Goal: Task Accomplishment & Management: Manage account settings

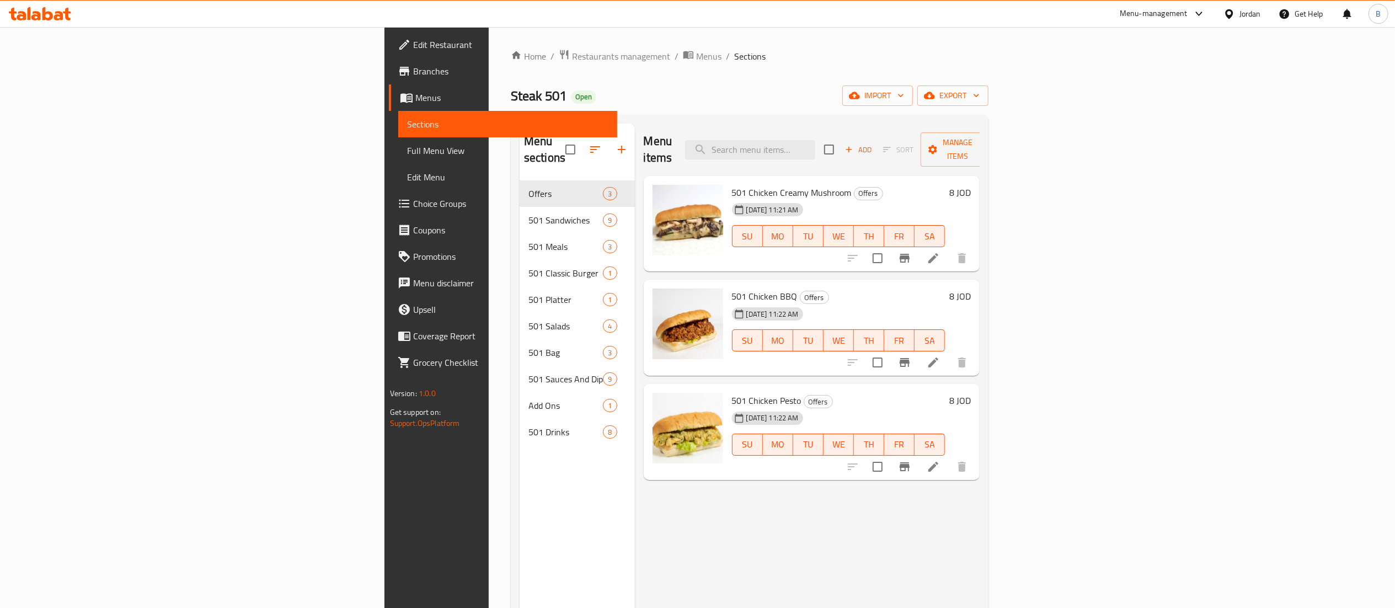
click at [825, 508] on div "Menu items Add Sort Manage items 501 Chicken Creamy Mushroom Offers [DATE] 11:2…" at bounding box center [807, 428] width 345 height 608
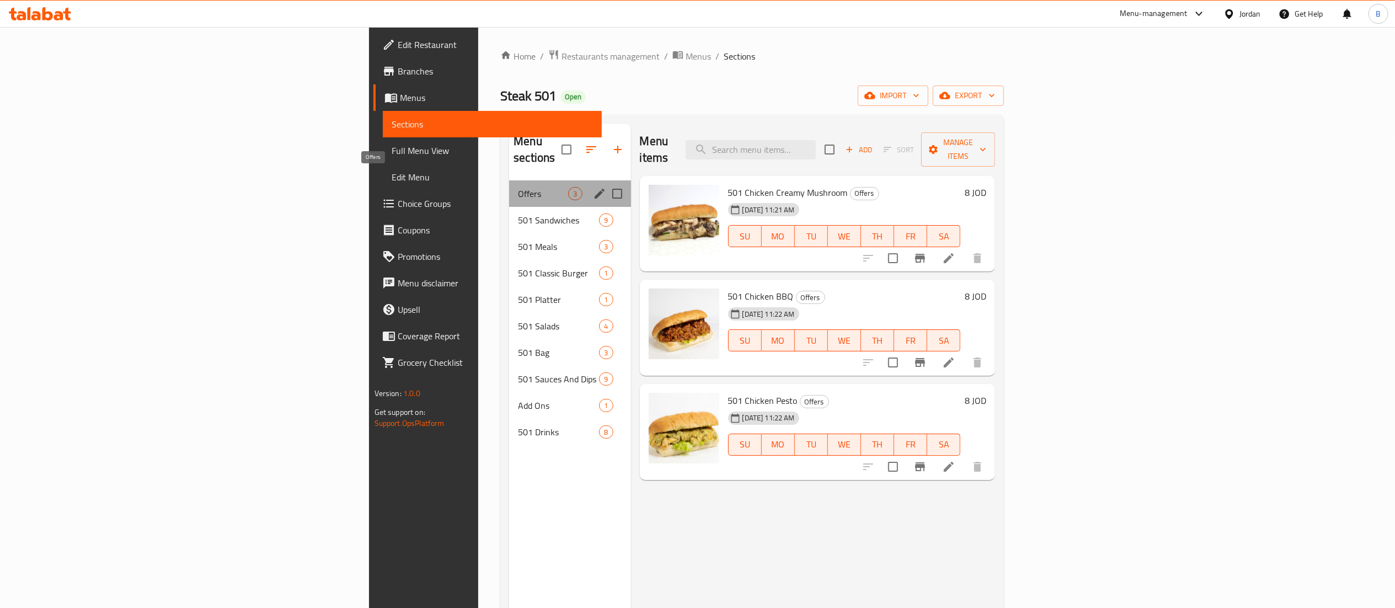
click at [518, 187] on span "Offers" at bounding box center [543, 193] width 50 height 13
click at [509, 207] on div "501 Sandwiches 9" at bounding box center [569, 220] width 121 height 26
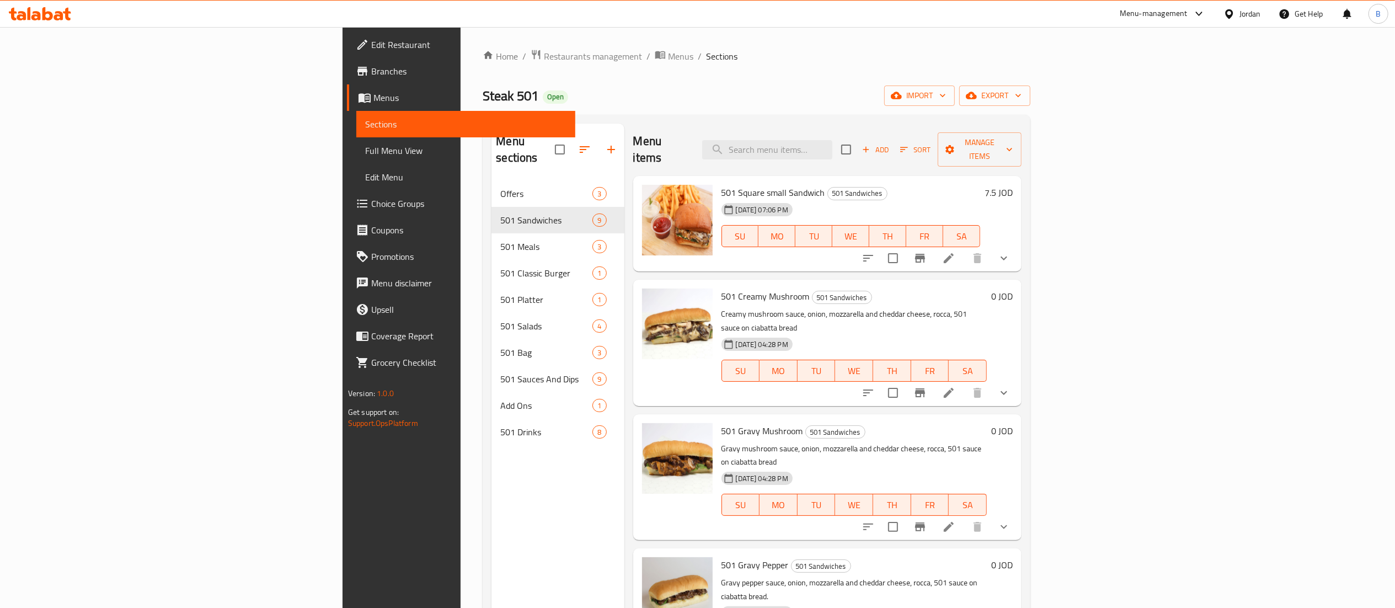
click at [1011, 252] on icon "show more" at bounding box center [1004, 258] width 13 height 13
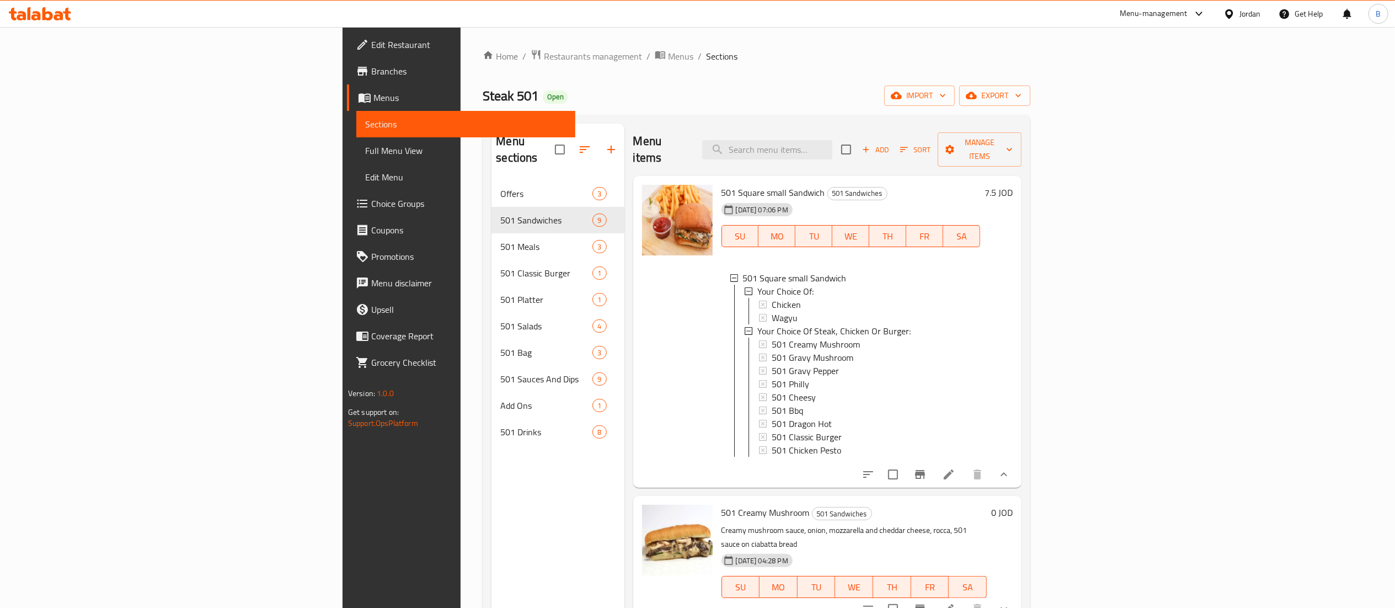
click at [965, 483] on li at bounding box center [949, 475] width 31 height 20
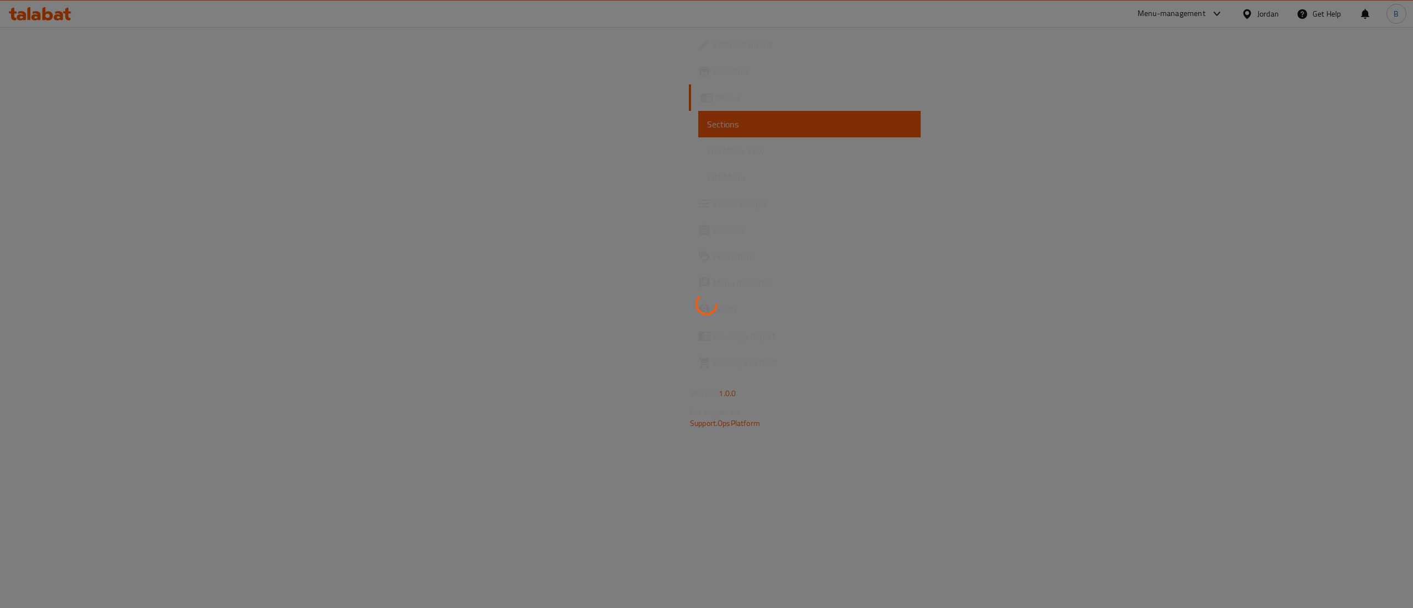
click at [49, 106] on div at bounding box center [706, 304] width 1413 height 608
click at [47, 101] on div at bounding box center [706, 304] width 1413 height 608
click at [46, 99] on div at bounding box center [706, 304] width 1413 height 608
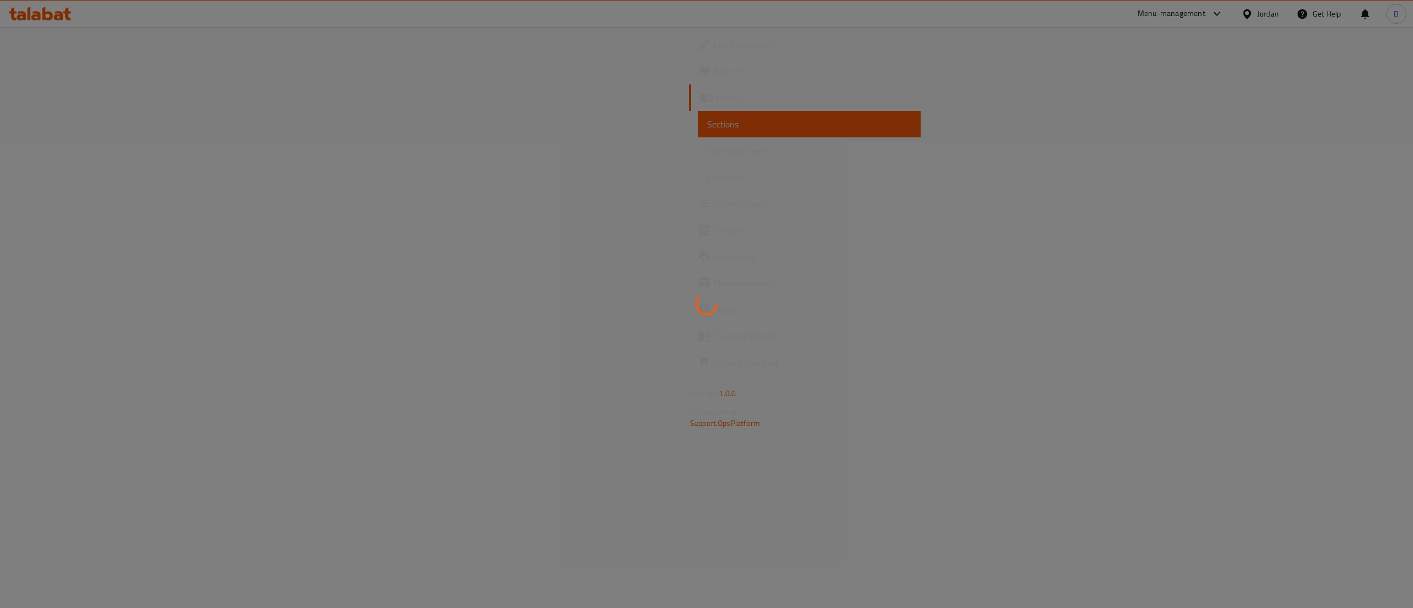
click at [47, 100] on div at bounding box center [706, 304] width 1413 height 608
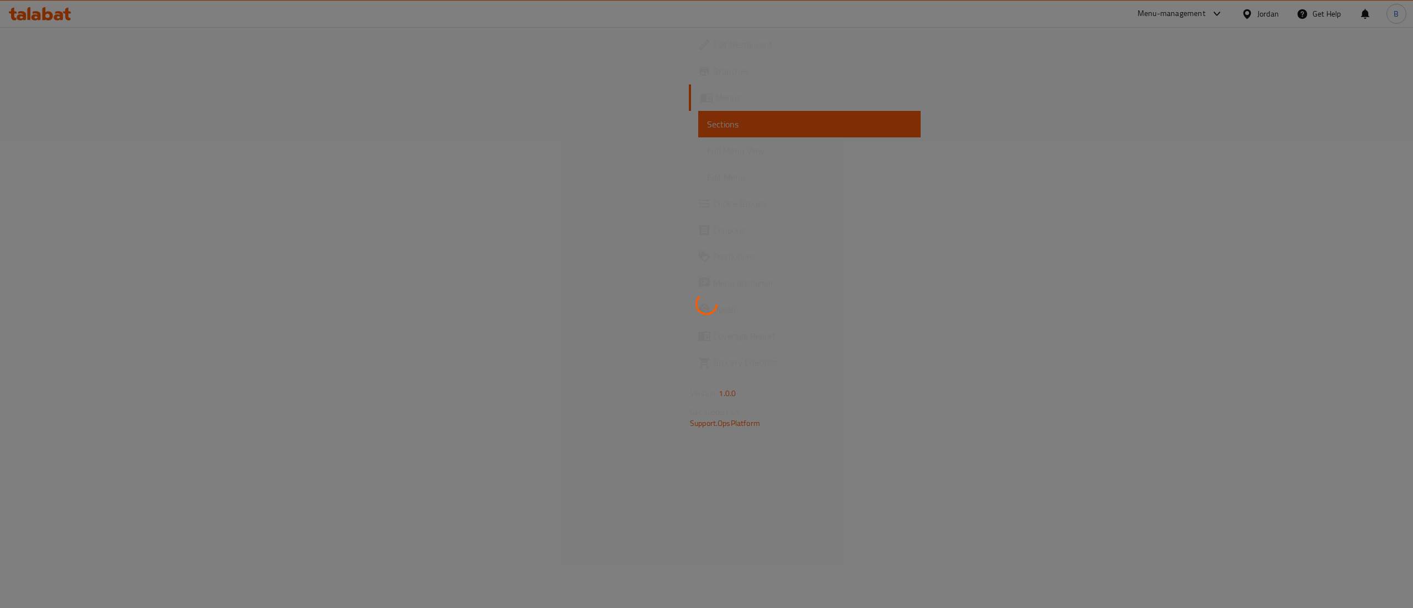
click at [47, 100] on div at bounding box center [706, 304] width 1413 height 608
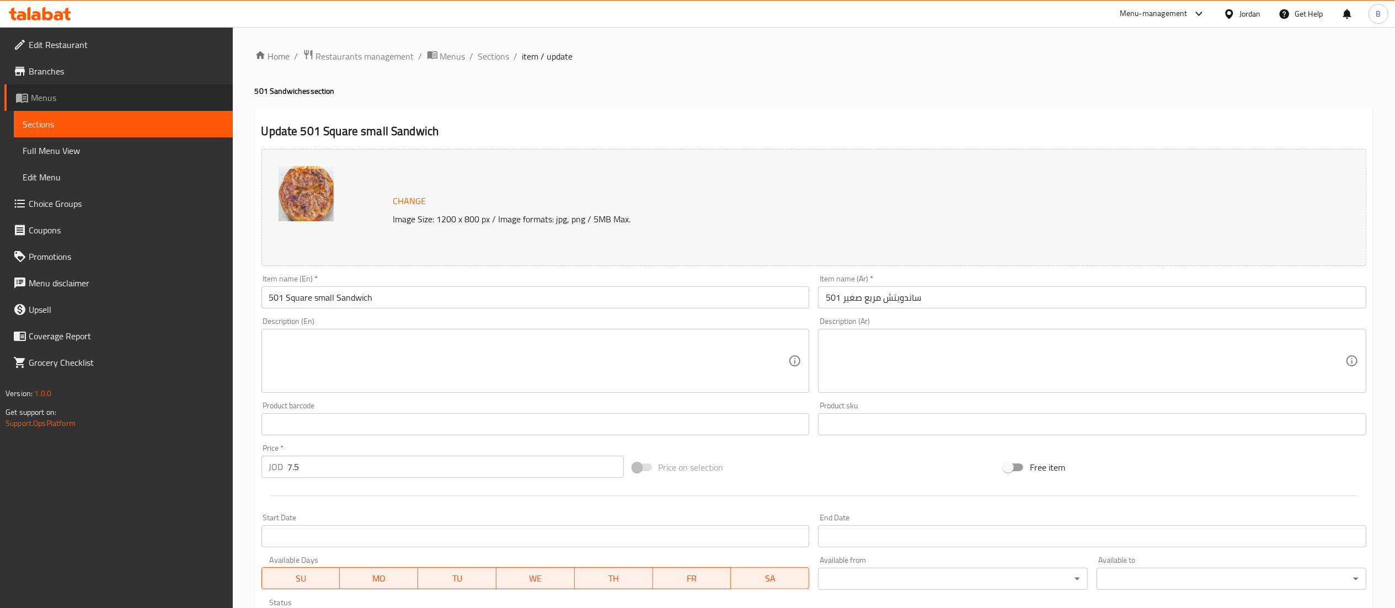
click at [62, 97] on span "Menus" at bounding box center [127, 97] width 193 height 13
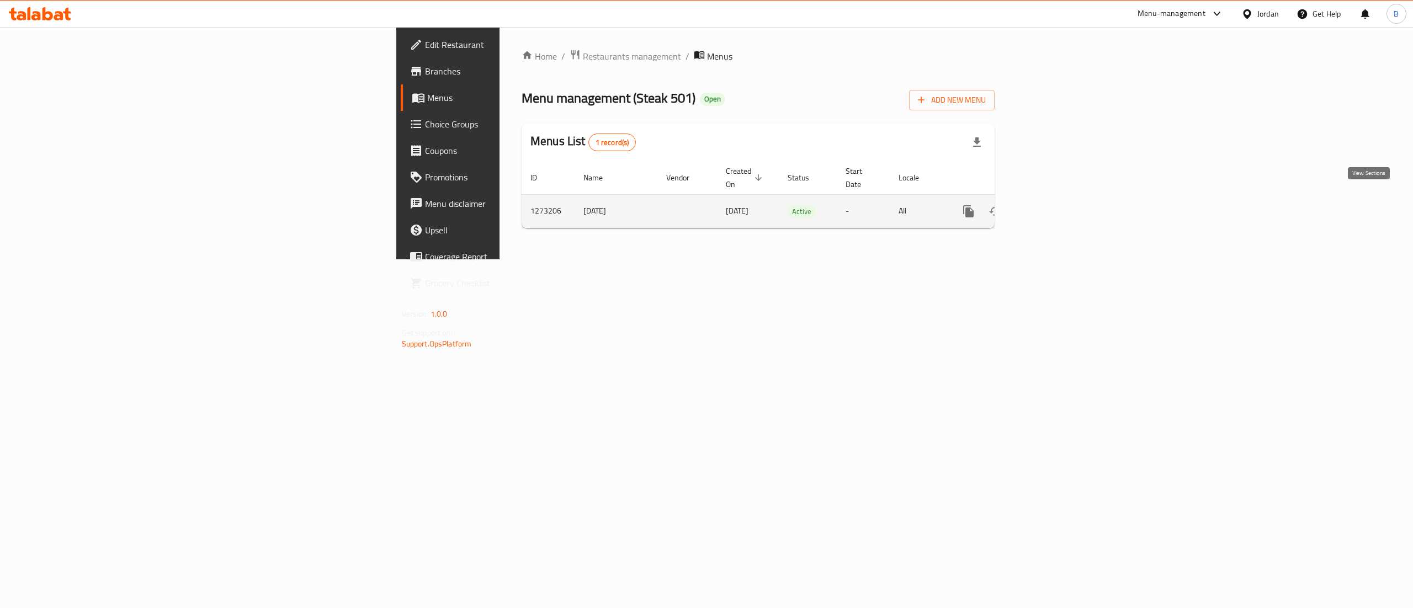
click at [1054, 205] on icon "enhanced table" at bounding box center [1047, 211] width 13 height 13
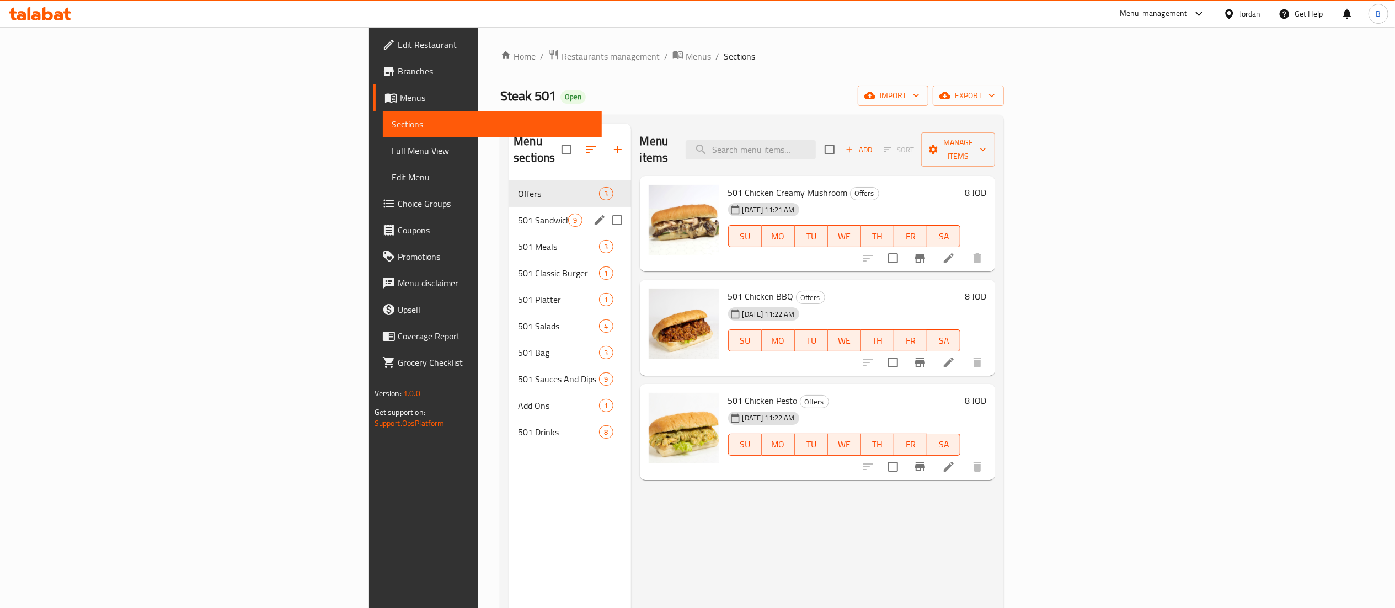
click at [509, 211] on div "501 Sandwiches 9" at bounding box center [569, 220] width 121 height 26
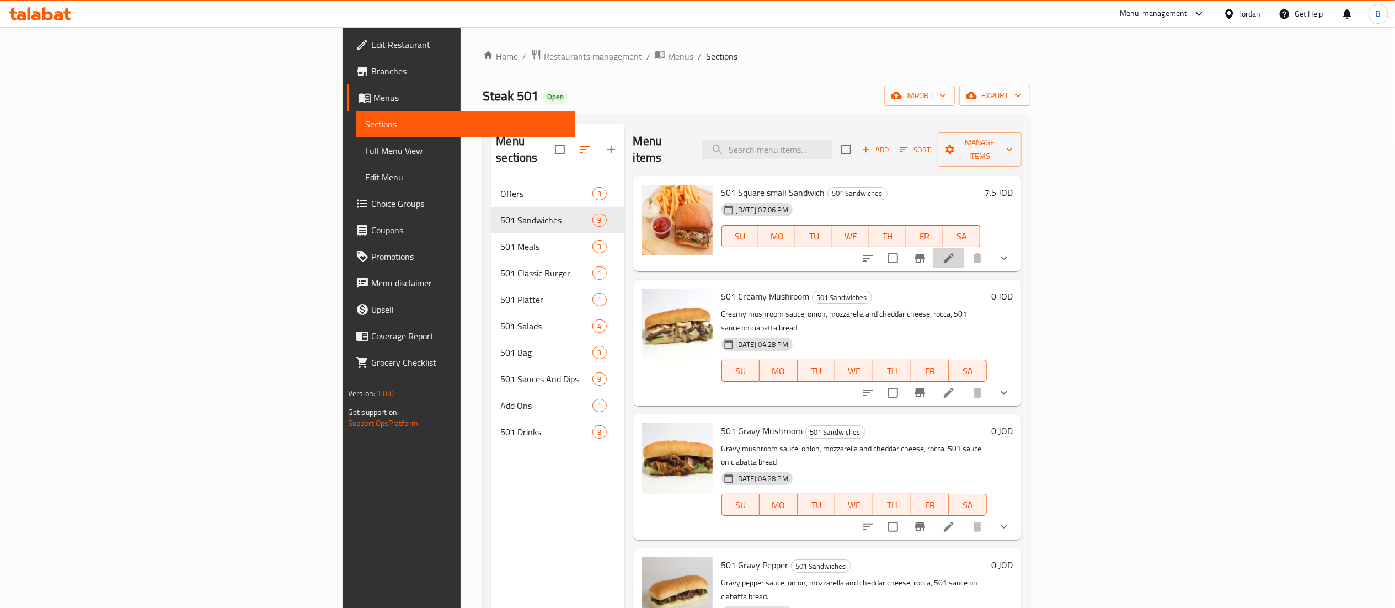
click at [965, 248] on li at bounding box center [949, 258] width 31 height 20
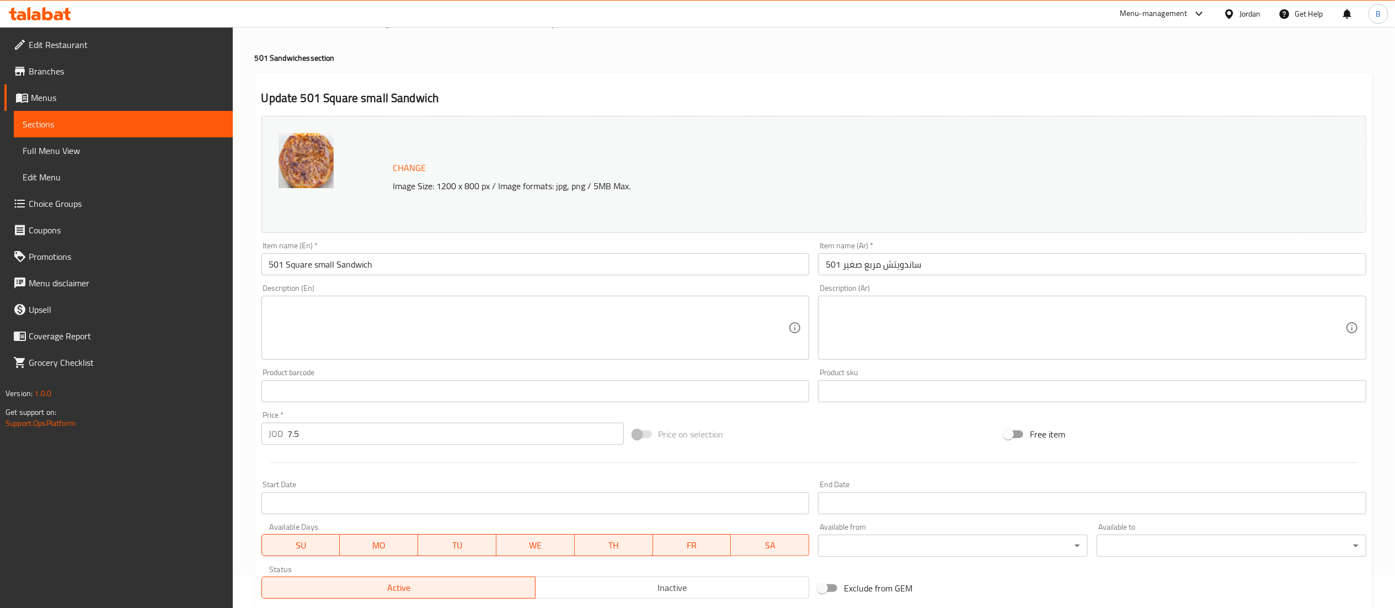
scroll to position [252, 0]
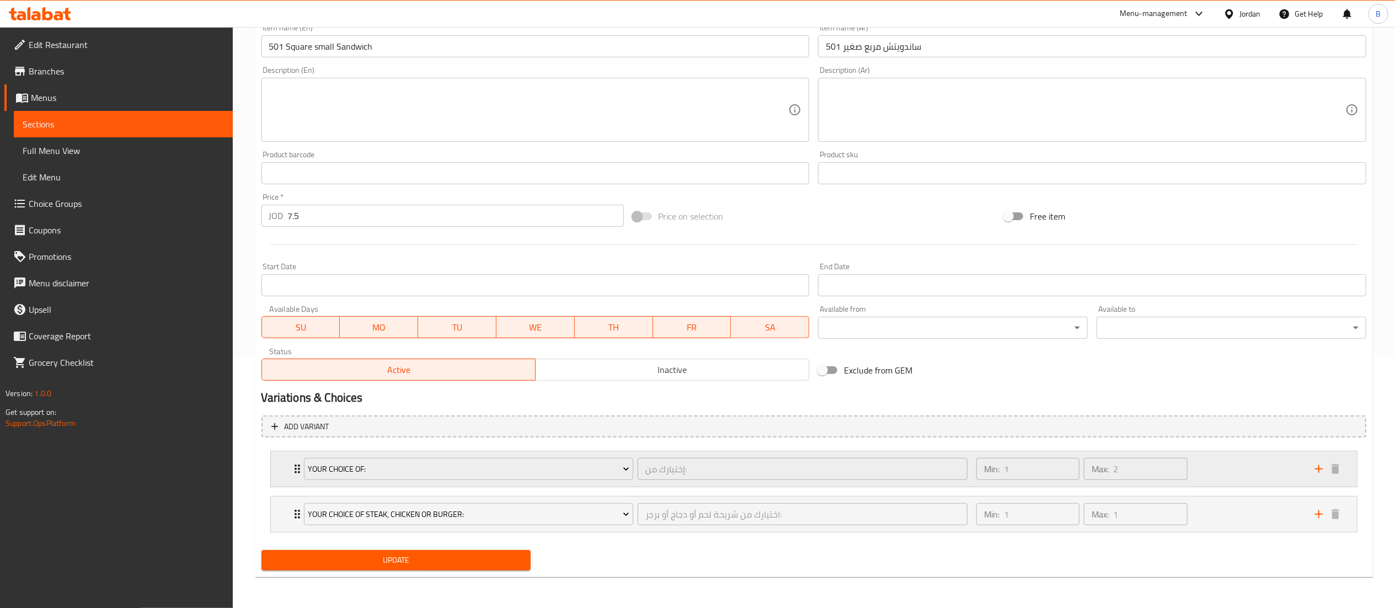
click at [1240, 451] on div "Min: 1 ​ Max: 2 ​" at bounding box center [1139, 468] width 339 height 35
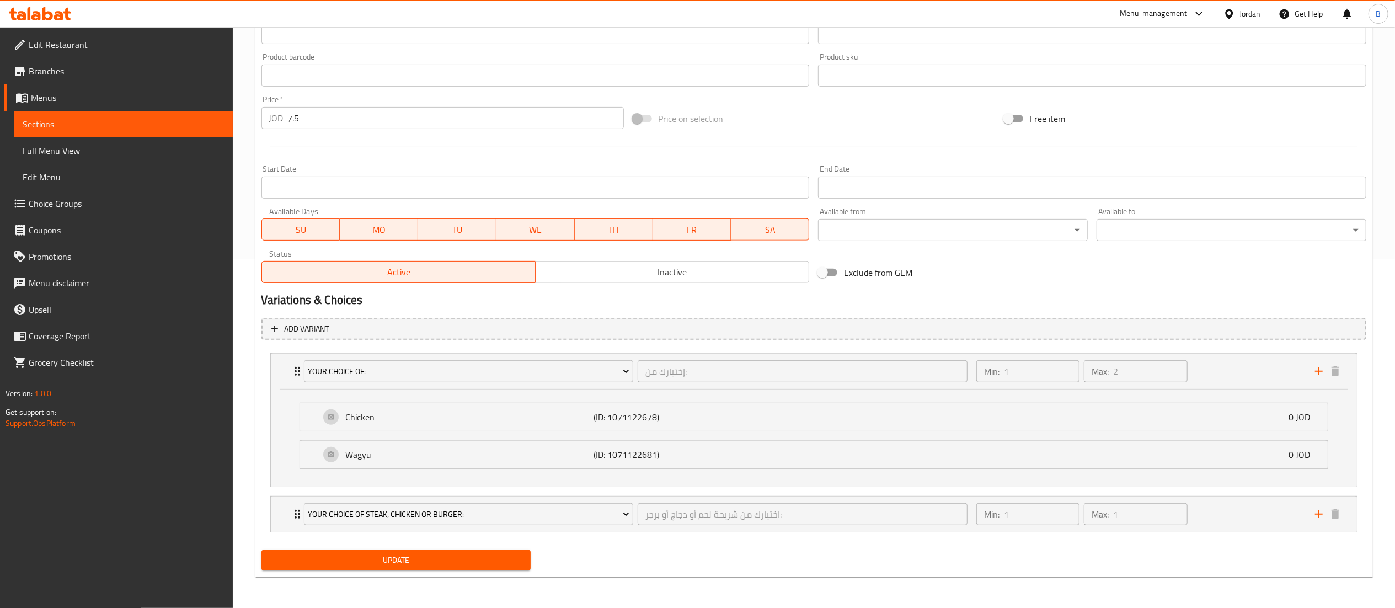
scroll to position [350, 0]
click at [1214, 514] on div "Min: 1 ​ Max: 1 ​" at bounding box center [1139, 514] width 339 height 35
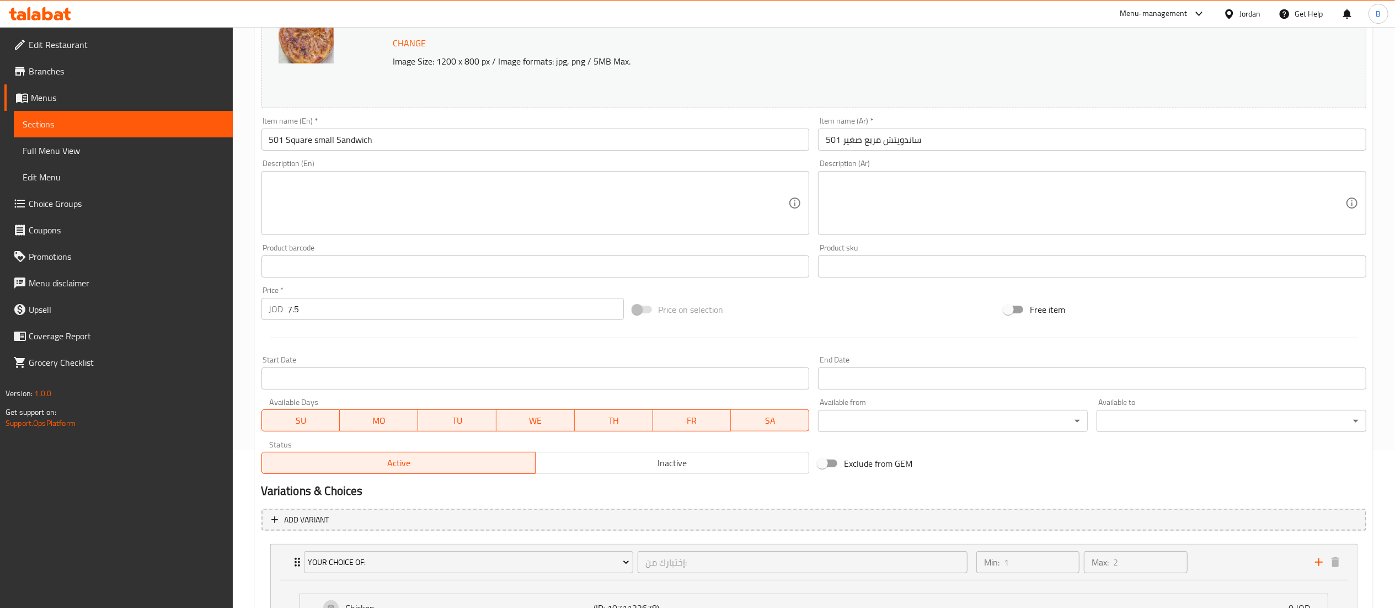
scroll to position [0, 0]
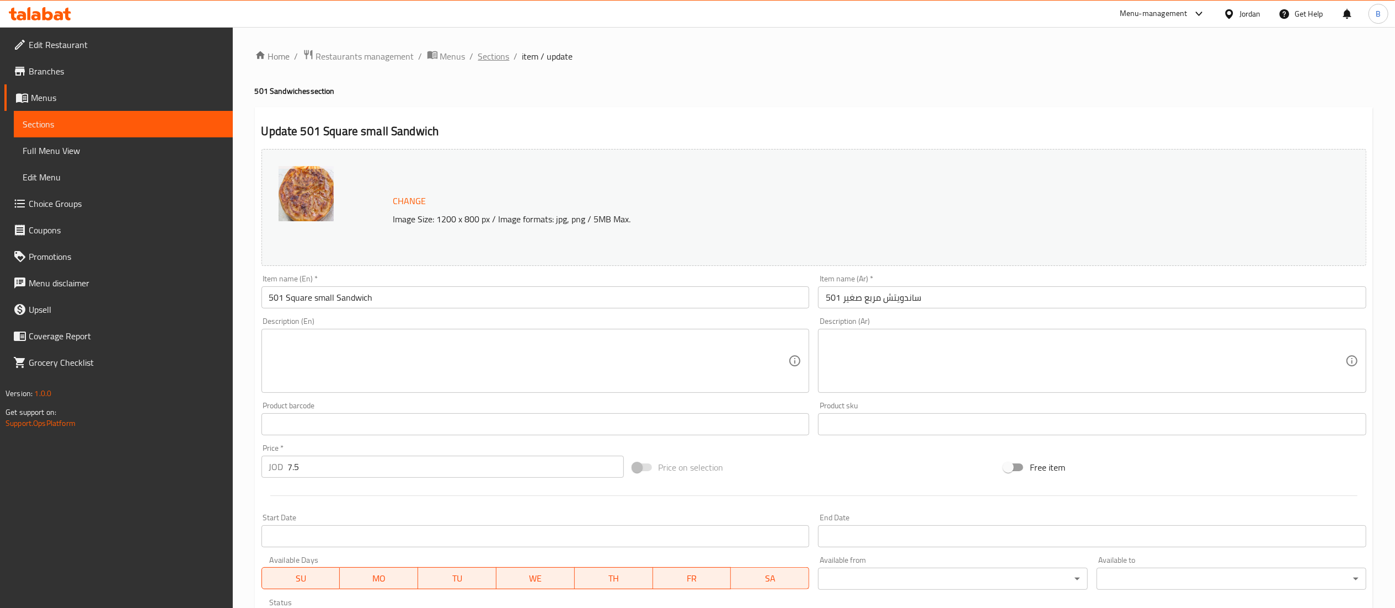
click at [478, 53] on span "Sections" at bounding box center [493, 56] width 31 height 13
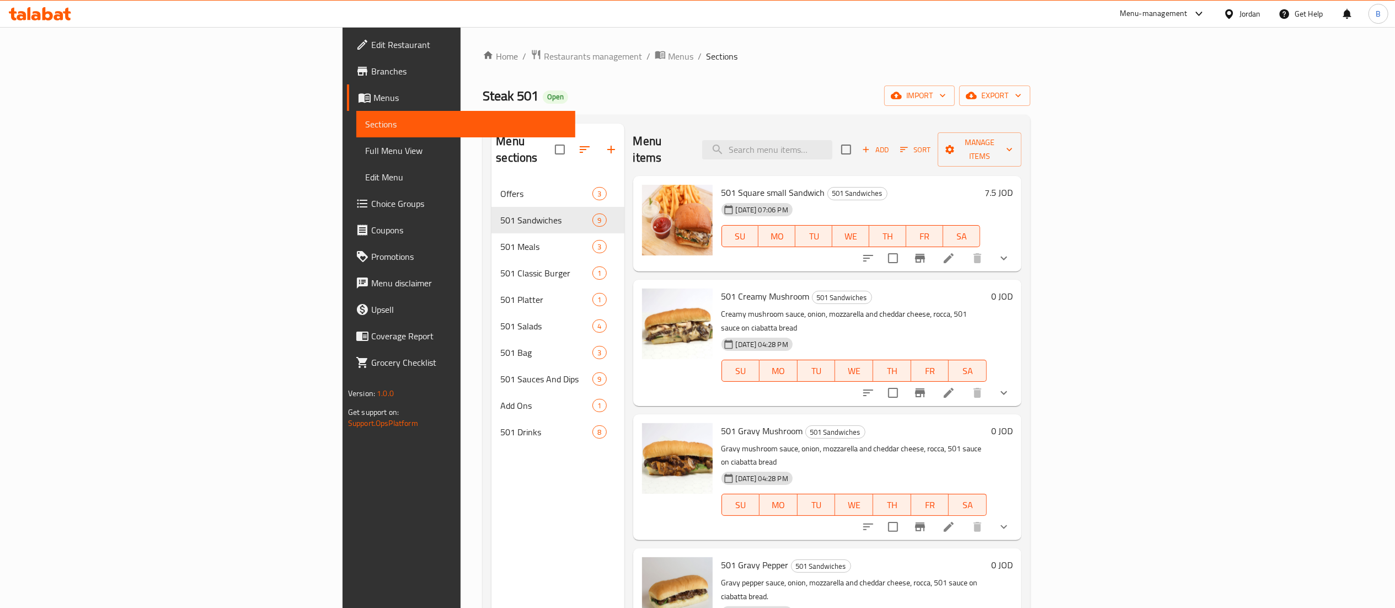
click at [965, 248] on li at bounding box center [949, 258] width 31 height 20
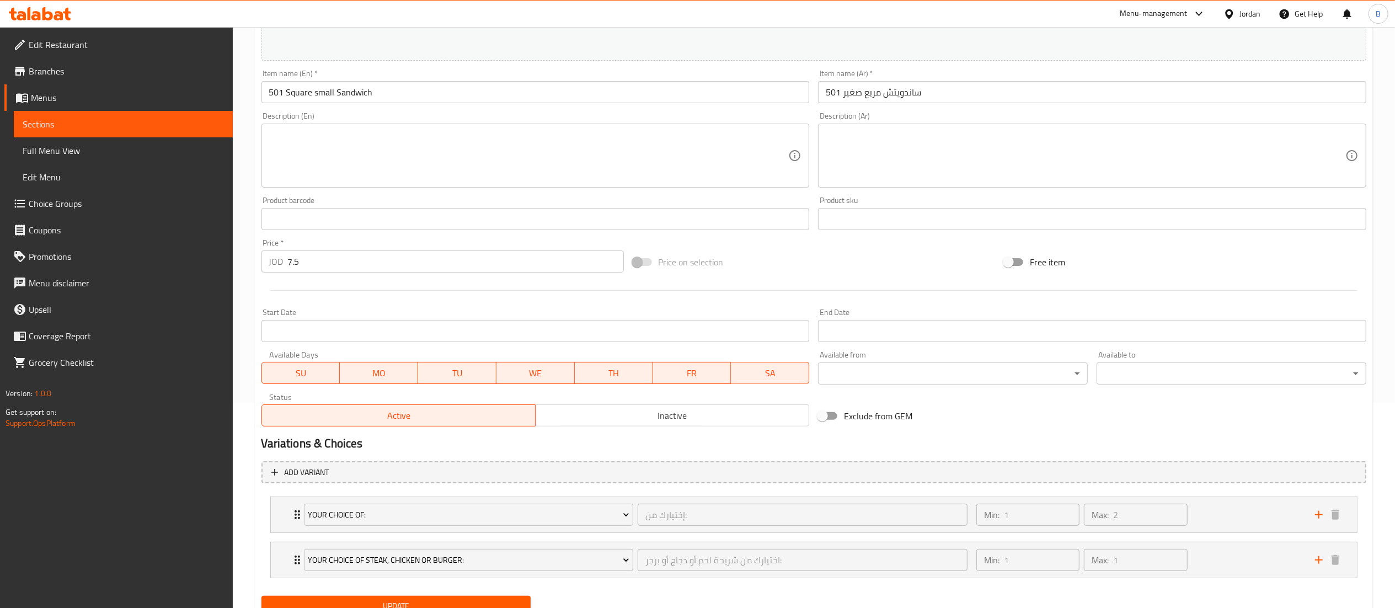
scroll to position [252, 0]
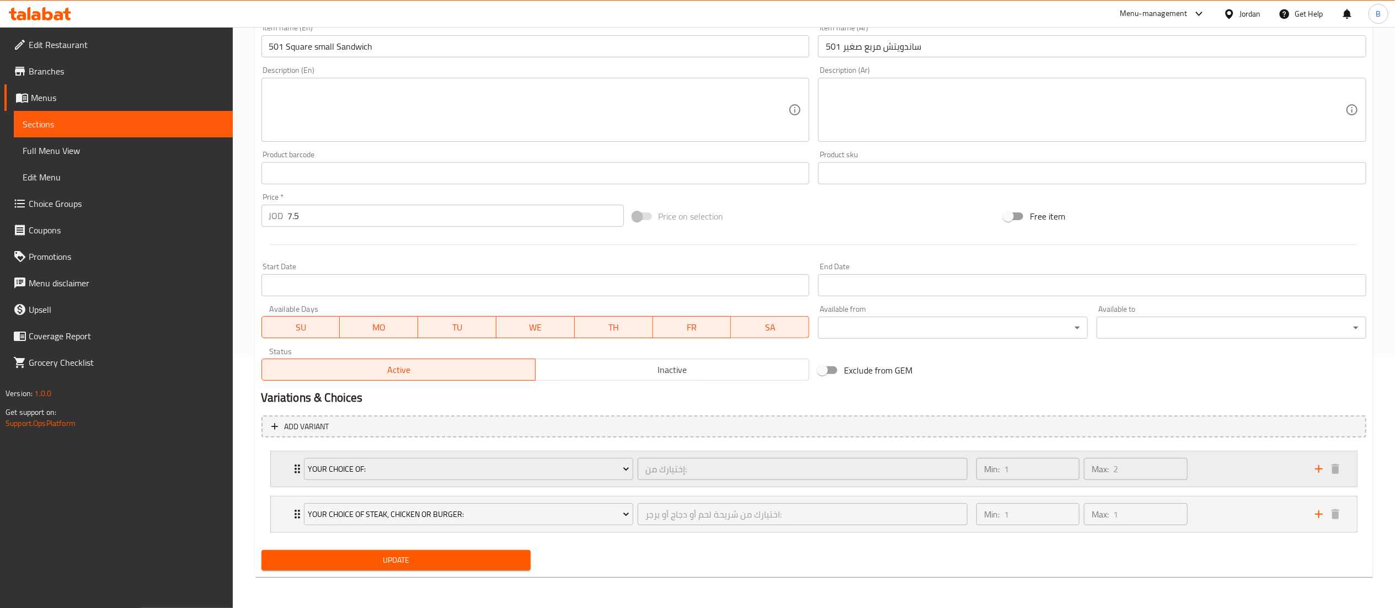
click at [1278, 482] on div "Min: 1 ​ Max: 2 ​" at bounding box center [1139, 468] width 339 height 35
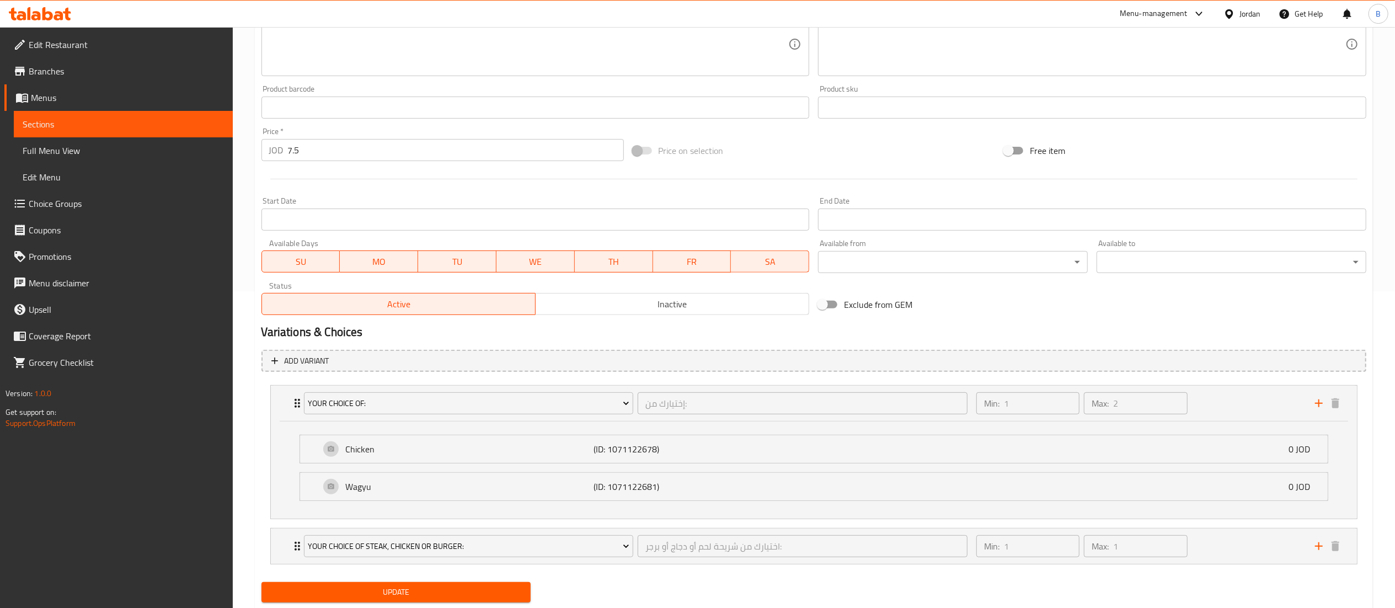
scroll to position [350, 0]
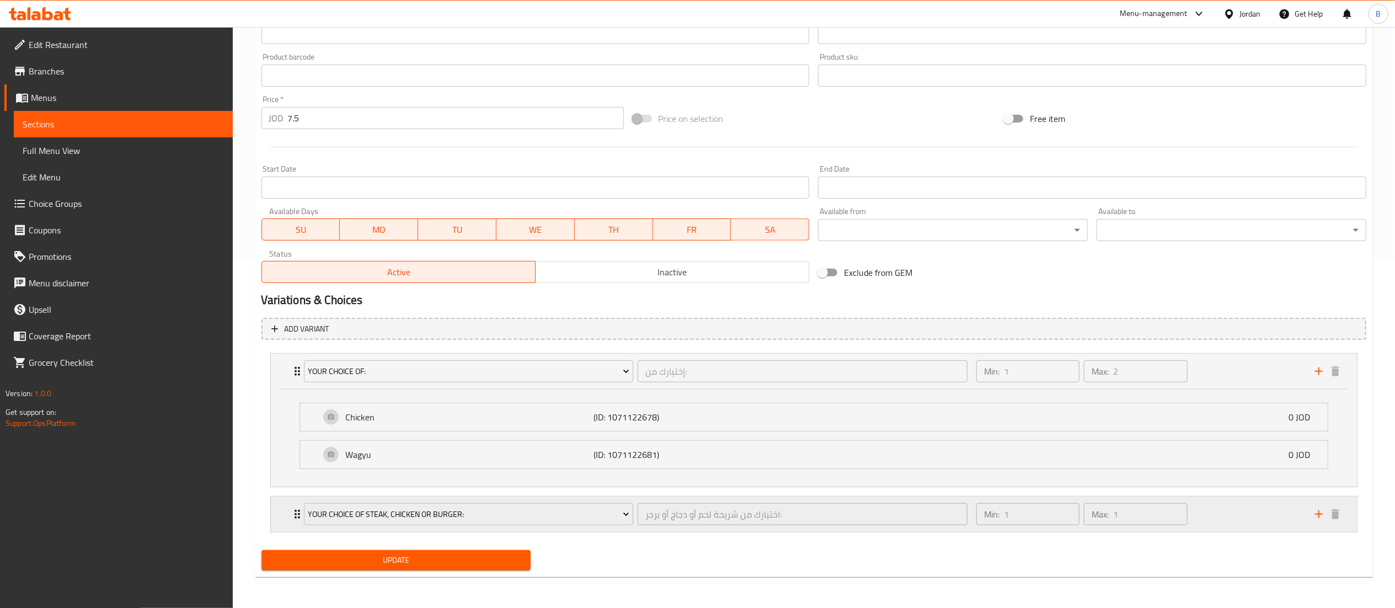
click at [1228, 514] on div "Min: 1 ​ Max: 1 ​" at bounding box center [1139, 514] width 339 height 35
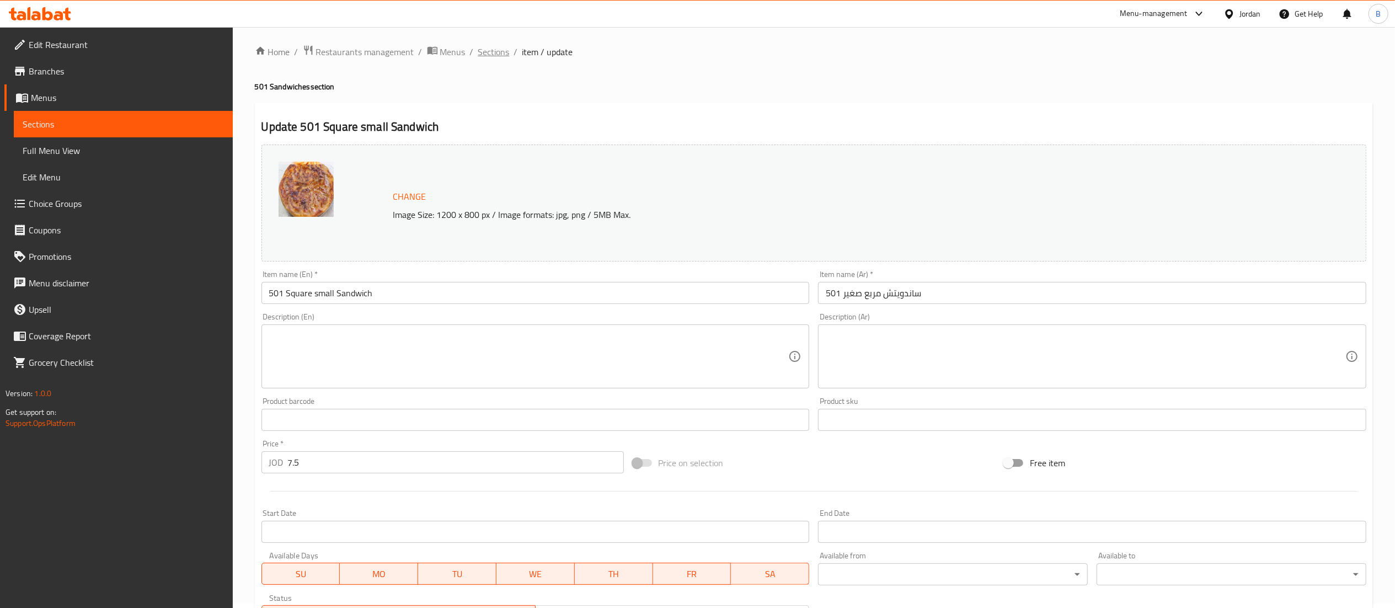
scroll to position [0, 0]
click at [499, 54] on span "Sections" at bounding box center [493, 56] width 31 height 13
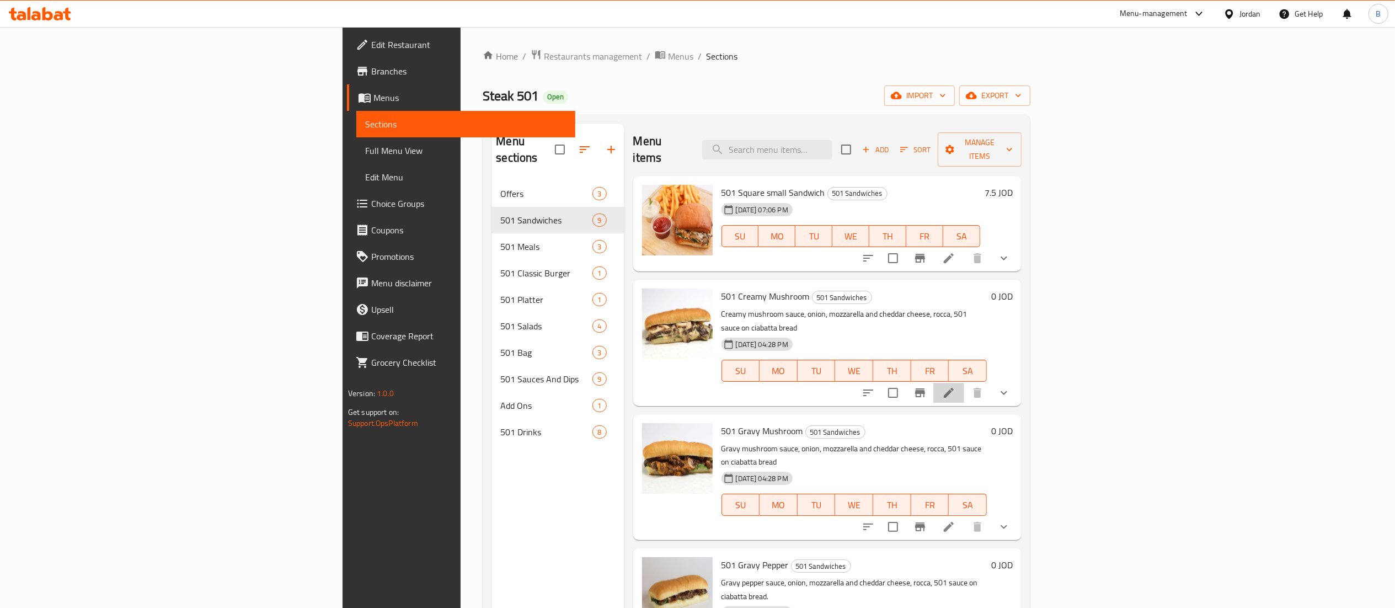
click at [965, 383] on li at bounding box center [949, 393] width 31 height 20
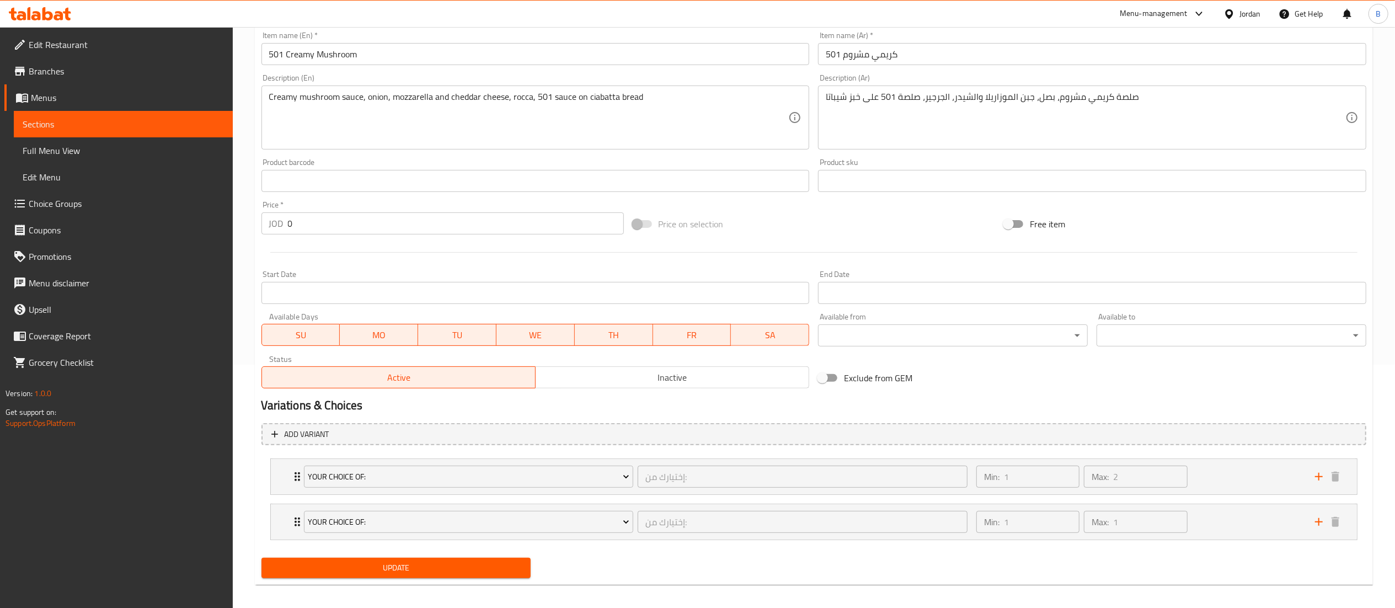
scroll to position [252, 0]
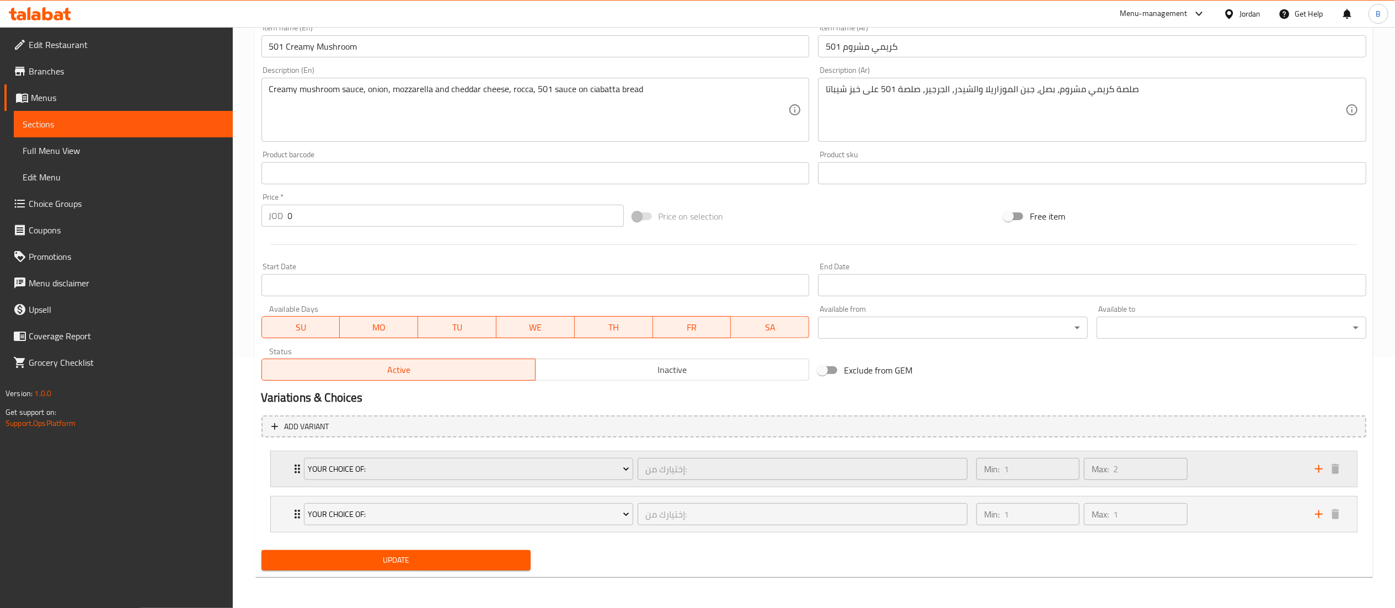
click at [1233, 470] on div "Min: 1 ​ Max: 2 ​" at bounding box center [1139, 468] width 339 height 35
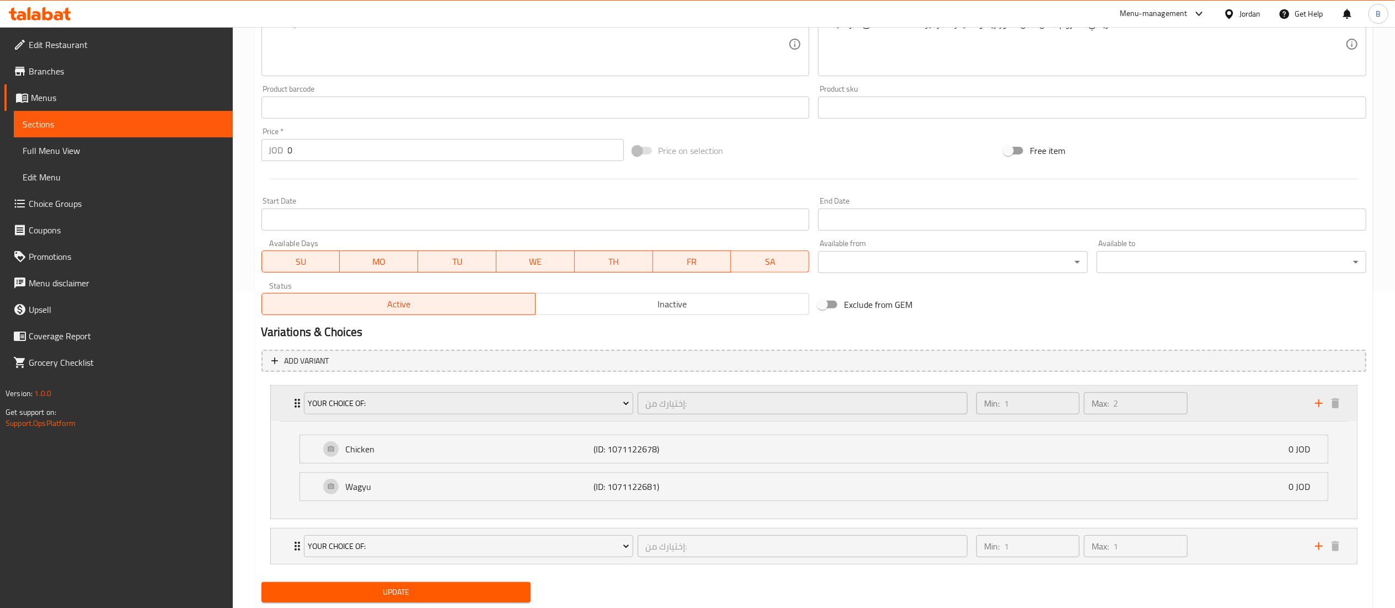
scroll to position [350, 0]
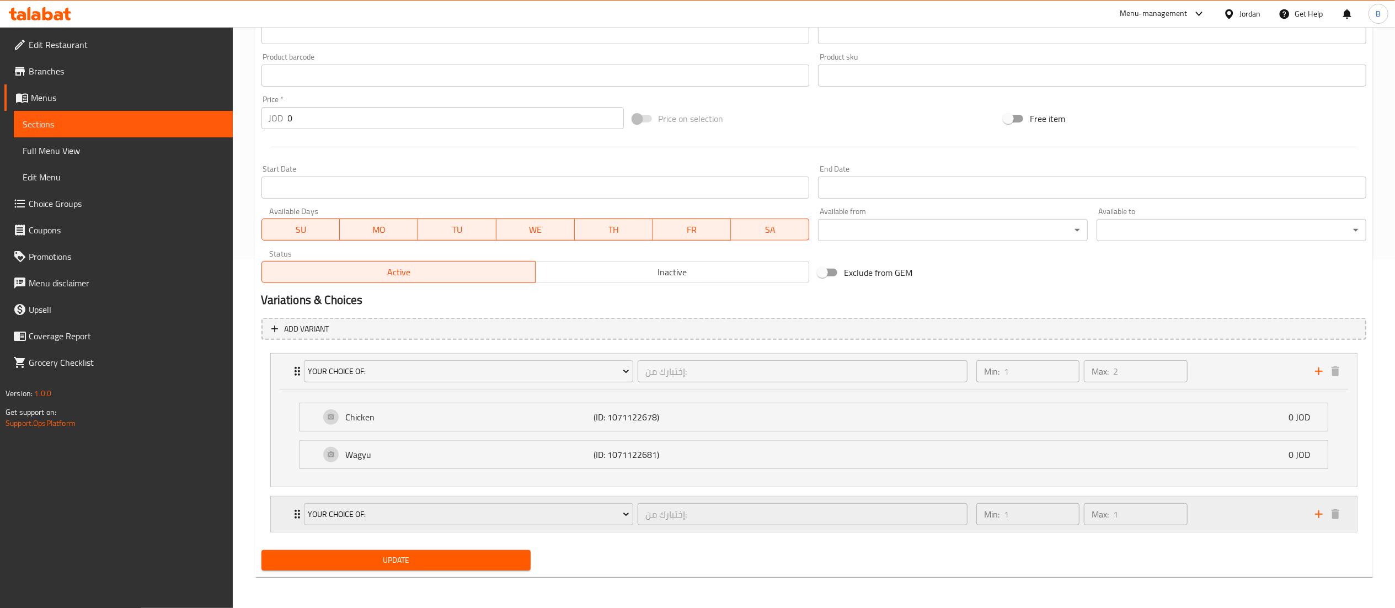
click at [1226, 520] on div "Min: 1 ​ Max: 1 ​" at bounding box center [1139, 514] width 339 height 35
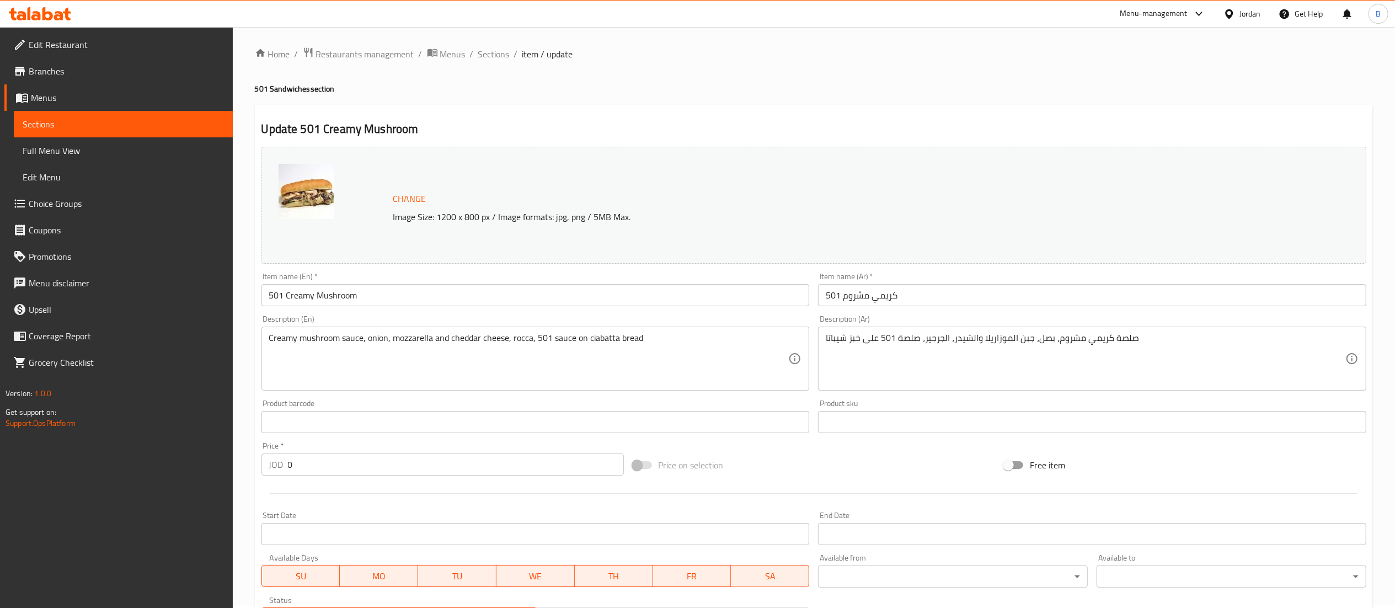
scroll to position [0, 0]
click at [482, 51] on span "Sections" at bounding box center [493, 56] width 31 height 13
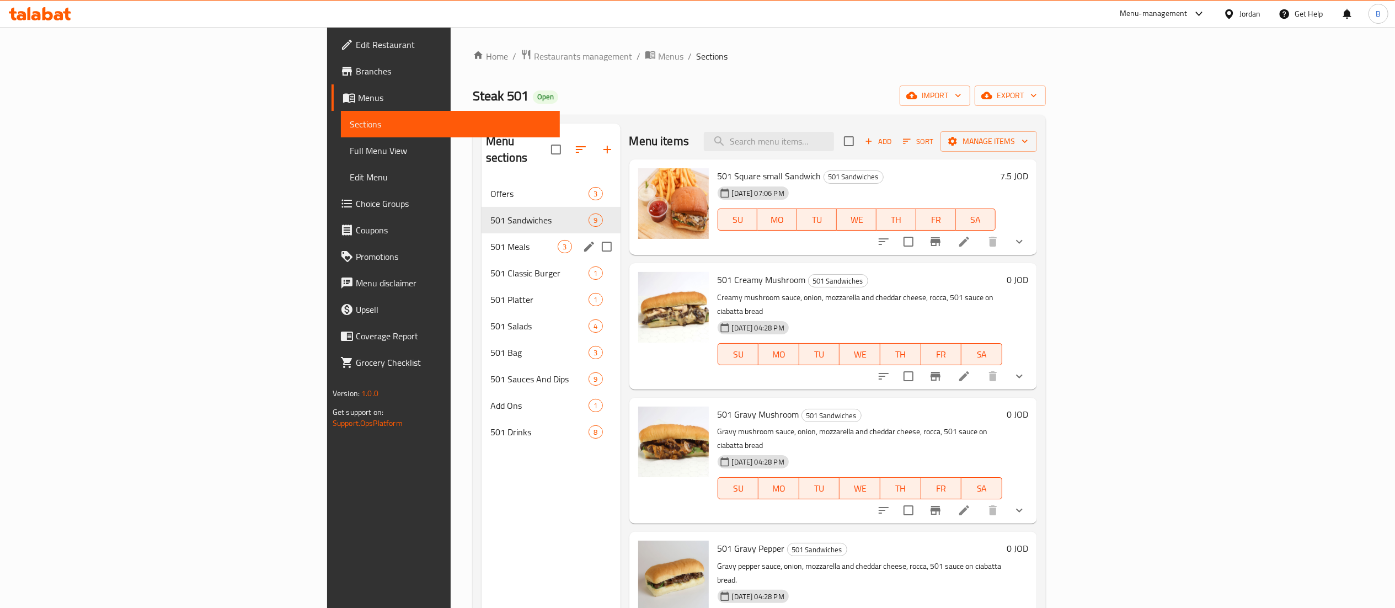
click at [491, 240] on span "501 Meals" at bounding box center [525, 246] width 68 height 13
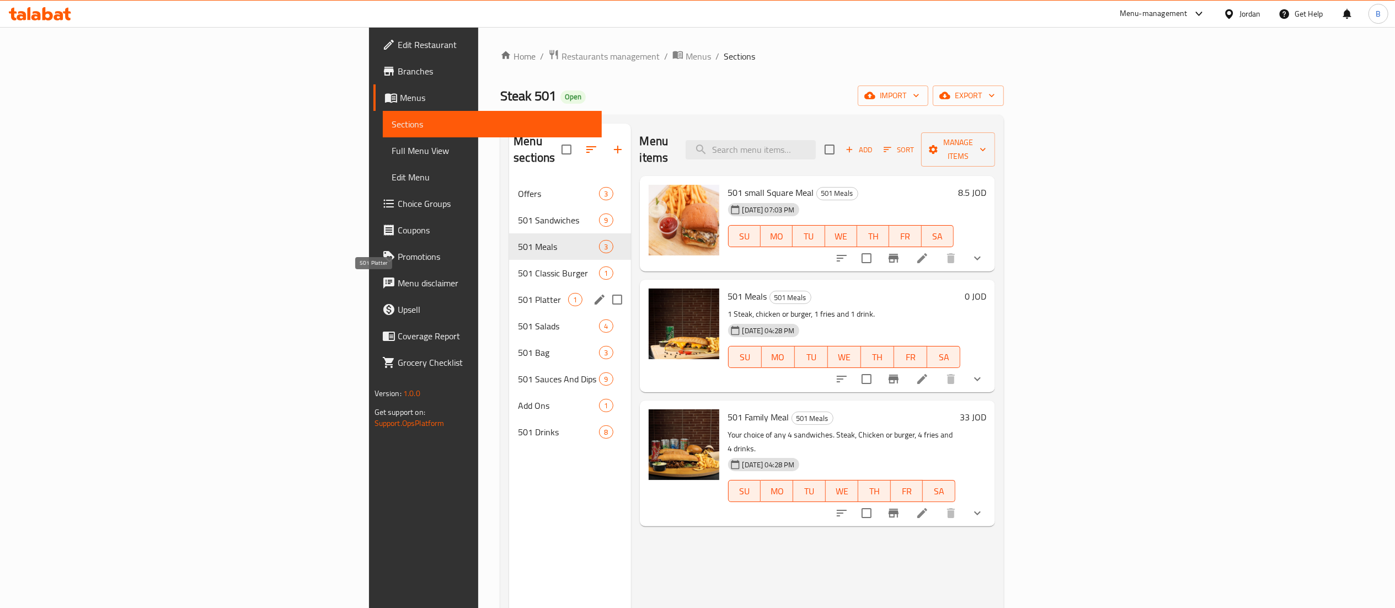
click at [518, 293] on span "501 Platter" at bounding box center [543, 299] width 50 height 13
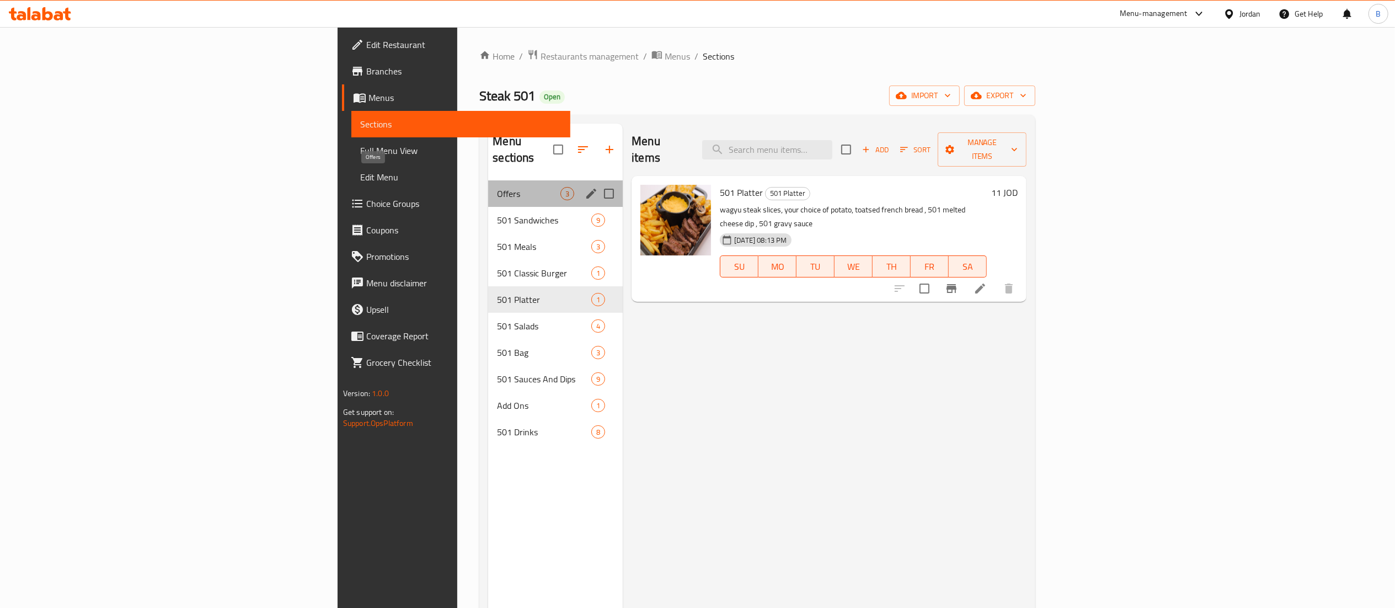
click at [497, 187] on span "Offers" at bounding box center [528, 193] width 63 height 13
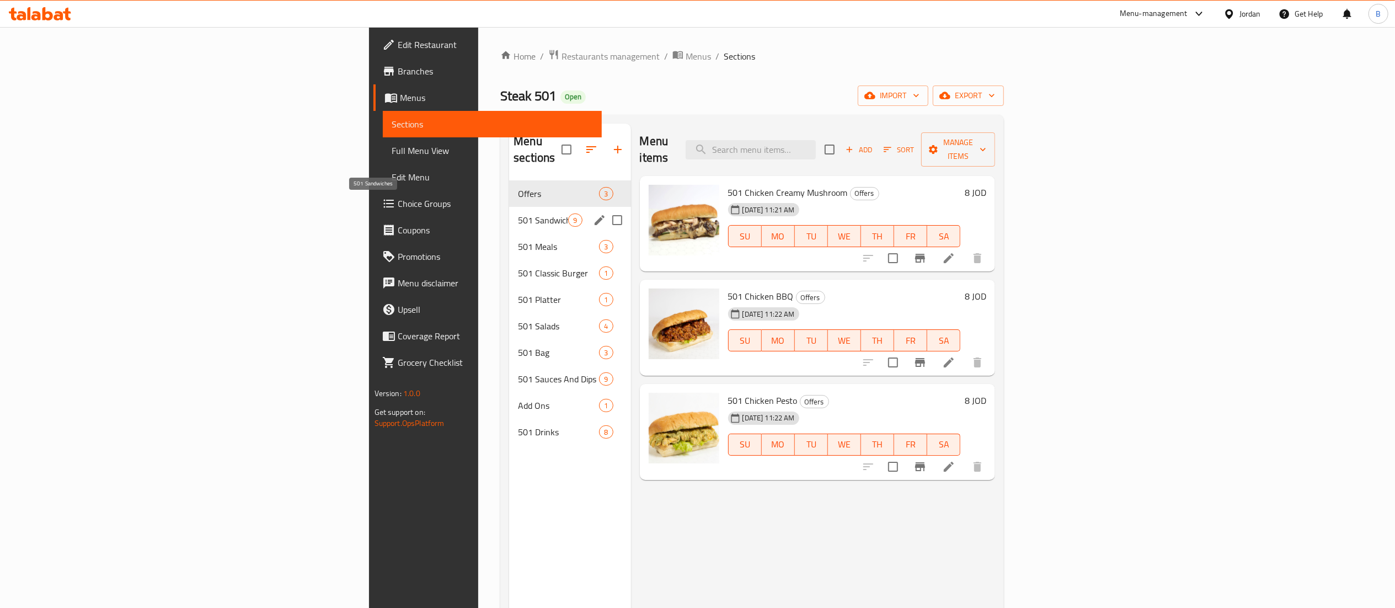
click at [518, 214] on span "501 Sandwiches" at bounding box center [543, 220] width 50 height 13
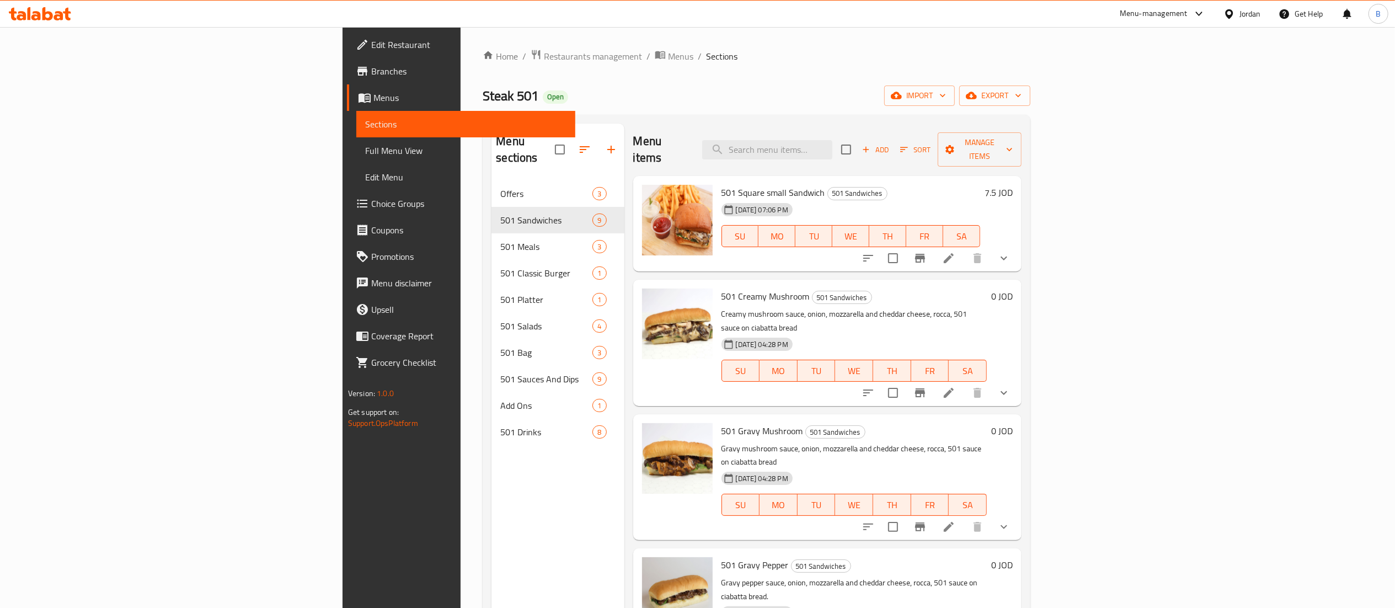
click at [956, 252] on icon at bounding box center [948, 258] width 13 height 13
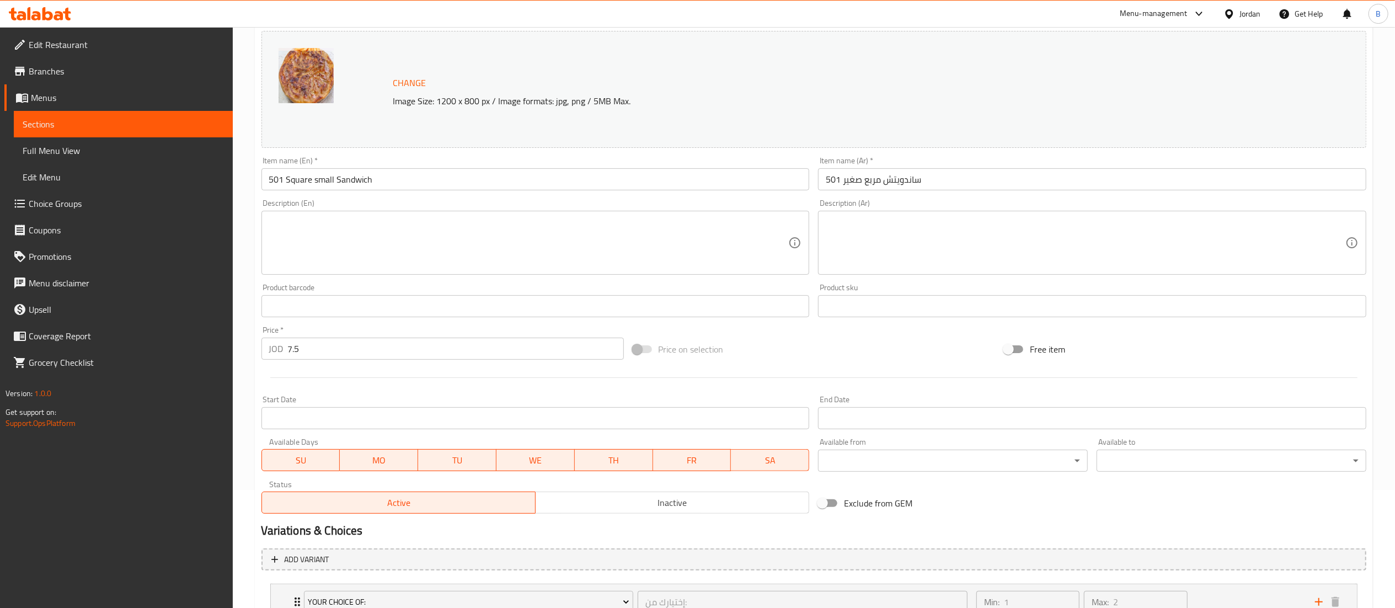
scroll to position [252, 0]
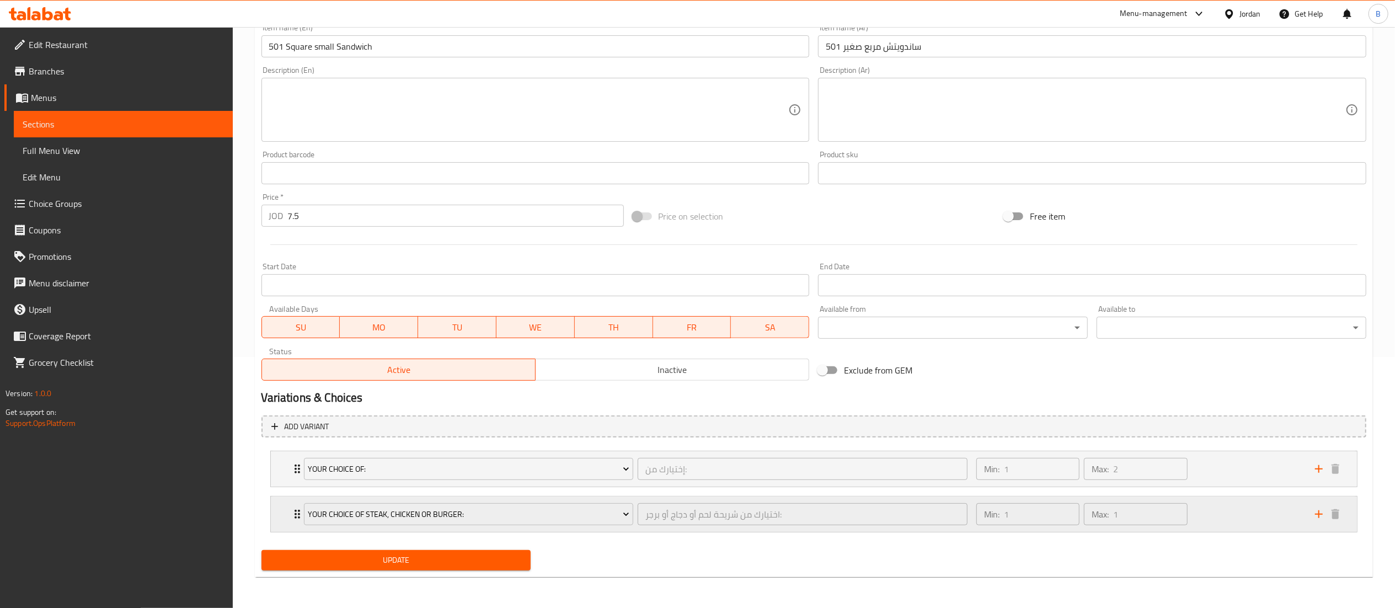
click at [1256, 514] on div "Min: 1 ​ Max: 1 ​" at bounding box center [1139, 514] width 339 height 35
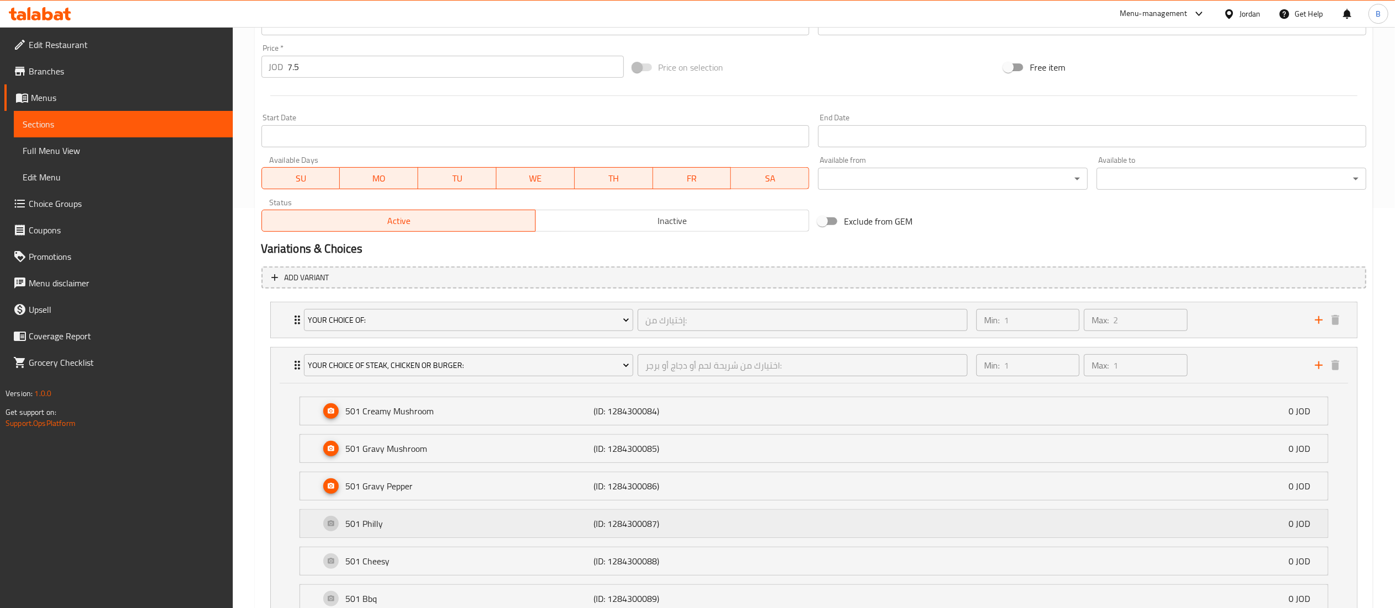
scroll to position [473, 0]
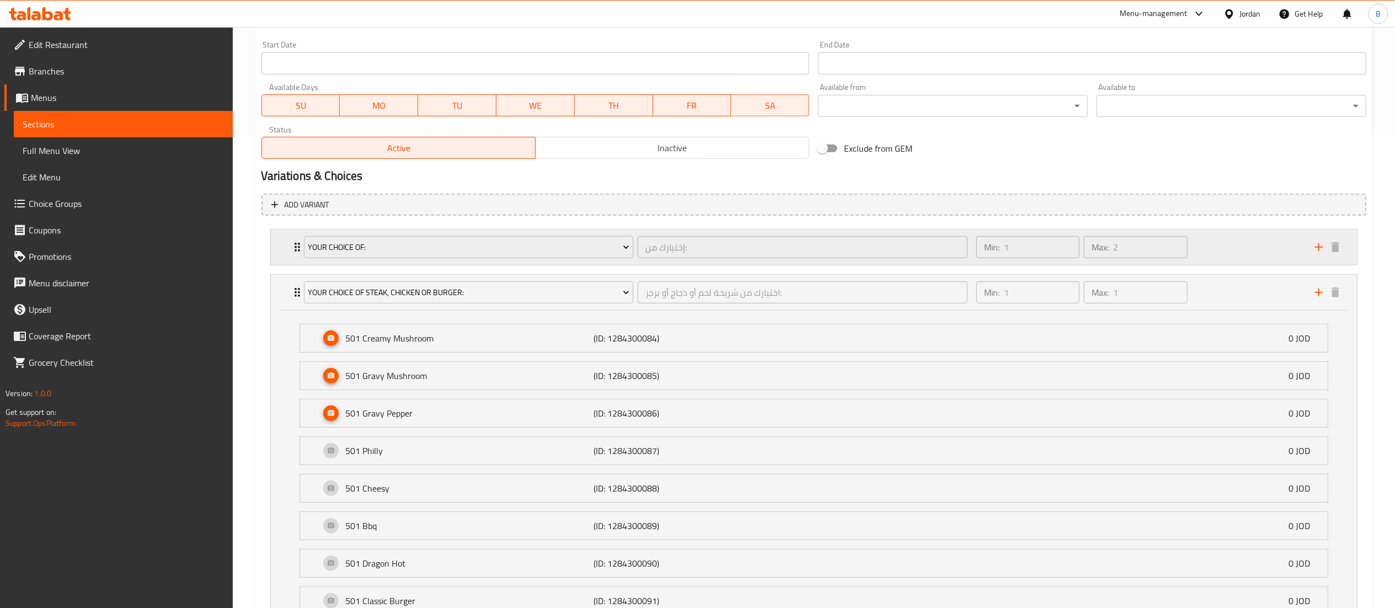
click at [1230, 249] on div "Min: 1 ​ Max: 2 ​" at bounding box center [1139, 247] width 339 height 35
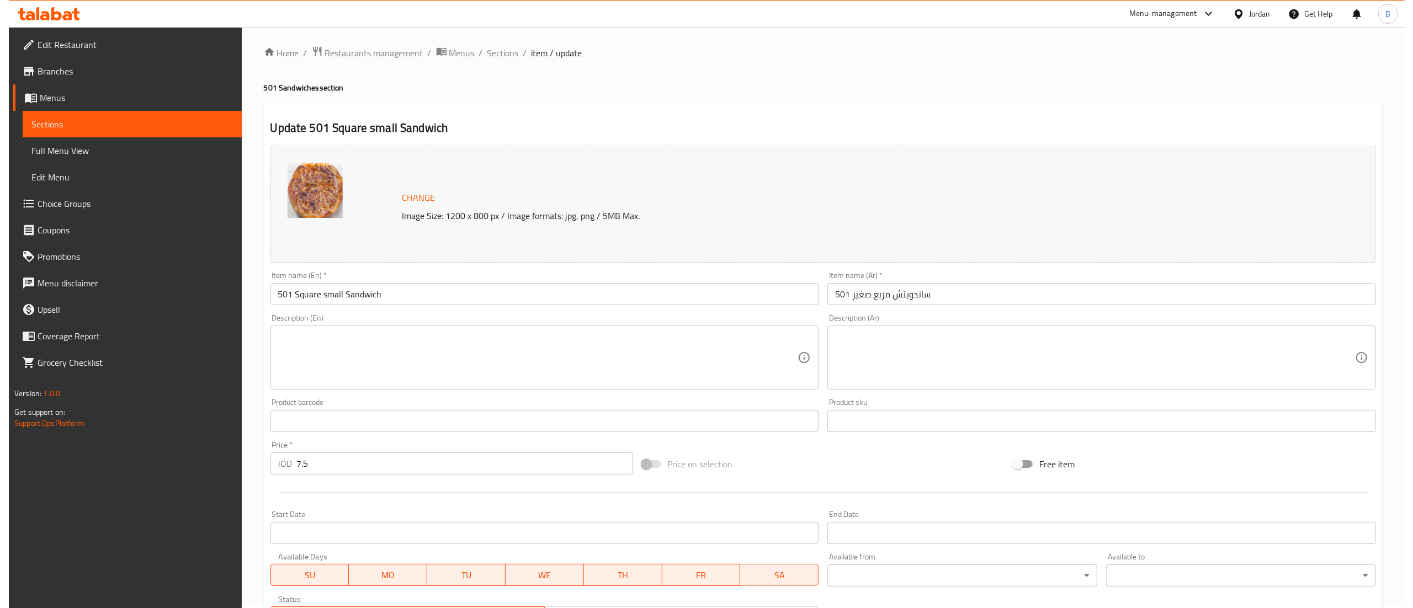
scroll to position [0, 0]
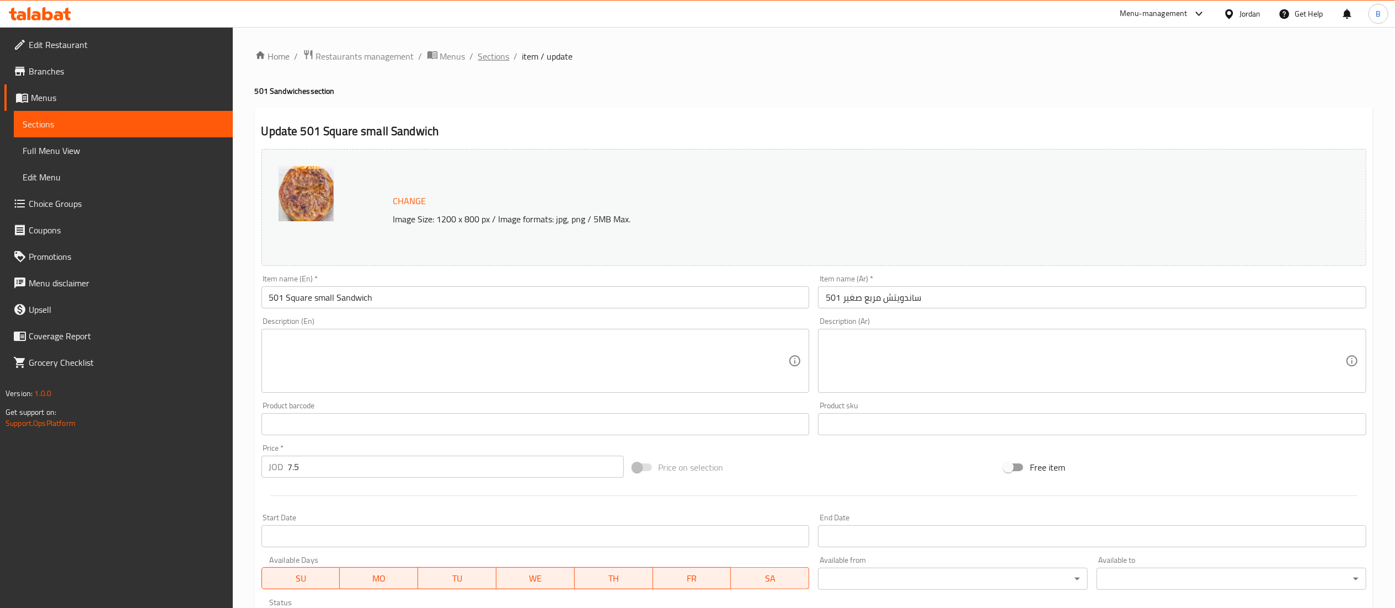
click at [504, 55] on span "Sections" at bounding box center [493, 56] width 31 height 13
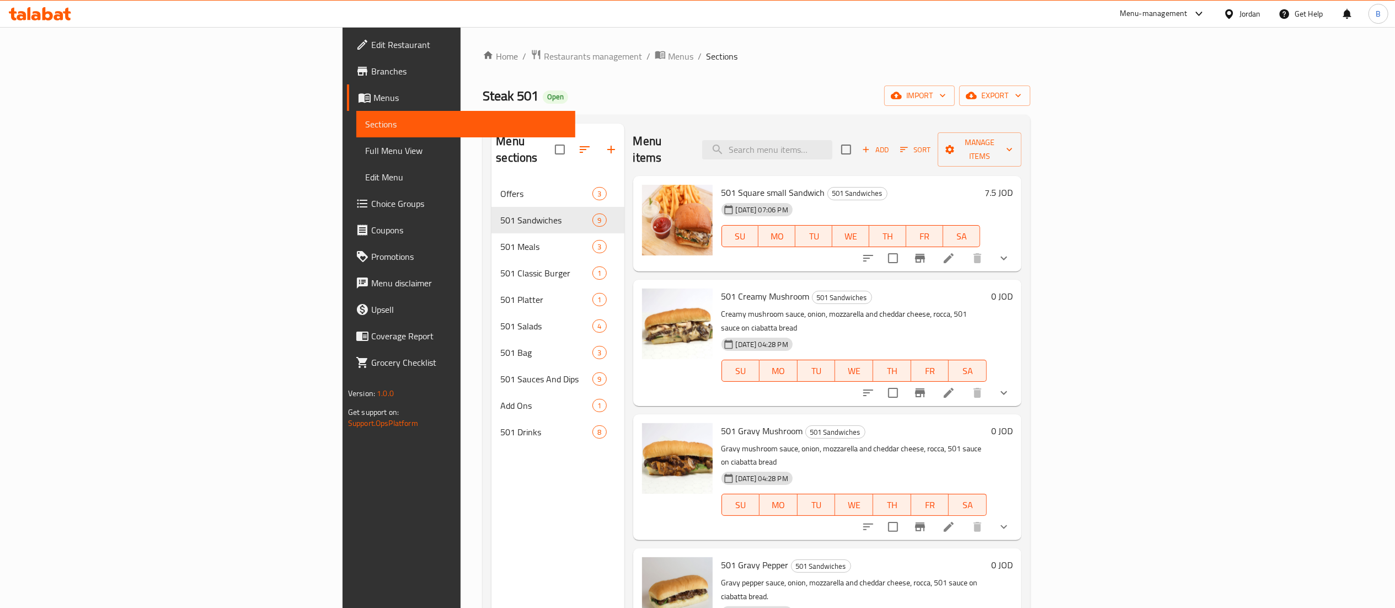
click at [965, 383] on li at bounding box center [949, 393] width 31 height 20
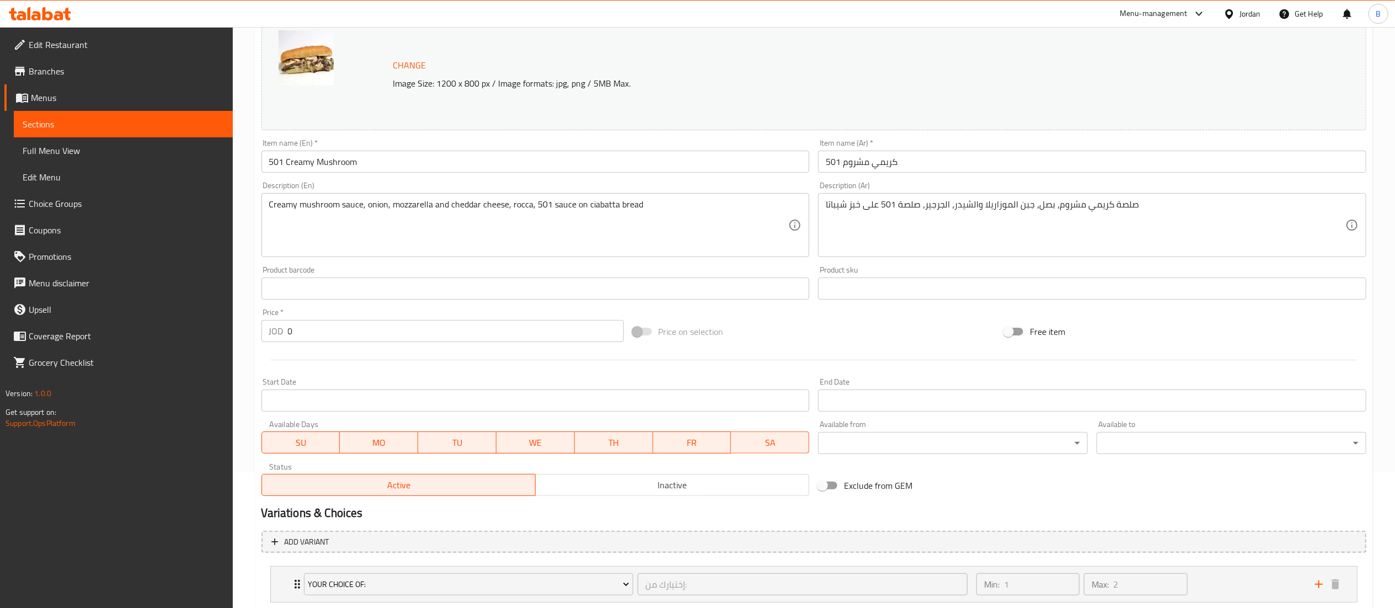
scroll to position [252, 0]
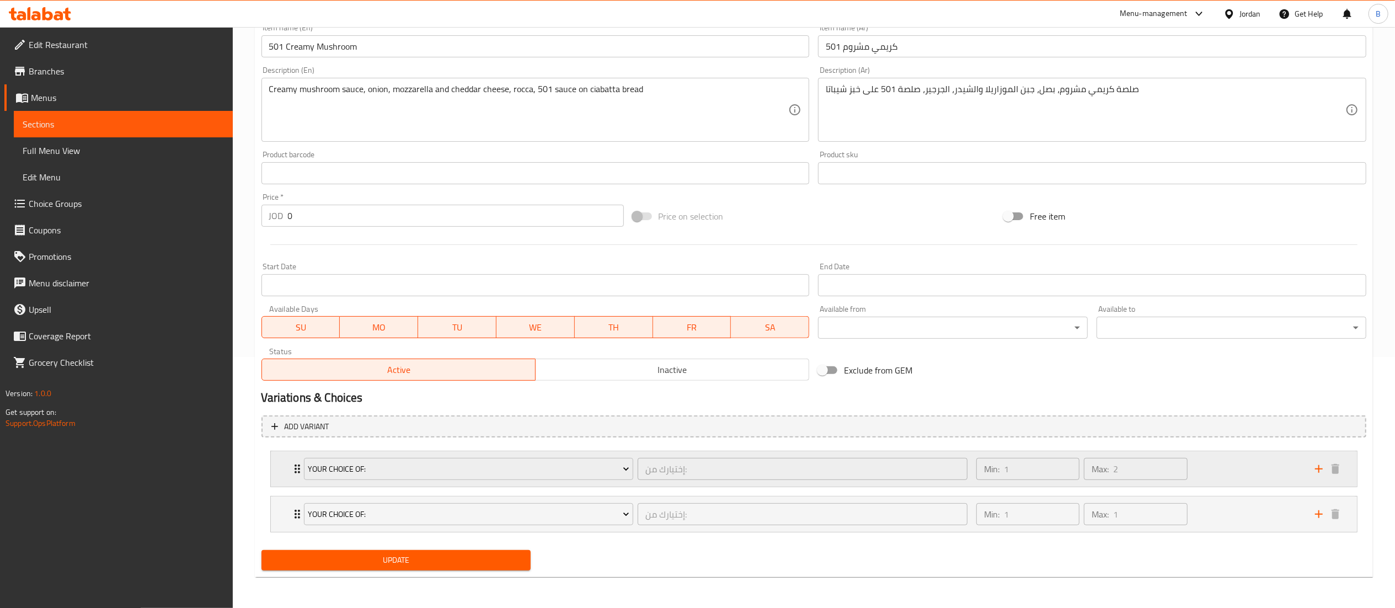
click at [1219, 479] on div "Min: 1 ​ Max: 2 ​" at bounding box center [1139, 468] width 339 height 35
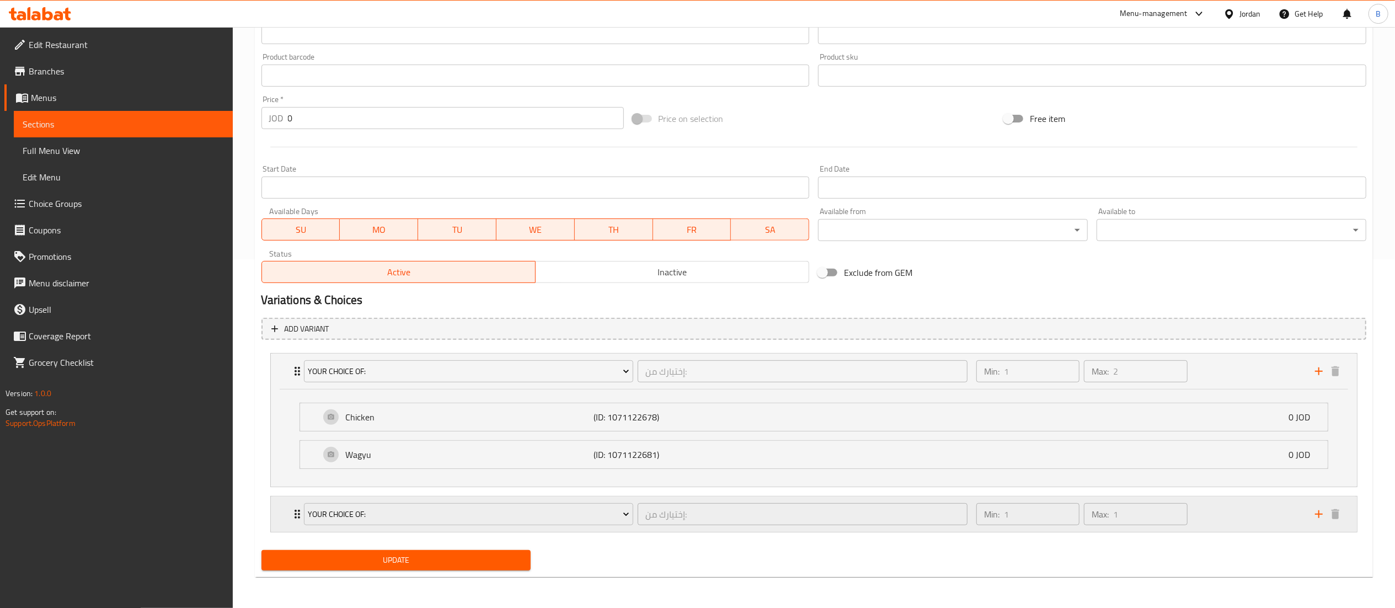
click at [1234, 520] on div "Min: 1 ​ Max: 1 ​" at bounding box center [1139, 514] width 339 height 35
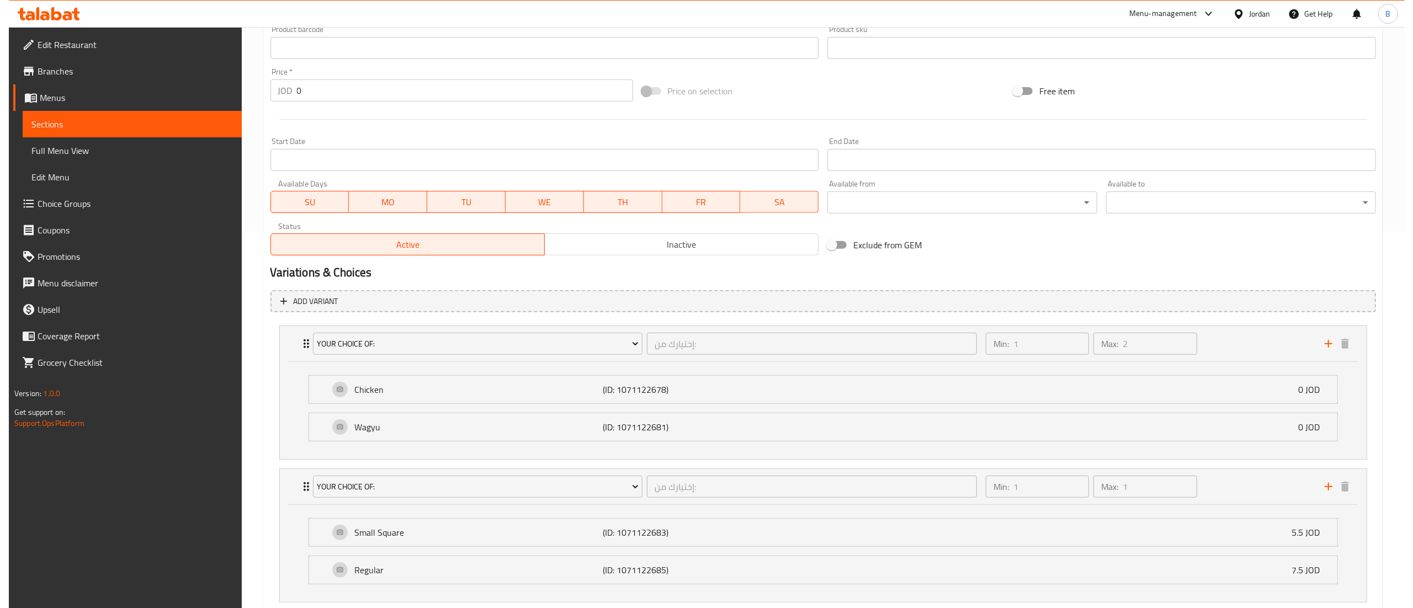
scroll to position [0, 0]
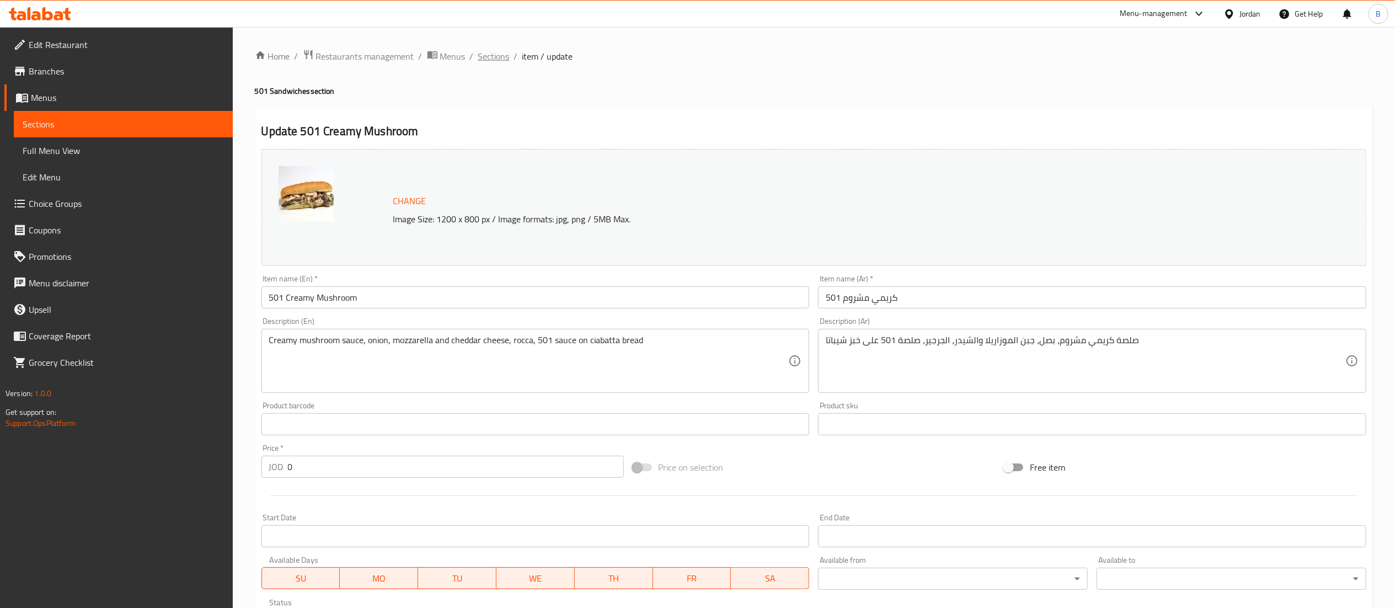
click at [499, 58] on span "Sections" at bounding box center [493, 56] width 31 height 13
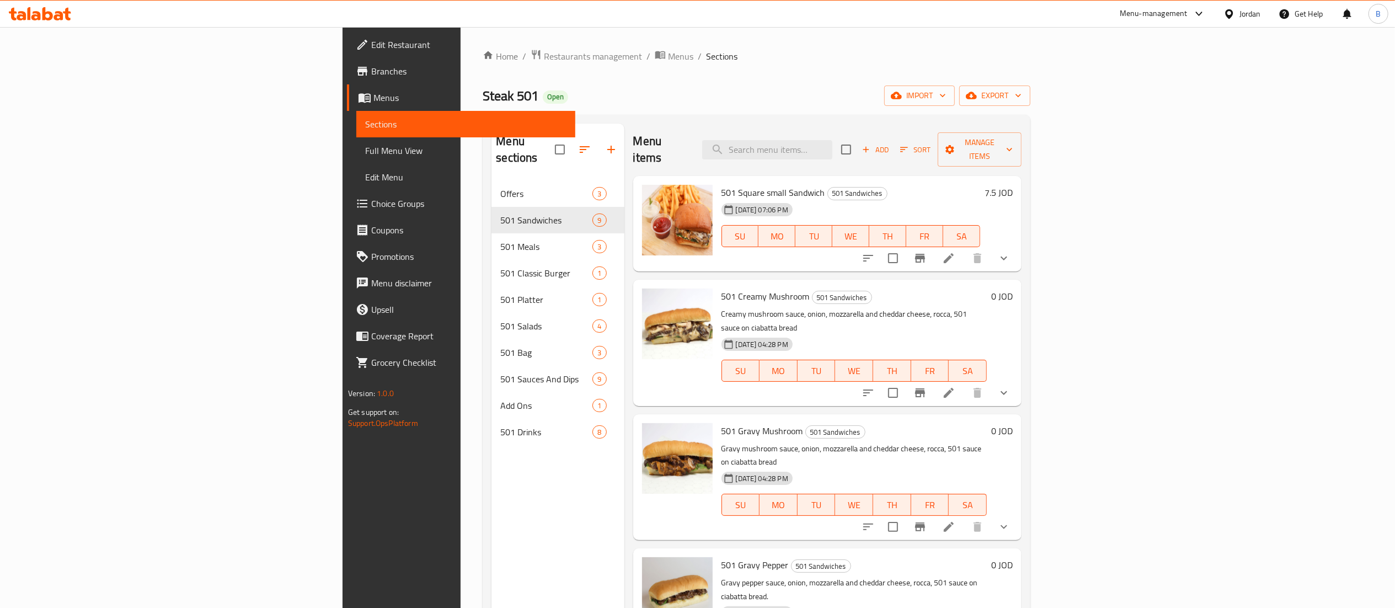
click at [1013, 185] on h6 "7.5 JOD" at bounding box center [999, 192] width 28 height 15
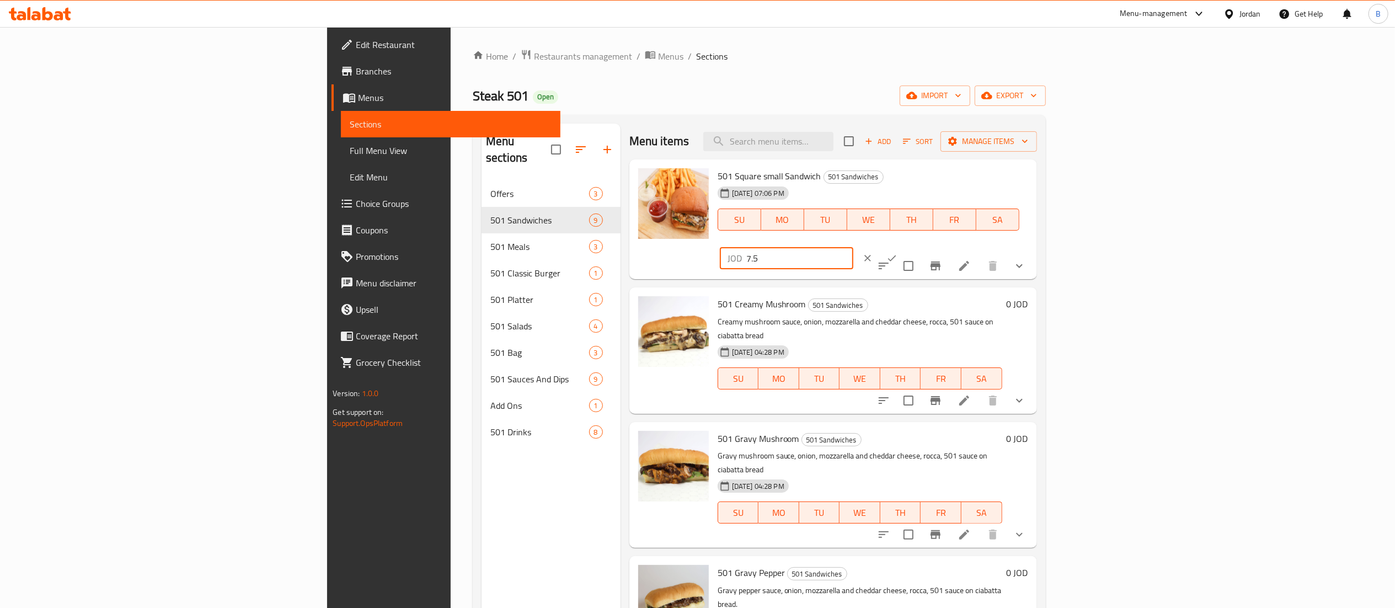
drag, startPoint x: 1189, startPoint y: 183, endPoint x: 1125, endPoint y: 183, distance: 64.0
click at [1033, 183] on div "501 Square small Sandwich 501 Sandwiches 29-01-2025 07:06 PM SU MO TU WE TH FR …" at bounding box center [872, 219] width 319 height 111
click at [854, 247] on input "7.5" at bounding box center [800, 258] width 107 height 22
type input "5.5"
click at [904, 246] on button "ok" at bounding box center [892, 258] width 24 height 24
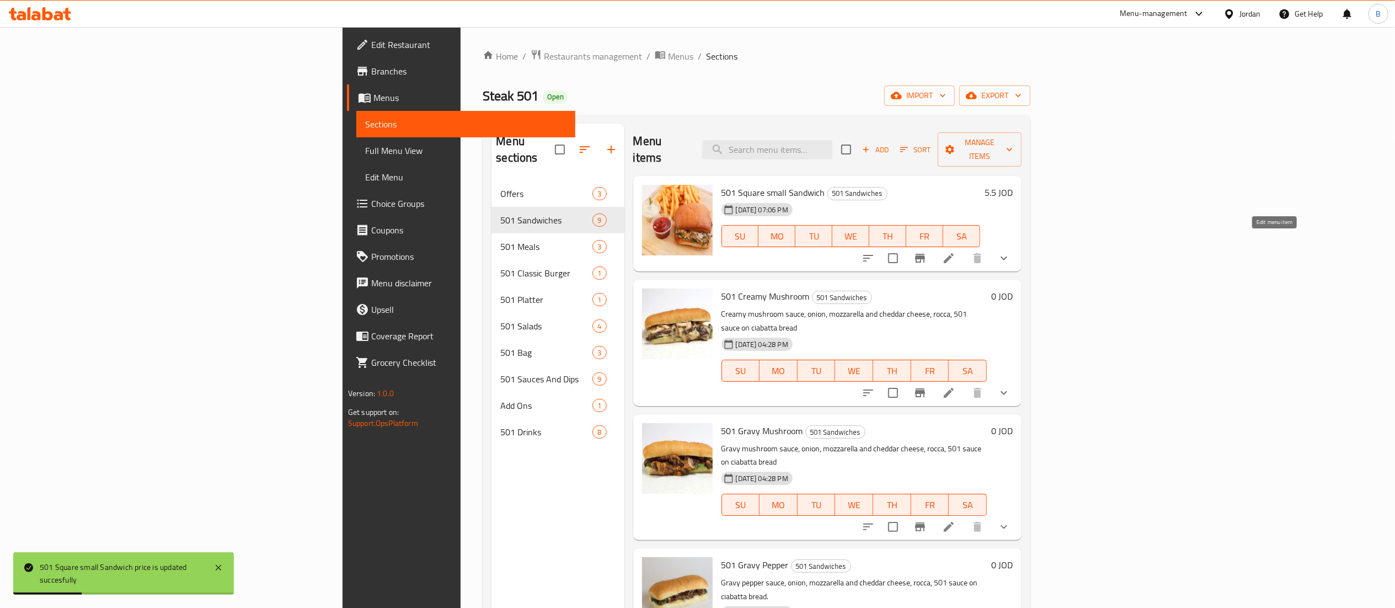
click at [956, 252] on icon at bounding box center [948, 258] width 13 height 13
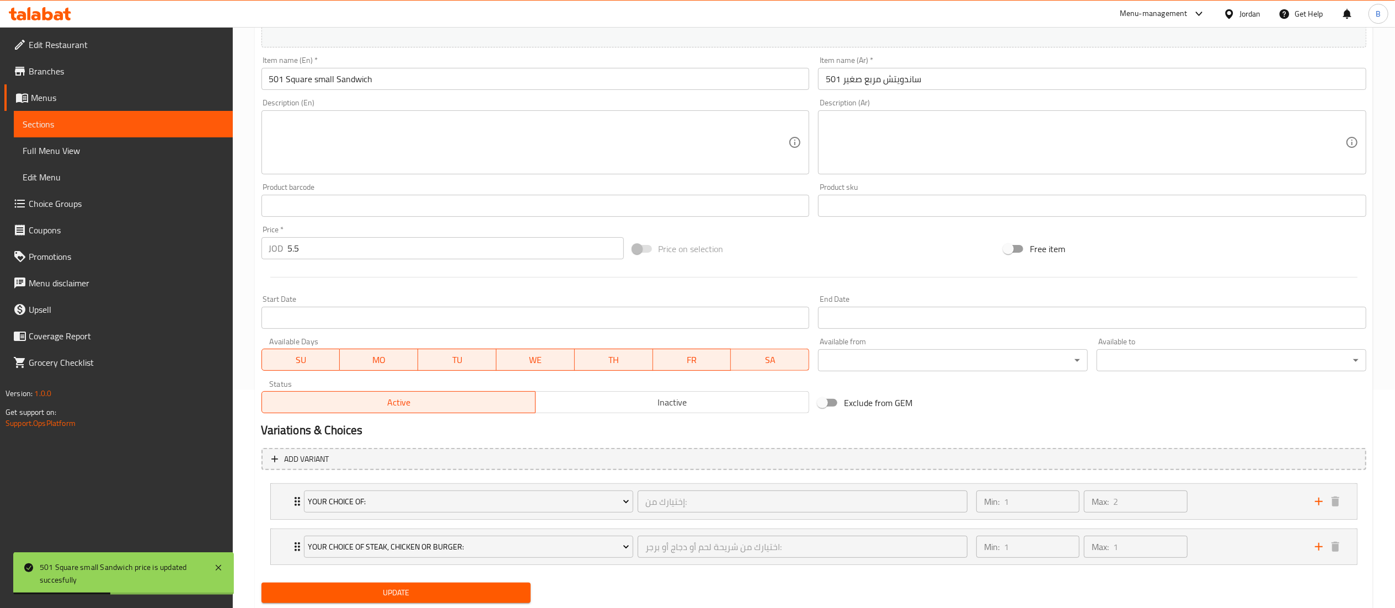
scroll to position [252, 0]
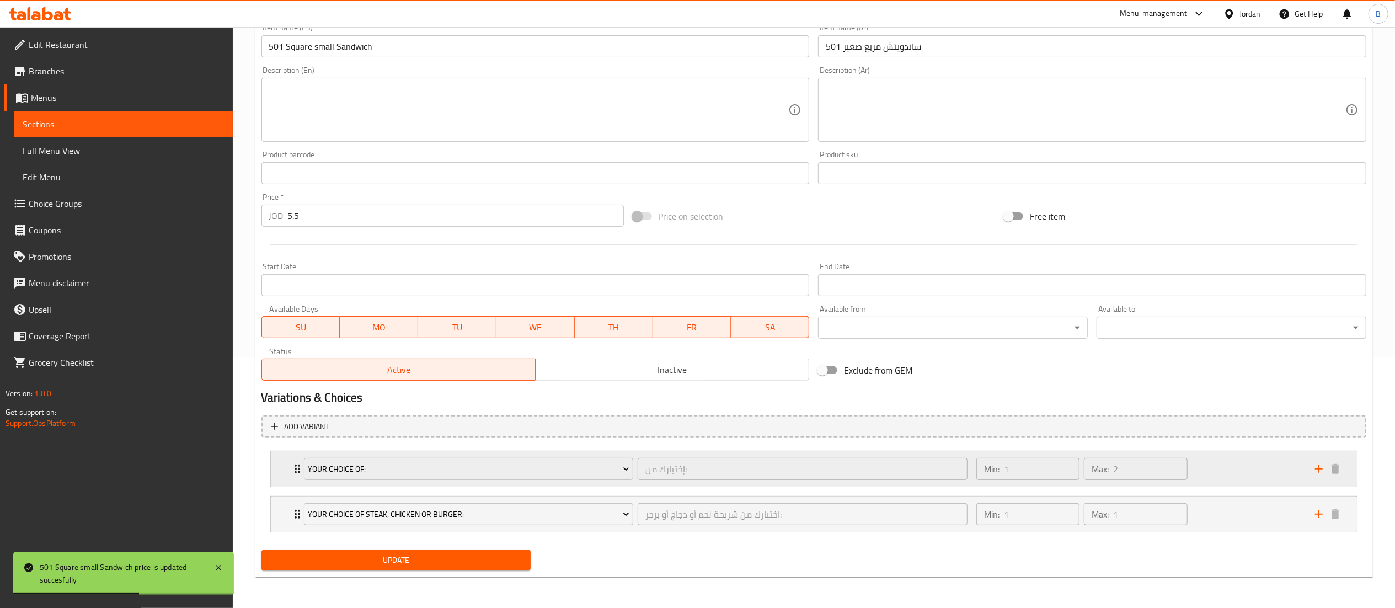
click at [1191, 454] on div "Min: 1 ​ Max: 2 ​" at bounding box center [1082, 469] width 220 height 31
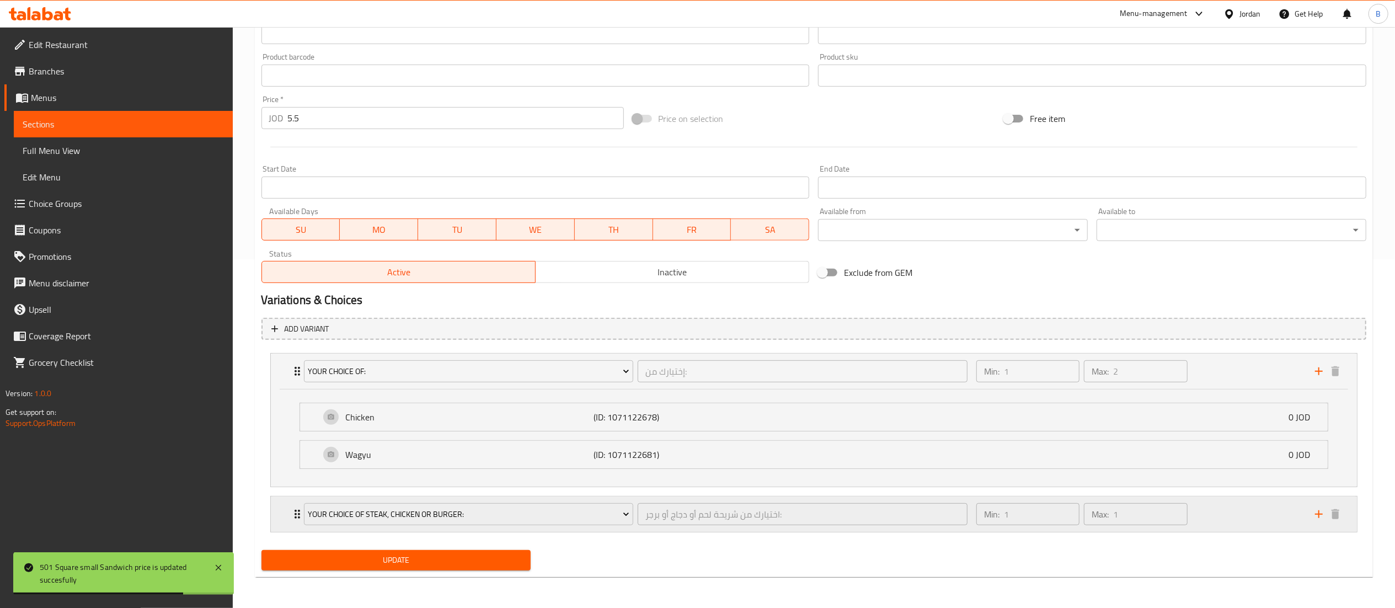
click at [1221, 518] on div "Min: 1 ​ Max: 1 ​" at bounding box center [1139, 514] width 339 height 35
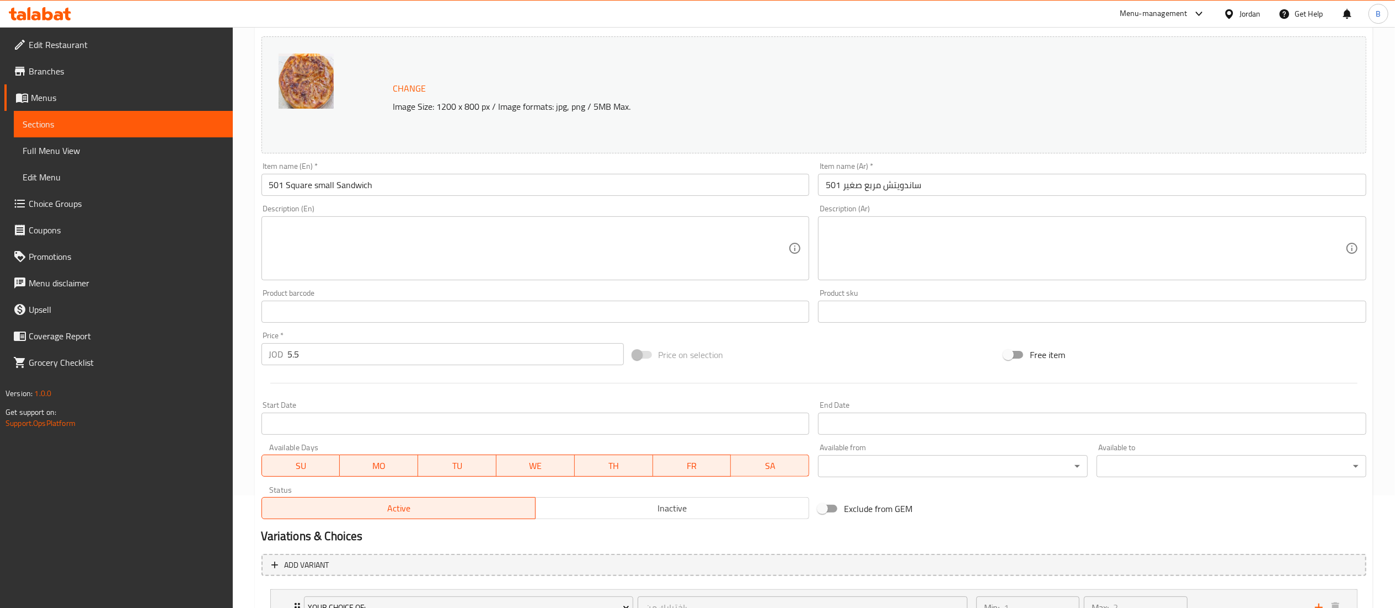
scroll to position [0, 0]
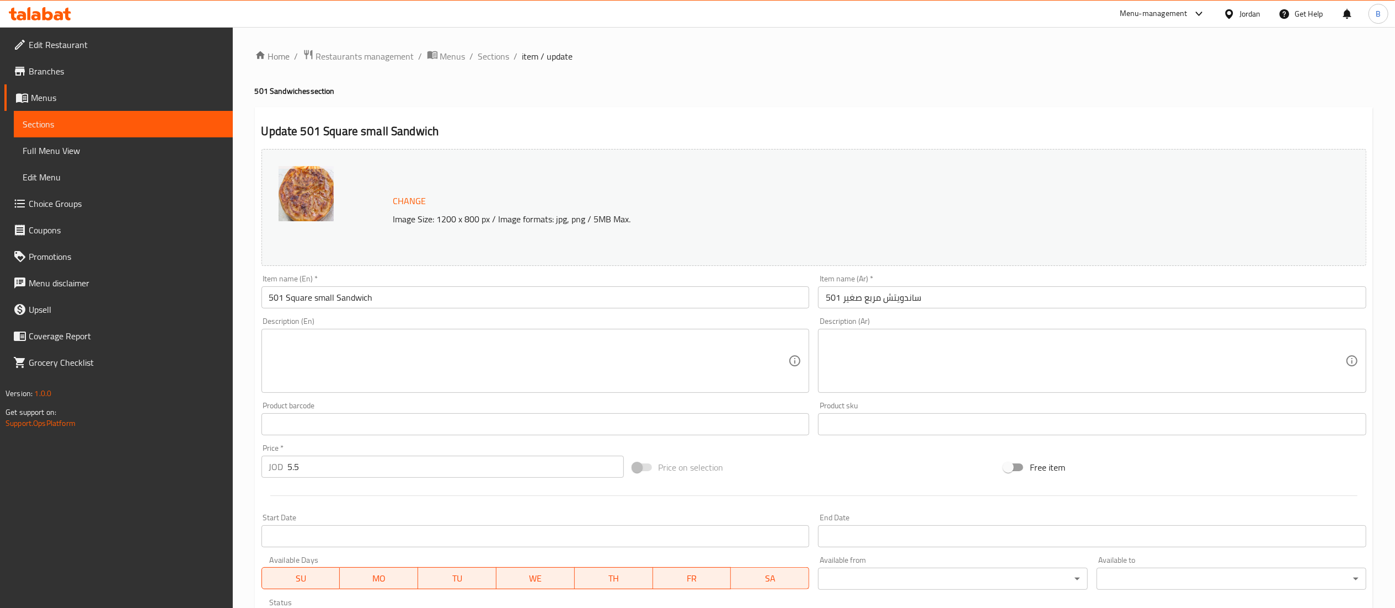
click at [510, 57] on ol "Home / Restaurants management / Menus / Sections / item / update" at bounding box center [814, 56] width 1118 height 14
click at [495, 60] on span "Sections" at bounding box center [493, 56] width 31 height 13
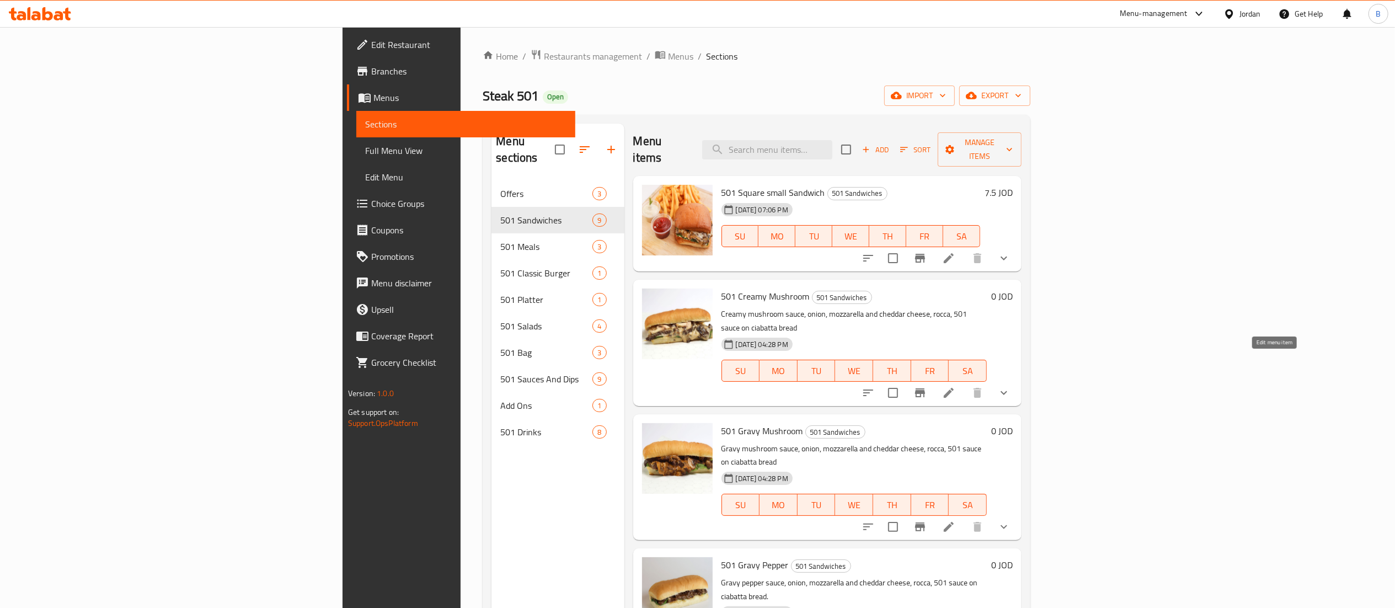
click at [956, 386] on icon at bounding box center [948, 392] width 13 height 13
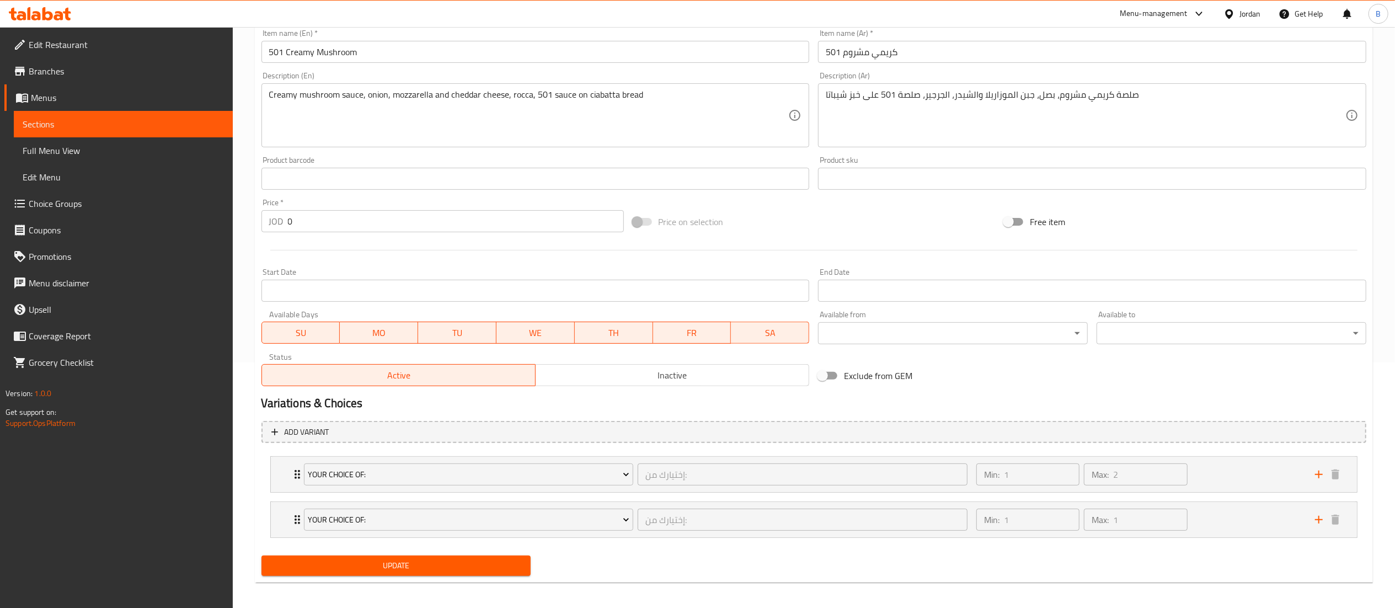
scroll to position [252, 0]
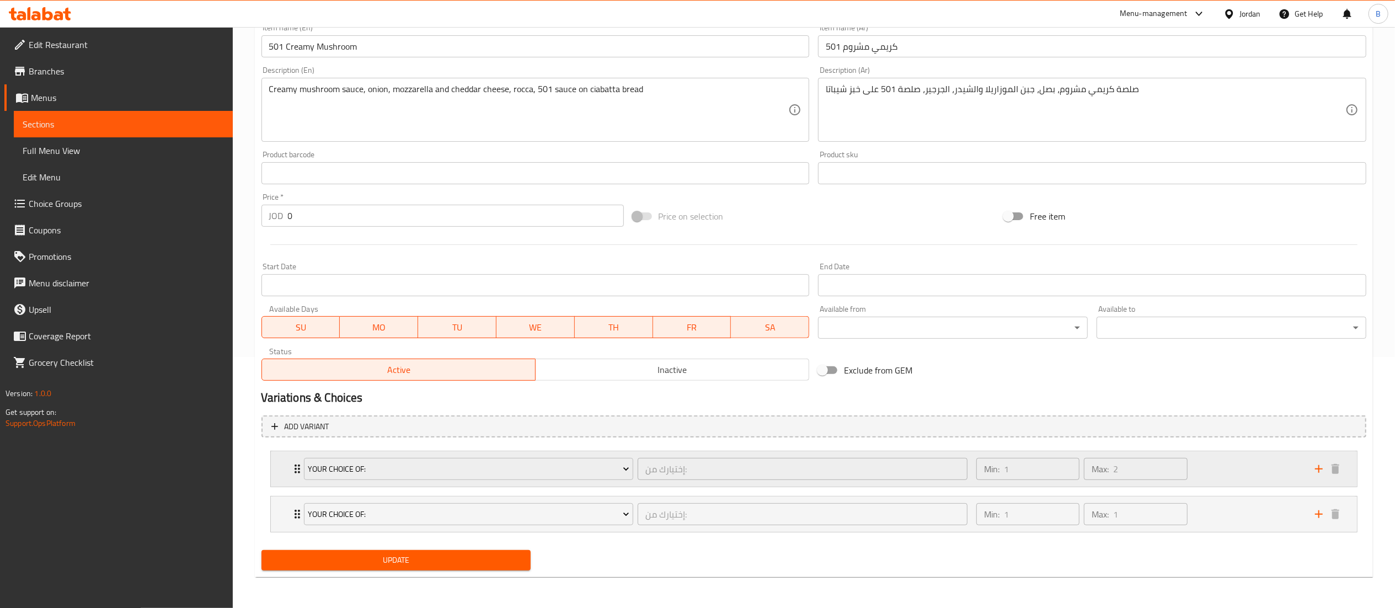
click at [1250, 474] on div "Min: 1 ​ Max: 2 ​" at bounding box center [1139, 468] width 339 height 35
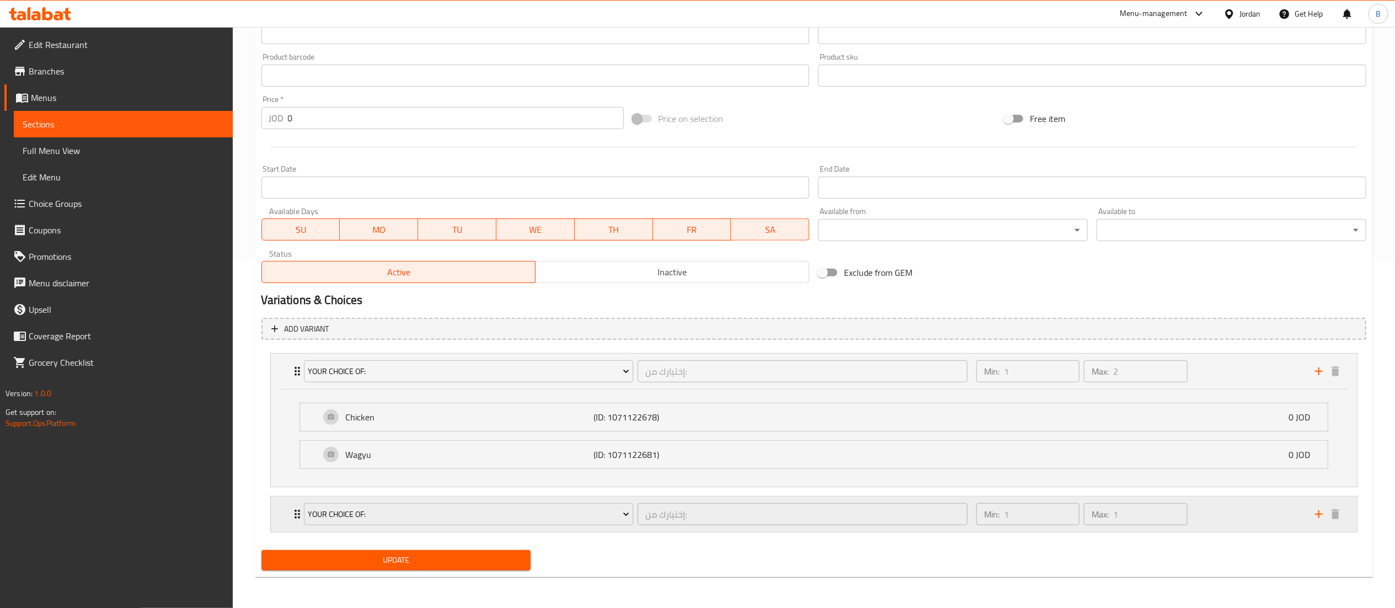
click at [1218, 512] on div "Min: 1 ​ Max: 1 ​" at bounding box center [1139, 514] width 339 height 35
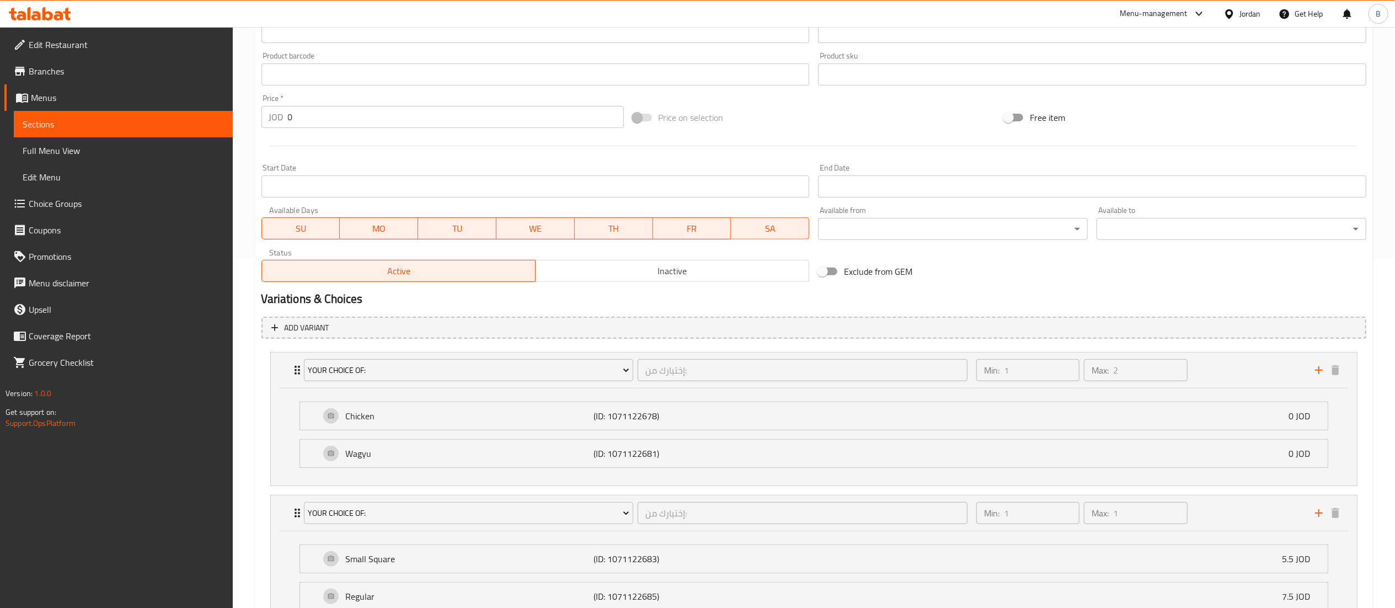
scroll to position [449, 0]
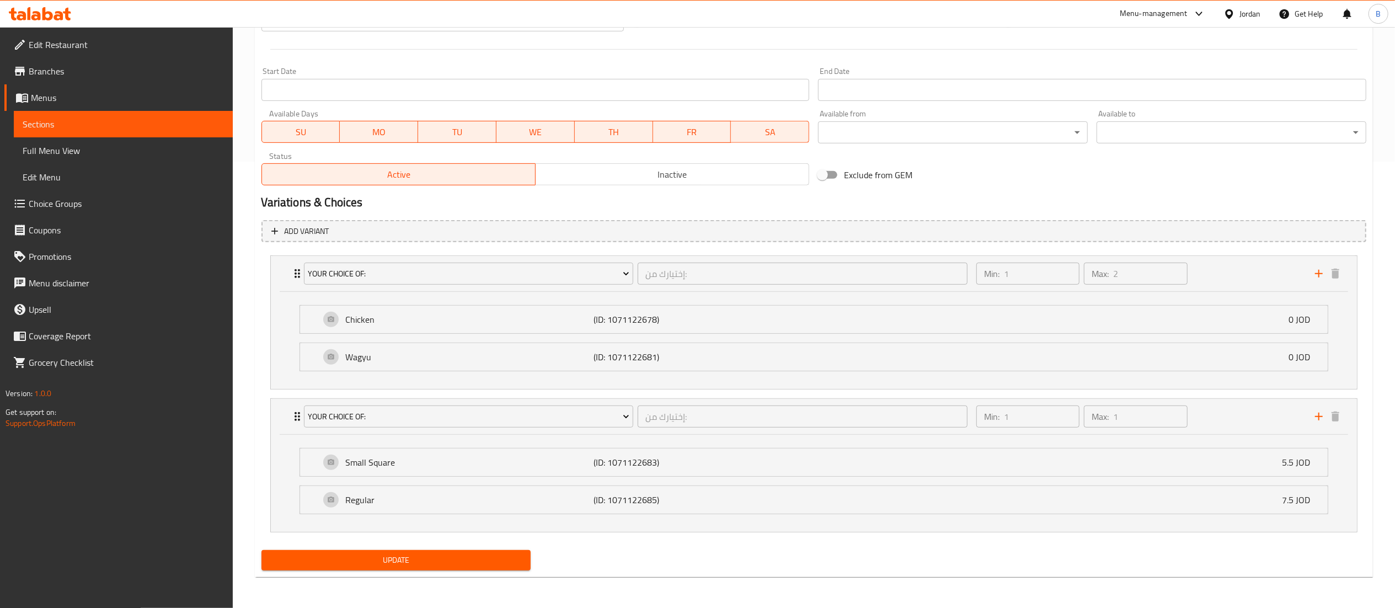
click at [78, 205] on span "Choice Groups" at bounding box center [126, 203] width 195 height 13
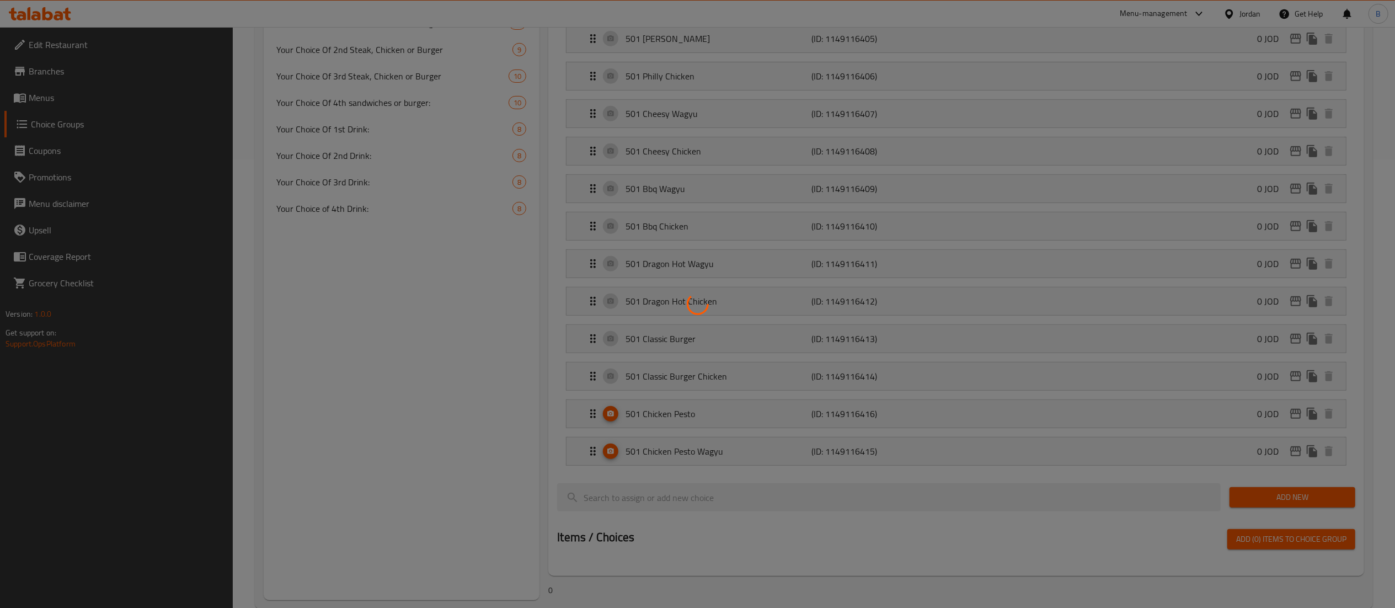
scroll to position [157, 0]
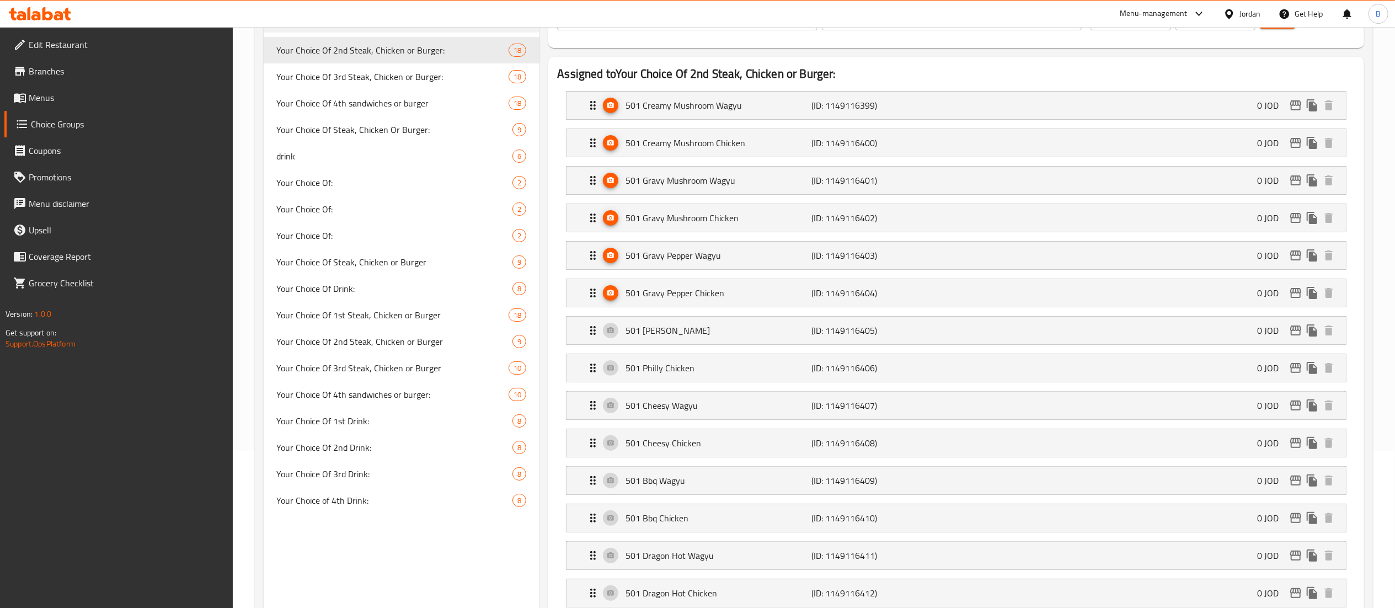
click at [349, 182] on span "Your Choice Of:" at bounding box center [395, 182] width 236 height 13
type input "Your Choice Of:"
type input "إختيارك من:"
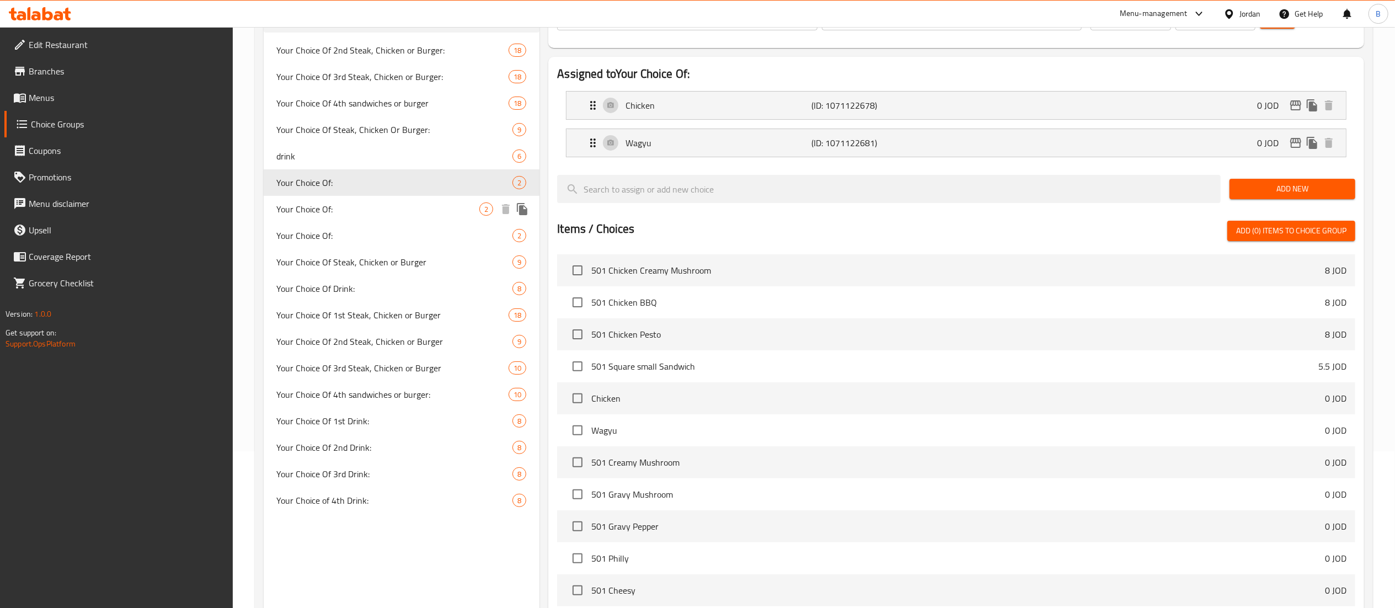
click at [355, 204] on span "Your Choice Of:" at bounding box center [378, 209] width 203 height 13
type input "1"
click at [1292, 105] on icon "edit" at bounding box center [1296, 105] width 13 height 13
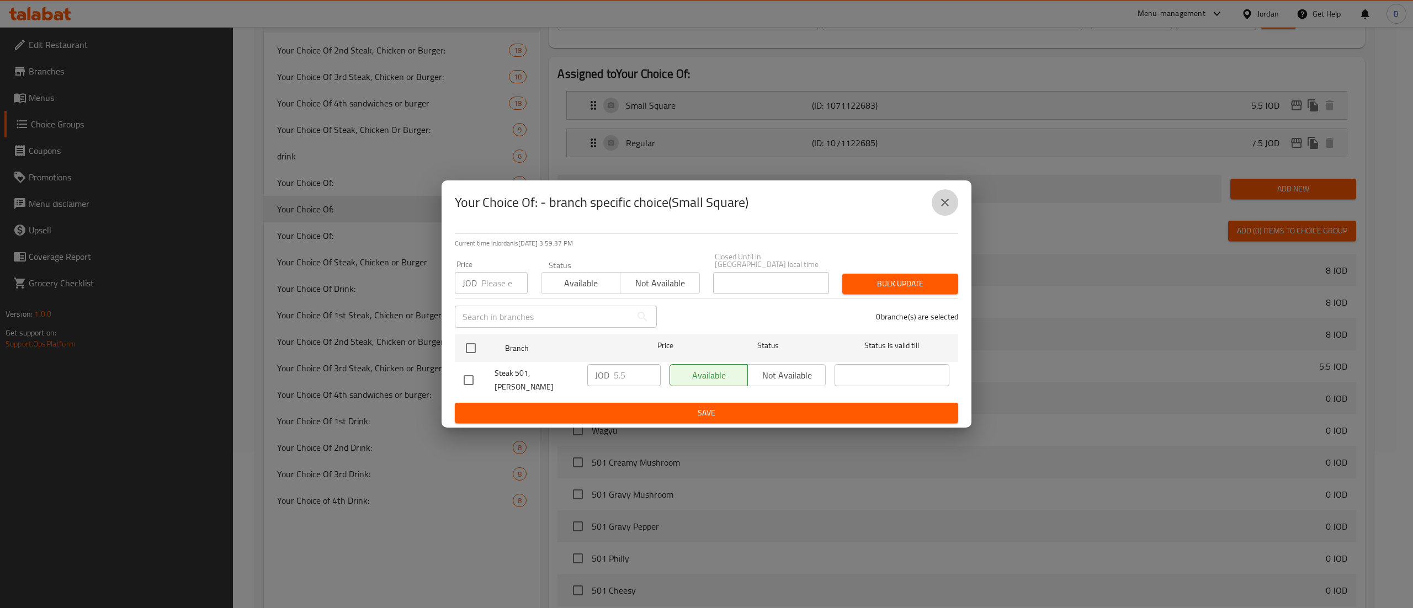
click at [935, 213] on button "close" at bounding box center [944, 202] width 26 height 26
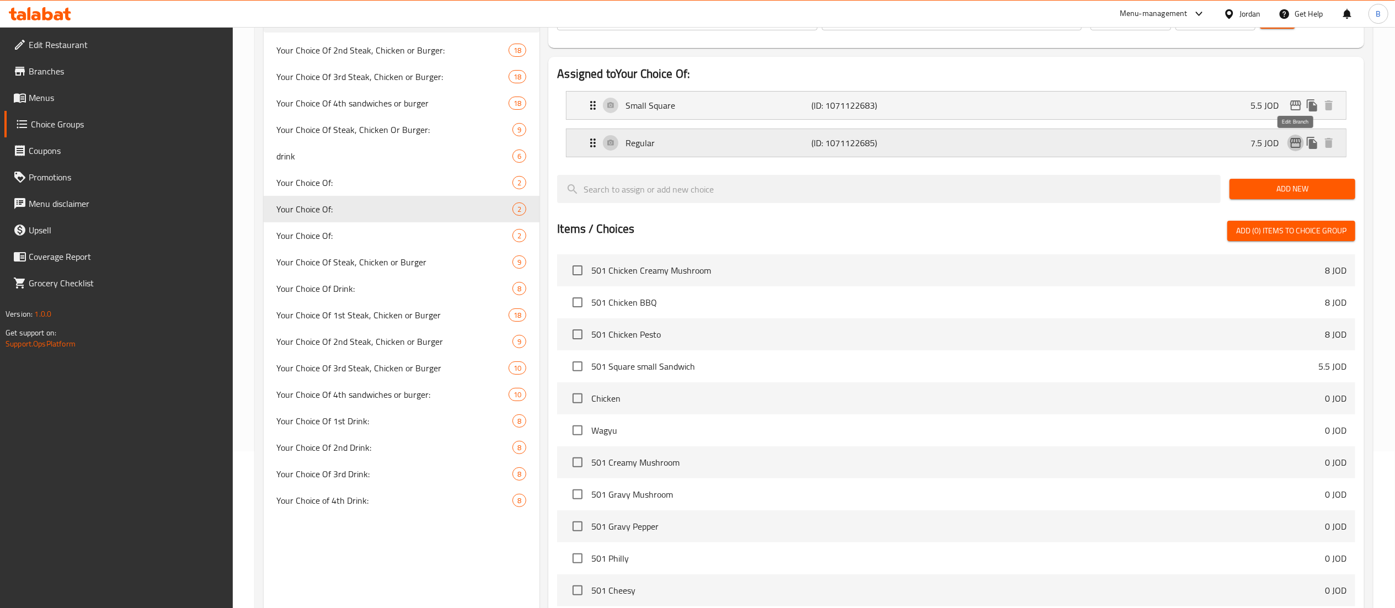
click at [1291, 142] on icon "edit" at bounding box center [1296, 143] width 11 height 10
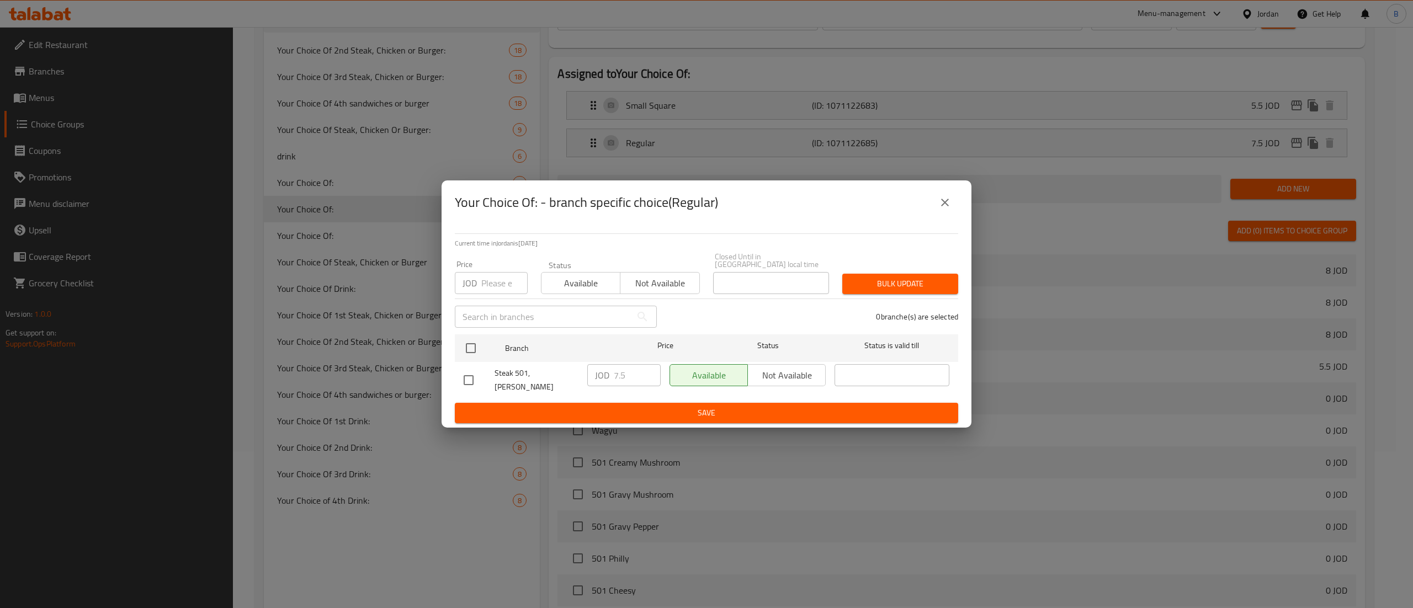
click at [939, 205] on icon "close" at bounding box center [944, 202] width 13 height 13
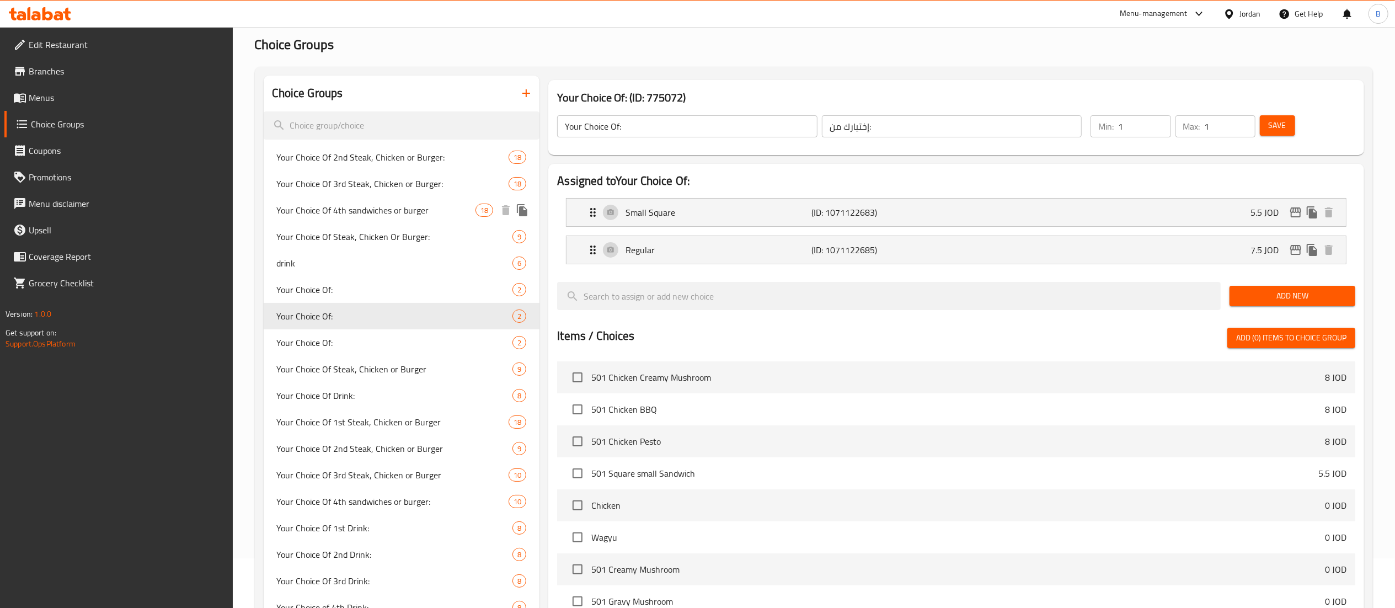
scroll to position [46, 0]
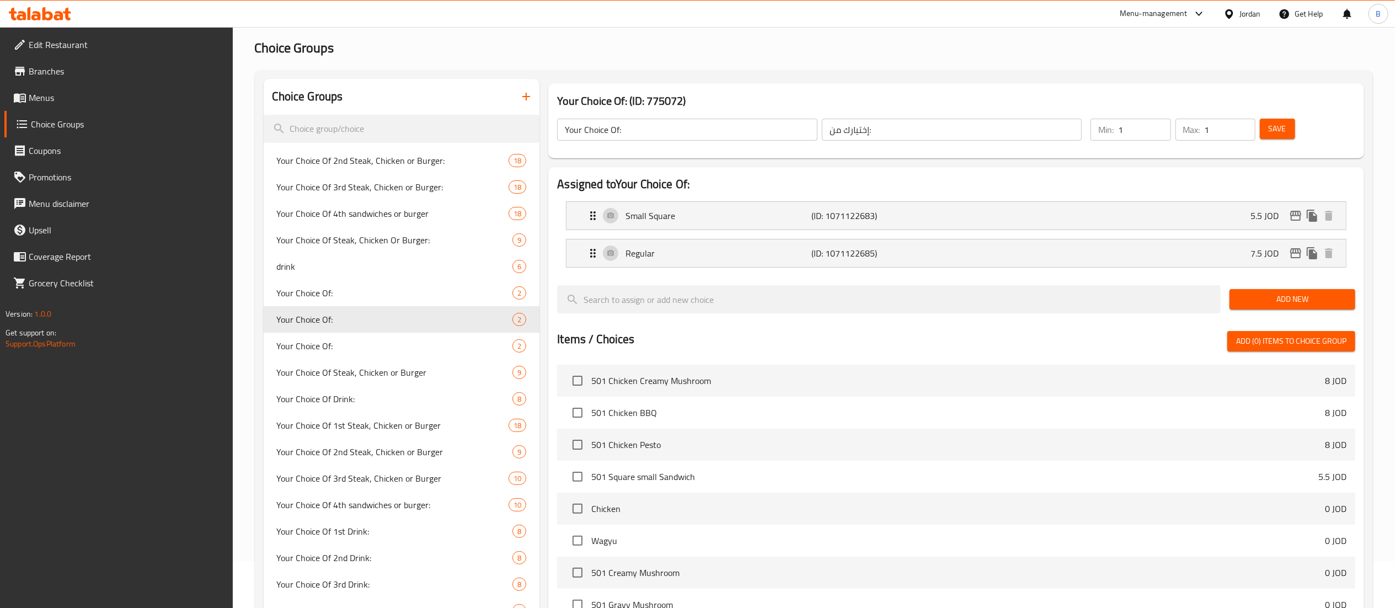
click at [23, 94] on icon at bounding box center [20, 98] width 12 height 9
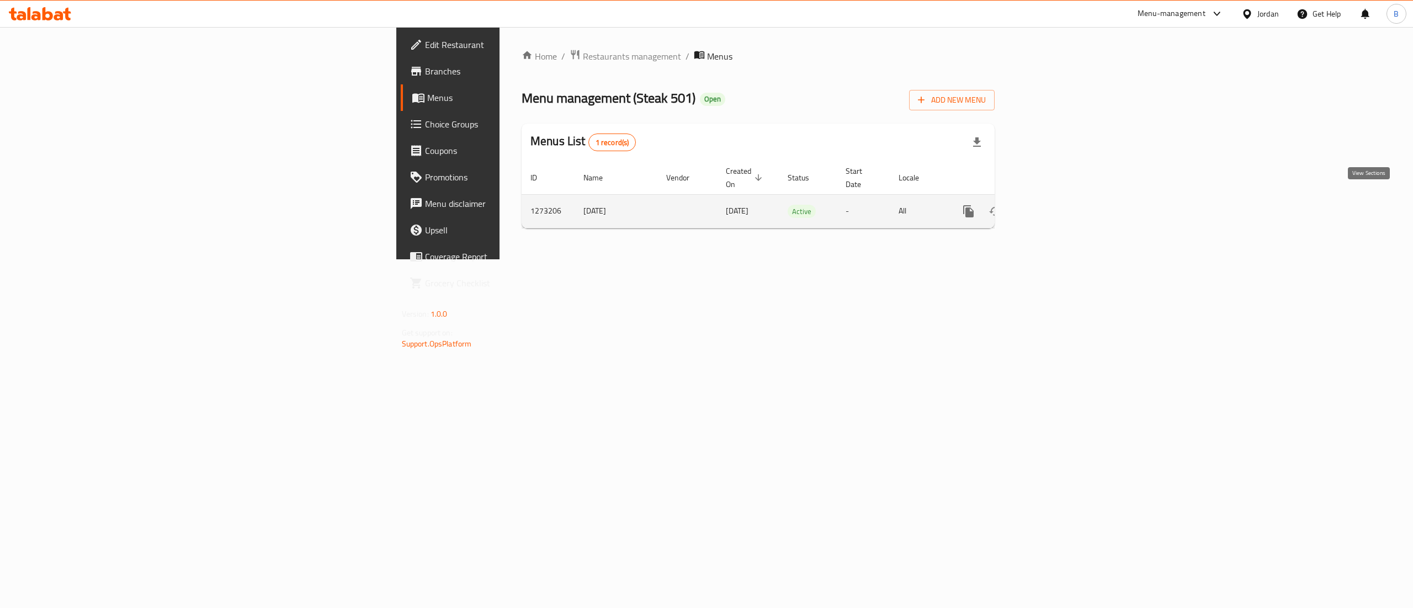
click at [1061, 207] on link "enhanced table" at bounding box center [1048, 211] width 26 height 26
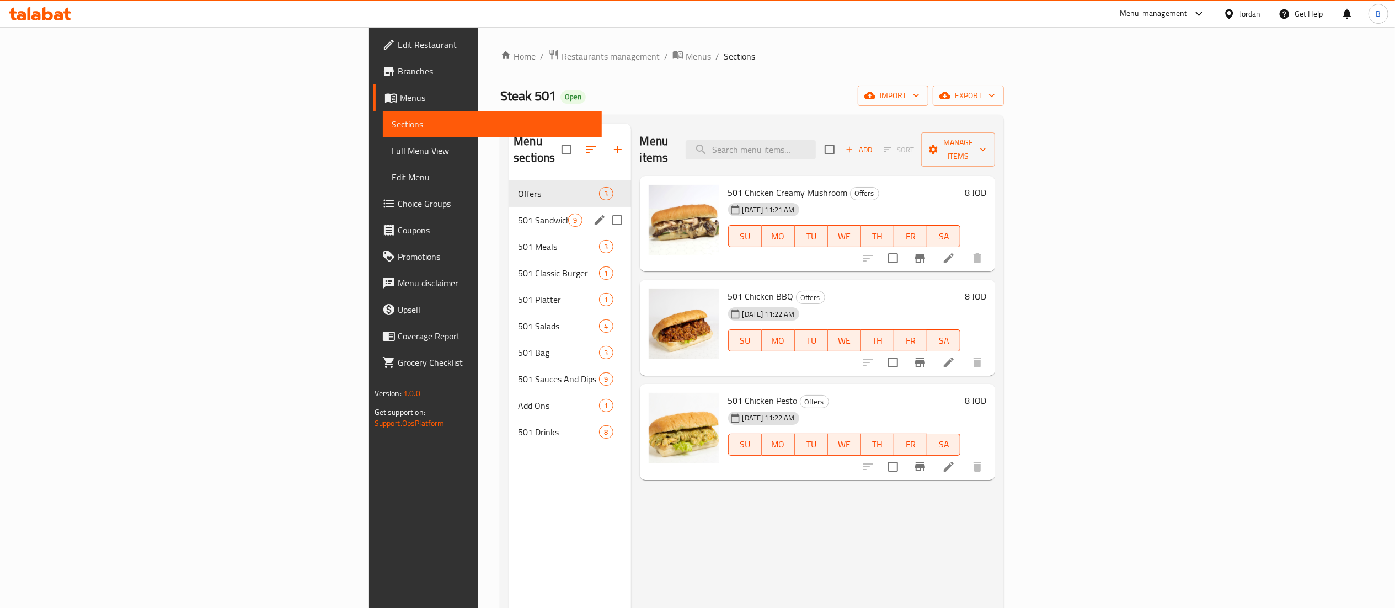
click at [518, 214] on span "501 Sandwiches" at bounding box center [543, 220] width 50 height 13
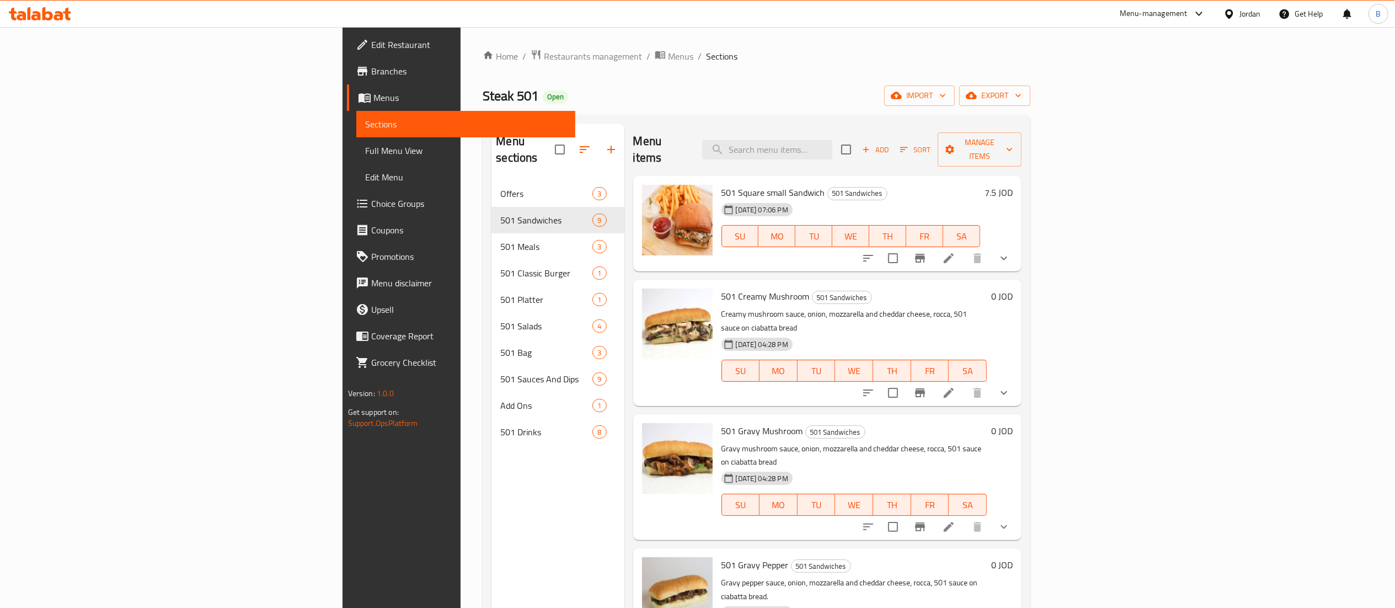
scroll to position [110, 0]
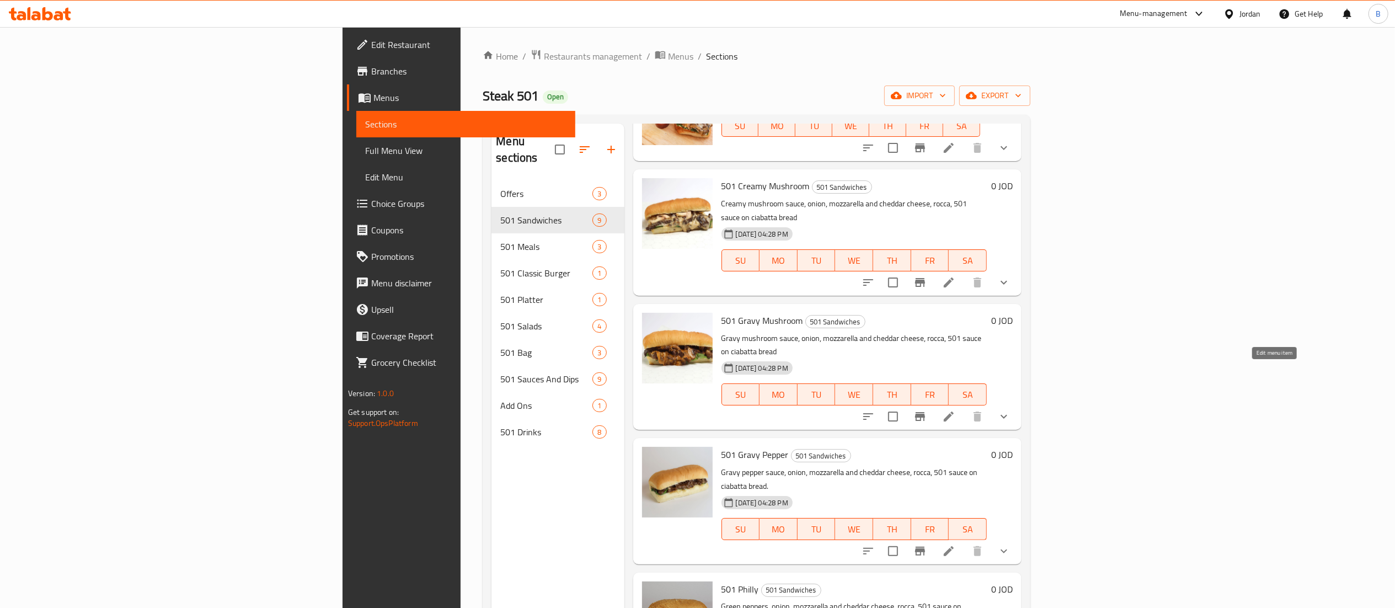
click at [956, 410] on icon at bounding box center [948, 416] width 13 height 13
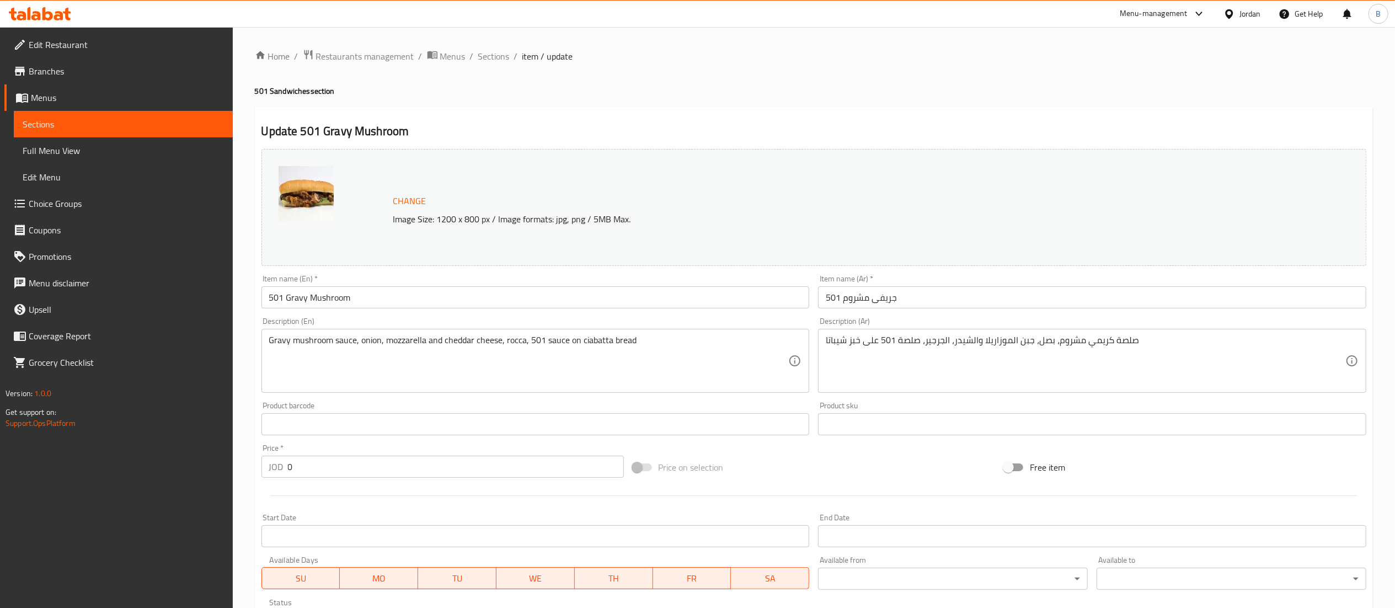
scroll to position [252, 0]
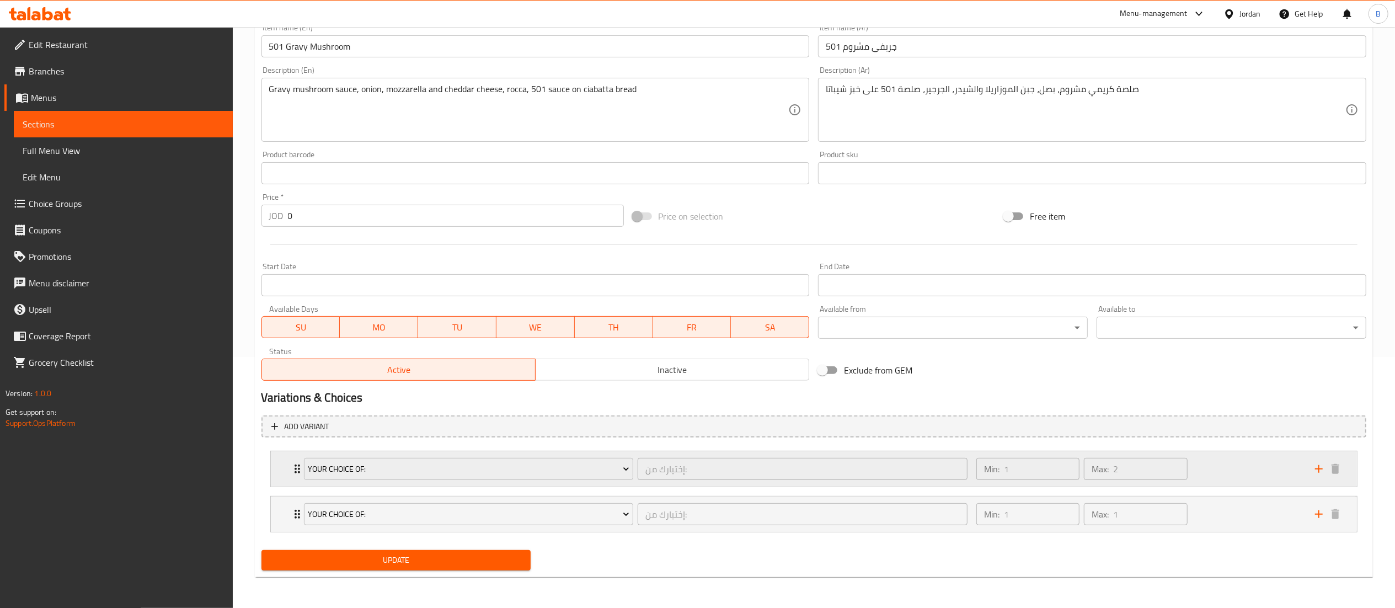
click at [1246, 463] on div "Min: 1 ​ Max: 2 ​" at bounding box center [1139, 468] width 339 height 35
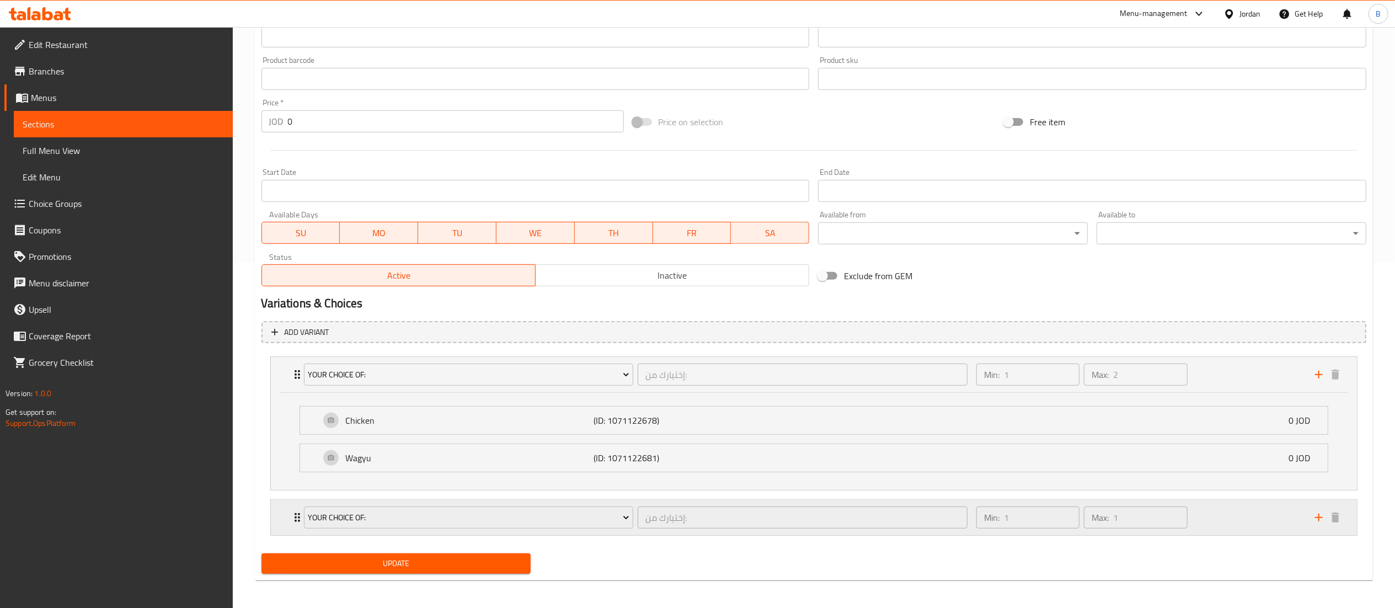
click at [1237, 519] on div "Min: 1 ​ Max: 1 ​" at bounding box center [1139, 517] width 339 height 35
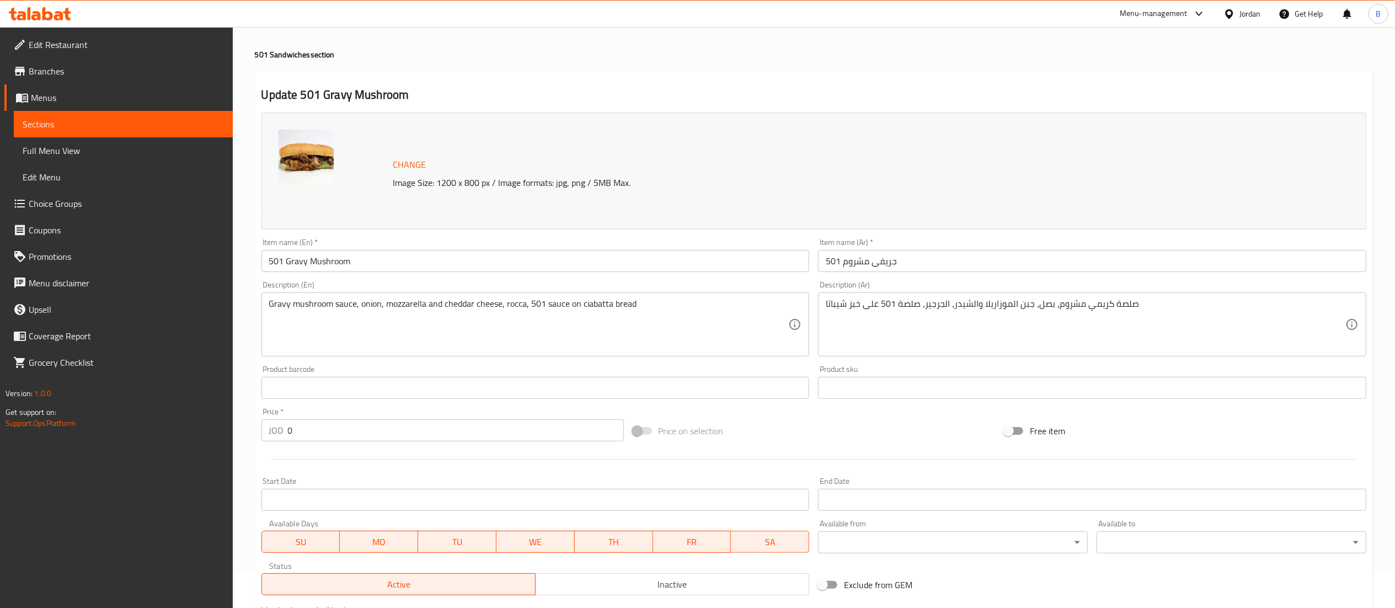
scroll to position [0, 0]
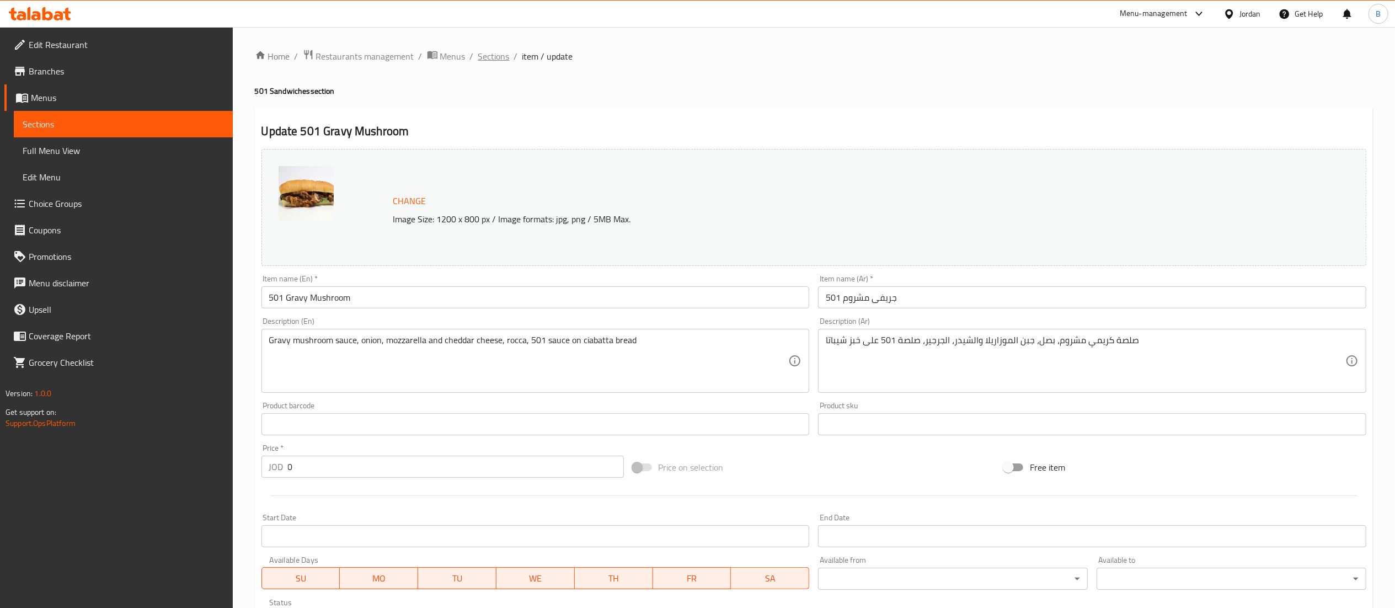
click at [493, 56] on span "Sections" at bounding box center [493, 56] width 31 height 13
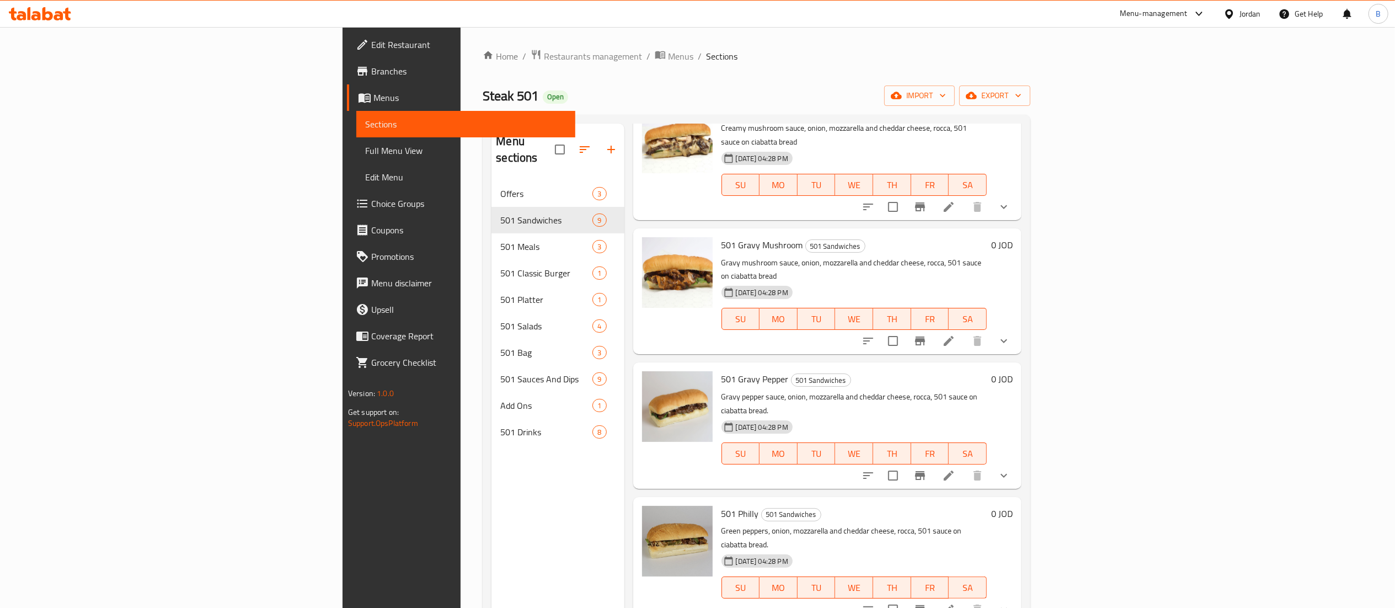
scroll to position [221, 0]
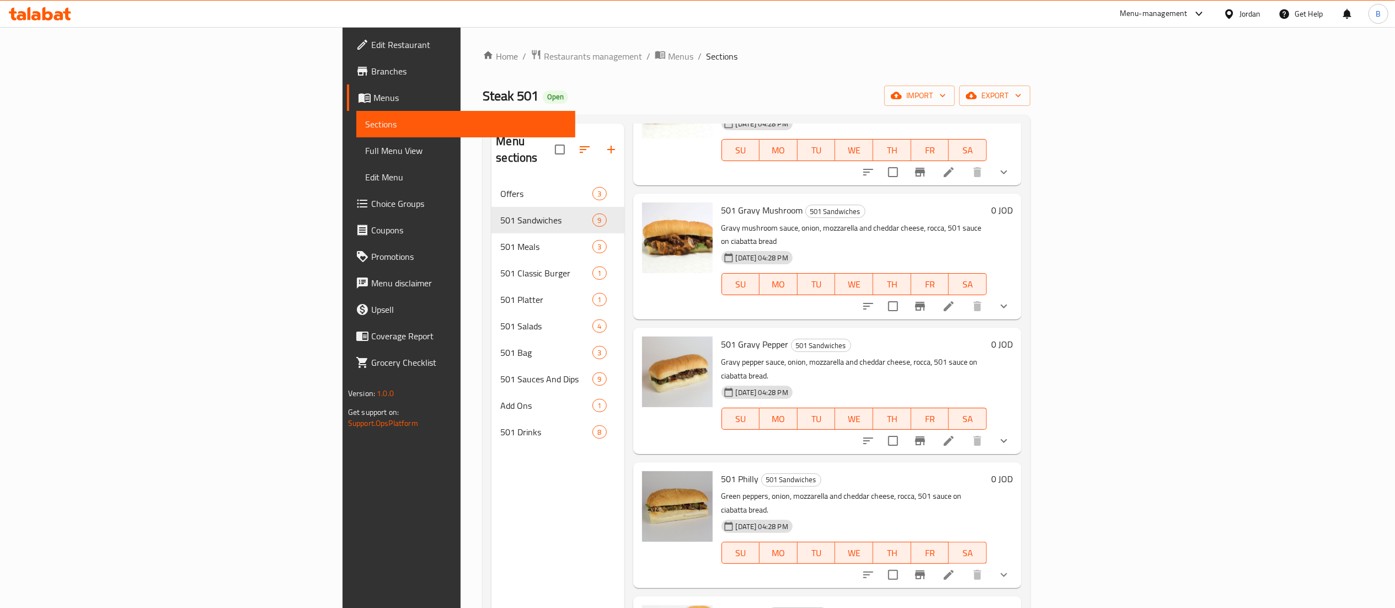
click at [956, 434] on icon at bounding box center [948, 440] width 13 height 13
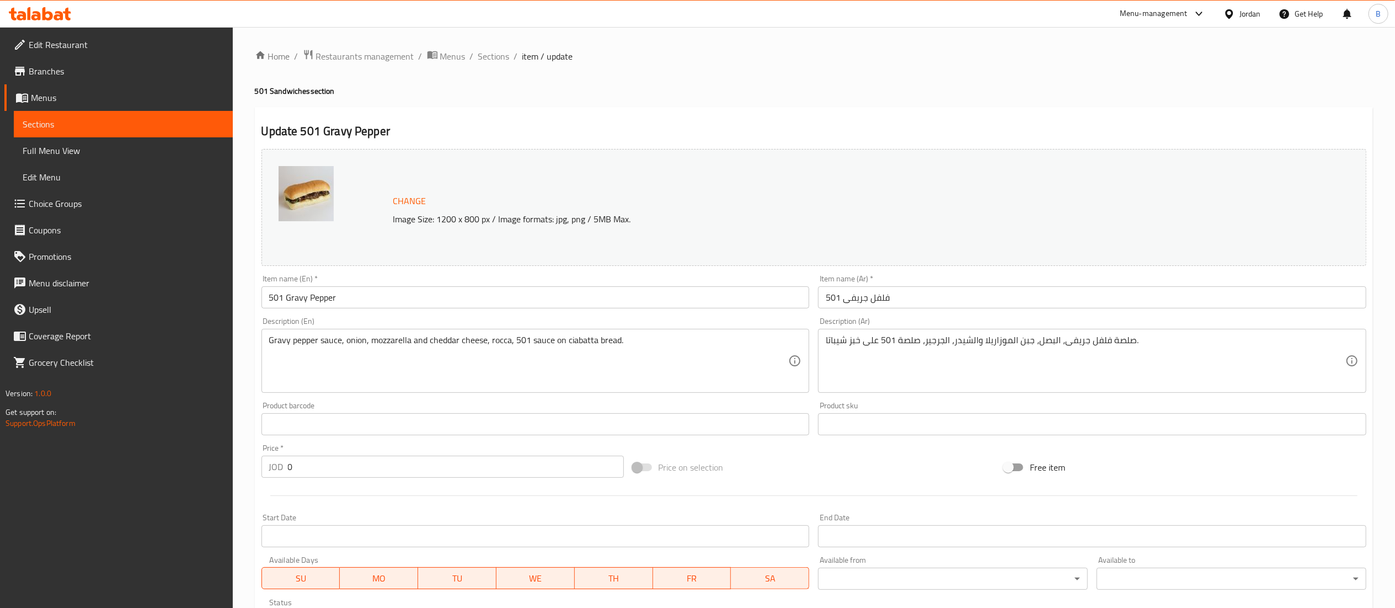
scroll to position [252, 0]
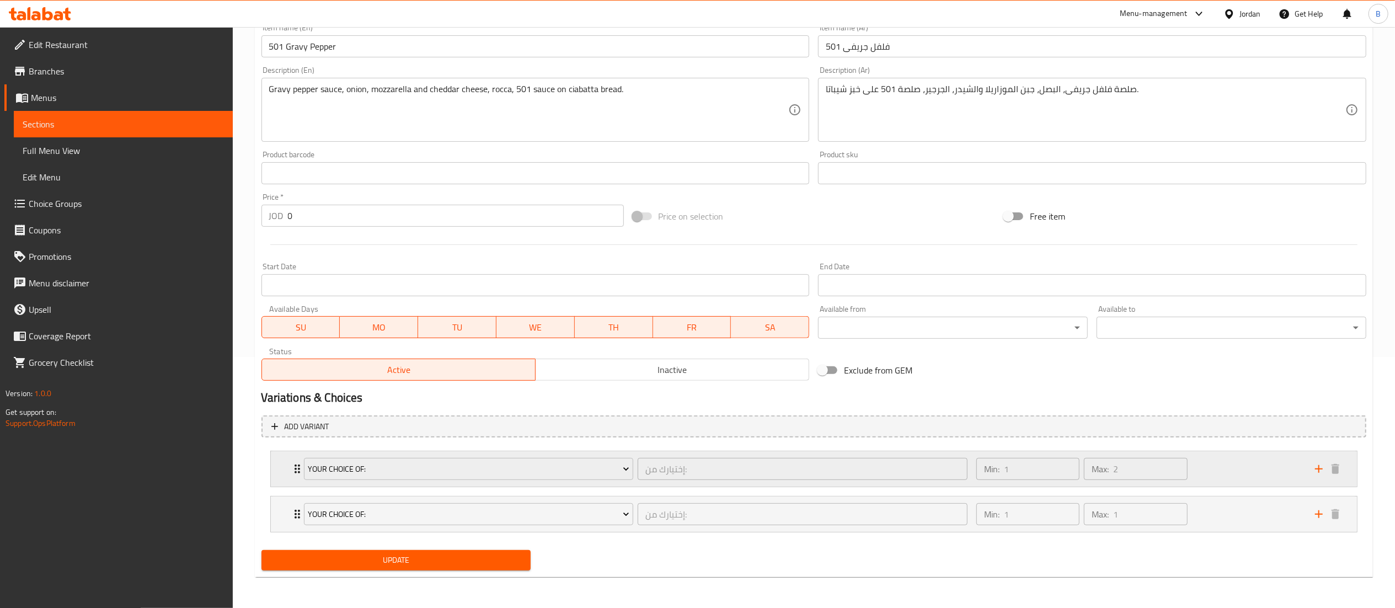
click at [1212, 467] on div "Min: 1 ​ Max: 2 ​" at bounding box center [1139, 468] width 339 height 35
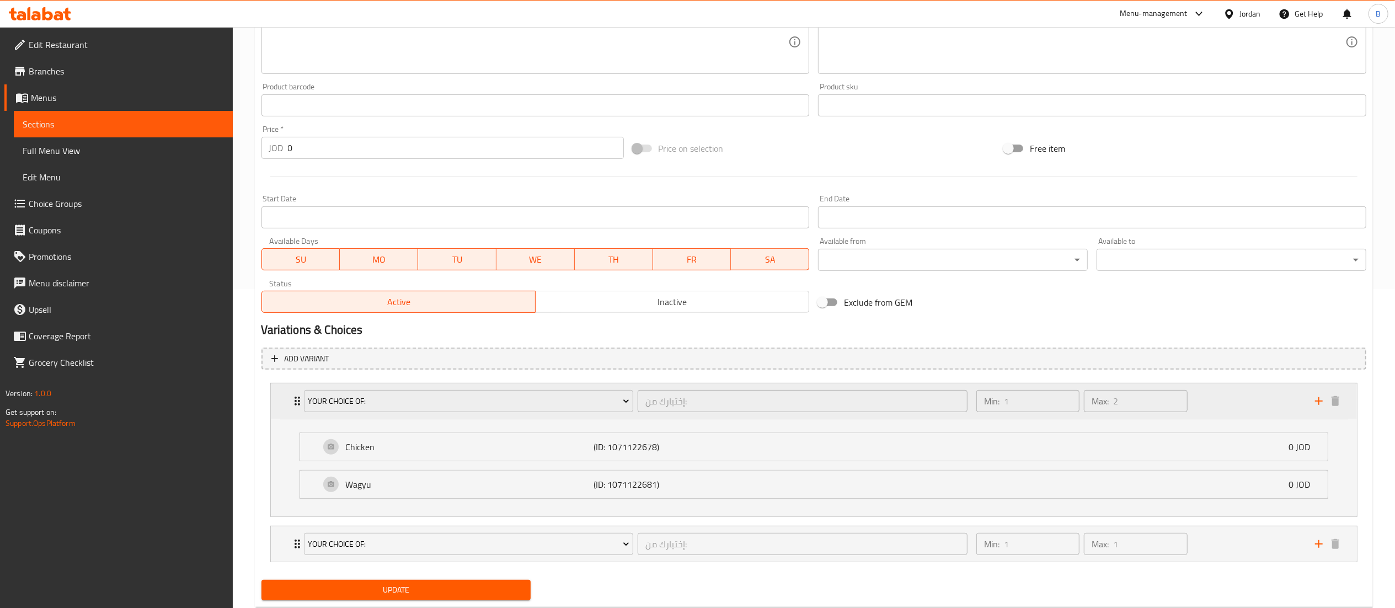
scroll to position [350, 0]
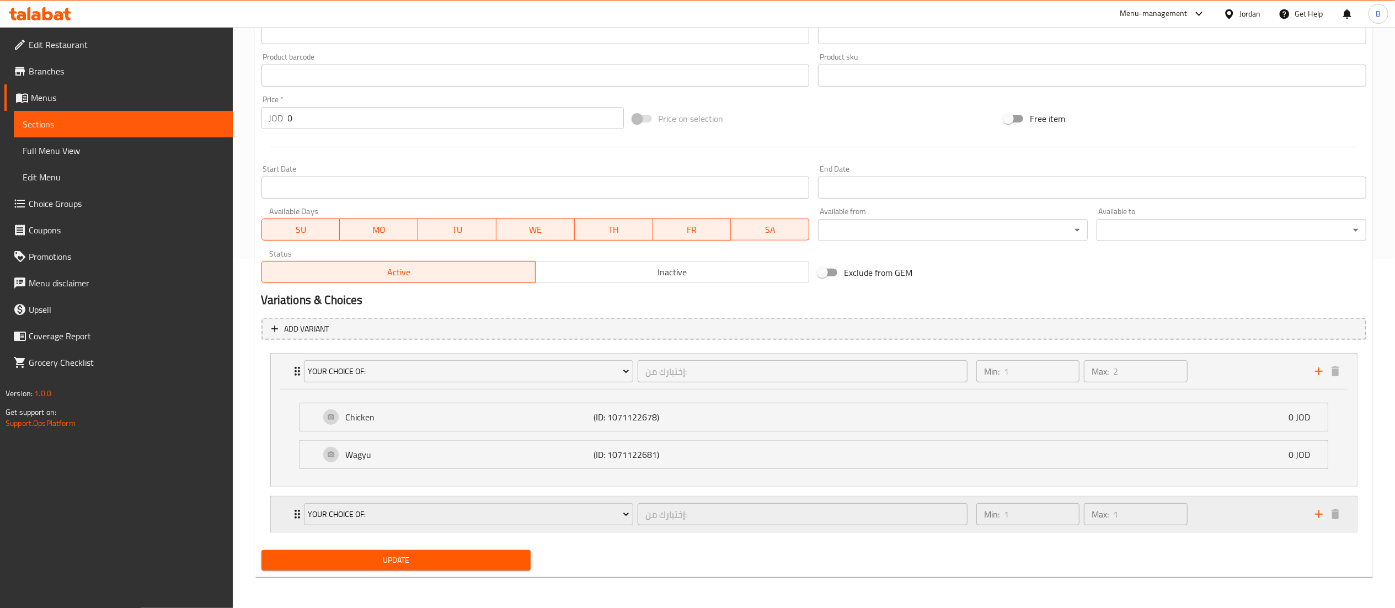
click at [1245, 518] on div "Min: 1 ​ Max: 1 ​" at bounding box center [1139, 514] width 339 height 35
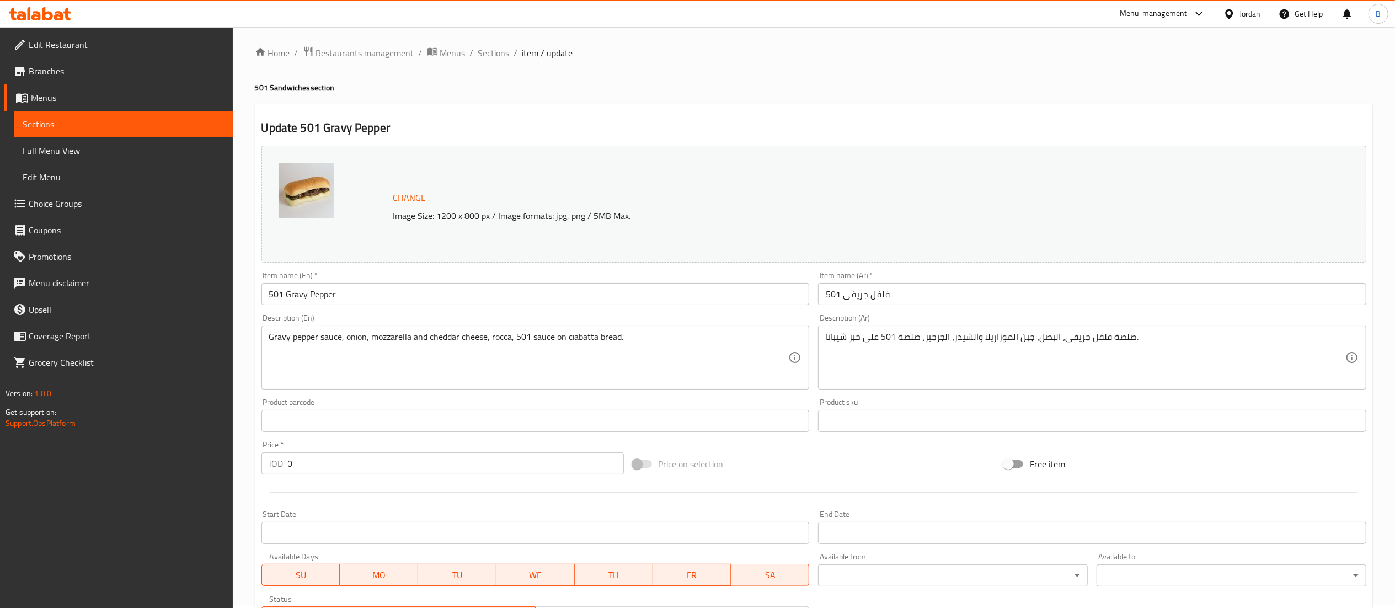
scroll to position [0, 0]
click at [487, 61] on span "Sections" at bounding box center [493, 56] width 31 height 13
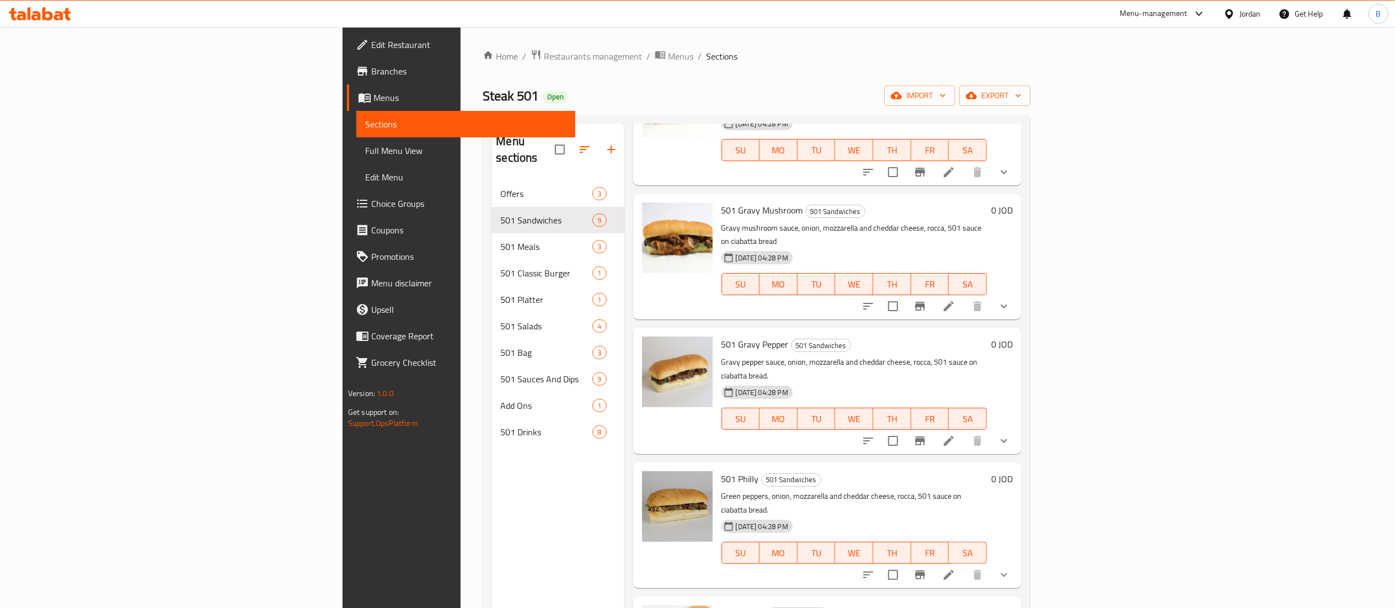
scroll to position [331, 0]
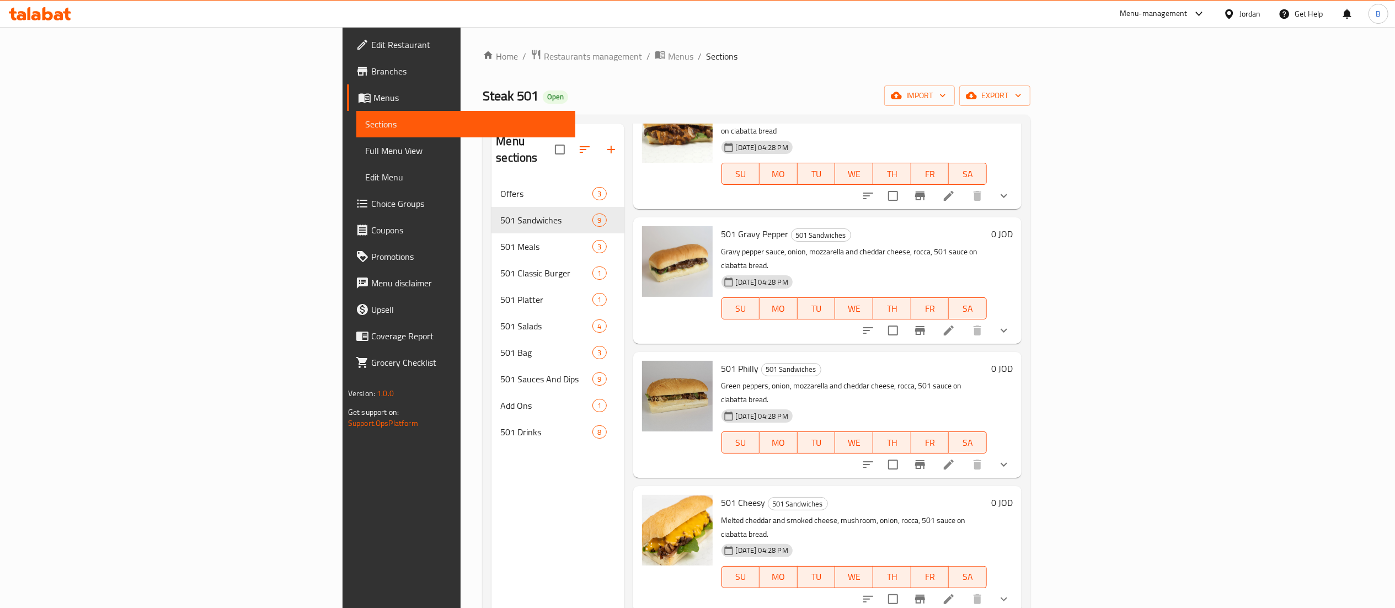
click at [956, 458] on icon at bounding box center [948, 464] width 13 height 13
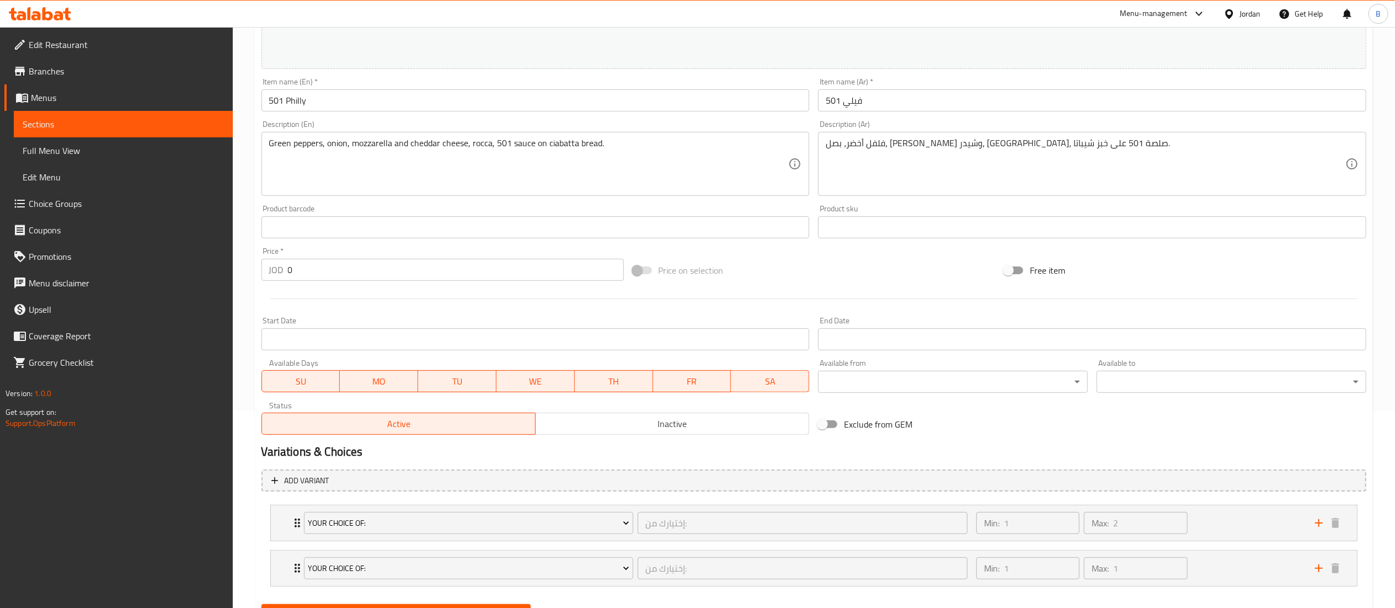
scroll to position [252, 0]
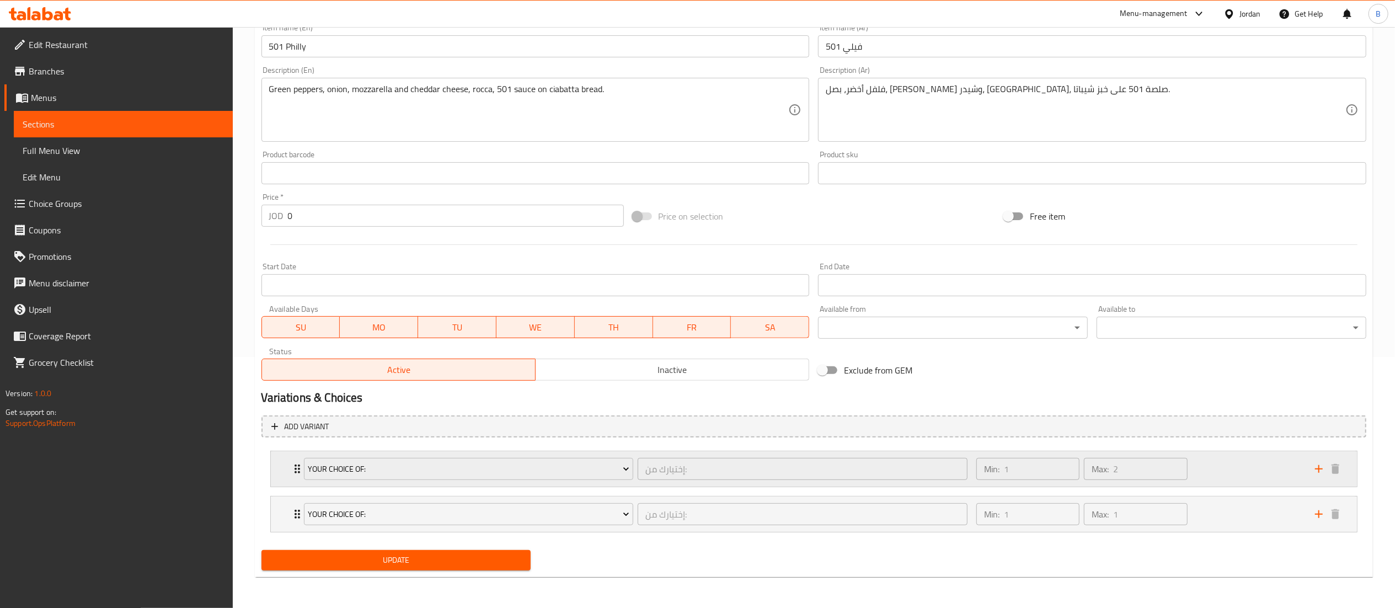
click at [1249, 456] on div "Min: 1 ​ Max: 2 ​" at bounding box center [1139, 468] width 339 height 35
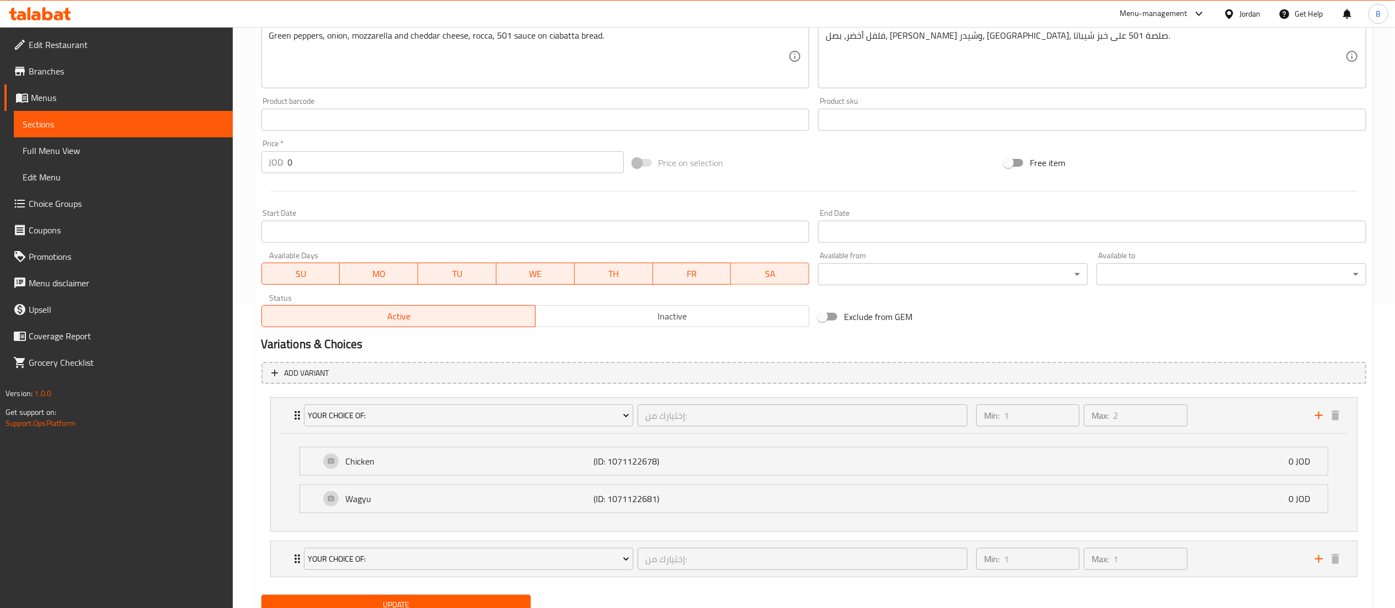
scroll to position [350, 0]
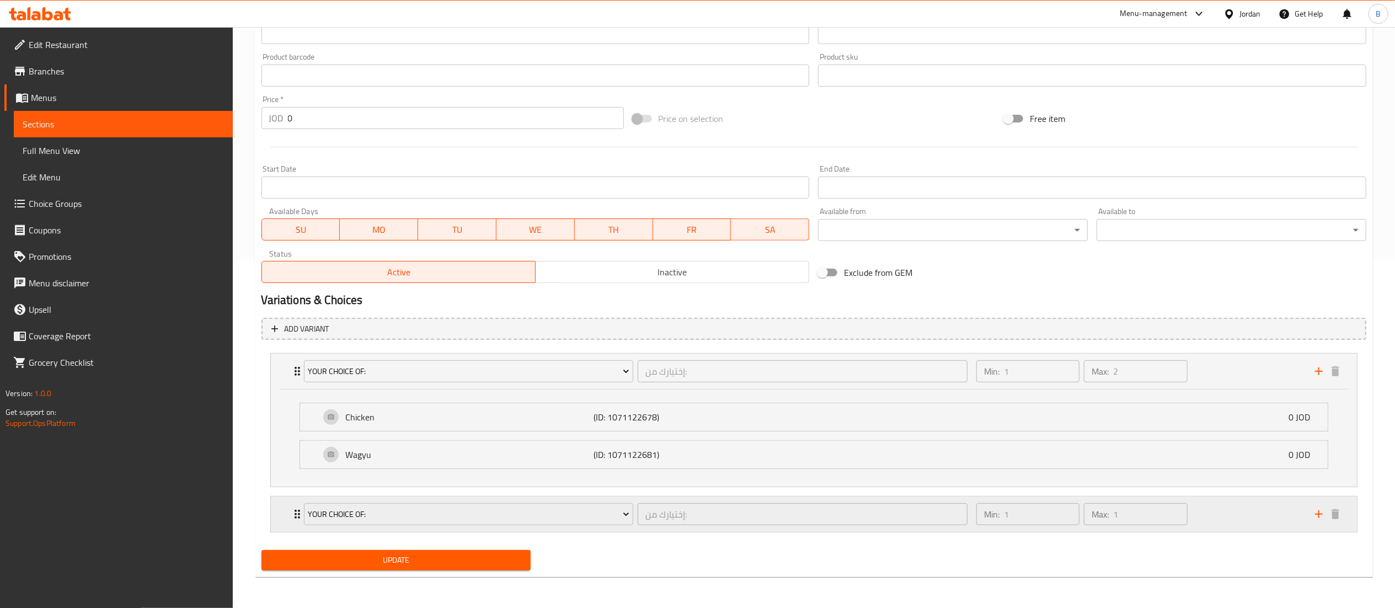
click at [1228, 516] on div "Min: 1 ​ Max: 1 ​" at bounding box center [1139, 514] width 339 height 35
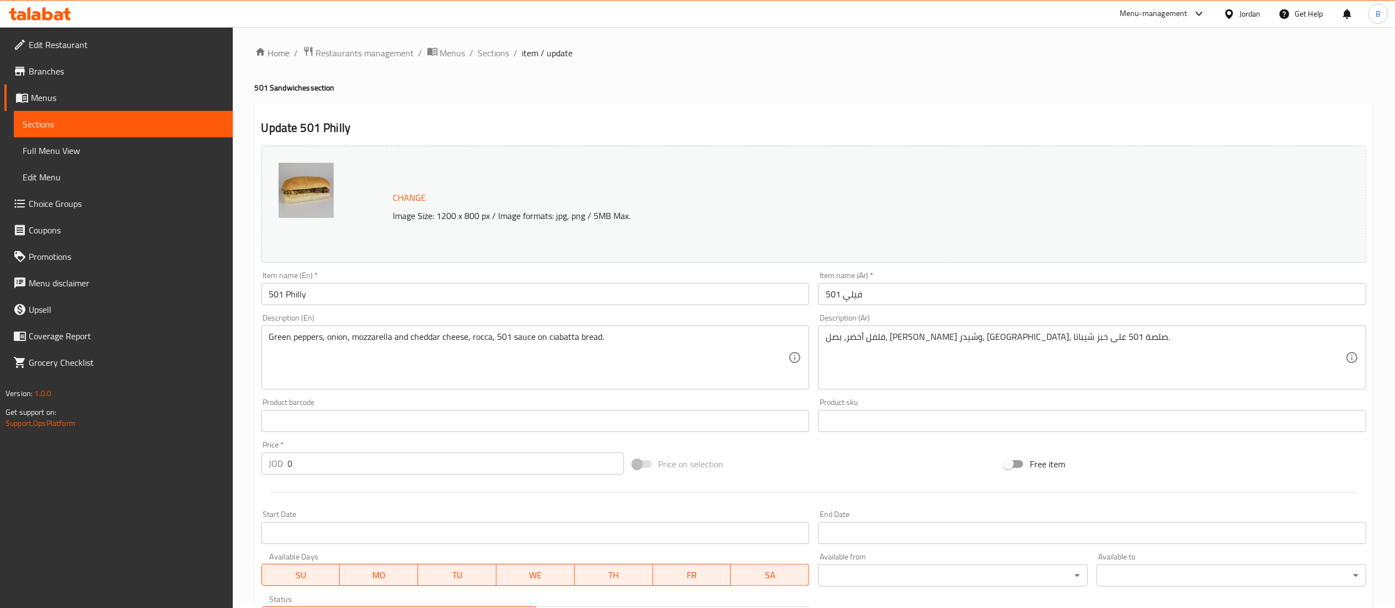
scroll to position [0, 0]
click at [501, 54] on span "Sections" at bounding box center [493, 56] width 31 height 13
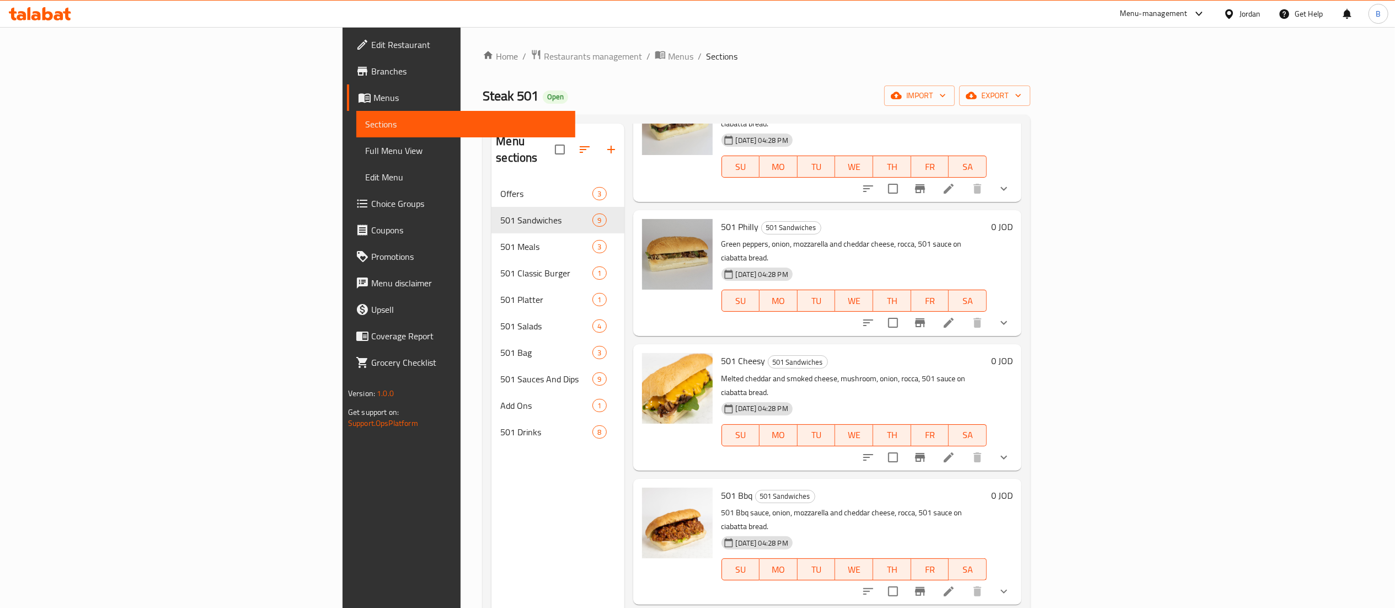
scroll to position [488, 0]
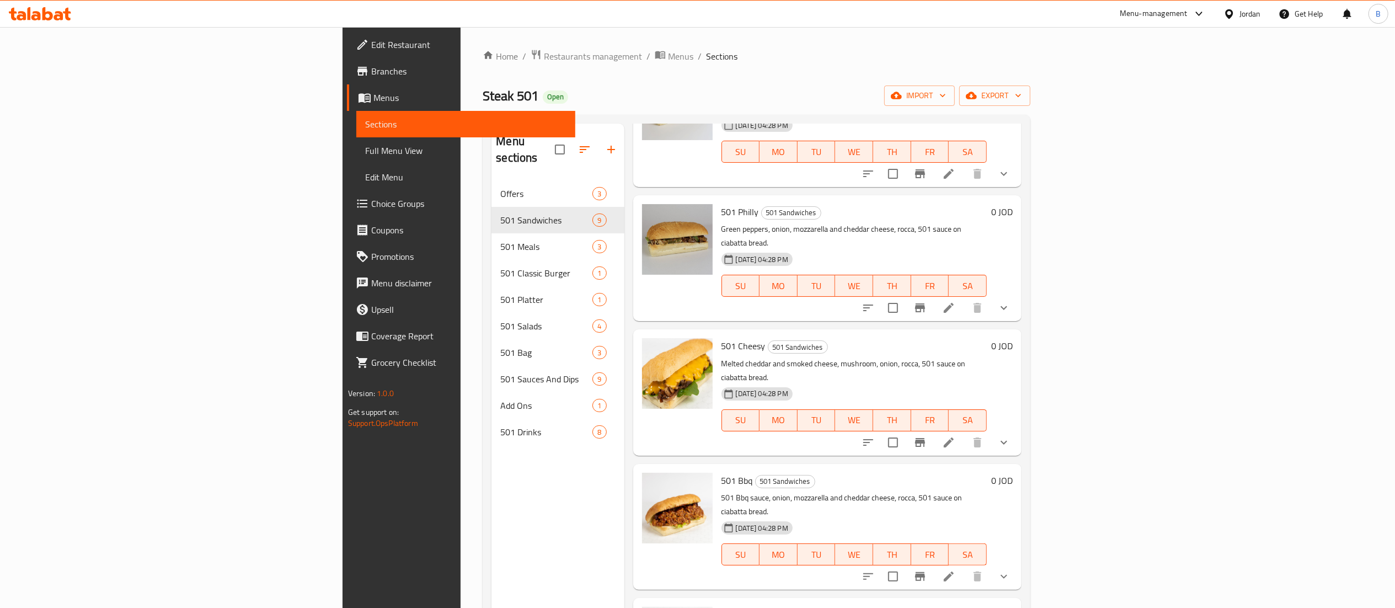
click at [965, 433] on li at bounding box center [949, 443] width 31 height 20
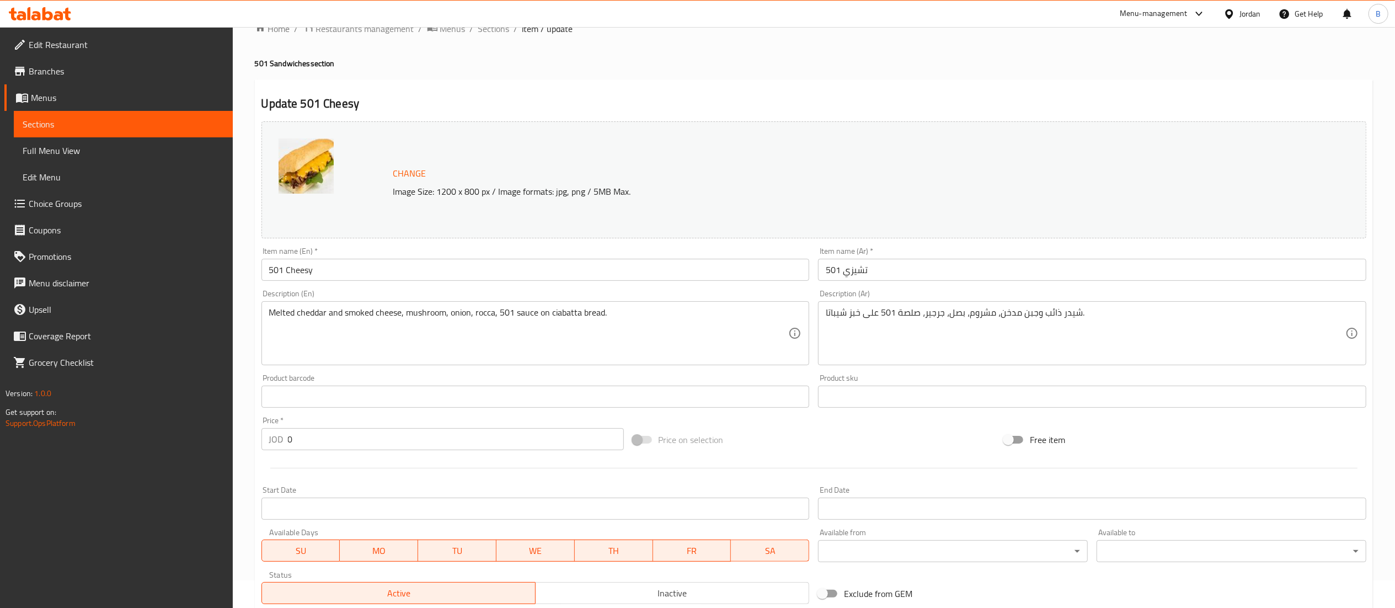
scroll to position [252, 0]
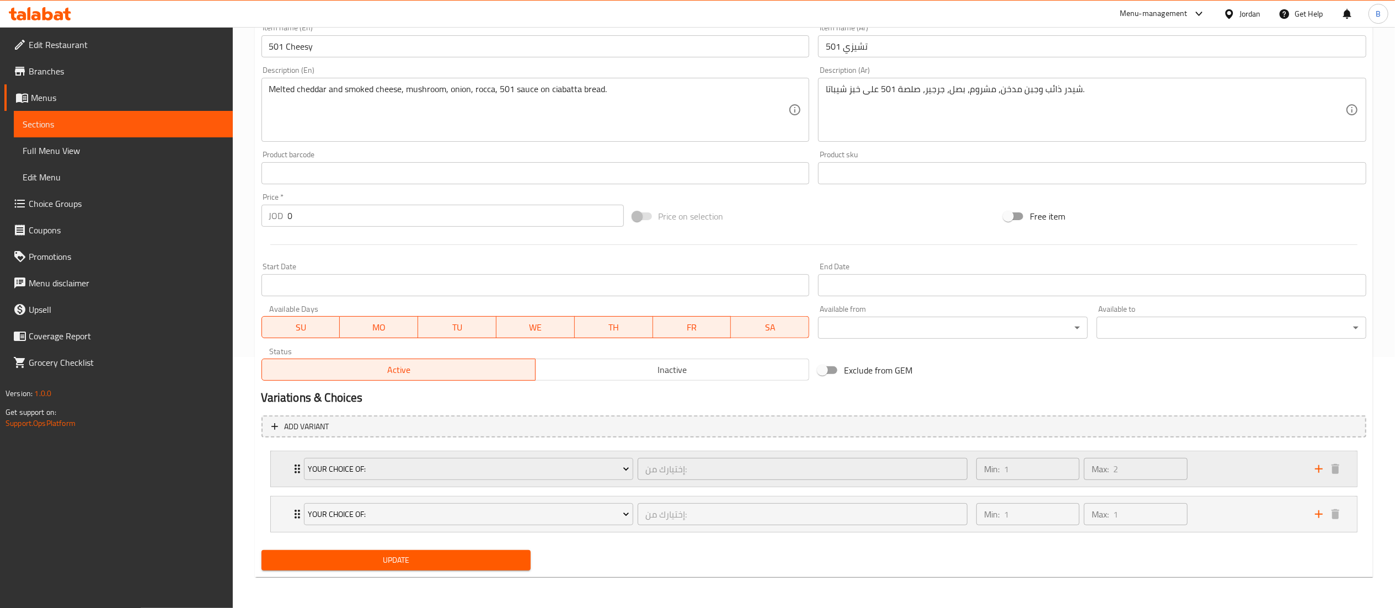
click at [1230, 473] on div "Min: 1 ​ Max: 2 ​" at bounding box center [1139, 468] width 339 height 35
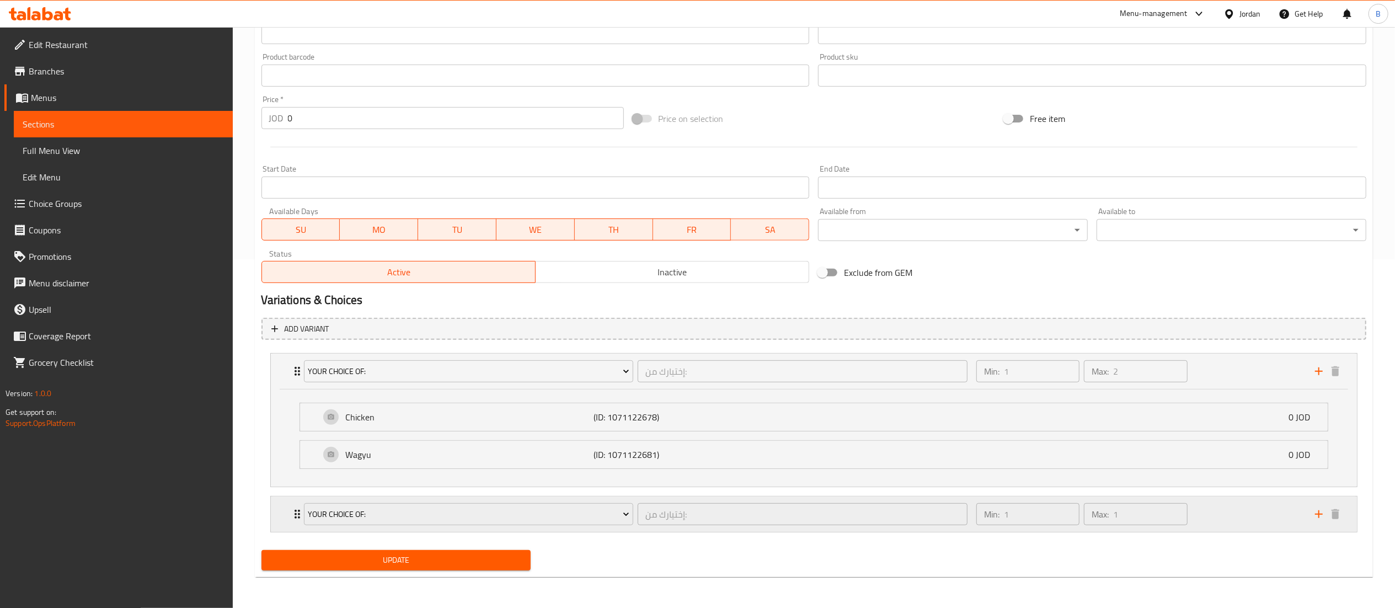
click at [1239, 509] on div "Min: 1 ​ Max: 1 ​" at bounding box center [1139, 514] width 339 height 35
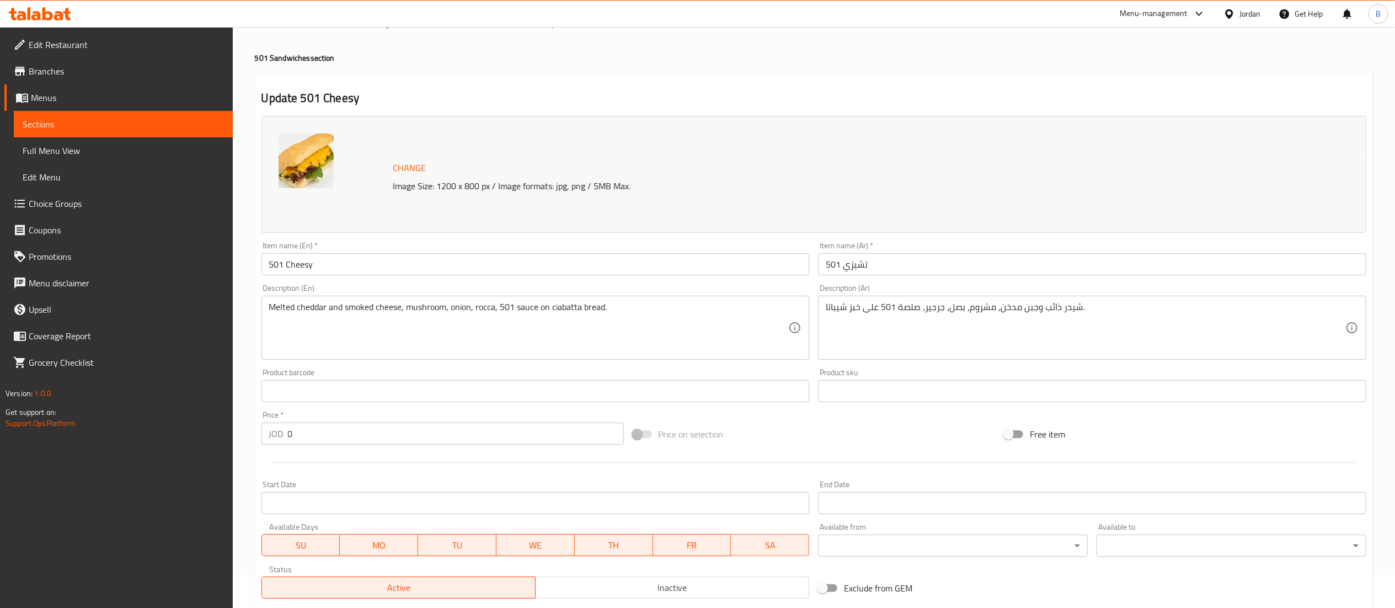
scroll to position [0, 0]
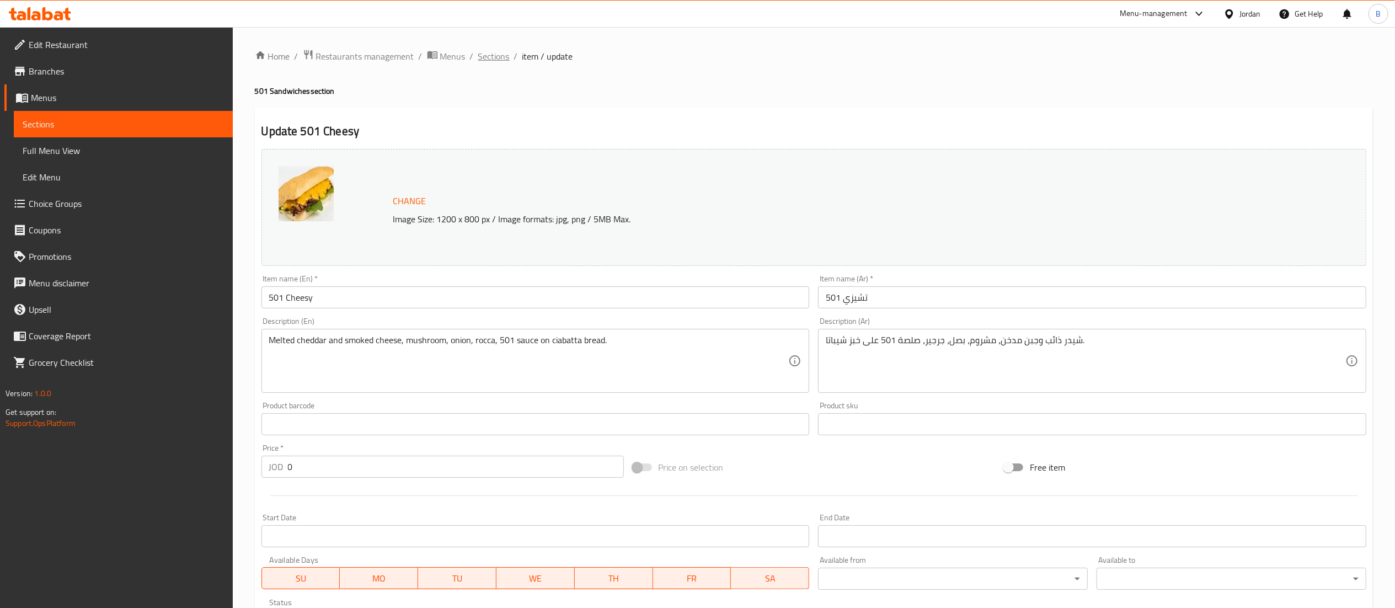
click at [489, 50] on span "Sections" at bounding box center [493, 56] width 31 height 13
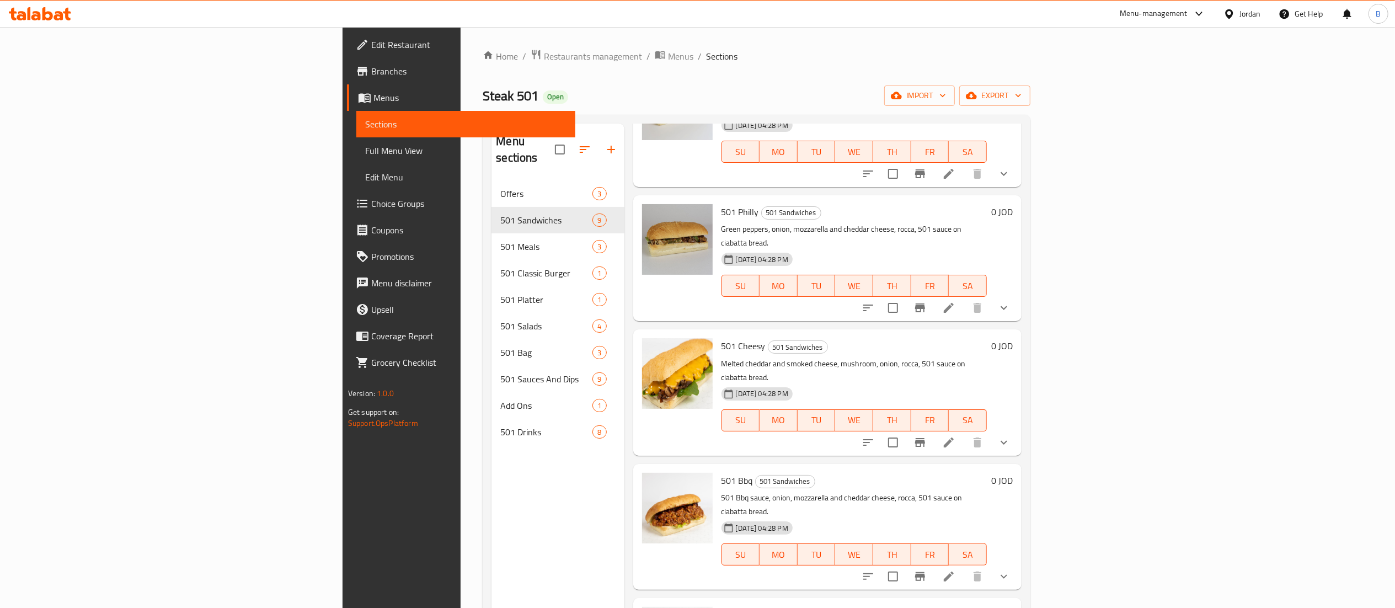
scroll to position [155, 0]
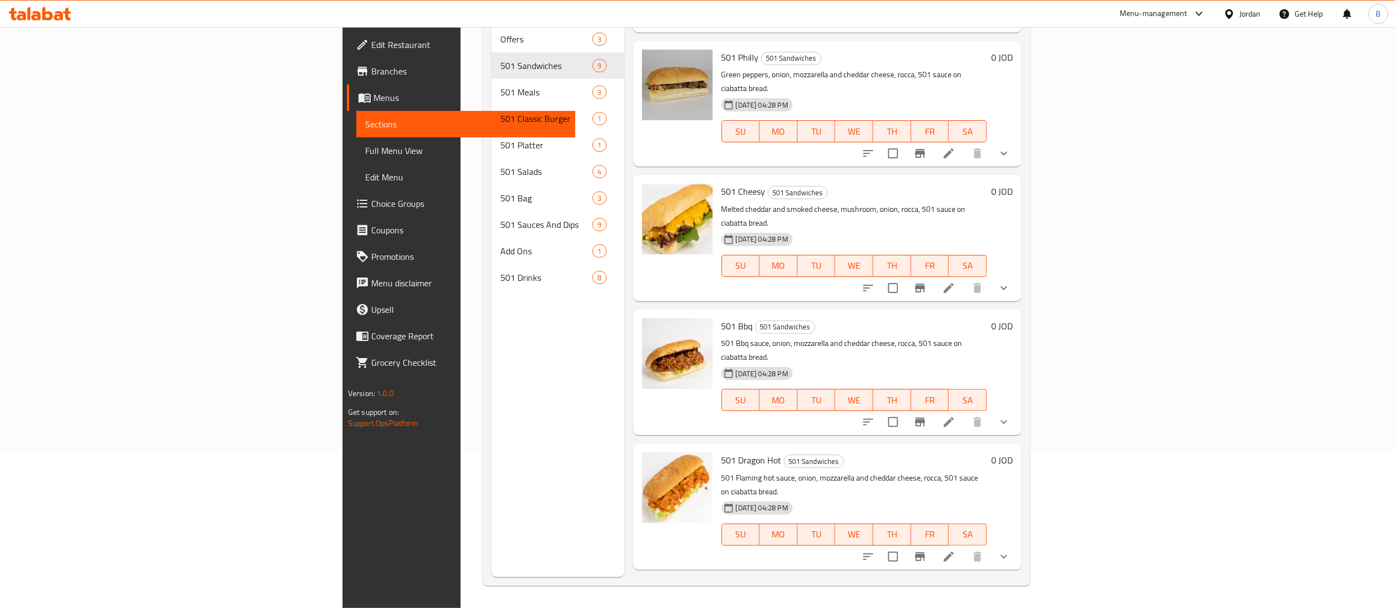
click at [965, 412] on li at bounding box center [949, 422] width 31 height 20
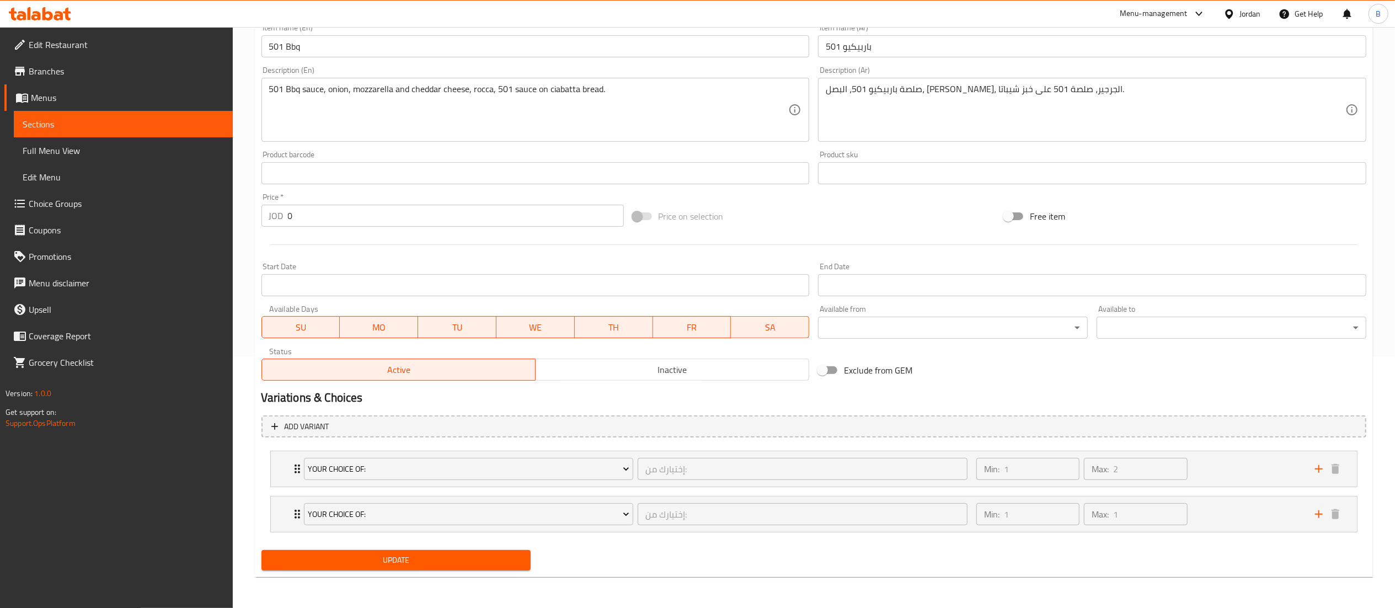
scroll to position [252, 0]
click at [1248, 465] on div "Min: 1 ​ Max: 2 ​" at bounding box center [1139, 468] width 339 height 35
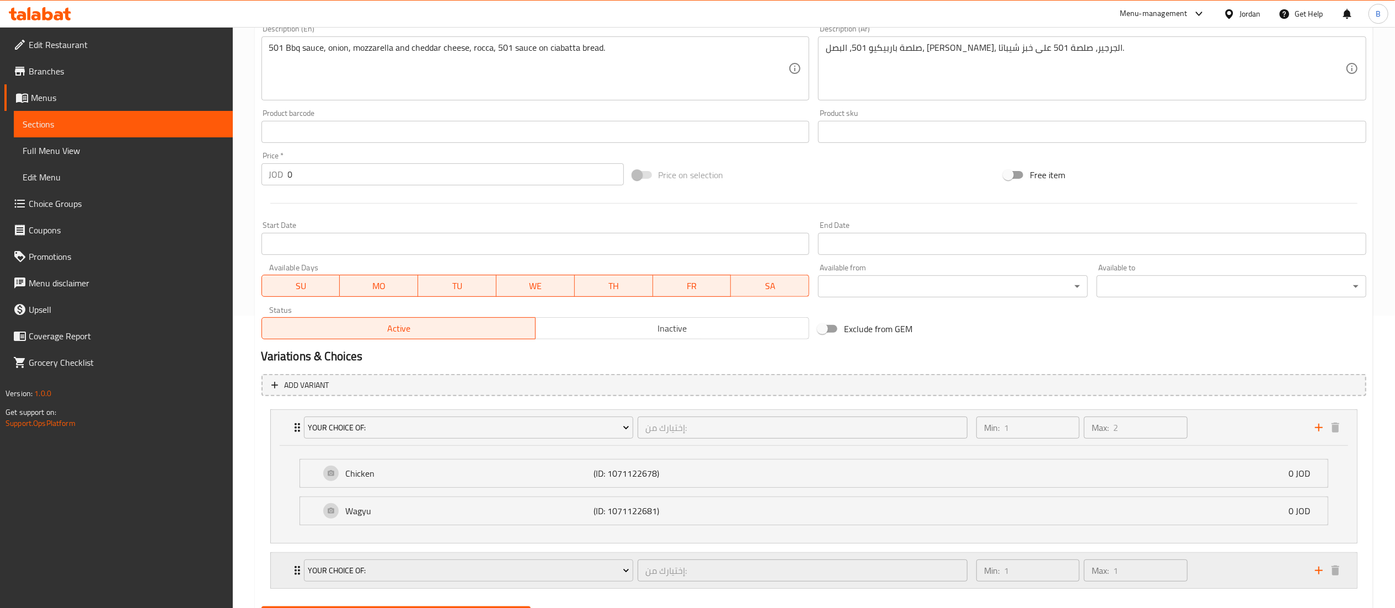
scroll to position [349, 0]
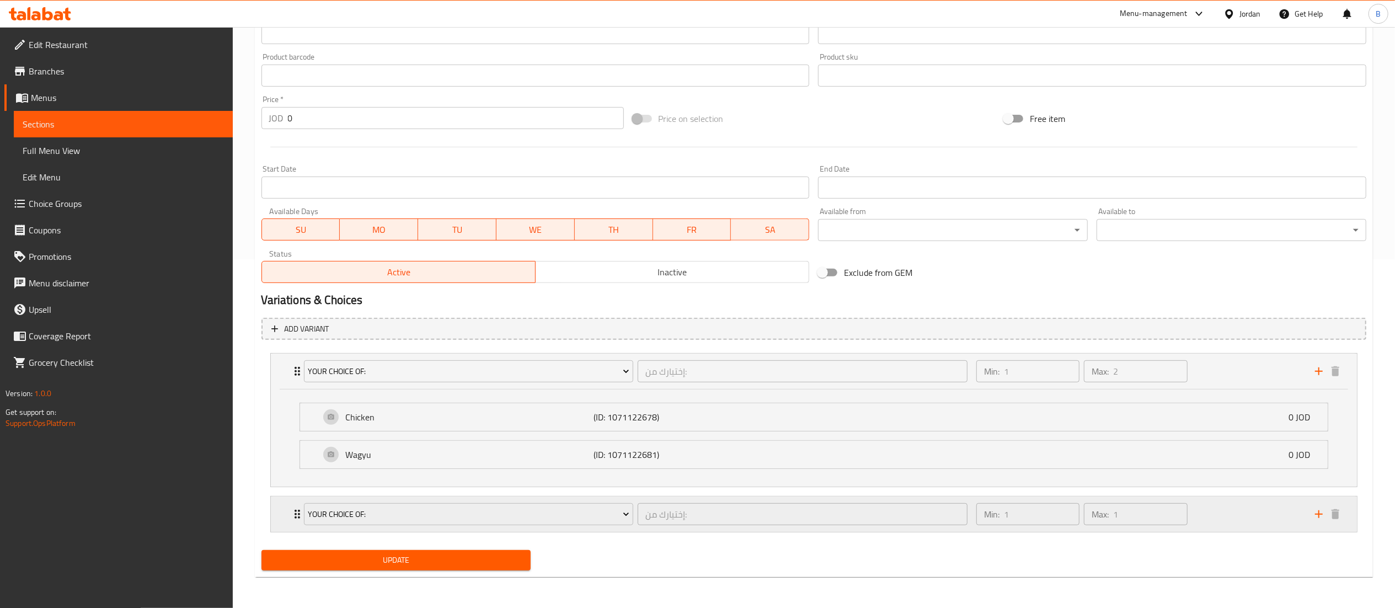
click at [1237, 531] on div "Min: 1 ​ Max: 1 ​" at bounding box center [1139, 514] width 339 height 35
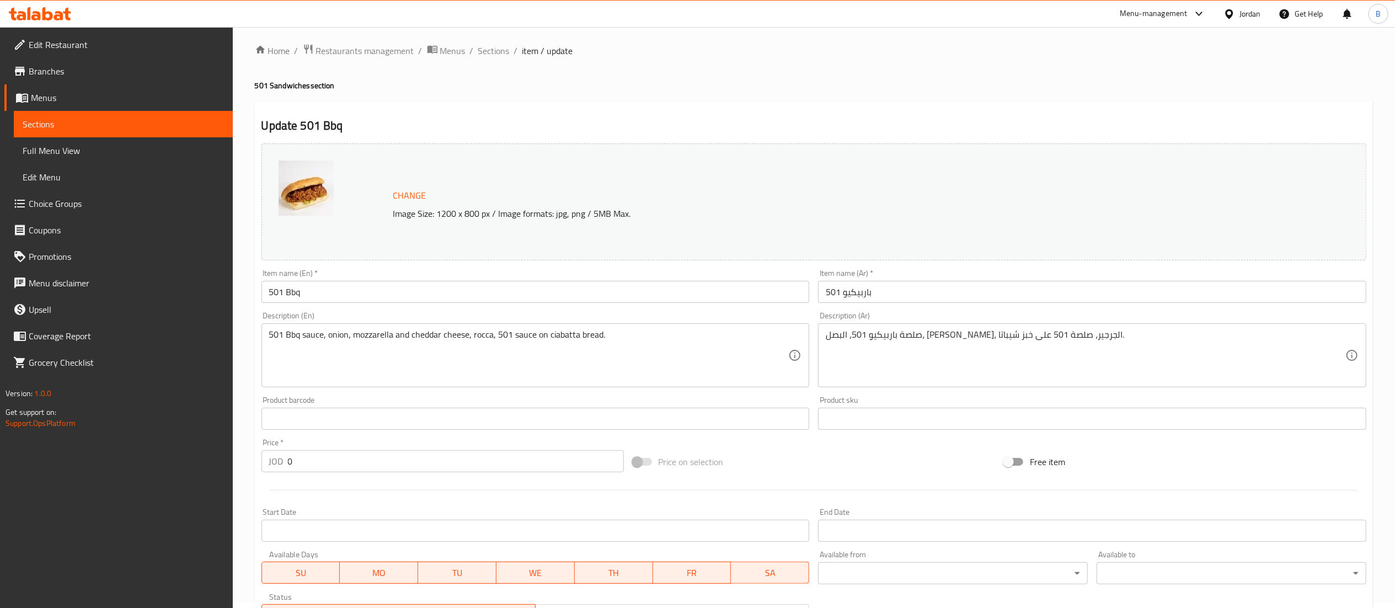
scroll to position [0, 0]
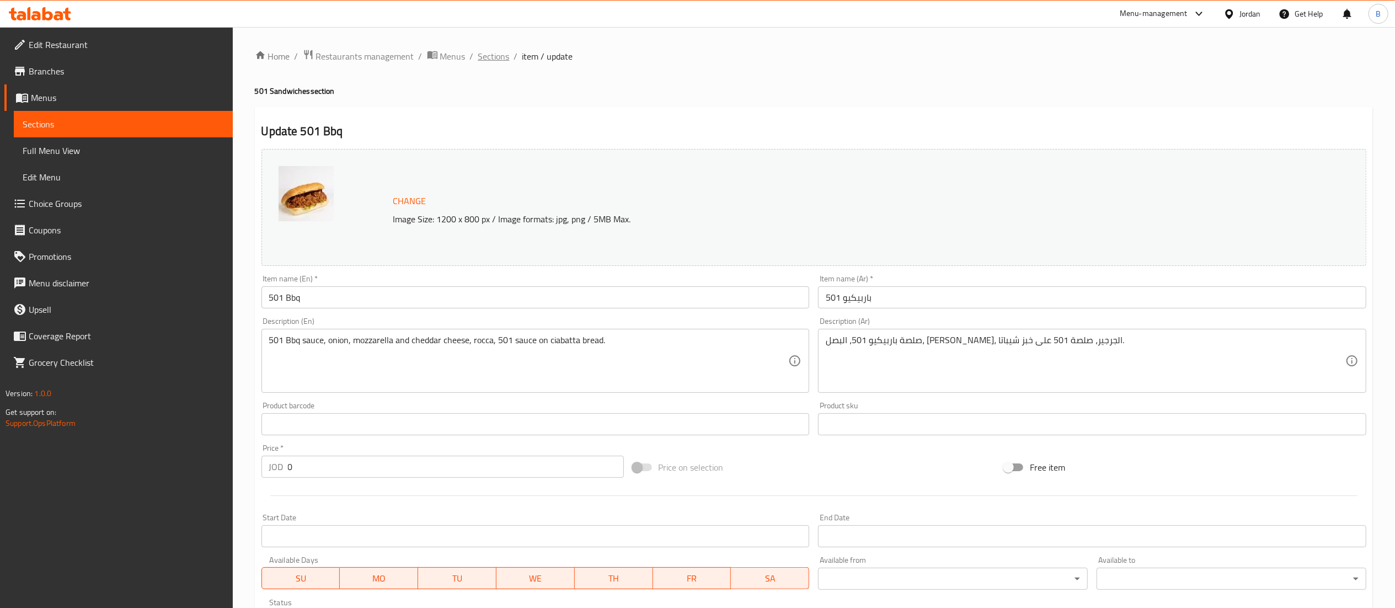
click at [502, 62] on span "Sections" at bounding box center [493, 56] width 31 height 13
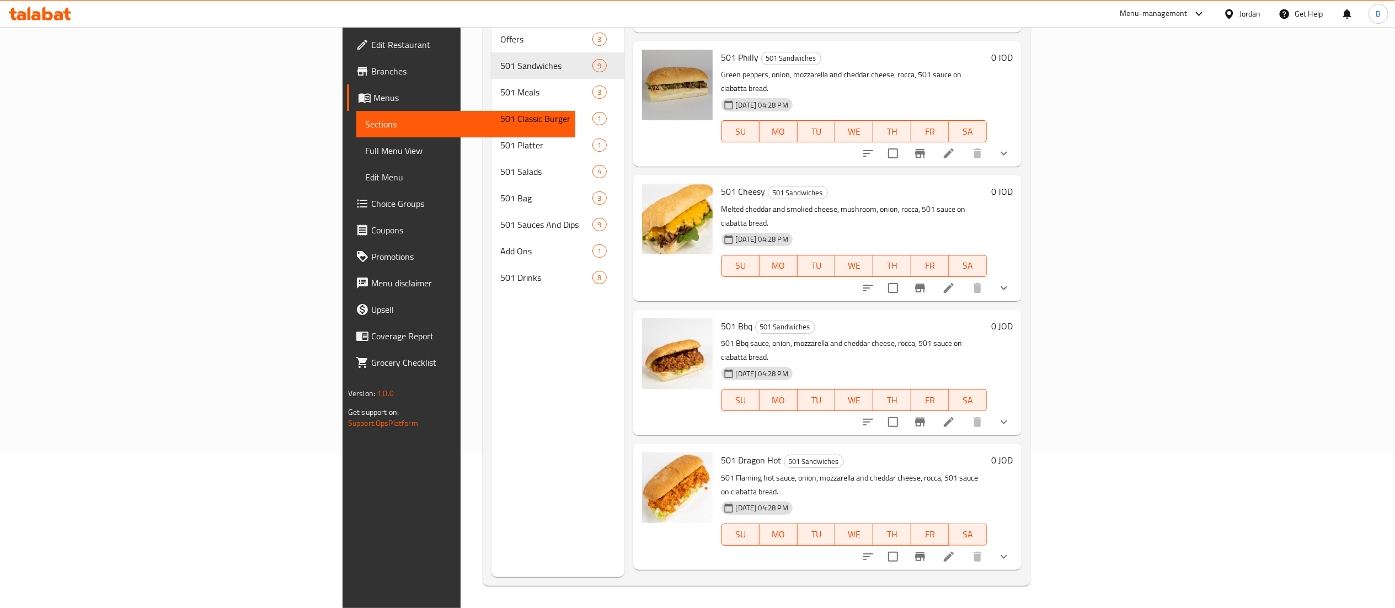
click at [965, 547] on li at bounding box center [949, 557] width 31 height 20
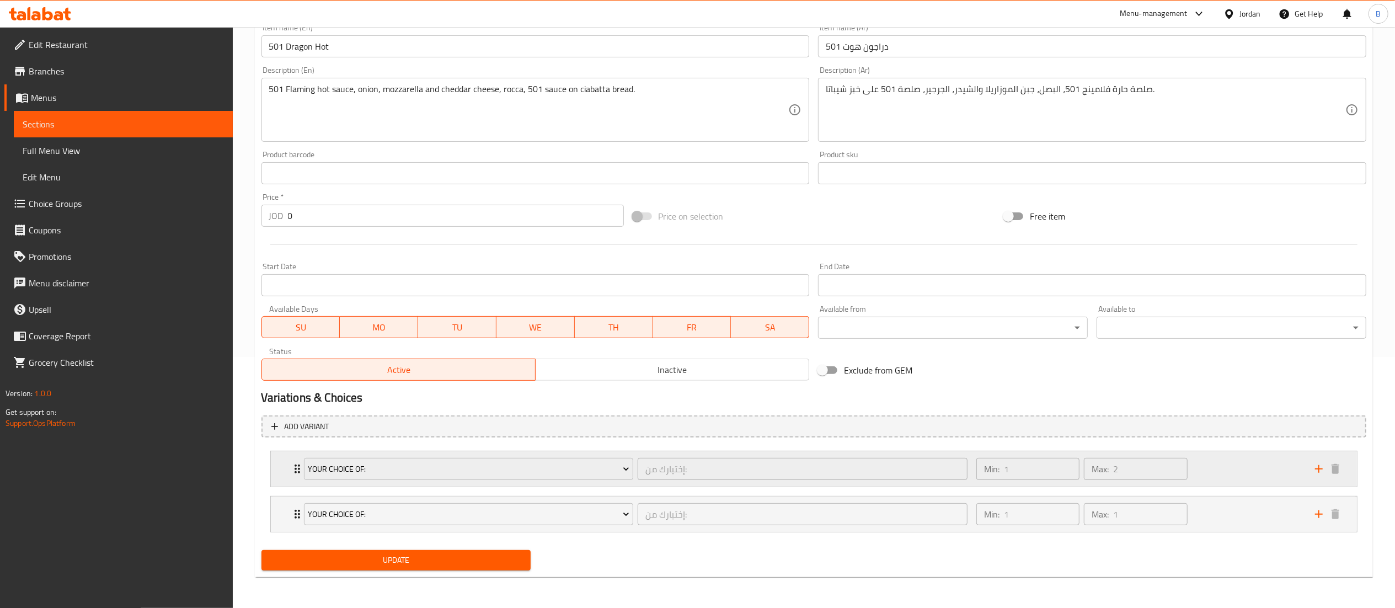
click at [1259, 483] on div "Min: 1 ​ Max: 2 ​" at bounding box center [1139, 468] width 339 height 35
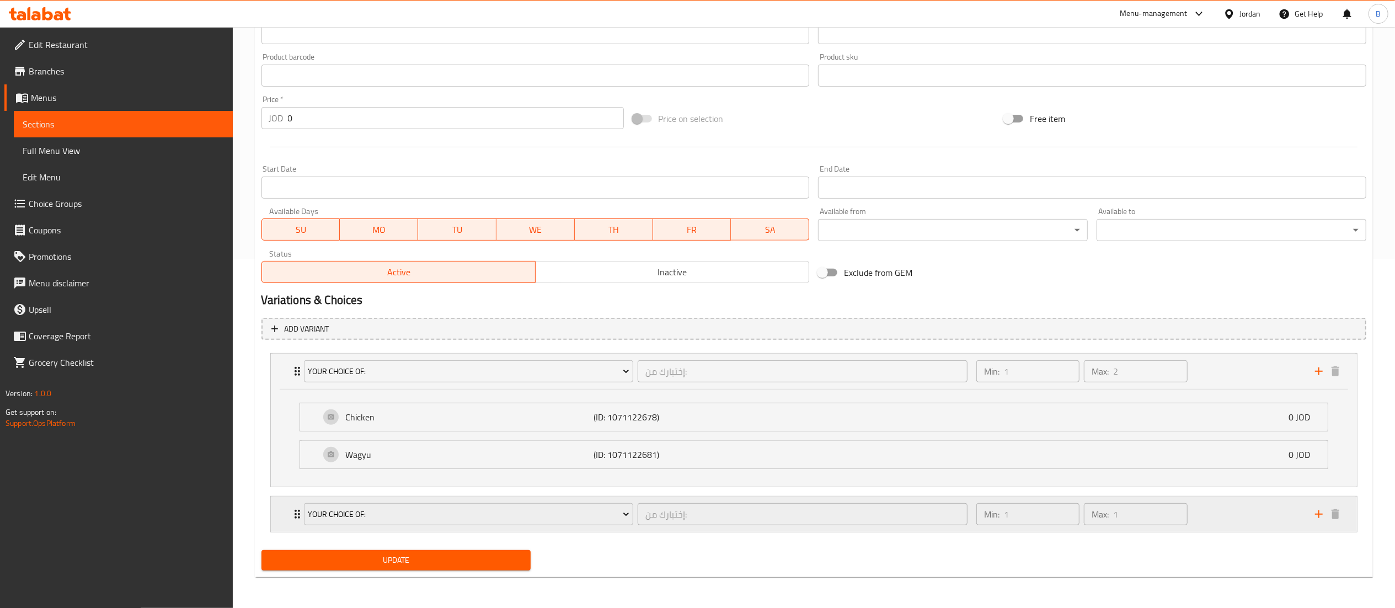
click at [1225, 513] on div "Min: 1 ​ Max: 1 ​" at bounding box center [1139, 514] width 339 height 35
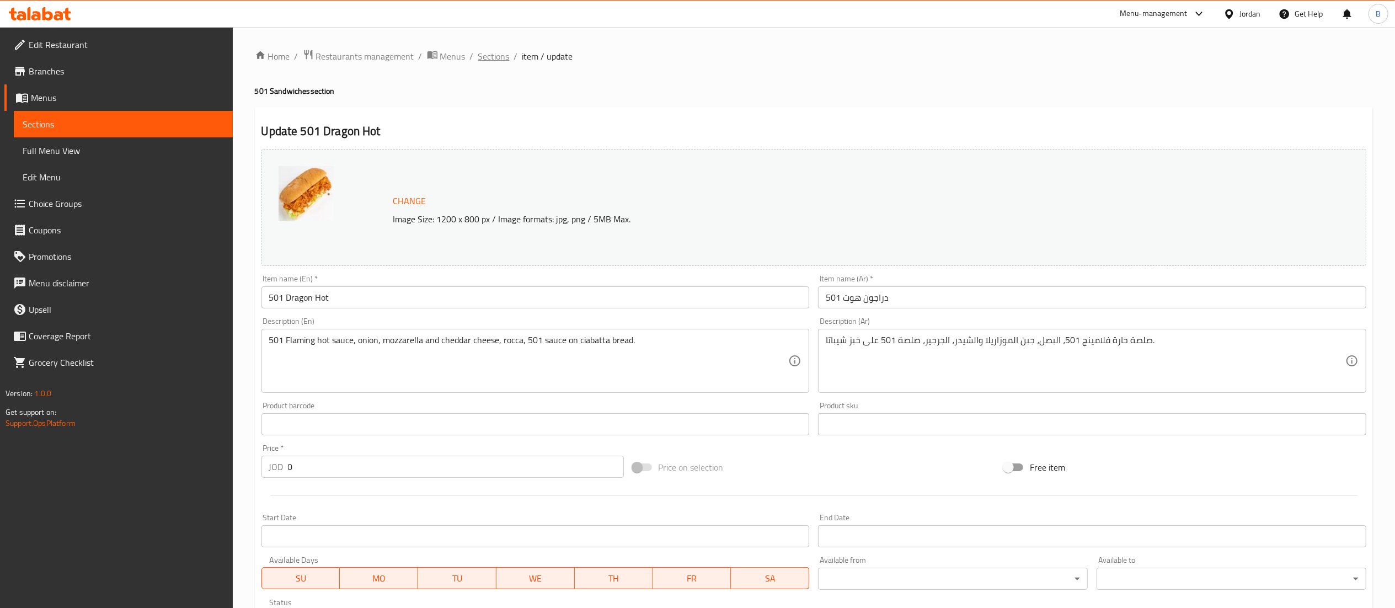
click at [495, 63] on span "Sections" at bounding box center [493, 56] width 31 height 13
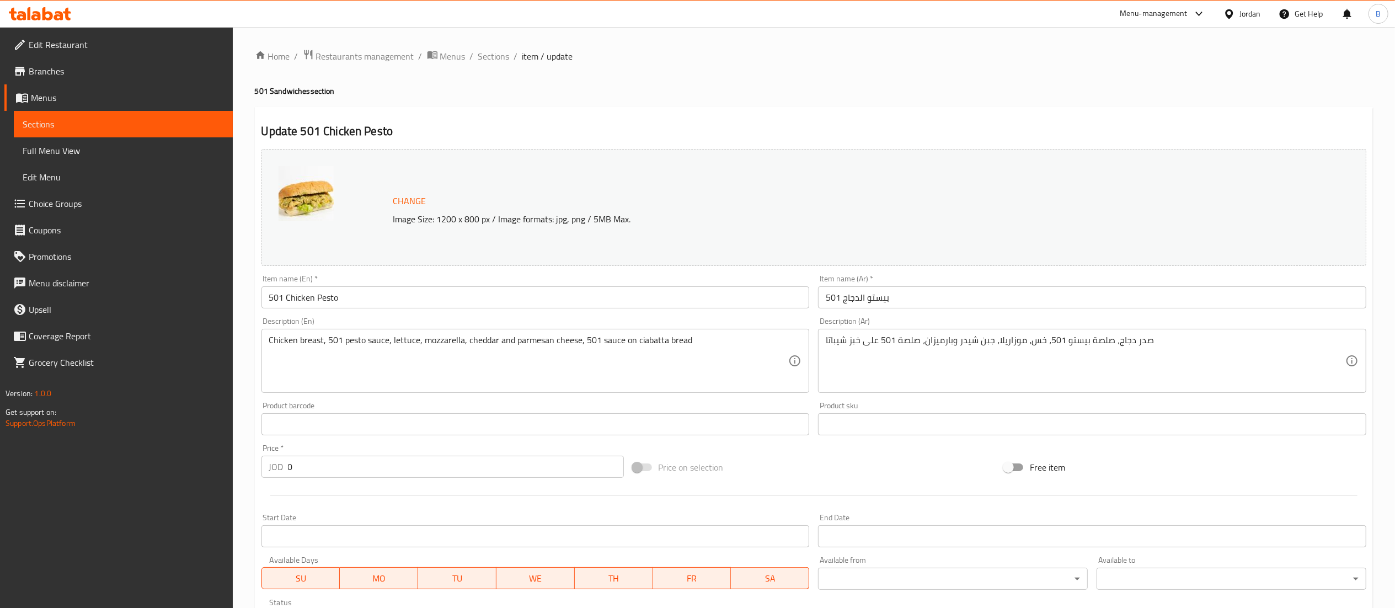
click at [493, 55] on span "Sections" at bounding box center [493, 56] width 31 height 13
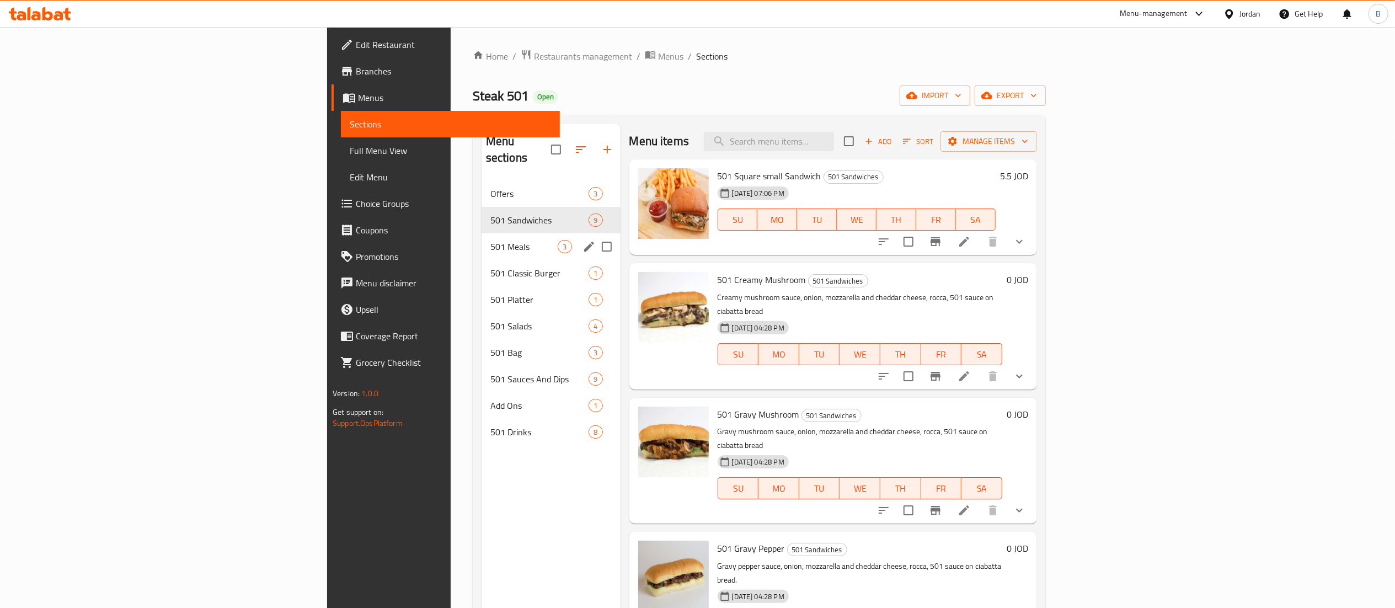
click at [482, 233] on div "501 Meals 3" at bounding box center [551, 246] width 139 height 26
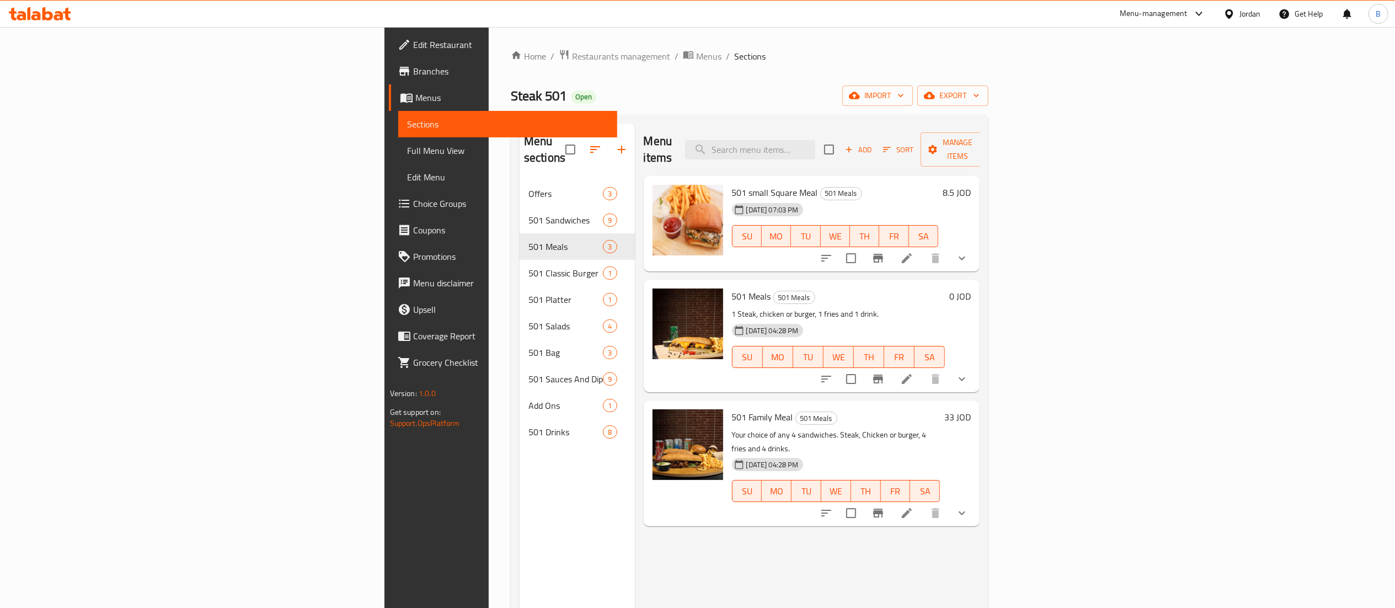
click at [971, 185] on h6 "8.5 JOD" at bounding box center [957, 192] width 28 height 15
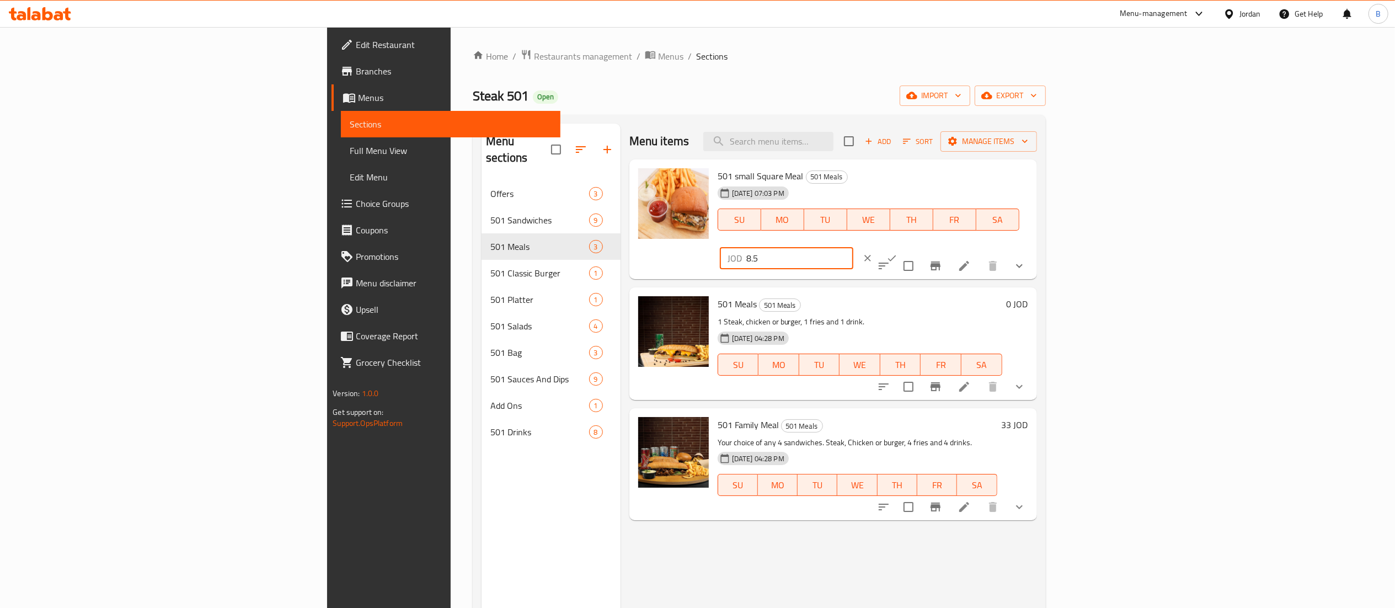
drag, startPoint x: 1208, startPoint y: 183, endPoint x: 1173, endPoint y: 183, distance: 35.3
click at [854, 247] on div "JOD 8.5 ​" at bounding box center [787, 258] width 134 height 22
type input "6.5"
click at [898, 253] on icon "ok" at bounding box center [892, 258] width 11 height 11
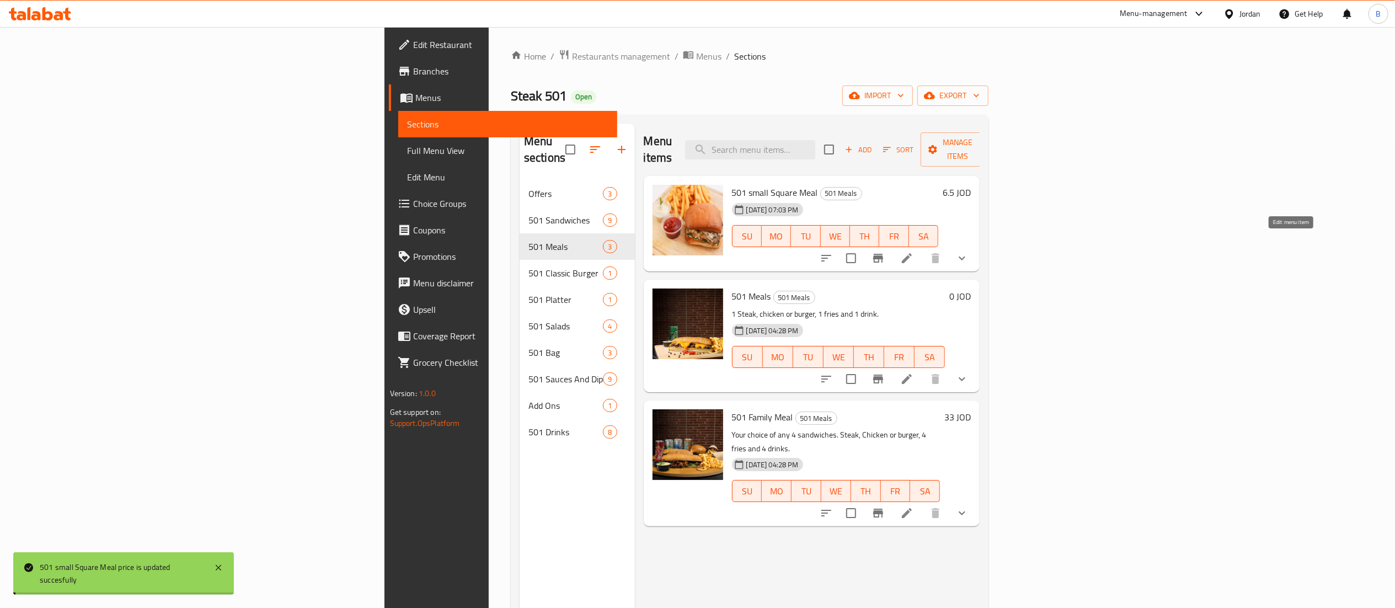
click at [914, 252] on icon at bounding box center [907, 258] width 13 height 13
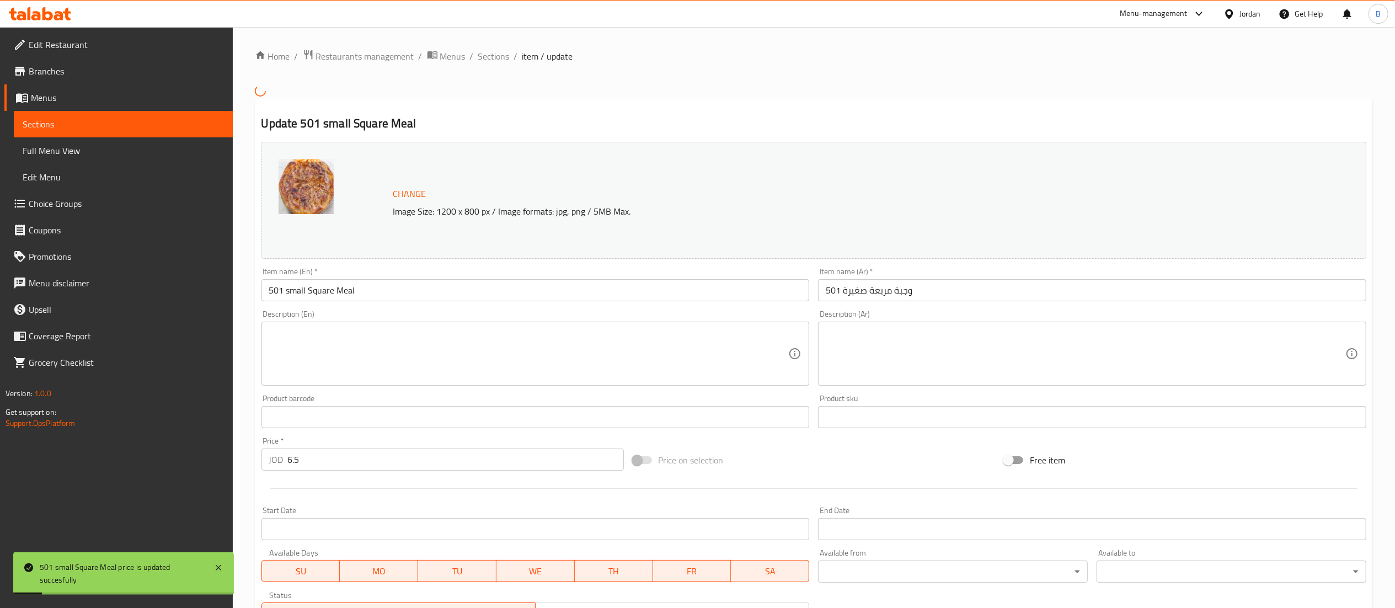
scroll to position [290, 0]
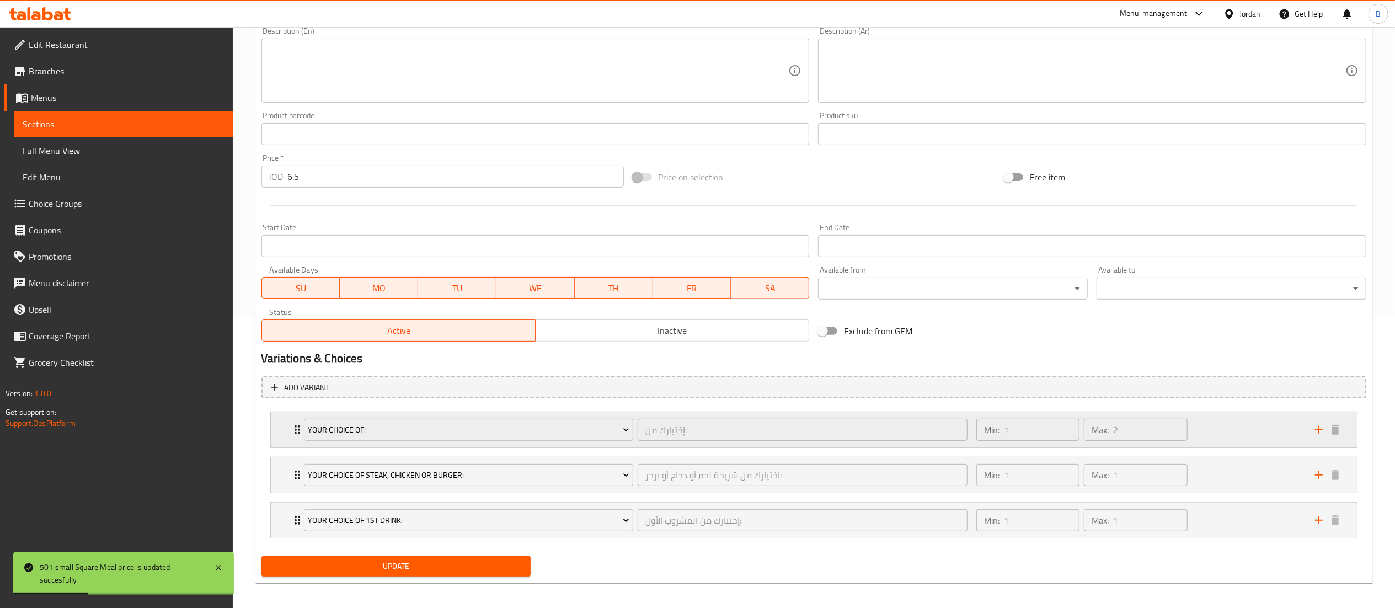
click at [1228, 423] on div "Min: 1 ​ Max: 2 ​" at bounding box center [1139, 429] width 339 height 35
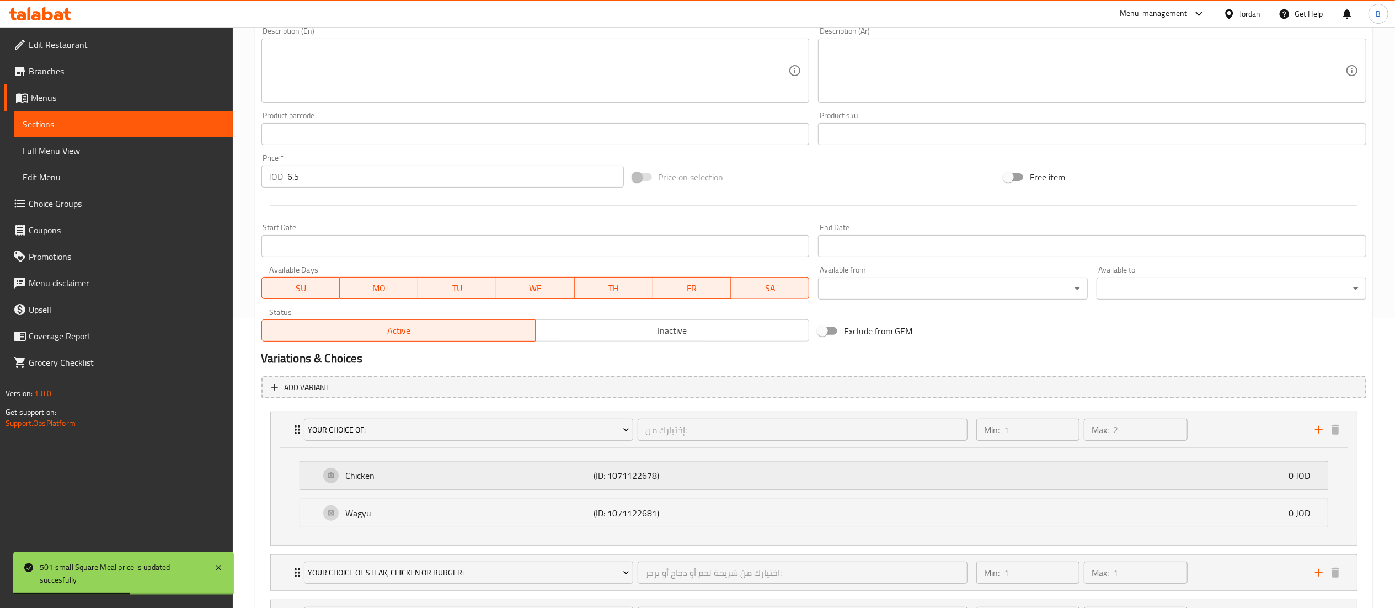
scroll to position [396, 0]
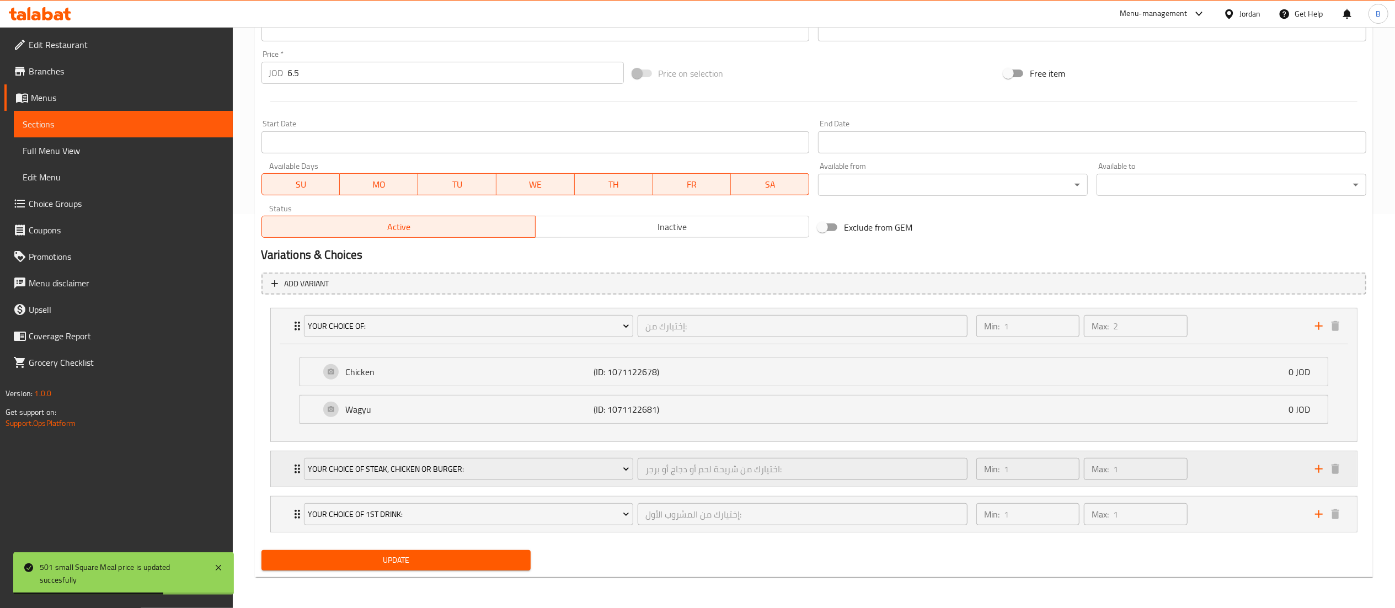
click at [1248, 469] on div "Min: 1 ​ Max: 1 ​" at bounding box center [1139, 468] width 339 height 35
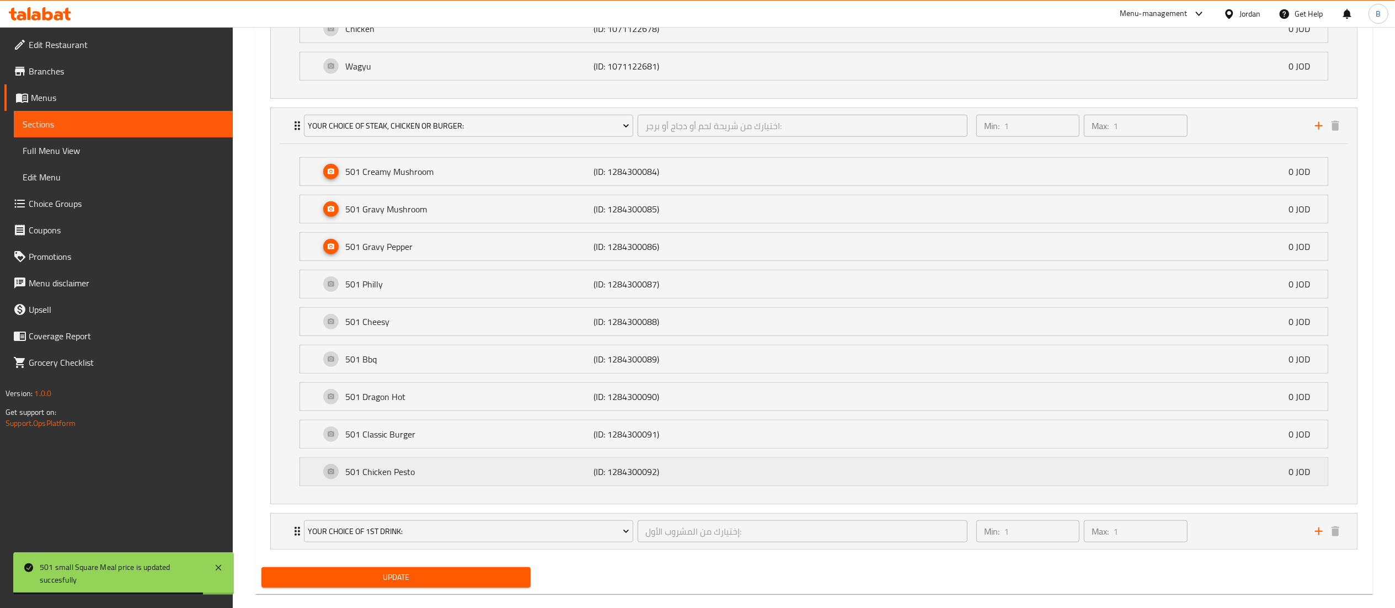
scroll to position [760, 0]
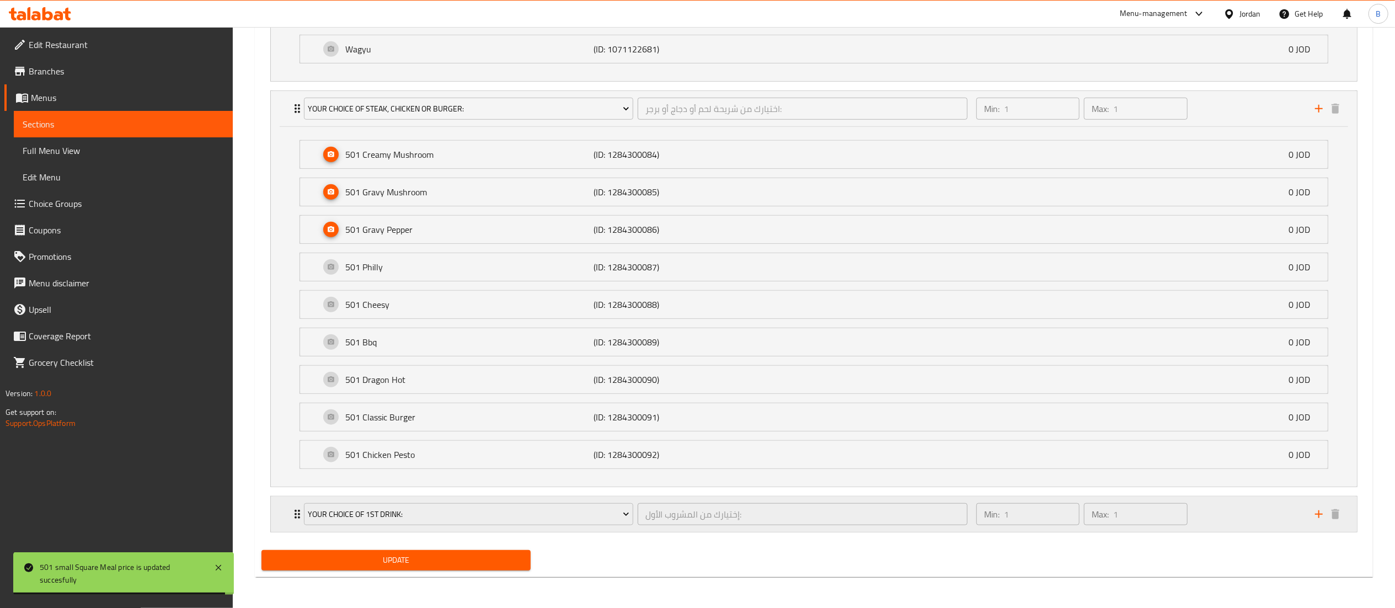
click at [1237, 509] on div "Min: 1 ​ Max: 1 ​" at bounding box center [1139, 514] width 339 height 35
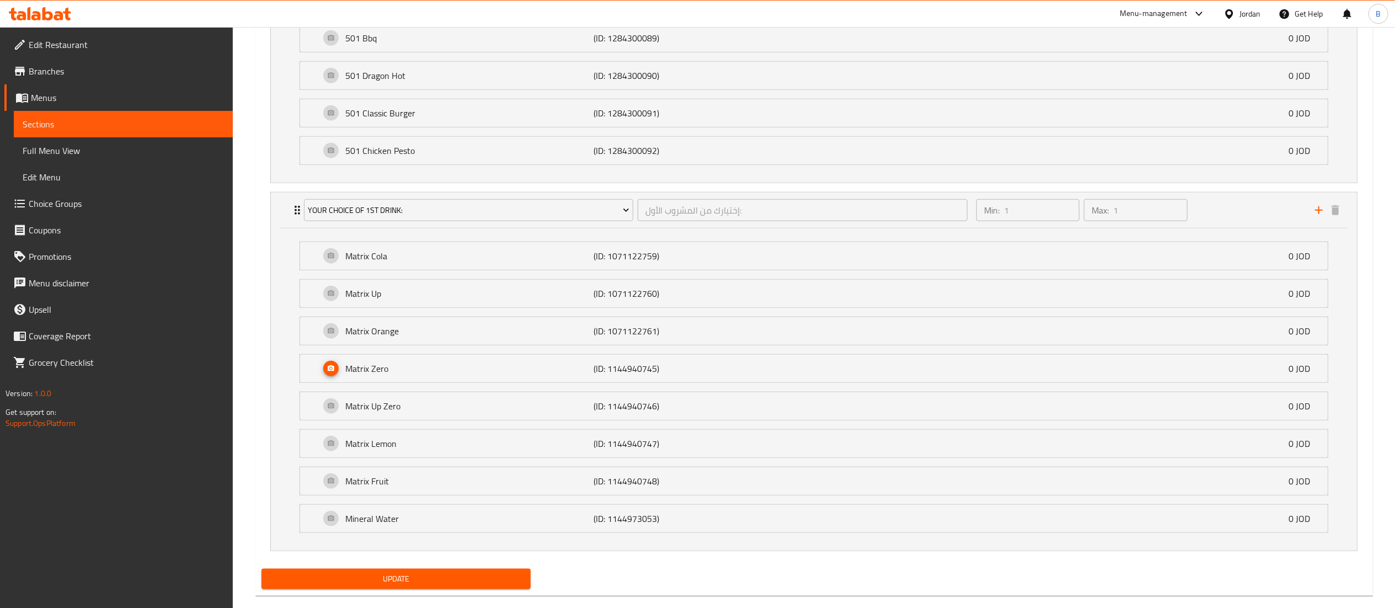
scroll to position [1059, 0]
click at [497, 582] on span "Update" at bounding box center [396, 578] width 252 height 14
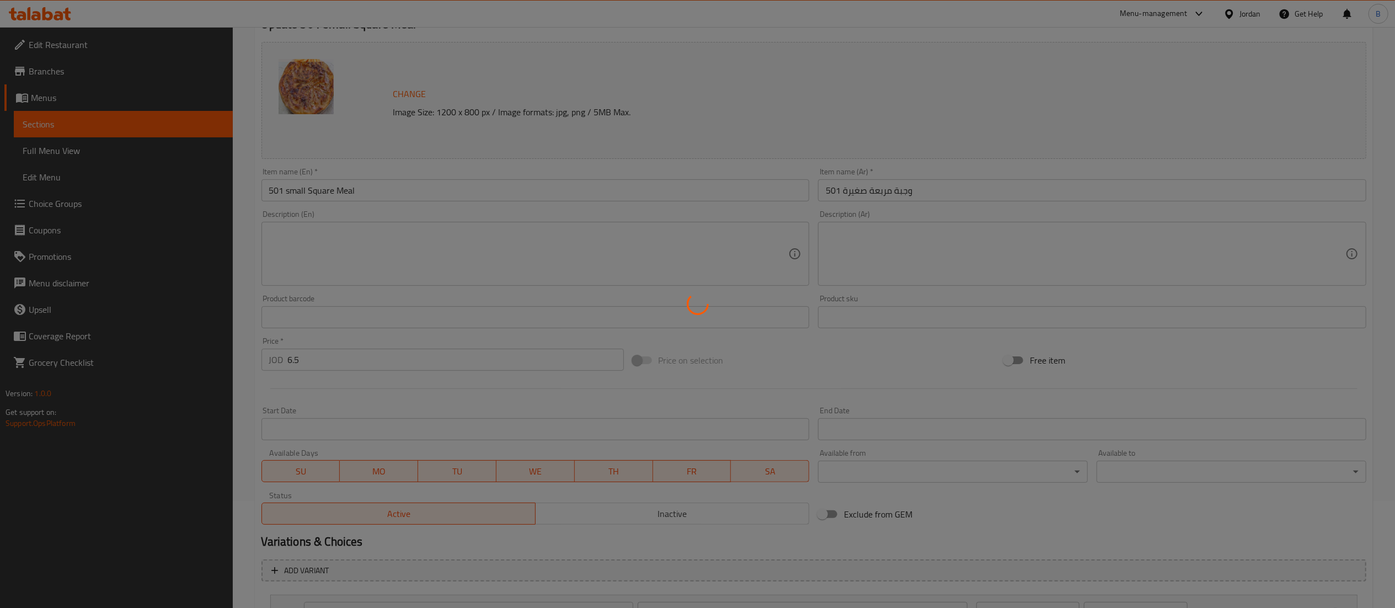
scroll to position [0, 0]
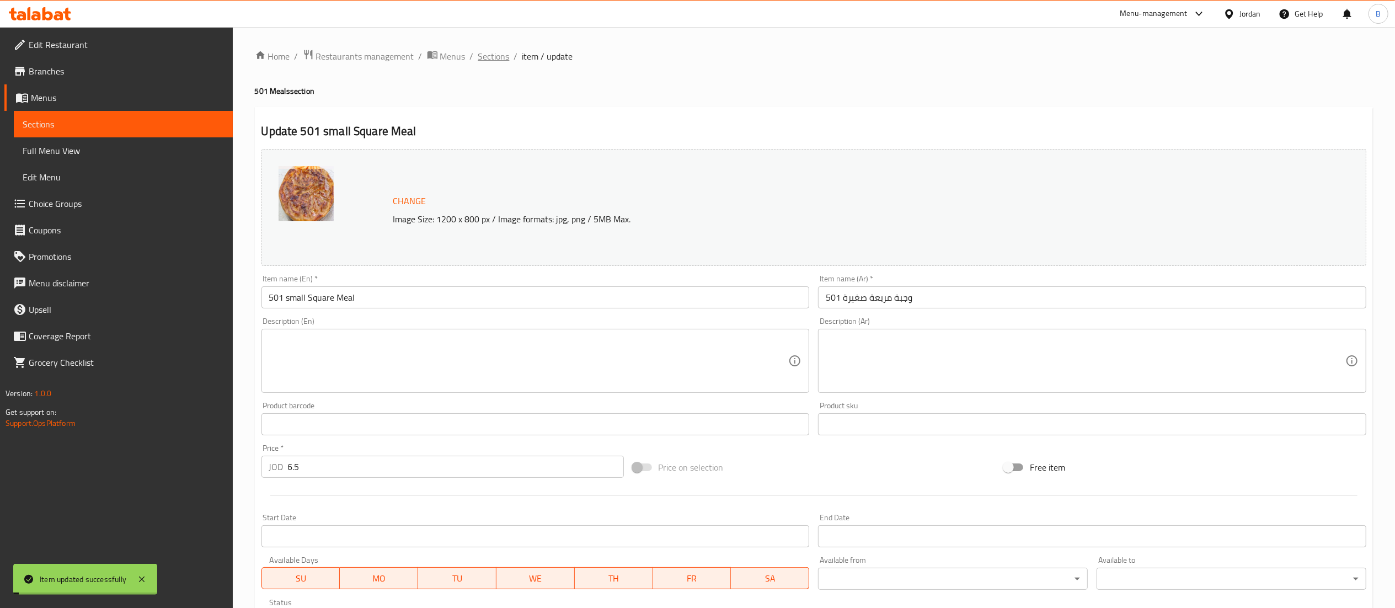
click at [493, 57] on span "Sections" at bounding box center [493, 56] width 31 height 13
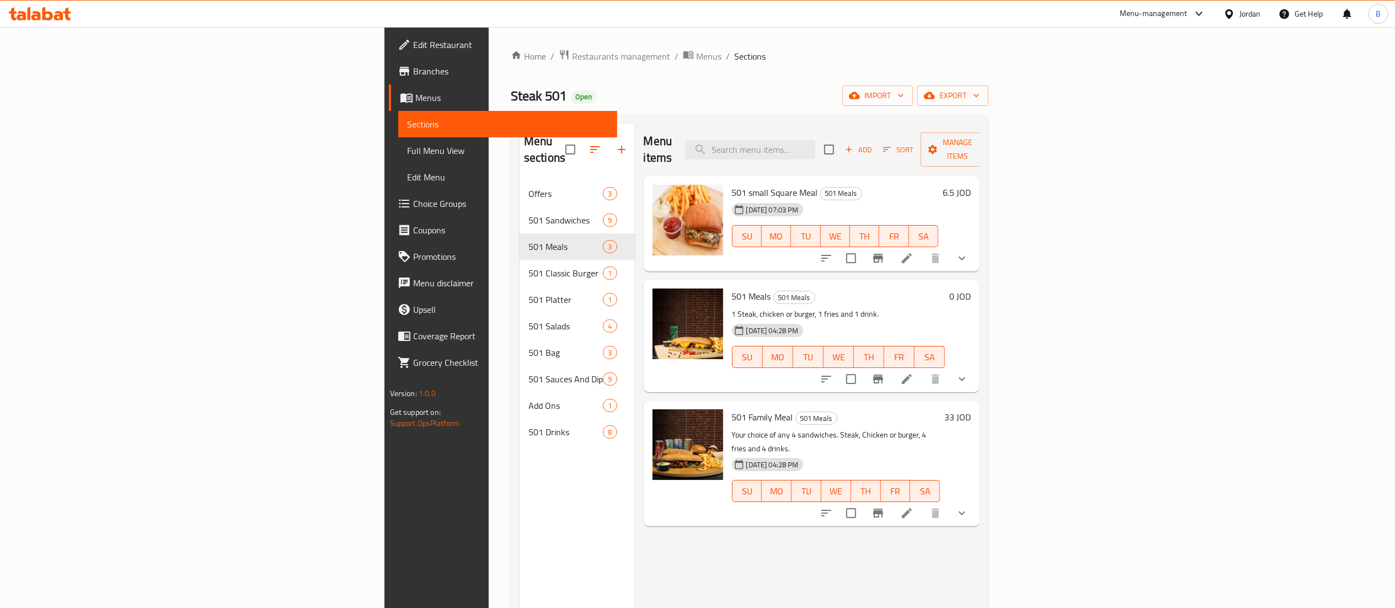
click at [914, 372] on icon at bounding box center [907, 378] width 13 height 13
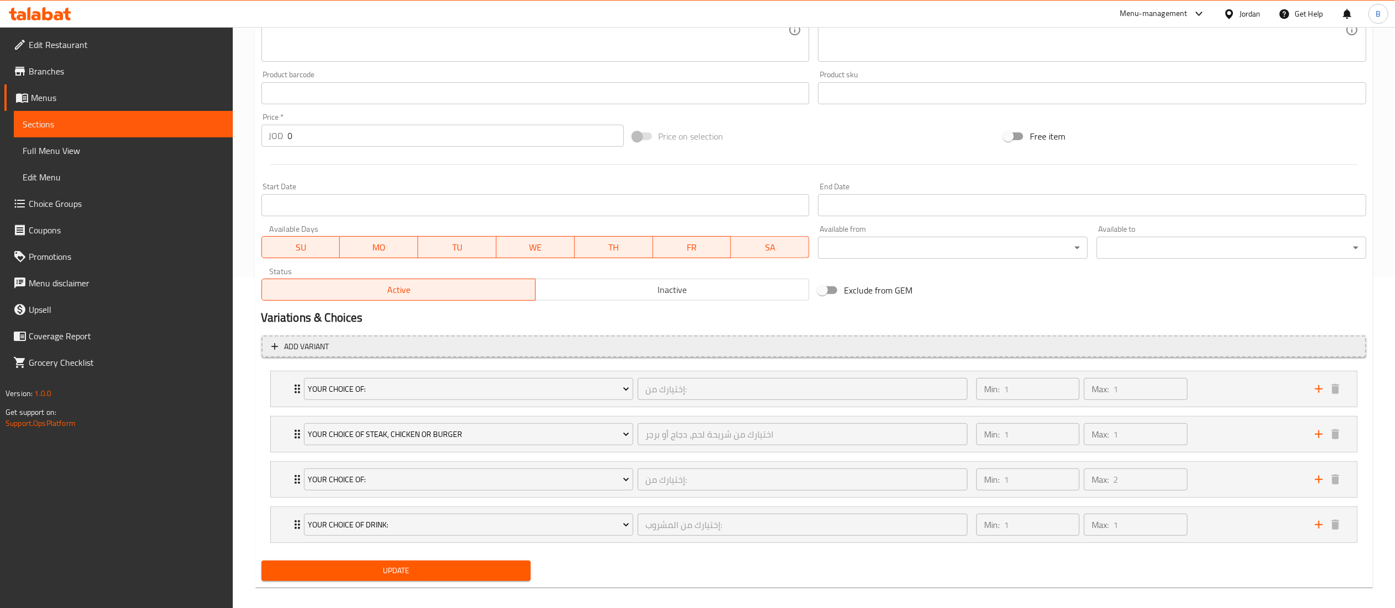
scroll to position [343, 0]
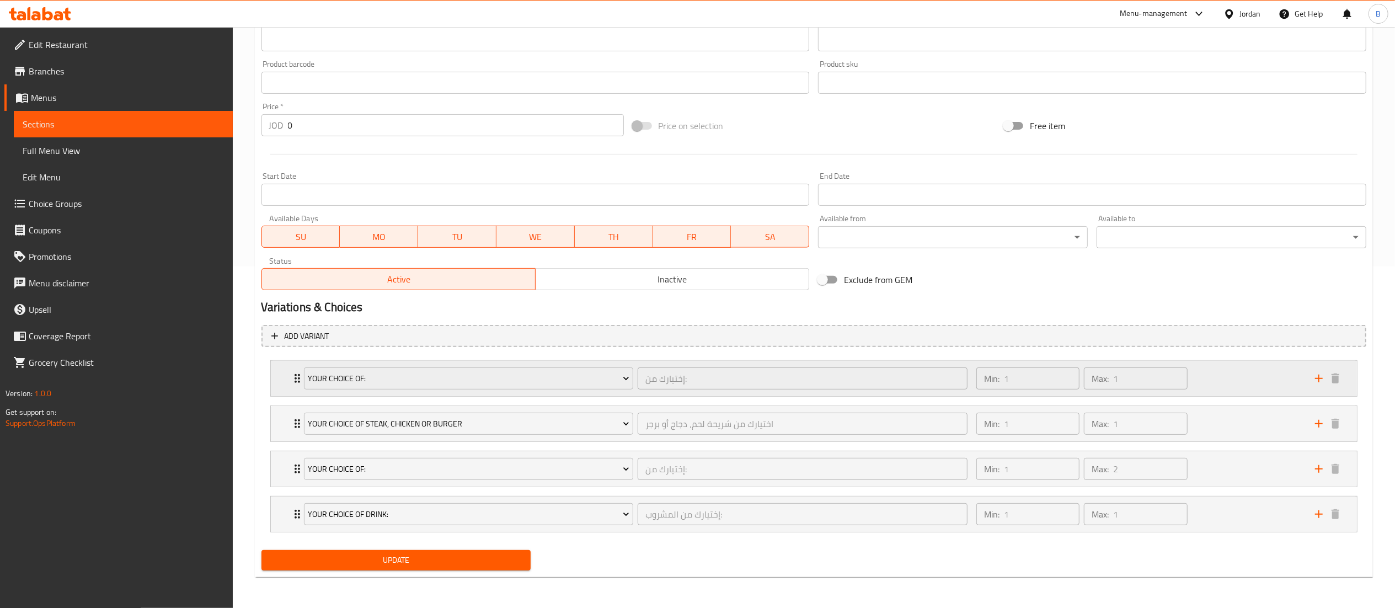
click at [1248, 386] on div "Min: 1 ​ Max: 1 ​" at bounding box center [1139, 378] width 339 height 35
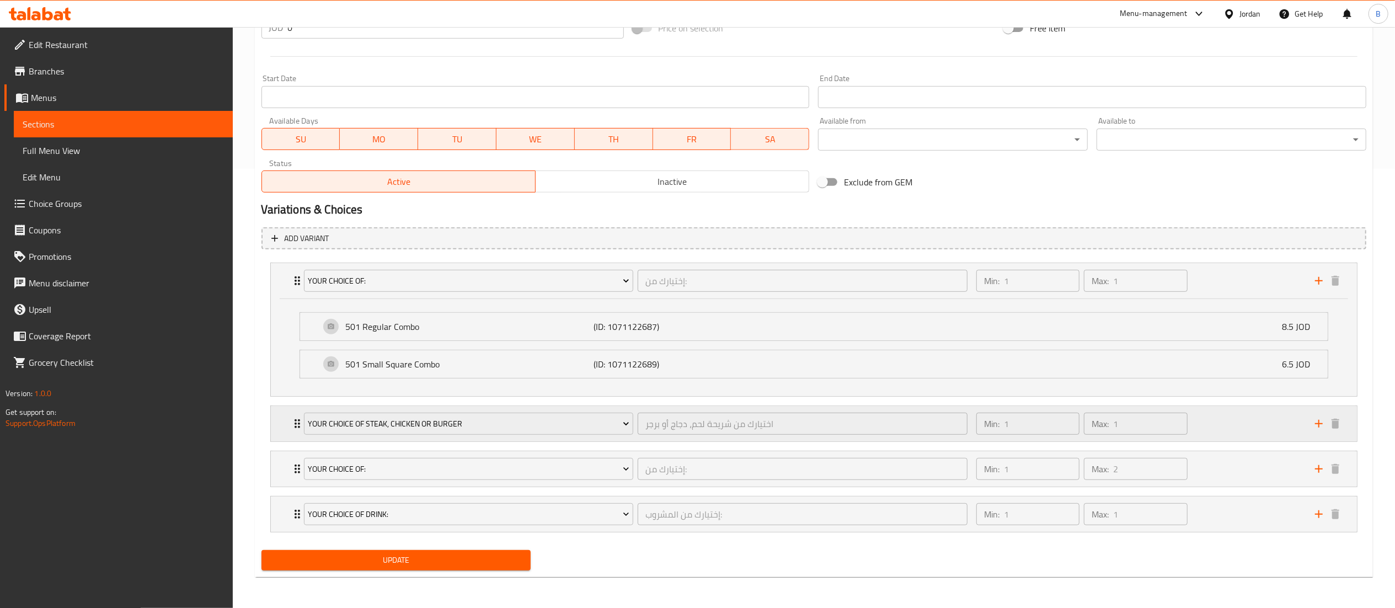
click at [1237, 425] on div "Min: 1 ​ Max: 1 ​" at bounding box center [1139, 423] width 339 height 35
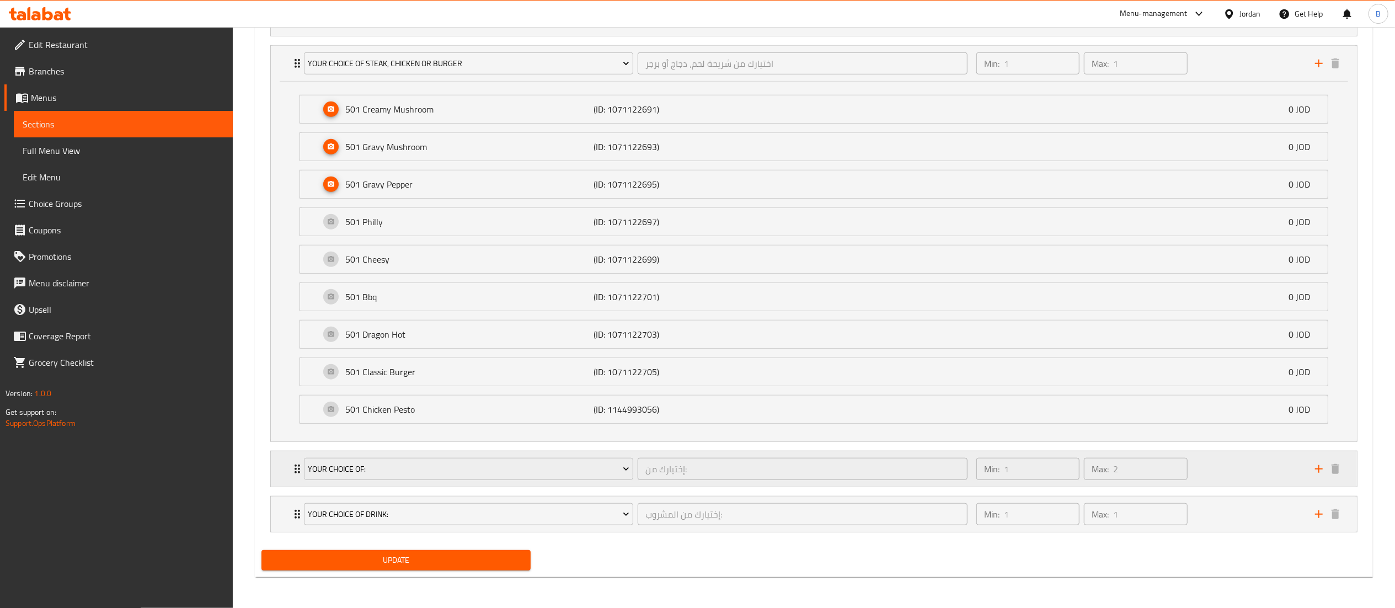
click at [1234, 467] on div "Min: 1 ​ Max: 2 ​" at bounding box center [1139, 468] width 339 height 35
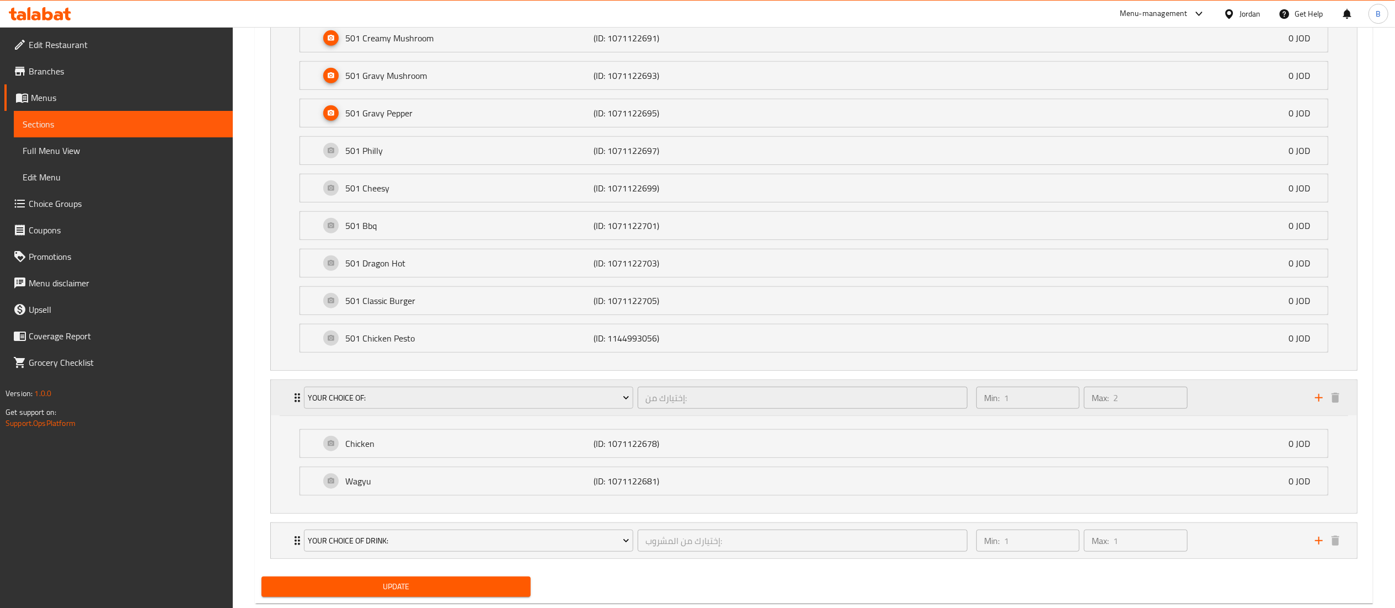
scroll to position [904, 0]
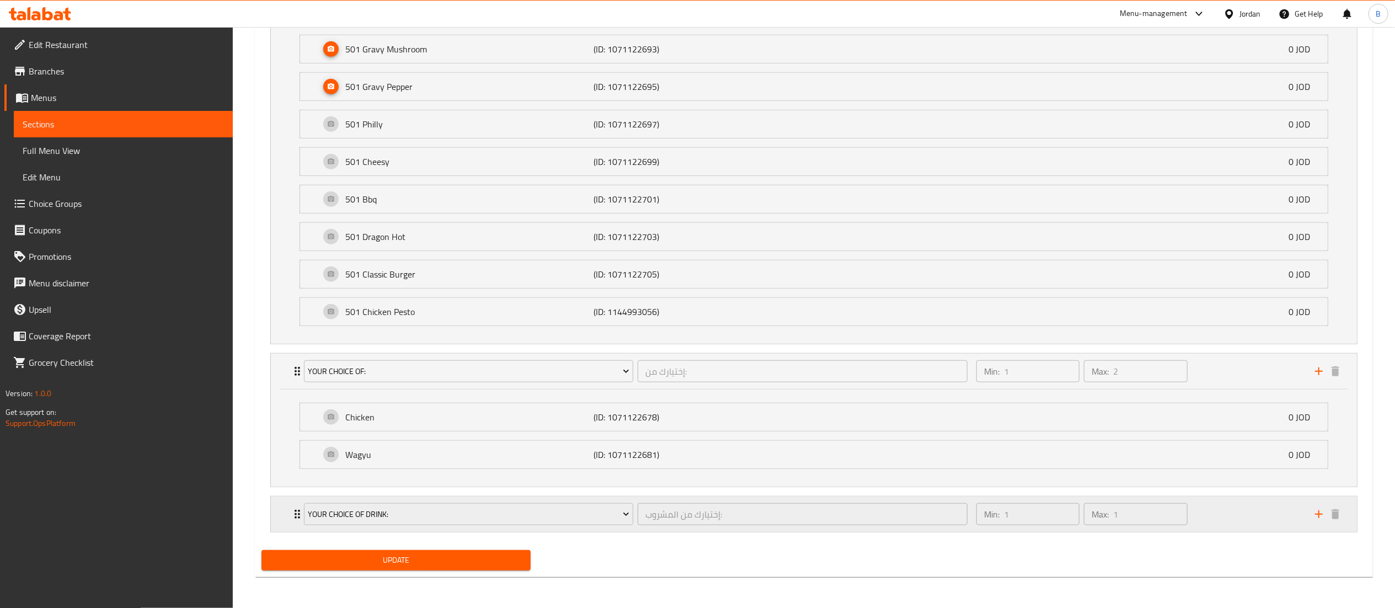
click at [1243, 507] on div "Min: 1 ​ Max: 1 ​" at bounding box center [1139, 514] width 339 height 35
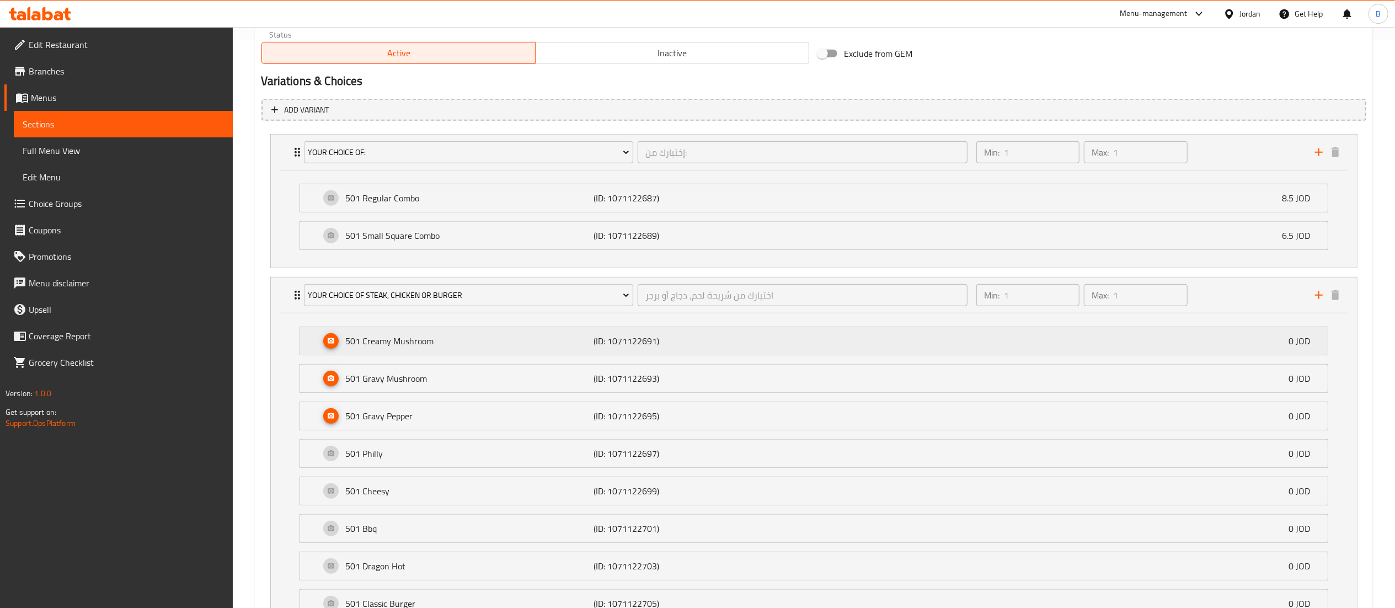
scroll to position [457, 0]
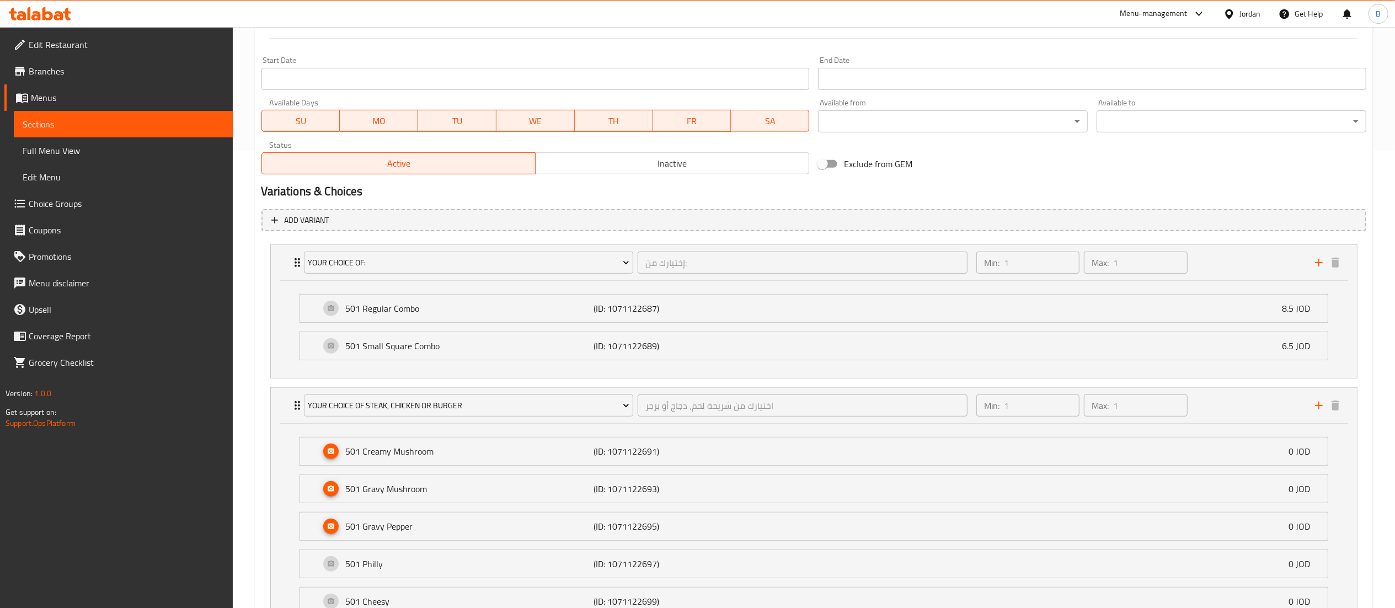
drag, startPoint x: 79, startPoint y: 204, endPoint x: 108, endPoint y: 213, distance: 30.0
click at [79, 204] on span "Choice Groups" at bounding box center [126, 203] width 195 height 13
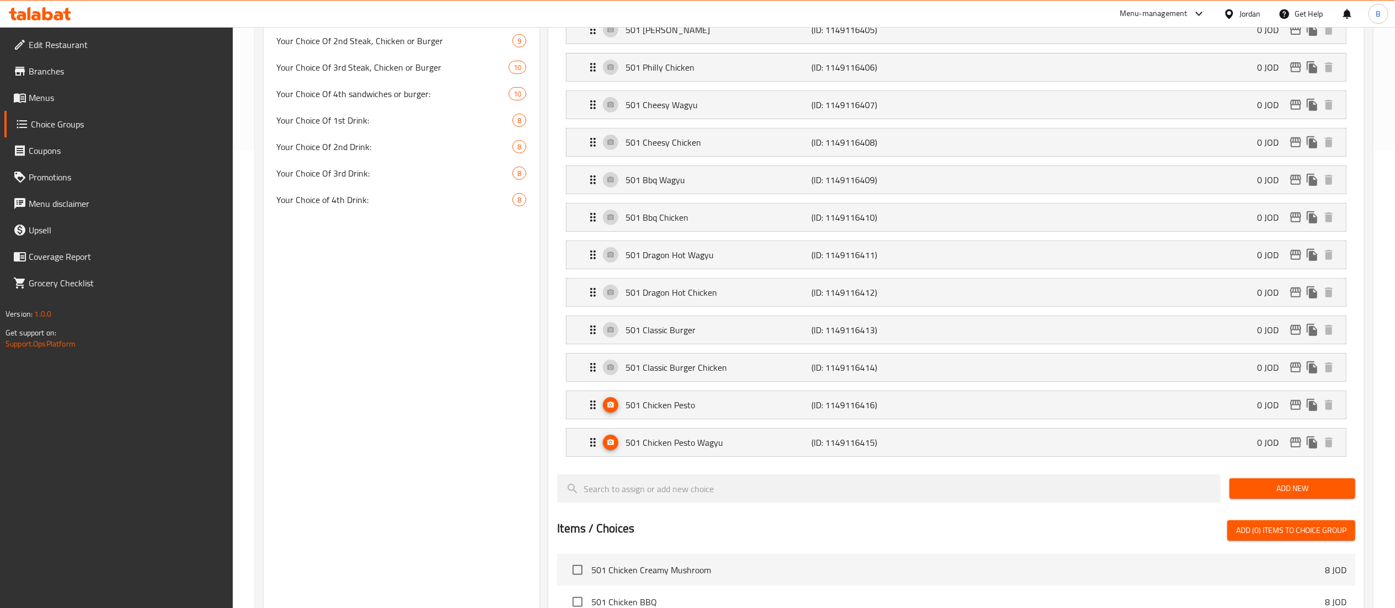
scroll to position [157, 0]
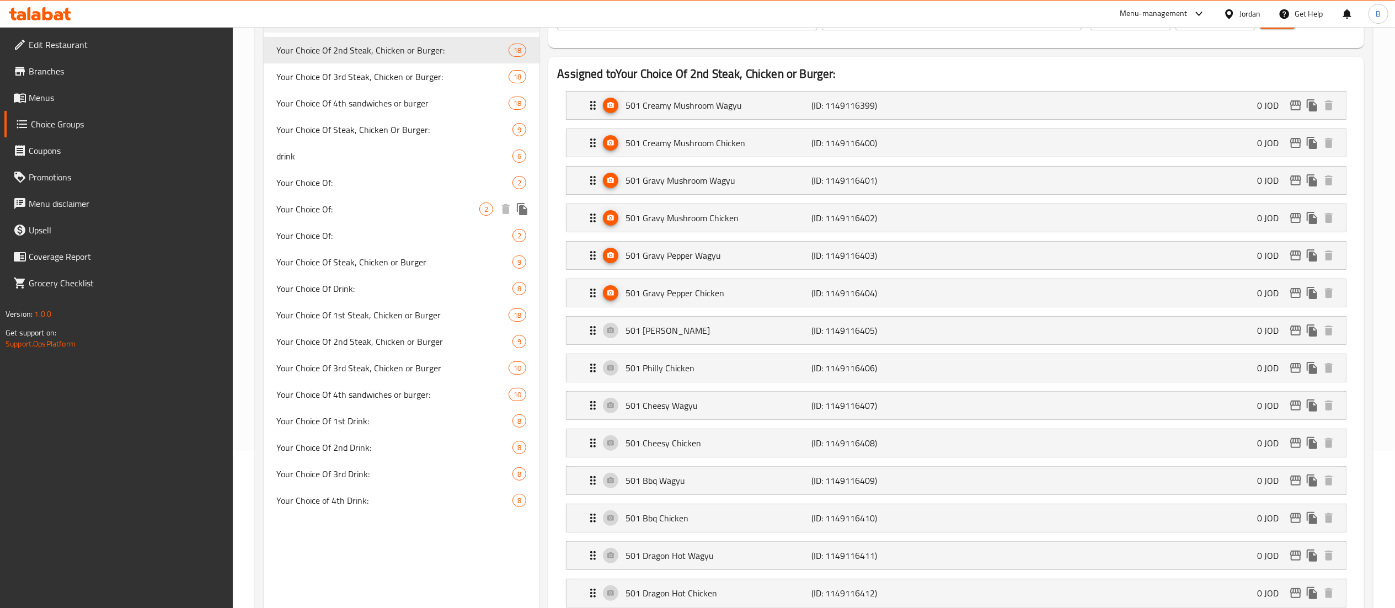
click at [363, 201] on div "Your Choice Of: 2" at bounding box center [402, 209] width 276 height 26
type input "Your Choice Of:"
type input "إختيارك من:"
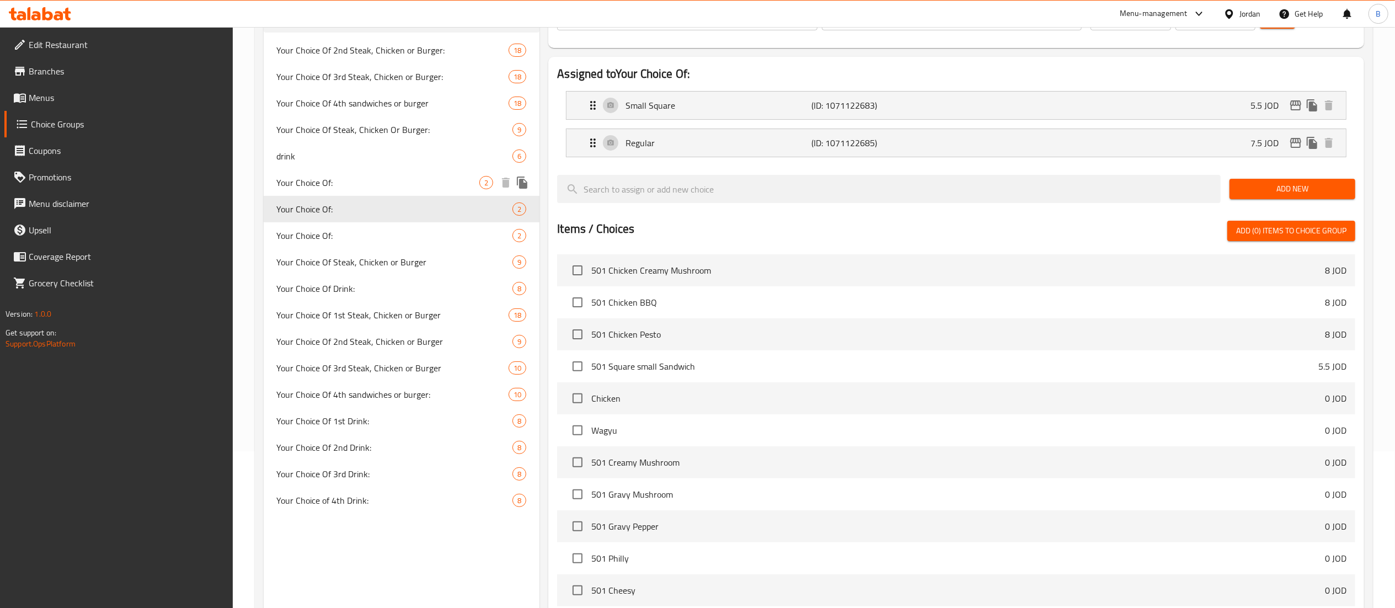
click at [353, 183] on span "Your Choice Of:" at bounding box center [378, 182] width 203 height 13
click at [360, 231] on span "Your Choice Of:" at bounding box center [395, 235] width 236 height 13
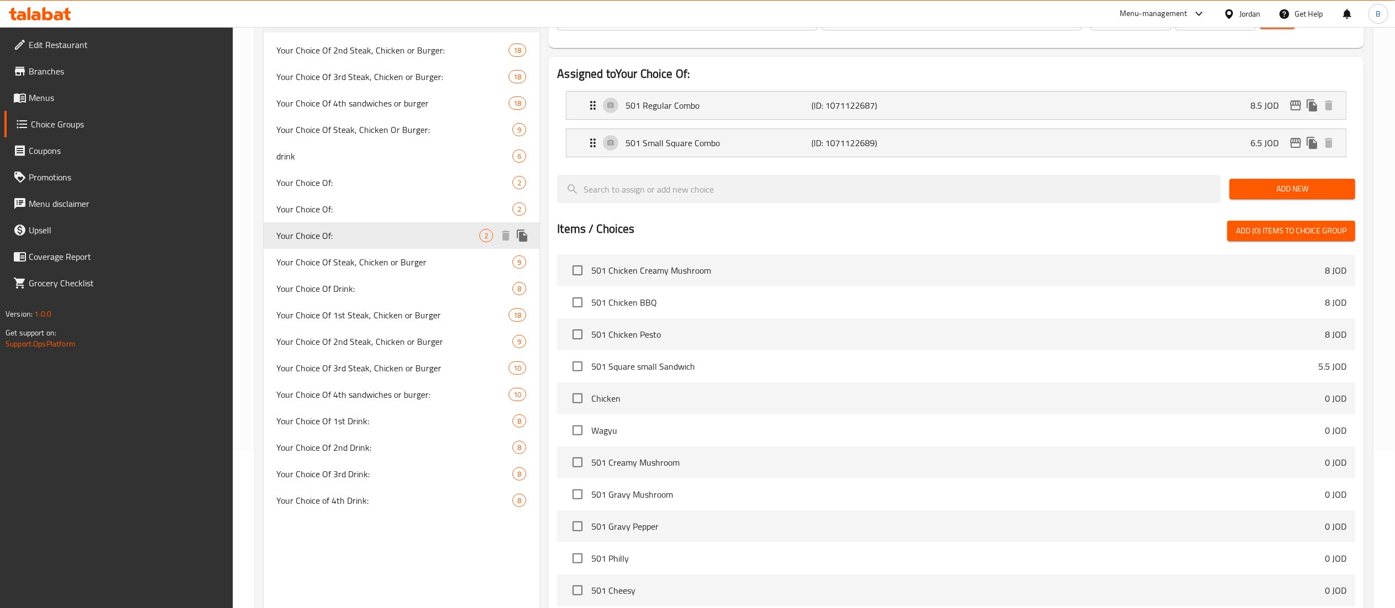
type input "1"
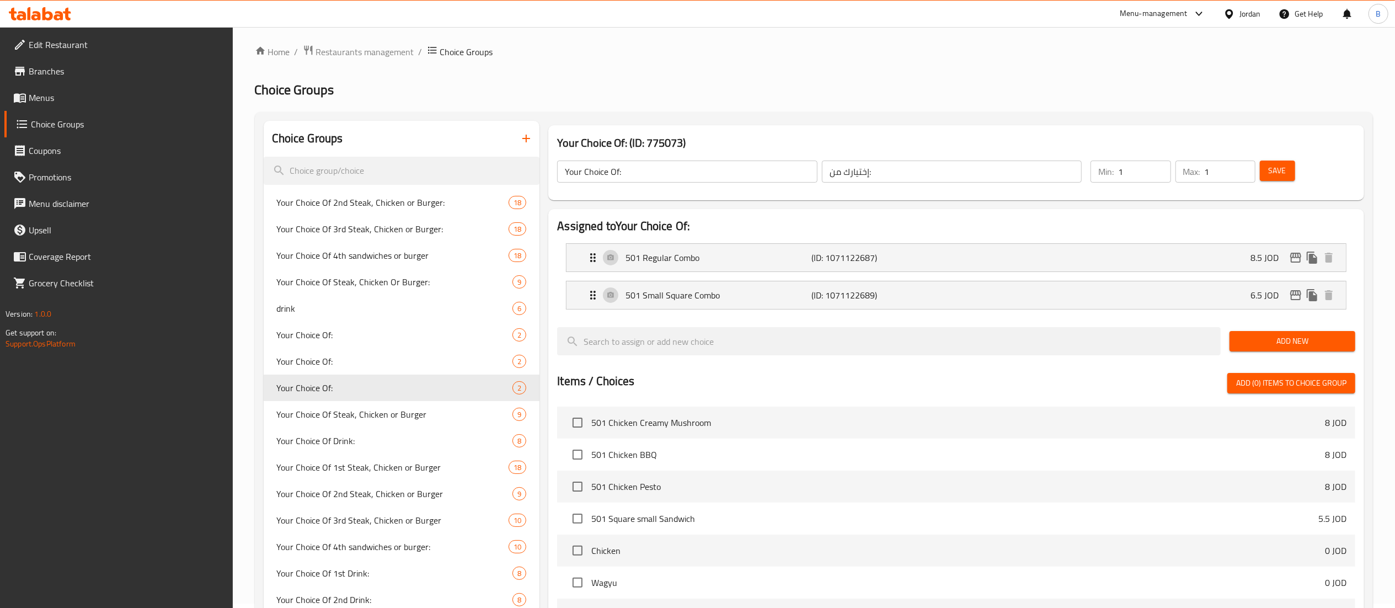
scroll to position [0, 0]
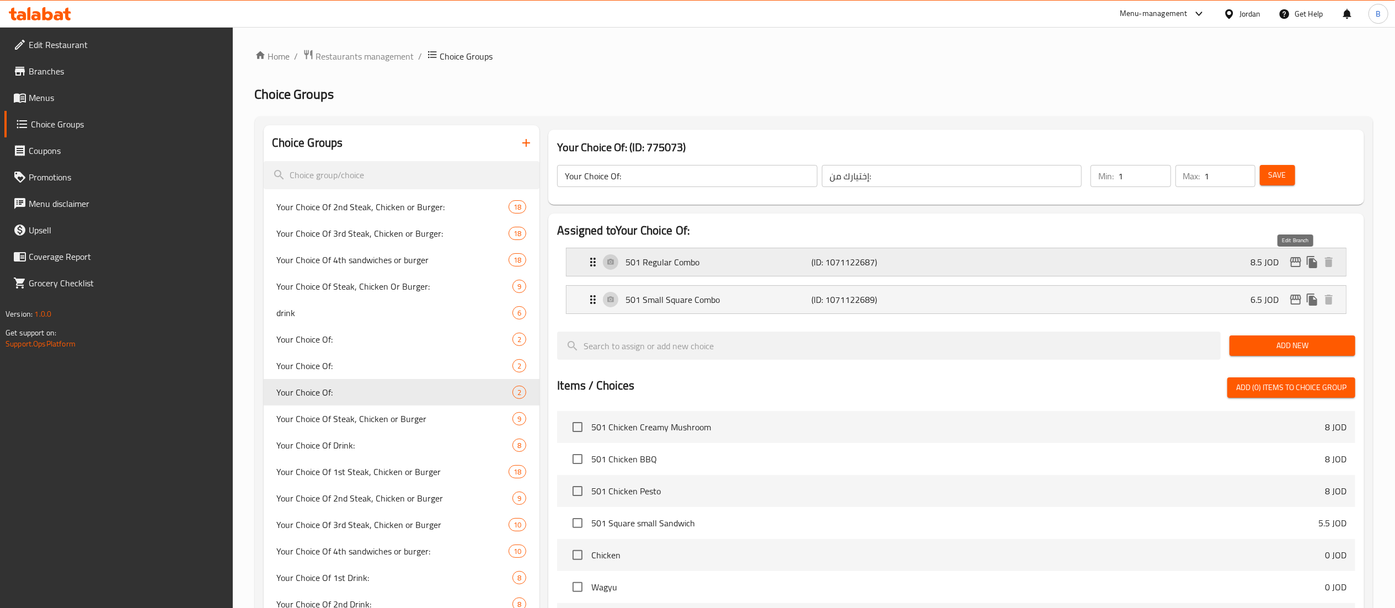
click at [1294, 260] on icon "edit" at bounding box center [1296, 262] width 11 height 10
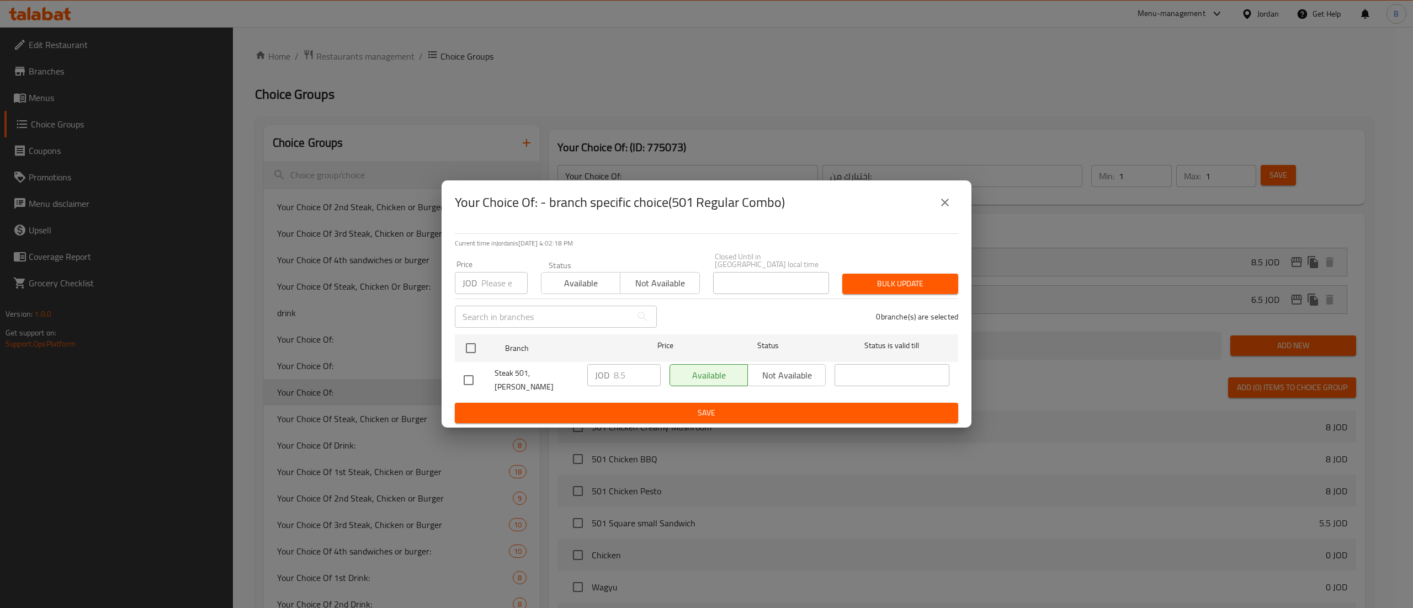
click at [934, 211] on button "close" at bounding box center [944, 202] width 26 height 26
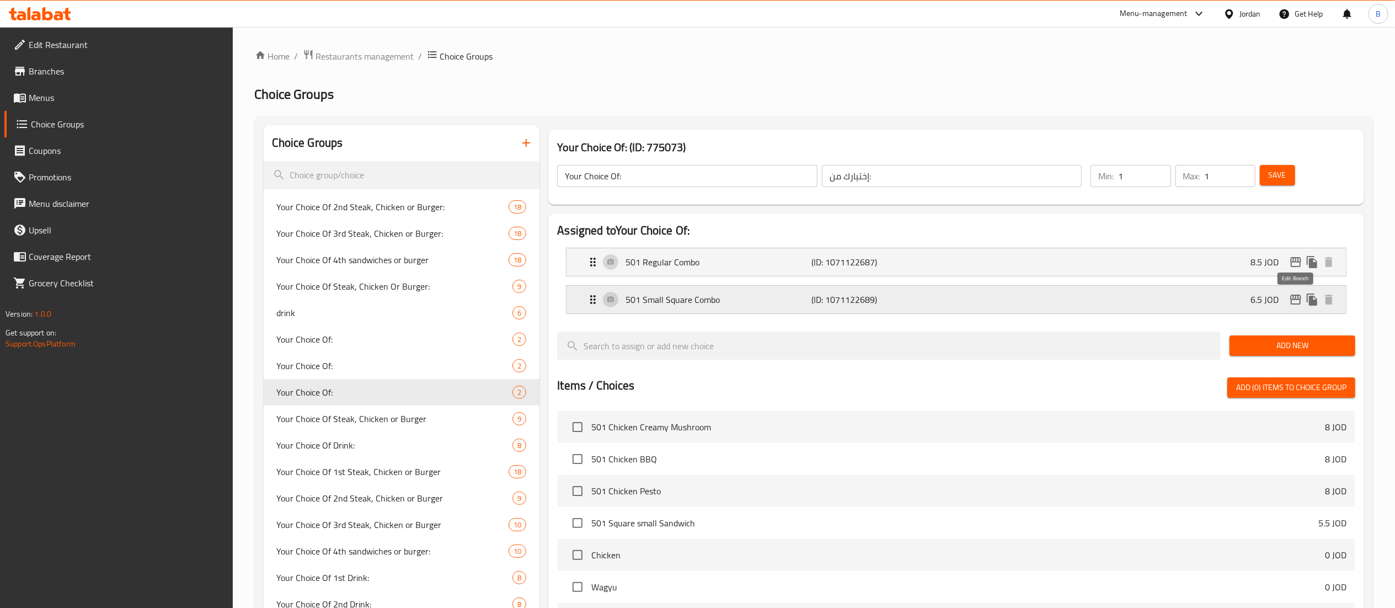
click at [1298, 306] on icon "edit" at bounding box center [1296, 299] width 13 height 13
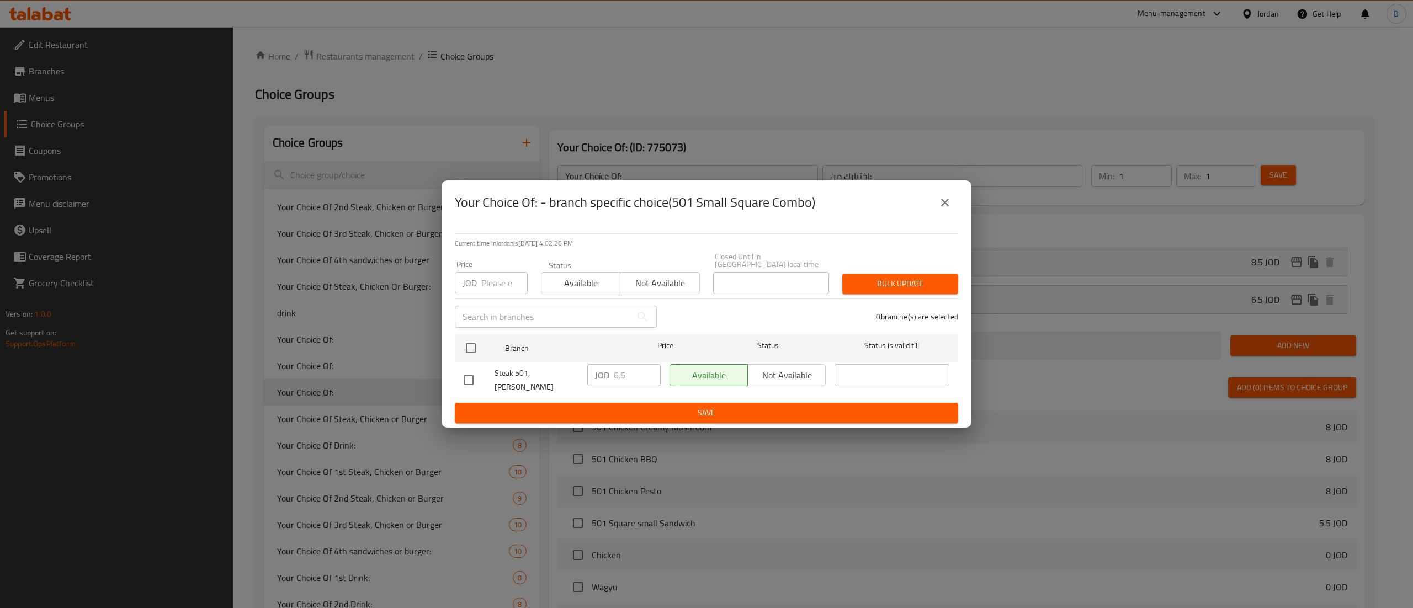
click at [944, 216] on button "close" at bounding box center [944, 202] width 26 height 26
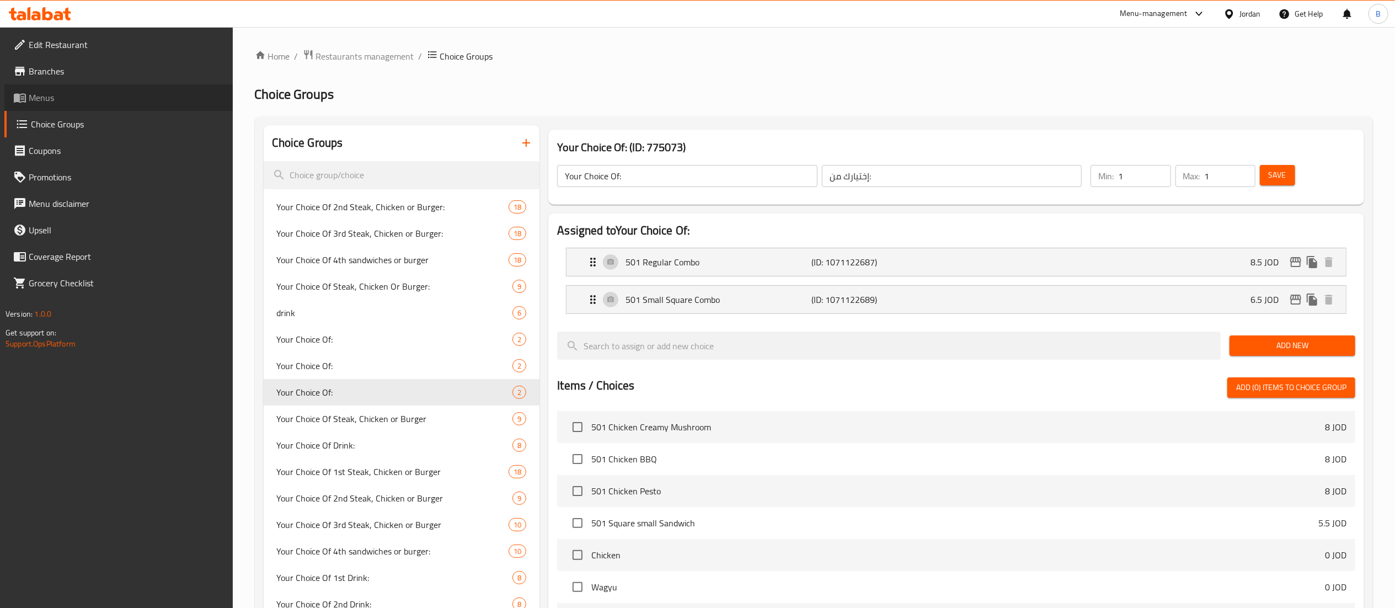
click at [73, 96] on span "Menus" at bounding box center [126, 97] width 195 height 13
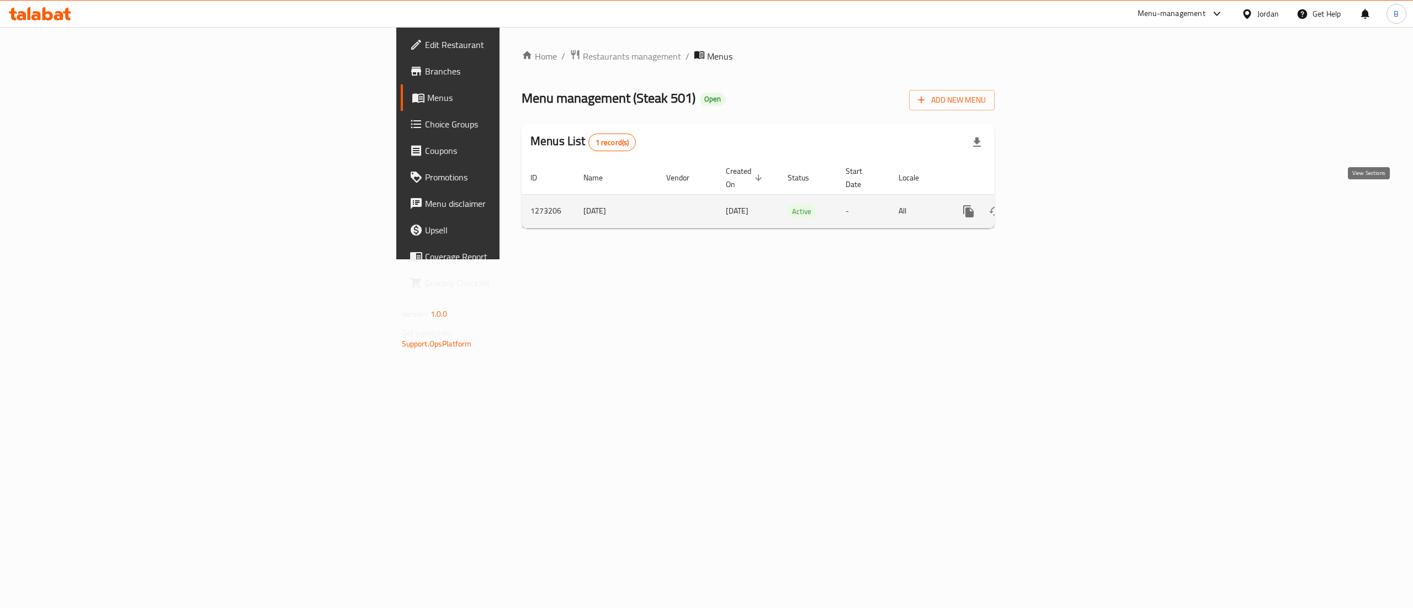
click at [1053, 206] on icon "enhanced table" at bounding box center [1048, 211] width 10 height 10
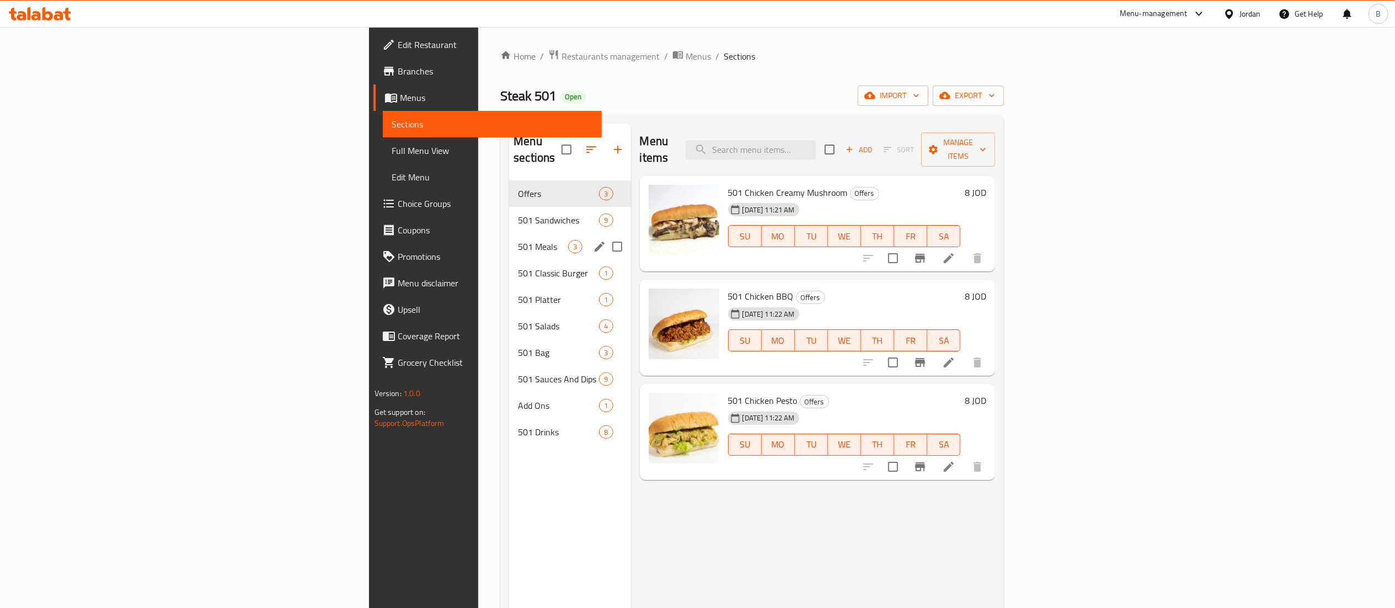
click at [509, 233] on div "501 Meals 3" at bounding box center [569, 246] width 121 height 26
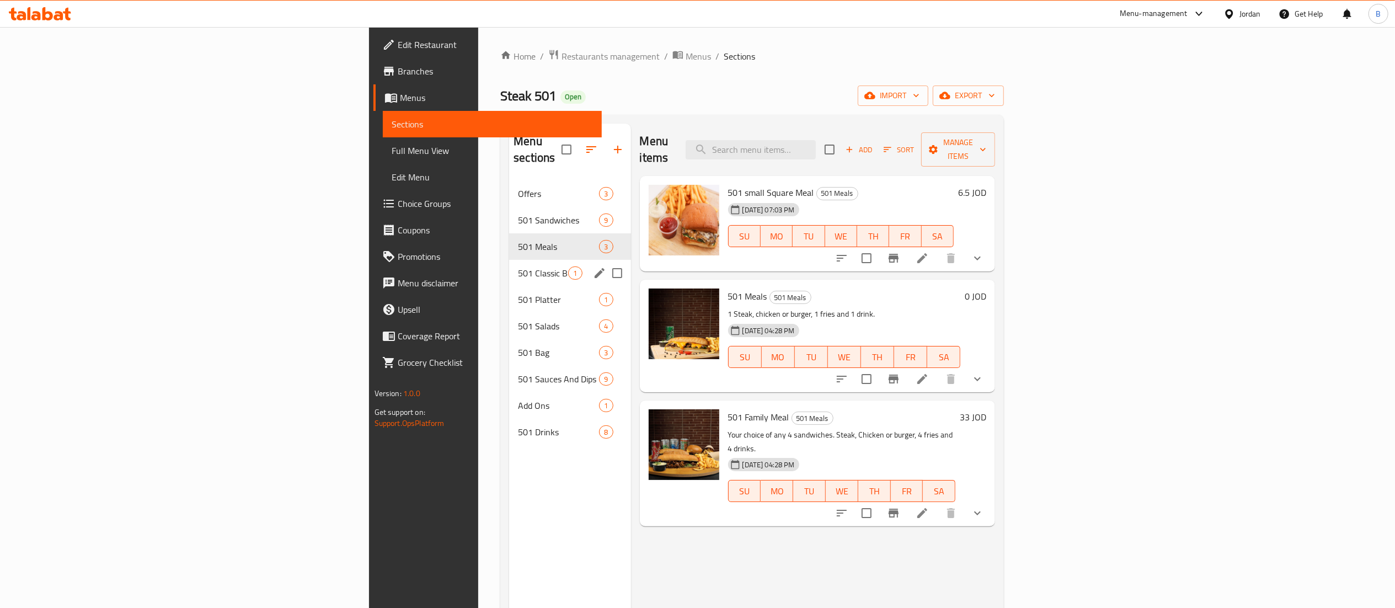
click at [518, 267] on span "501 Classic Burger" at bounding box center [543, 273] width 50 height 13
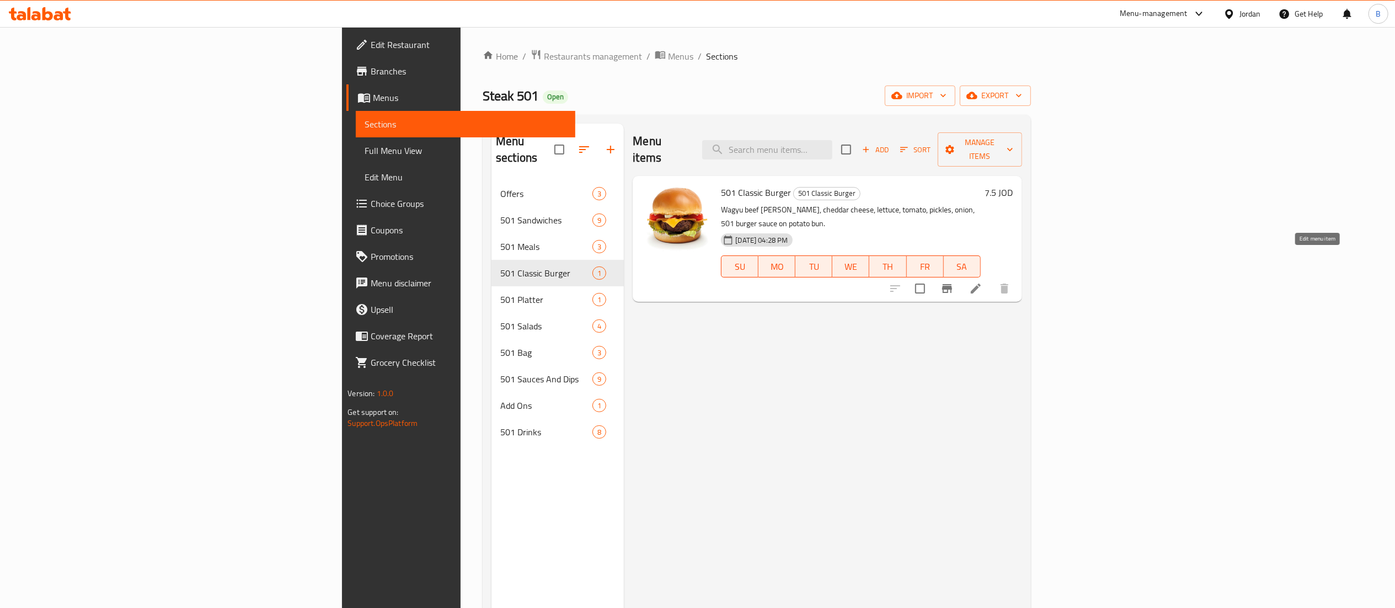
click at [983, 282] on icon at bounding box center [975, 288] width 13 height 13
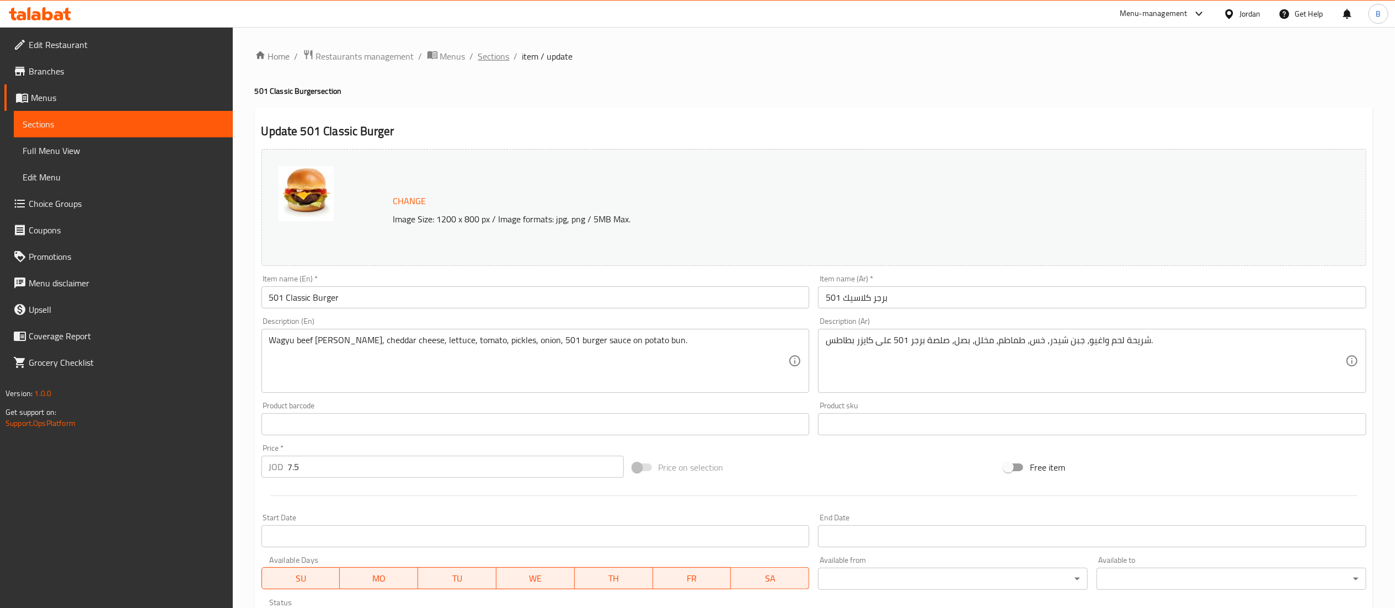
click at [488, 55] on span "Sections" at bounding box center [493, 56] width 31 height 13
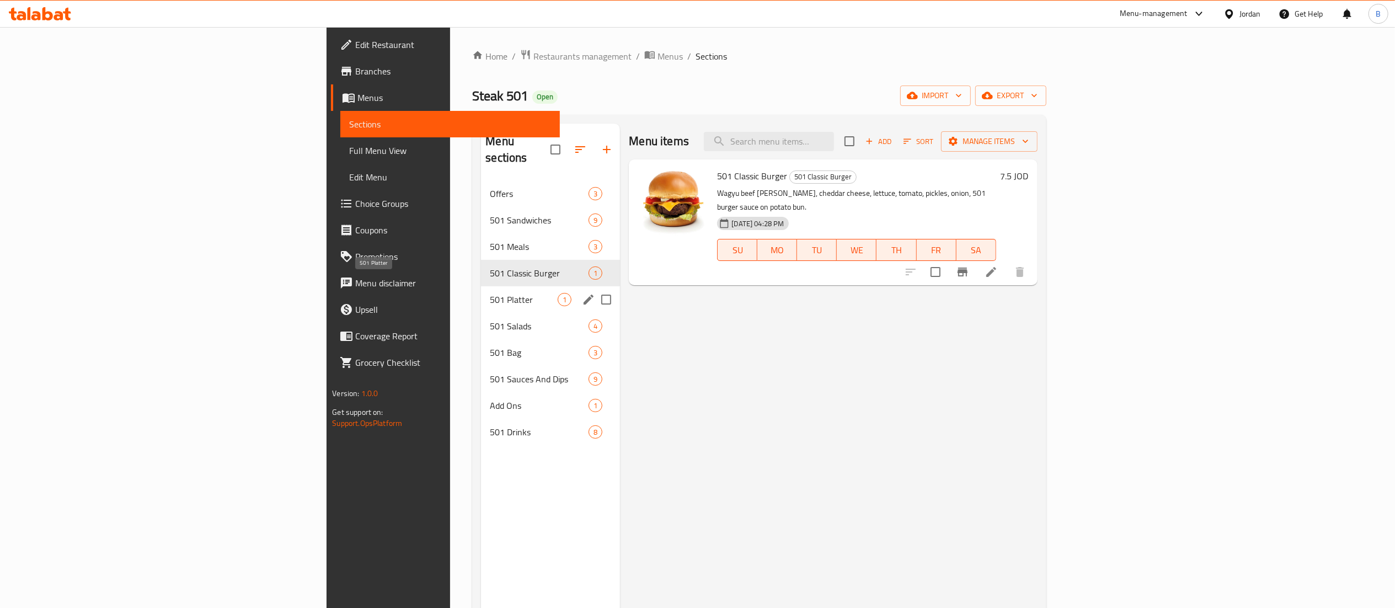
click at [490, 293] on span "501 Platter" at bounding box center [524, 299] width 68 height 13
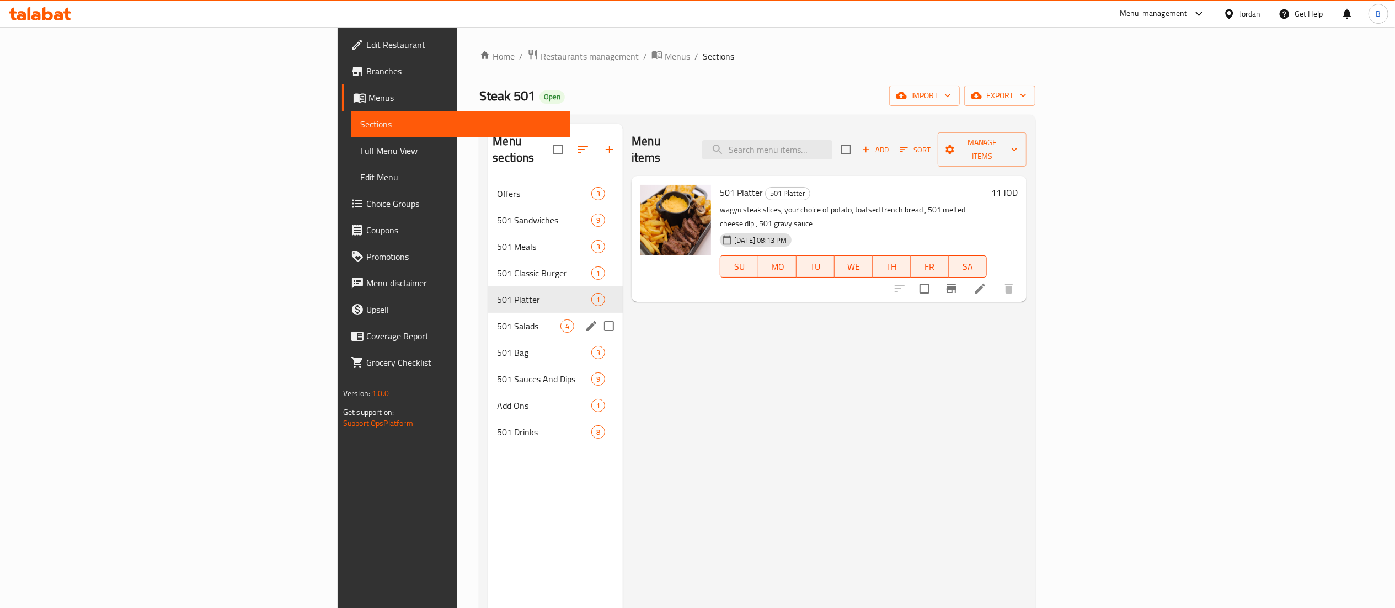
drag, startPoint x: 376, startPoint y: 302, endPoint x: 382, endPoint y: 305, distance: 6.5
click at [488, 313] on div "501 Salads 4" at bounding box center [555, 326] width 135 height 26
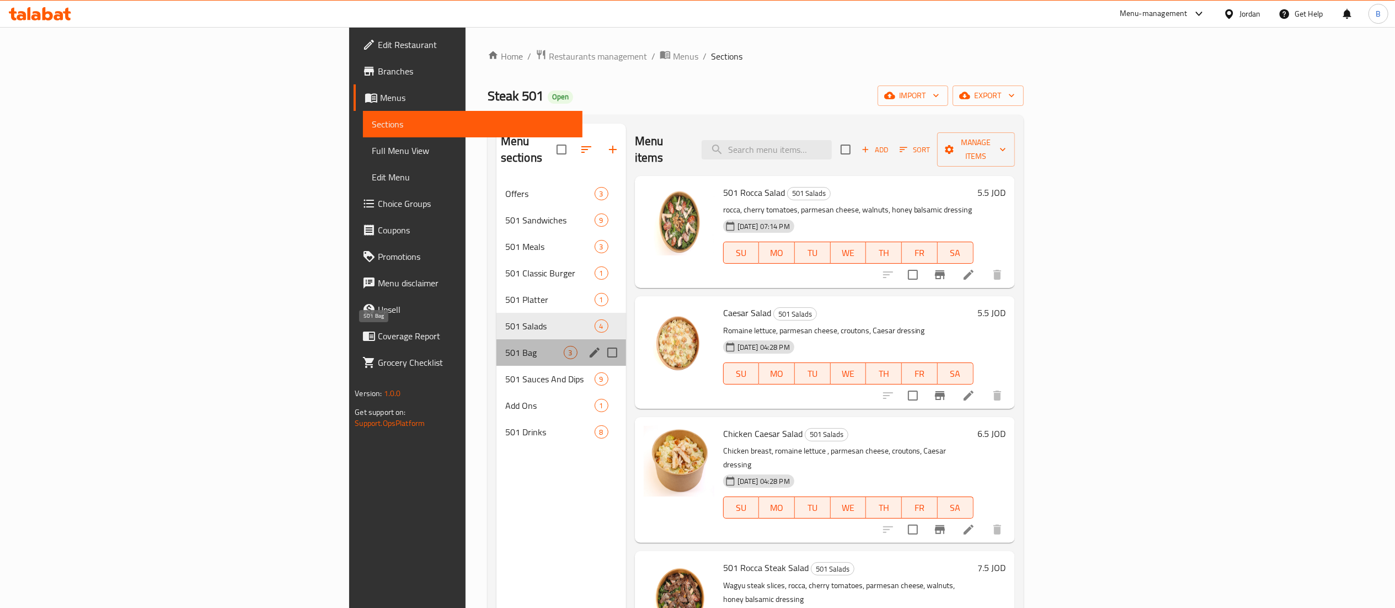
click at [505, 346] on span "501 Bag" at bounding box center [534, 352] width 58 height 13
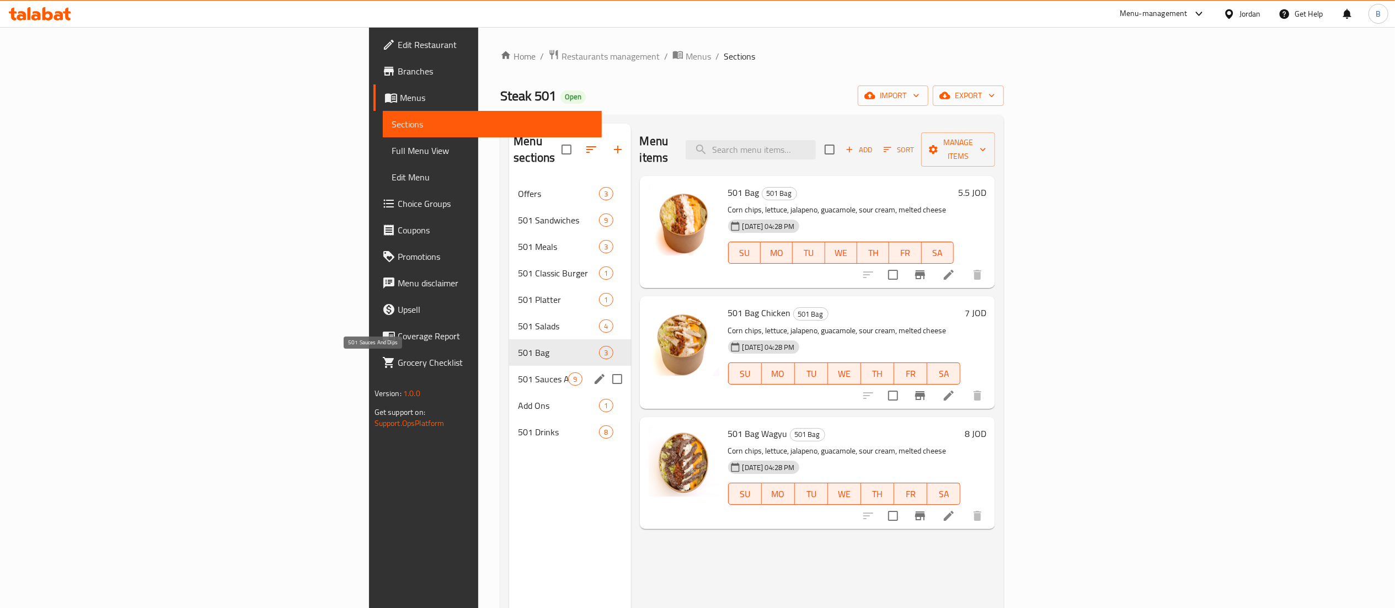
click at [518, 372] on span "501 Sauces And Dips" at bounding box center [543, 378] width 50 height 13
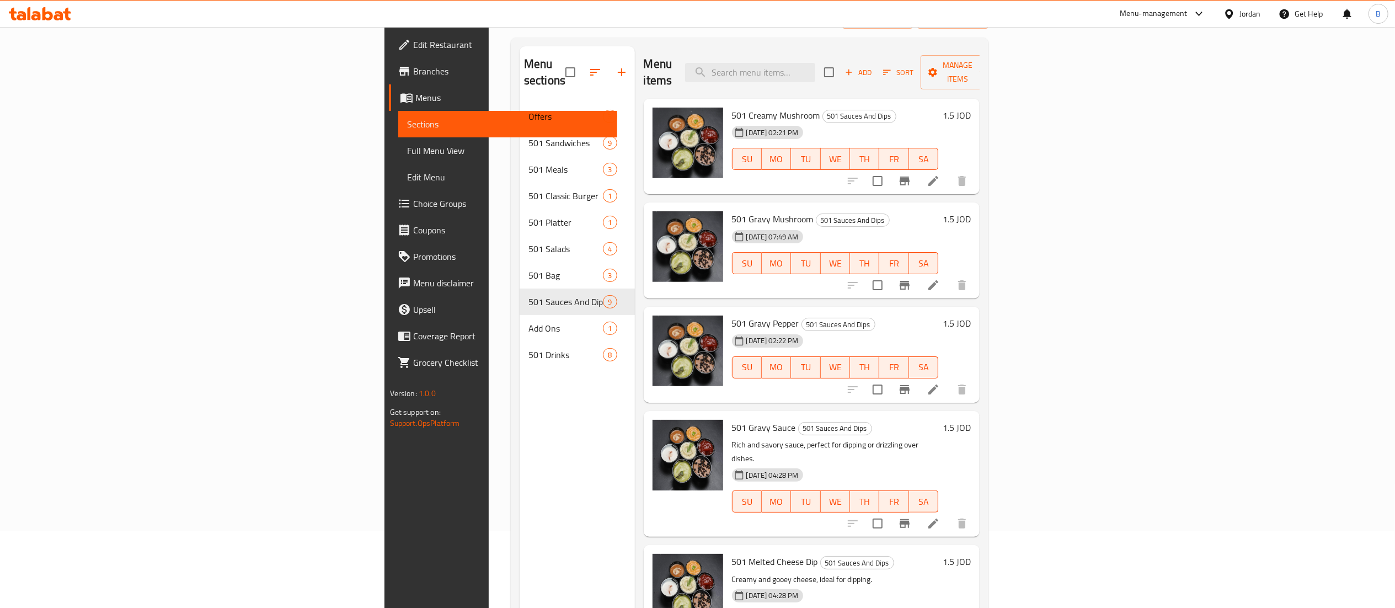
scroll to position [110, 0]
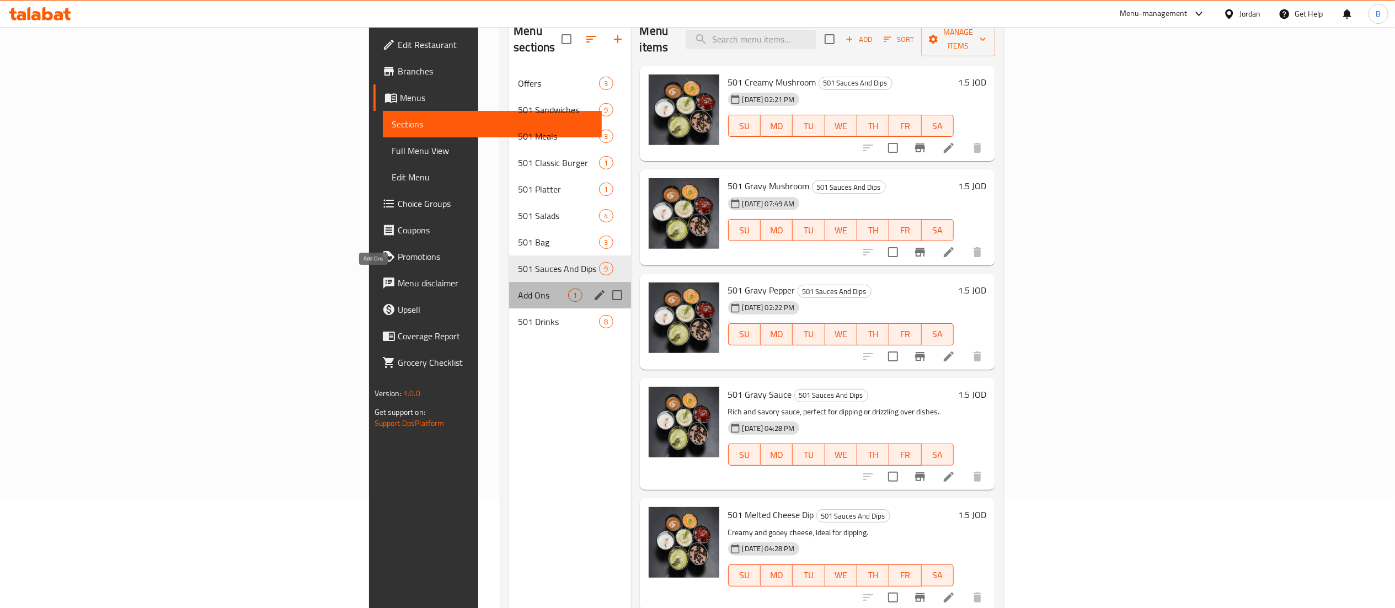
click at [518, 289] on span "Add Ons" at bounding box center [543, 295] width 50 height 13
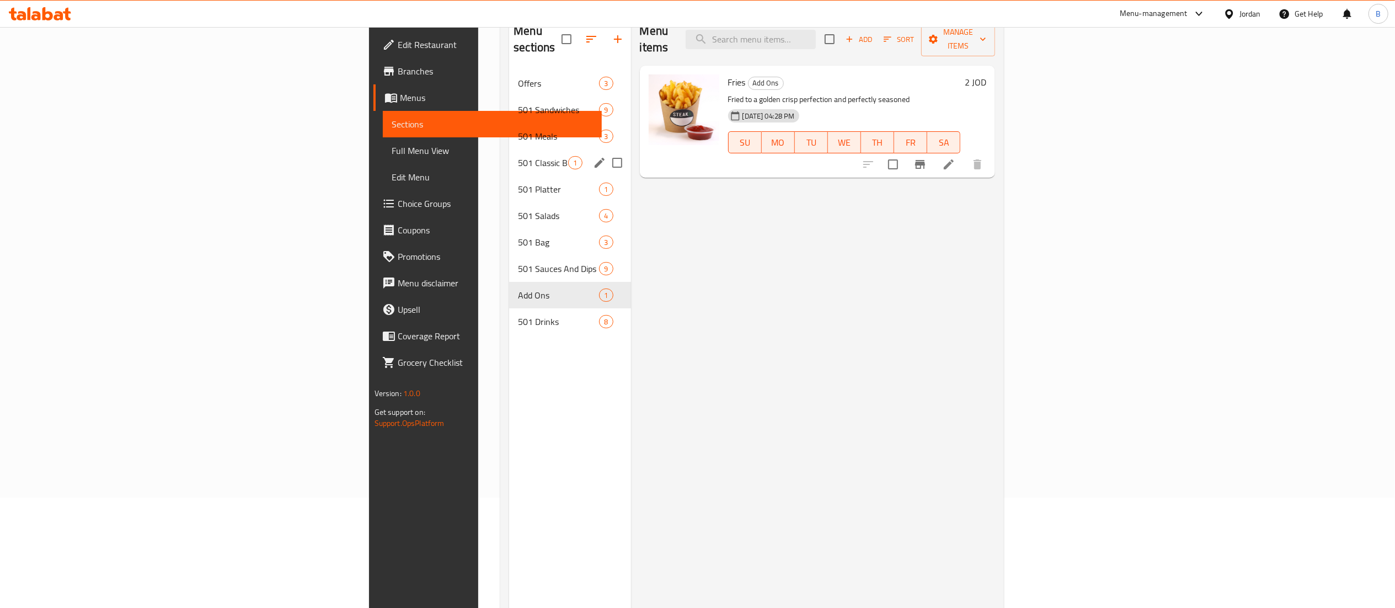
click at [518, 156] on span "501 Classic Burger" at bounding box center [543, 162] width 50 height 13
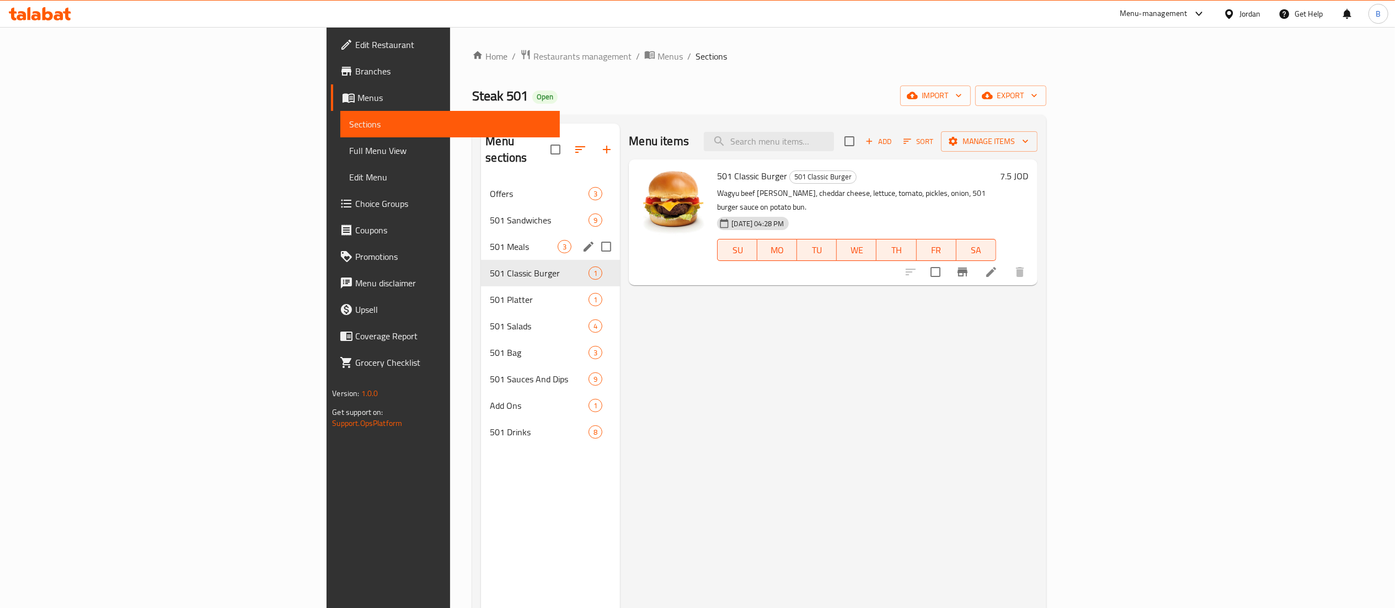
click at [490, 240] on span "501 Meals" at bounding box center [524, 246] width 68 height 13
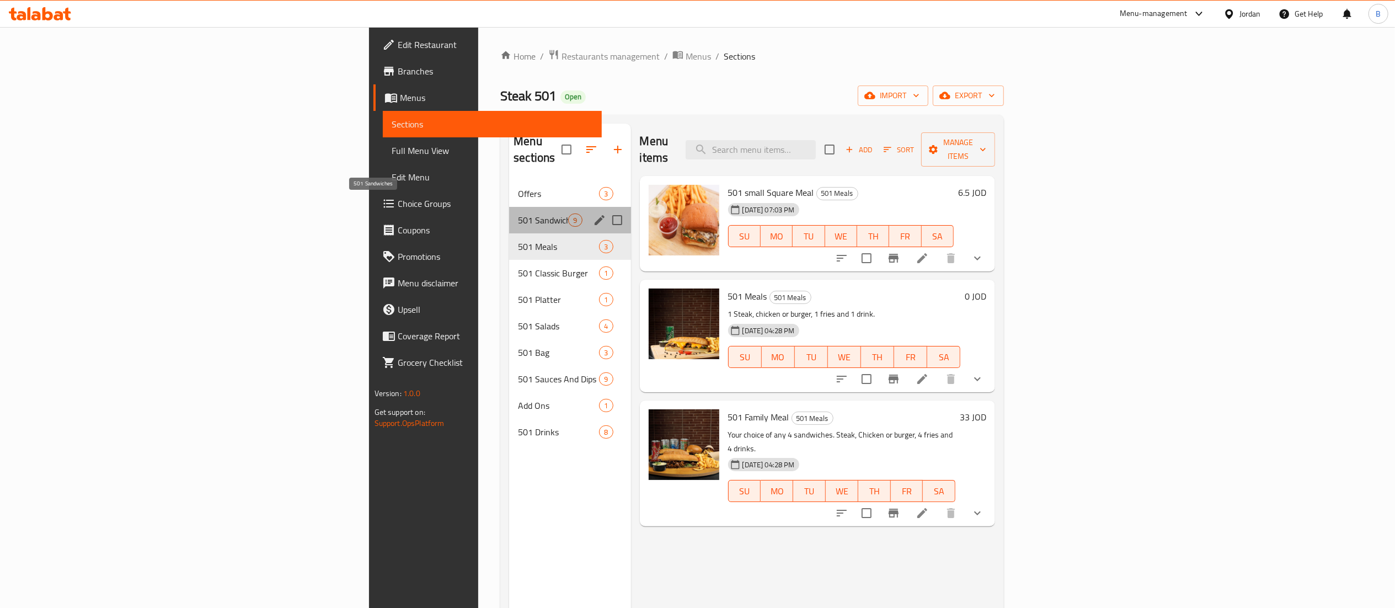
click at [518, 214] on span "501 Sandwiches" at bounding box center [543, 220] width 50 height 13
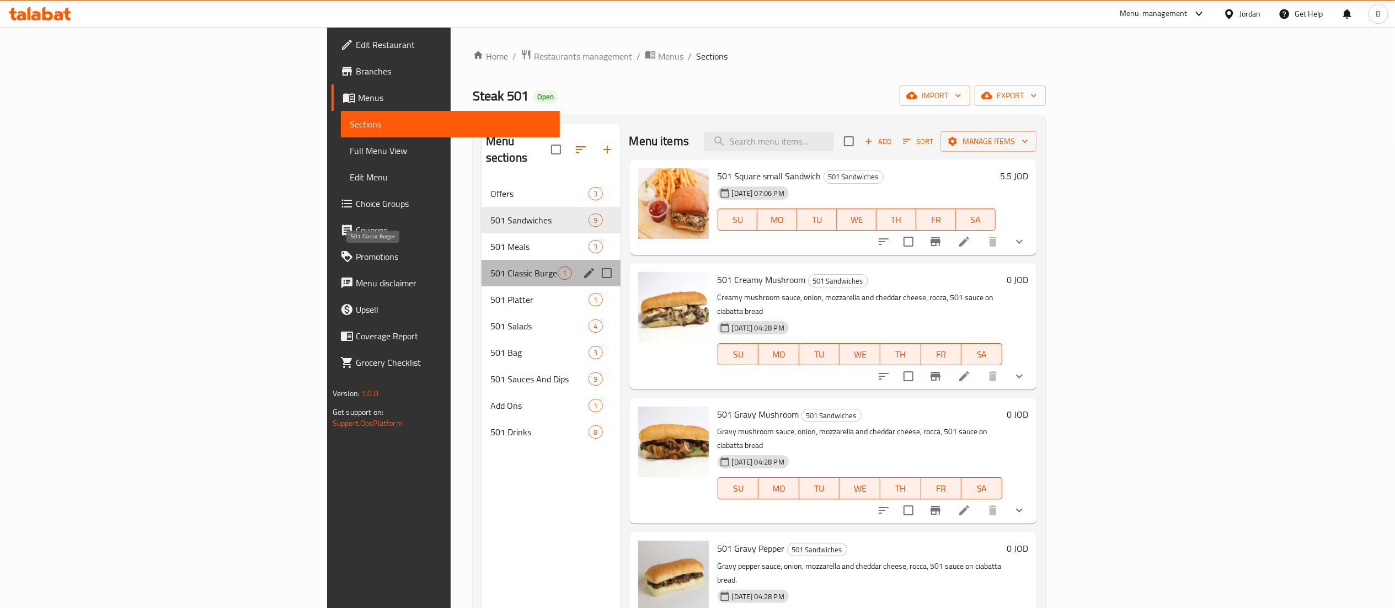
click at [491, 267] on span "501 Classic Burger" at bounding box center [525, 273] width 68 height 13
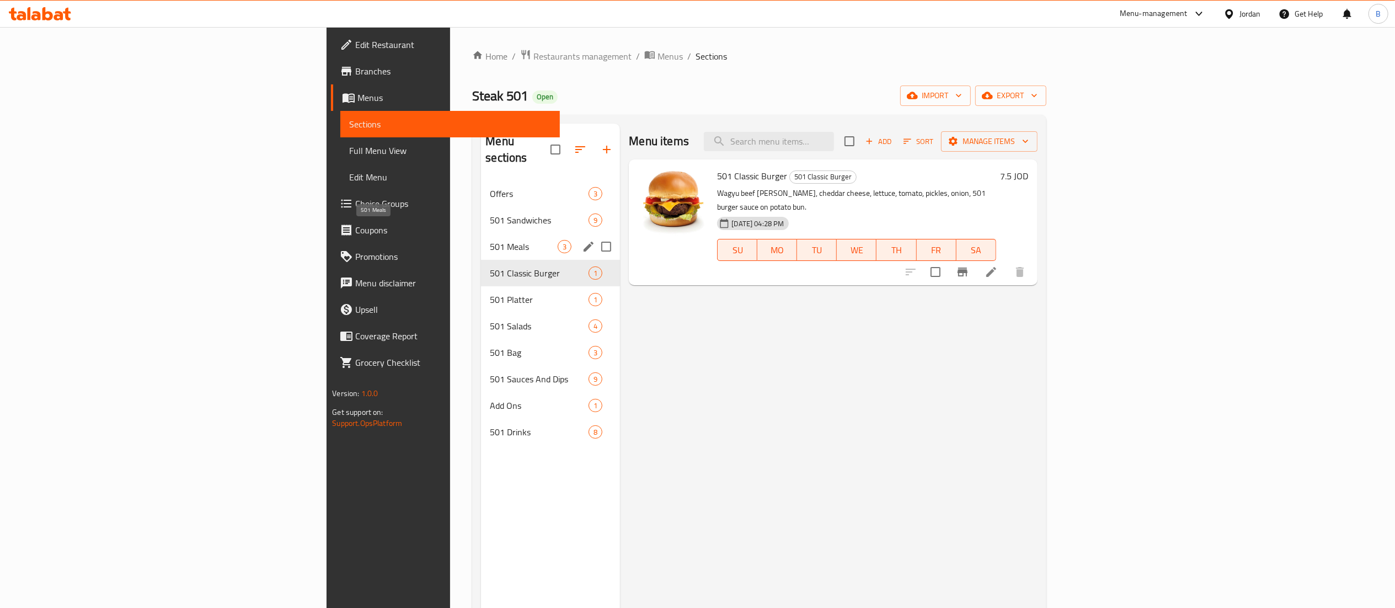
click at [490, 240] on span "501 Meals" at bounding box center [524, 246] width 68 height 13
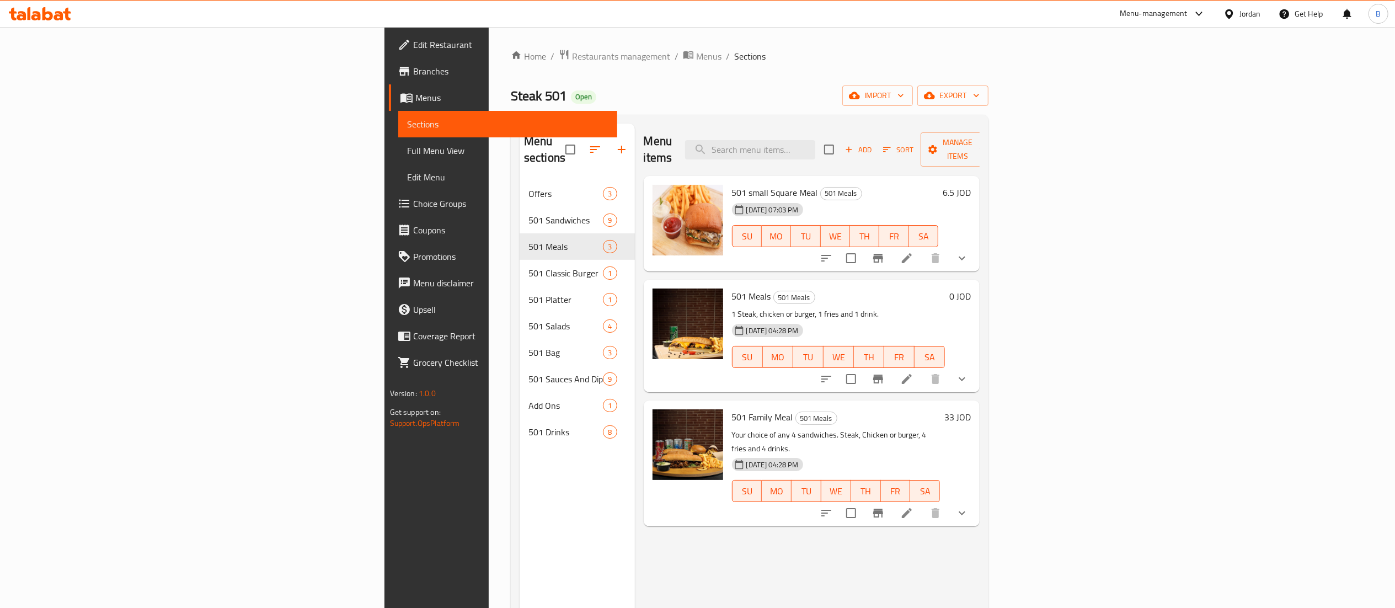
click at [976, 366] on button "show more" at bounding box center [962, 379] width 26 height 26
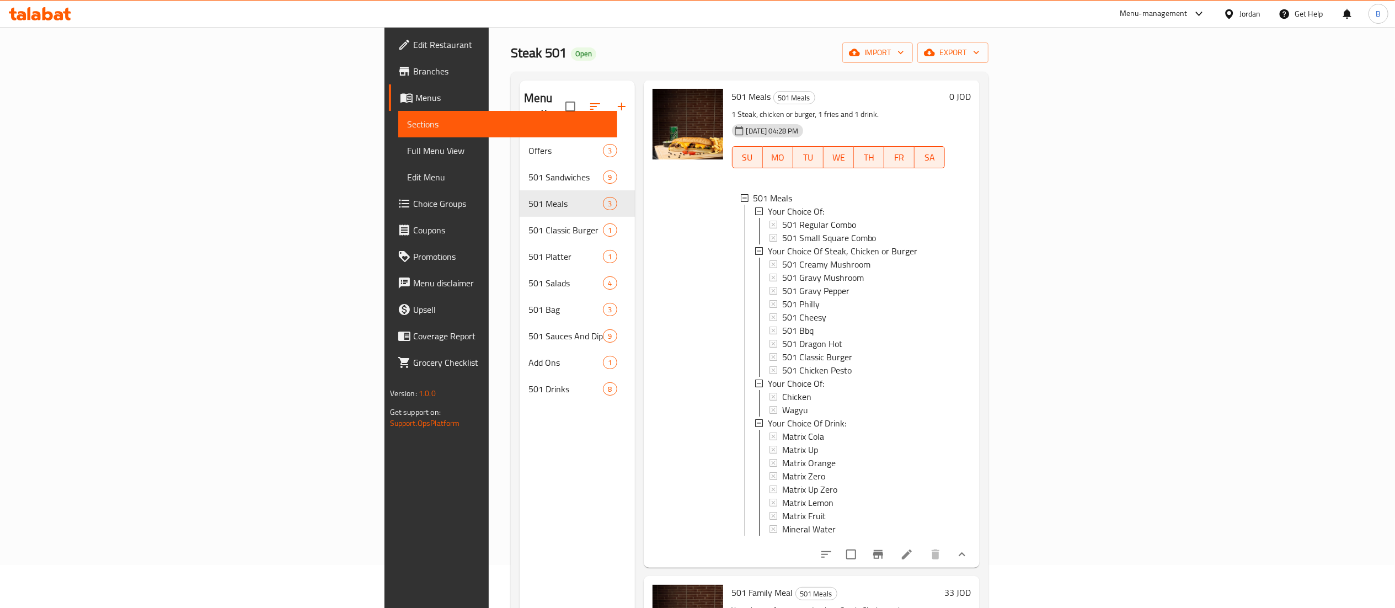
scroll to position [110, 0]
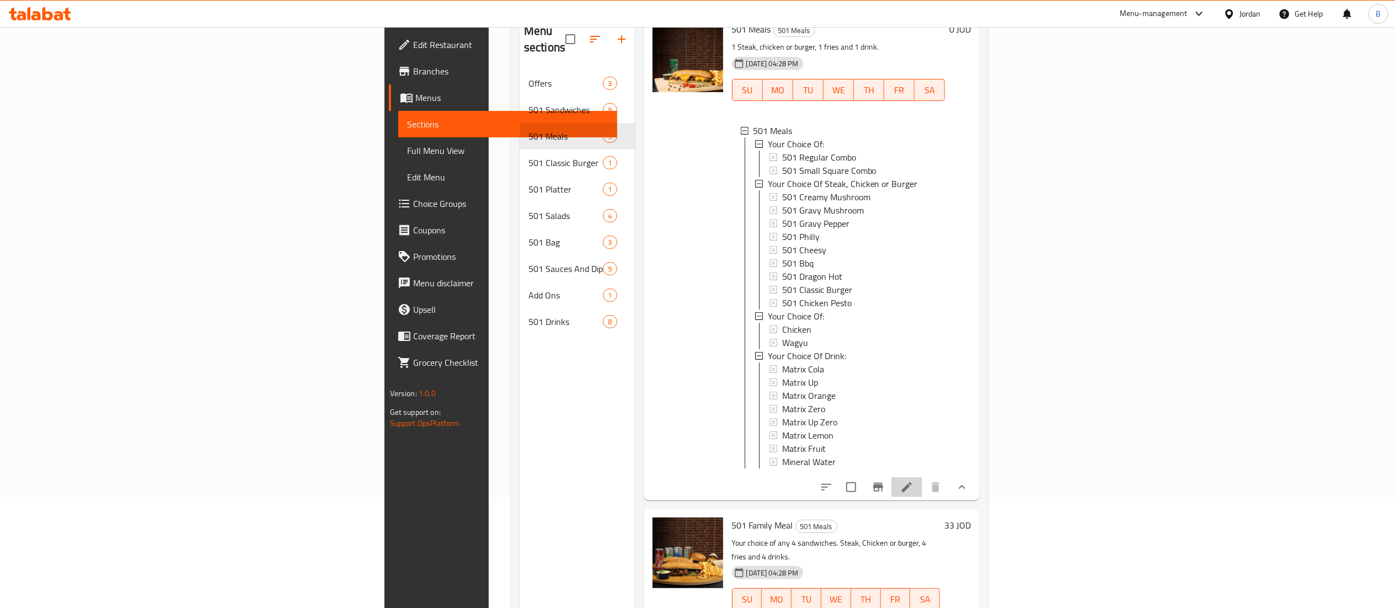
click at [923, 483] on li at bounding box center [907, 487] width 31 height 20
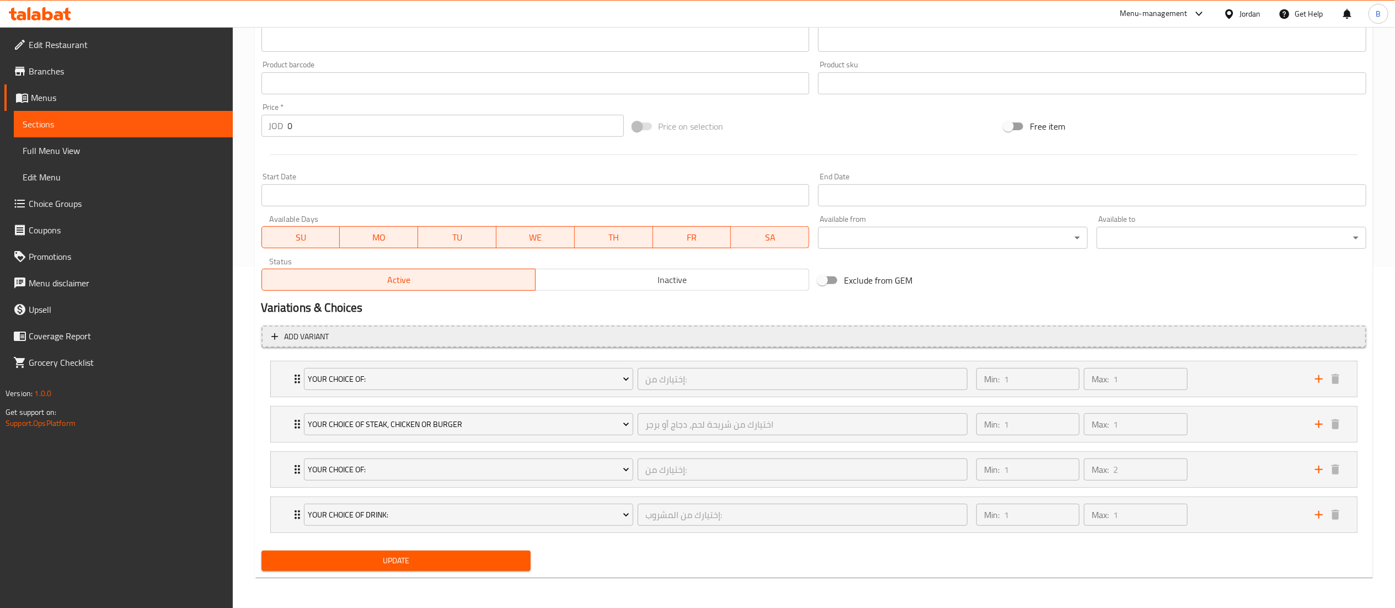
scroll to position [343, 0]
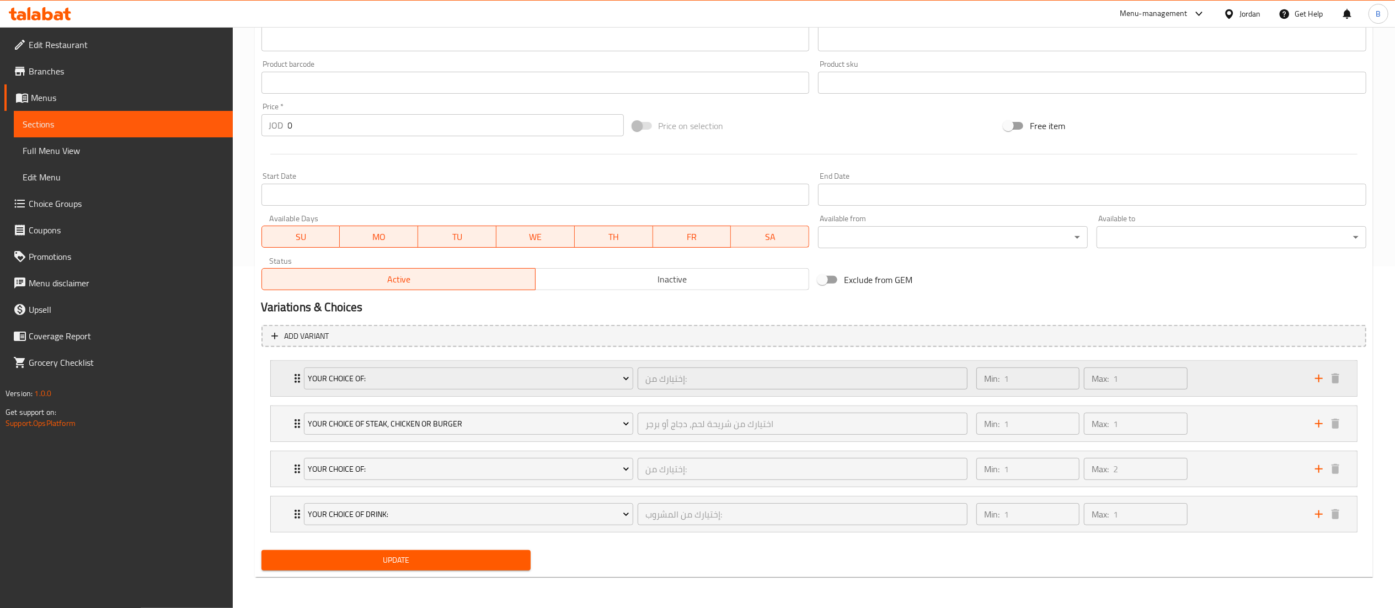
click at [1217, 374] on div "Min: 1 ​ Max: 1 ​" at bounding box center [1139, 378] width 339 height 35
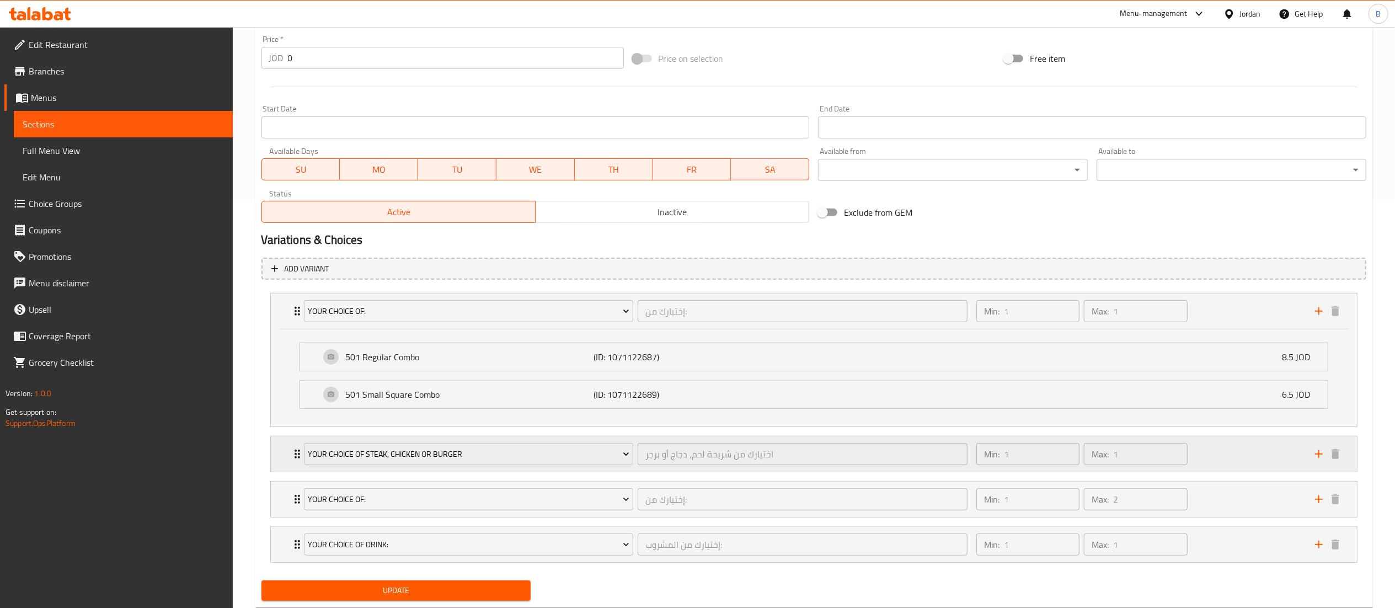
scroll to position [442, 0]
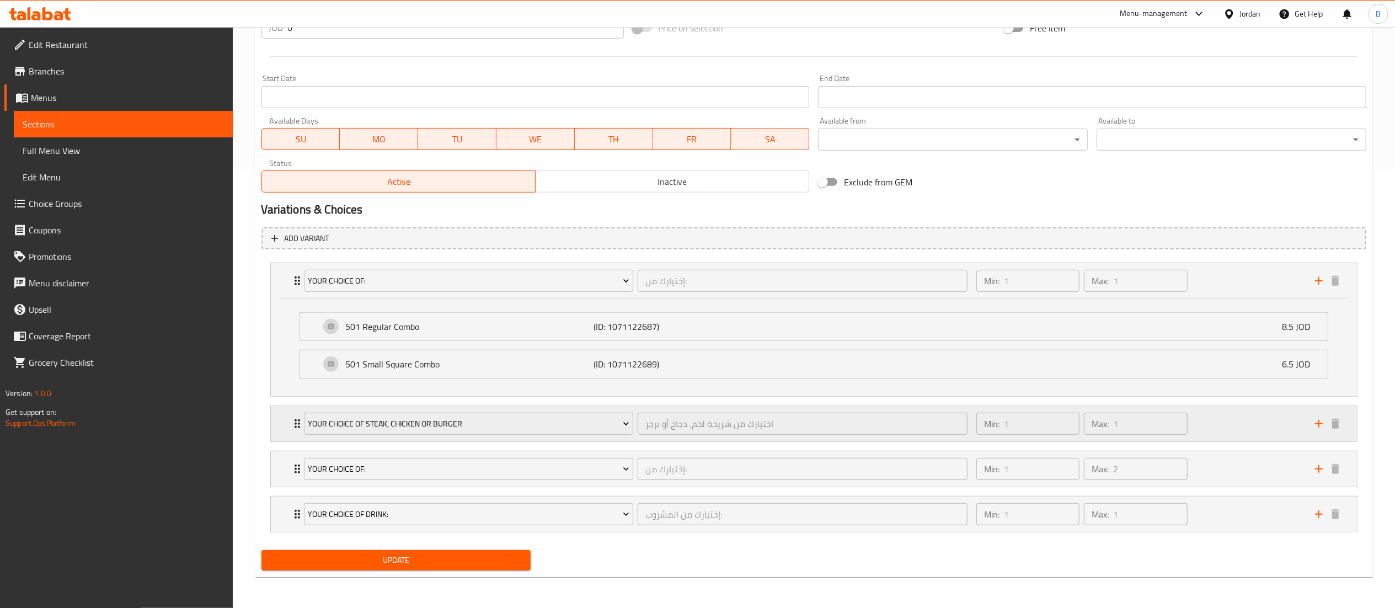
click at [1242, 420] on div "Min: 1 ​ Max: 1 ​" at bounding box center [1139, 423] width 339 height 35
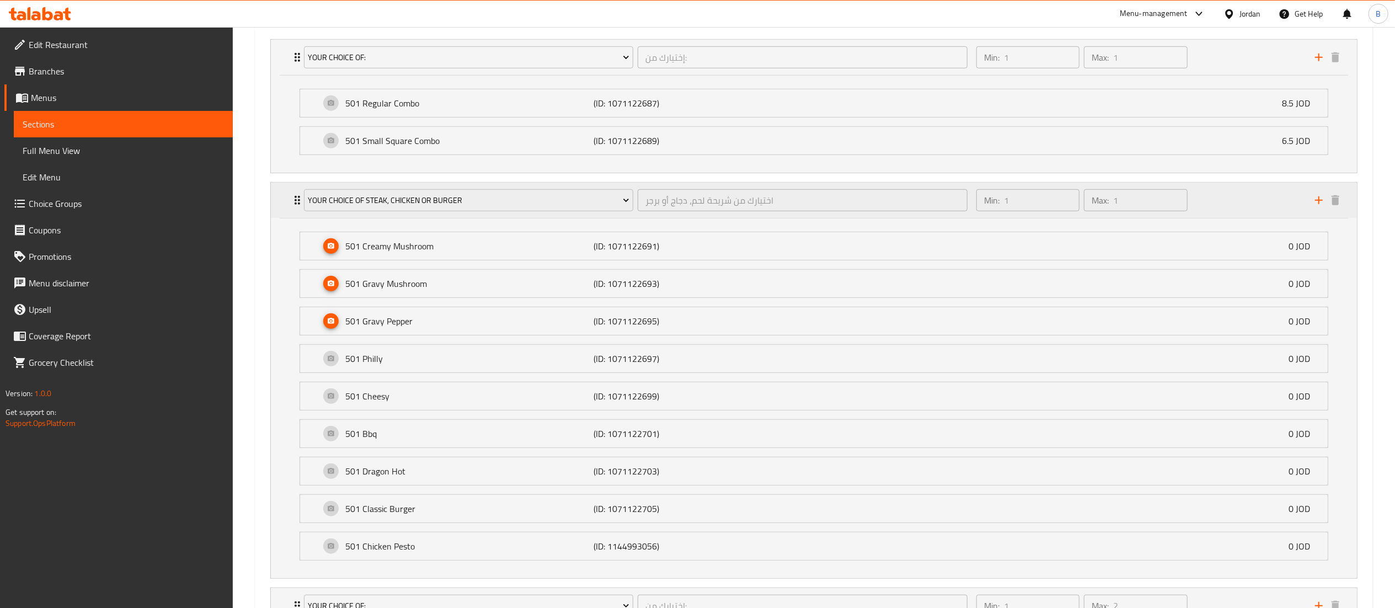
scroll to position [773, 0]
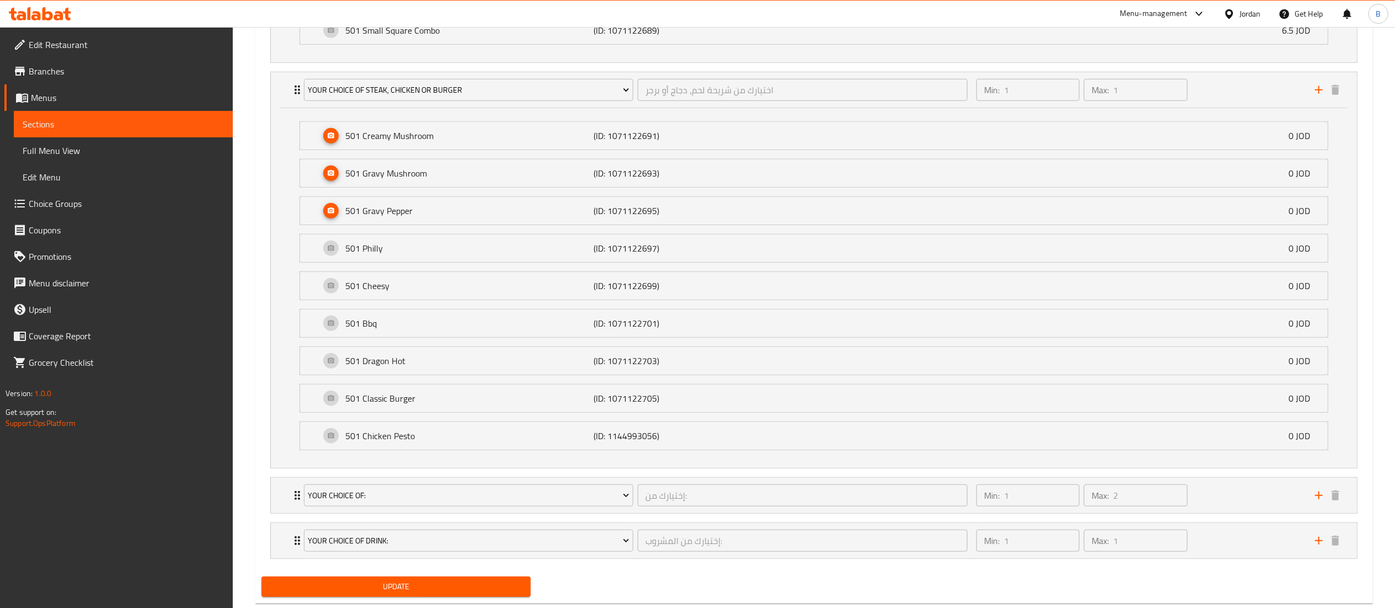
click at [63, 204] on span "Choice Groups" at bounding box center [126, 203] width 195 height 13
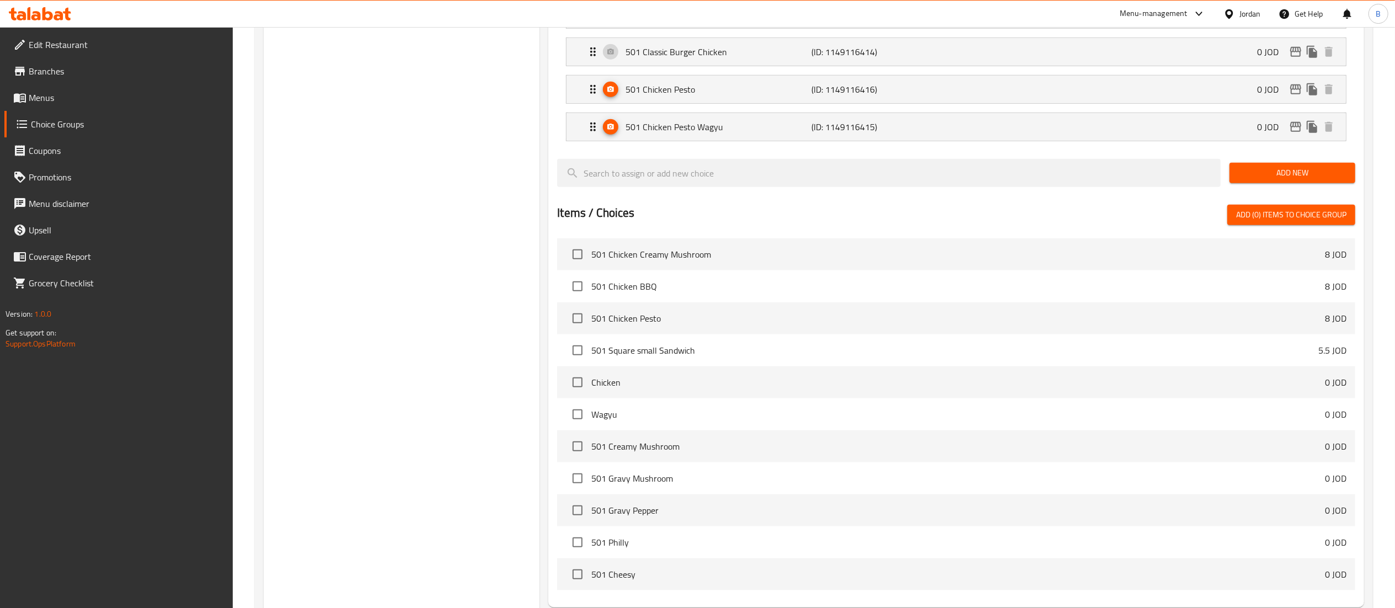
scroll to position [157, 0]
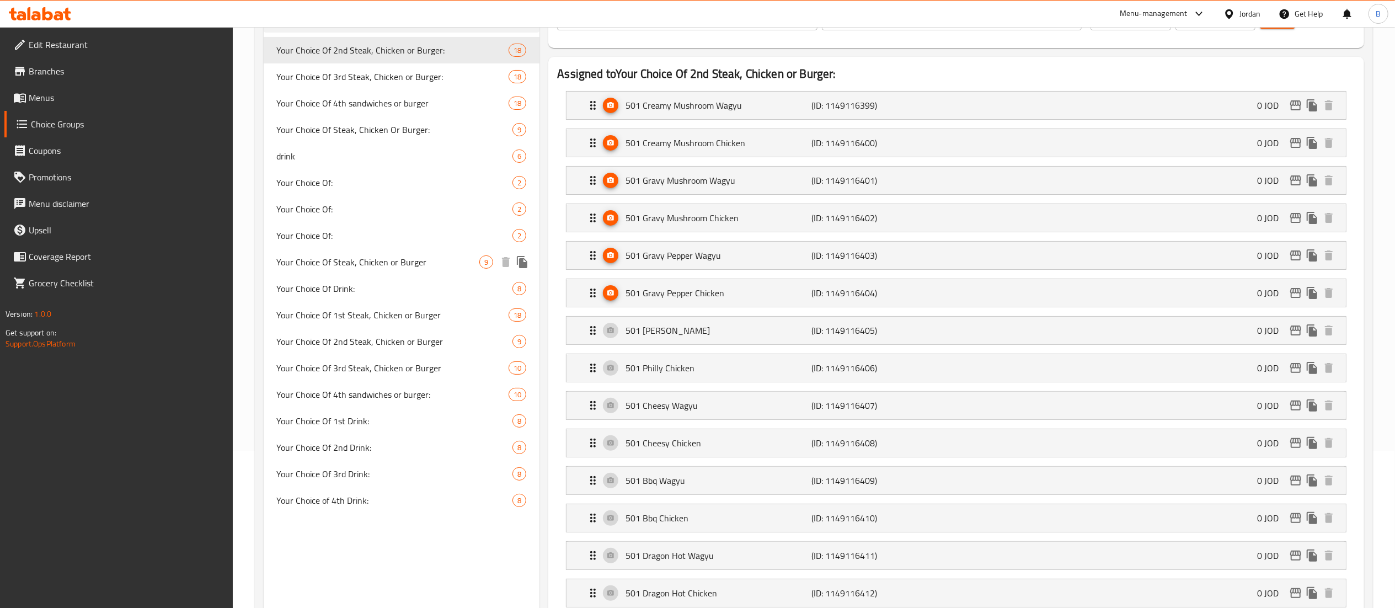
click at [399, 260] on span "Your Choice Of Steak, Chicken or Burger" at bounding box center [378, 261] width 203 height 13
type input "Your Choice Of Steak, Chicken or Burger"
type input "اختيارك من شريحة لحم، دجاج أو برجر"
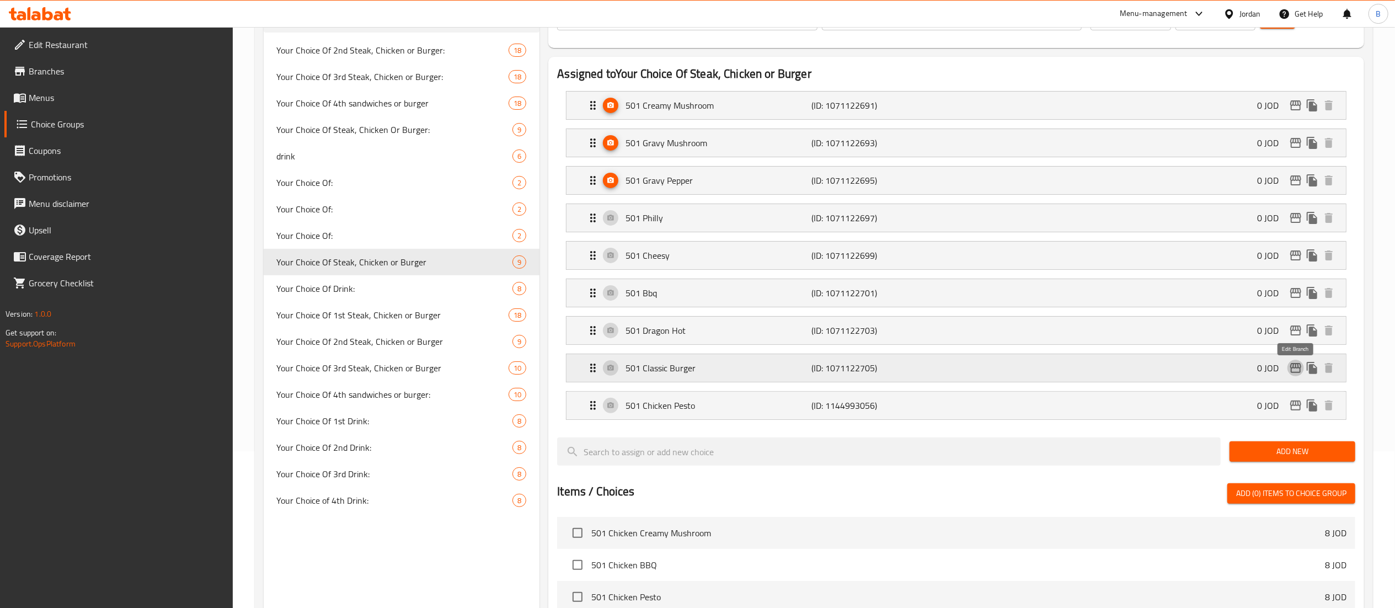
click at [1298, 367] on icon "edit" at bounding box center [1296, 368] width 11 height 10
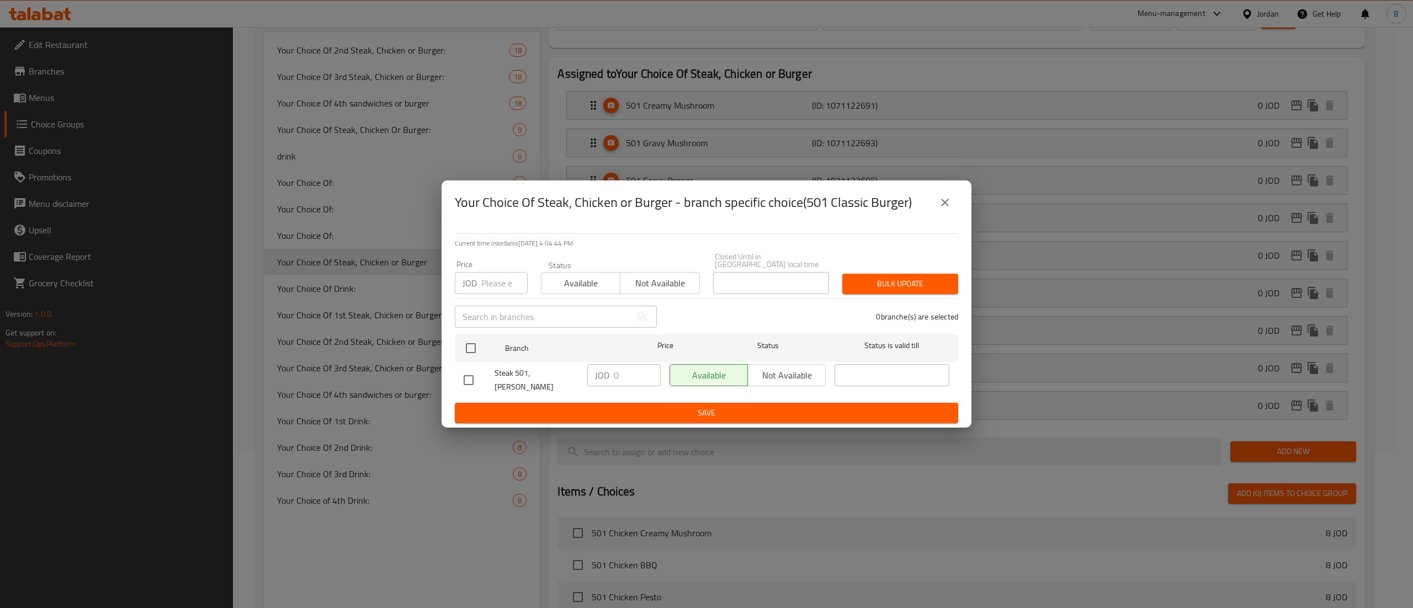
click at [944, 207] on icon "close" at bounding box center [944, 202] width 13 height 13
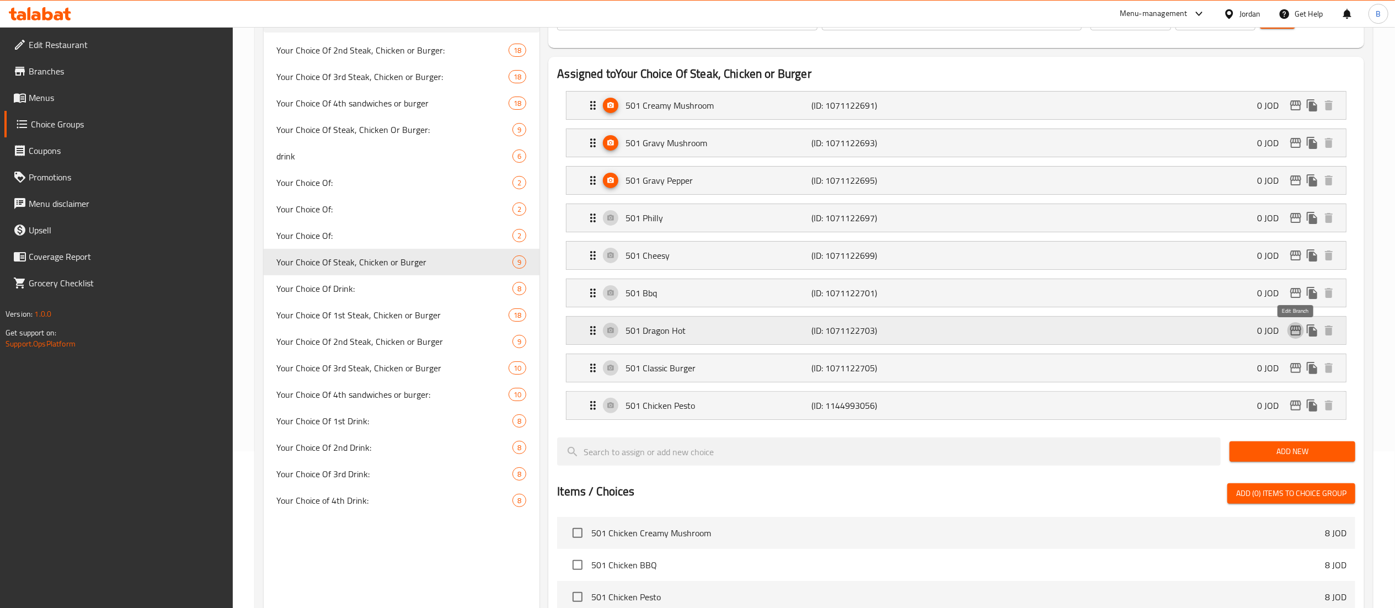
click at [1298, 335] on icon "edit" at bounding box center [1296, 330] width 13 height 13
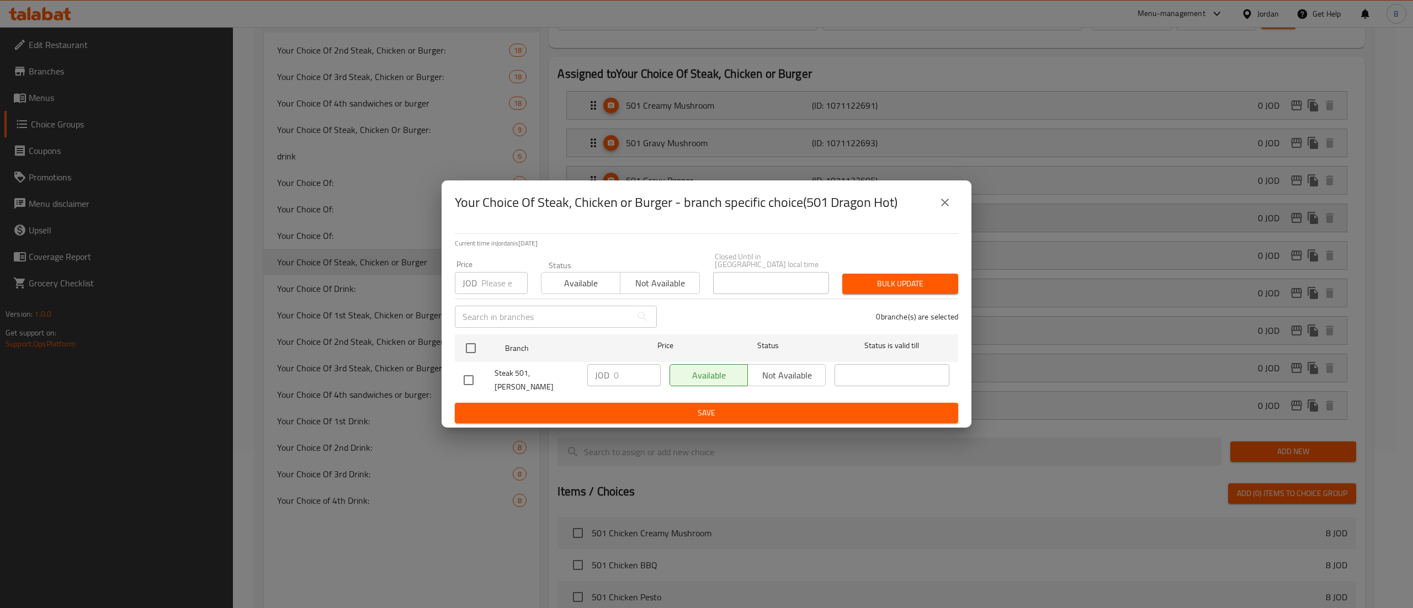
click at [939, 209] on icon "close" at bounding box center [944, 202] width 13 height 13
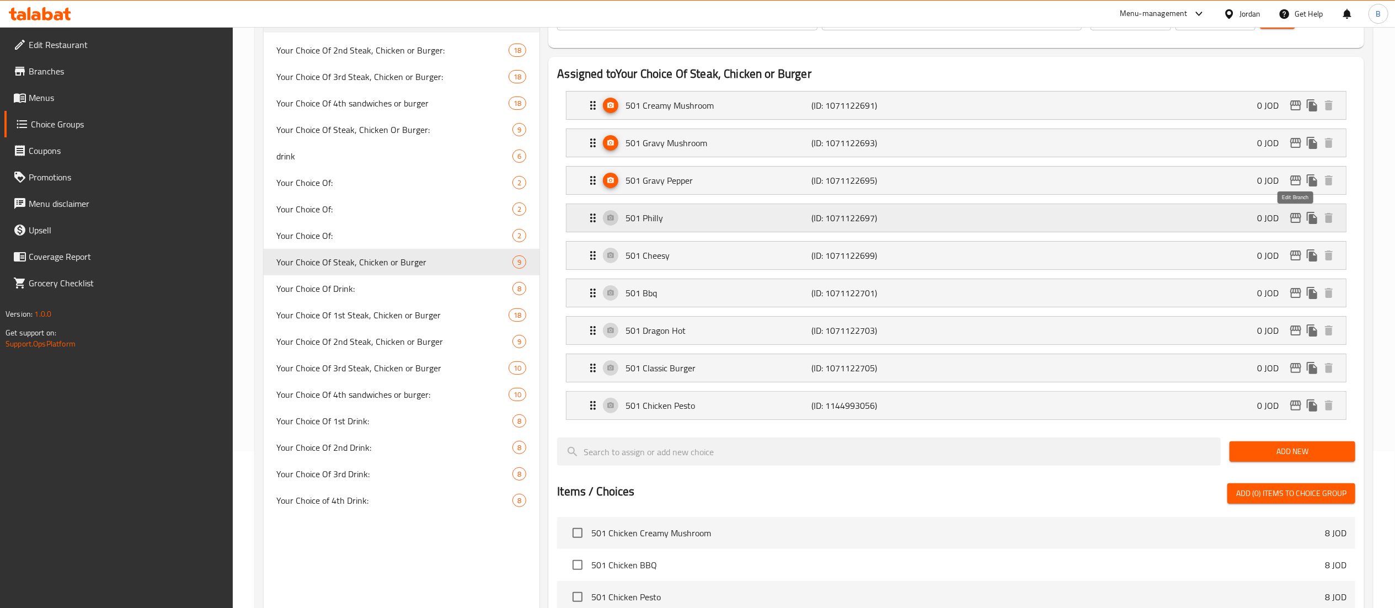
click at [1301, 220] on icon "edit" at bounding box center [1296, 218] width 11 height 10
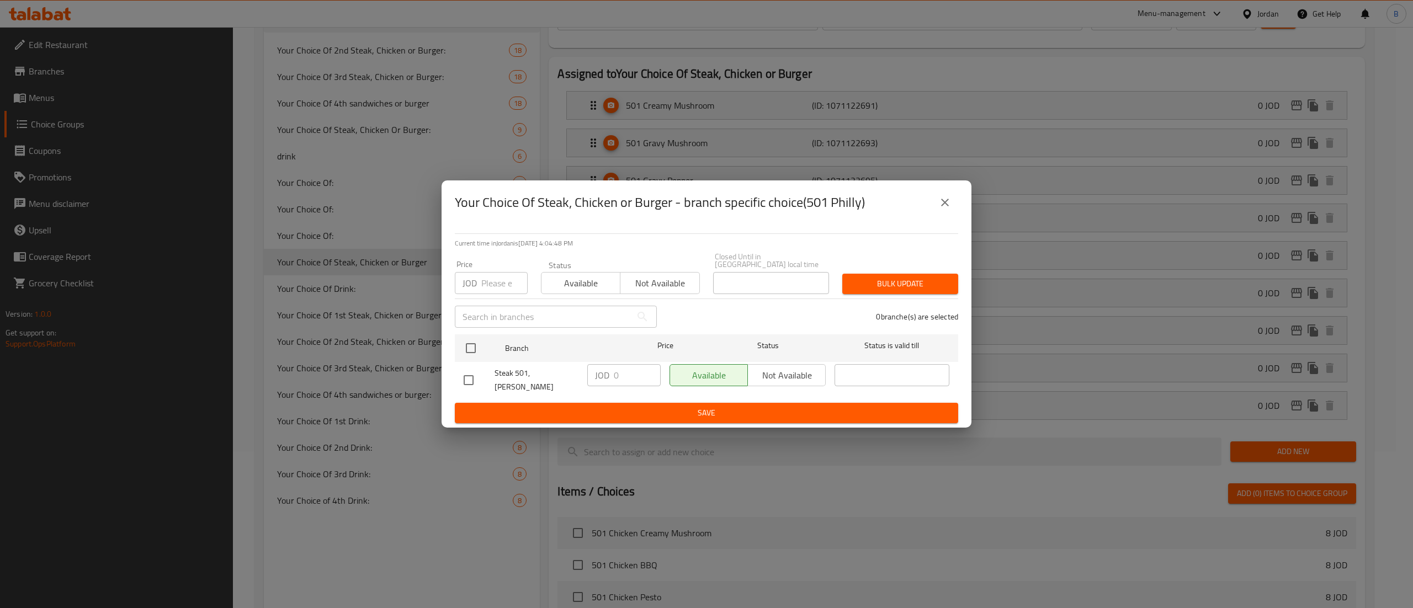
click at [947, 207] on icon "close" at bounding box center [944, 202] width 13 height 13
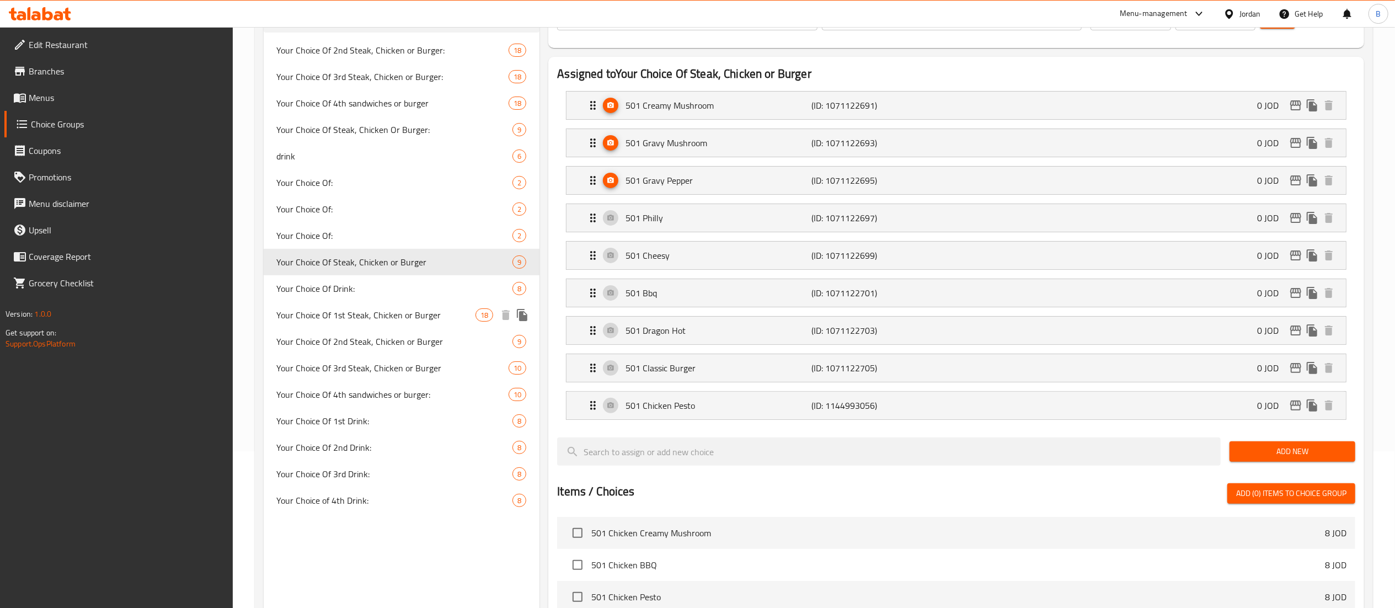
click at [294, 310] on span "Your Choice Of 1st Steak, Chicken or Burger" at bounding box center [376, 314] width 199 height 13
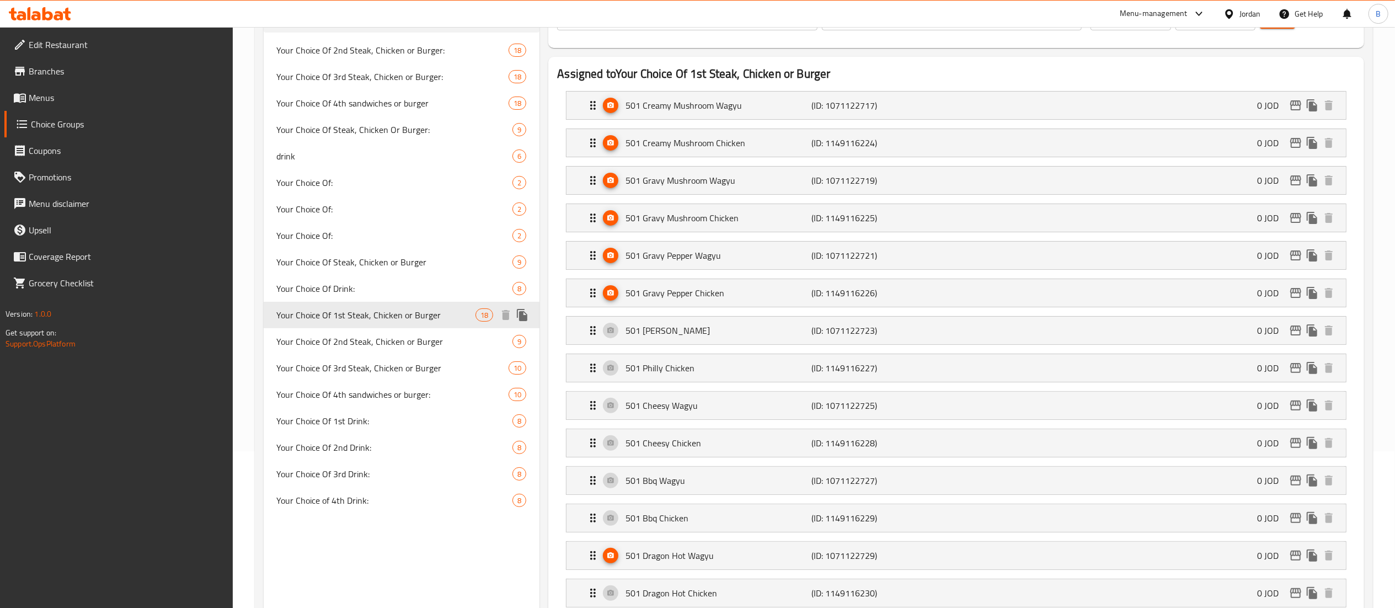
type input "Your Choice Of 1st Steak, Chicken or Burger"
type input "اختيارك من شريحة لحم أو دجاج أو برجر"
click at [328, 338] on span "Your Choice Of 2nd Steak, Chicken or Burger" at bounding box center [378, 341] width 203 height 13
type input "Your Choice Of 2nd Steak, Chicken or Burger"
type input "اختيارك من شريحة لحم ثانية، دجاج أو برجر"
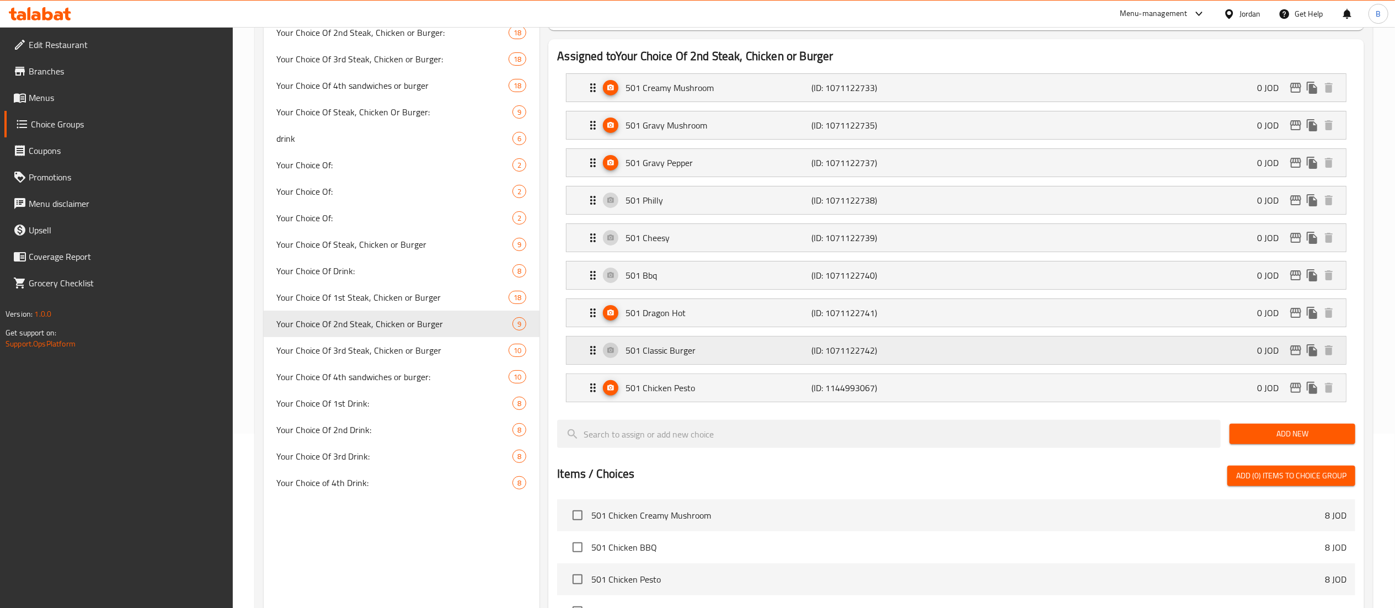
scroll to position [267, 0]
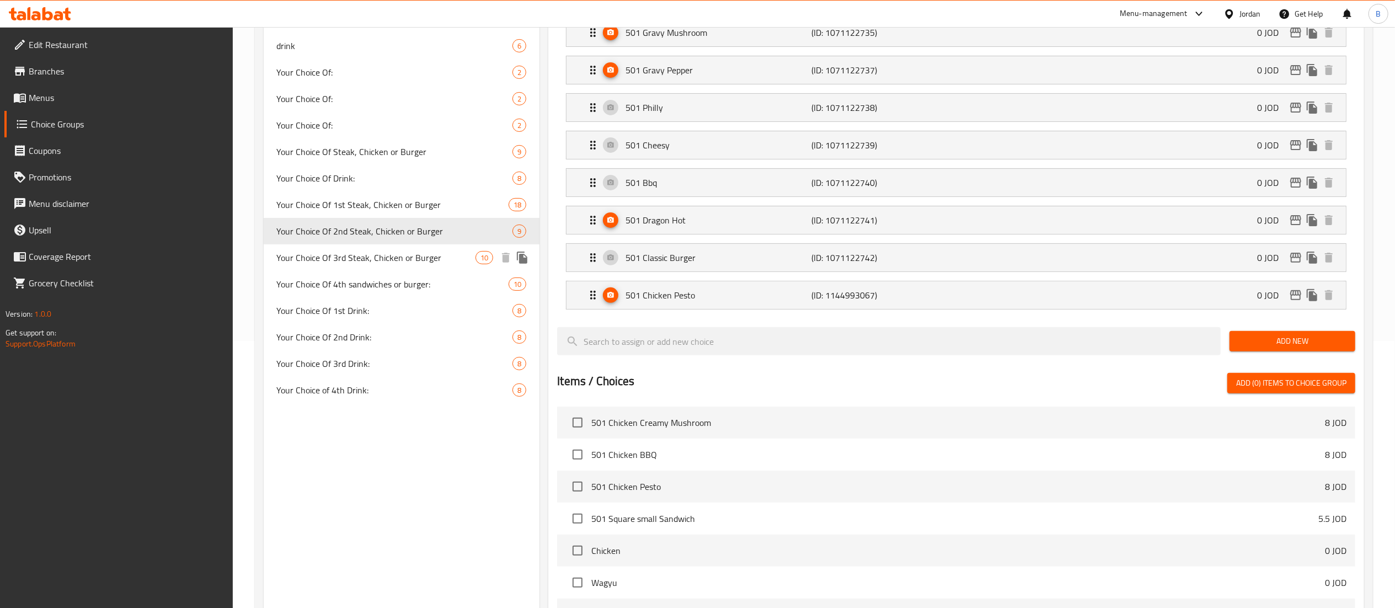
click at [305, 260] on span "Your Choice Of 3rd Steak, Chicken or Burger" at bounding box center [376, 257] width 199 height 13
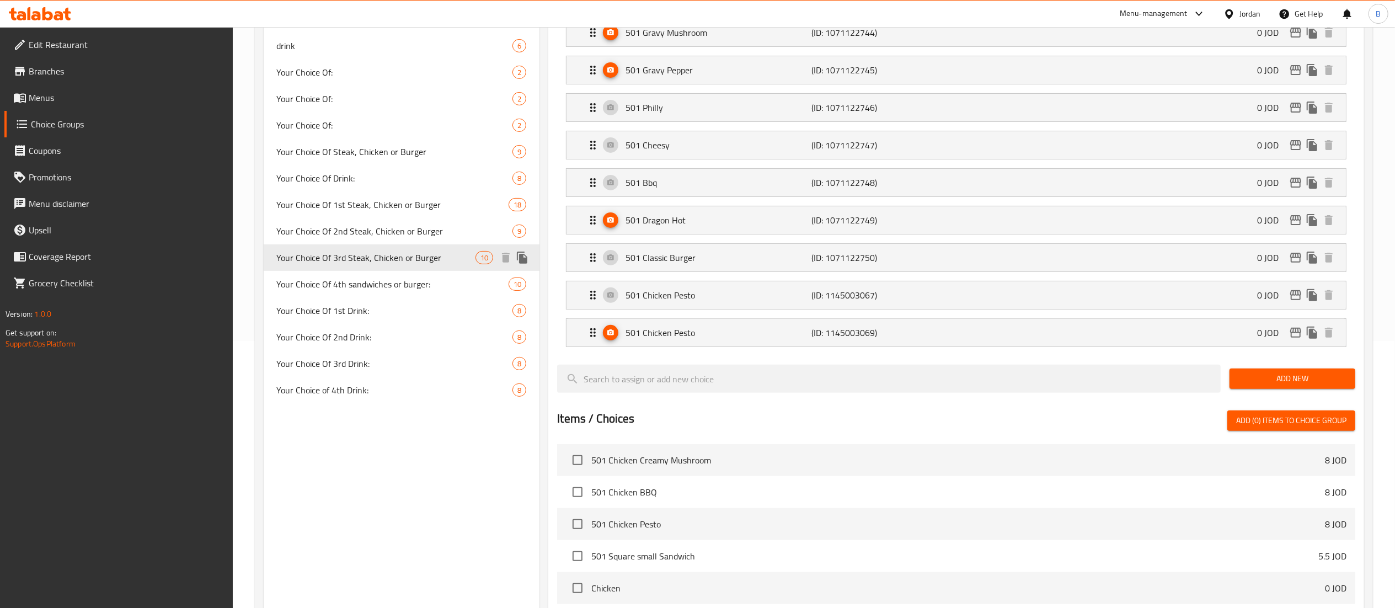
type input "Your Choice Of 3rd Steak, Chicken or Burger"
type input "اختيارك من شريحة لحم ثالثة، دجاج أو برجر"
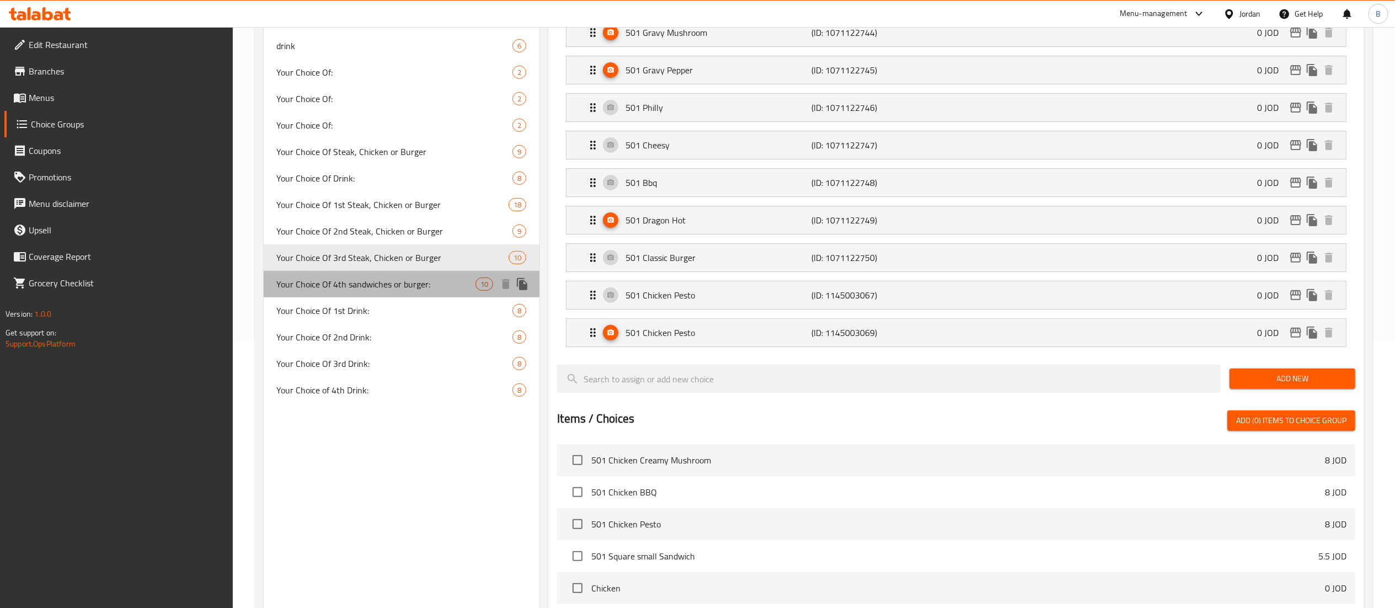
click at [369, 294] on div "Your Choice Of 4th sandwiches or burger: 10" at bounding box center [402, 284] width 276 height 26
type input "Your Choice Of 4th sandwiches or burger:"
type input "اختيارك من السندويشات أو البرجر الرابع:"
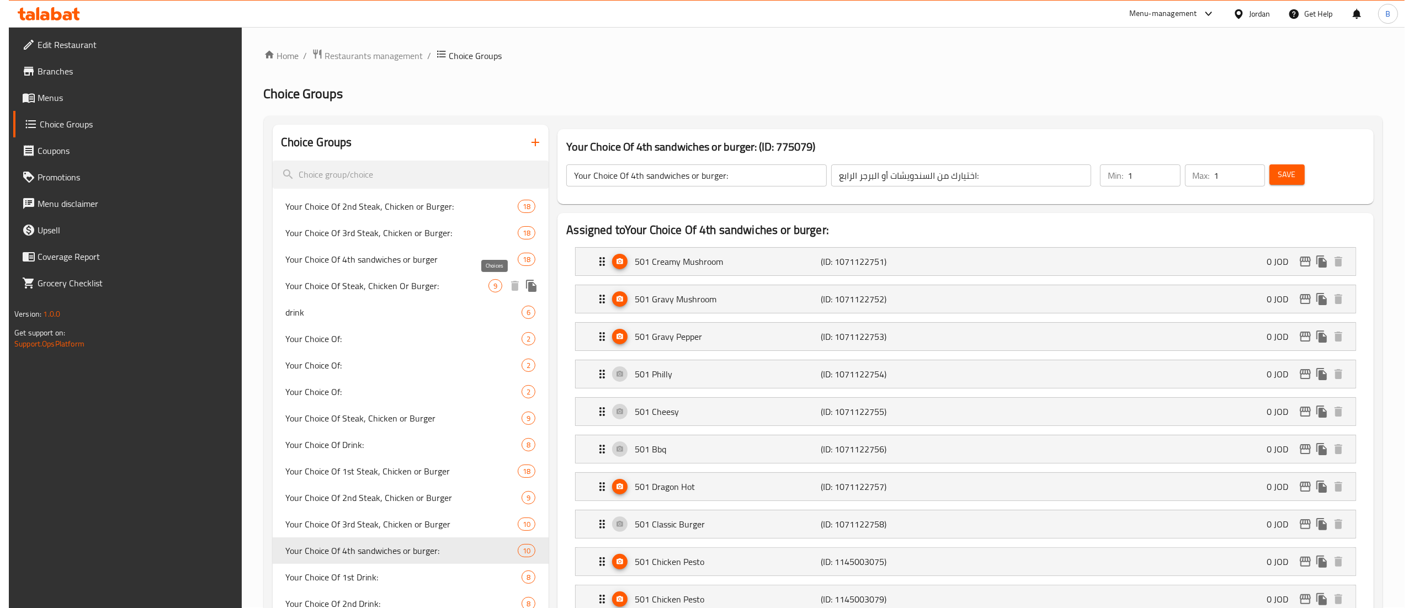
scroll to position [0, 0]
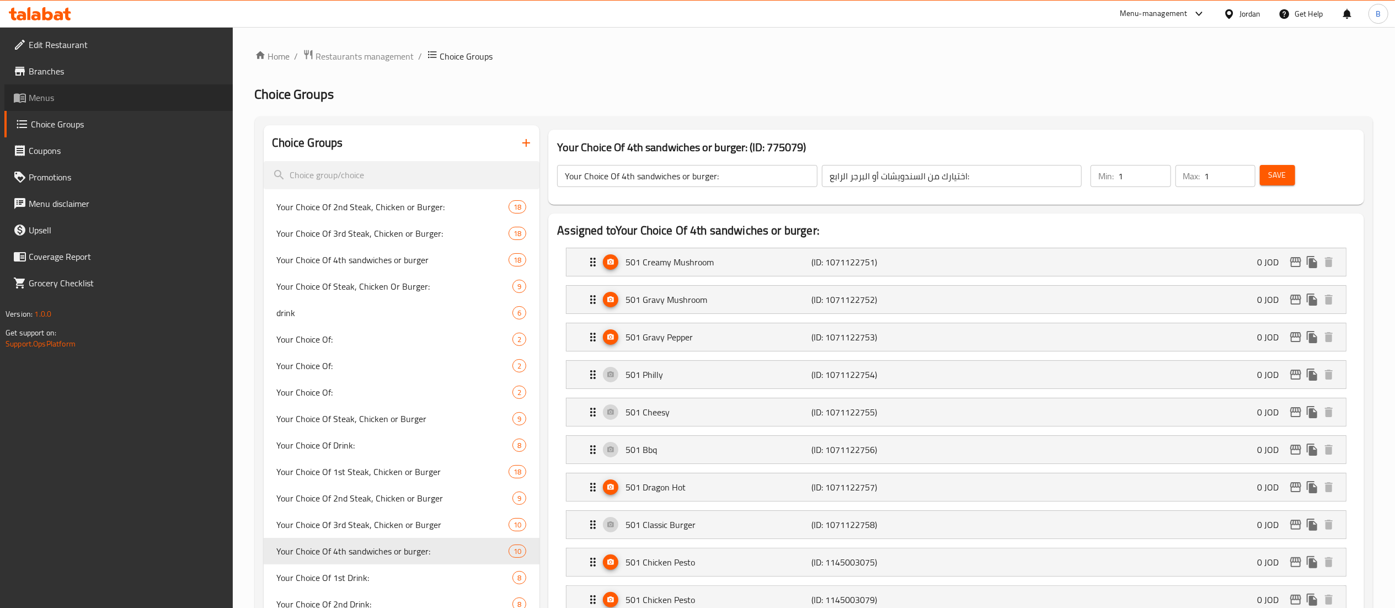
click at [53, 104] on span "Menus" at bounding box center [126, 97] width 195 height 13
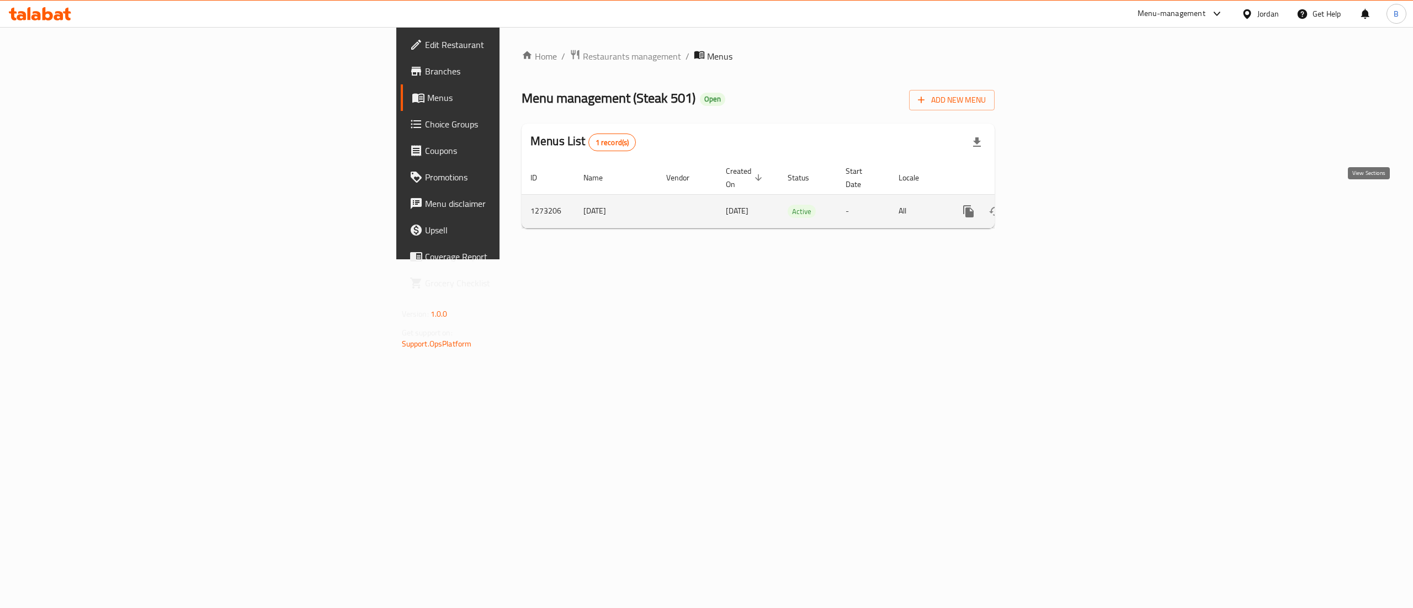
click at [1061, 198] on link "enhanced table" at bounding box center [1048, 211] width 26 height 26
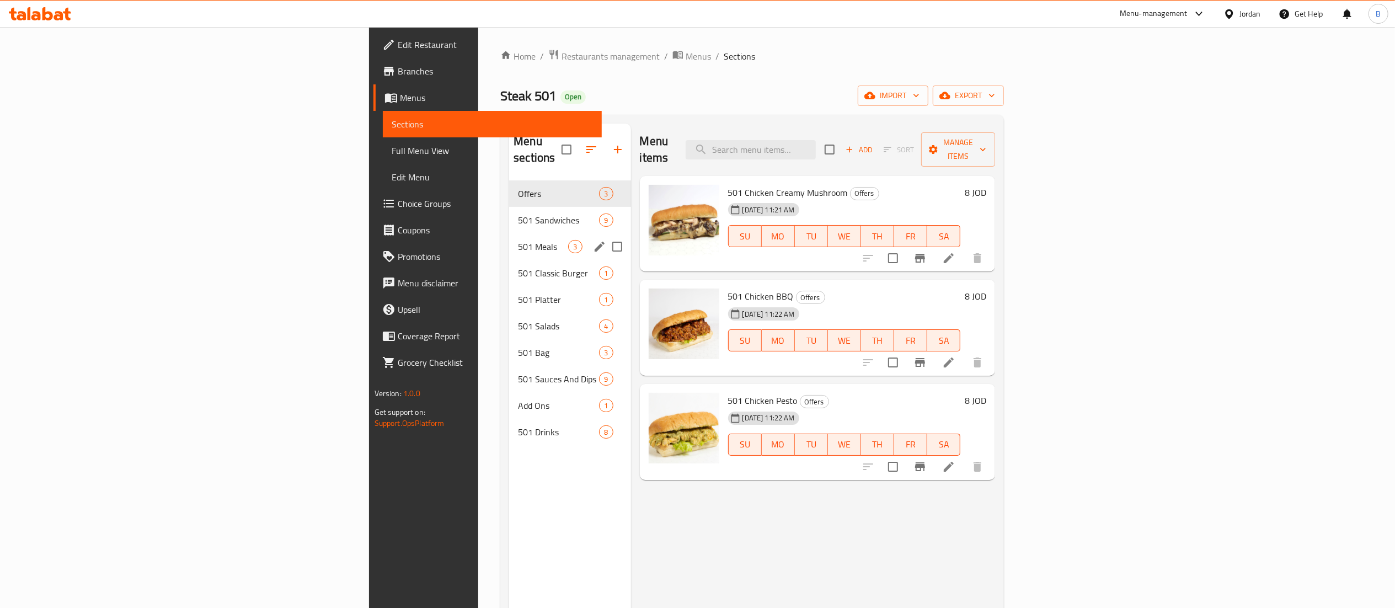
drag, startPoint x: 321, startPoint y: 235, endPoint x: 327, endPoint y: 238, distance: 6.4
click at [518, 240] on span "501 Meals" at bounding box center [543, 246] width 50 height 13
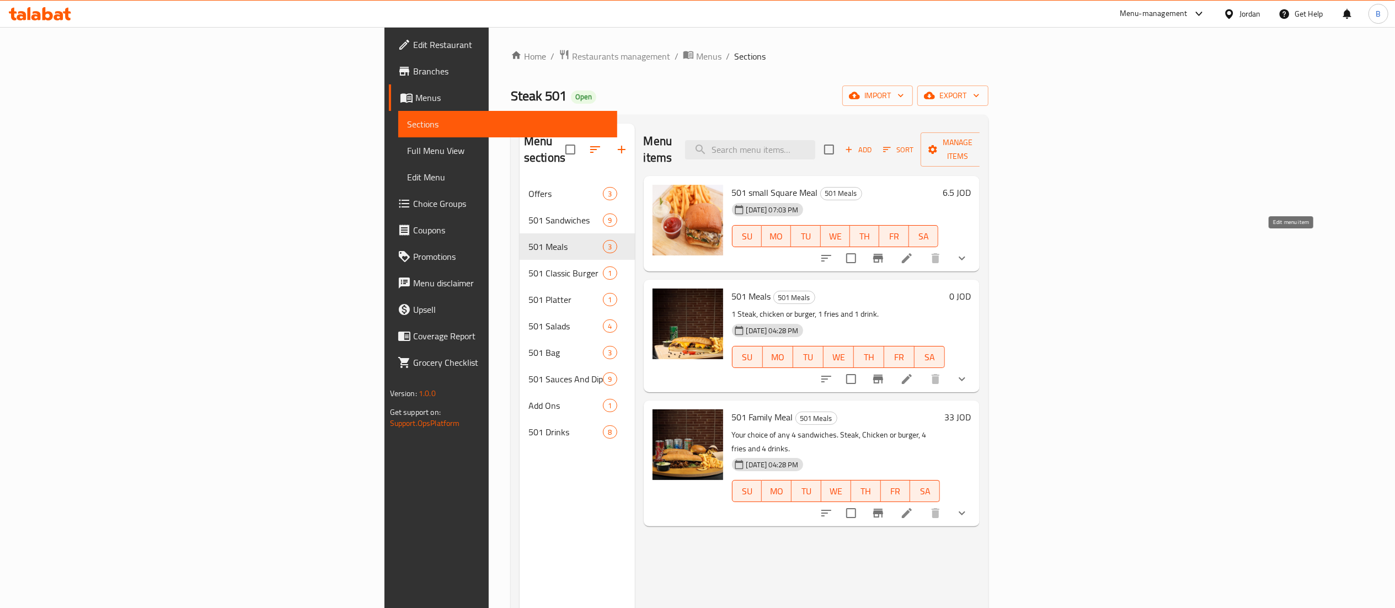
click at [914, 252] on icon at bounding box center [907, 258] width 13 height 13
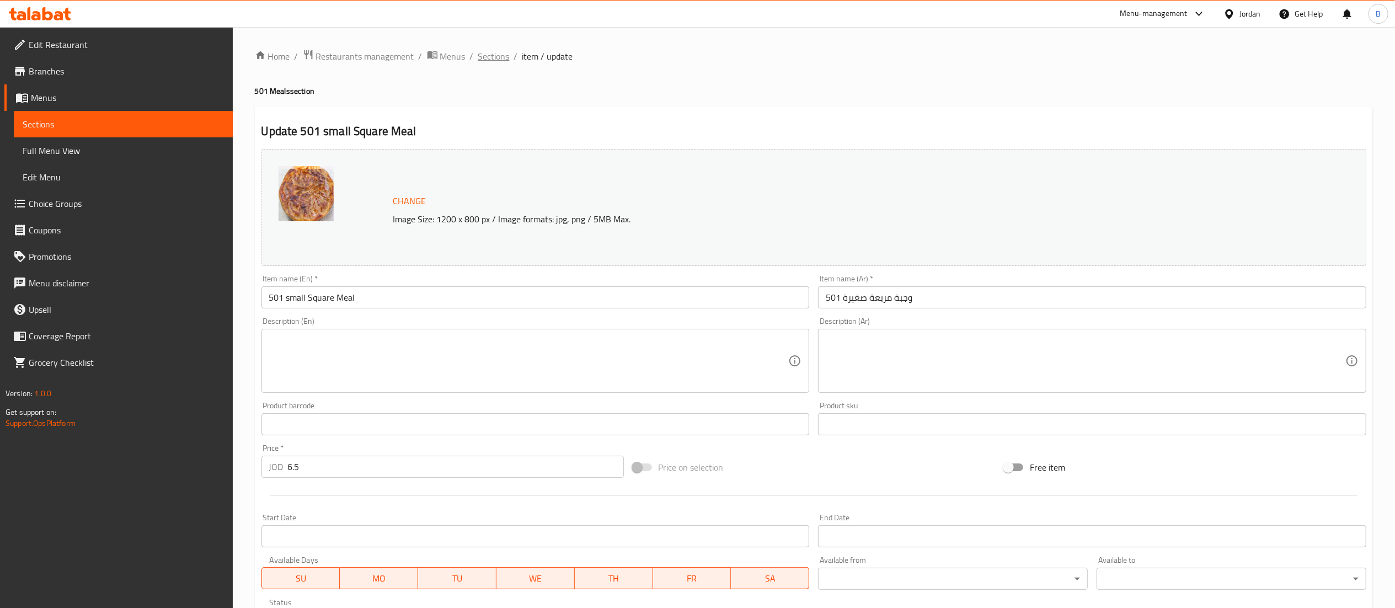
click at [493, 57] on span "Sections" at bounding box center [493, 56] width 31 height 13
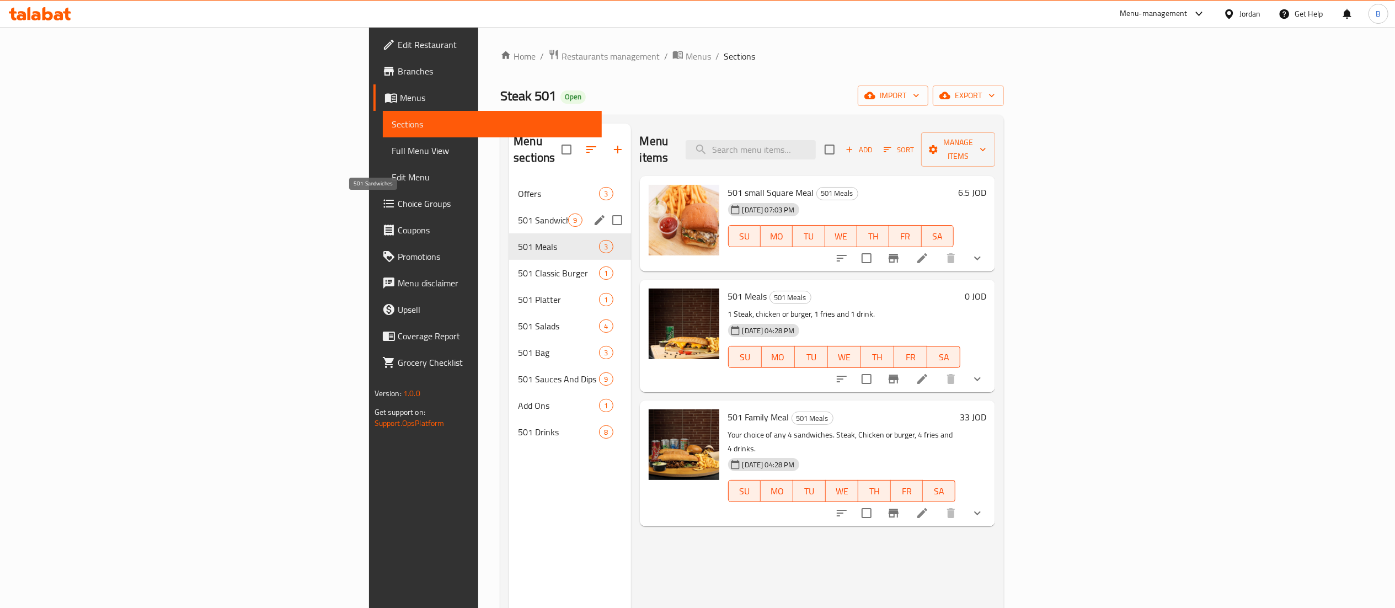
click at [518, 214] on span "501 Sandwiches" at bounding box center [543, 220] width 50 height 13
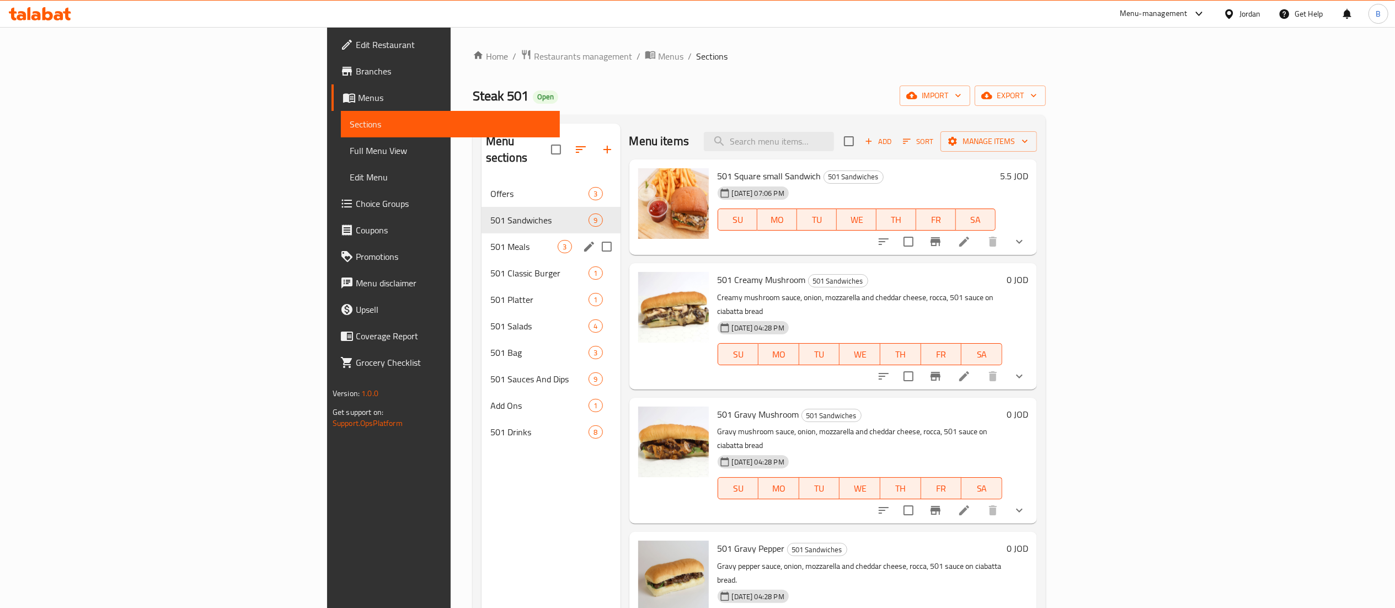
click at [491, 240] on span "501 Meals" at bounding box center [525, 246] width 68 height 13
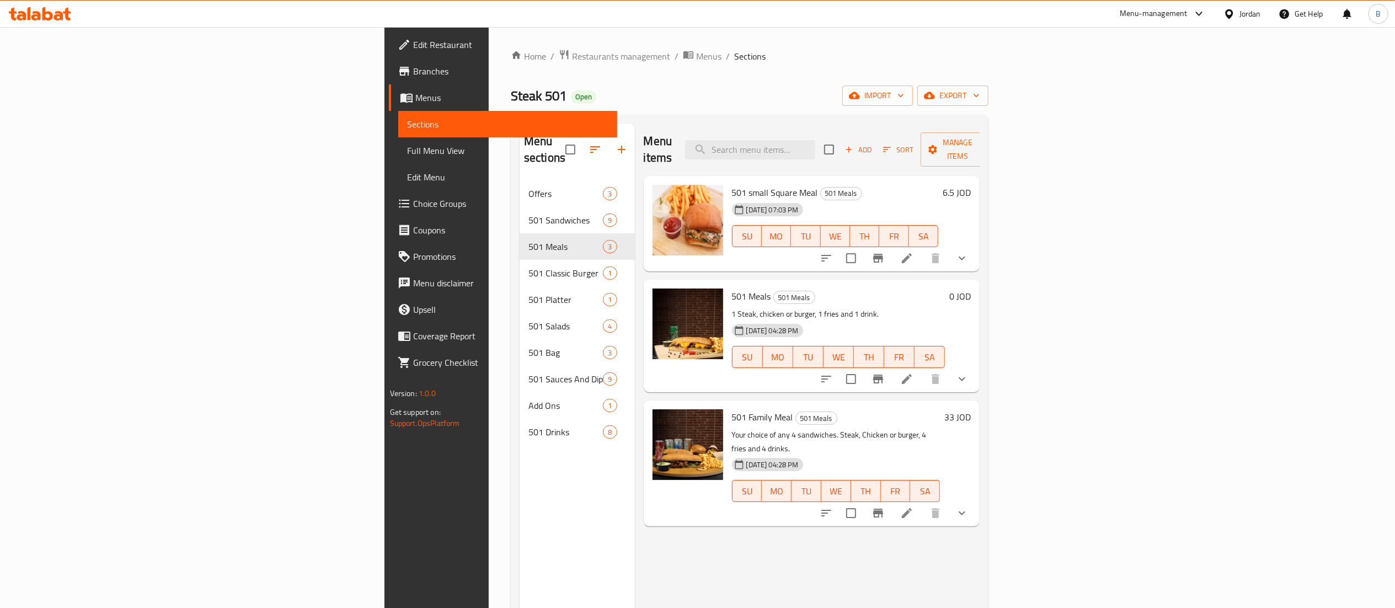
click at [914, 252] on icon at bounding box center [907, 258] width 13 height 13
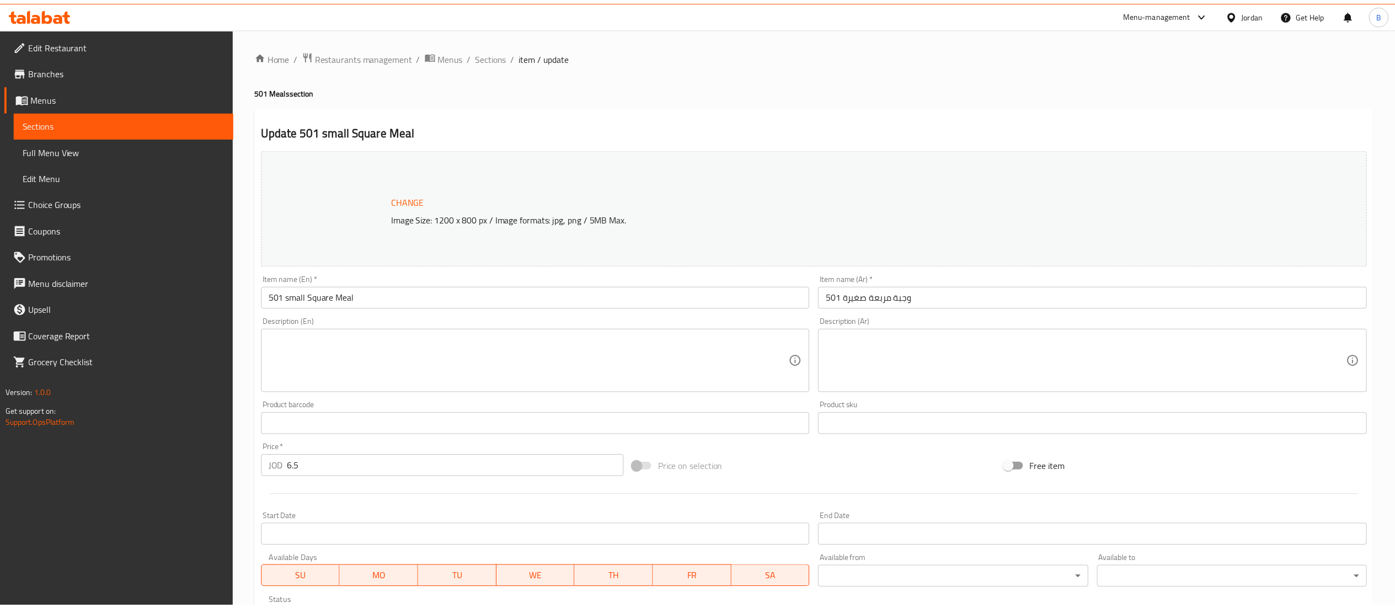
scroll to position [298, 0]
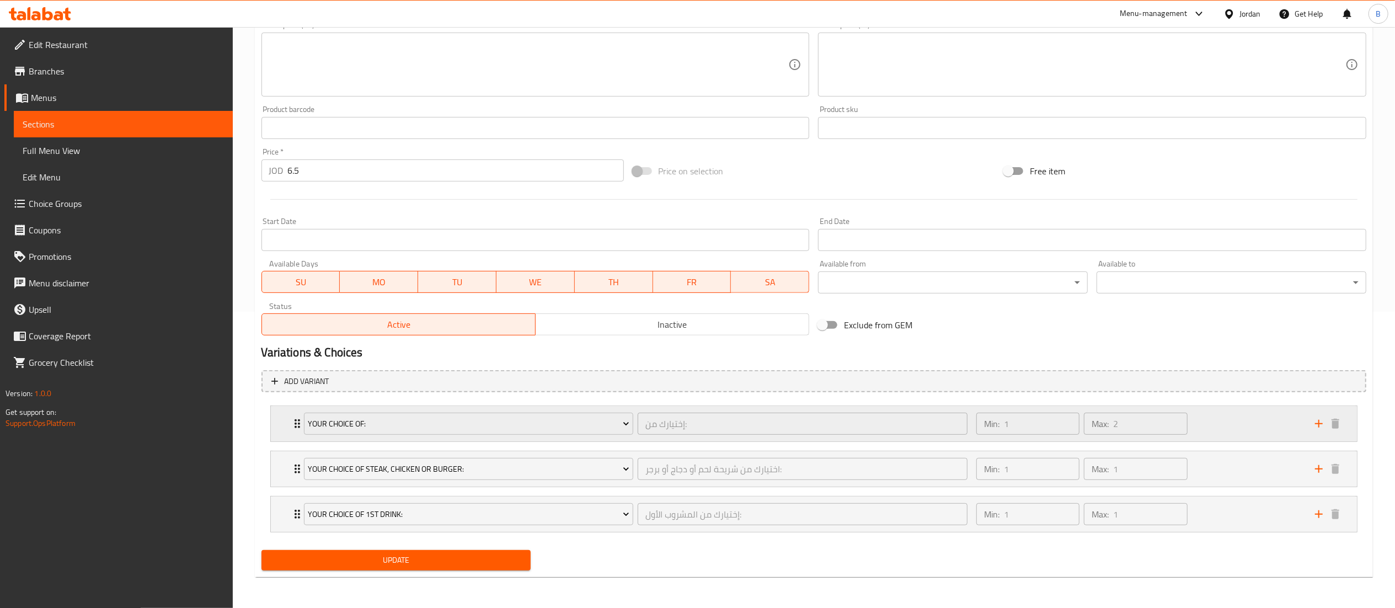
click at [1208, 435] on div "Min: 1 ​ Max: 2 ​" at bounding box center [1139, 423] width 339 height 35
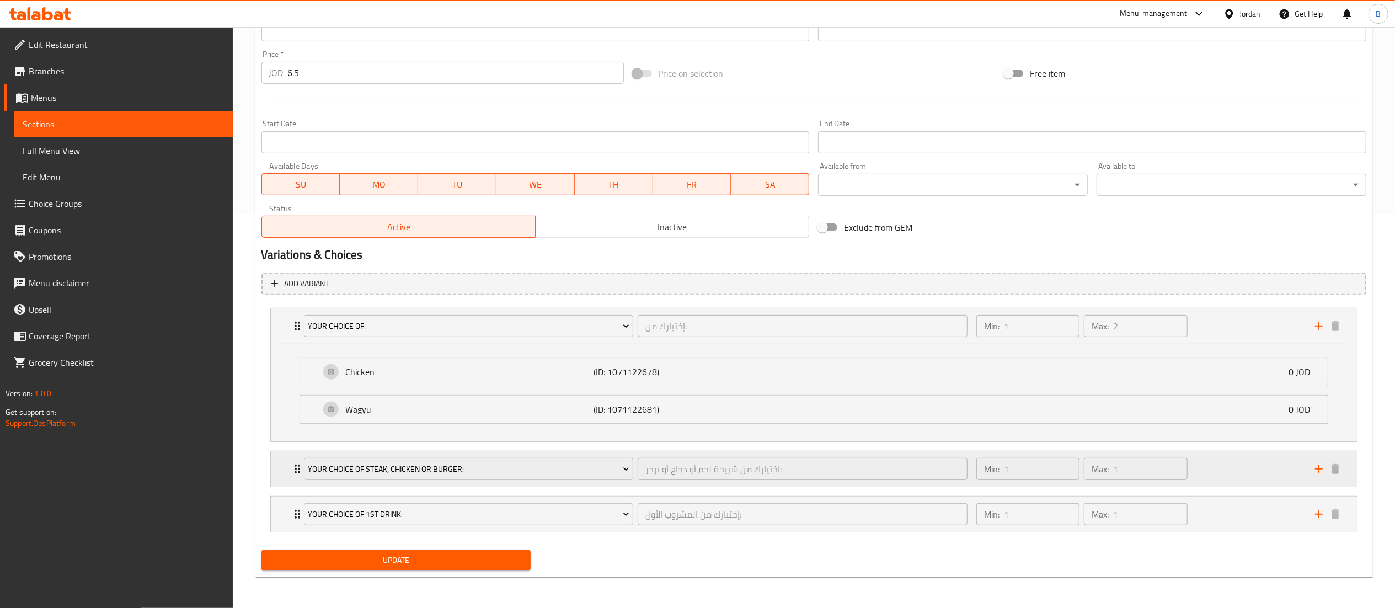
click at [1250, 477] on div "Min: 1 ​ Max: 1 ​" at bounding box center [1139, 468] width 339 height 35
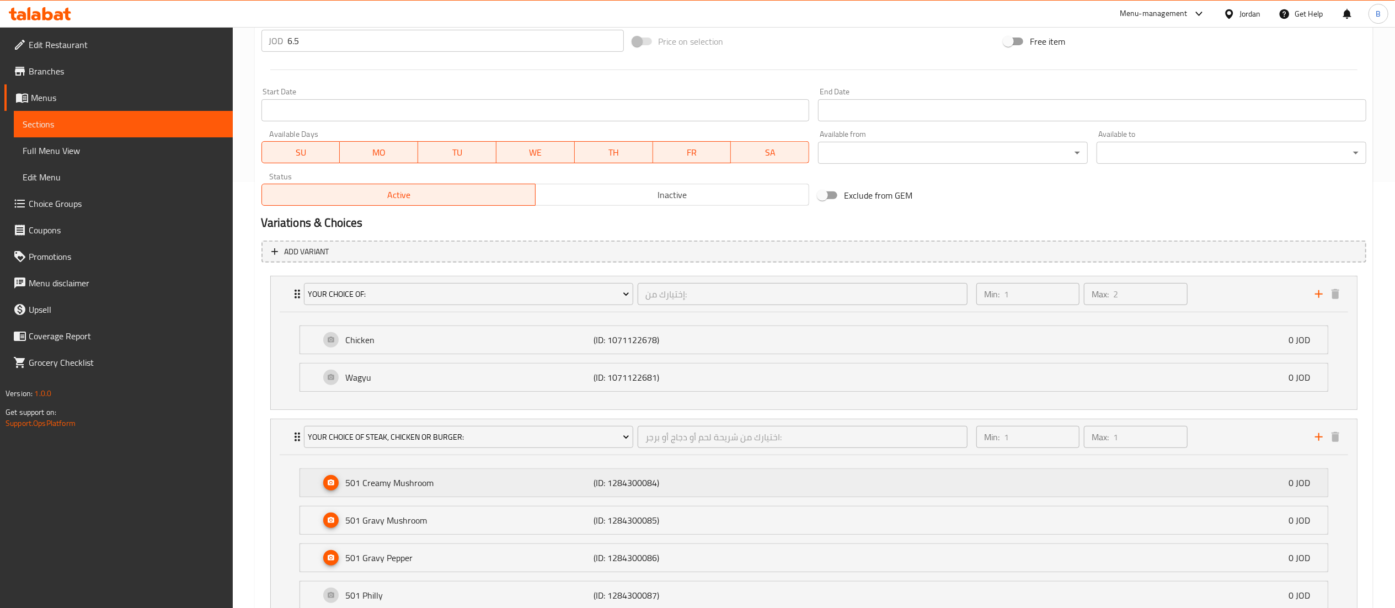
scroll to position [716, 0]
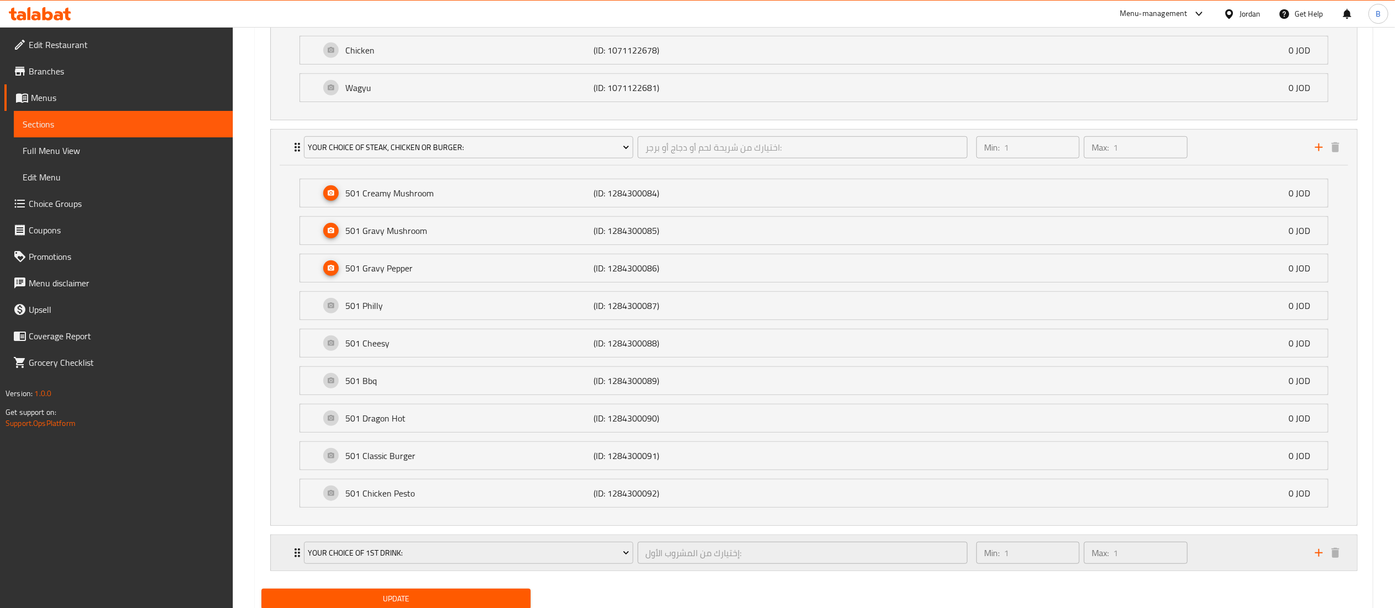
click at [1227, 558] on div "Min: 1 ​ Max: 1 ​" at bounding box center [1139, 552] width 339 height 35
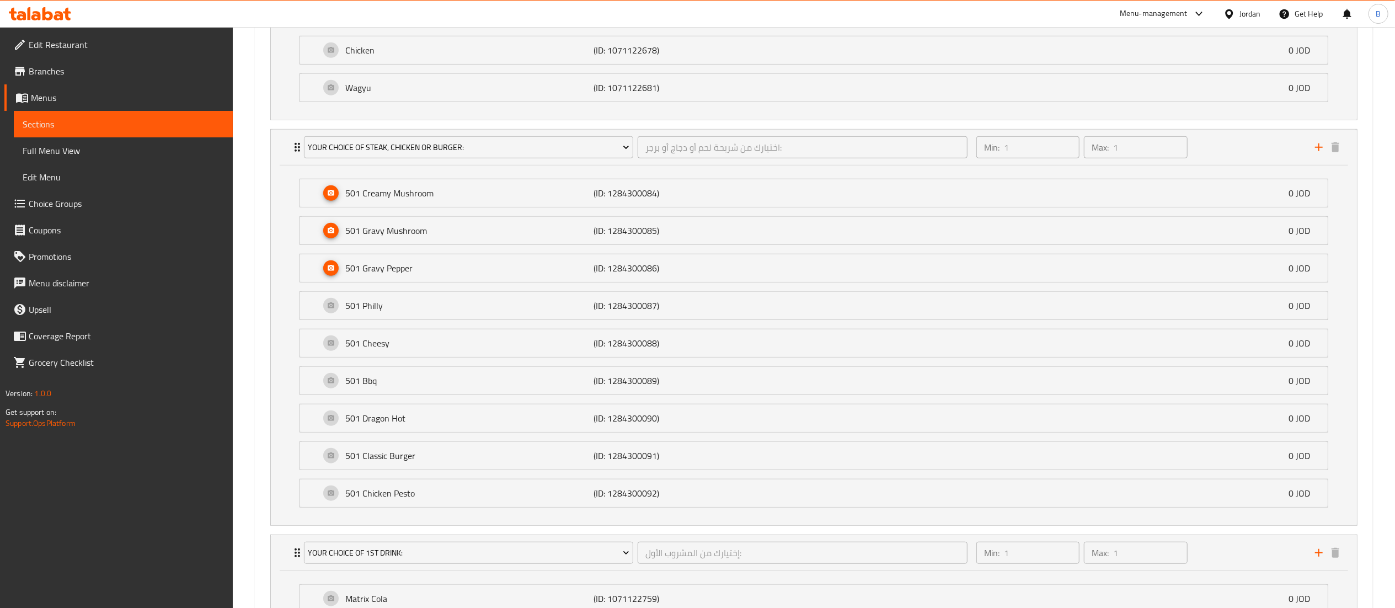
click at [118, 203] on span "Choice Groups" at bounding box center [126, 203] width 195 height 13
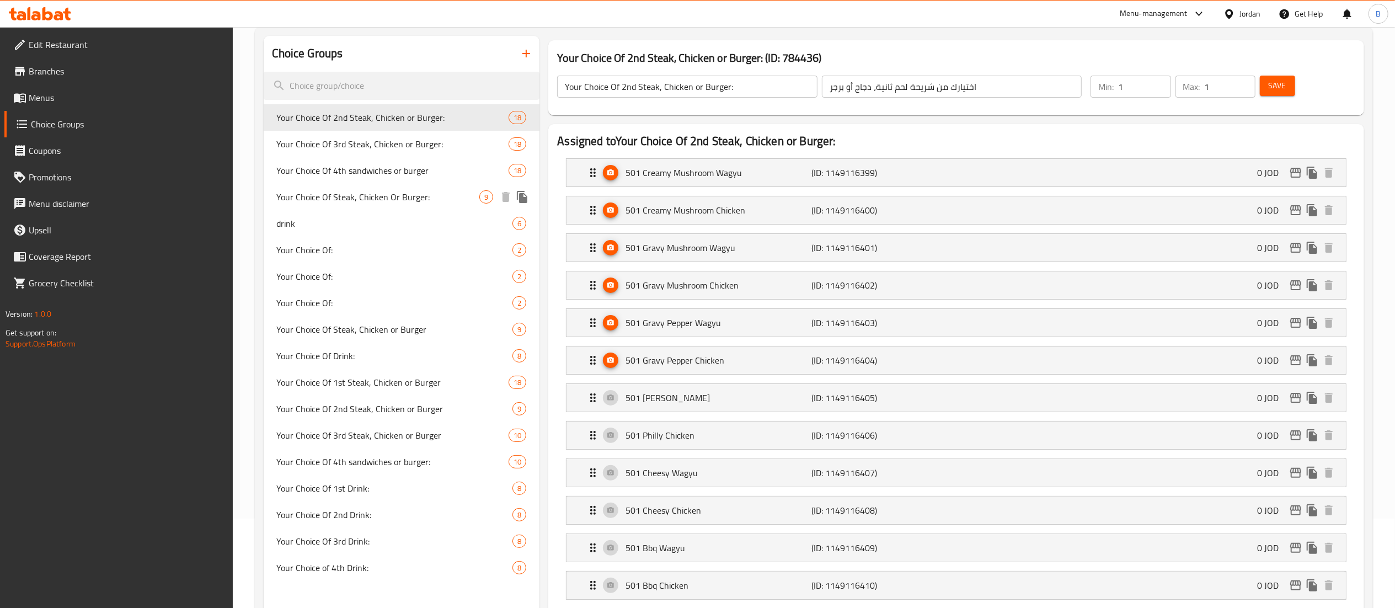
scroll to position [110, 0]
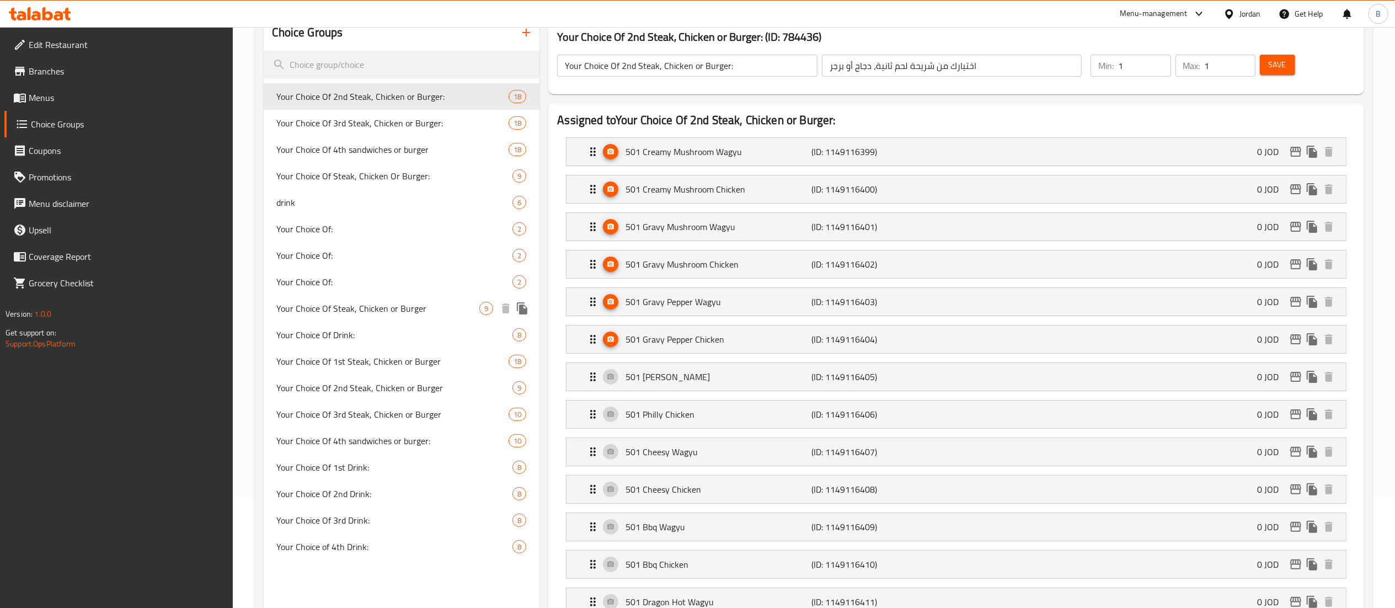
click at [400, 302] on span "Your Choice Of Steak, Chicken or Burger" at bounding box center [378, 308] width 203 height 13
type input "Your Choice Of Steak, Chicken or Burger"
type input "اختيارك من شريحة لحم، دجاج أو برجر"
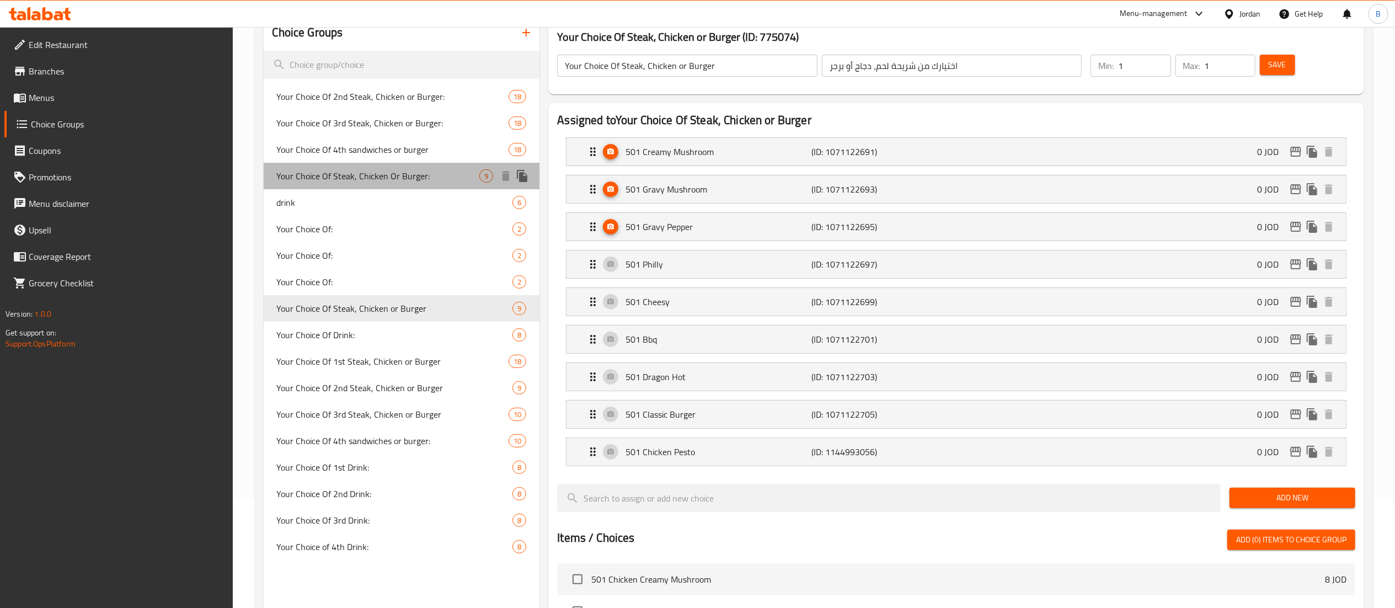
click at [380, 176] on span "Your Choice Of Steak, Chicken Or Burger:" at bounding box center [378, 175] width 203 height 13
type input "Your Choice Of Steak, Chicken Or Burger:"
type input "اختيارك من شريحة لحم أو دجاج أو برجر:"
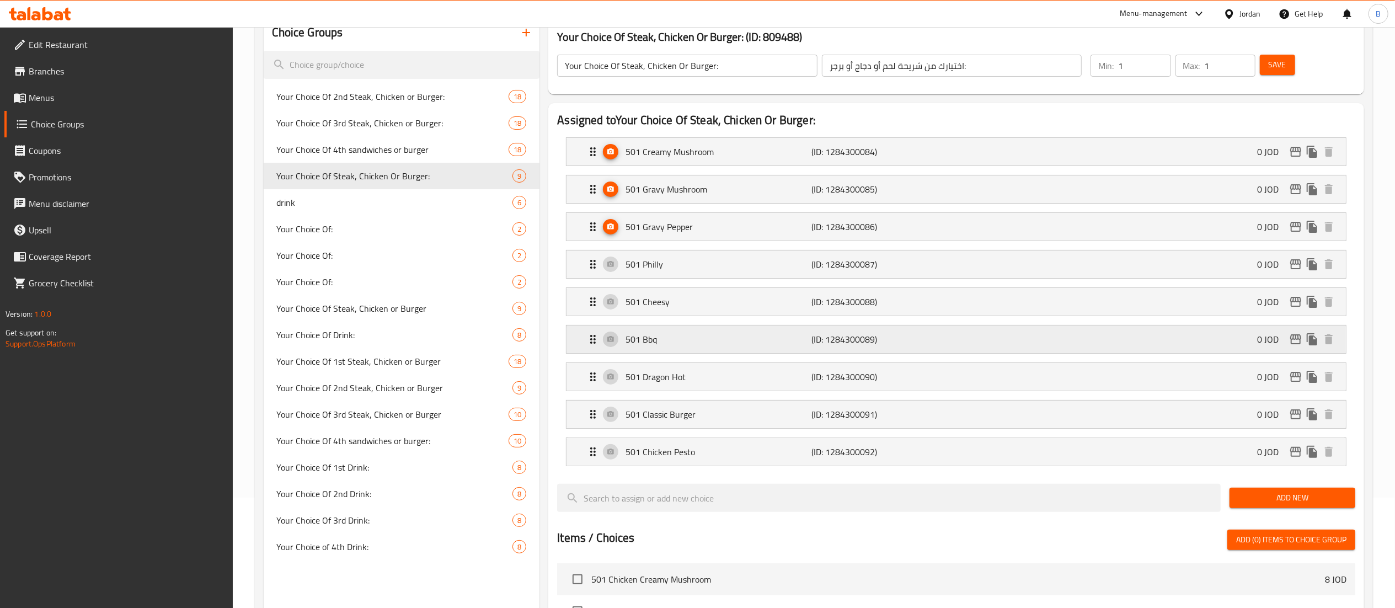
click at [1302, 351] on div "501 Bbq (ID: 1284300089) 0 JOD" at bounding box center [960, 340] width 747 height 28
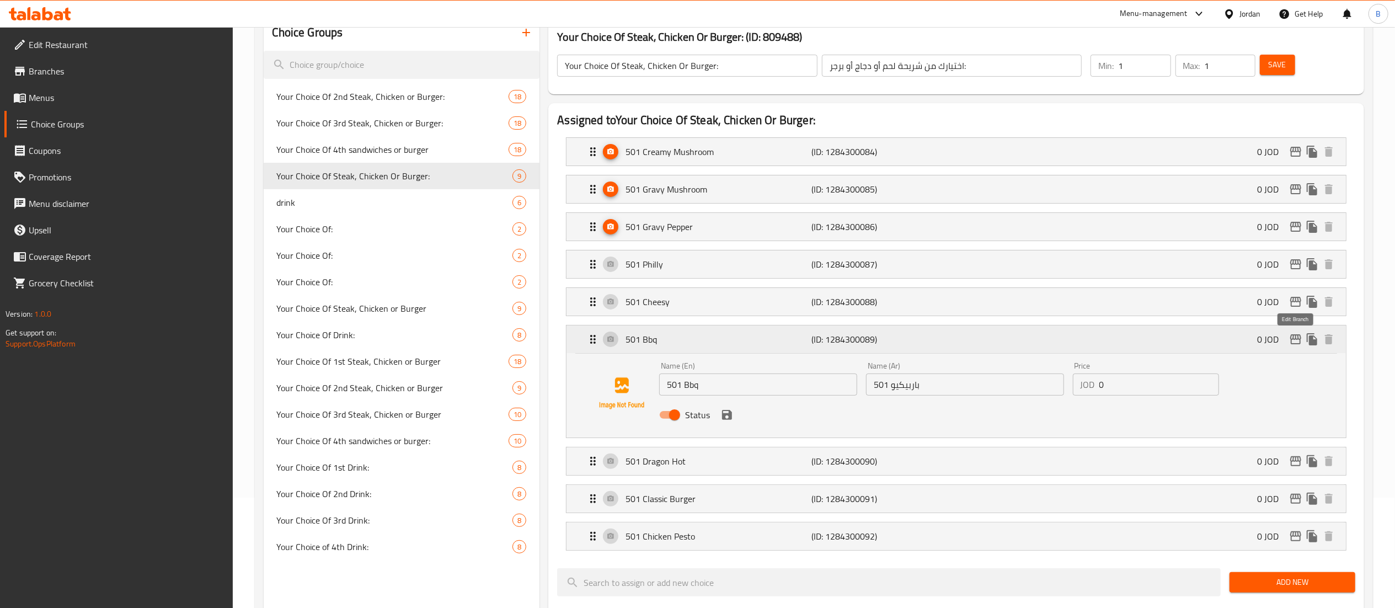
click at [1294, 344] on icon "edit" at bounding box center [1296, 339] width 11 height 10
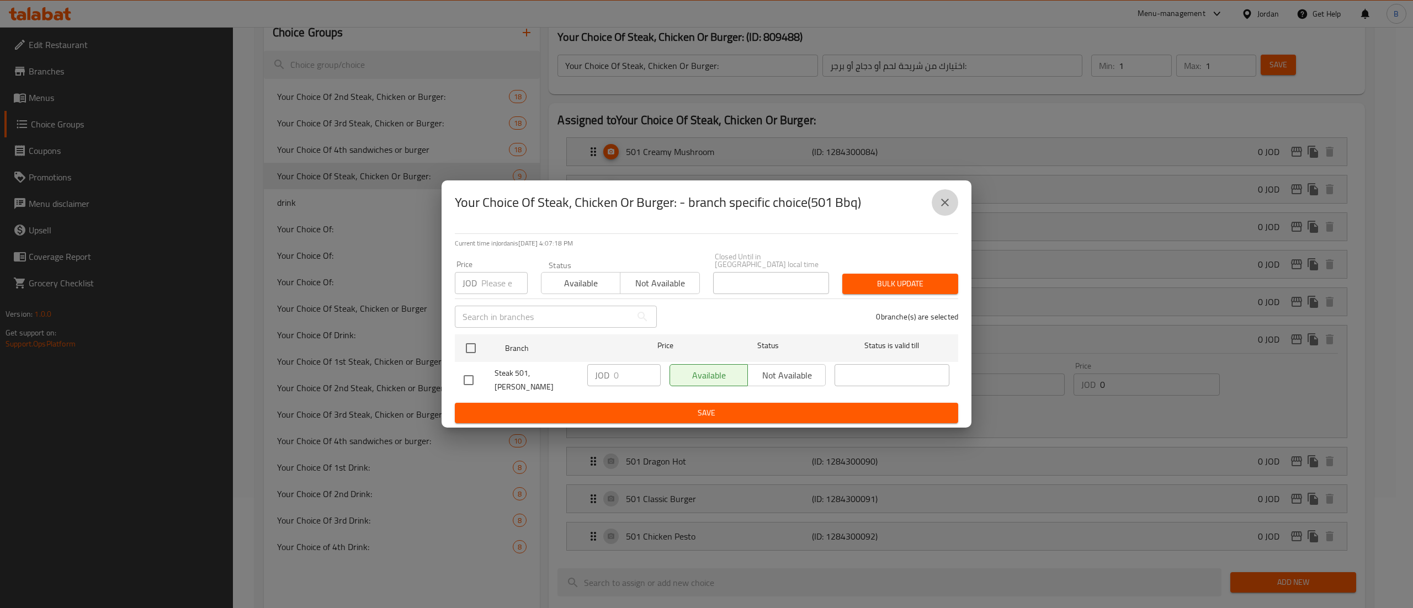
click at [950, 209] on icon "close" at bounding box center [944, 202] width 13 height 13
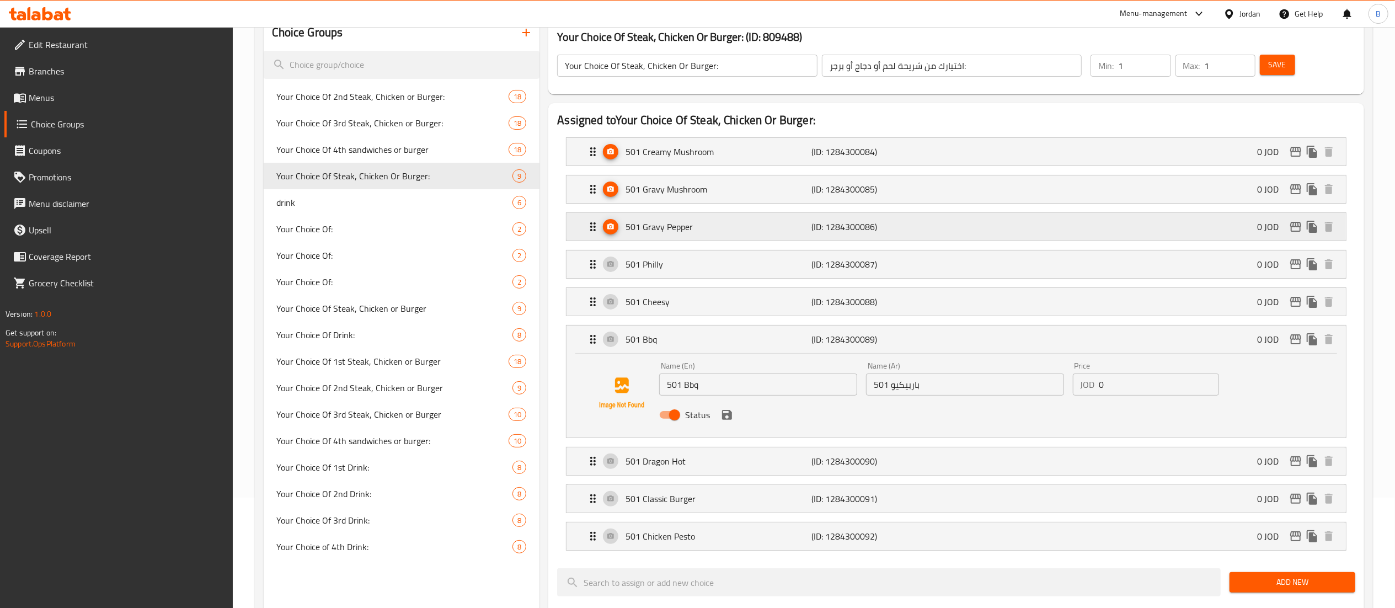
click at [1296, 232] on icon "edit" at bounding box center [1296, 227] width 11 height 10
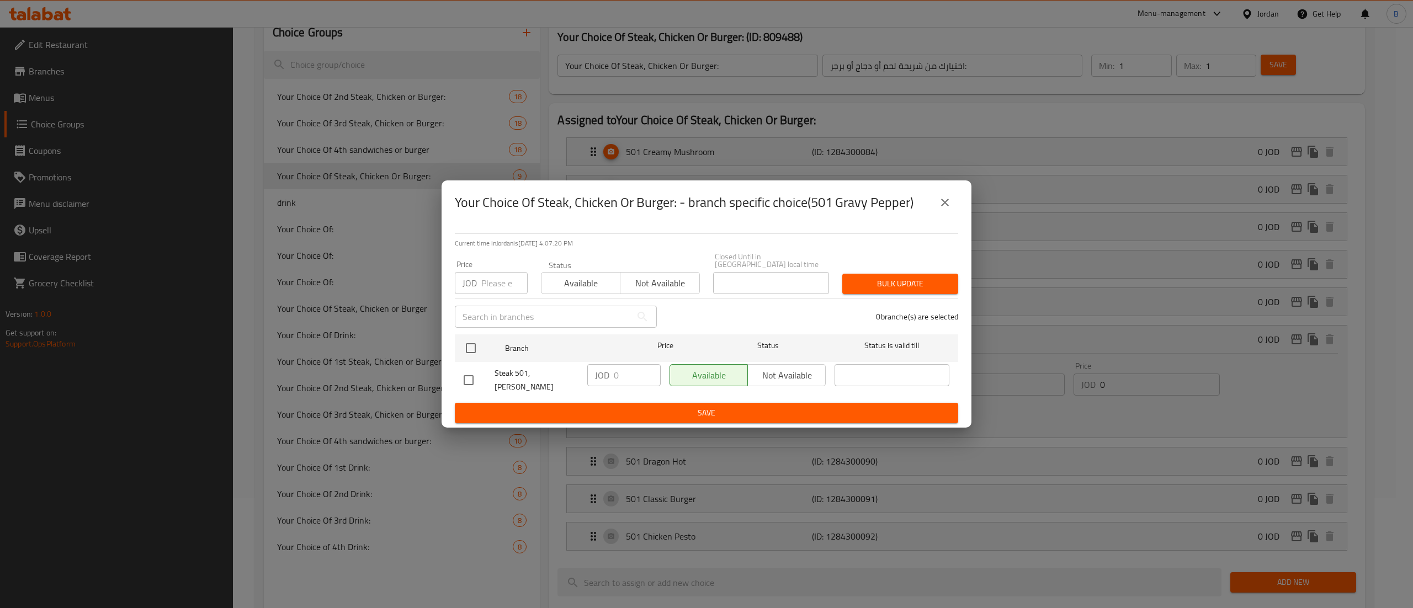
click at [940, 209] on icon "close" at bounding box center [944, 202] width 13 height 13
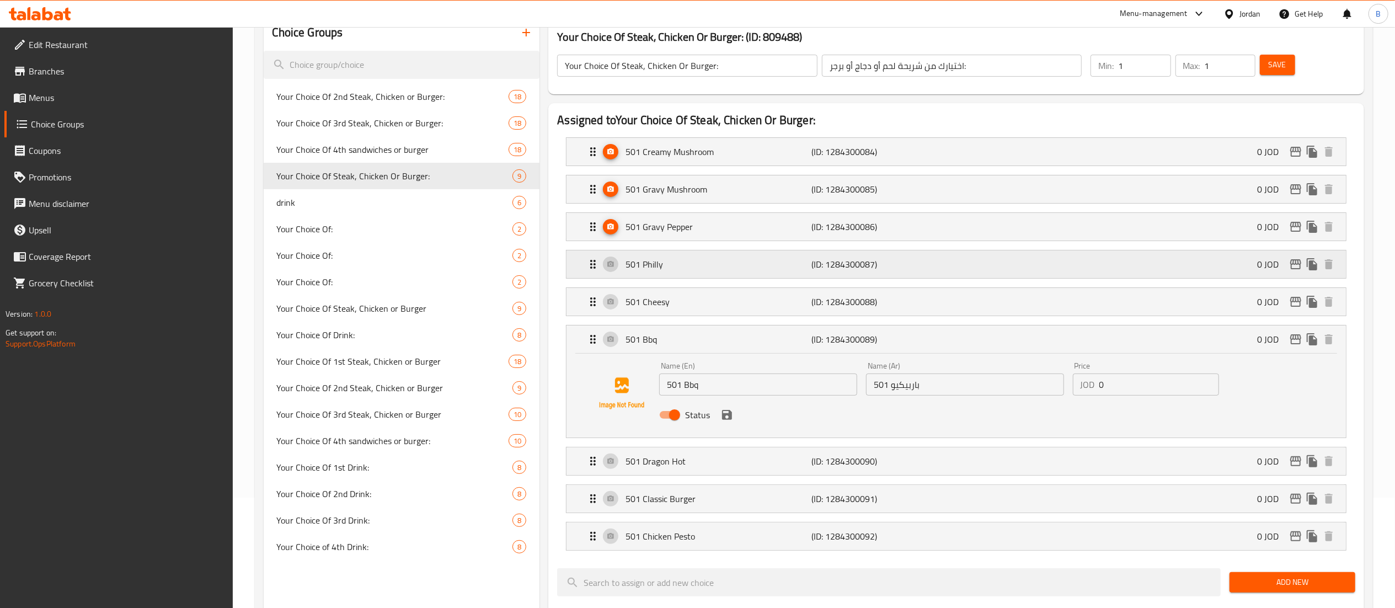
click at [1301, 265] on icon "edit" at bounding box center [1296, 264] width 11 height 10
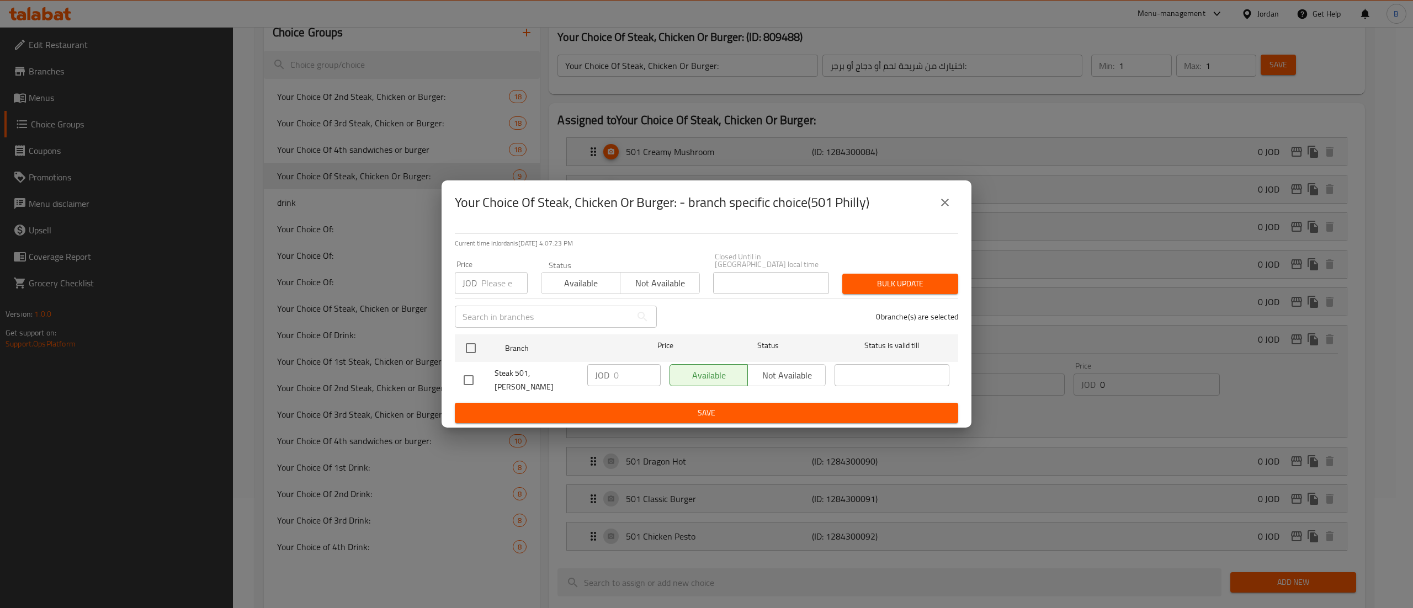
click at [942, 209] on icon "close" at bounding box center [944, 202] width 13 height 13
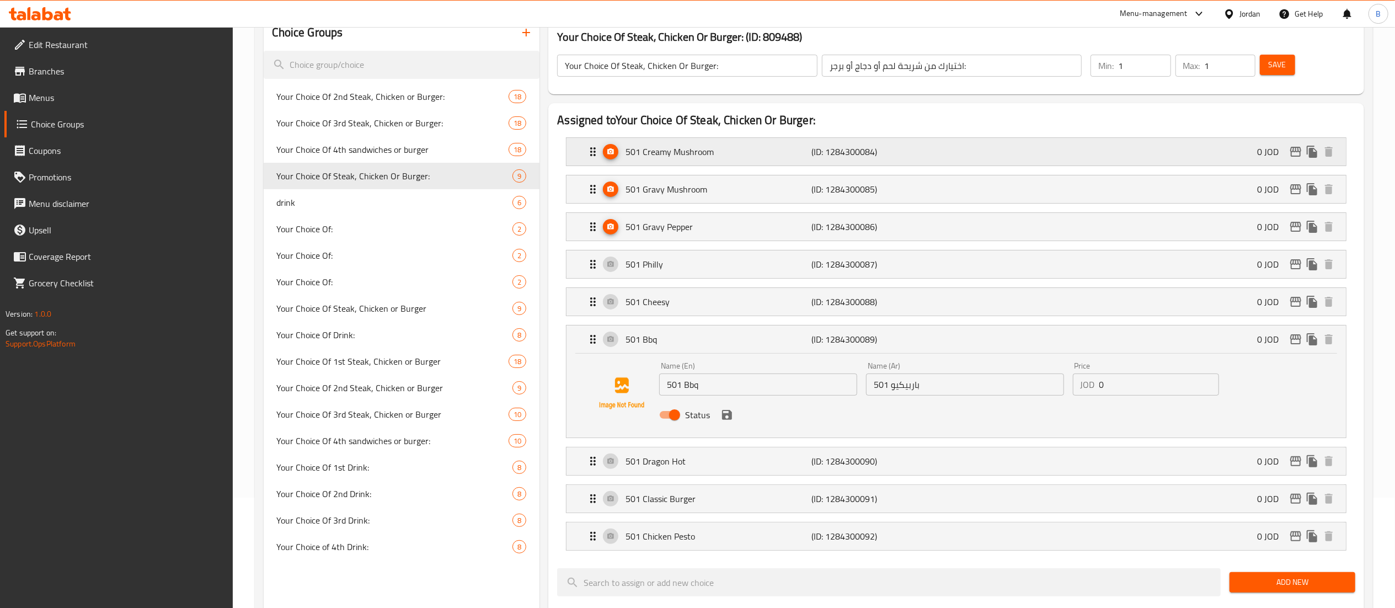
click at [1296, 156] on icon "edit" at bounding box center [1296, 152] width 11 height 10
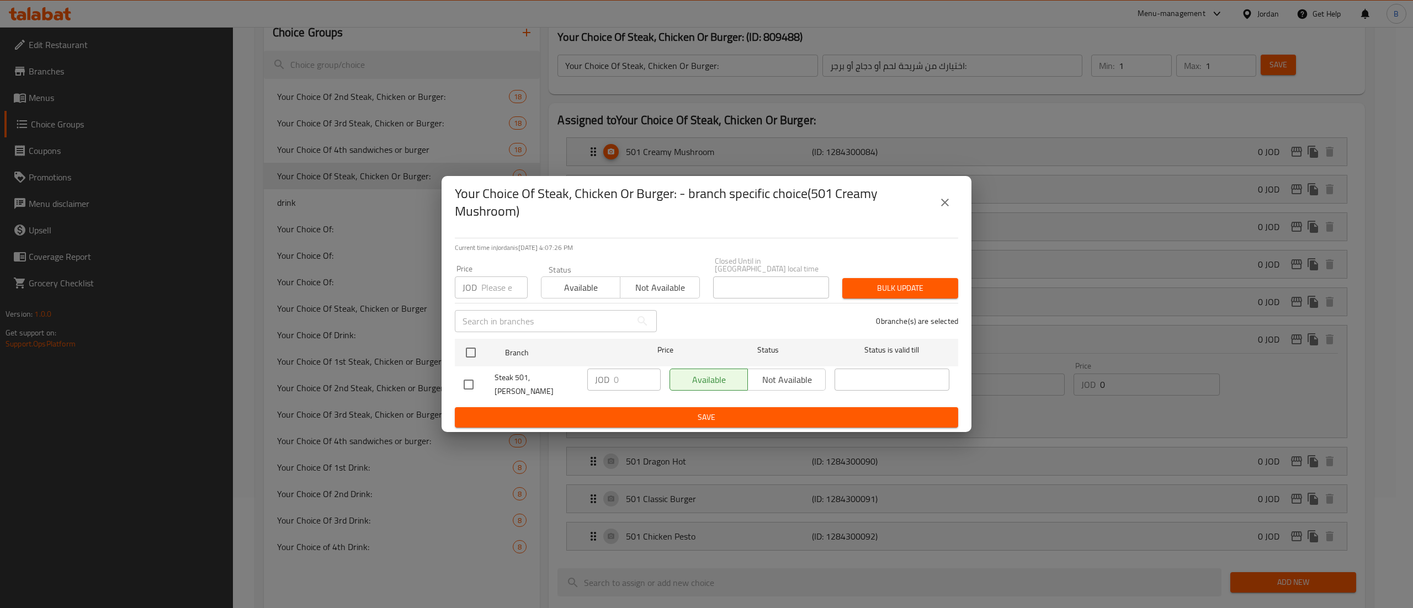
click at [947, 203] on button "close" at bounding box center [944, 202] width 26 height 26
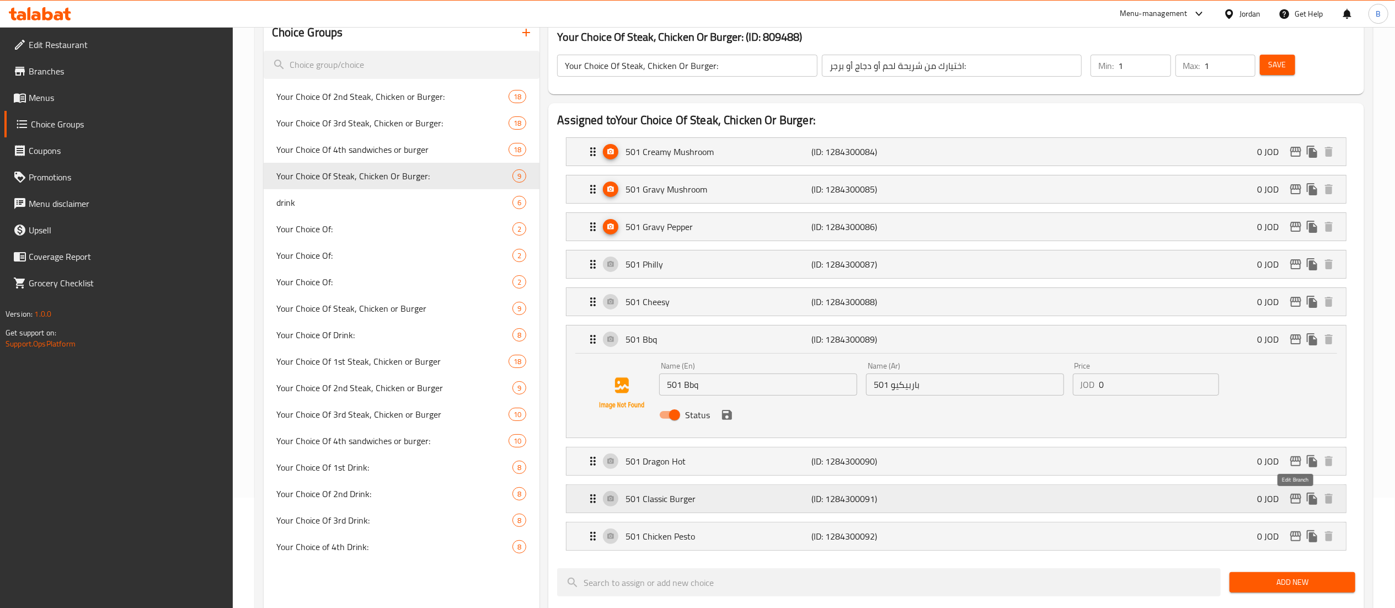
click at [1298, 504] on icon "edit" at bounding box center [1296, 499] width 11 height 10
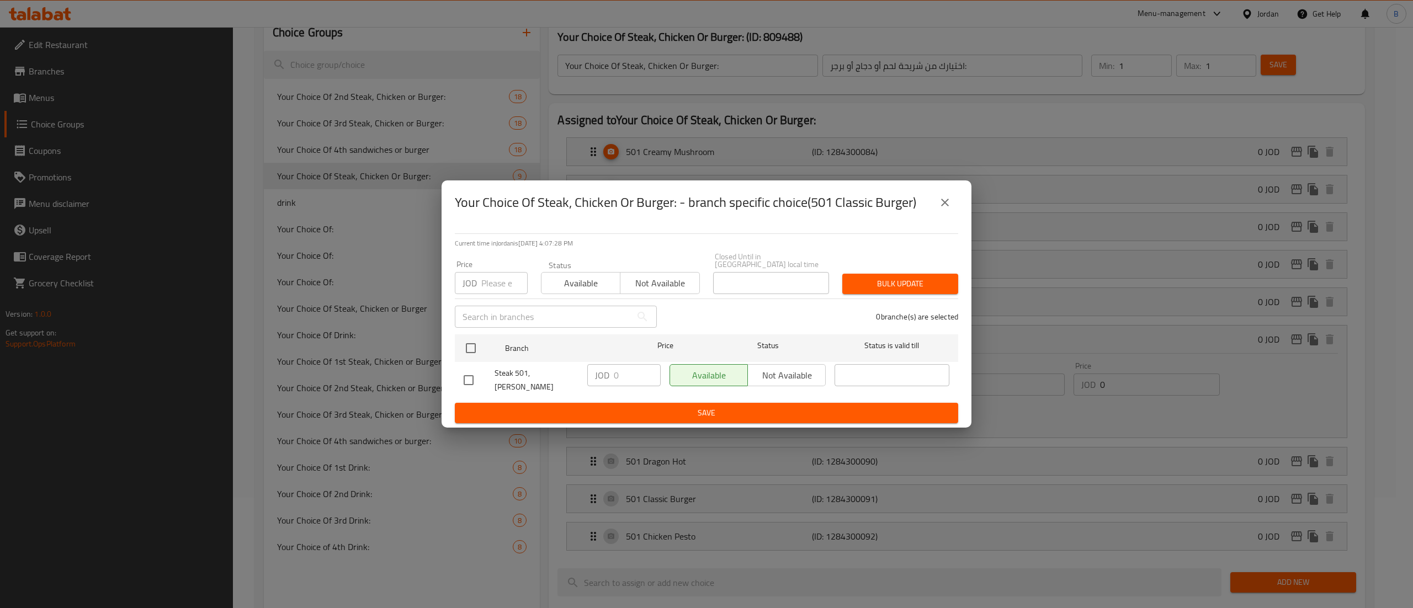
click at [946, 209] on icon "close" at bounding box center [944, 202] width 13 height 13
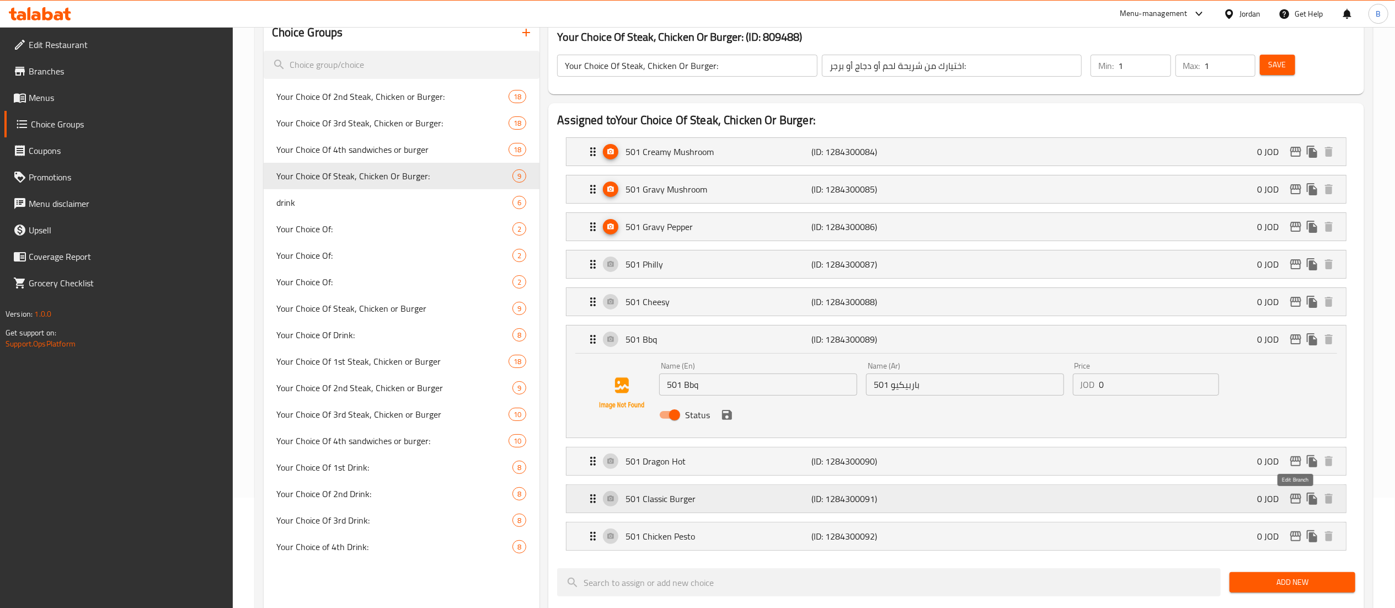
click at [1298, 503] on icon "edit" at bounding box center [1296, 498] width 13 height 13
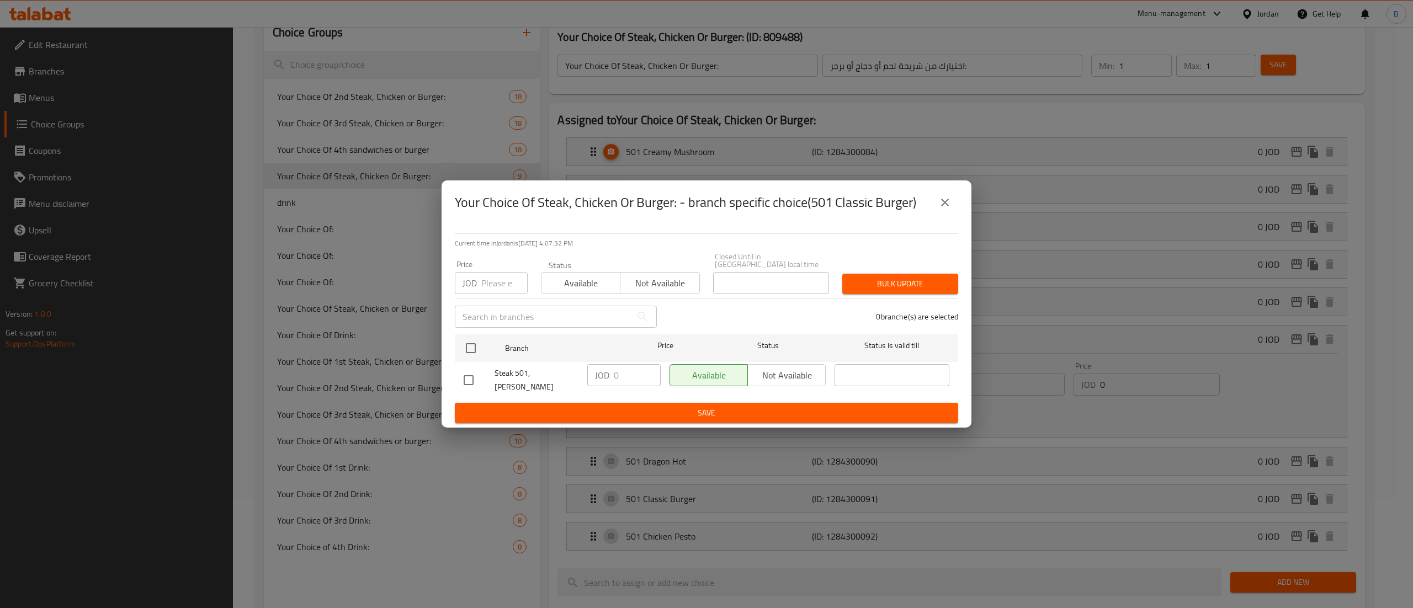
click at [941, 209] on icon "close" at bounding box center [944, 202] width 13 height 13
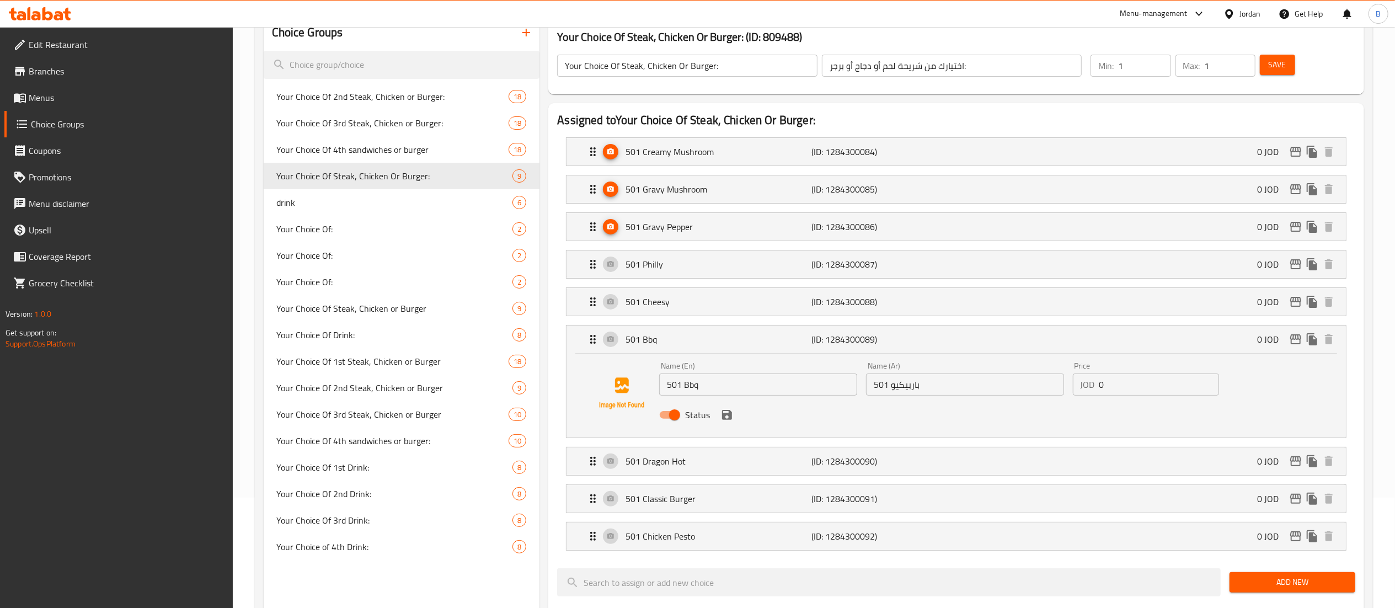
click at [75, 102] on span "Menus" at bounding box center [126, 97] width 195 height 13
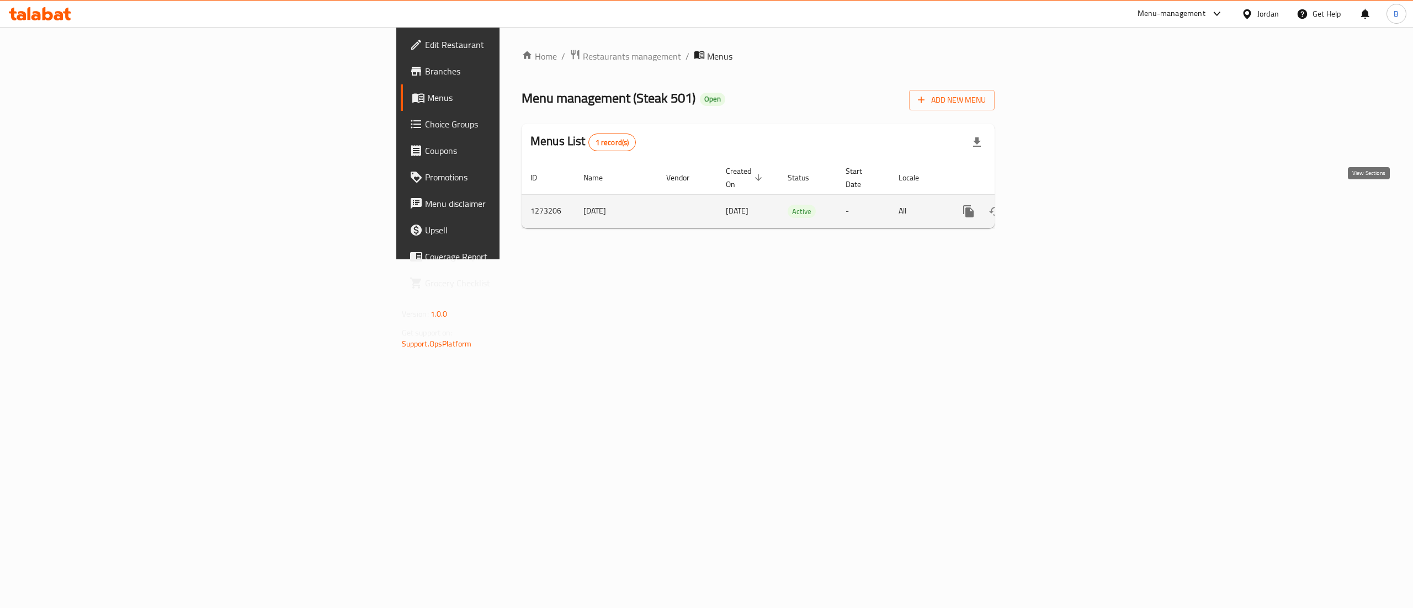
click at [1061, 203] on link "enhanced table" at bounding box center [1048, 211] width 26 height 26
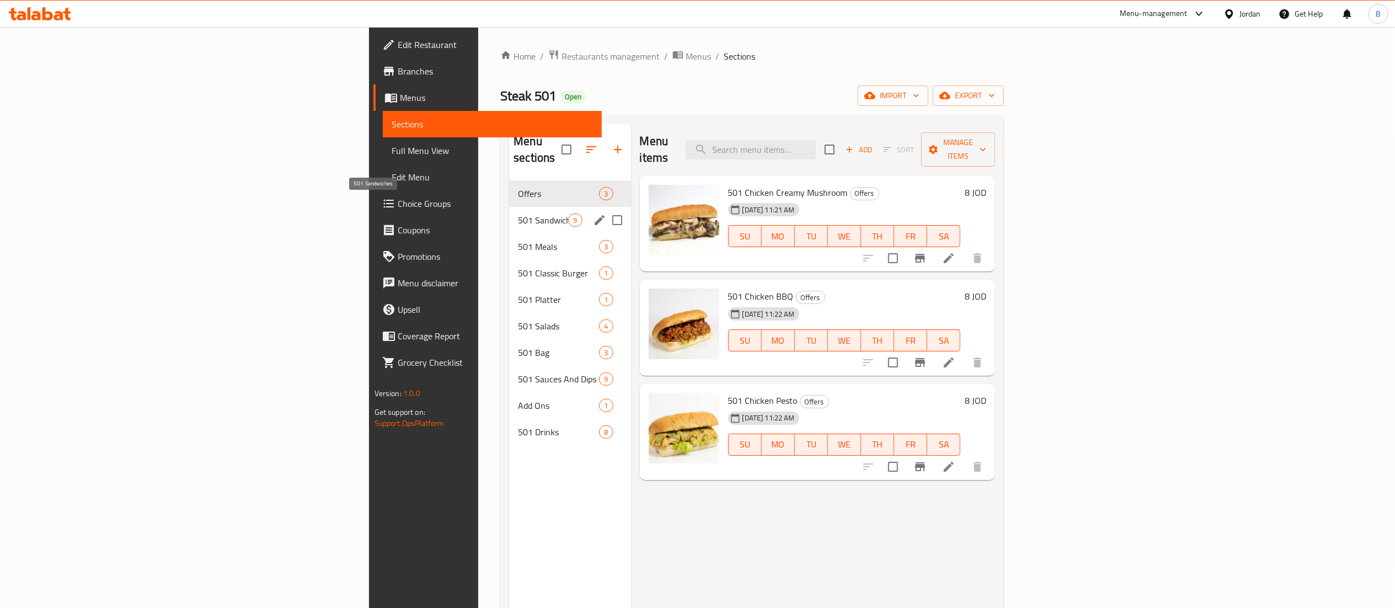
click at [518, 214] on span "501 Sandwiches" at bounding box center [543, 220] width 50 height 13
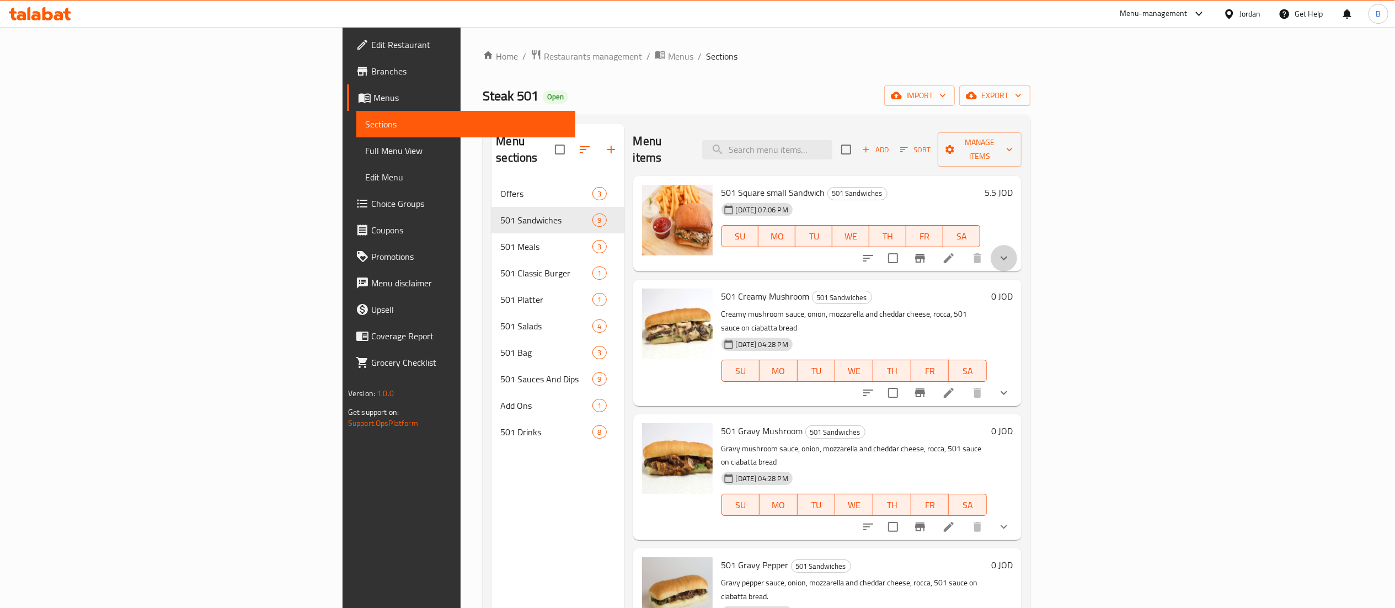
click at [1017, 245] on button "show more" at bounding box center [1004, 258] width 26 height 26
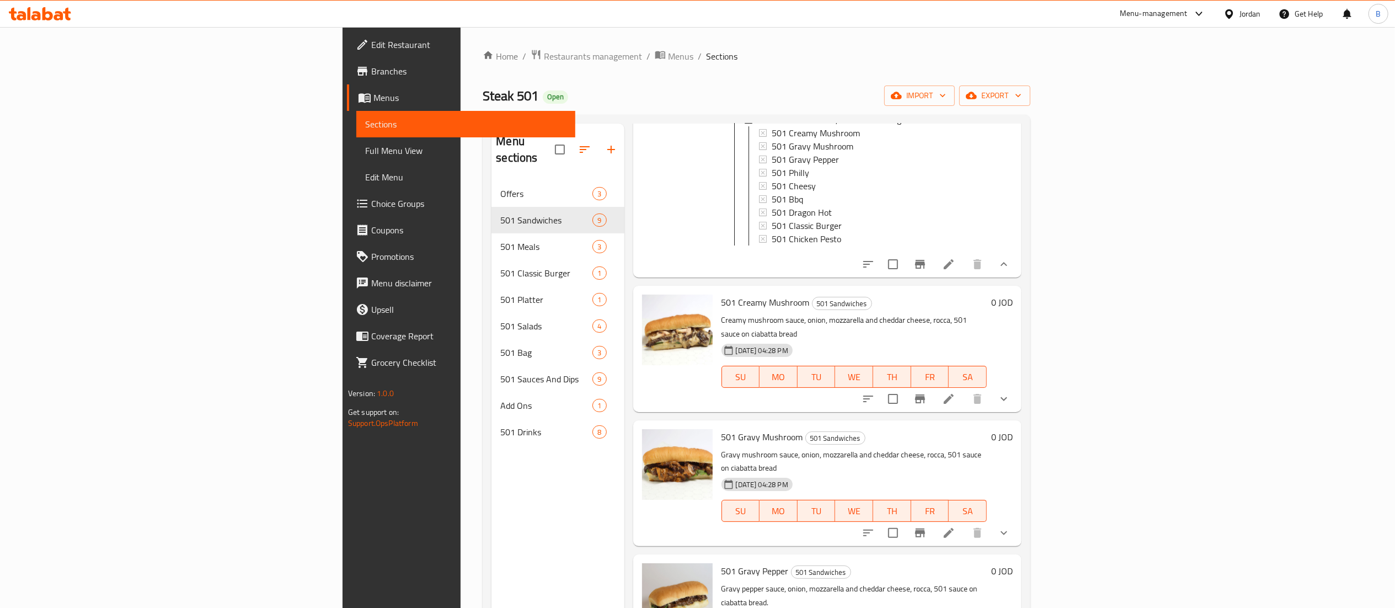
scroll to position [221, 0]
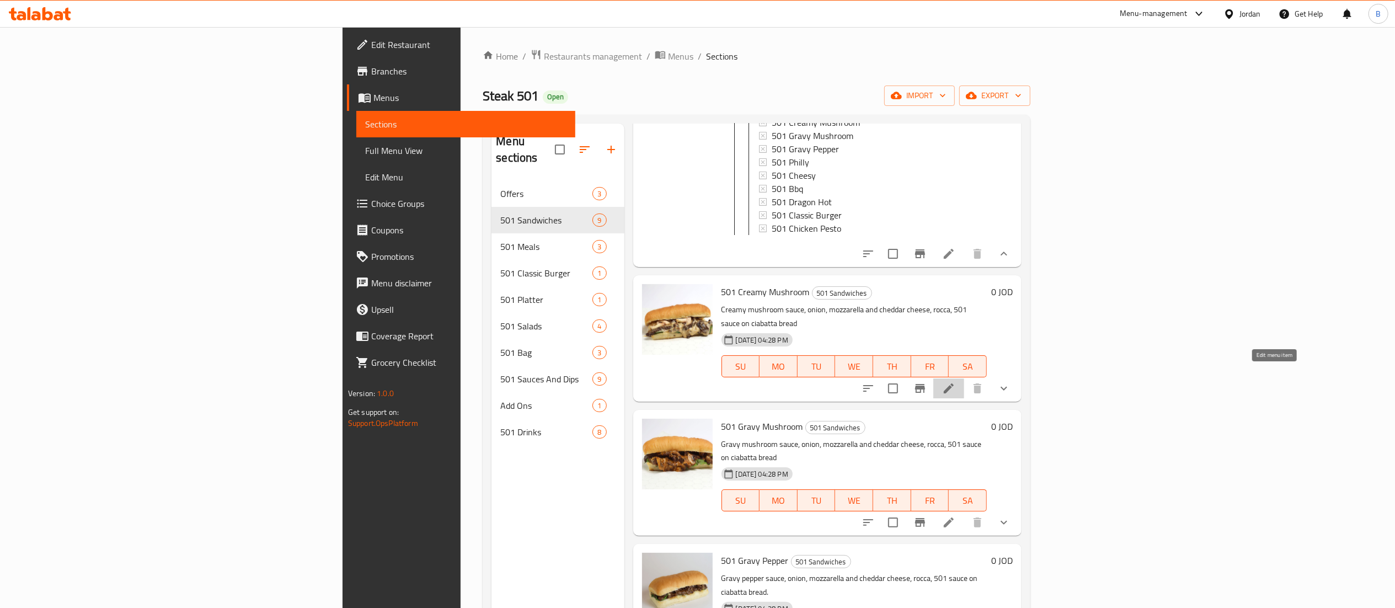
click at [954, 383] on icon at bounding box center [949, 388] width 10 height 10
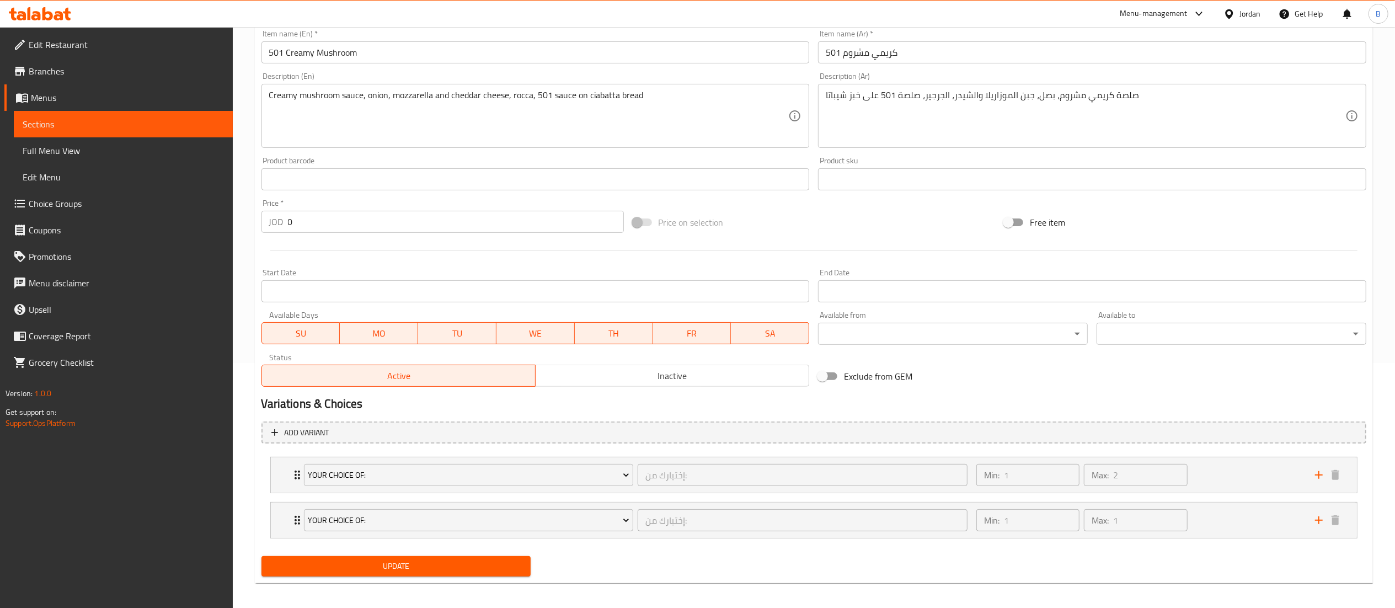
scroll to position [252, 0]
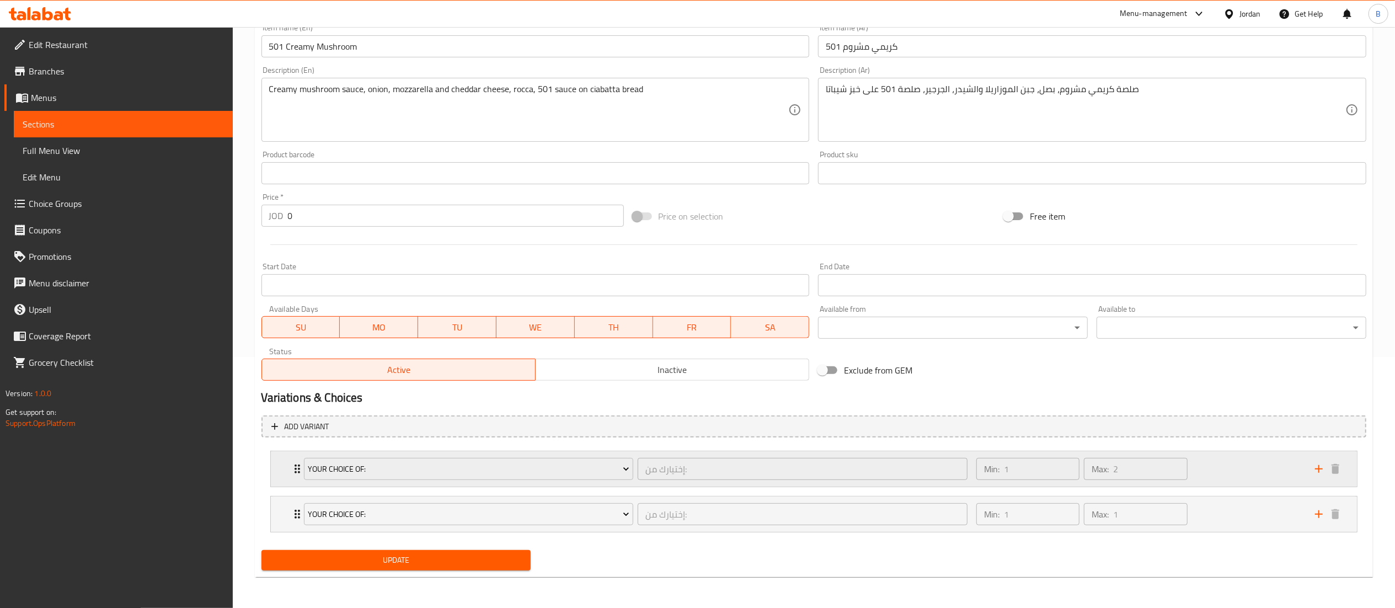
click at [1237, 469] on div "Min: 1 ​ Max: 2 ​" at bounding box center [1139, 468] width 339 height 35
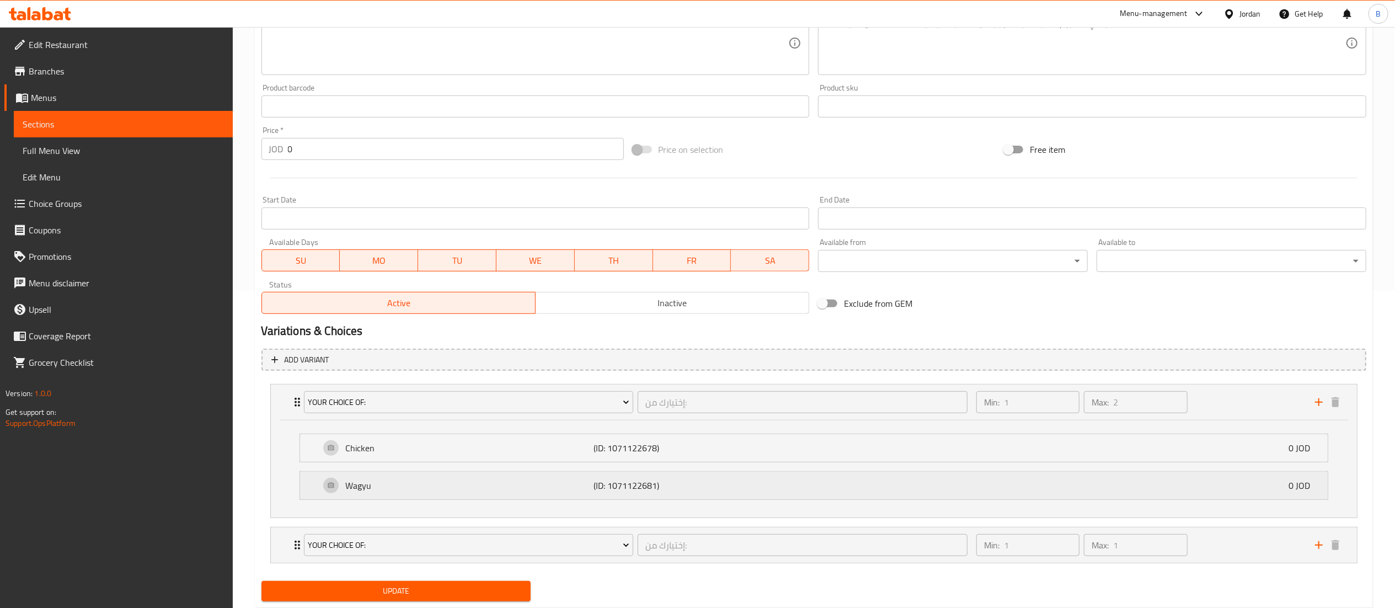
scroll to position [350, 0]
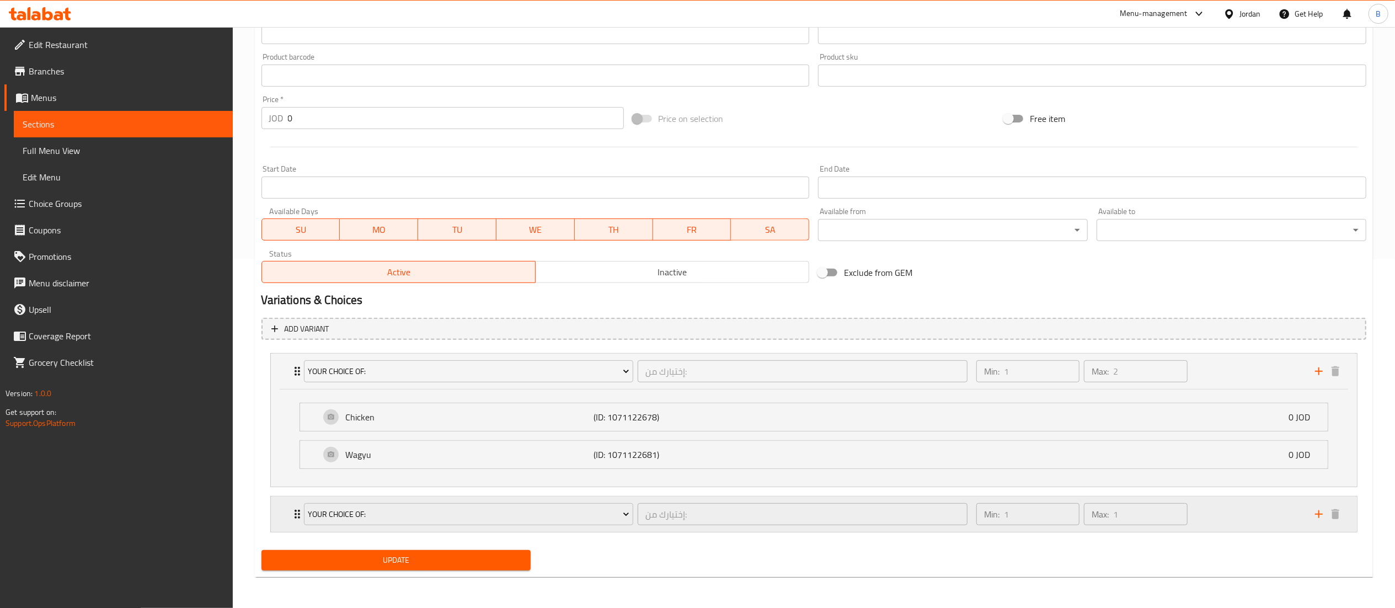
click at [1229, 505] on div "Min: 1 ​ Max: 1 ​" at bounding box center [1139, 514] width 339 height 35
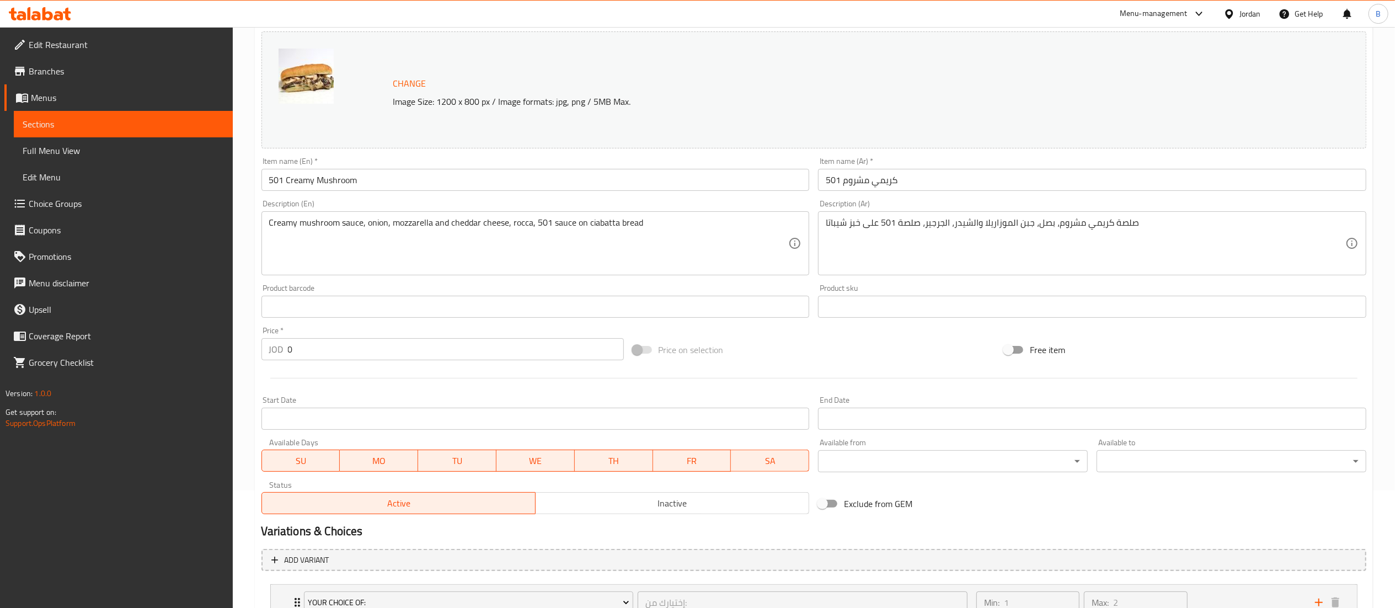
scroll to position [0, 0]
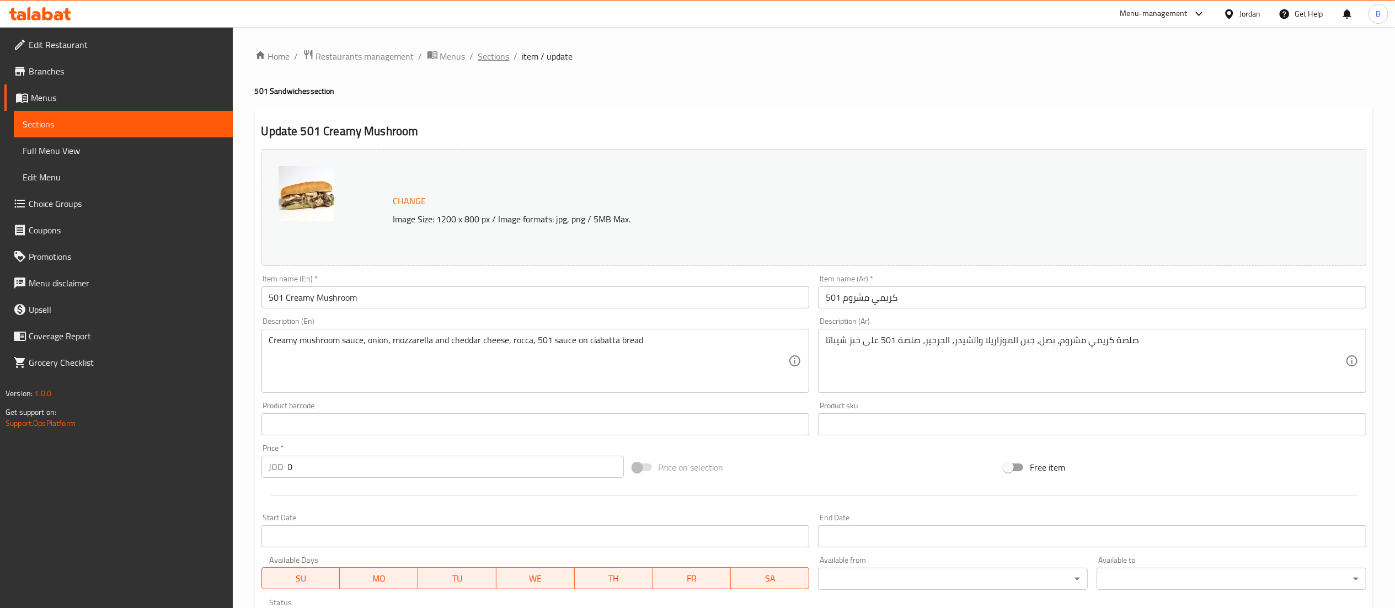
click at [490, 61] on span "Sections" at bounding box center [493, 56] width 31 height 13
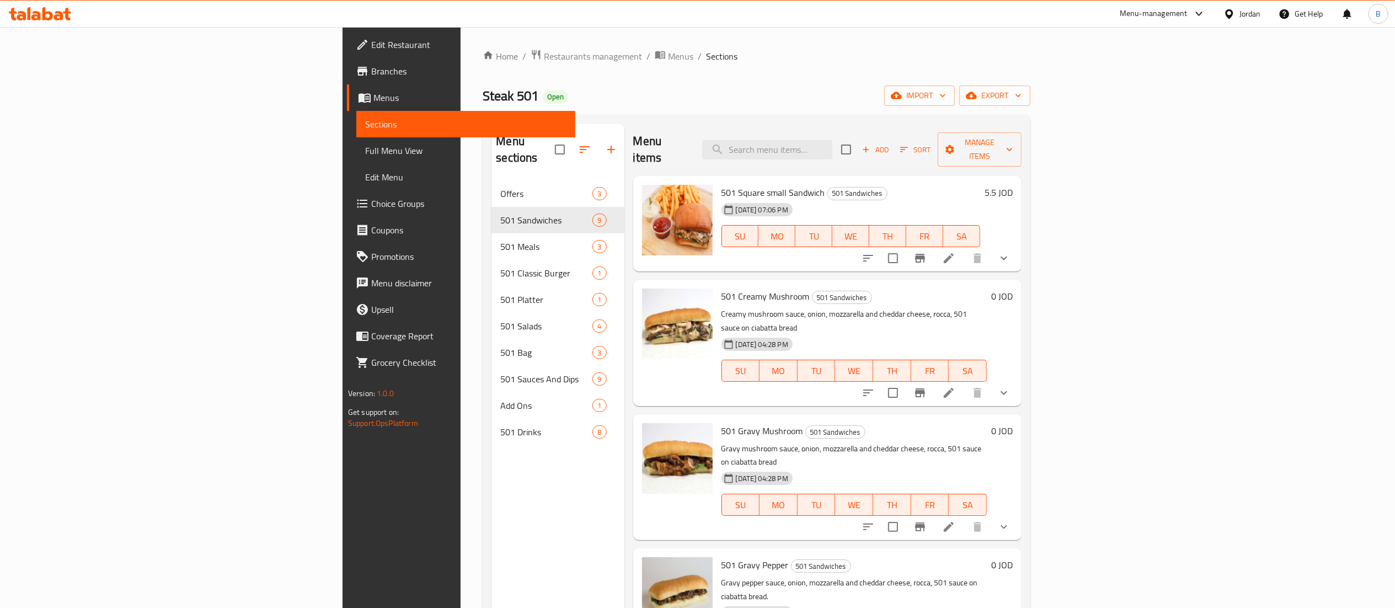
drag, startPoint x: 71, startPoint y: 201, endPoint x: 106, endPoint y: 225, distance: 42.5
click at [371, 201] on span "Choice Groups" at bounding box center [468, 203] width 195 height 13
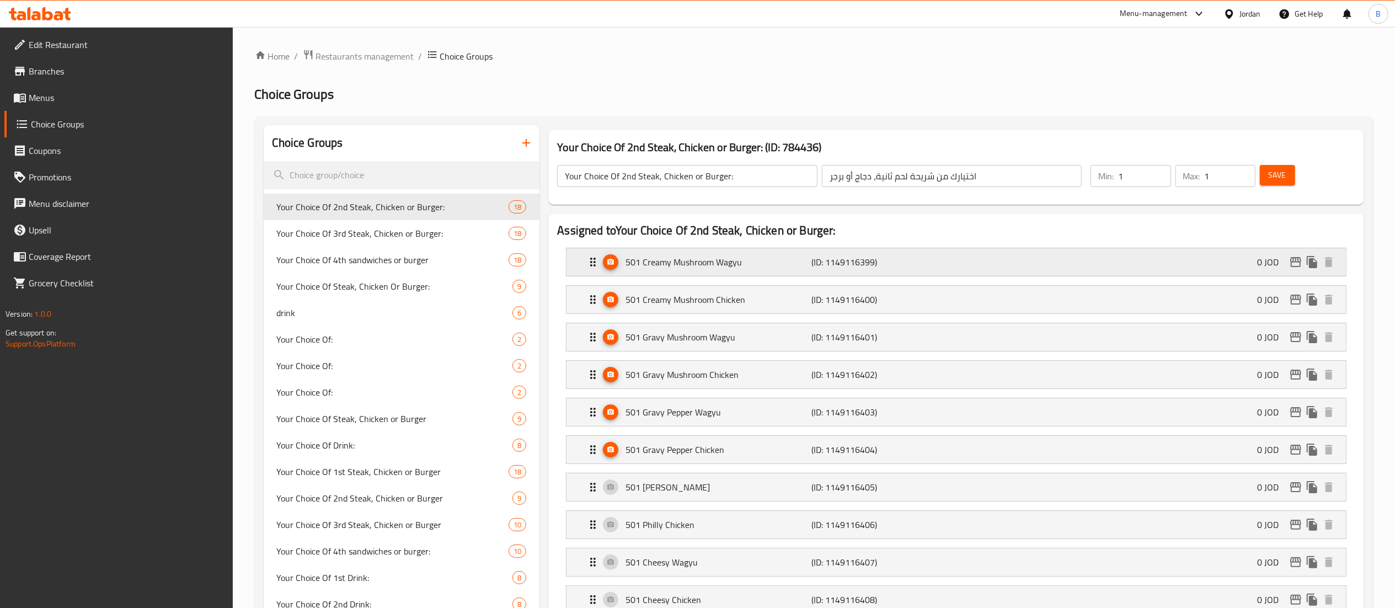
click at [1291, 267] on icon "edit" at bounding box center [1296, 262] width 11 height 10
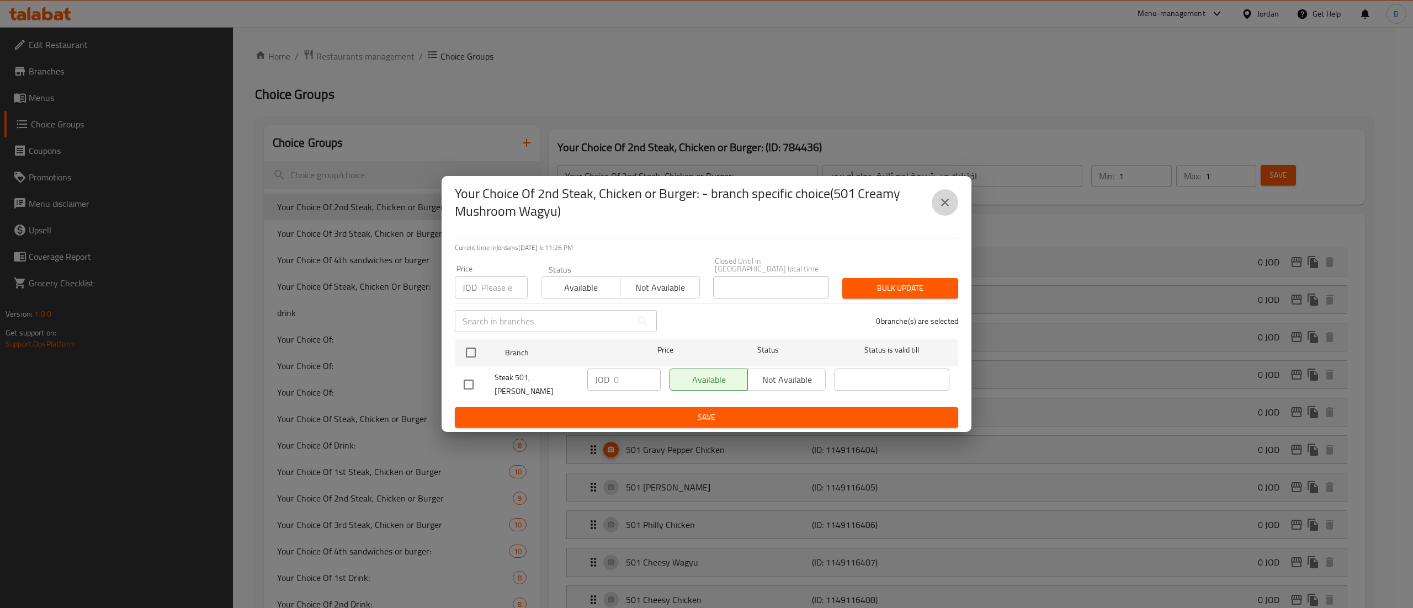
click at [948, 216] on button "close" at bounding box center [944, 202] width 26 height 26
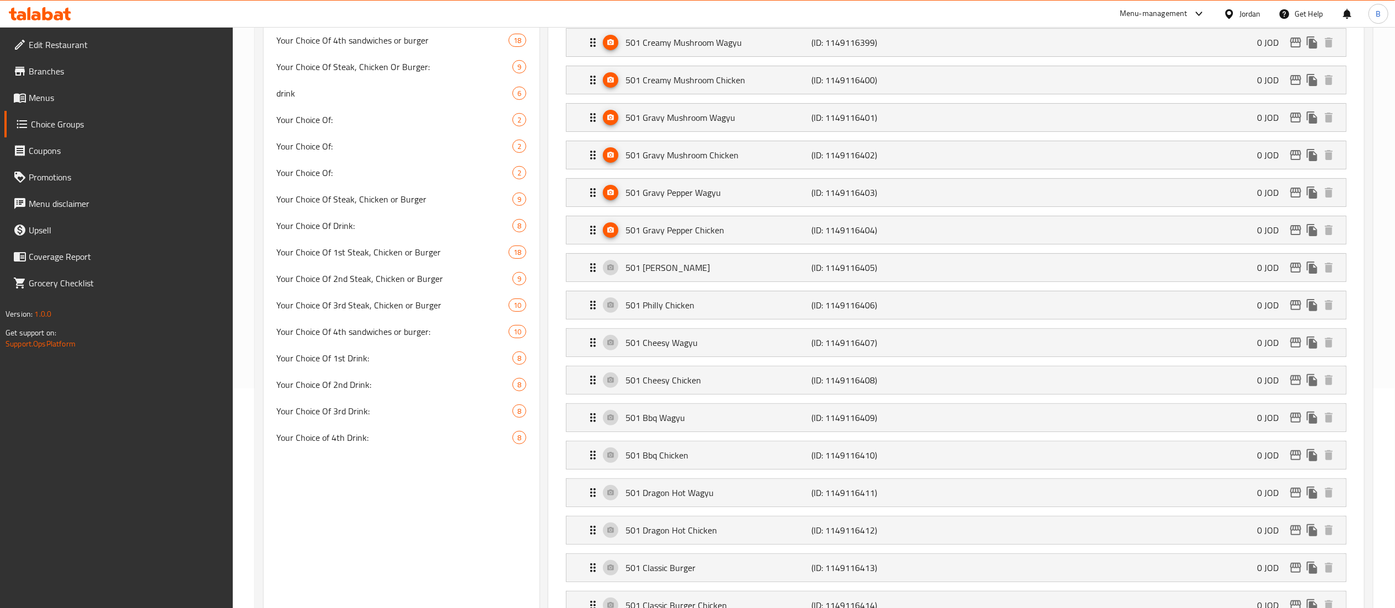
scroll to position [221, 0]
click at [1292, 271] on icon "edit" at bounding box center [1296, 267] width 11 height 10
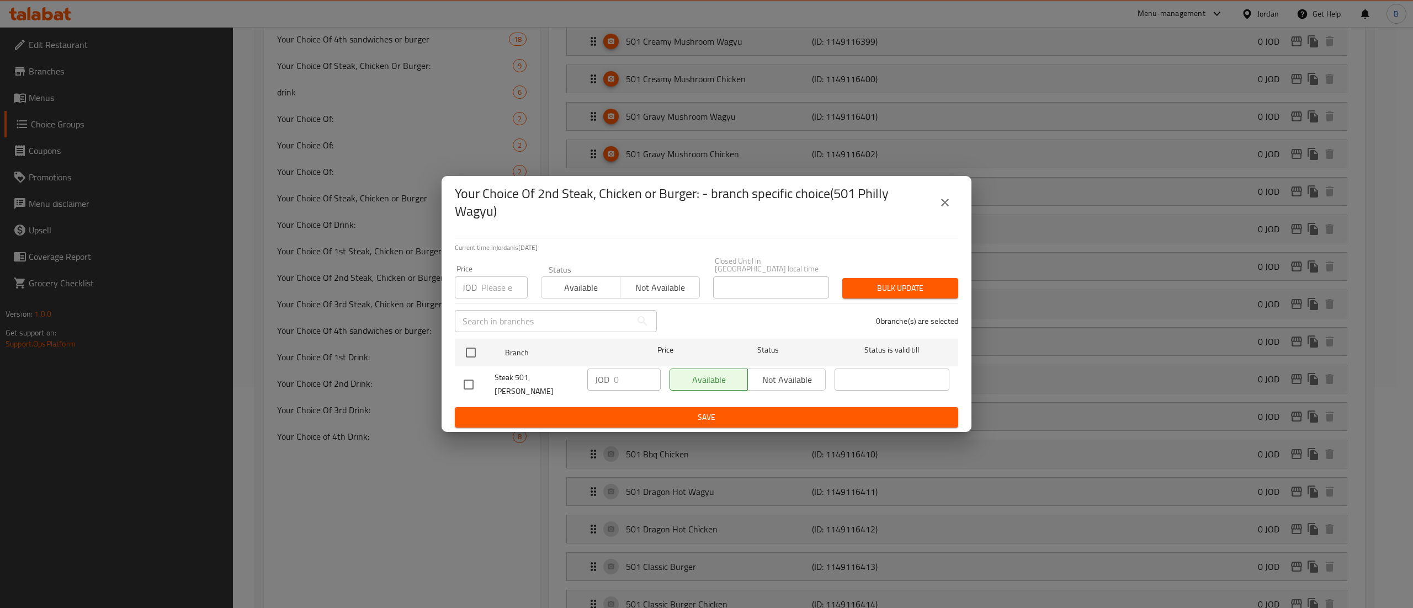
click at [947, 203] on button "close" at bounding box center [944, 202] width 26 height 26
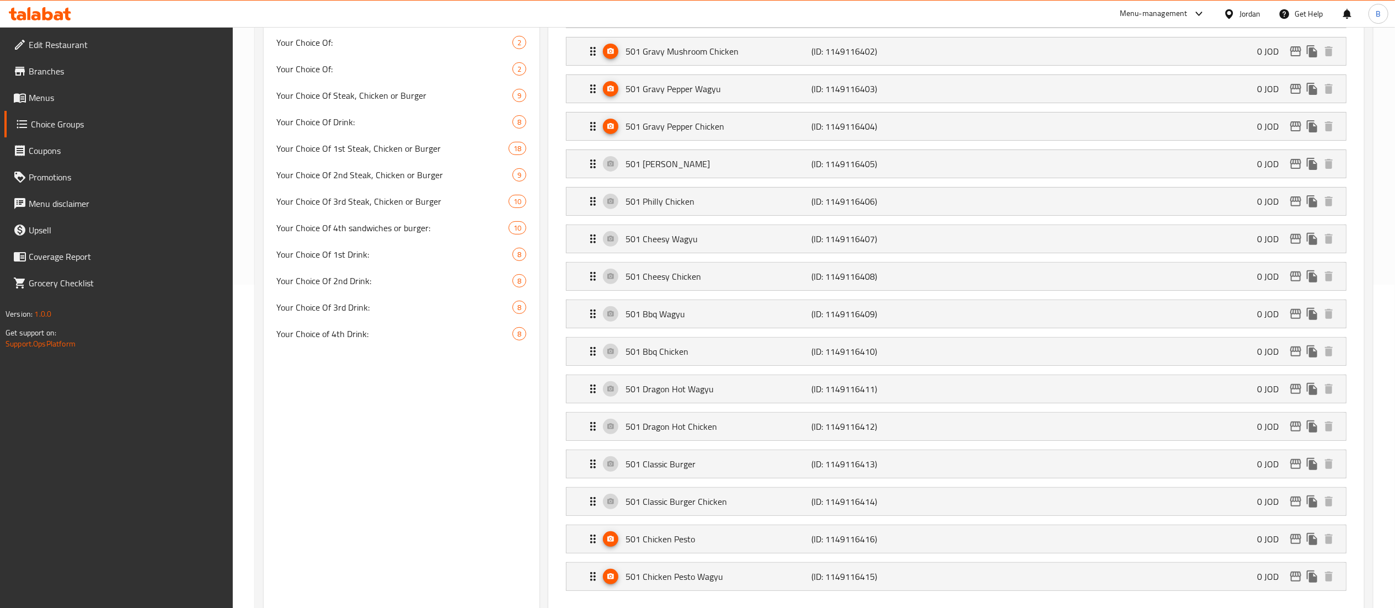
scroll to position [441, 0]
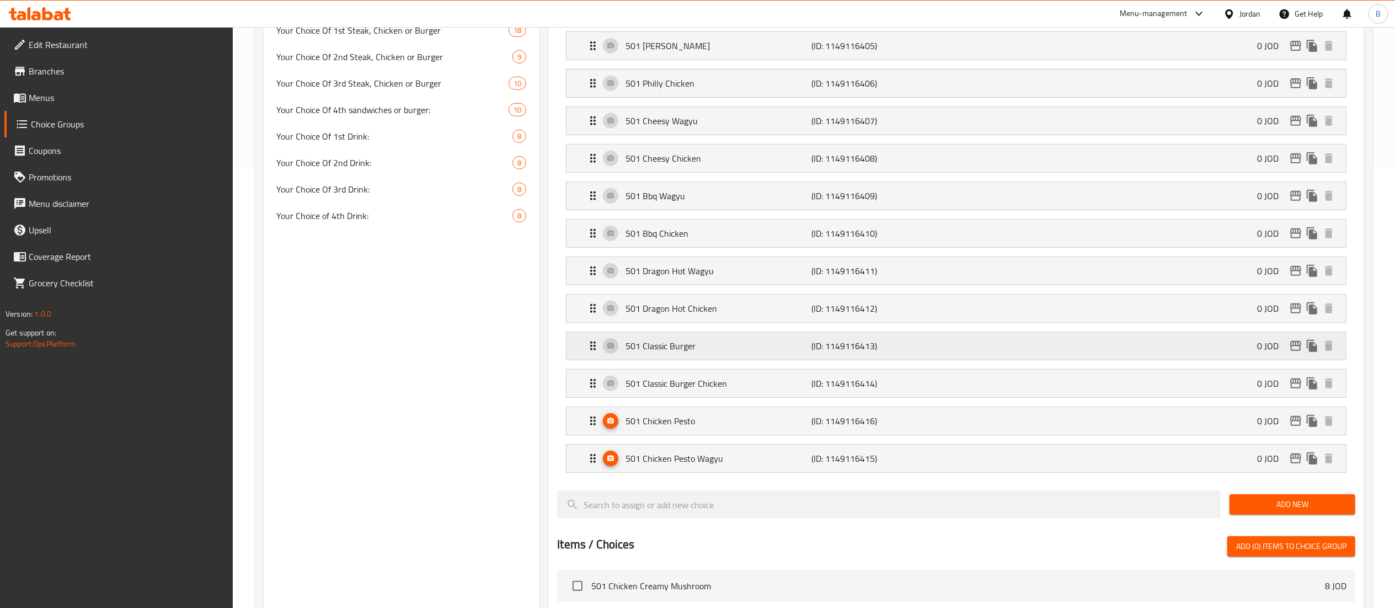
click at [1294, 348] on icon "edit" at bounding box center [1296, 346] width 11 height 10
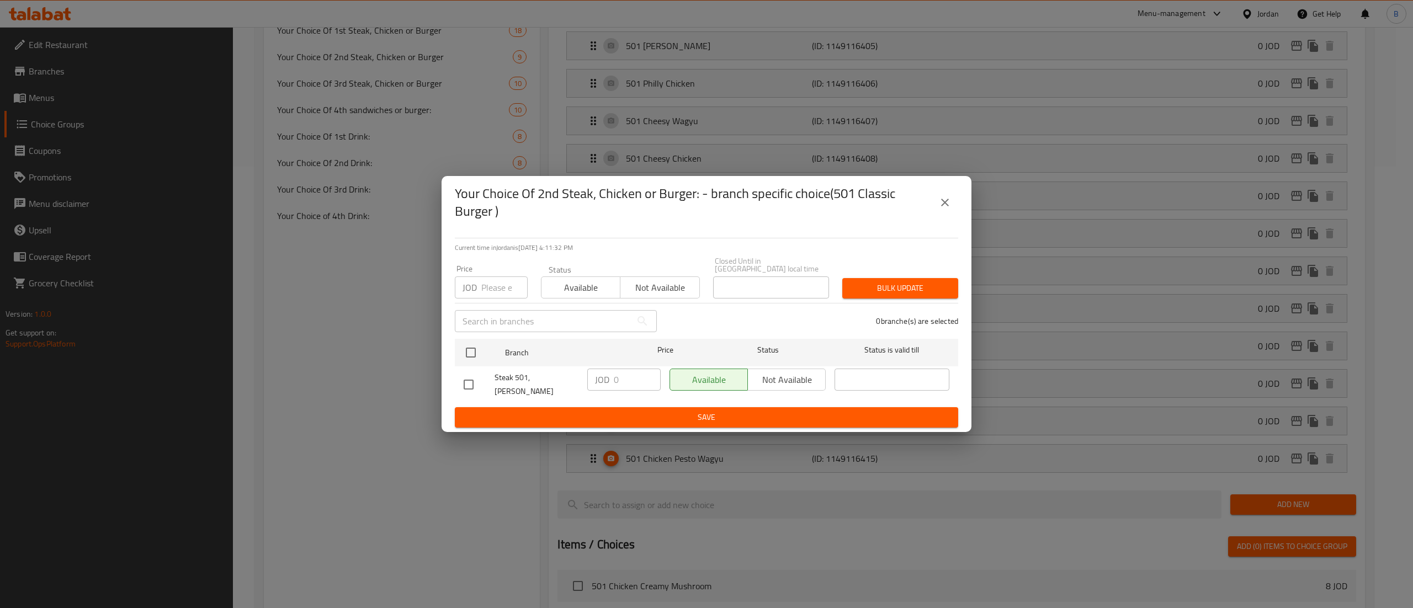
click at [948, 209] on icon "close" at bounding box center [944, 202] width 13 height 13
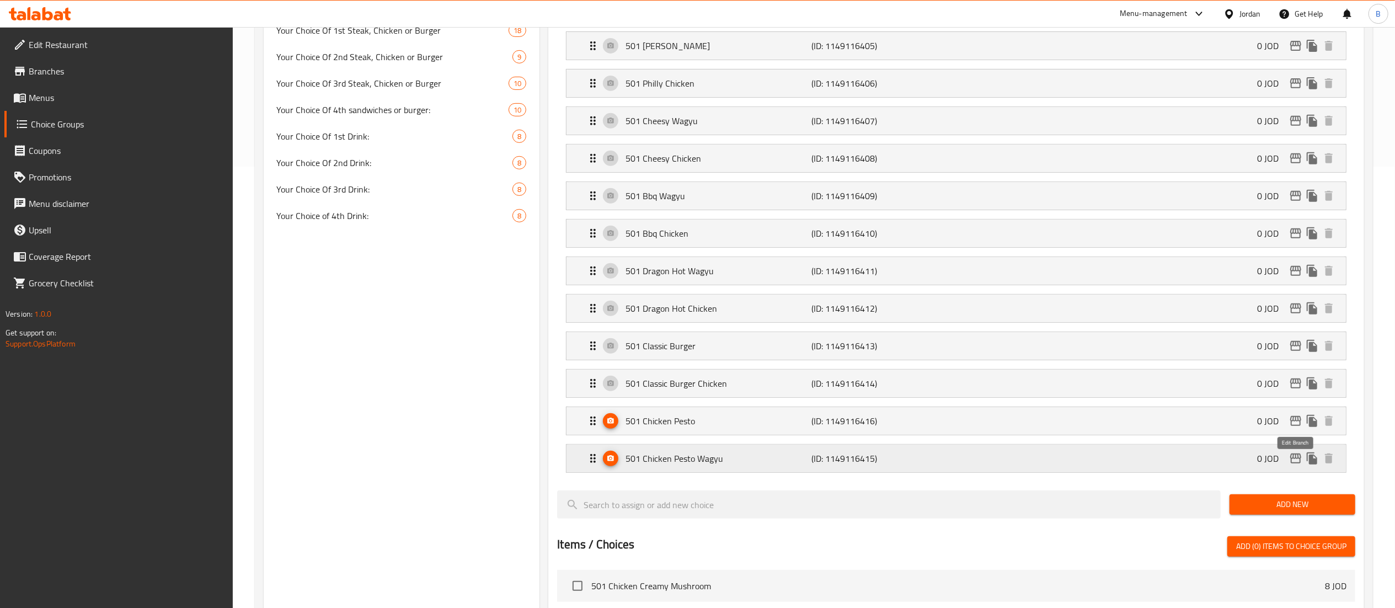
click at [1297, 460] on icon "edit" at bounding box center [1296, 458] width 13 height 13
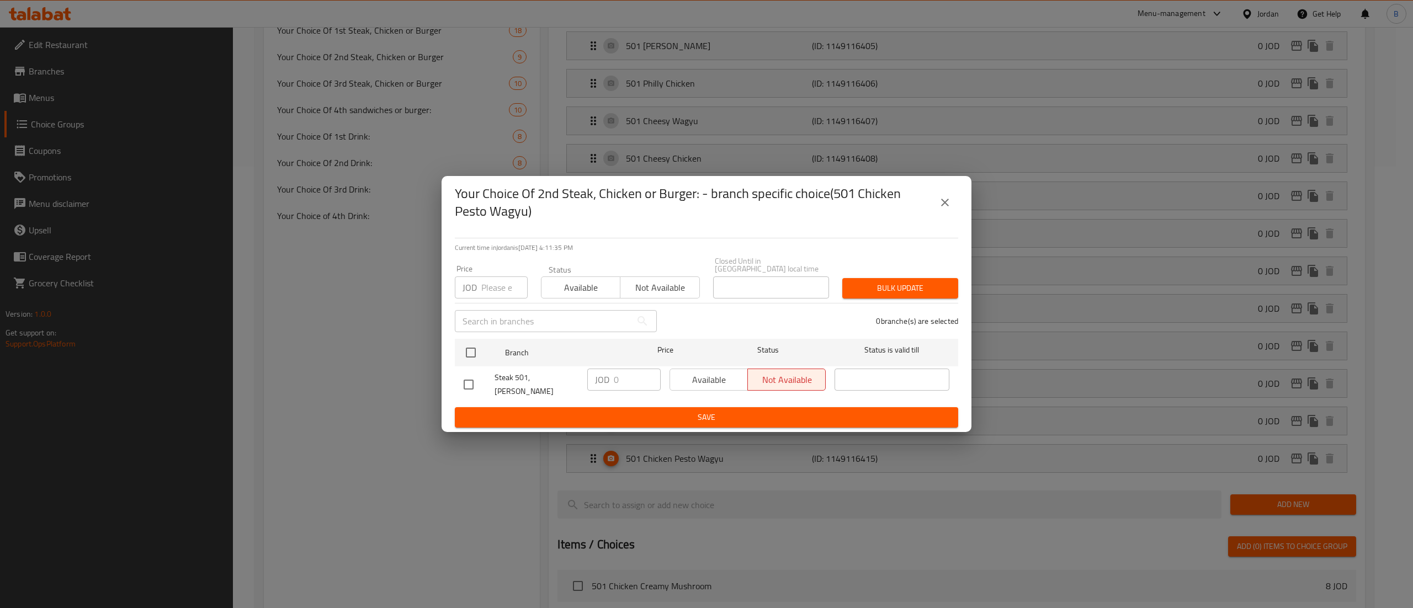
click at [946, 209] on icon "close" at bounding box center [944, 202] width 13 height 13
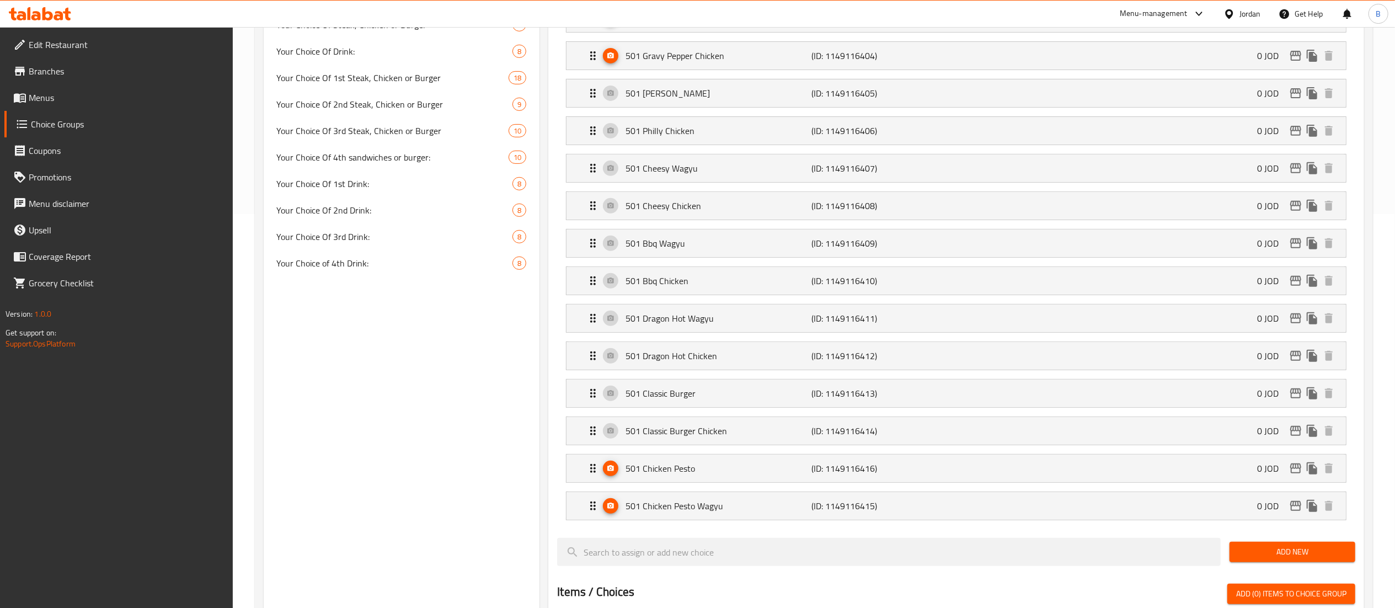
scroll to position [110, 0]
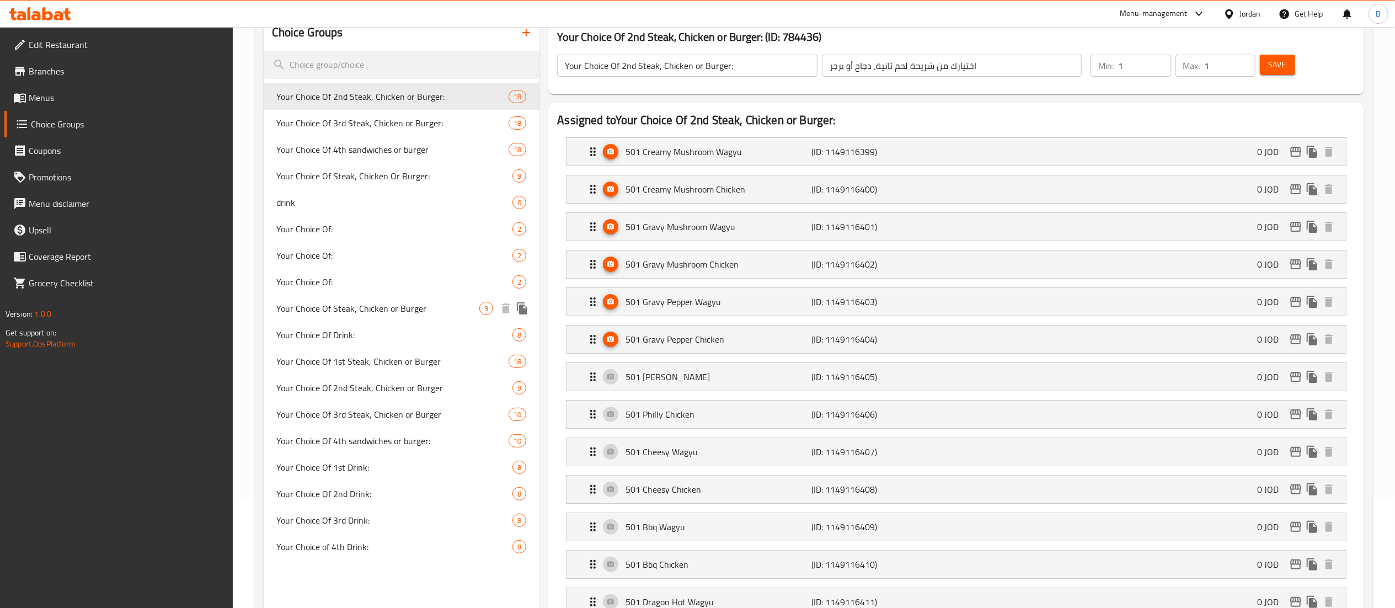
click at [380, 307] on span "Your Choice Of Steak, Chicken or Burger" at bounding box center [378, 308] width 203 height 13
type input "Your Choice Of Steak, Chicken or Burger"
type input "اختيارك من شريحة لحم، دجاج أو برجر"
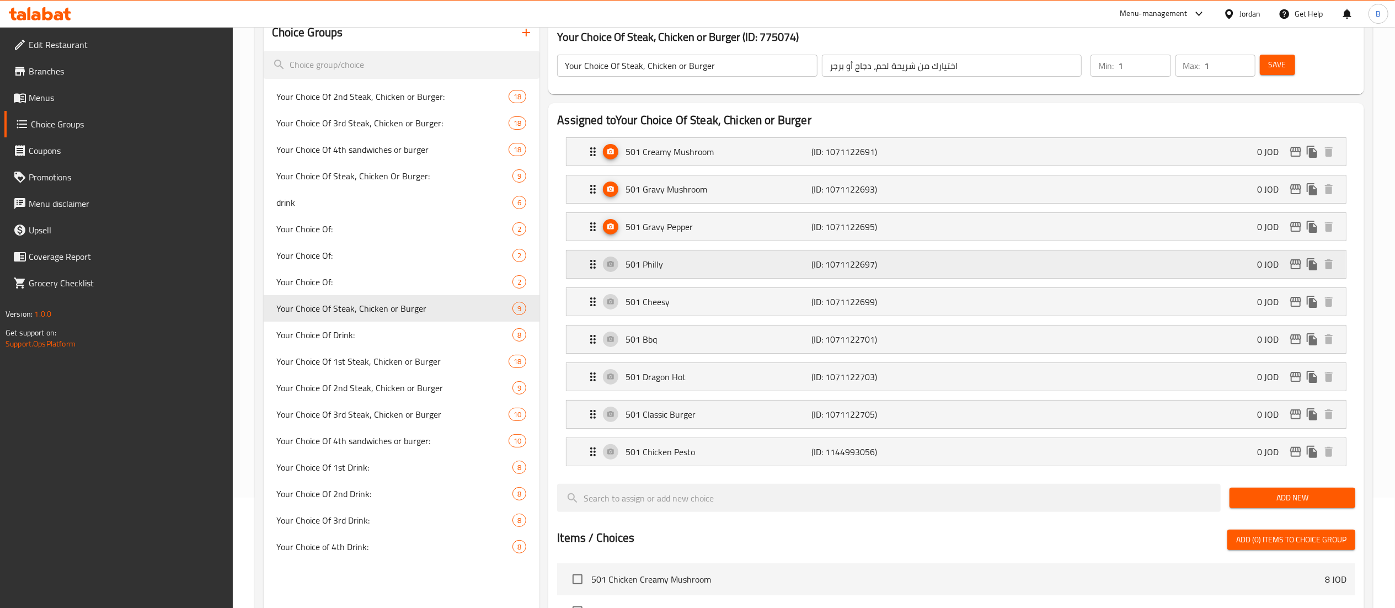
click at [1297, 264] on icon "edit" at bounding box center [1296, 264] width 13 height 13
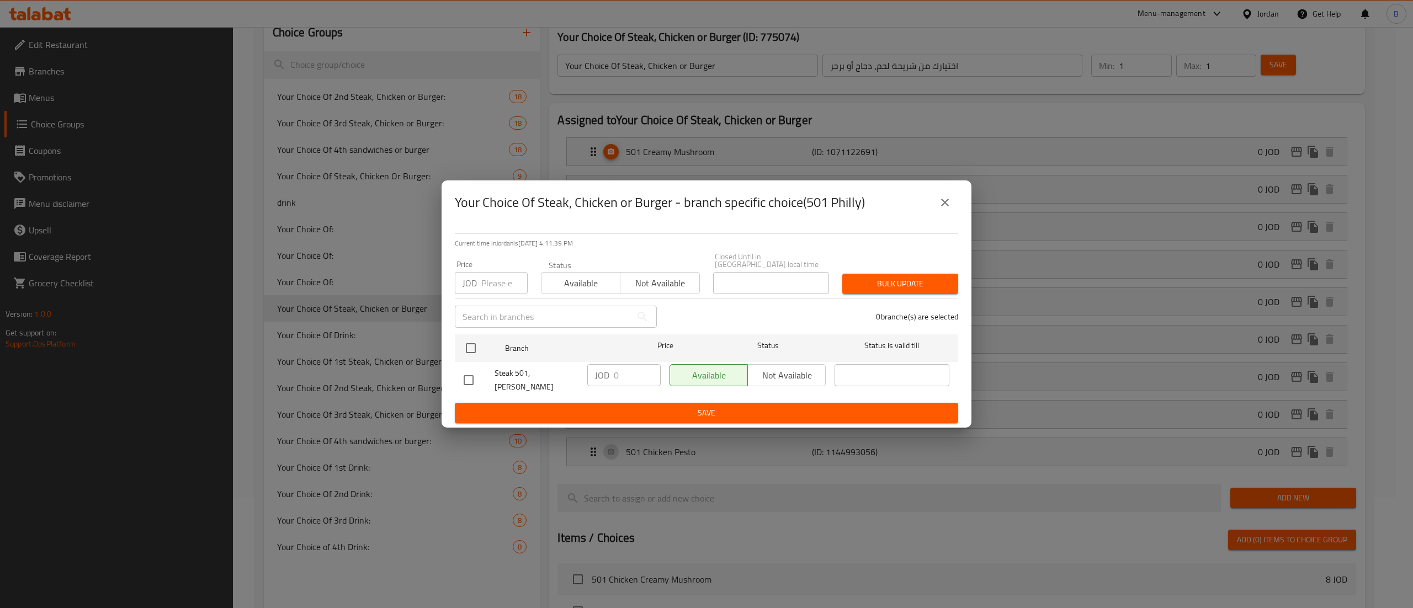
click at [944, 209] on icon "close" at bounding box center [944, 202] width 13 height 13
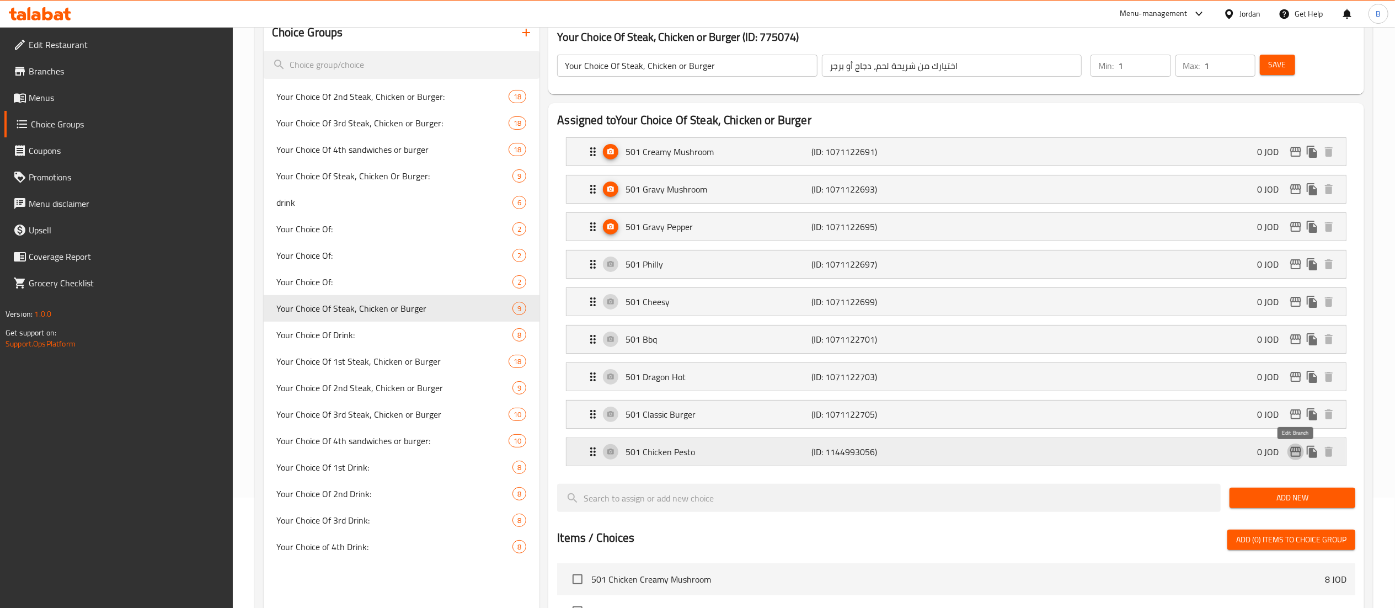
click at [1298, 457] on icon "edit" at bounding box center [1296, 451] width 13 height 13
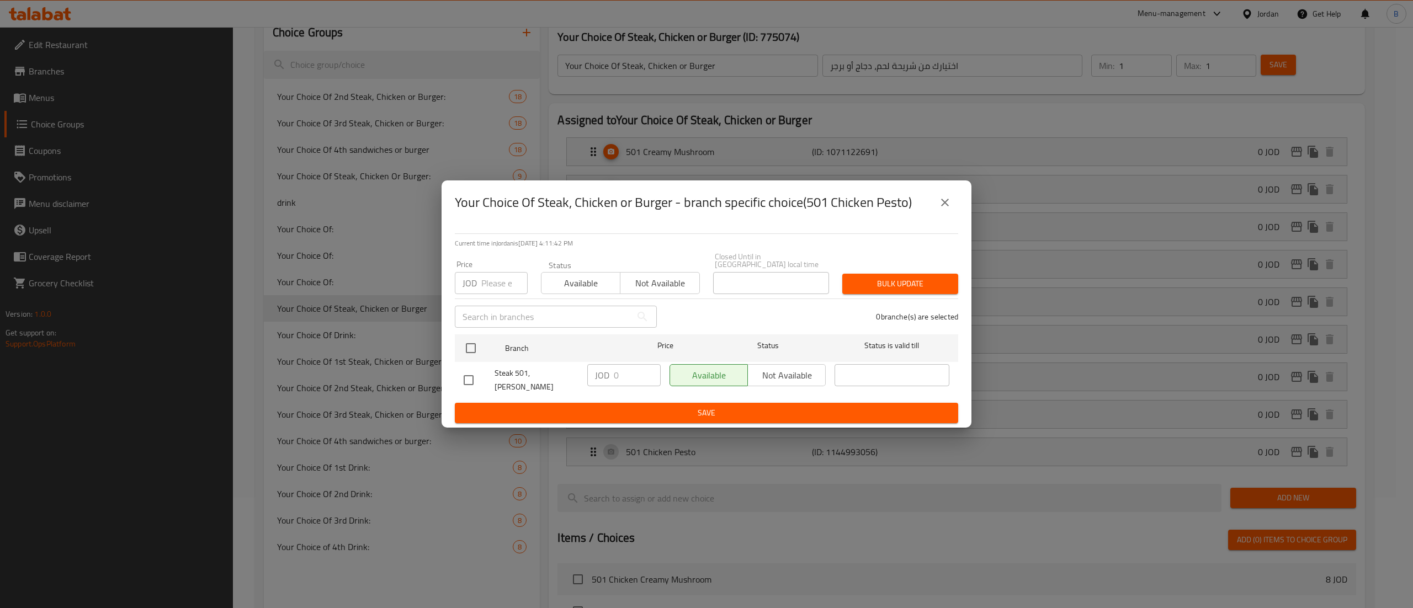
click at [939, 209] on icon "close" at bounding box center [944, 202] width 13 height 13
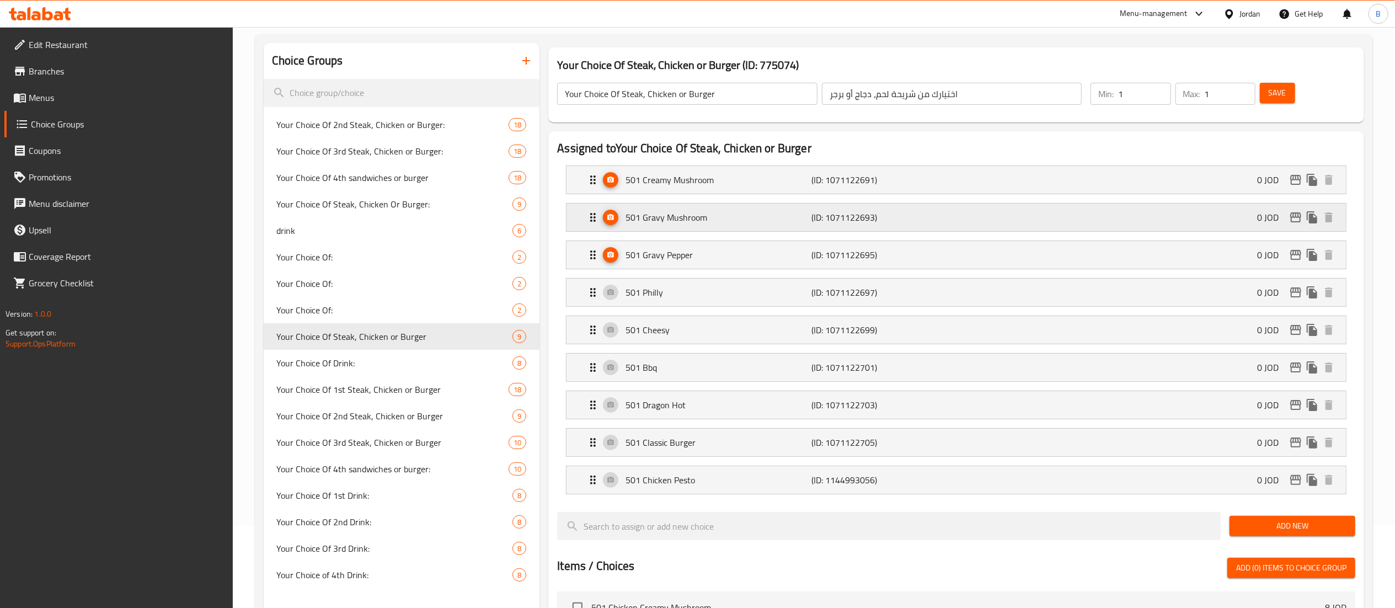
scroll to position [0, 0]
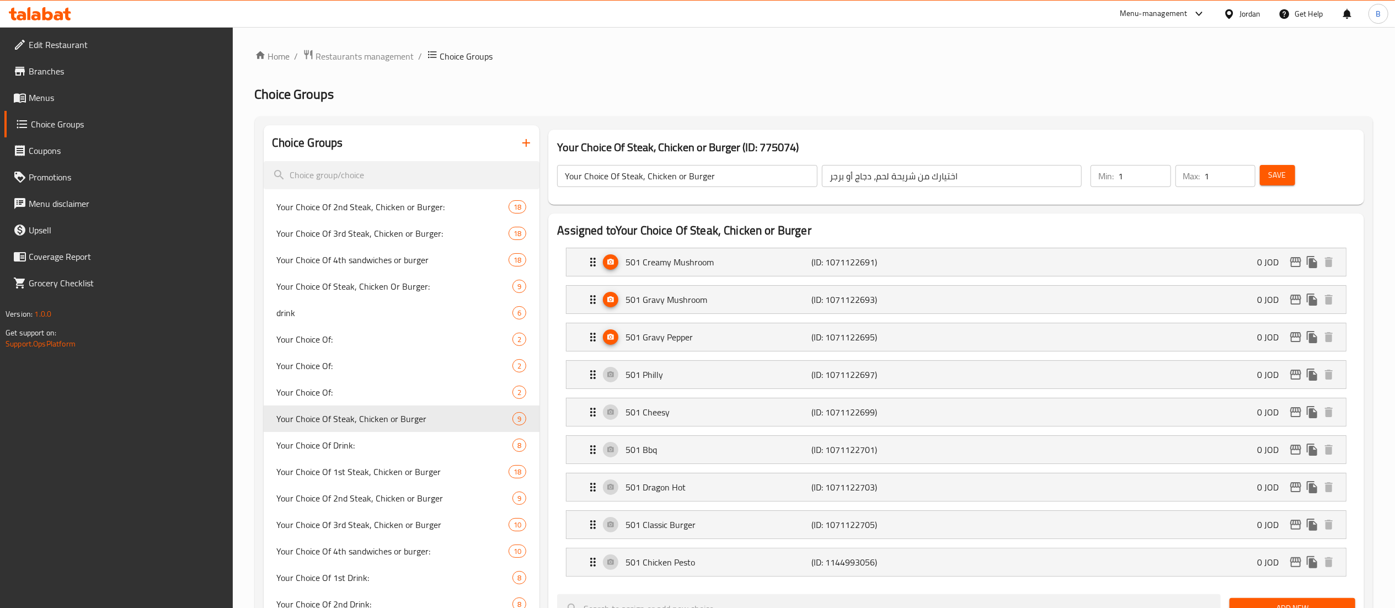
drag, startPoint x: 56, startPoint y: 94, endPoint x: 146, endPoint y: 113, distance: 91.9
click at [56, 94] on span "Menus" at bounding box center [126, 97] width 195 height 13
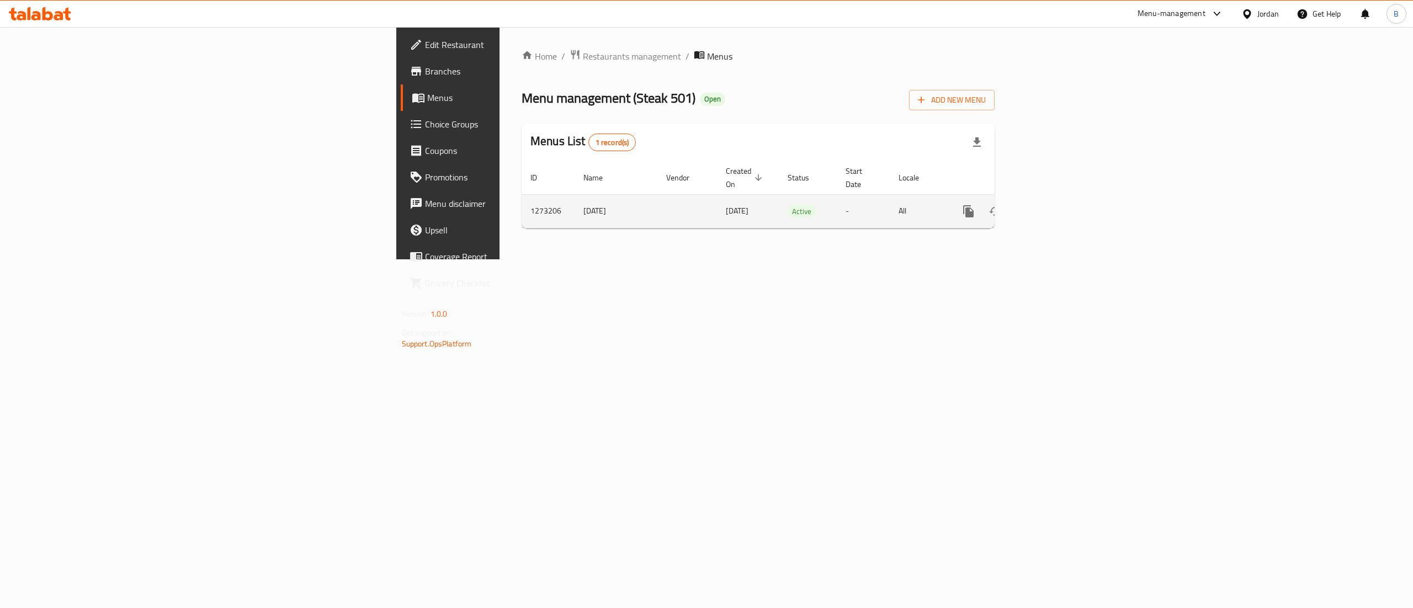
click at [1054, 205] on icon "enhanced table" at bounding box center [1047, 211] width 13 height 13
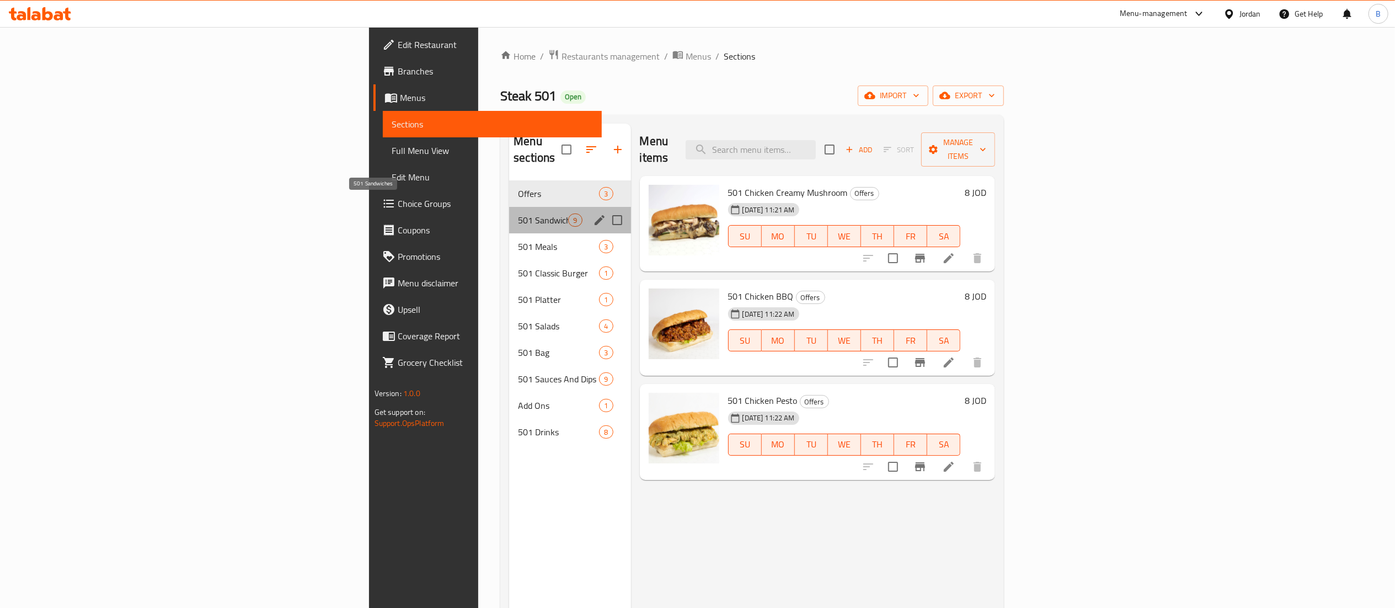
click at [518, 214] on span "501 Sandwiches" at bounding box center [543, 220] width 50 height 13
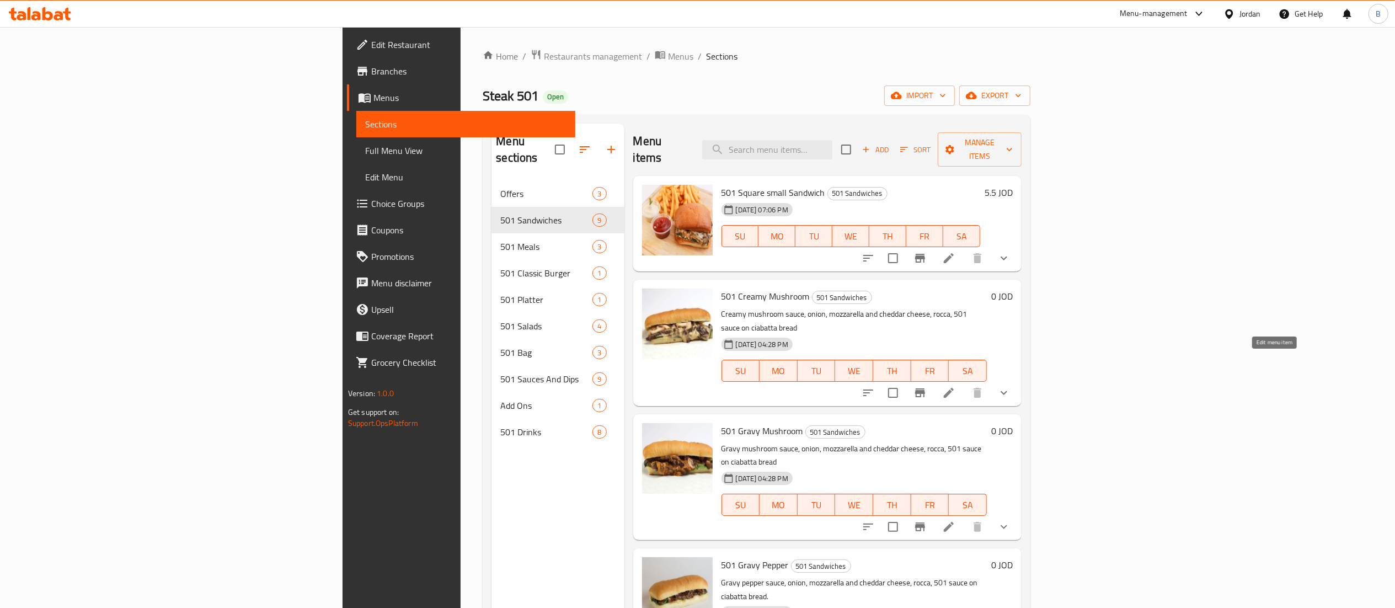
click at [956, 386] on icon at bounding box center [948, 392] width 13 height 13
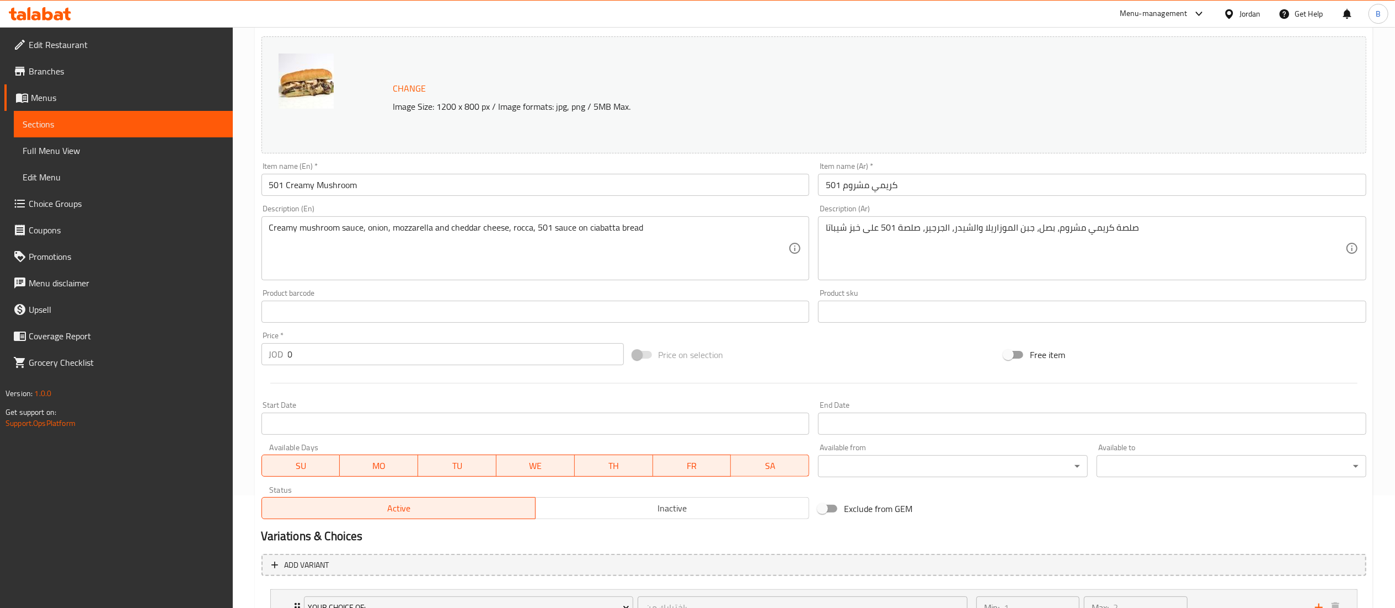
scroll to position [252, 0]
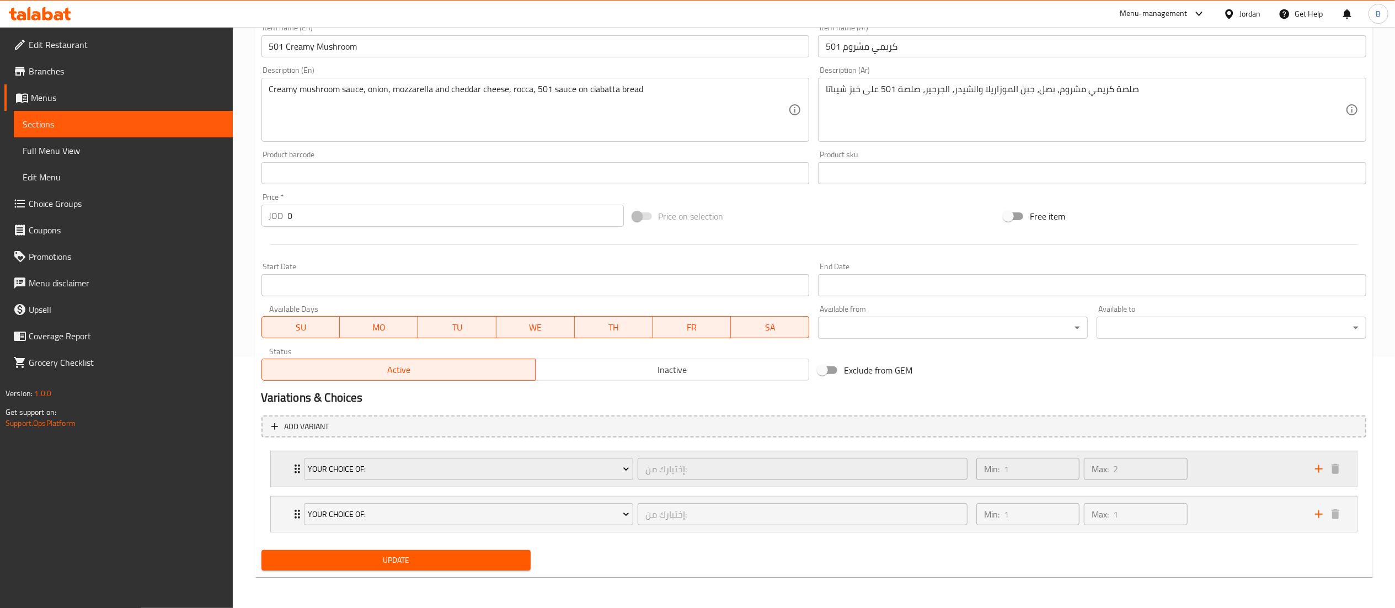
click at [1227, 473] on div "Min: 1 ​ Max: 2 ​" at bounding box center [1139, 468] width 339 height 35
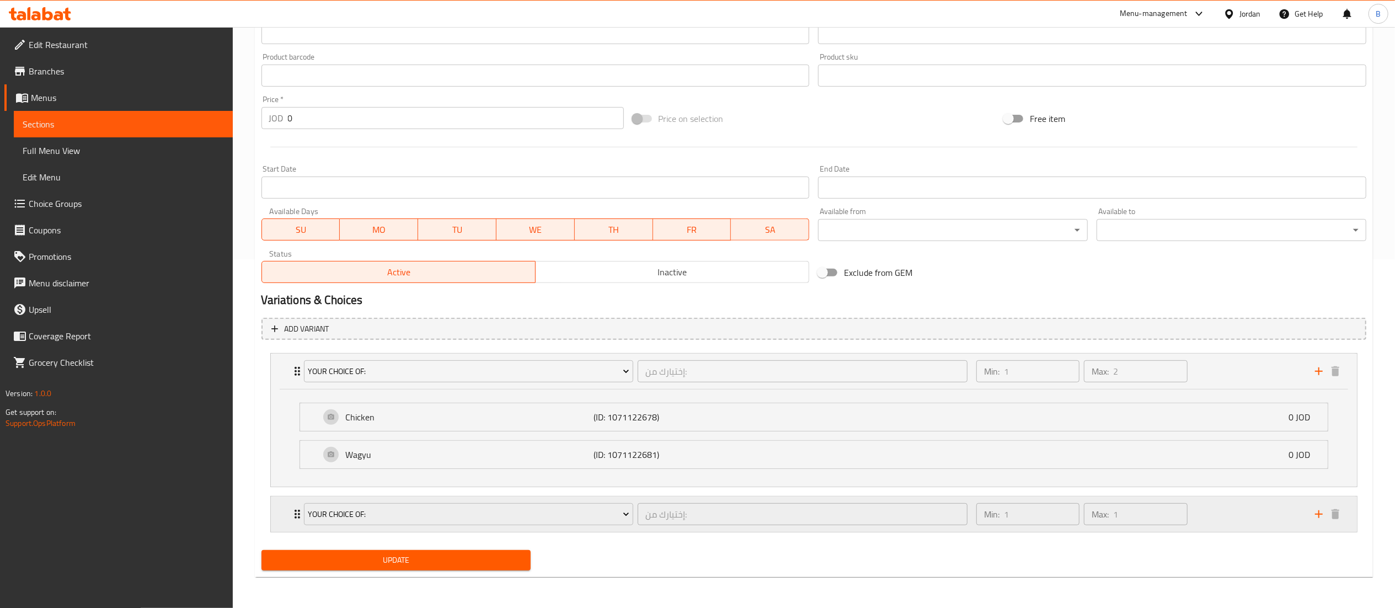
click at [1234, 500] on div "Min: 1 ​ Max: 1 ​" at bounding box center [1139, 514] width 339 height 35
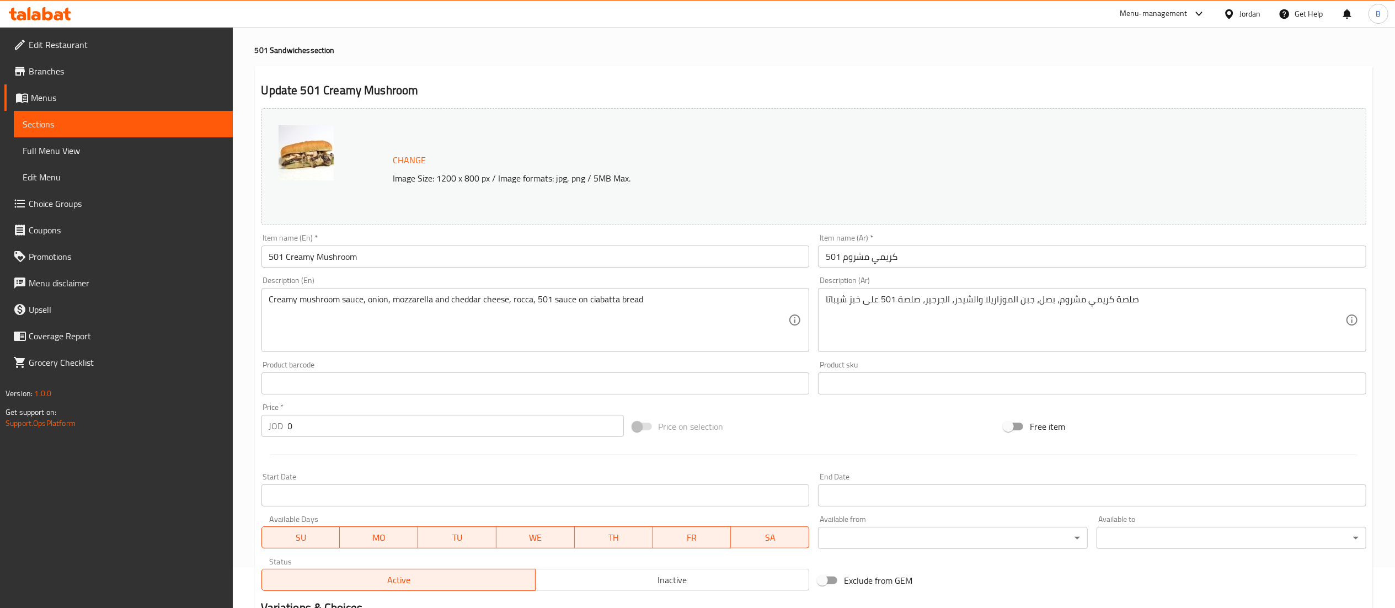
scroll to position [7, 0]
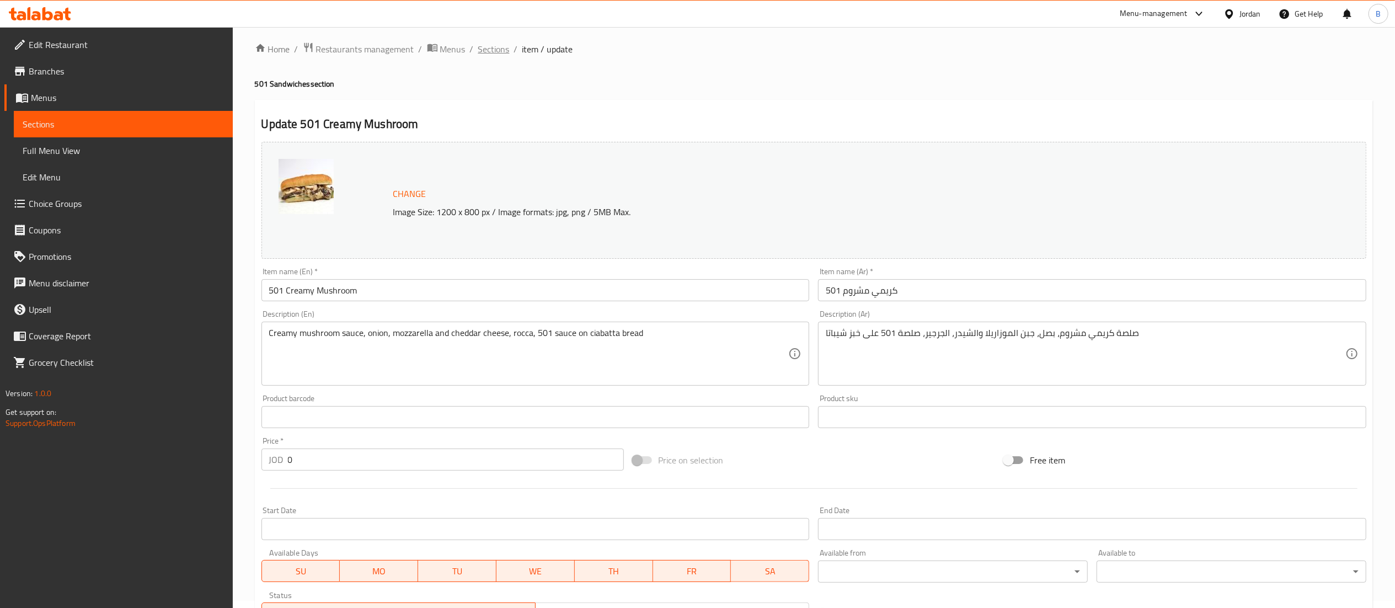
click at [486, 46] on span "Sections" at bounding box center [493, 48] width 31 height 13
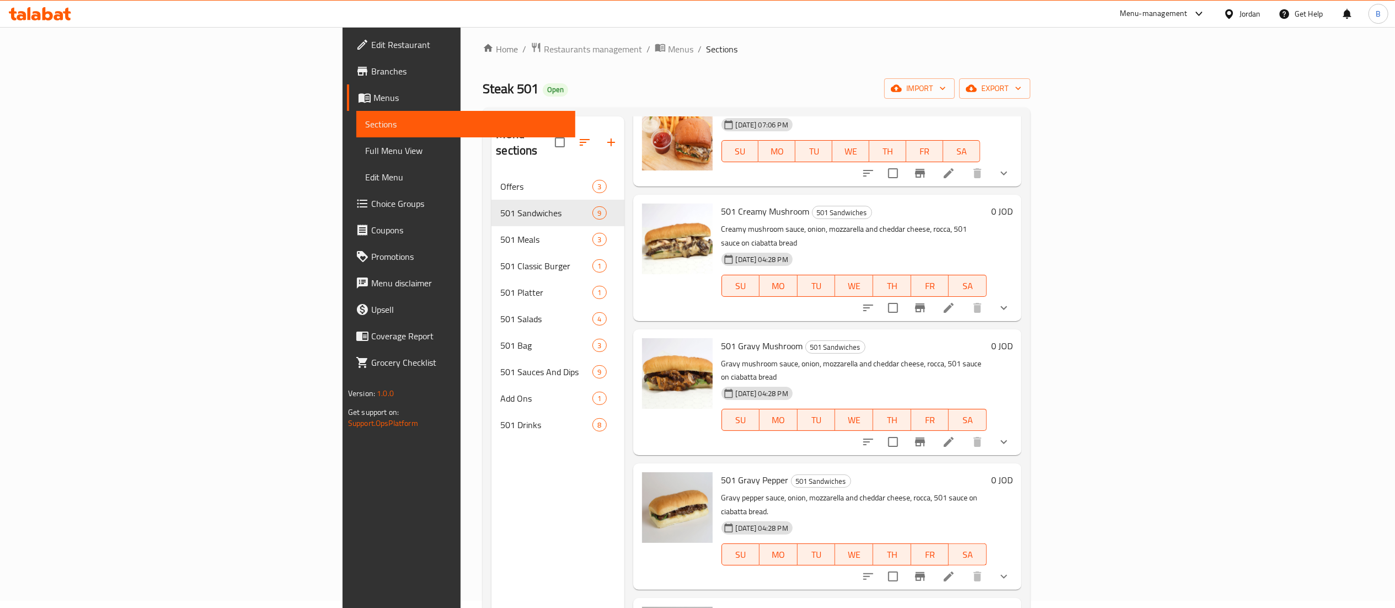
scroll to position [110, 0]
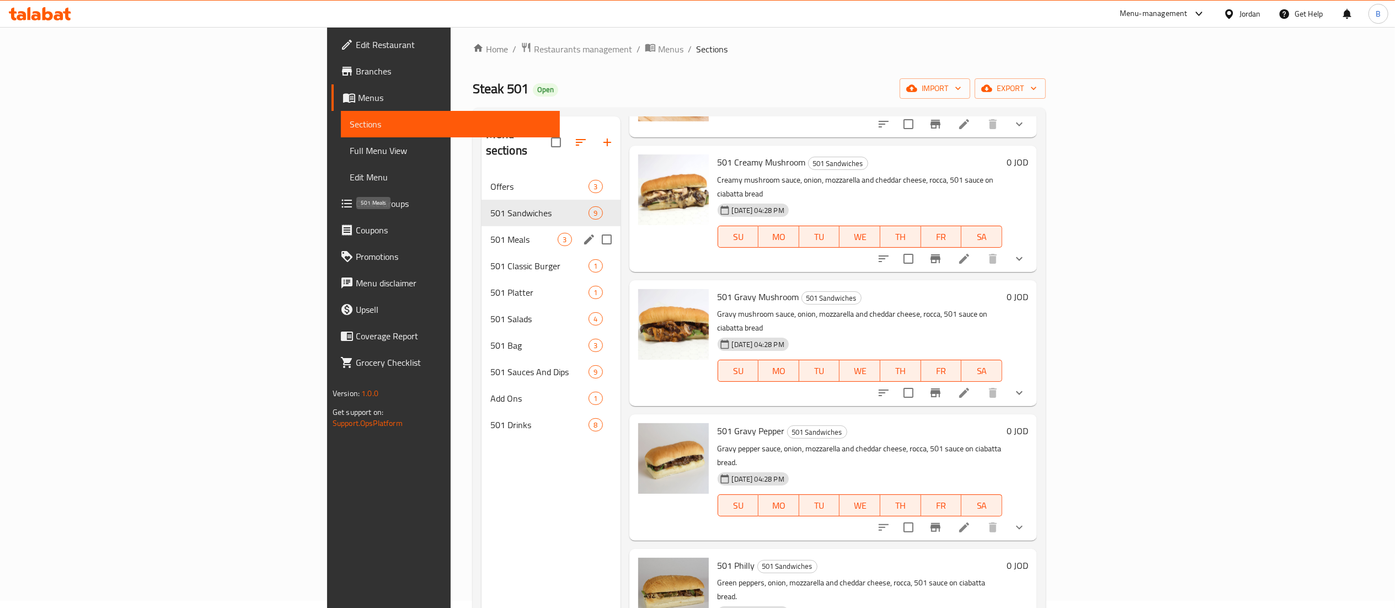
drag, startPoint x: 284, startPoint y: 224, endPoint x: 289, endPoint y: 226, distance: 5.9
click at [491, 233] on span "501 Meals" at bounding box center [525, 239] width 68 height 13
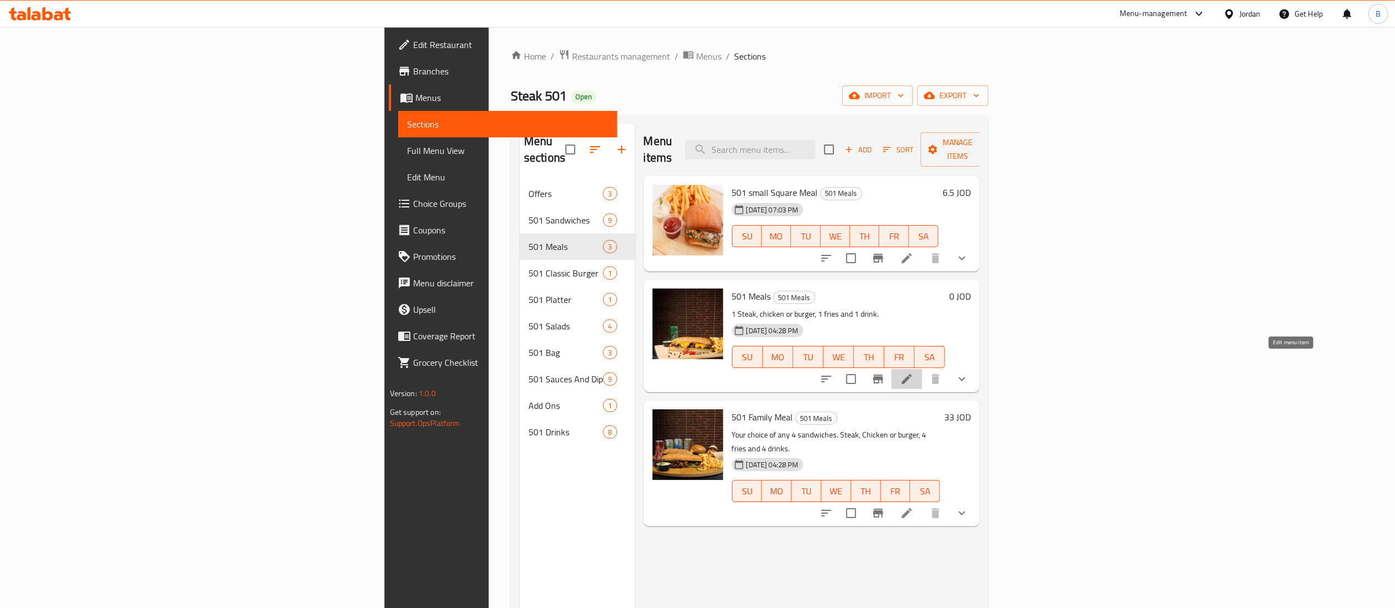
click at [912, 374] on icon at bounding box center [907, 379] width 10 height 10
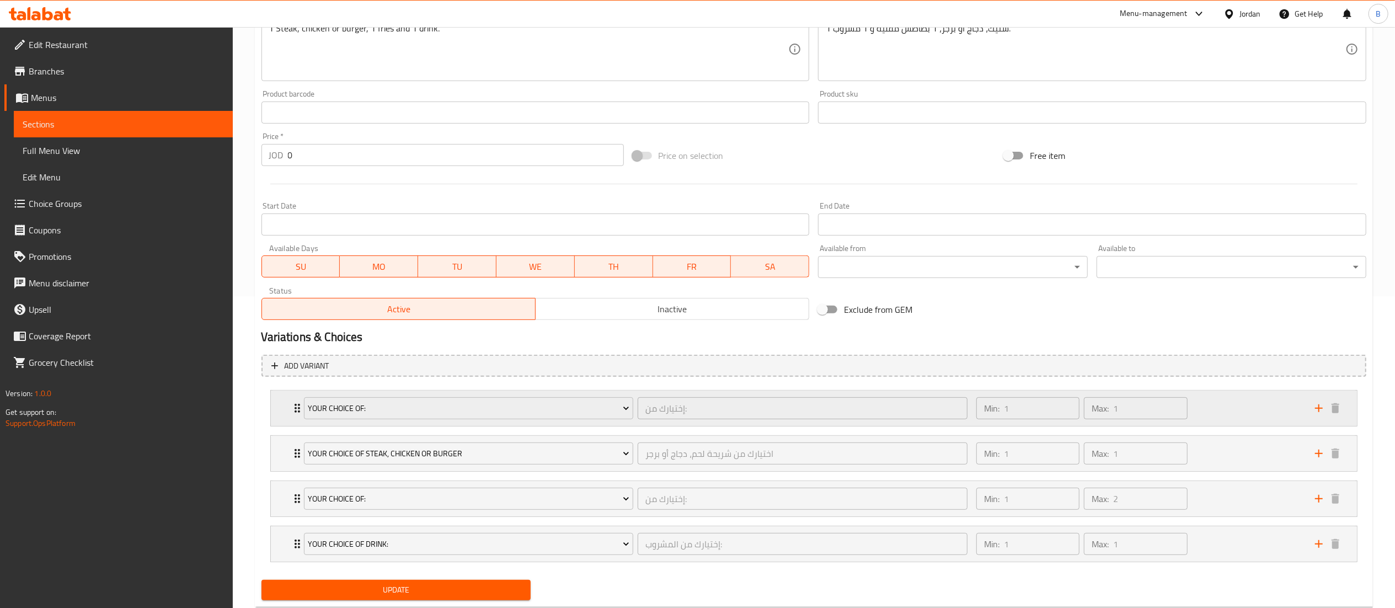
scroll to position [343, 0]
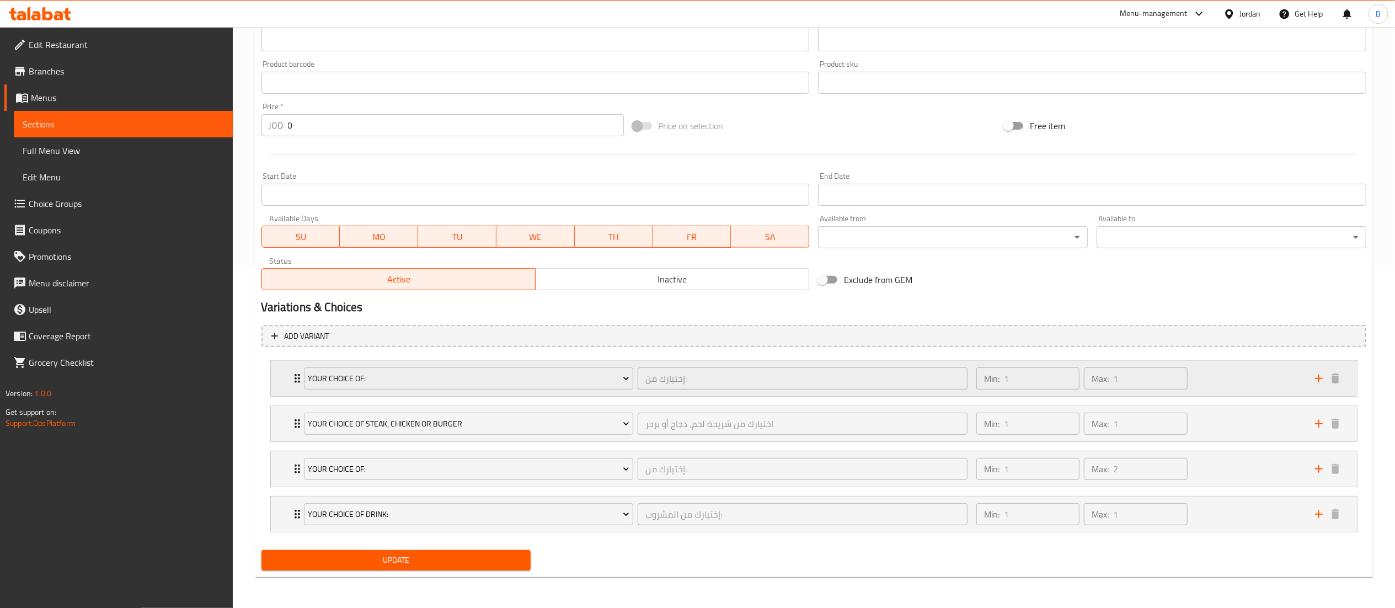
click at [1222, 372] on div "Min: 1 ​ Max: 1 ​" at bounding box center [1139, 378] width 339 height 35
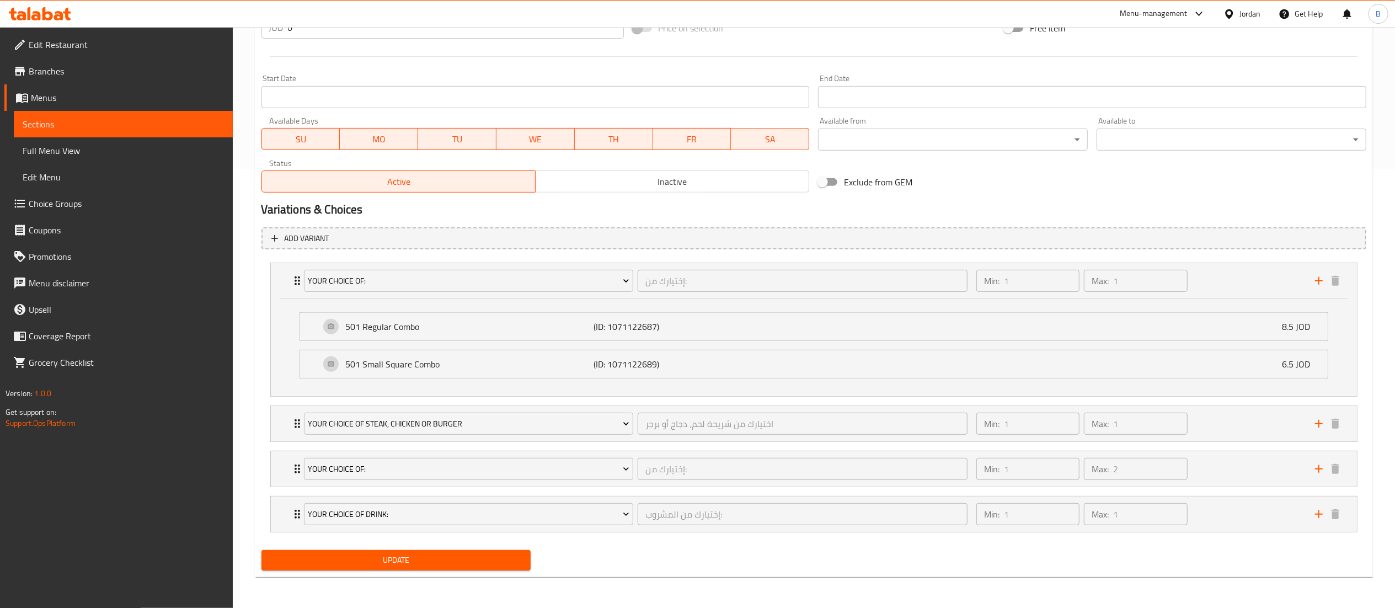
scroll to position [442, 0]
click at [1239, 410] on div "Min: 1 ​ Max: 1 ​" at bounding box center [1139, 423] width 339 height 35
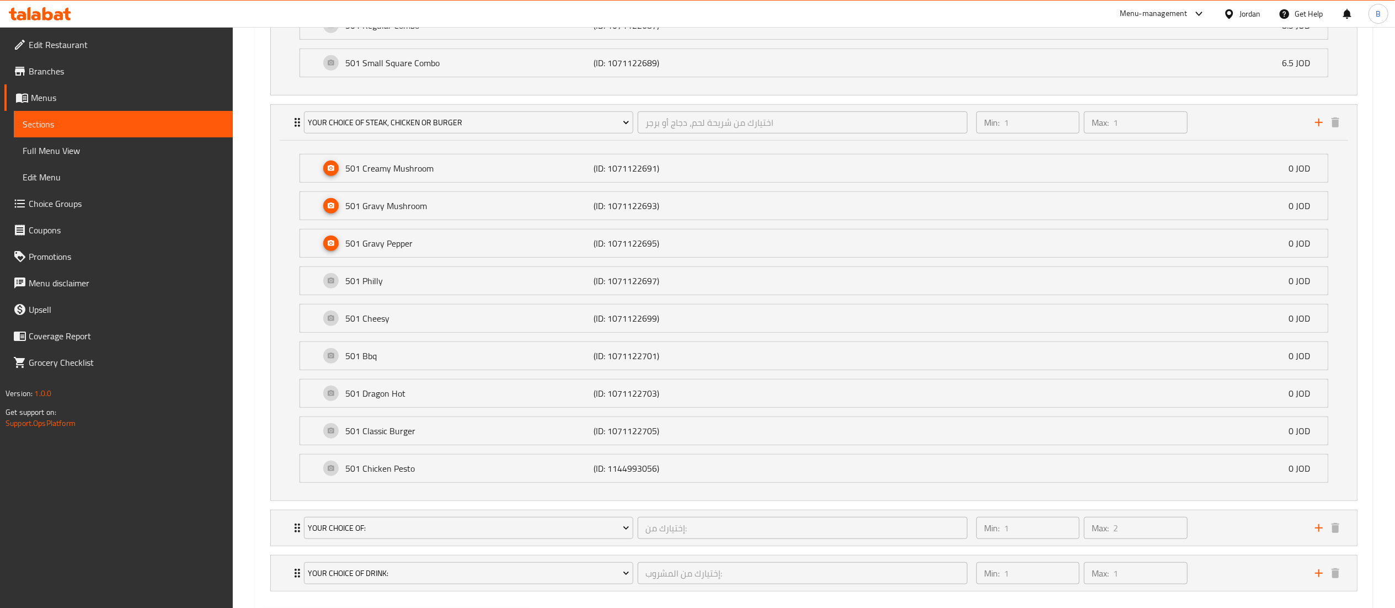
scroll to position [806, 0]
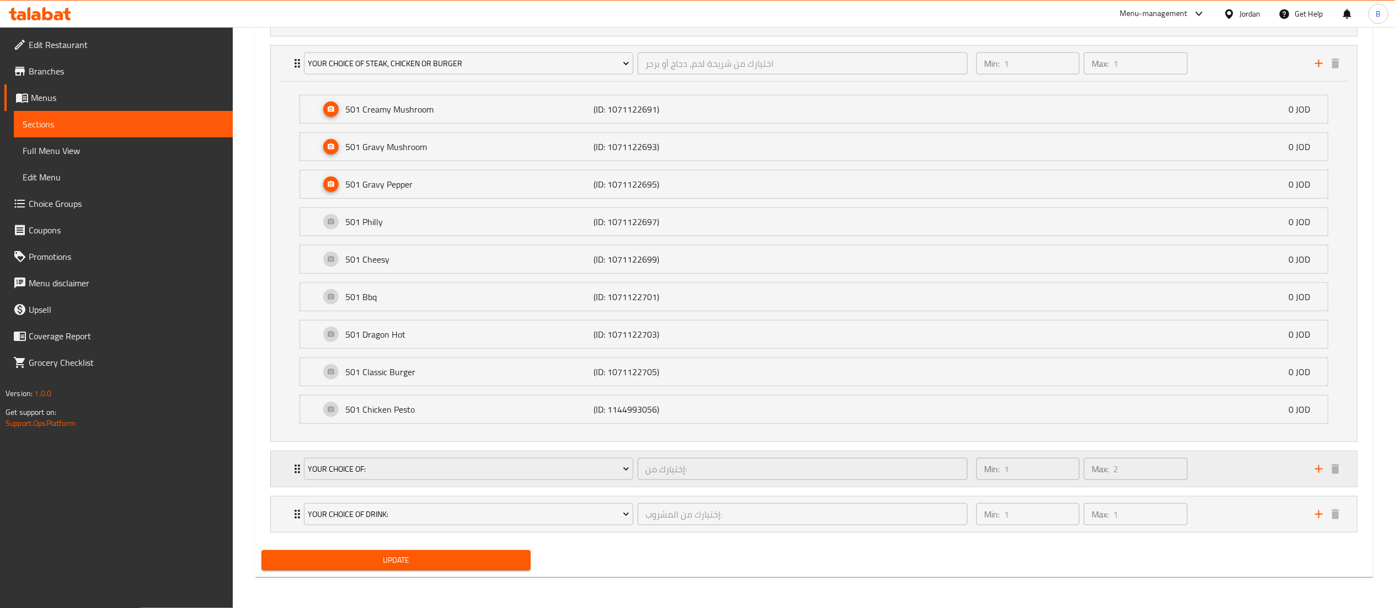
drag, startPoint x: 1234, startPoint y: 470, endPoint x: 1286, endPoint y: 483, distance: 53.1
click at [1232, 470] on div "Min: 1 ​ Max: 2 ​" at bounding box center [1139, 468] width 339 height 35
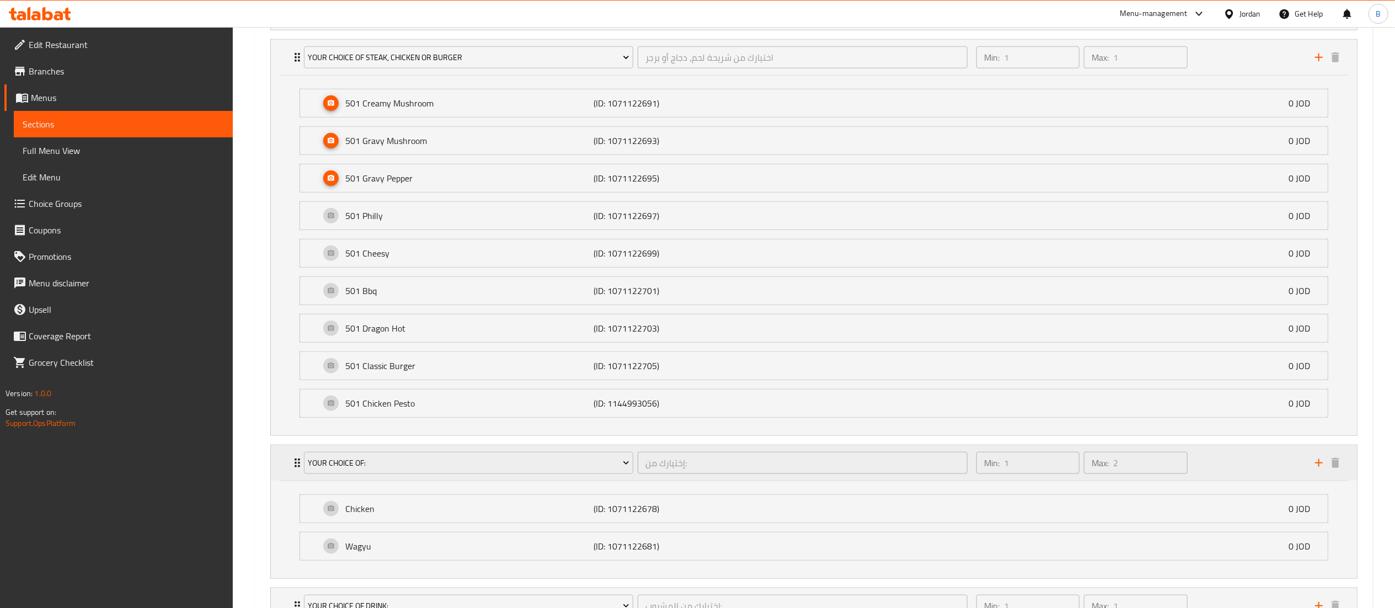
click at [1271, 472] on div "Min: 1 ​ Max: 2 ​" at bounding box center [1139, 462] width 339 height 35
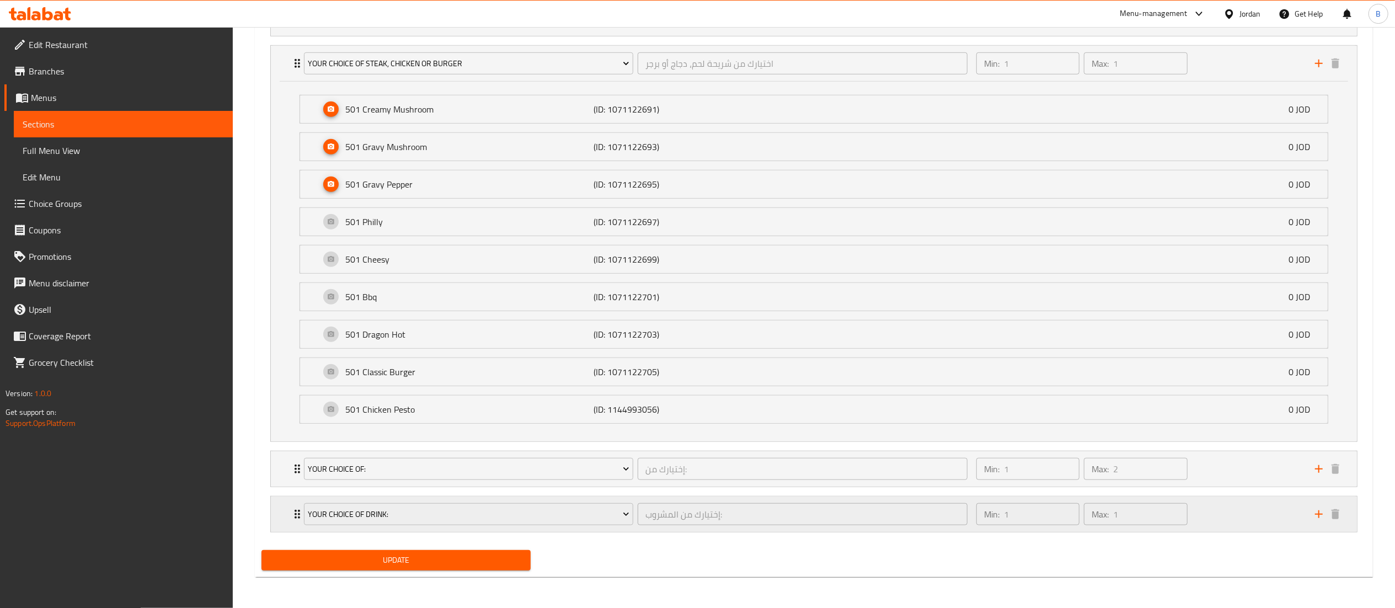
click at [1252, 503] on div "Min: 1 ​ Max: 1 ​" at bounding box center [1139, 514] width 339 height 35
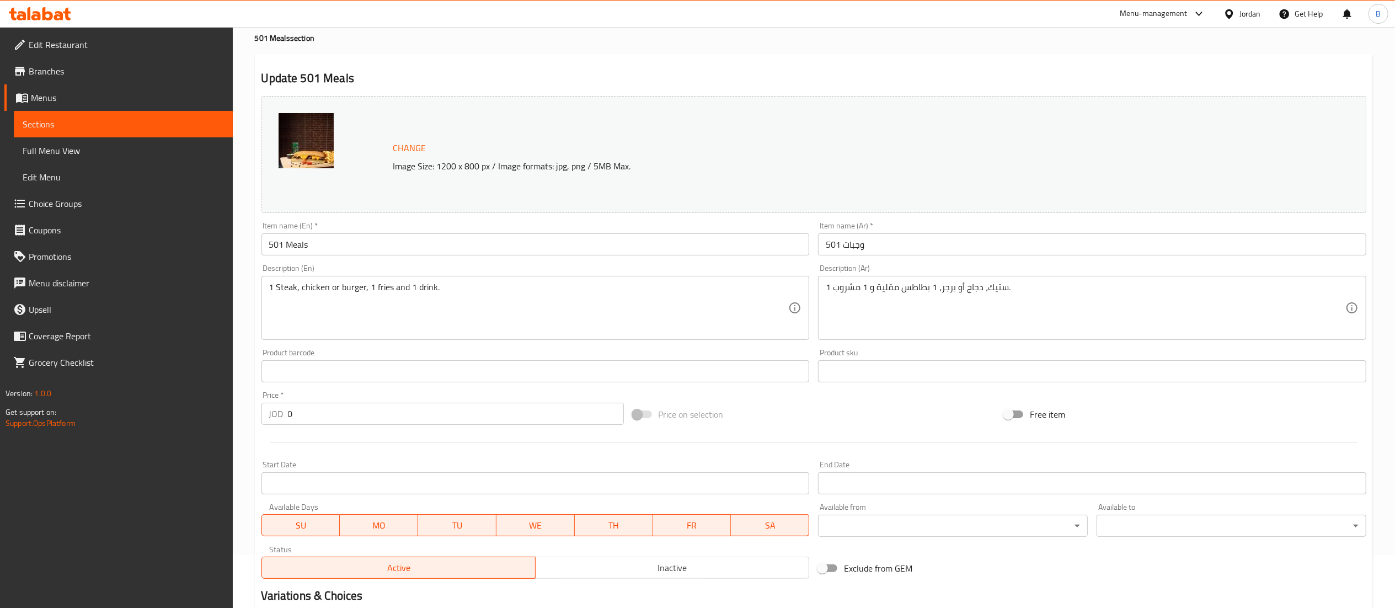
scroll to position [0, 0]
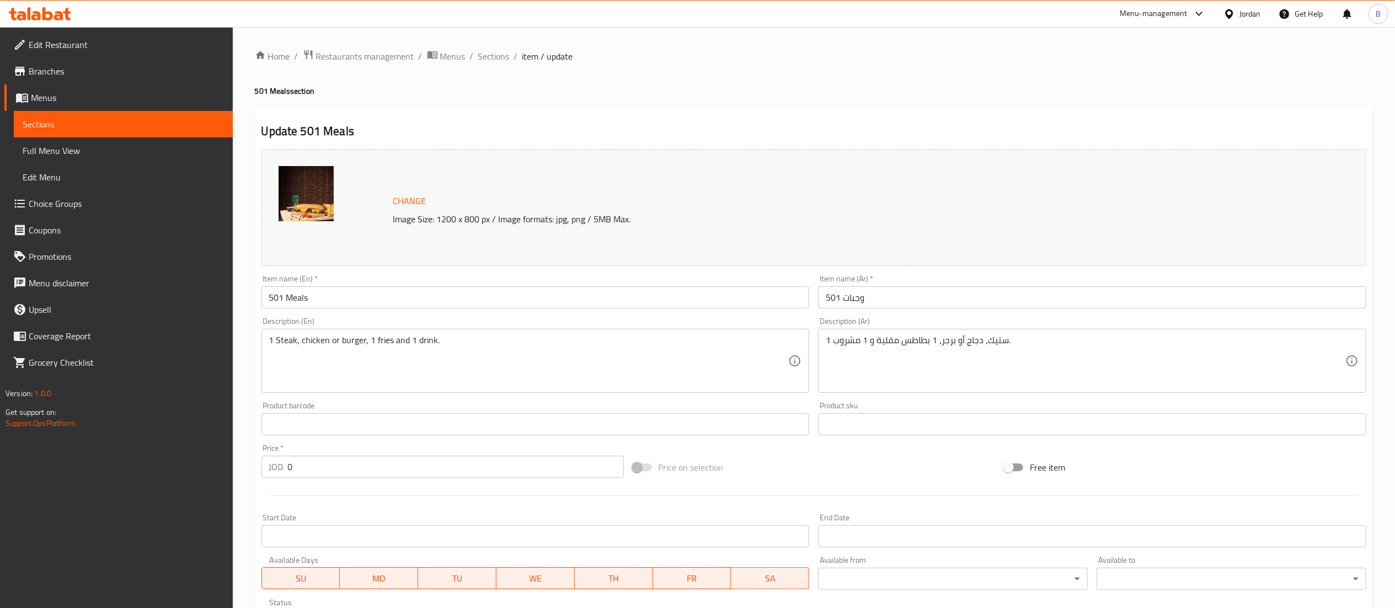
drag, startPoint x: 502, startPoint y: 59, endPoint x: 508, endPoint y: 66, distance: 9.8
click at [502, 58] on span "Sections" at bounding box center [493, 56] width 31 height 13
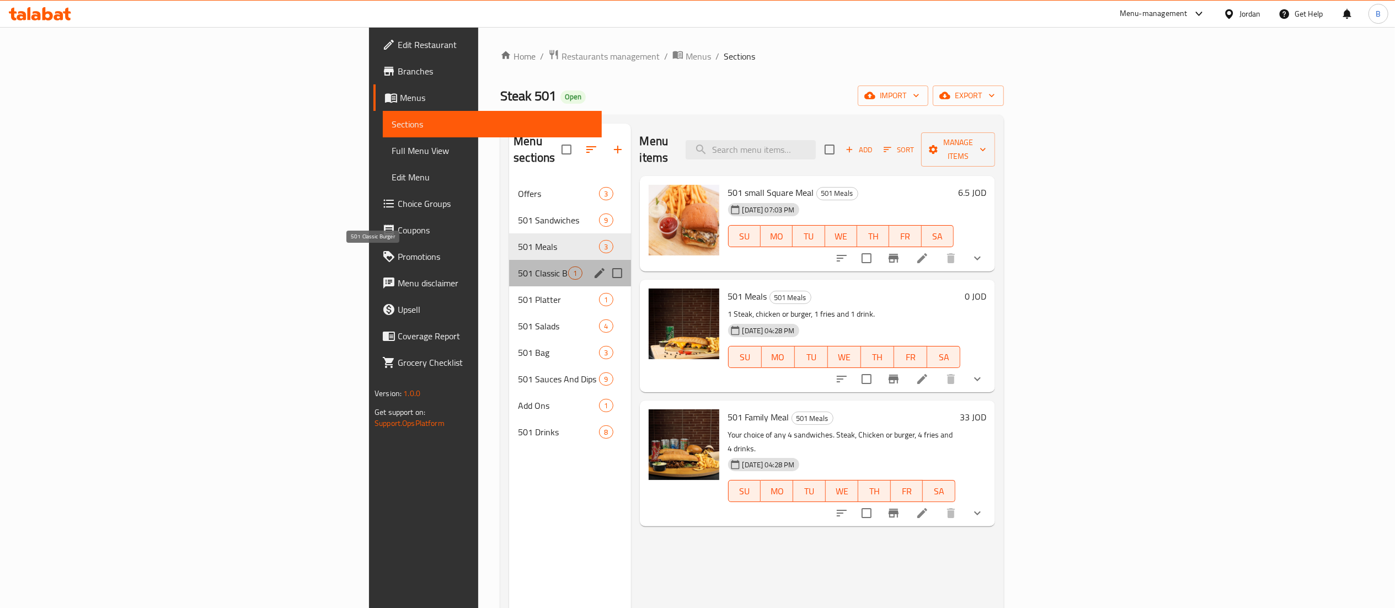
click at [518, 267] on span "501 Classic Burger" at bounding box center [543, 273] width 50 height 13
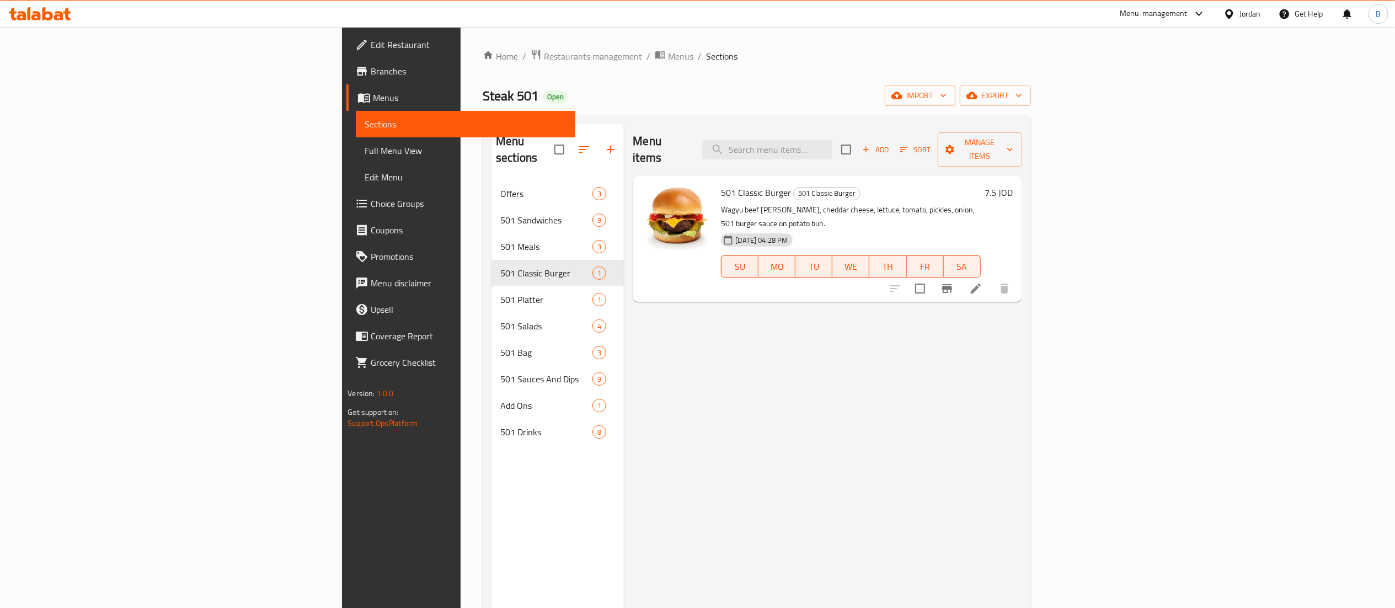
click at [47, 15] on icon at bounding box center [40, 13] width 62 height 13
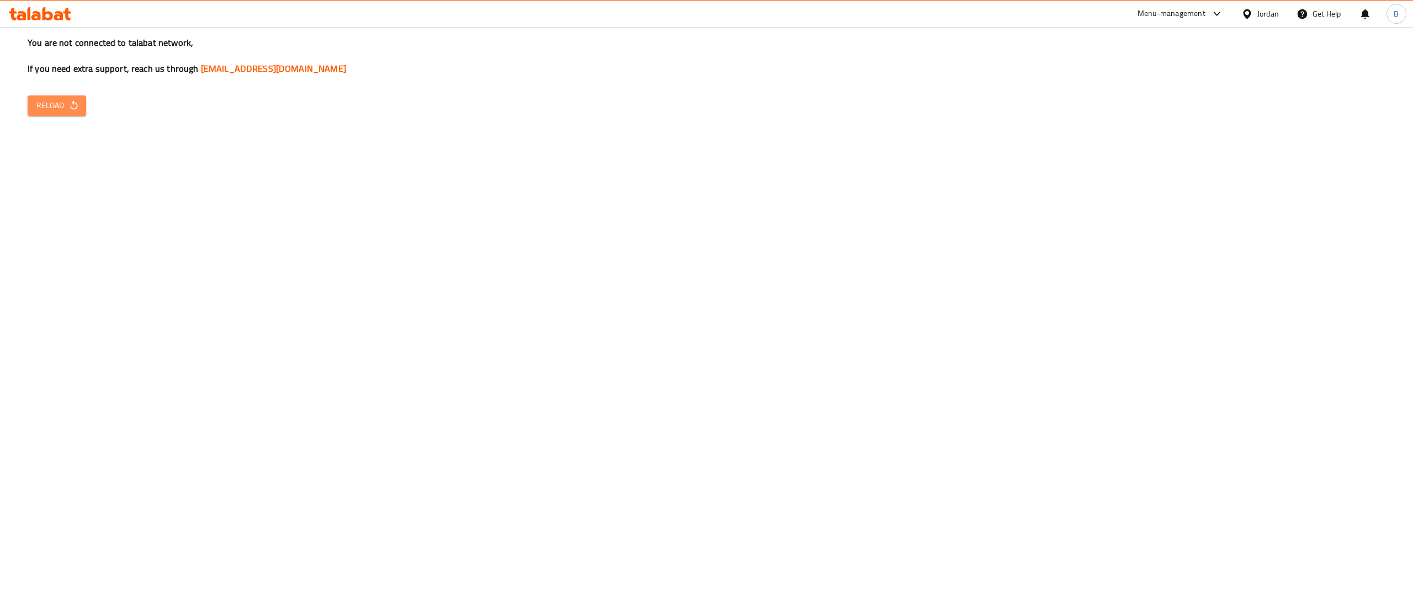
click at [57, 112] on span "Reload" at bounding box center [56, 106] width 41 height 14
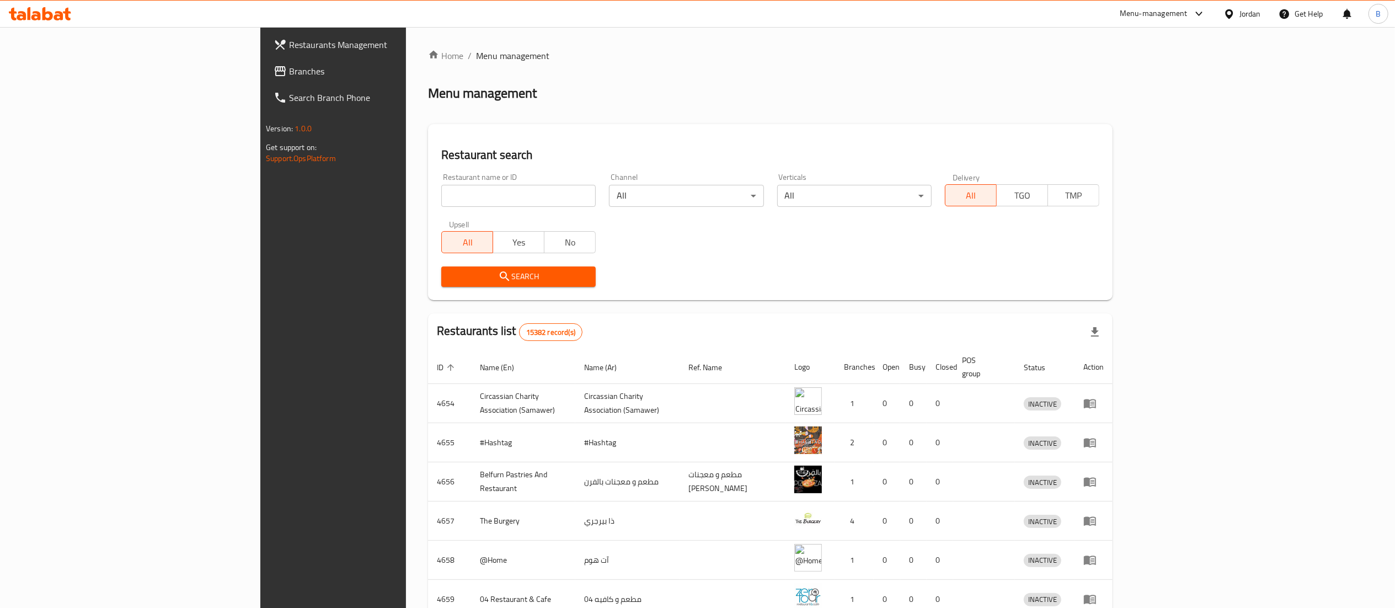
click at [289, 74] on span "Branches" at bounding box center [386, 71] width 195 height 13
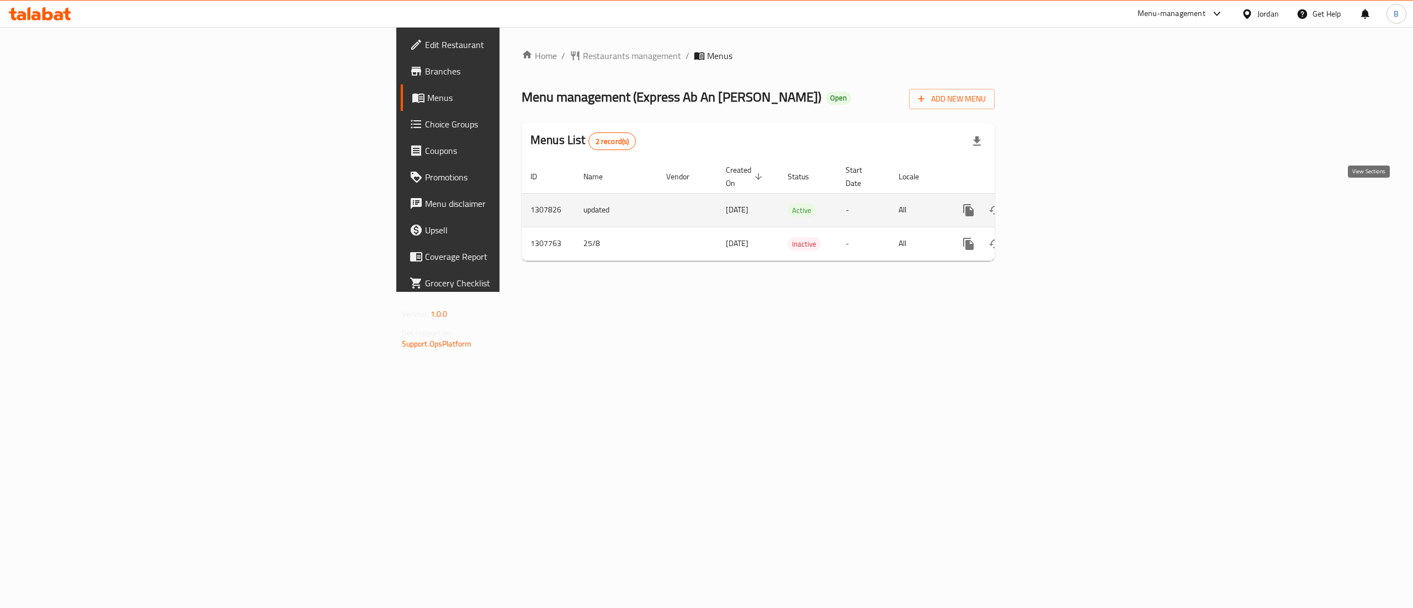
click at [1053, 205] on icon "enhanced table" at bounding box center [1048, 210] width 10 height 10
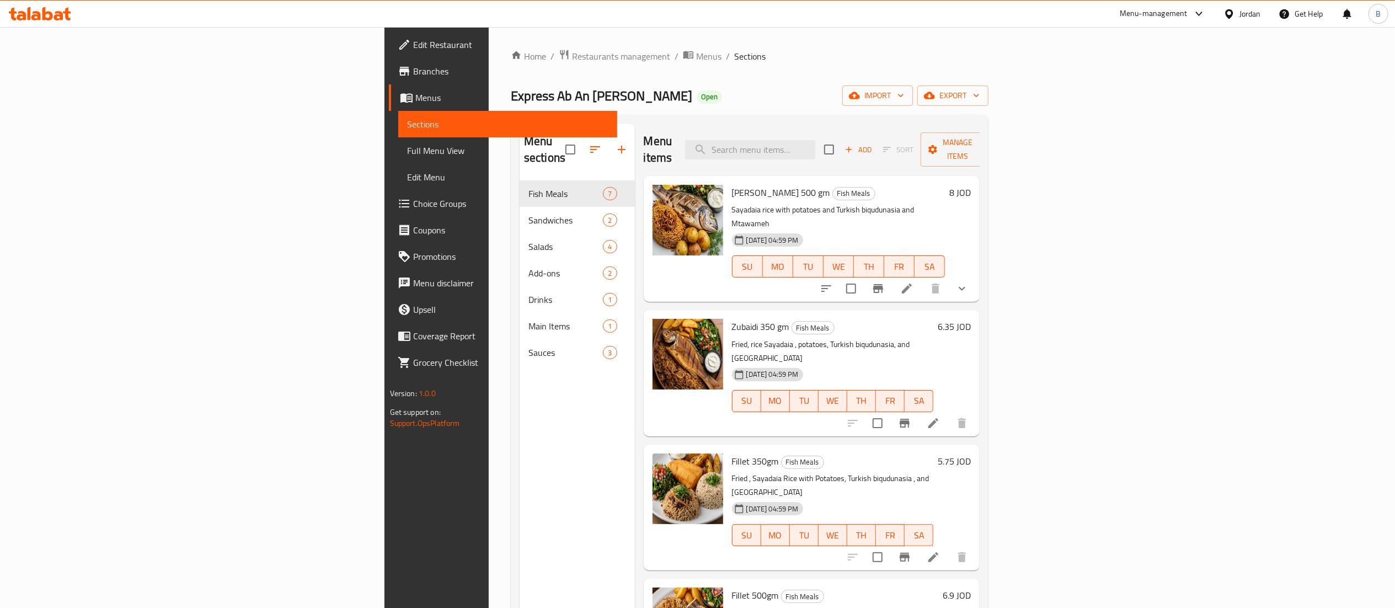
click at [976, 275] on button "show more" at bounding box center [962, 288] width 26 height 26
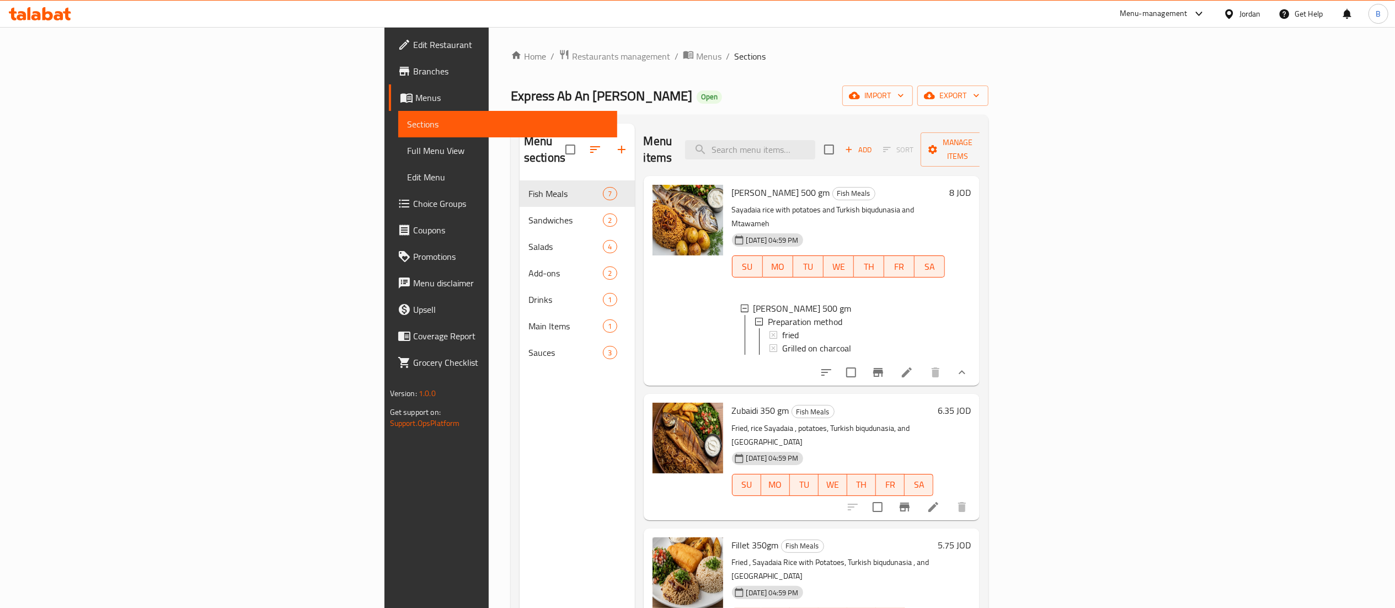
scroll to position [110, 0]
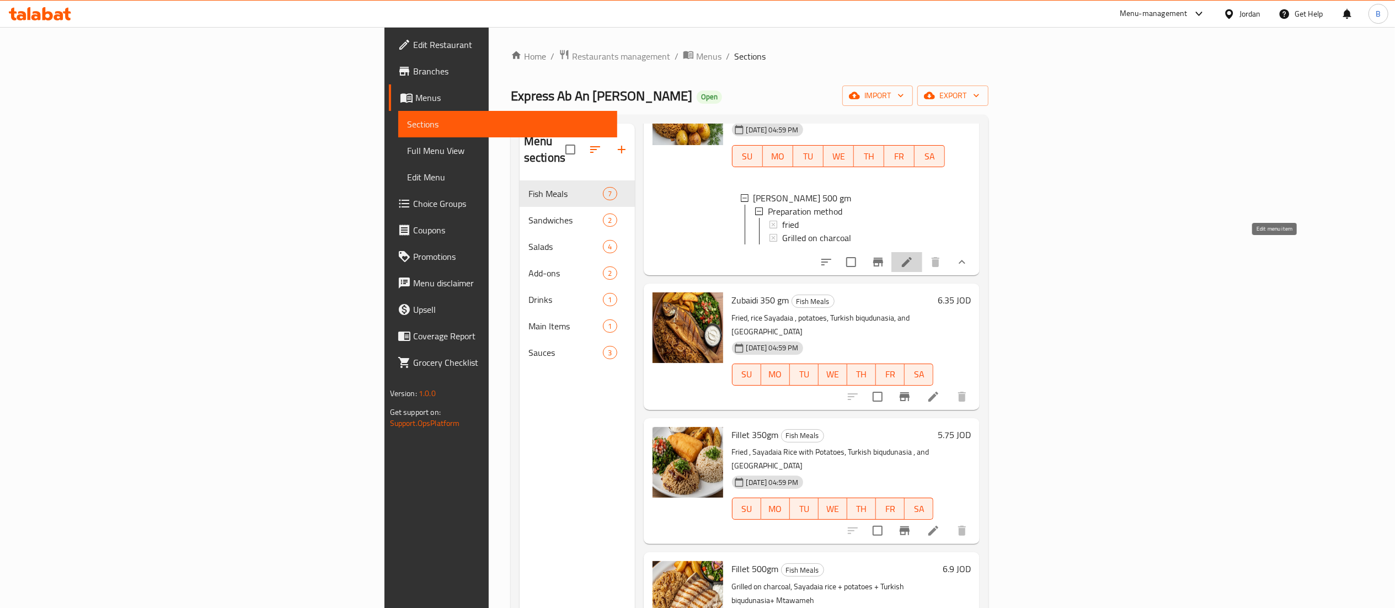
click at [914, 255] on icon at bounding box center [907, 261] width 13 height 13
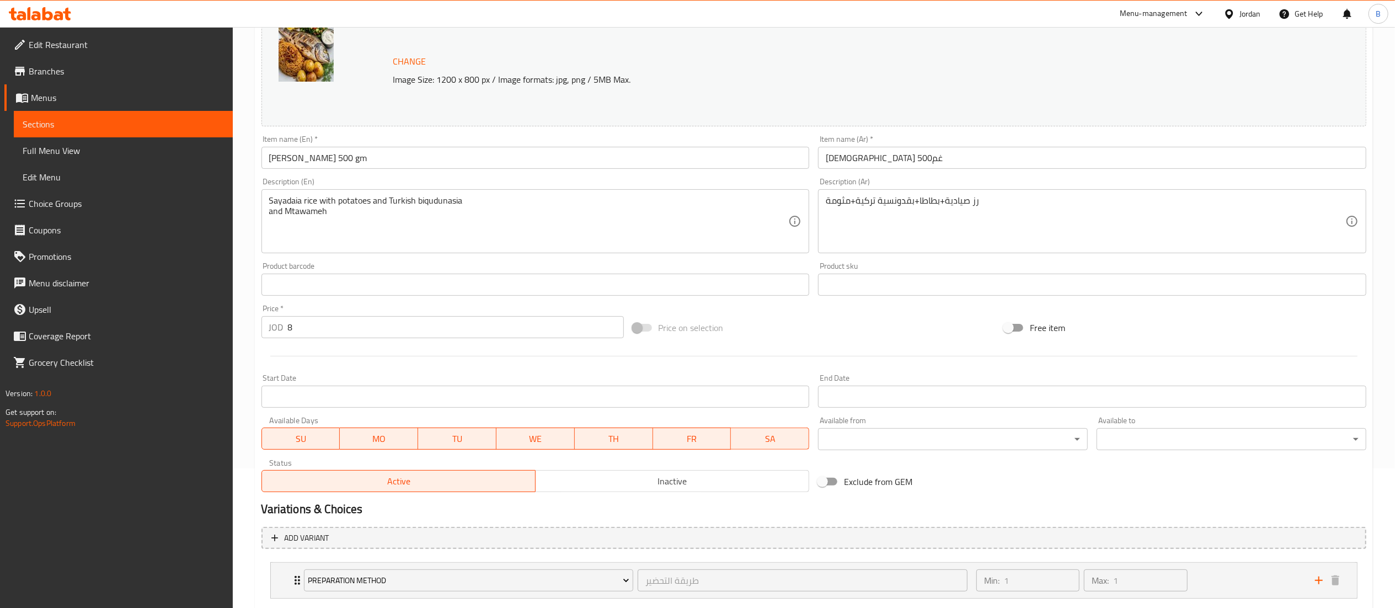
scroll to position [206, 0]
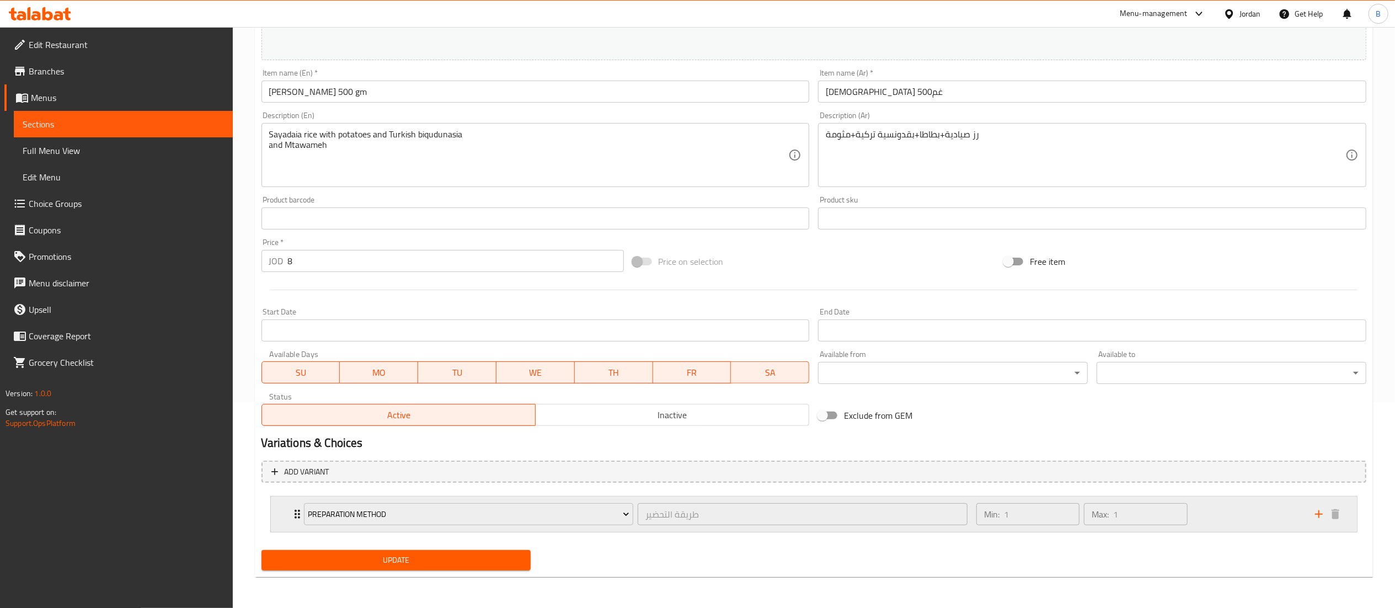
click at [1239, 513] on div "Min: 1 ​ Max: 1 ​" at bounding box center [1139, 514] width 339 height 35
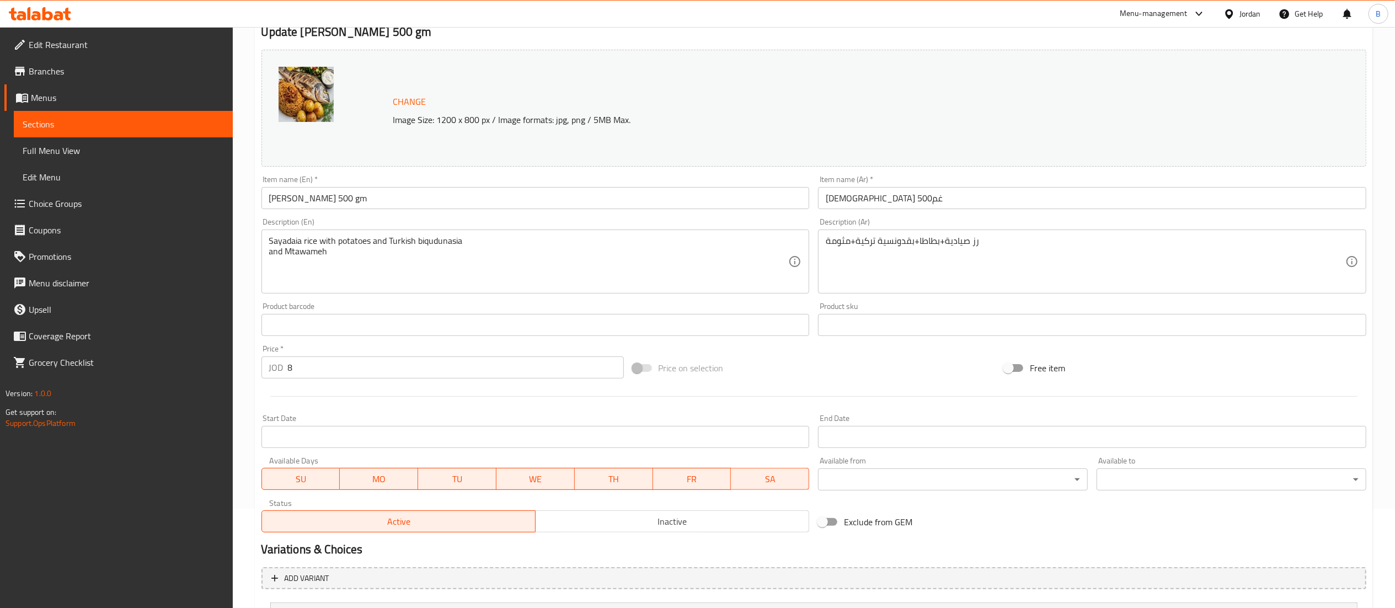
scroll to position [0, 0]
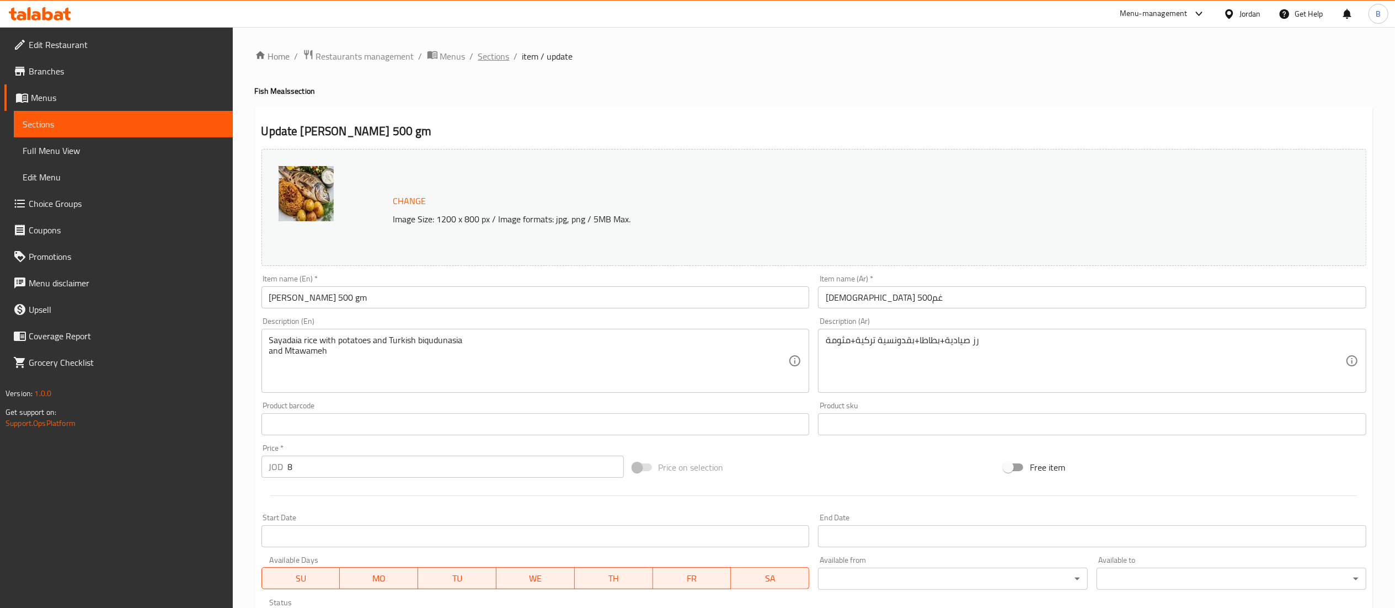
click at [496, 55] on span "Sections" at bounding box center [493, 56] width 31 height 13
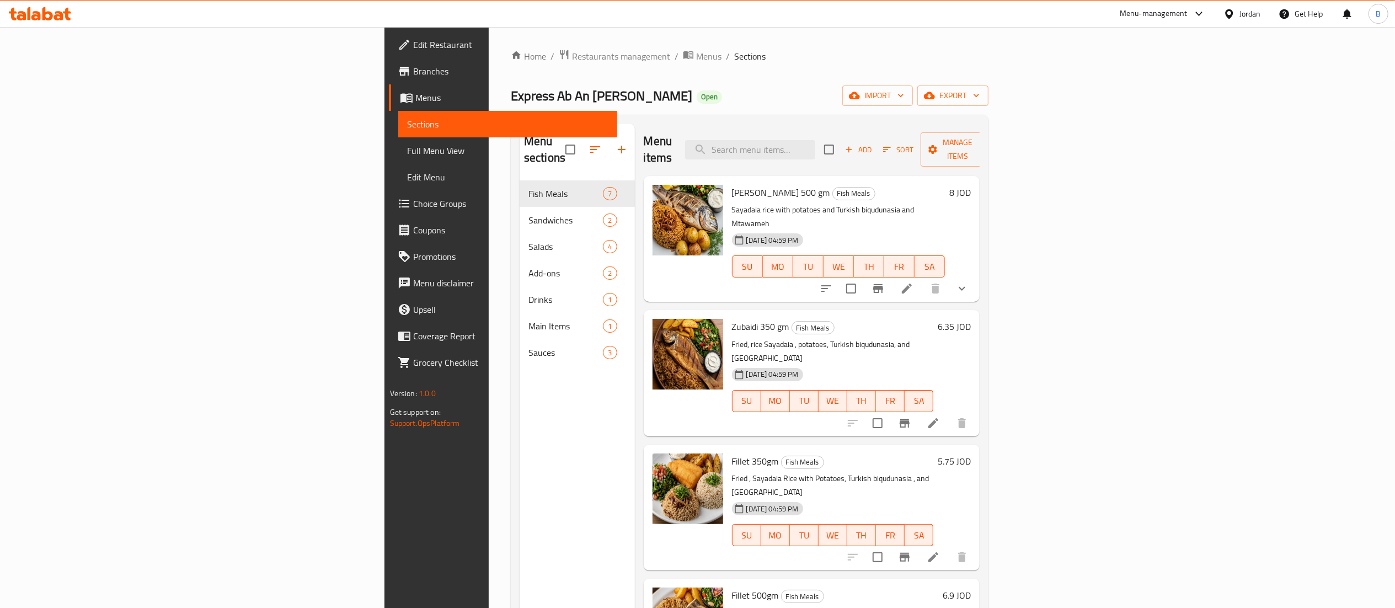
click at [413, 209] on span "Choice Groups" at bounding box center [510, 203] width 195 height 13
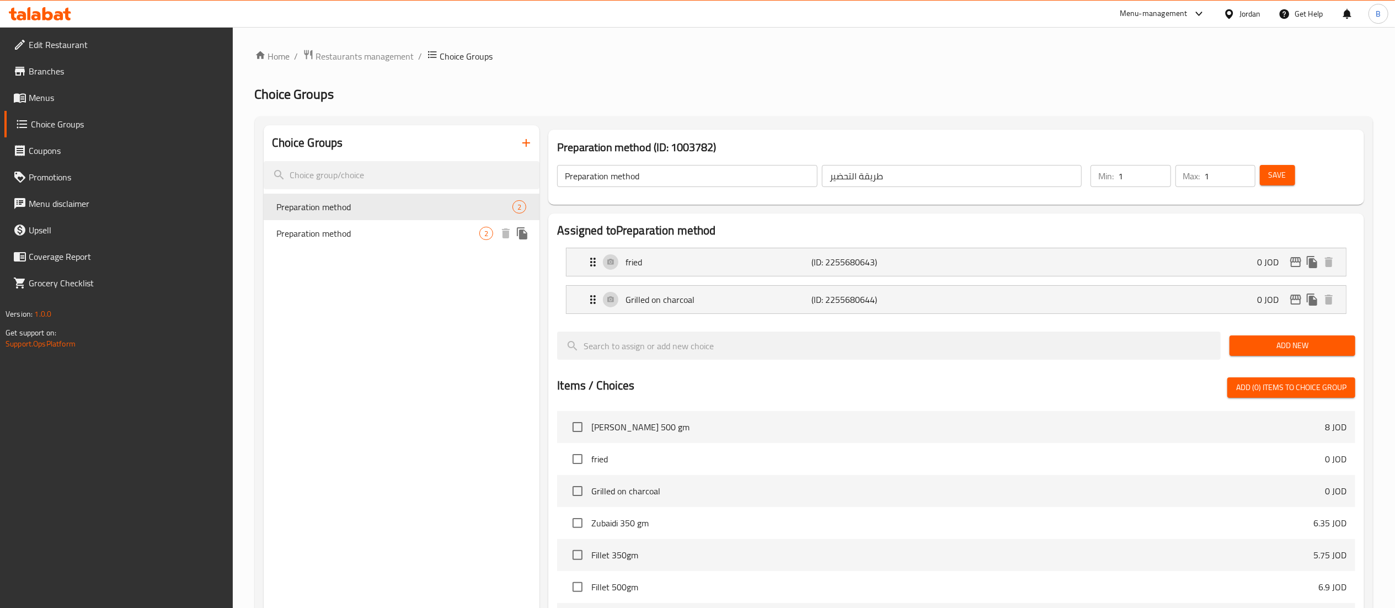
click at [398, 241] on div "Preparation method 2" at bounding box center [402, 233] width 276 height 26
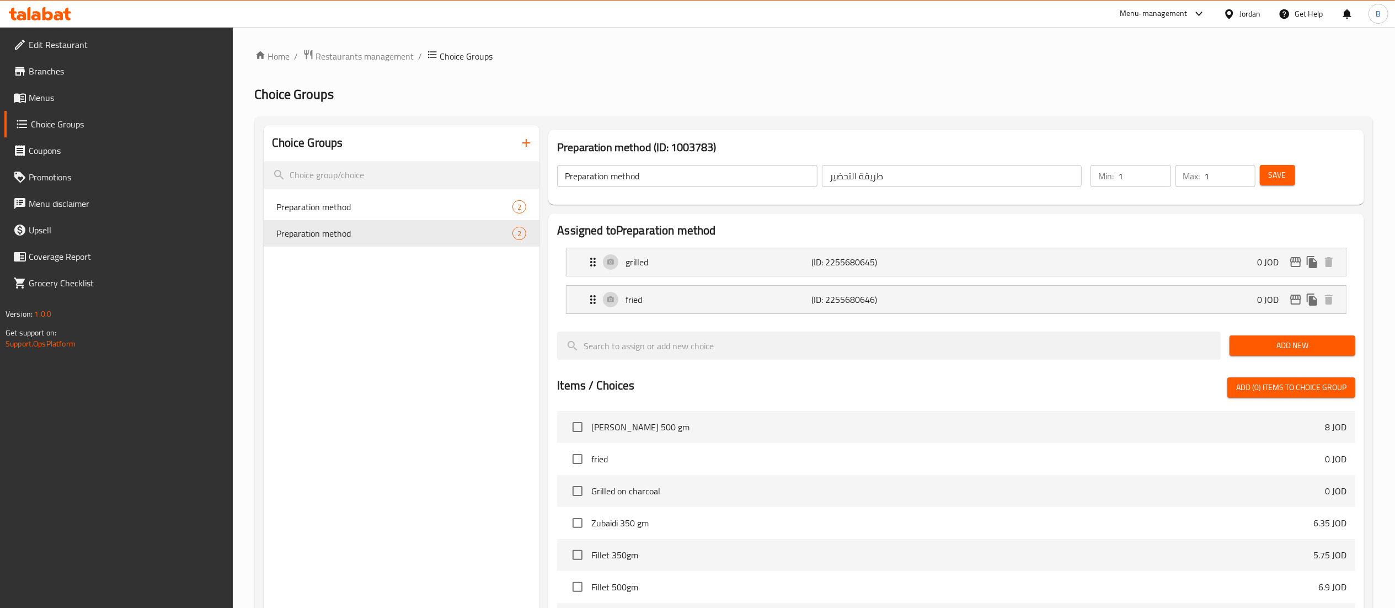
click at [532, 149] on icon "button" at bounding box center [526, 142] width 13 height 13
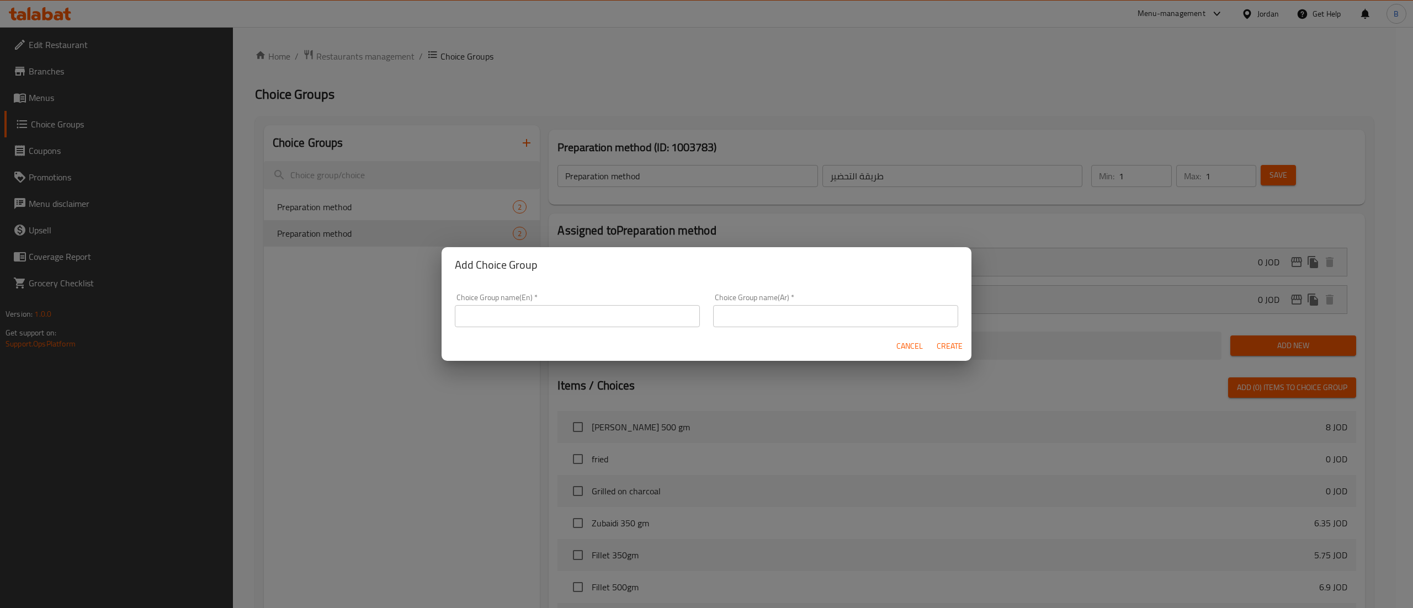
click at [603, 313] on input "text" at bounding box center [577, 316] width 245 height 22
type input "your choice of:"
click at [826, 316] on input "text" at bounding box center [835, 316] width 245 height 22
type input "اختيارك من"
click at [946, 351] on span "Create" at bounding box center [949, 346] width 26 height 14
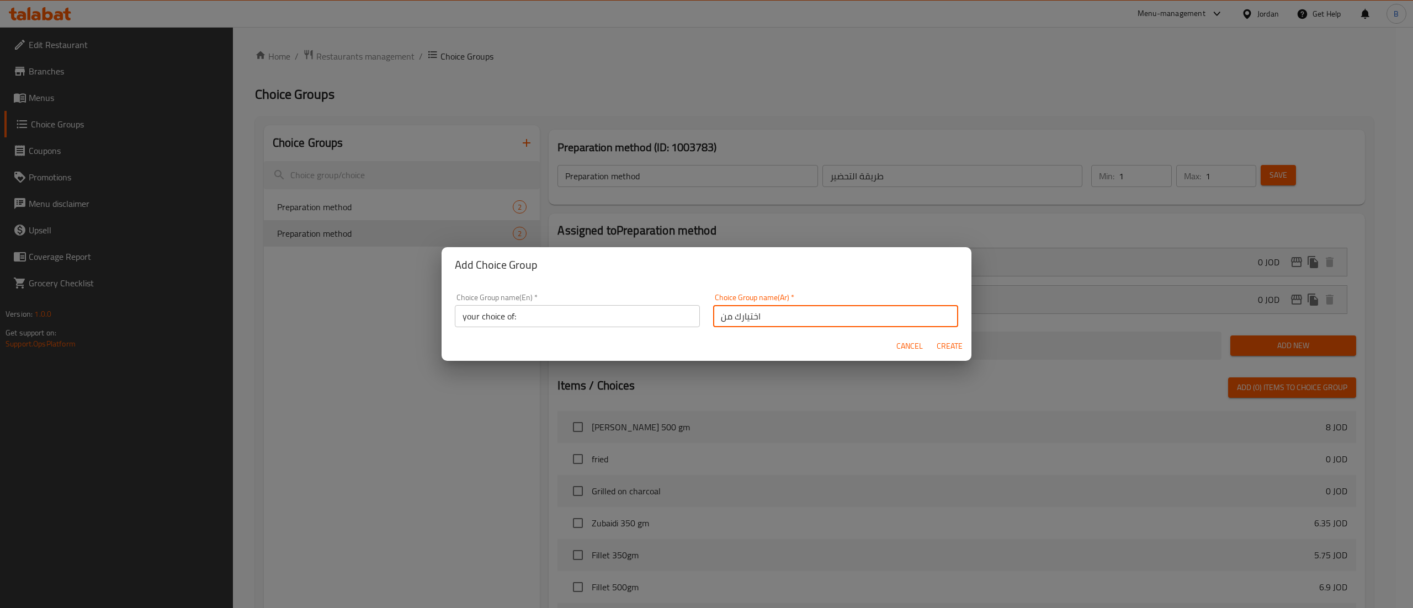
type input "your choice of:"
type input "اختيارك من"
type input "0"
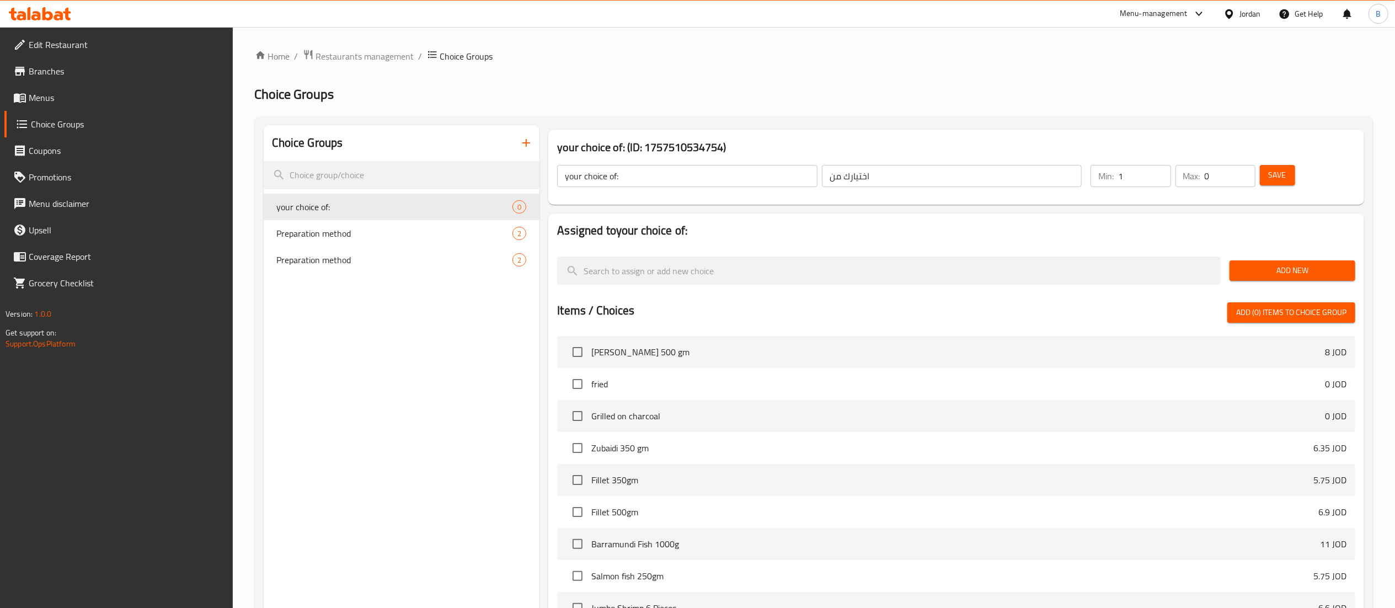
type input "1"
click at [1158, 169] on input "1" at bounding box center [1144, 176] width 52 height 22
click at [1242, 167] on input "0" at bounding box center [1230, 176] width 51 height 22
type input "1"
click at [1248, 171] on input "1" at bounding box center [1230, 176] width 51 height 22
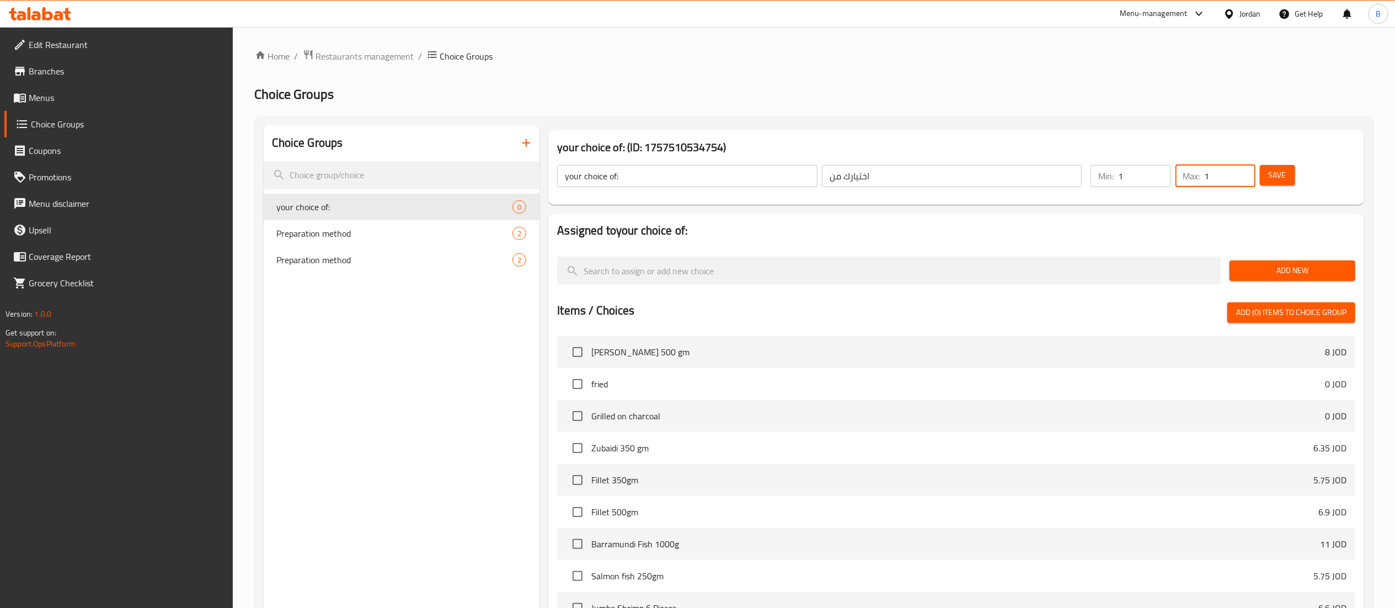
click at [1276, 170] on span "Save" at bounding box center [1278, 175] width 18 height 14
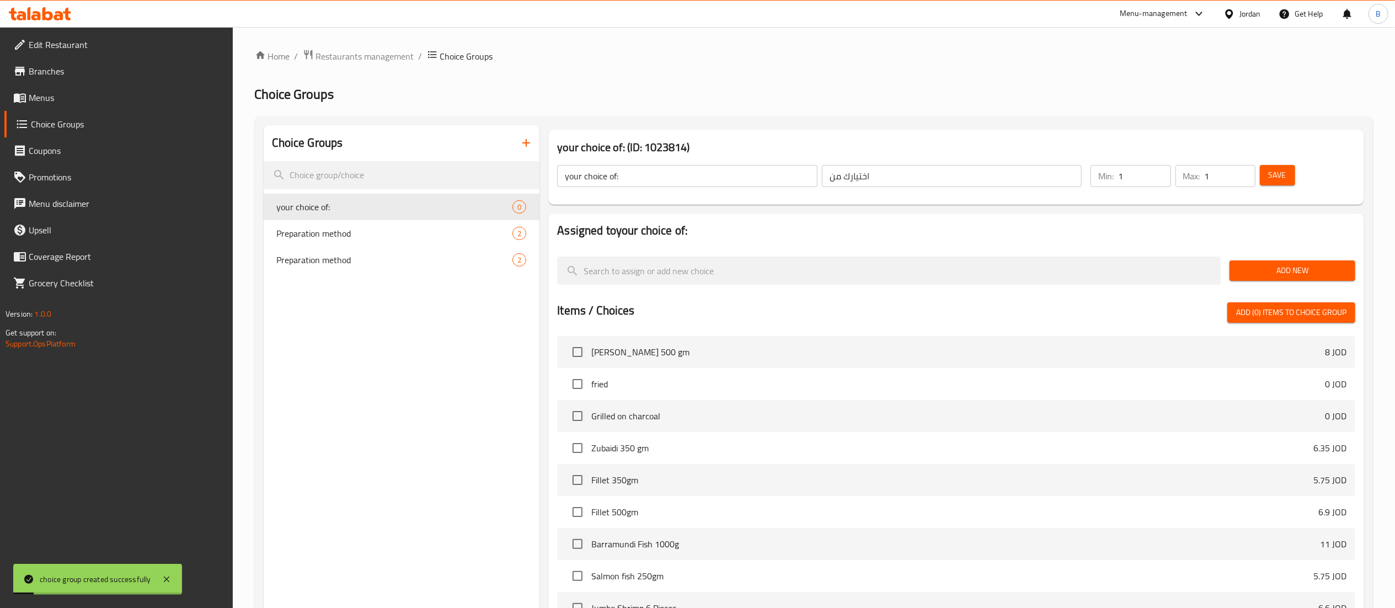
click at [1255, 276] on span "Add New" at bounding box center [1293, 271] width 108 height 14
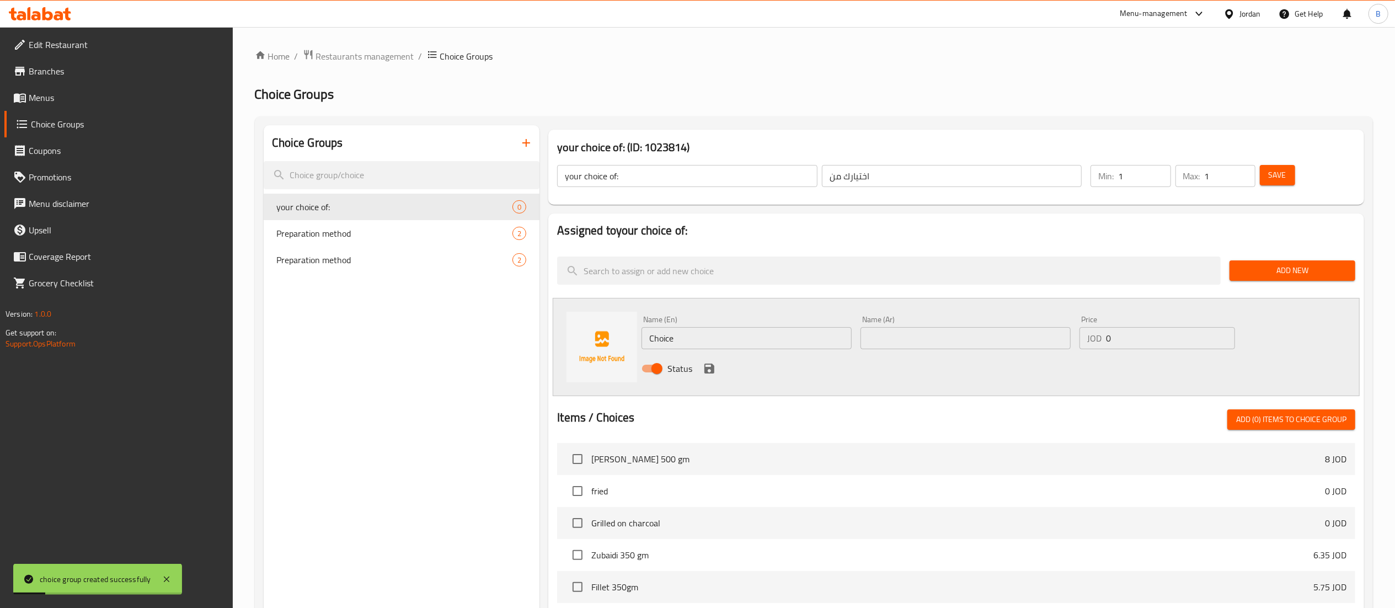
drag, startPoint x: 772, startPoint y: 340, endPoint x: 416, endPoint y: 317, distance: 357.2
click at [477, 317] on div "Choice Groups your choice of: 0 Preparation method 2 Preparation method 2 your …" at bounding box center [816, 509] width 1105 height 769
type input "Rice"
click at [916, 343] on input "text" at bounding box center [966, 338] width 210 height 22
type input "رز"
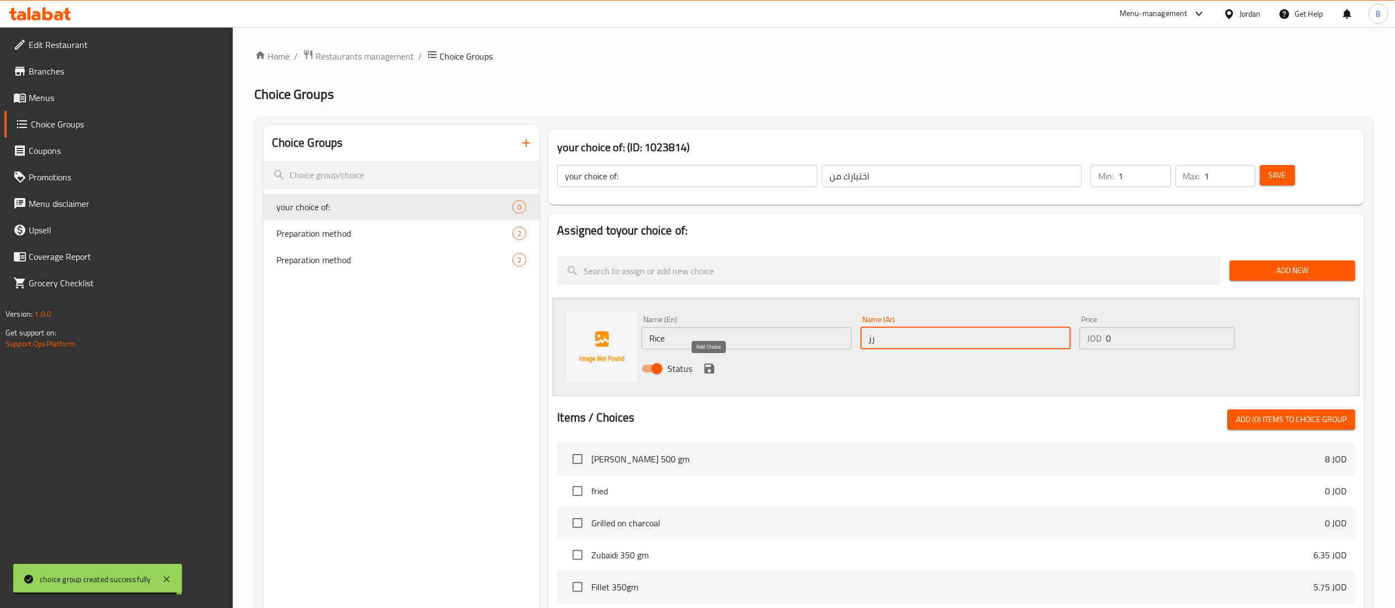
click at [705, 370] on icon "save" at bounding box center [710, 369] width 10 height 10
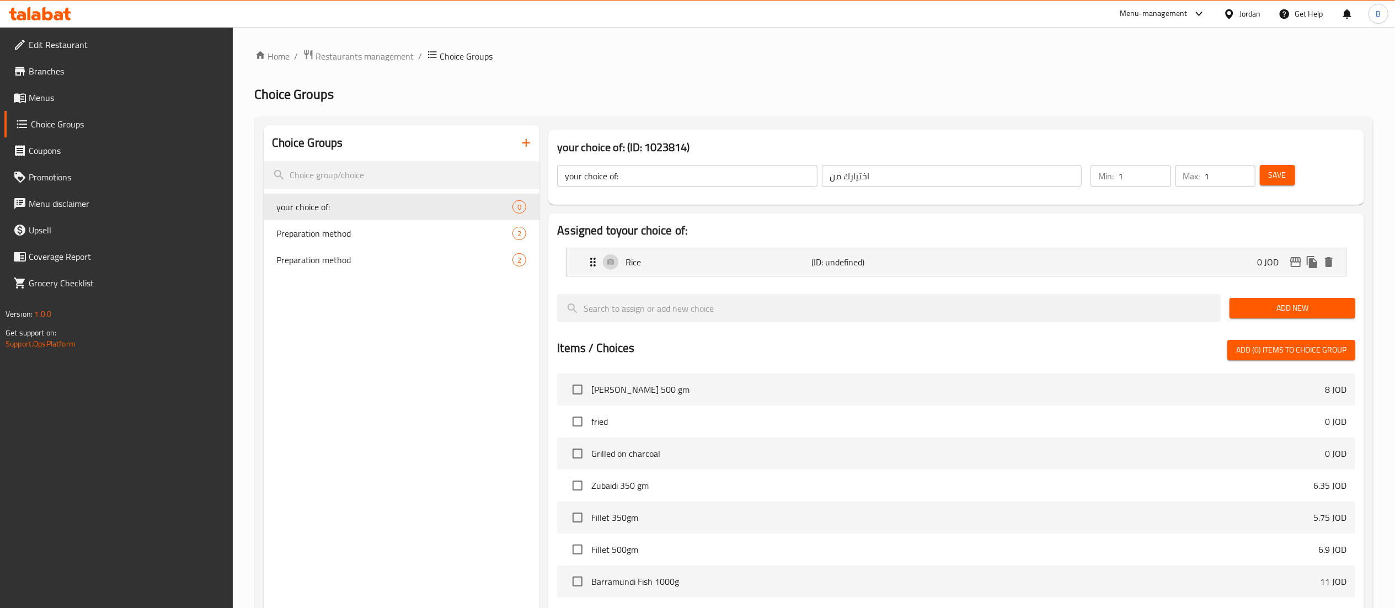
click at [1305, 300] on button "Add New" at bounding box center [1293, 308] width 126 height 20
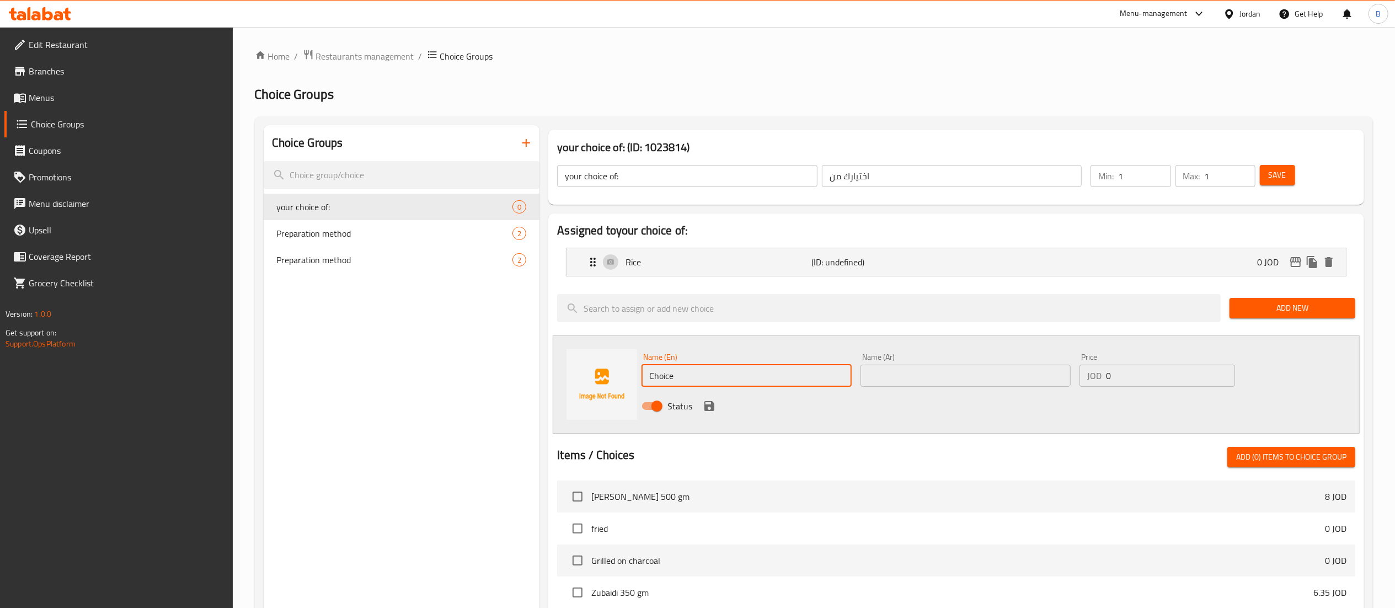
drag, startPoint x: 697, startPoint y: 377, endPoint x: 241, endPoint y: 335, distance: 458.8
click at [456, 356] on div "Choice Groups your choice of: 0 Preparation method 2 Preparation method 2 your …" at bounding box center [816, 528] width 1105 height 806
type input "Fries"
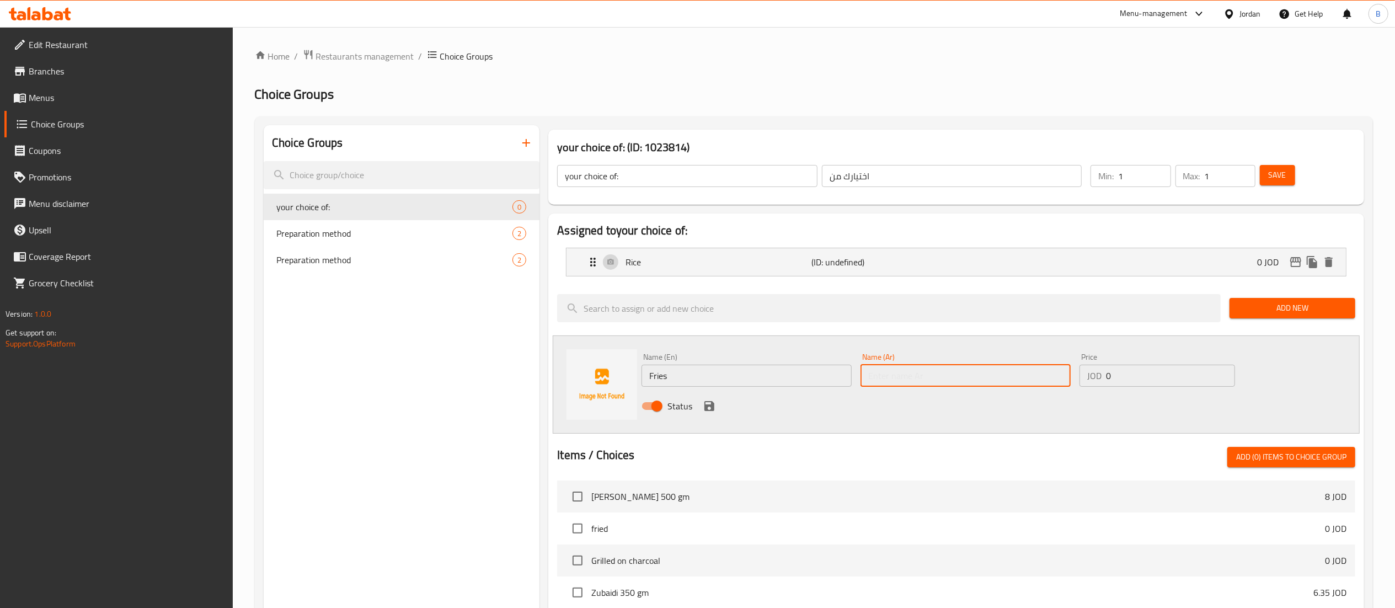
click at [972, 375] on input "text" at bounding box center [966, 376] width 210 height 22
type input "بطاطا"
click at [713, 411] on icon "save" at bounding box center [710, 406] width 10 height 10
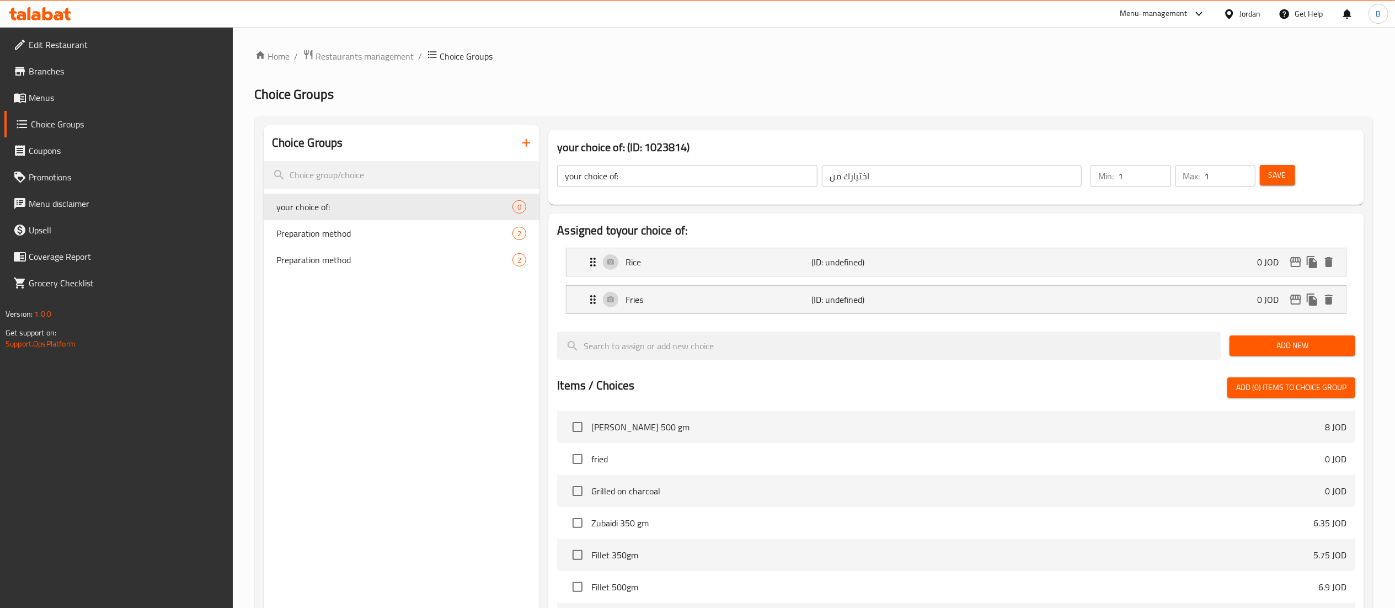
click at [1275, 170] on span "Save" at bounding box center [1278, 175] width 18 height 14
click at [51, 98] on span "Menus" at bounding box center [126, 97] width 195 height 13
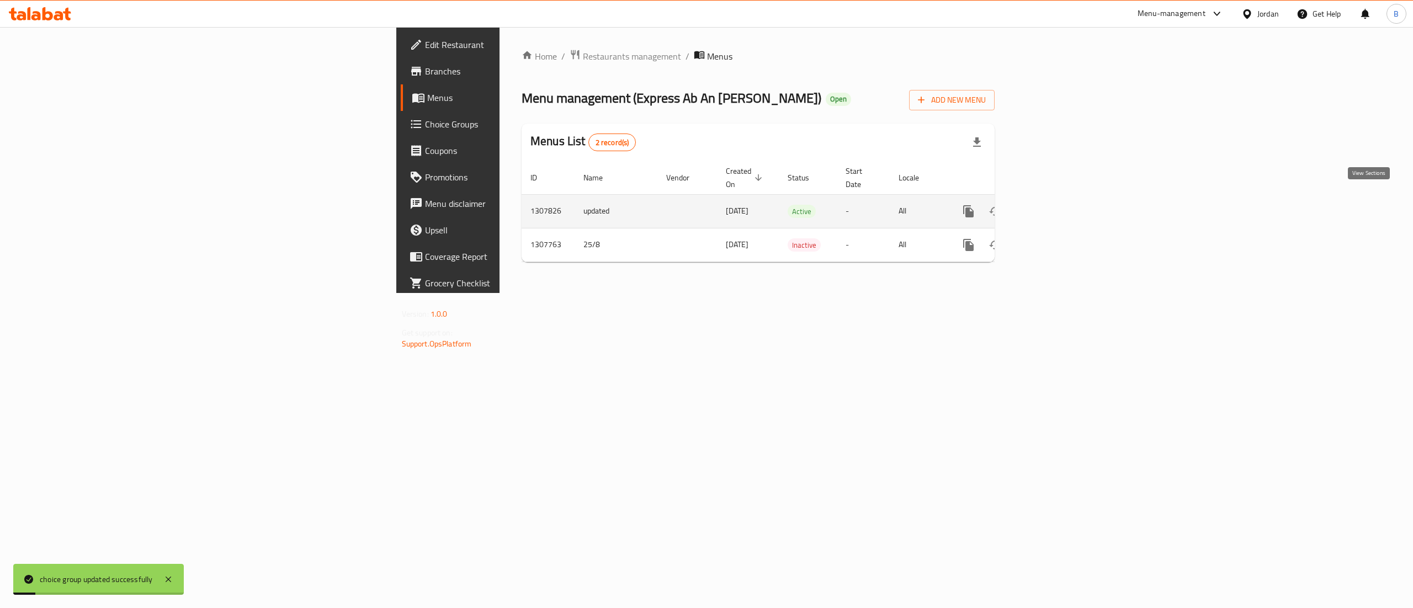
click at [1054, 205] on icon "enhanced table" at bounding box center [1047, 211] width 13 height 13
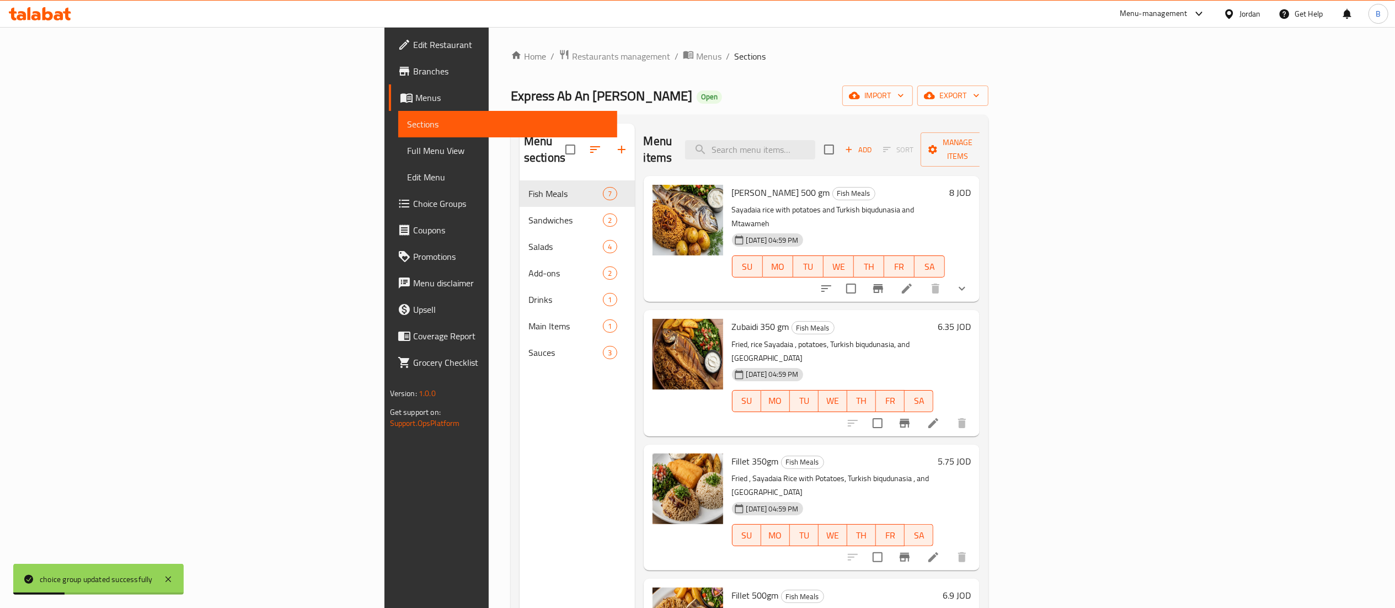
click at [923, 279] on li at bounding box center [907, 289] width 31 height 20
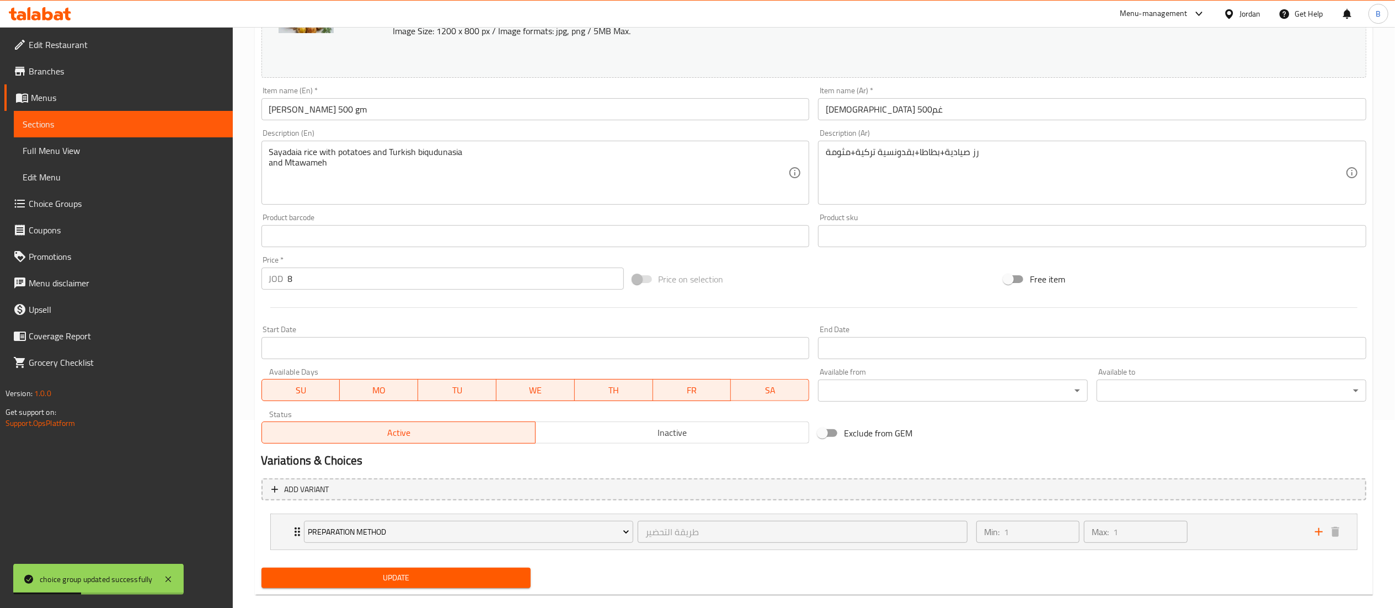
scroll to position [206, 0]
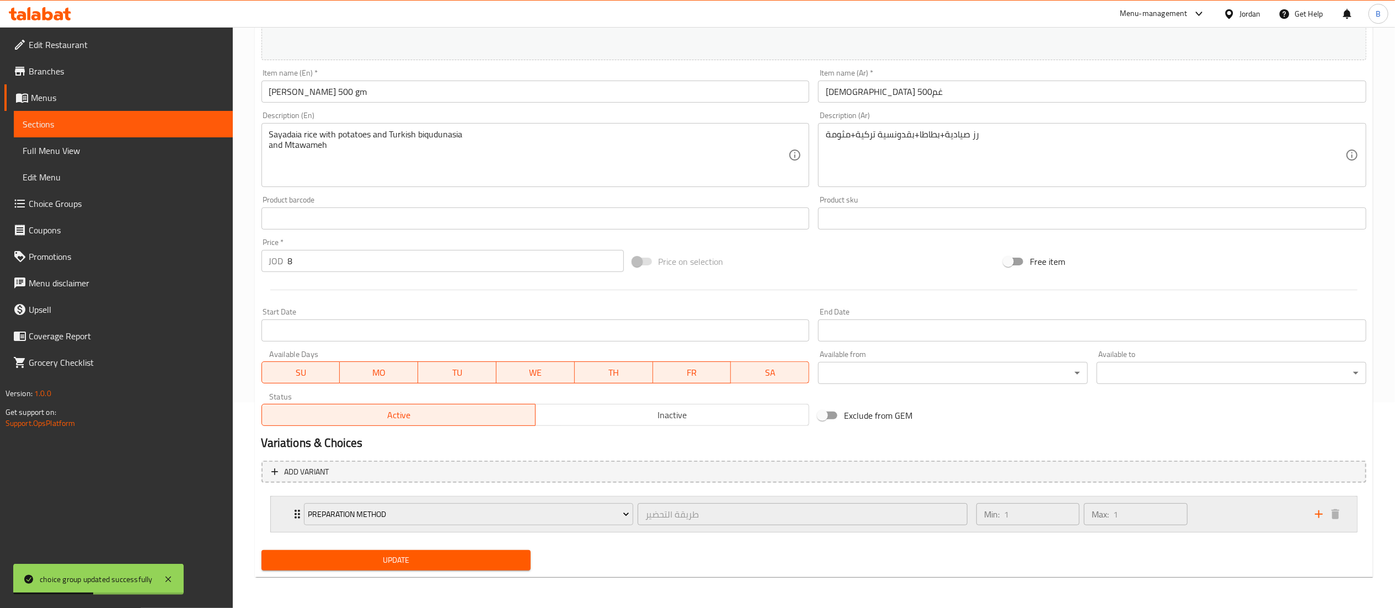
click at [1226, 514] on div "Min: 1 ​ Max: 1 ​" at bounding box center [1139, 514] width 339 height 35
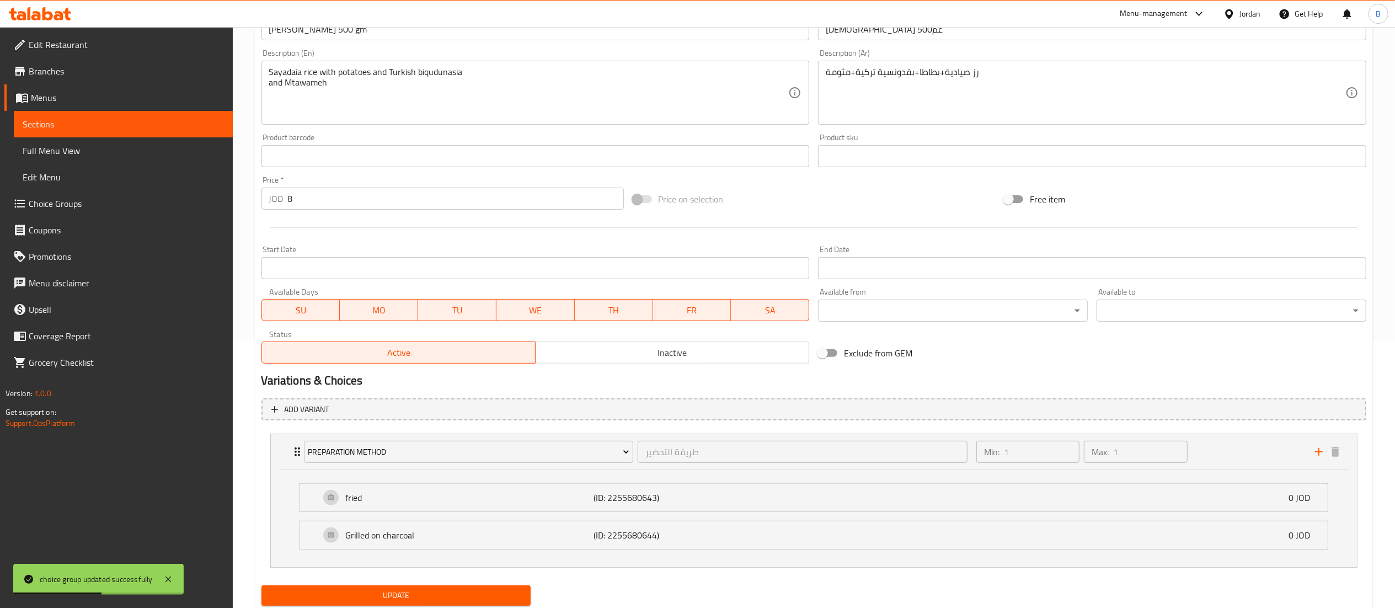
scroll to position [301, 0]
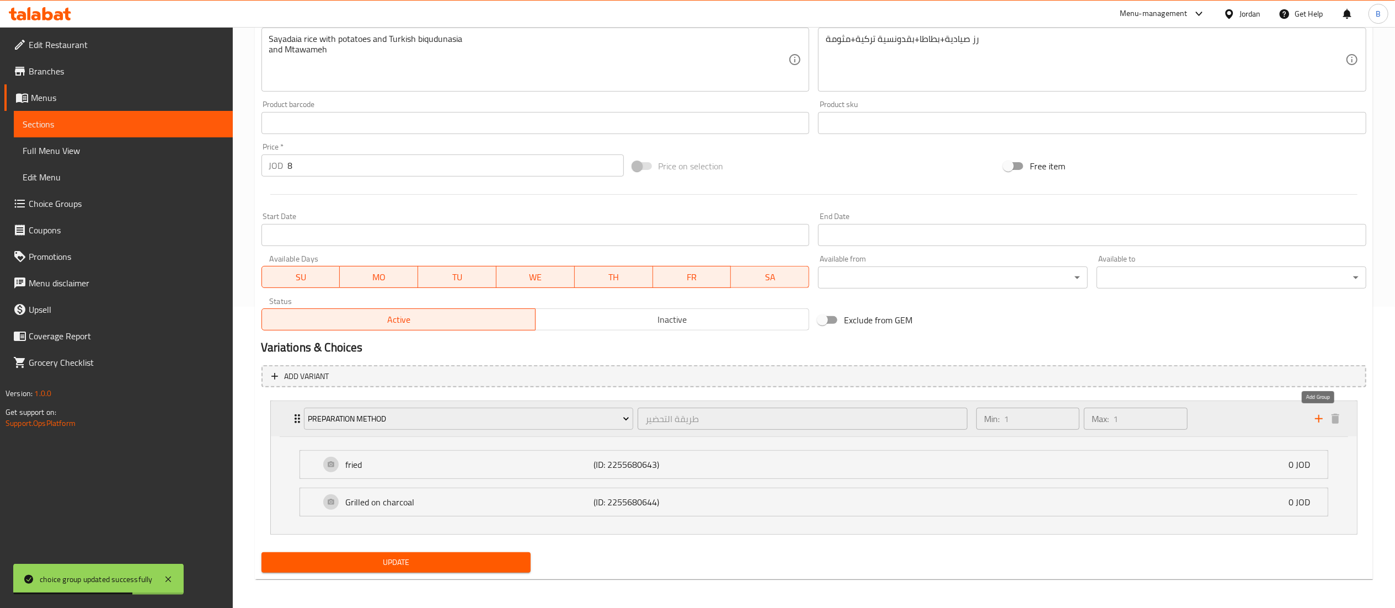
click at [1317, 414] on icon "add" at bounding box center [1319, 418] width 13 height 13
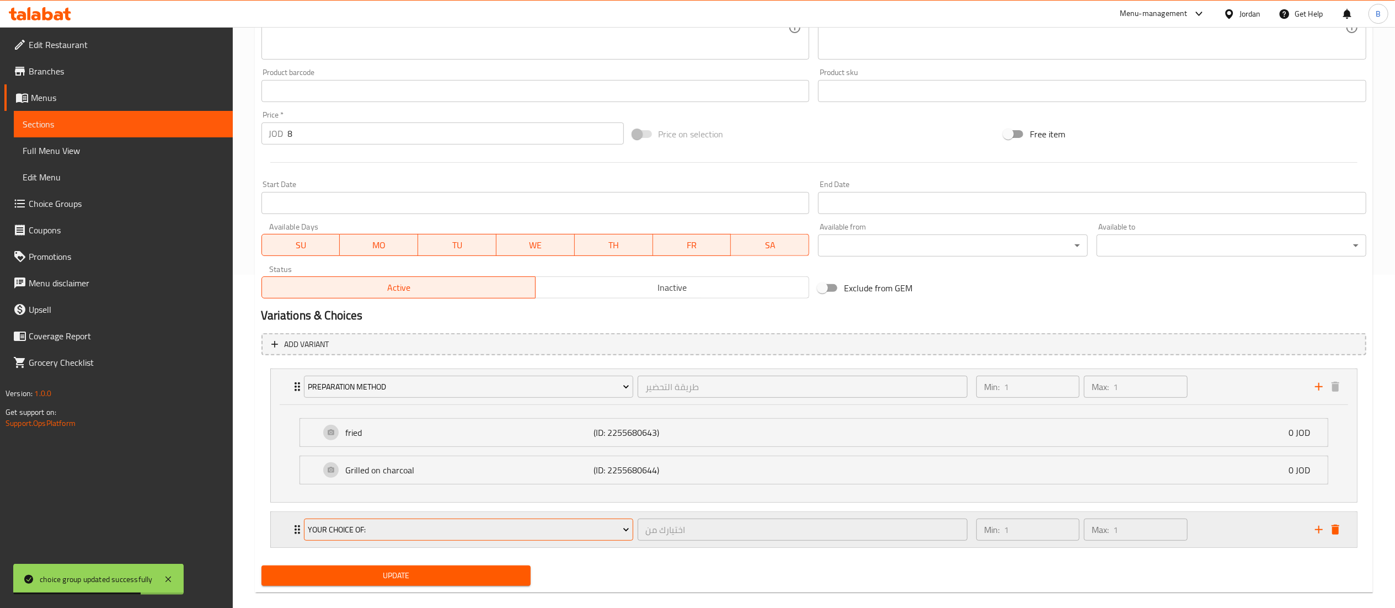
scroll to position [350, 0]
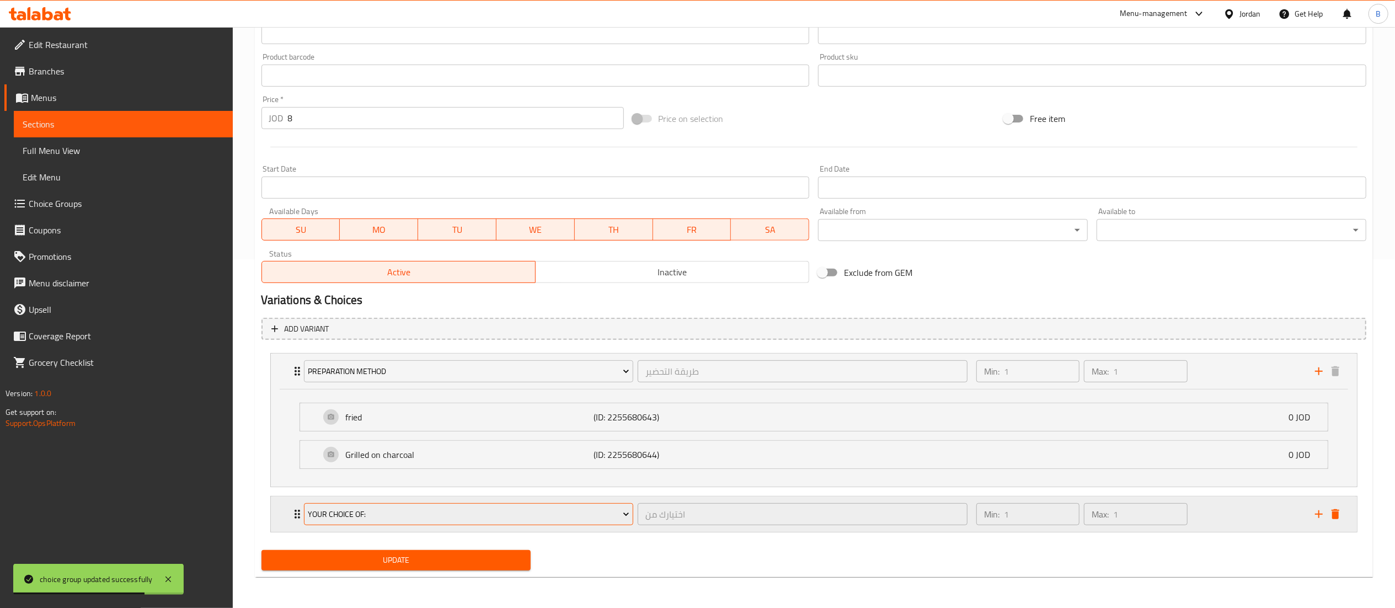
click at [477, 512] on span "your choice of:" at bounding box center [469, 515] width 322 height 14
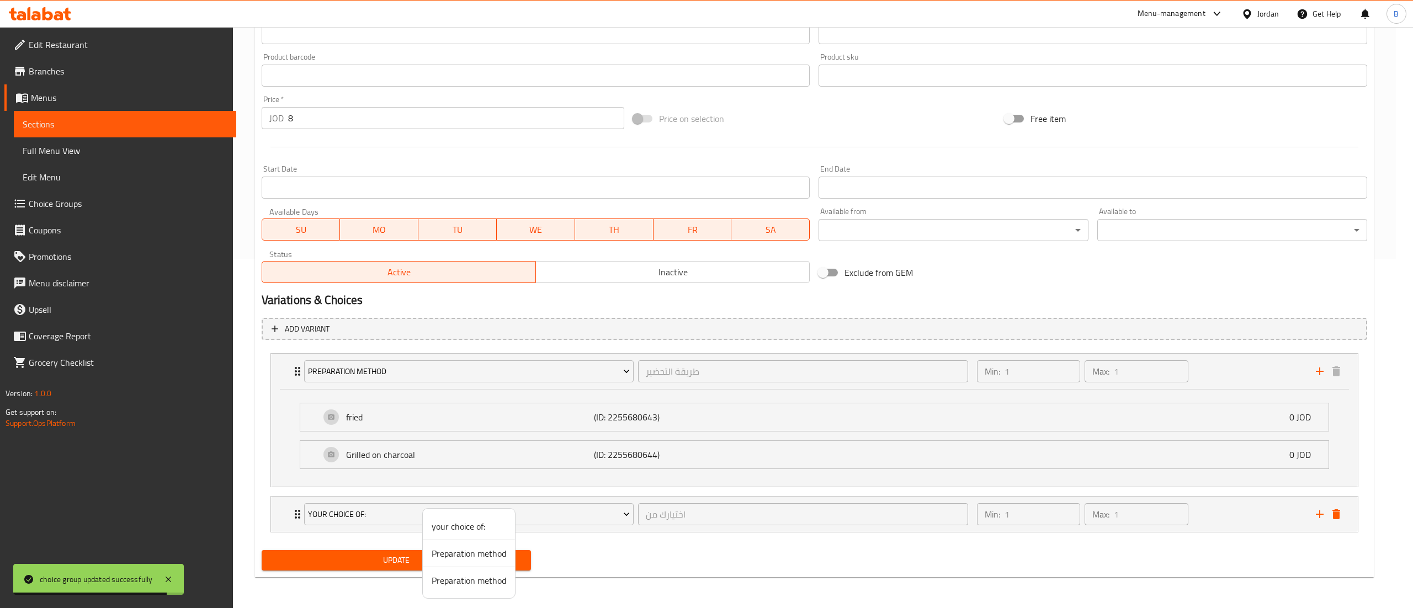
click at [479, 528] on span "your choice of:" at bounding box center [468, 526] width 74 height 13
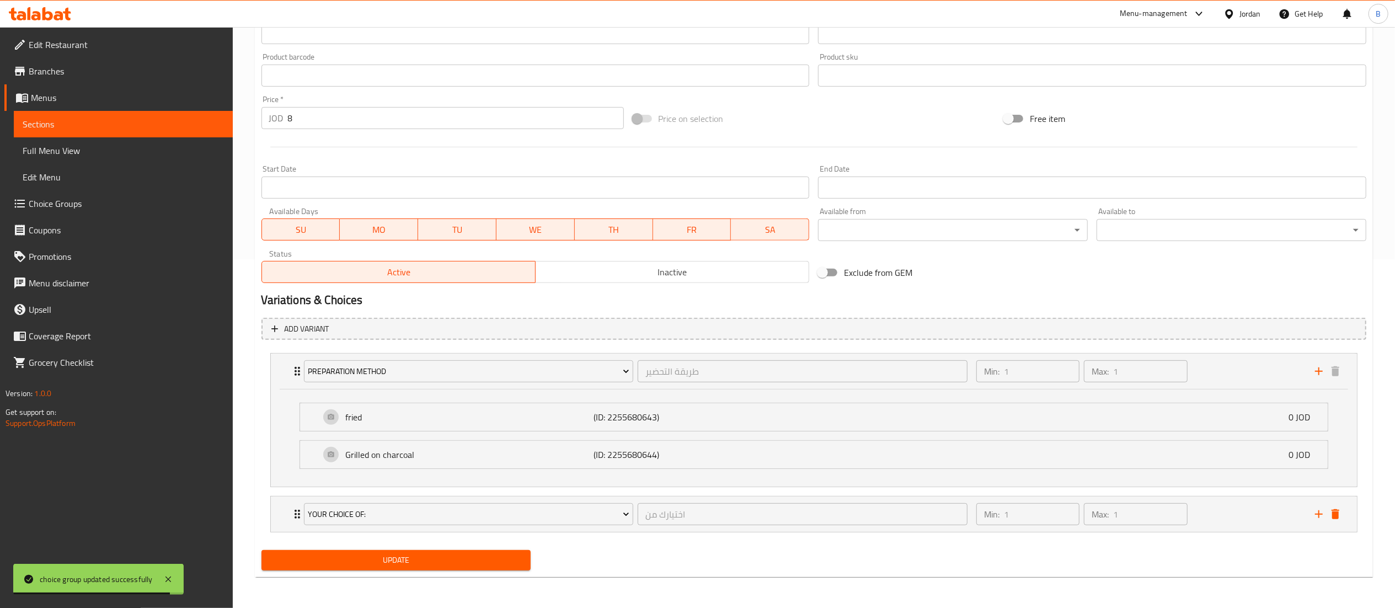
click at [438, 573] on div "Update" at bounding box center [396, 560] width 279 height 29
click at [448, 556] on span "Update" at bounding box center [396, 560] width 252 height 14
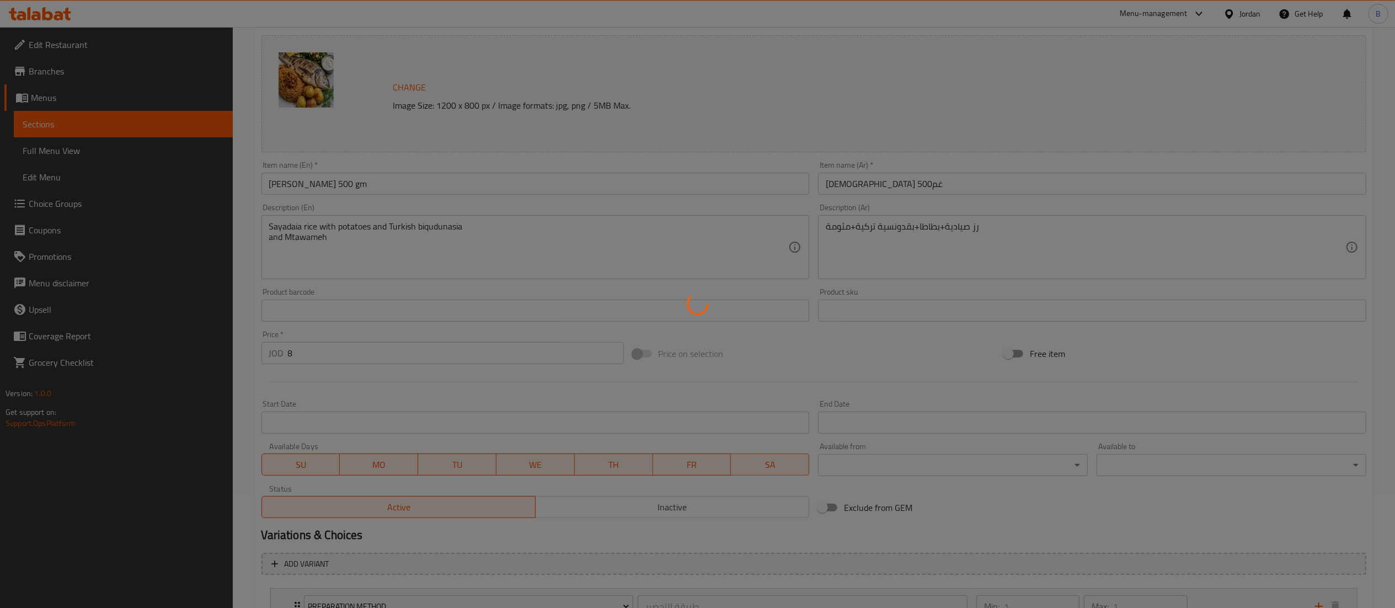
scroll to position [0, 0]
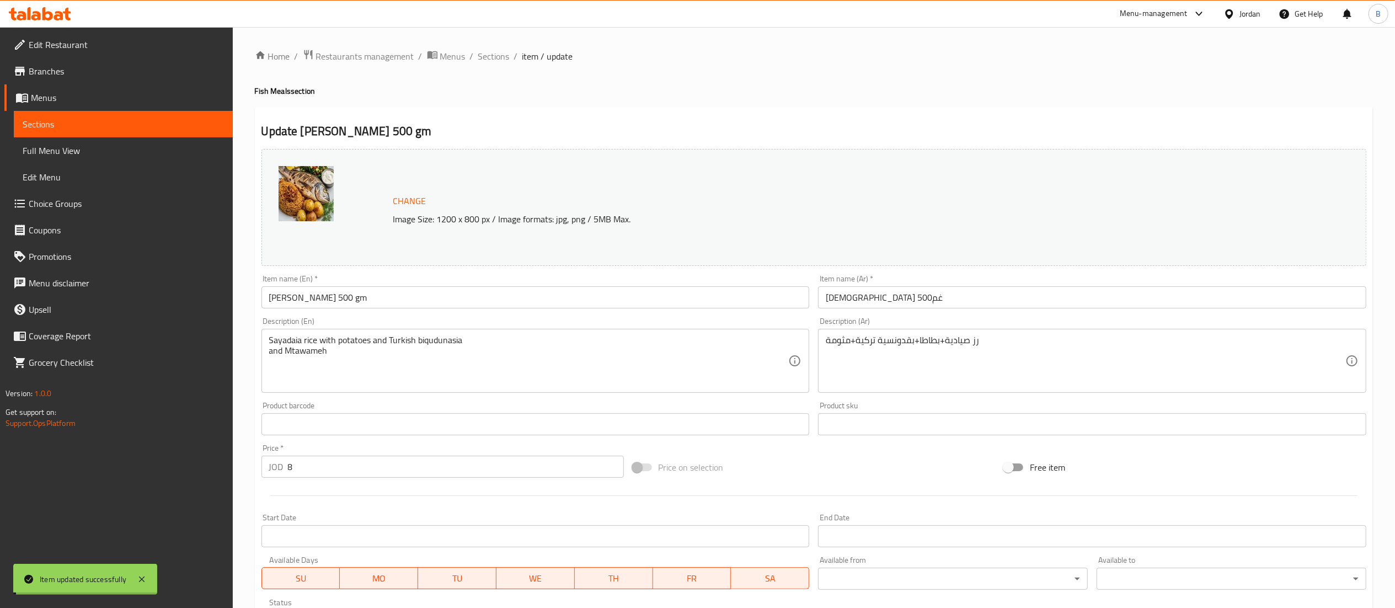
click at [491, 55] on span "Sections" at bounding box center [493, 56] width 31 height 13
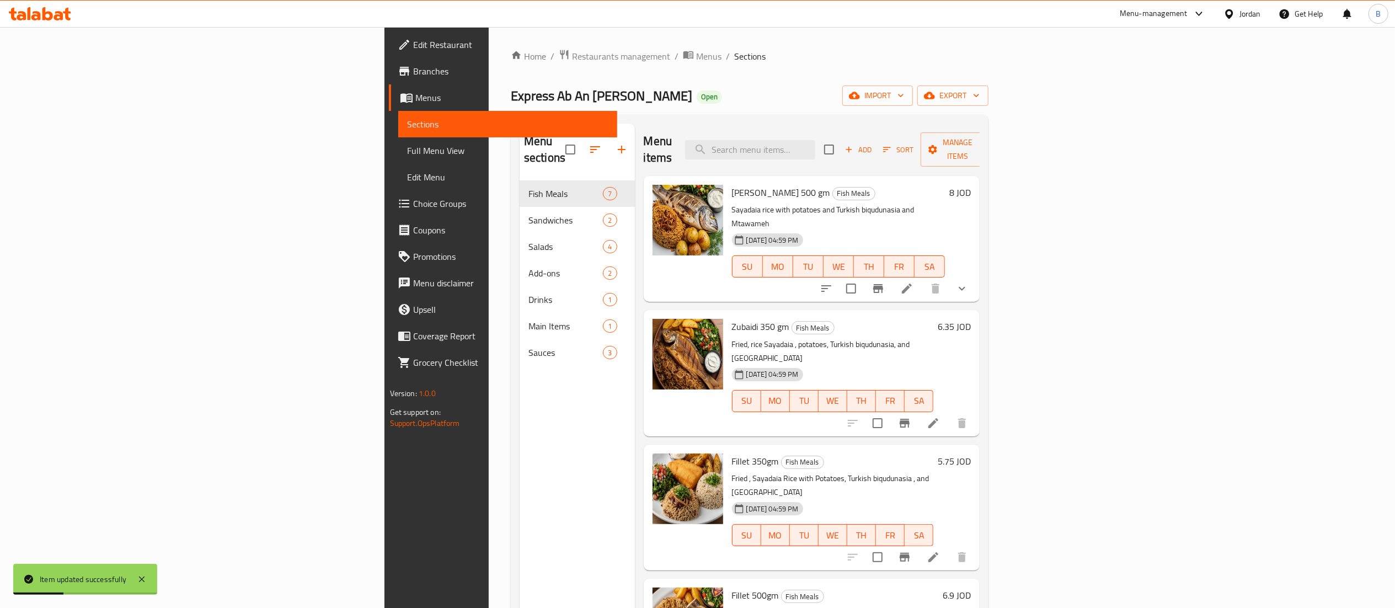
click at [940, 417] on icon at bounding box center [933, 423] width 13 height 13
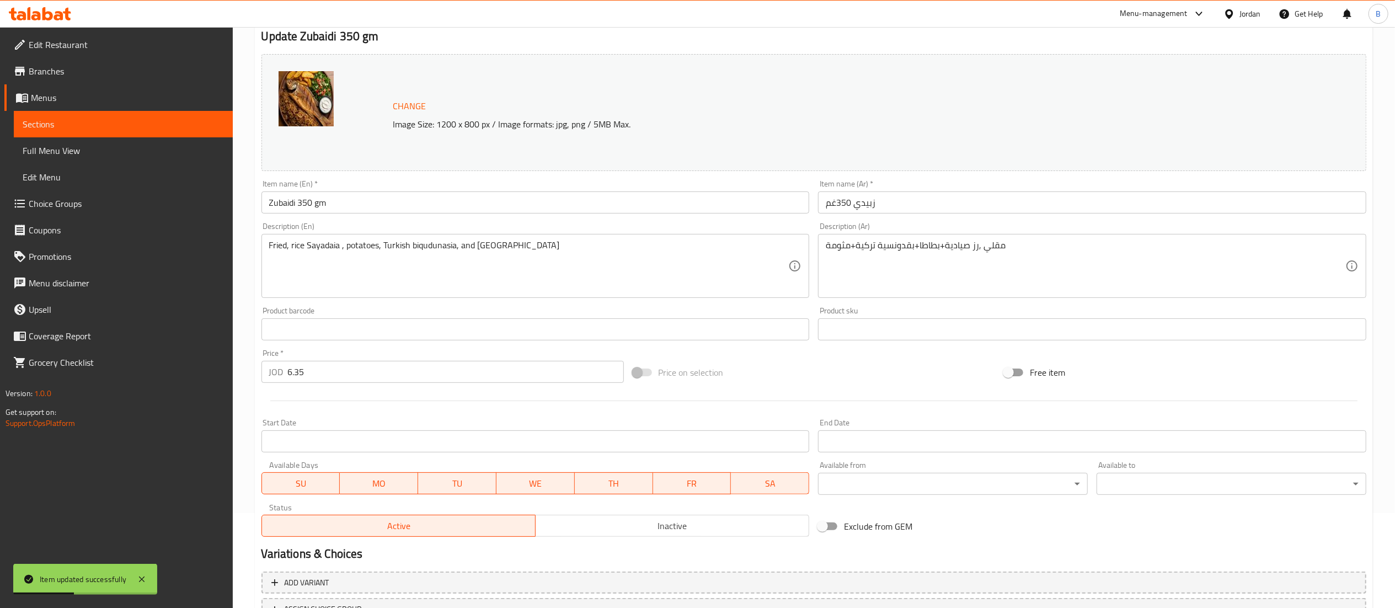
scroll to position [187, 0]
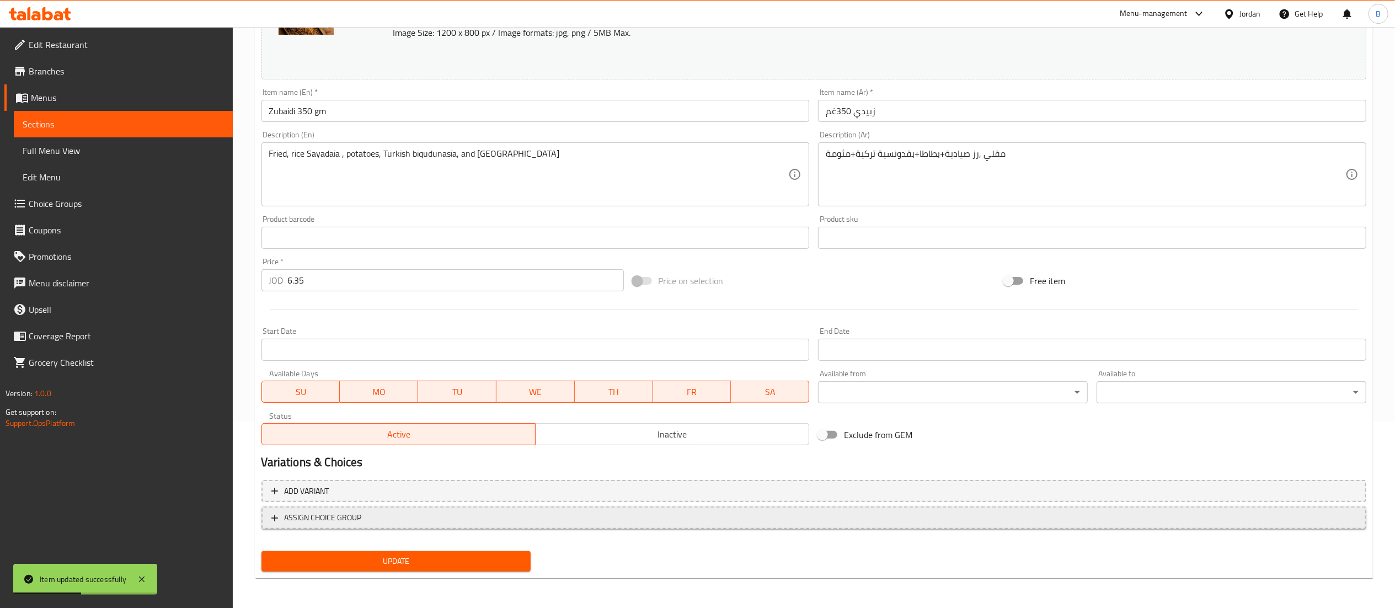
click at [402, 525] on button "ASSIGN CHOICE GROUP" at bounding box center [814, 518] width 1105 height 23
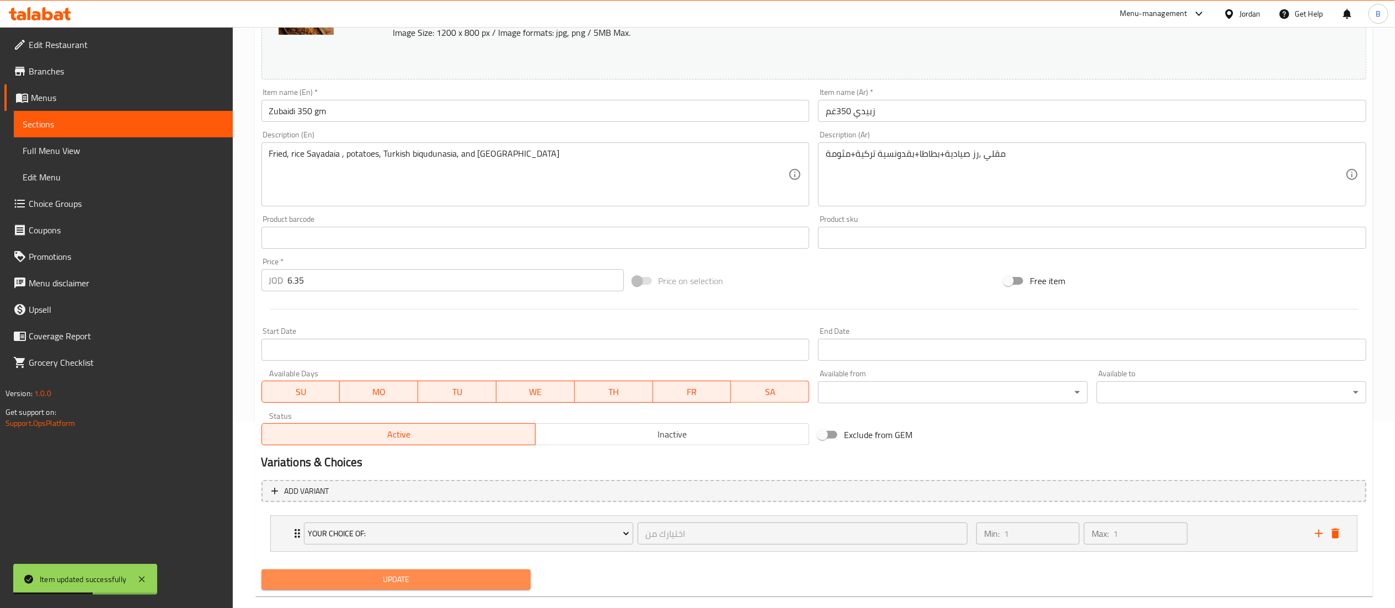
click at [413, 577] on span "Update" at bounding box center [396, 580] width 252 height 14
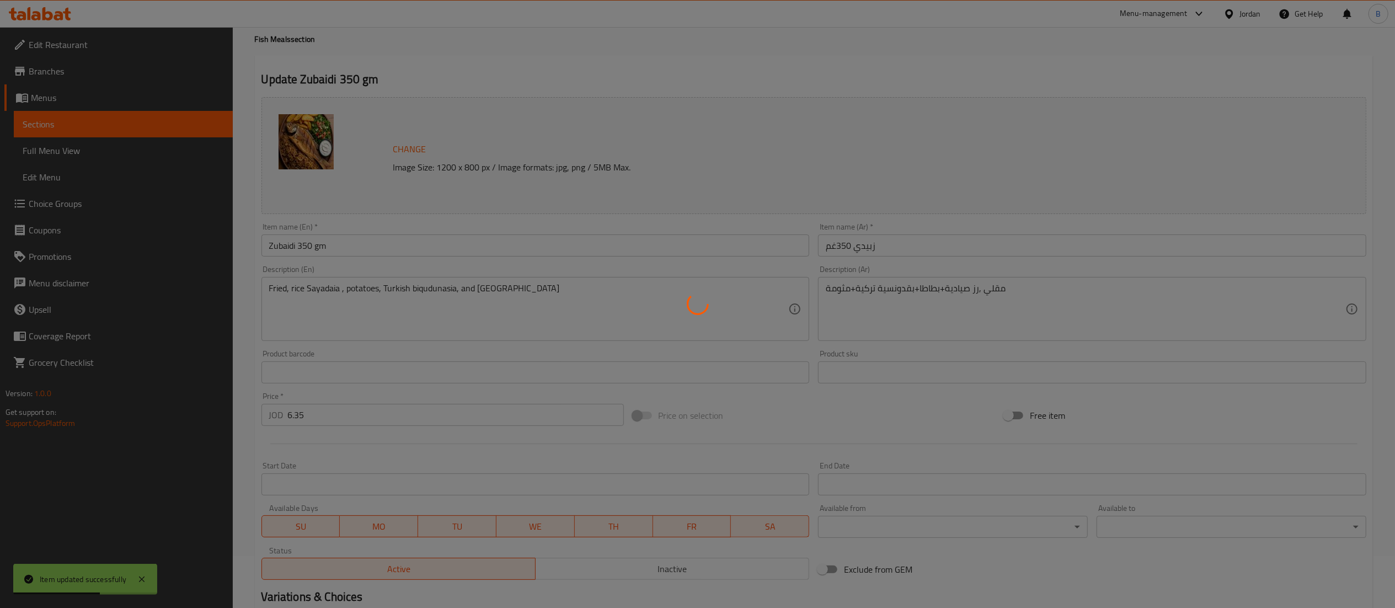
scroll to position [0, 0]
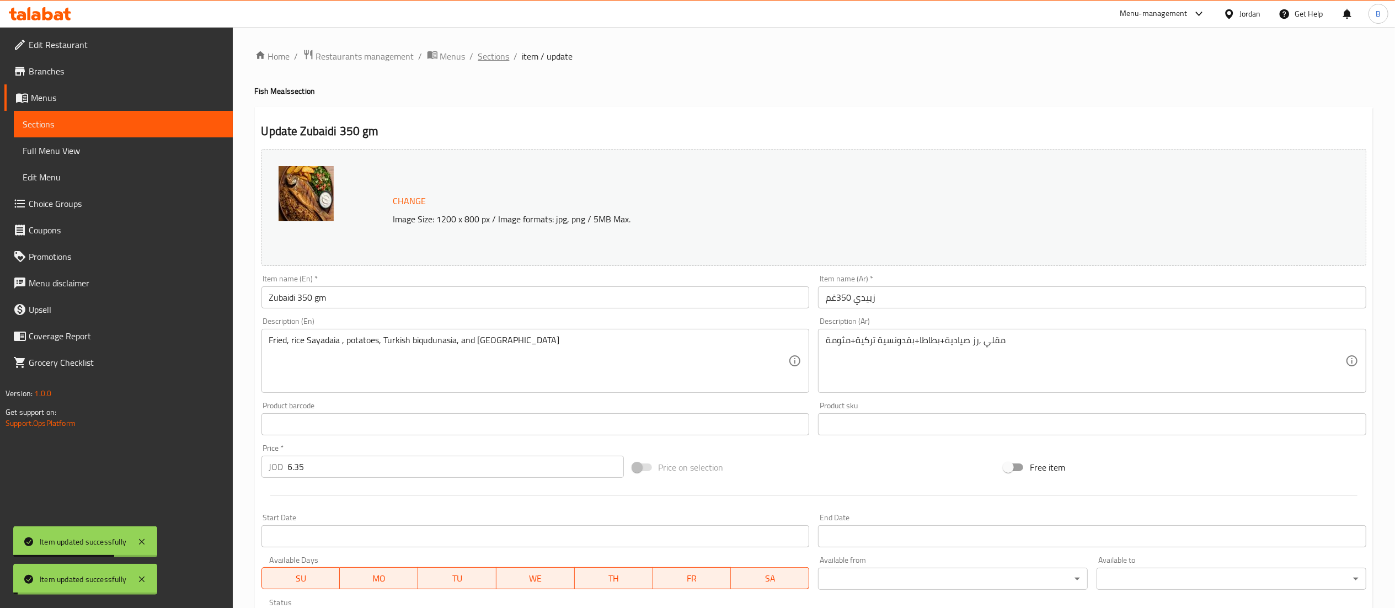
click at [494, 58] on span "Sections" at bounding box center [493, 56] width 31 height 13
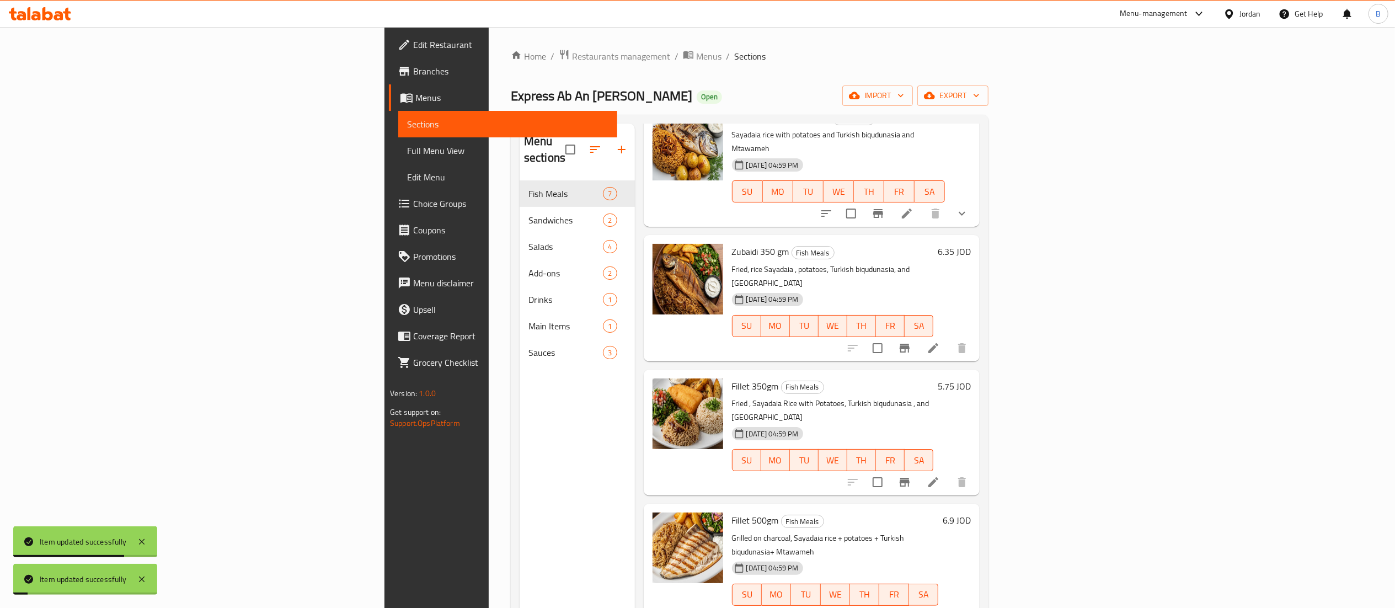
scroll to position [110, 0]
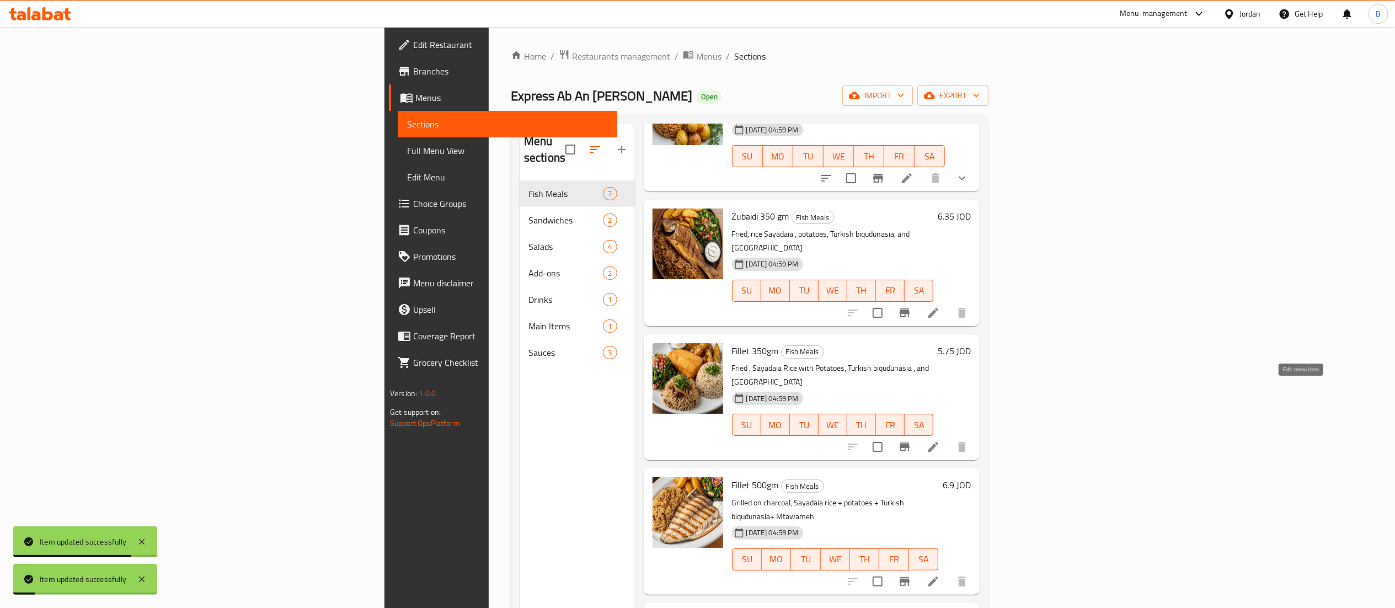
click at [949, 437] on li at bounding box center [933, 447] width 31 height 20
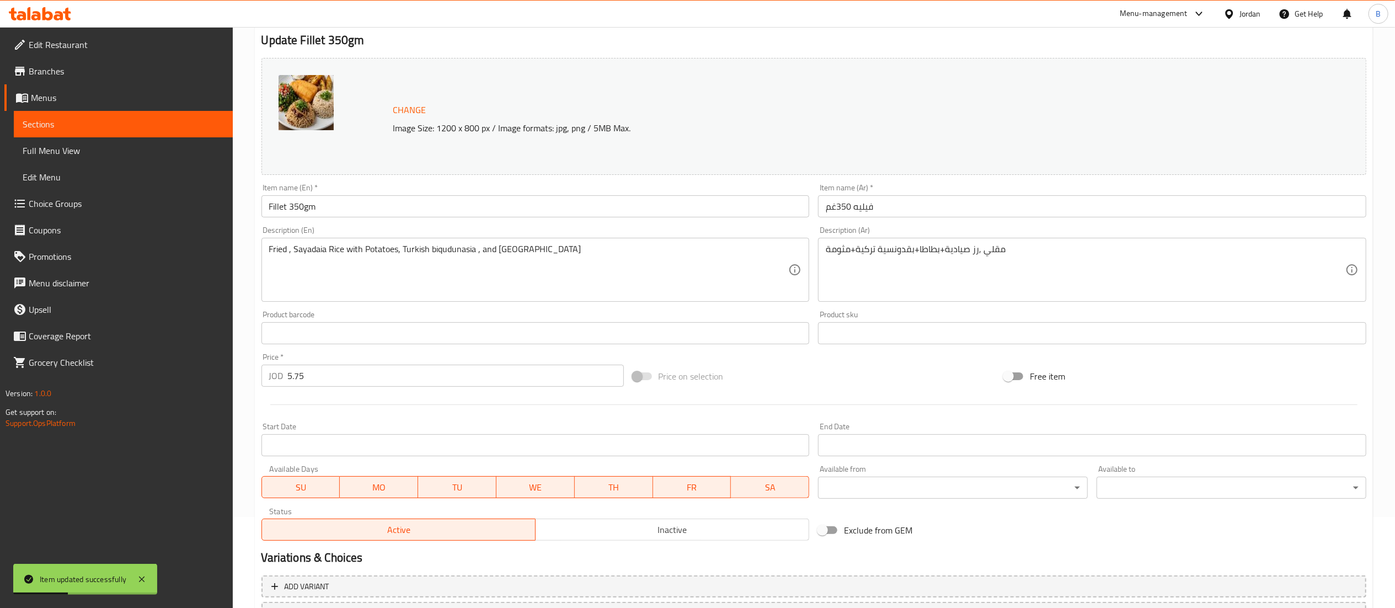
scroll to position [187, 0]
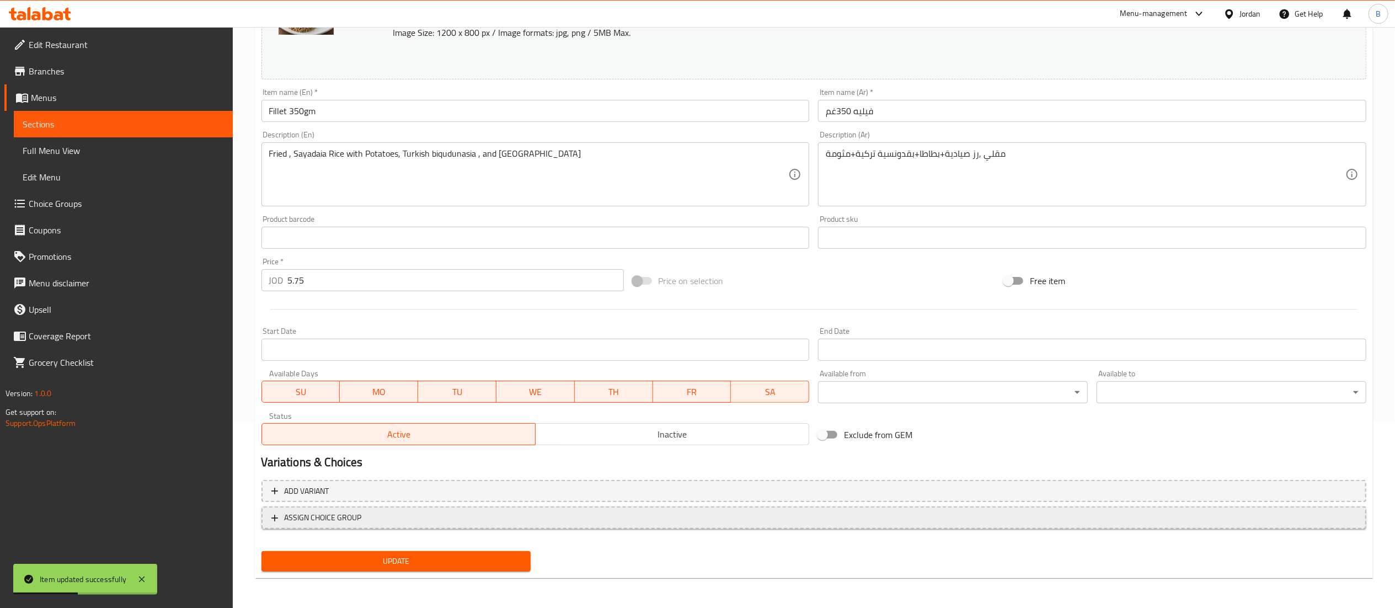
click at [377, 519] on span "ASSIGN CHOICE GROUP" at bounding box center [813, 518] width 1085 height 14
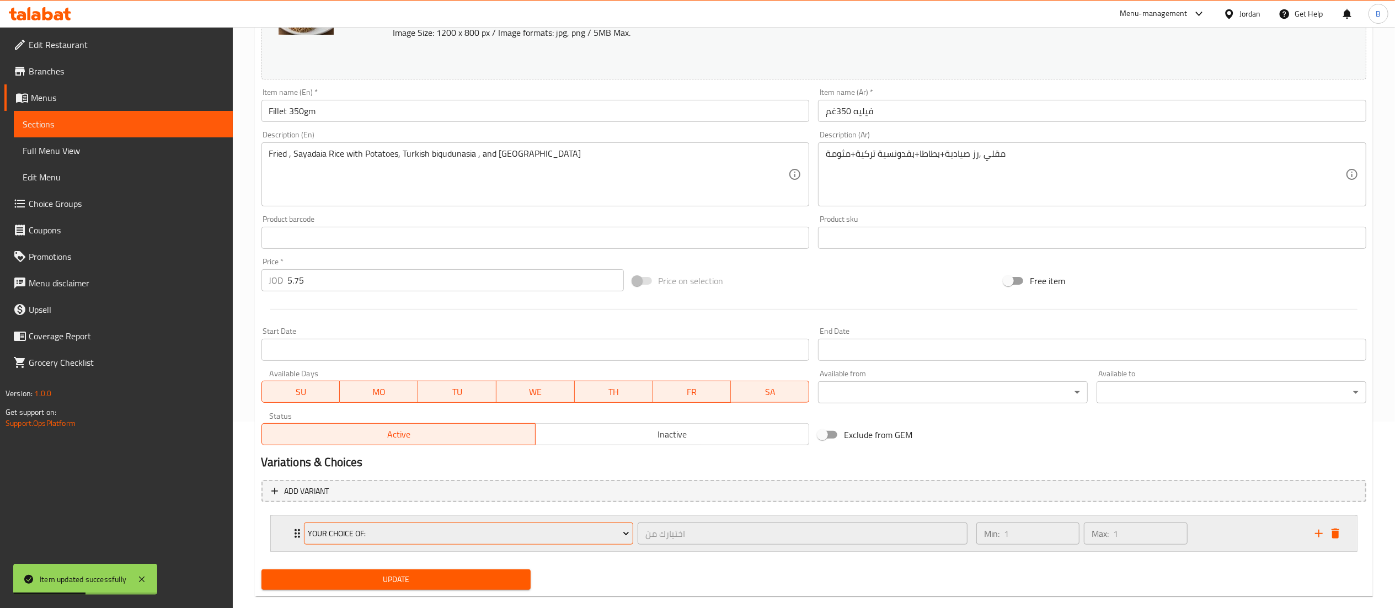
click at [418, 531] on span "your choice of:" at bounding box center [469, 534] width 322 height 14
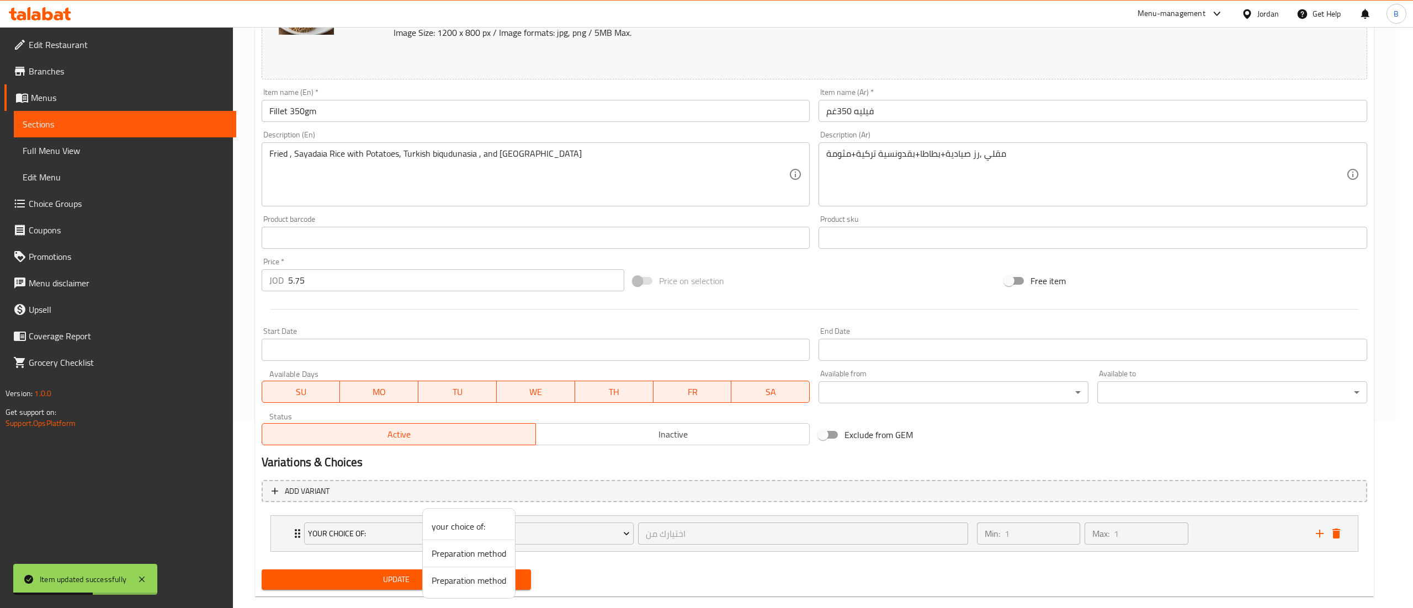
click at [636, 571] on div at bounding box center [706, 304] width 1413 height 608
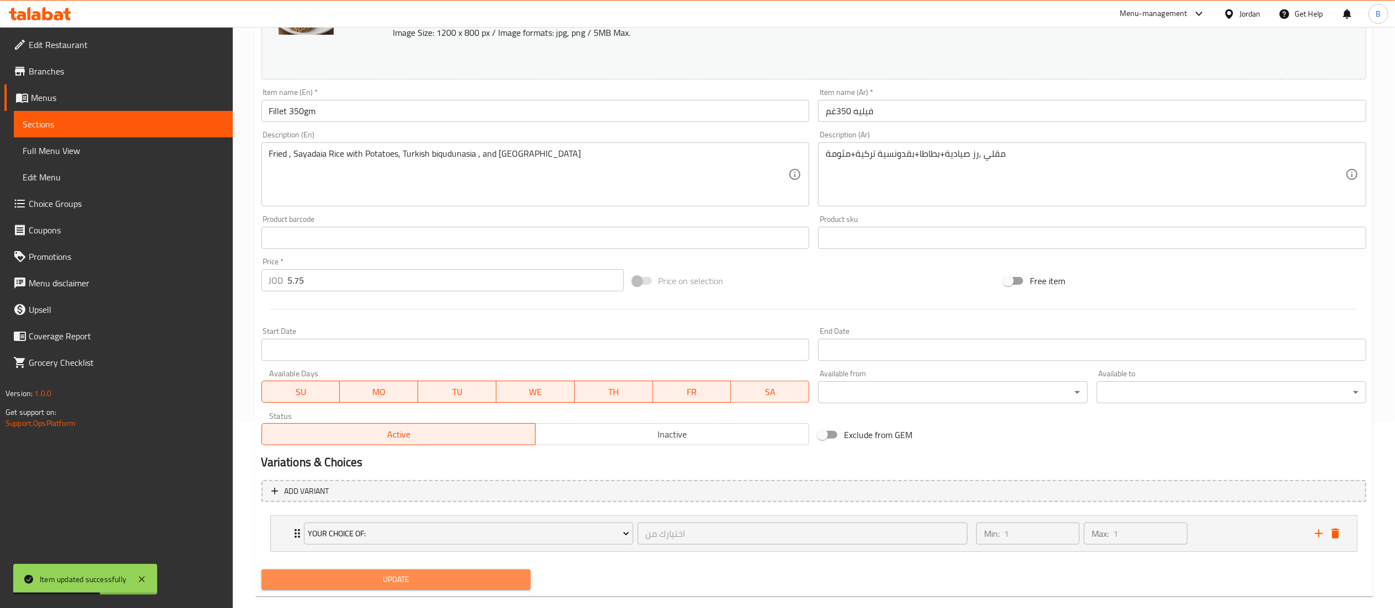
click at [493, 580] on span "Update" at bounding box center [396, 580] width 252 height 14
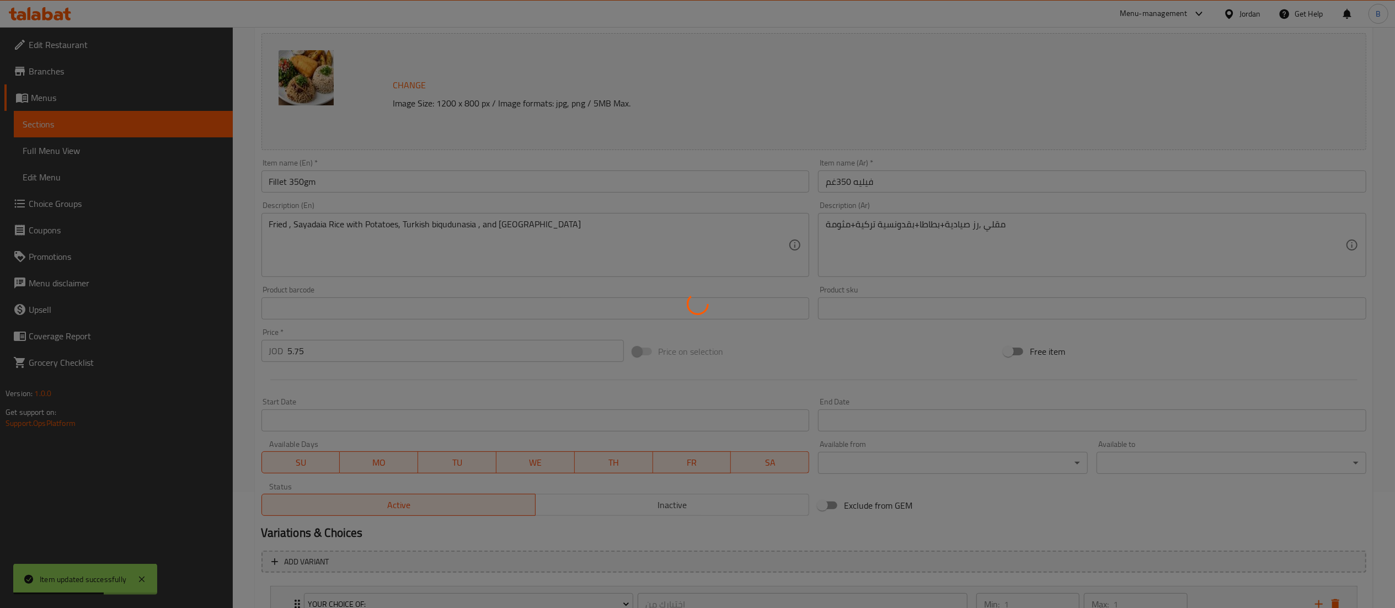
scroll to position [0, 0]
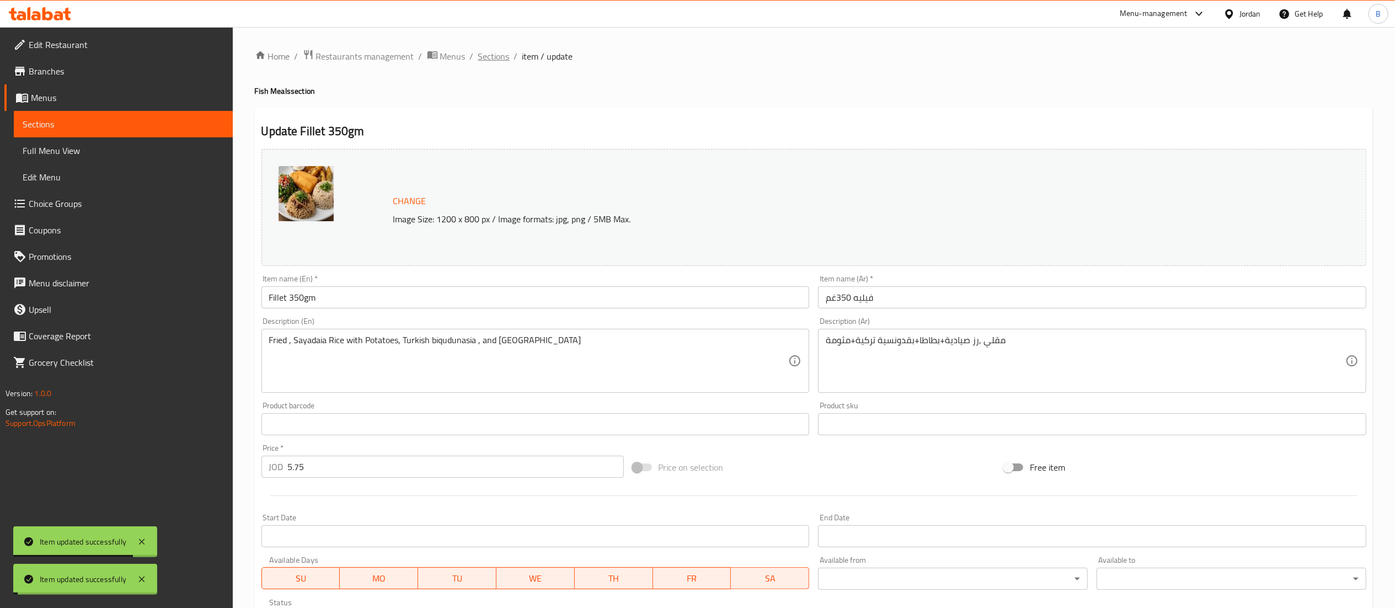
click at [502, 62] on span "Sections" at bounding box center [493, 56] width 31 height 13
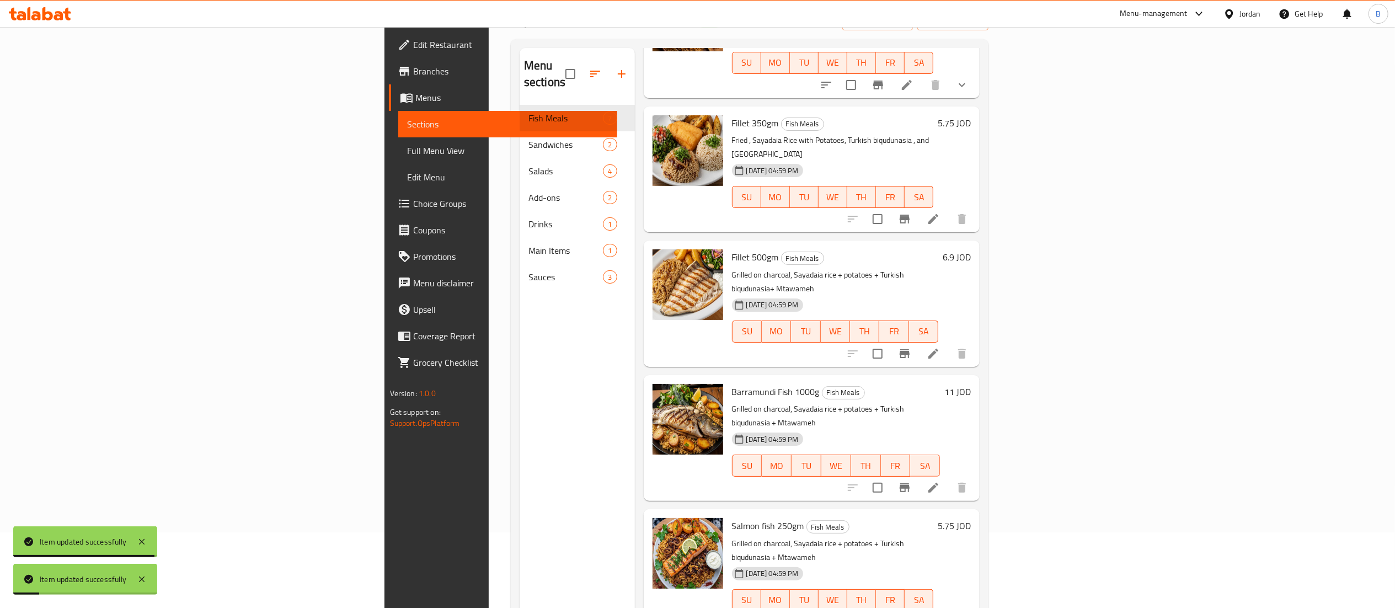
scroll to position [110, 0]
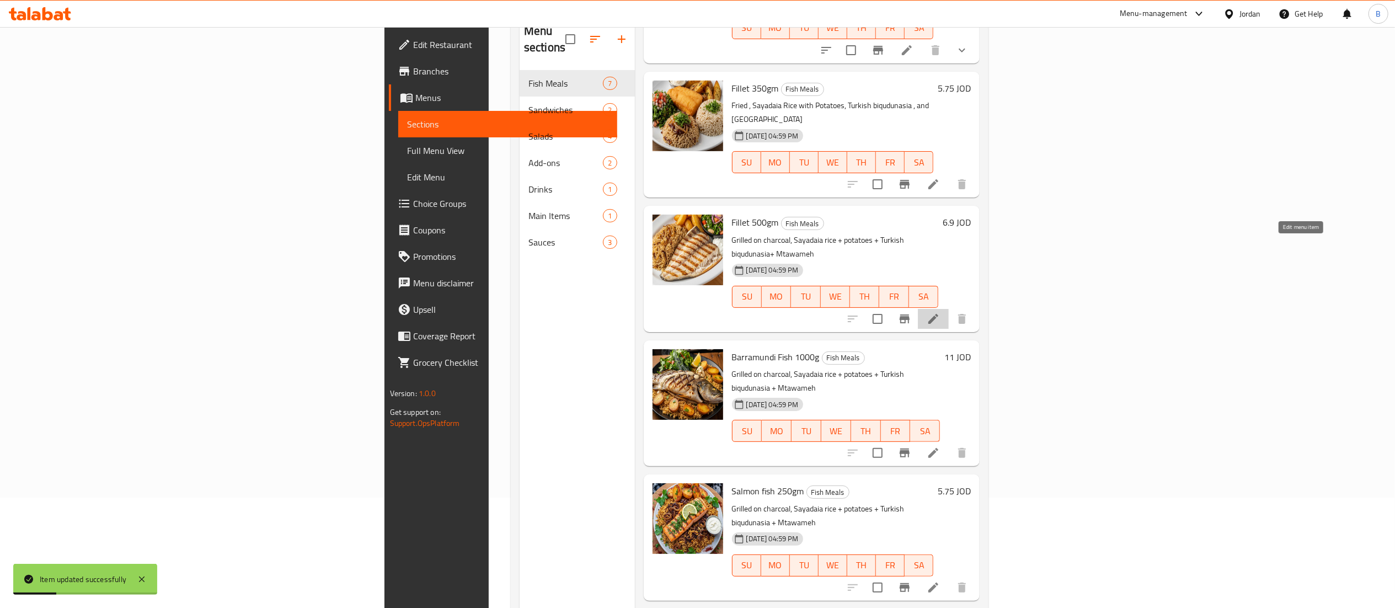
click at [939, 314] on icon at bounding box center [934, 319] width 10 height 10
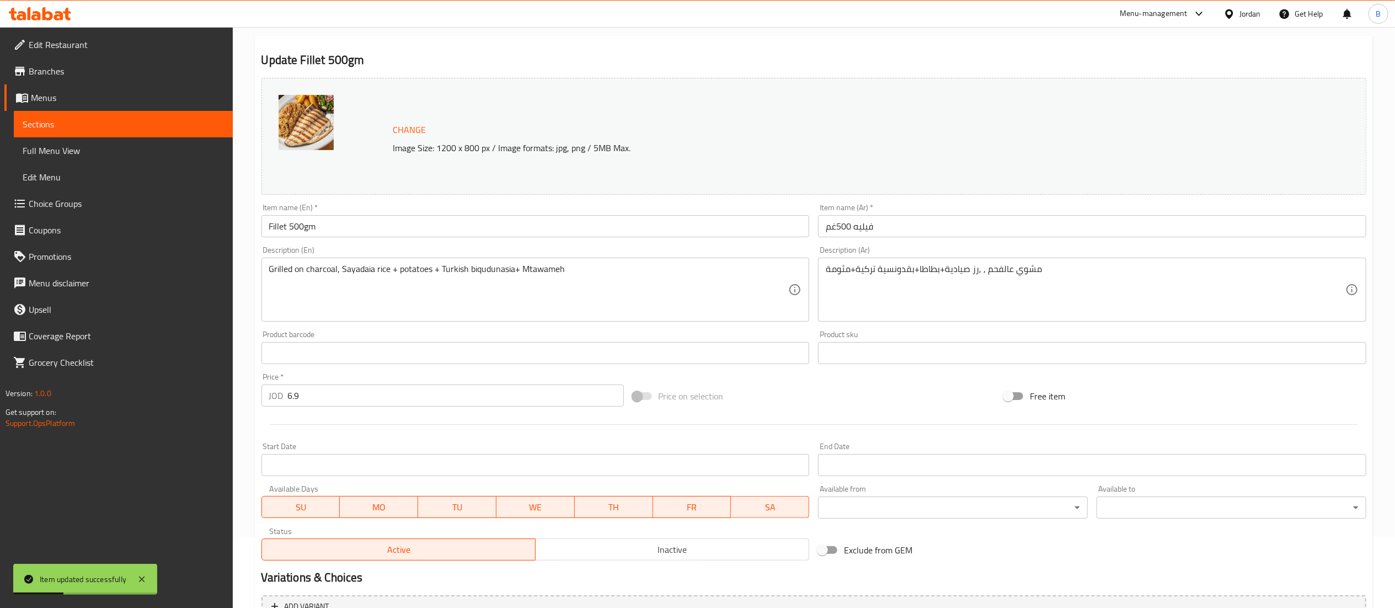
scroll to position [187, 0]
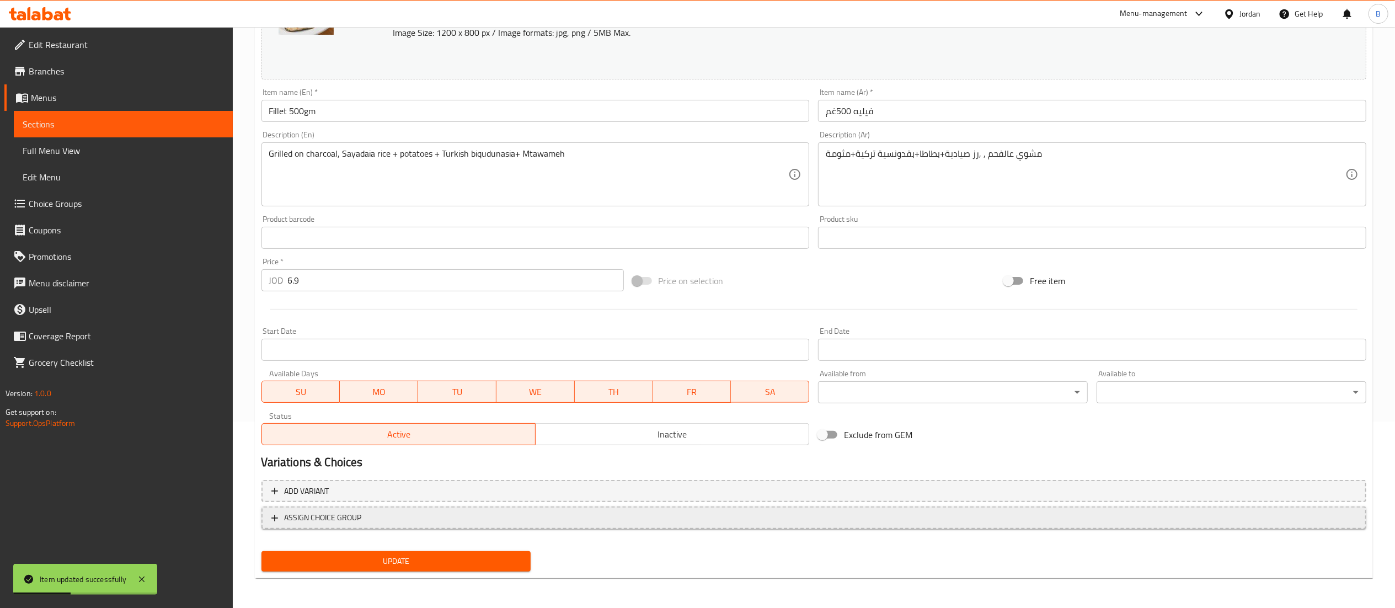
click at [393, 520] on span "ASSIGN CHOICE GROUP" at bounding box center [813, 518] width 1085 height 14
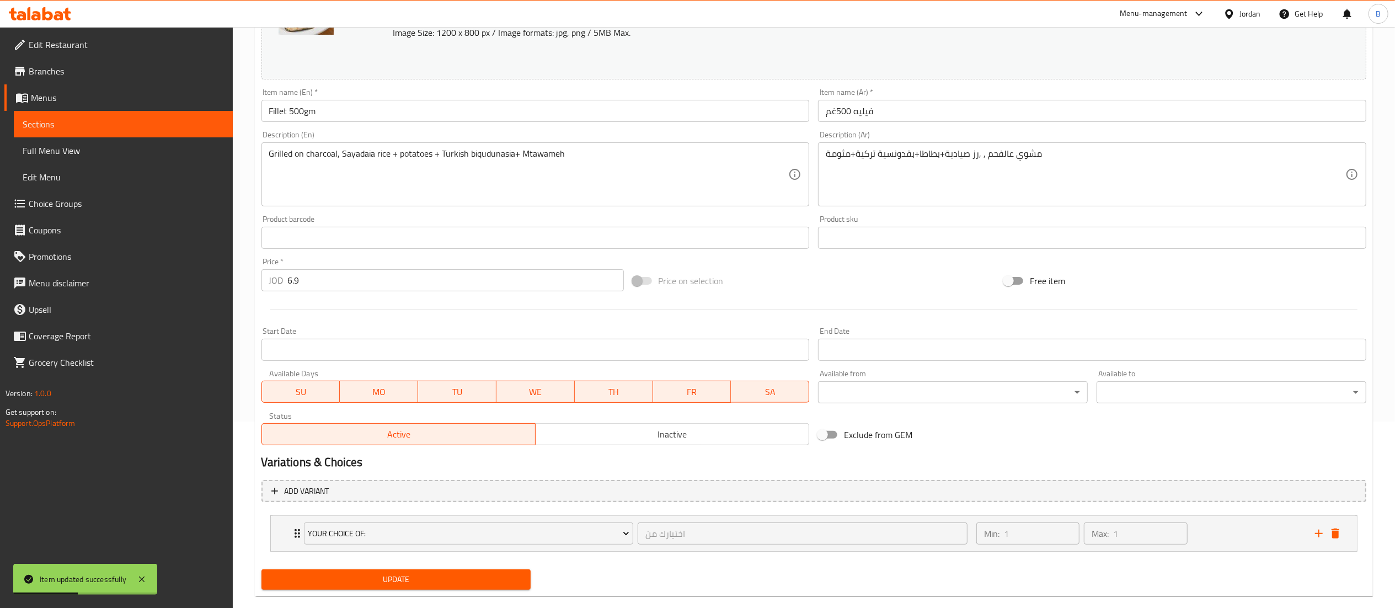
click at [415, 575] on span "Update" at bounding box center [396, 580] width 252 height 14
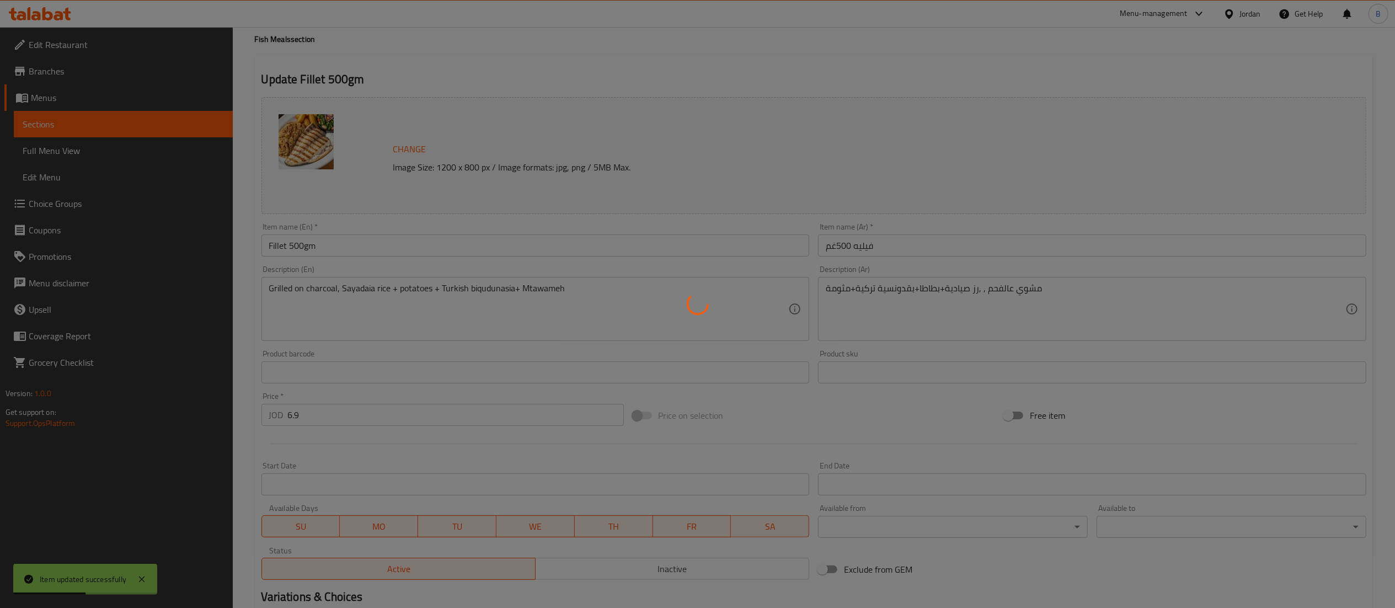
scroll to position [0, 0]
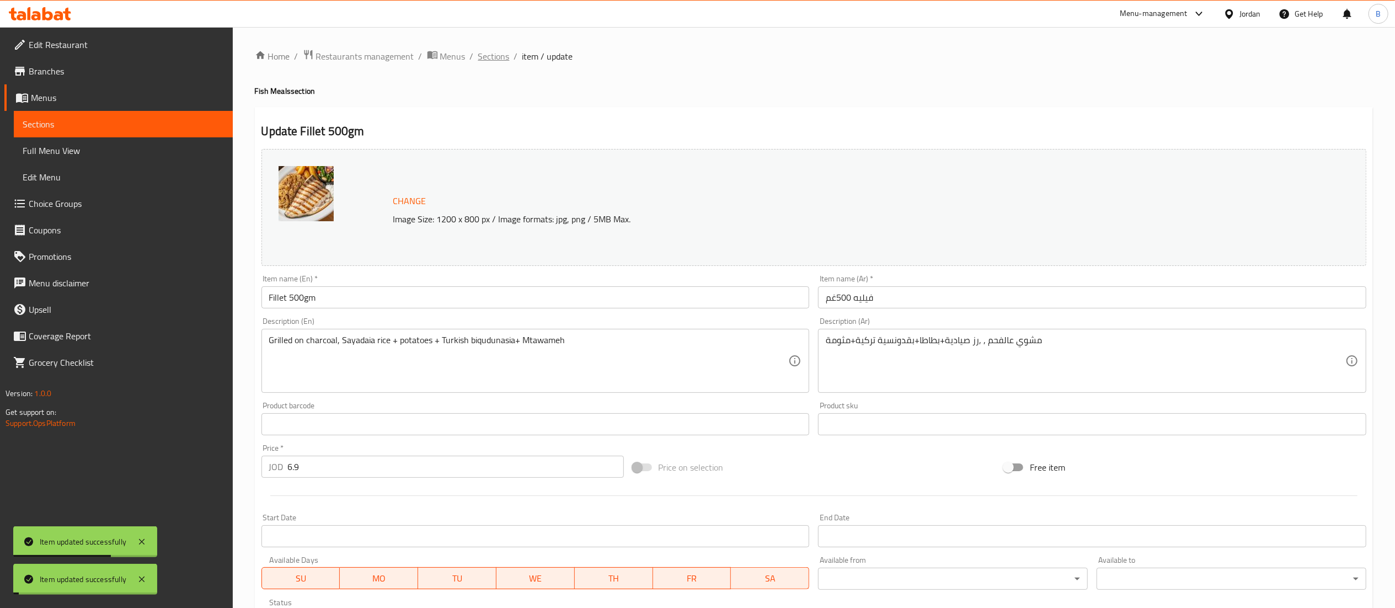
click at [491, 53] on span "Sections" at bounding box center [493, 56] width 31 height 13
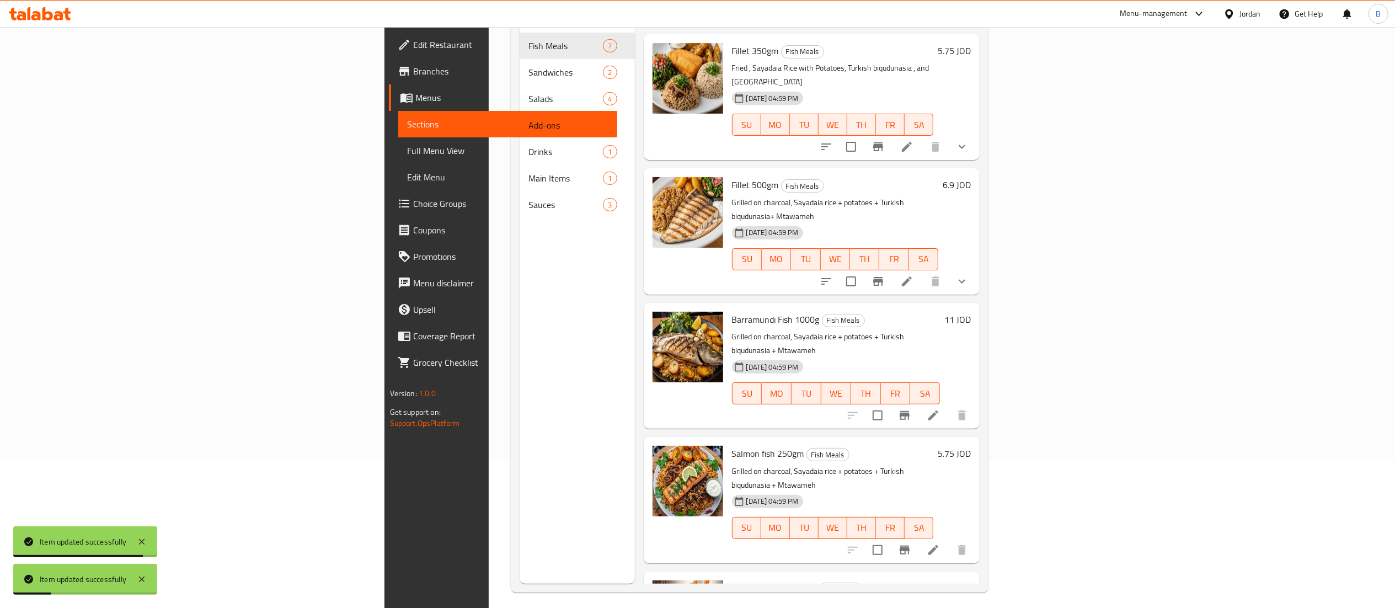
scroll to position [155, 0]
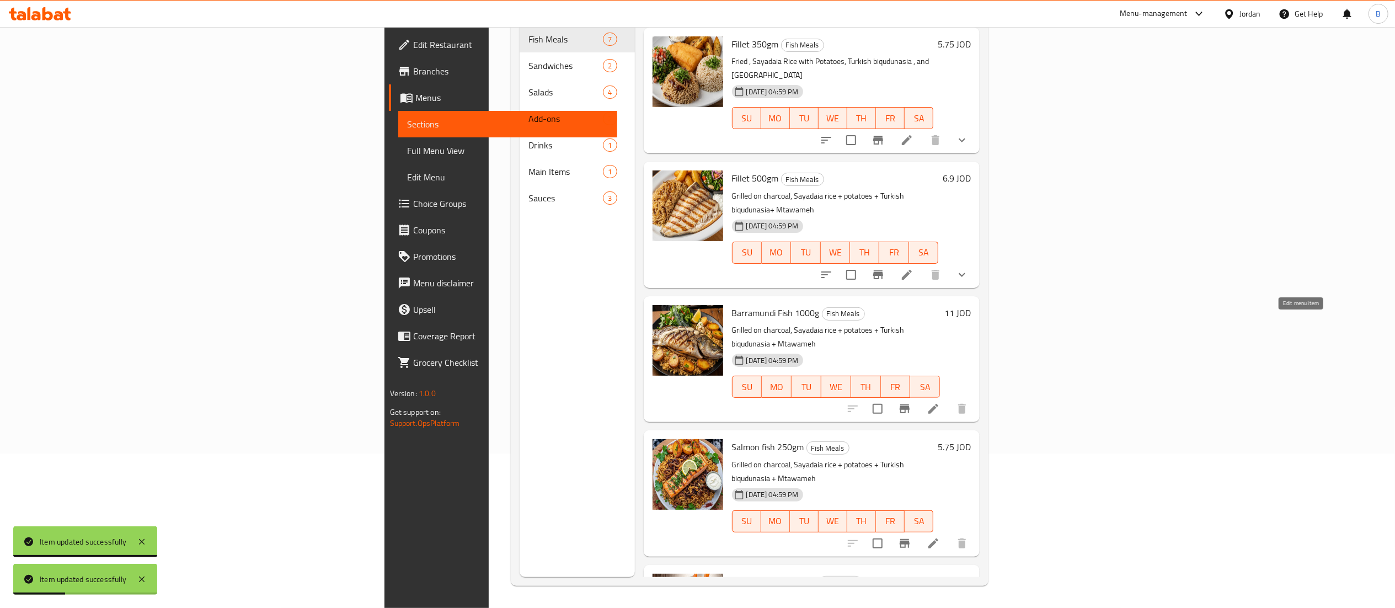
click at [940, 402] on icon at bounding box center [933, 408] width 13 height 13
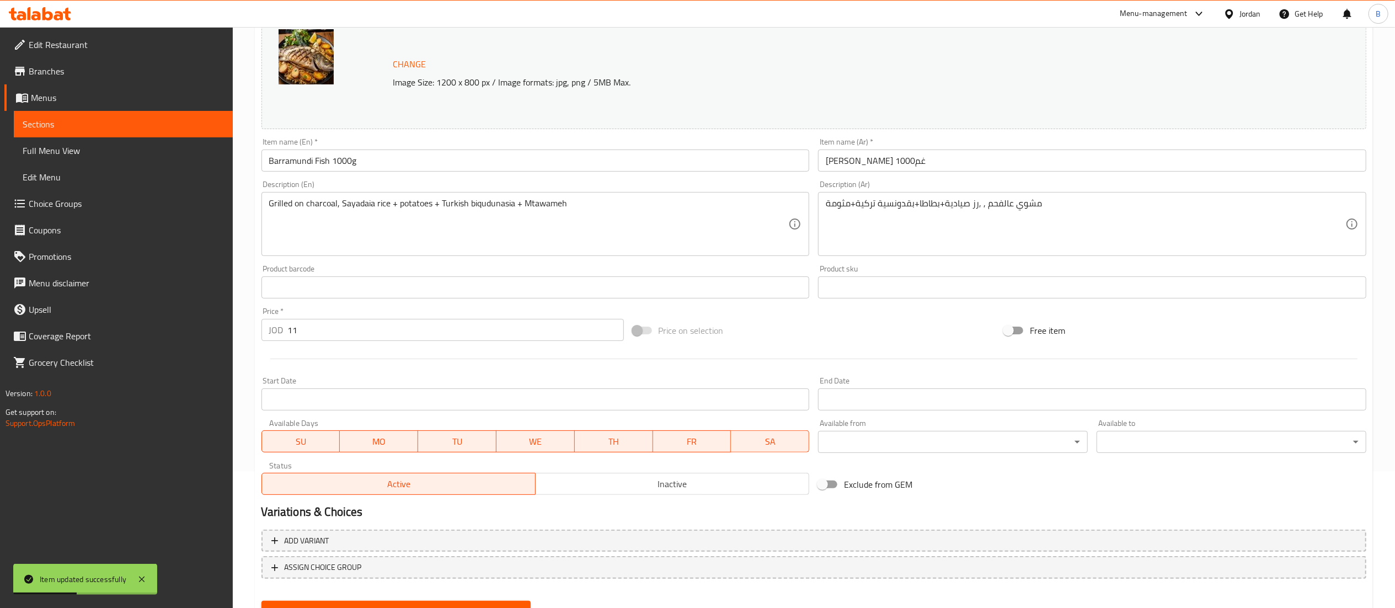
scroll to position [187, 0]
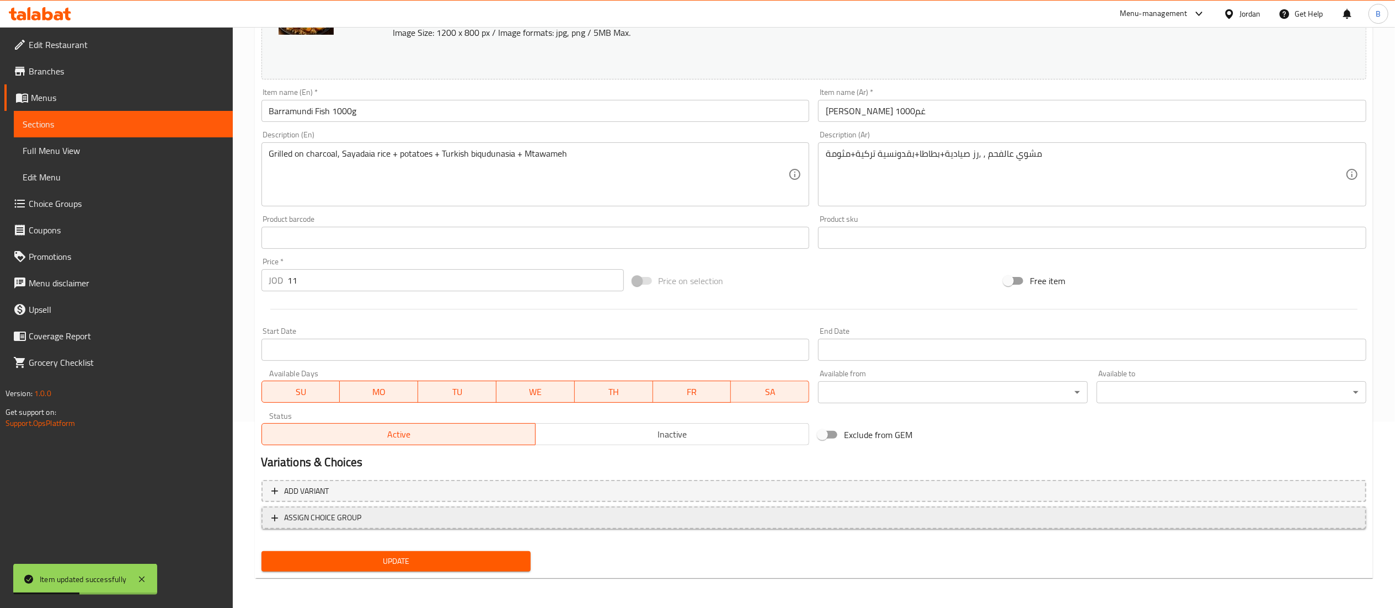
click at [400, 514] on span "ASSIGN CHOICE GROUP" at bounding box center [813, 518] width 1085 height 14
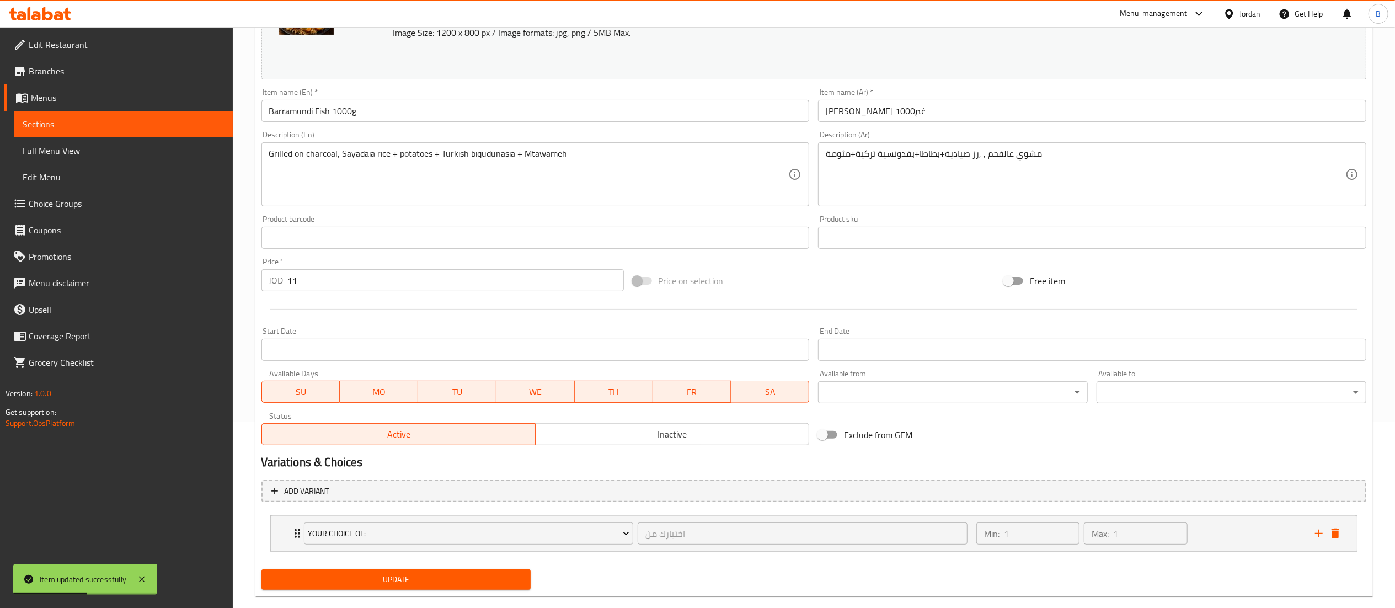
click at [407, 578] on span "Update" at bounding box center [396, 580] width 252 height 14
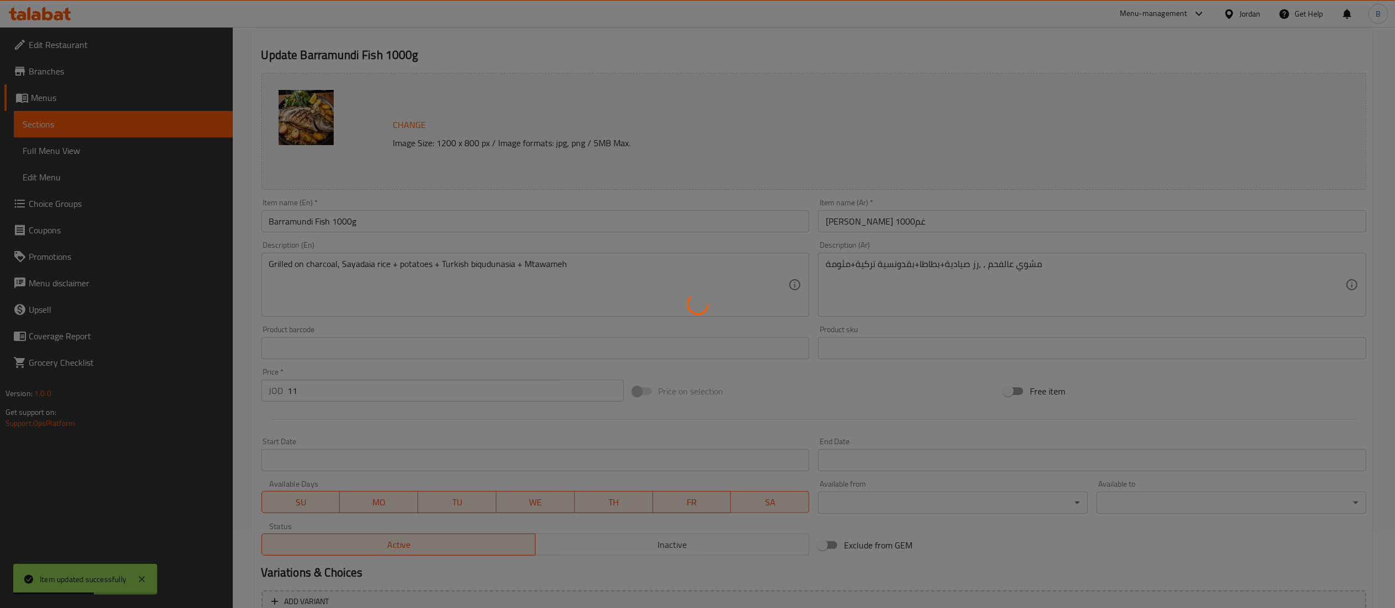
scroll to position [0, 0]
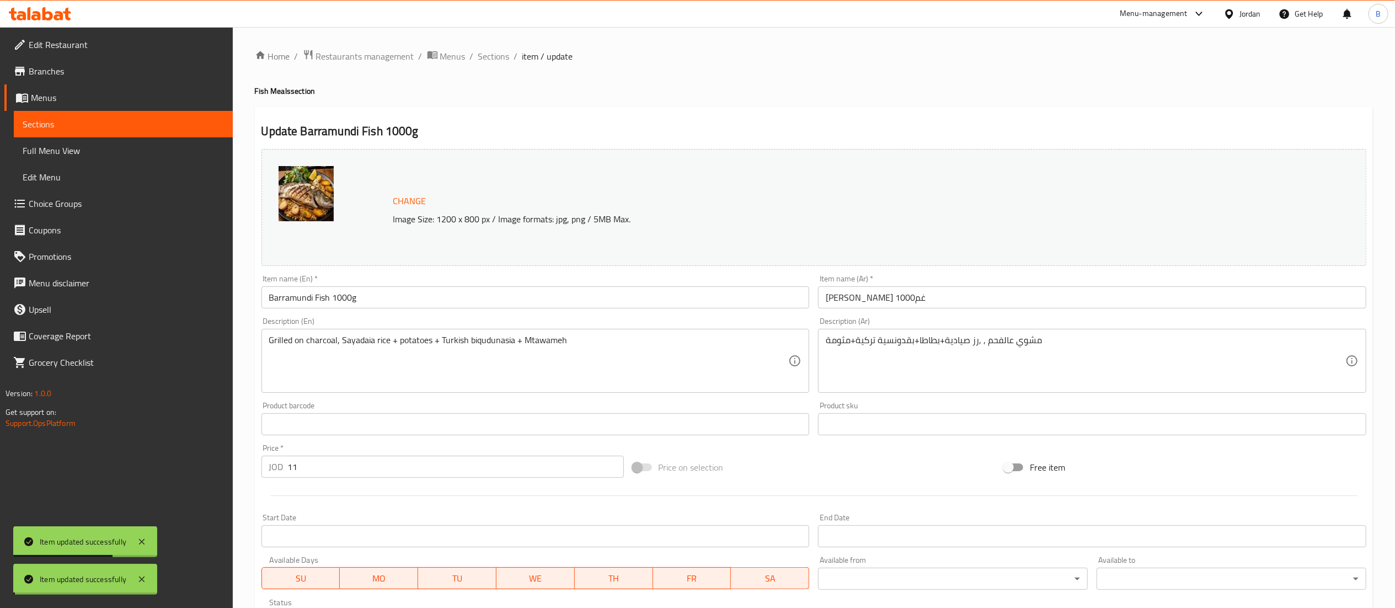
click at [491, 57] on span "Sections" at bounding box center [493, 56] width 31 height 13
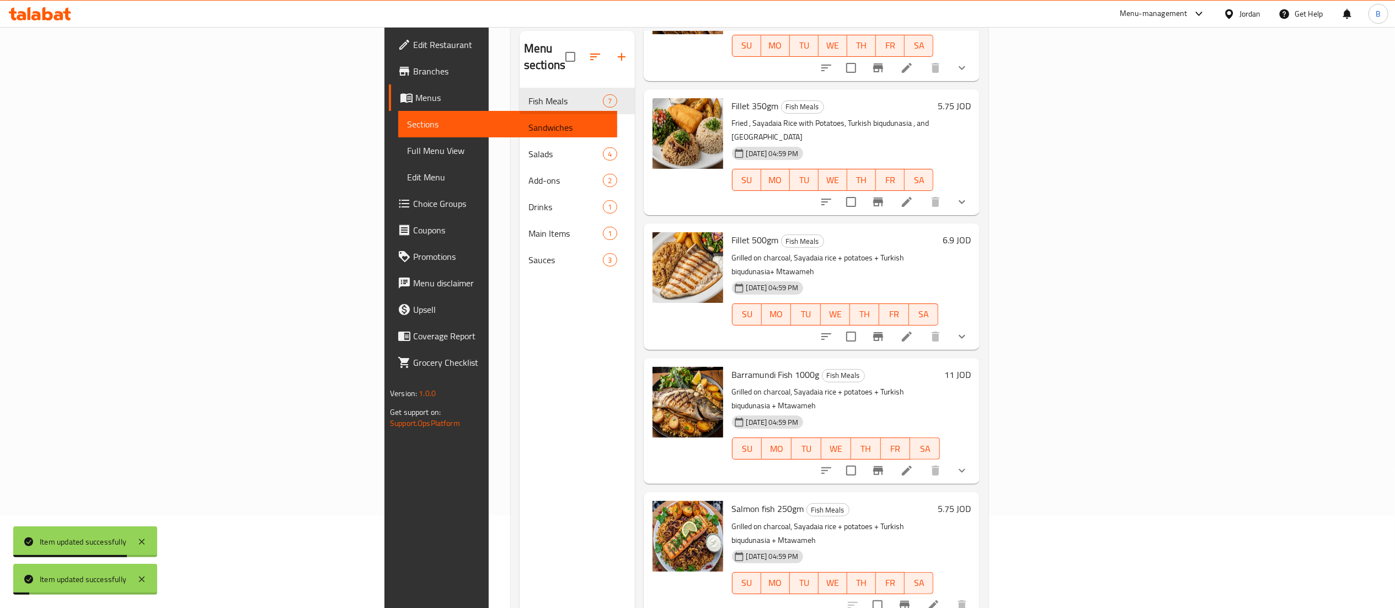
scroll to position [155, 0]
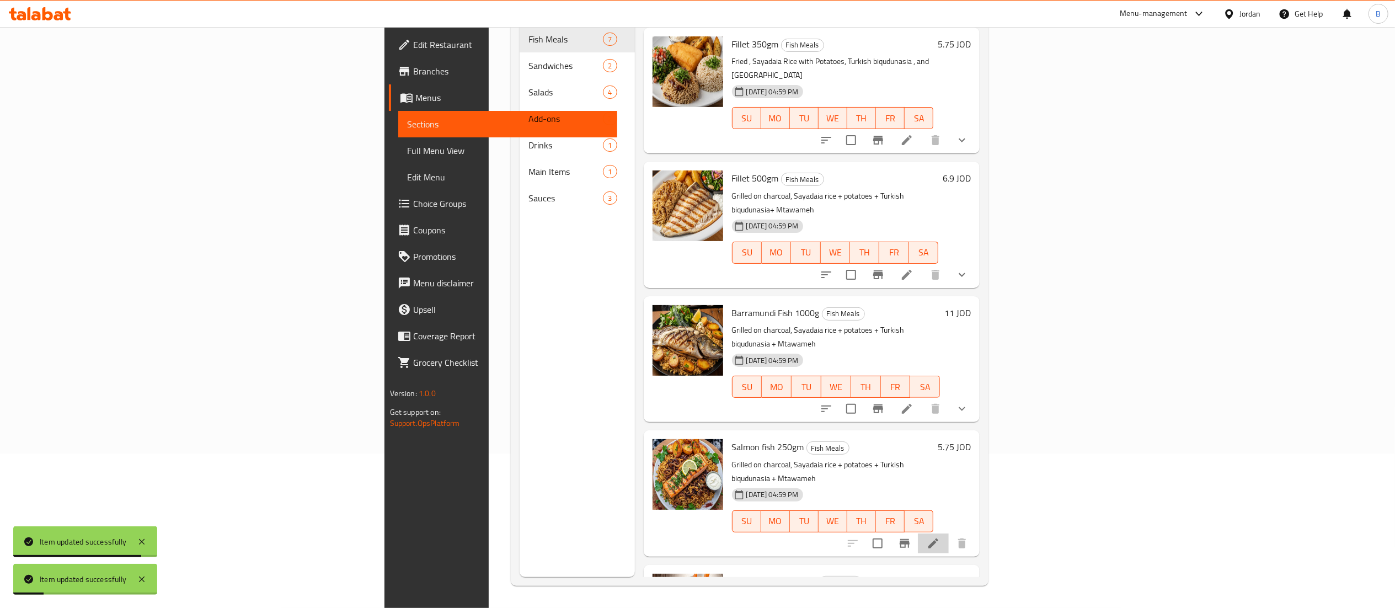
click at [949, 534] on li at bounding box center [933, 544] width 31 height 20
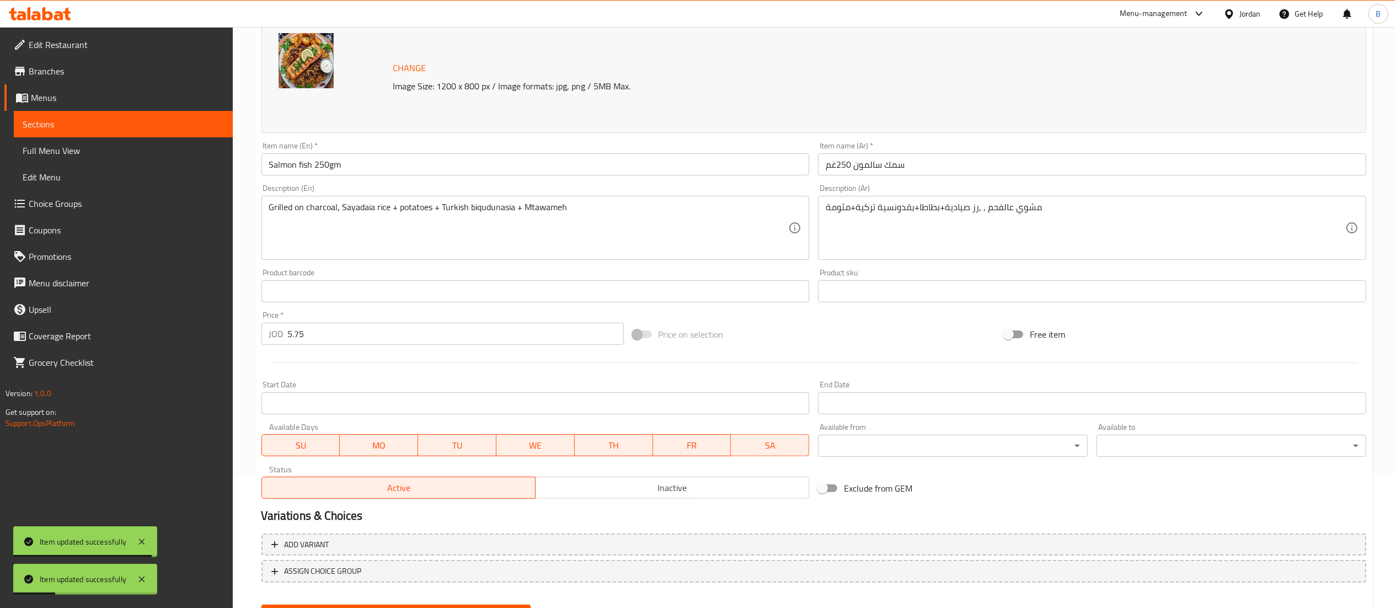
scroll to position [187, 0]
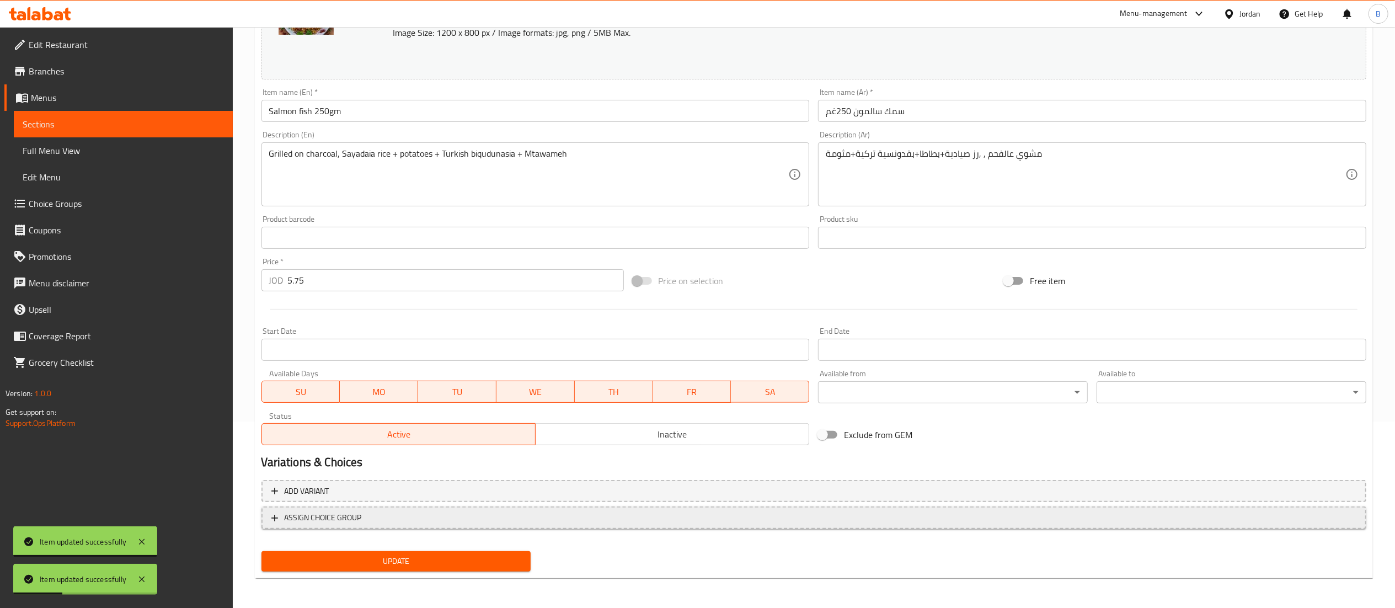
click at [389, 523] on span "ASSIGN CHOICE GROUP" at bounding box center [813, 518] width 1085 height 14
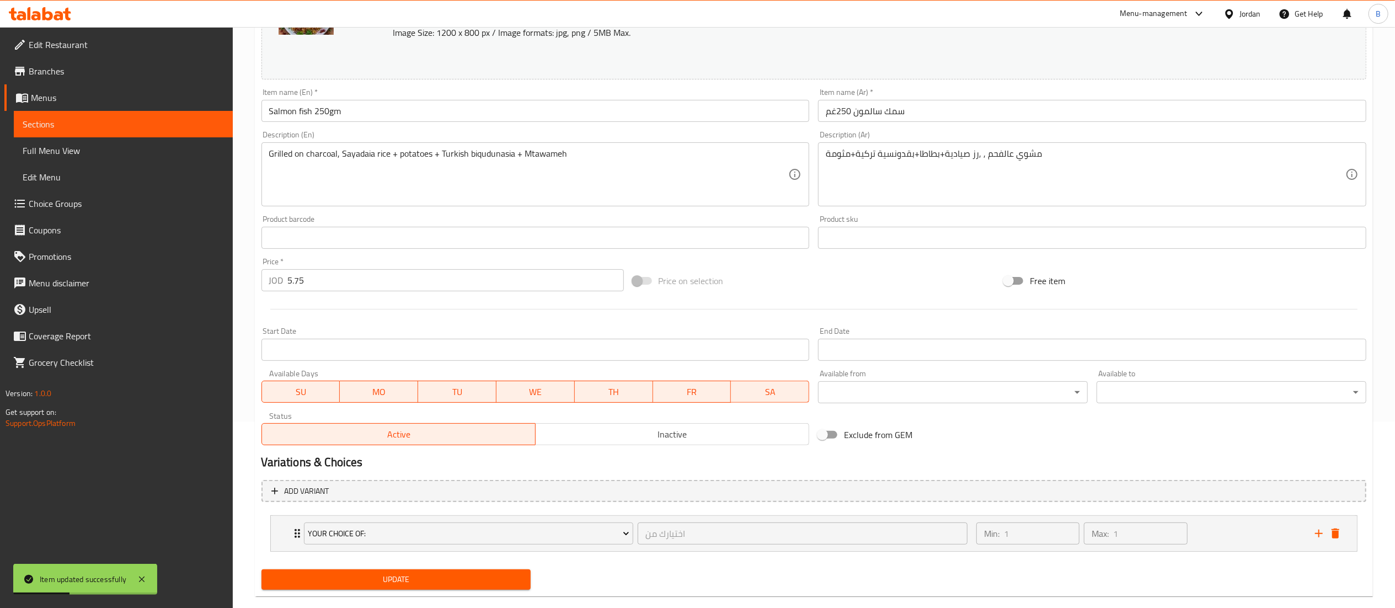
click at [415, 573] on span "Update" at bounding box center [396, 580] width 252 height 14
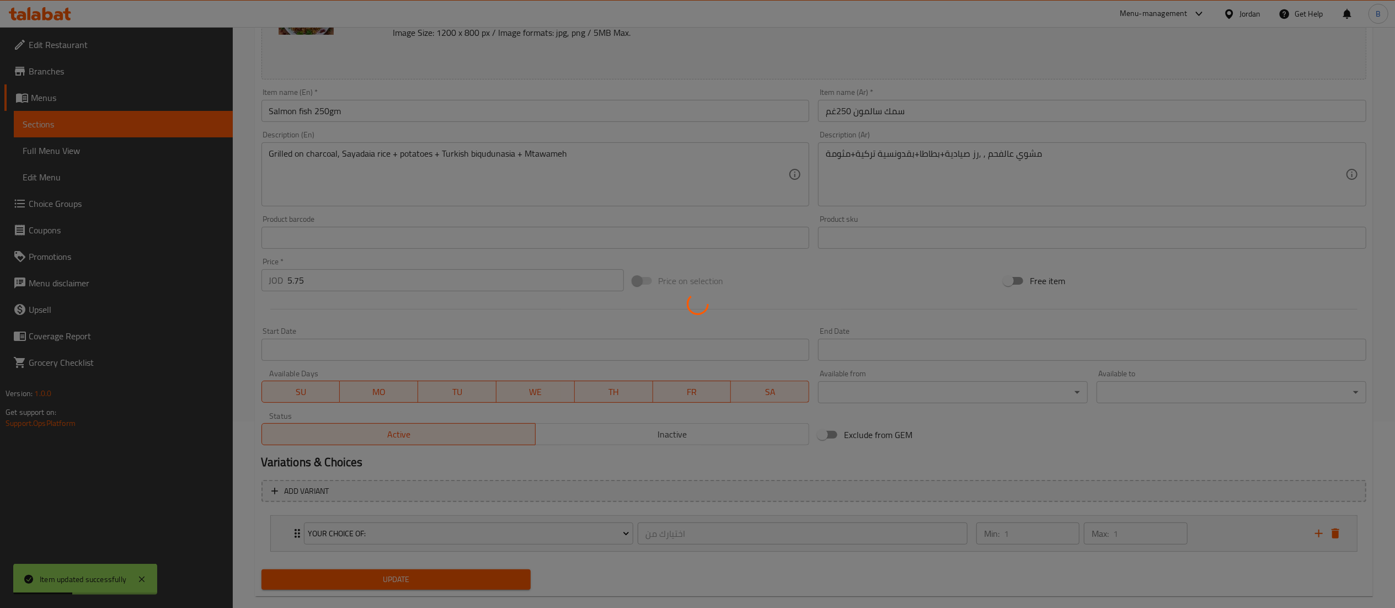
scroll to position [0, 0]
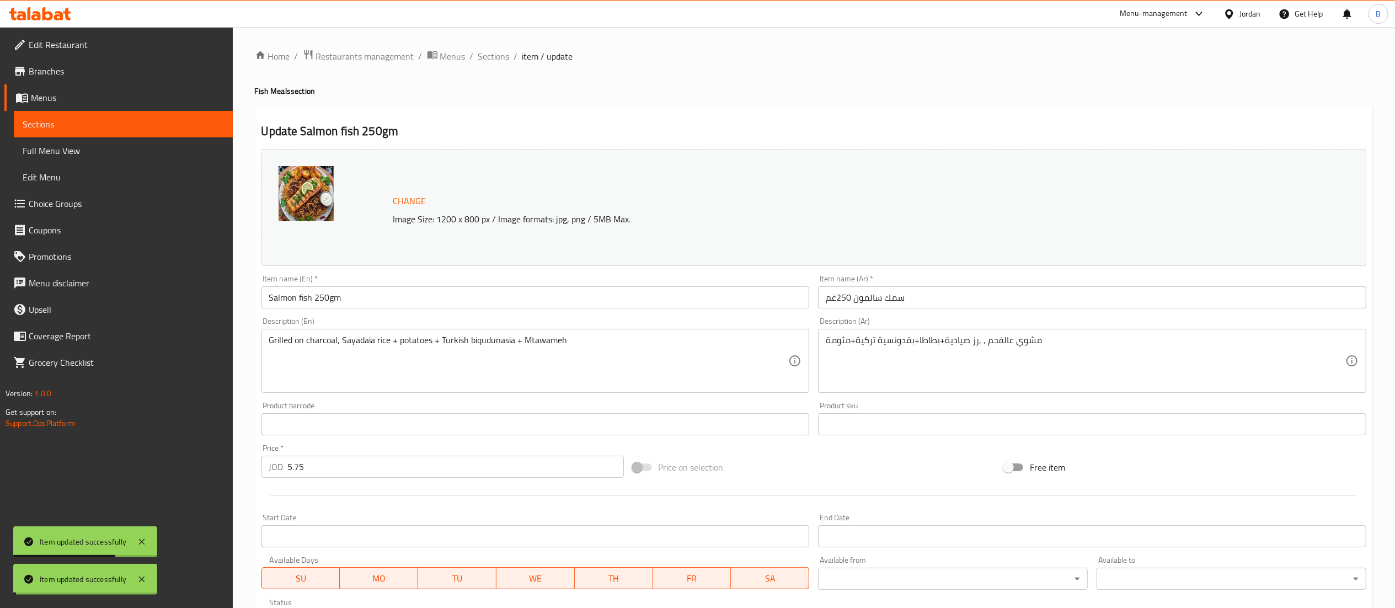
click at [498, 56] on span "Sections" at bounding box center [493, 56] width 31 height 13
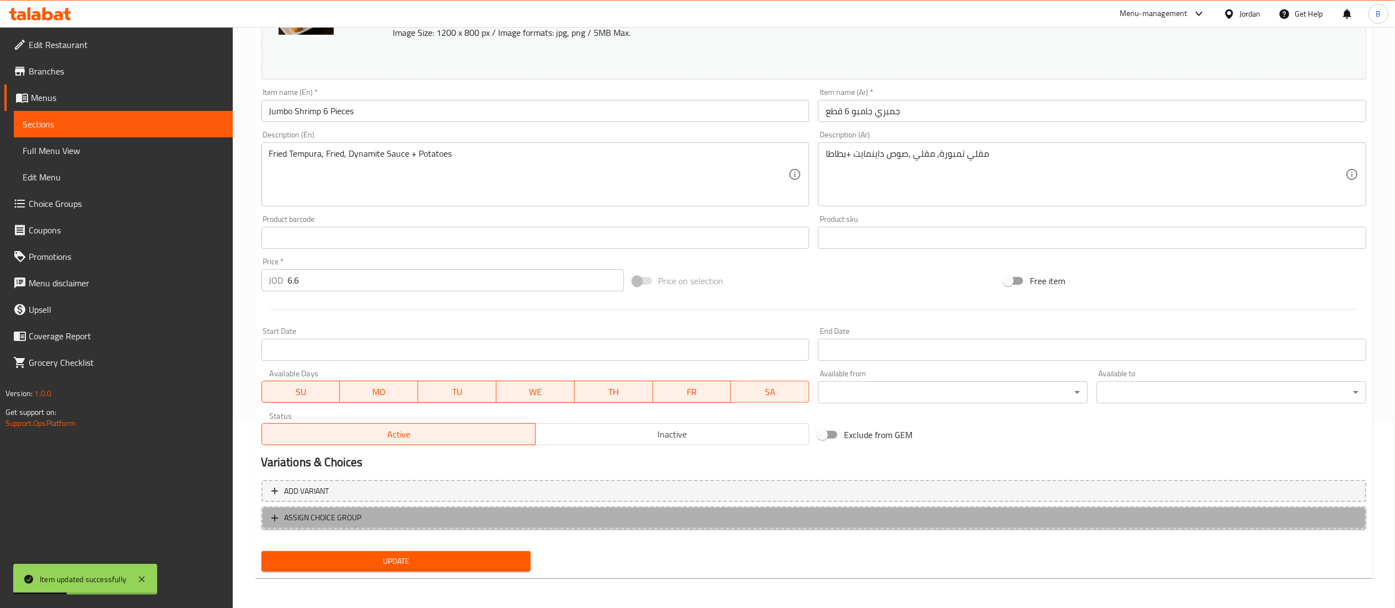
click at [393, 525] on button "ASSIGN CHOICE GROUP" at bounding box center [814, 518] width 1105 height 23
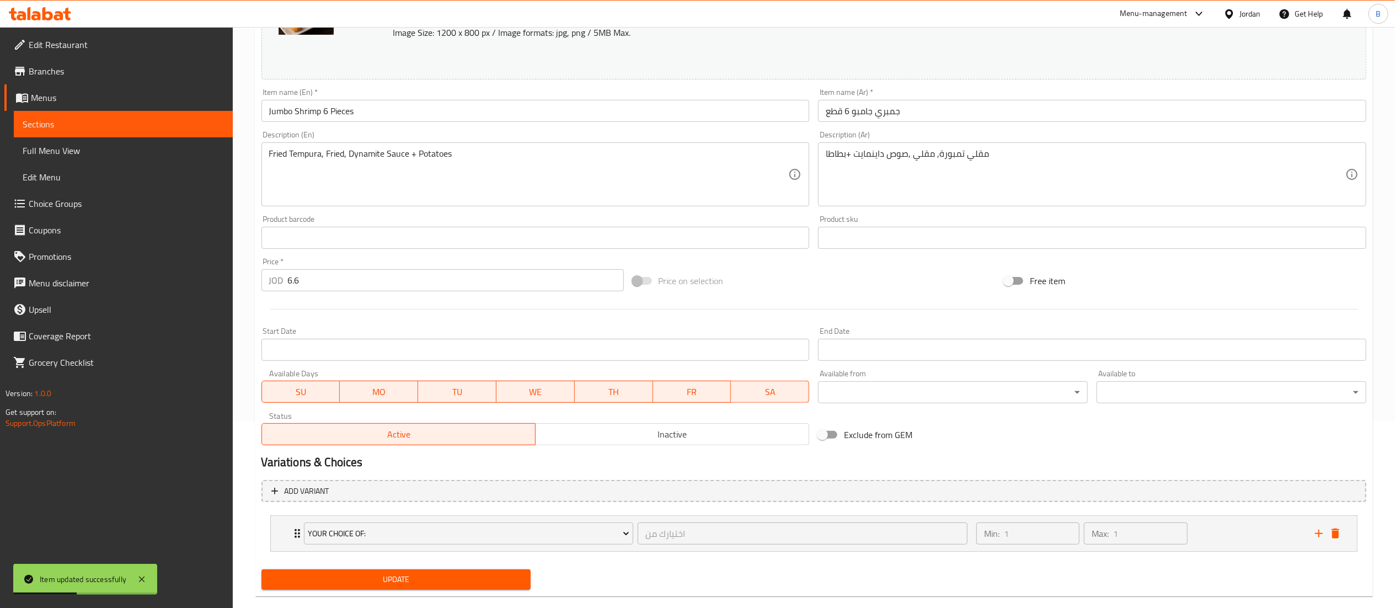
click at [457, 568] on div "Update" at bounding box center [396, 579] width 279 height 29
click at [468, 580] on span "Update" at bounding box center [396, 580] width 252 height 14
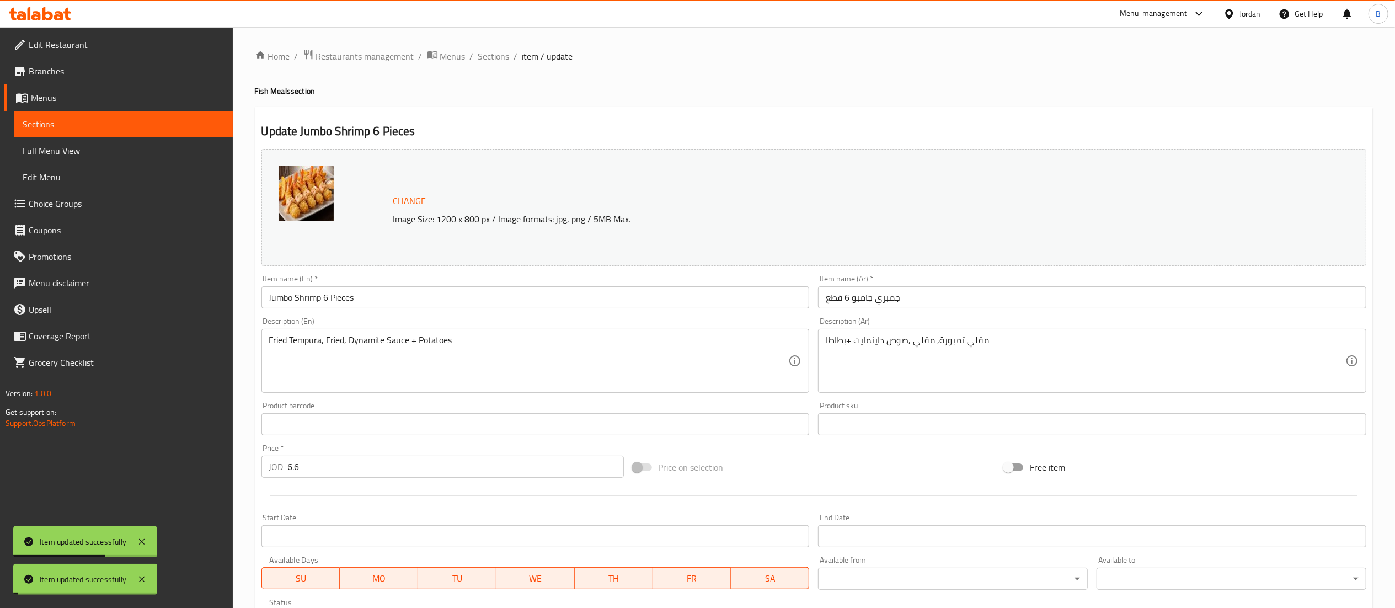
click at [491, 57] on span "Sections" at bounding box center [493, 56] width 31 height 13
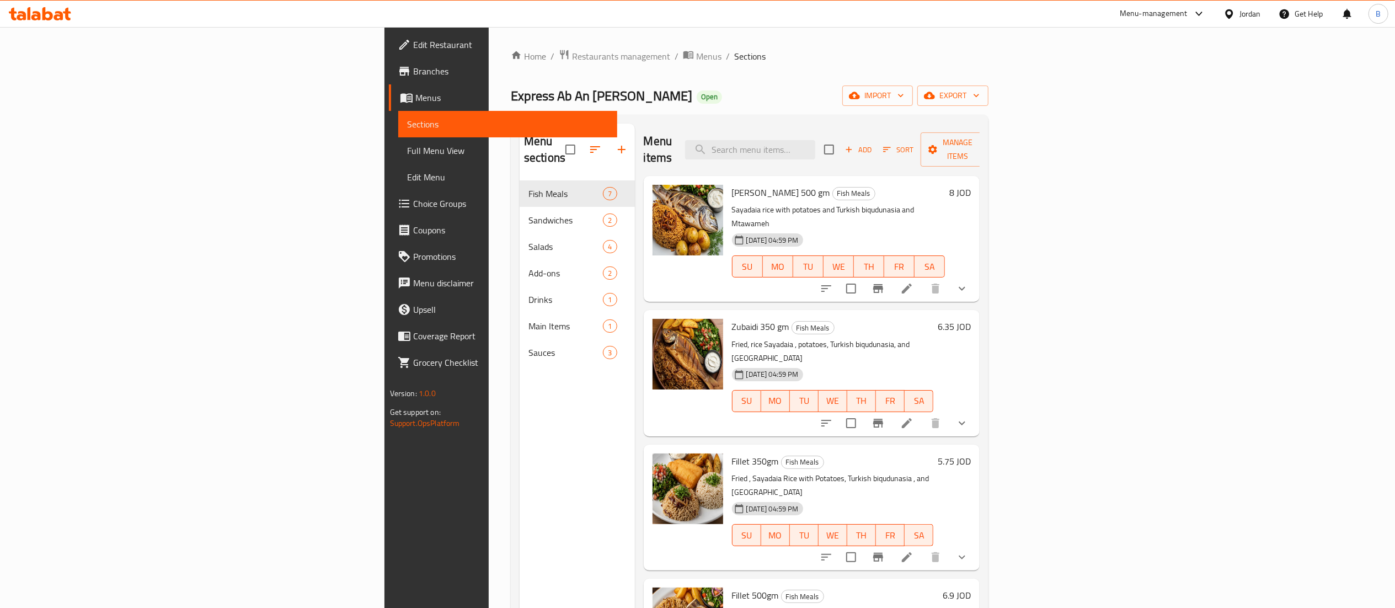
click at [42, 12] on icon at bounding box center [40, 13] width 62 height 13
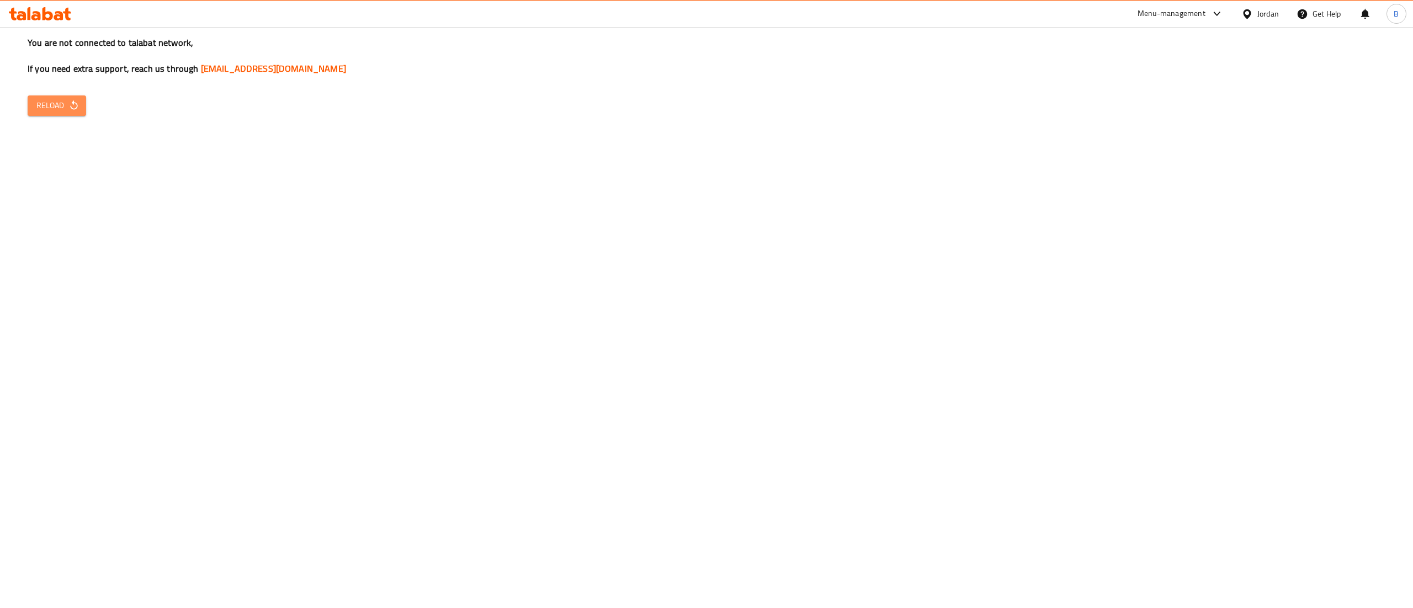
click at [60, 99] on span "Reload" at bounding box center [56, 106] width 41 height 14
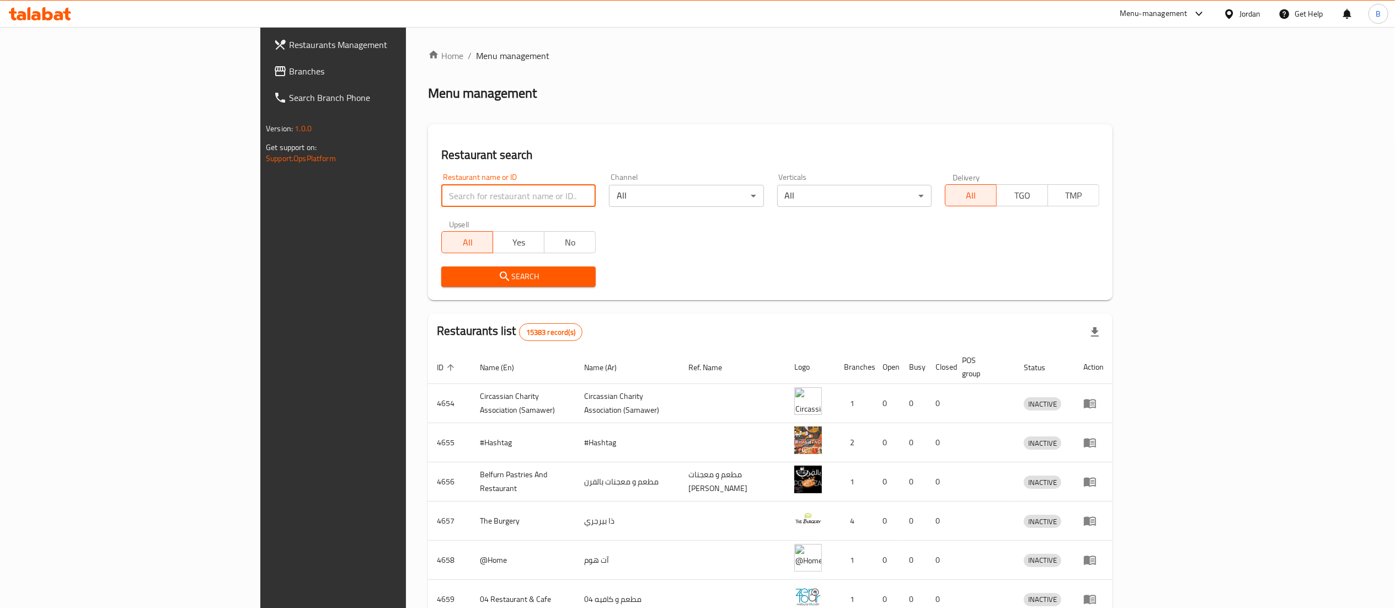
click at [441, 200] on input "search" at bounding box center [518, 196] width 154 height 22
paste input "635843"
type input "635843"
click button "Search" at bounding box center [518, 277] width 154 height 20
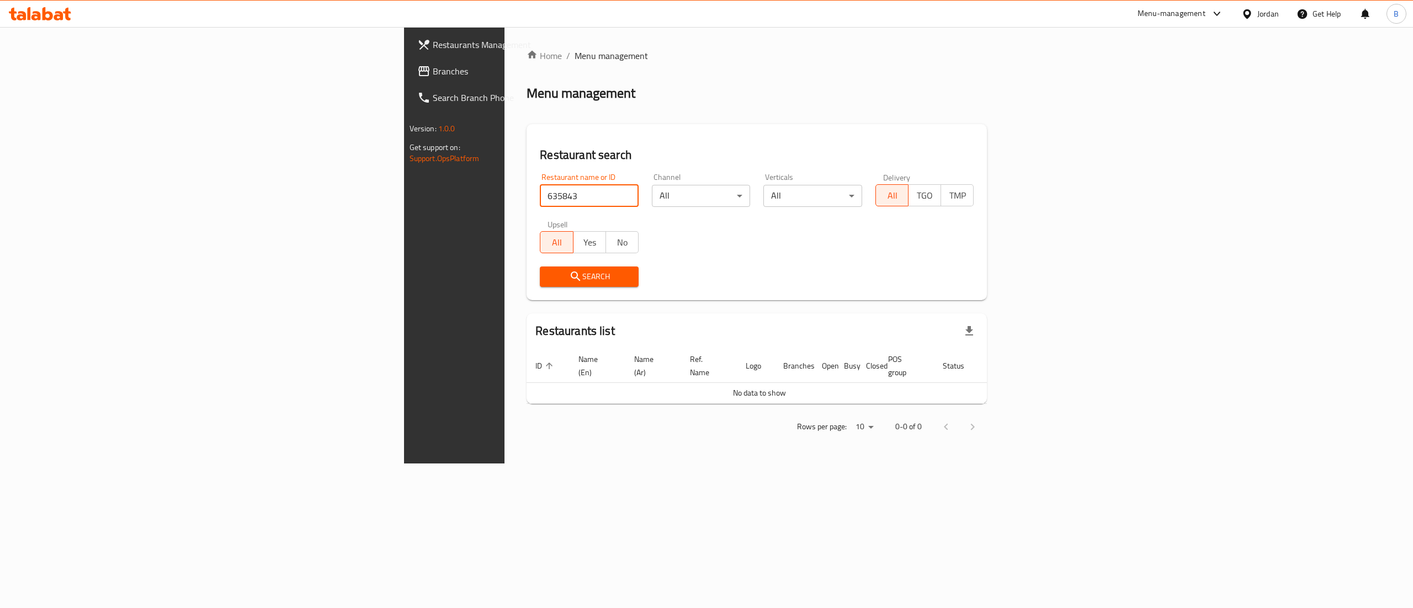
click at [433, 72] on span "Branches" at bounding box center [532, 71] width 199 height 13
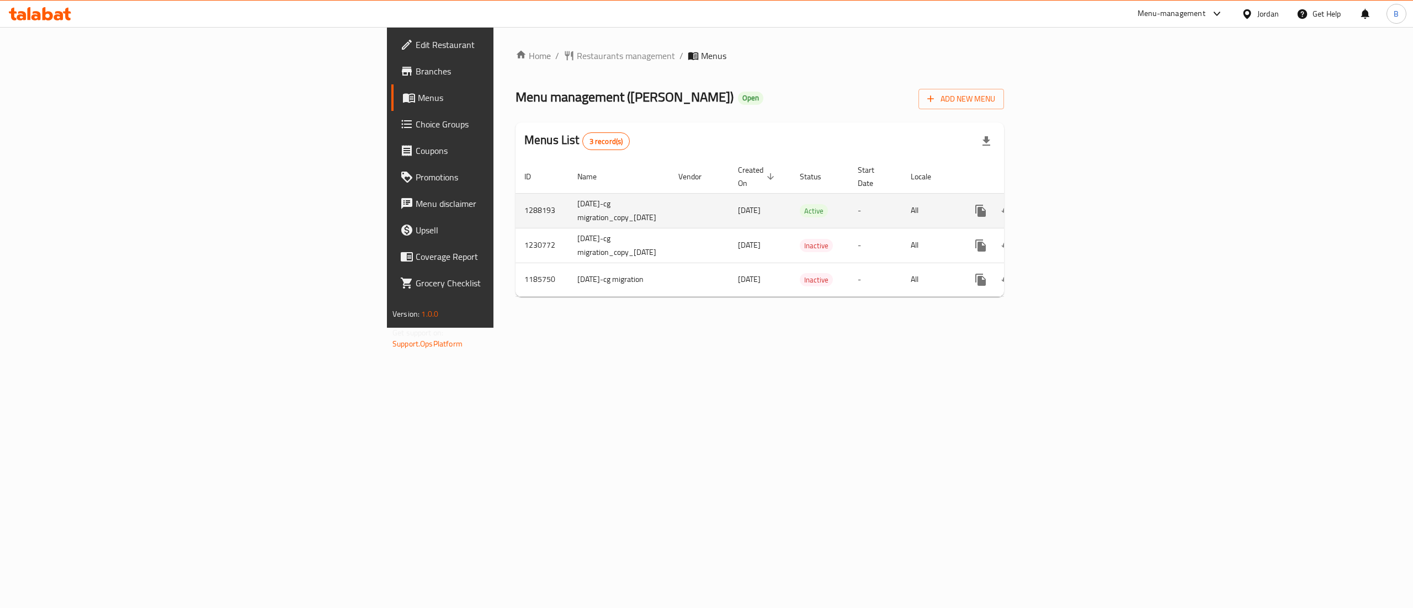
click at [1073, 198] on link "enhanced table" at bounding box center [1060, 211] width 26 height 26
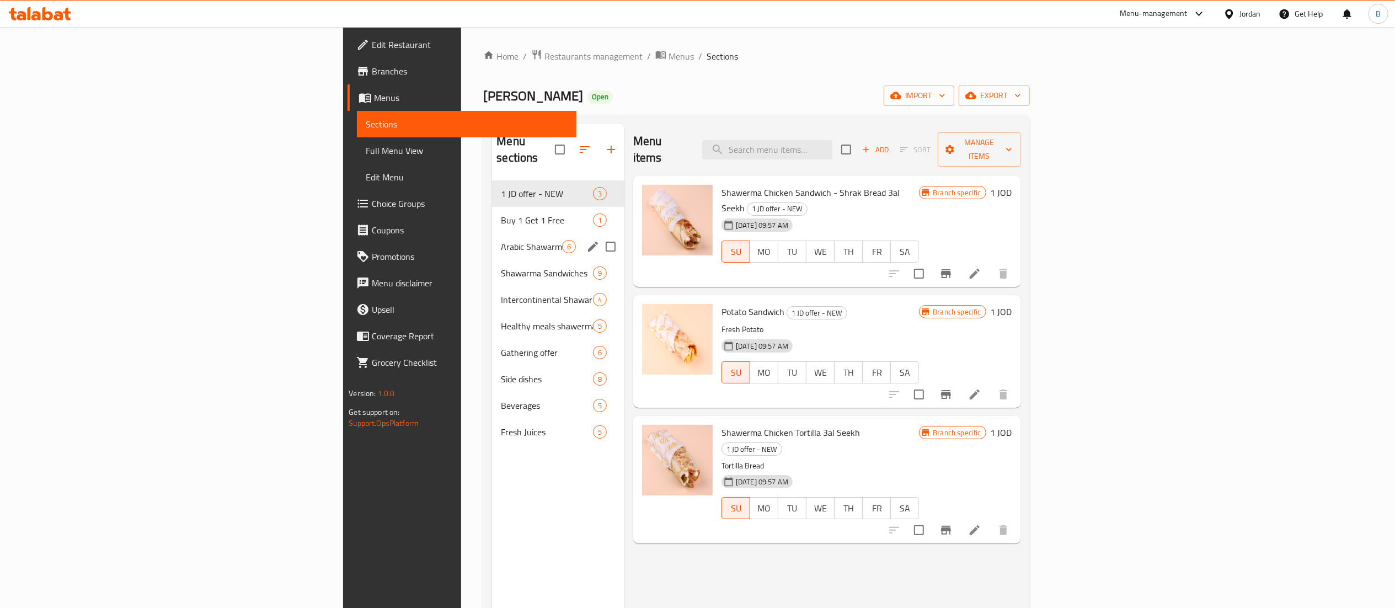
click at [501, 240] on span "Arabic Shawarma Meals" at bounding box center [531, 246] width 61 height 13
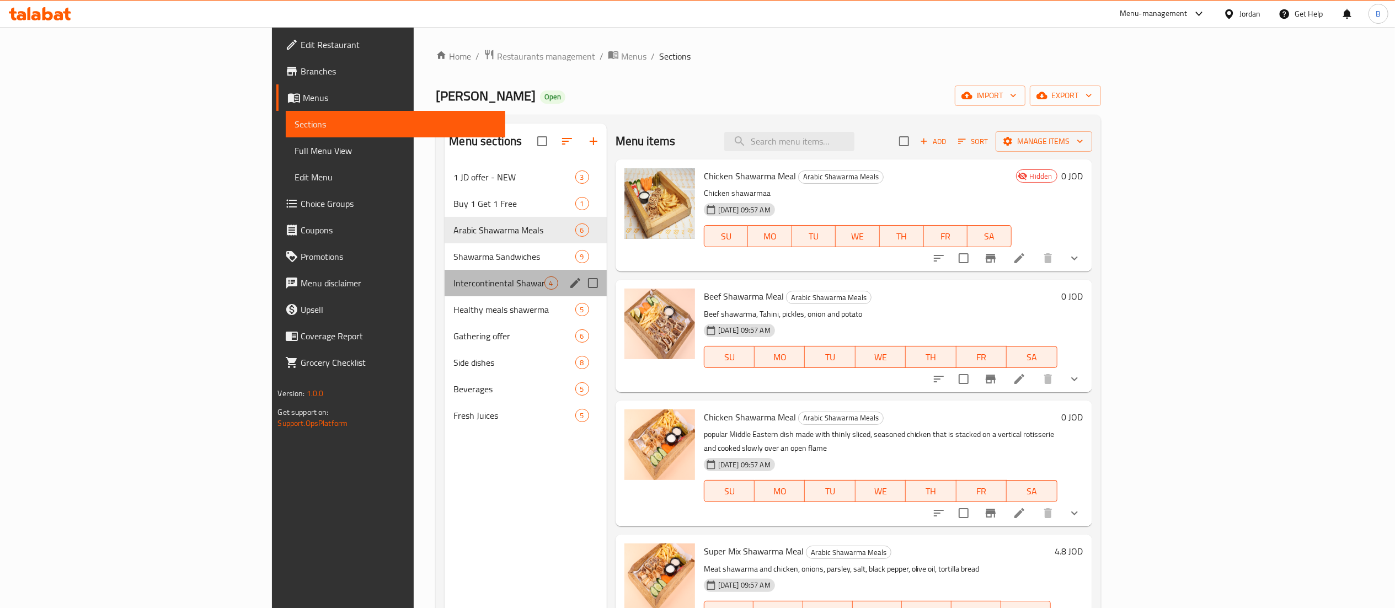
click at [445, 276] on div "Intercontinental Shawarma 4" at bounding box center [526, 283] width 162 height 26
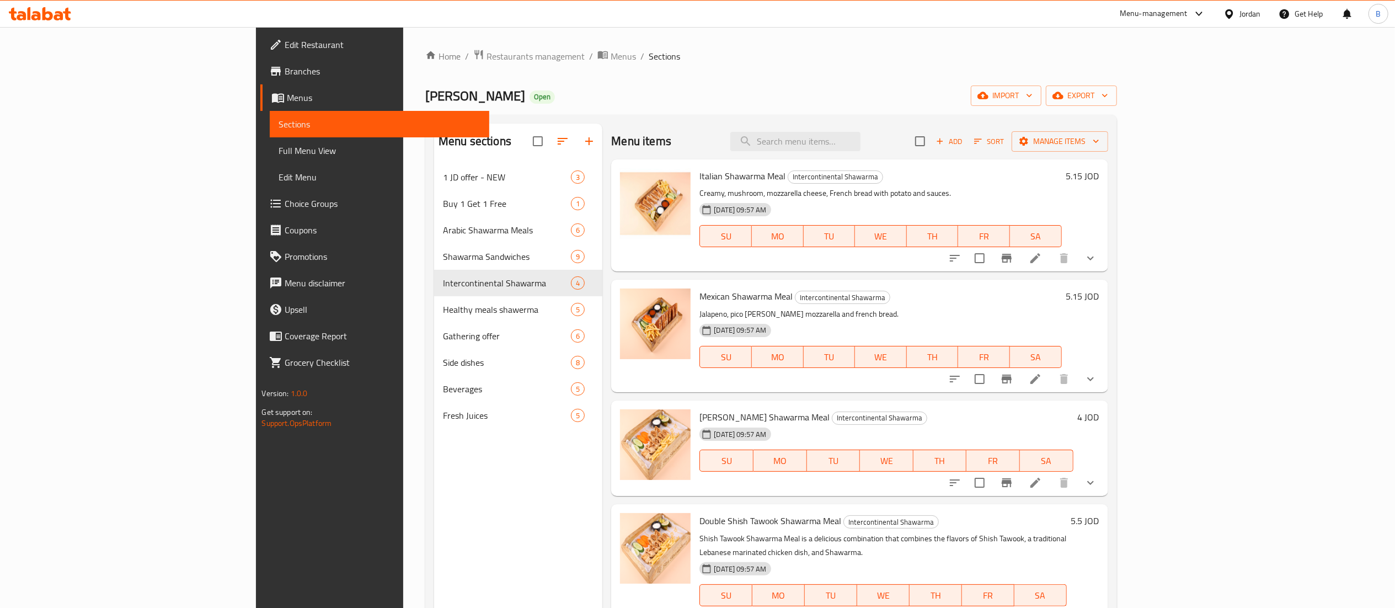
click at [1104, 262] on button "show more" at bounding box center [1091, 258] width 26 height 26
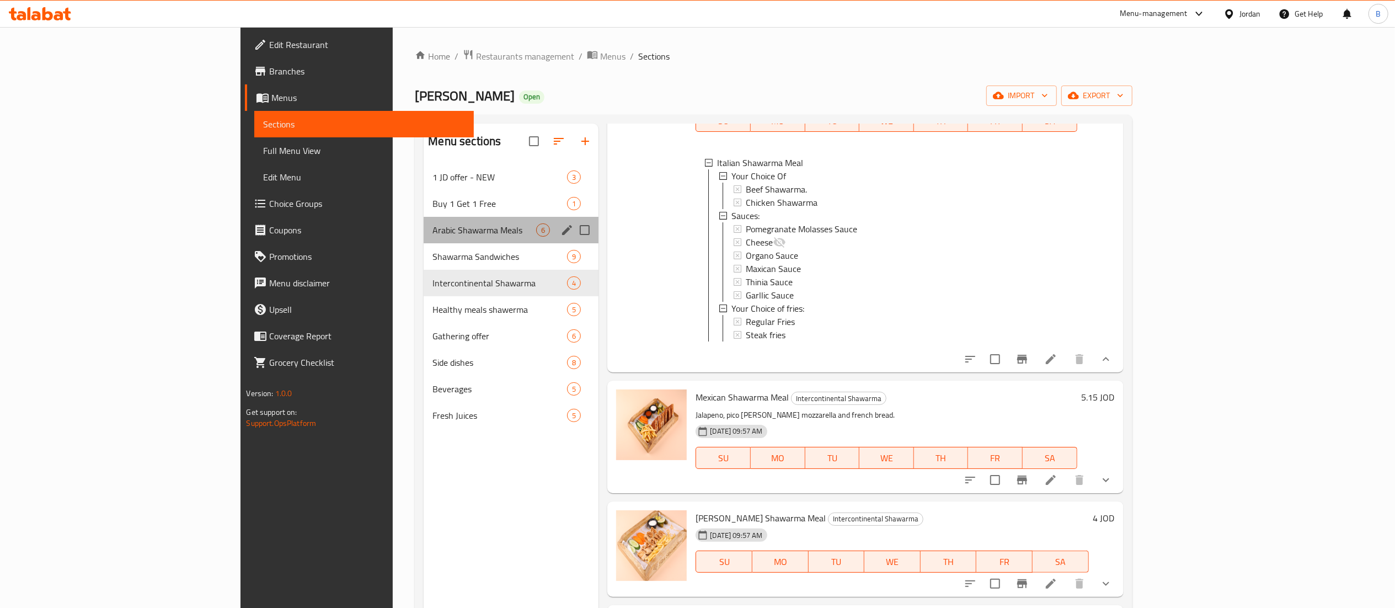
click at [424, 238] on div "Arabic Shawarma Meals 6" at bounding box center [511, 230] width 175 height 26
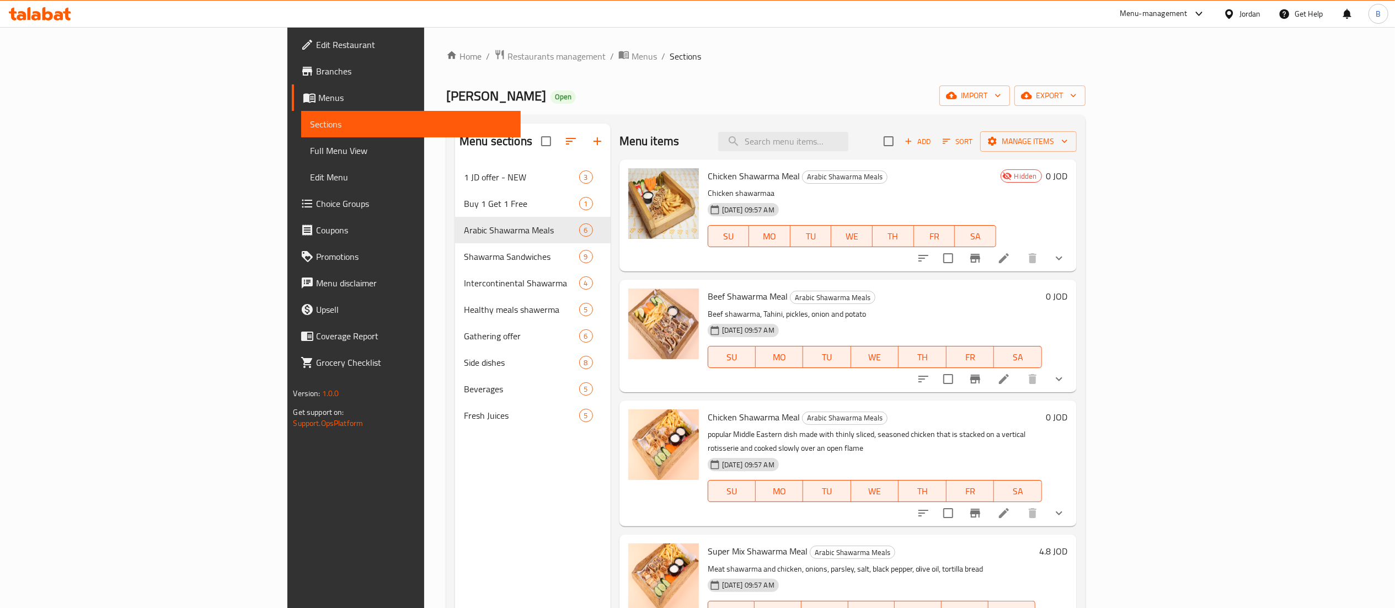
scroll to position [87, 0]
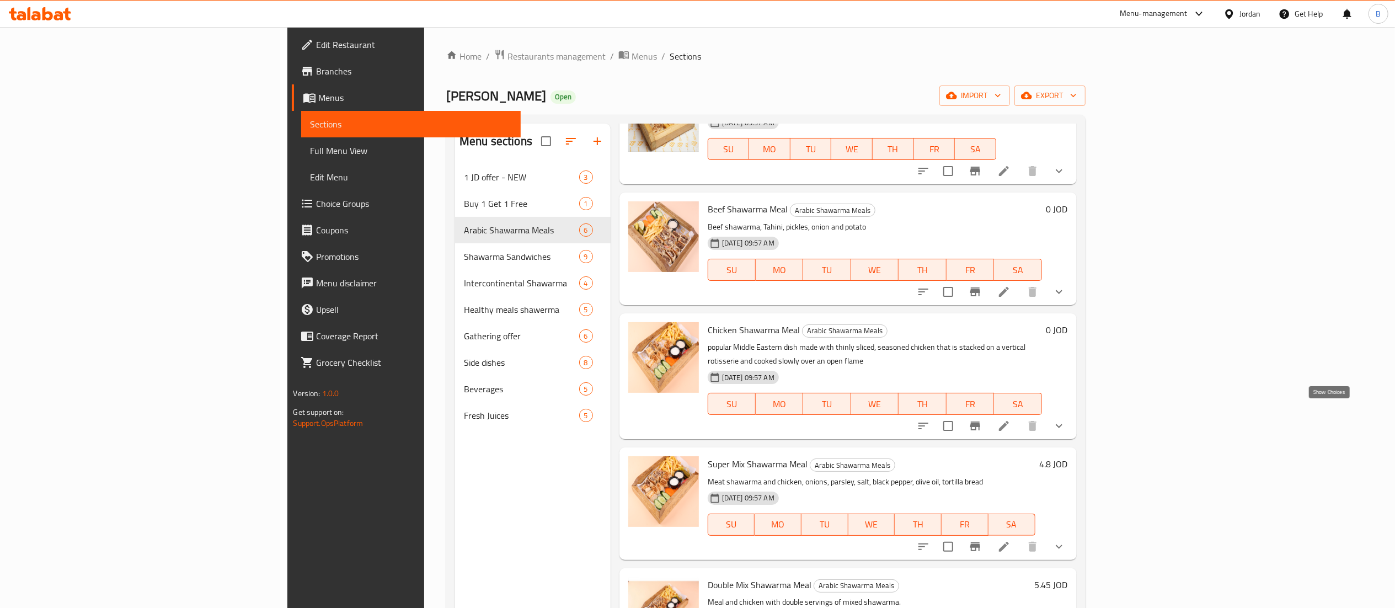
click at [1066, 419] on icon "show more" at bounding box center [1059, 425] width 13 height 13
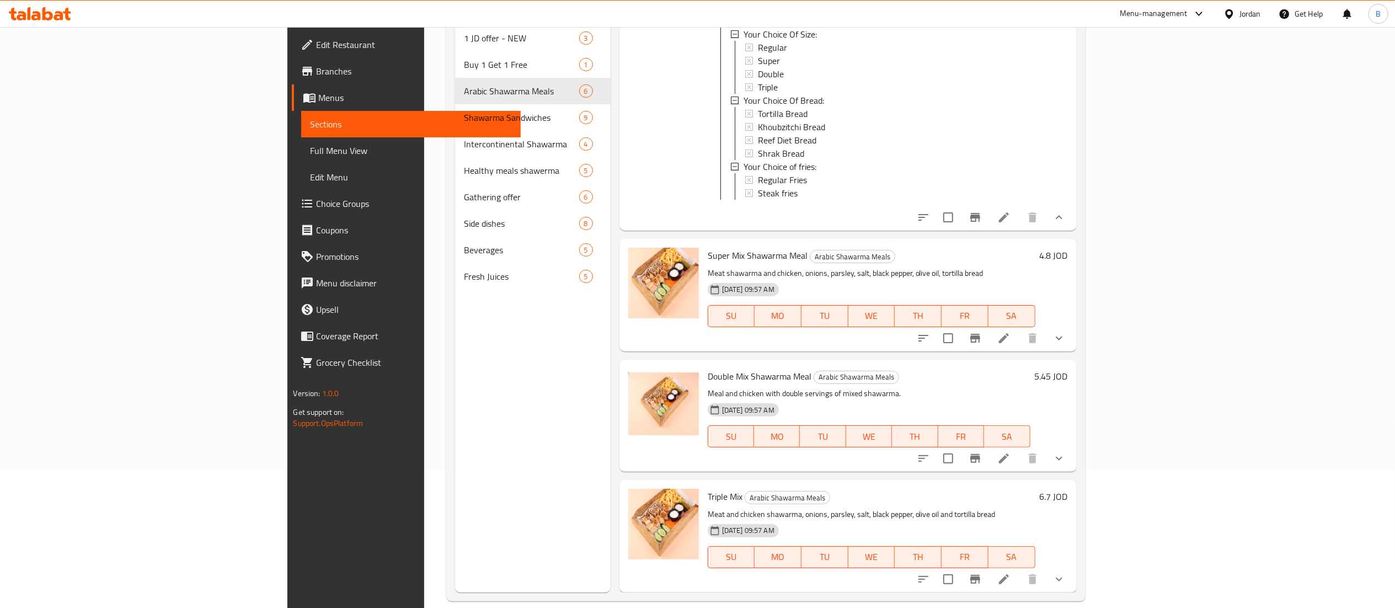
scroll to position [155, 0]
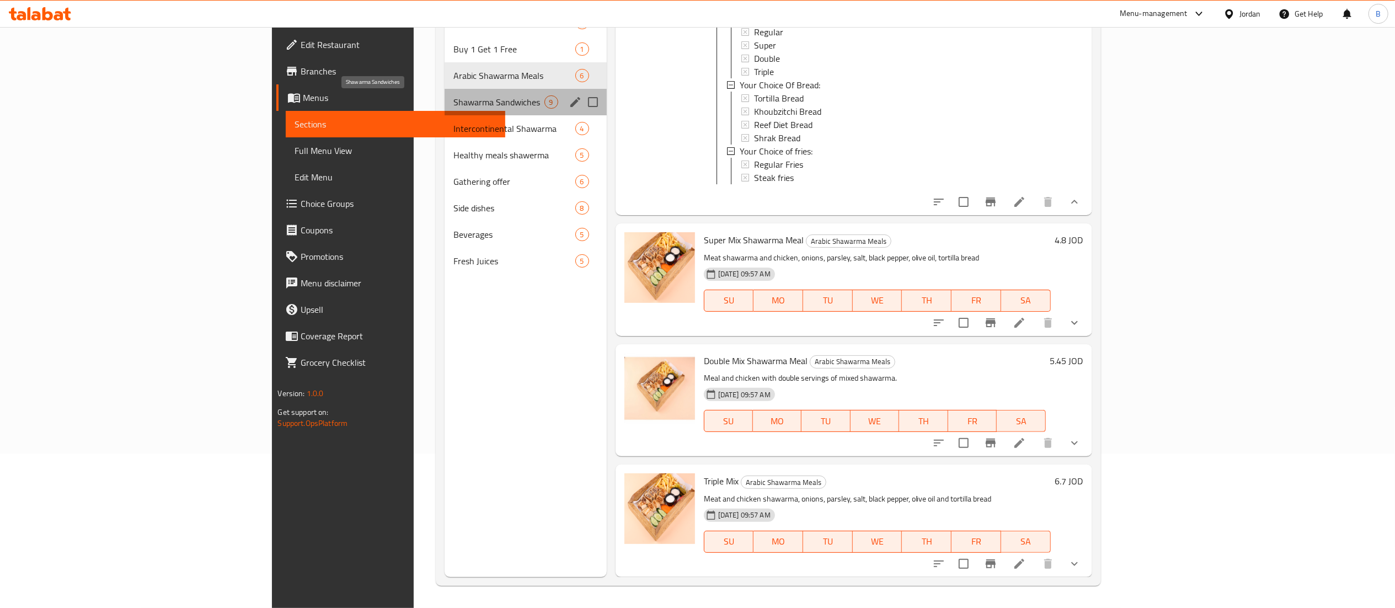
click at [454, 99] on span "Shawarma Sandwiches" at bounding box center [499, 101] width 90 height 13
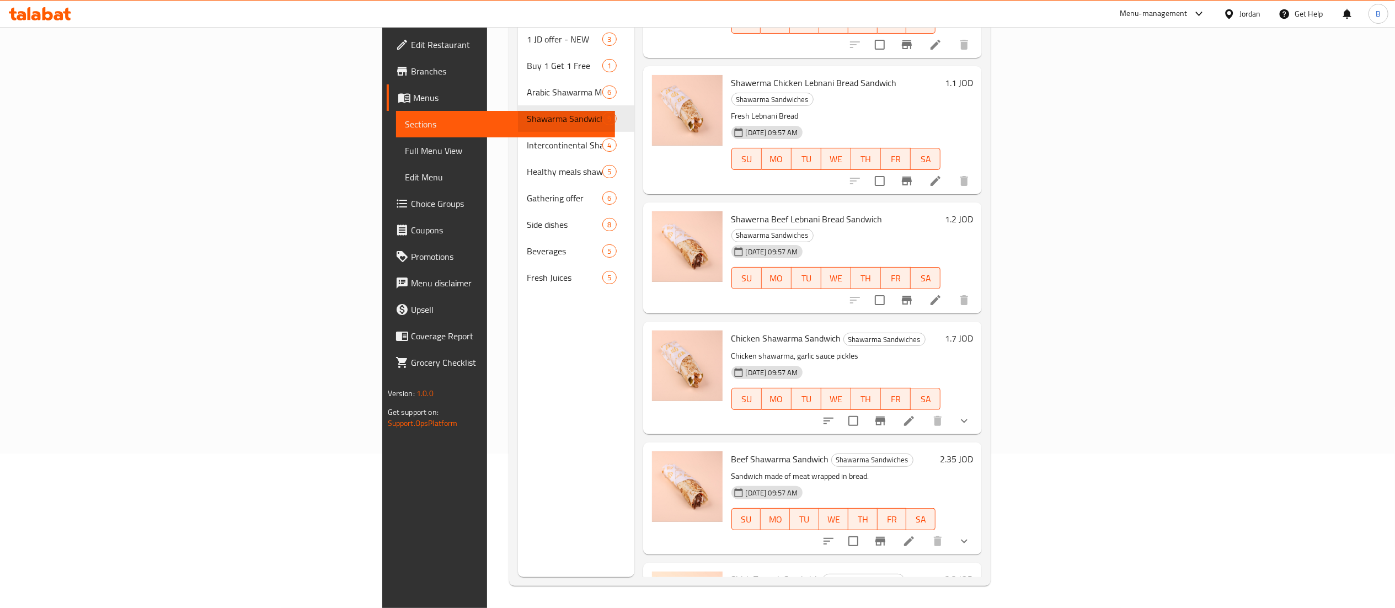
scroll to position [44, 0]
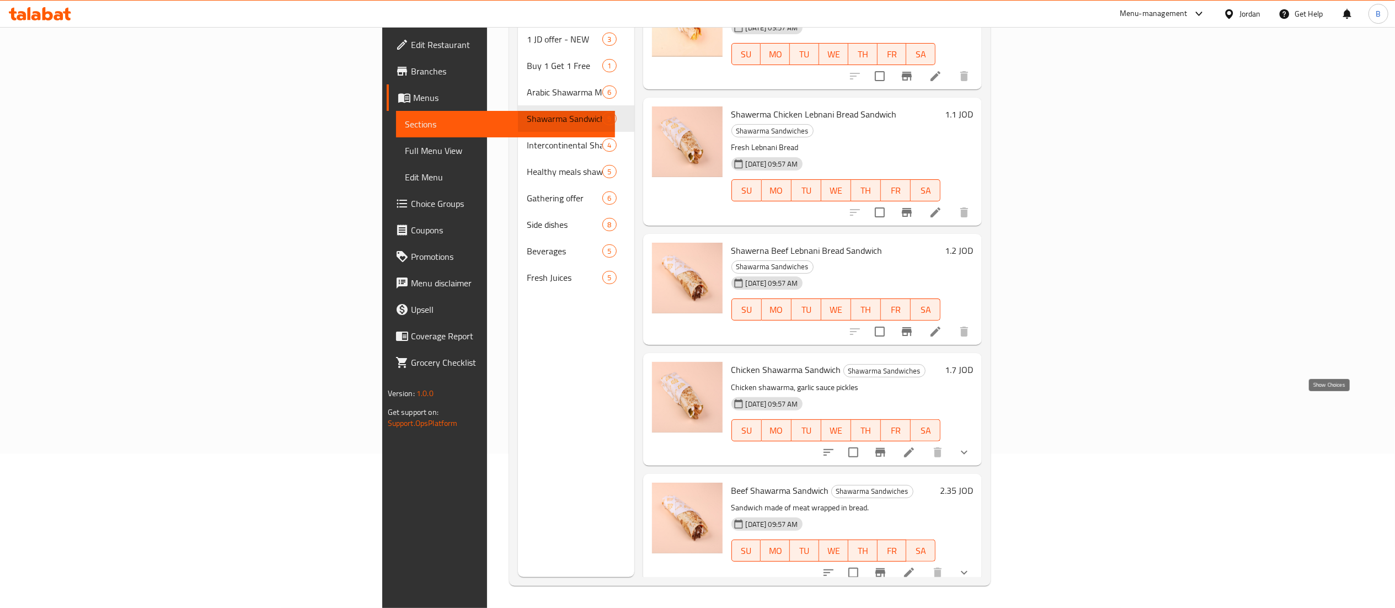
click at [971, 446] on icon "show more" at bounding box center [964, 452] width 13 height 13
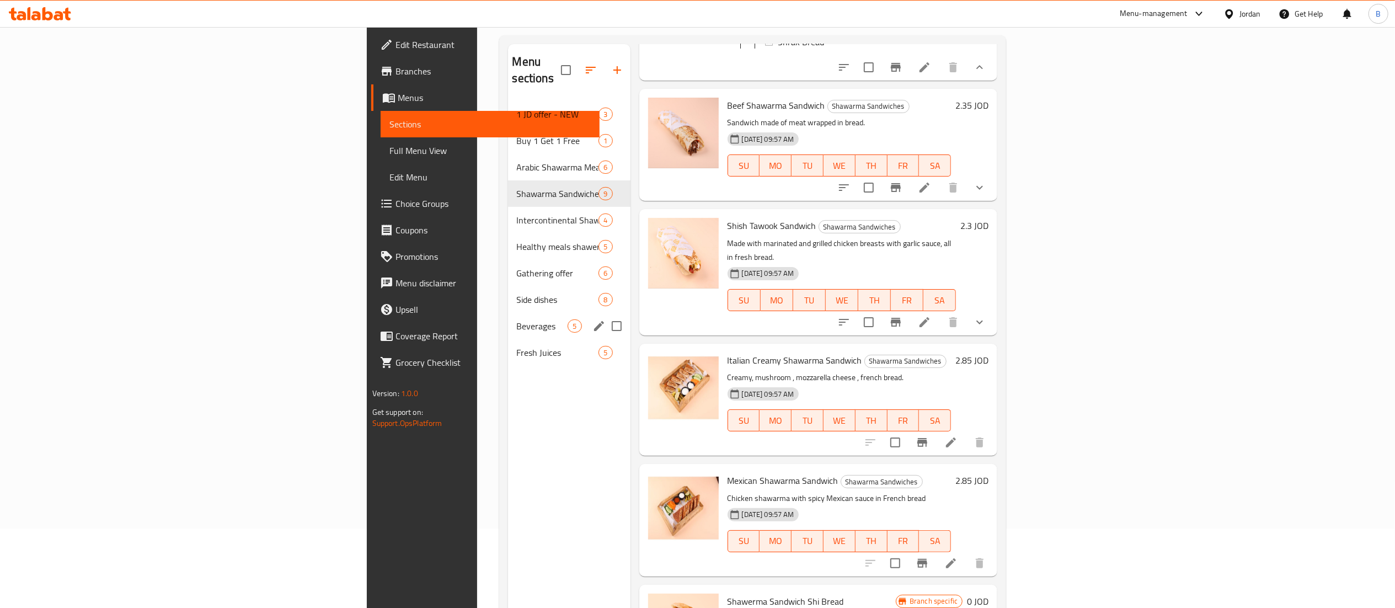
scroll to position [45, 0]
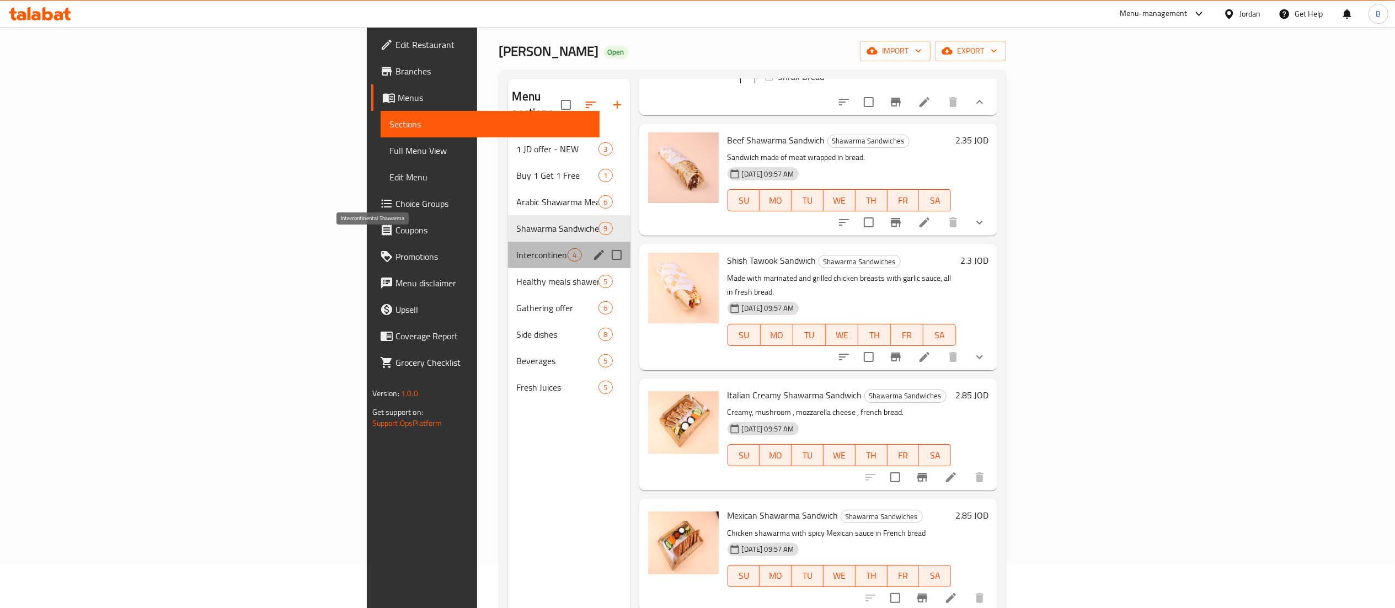
click at [517, 248] on span "Intercontinental Shawarma" at bounding box center [542, 254] width 51 height 13
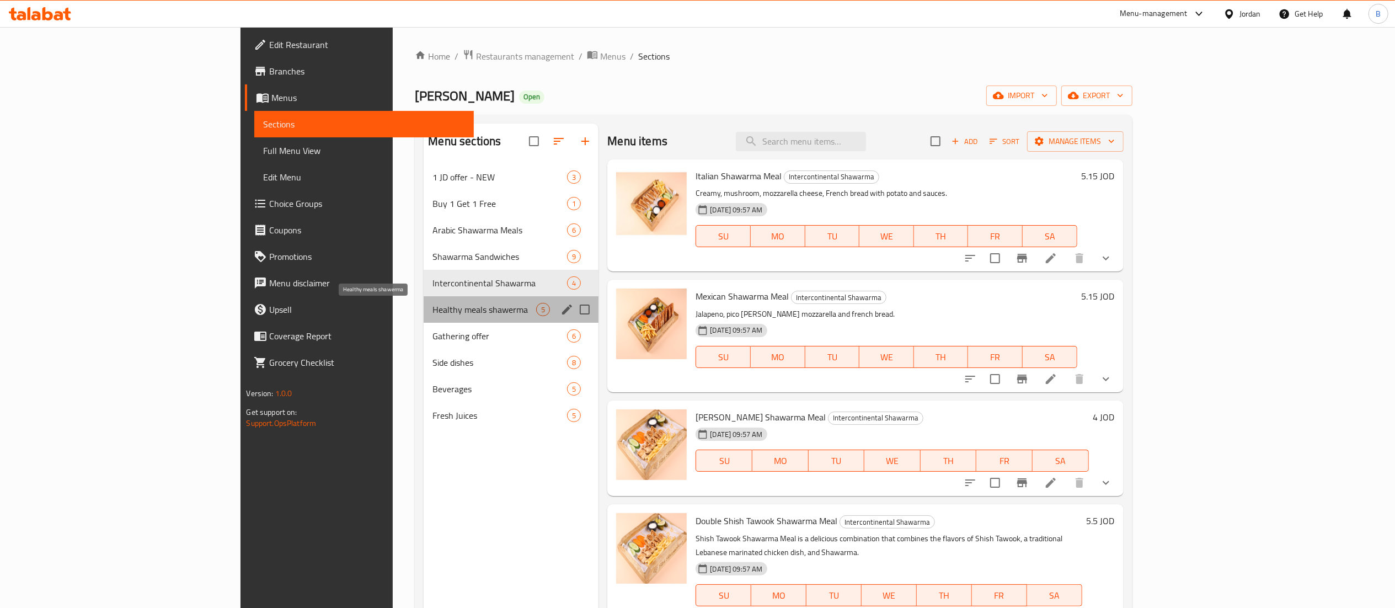
click at [433, 311] on span "Healthy meals shawerma" at bounding box center [485, 309] width 104 height 13
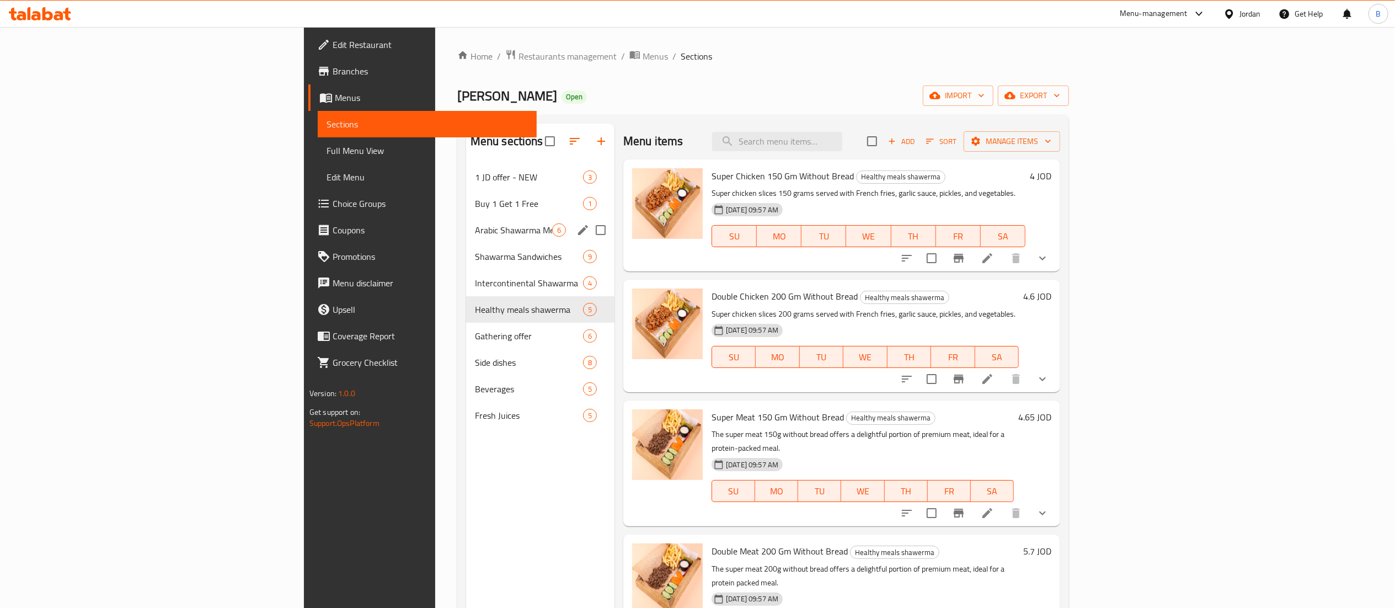
click at [466, 221] on div "Arabic Shawarma Meals 6" at bounding box center [540, 230] width 148 height 26
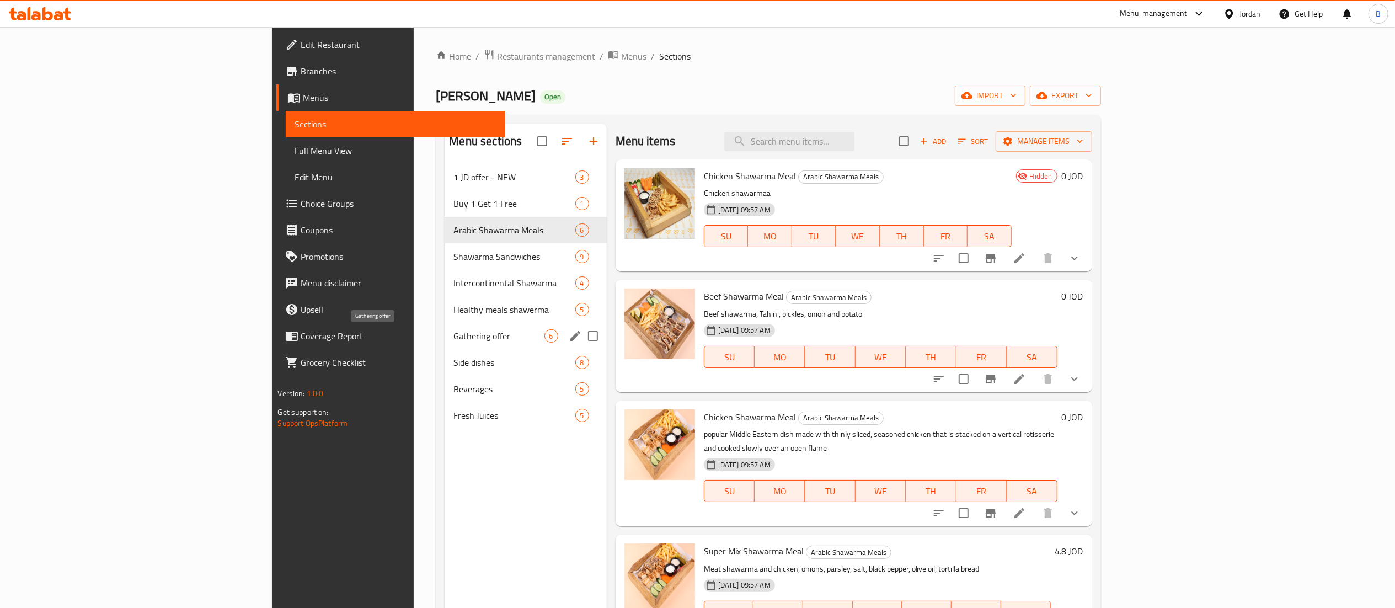
click at [454, 335] on span "Gathering offer" at bounding box center [499, 335] width 90 height 13
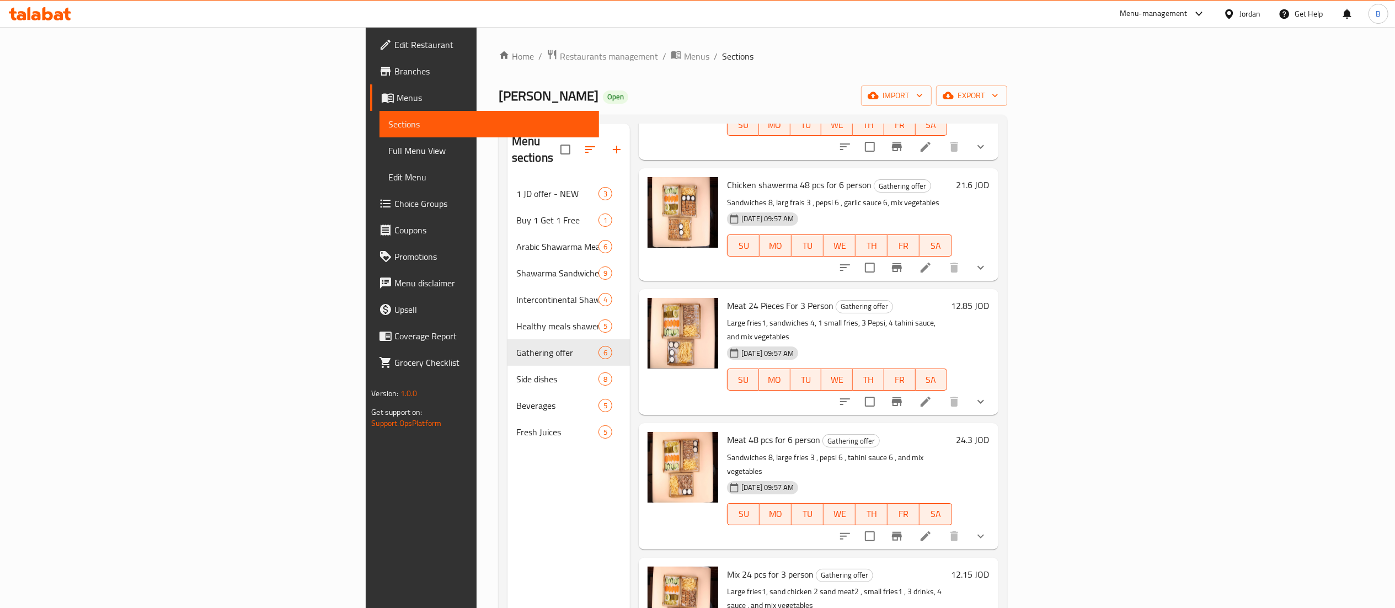
click at [395, 203] on span "Choice Groups" at bounding box center [492, 203] width 195 height 13
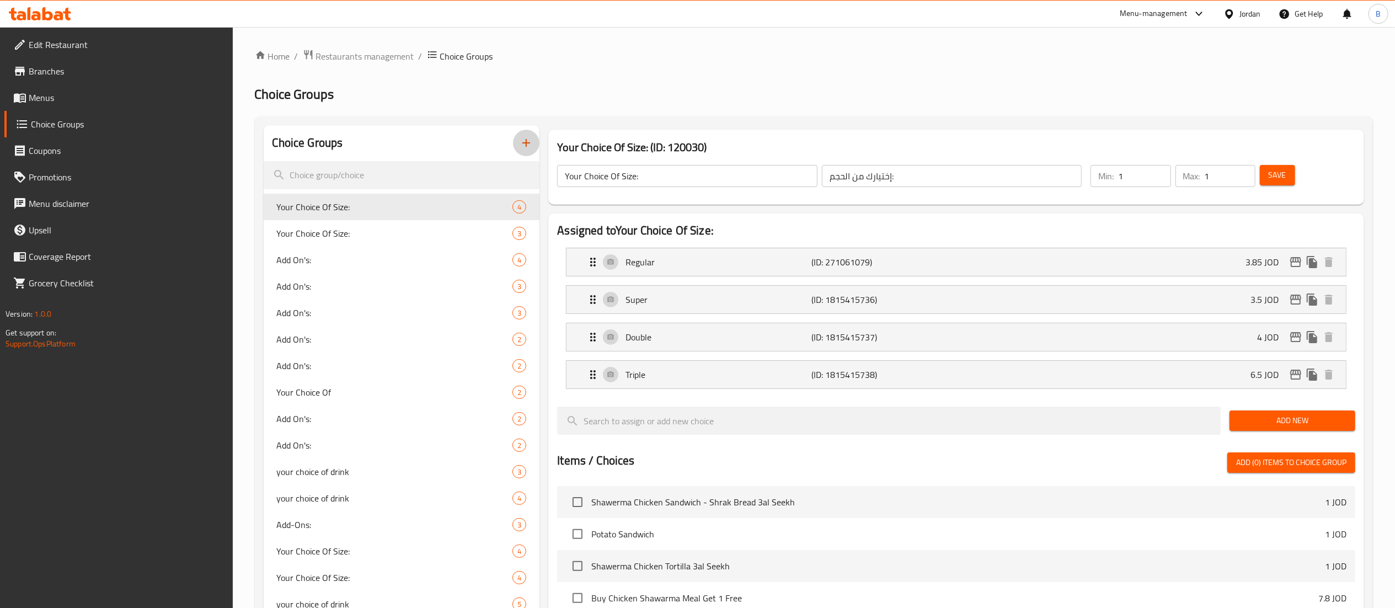
click at [526, 148] on icon "button" at bounding box center [526, 142] width 13 height 13
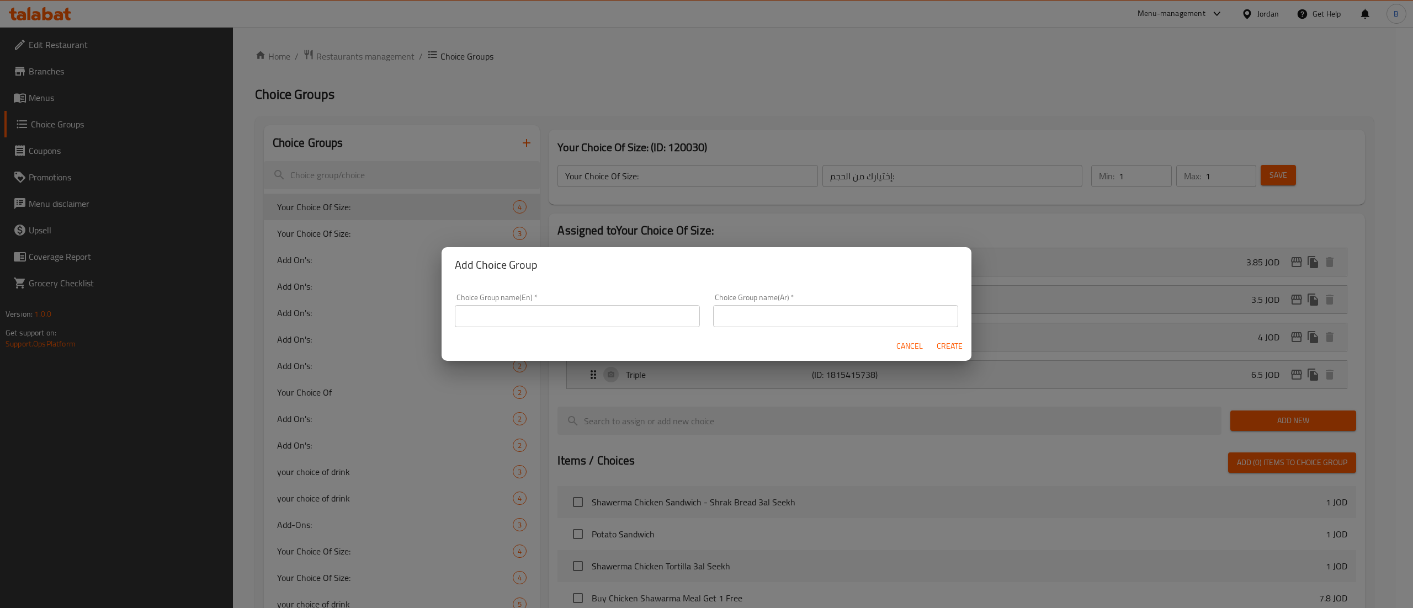
click at [550, 306] on input "text" at bounding box center [577, 316] width 245 height 22
type input "YOUR CHOICE OF::"
click at [778, 326] on input "text" at bounding box center [835, 316] width 245 height 22
type input "اختيارك من"
click at [950, 343] on span "Create" at bounding box center [949, 346] width 26 height 14
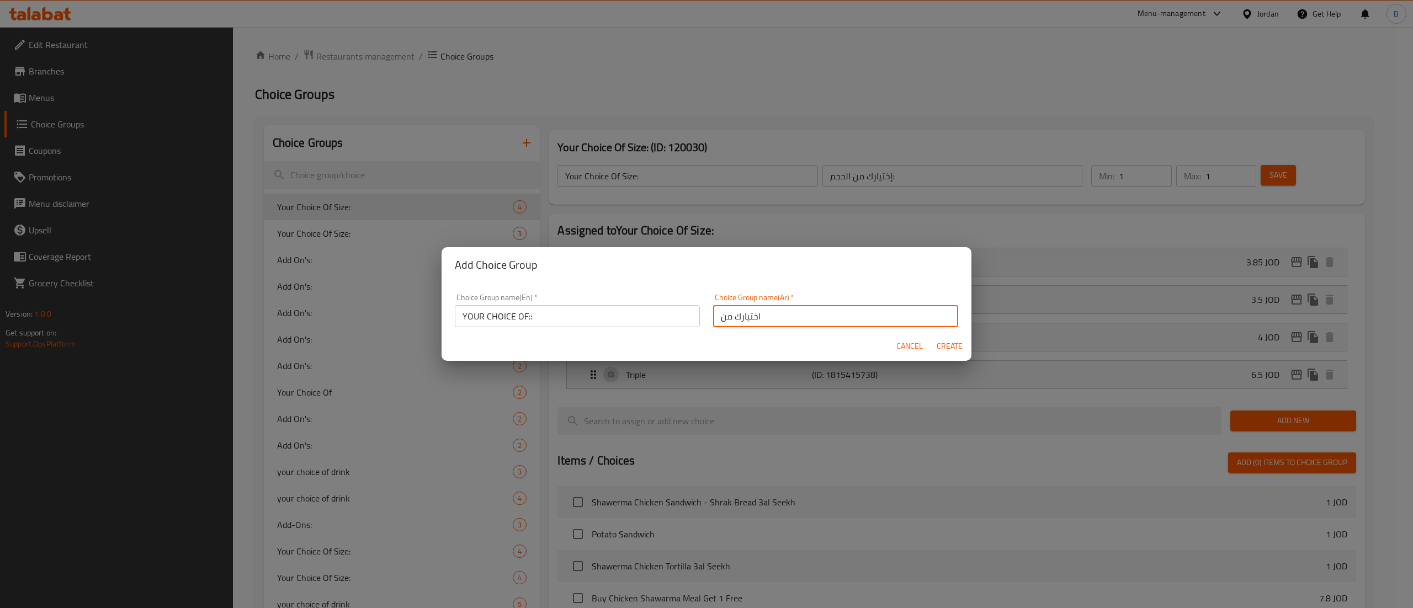
type input "YOUR CHOICE OF::"
type input "اختيارك من"
type input "0"
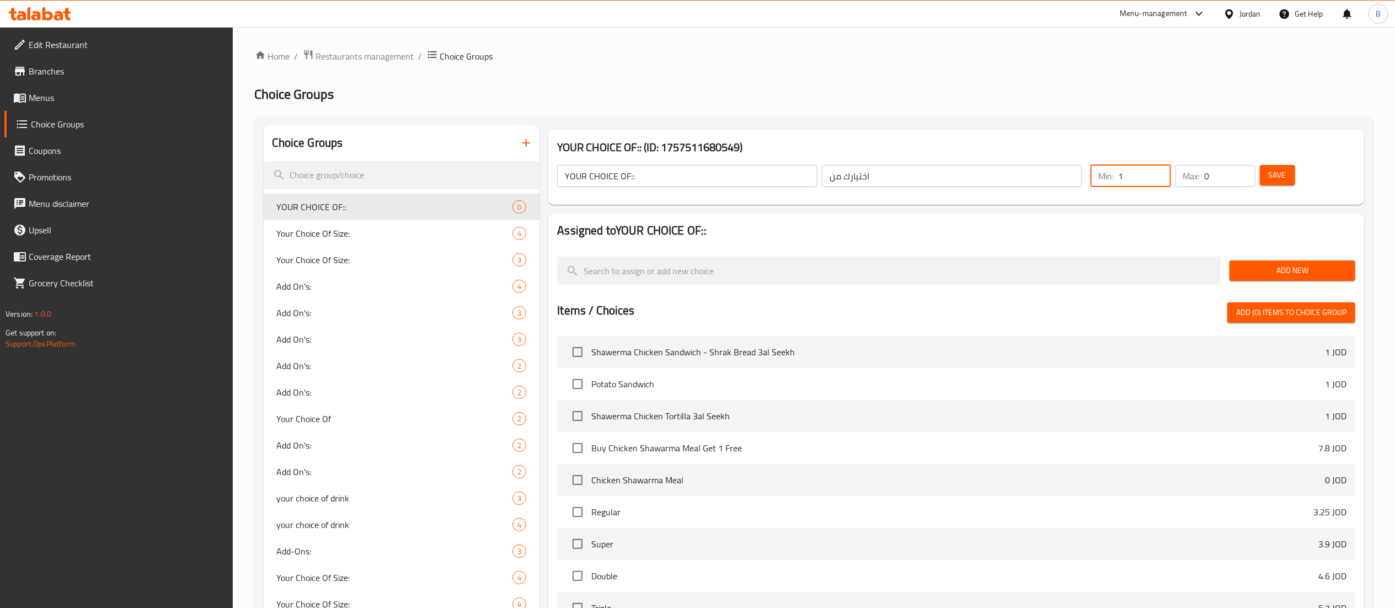
type input "1"
click at [1155, 172] on input "1" at bounding box center [1144, 176] width 52 height 22
type input "1"
click at [1247, 169] on input "1" at bounding box center [1230, 176] width 51 height 22
click at [1274, 169] on span "Save" at bounding box center [1278, 175] width 18 height 14
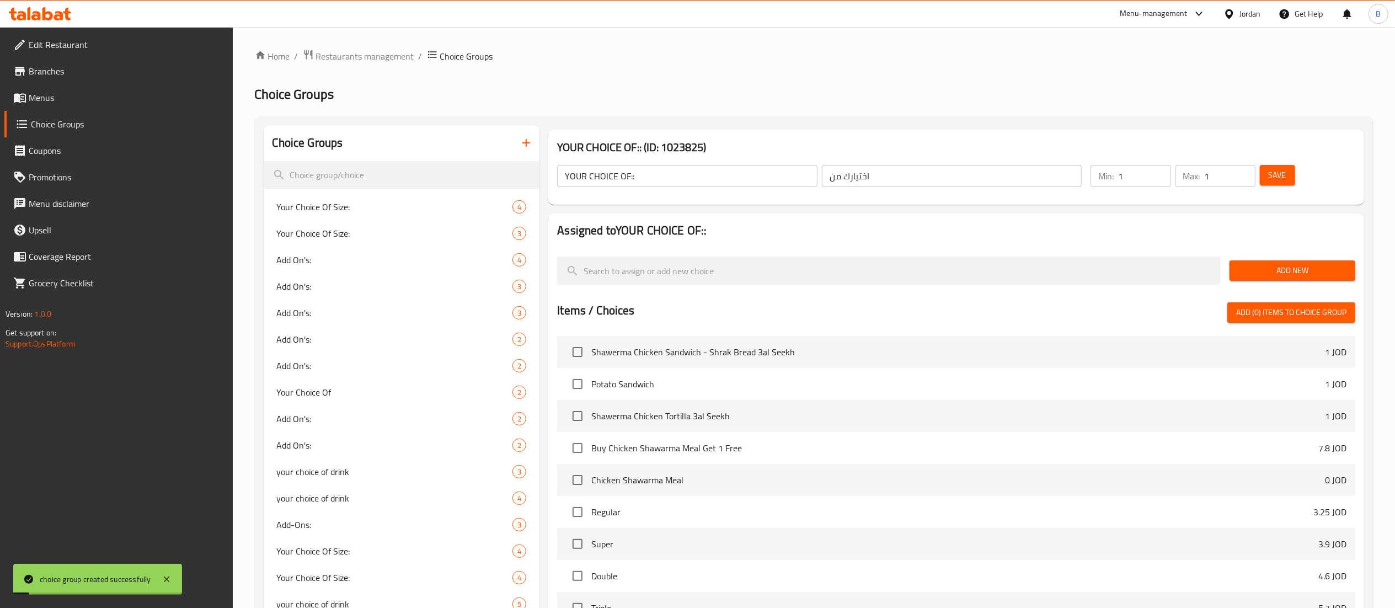
click at [1250, 269] on span "Add New" at bounding box center [1293, 271] width 108 height 14
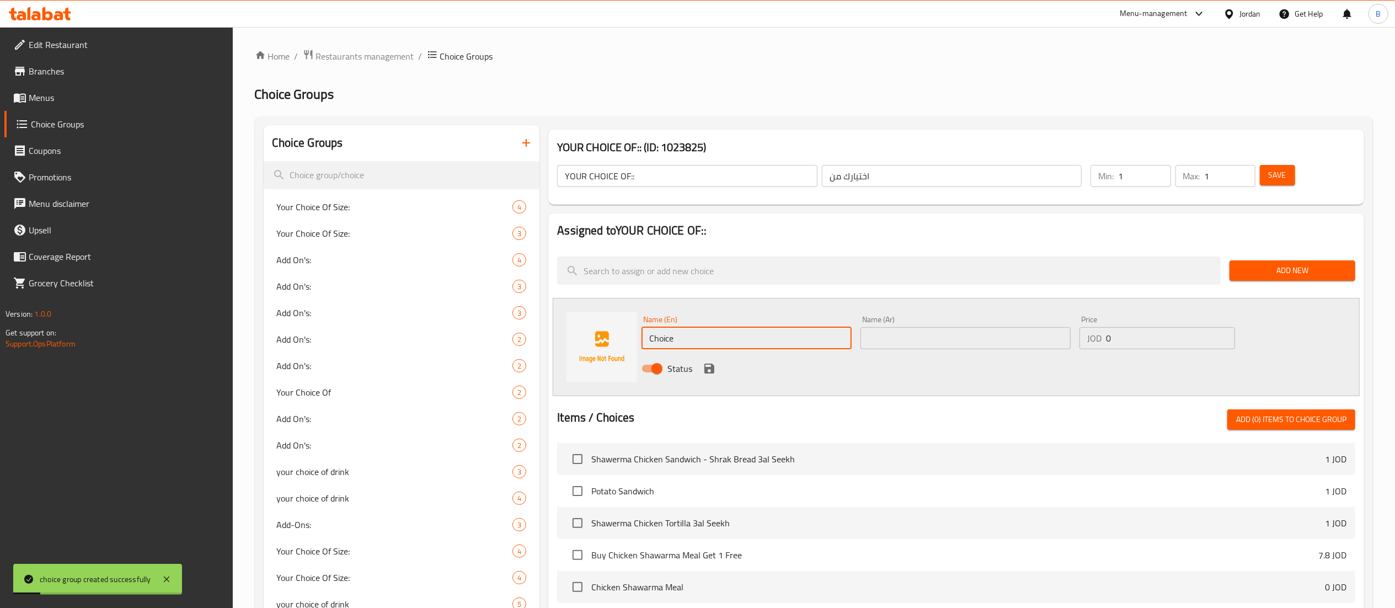
drag, startPoint x: 782, startPoint y: 335, endPoint x: 450, endPoint y: 348, distance: 331.9
type input "Saj"
drag, startPoint x: 919, startPoint y: 330, endPoint x: 908, endPoint y: 329, distance: 11.1
click at [916, 329] on input "text" at bounding box center [966, 338] width 210 height 22
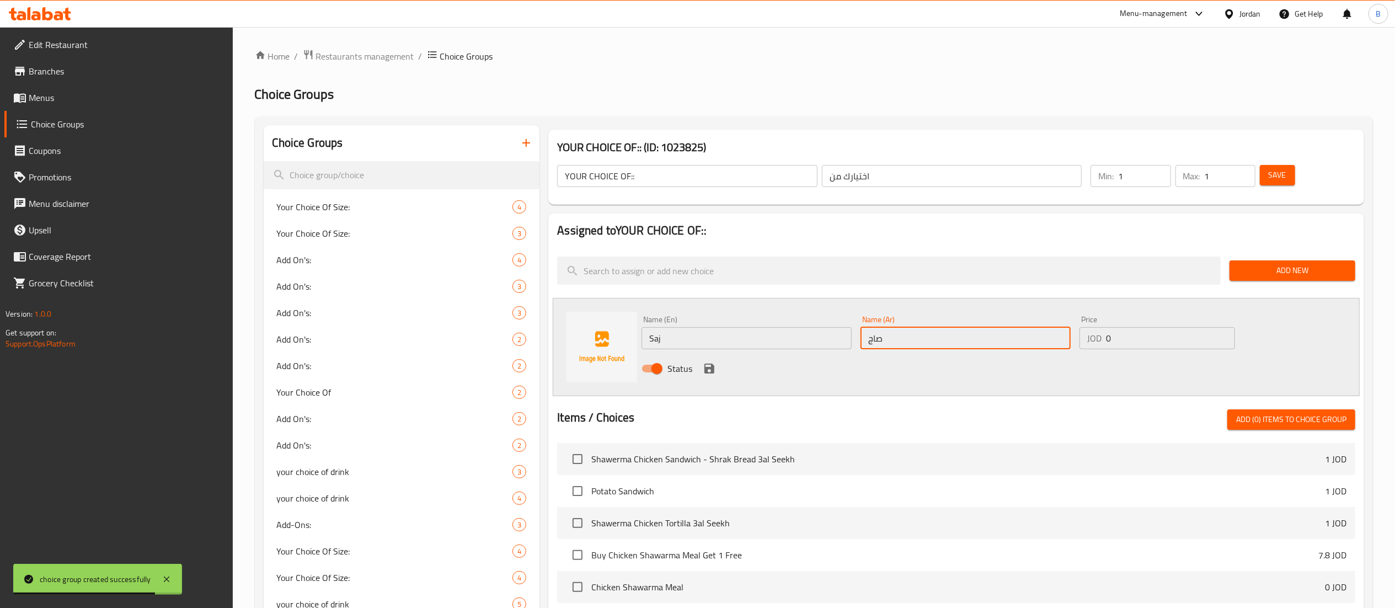
type input "صاج"
drag, startPoint x: 707, startPoint y: 372, endPoint x: 715, endPoint y: 370, distance: 7.9
click at [707, 372] on icon "save" at bounding box center [710, 369] width 10 height 10
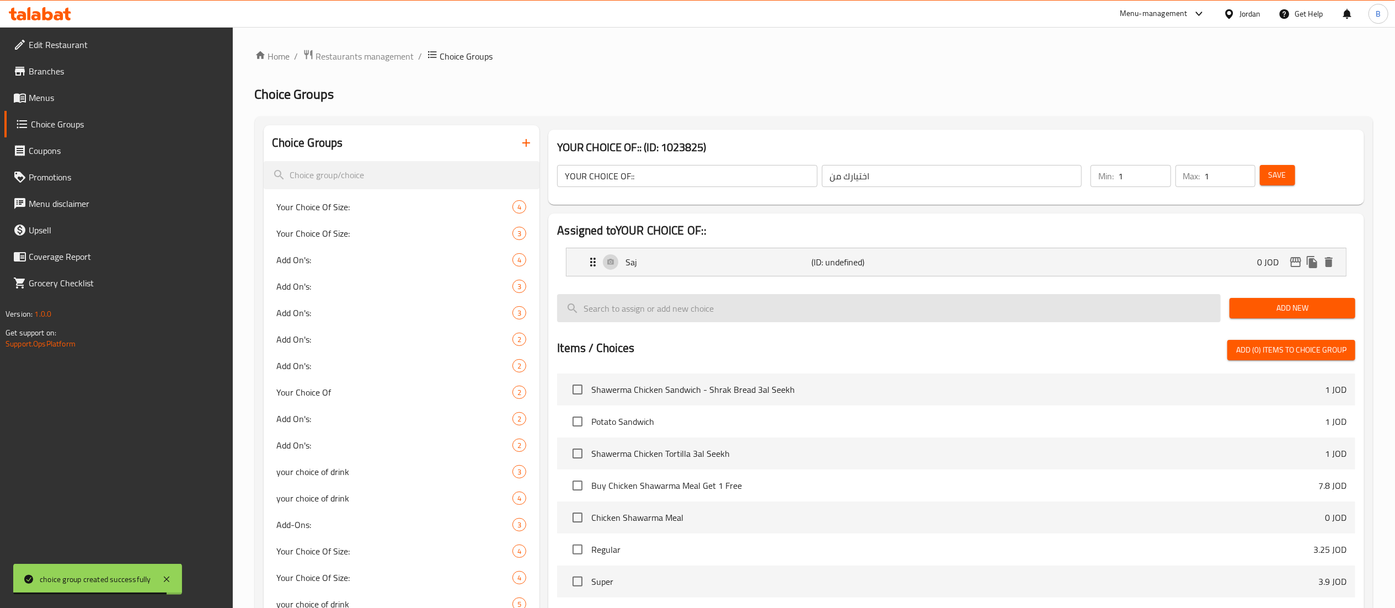
click at [1253, 316] on button "Add New" at bounding box center [1293, 308] width 126 height 20
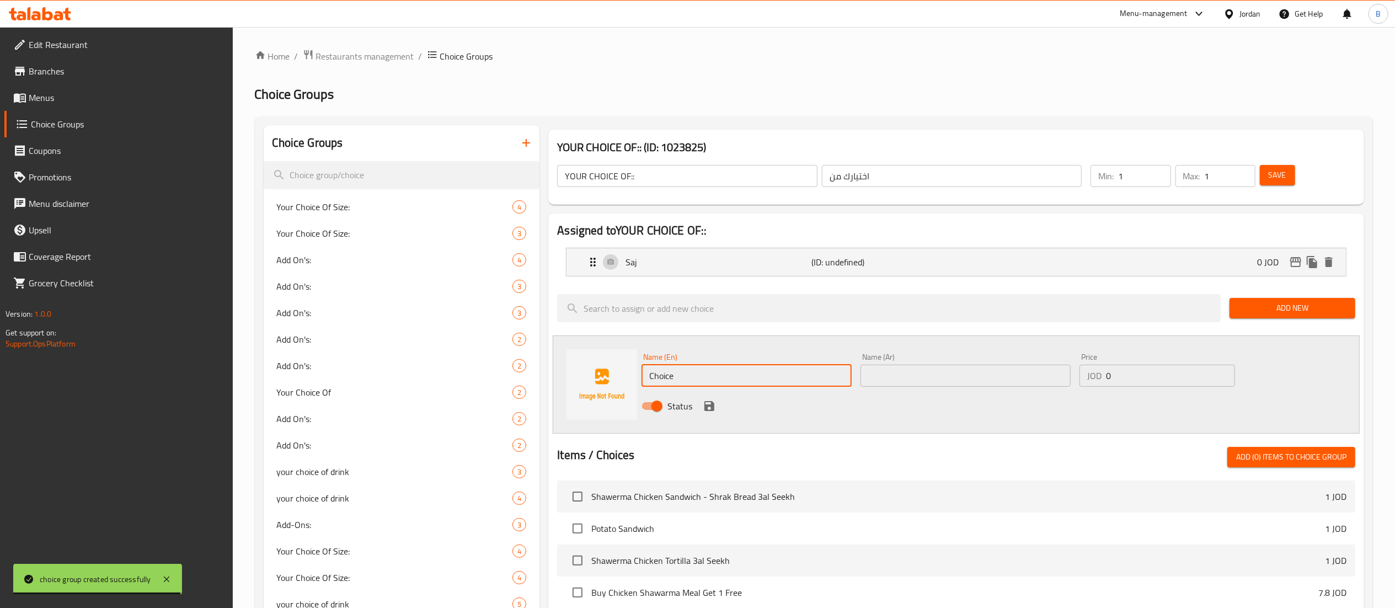
drag, startPoint x: 768, startPoint y: 383, endPoint x: 192, endPoint y: 340, distance: 577.7
type input "Seekh"
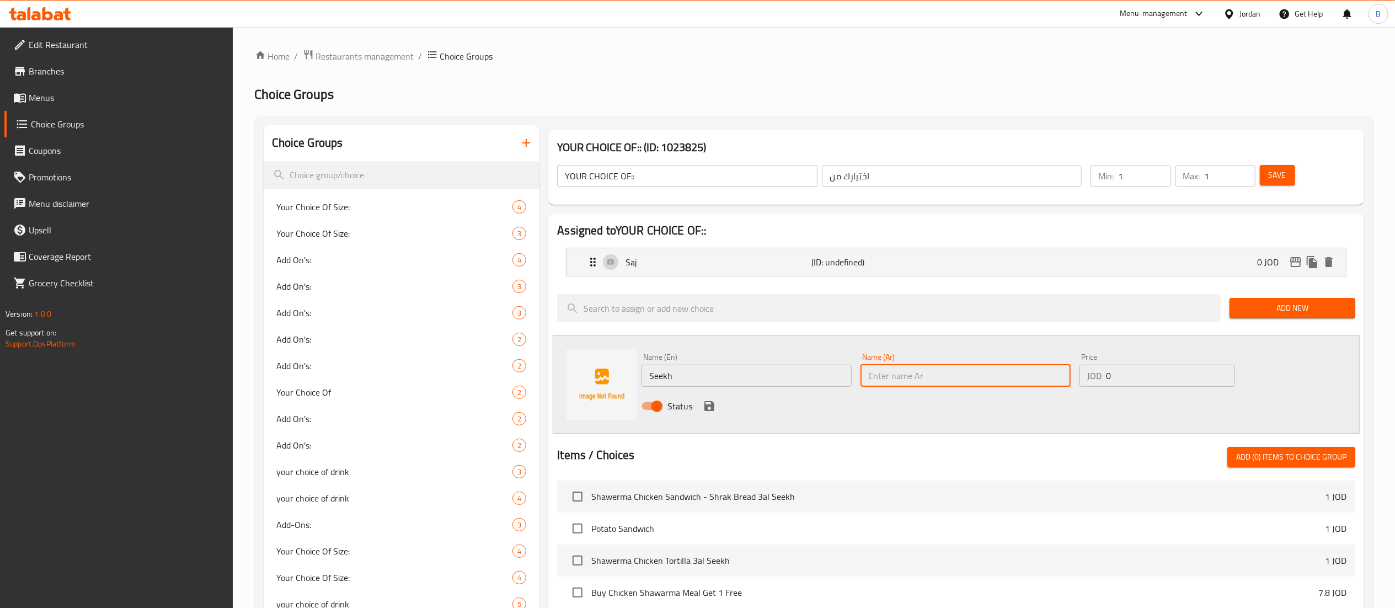
click at [903, 377] on input "text" at bounding box center [966, 376] width 210 height 22
type input "سيخ"
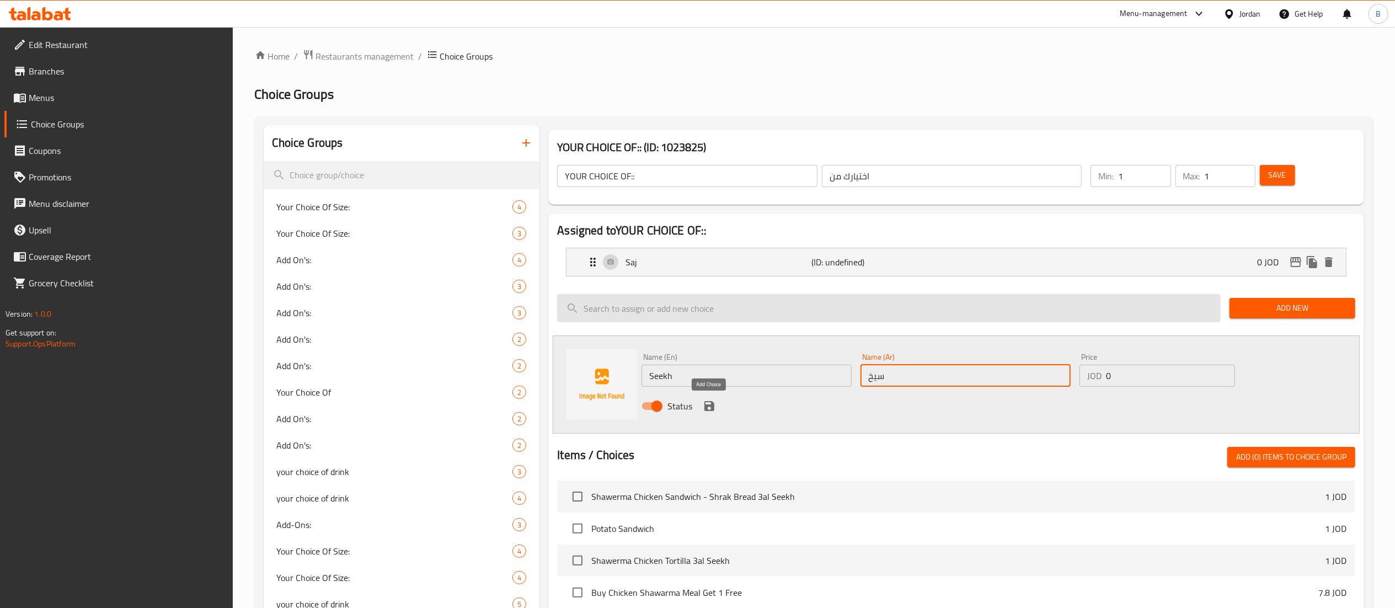
drag, startPoint x: 711, startPoint y: 408, endPoint x: 923, endPoint y: 335, distance: 223.4
click at [711, 408] on icon "save" at bounding box center [710, 406] width 10 height 10
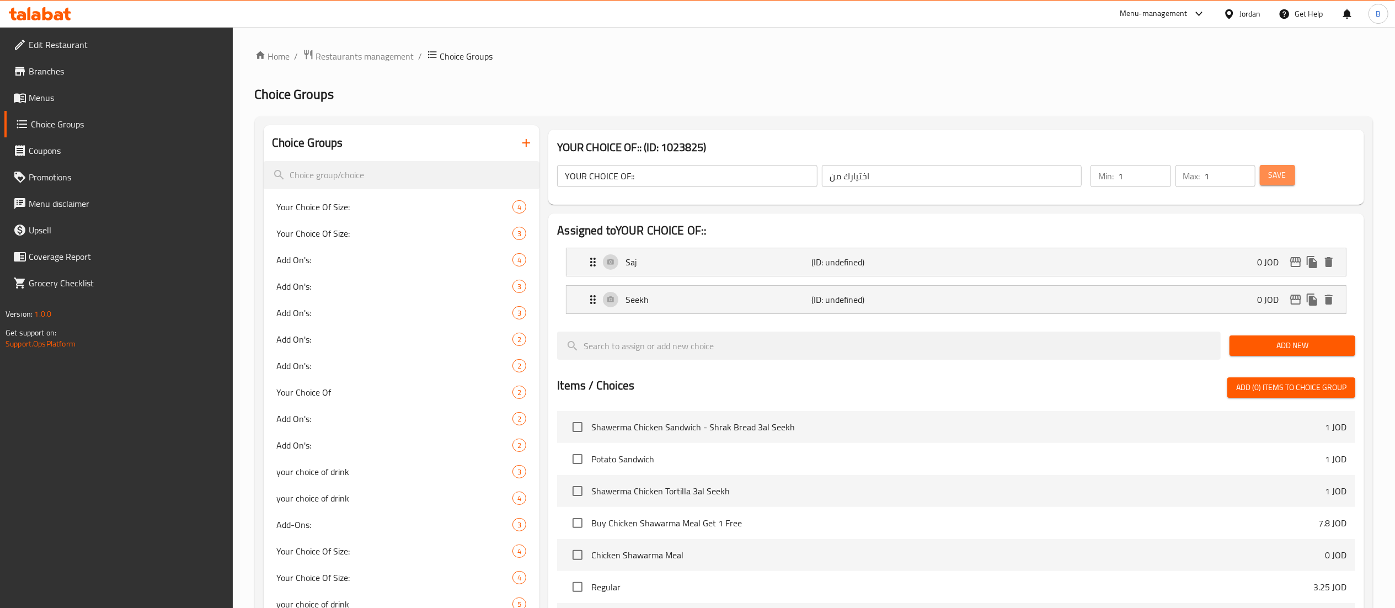
click at [1283, 174] on span "Save" at bounding box center [1278, 175] width 18 height 14
drag, startPoint x: 74, startPoint y: 103, endPoint x: 216, endPoint y: 115, distance: 142.8
click at [74, 103] on span "Menus" at bounding box center [126, 97] width 195 height 13
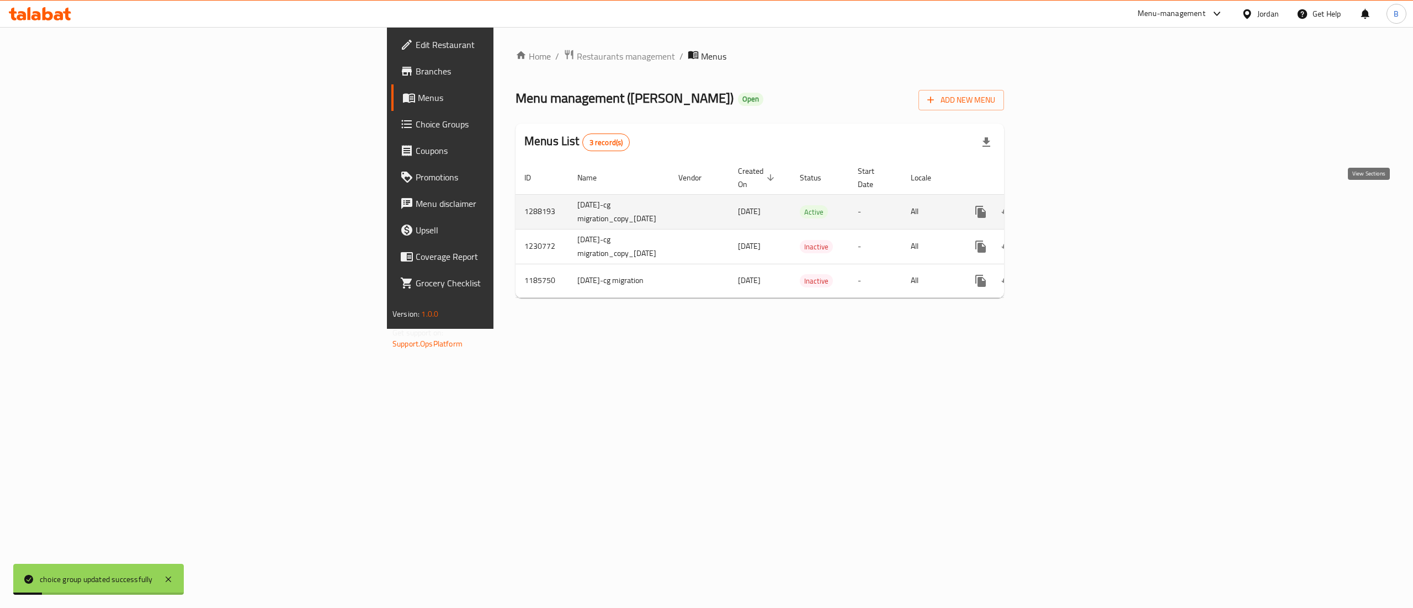
click at [1073, 202] on link "enhanced table" at bounding box center [1060, 212] width 26 height 26
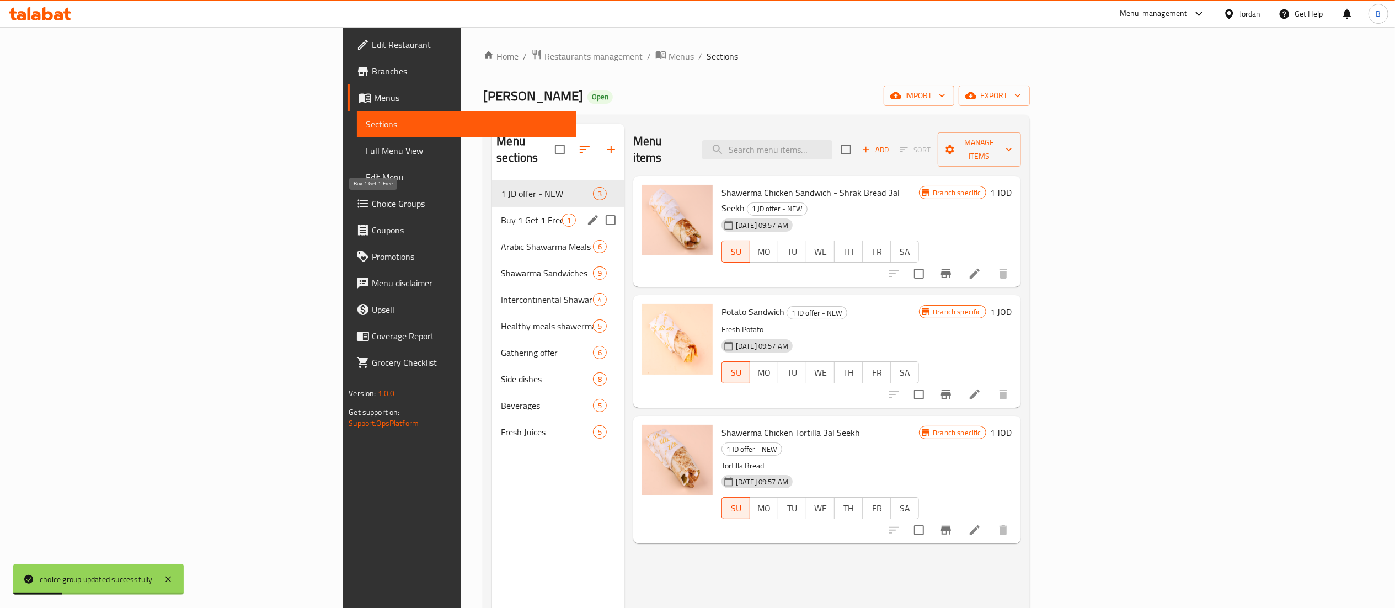
click at [501, 214] on span "Buy 1 Get 1 Free" at bounding box center [531, 220] width 61 height 13
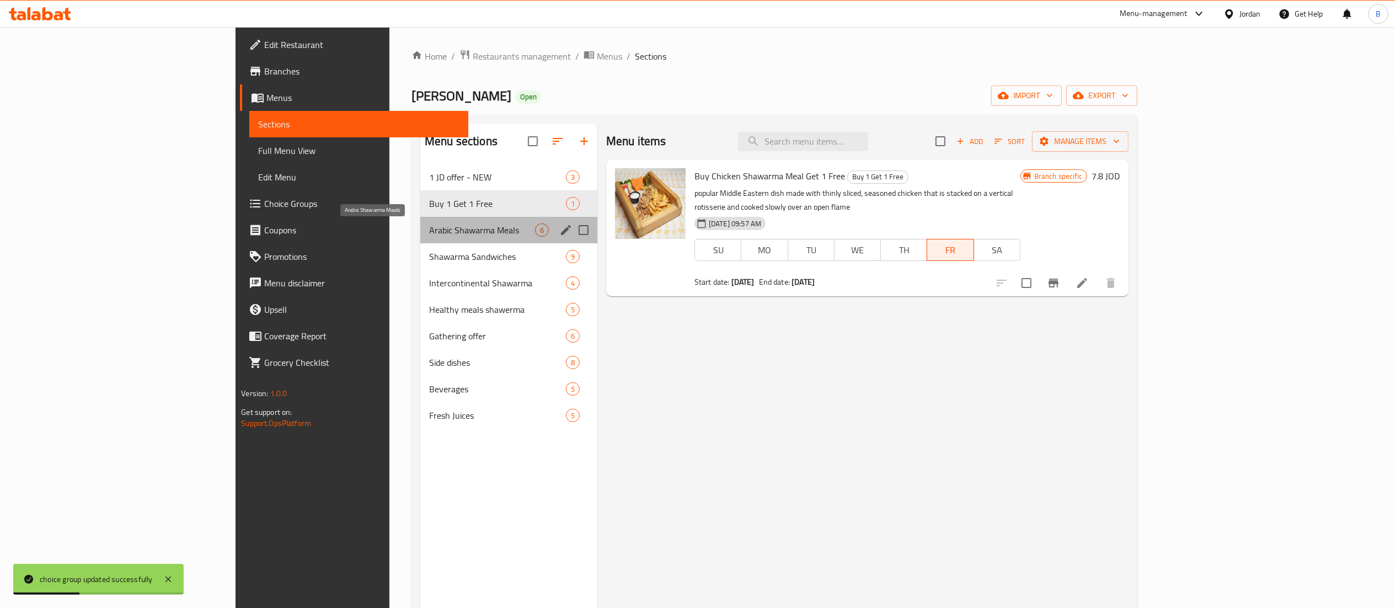
click at [429, 230] on span "Arabic Shawarma Meals" at bounding box center [482, 229] width 106 height 13
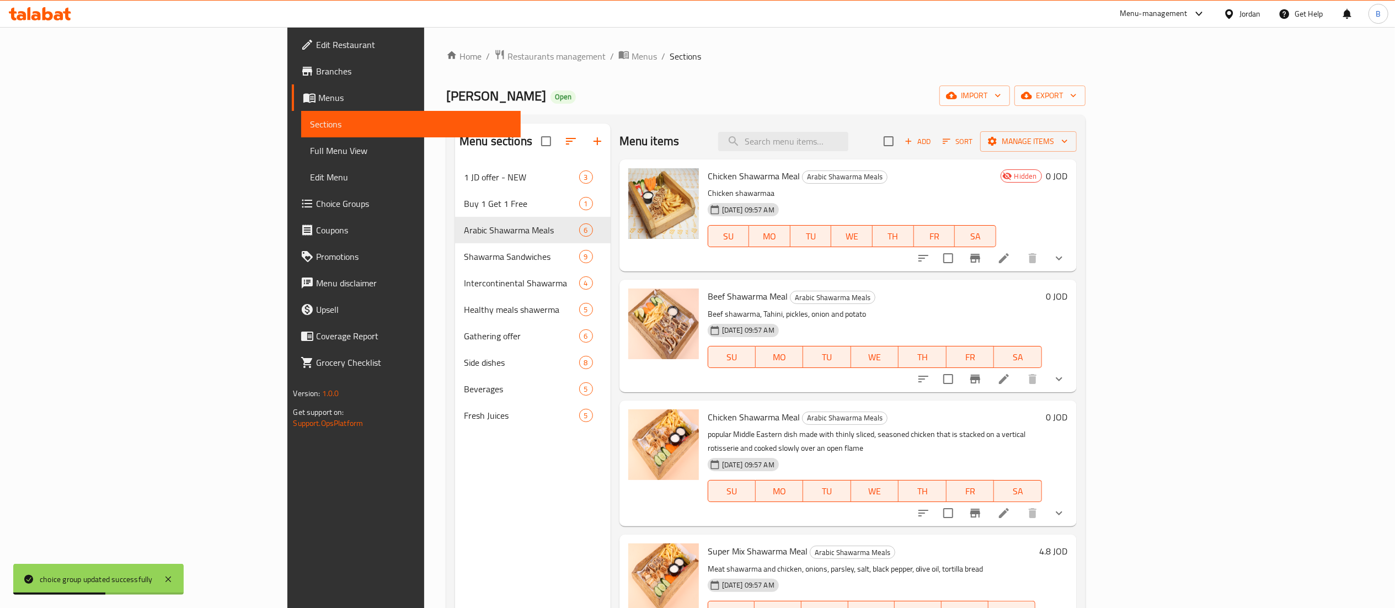
click at [1011, 253] on icon at bounding box center [1004, 258] width 13 height 13
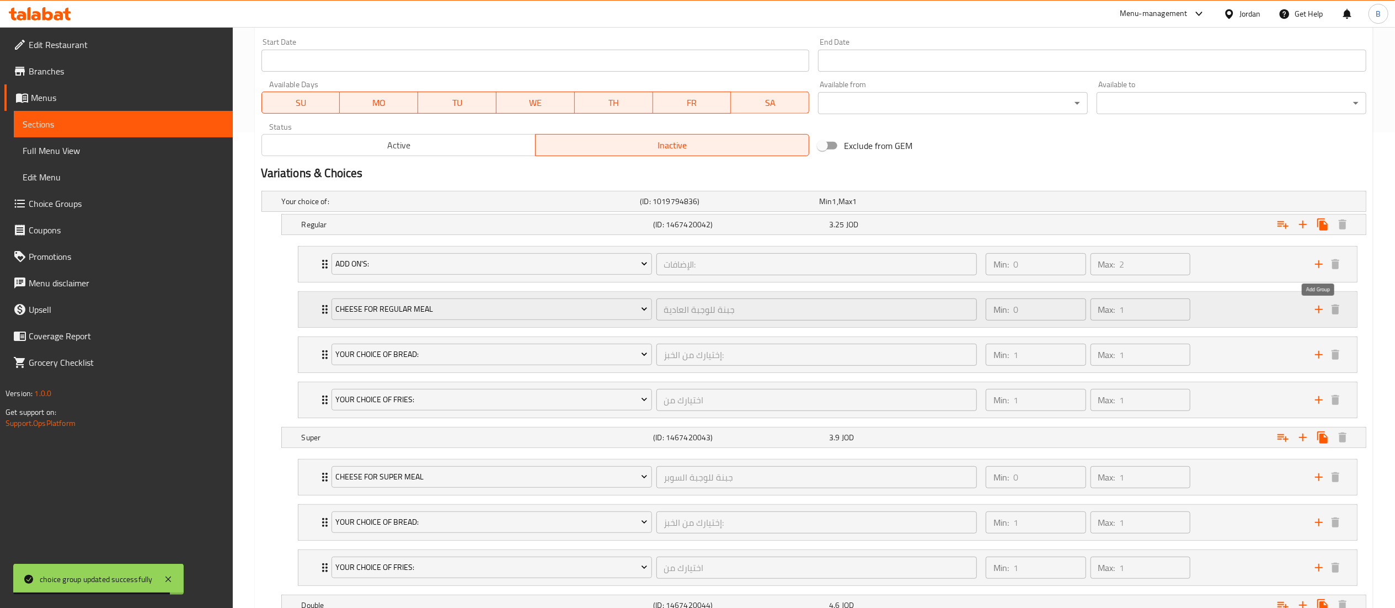
scroll to position [441, 0]
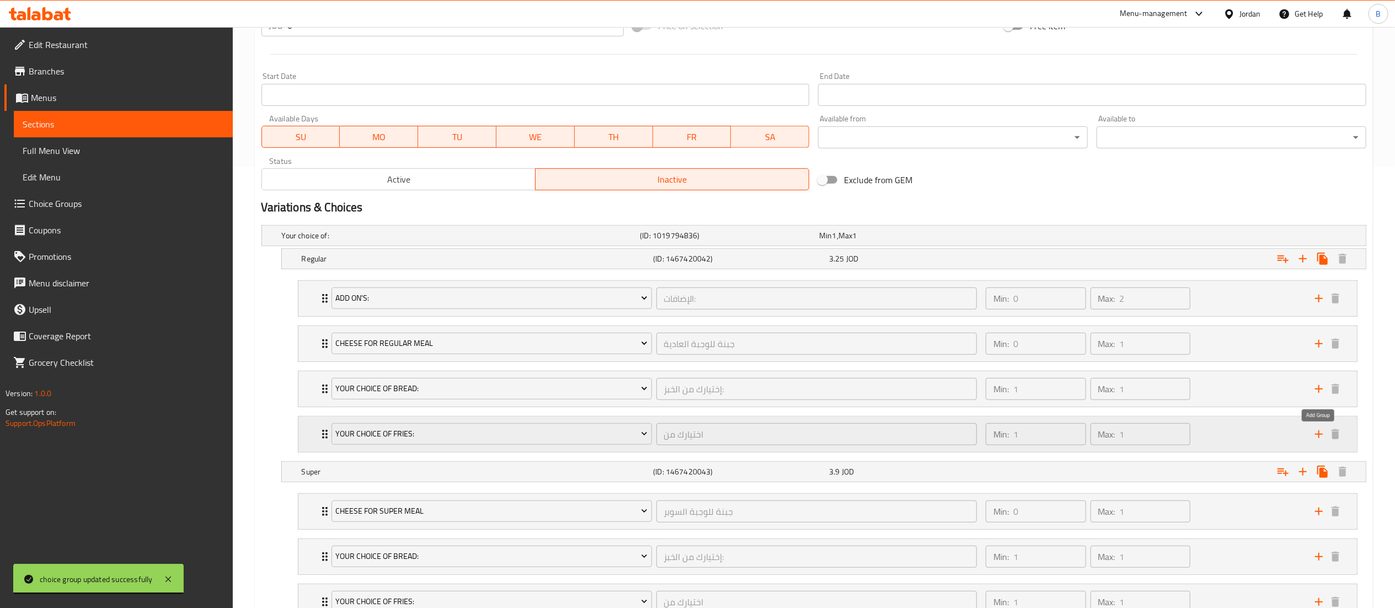
click at [1314, 435] on icon "add" at bounding box center [1319, 434] width 13 height 13
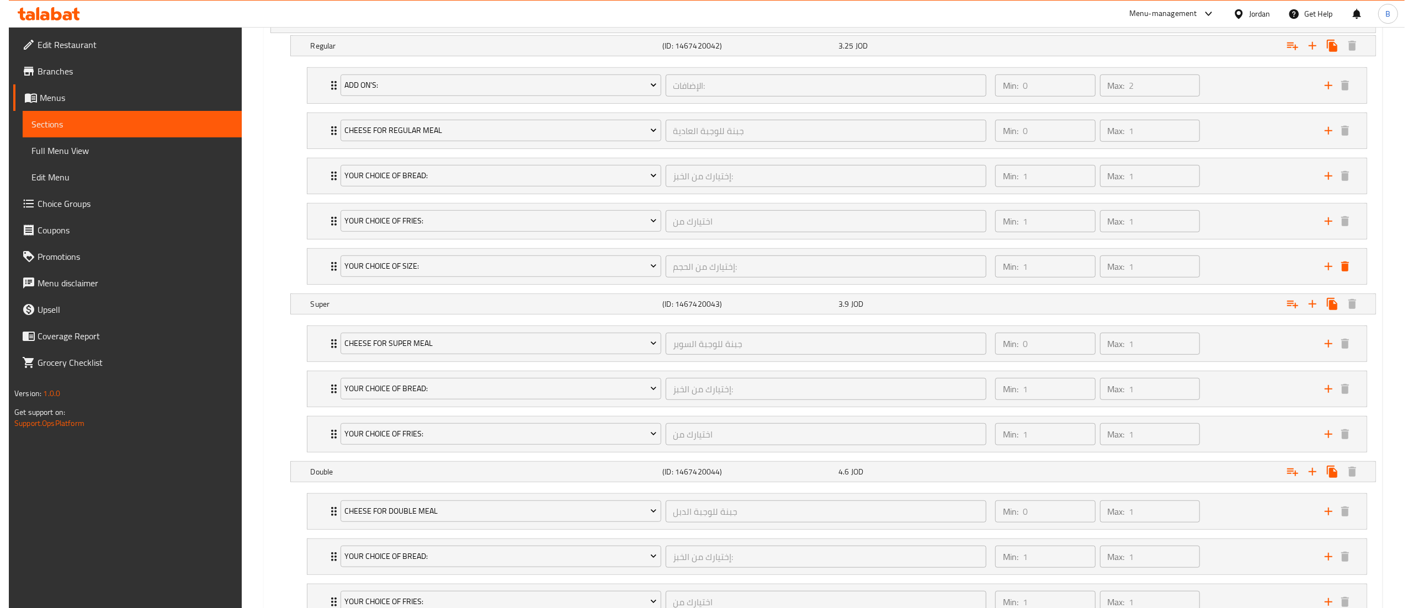
scroll to position [662, 0]
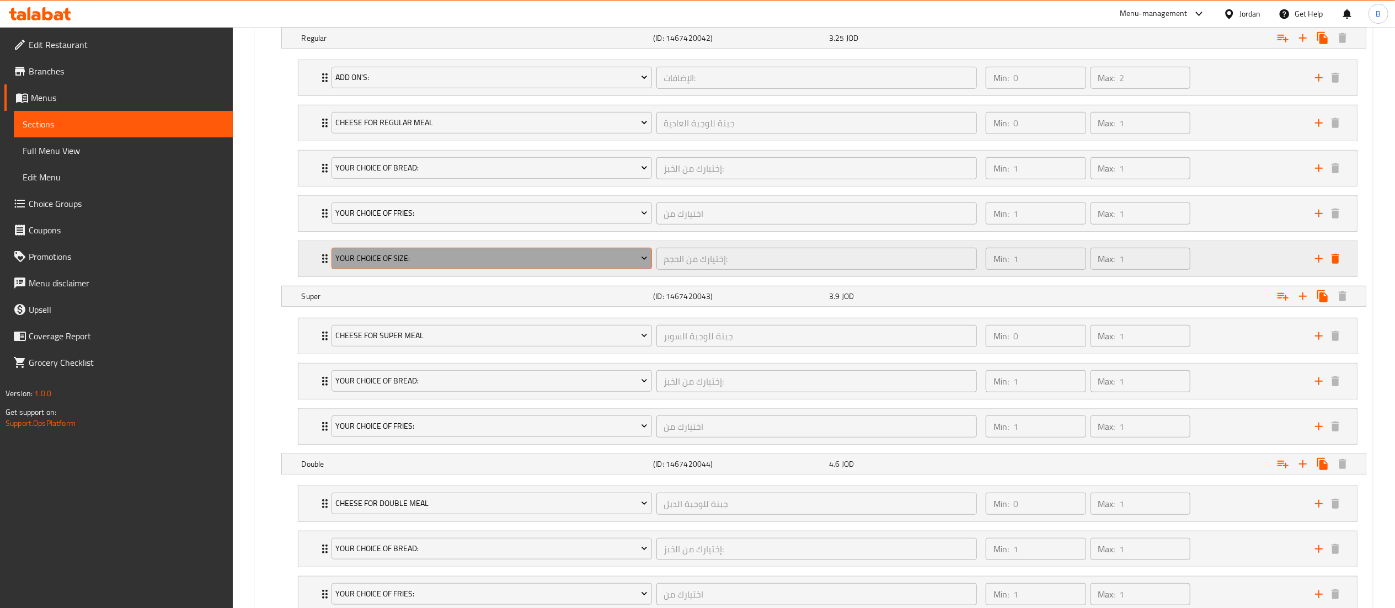
click at [484, 258] on span "Your Choice Of Size:" at bounding box center [491, 259] width 312 height 14
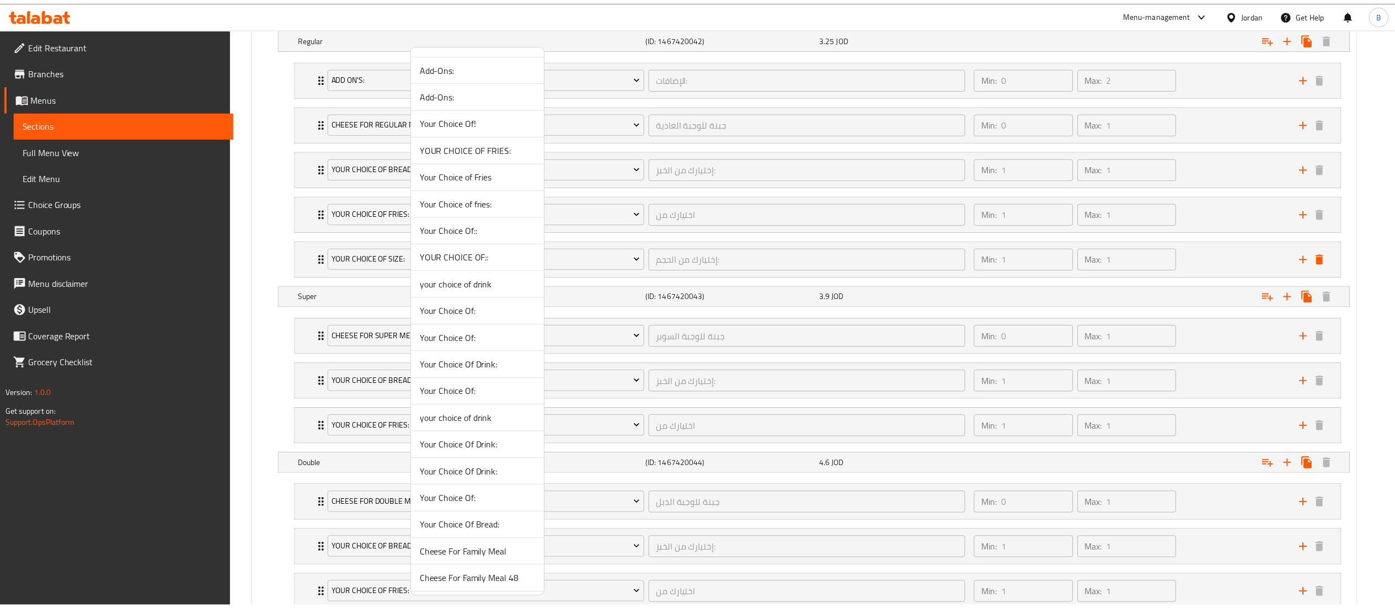
scroll to position [678, 0]
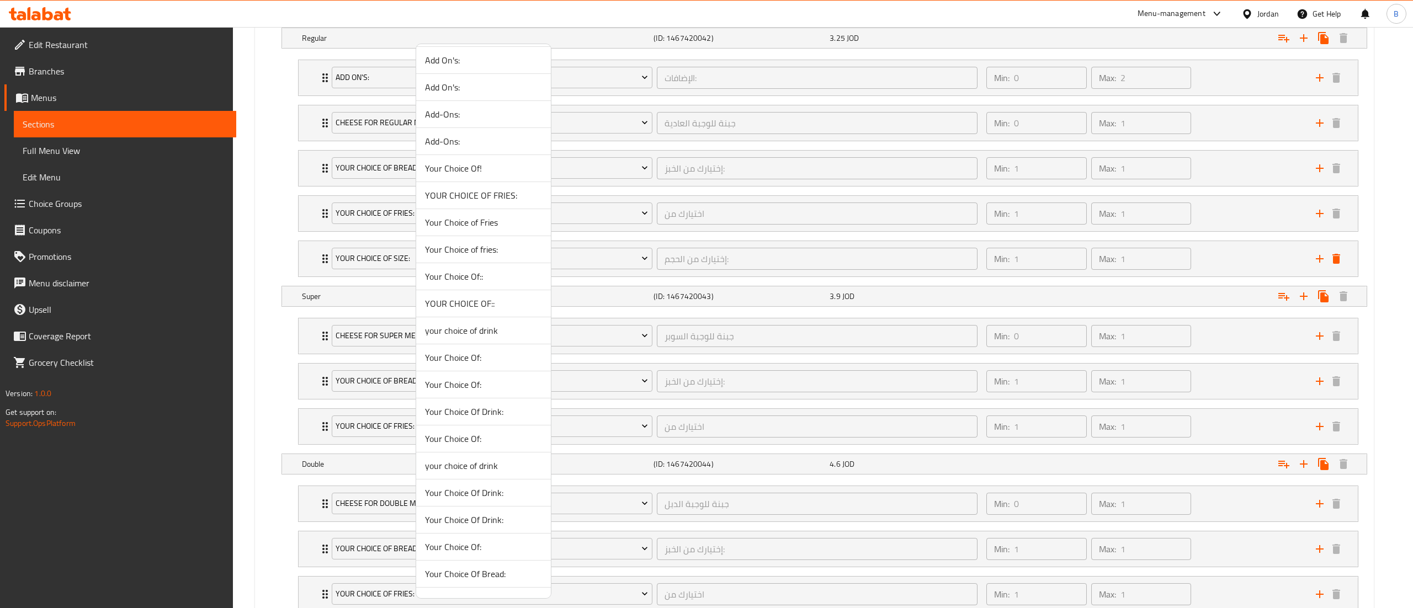
click at [496, 310] on span "YOUR CHOICE OF::" at bounding box center [483, 303] width 117 height 13
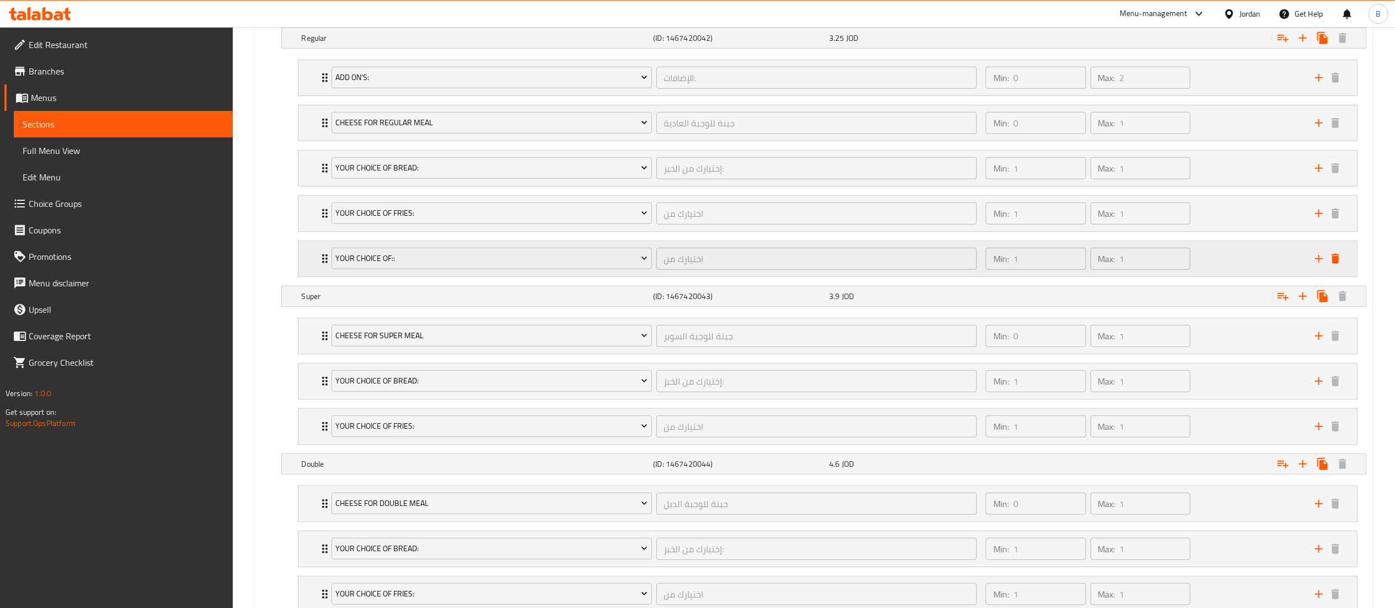
click at [1219, 260] on div "Min: 1 ​ Max: 1 ​" at bounding box center [1143, 258] width 329 height 35
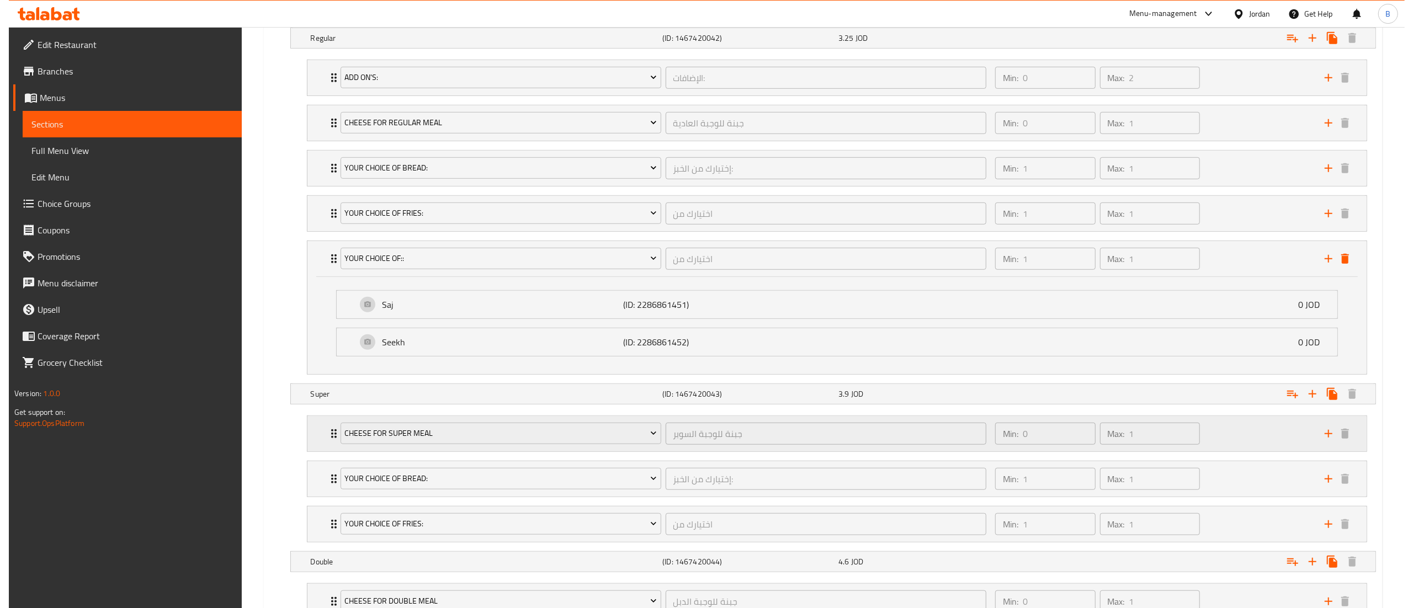
scroll to position [772, 0]
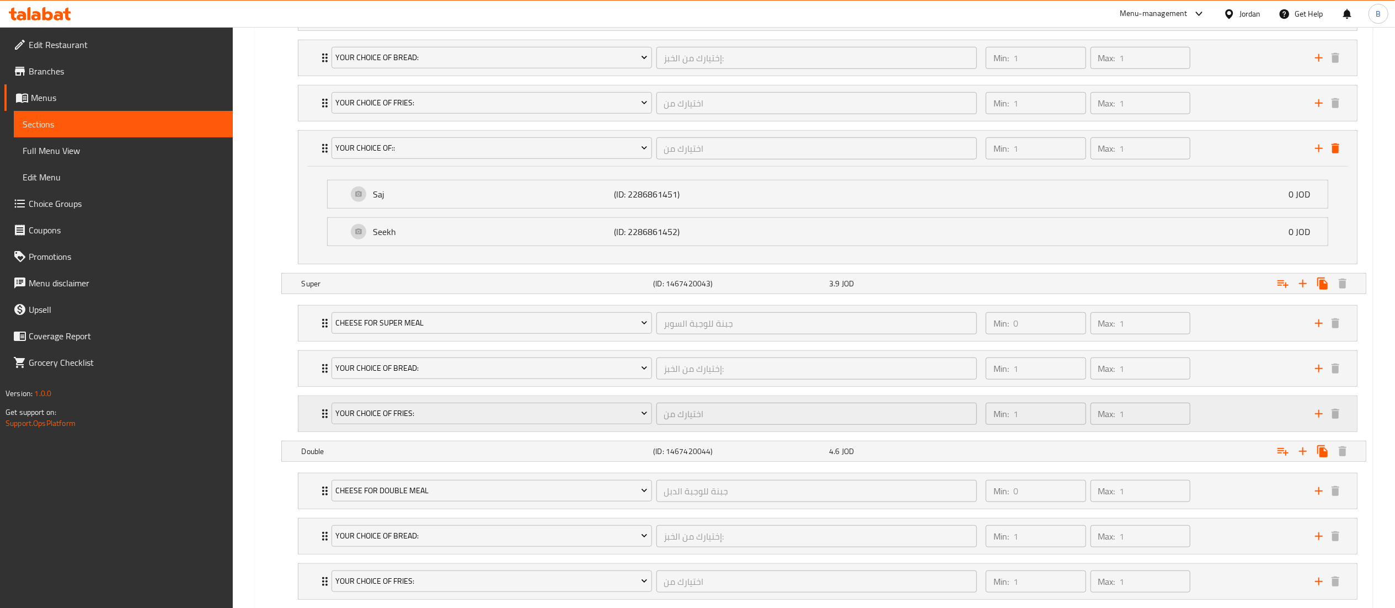
click at [1314, 419] on icon "add" at bounding box center [1319, 413] width 13 height 13
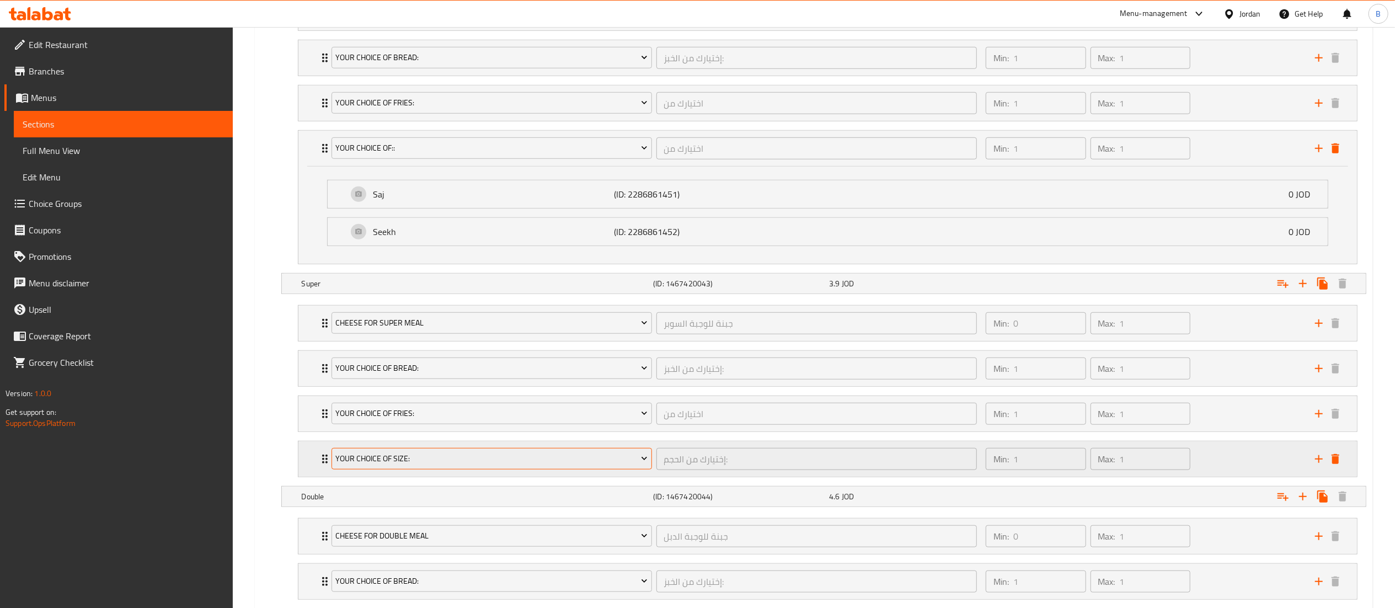
click at [426, 463] on span "Your Choice Of Size:" at bounding box center [491, 459] width 312 height 14
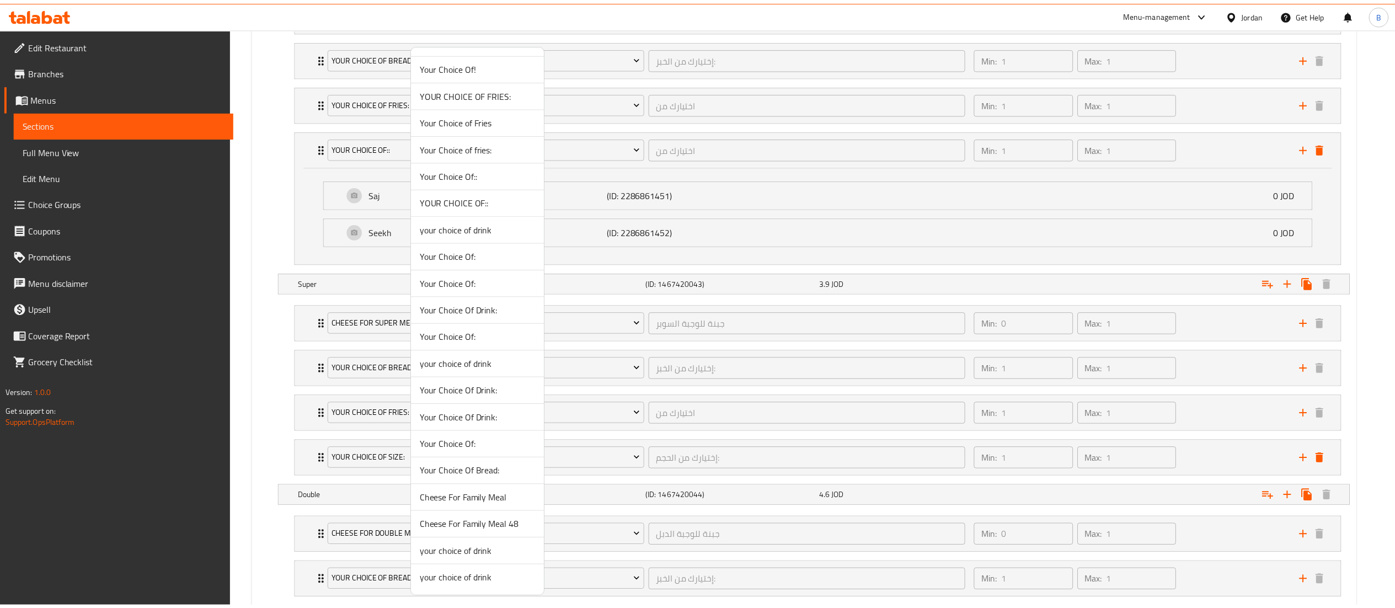
scroll to position [788, 0]
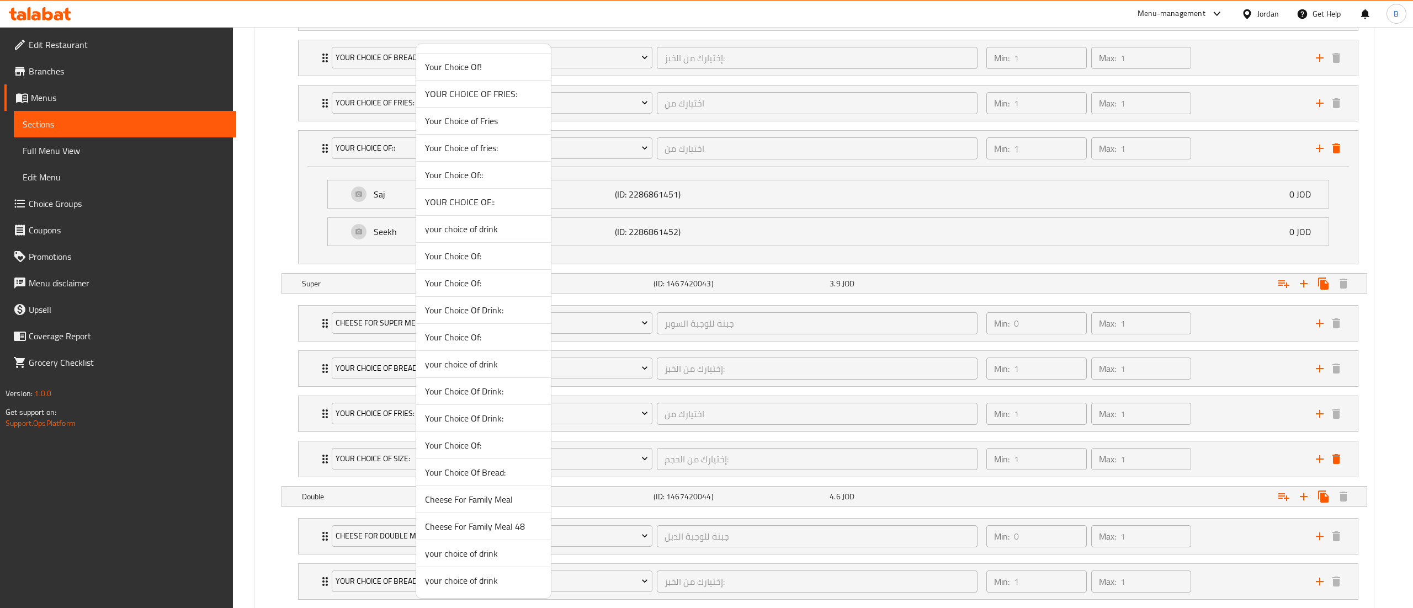
click at [496, 195] on span "YOUR CHOICE OF::" at bounding box center [483, 201] width 117 height 13
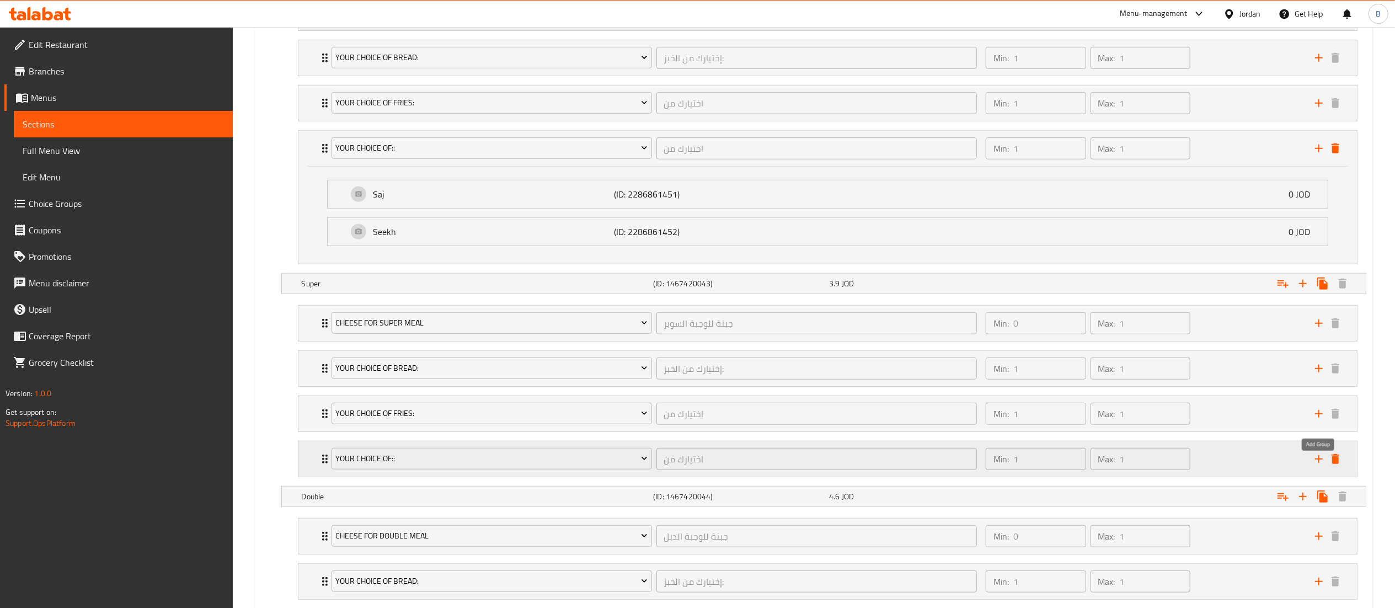
click at [1318, 463] on icon "add" at bounding box center [1319, 459] width 8 height 8
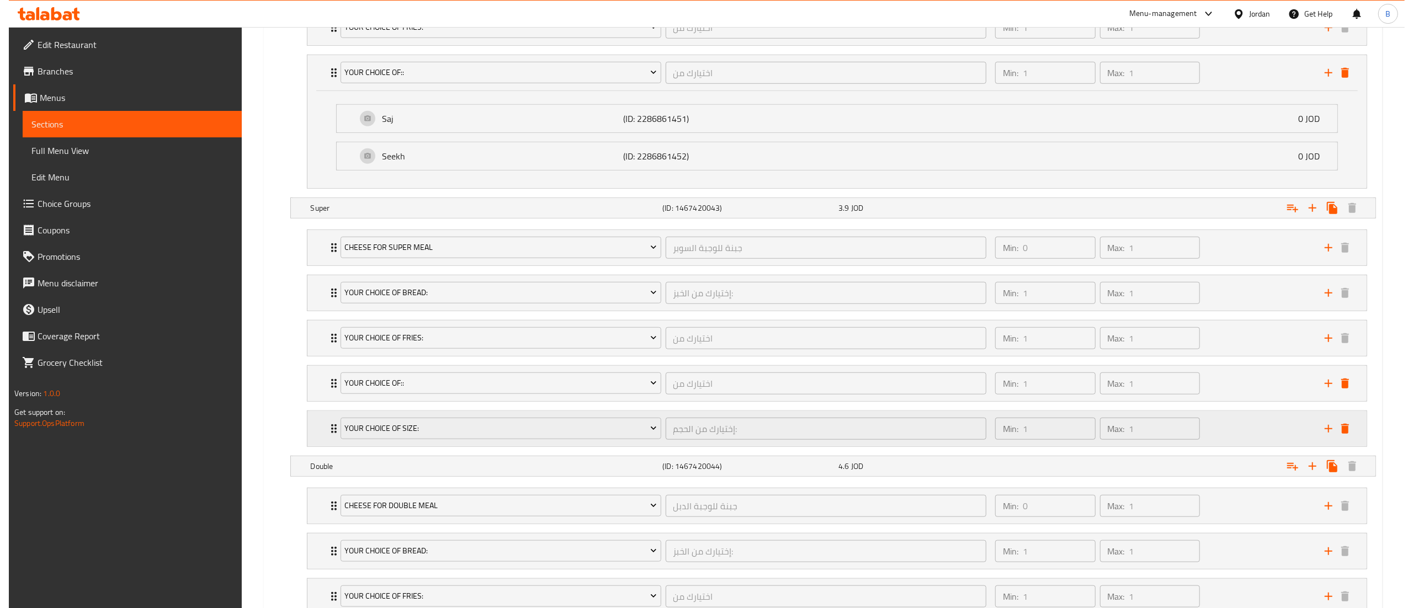
scroll to position [883, 0]
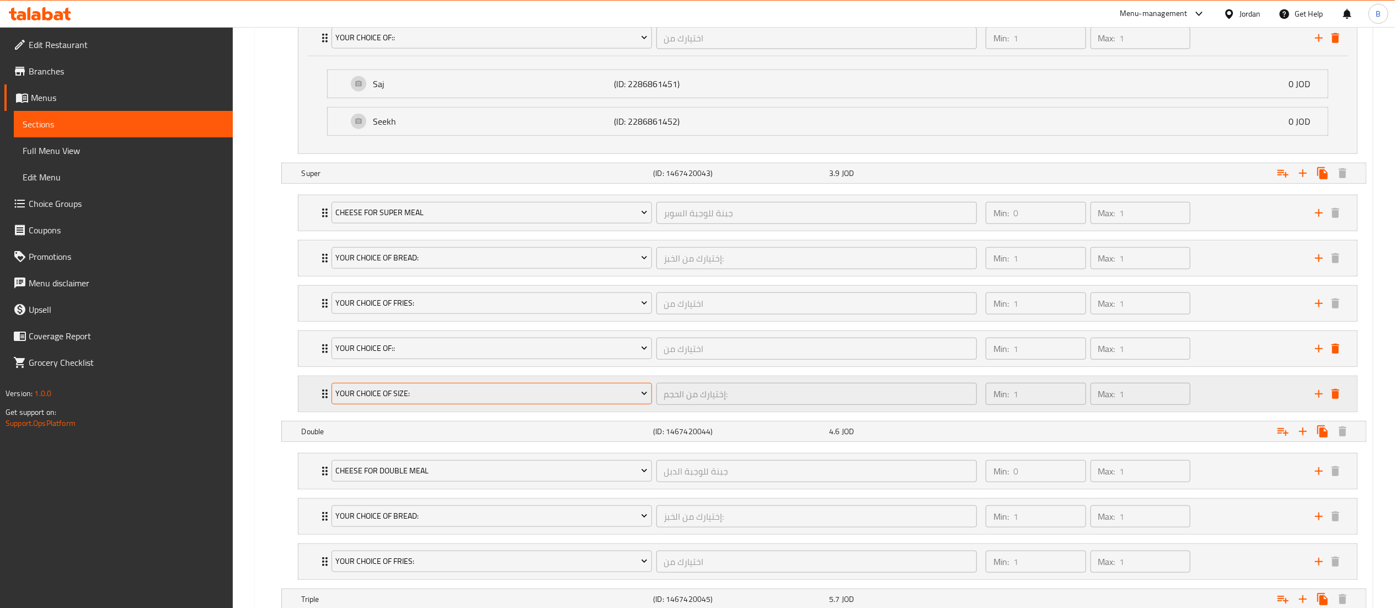
click at [439, 401] on span "Your Choice Of Size:" at bounding box center [491, 394] width 312 height 14
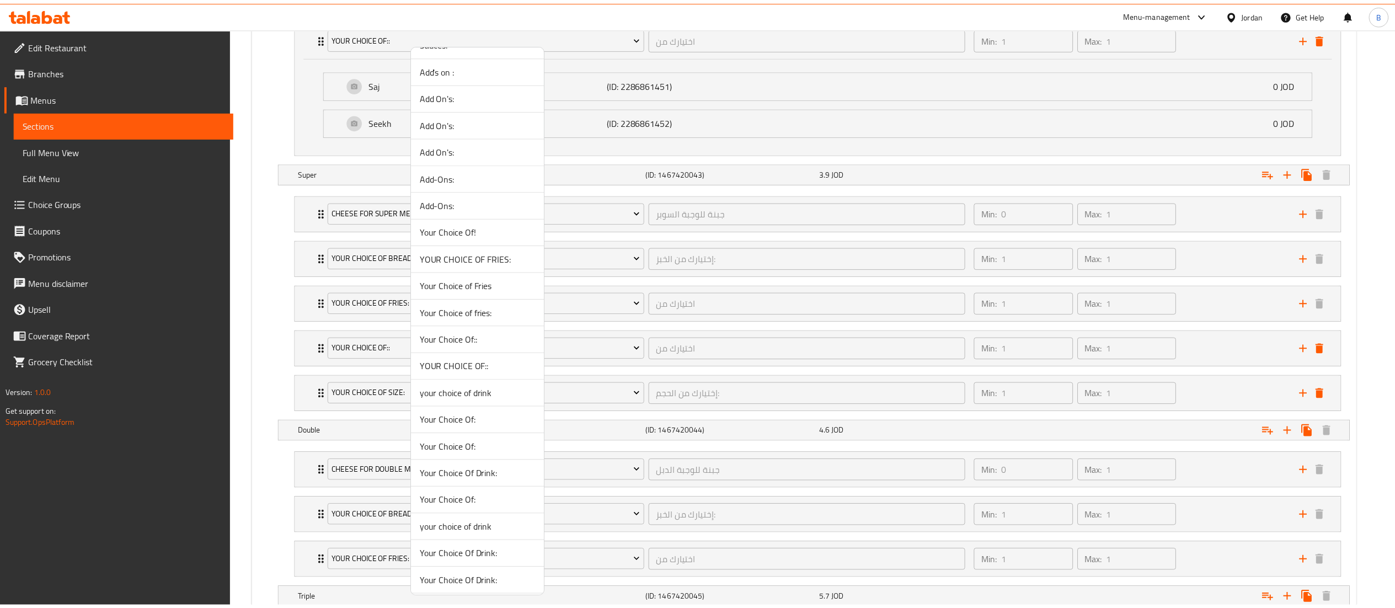
scroll to position [662, 0]
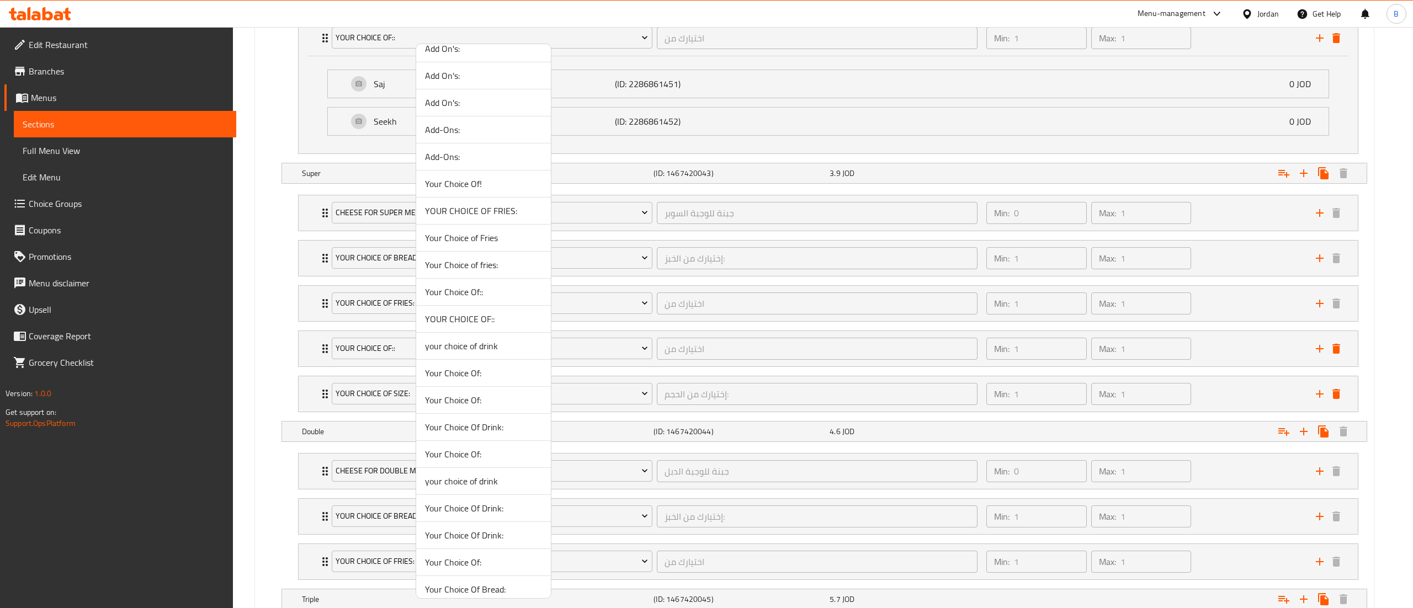
click at [479, 323] on span "YOUR CHOICE OF::" at bounding box center [483, 318] width 117 height 13
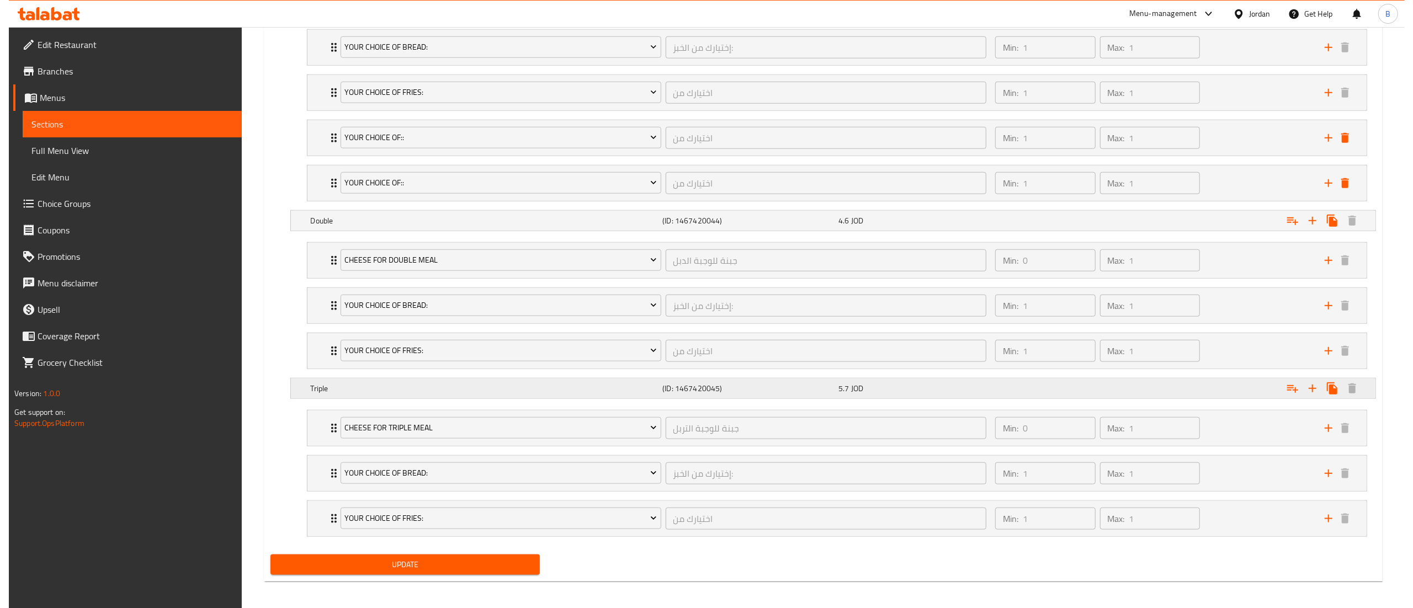
scroll to position [1104, 0]
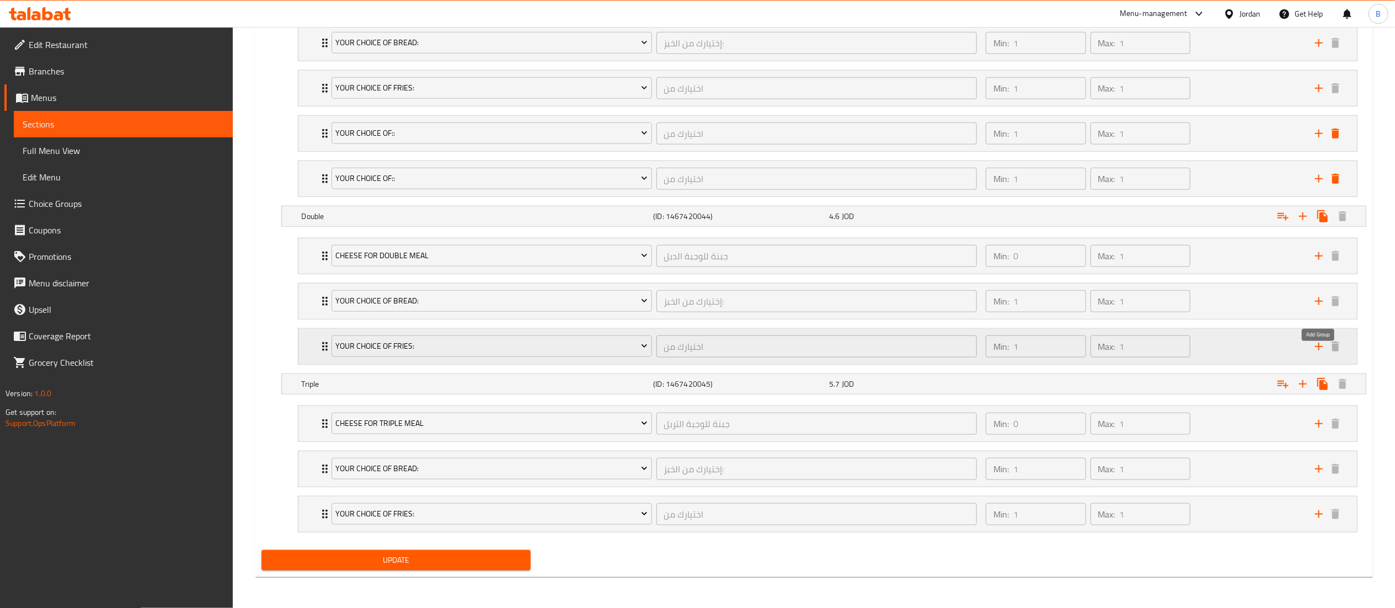
click at [1321, 350] on icon "add" at bounding box center [1319, 346] width 13 height 13
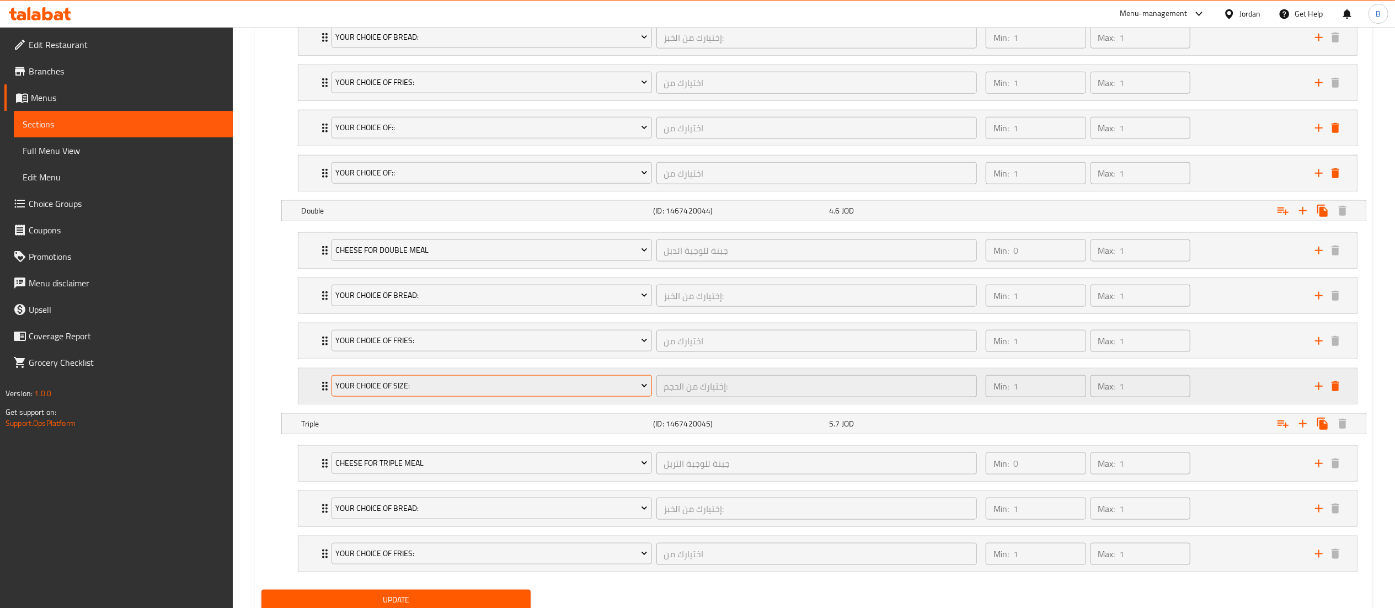
click at [395, 393] on span "Your Choice Of Size:" at bounding box center [491, 386] width 312 height 14
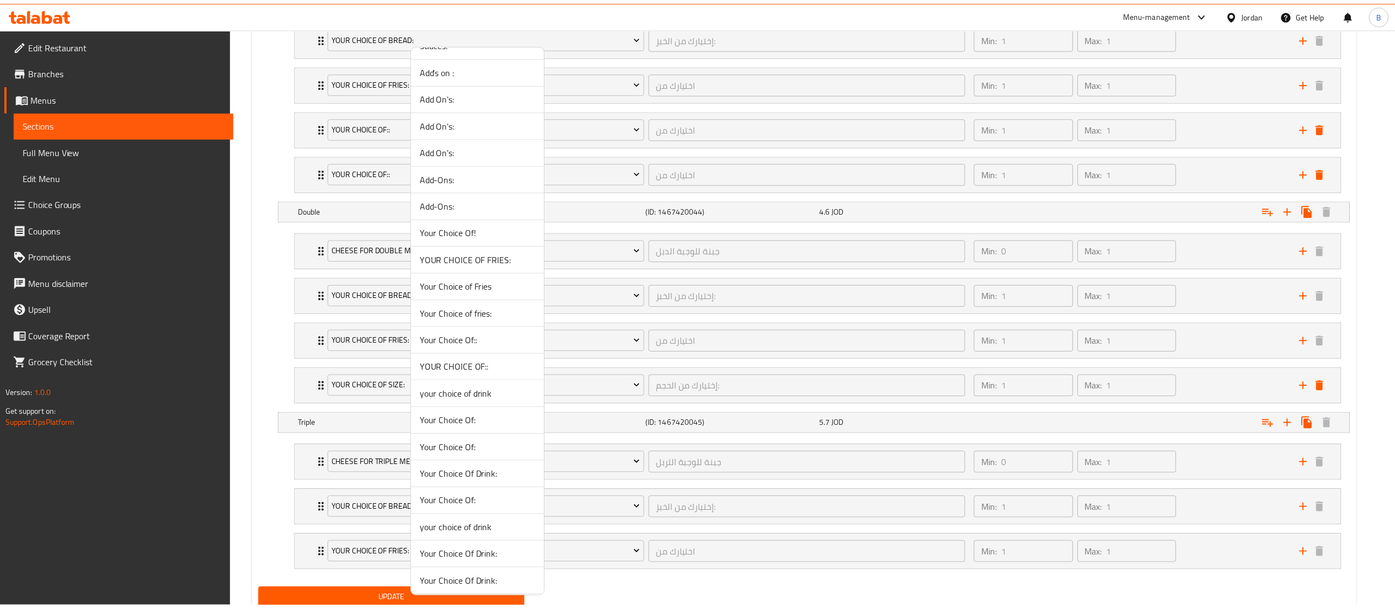
scroll to position [662, 0]
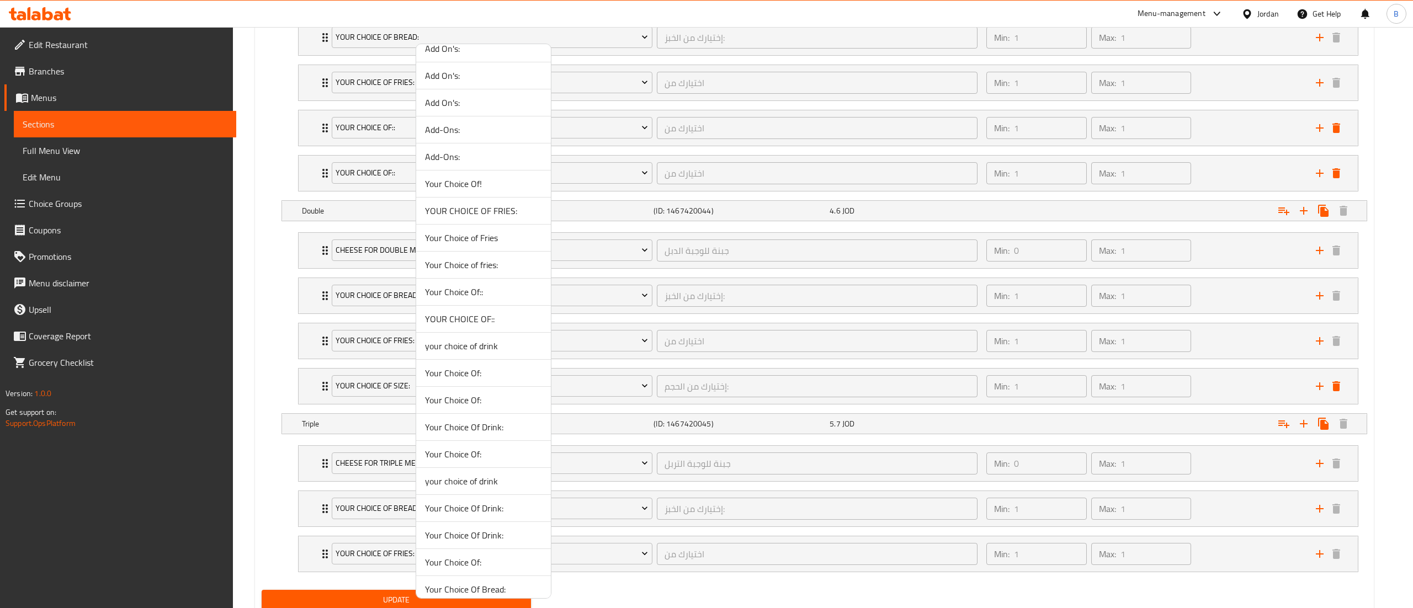
click at [484, 324] on span "YOUR CHOICE OF::" at bounding box center [483, 318] width 117 height 13
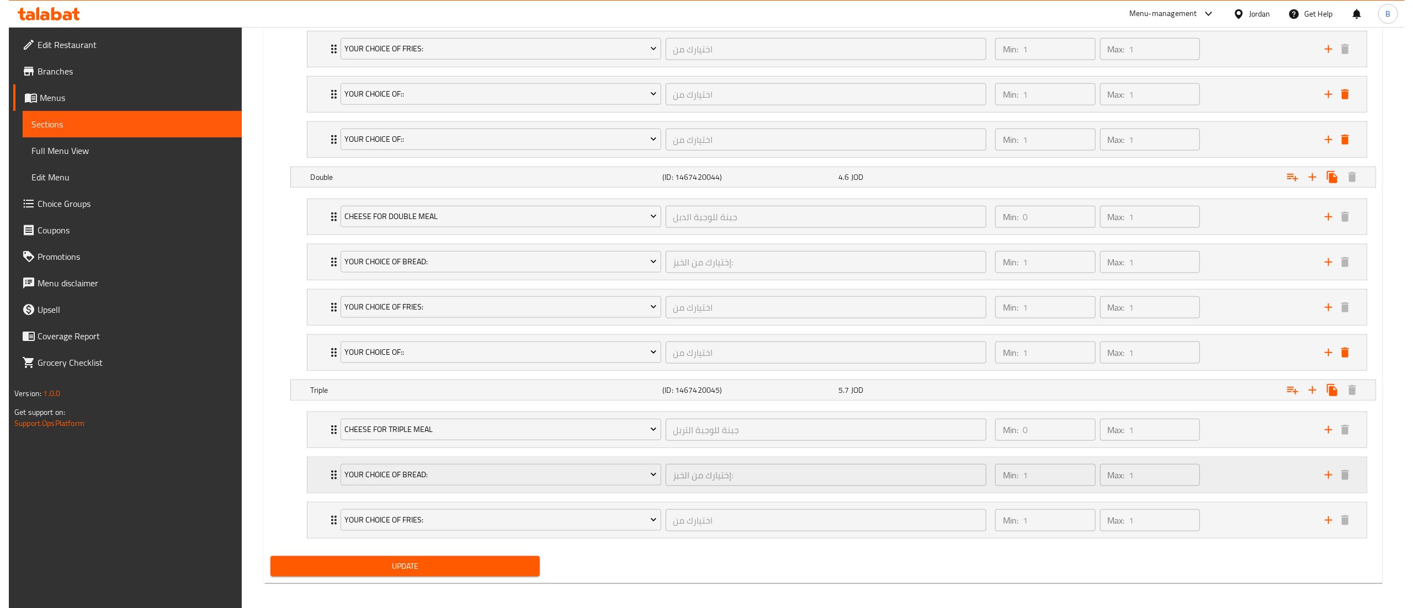
scroll to position [1157, 0]
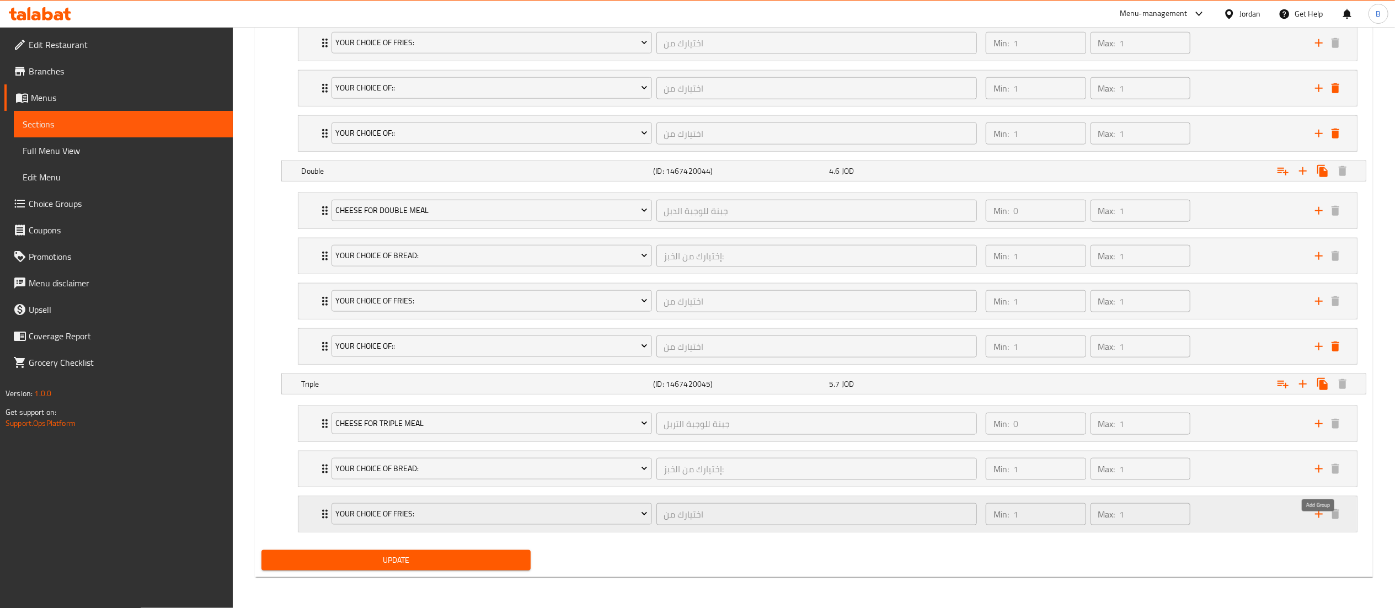
click at [1319, 516] on icon "add" at bounding box center [1319, 514] width 8 height 8
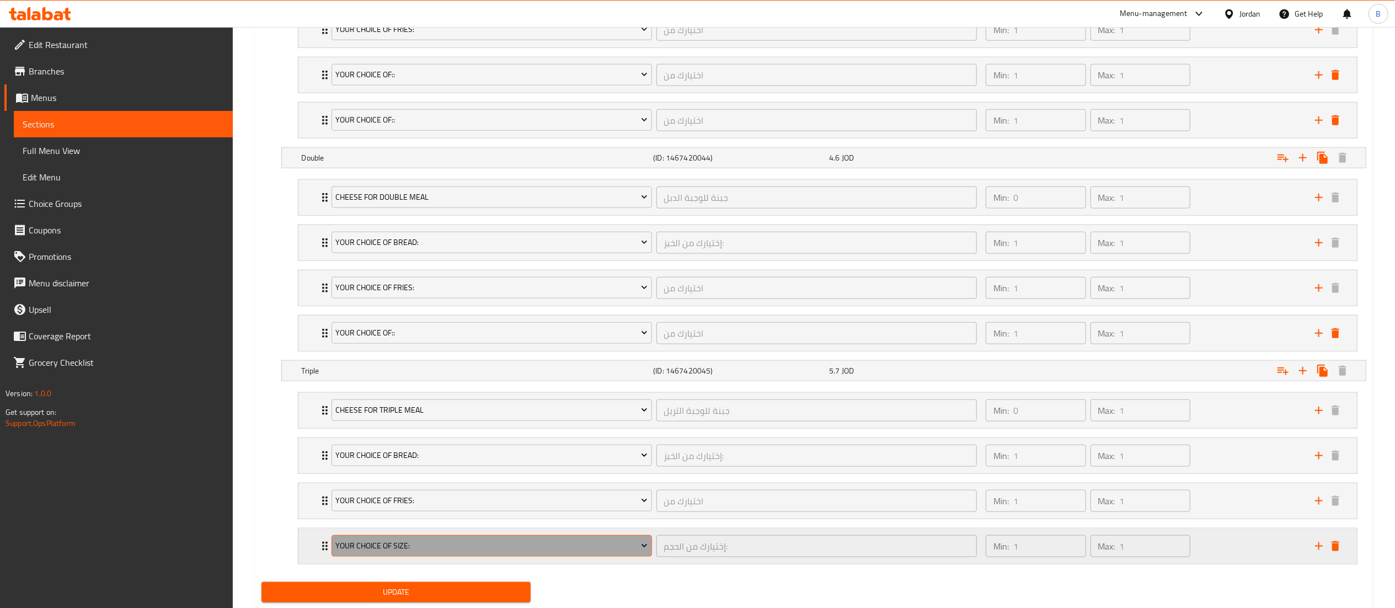
click at [496, 553] on span "Your Choice Of Size:" at bounding box center [491, 546] width 312 height 14
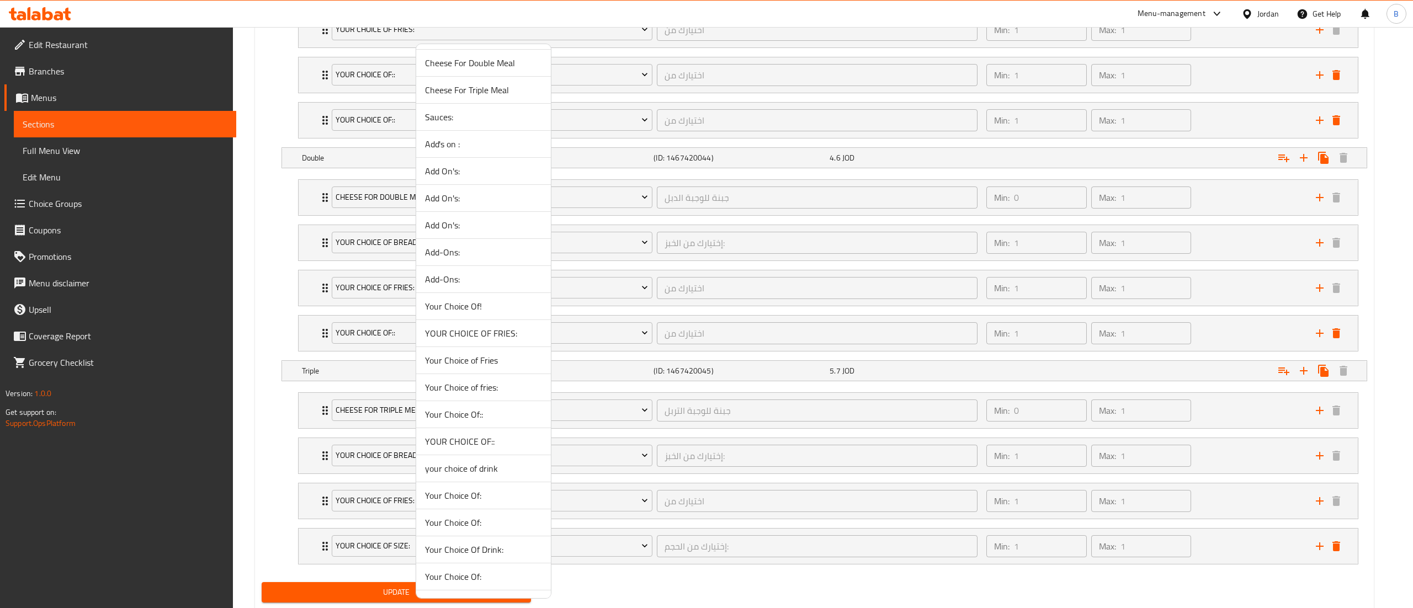
scroll to position [552, 0]
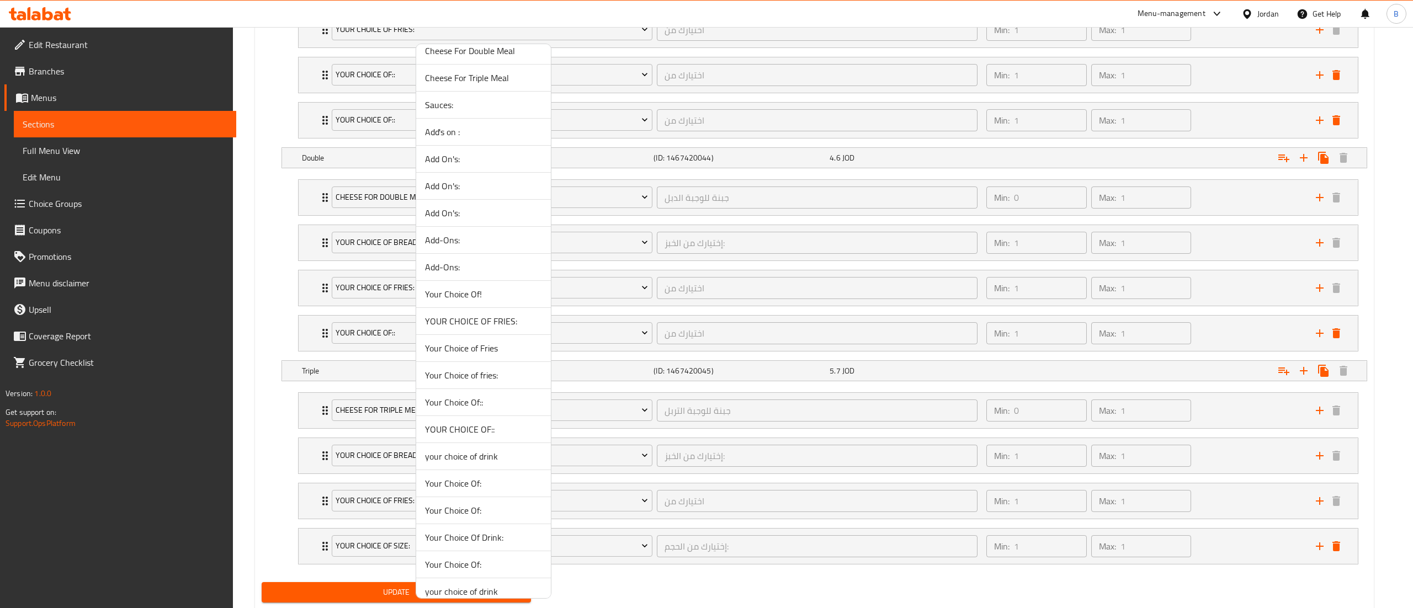
click at [482, 436] on span "YOUR CHOICE OF::" at bounding box center [483, 429] width 117 height 13
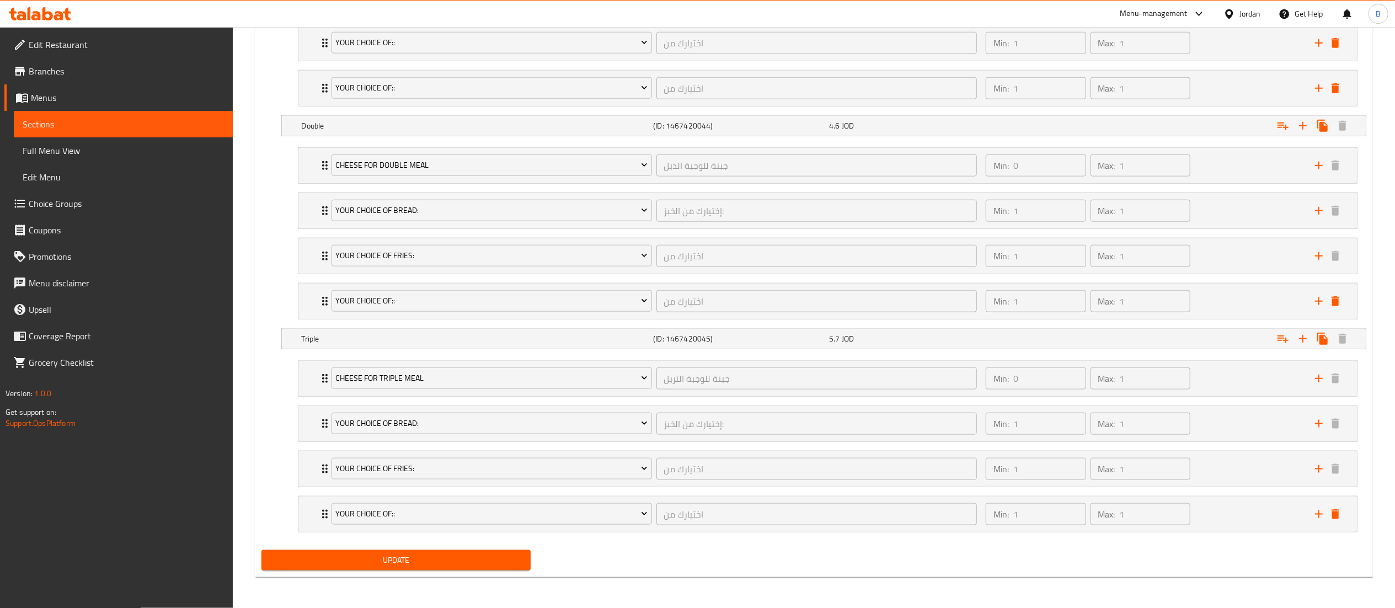
scroll to position [1202, 0]
click at [441, 564] on span "Update" at bounding box center [396, 560] width 252 height 14
click at [406, 557] on span "Update" at bounding box center [396, 560] width 252 height 14
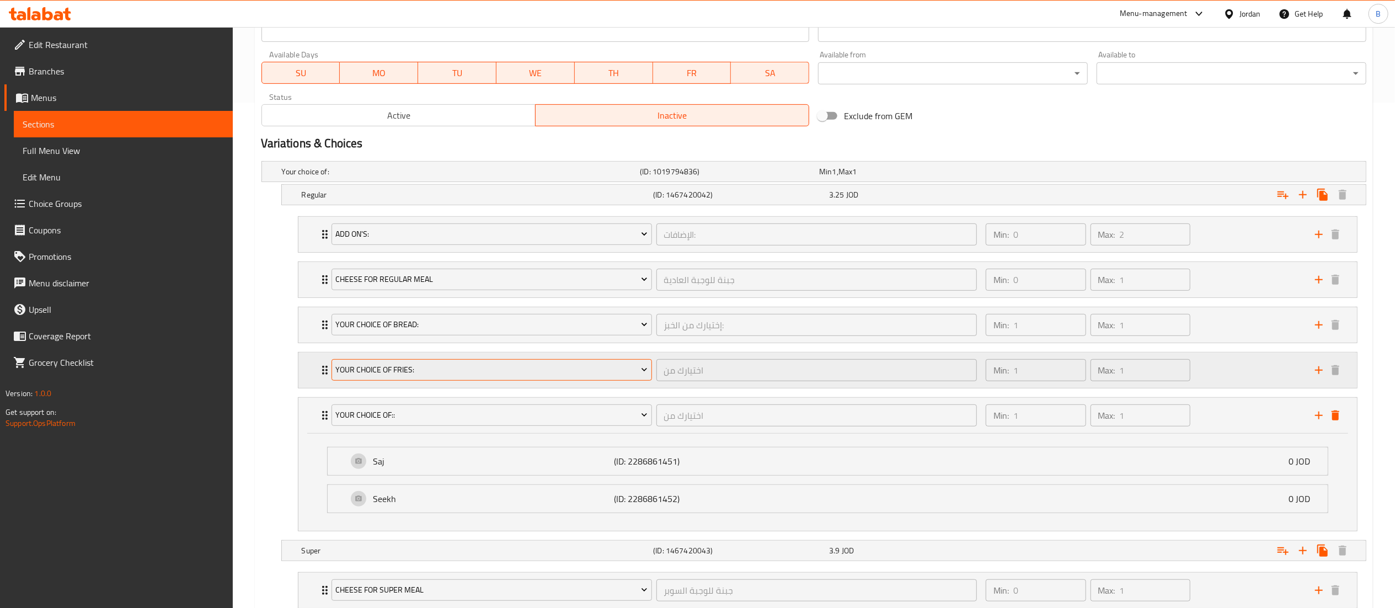
scroll to position [540, 0]
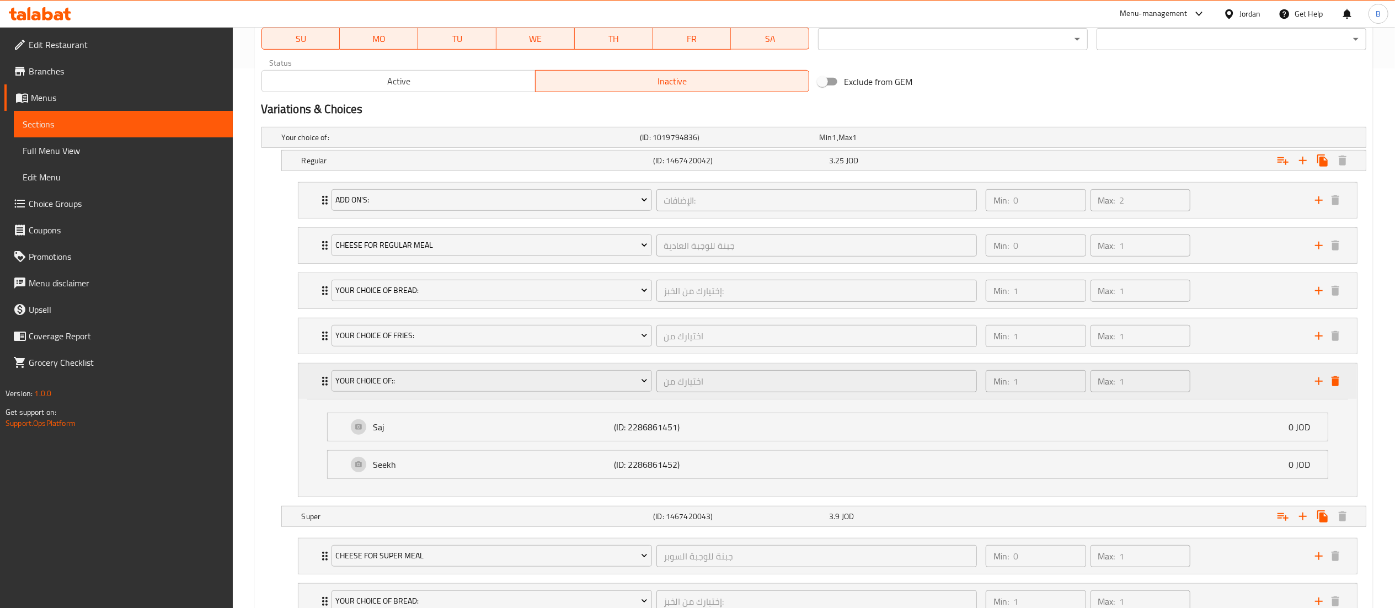
click at [1230, 383] on div "Min: 1 ​ Max: 1 ​" at bounding box center [1143, 381] width 329 height 35
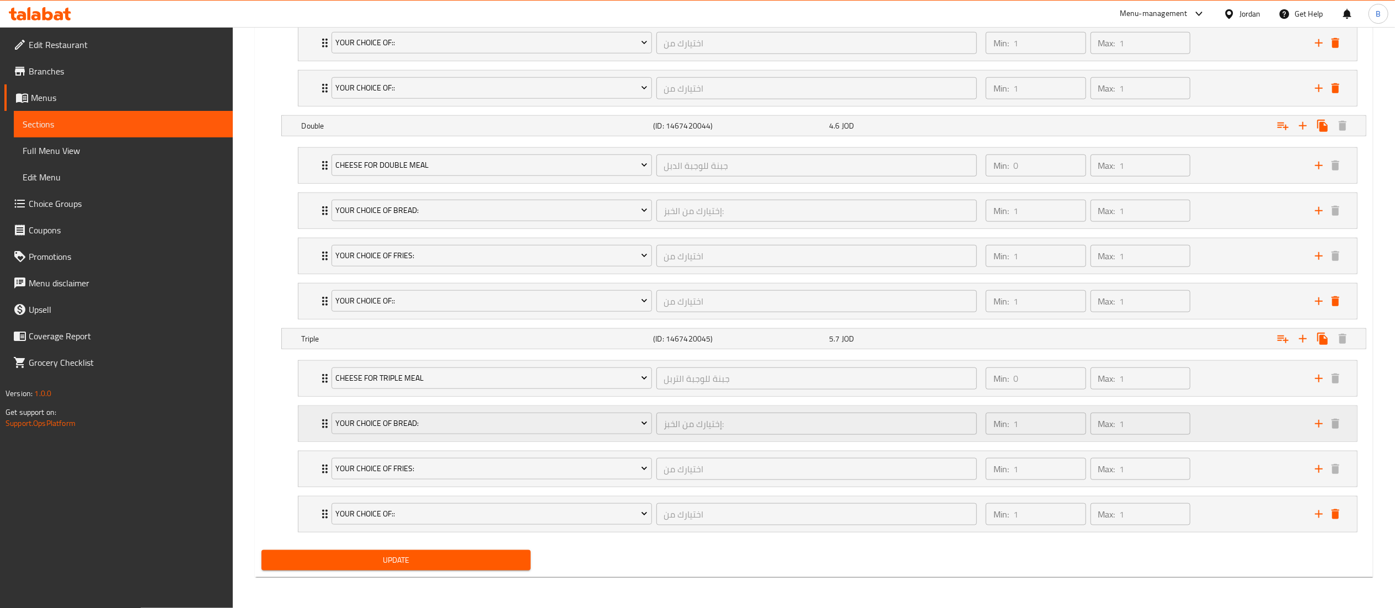
scroll to position [1104, 0]
click at [391, 560] on span "Update" at bounding box center [396, 560] width 252 height 14
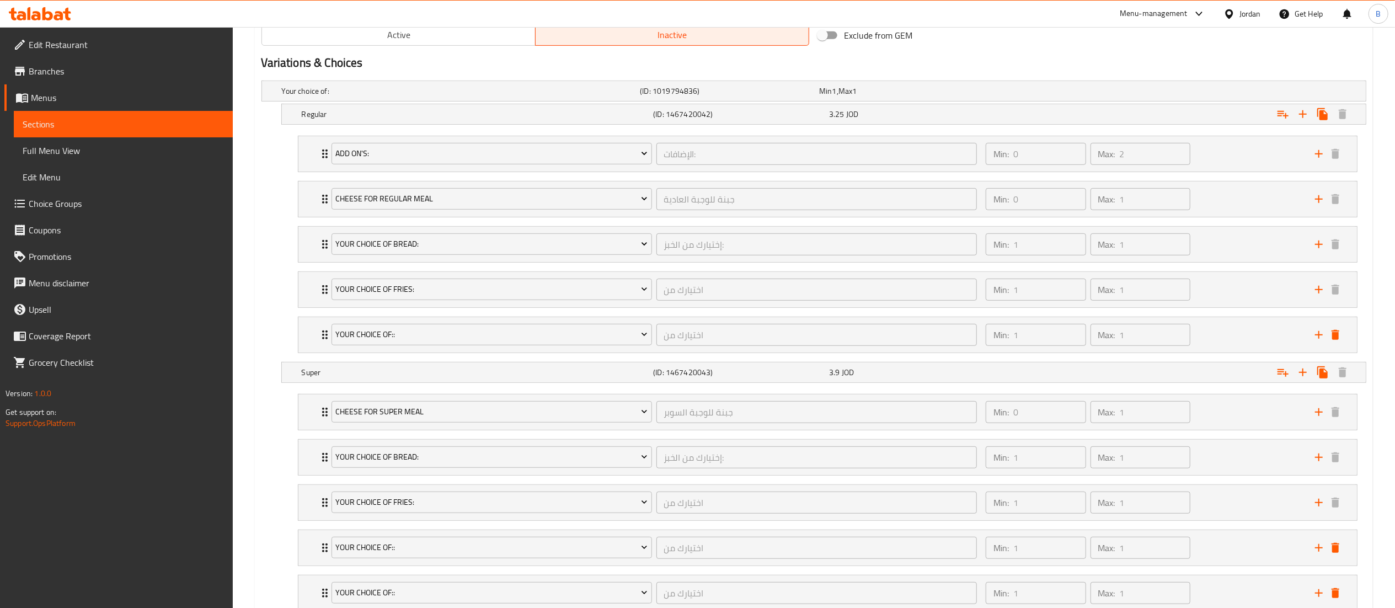
scroll to position [552, 0]
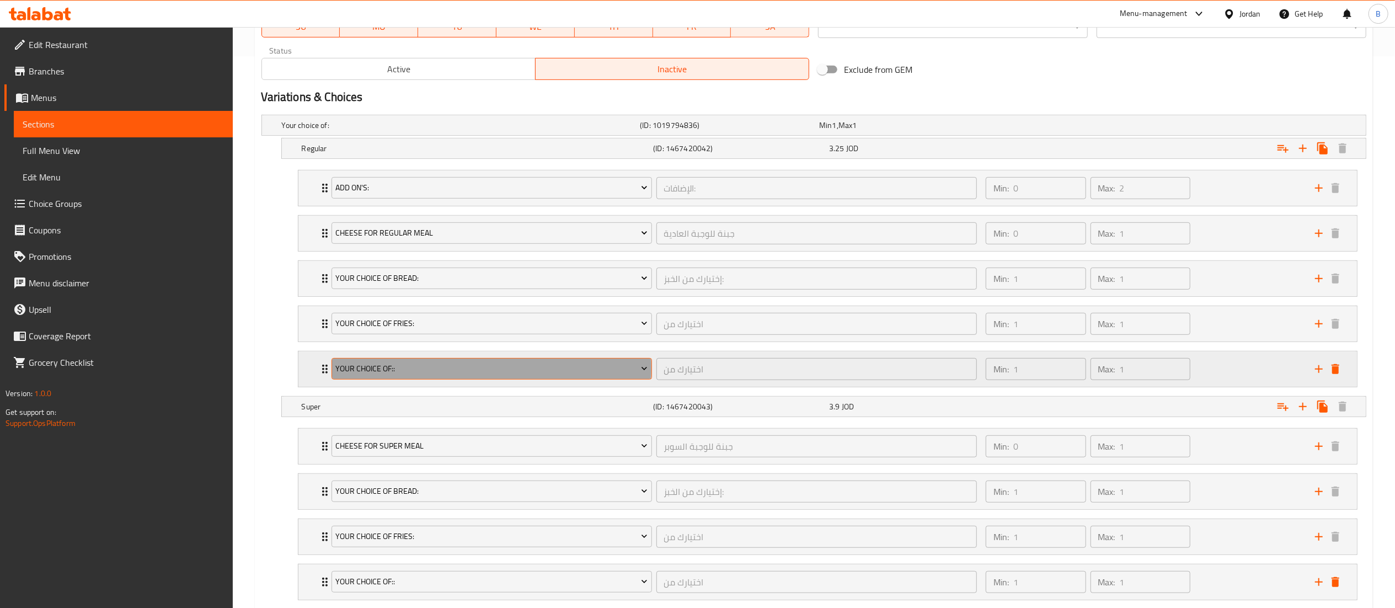
click at [430, 372] on span "YOUR CHOICE OF::" at bounding box center [491, 369] width 312 height 14
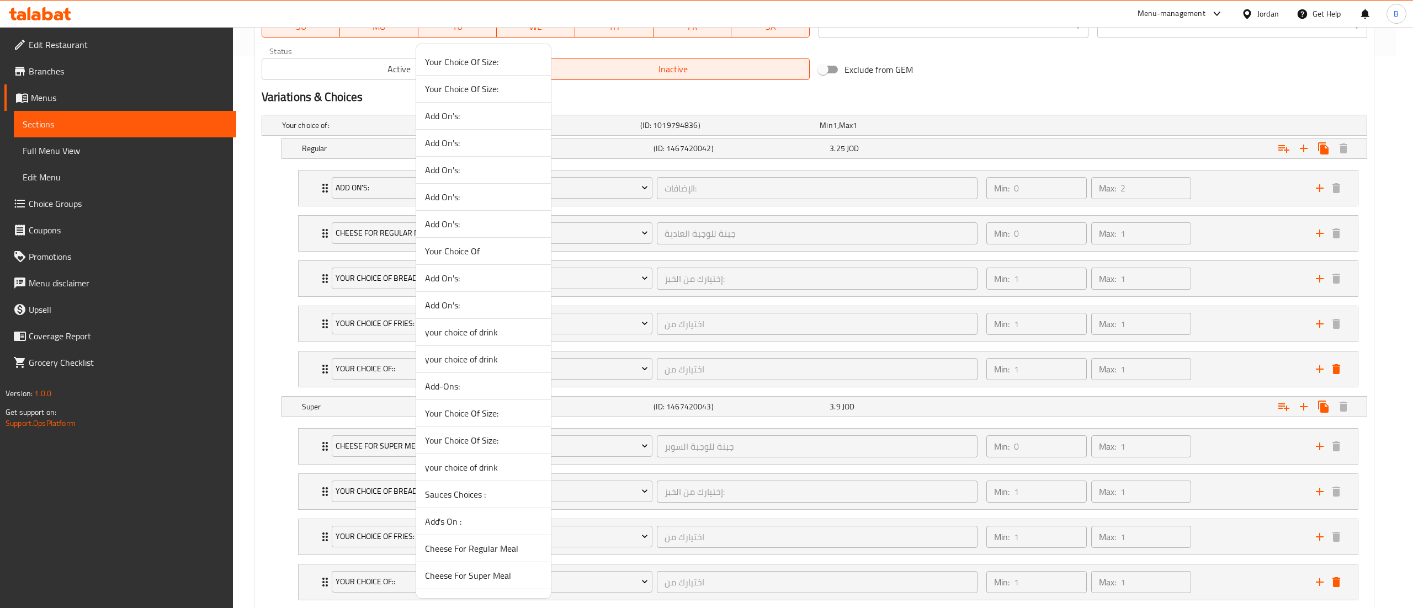
click at [473, 395] on li "Add-Ons:" at bounding box center [483, 386] width 135 height 27
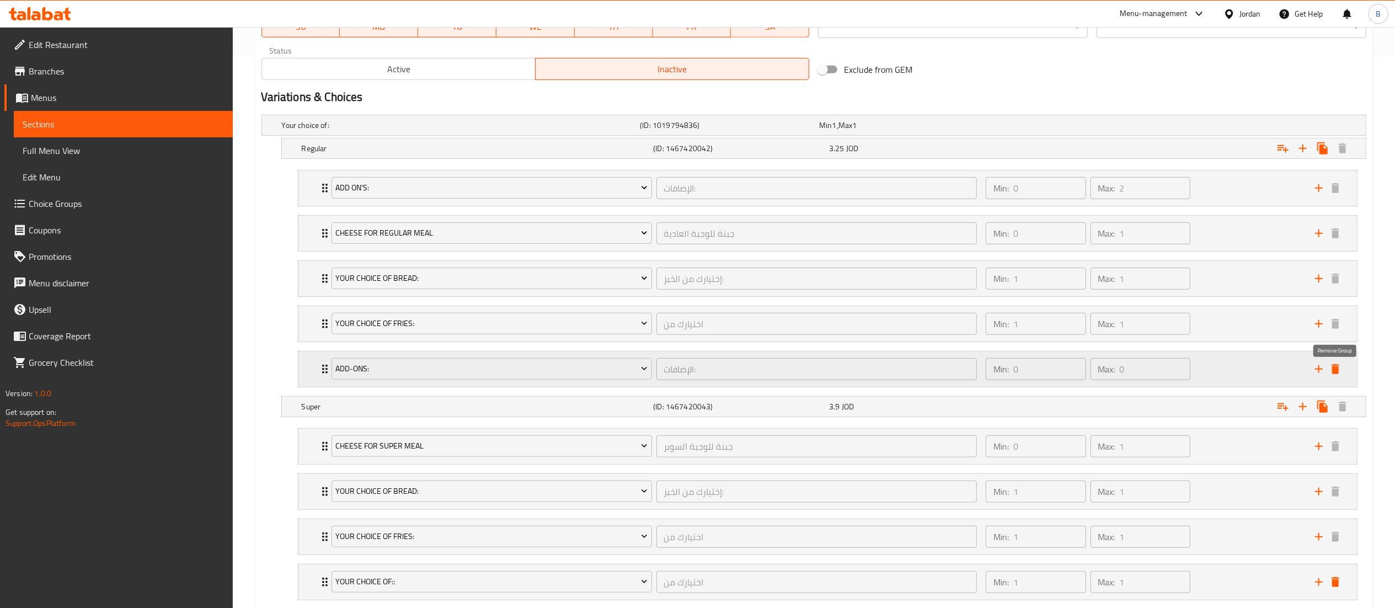
click at [1332, 373] on icon "delete" at bounding box center [1335, 369] width 13 height 13
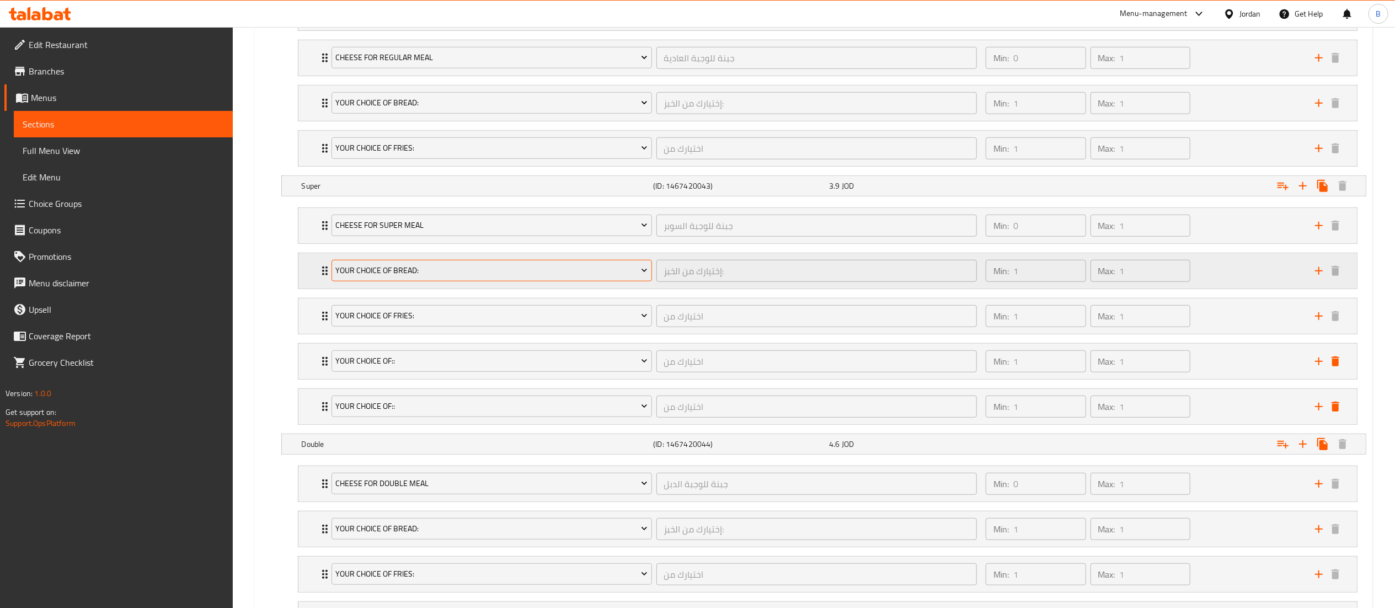
scroll to position [772, 0]
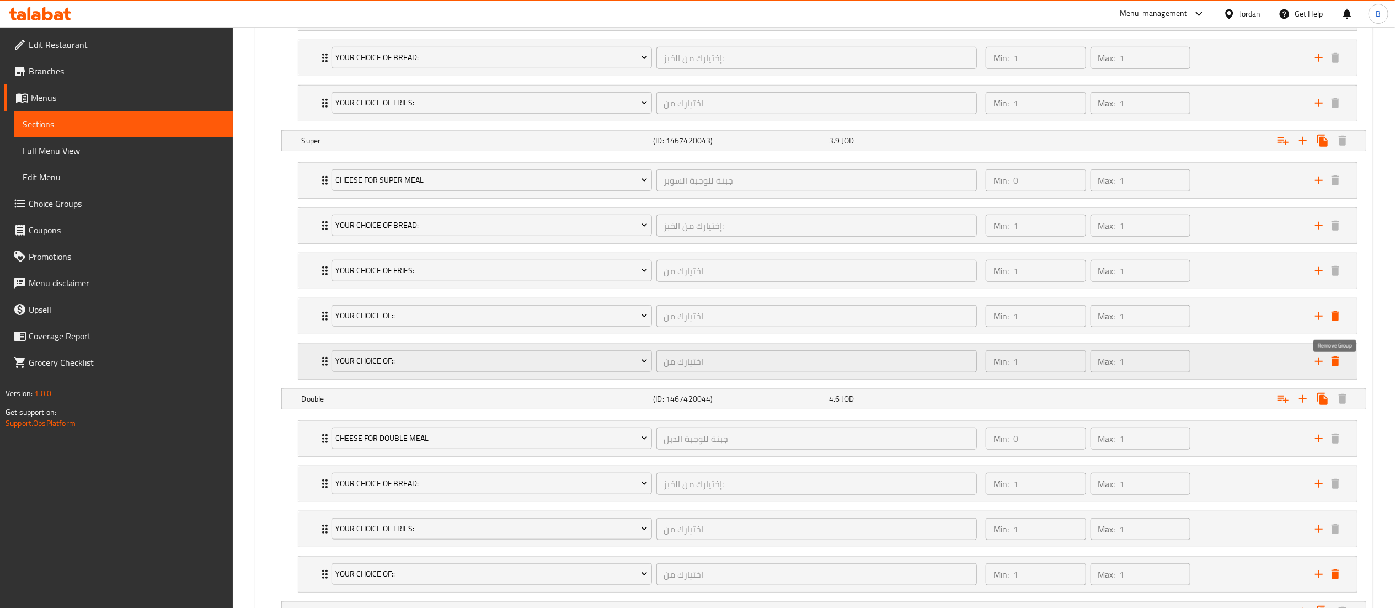
click at [1329, 364] on icon "delete" at bounding box center [1335, 361] width 13 height 13
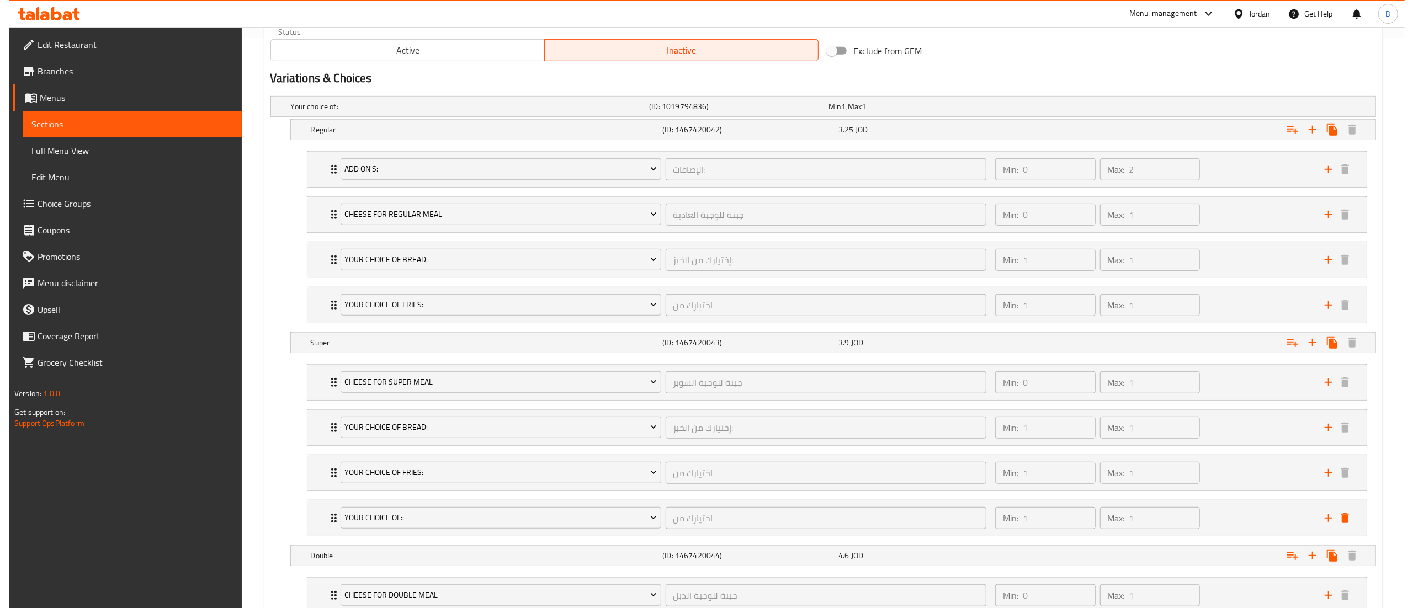
scroll to position [552, 0]
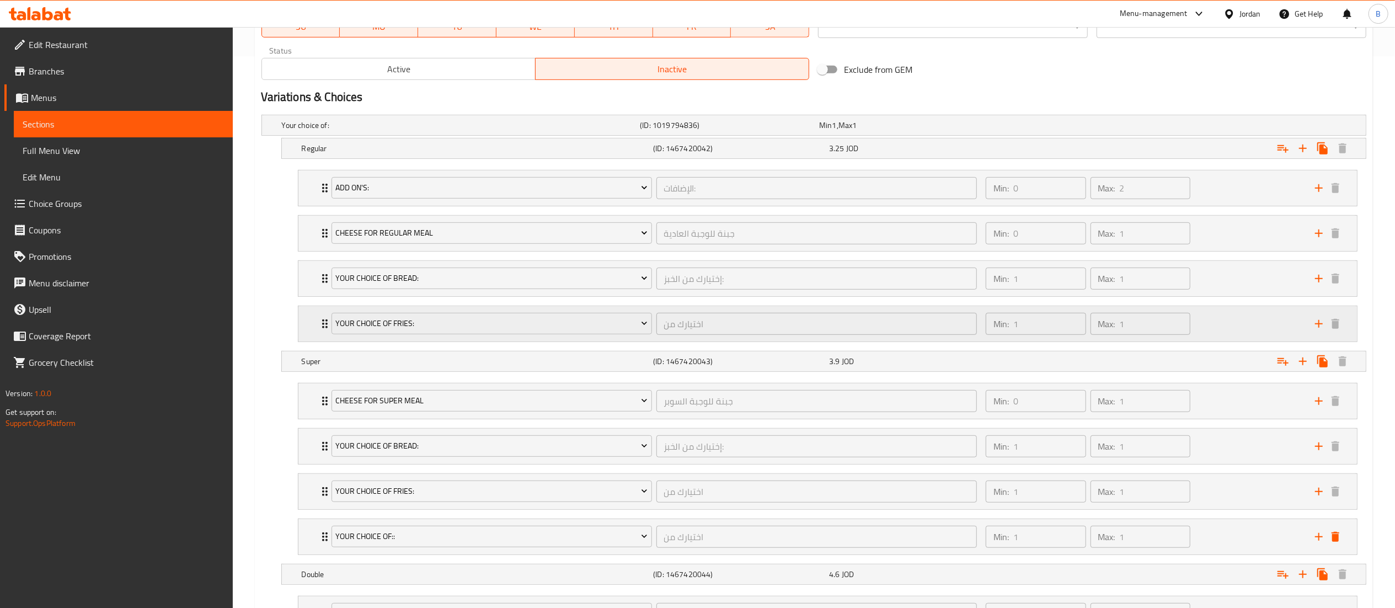
click at [1319, 322] on icon "add" at bounding box center [1319, 323] width 13 height 13
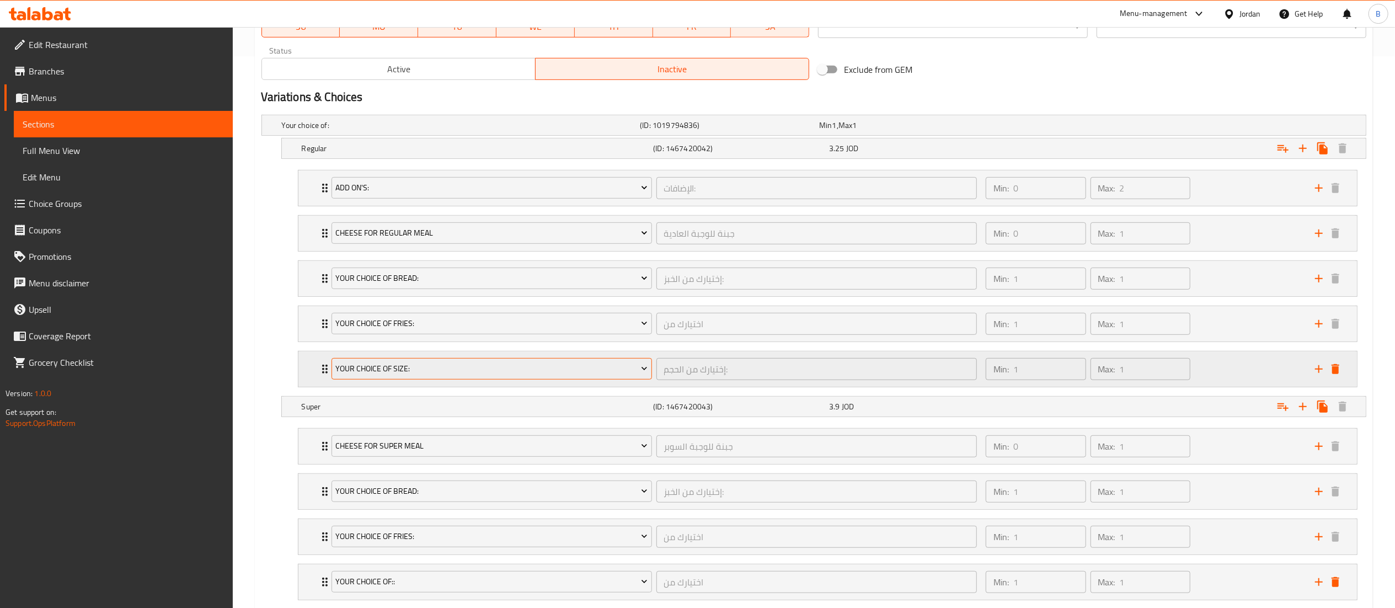
click at [481, 371] on span "Your Choice Of Size:" at bounding box center [491, 369] width 312 height 14
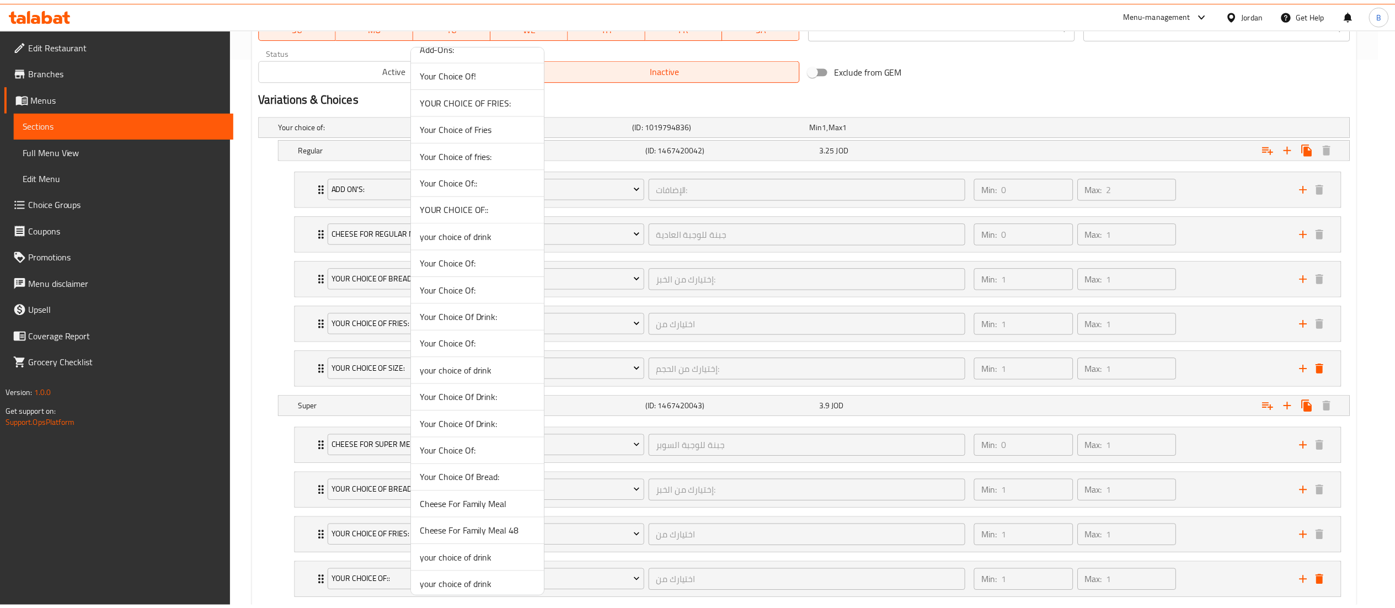
scroll to position [788, 0]
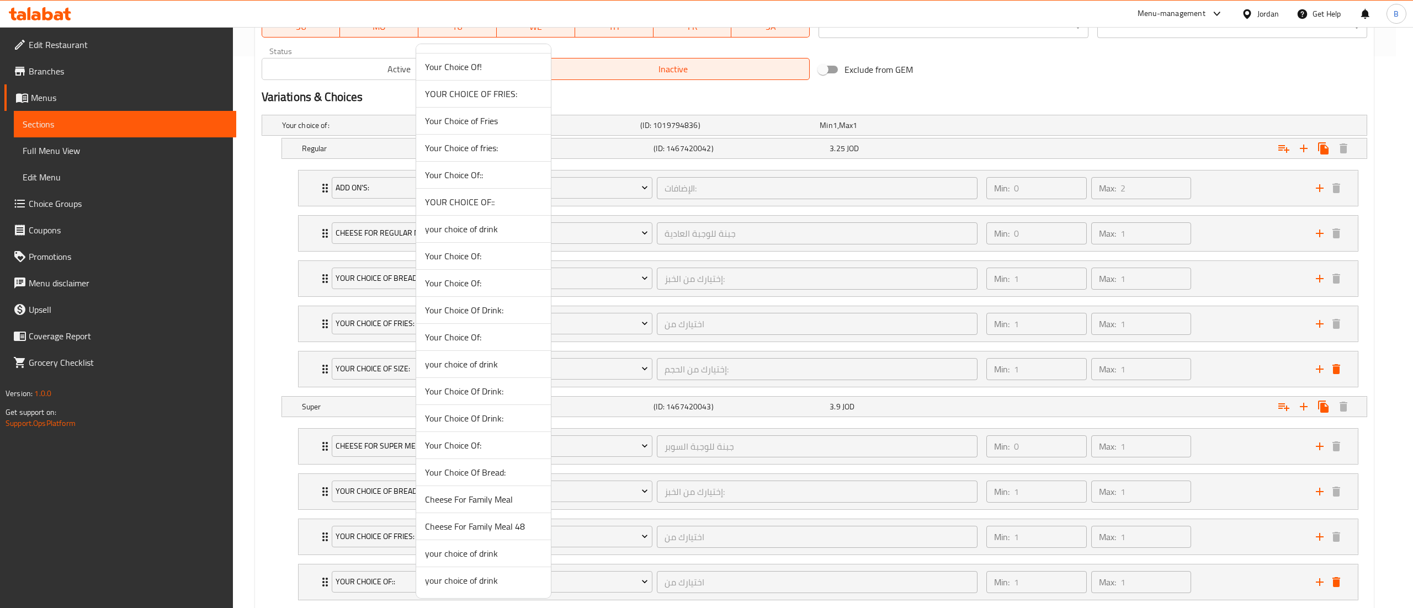
click at [496, 200] on span "YOUR CHOICE OF::" at bounding box center [483, 201] width 117 height 13
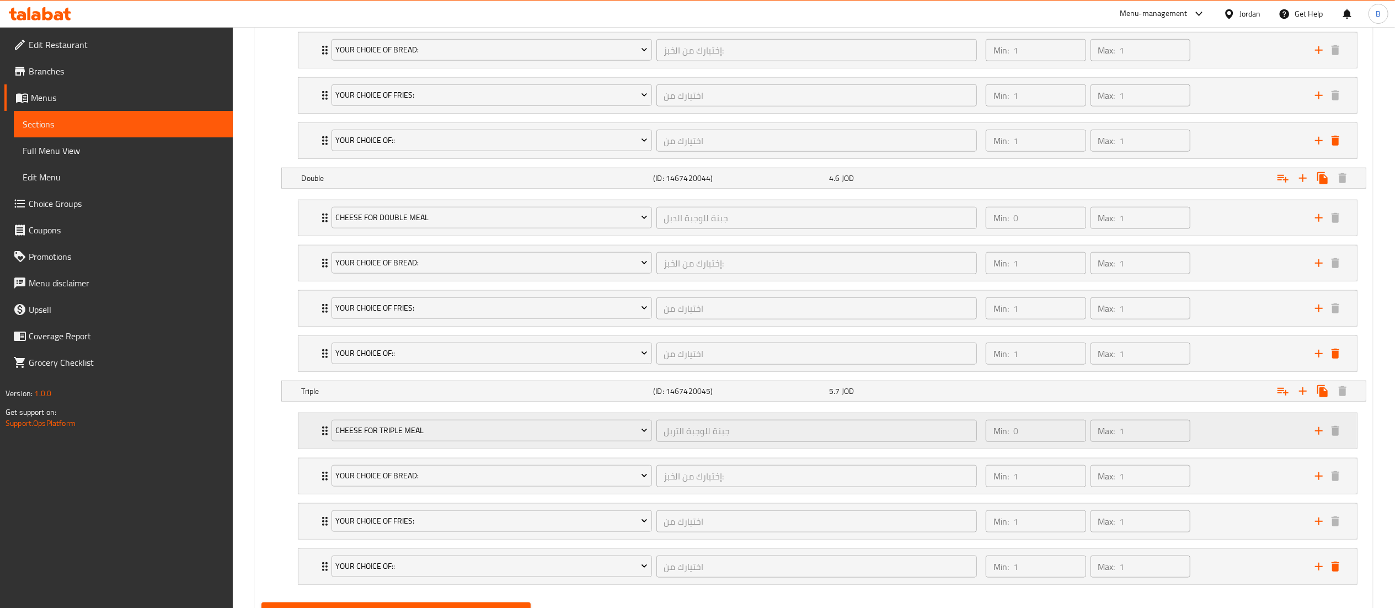
scroll to position [1058, 0]
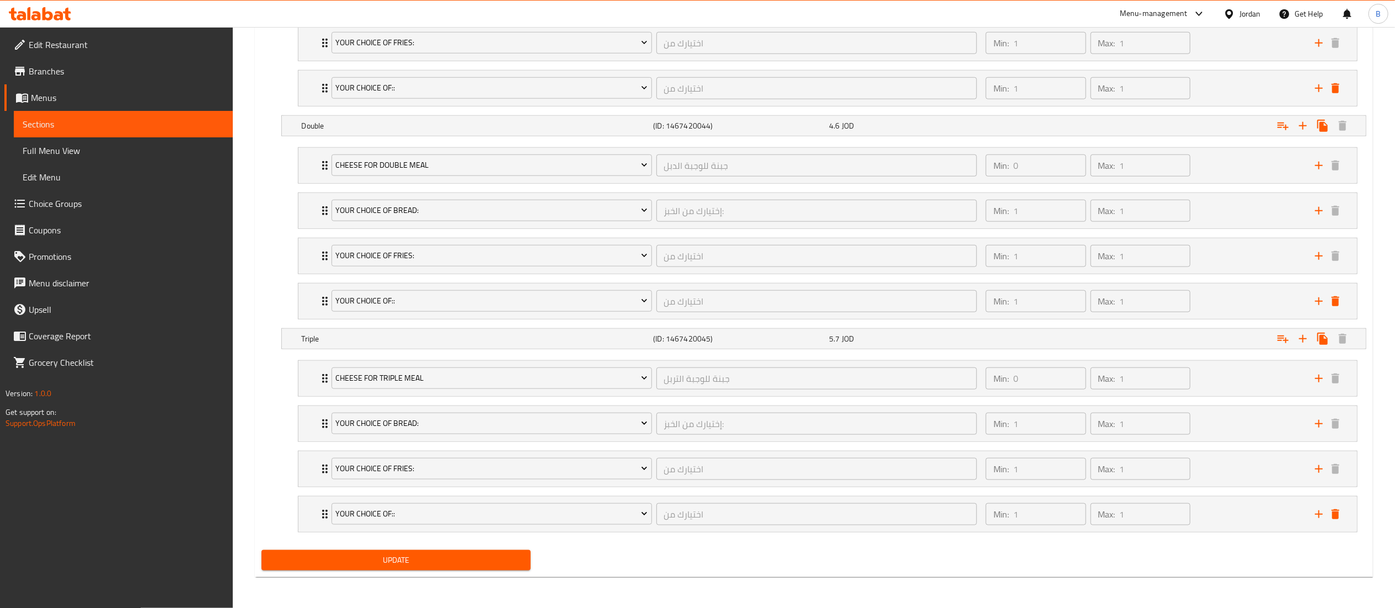
click at [429, 556] on span "Update" at bounding box center [396, 560] width 252 height 14
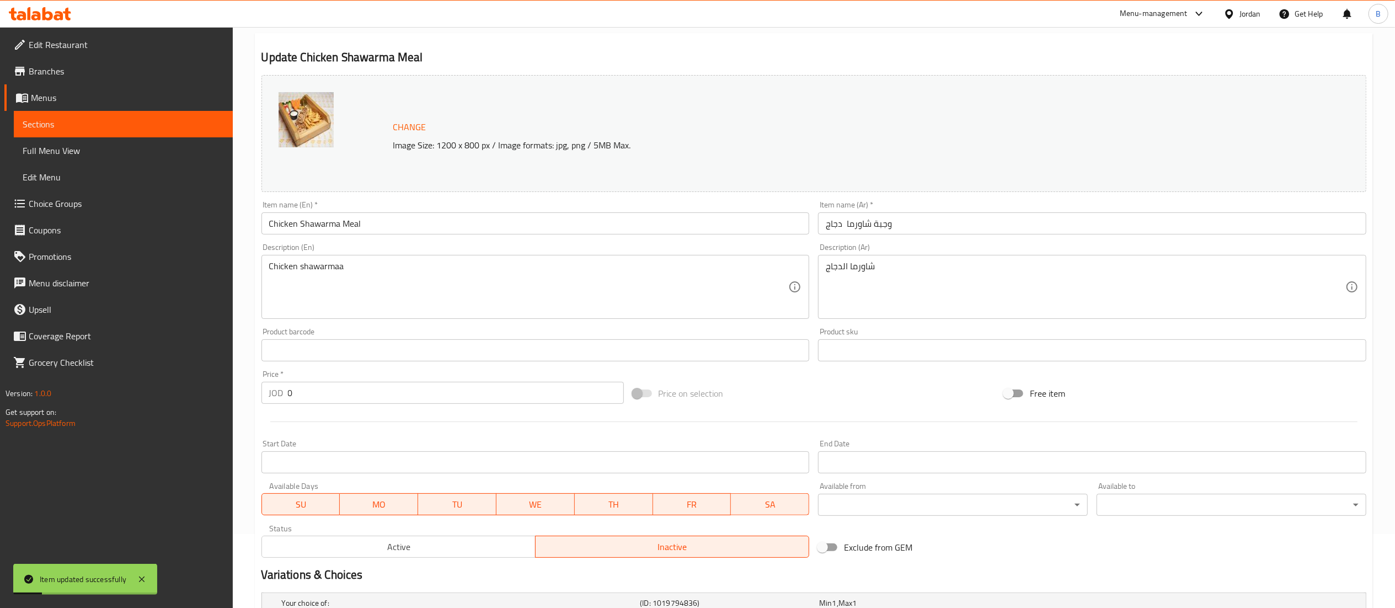
scroll to position [0, 0]
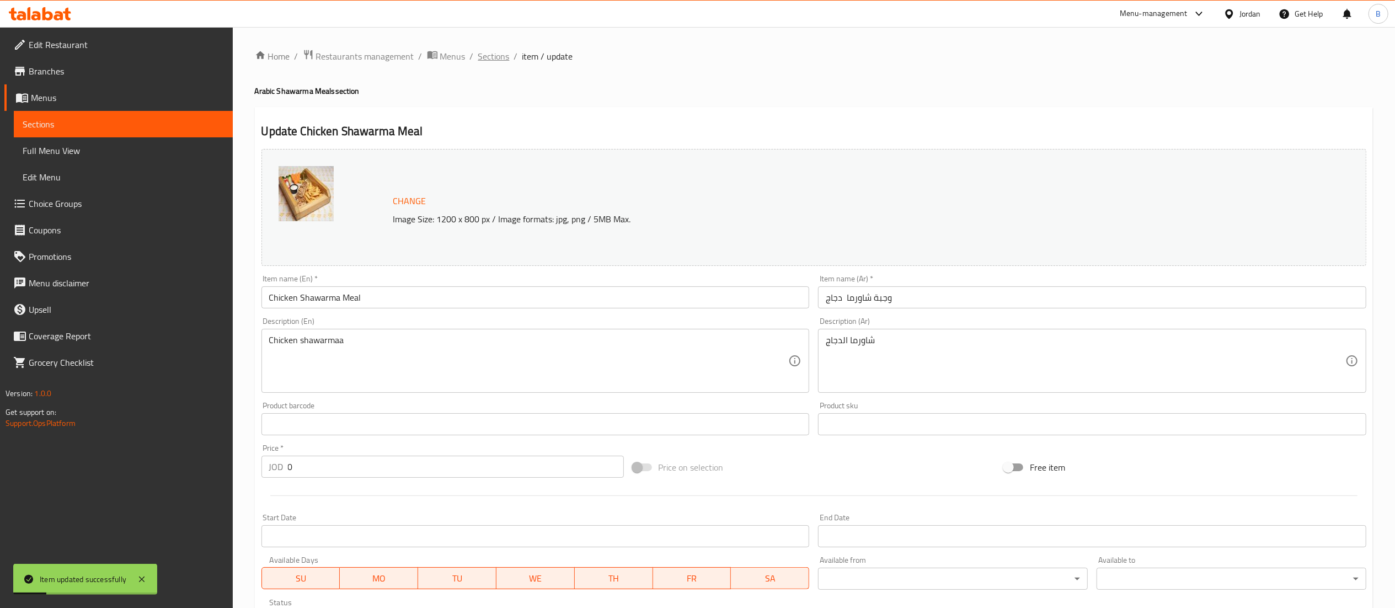
click at [499, 63] on span "Sections" at bounding box center [493, 56] width 31 height 13
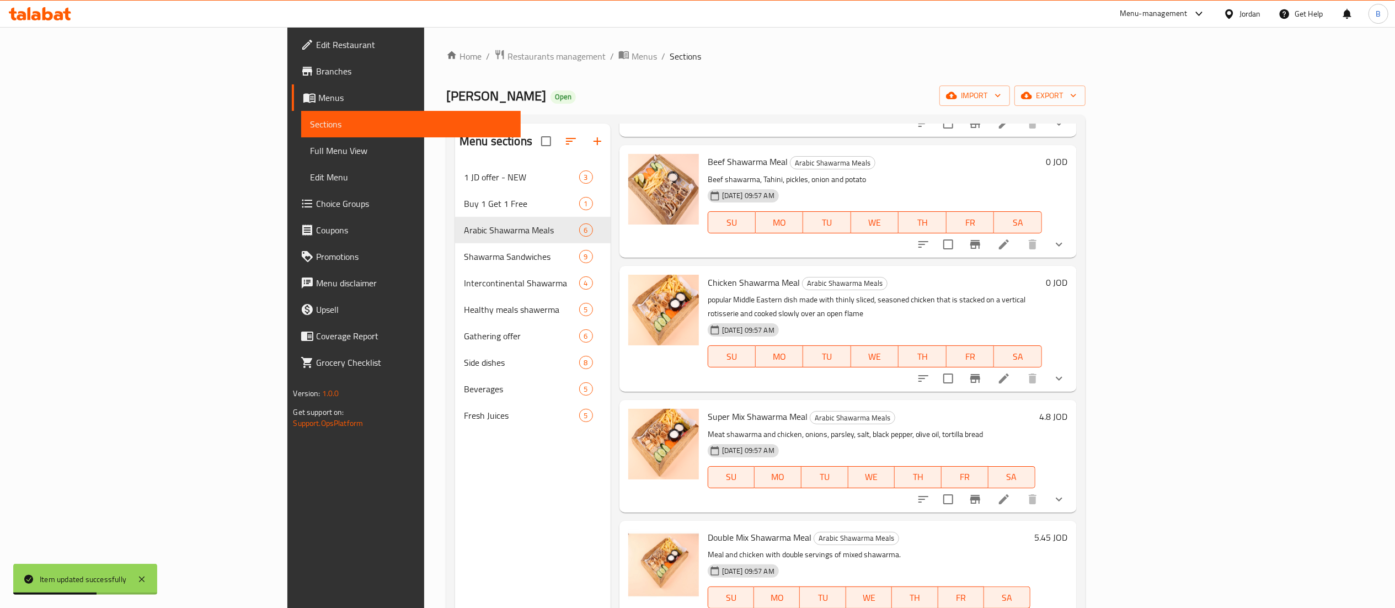
scroll to position [142, 0]
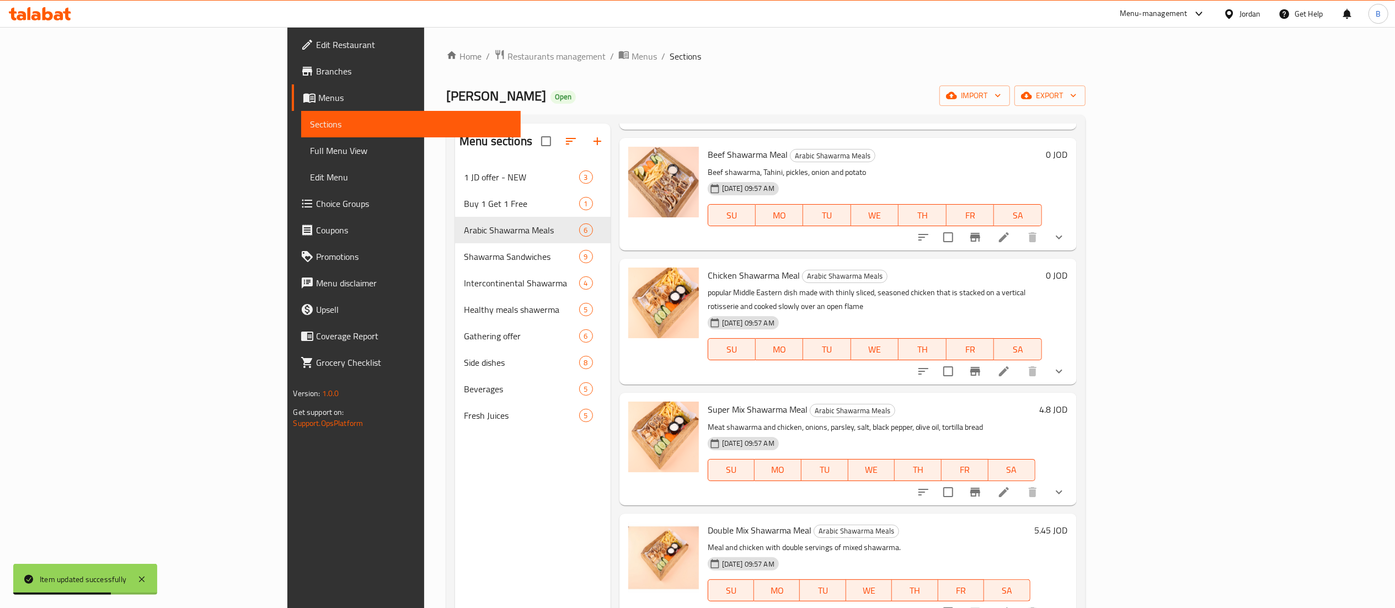
click at [1011, 365] on icon at bounding box center [1004, 371] width 13 height 13
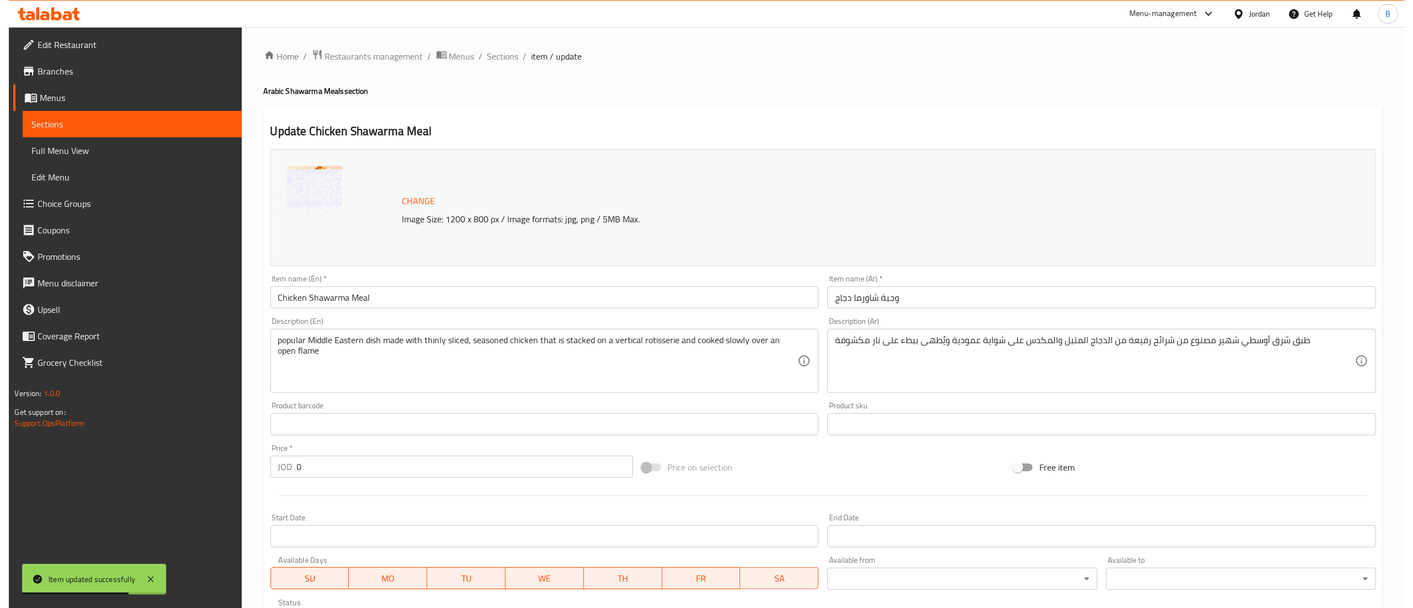
scroll to position [298, 0]
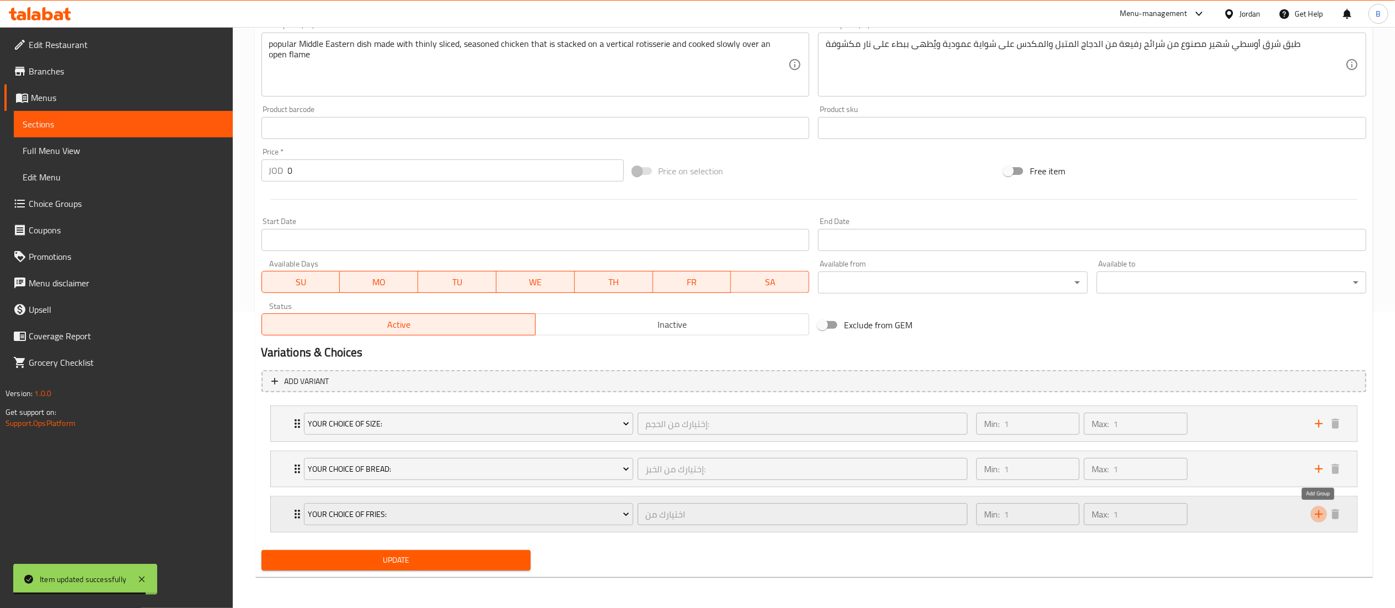
click at [1316, 509] on icon "add" at bounding box center [1319, 514] width 13 height 13
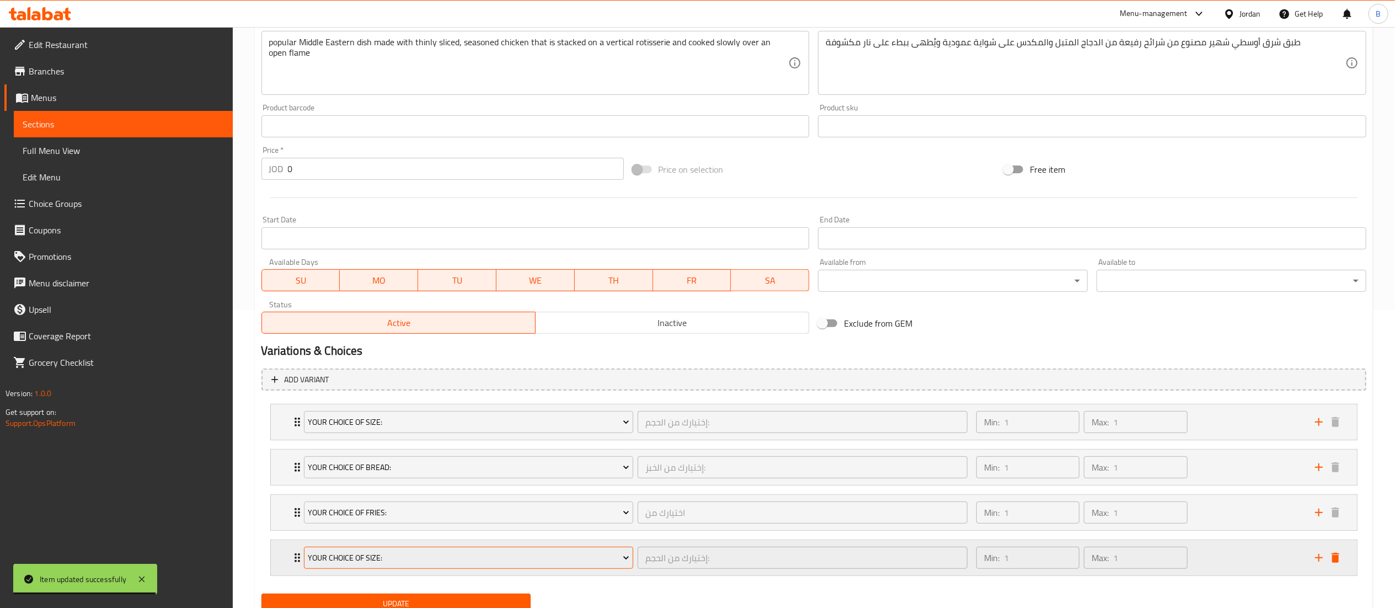
click at [477, 560] on span "Your Choice Of Size:" at bounding box center [469, 558] width 322 height 14
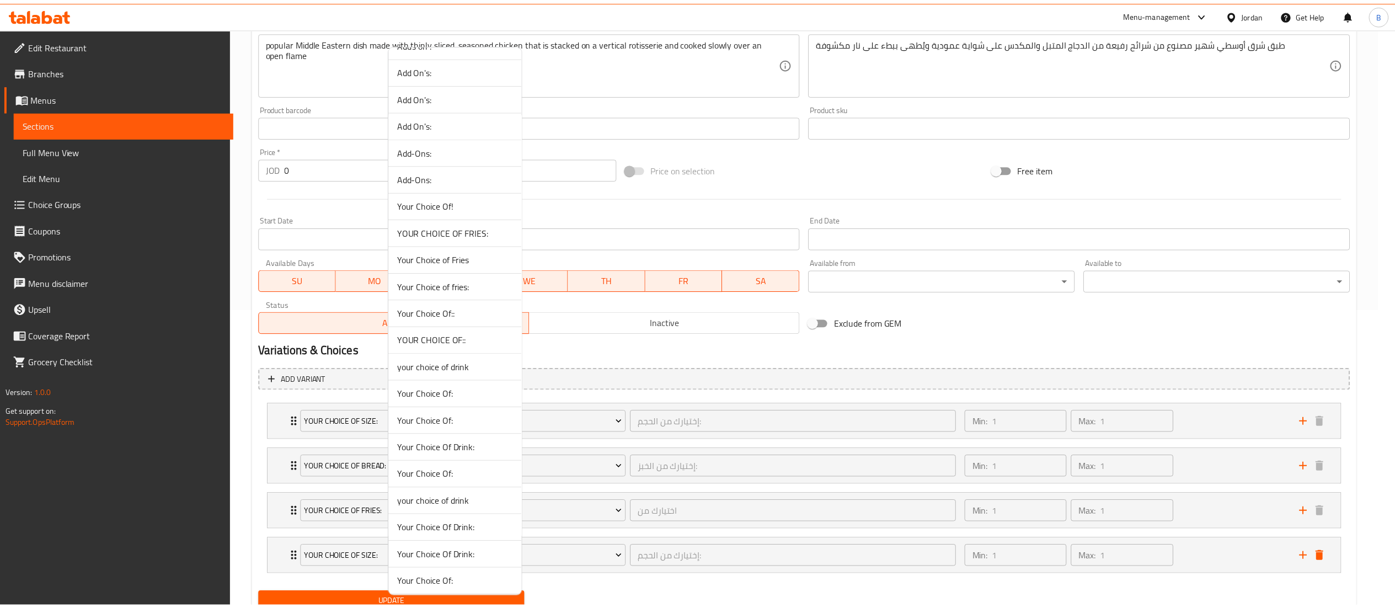
scroll to position [662, 0]
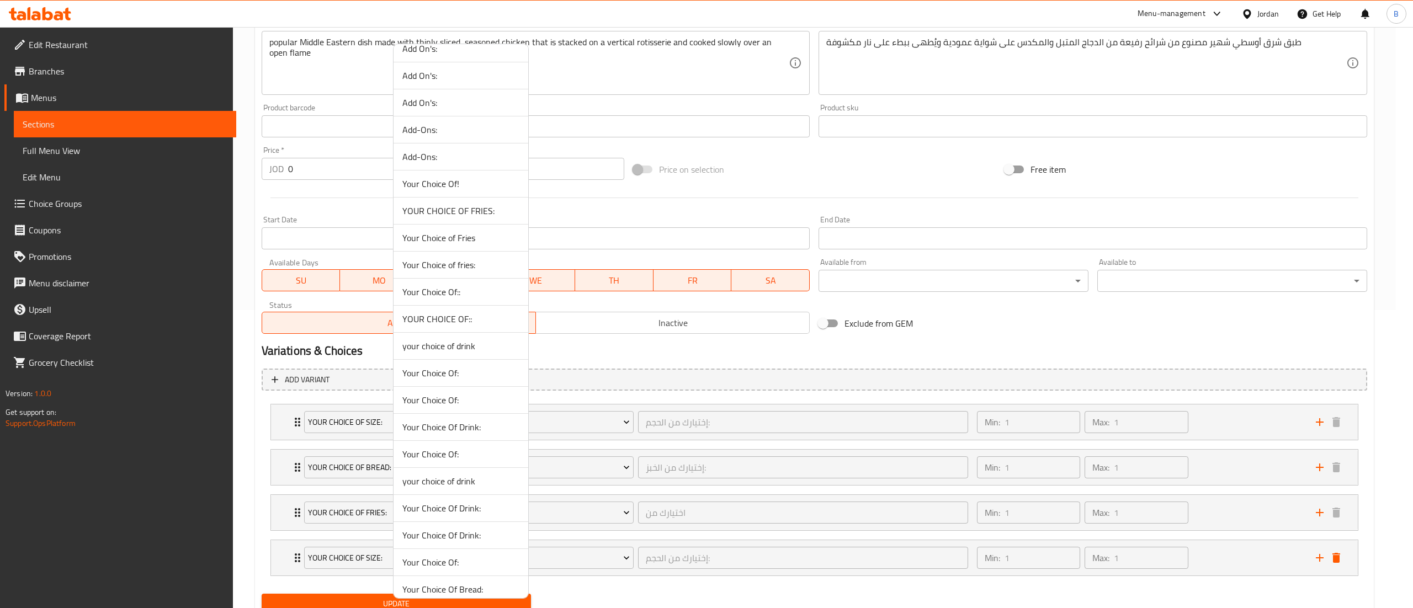
click at [473, 326] on span "YOUR CHOICE OF::" at bounding box center [460, 318] width 117 height 13
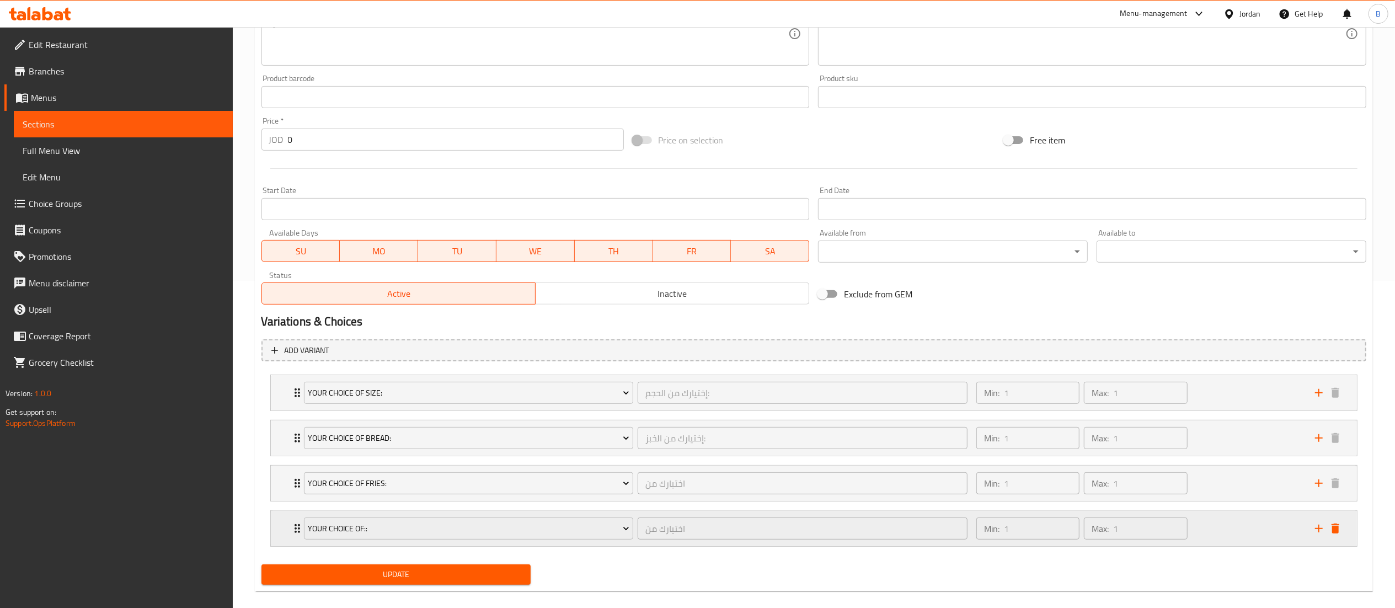
scroll to position [343, 0]
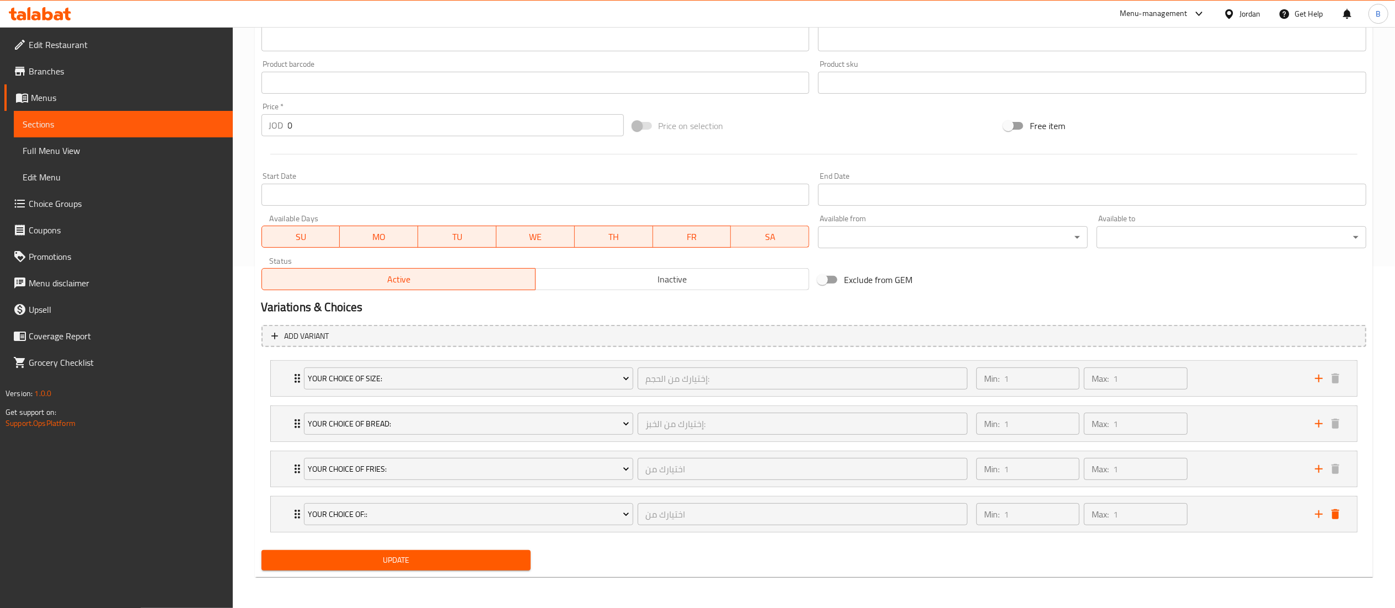
click at [413, 564] on span "Update" at bounding box center [396, 560] width 252 height 14
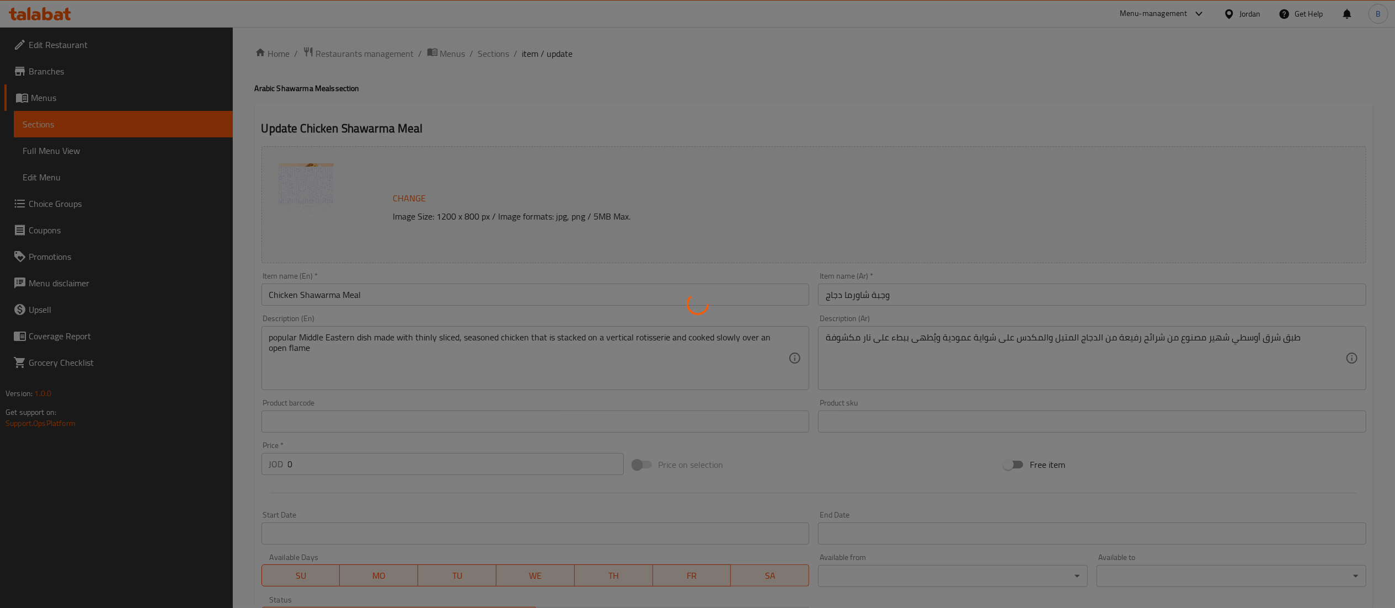
scroll to position [0, 0]
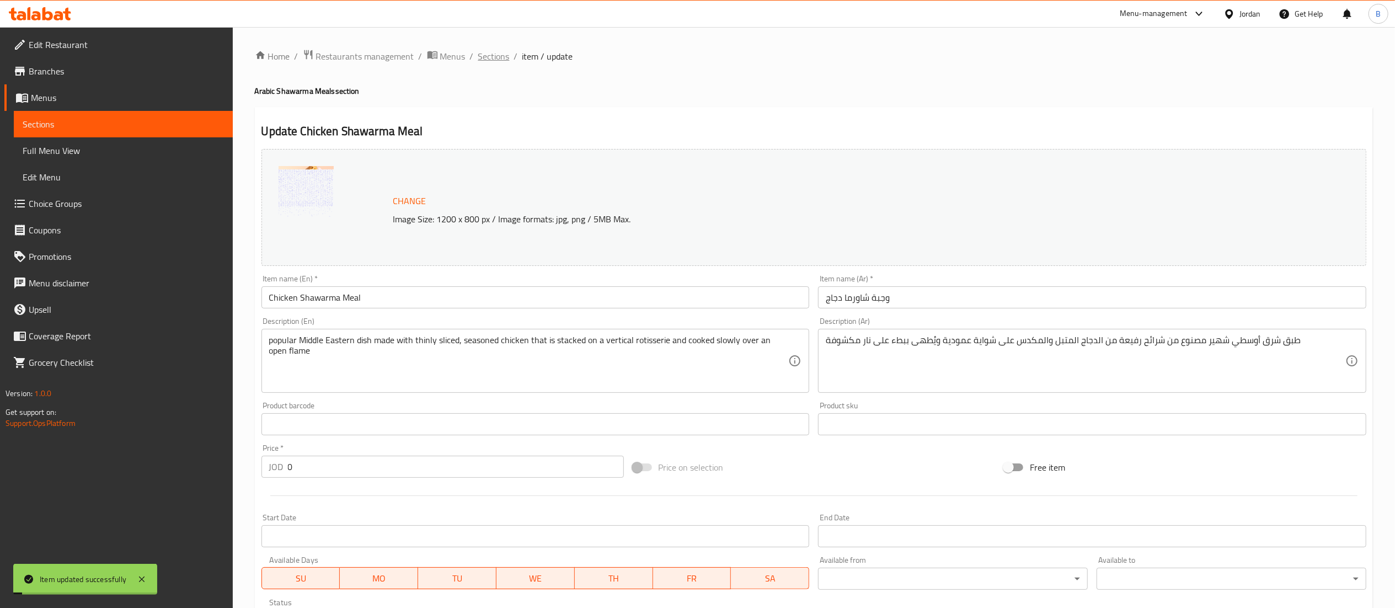
click at [497, 55] on span "Sections" at bounding box center [493, 56] width 31 height 13
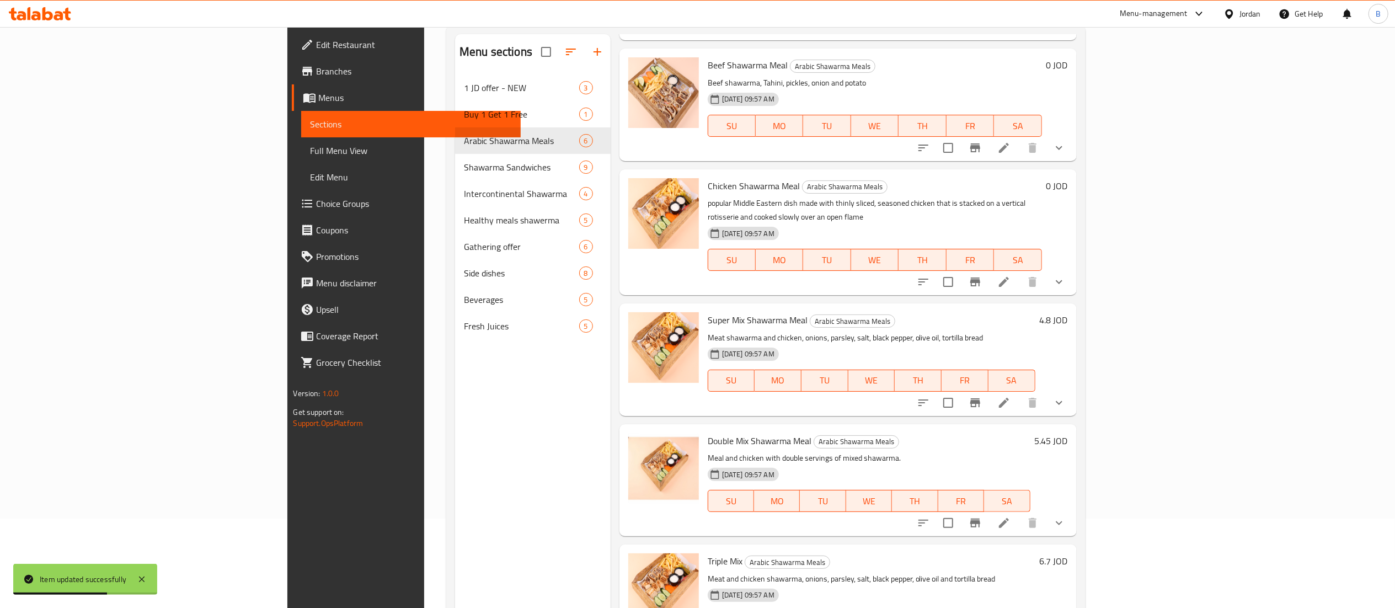
scroll to position [110, 0]
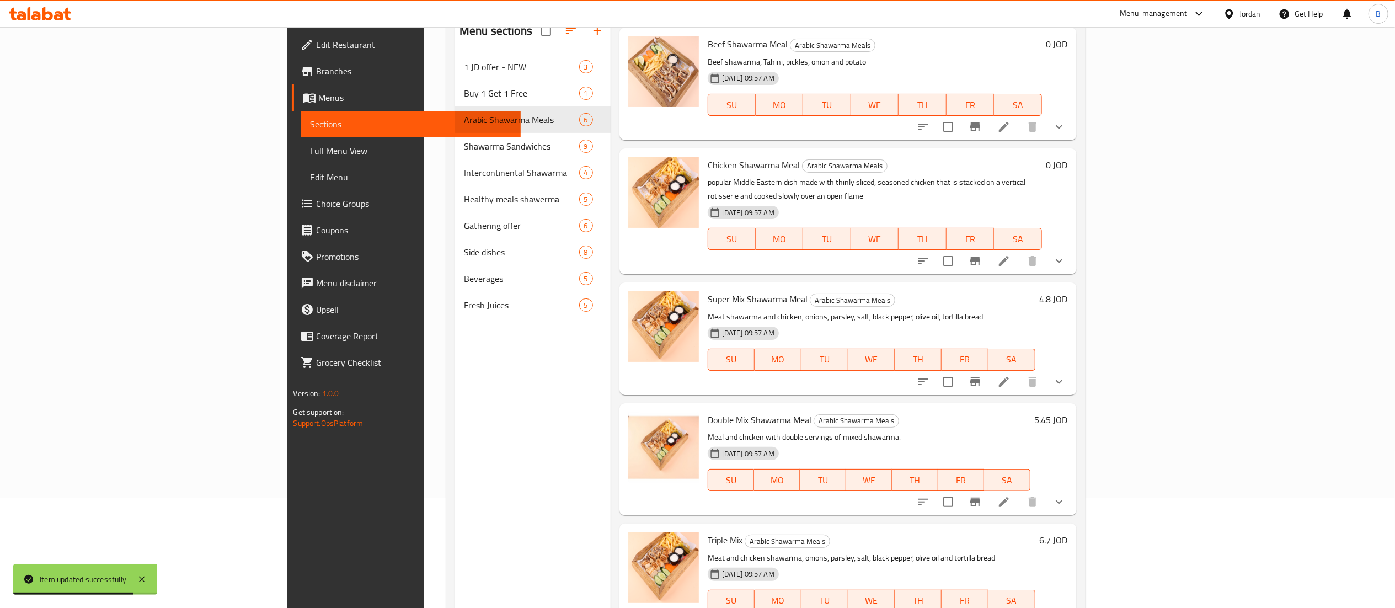
click at [1020, 372] on li at bounding box center [1004, 382] width 31 height 20
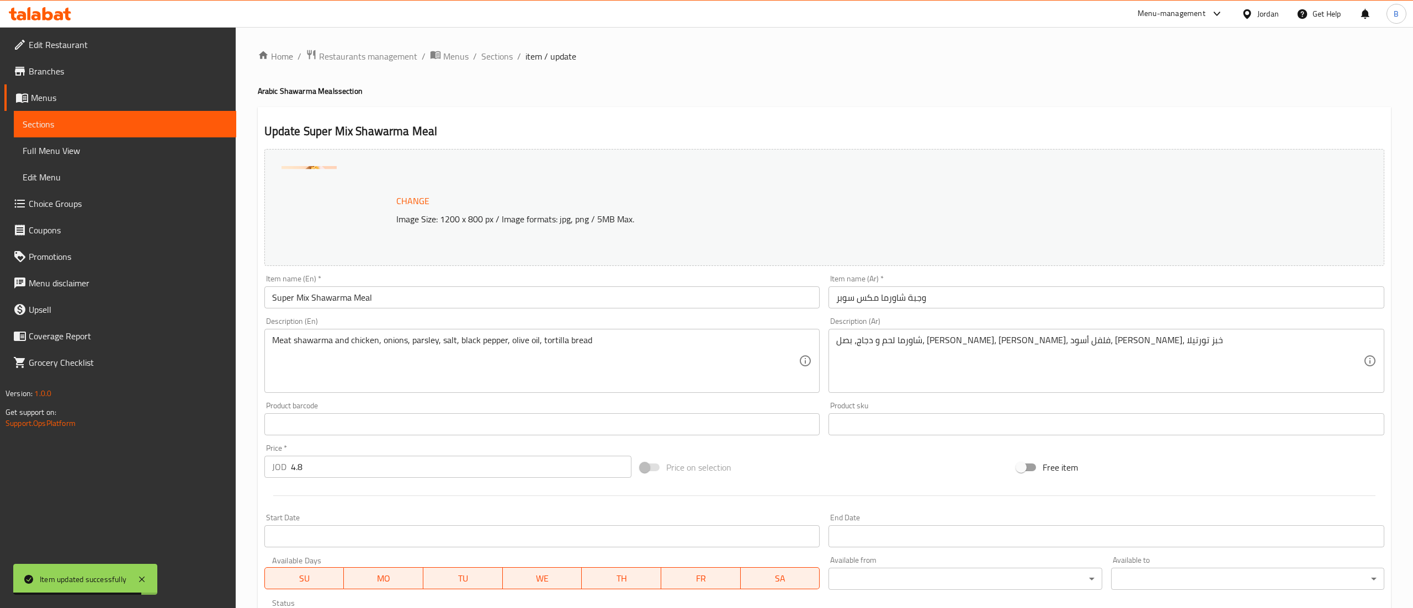
scroll to position [343, 0]
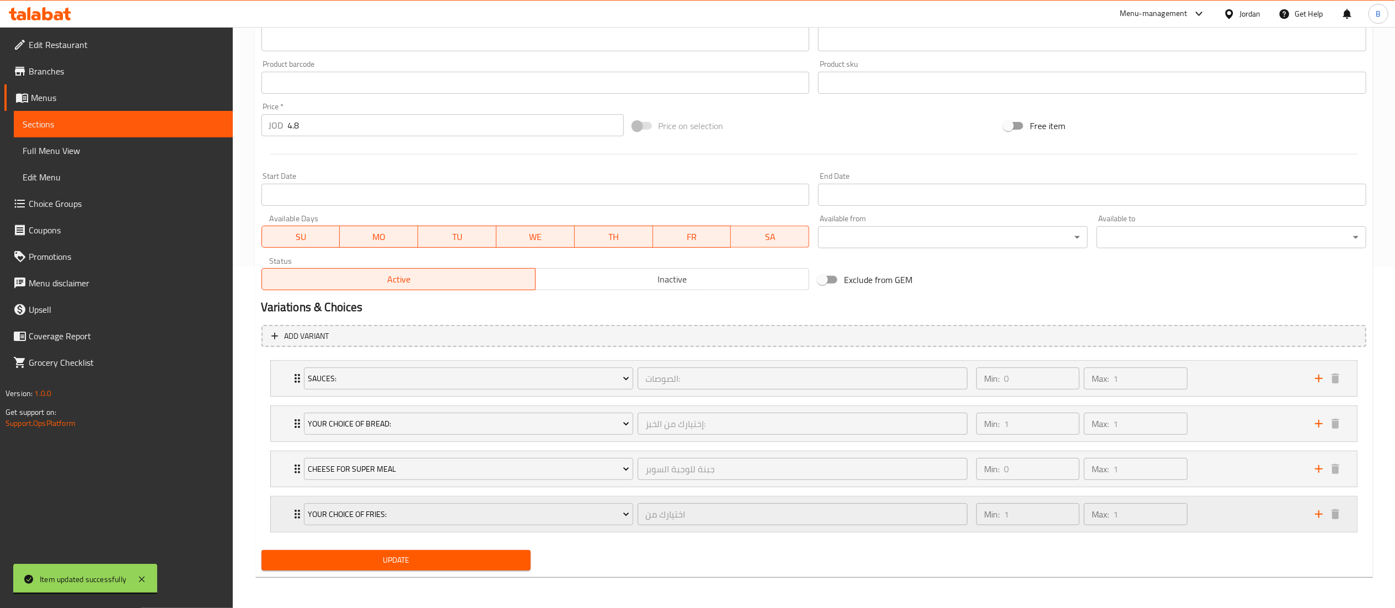
click at [1318, 518] on icon "add" at bounding box center [1319, 514] width 13 height 13
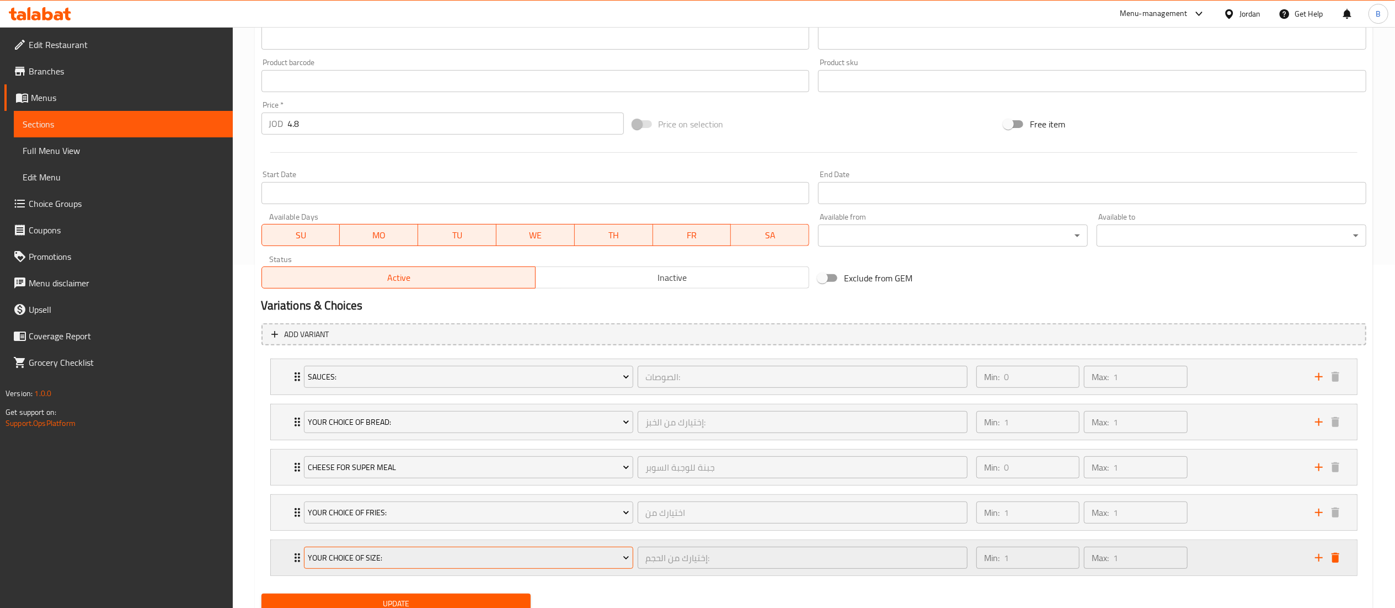
click at [544, 562] on span "Your Choice Of Size:" at bounding box center [469, 558] width 322 height 14
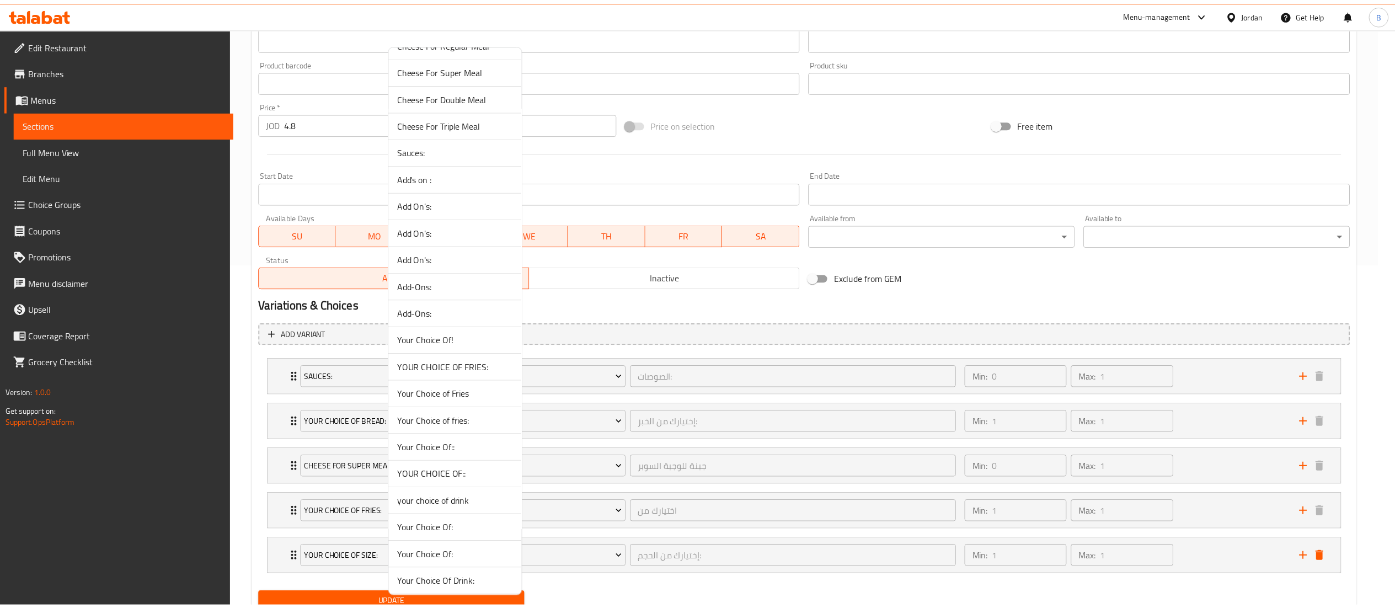
scroll to position [552, 0]
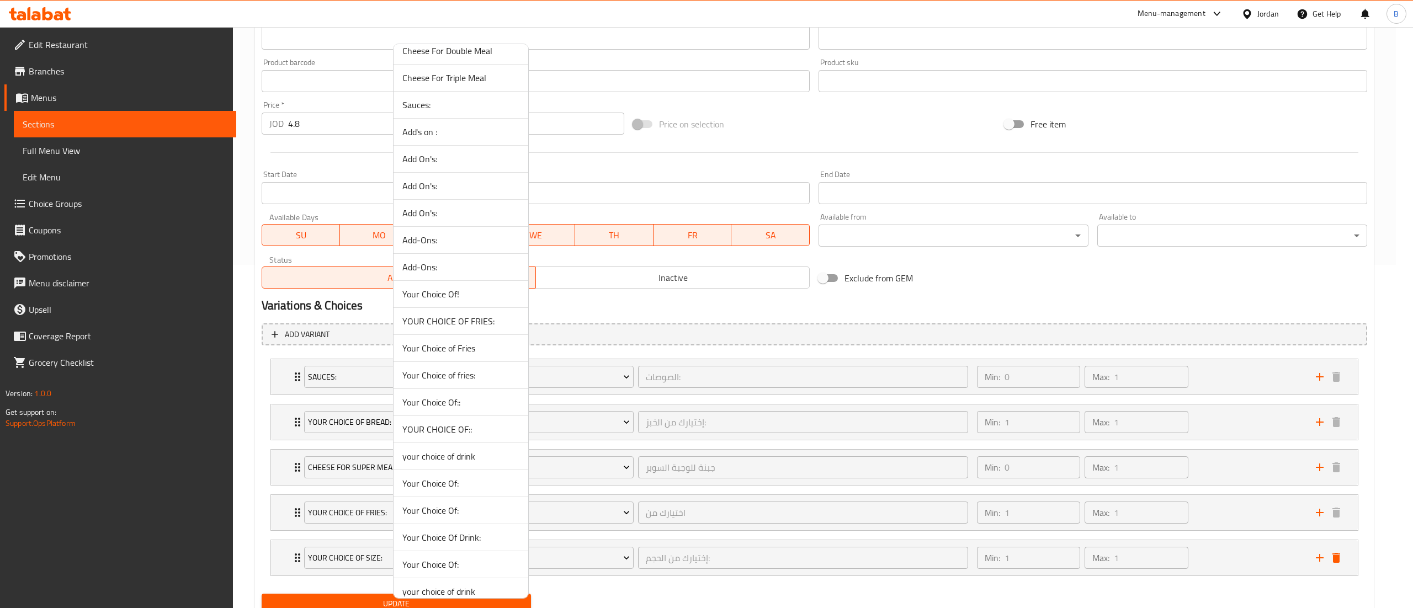
click at [466, 434] on span "YOUR CHOICE OF::" at bounding box center [460, 429] width 117 height 13
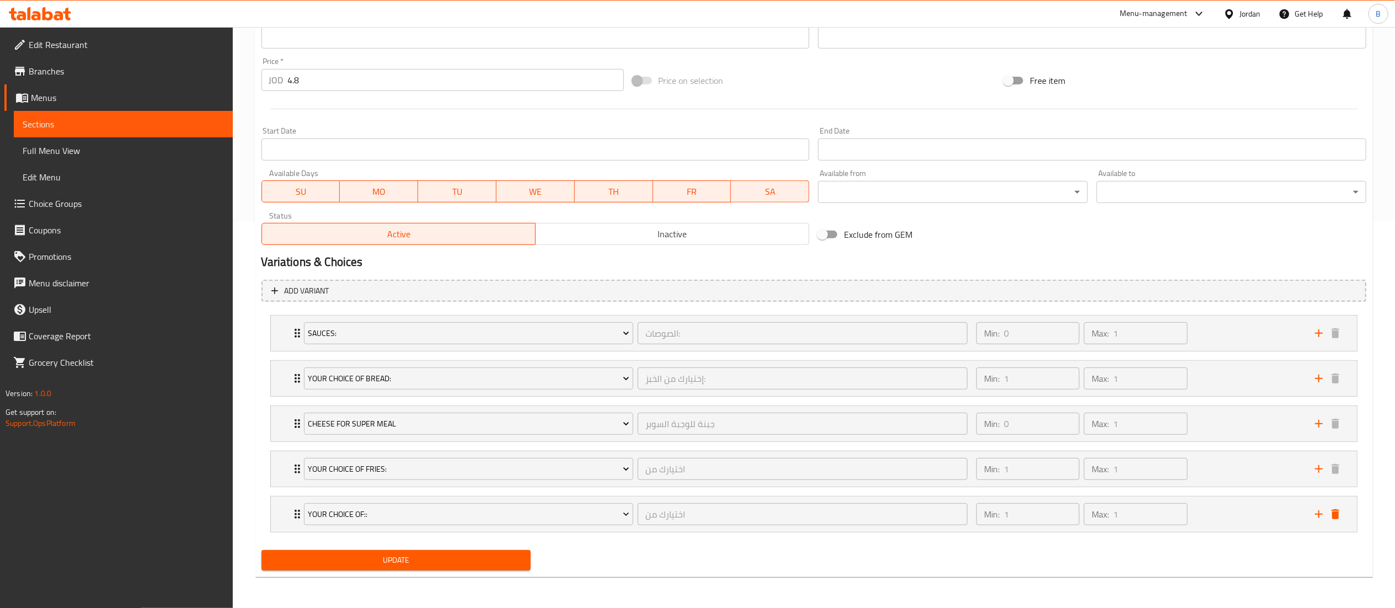
click at [411, 560] on span "Update" at bounding box center [396, 560] width 252 height 14
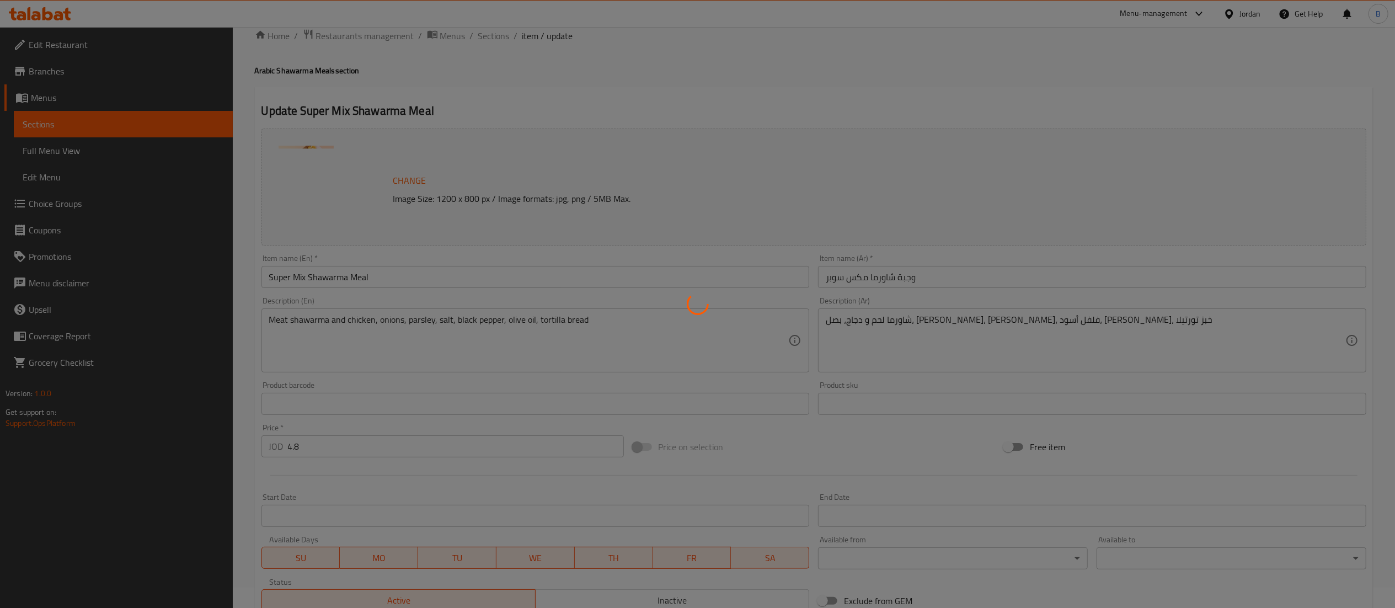
scroll to position [0, 0]
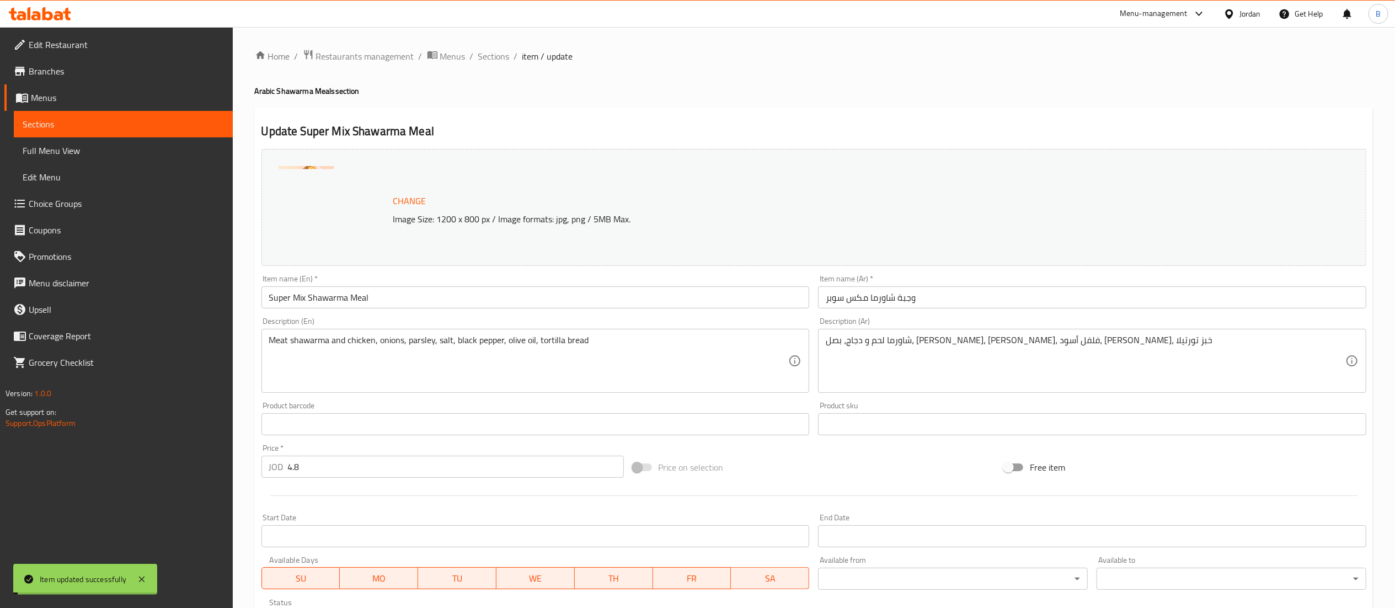
drag, startPoint x: 495, startPoint y: 55, endPoint x: 508, endPoint y: 75, distance: 23.9
click at [495, 55] on span "Sections" at bounding box center [493, 56] width 31 height 13
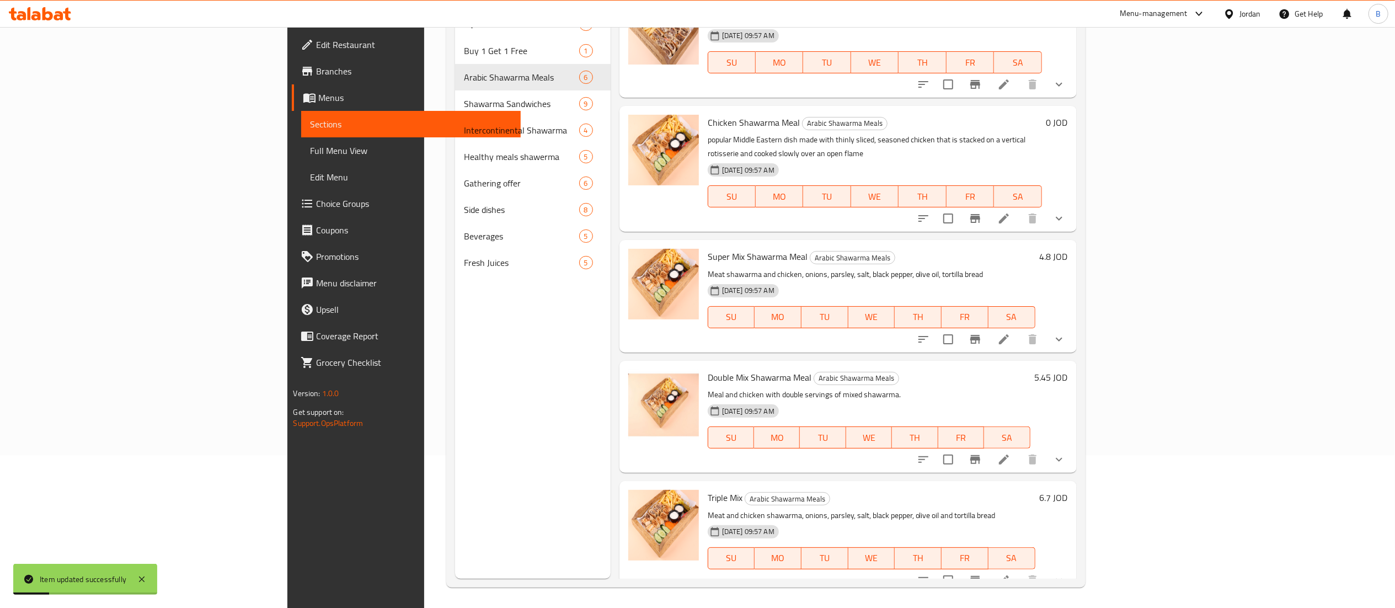
scroll to position [155, 0]
click at [1011, 451] on icon at bounding box center [1004, 457] width 13 height 13
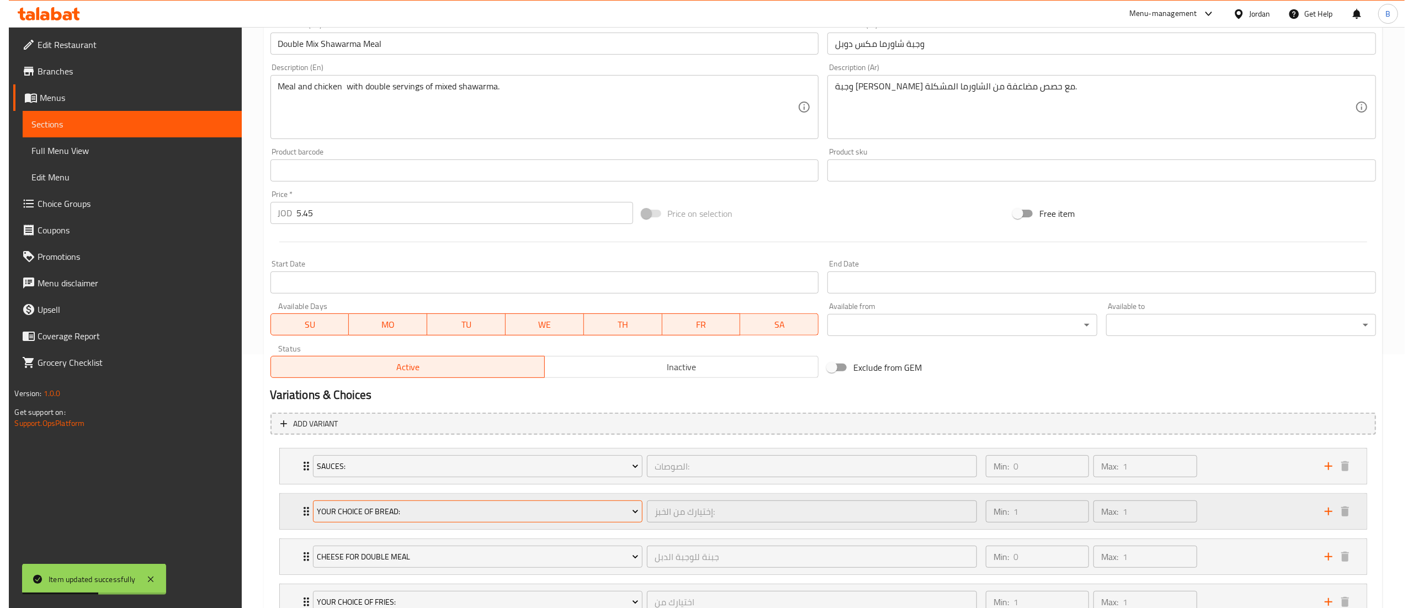
scroll to position [343, 0]
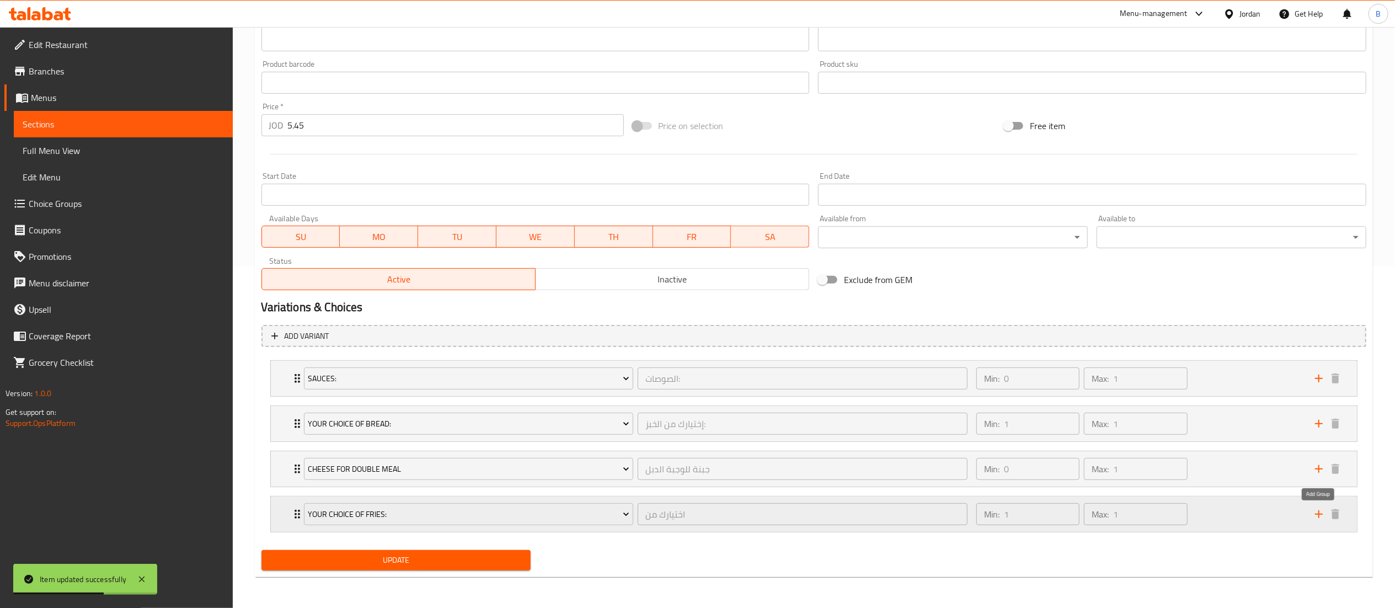
click at [1320, 518] on icon "add" at bounding box center [1319, 514] width 13 height 13
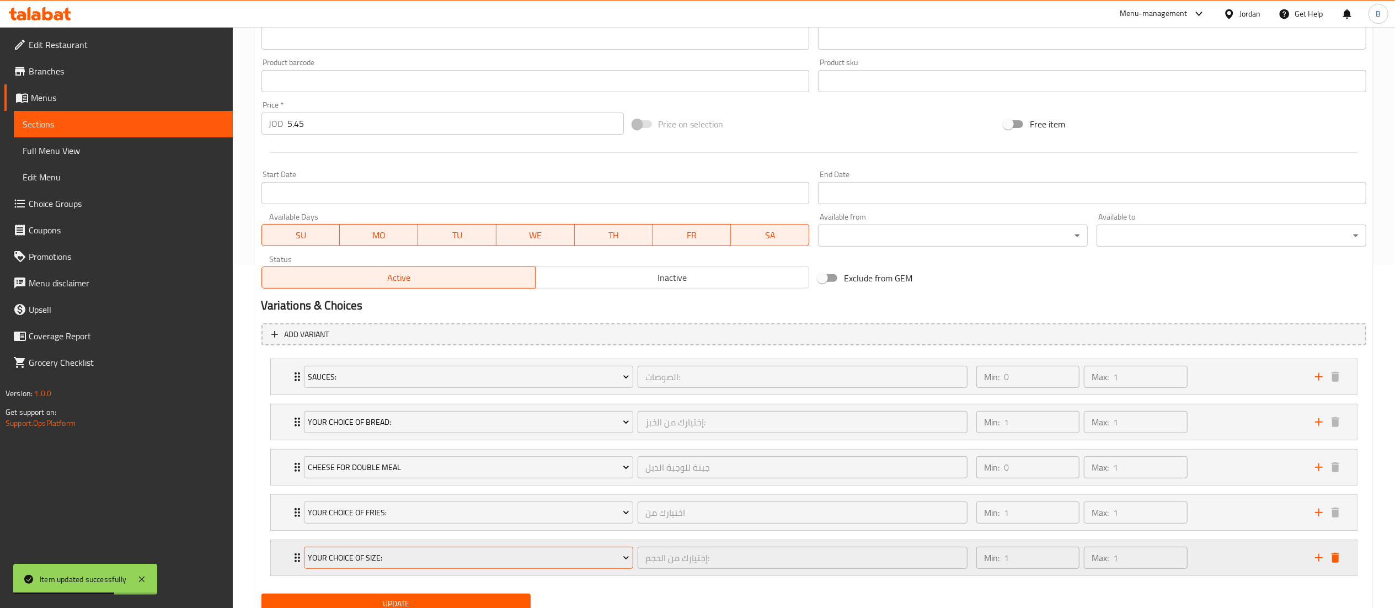
click at [388, 563] on span "Your Choice Of Size:" at bounding box center [469, 558] width 322 height 14
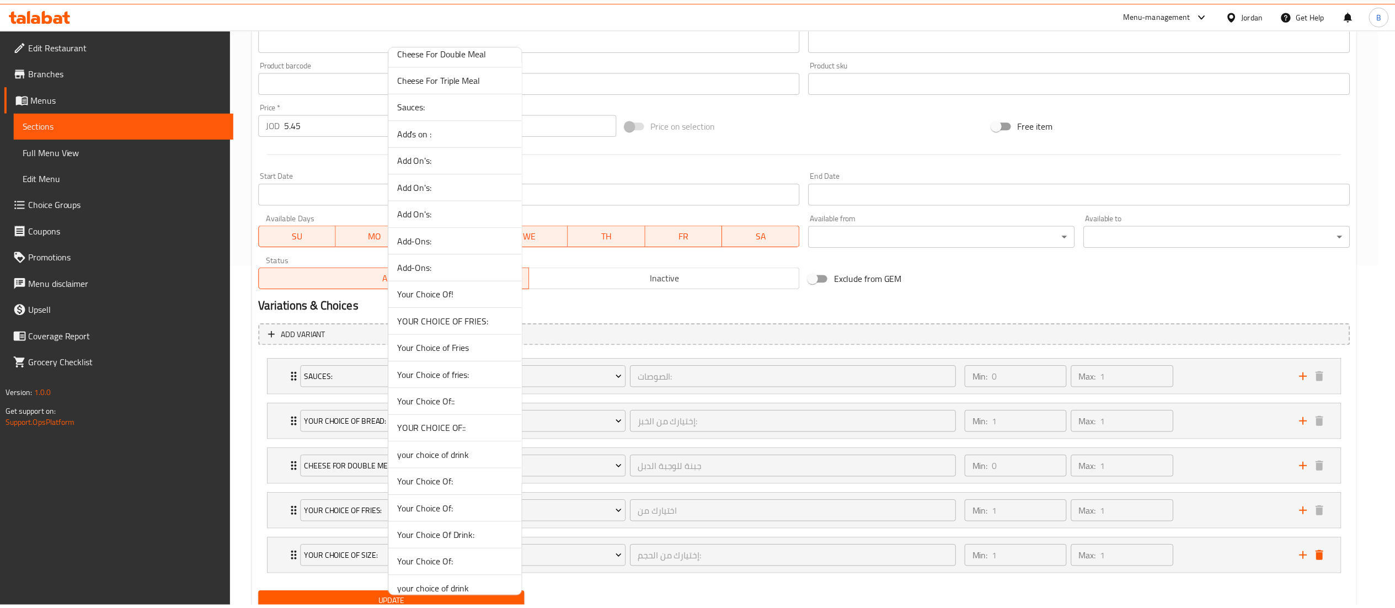
scroll to position [662, 0]
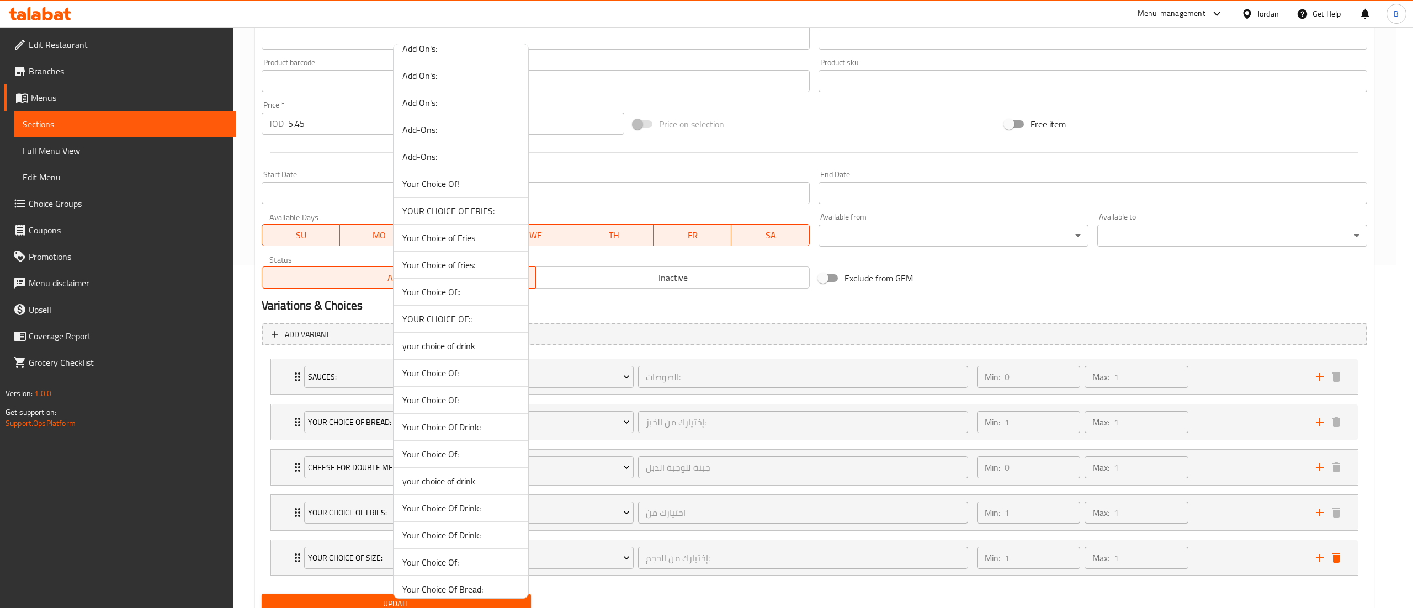
click at [470, 326] on span "YOUR CHOICE OF::" at bounding box center [460, 318] width 117 height 13
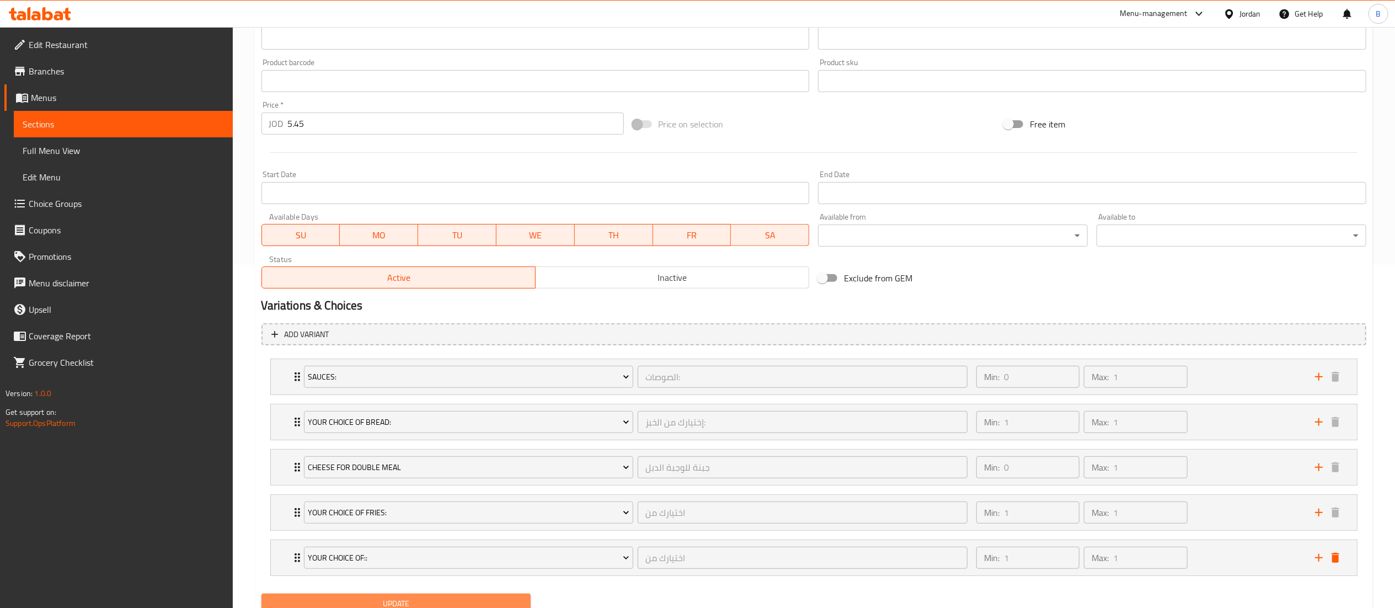
click at [411, 599] on span "Update" at bounding box center [396, 604] width 252 height 14
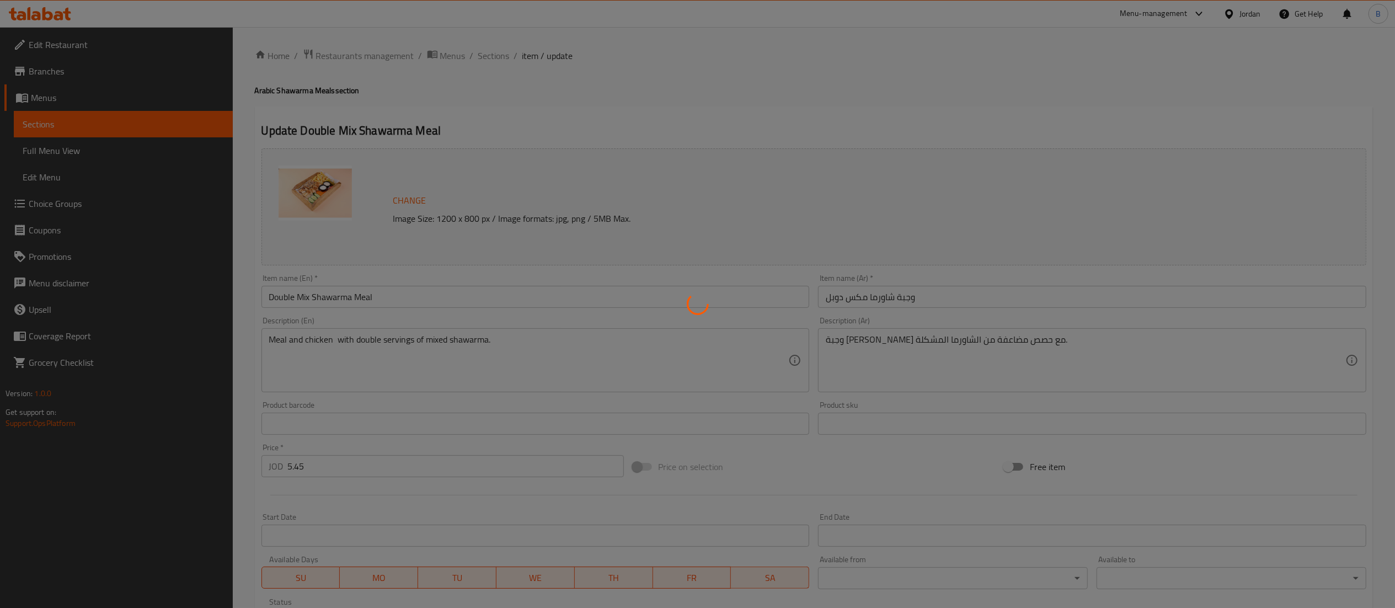
scroll to position [0, 0]
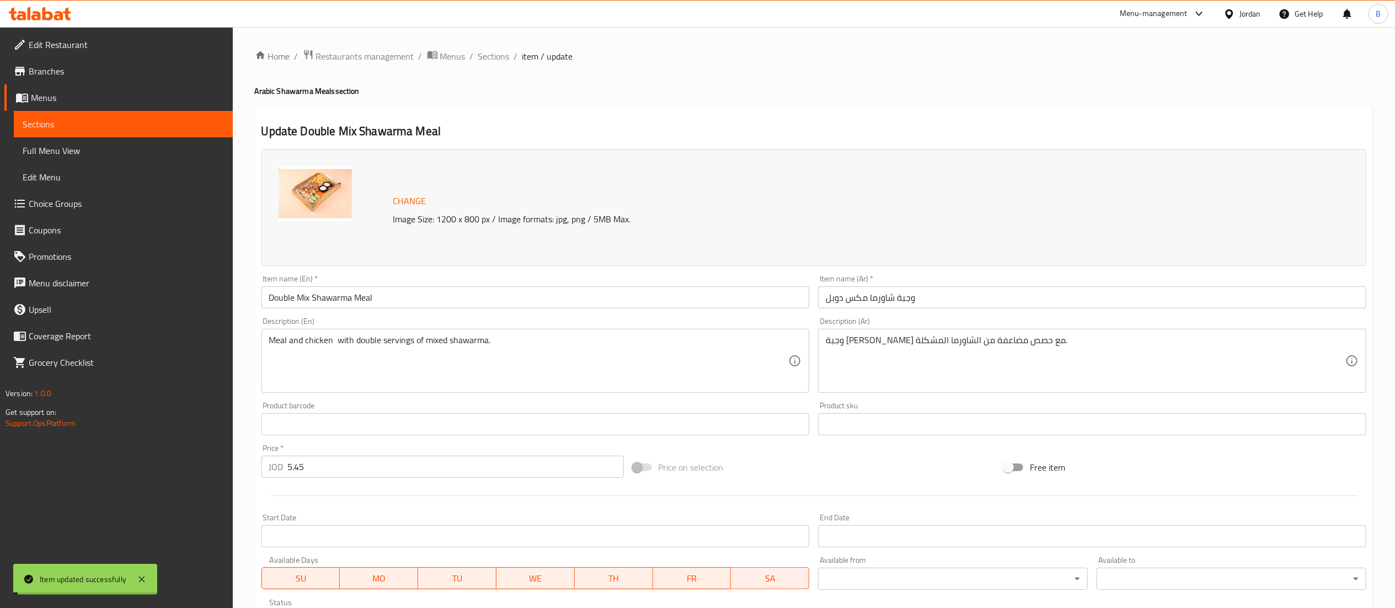
drag, startPoint x: 497, startPoint y: 57, endPoint x: 504, endPoint y: 66, distance: 11.4
click at [497, 57] on span "Sections" at bounding box center [493, 56] width 31 height 13
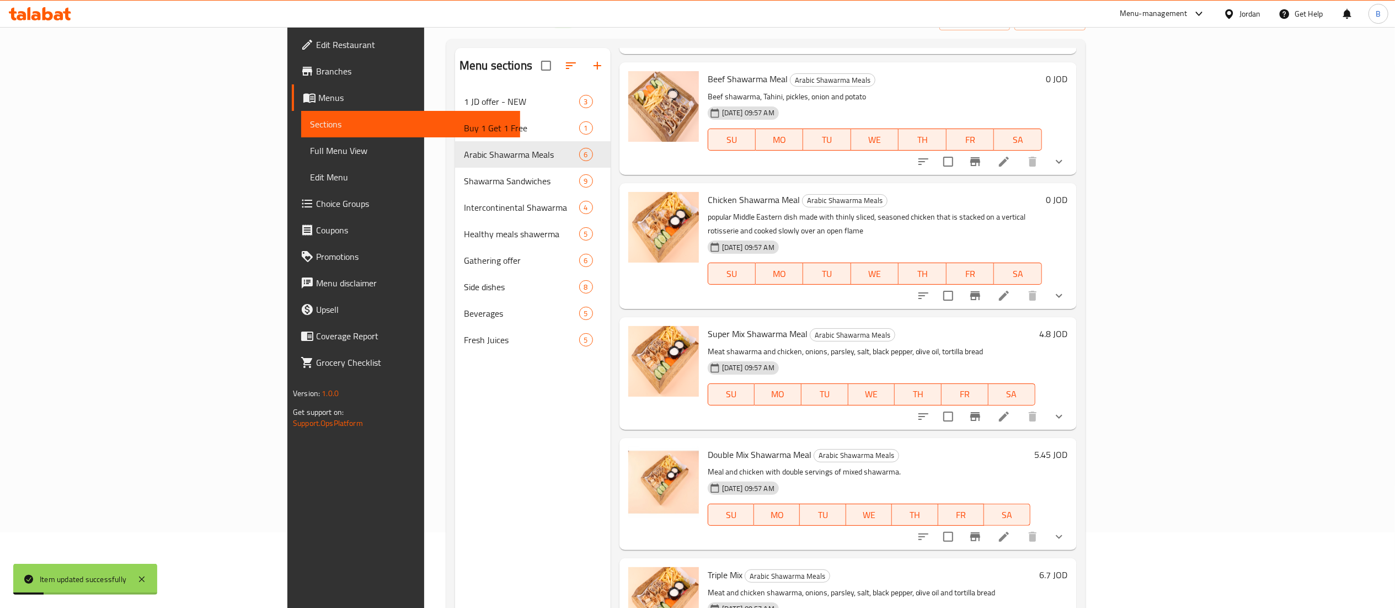
scroll to position [155, 0]
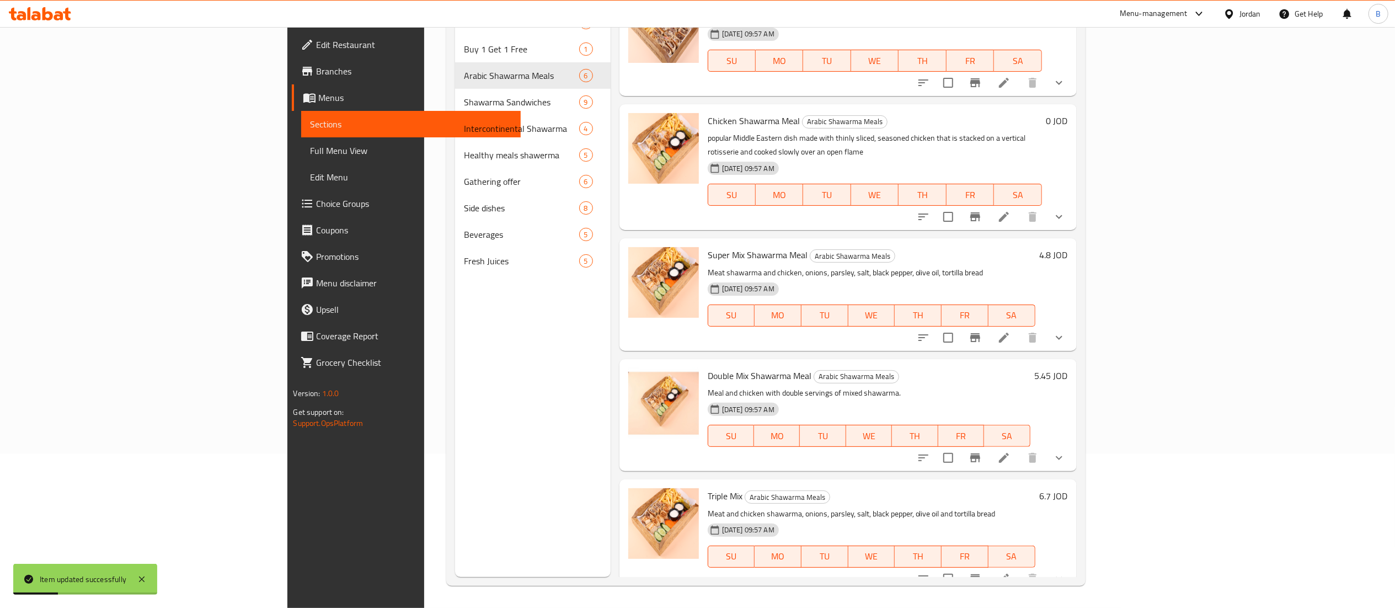
click at [1011, 572] on icon at bounding box center [1004, 578] width 13 height 13
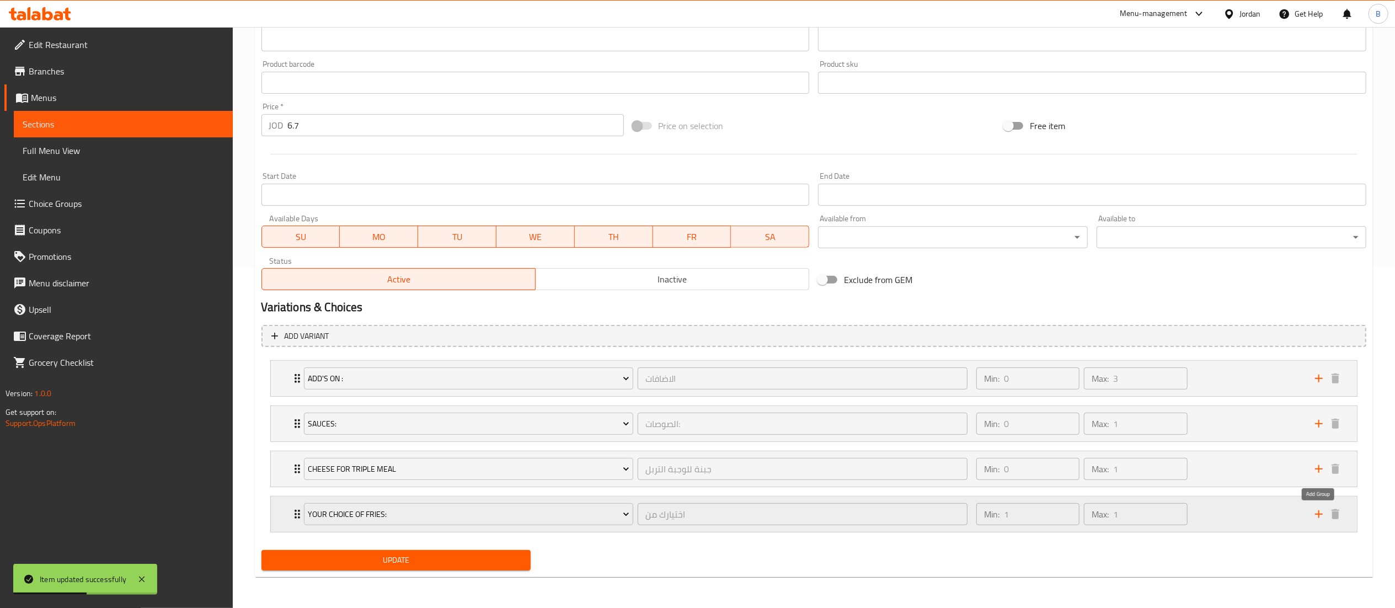
click at [1316, 515] on icon "add" at bounding box center [1319, 514] width 13 height 13
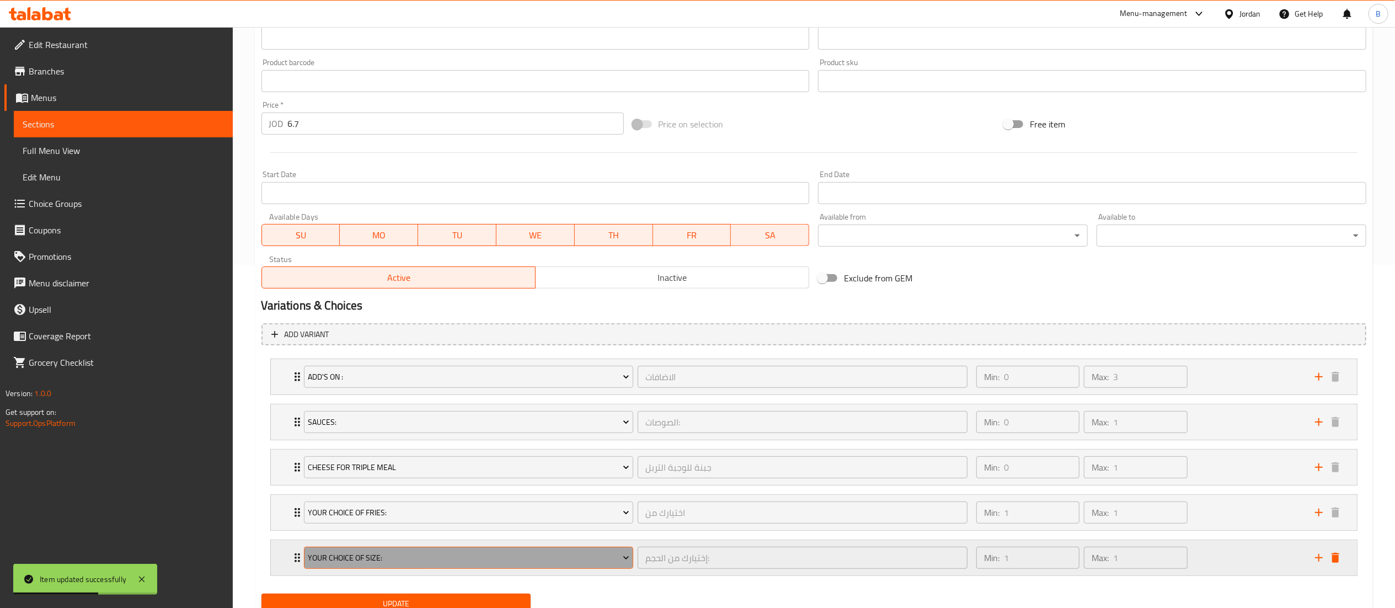
click at [405, 558] on span "Your Choice Of Size:" at bounding box center [469, 558] width 322 height 14
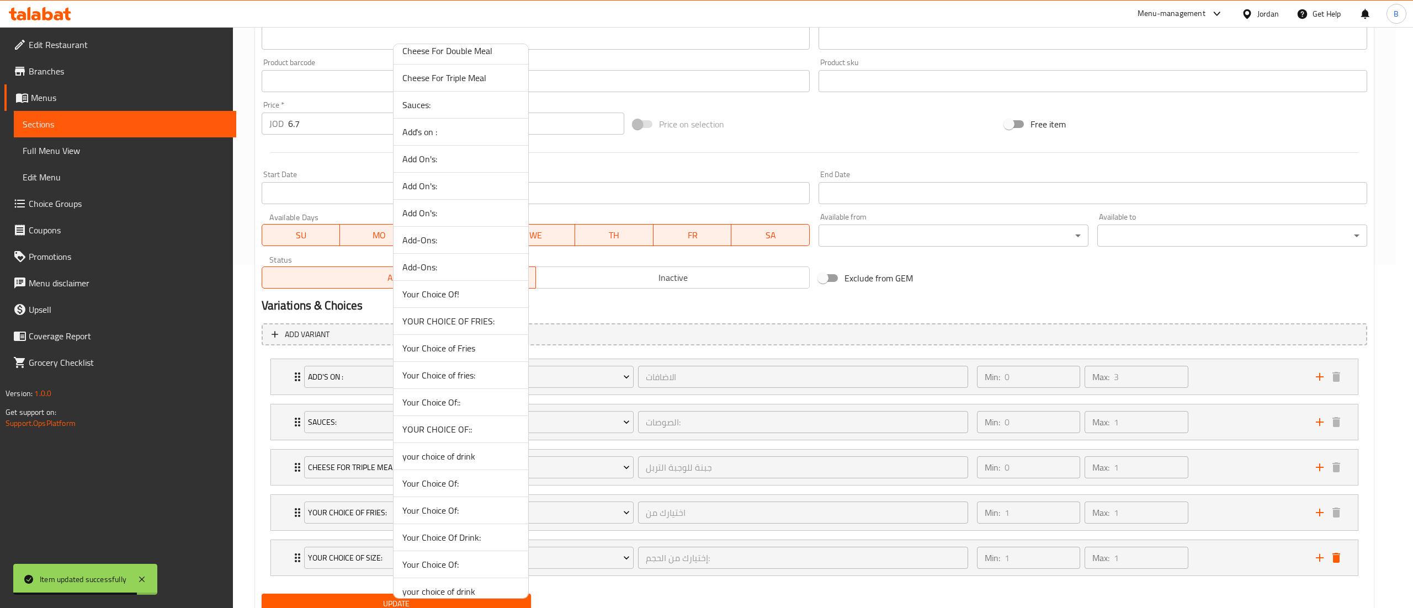
click at [480, 436] on span "YOUR CHOICE OF::" at bounding box center [460, 429] width 117 height 13
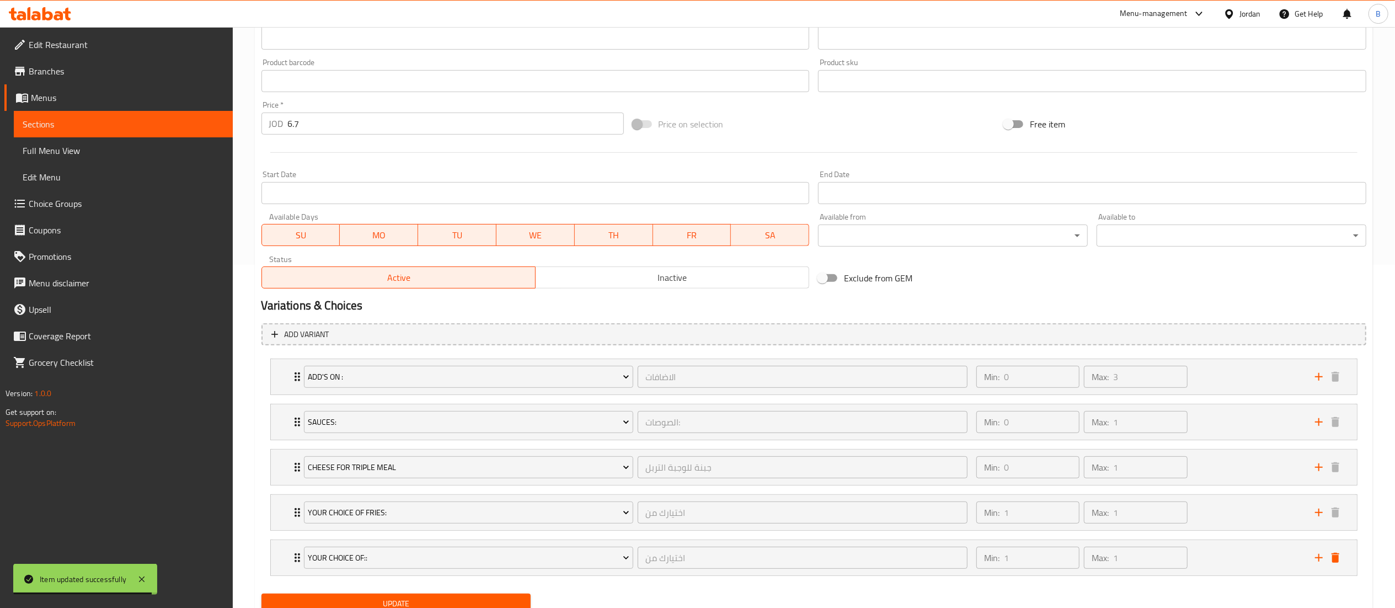
click at [431, 596] on button "Update" at bounding box center [397, 604] width 270 height 20
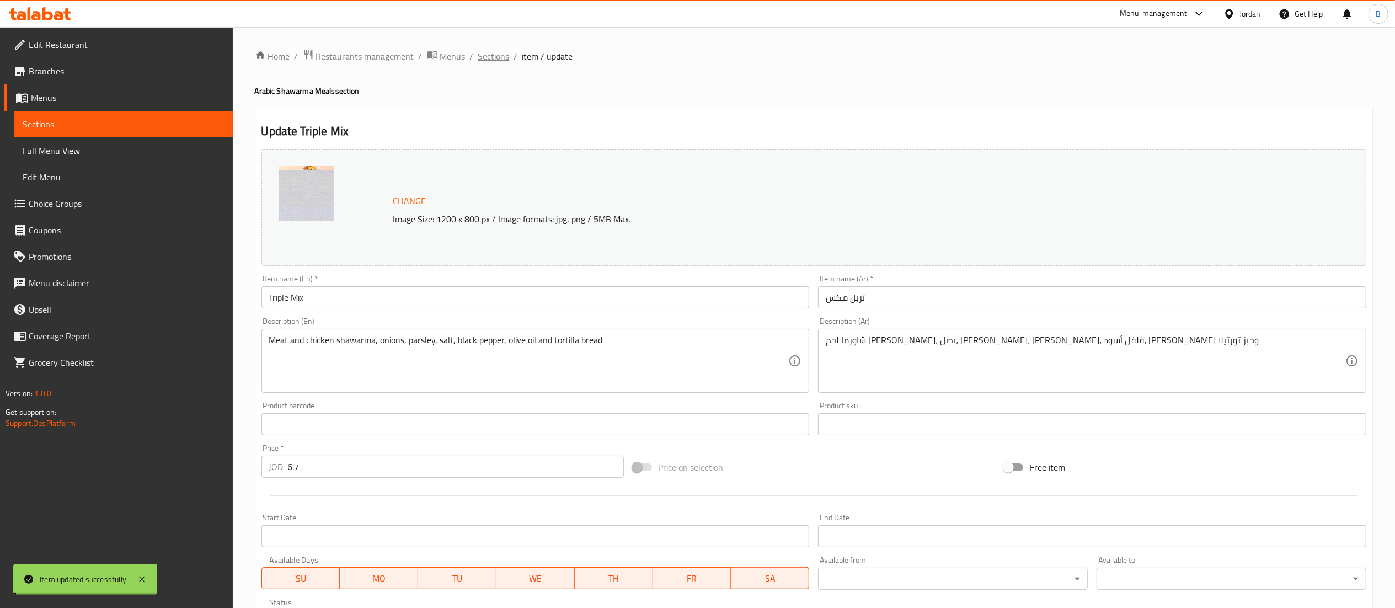
click at [488, 57] on span "Sections" at bounding box center [493, 56] width 31 height 13
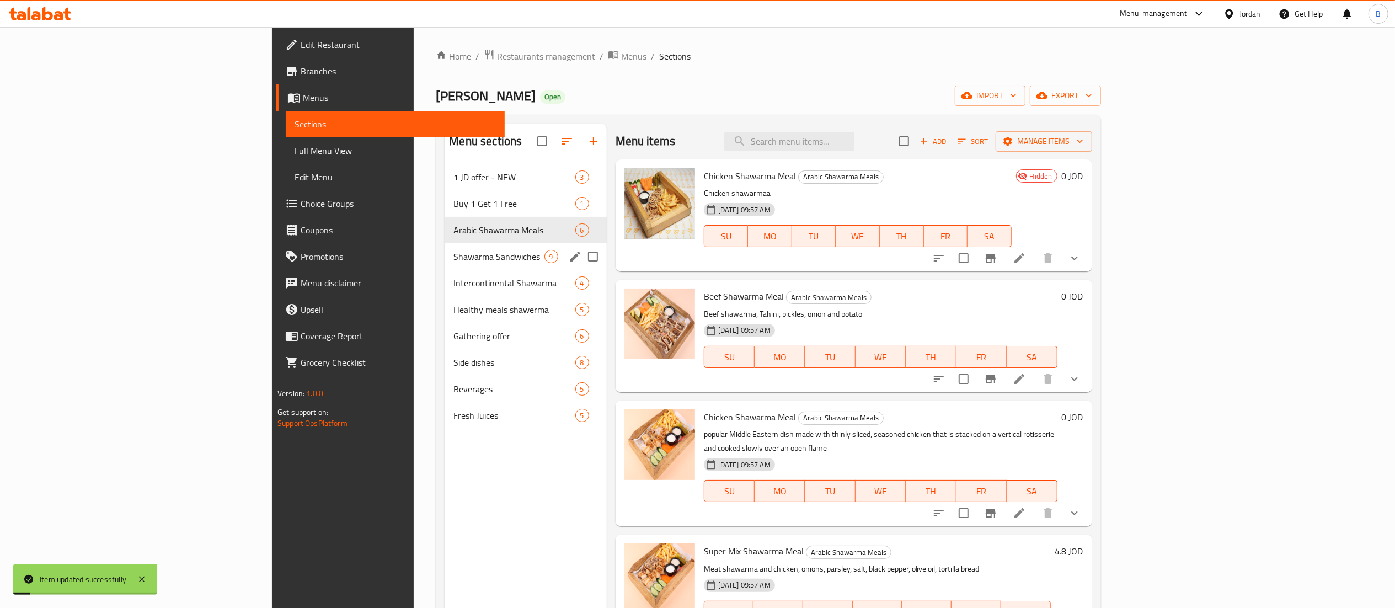
click at [445, 247] on div "Shawarma Sandwiches 9" at bounding box center [526, 256] width 162 height 26
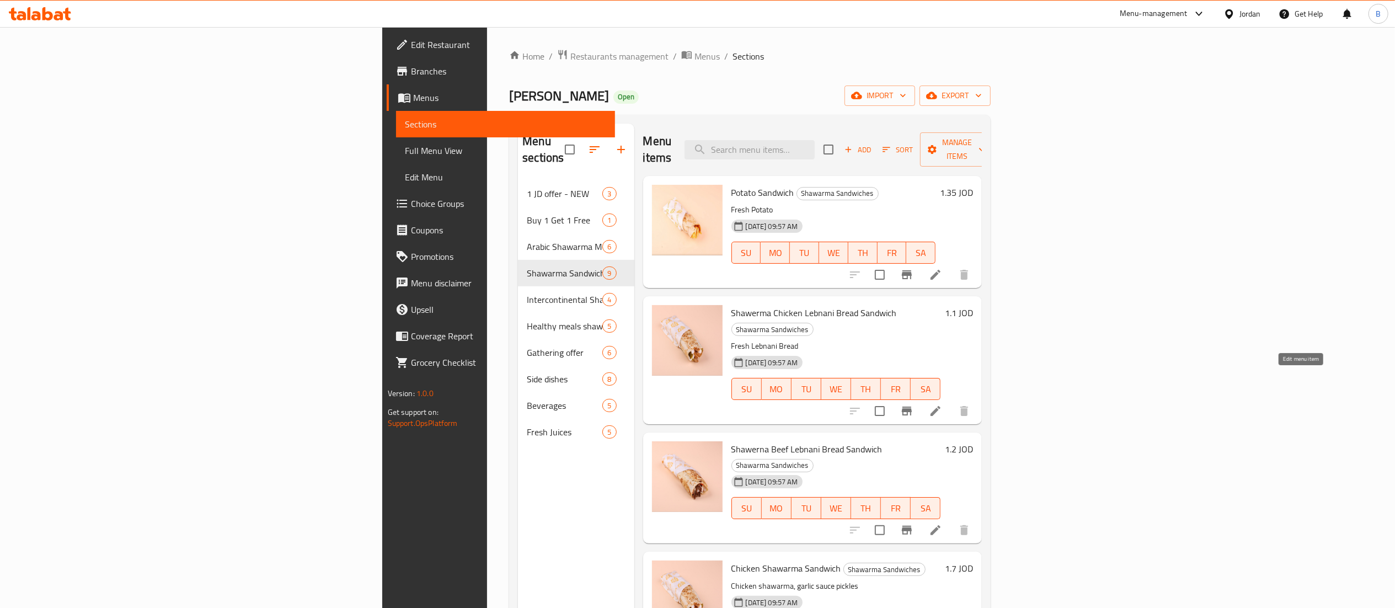
click at [942, 404] on icon at bounding box center [935, 410] width 13 height 13
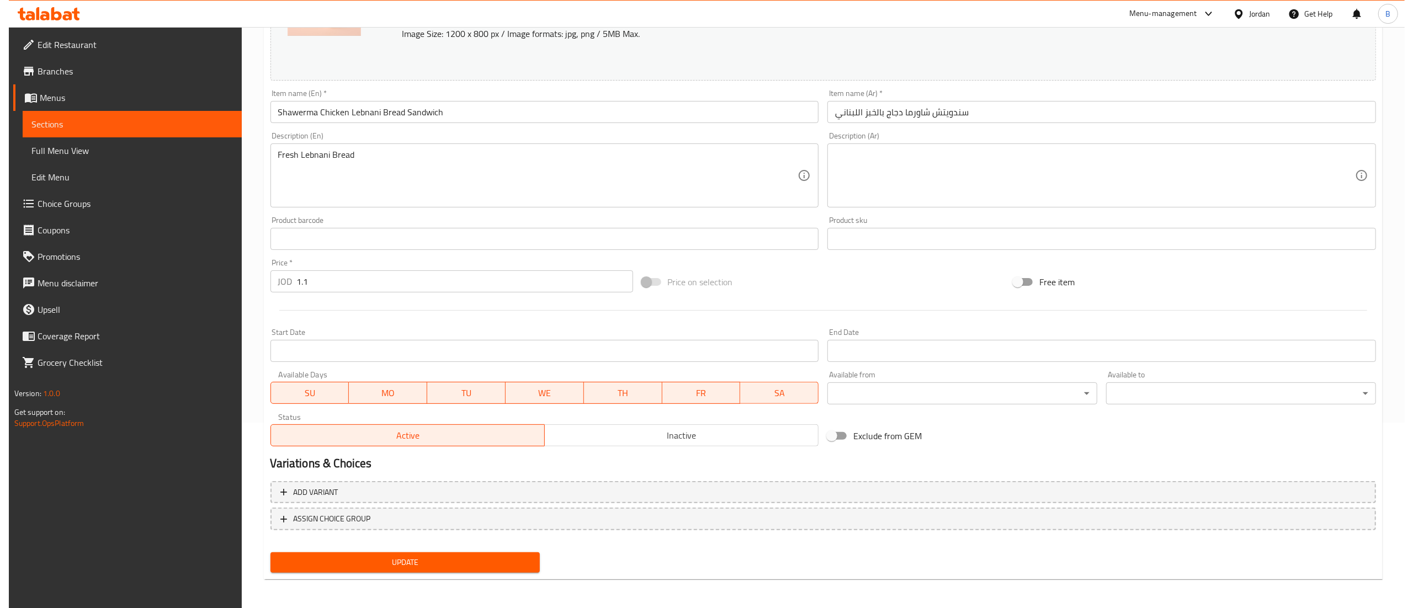
scroll to position [187, 0]
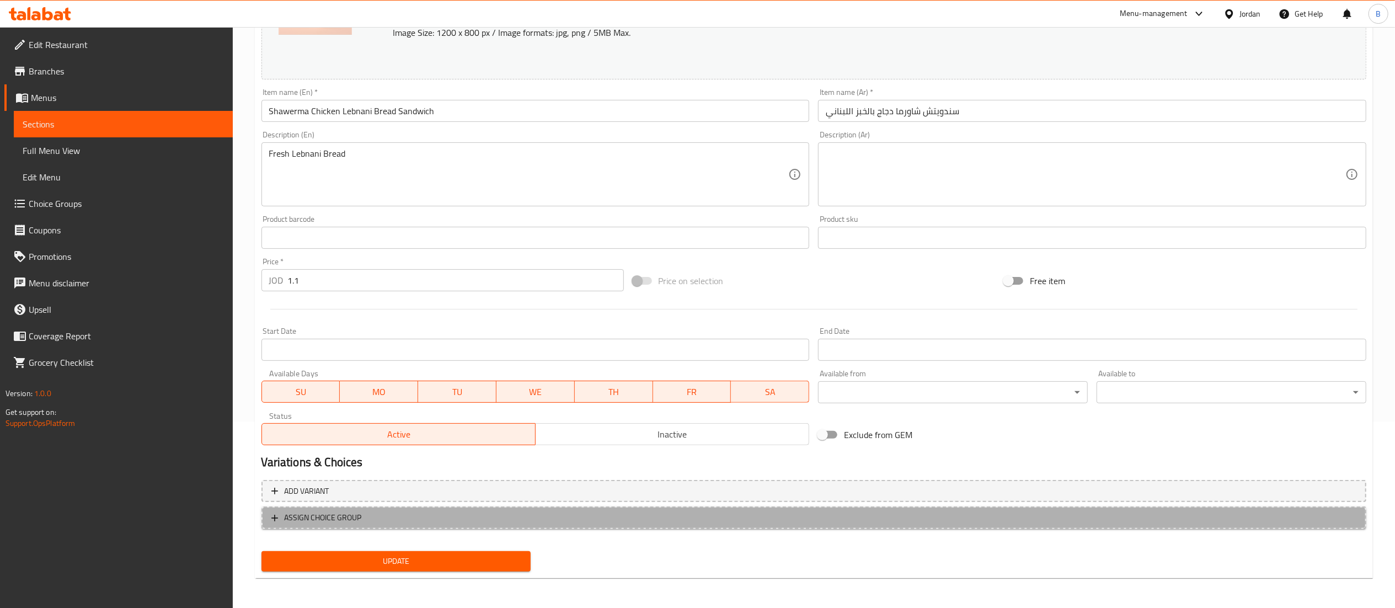
click at [340, 520] on span "ASSIGN CHOICE GROUP" at bounding box center [323, 518] width 77 height 14
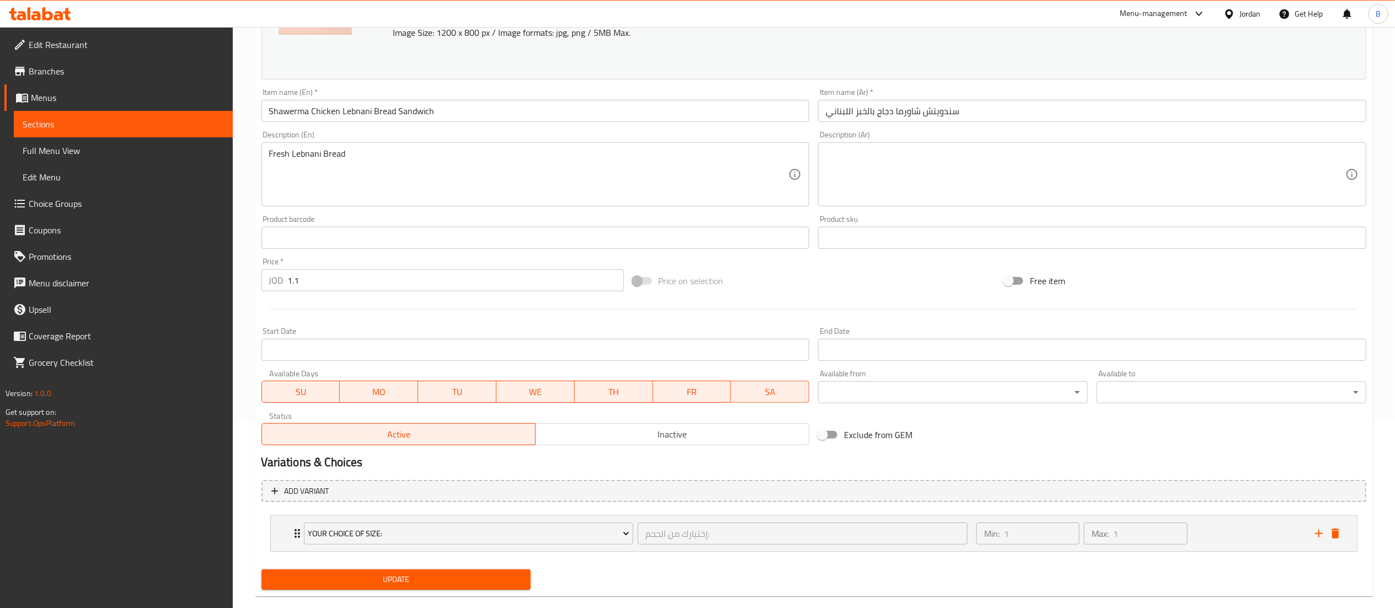
click at [389, 534] on span "Your Choice Of Size:" at bounding box center [469, 534] width 322 height 14
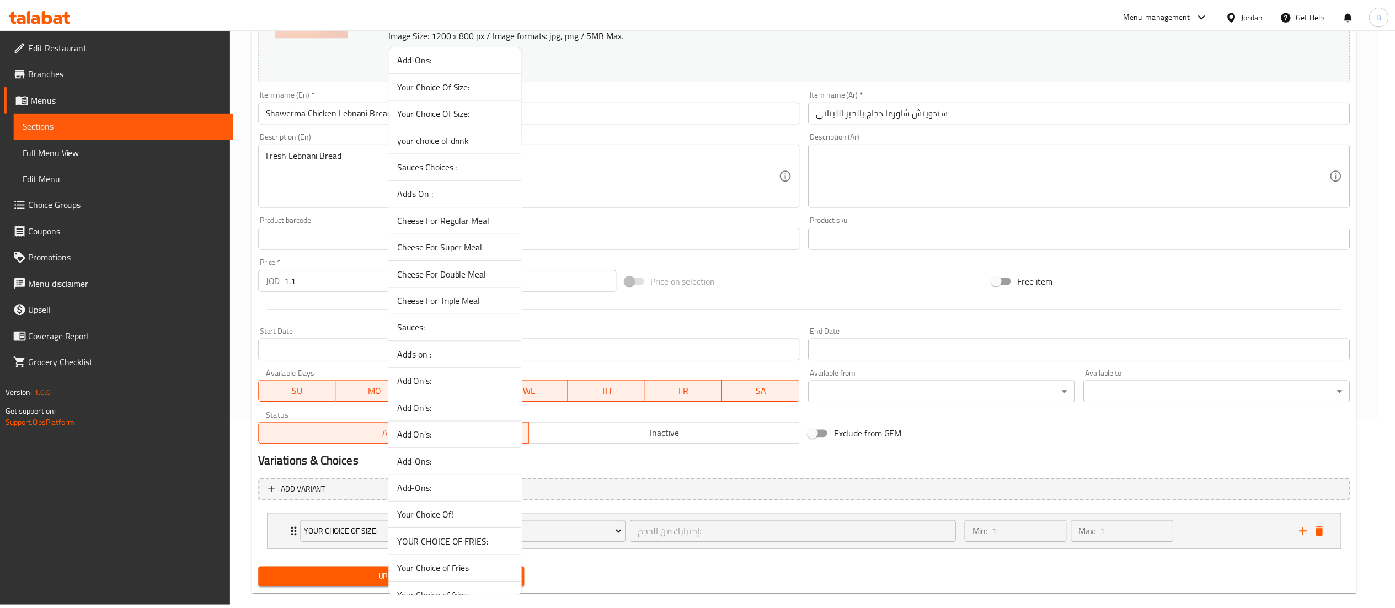
scroll to position [441, 0]
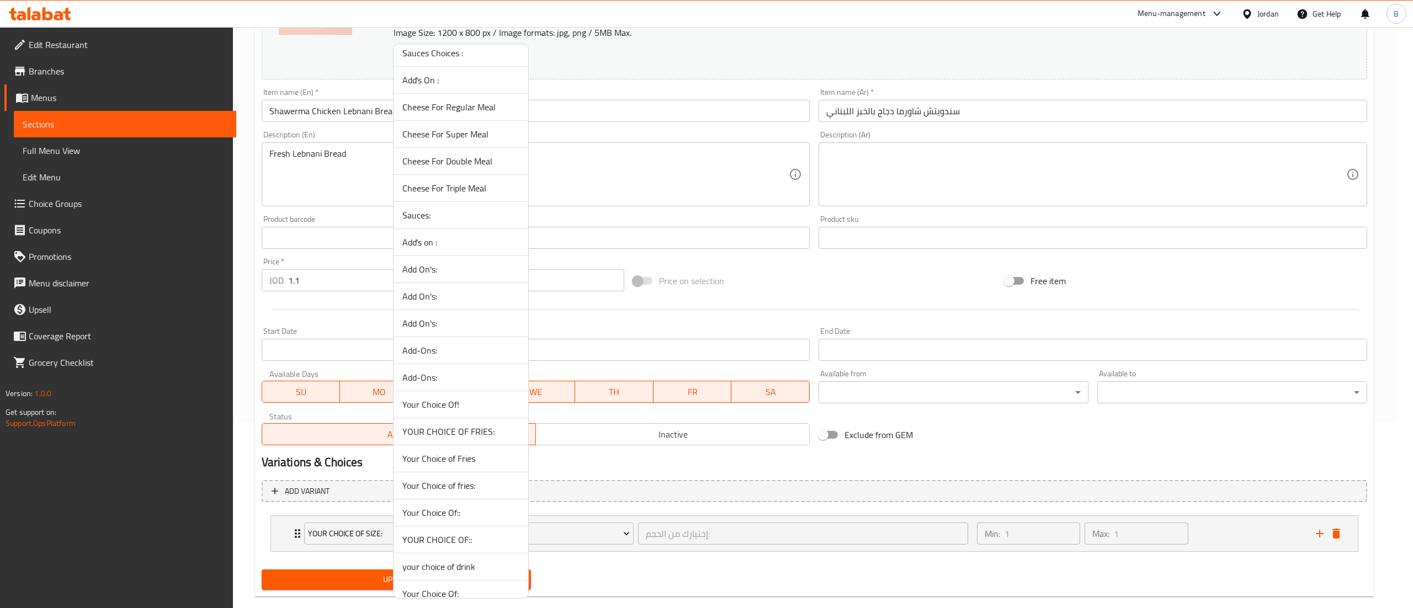
click at [481, 546] on span "YOUR CHOICE OF::" at bounding box center [460, 539] width 117 height 13
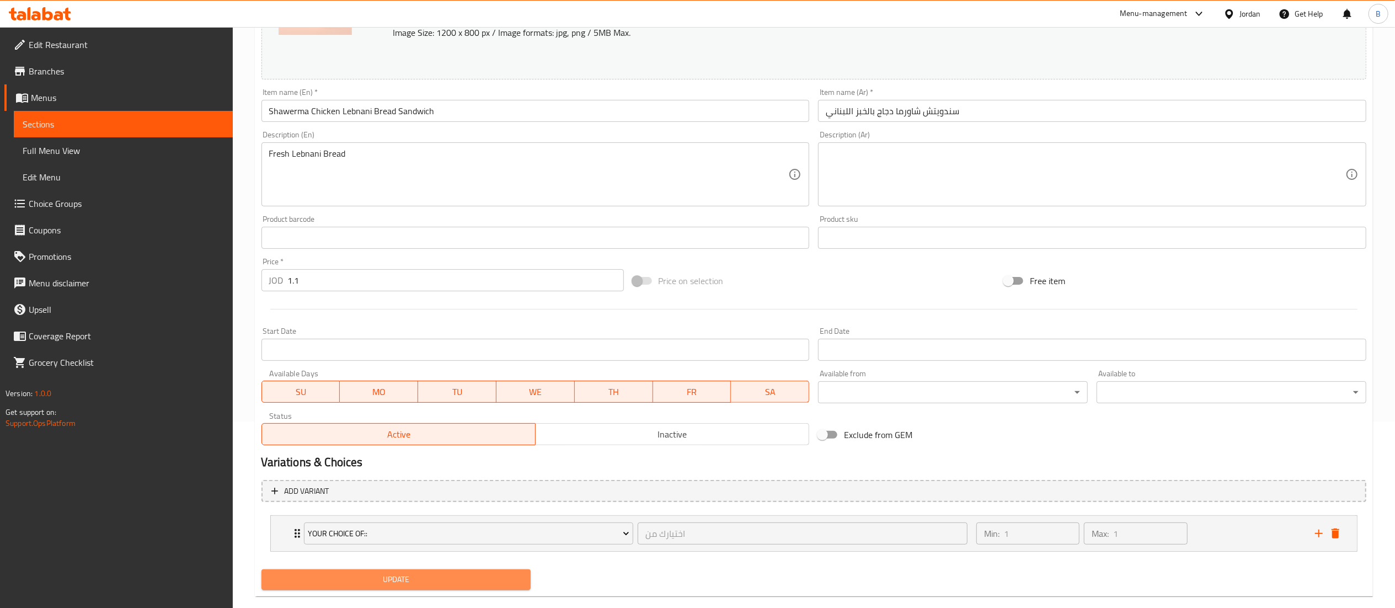
click at [429, 576] on span "Update" at bounding box center [396, 580] width 252 height 14
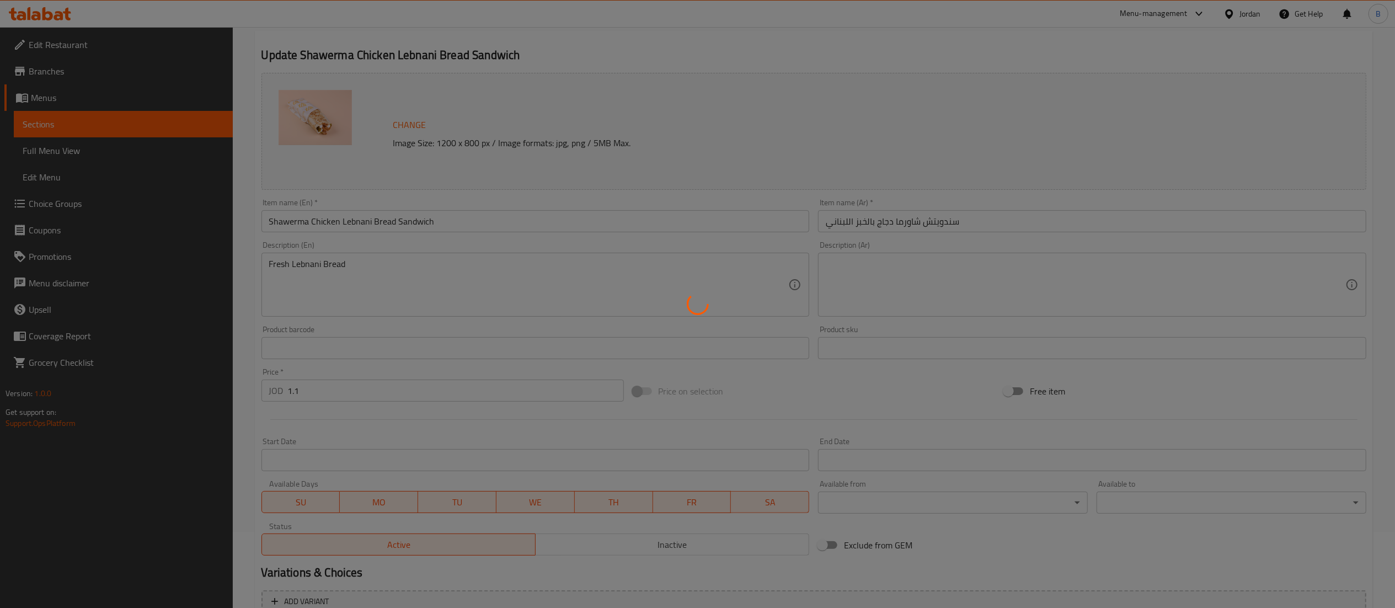
scroll to position [0, 0]
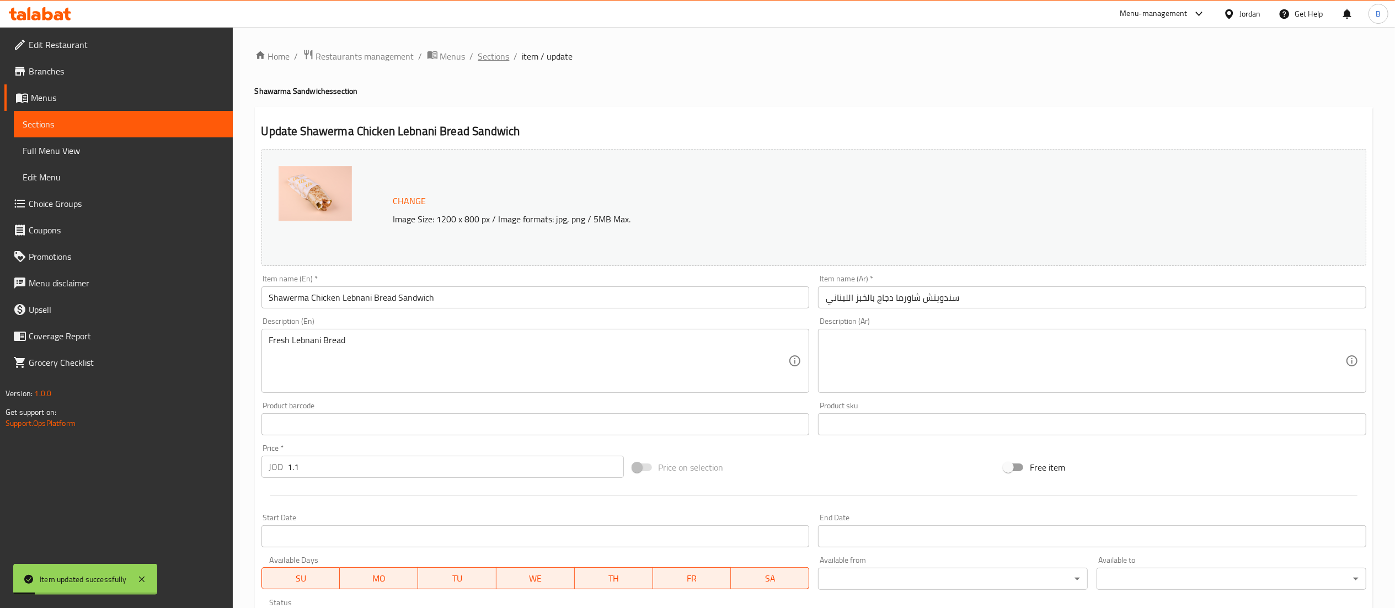
click at [488, 56] on span "Sections" at bounding box center [493, 56] width 31 height 13
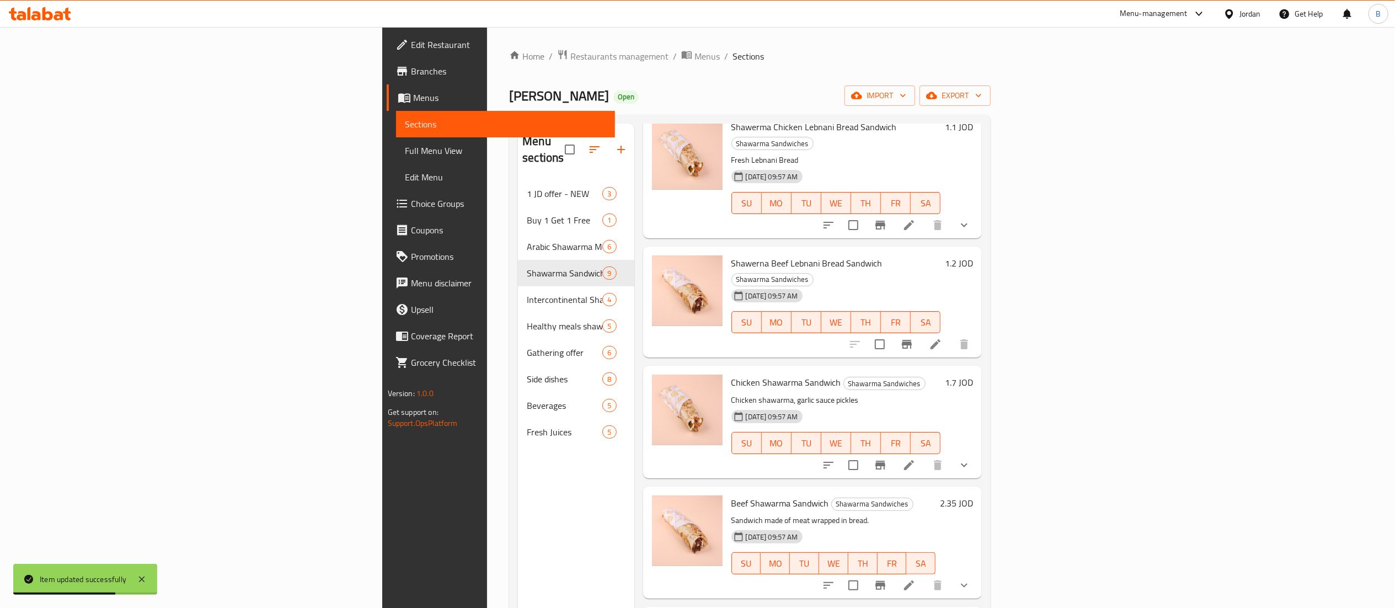
scroll to position [221, 0]
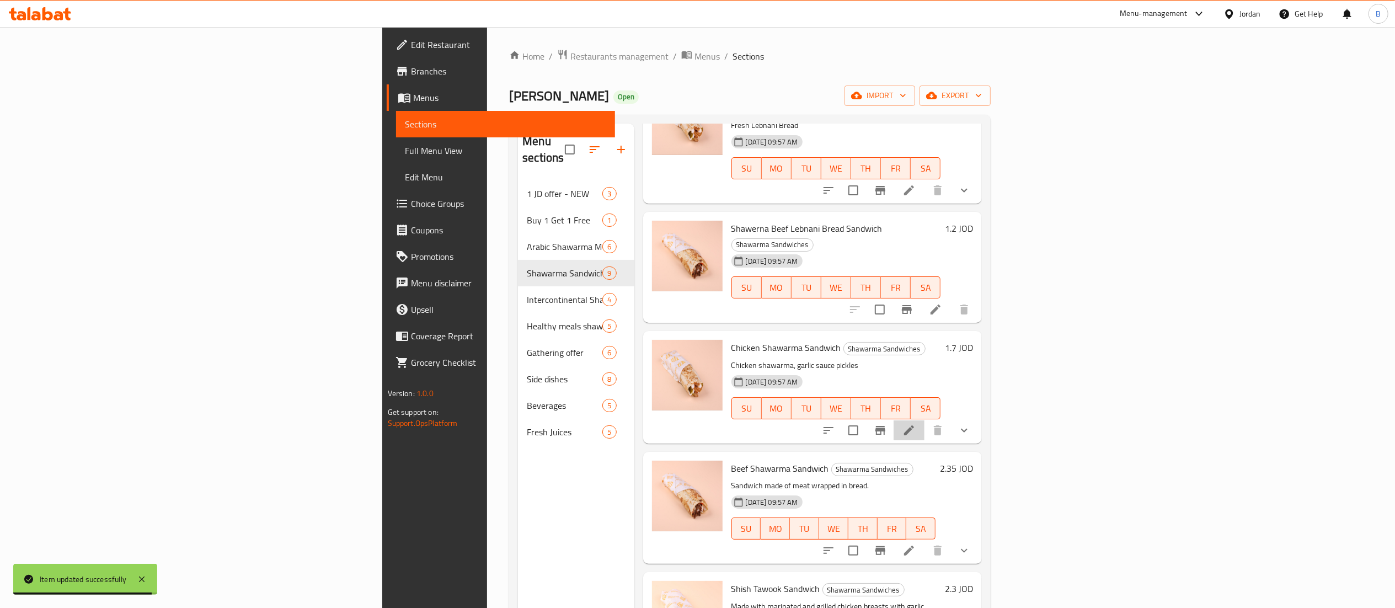
click at [925, 420] on li at bounding box center [909, 430] width 31 height 20
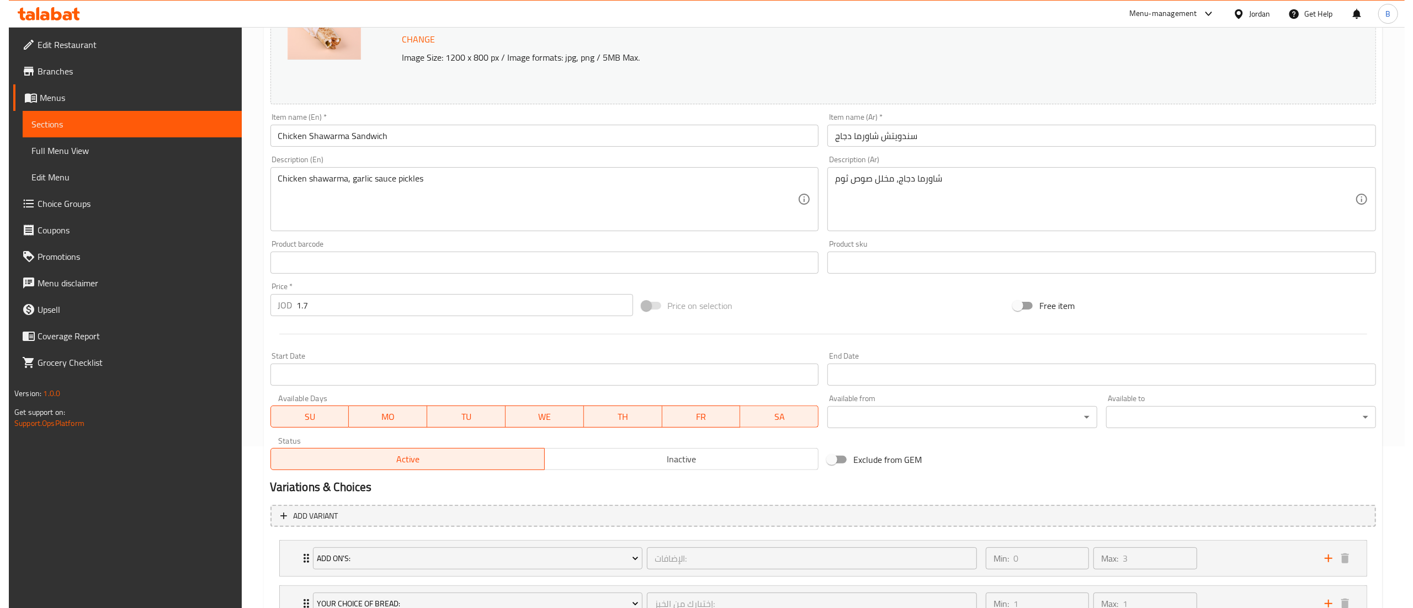
scroll to position [252, 0]
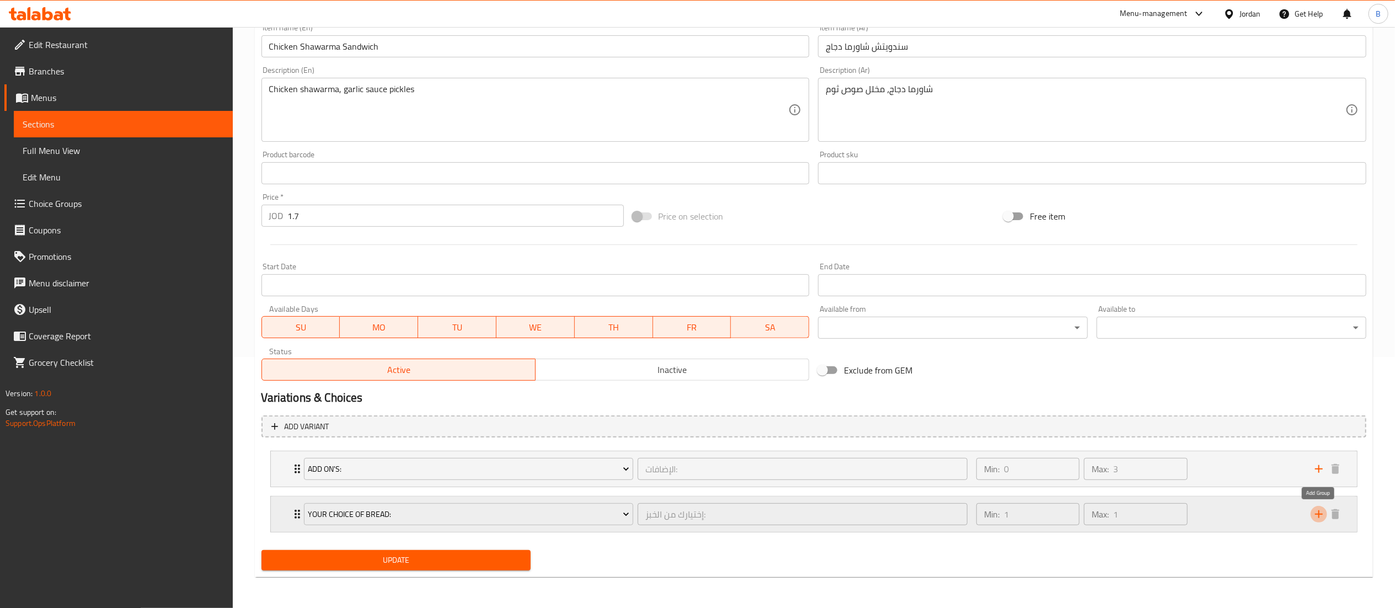
click at [1314, 510] on icon "add" at bounding box center [1319, 514] width 13 height 13
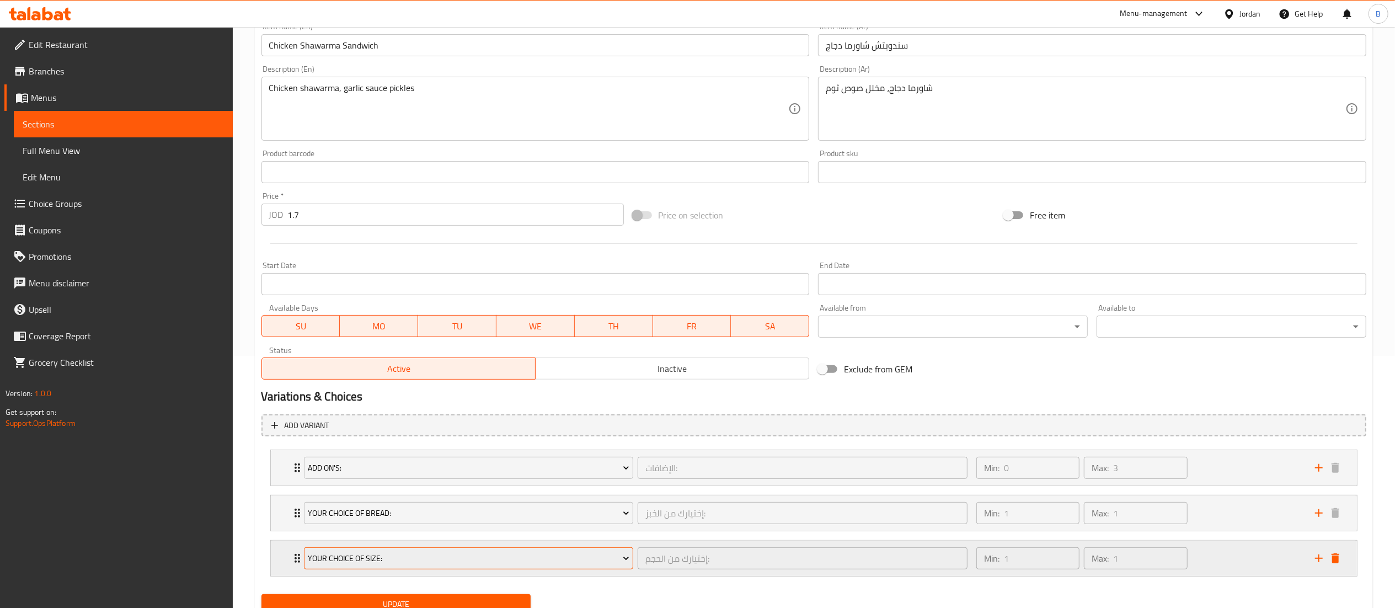
click at [468, 551] on button "Your Choice Of Size:" at bounding box center [469, 558] width 330 height 22
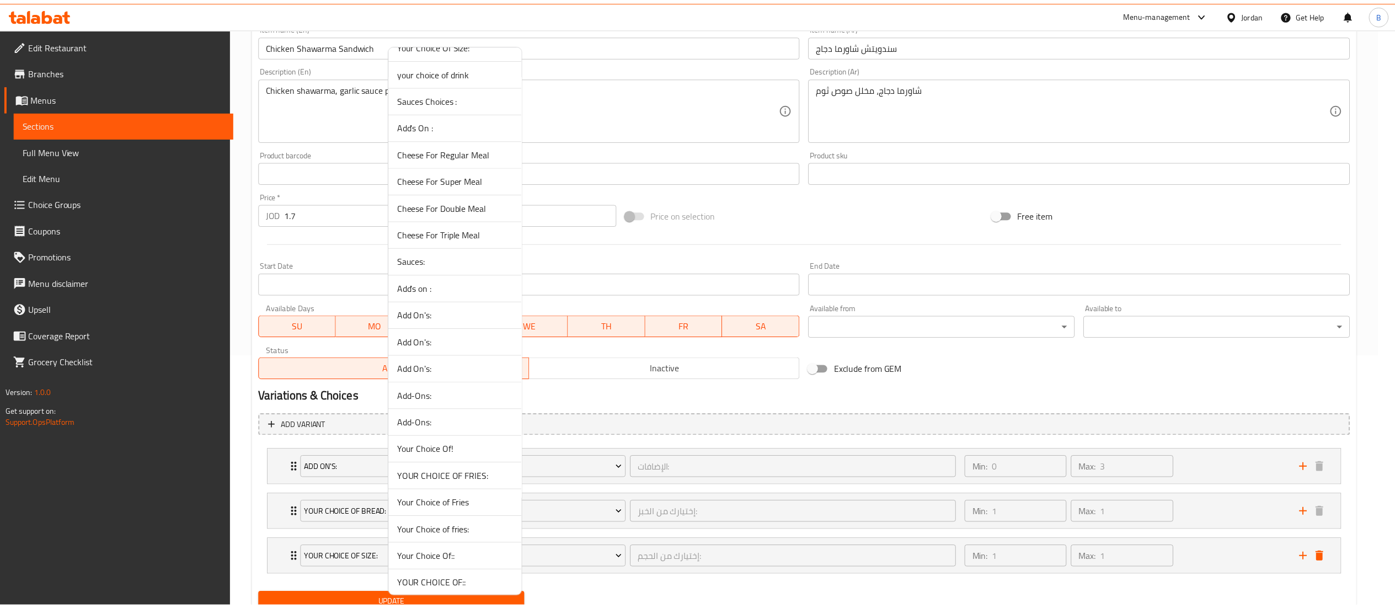
scroll to position [441, 0]
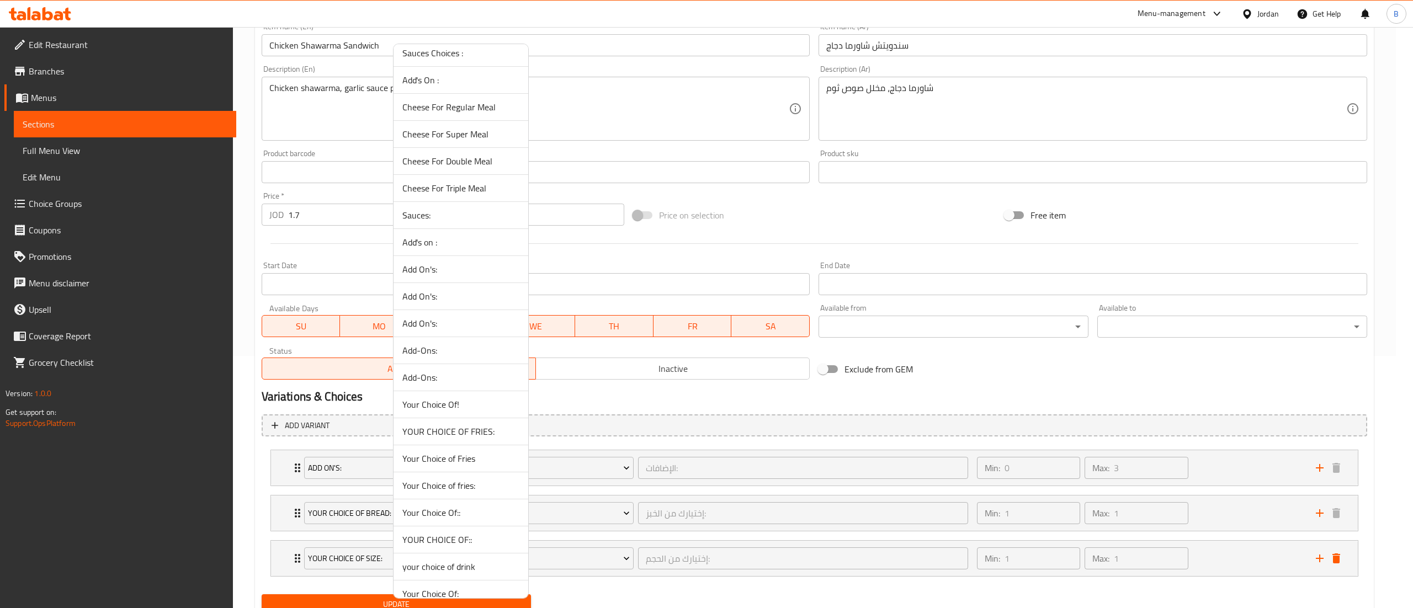
click at [464, 542] on span "YOUR CHOICE OF::" at bounding box center [460, 539] width 117 height 13
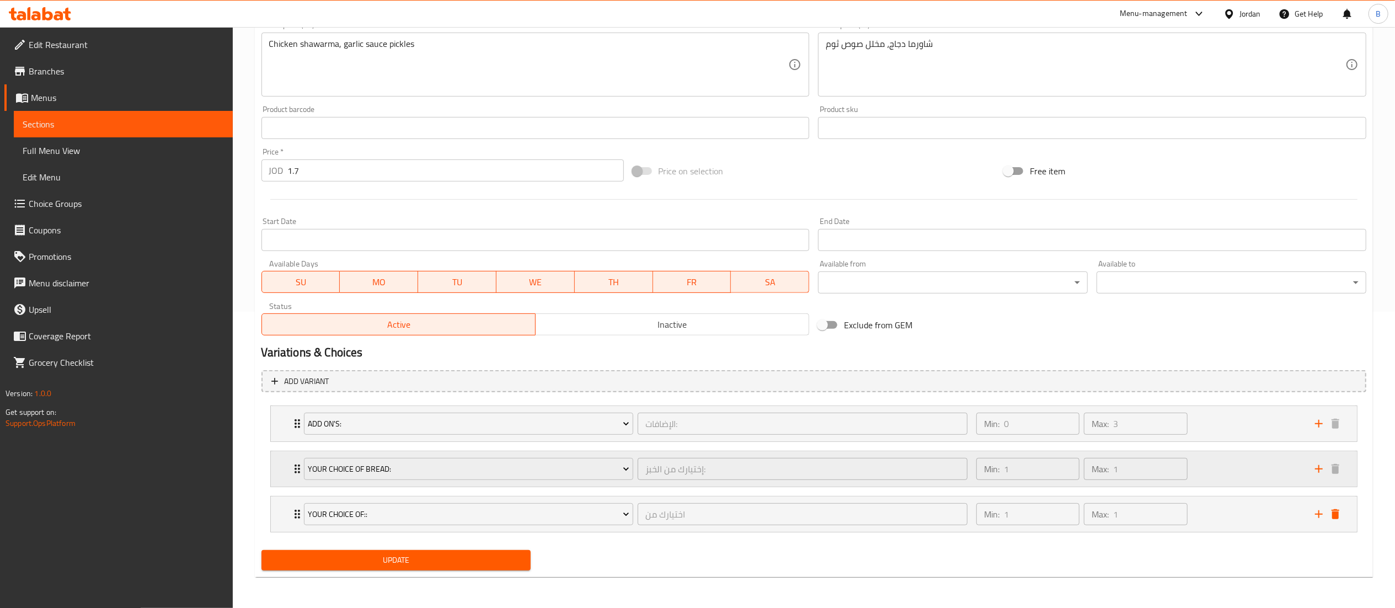
scroll to position [298, 0]
click at [482, 560] on span "Update" at bounding box center [396, 560] width 252 height 14
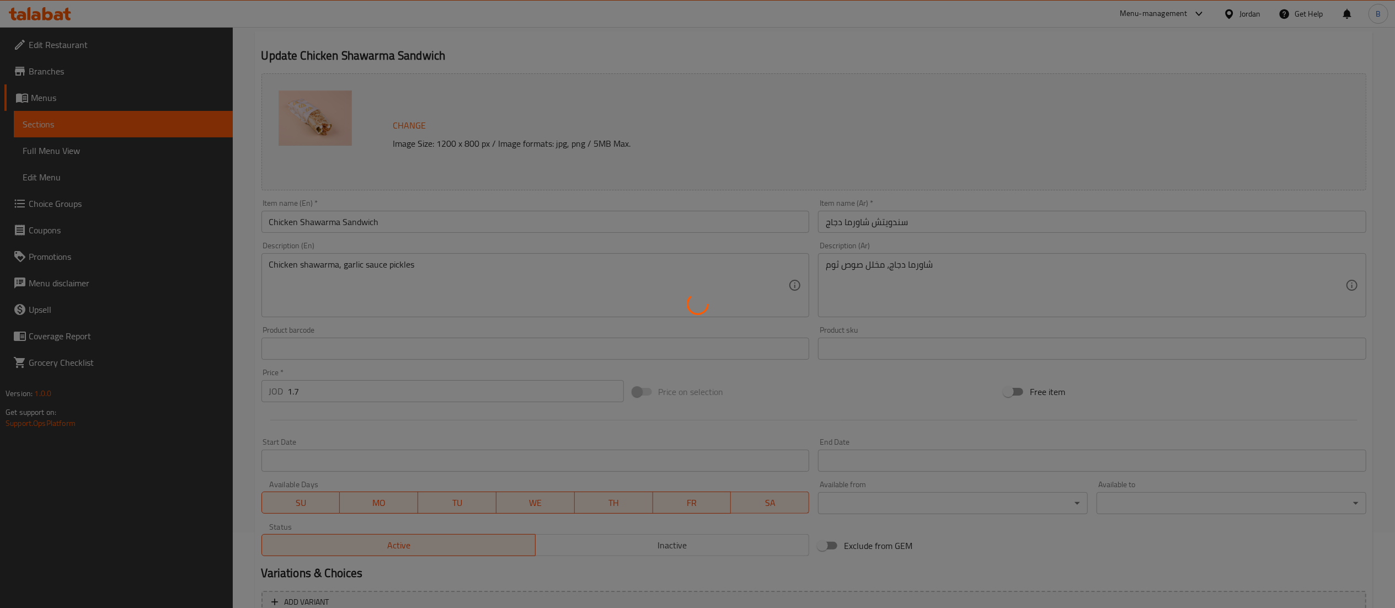
scroll to position [0, 0]
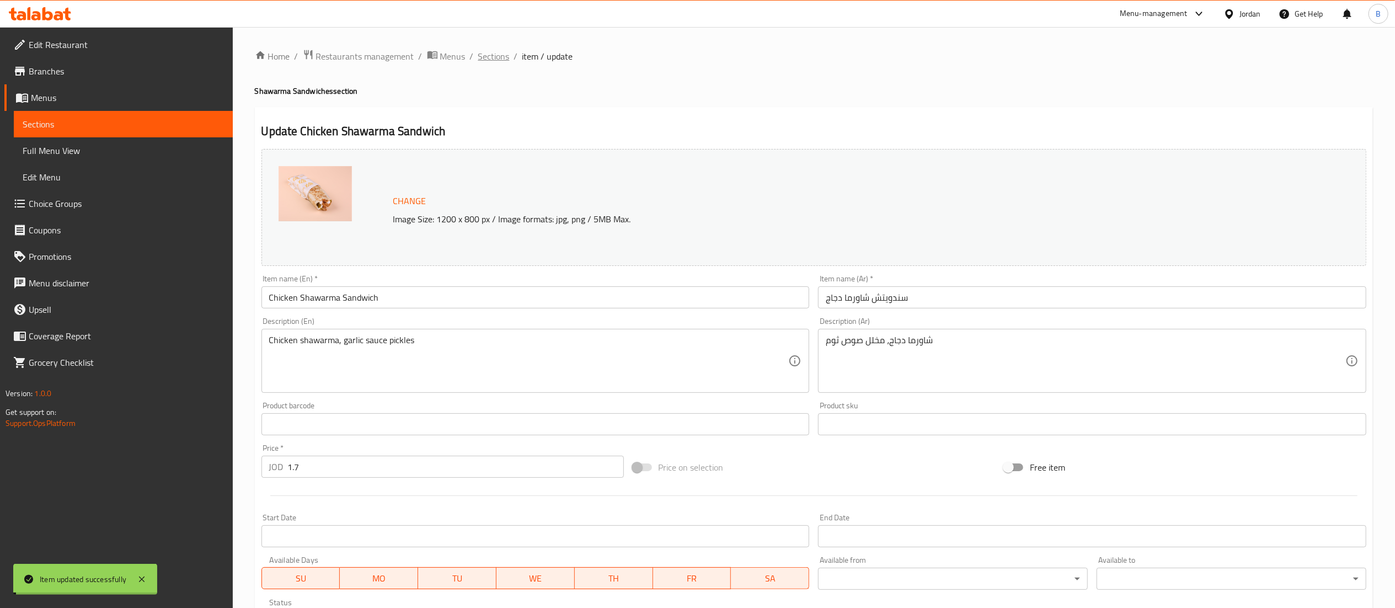
click at [496, 55] on span "Sections" at bounding box center [493, 56] width 31 height 13
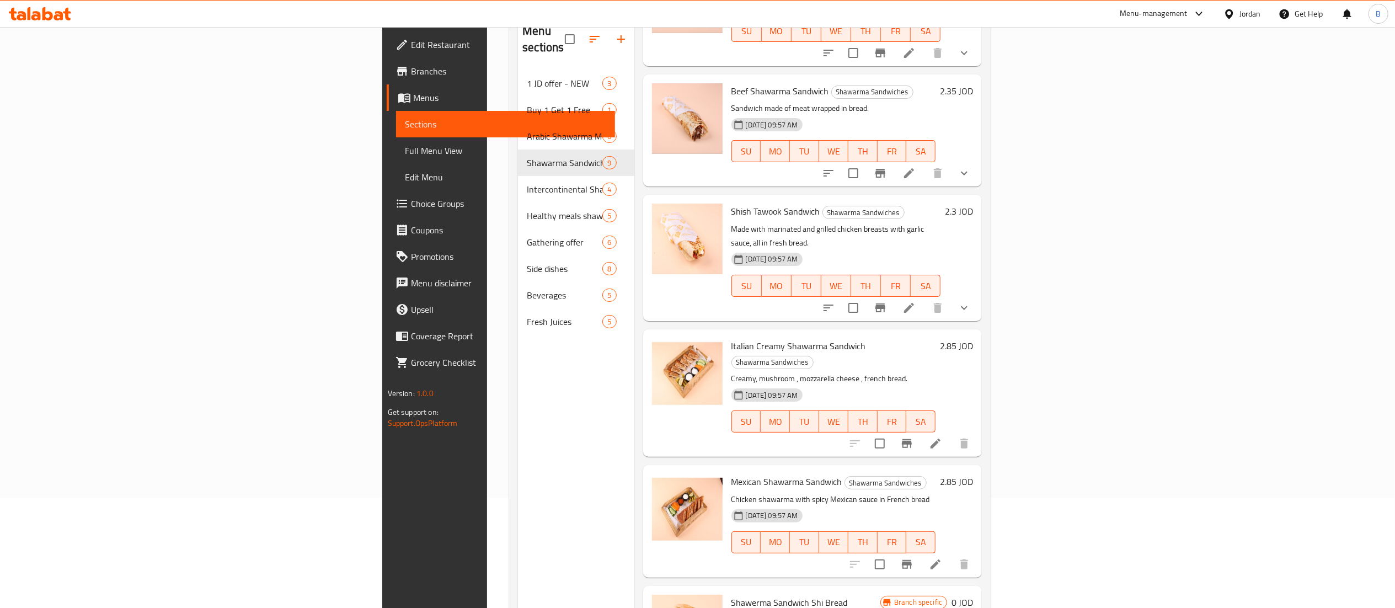
scroll to position [155, 0]
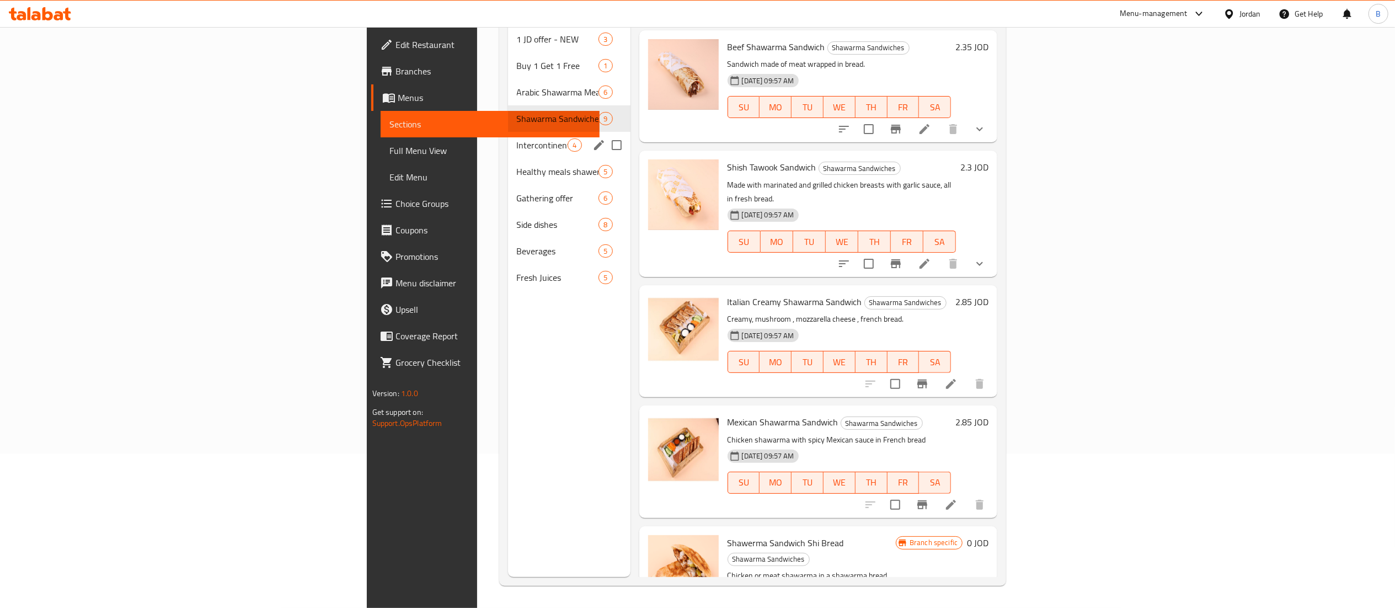
click at [517, 138] on span "Intercontinental Shawarma" at bounding box center [542, 144] width 51 height 13
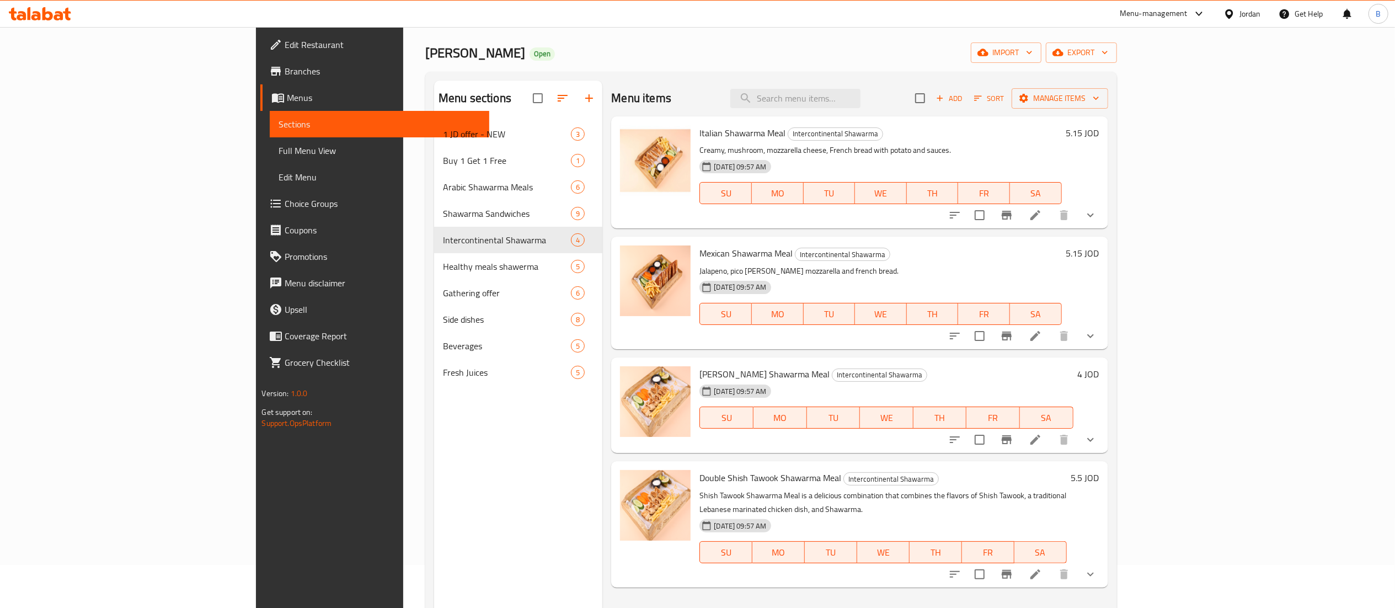
scroll to position [110, 0]
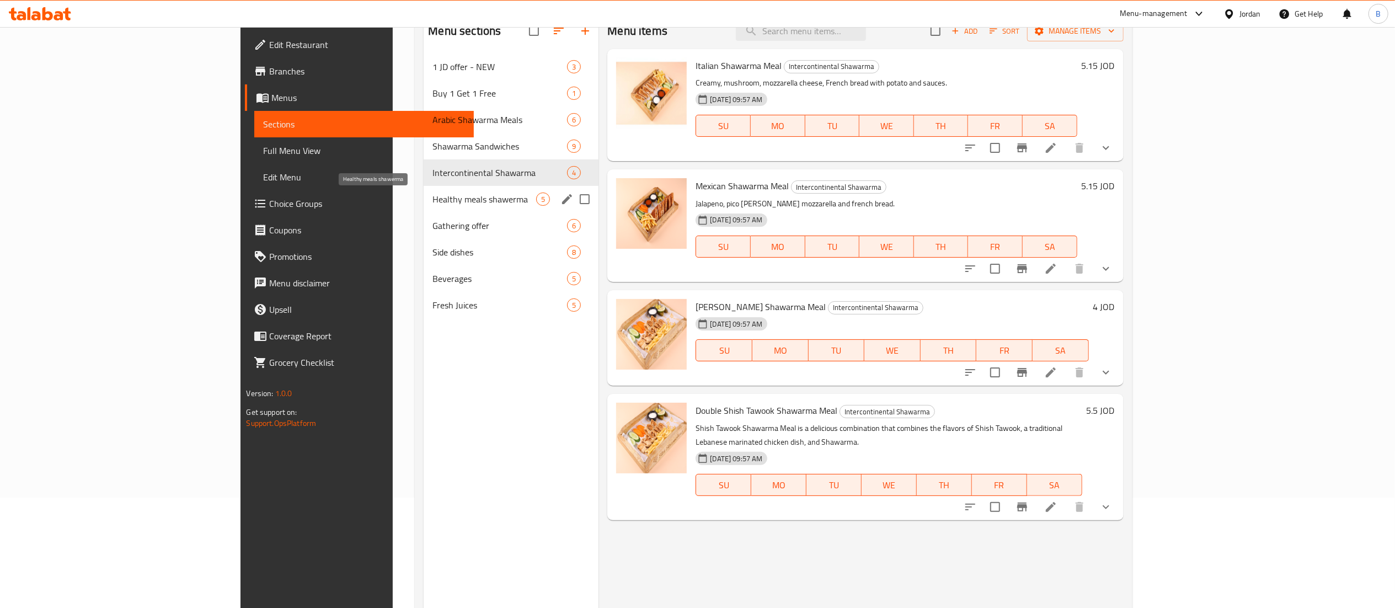
click at [433, 205] on span "Healthy meals shawerma" at bounding box center [485, 199] width 104 height 13
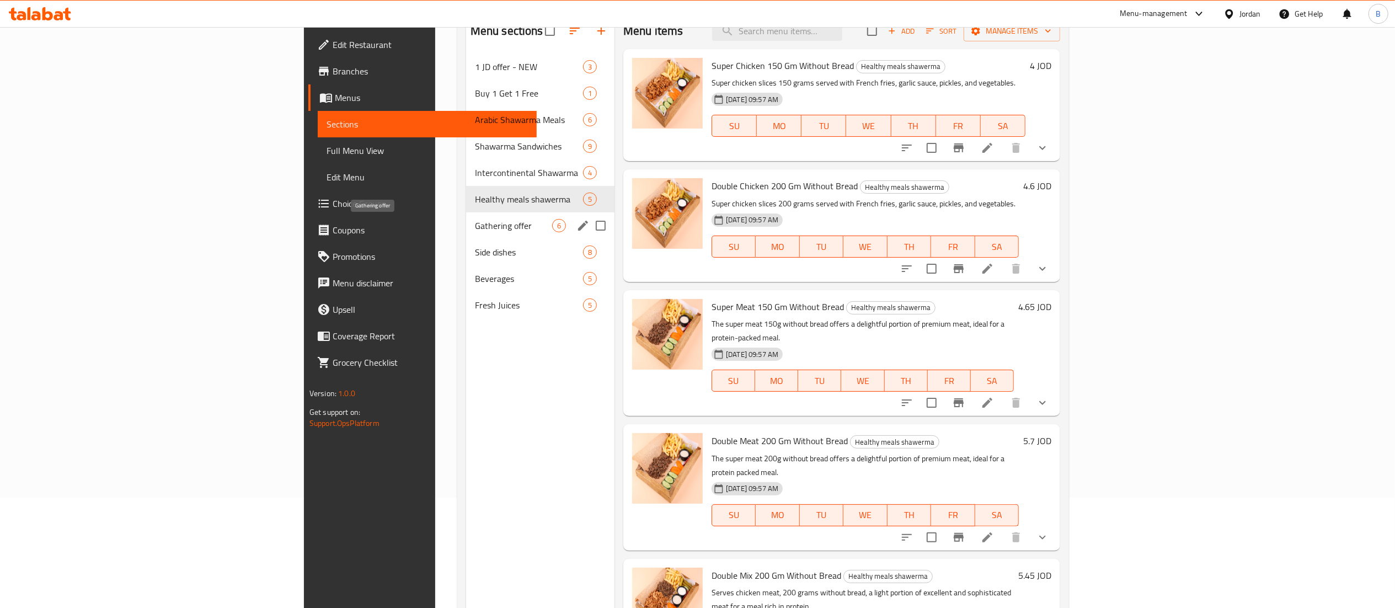
click at [475, 220] on span "Gathering offer" at bounding box center [513, 225] width 77 height 13
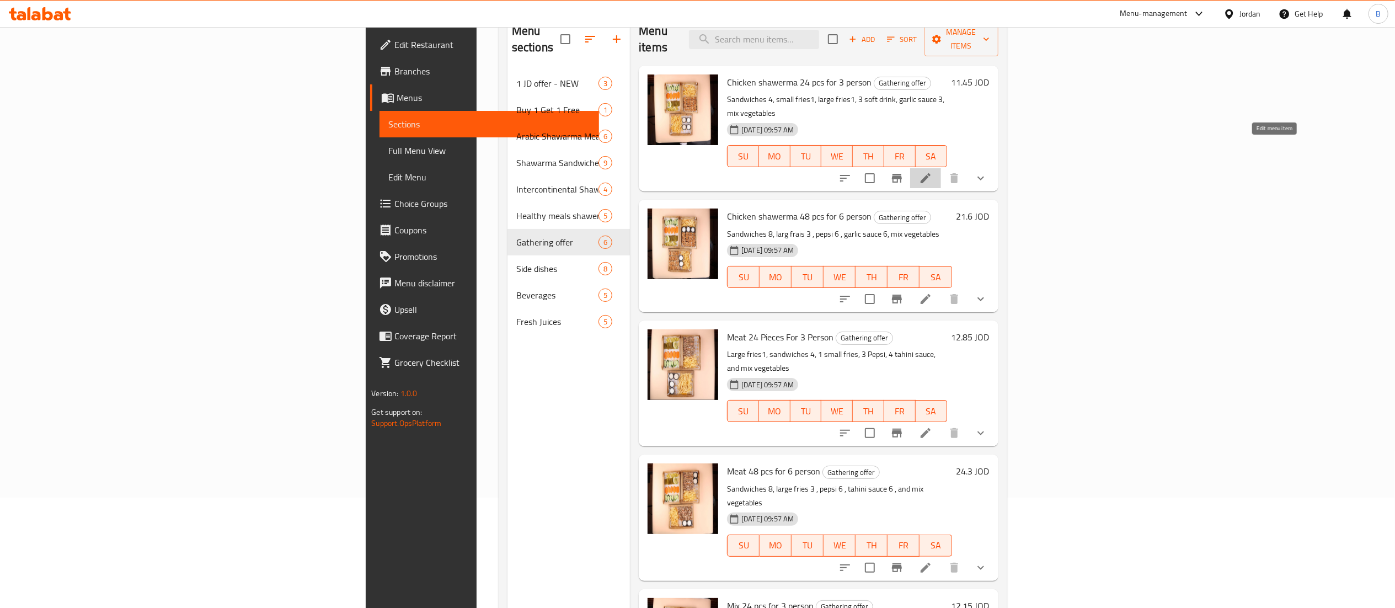
click at [933, 172] on icon at bounding box center [925, 178] width 13 height 13
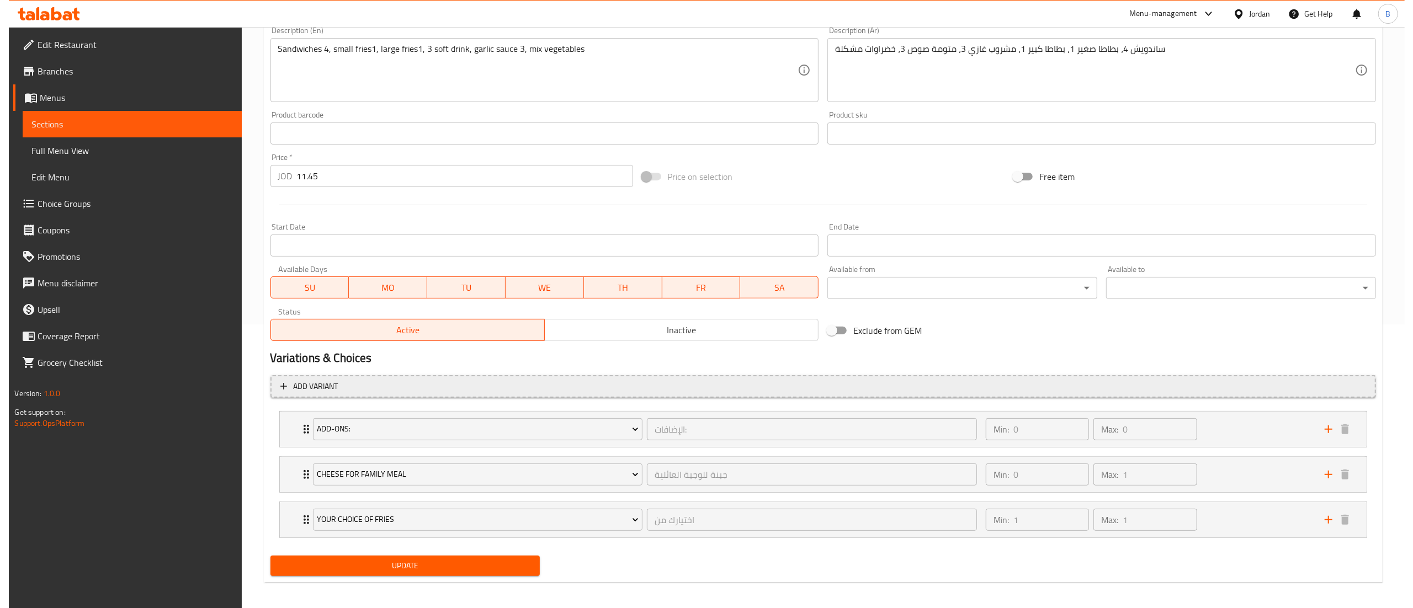
scroll to position [290, 0]
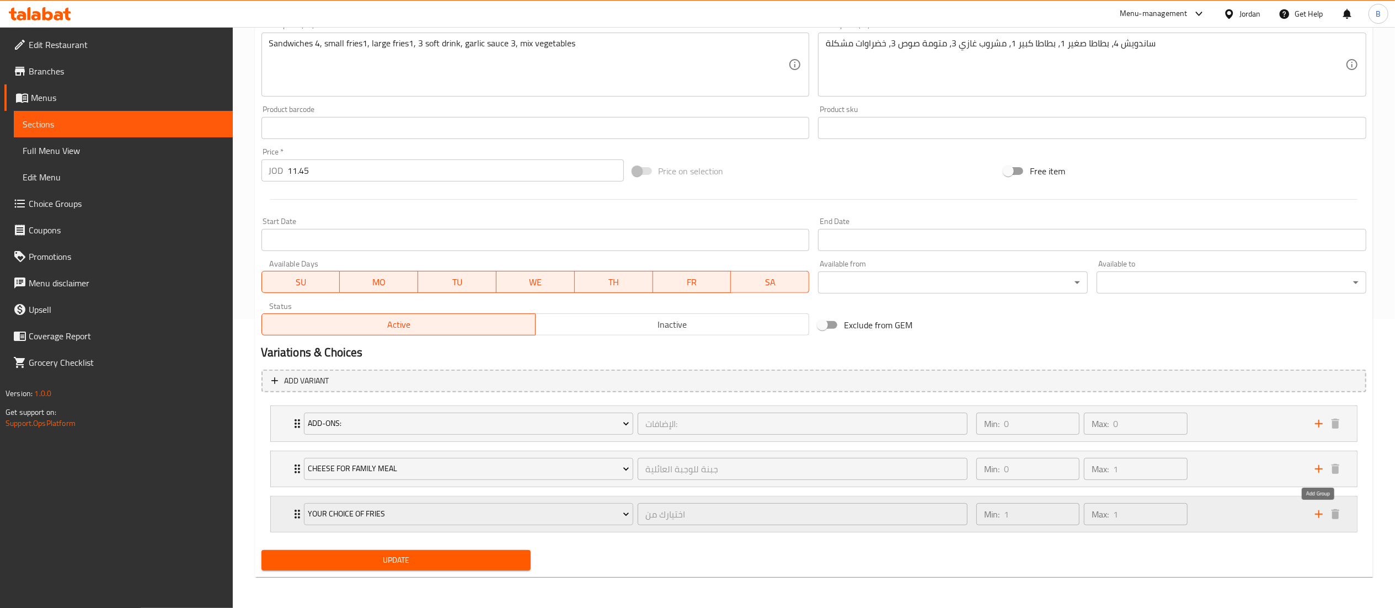
click at [1318, 512] on icon "add" at bounding box center [1319, 514] width 13 height 13
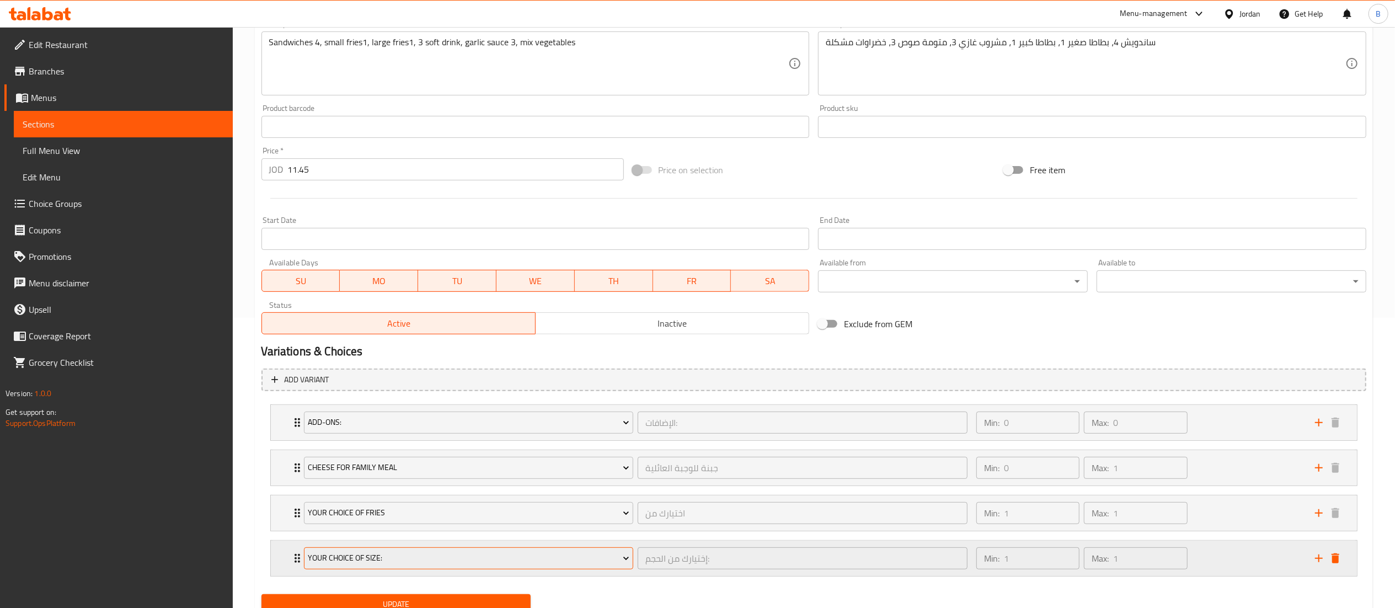
click at [448, 569] on button "Your Choice Of Size:" at bounding box center [469, 558] width 330 height 22
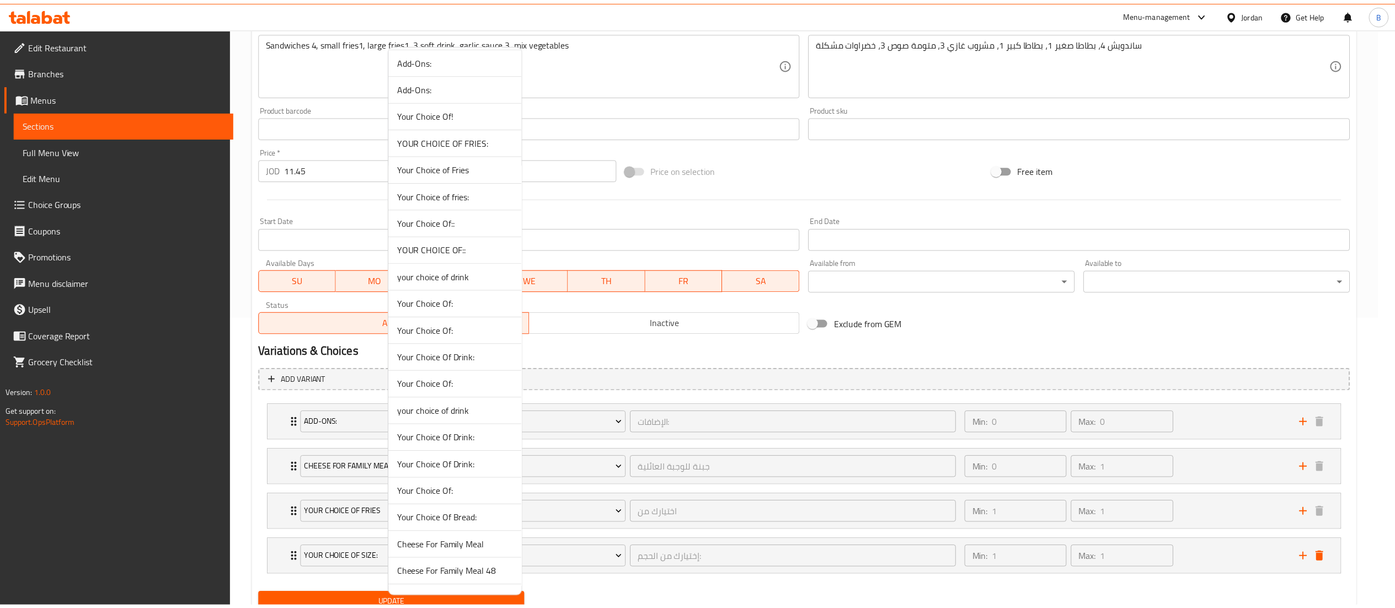
scroll to position [788, 0]
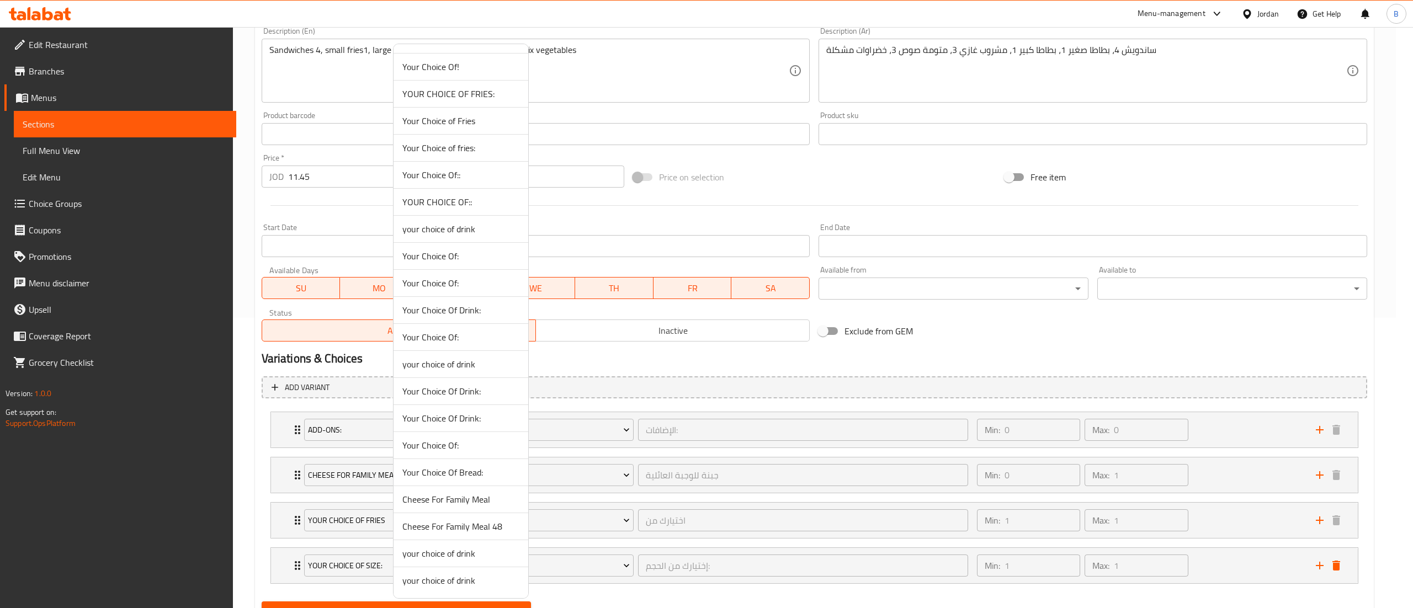
click at [481, 202] on span "YOUR CHOICE OF::" at bounding box center [460, 201] width 117 height 13
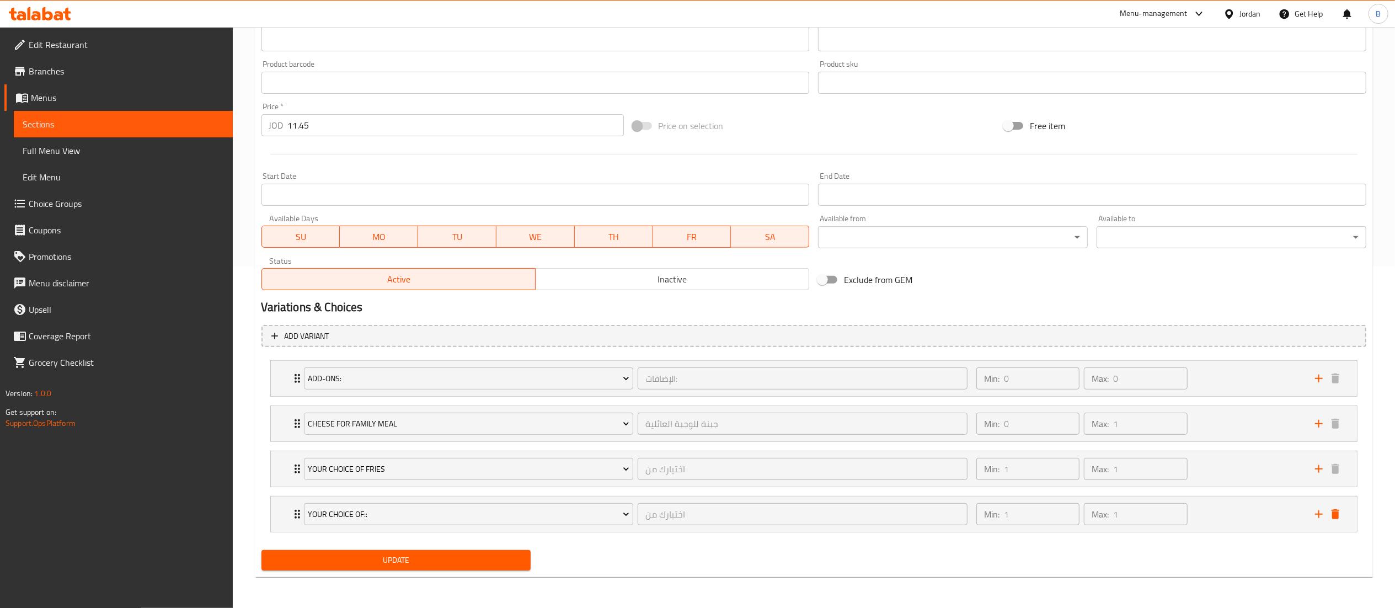
click at [466, 561] on span "Update" at bounding box center [396, 560] width 252 height 14
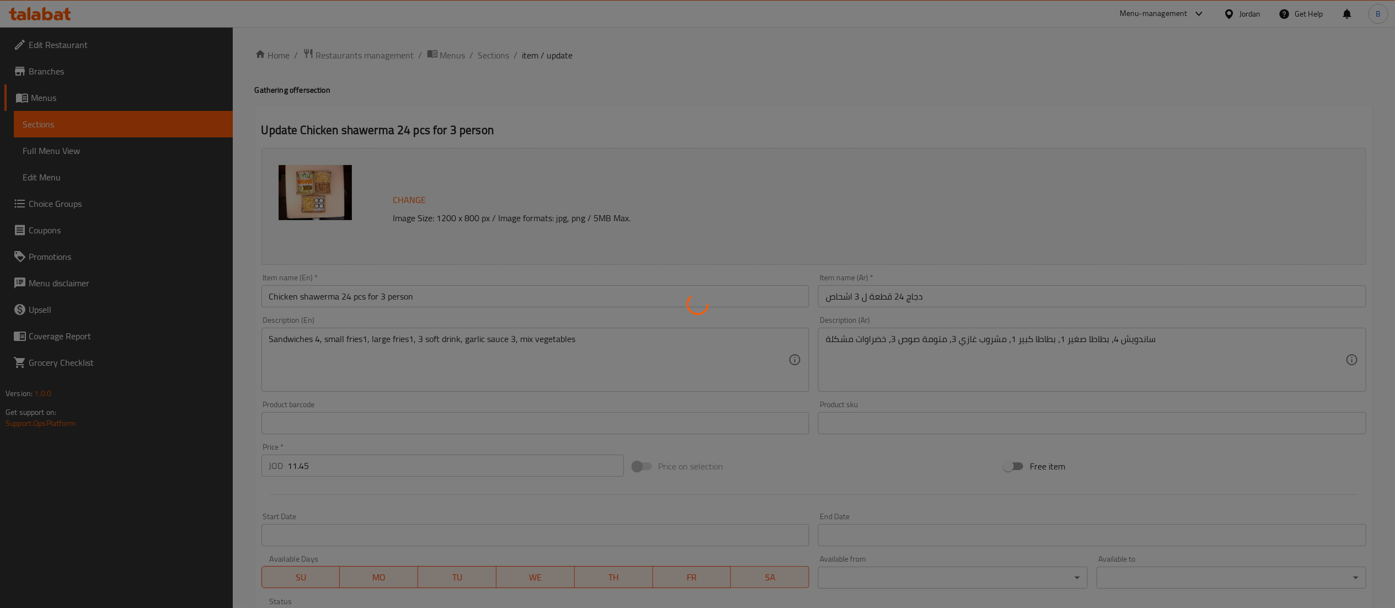
scroll to position [0, 0]
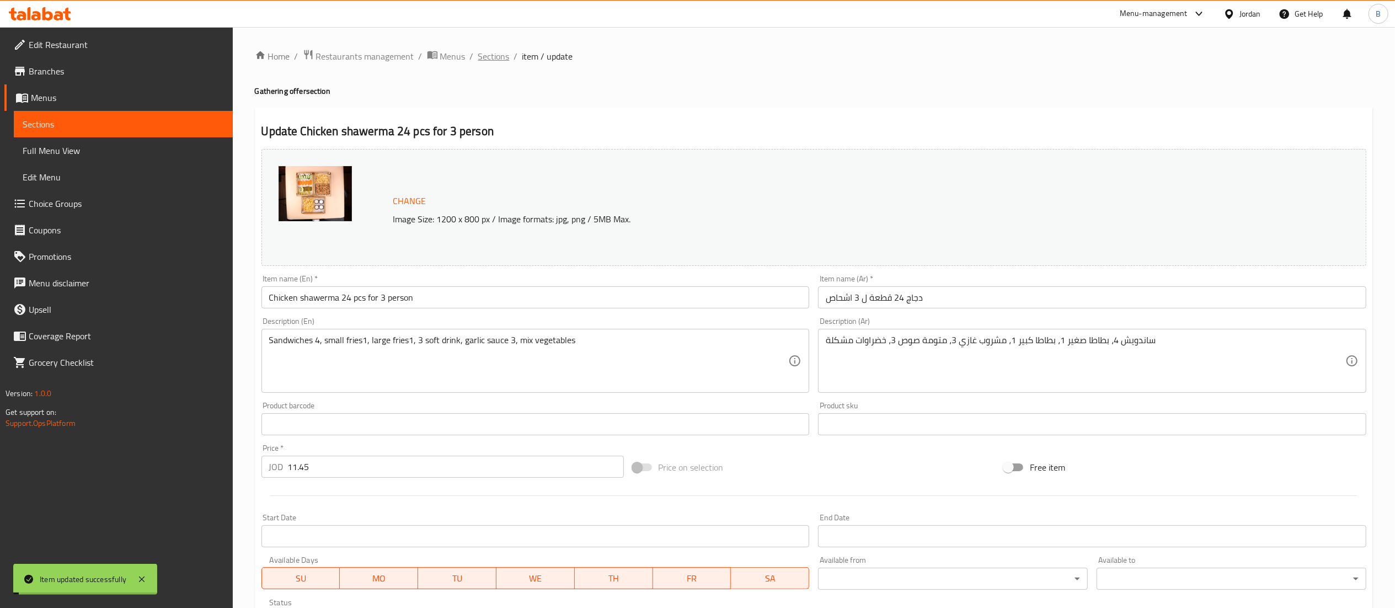
click at [499, 58] on span "Sections" at bounding box center [493, 56] width 31 height 13
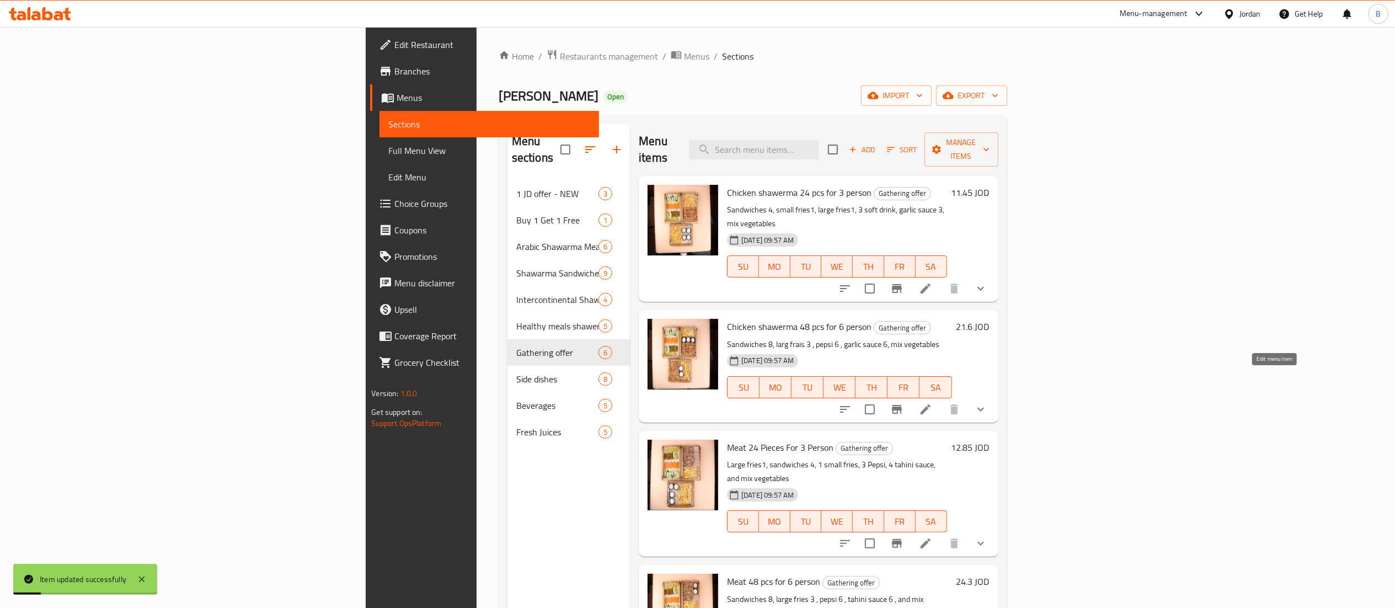
click at [931, 404] on icon at bounding box center [926, 409] width 10 height 10
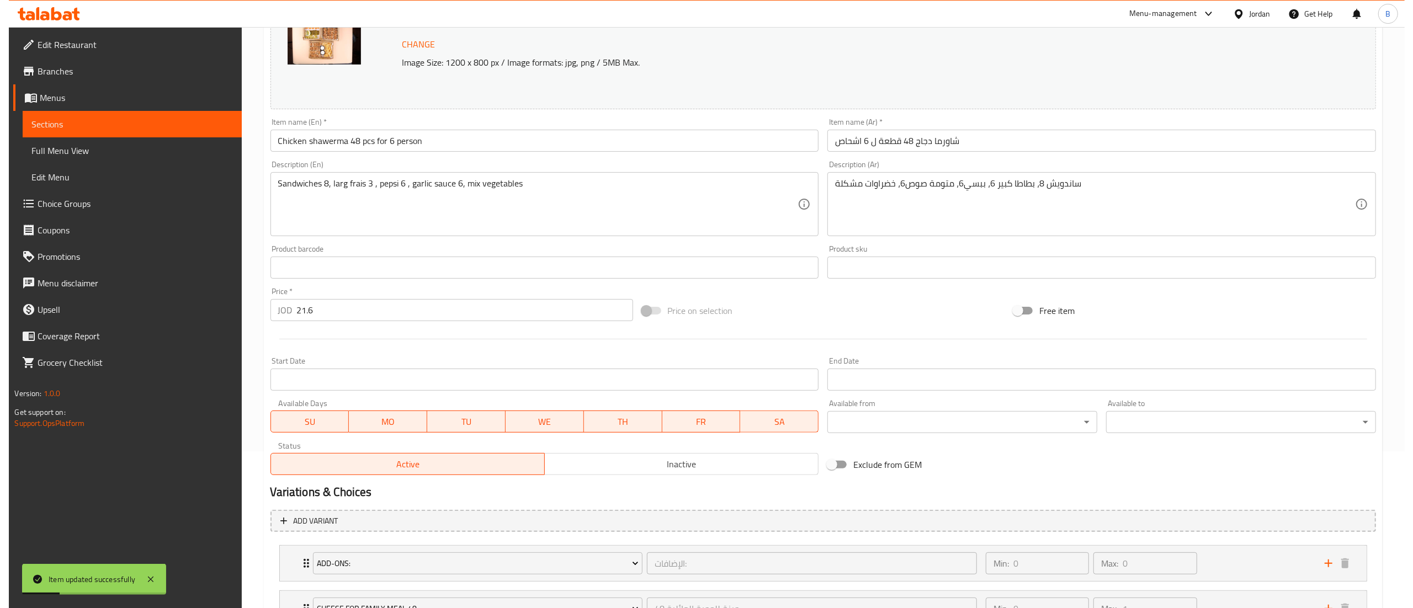
scroll to position [298, 0]
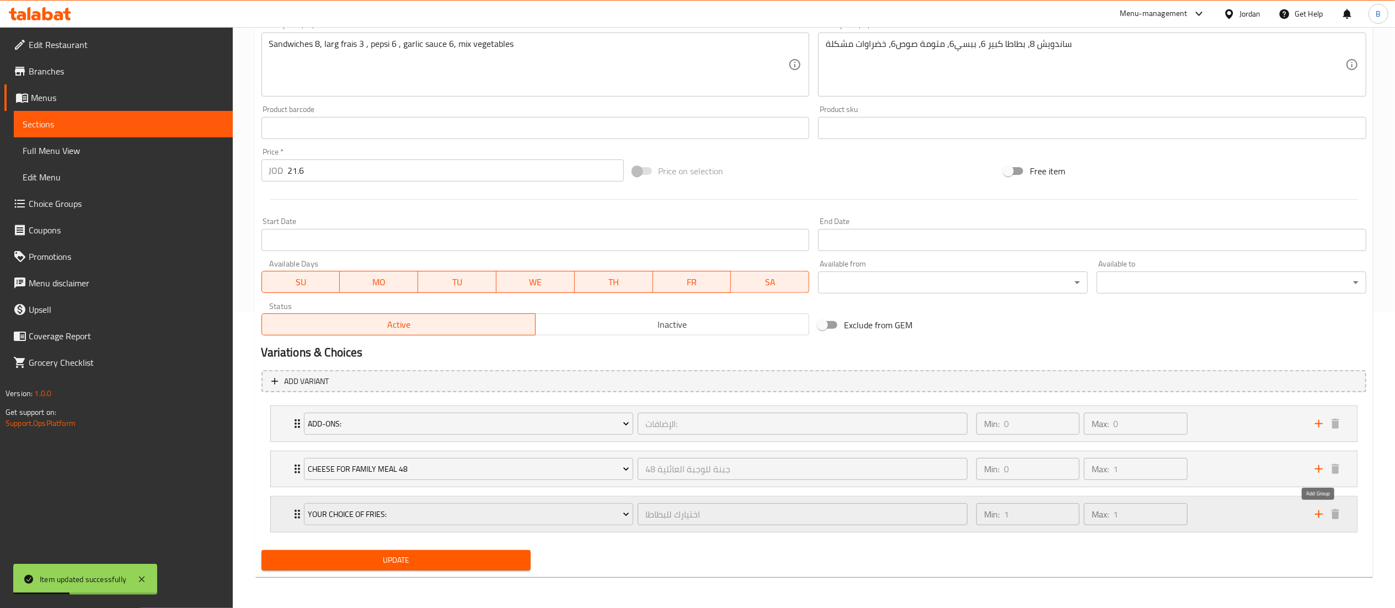
click at [1318, 514] on icon "add" at bounding box center [1319, 514] width 8 height 8
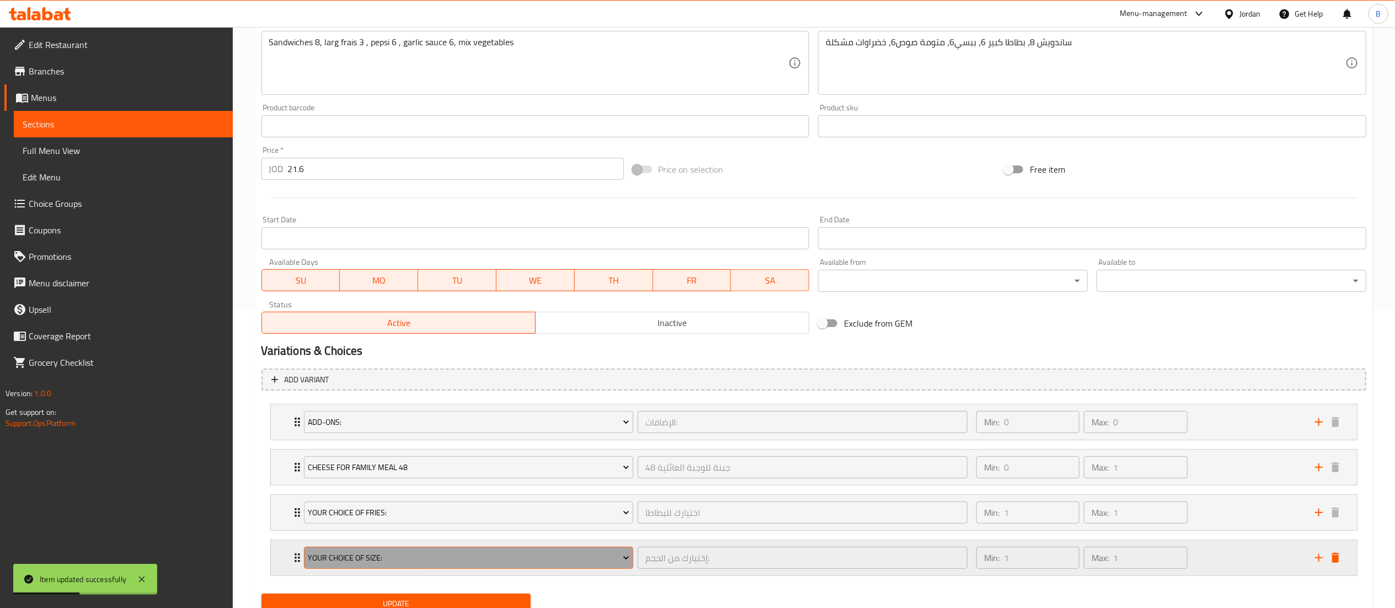
click at [413, 558] on span "Your Choice Of Size:" at bounding box center [469, 558] width 322 height 14
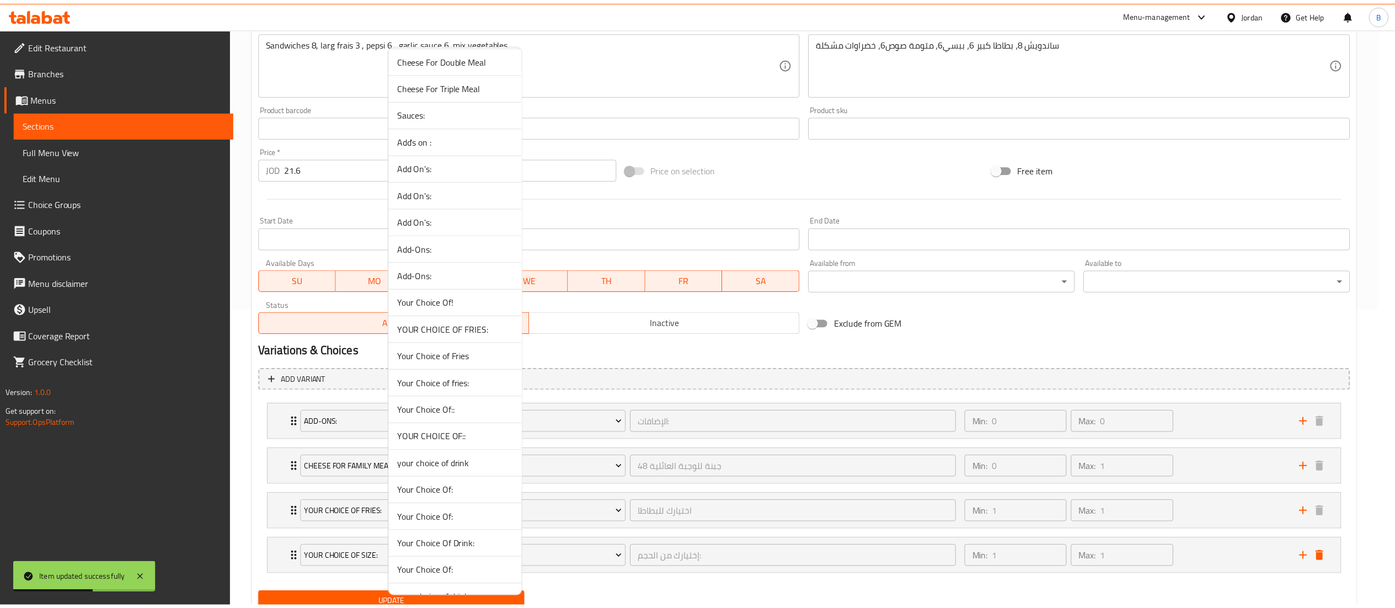
scroll to position [552, 0]
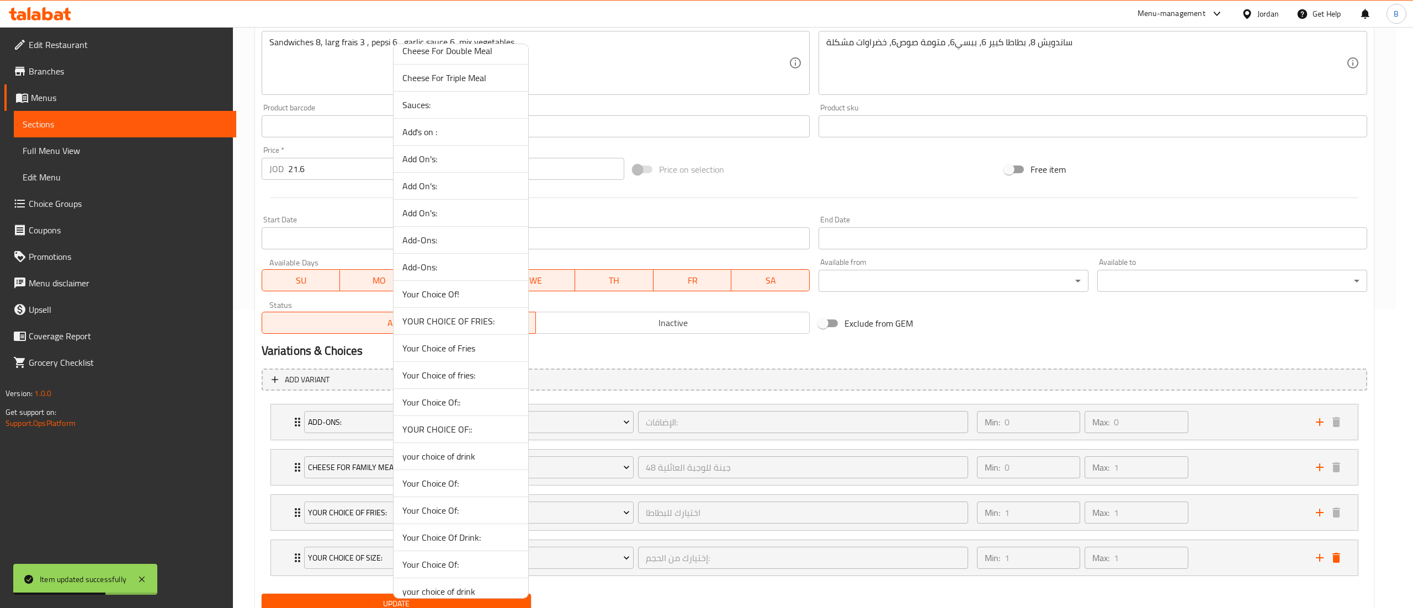
click at [431, 443] on li "YOUR CHOICE OF::" at bounding box center [460, 429] width 135 height 27
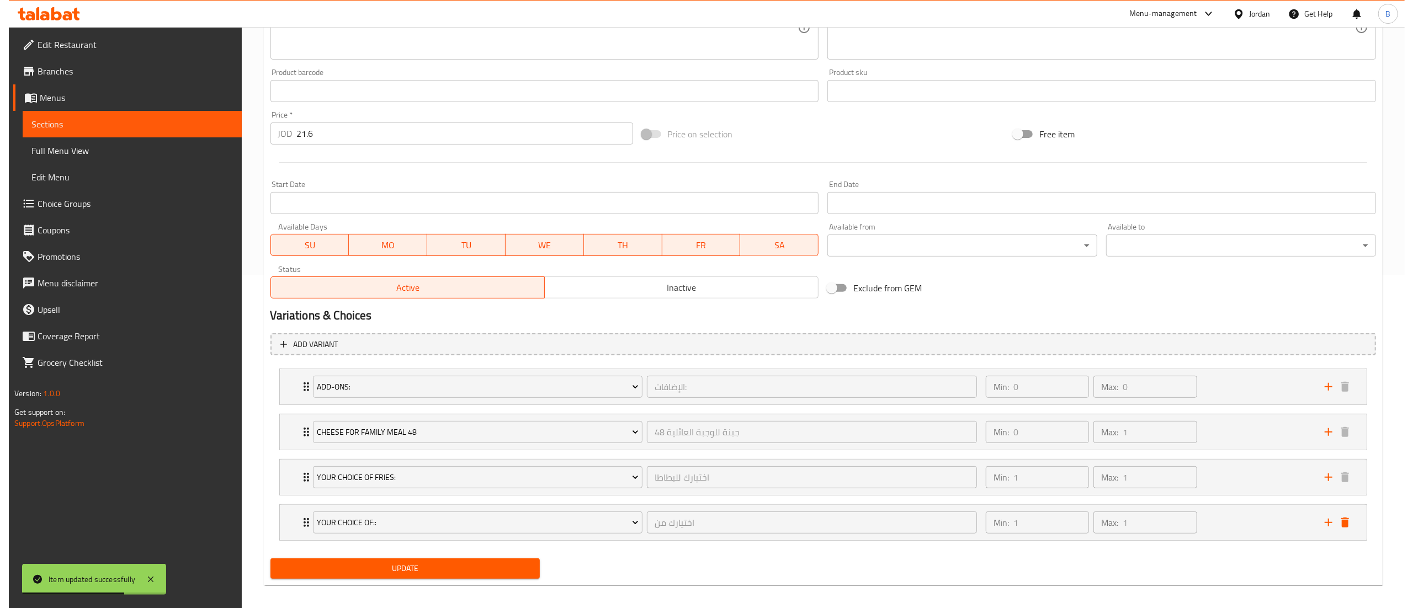
scroll to position [343, 0]
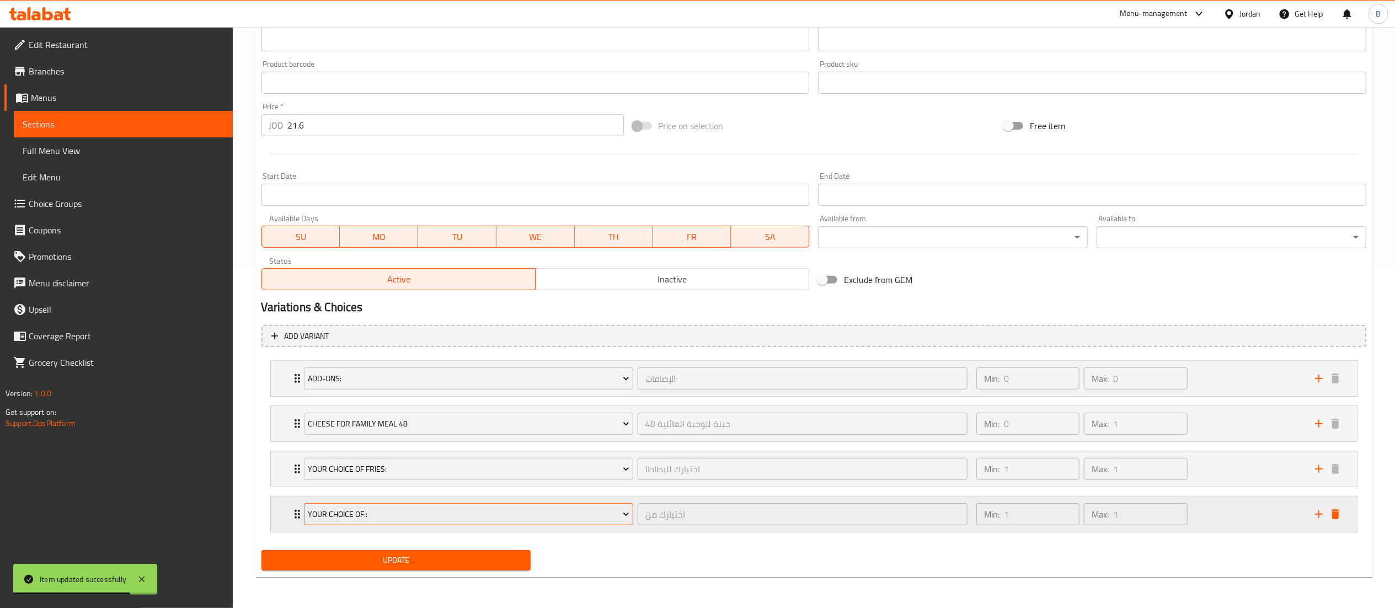
click at [427, 514] on span "YOUR CHOICE OF::" at bounding box center [469, 515] width 322 height 14
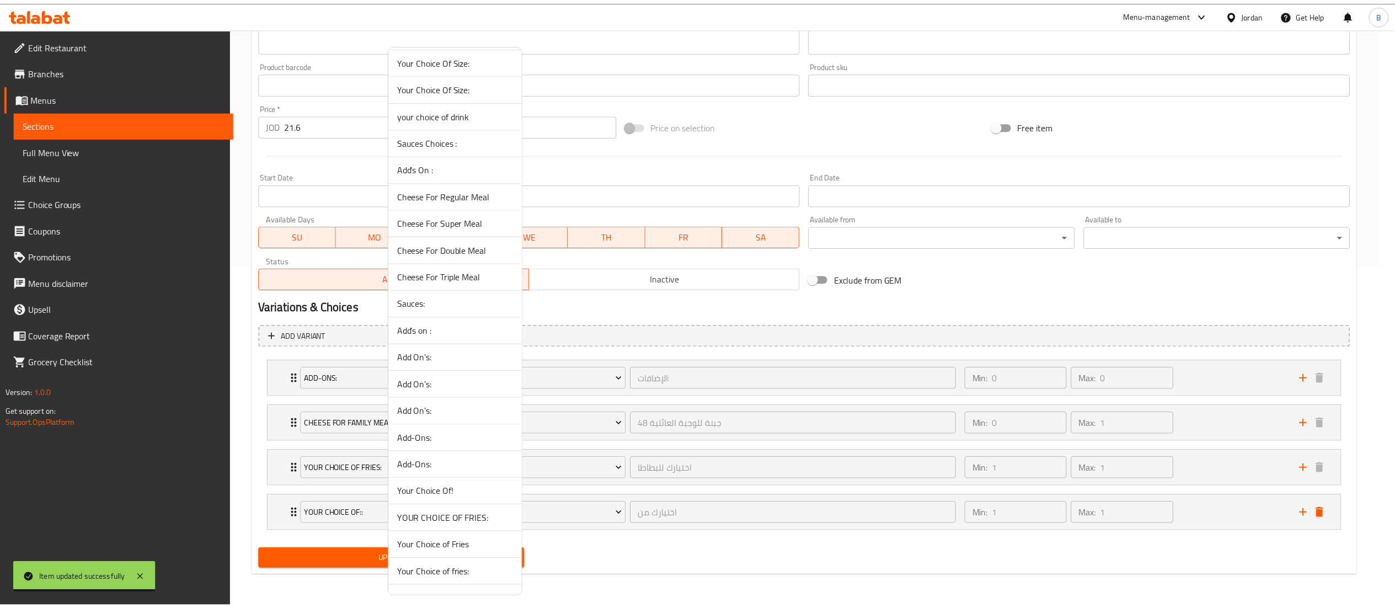
scroll to position [552, 0]
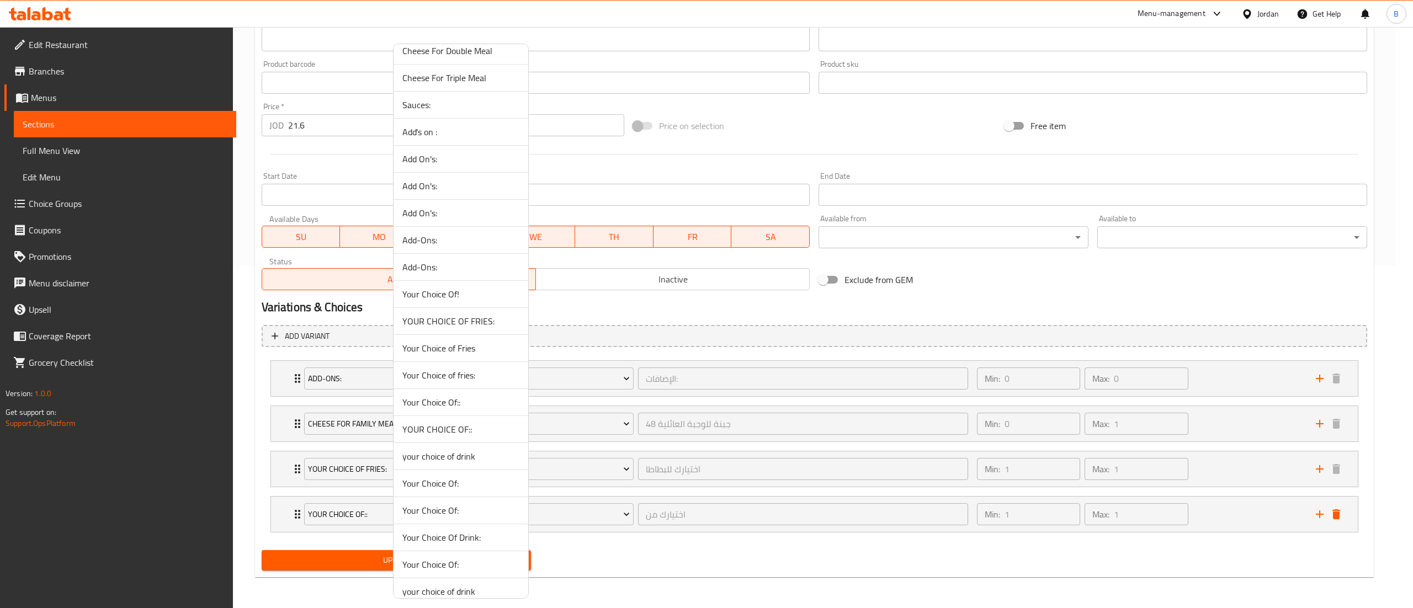
click at [449, 436] on span "YOUR CHOICE OF::" at bounding box center [460, 429] width 117 height 13
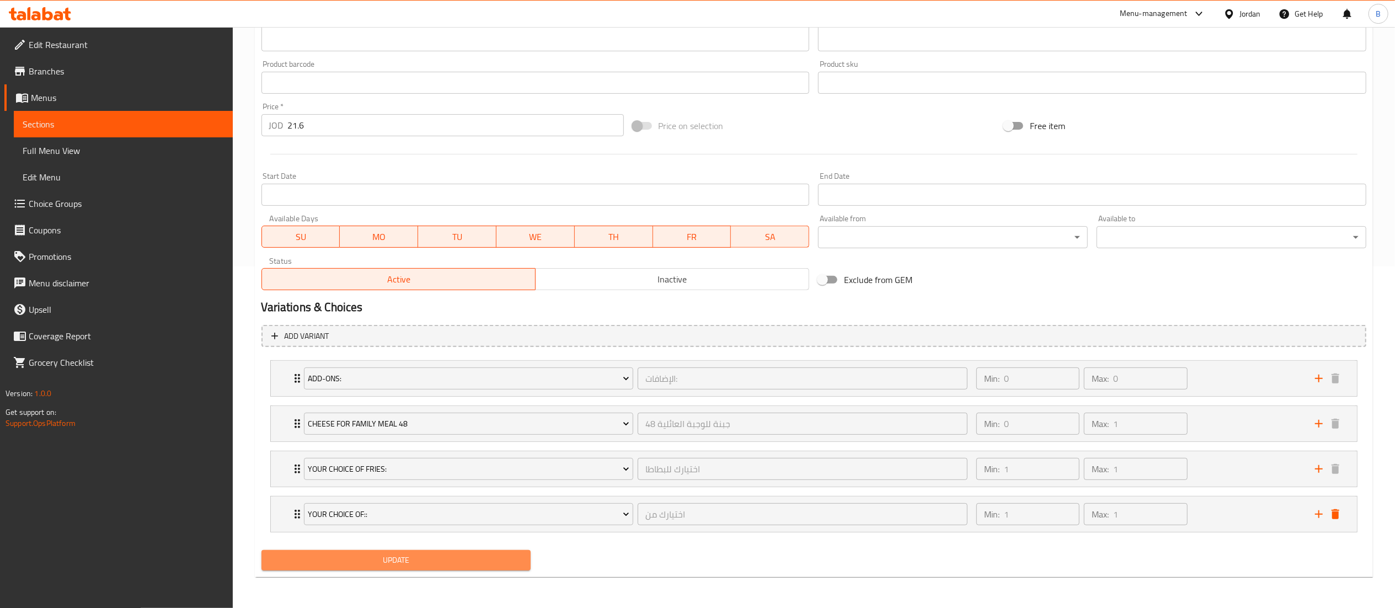
click at [418, 562] on span "Update" at bounding box center [396, 560] width 252 height 14
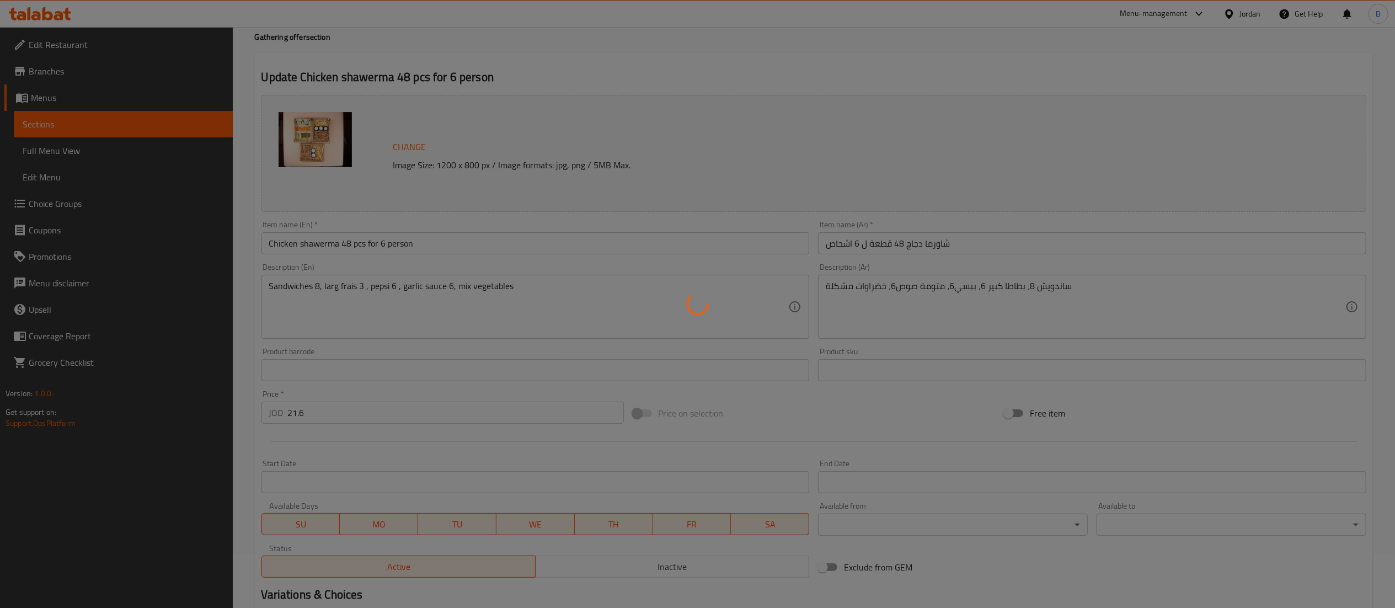
scroll to position [0, 0]
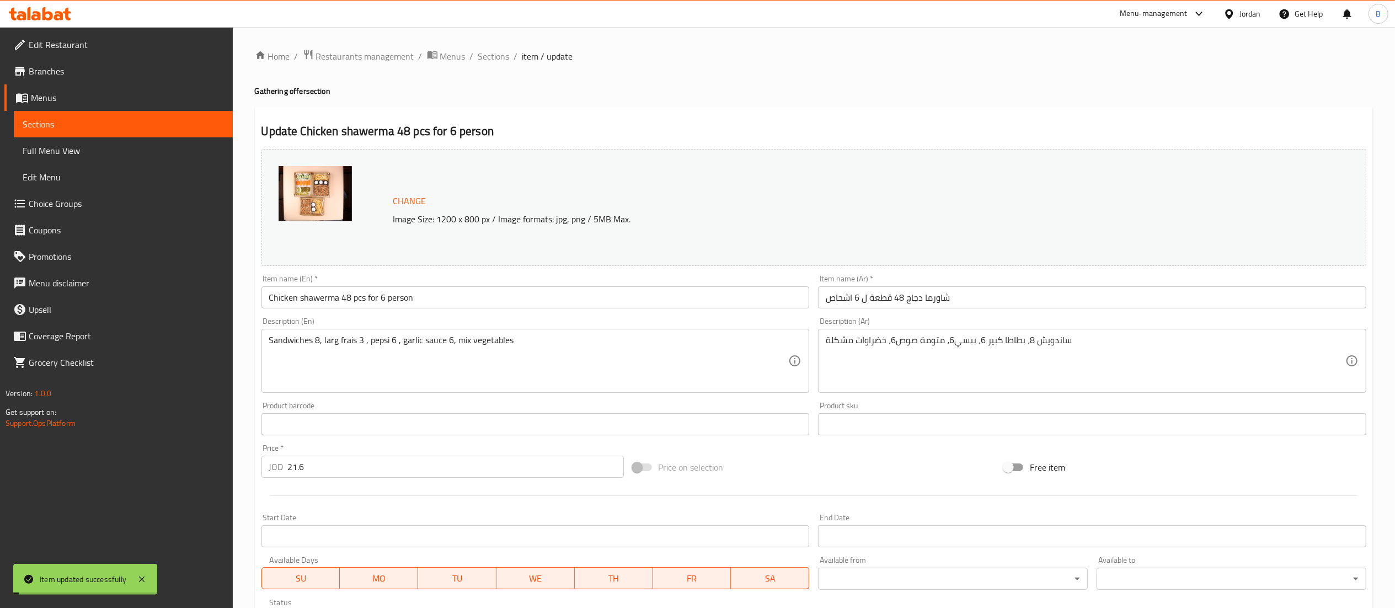
drag, startPoint x: 498, startPoint y: 55, endPoint x: 508, endPoint y: 66, distance: 14.8
click at [498, 55] on span "Sections" at bounding box center [493, 56] width 31 height 13
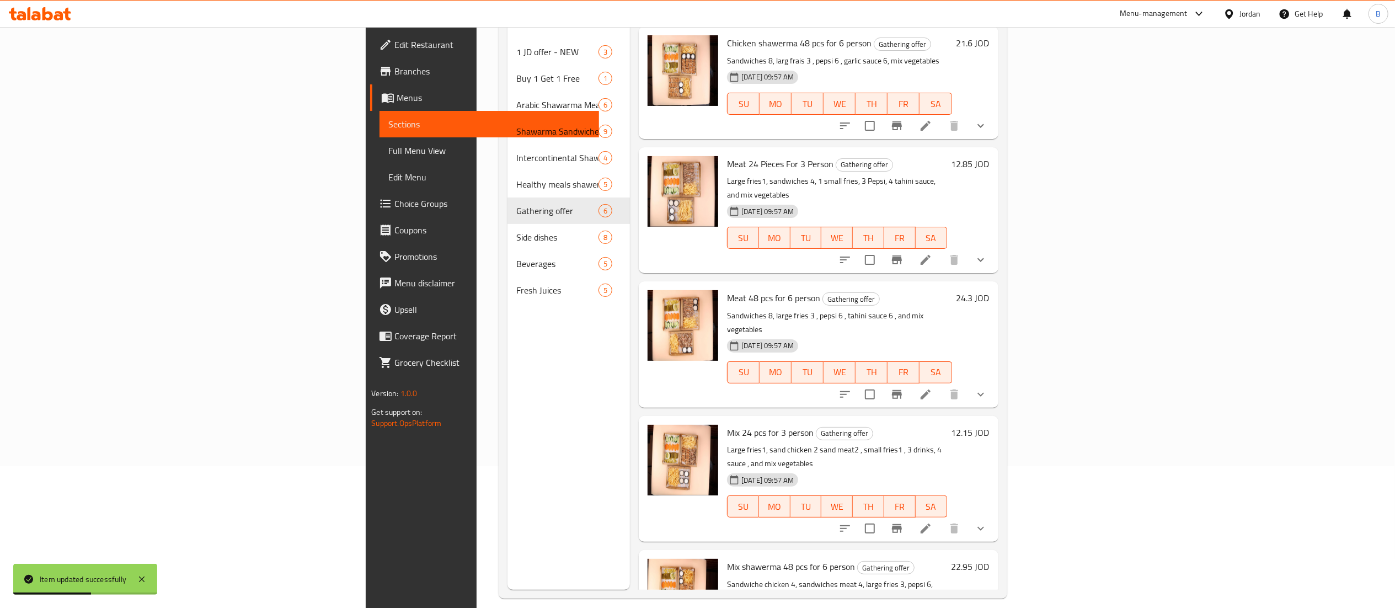
scroll to position [155, 0]
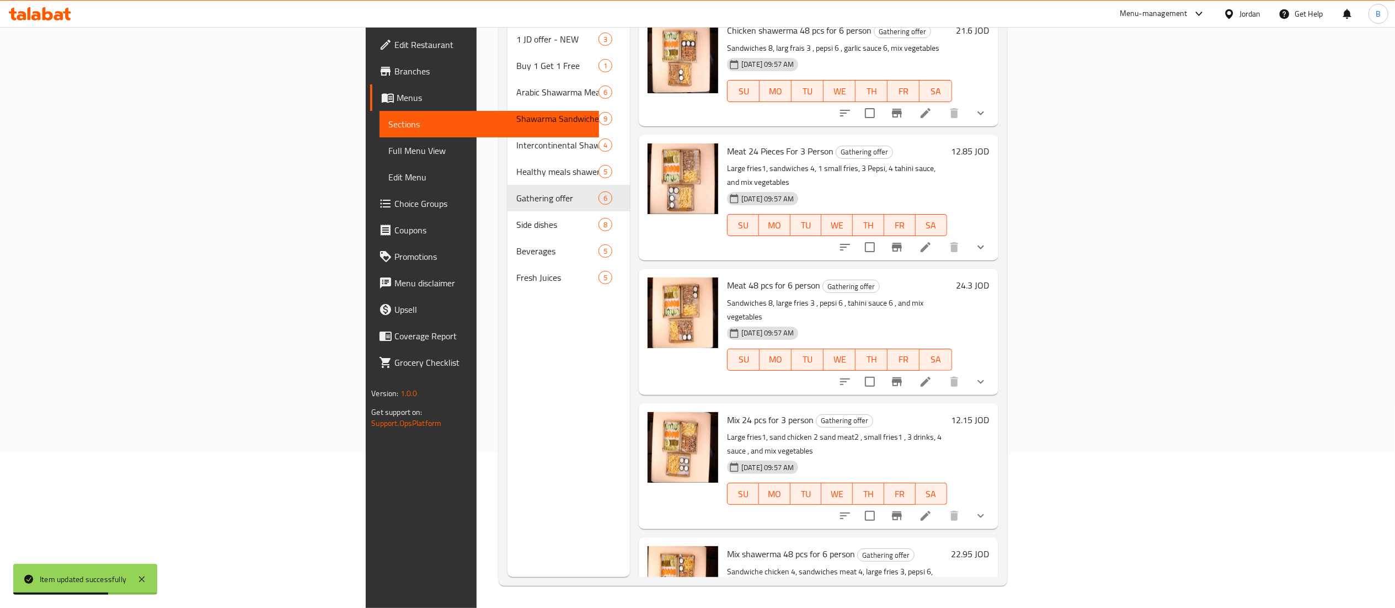
click at [933, 509] on icon at bounding box center [925, 515] width 13 height 13
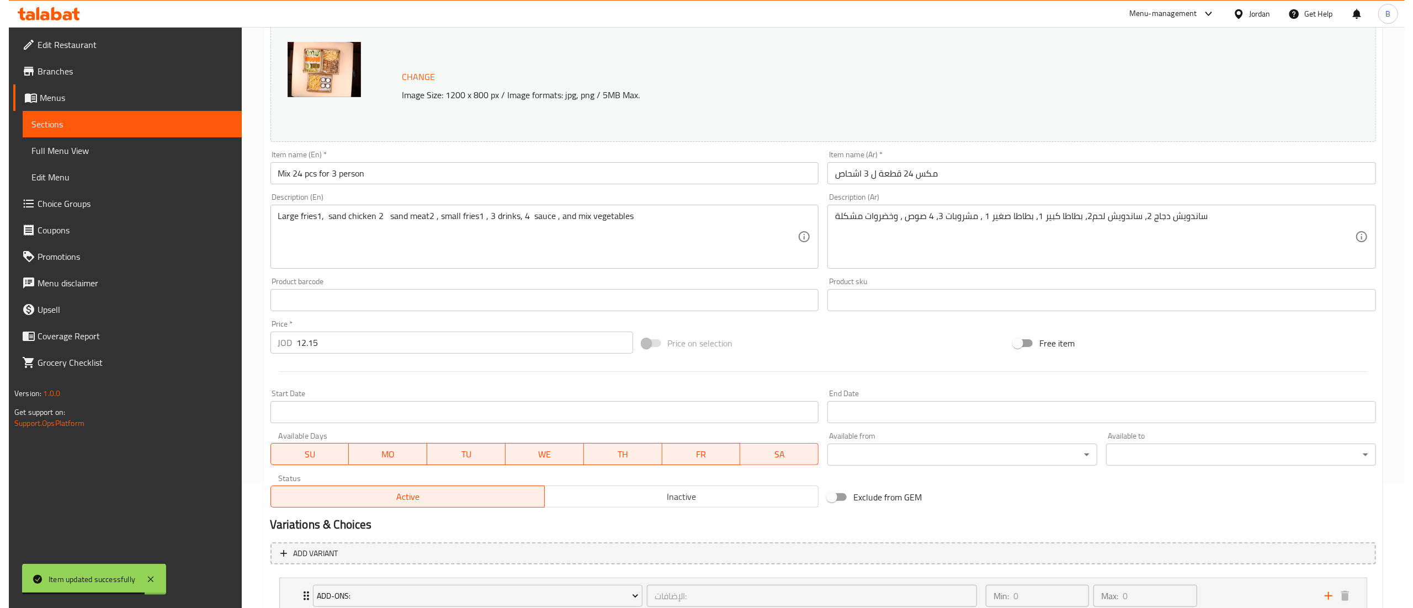
scroll to position [298, 0]
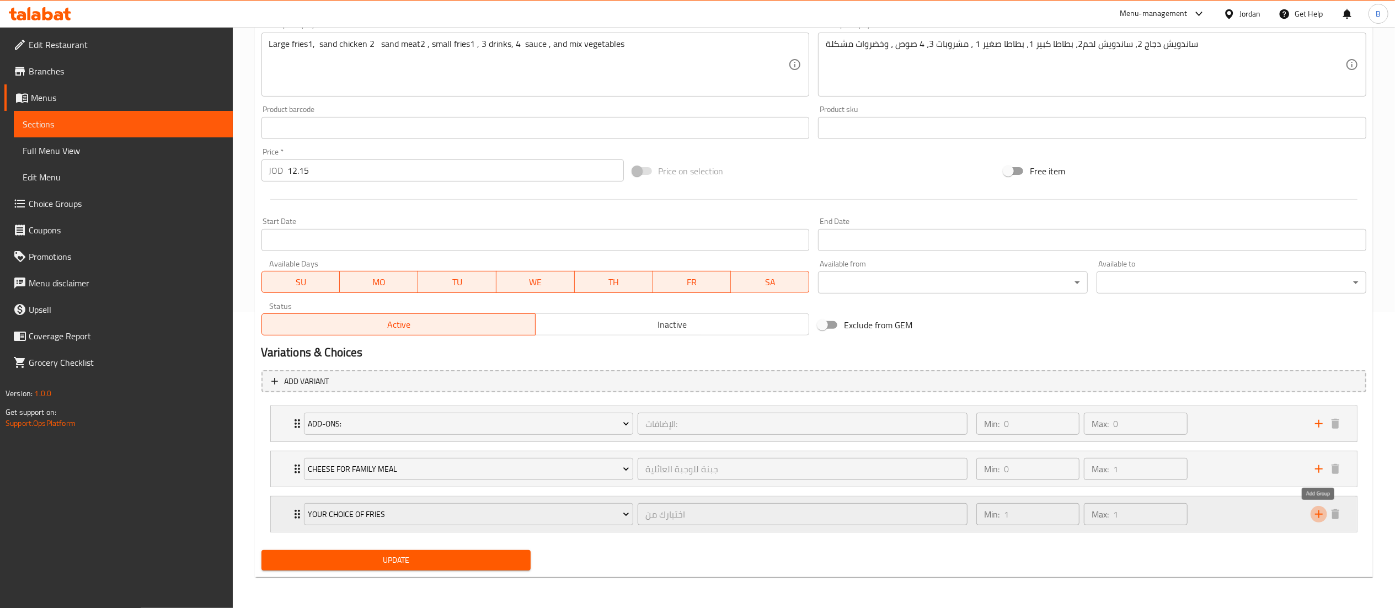
click at [1320, 515] on icon "add" at bounding box center [1319, 514] width 13 height 13
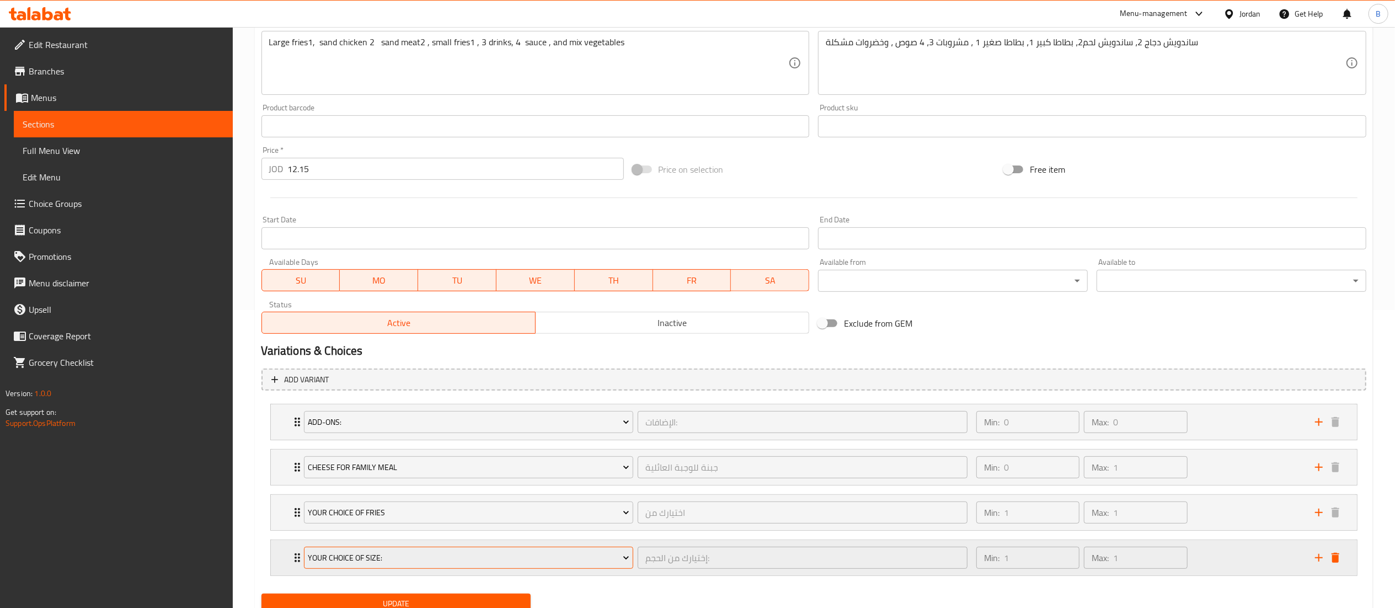
click at [380, 563] on span "Your Choice Of Size:" at bounding box center [469, 558] width 322 height 14
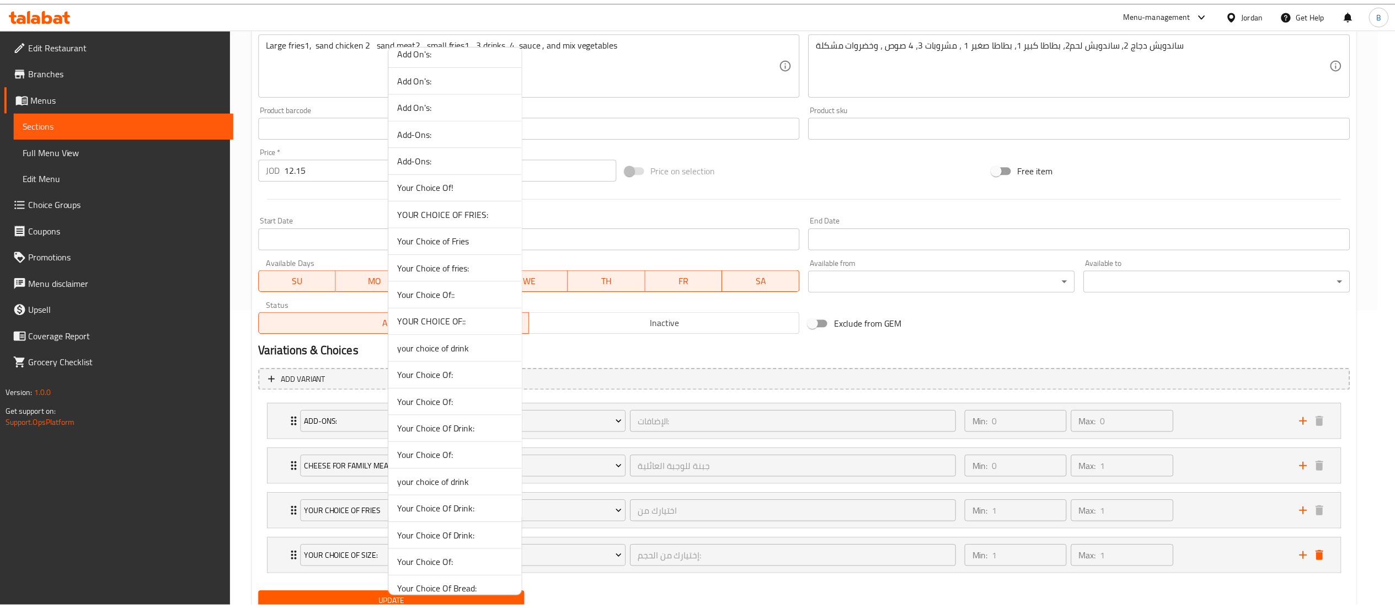
scroll to position [662, 0]
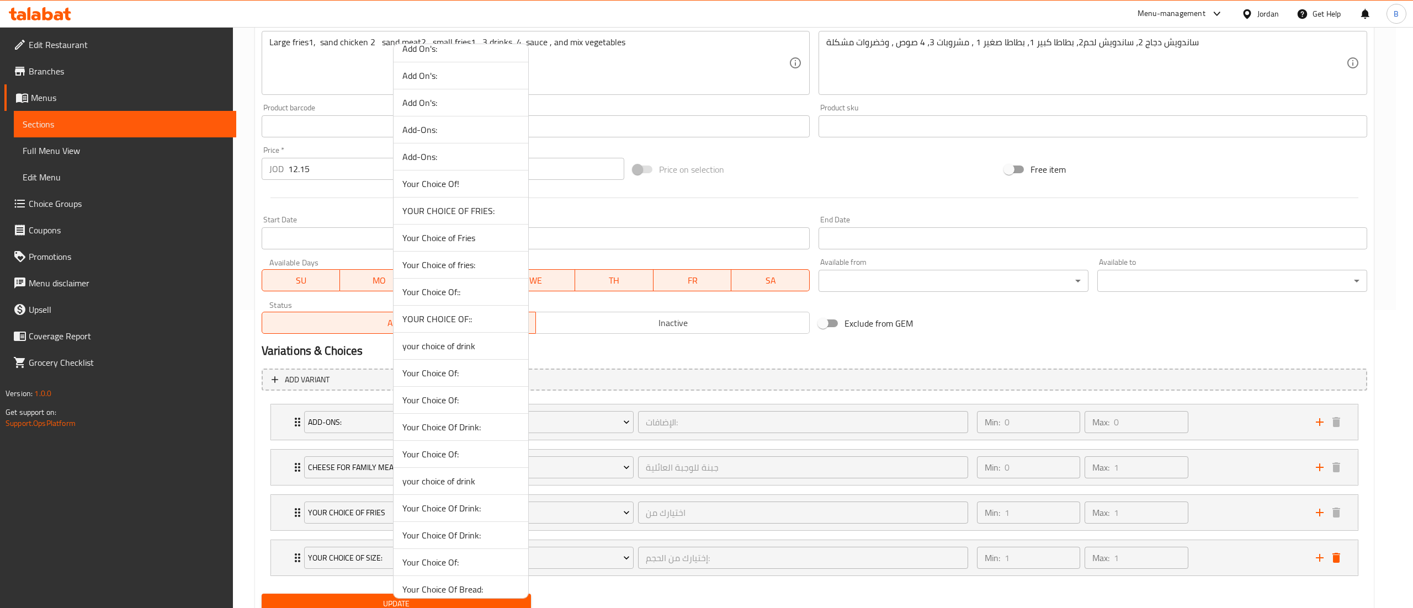
click at [462, 326] on span "YOUR CHOICE OF::" at bounding box center [460, 318] width 117 height 13
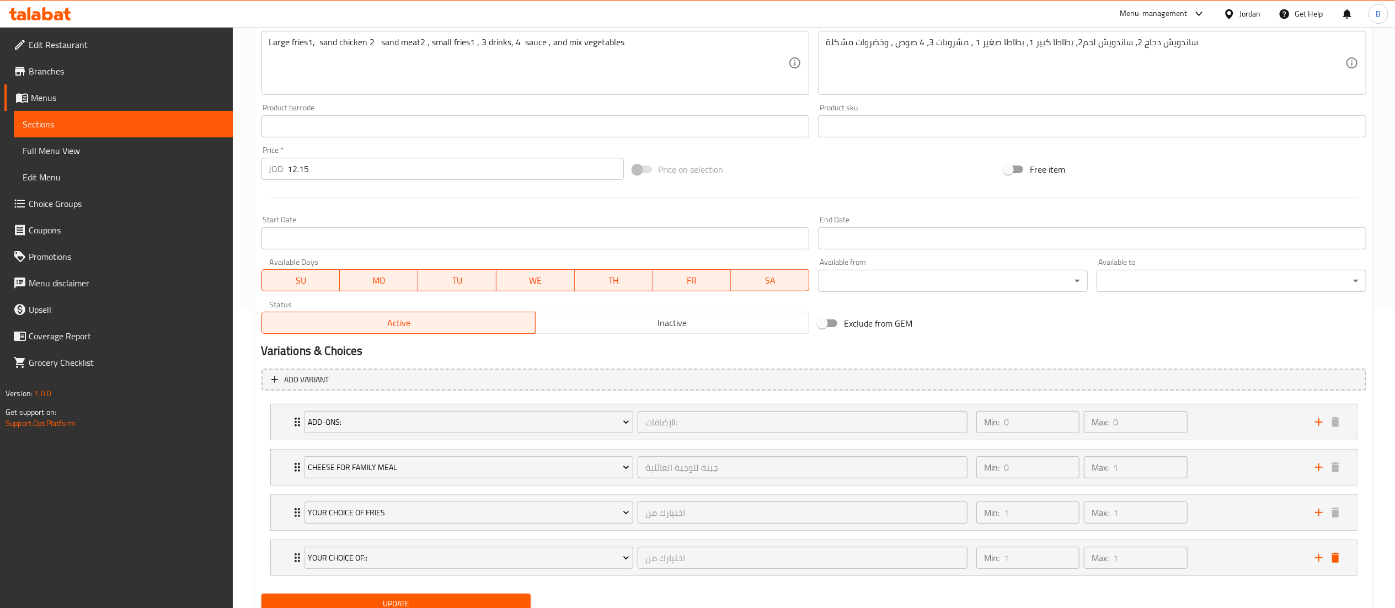
click at [387, 595] on div "Update" at bounding box center [396, 603] width 279 height 29
click at [387, 600] on span "Update" at bounding box center [396, 604] width 252 height 14
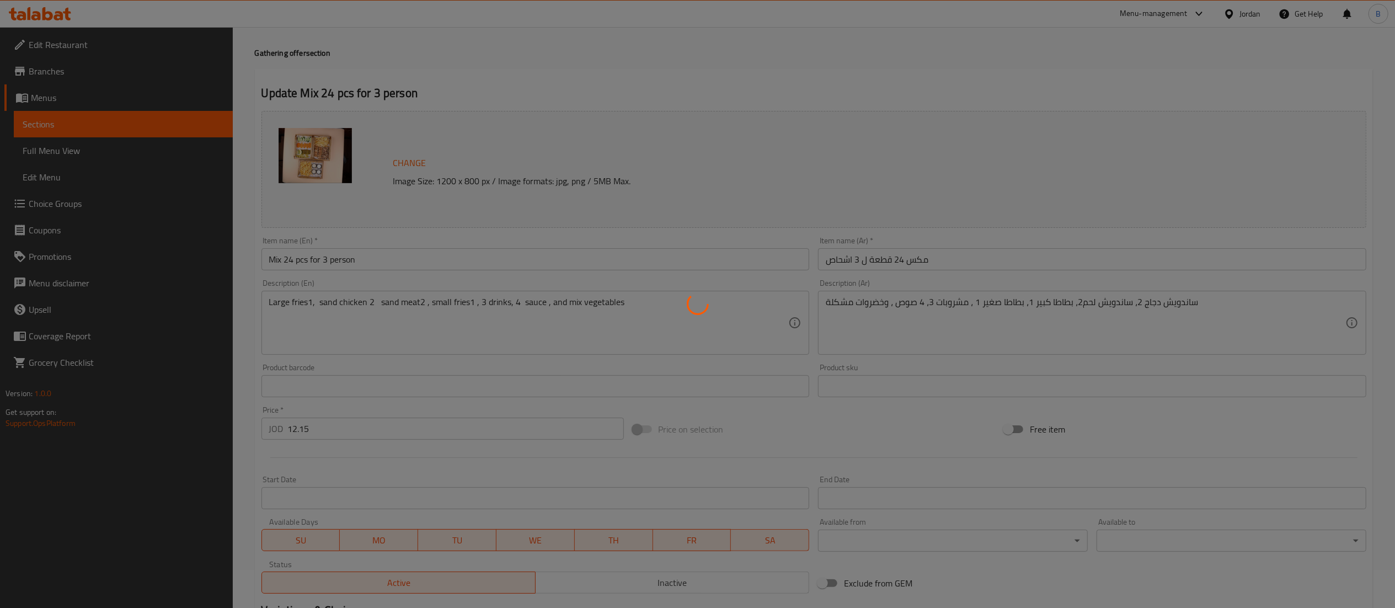
scroll to position [0, 0]
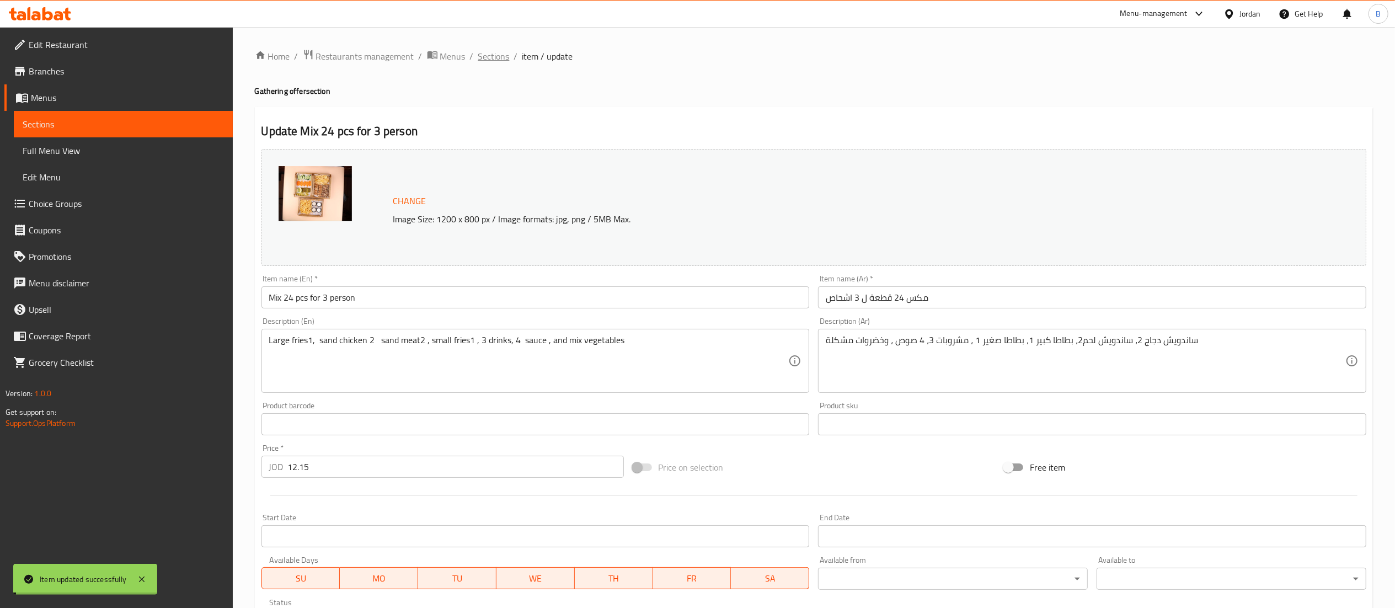
click at [500, 59] on span "Sections" at bounding box center [493, 56] width 31 height 13
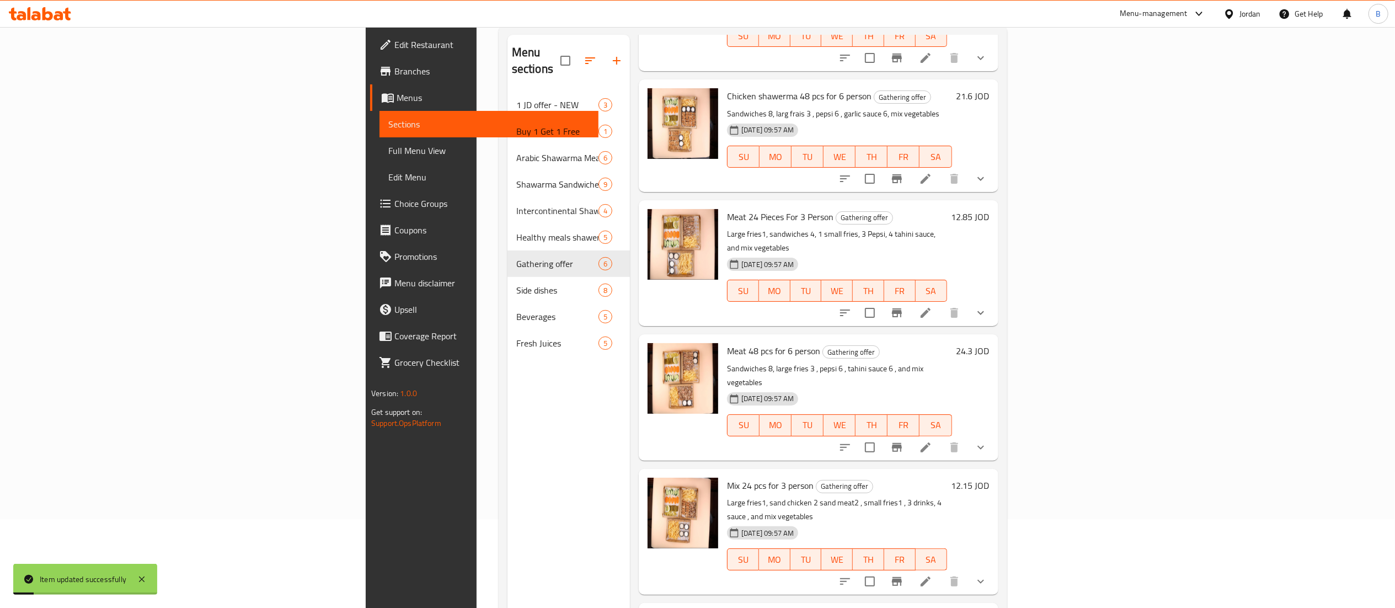
scroll to position [155, 0]
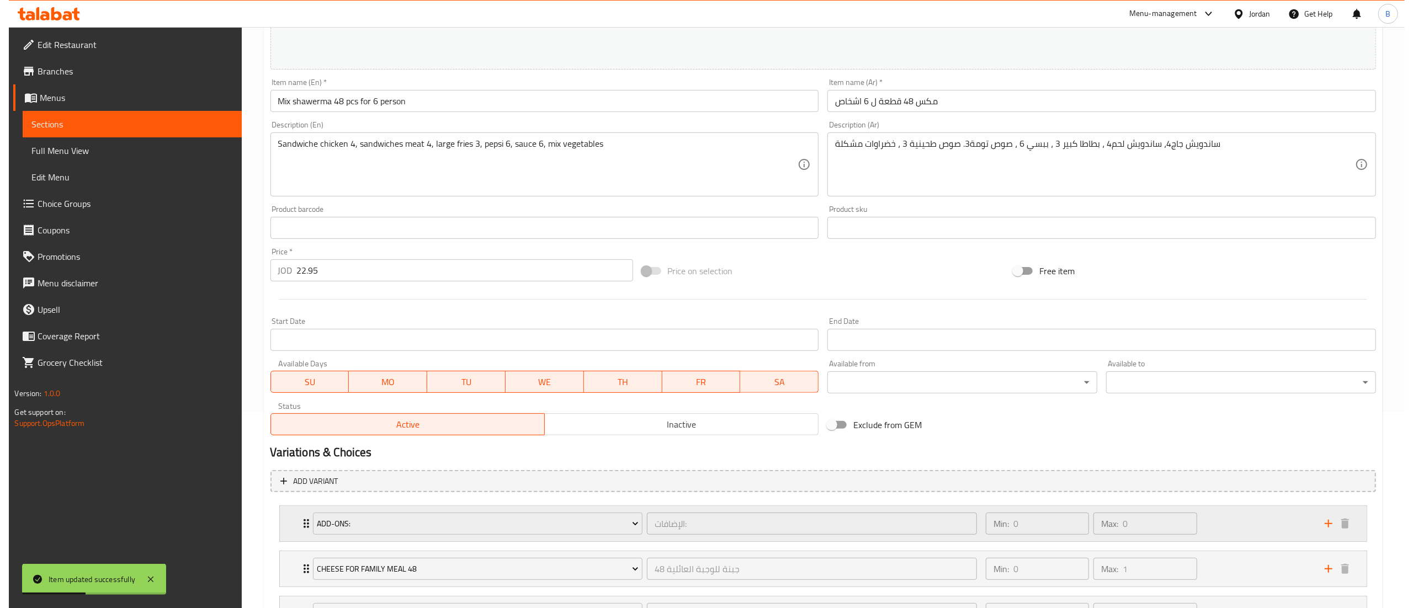
scroll to position [298, 0]
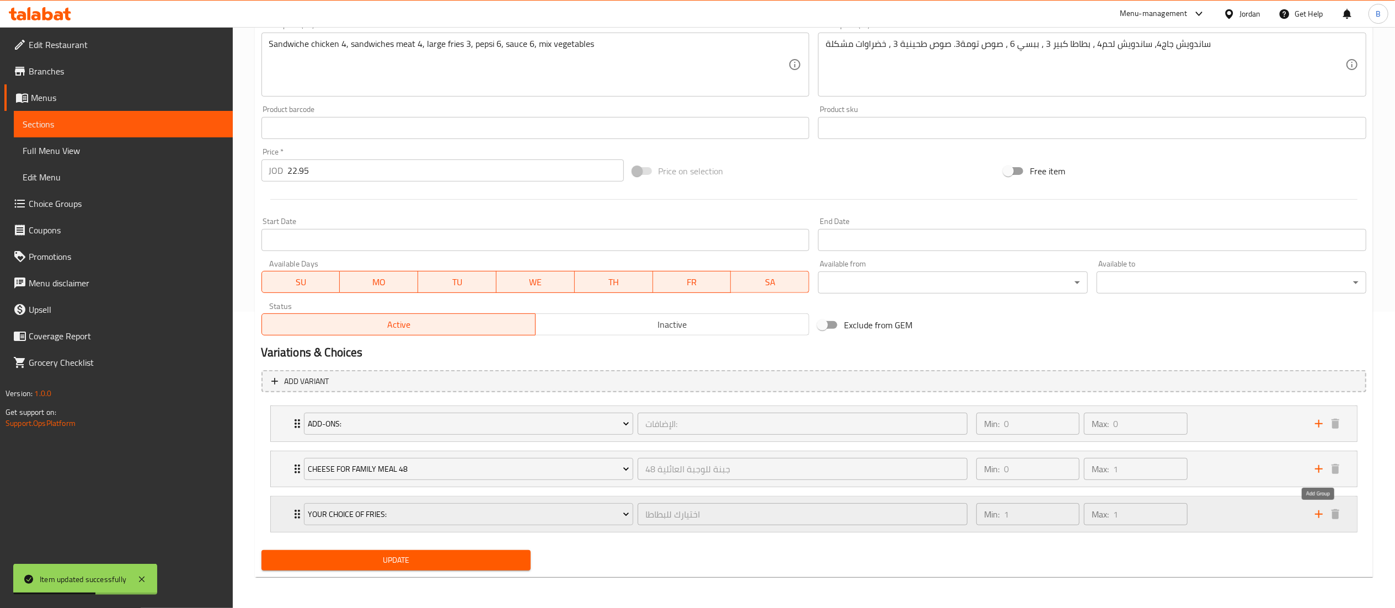
click at [1318, 509] on icon "add" at bounding box center [1319, 514] width 13 height 13
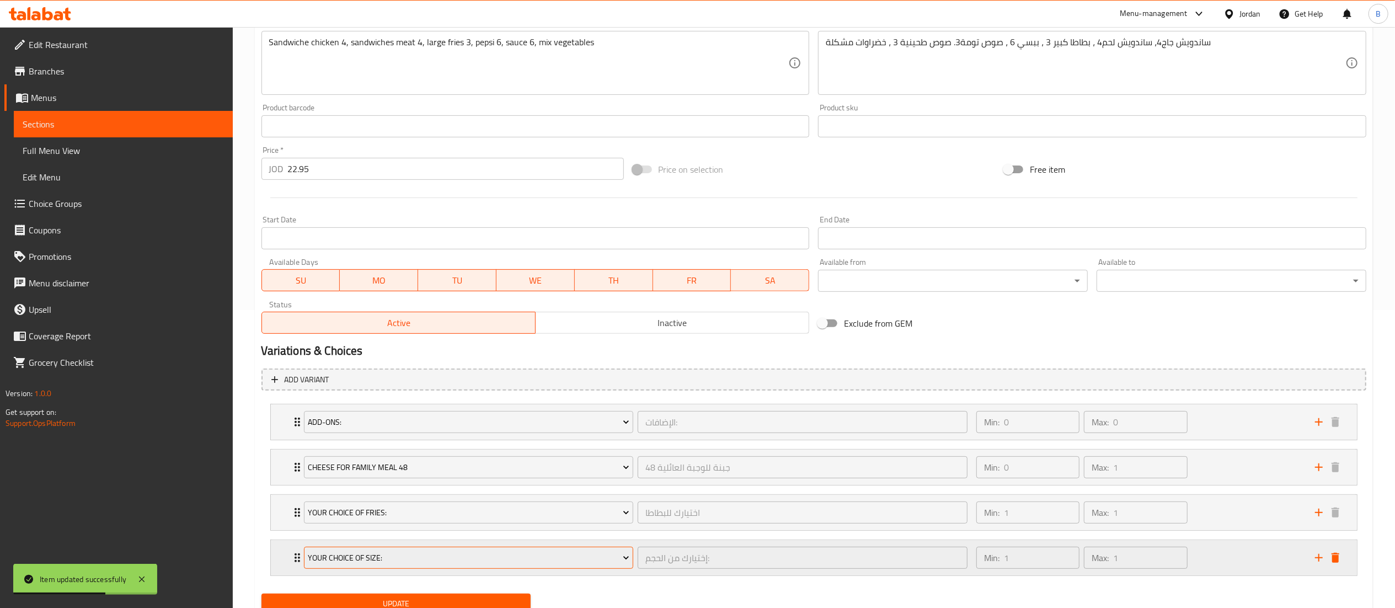
click at [359, 563] on span "Your Choice Of Size:" at bounding box center [469, 558] width 322 height 14
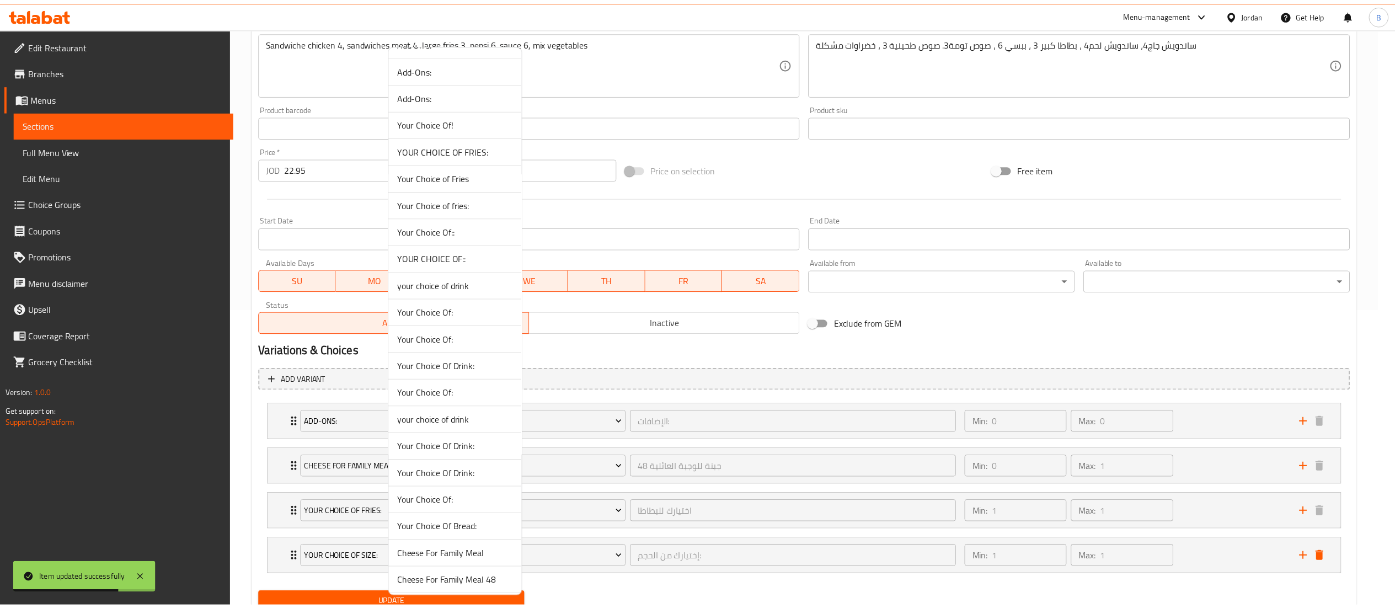
scroll to position [772, 0]
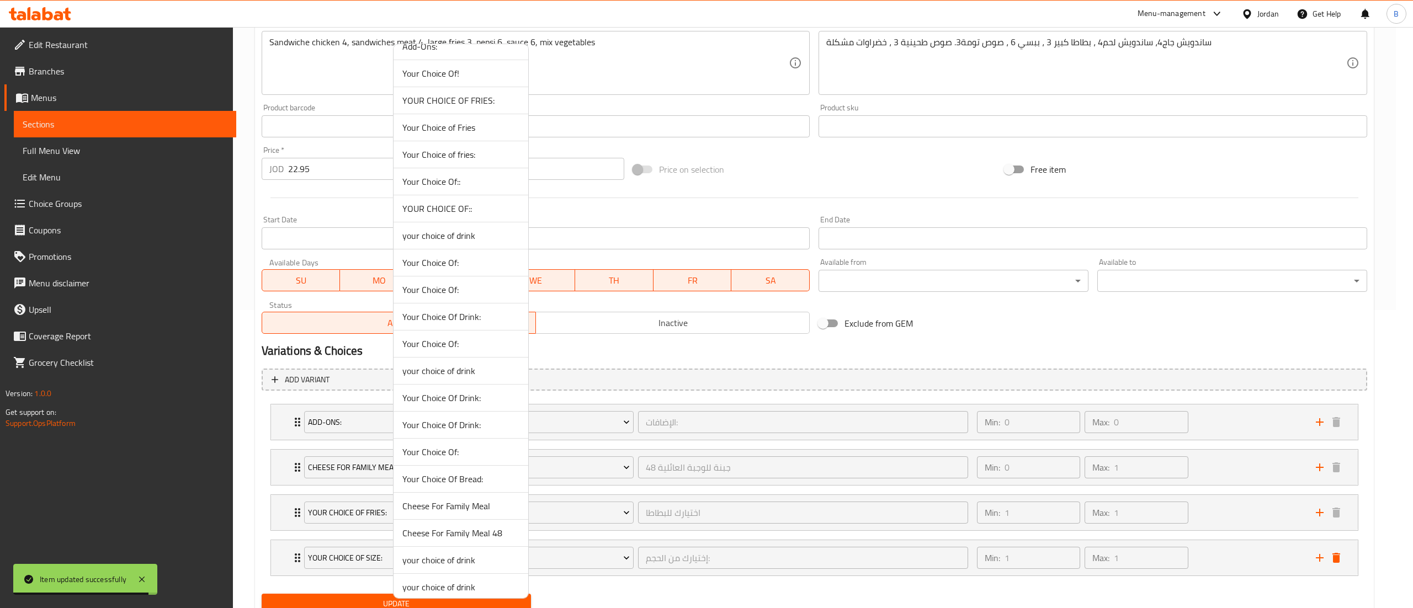
click at [450, 212] on span "YOUR CHOICE OF::" at bounding box center [460, 208] width 117 height 13
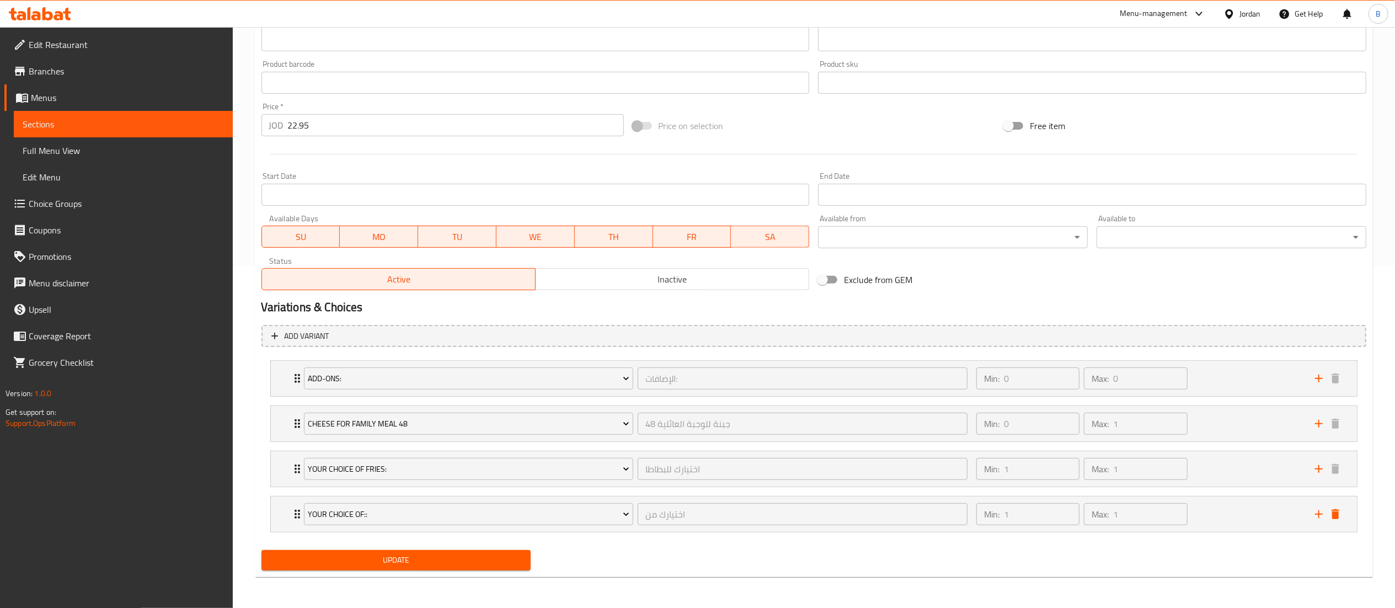
click at [418, 560] on span "Update" at bounding box center [396, 560] width 252 height 14
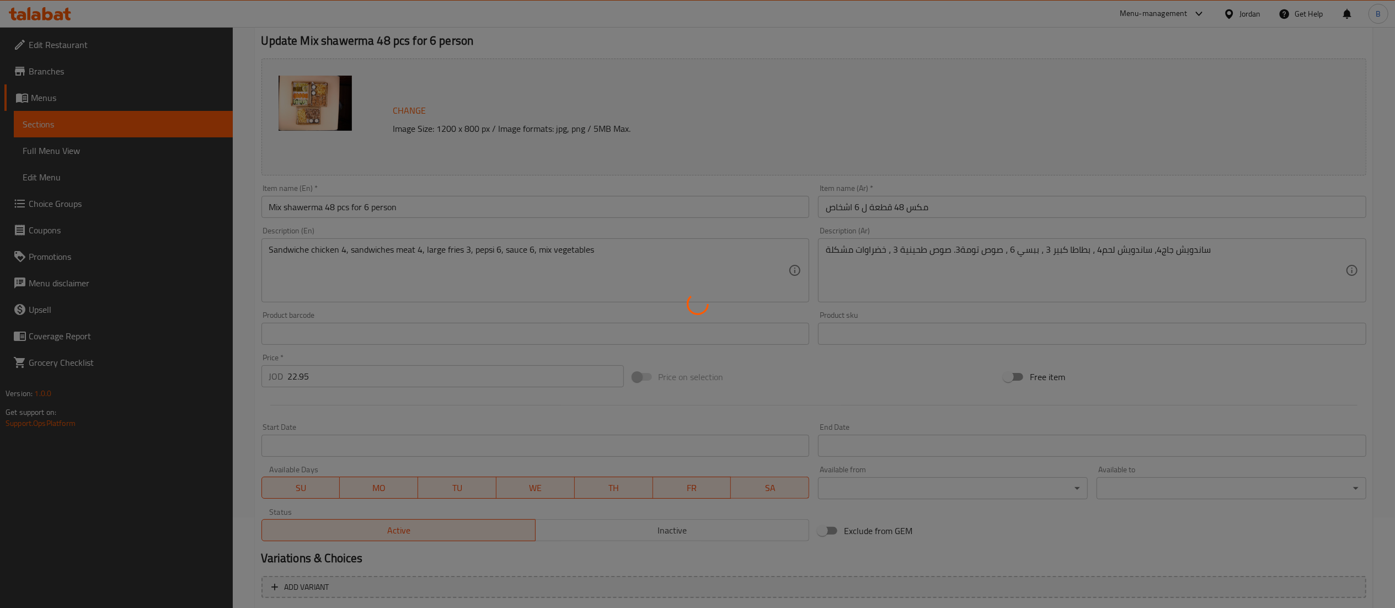
scroll to position [0, 0]
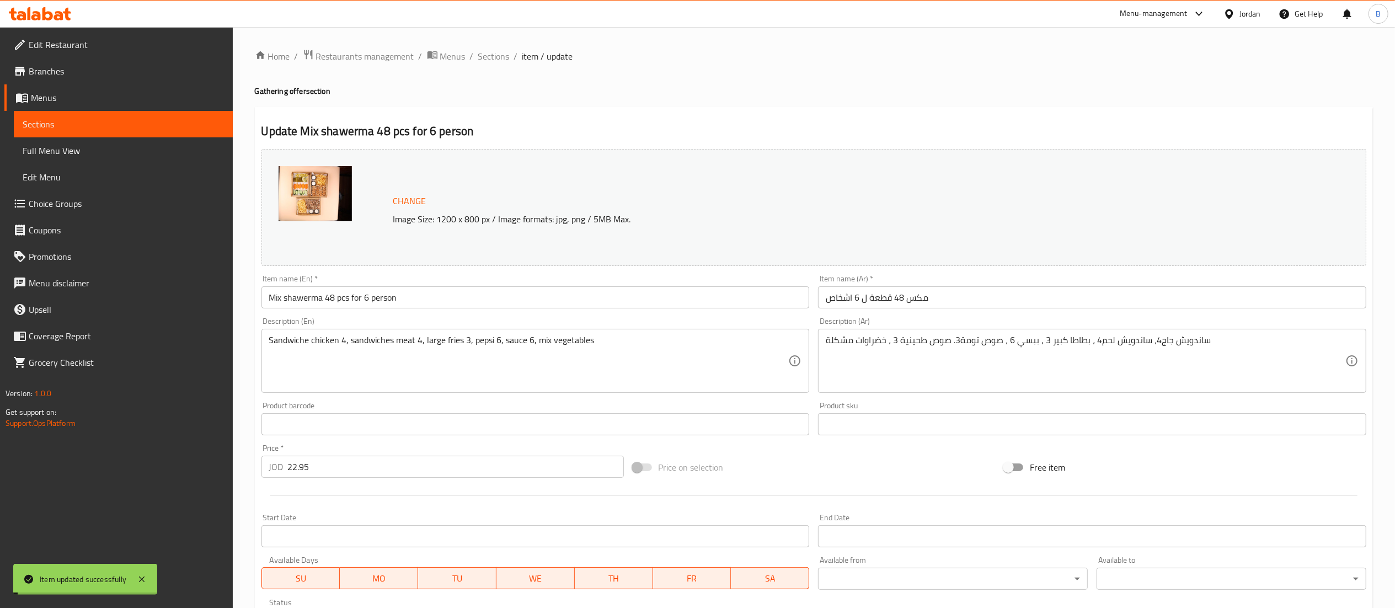
click at [497, 55] on span "Sections" at bounding box center [493, 56] width 31 height 13
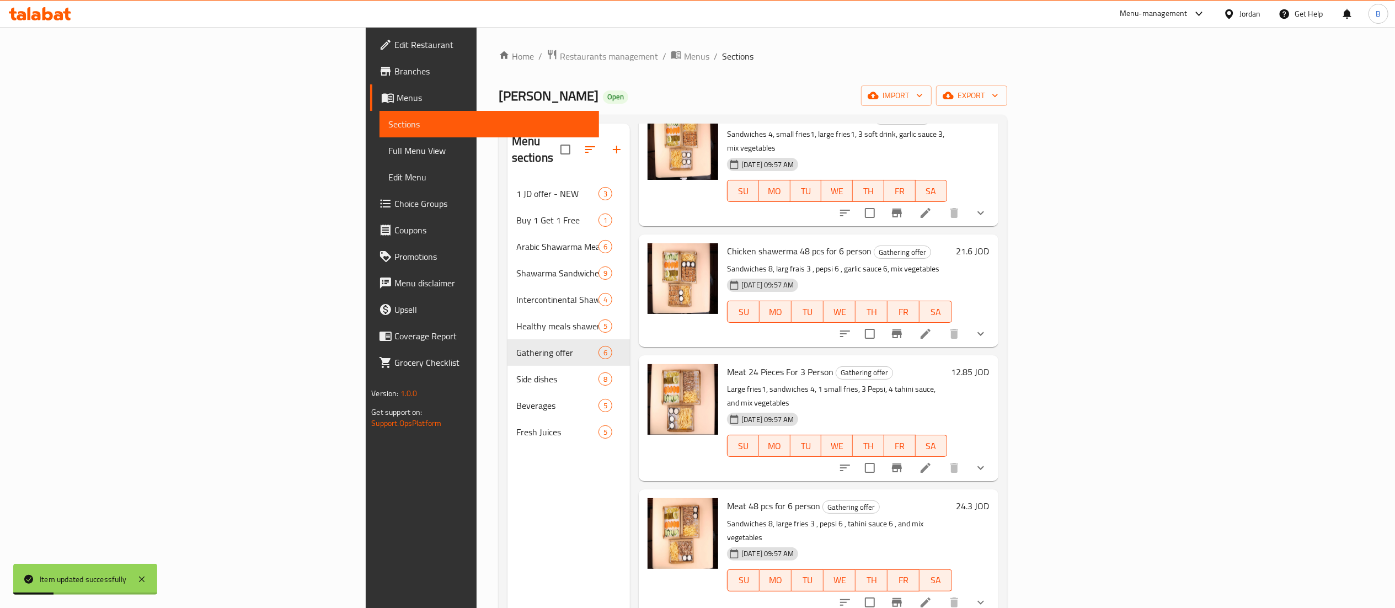
scroll to position [110, 0]
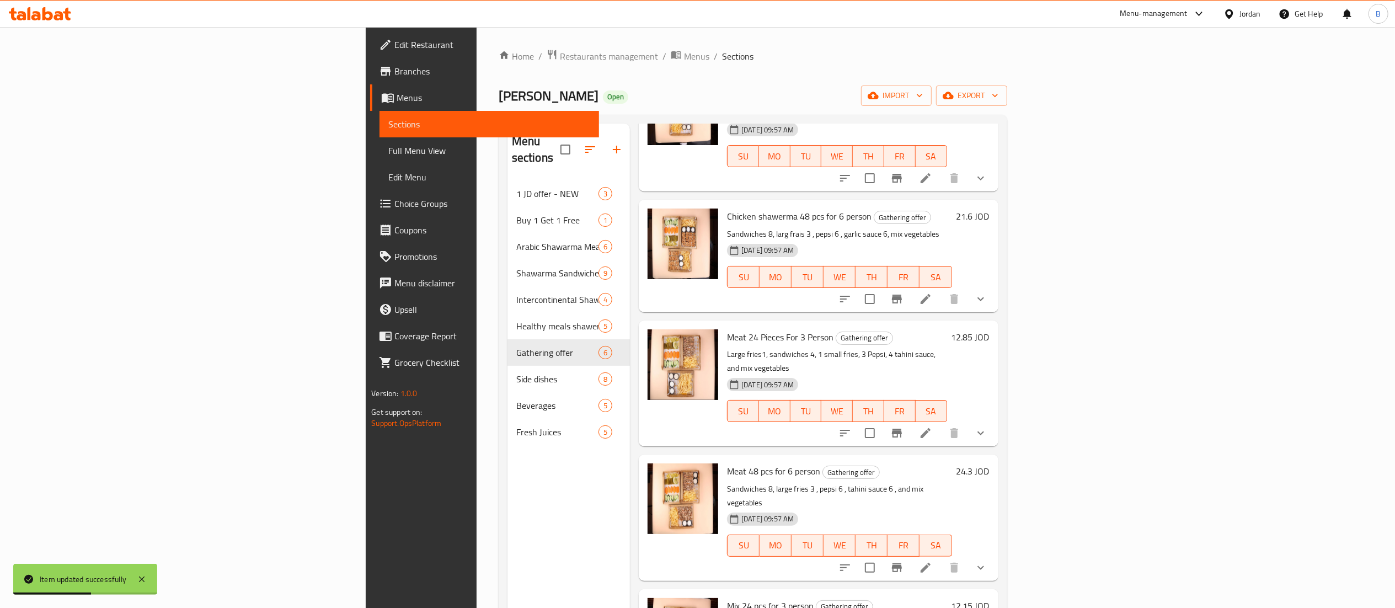
click at [53, 10] on icon at bounding box center [40, 13] width 62 height 13
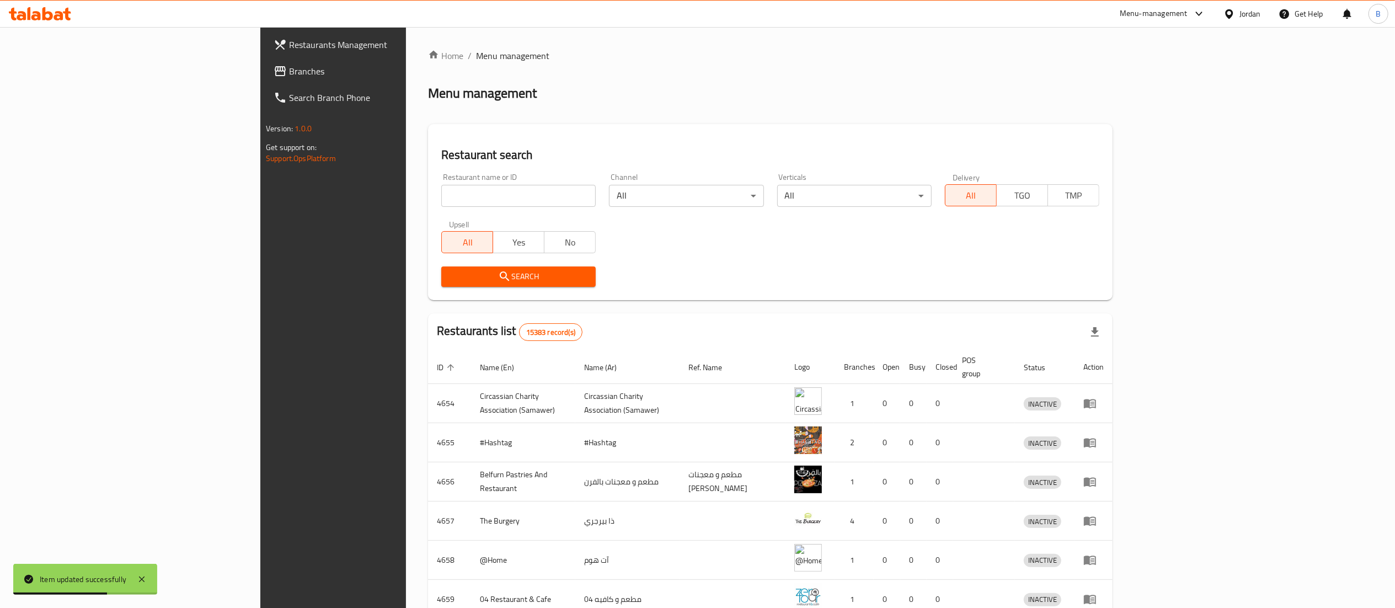
click at [289, 74] on span "Branches" at bounding box center [386, 71] width 195 height 13
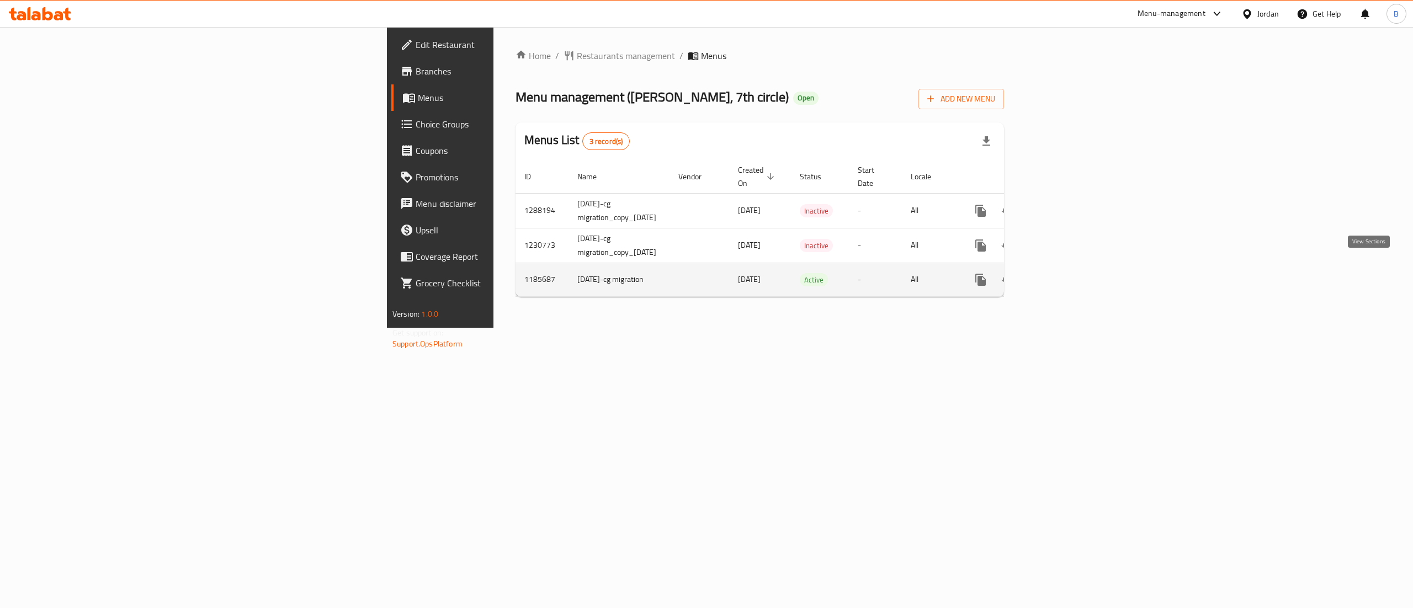
click at [1067, 273] on icon "enhanced table" at bounding box center [1059, 279] width 13 height 13
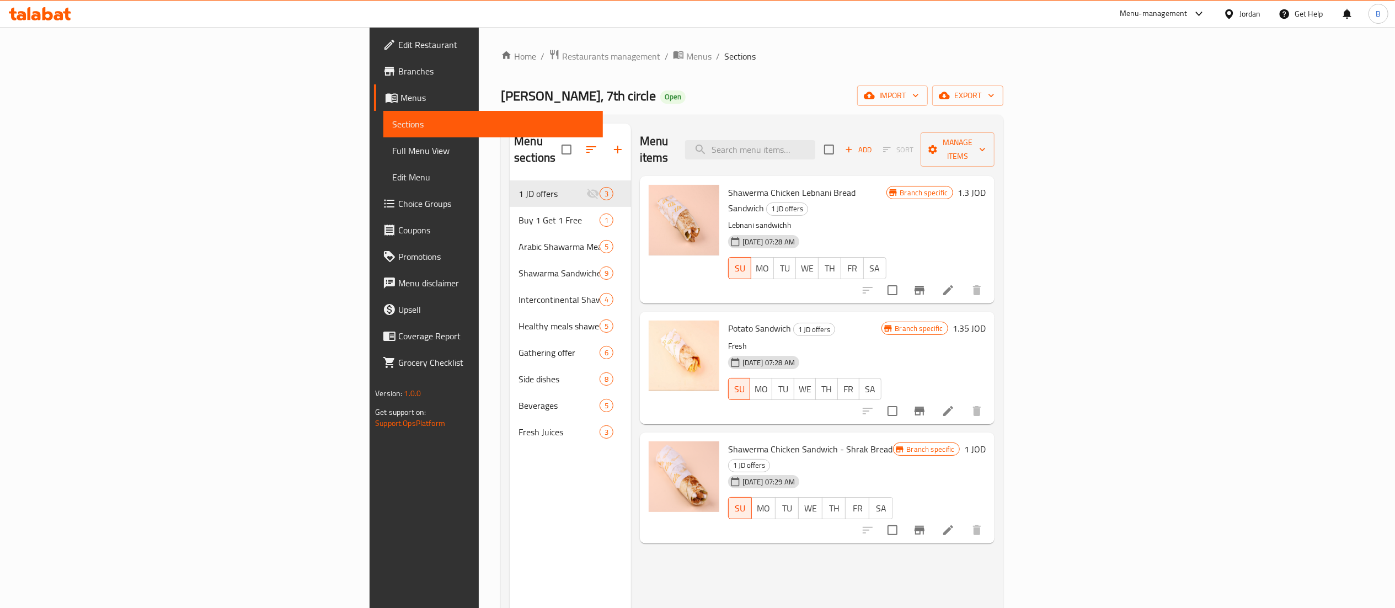
click at [398, 203] on span "Choice Groups" at bounding box center [495, 203] width 195 height 13
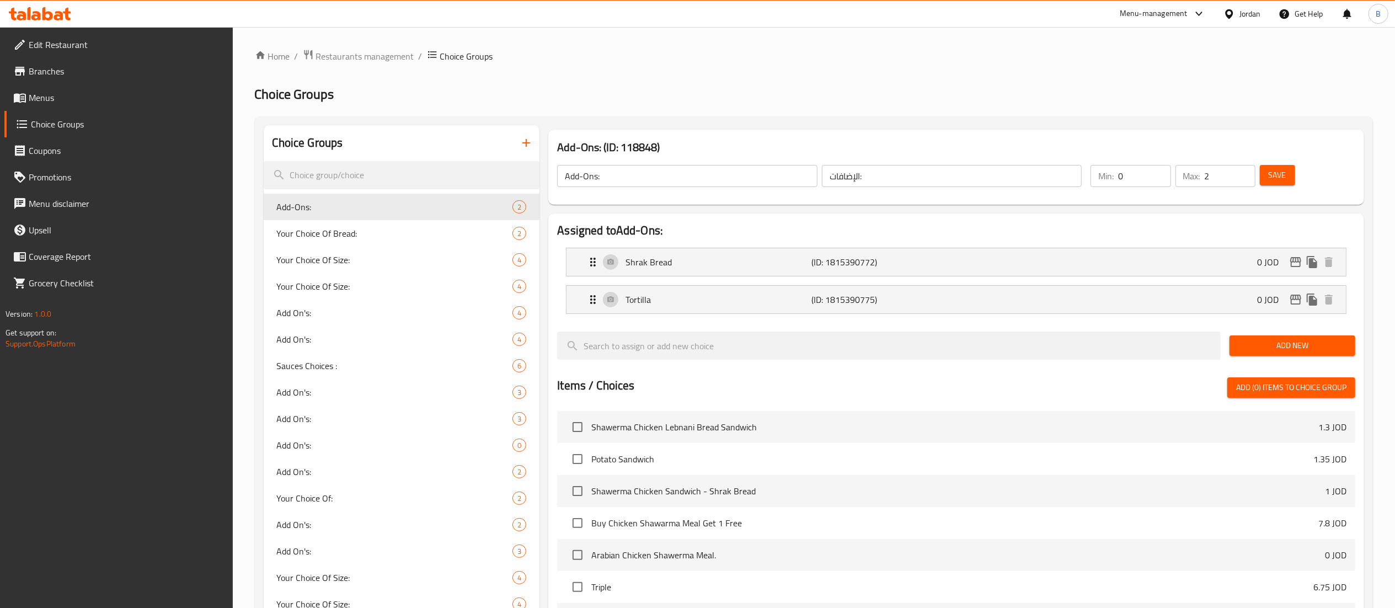
click at [524, 143] on icon "button" at bounding box center [527, 143] width 8 height 8
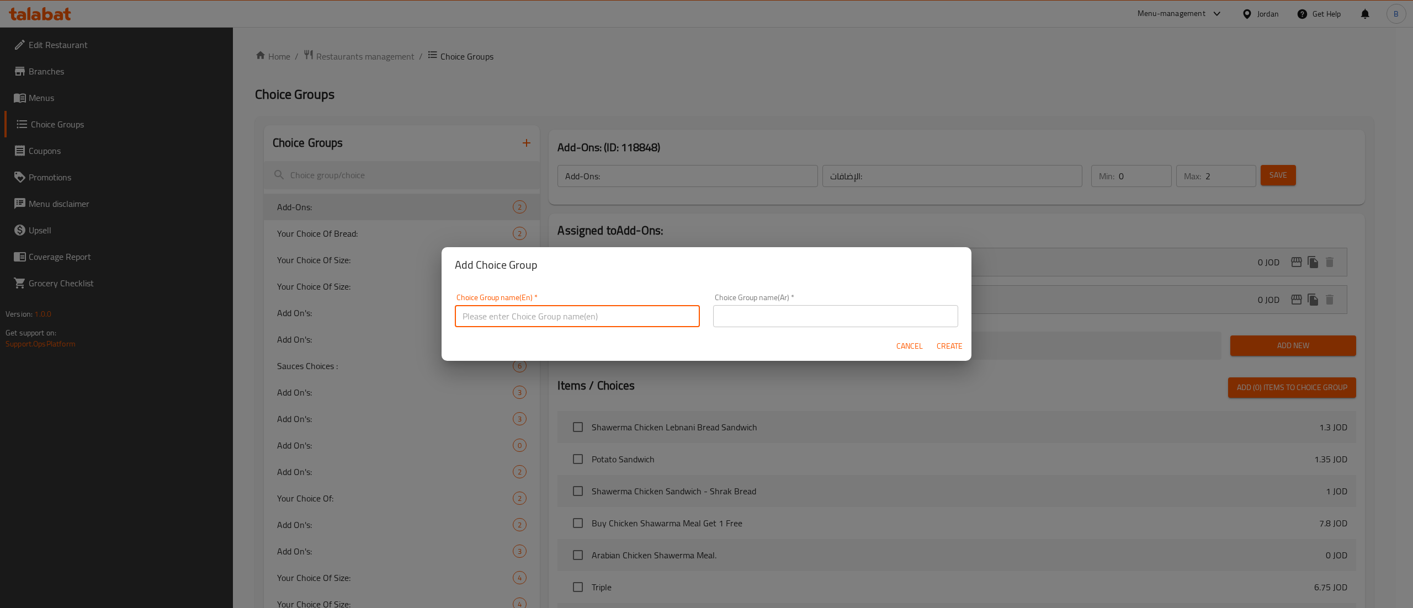
click at [654, 309] on input "text" at bounding box center [577, 316] width 245 height 22
type input "YOUR CHOICEEEE OF"
click at [797, 312] on input "text" at bounding box center [835, 316] width 245 height 22
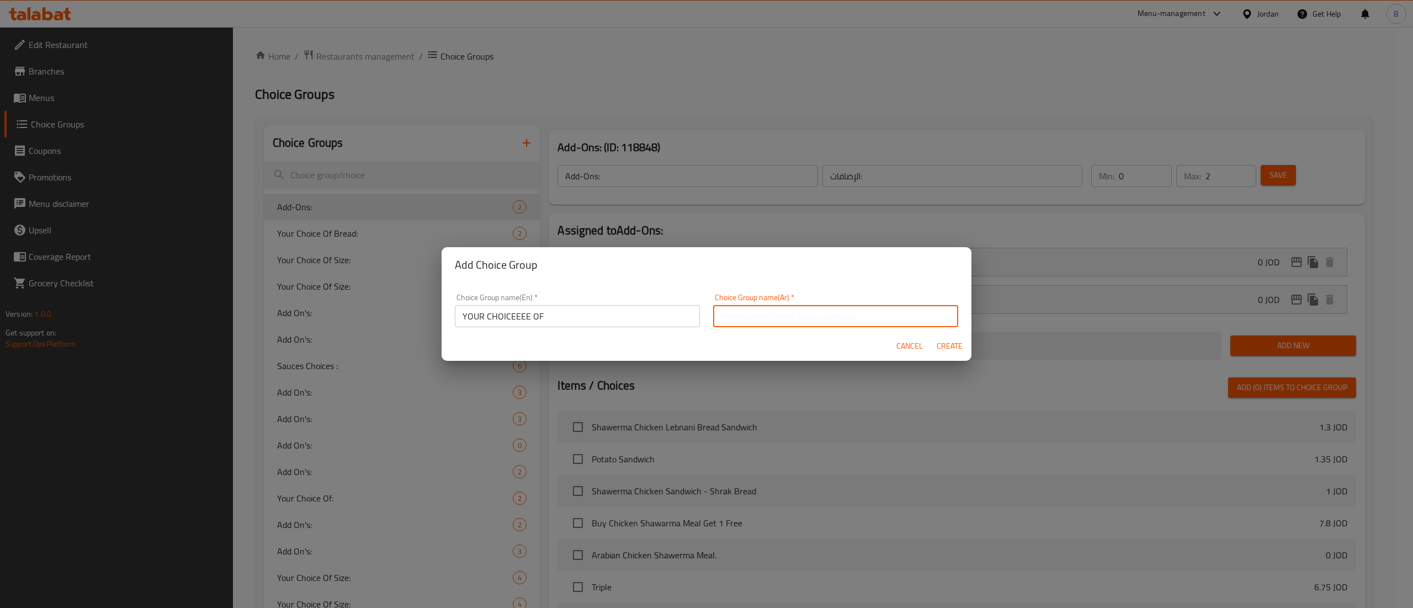
type input "اختيارك من"
click at [952, 345] on span "Create" at bounding box center [949, 346] width 26 height 14
type input "YOUR CHOICEEEE OF"
type input "اختيارك من"
type input "0"
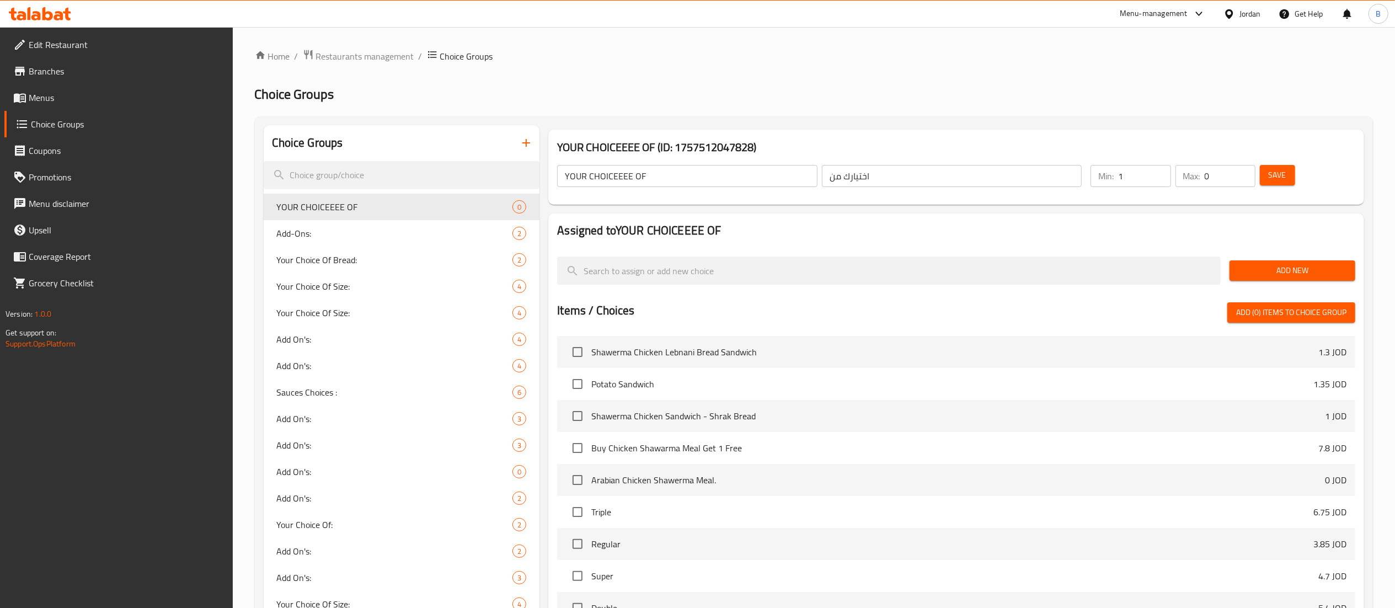
type input "1"
click at [1161, 170] on input "1" at bounding box center [1144, 176] width 52 height 22
type input "1"
click at [1241, 171] on input "1" at bounding box center [1230, 176] width 51 height 22
click at [1267, 170] on button "Save" at bounding box center [1277, 175] width 35 height 20
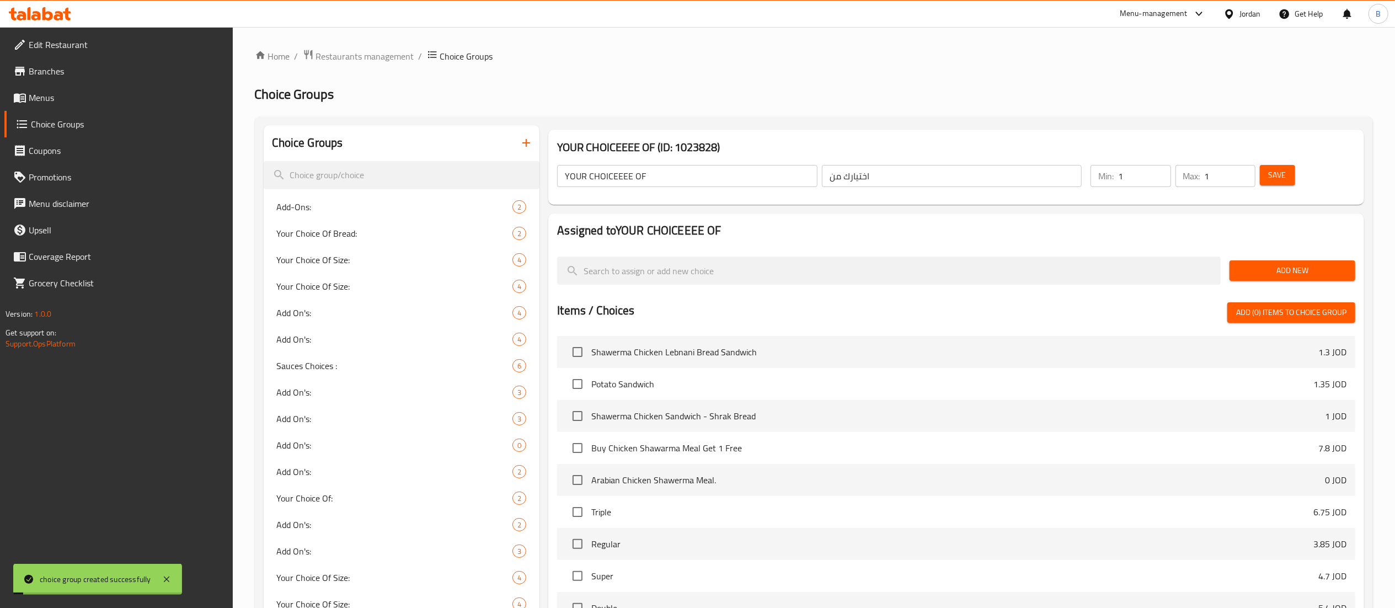
drag, startPoint x: 1266, startPoint y: 269, endPoint x: 812, endPoint y: 296, distance: 454.4
click at [1265, 269] on span "Add New" at bounding box center [1293, 271] width 108 height 14
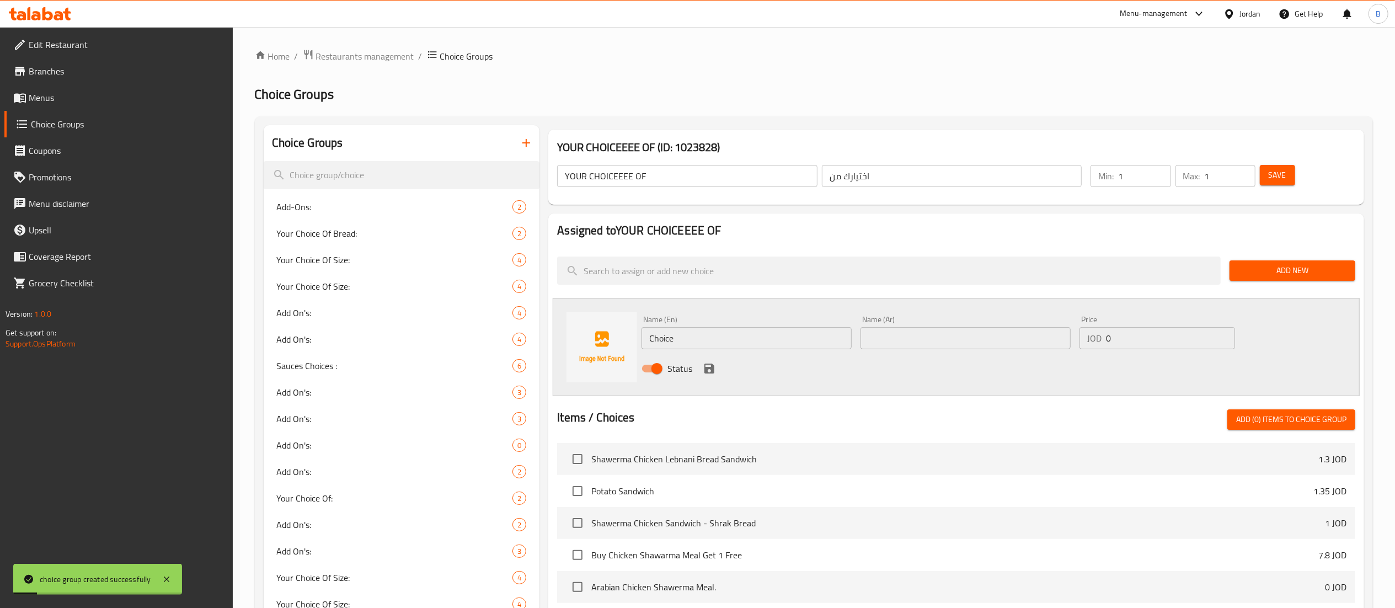
drag, startPoint x: 748, startPoint y: 340, endPoint x: 360, endPoint y: 276, distance: 393.1
type input "Saj"
click at [958, 328] on input "text" at bounding box center [966, 338] width 210 height 22
type input "صاج"
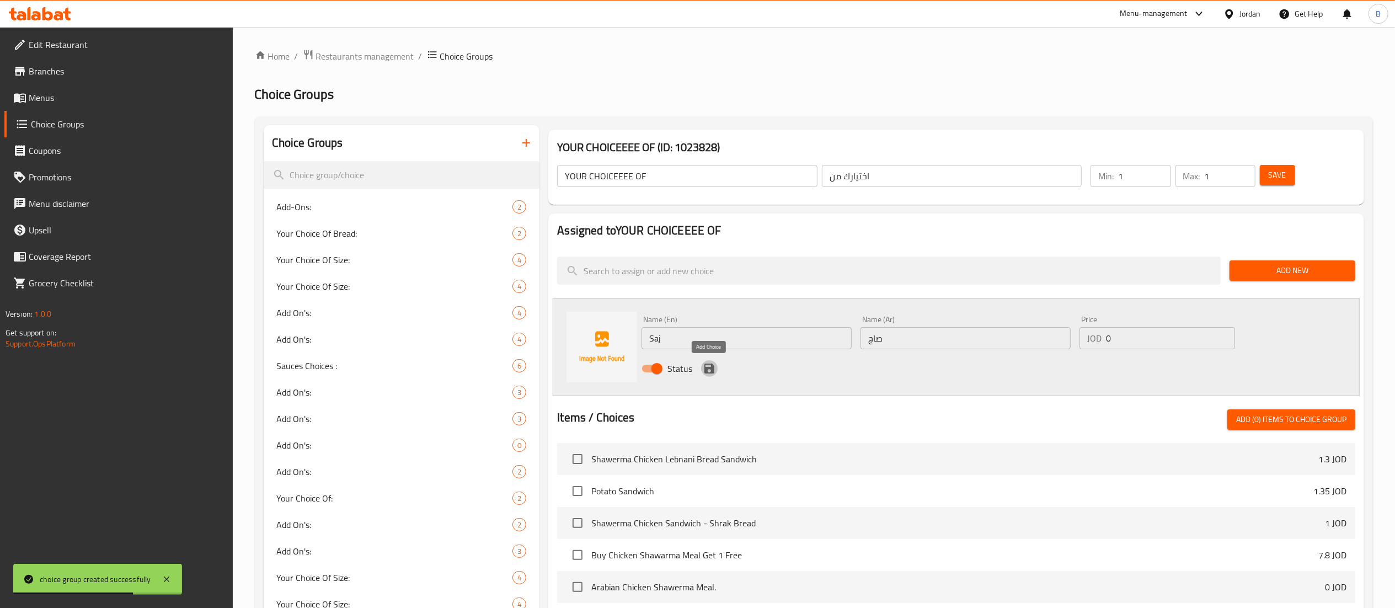
click at [716, 370] on button "save" at bounding box center [709, 368] width 17 height 17
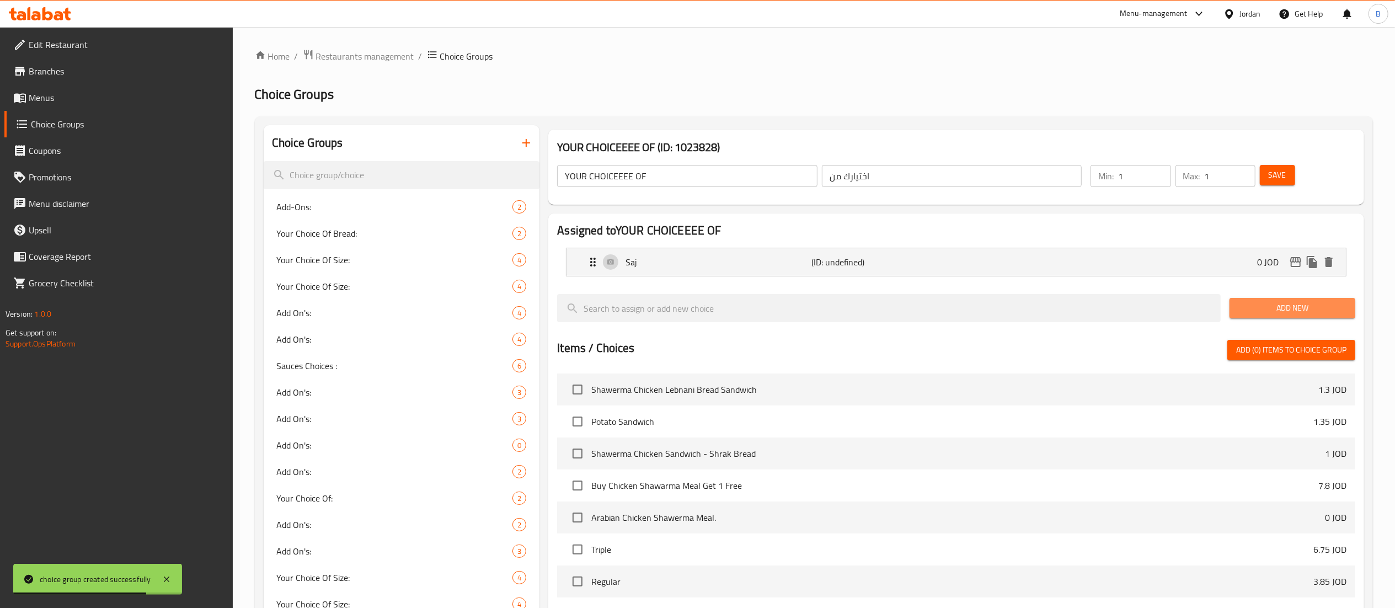
click at [1265, 311] on span "Add New" at bounding box center [1293, 308] width 108 height 14
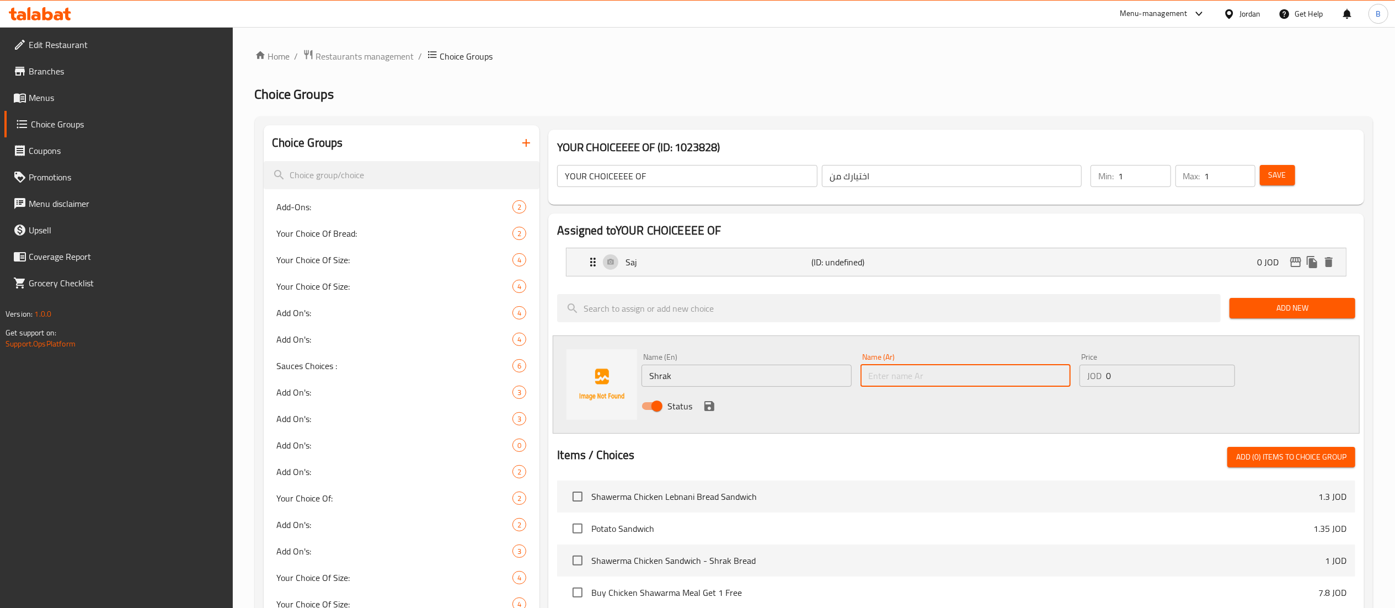
click at [1023, 379] on input "text" at bounding box center [966, 376] width 210 height 22
drag, startPoint x: 745, startPoint y: 380, endPoint x: 514, endPoint y: 380, distance: 230.6
click at [561, 380] on div "Name (En) Shrak Name (En) Name (Ar) Name (Ar) Price JOD 0 Price Status" at bounding box center [956, 384] width 807 height 98
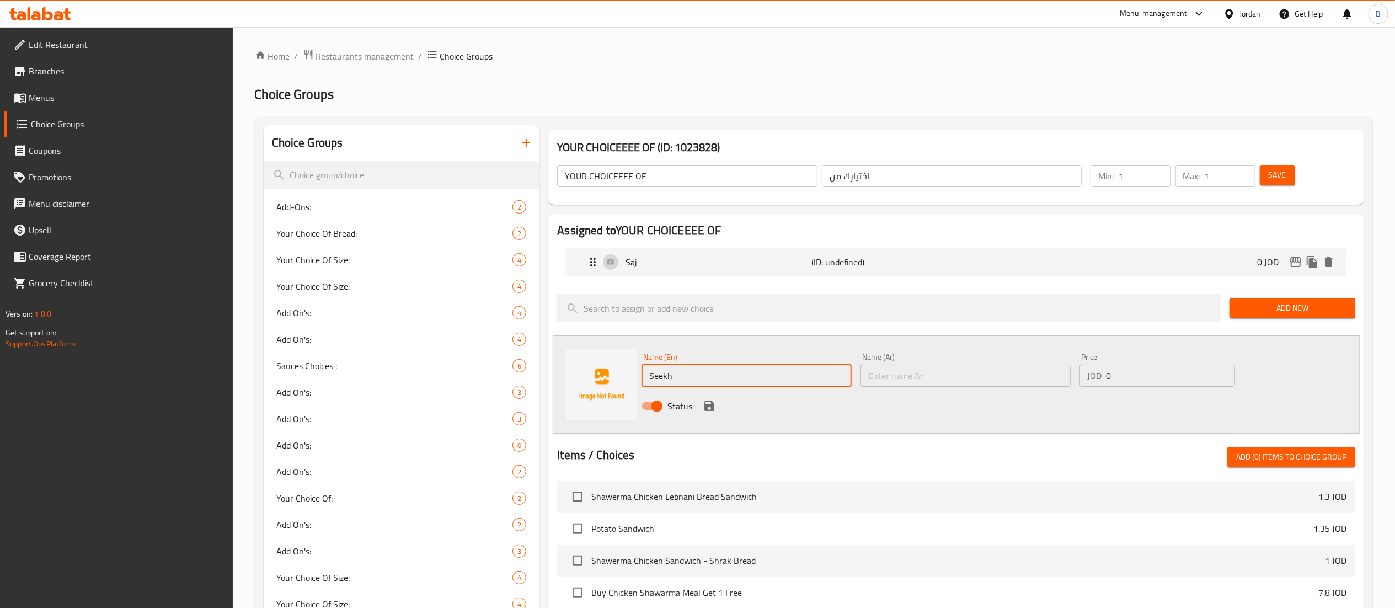
type input "Seekh"
click at [961, 373] on input "text" at bounding box center [966, 376] width 210 height 22
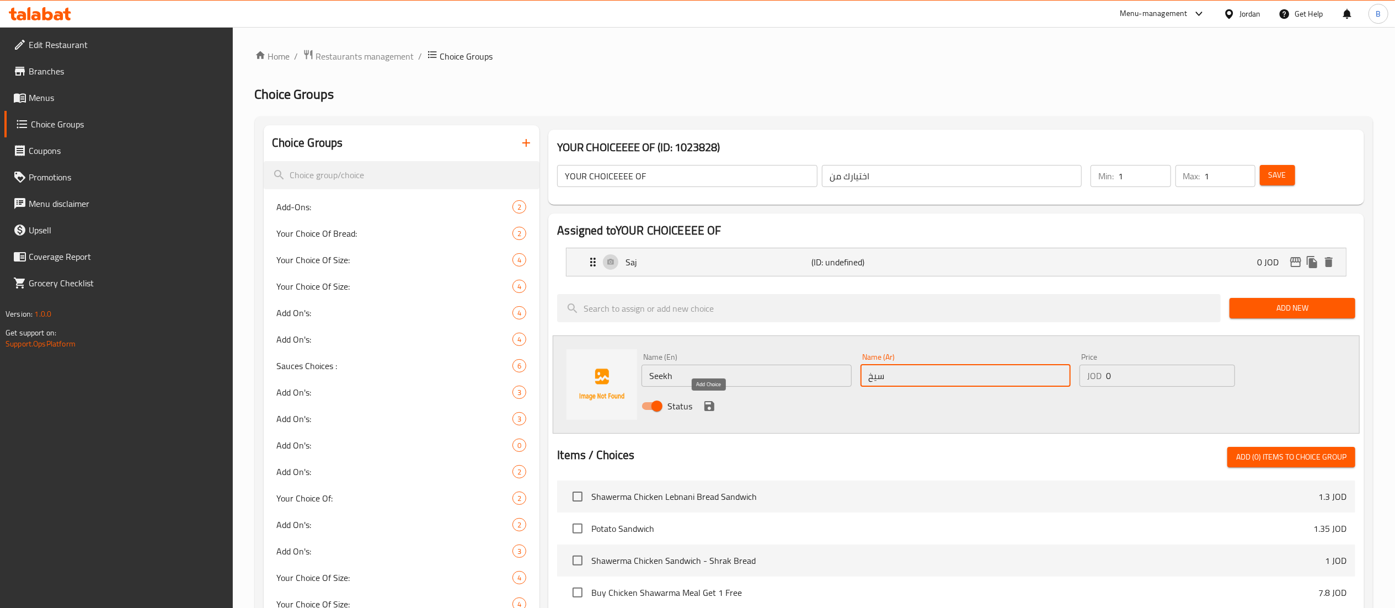
type input "سيخ"
click at [708, 407] on icon "save" at bounding box center [710, 406] width 10 height 10
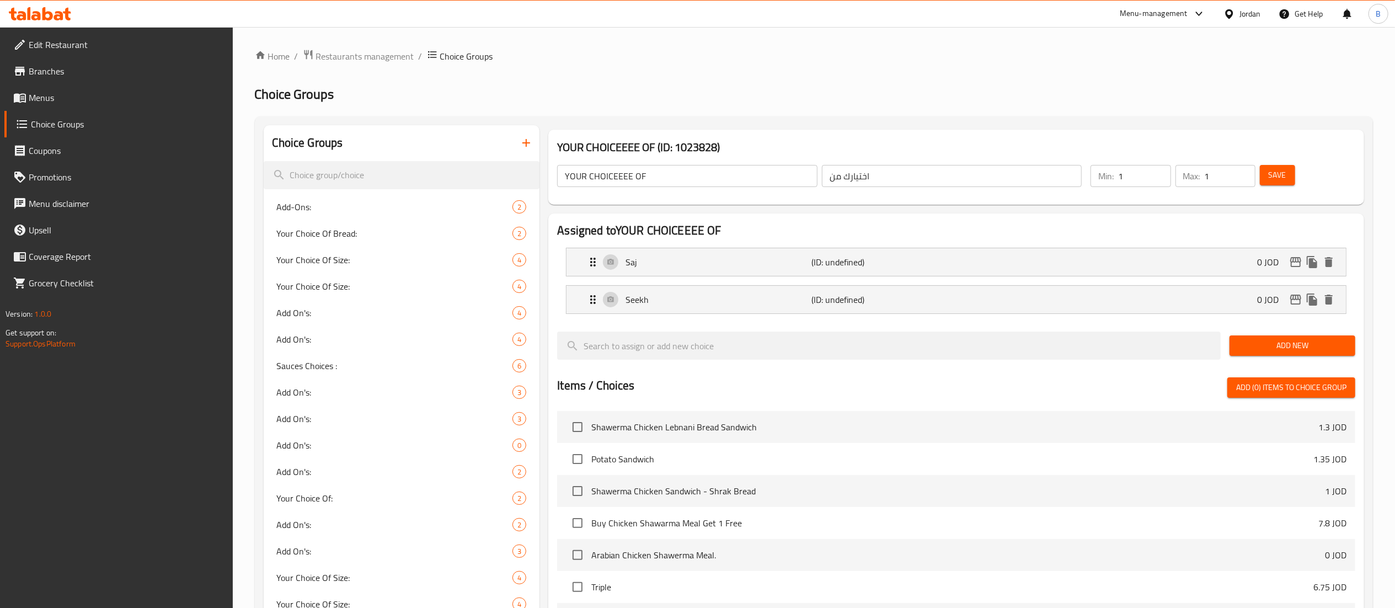
click at [1290, 173] on button "Save" at bounding box center [1277, 175] width 35 height 20
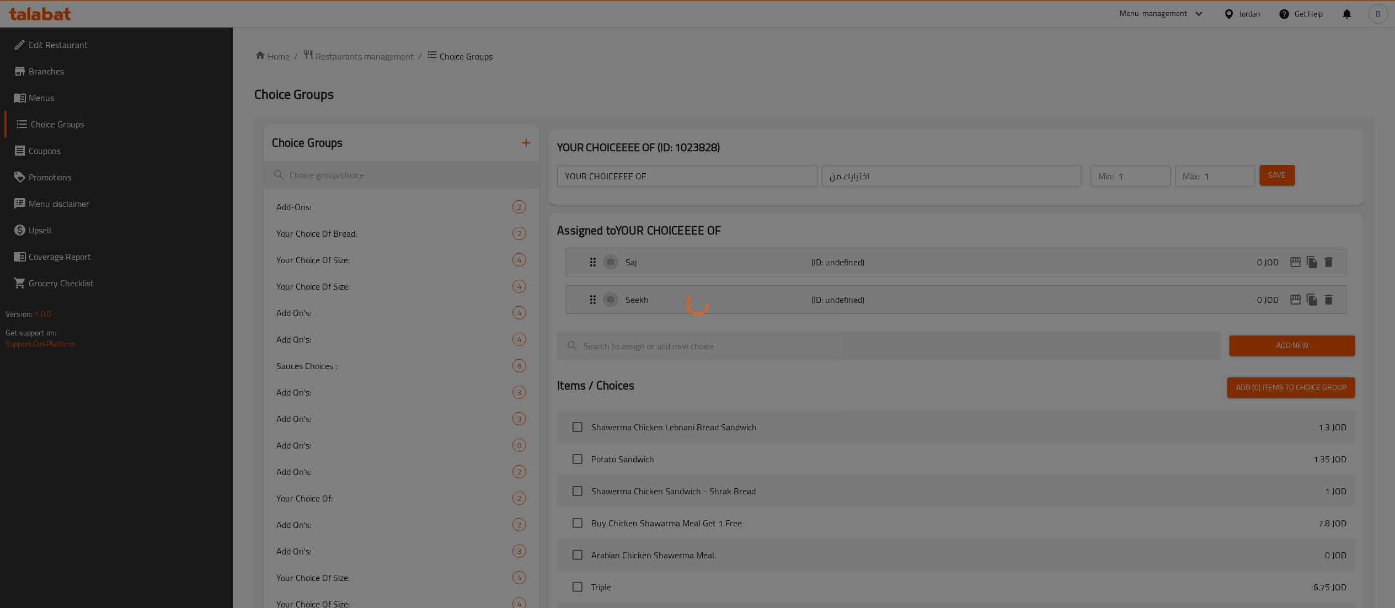
click at [1283, 173] on div at bounding box center [697, 304] width 1395 height 608
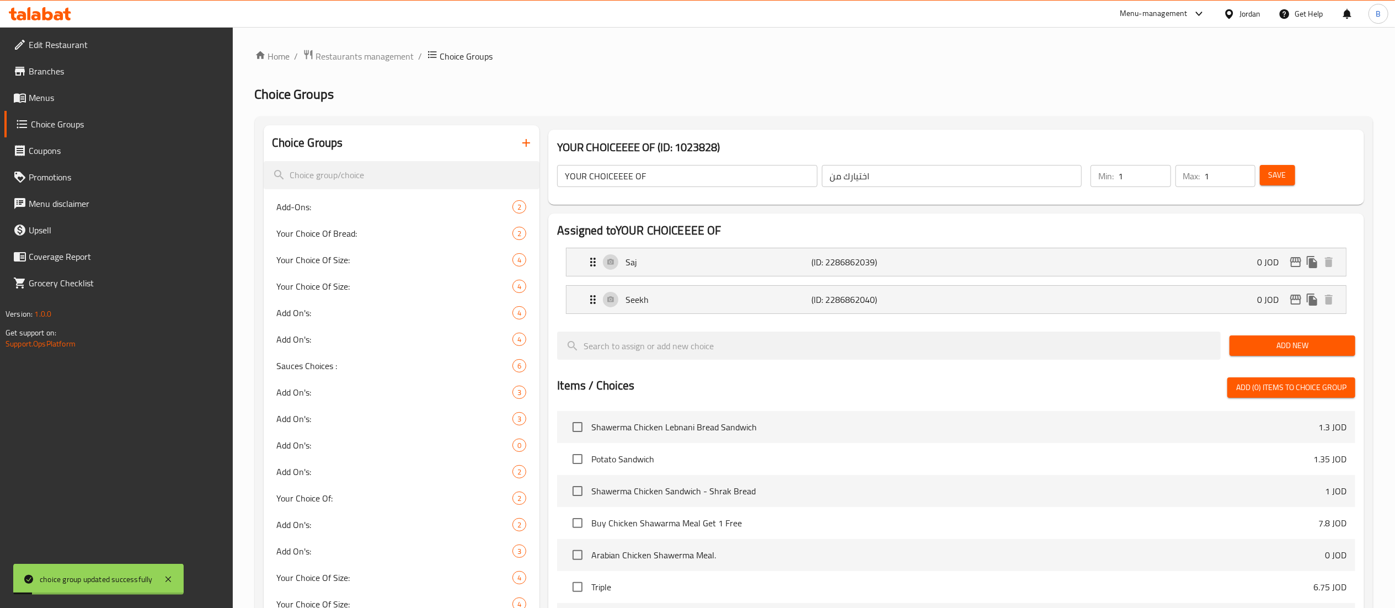
drag, startPoint x: 65, startPoint y: 88, endPoint x: 115, endPoint y: 104, distance: 52.5
click at [65, 88] on link "Menus" at bounding box center [118, 97] width 228 height 26
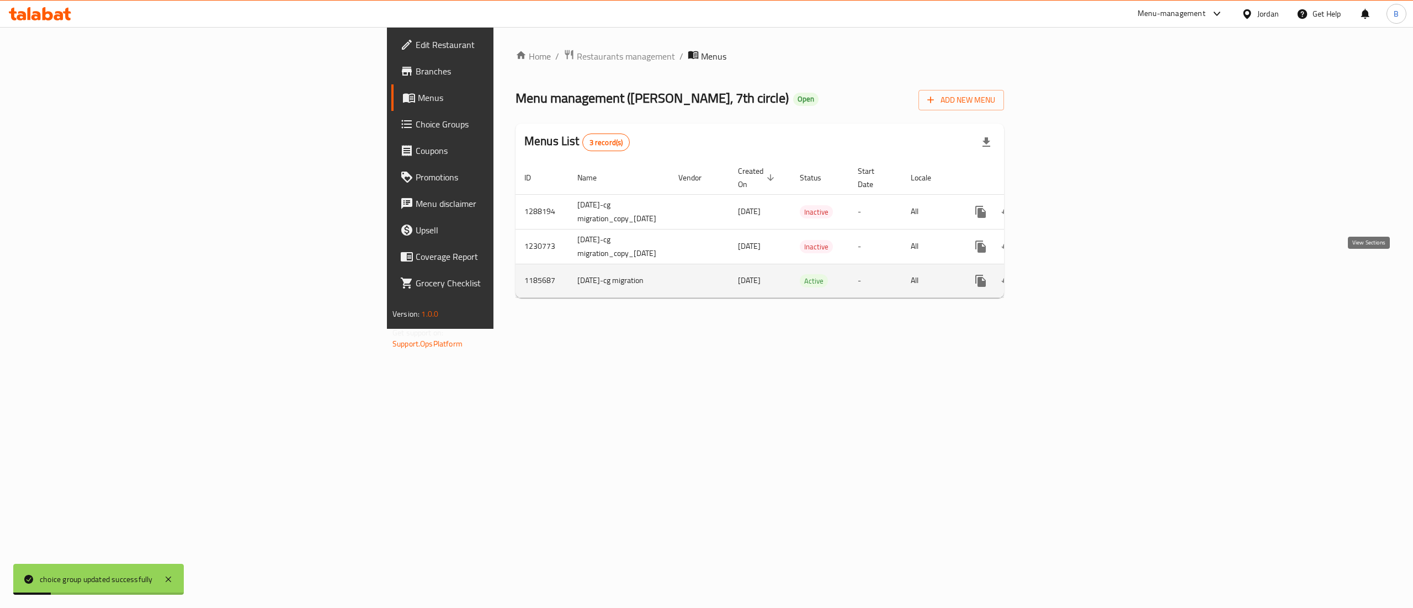
click at [1067, 274] on icon "enhanced table" at bounding box center [1059, 280] width 13 height 13
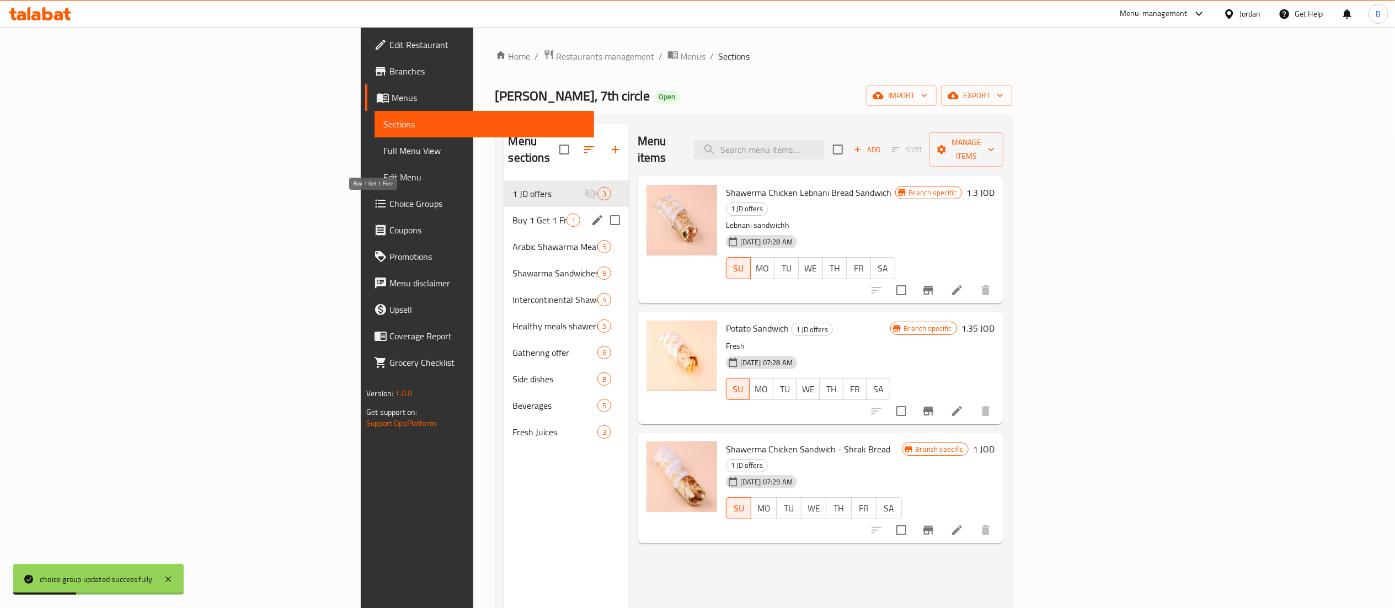
click at [513, 214] on span "Buy 1 Get 1 Free" at bounding box center [540, 220] width 54 height 13
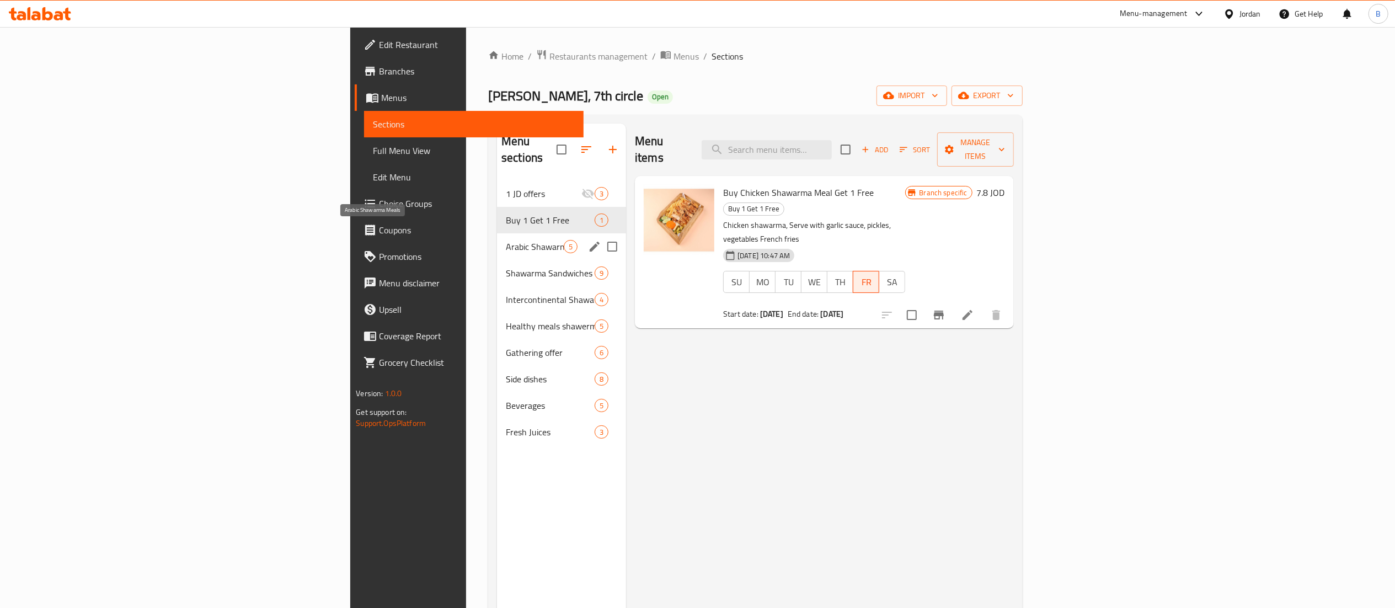
click at [506, 240] on span "Arabic Shawarma Meals" at bounding box center [535, 246] width 58 height 13
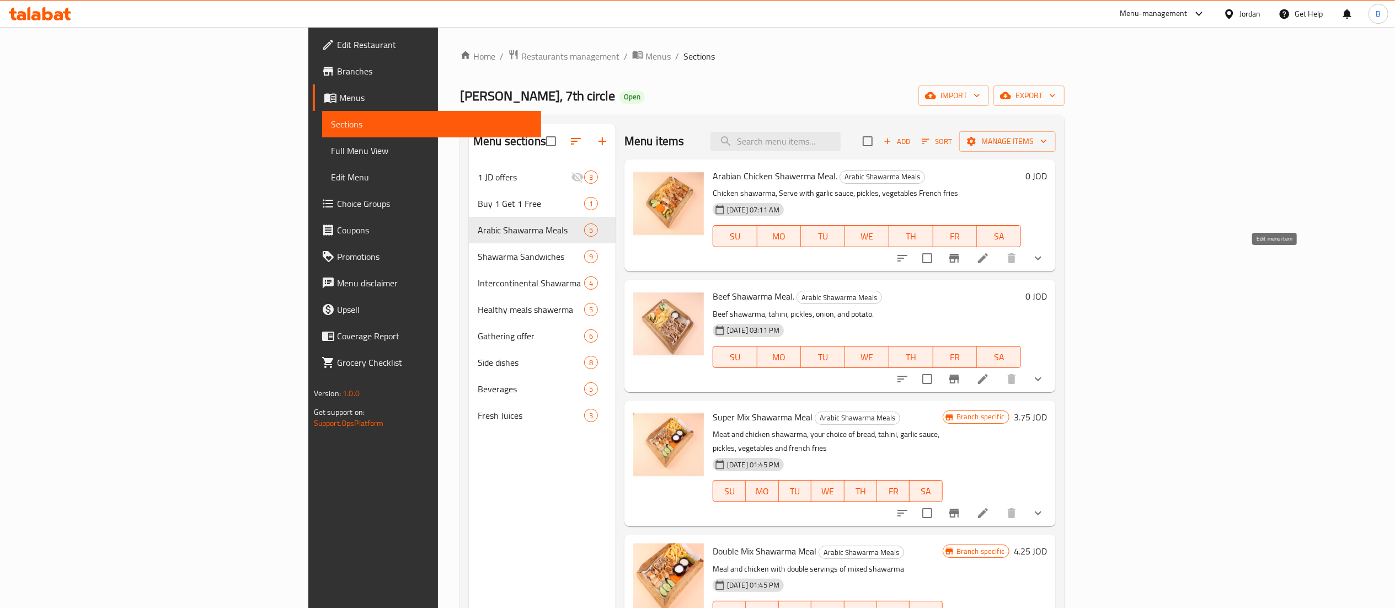
click at [990, 262] on icon at bounding box center [983, 258] width 13 height 13
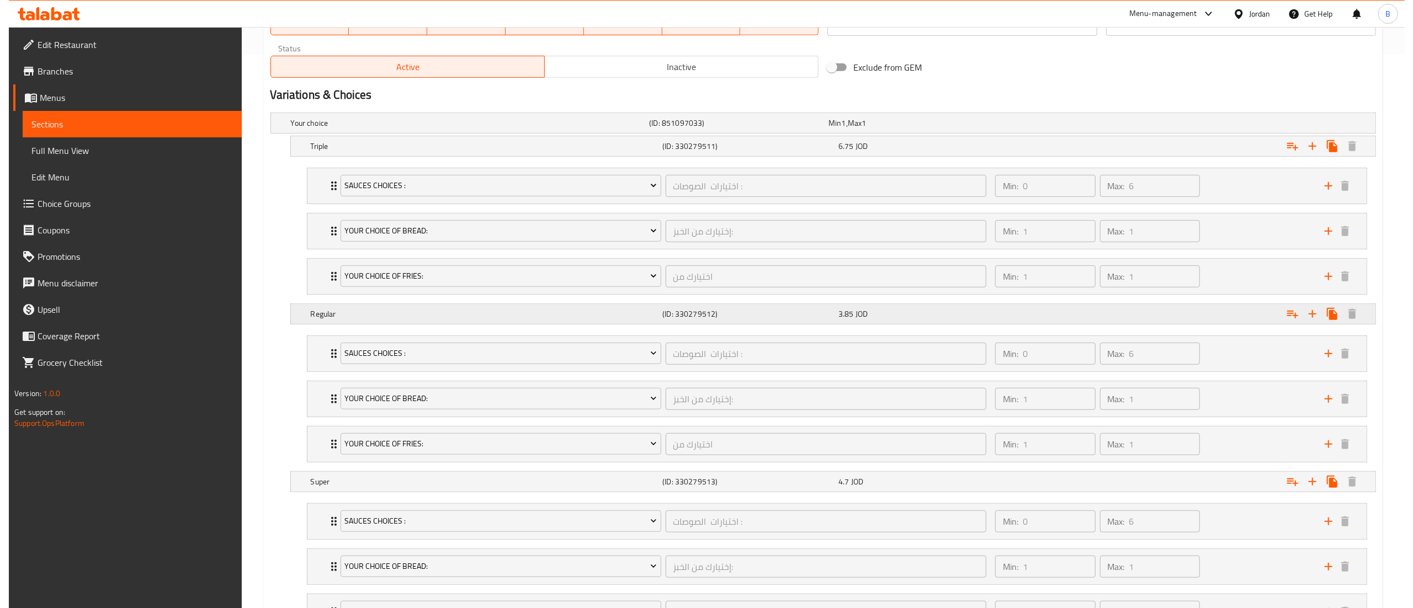
scroll to position [552, 0]
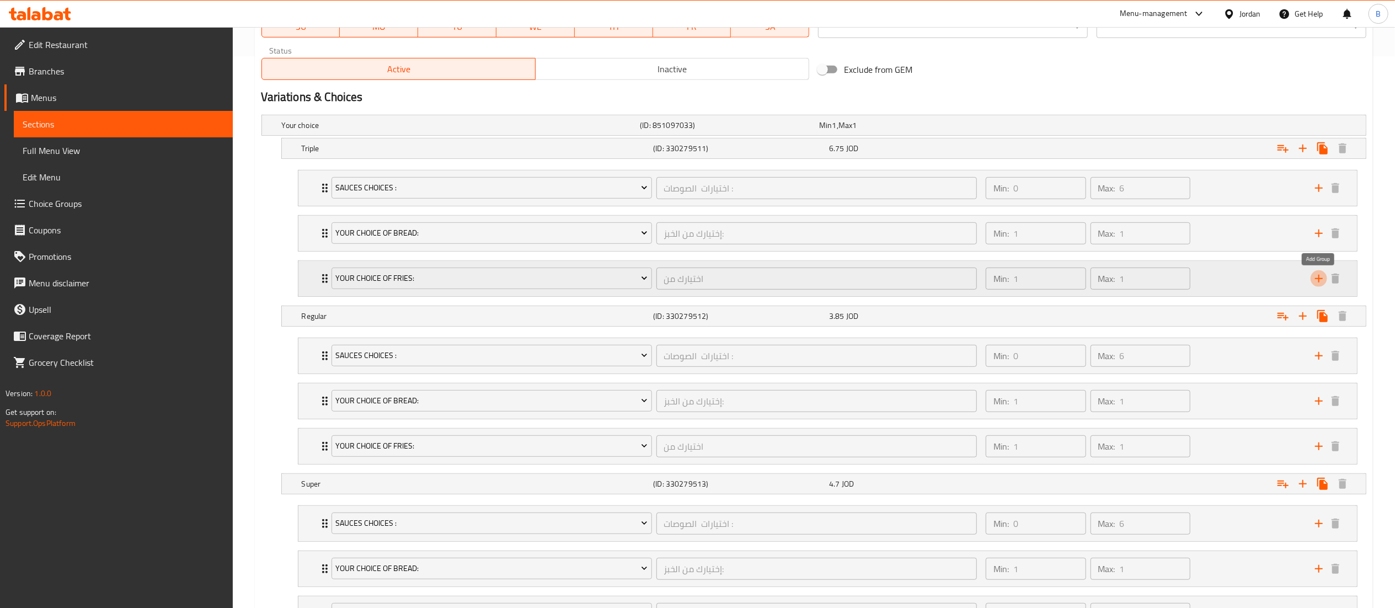
click at [1317, 281] on icon "add" at bounding box center [1319, 279] width 8 height 8
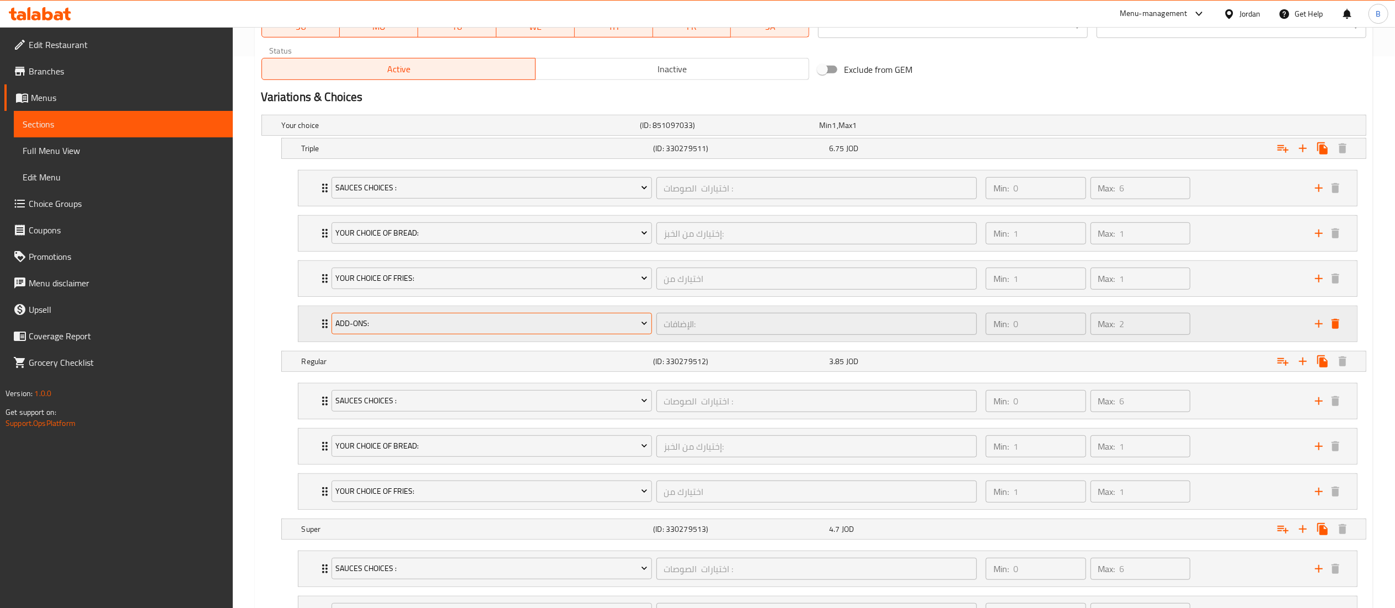
click at [481, 328] on span "Add-Ons:" at bounding box center [491, 324] width 312 height 14
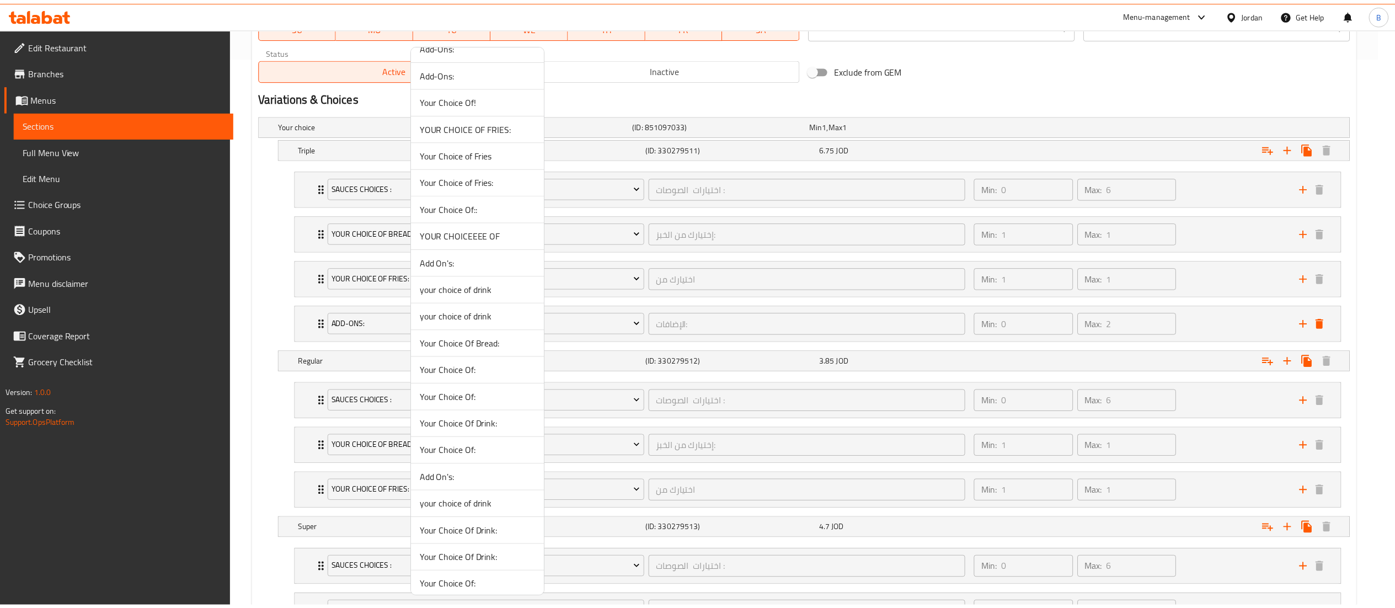
scroll to position [785, 0]
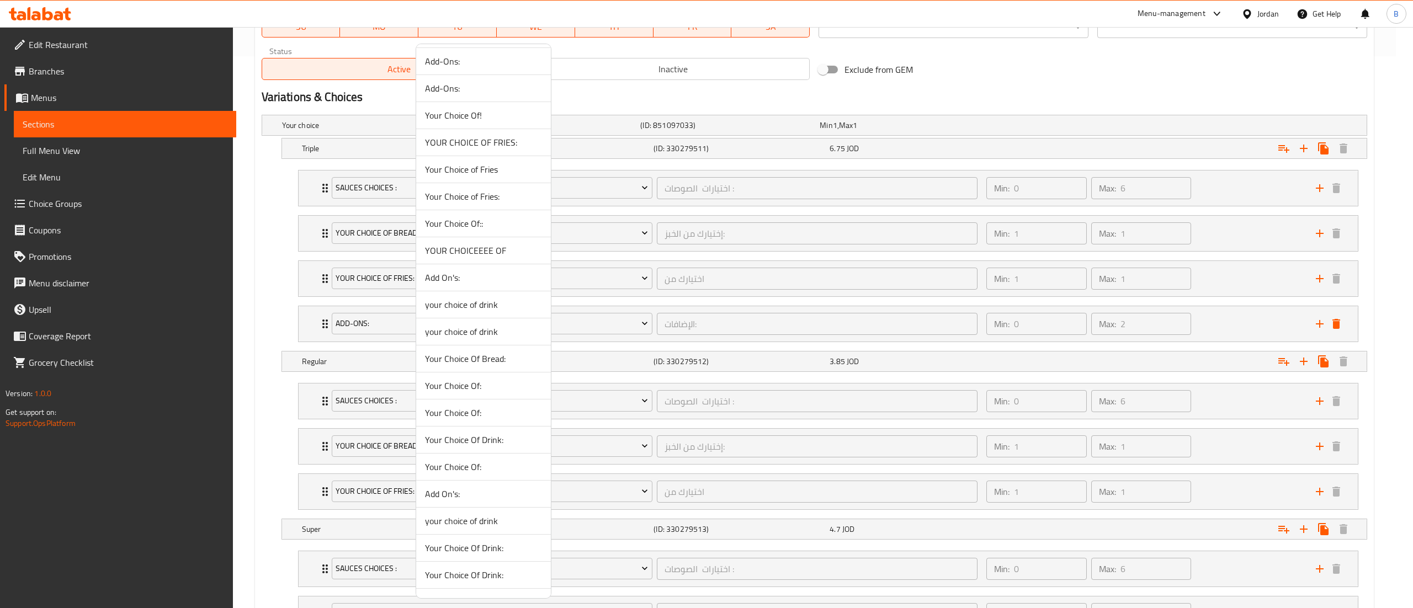
click at [484, 255] on span "YOUR CHOICEEEE OF" at bounding box center [483, 250] width 117 height 13
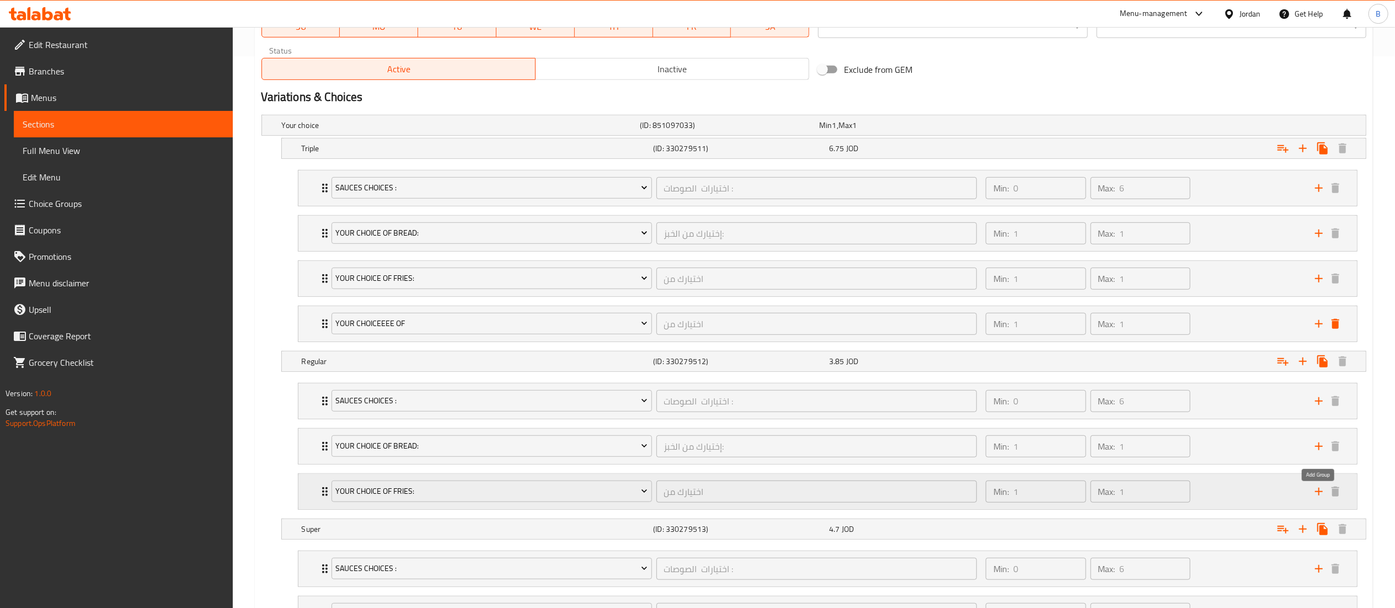
click at [1319, 496] on icon "add" at bounding box center [1319, 492] width 8 height 8
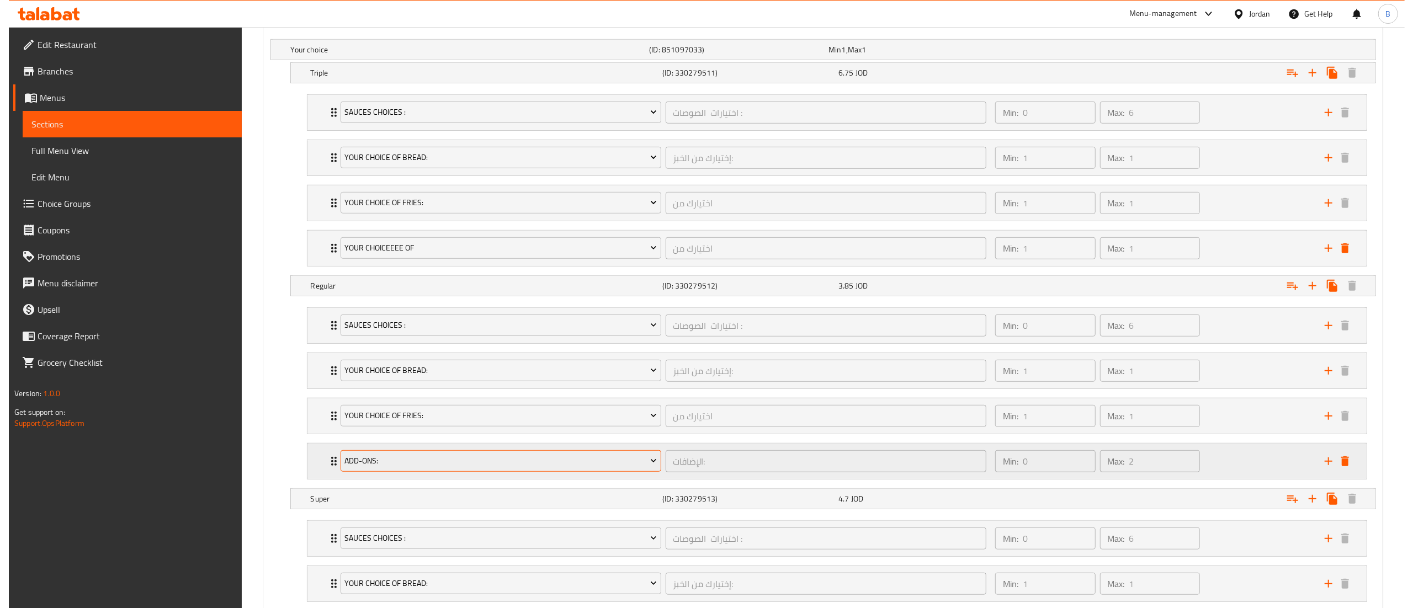
scroll to position [662, 0]
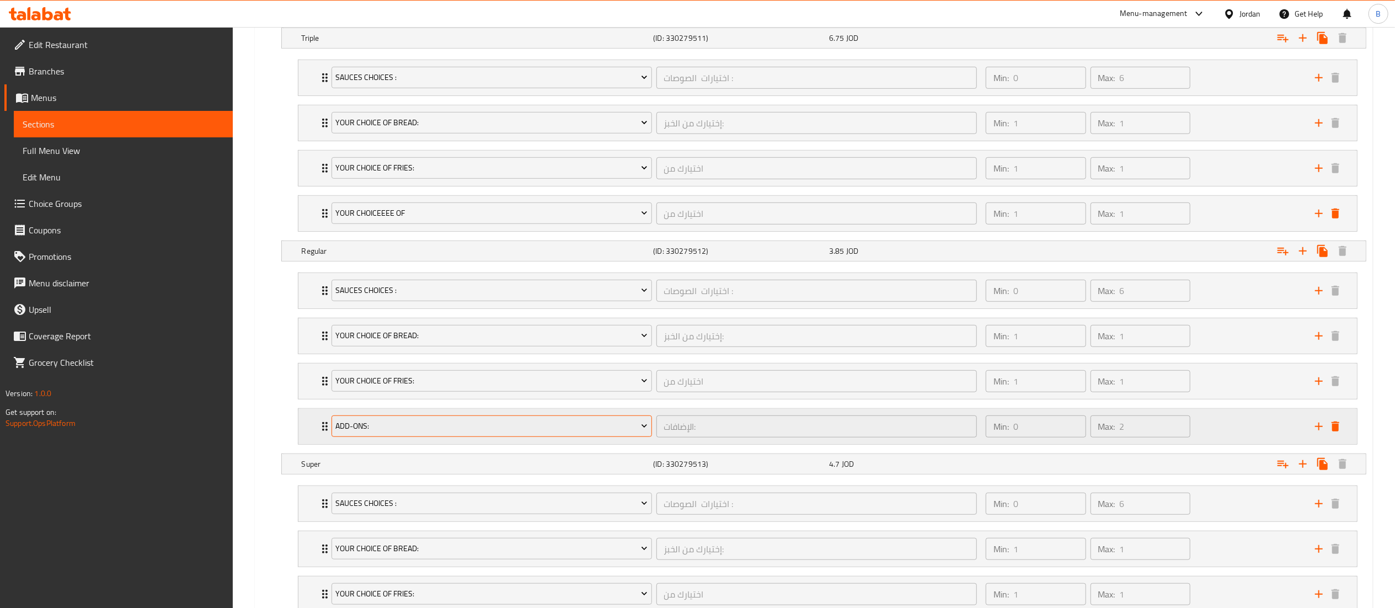
click at [422, 433] on span "Add-Ons:" at bounding box center [491, 426] width 312 height 14
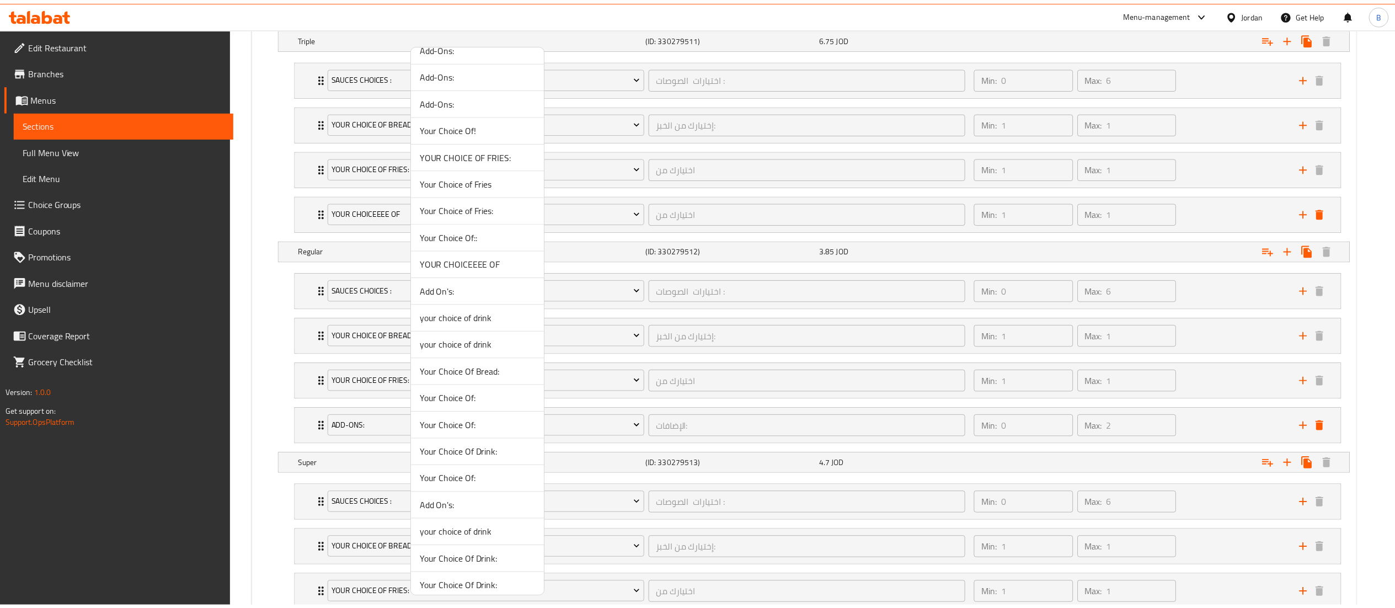
scroll to position [772, 0]
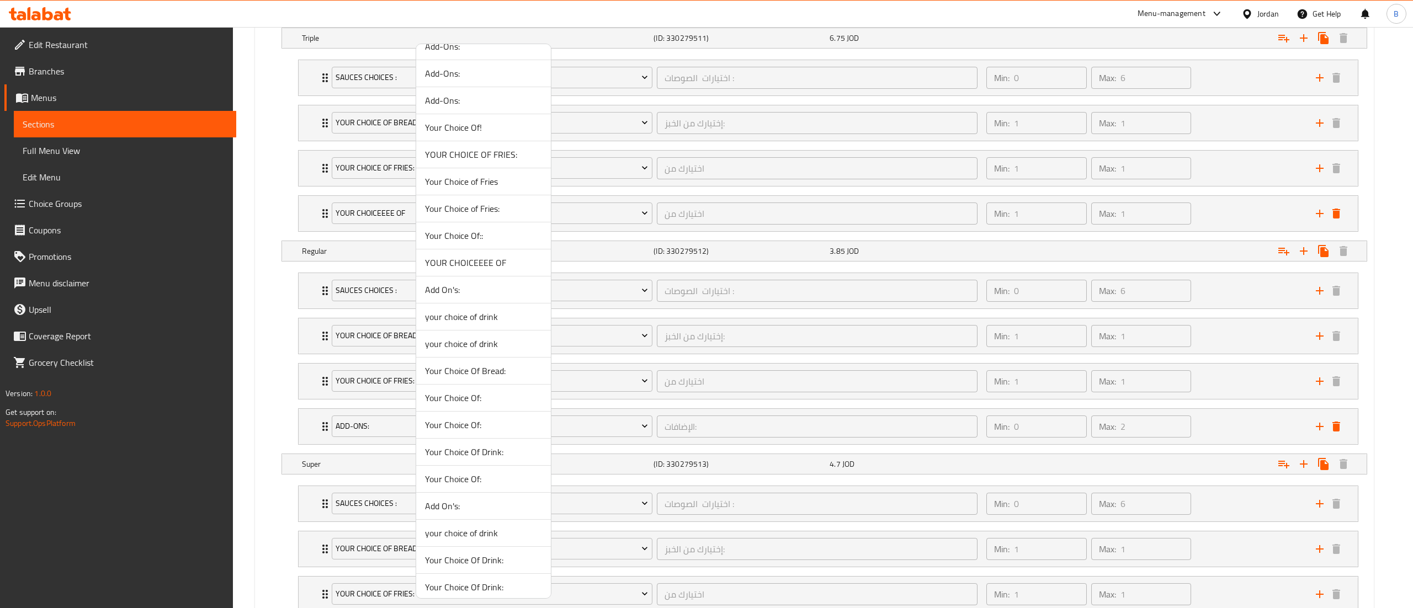
click at [473, 269] on span "YOUR CHOICEEEE OF" at bounding box center [483, 262] width 117 height 13
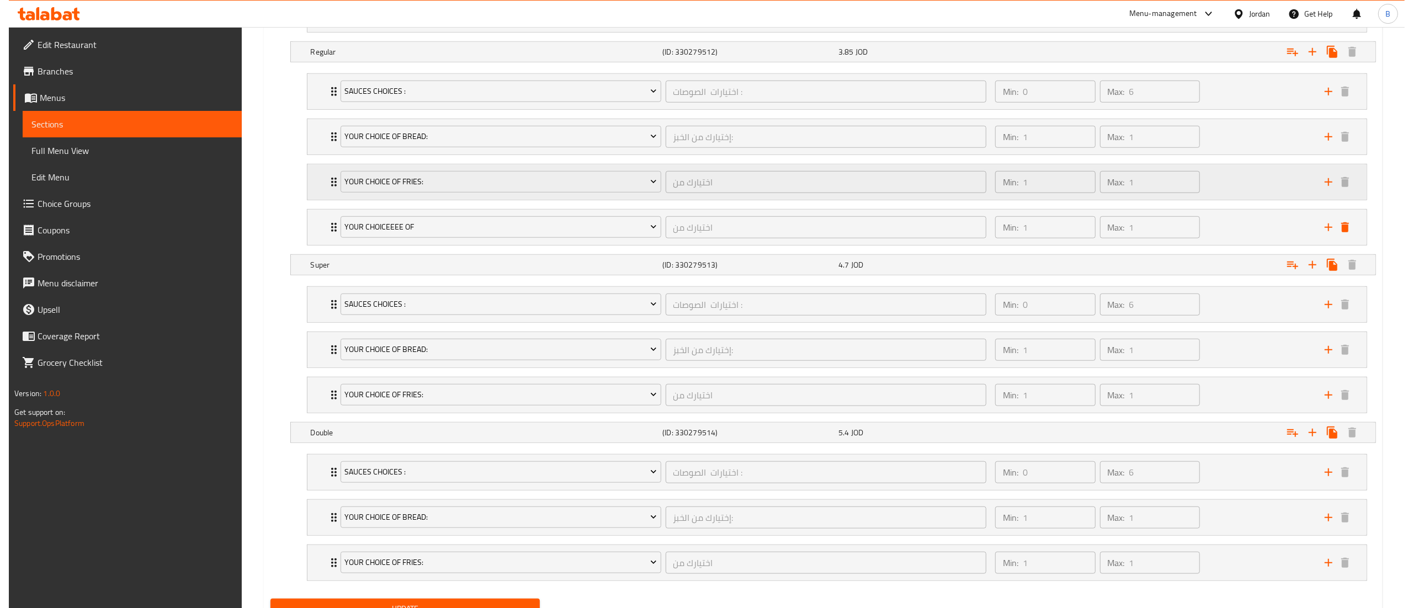
scroll to position [920, 0]
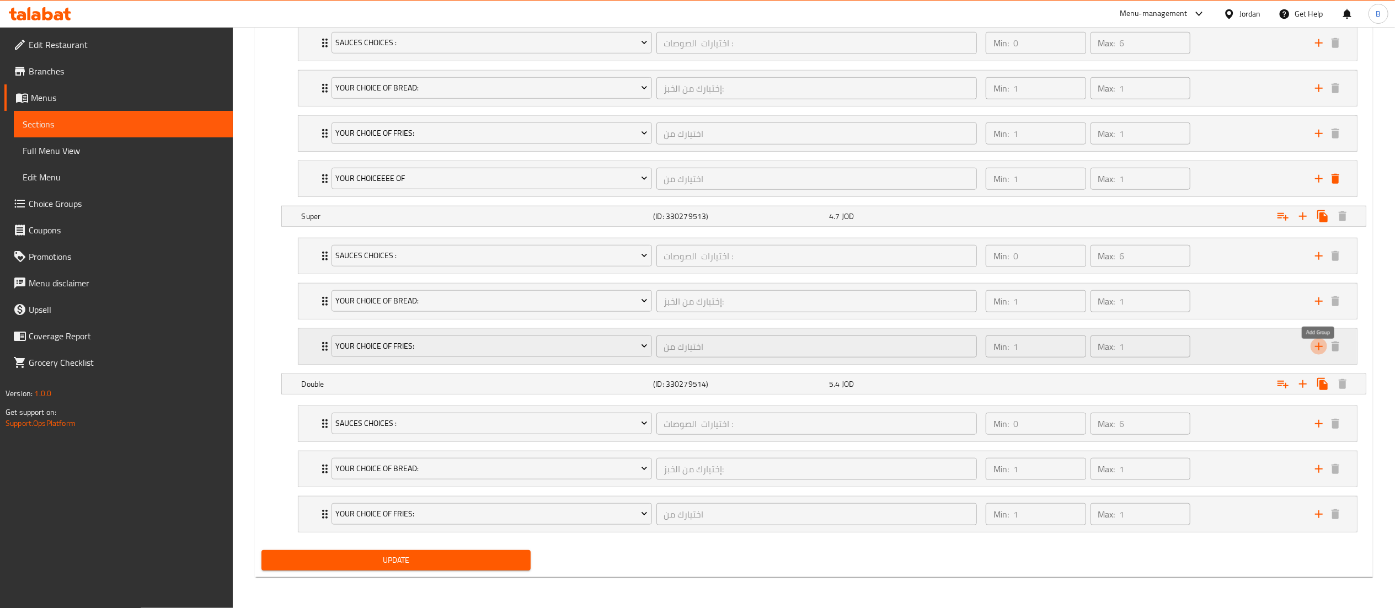
click at [1318, 344] on icon "add" at bounding box center [1319, 347] width 8 height 8
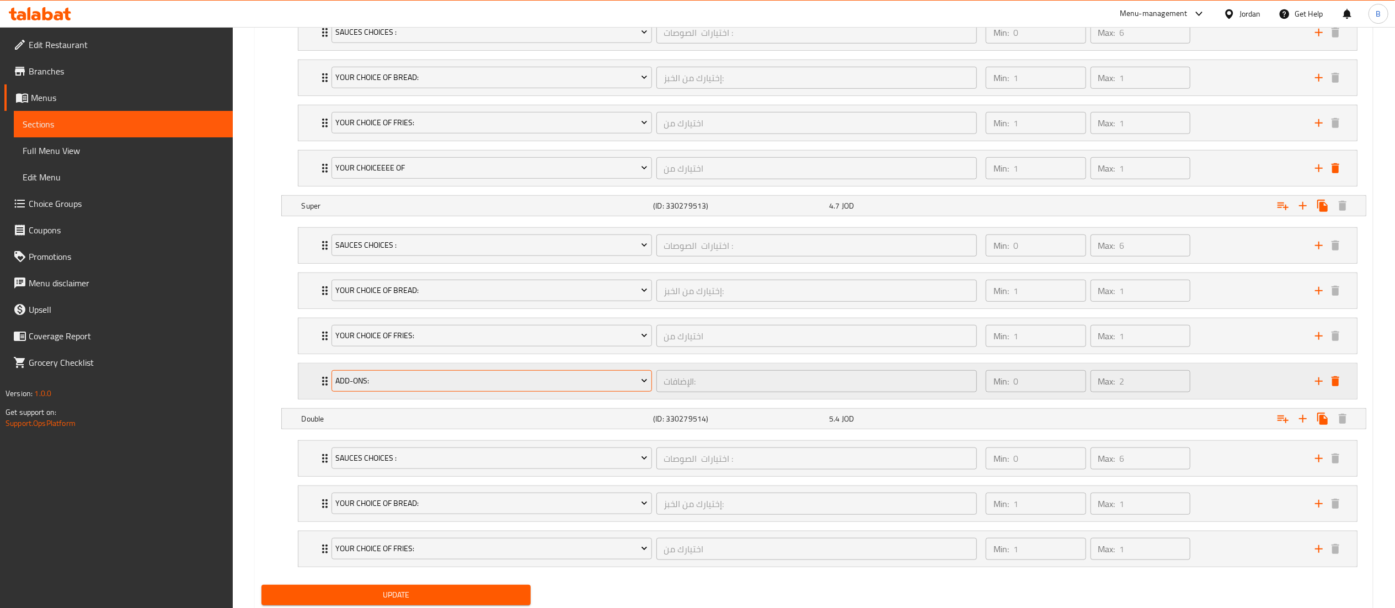
click at [449, 392] on button "Add-Ons:" at bounding box center [492, 381] width 321 height 22
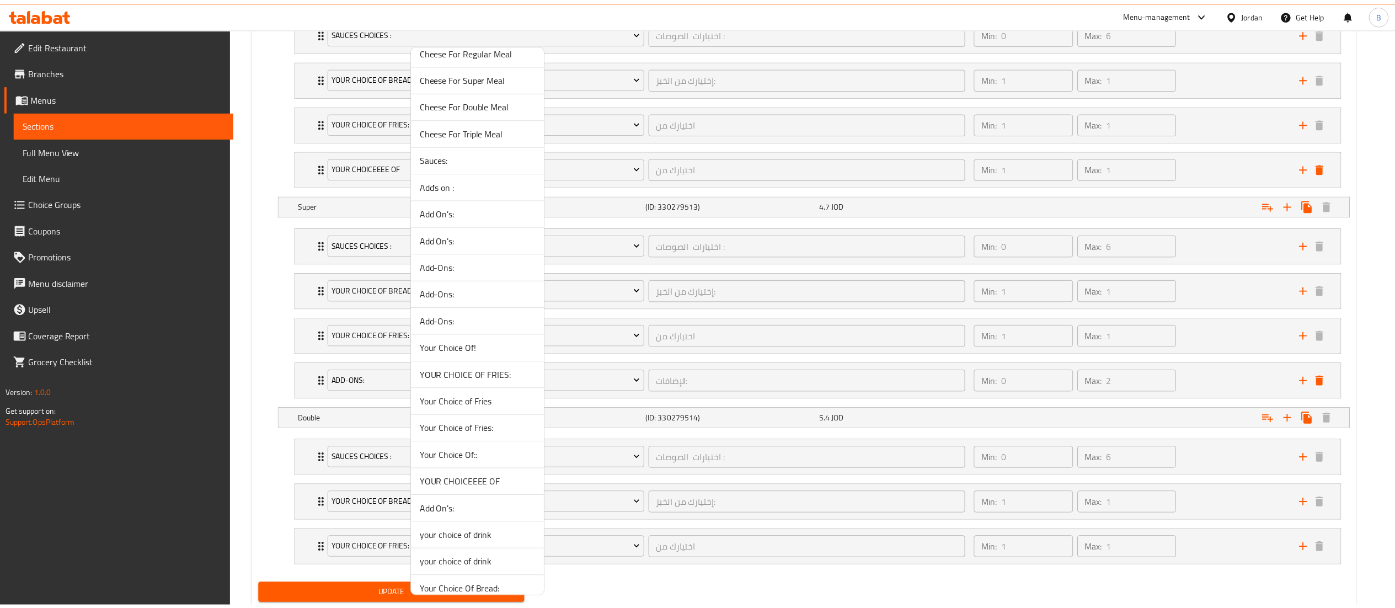
scroll to position [662, 0]
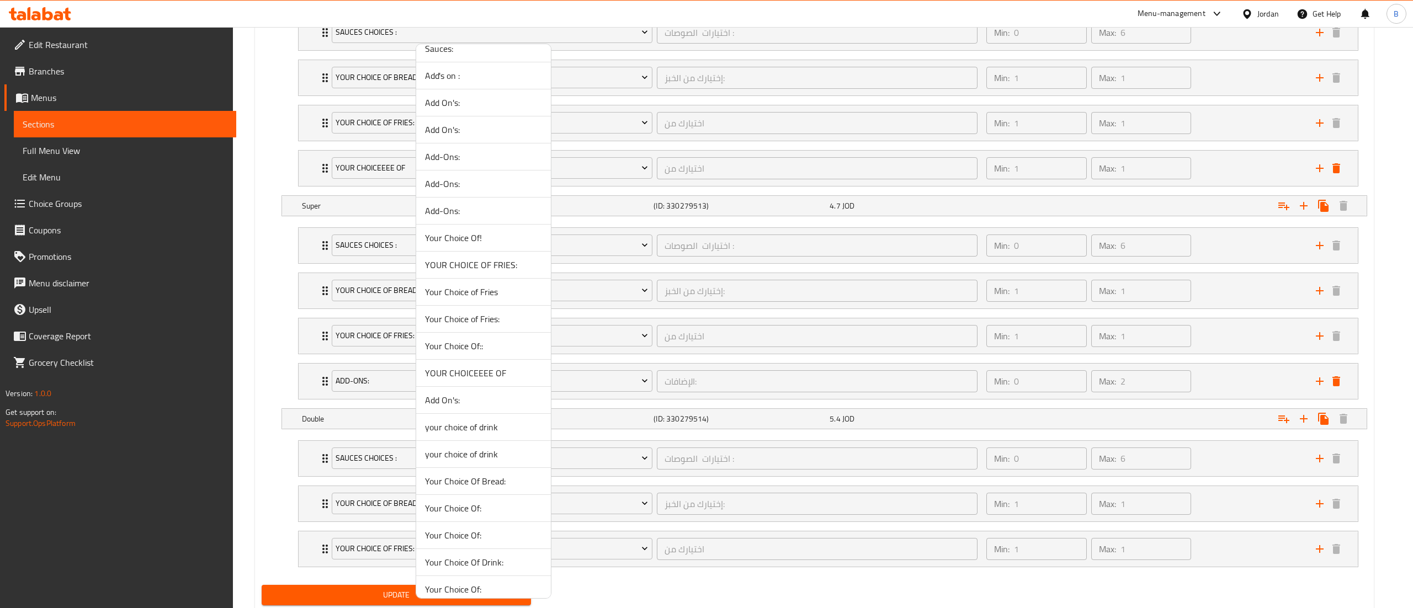
click at [491, 380] on span "YOUR CHOICEEEE OF" at bounding box center [483, 372] width 117 height 13
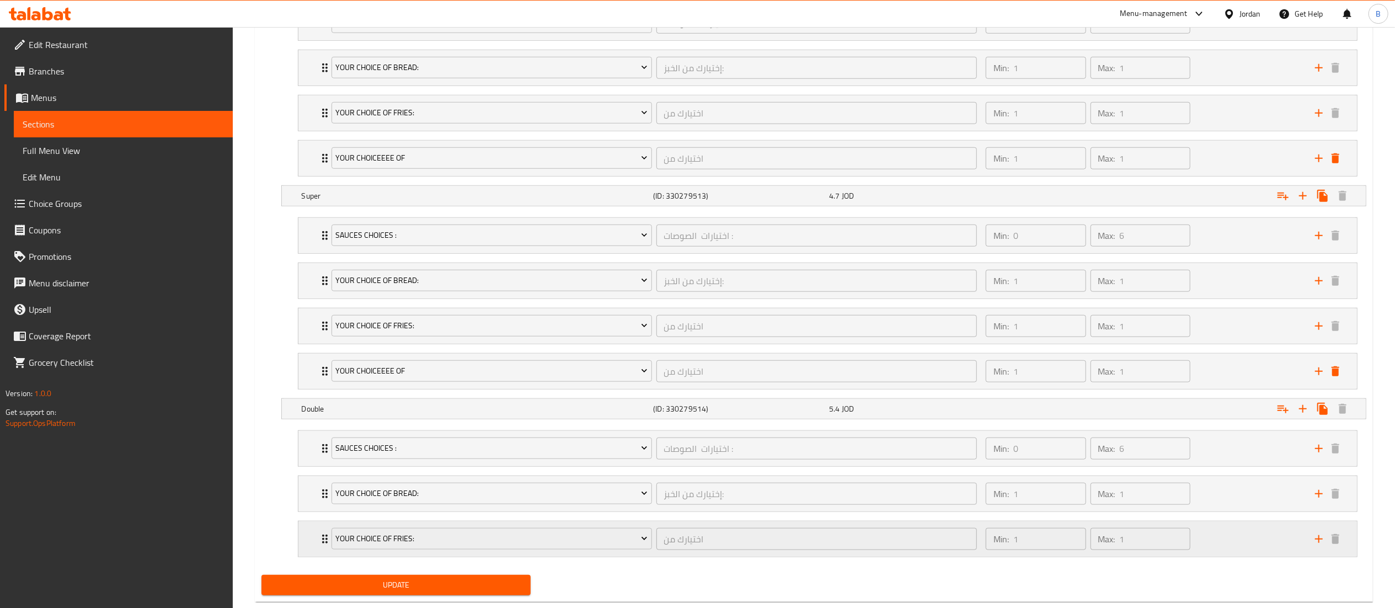
scroll to position [966, 0]
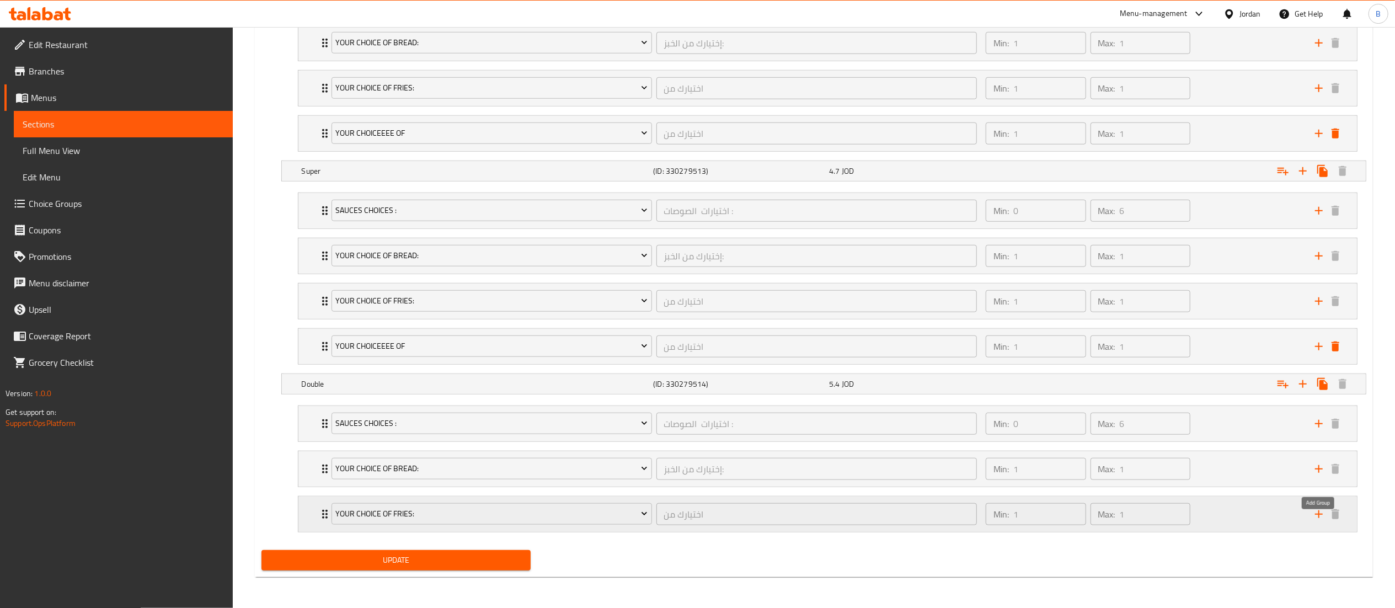
click at [1317, 512] on icon "add" at bounding box center [1319, 514] width 13 height 13
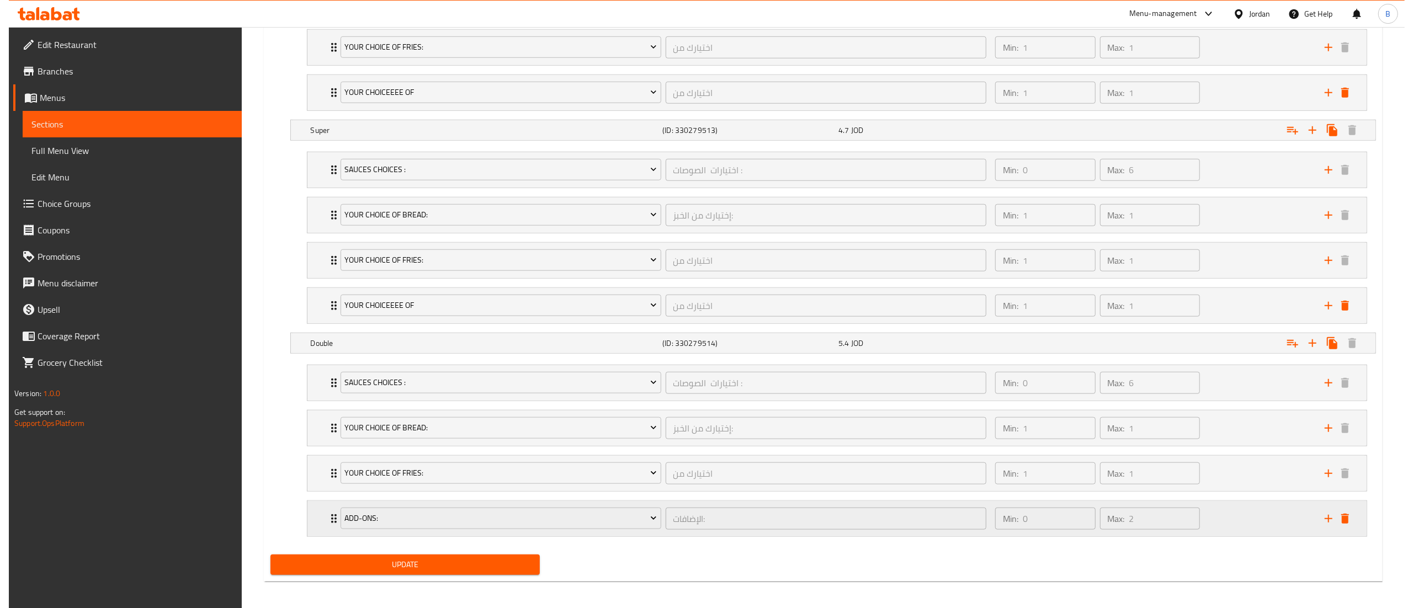
scroll to position [1012, 0]
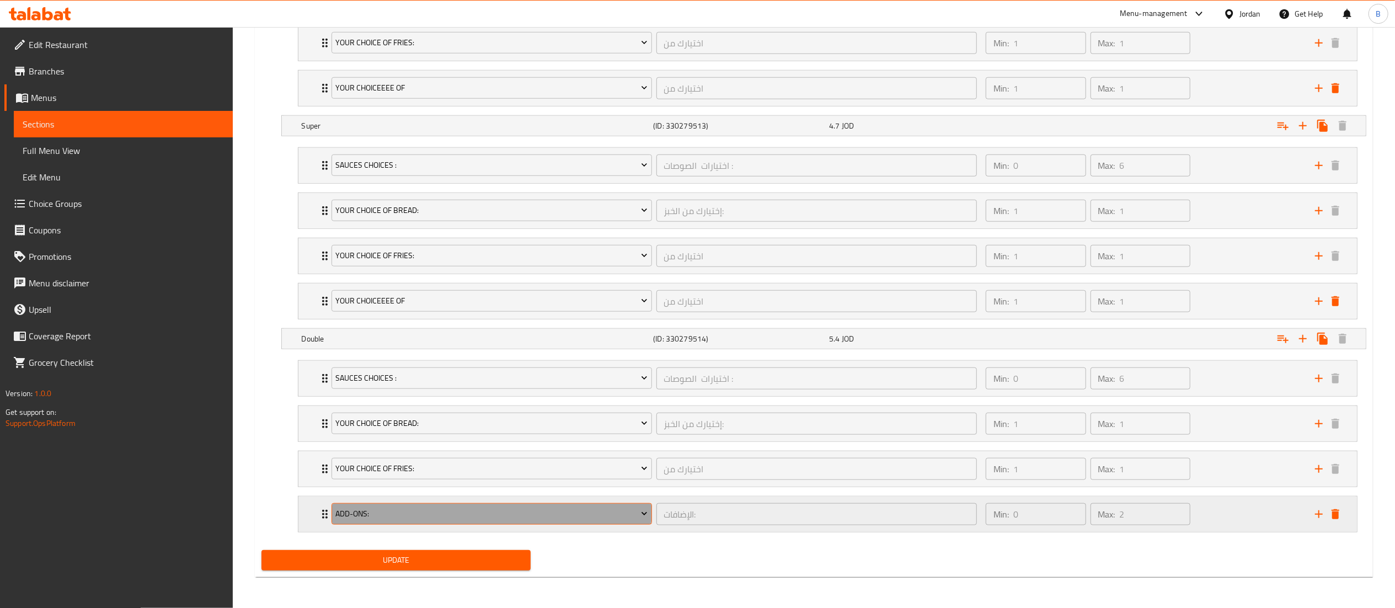
click at [440, 507] on span "Add-Ons:" at bounding box center [491, 514] width 312 height 14
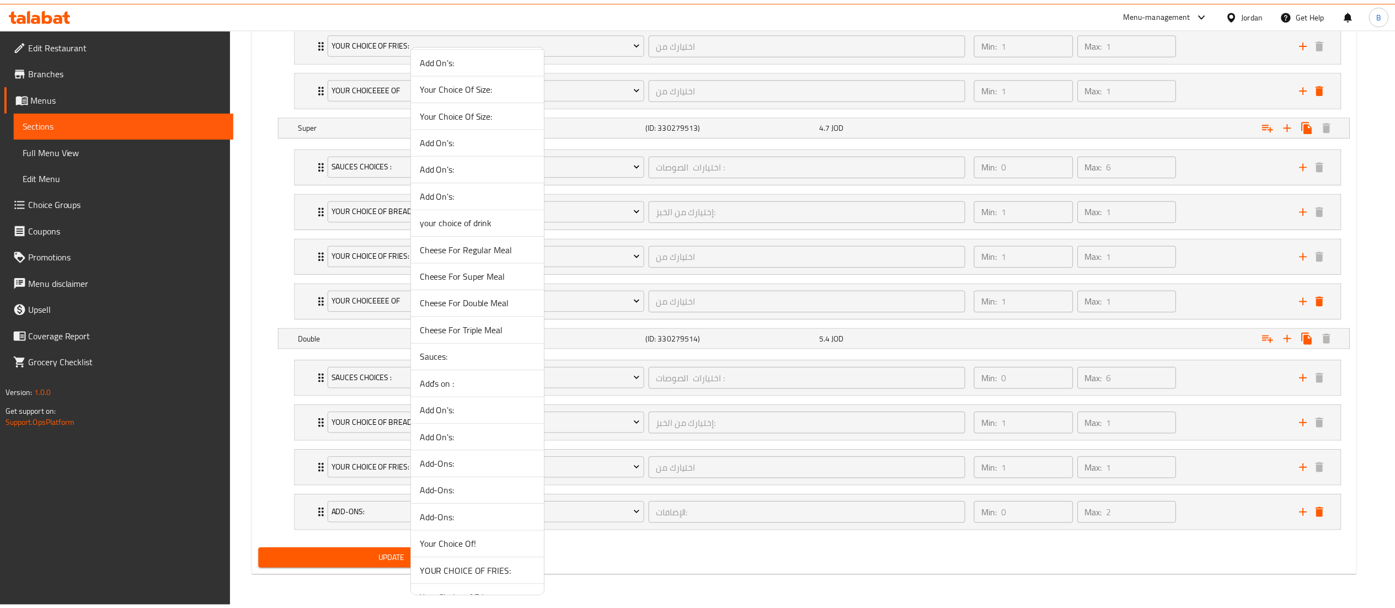
scroll to position [552, 0]
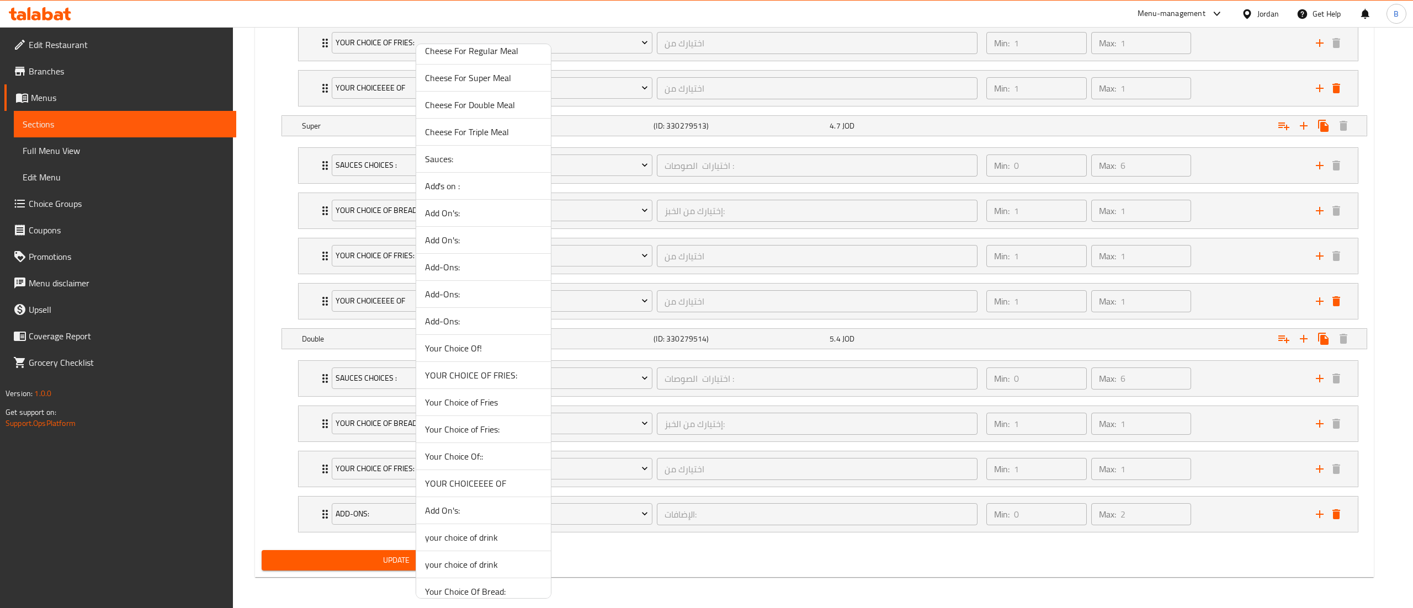
click at [486, 484] on span "YOUR CHOICEEEE OF" at bounding box center [483, 483] width 117 height 13
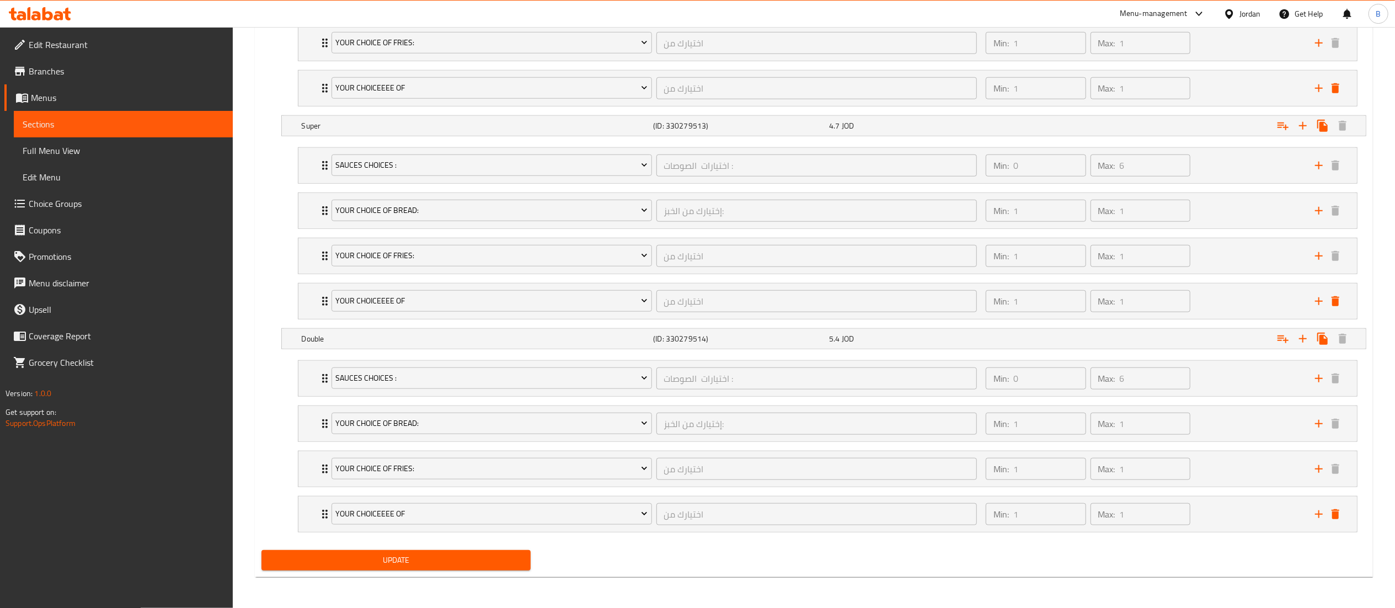
click at [400, 564] on span "Update" at bounding box center [396, 560] width 252 height 14
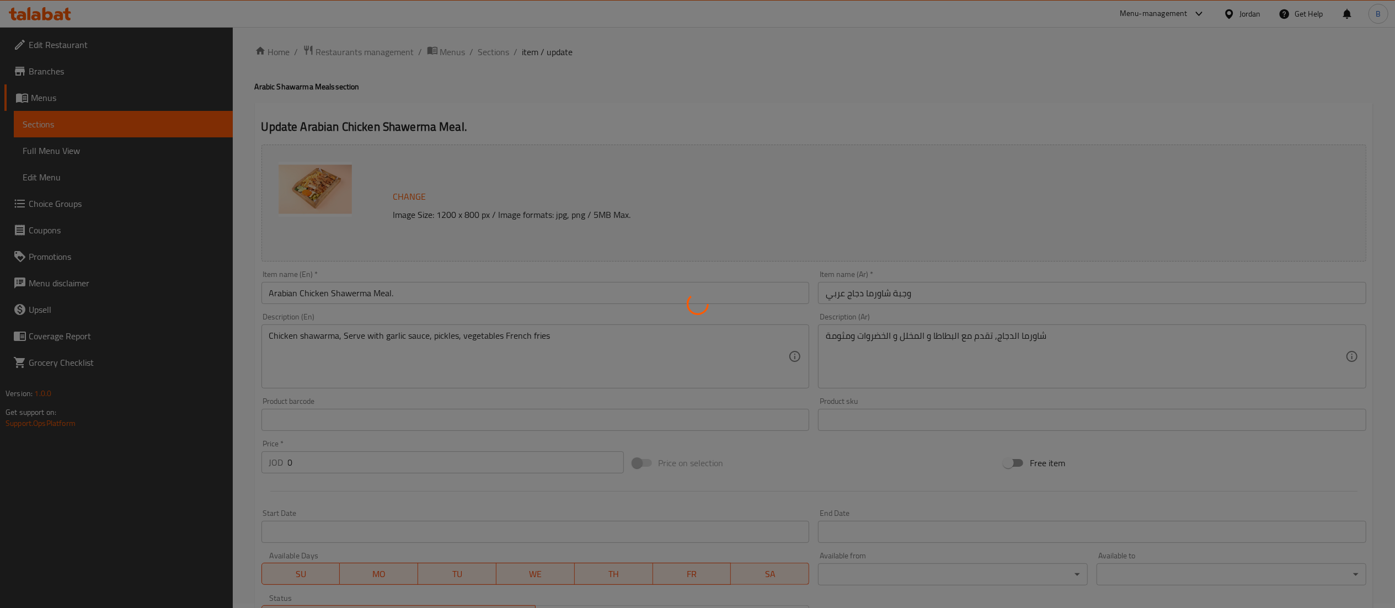
scroll to position [0, 0]
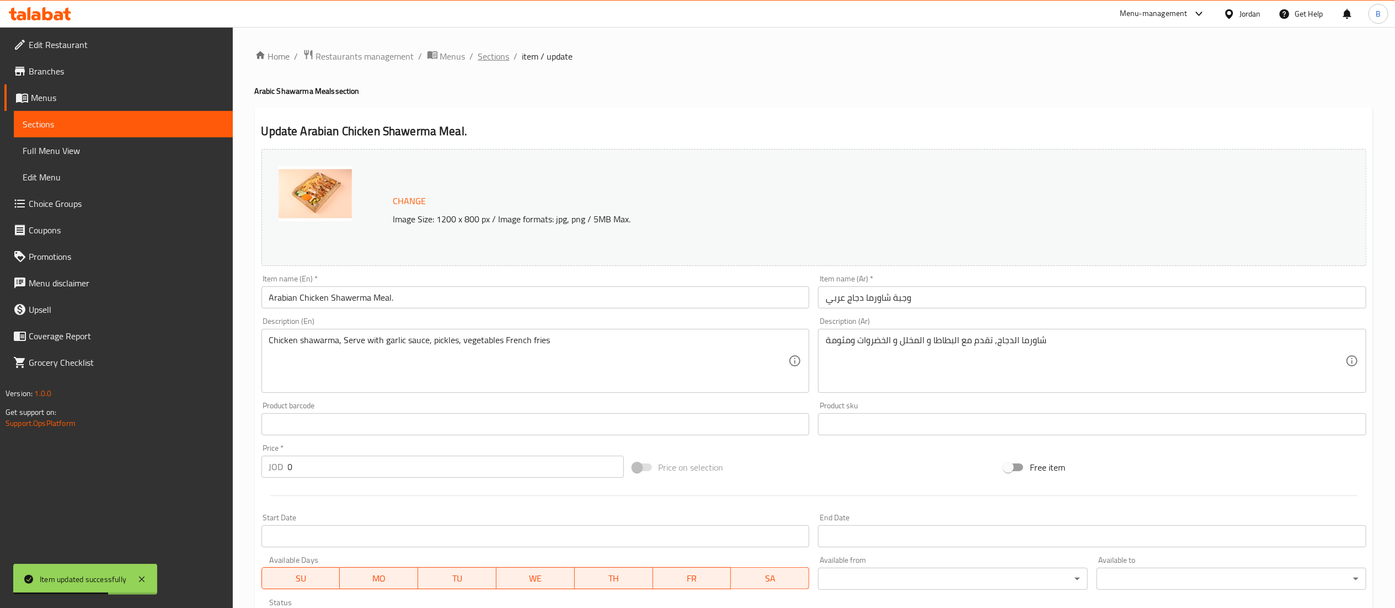
click at [491, 56] on span "Sections" at bounding box center [493, 56] width 31 height 13
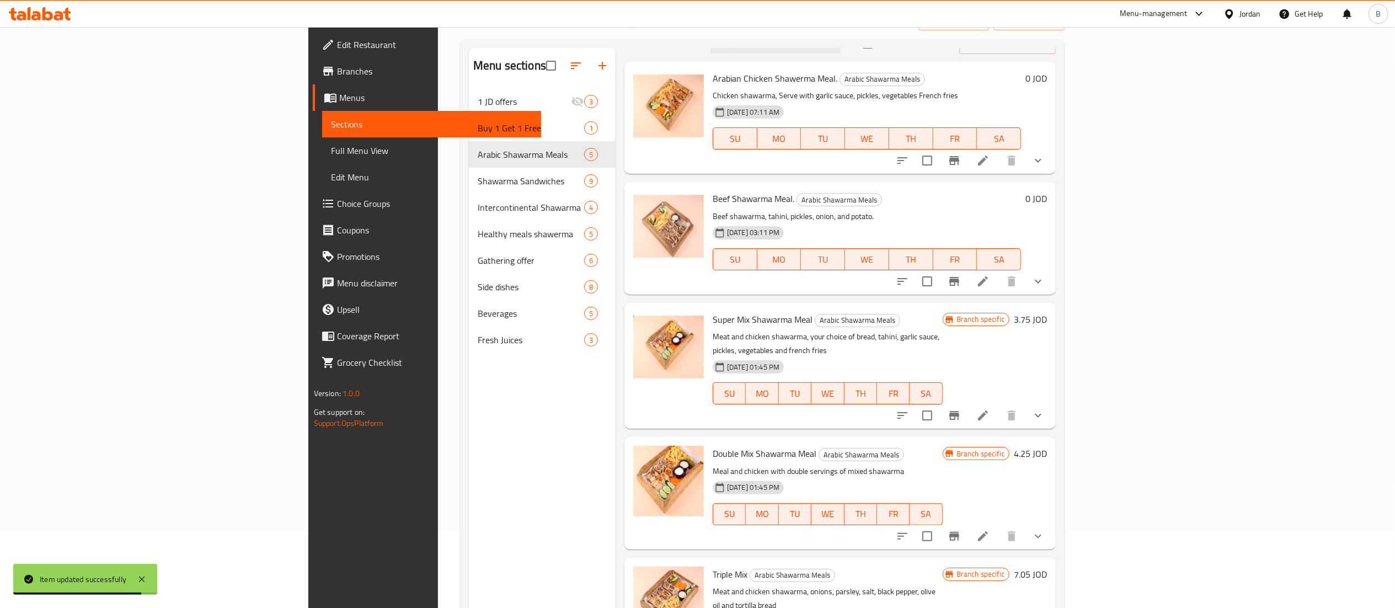
scroll to position [110, 0]
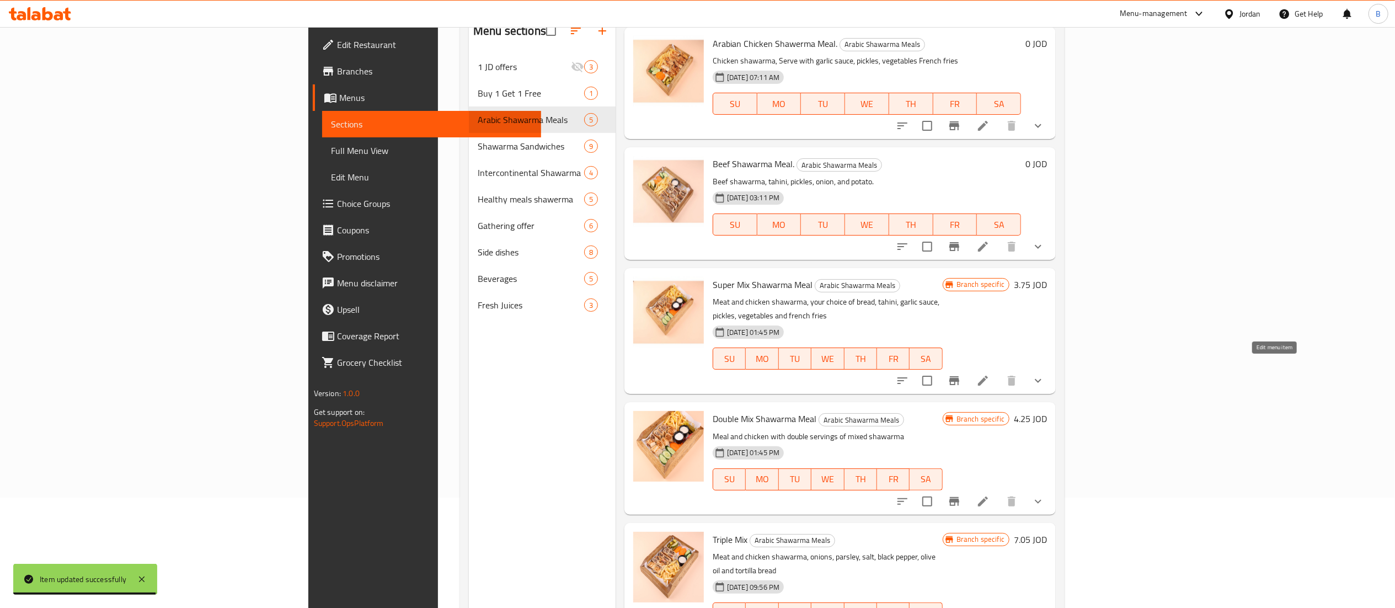
click at [990, 374] on icon at bounding box center [983, 380] width 13 height 13
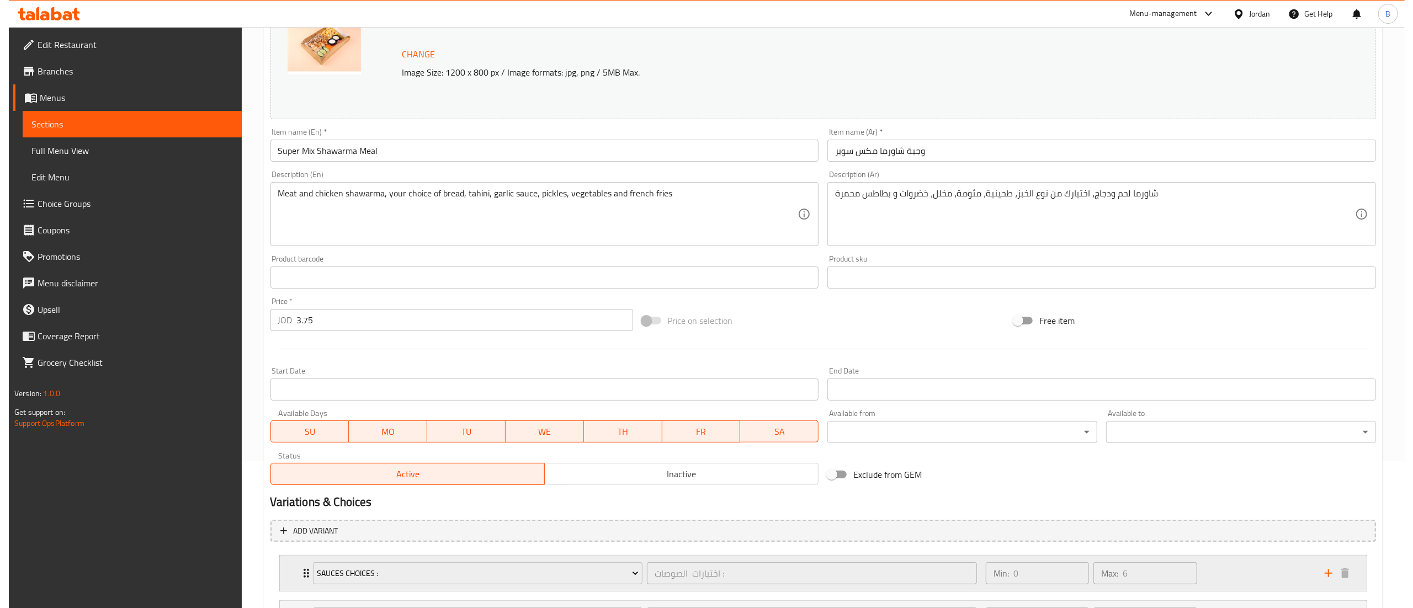
scroll to position [298, 0]
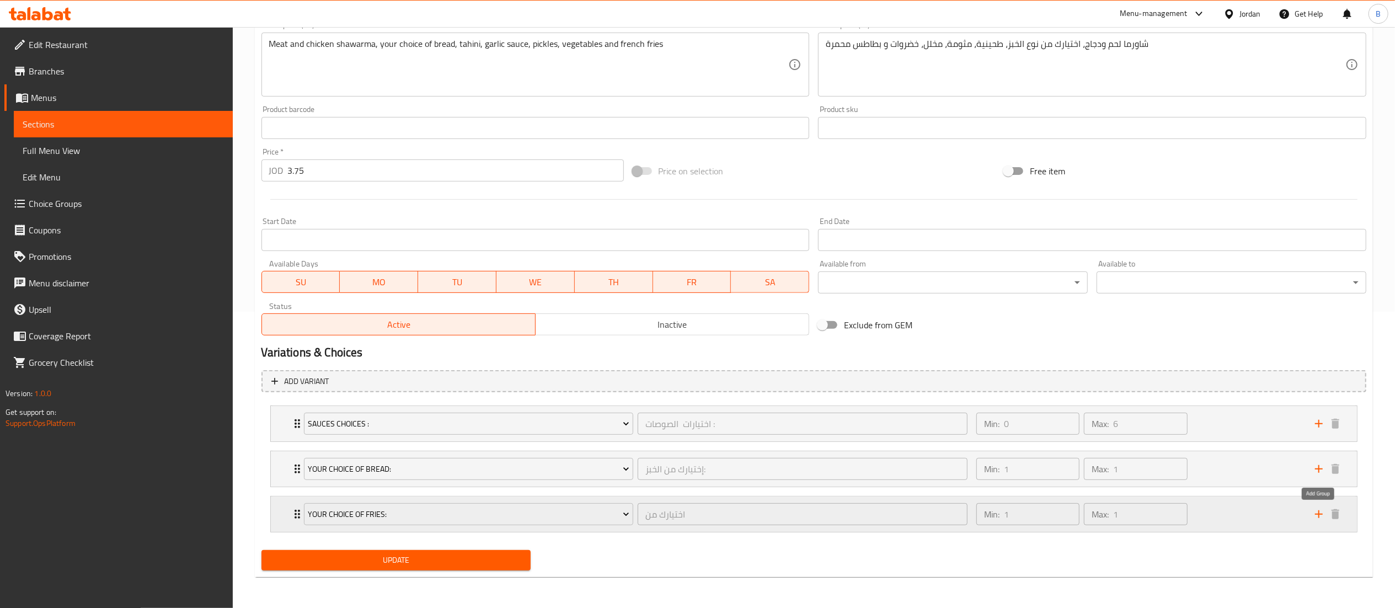
click at [1323, 514] on icon "add" at bounding box center [1319, 514] width 8 height 8
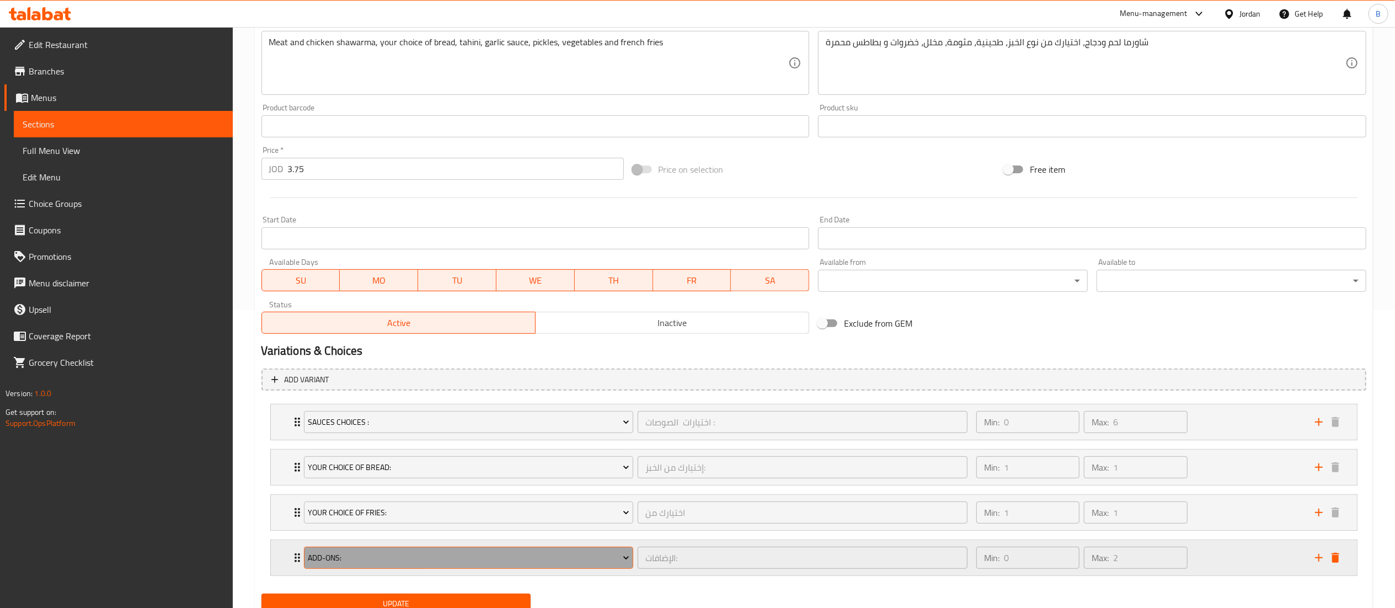
click at [473, 551] on button "Add-Ons:" at bounding box center [469, 558] width 330 height 22
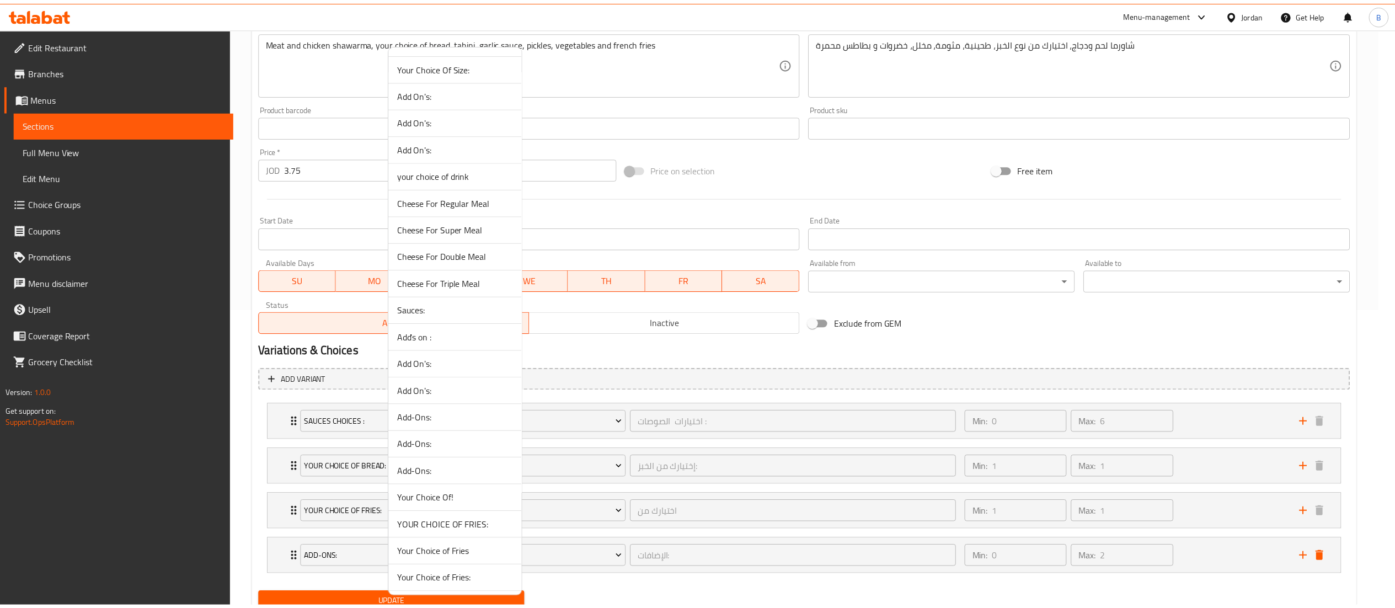
scroll to position [552, 0]
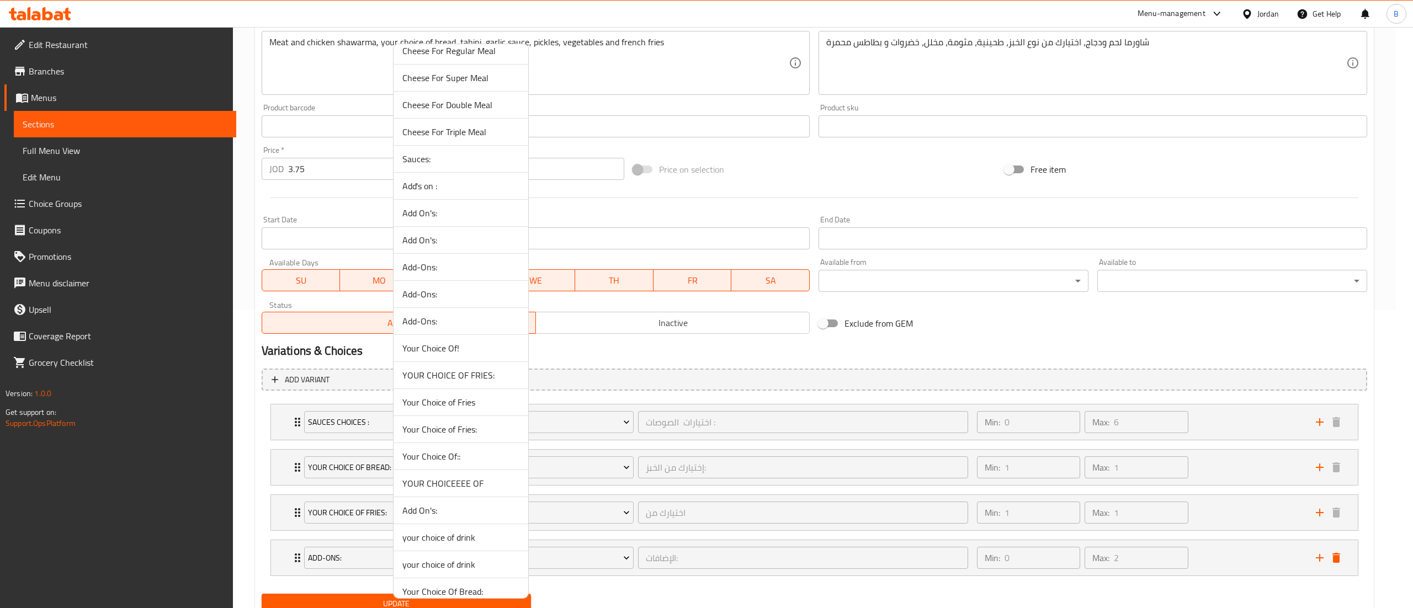
click at [457, 490] on span "YOUR CHOICEEEE OF" at bounding box center [460, 483] width 117 height 13
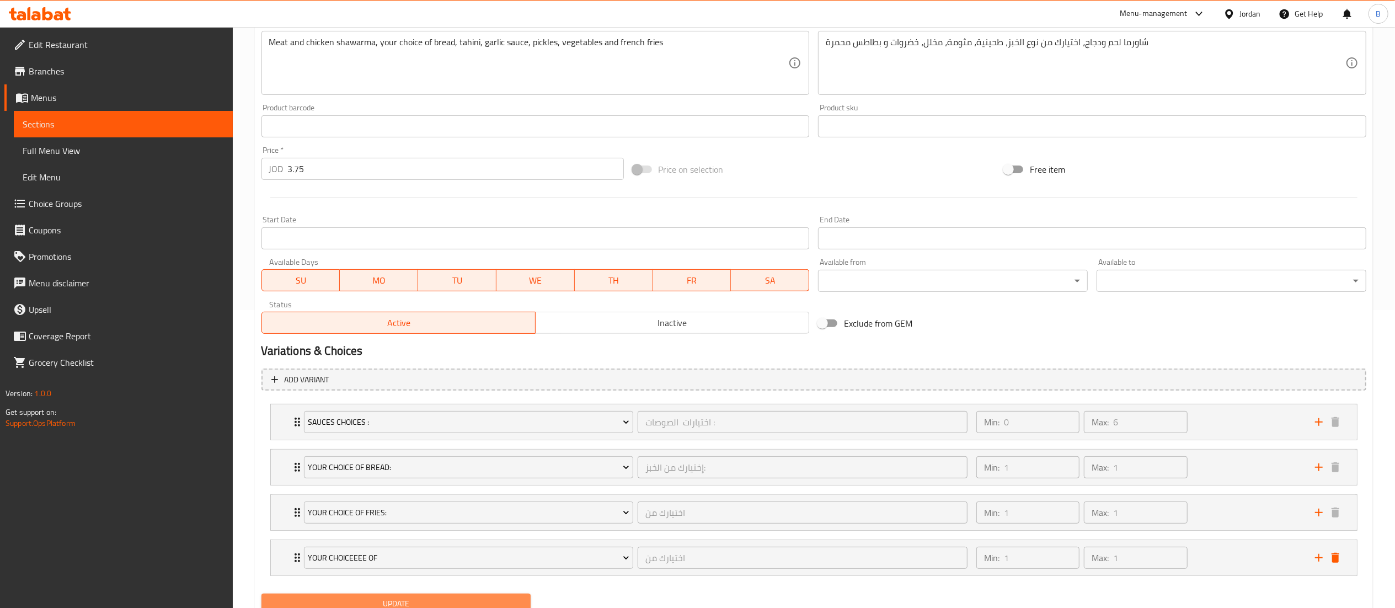
click at [433, 600] on span "Update" at bounding box center [396, 604] width 252 height 14
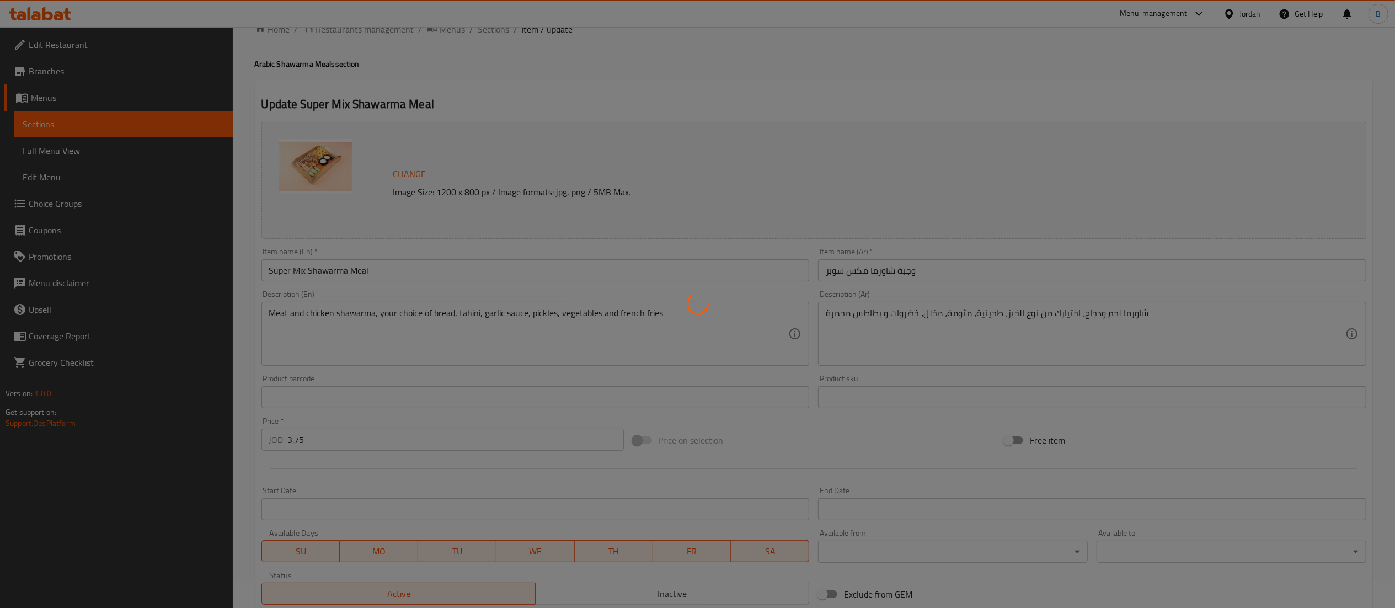
scroll to position [0, 0]
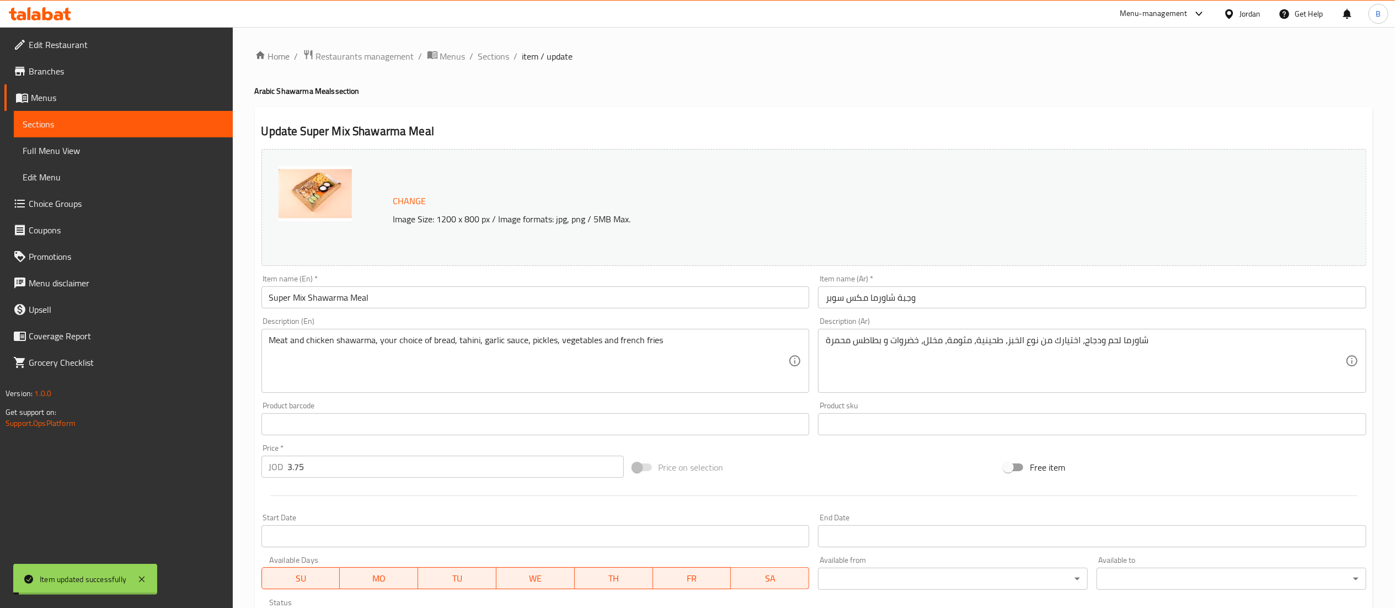
click at [486, 54] on span "Sections" at bounding box center [493, 56] width 31 height 13
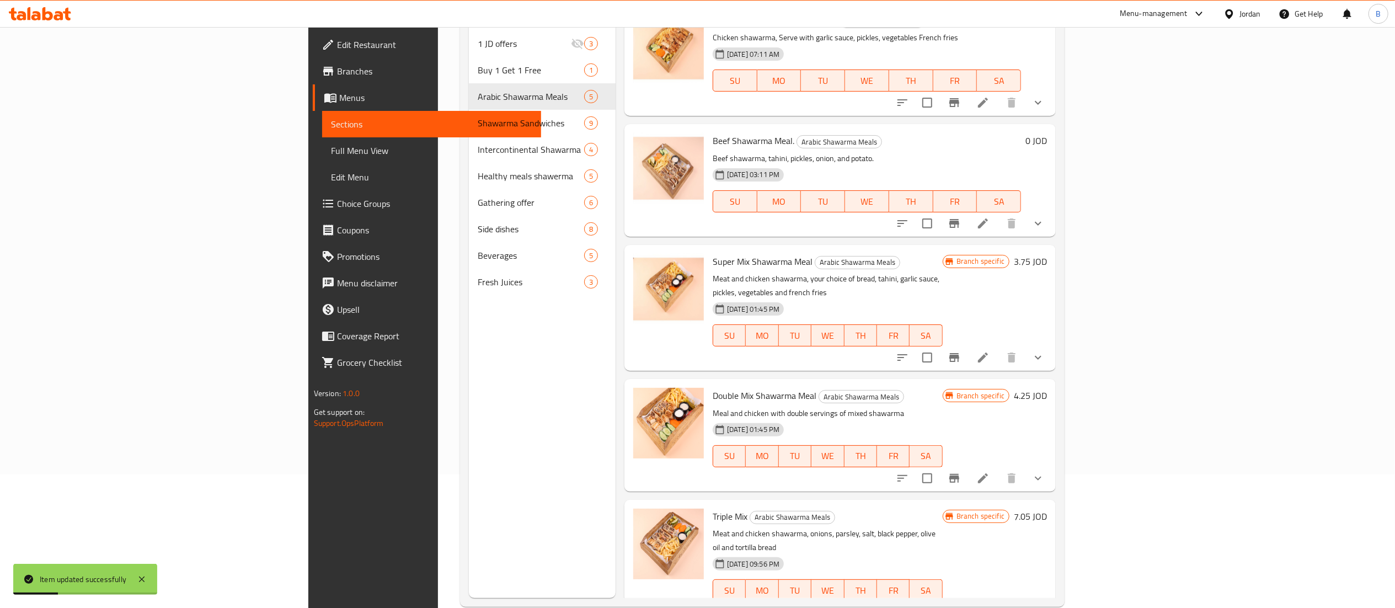
scroll to position [155, 0]
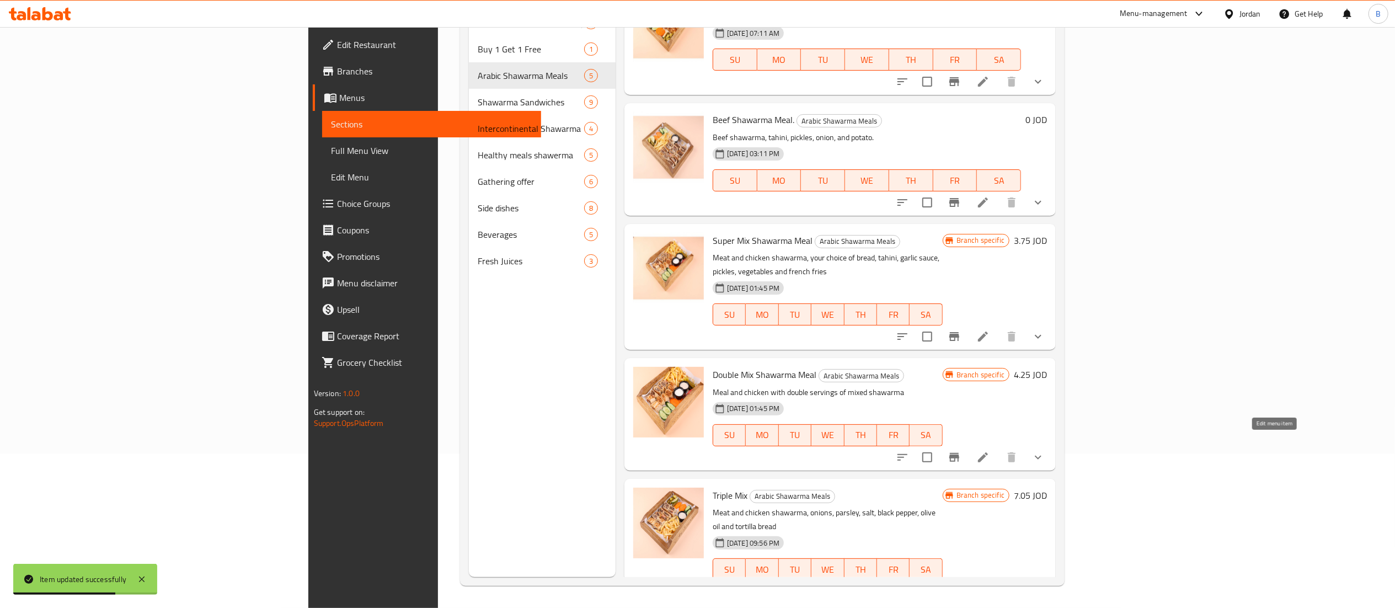
click at [988, 452] on icon at bounding box center [983, 457] width 10 height 10
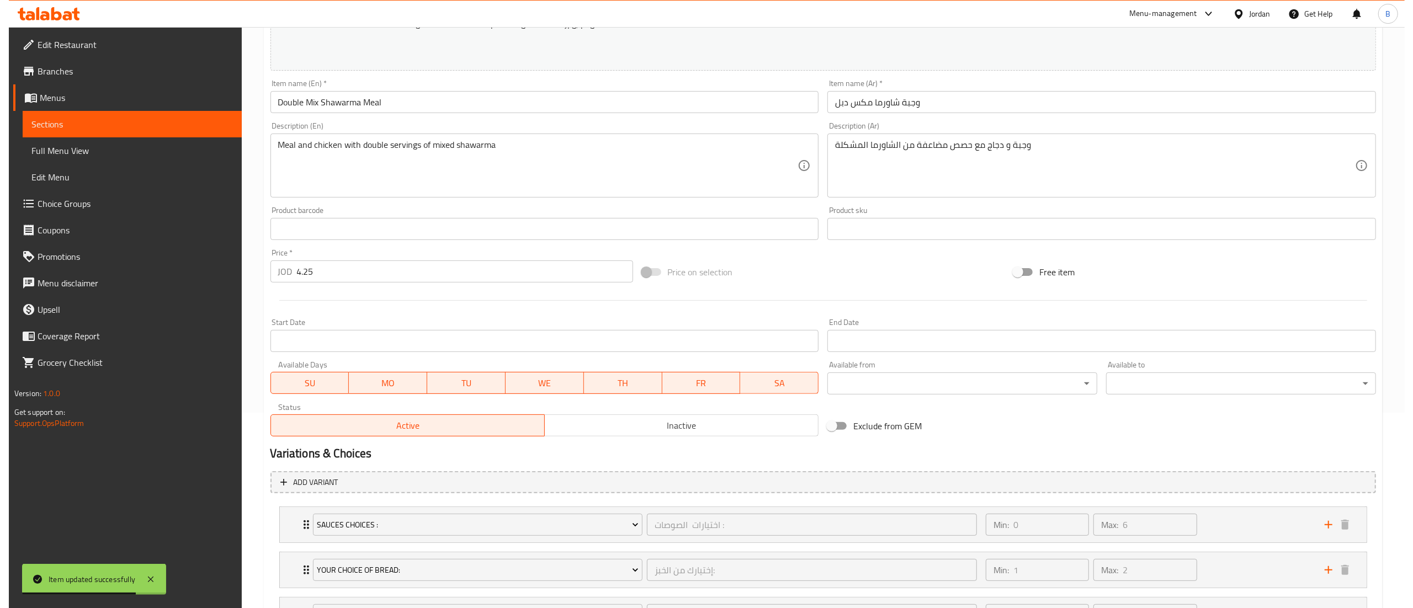
scroll to position [298, 0]
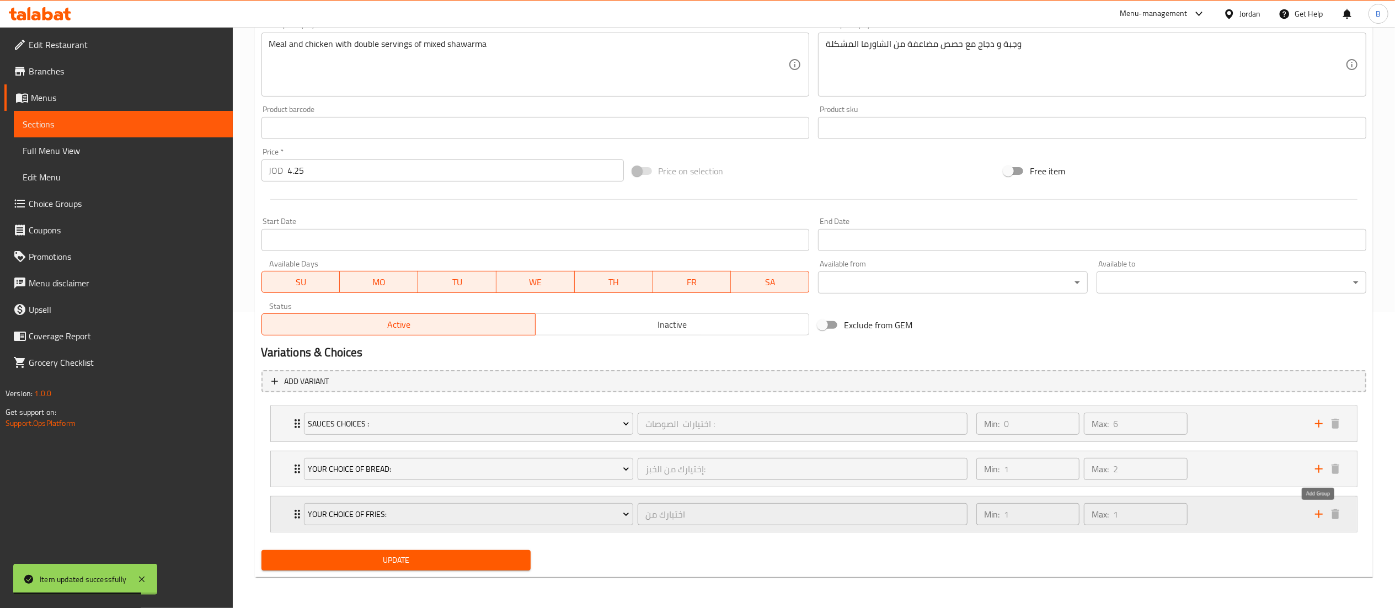
click at [1318, 516] on icon "add" at bounding box center [1319, 514] width 13 height 13
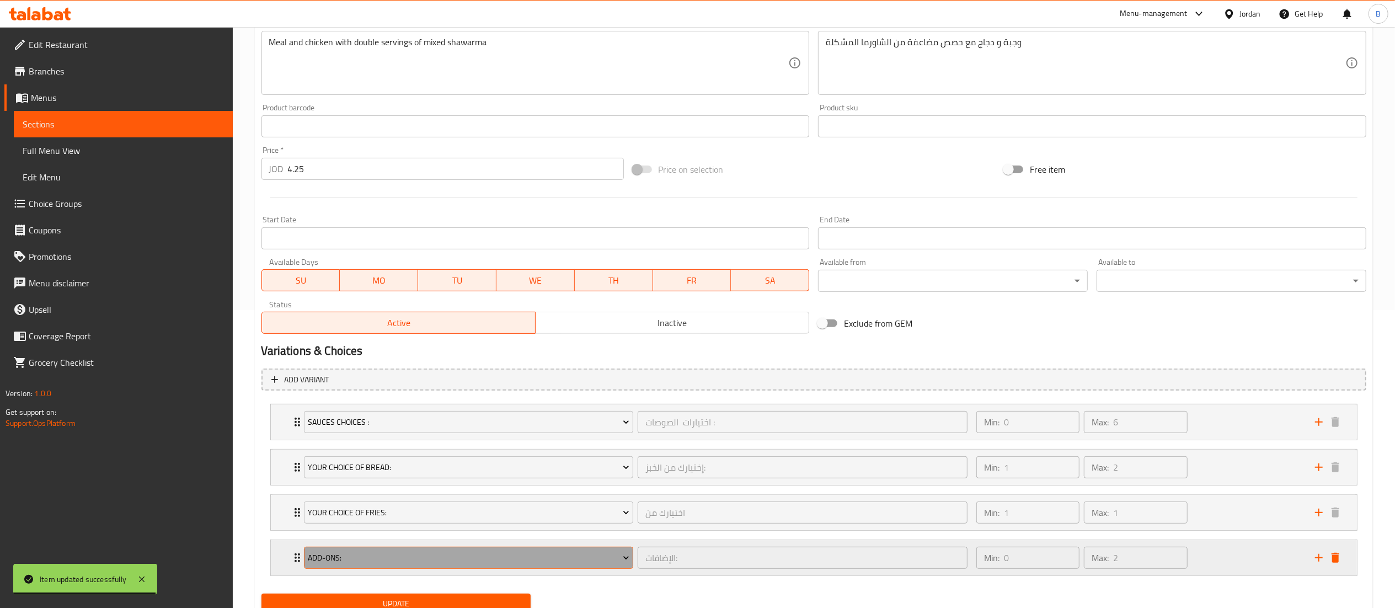
click at [435, 553] on span "Add-Ons:" at bounding box center [469, 558] width 322 height 14
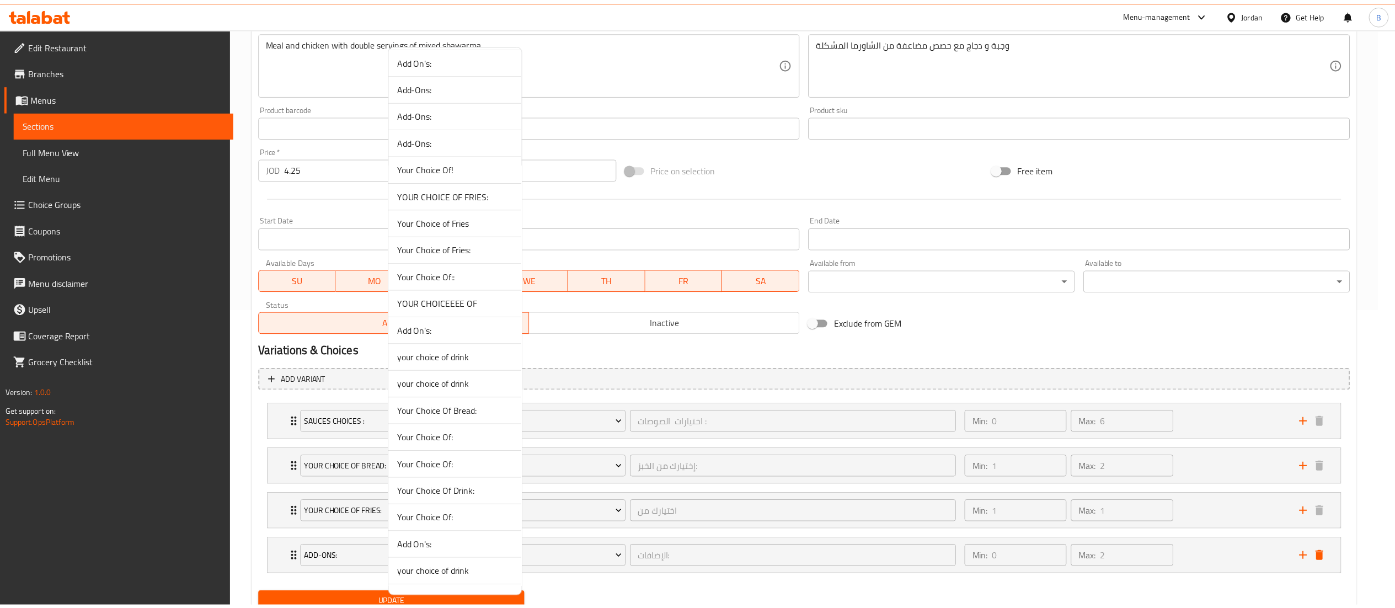
scroll to position [772, 0]
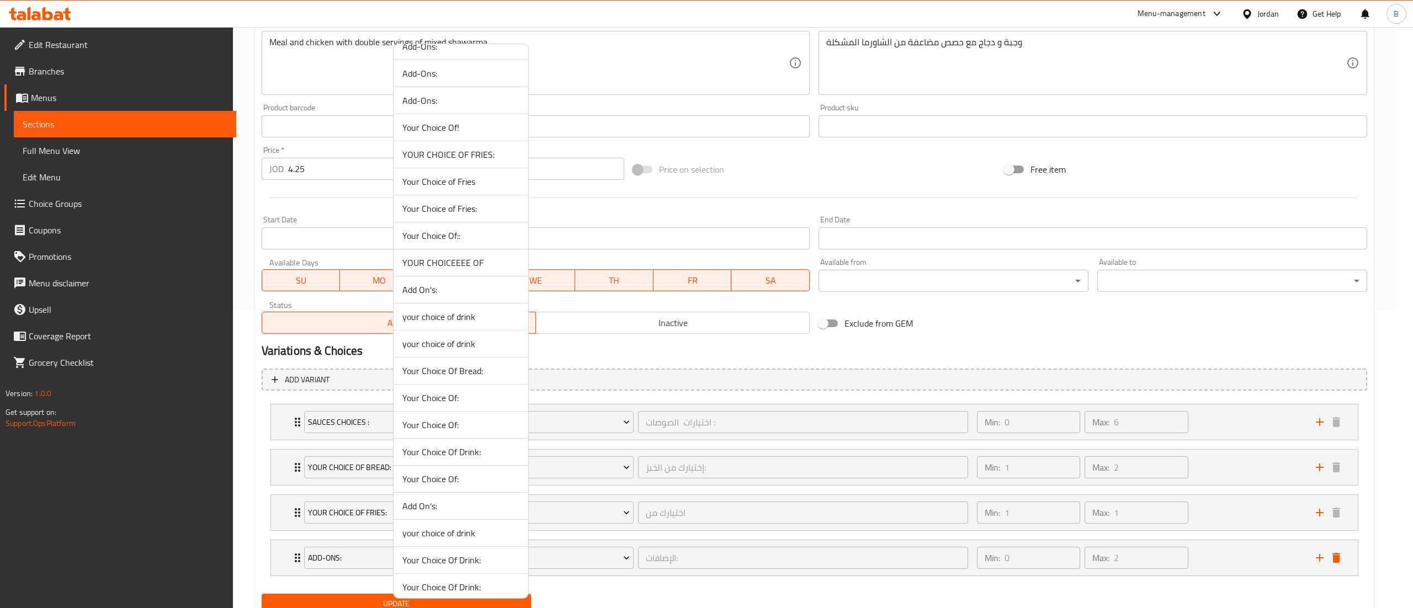
click at [462, 268] on span "YOUR CHOICEEEE OF" at bounding box center [460, 262] width 117 height 13
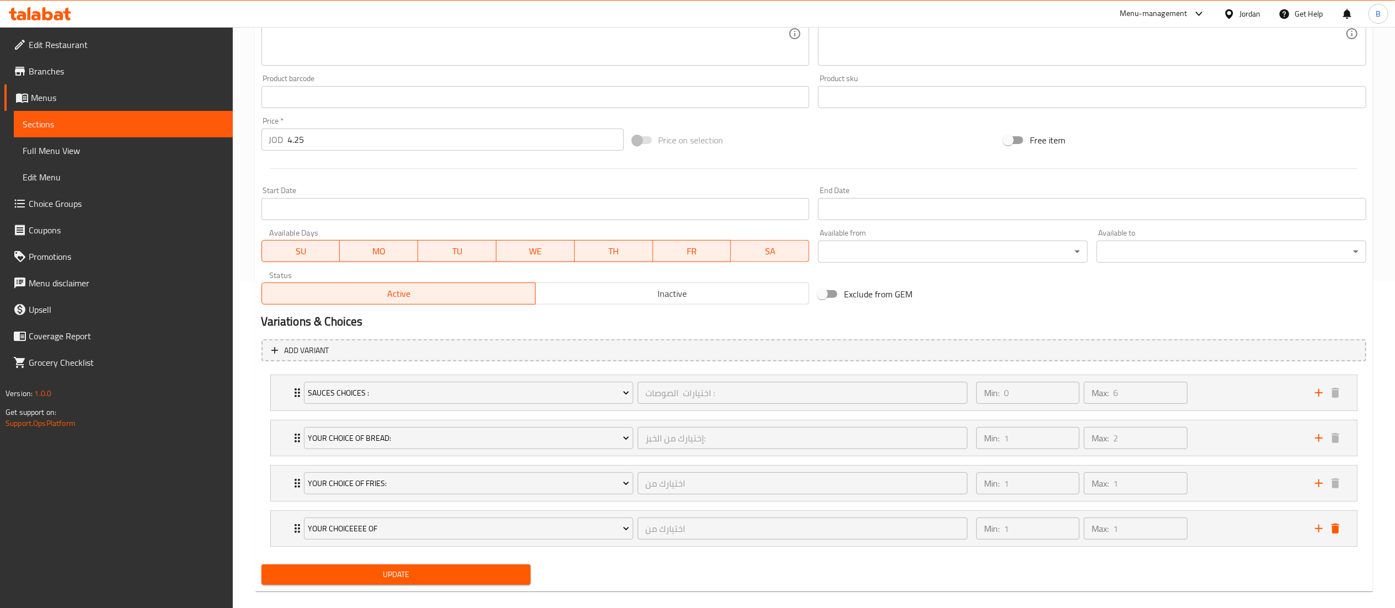
scroll to position [343, 0]
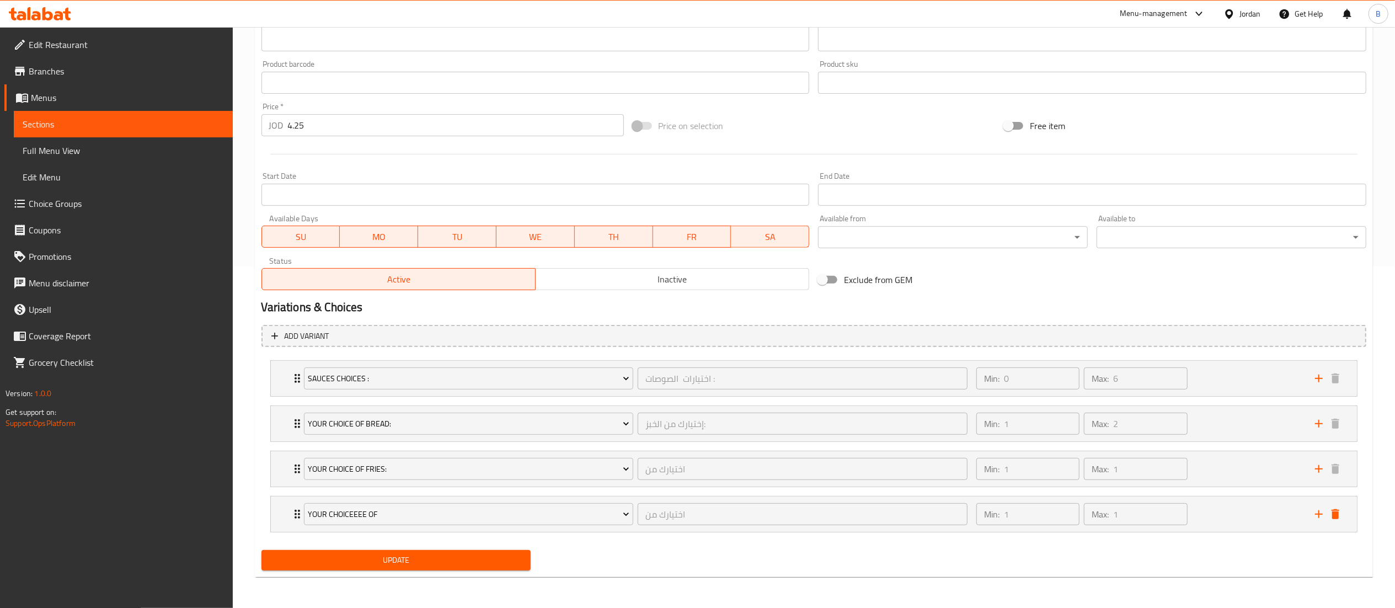
click at [388, 545] on div "Add variant Sauces Choices : اختيارات الصوصات : ​ Min: 0 ​ Max: 6 ​ Thinia Sauc…" at bounding box center [814, 434] width 1114 height 226
click at [409, 553] on button "Update" at bounding box center [397, 560] width 270 height 20
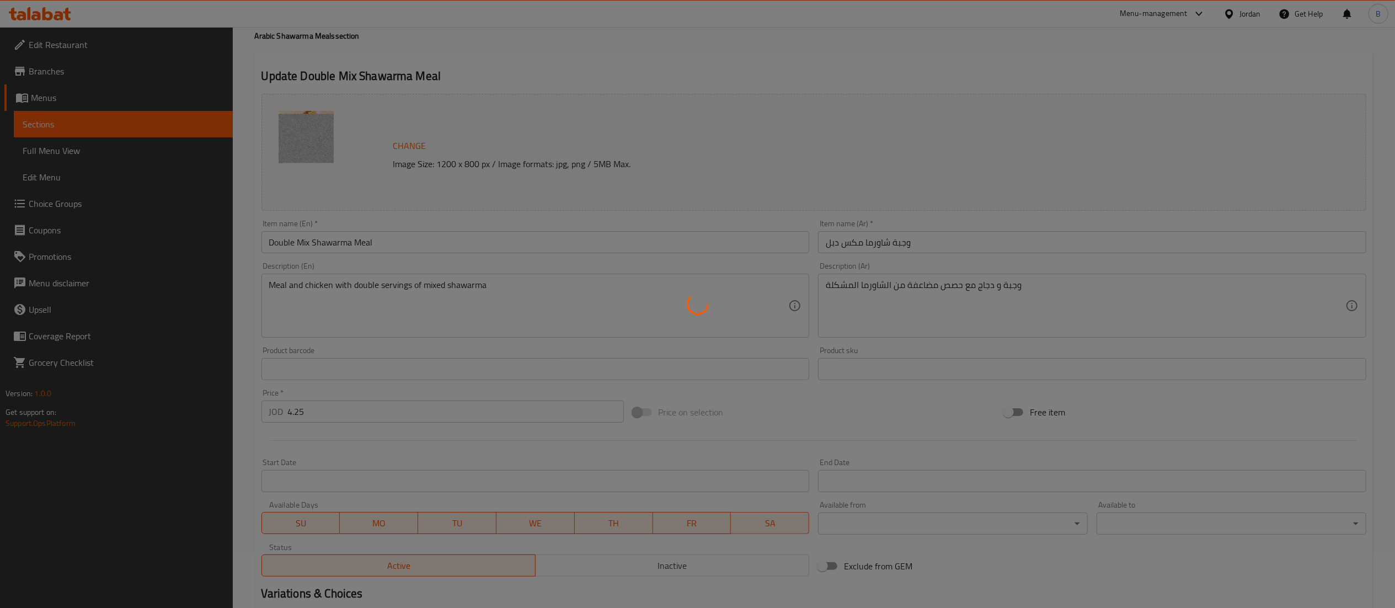
scroll to position [0, 0]
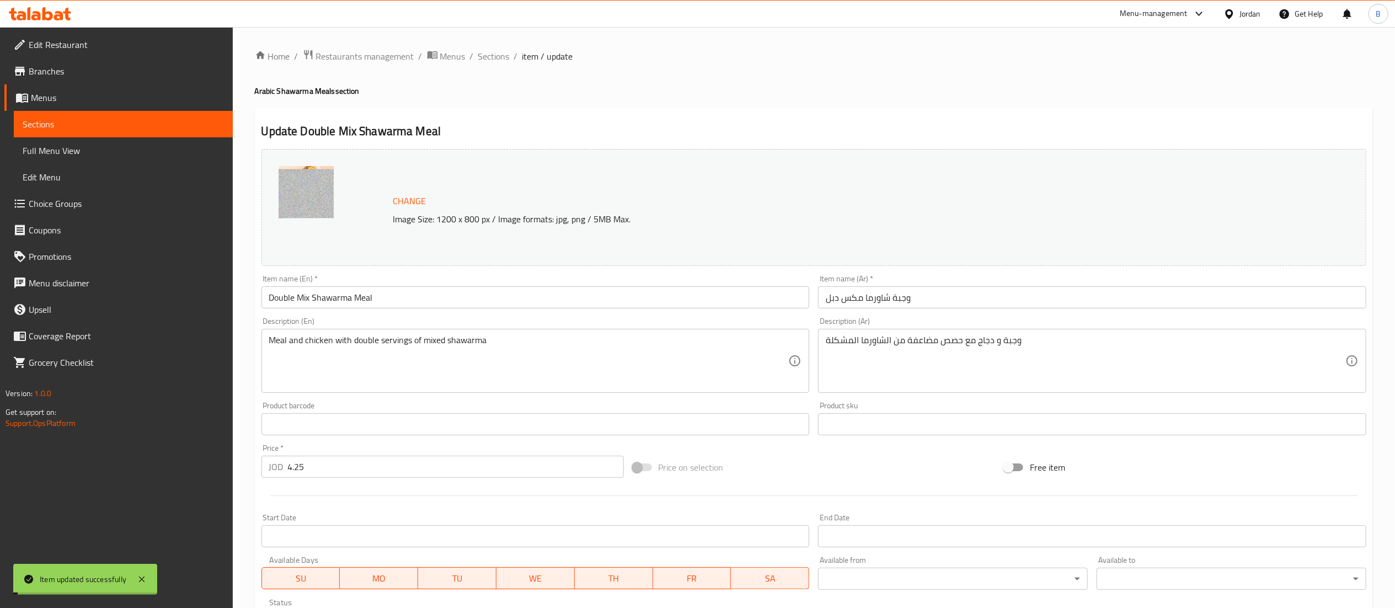
click at [491, 54] on span "Sections" at bounding box center [493, 56] width 31 height 13
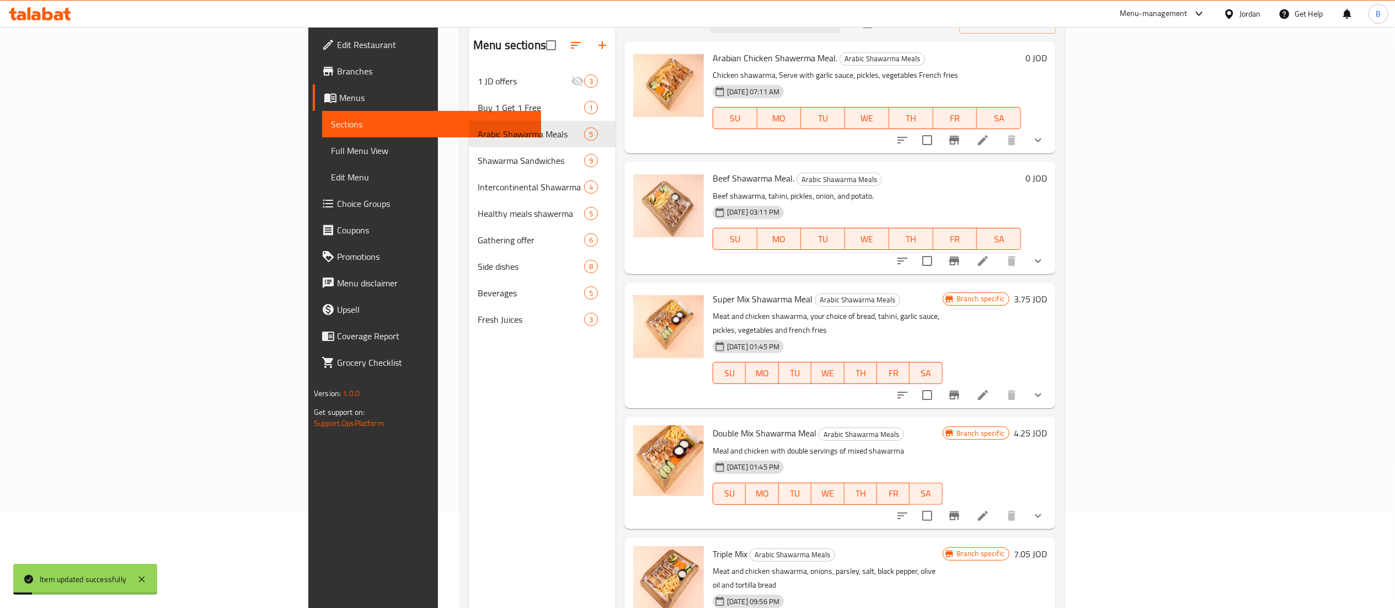
scroll to position [155, 0]
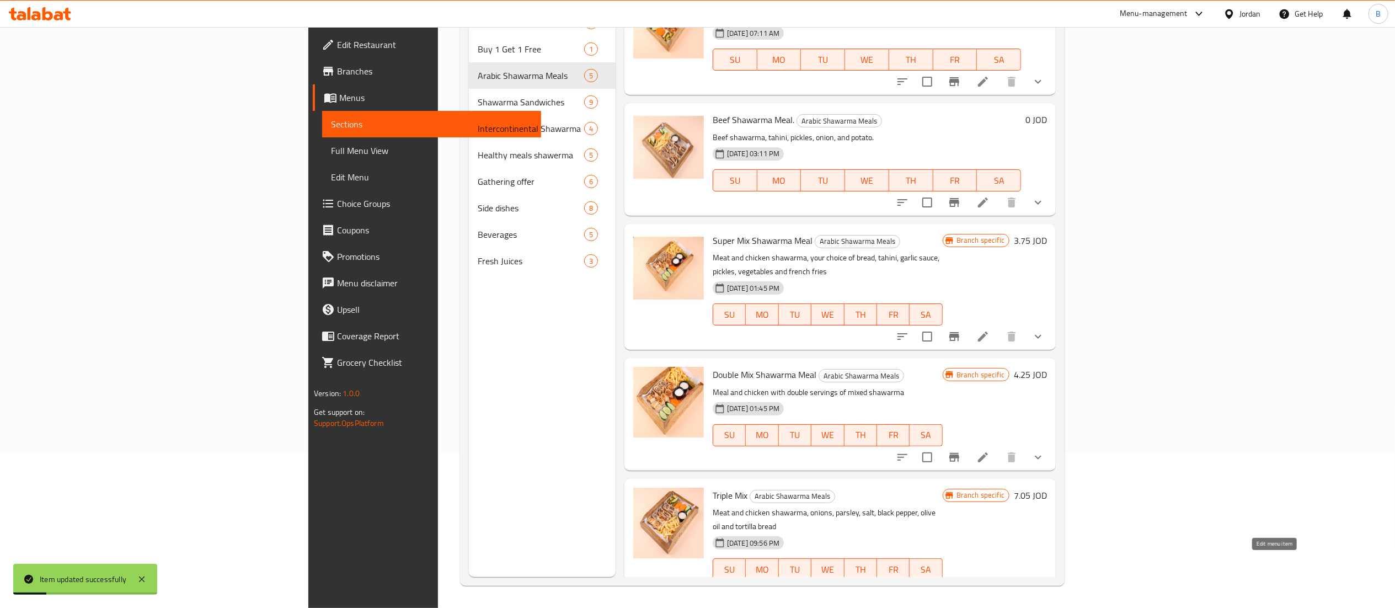
click at [990, 585] on icon at bounding box center [983, 591] width 13 height 13
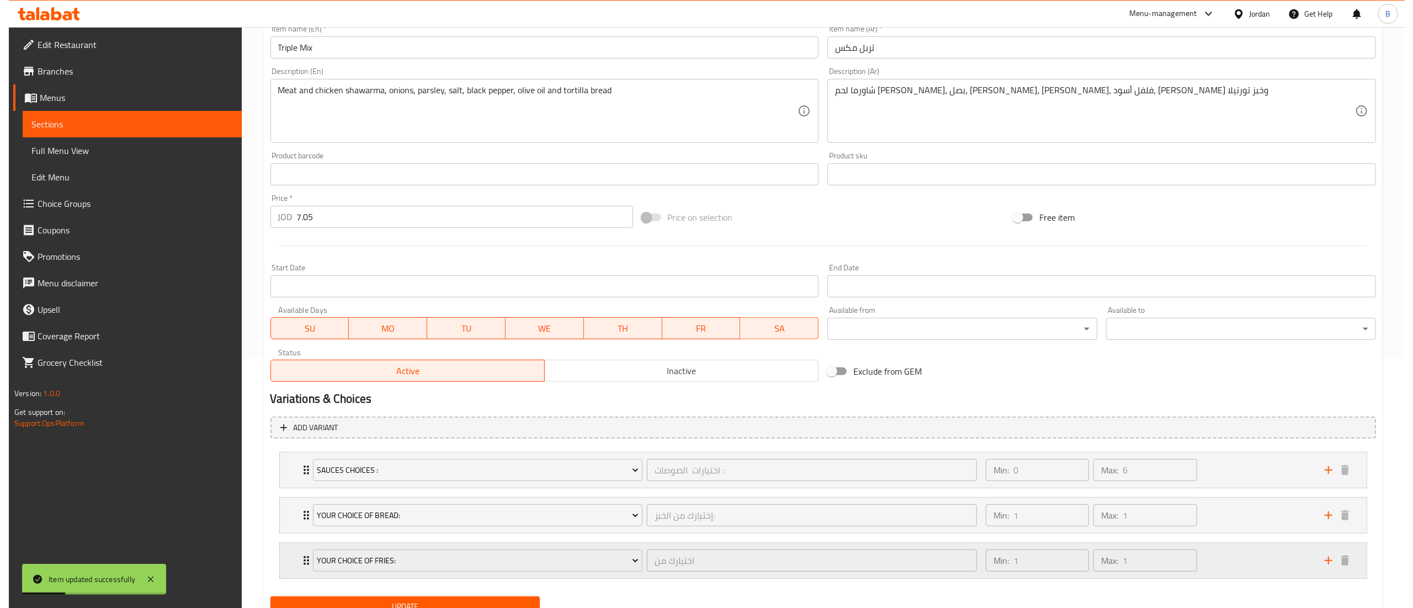
scroll to position [298, 0]
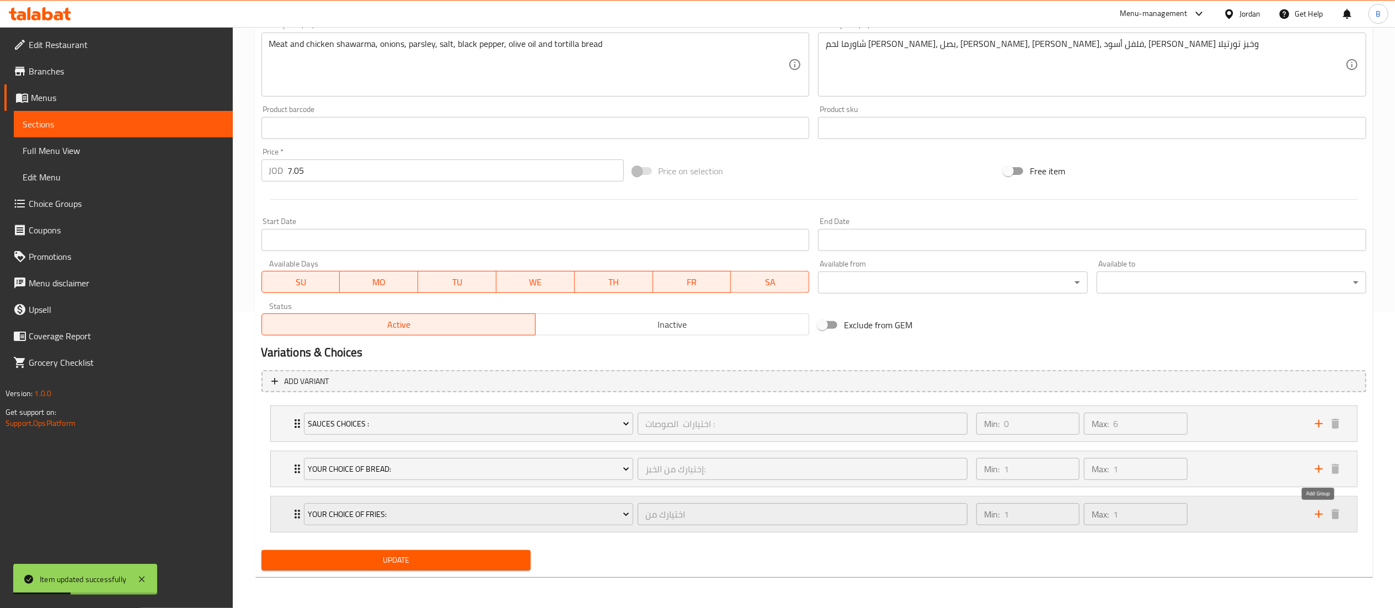
click at [1318, 509] on icon "add" at bounding box center [1319, 514] width 13 height 13
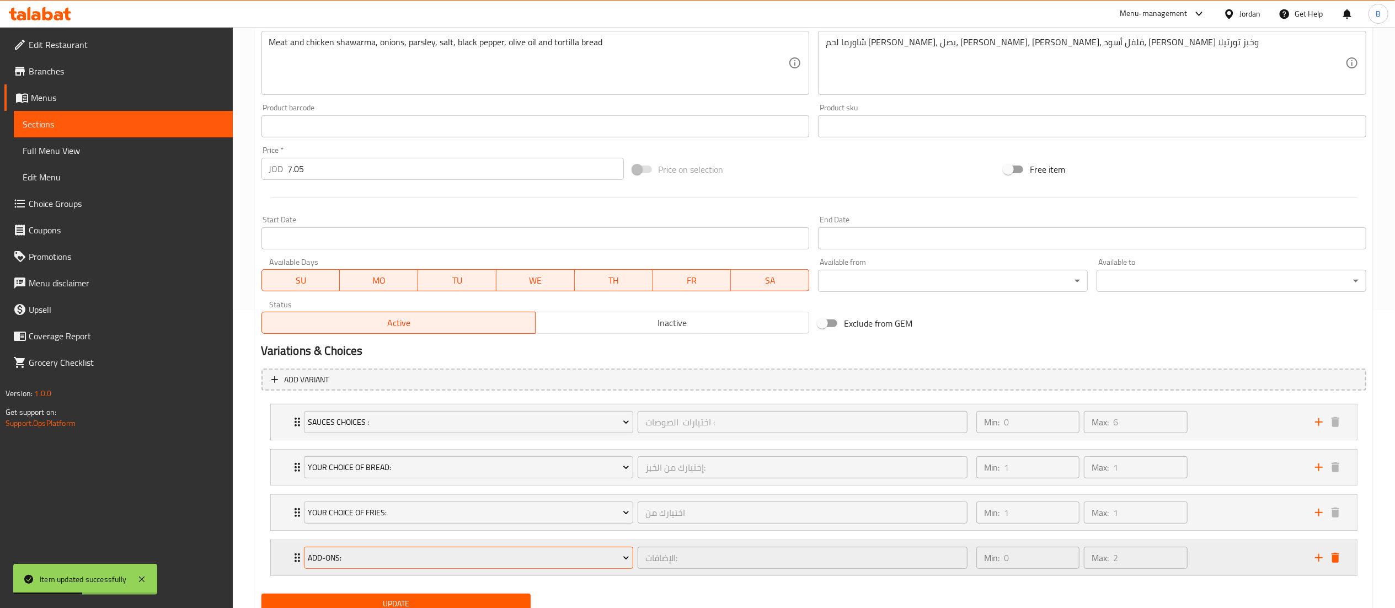
click at [493, 561] on span "Add-Ons:" at bounding box center [469, 558] width 322 height 14
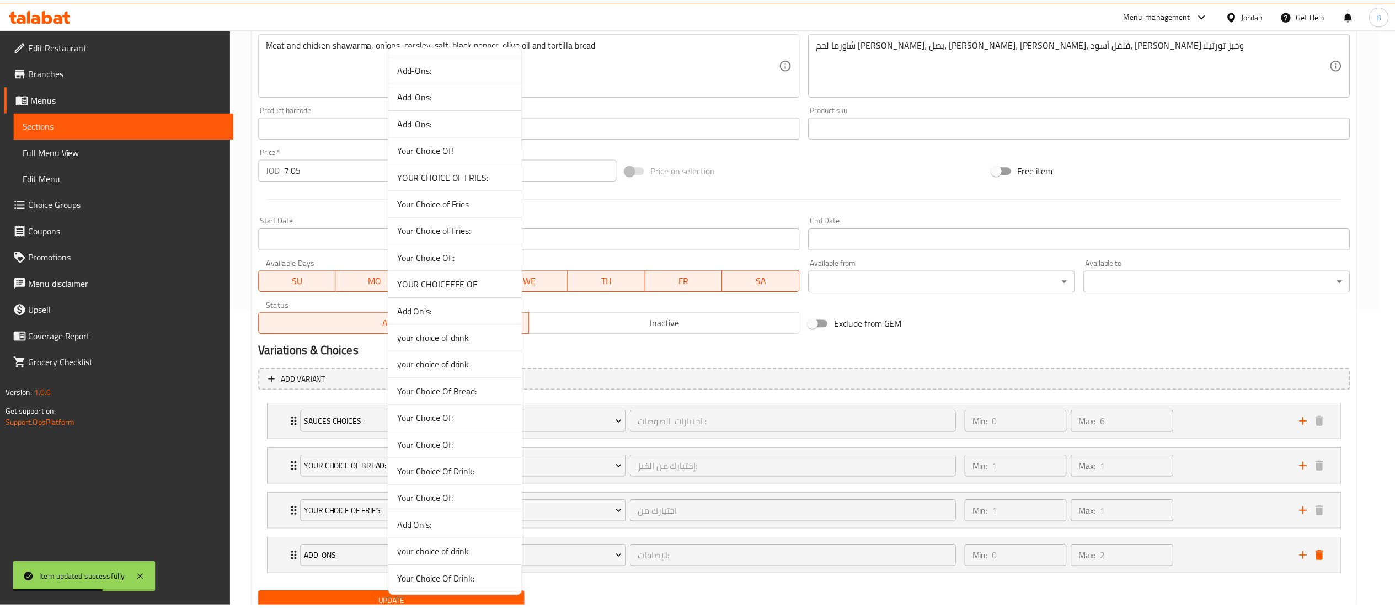
scroll to position [772, 0]
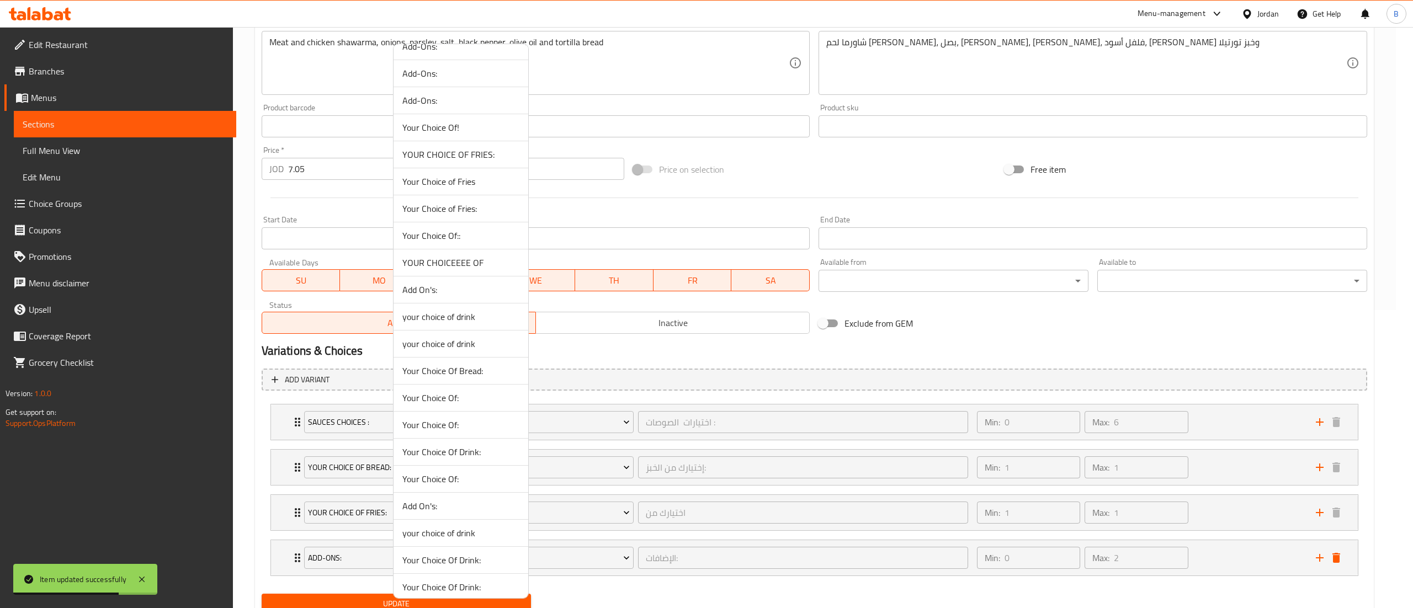
click at [448, 268] on span "YOUR CHOICEEEE OF" at bounding box center [460, 262] width 117 height 13
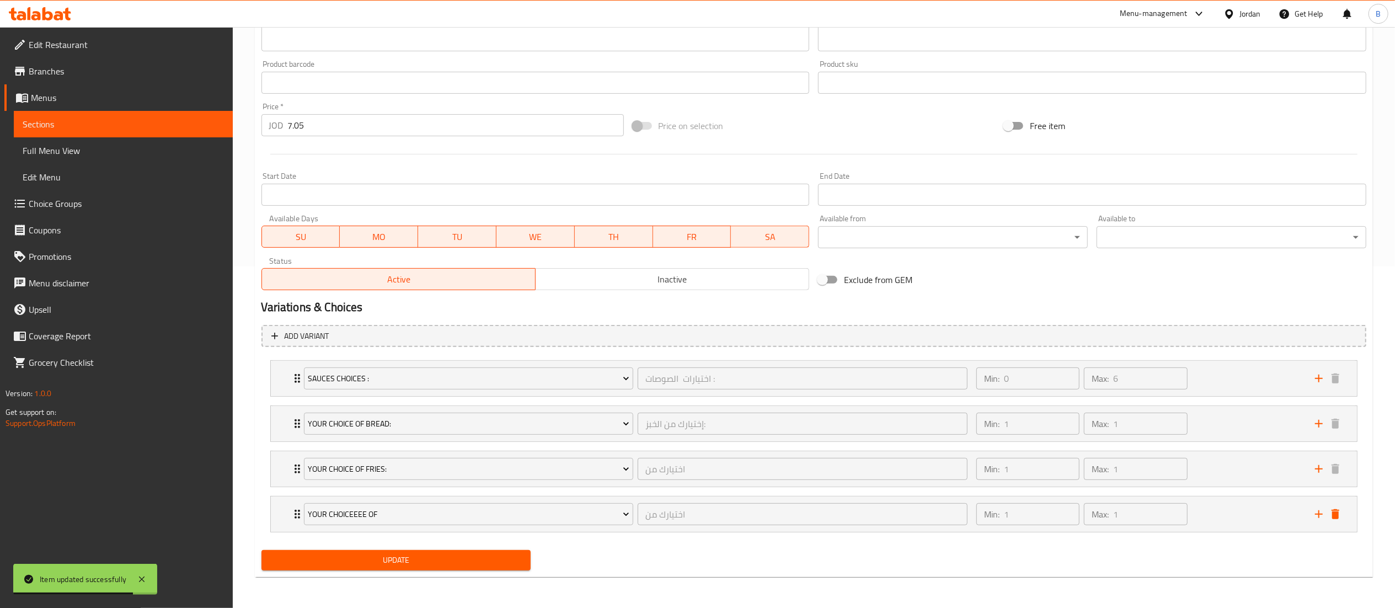
click at [423, 569] on button "Update" at bounding box center [397, 560] width 270 height 20
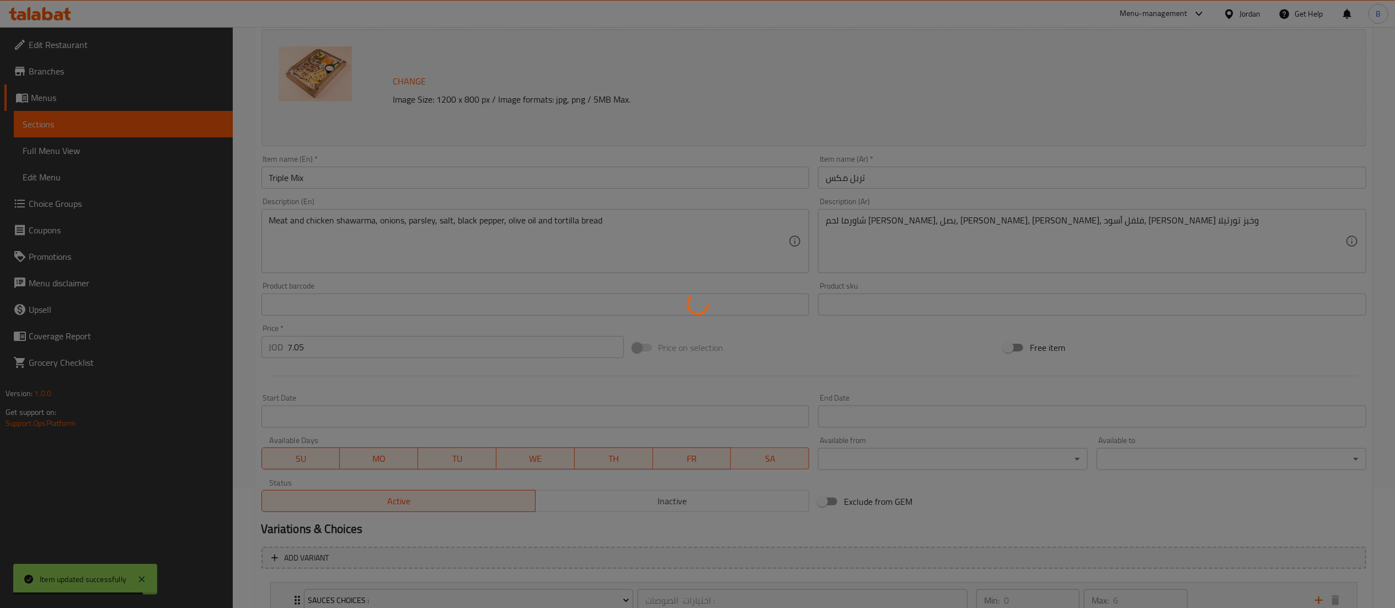
scroll to position [0, 0]
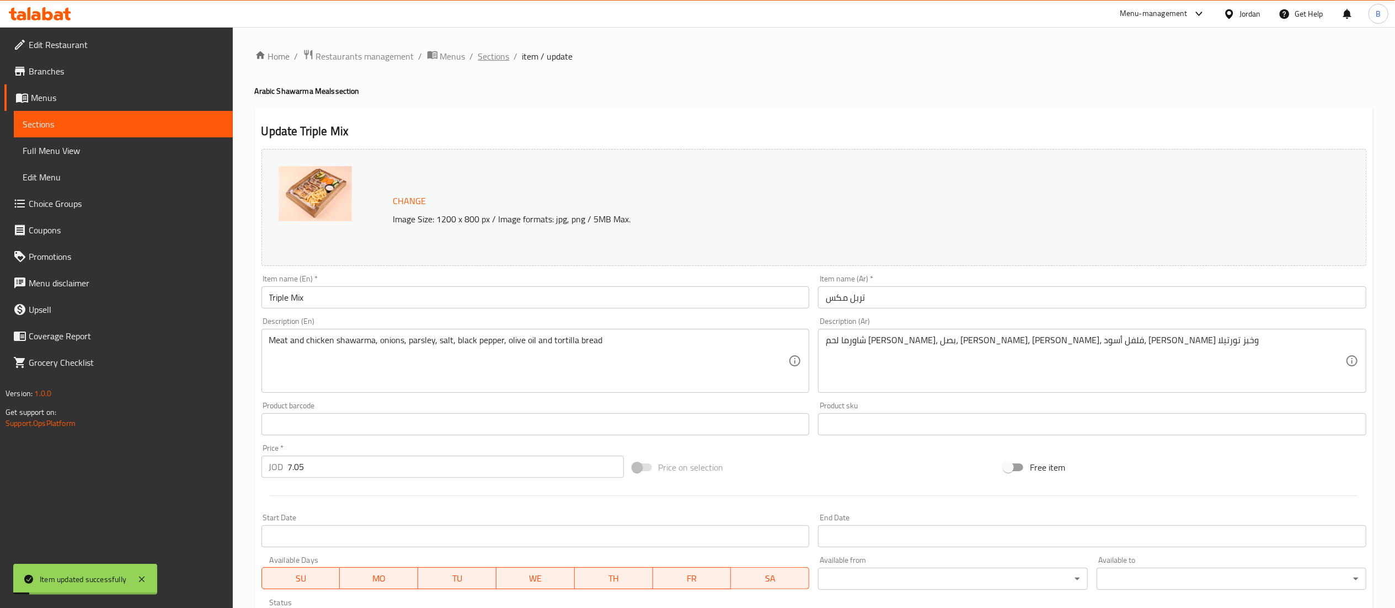
click at [493, 55] on span "Sections" at bounding box center [493, 56] width 31 height 13
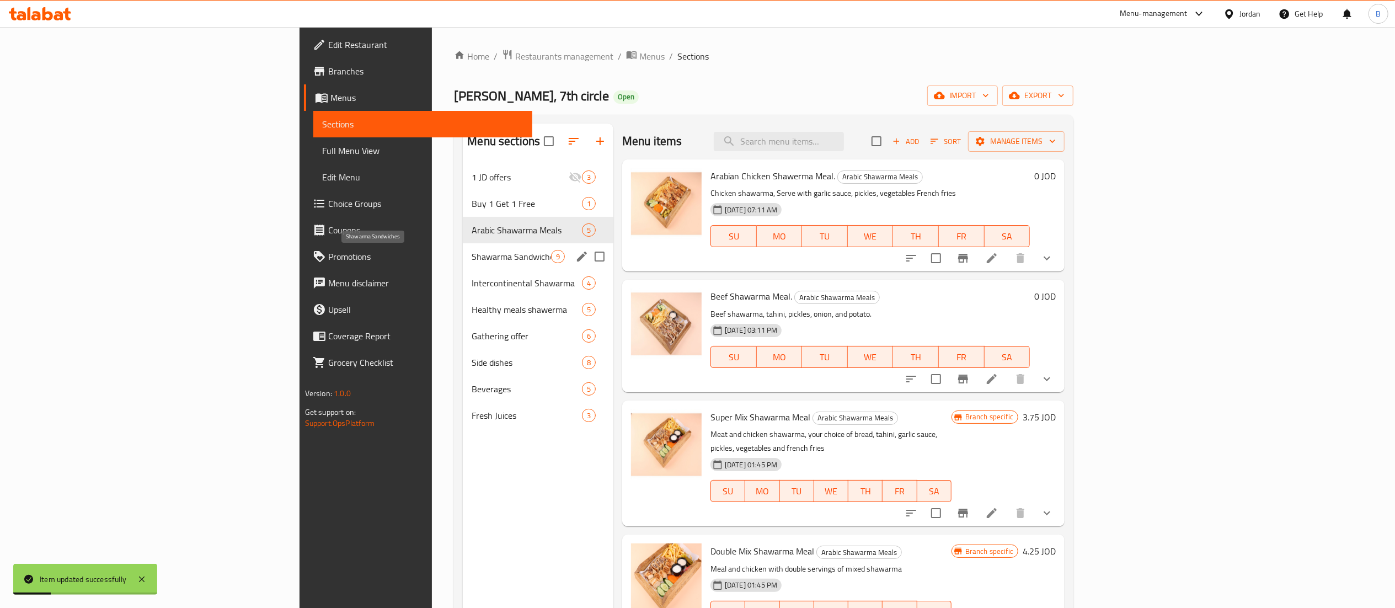
click at [472, 255] on span "Shawarma Sandwiches" at bounding box center [511, 256] width 79 height 13
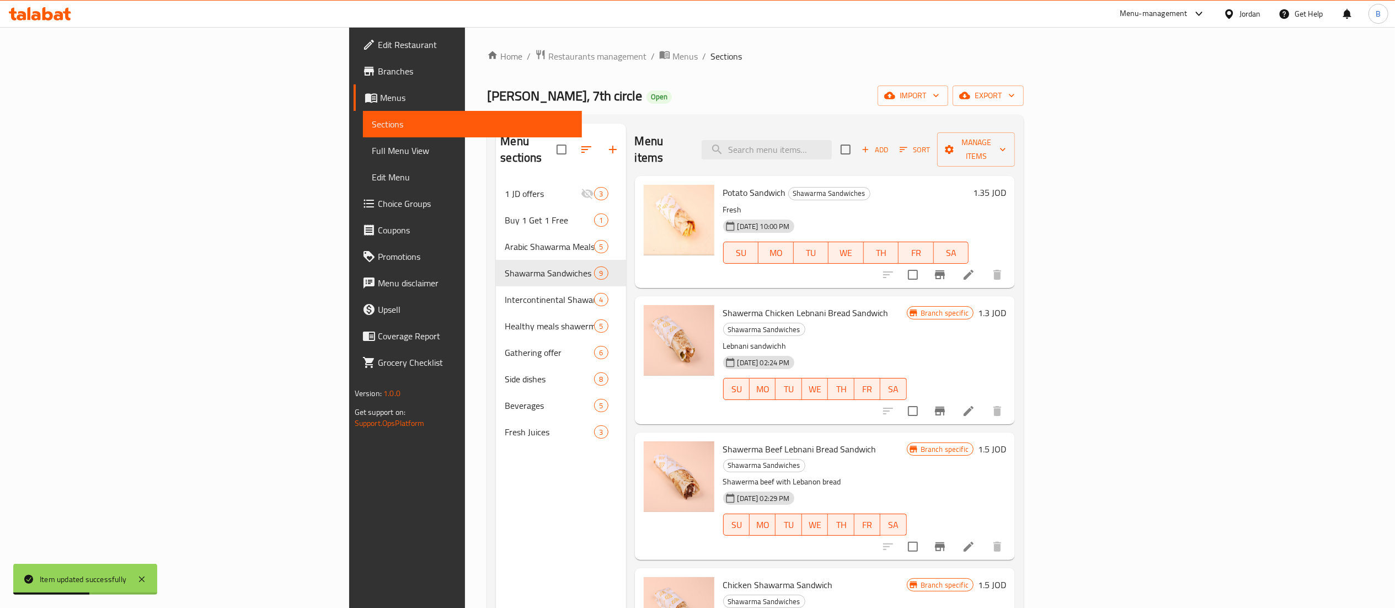
click at [976, 404] on icon at bounding box center [968, 410] width 13 height 13
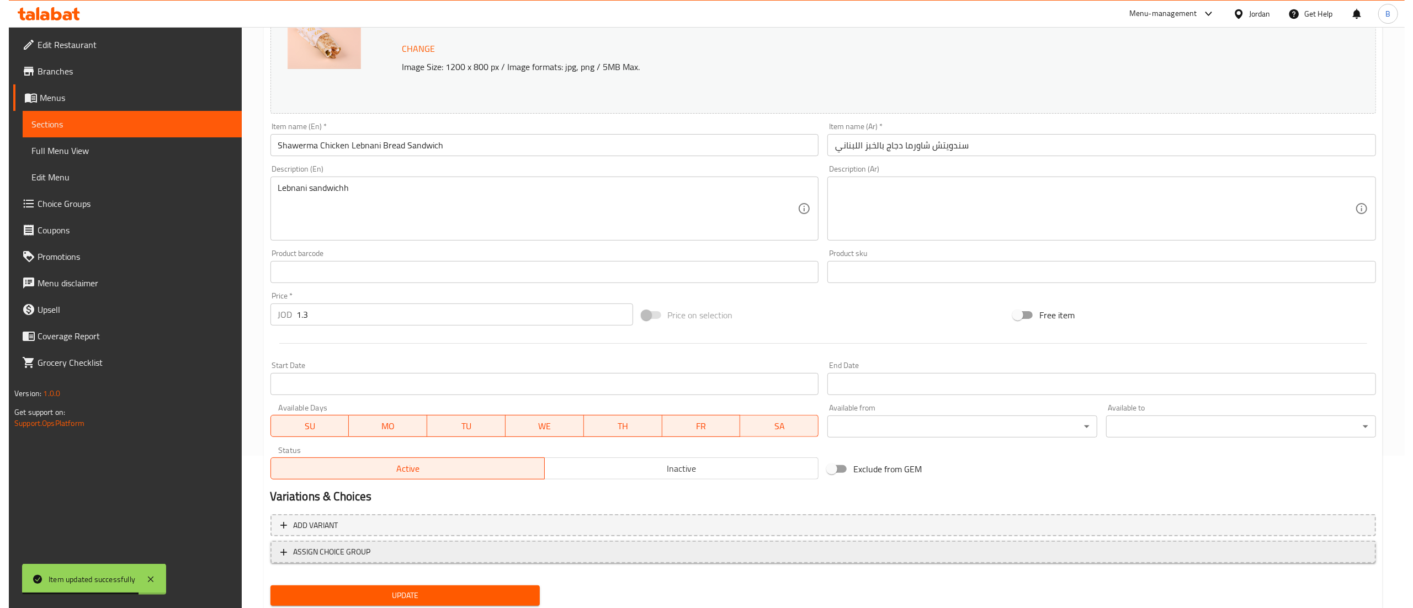
scroll to position [187, 0]
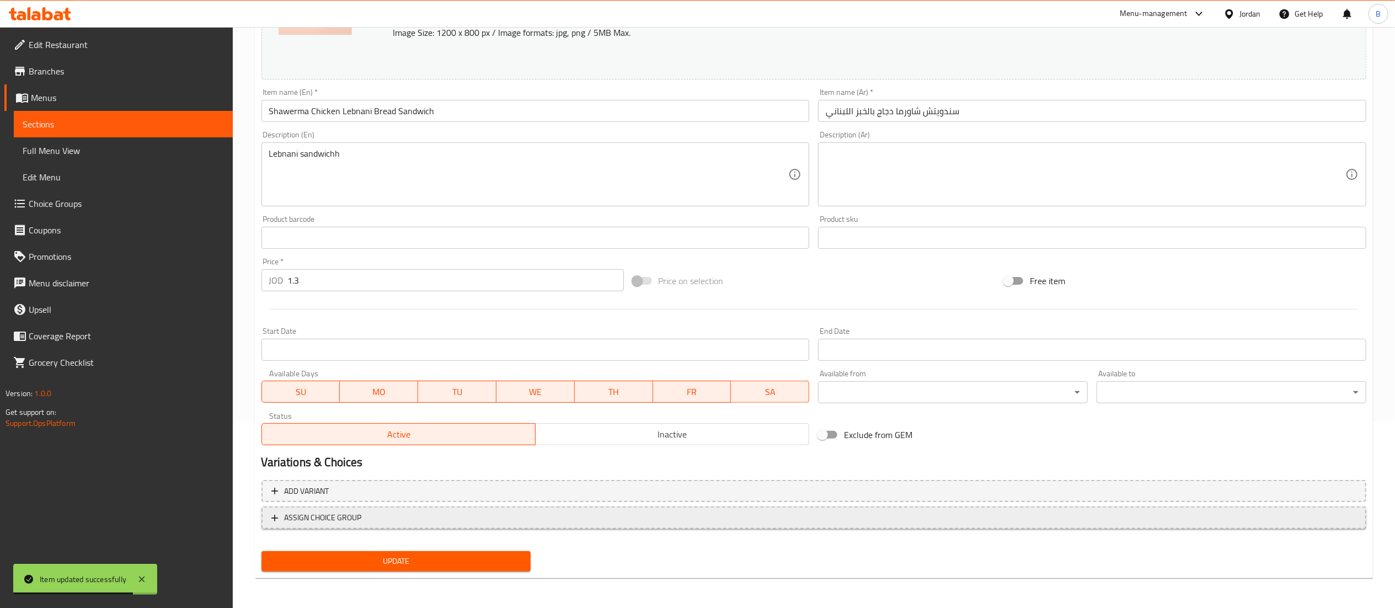
click at [354, 526] on button "ASSIGN CHOICE GROUP" at bounding box center [814, 518] width 1105 height 23
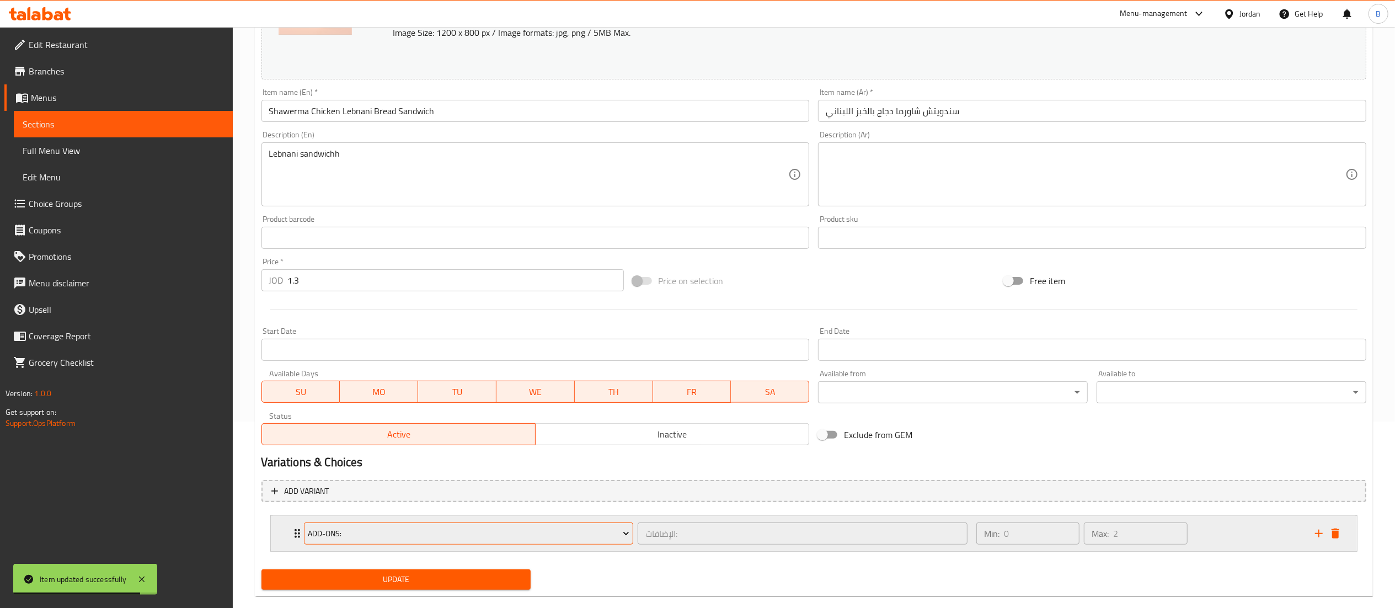
click at [438, 532] on span "Add-Ons:" at bounding box center [469, 534] width 322 height 14
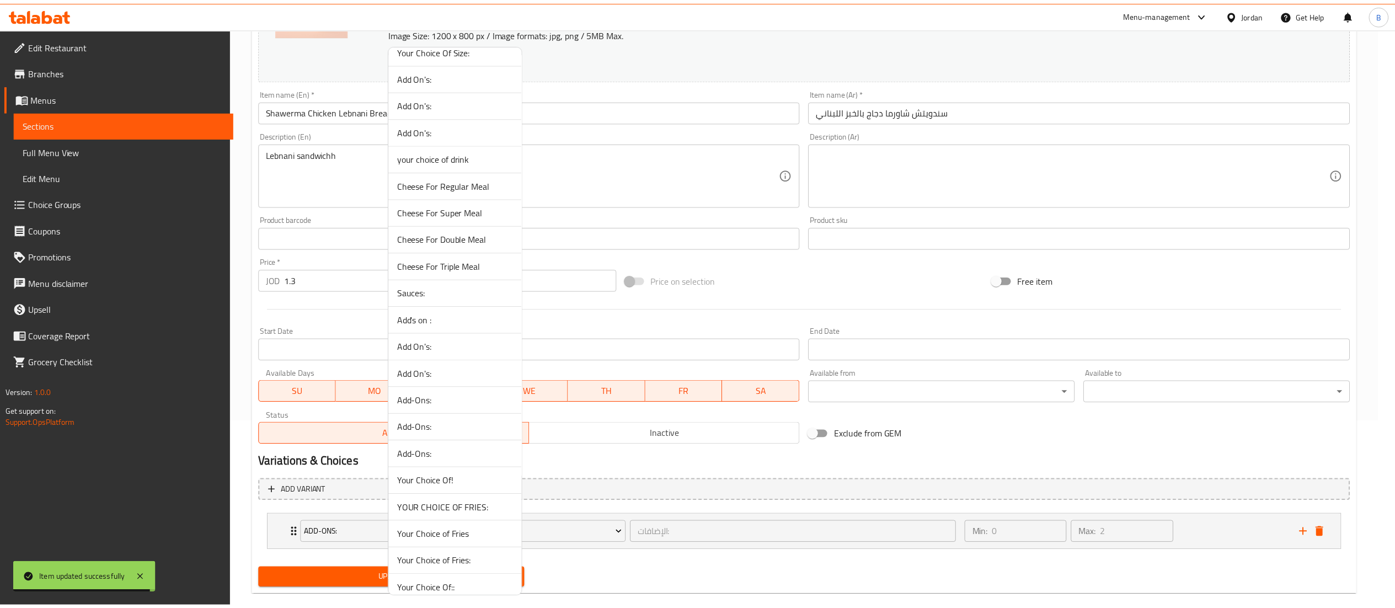
scroll to position [662, 0]
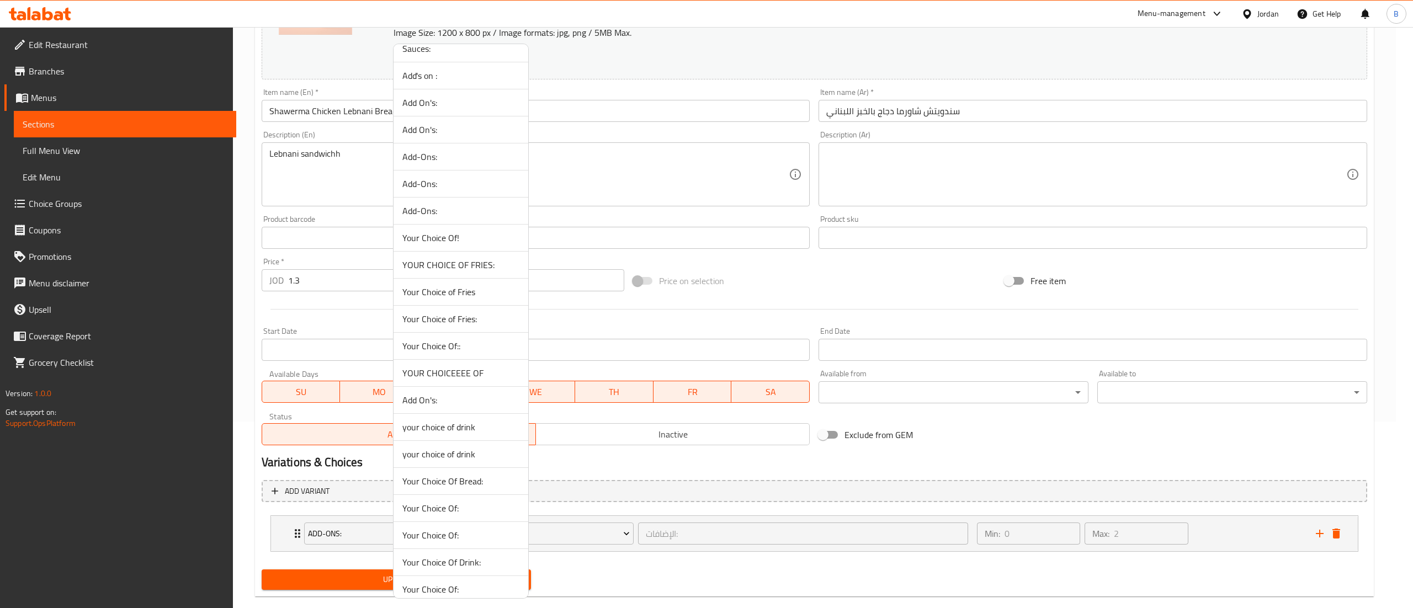
click at [475, 375] on span "YOUR CHOICEEEE OF" at bounding box center [460, 372] width 117 height 13
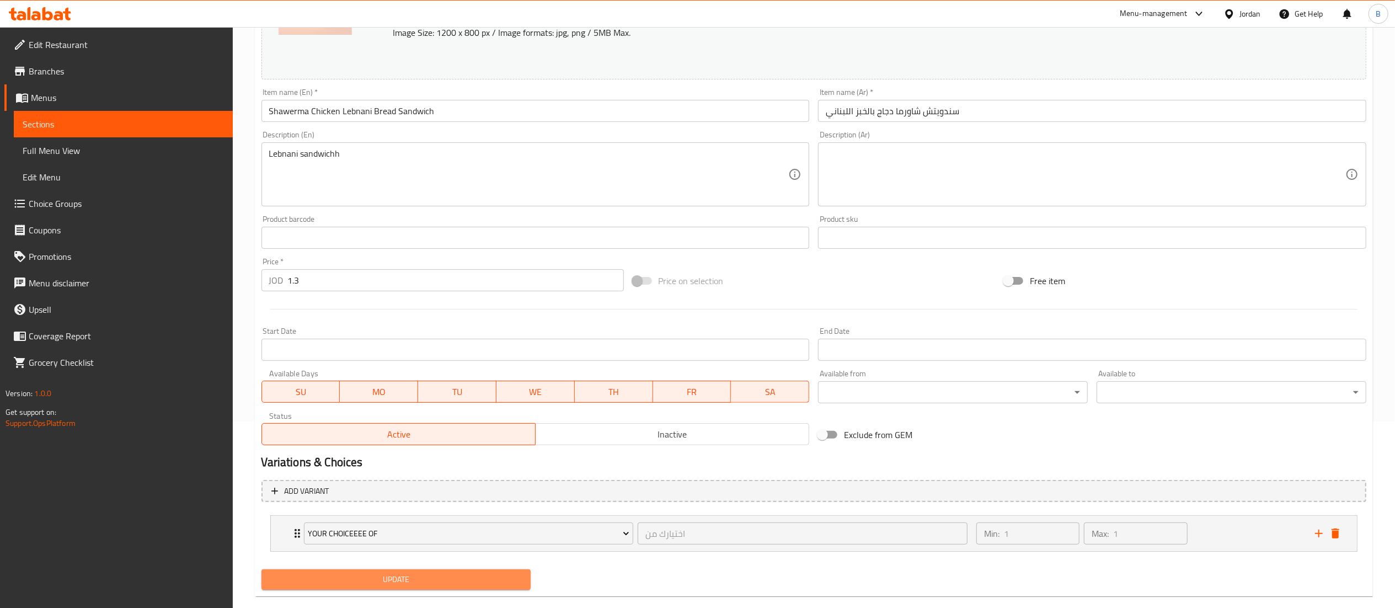
click at [394, 569] on button "Update" at bounding box center [397, 579] width 270 height 20
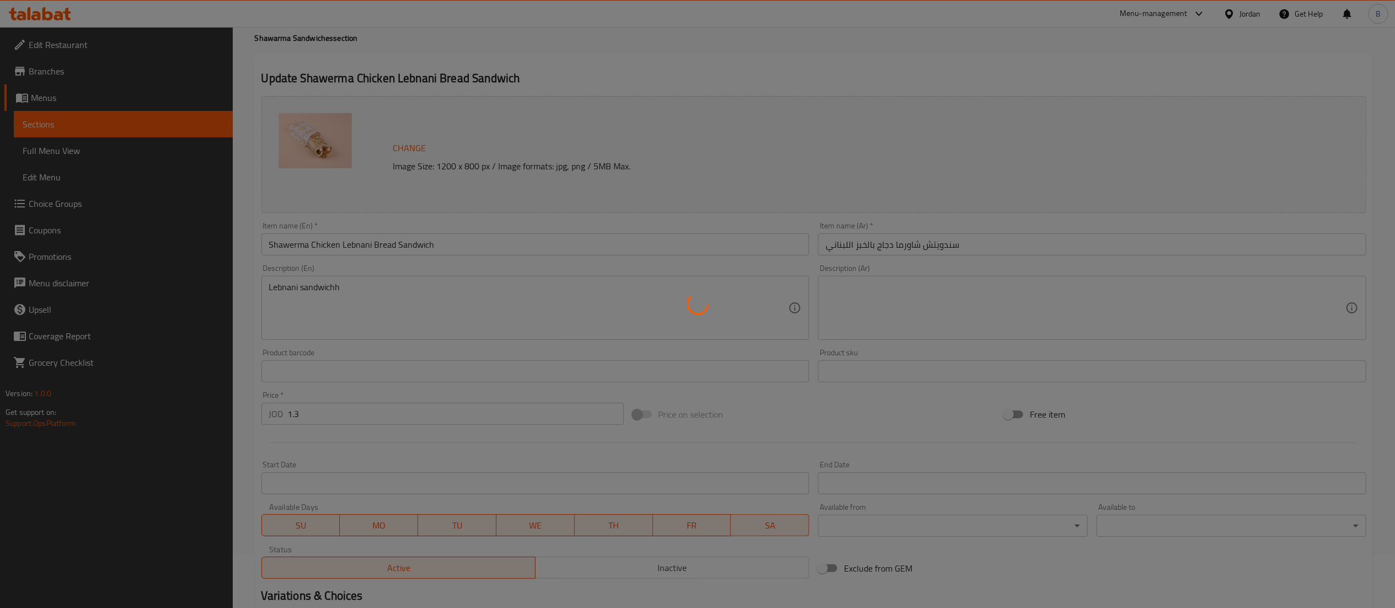
scroll to position [0, 0]
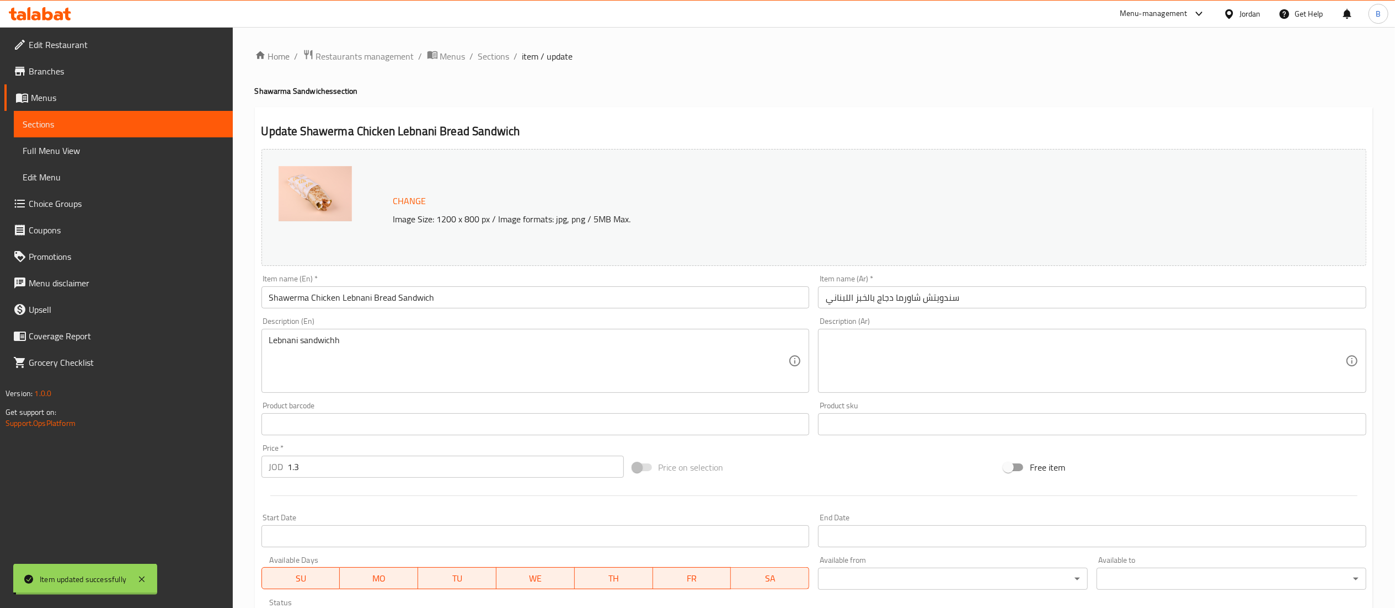
click at [492, 57] on span "Sections" at bounding box center [493, 56] width 31 height 13
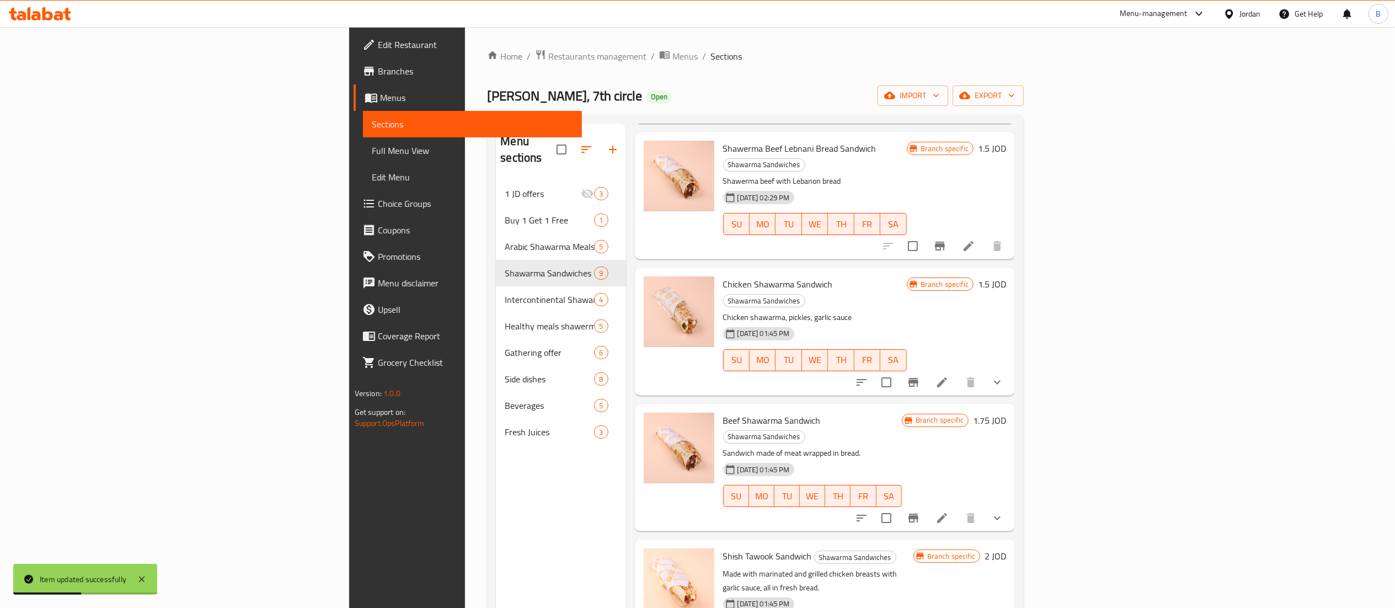
scroll to position [331, 0]
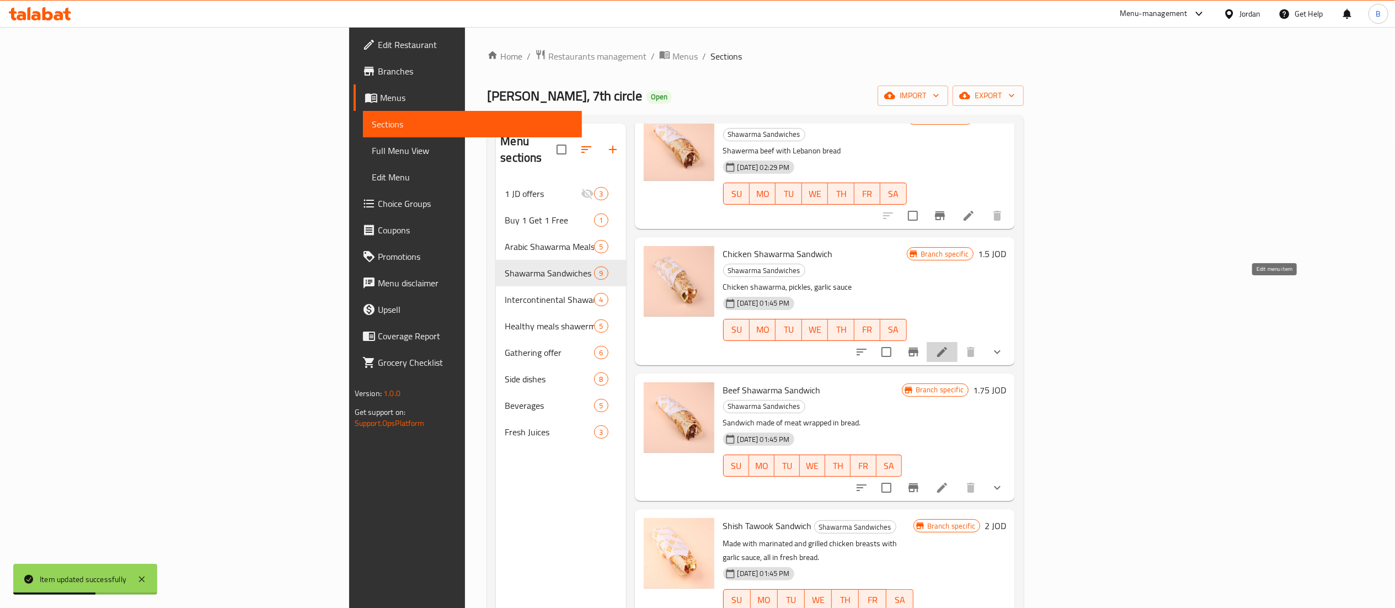
click at [949, 345] on icon at bounding box center [942, 351] width 13 height 13
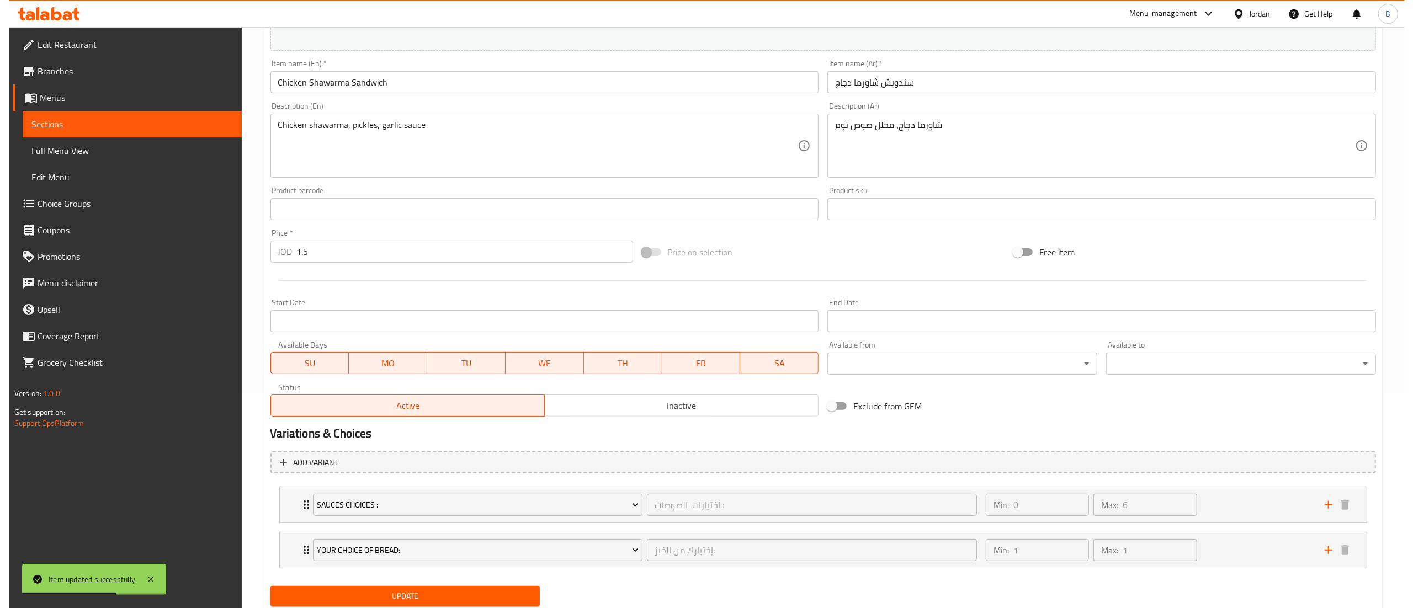
scroll to position [252, 0]
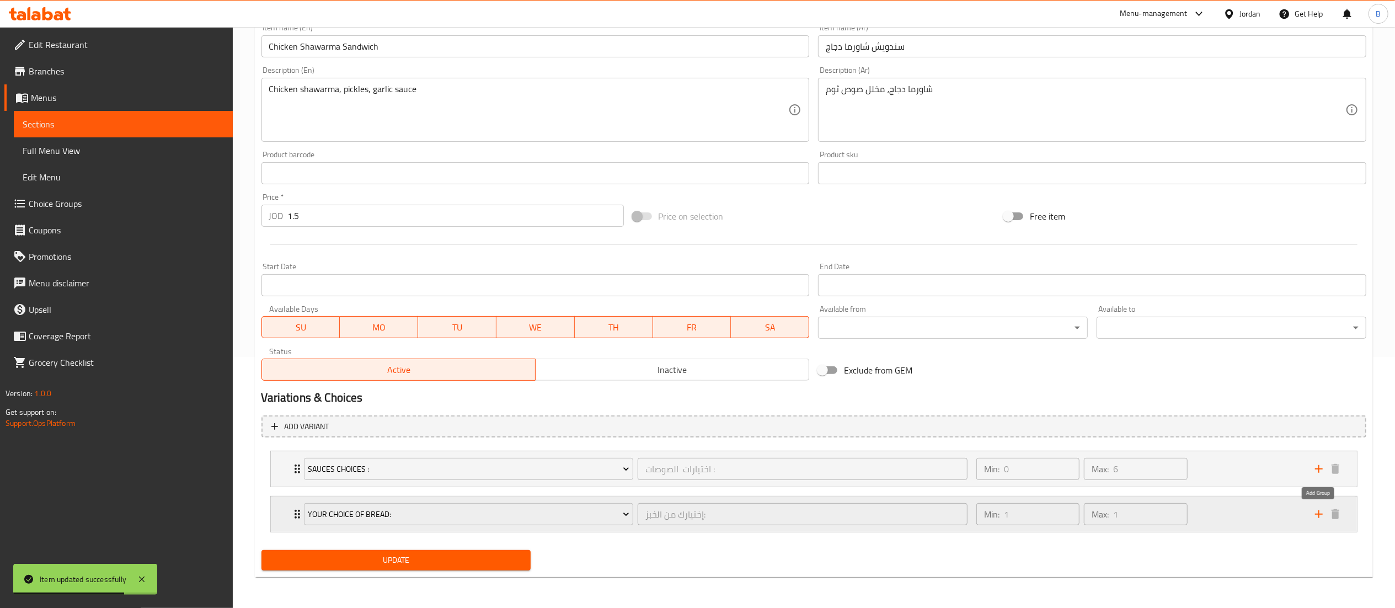
click at [1323, 508] on icon "add" at bounding box center [1319, 514] width 13 height 13
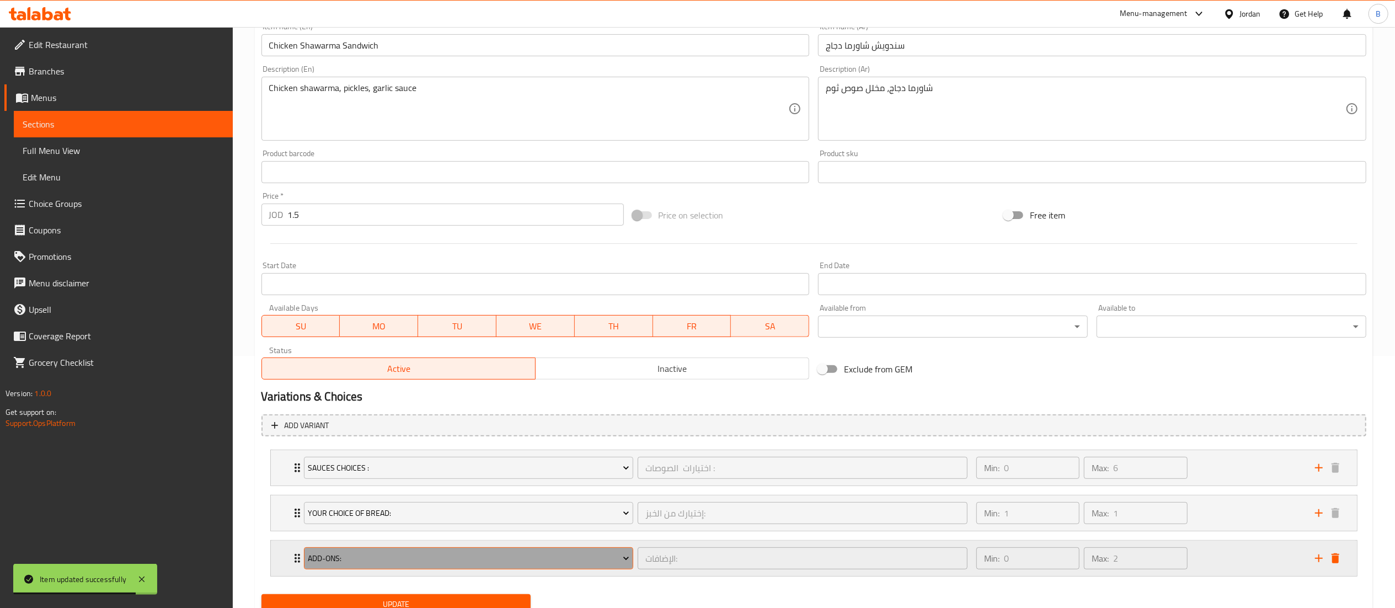
click at [363, 560] on span "Add-Ons:" at bounding box center [469, 559] width 322 height 14
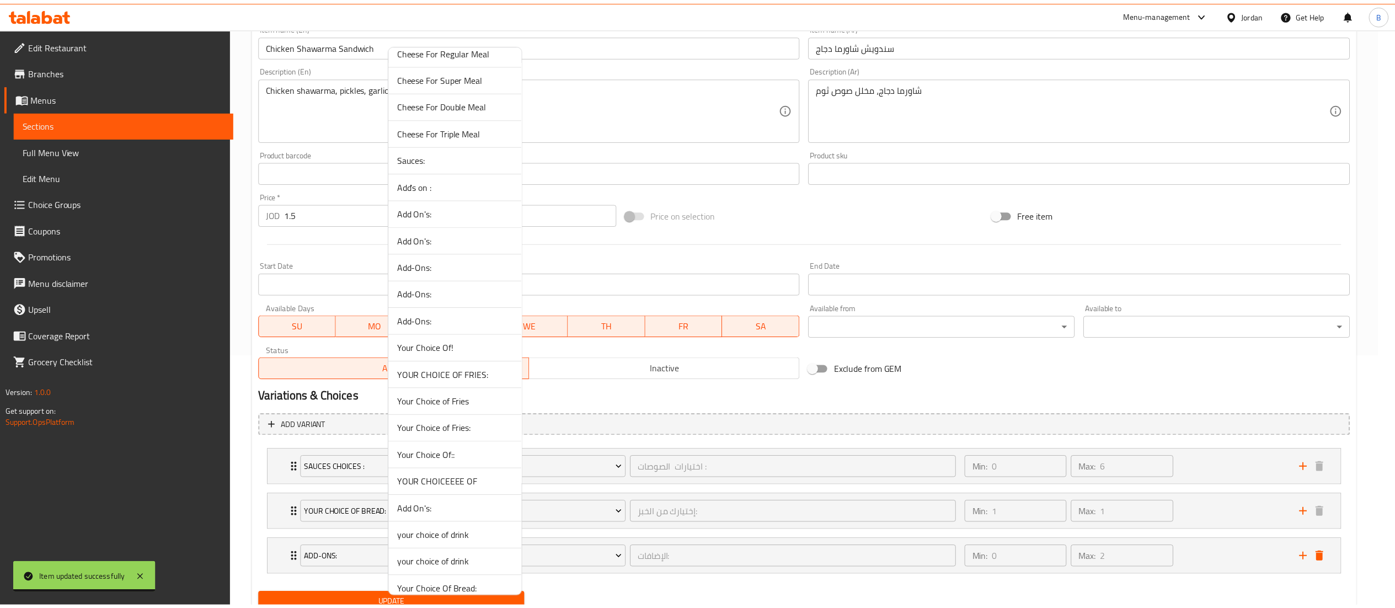
scroll to position [662, 0]
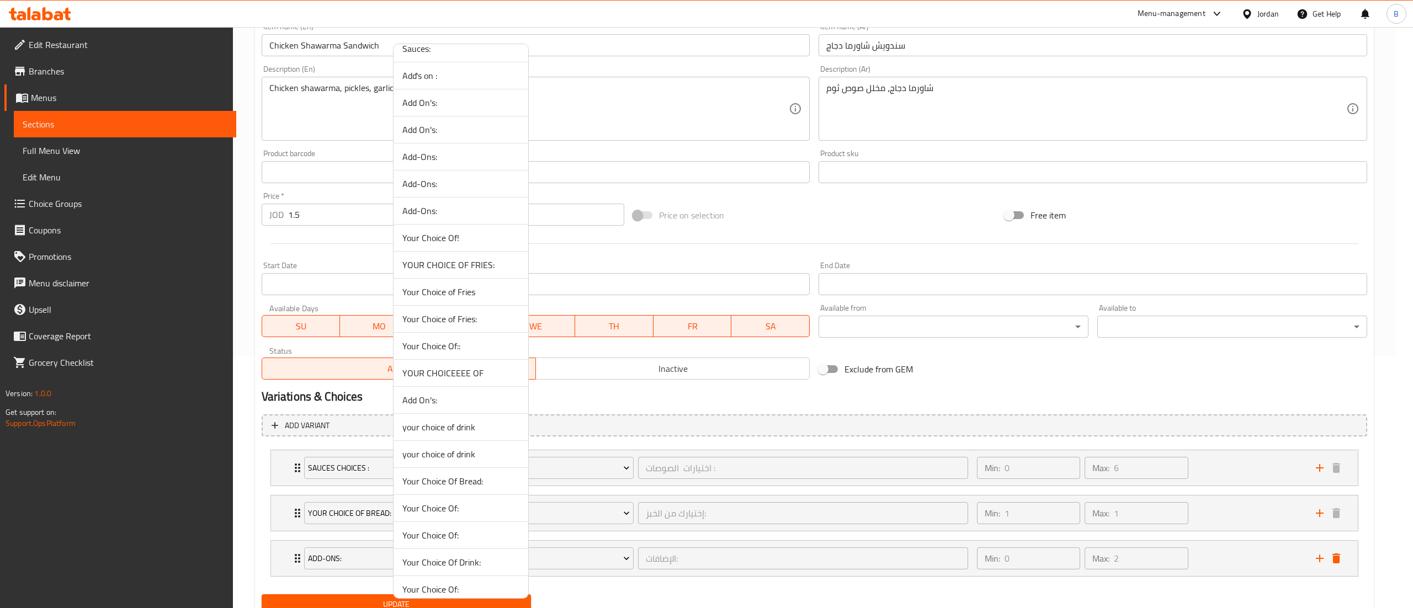
drag, startPoint x: 462, startPoint y: 377, endPoint x: 469, endPoint y: 388, distance: 13.2
click at [462, 377] on span "YOUR CHOICEEEE OF" at bounding box center [460, 372] width 117 height 13
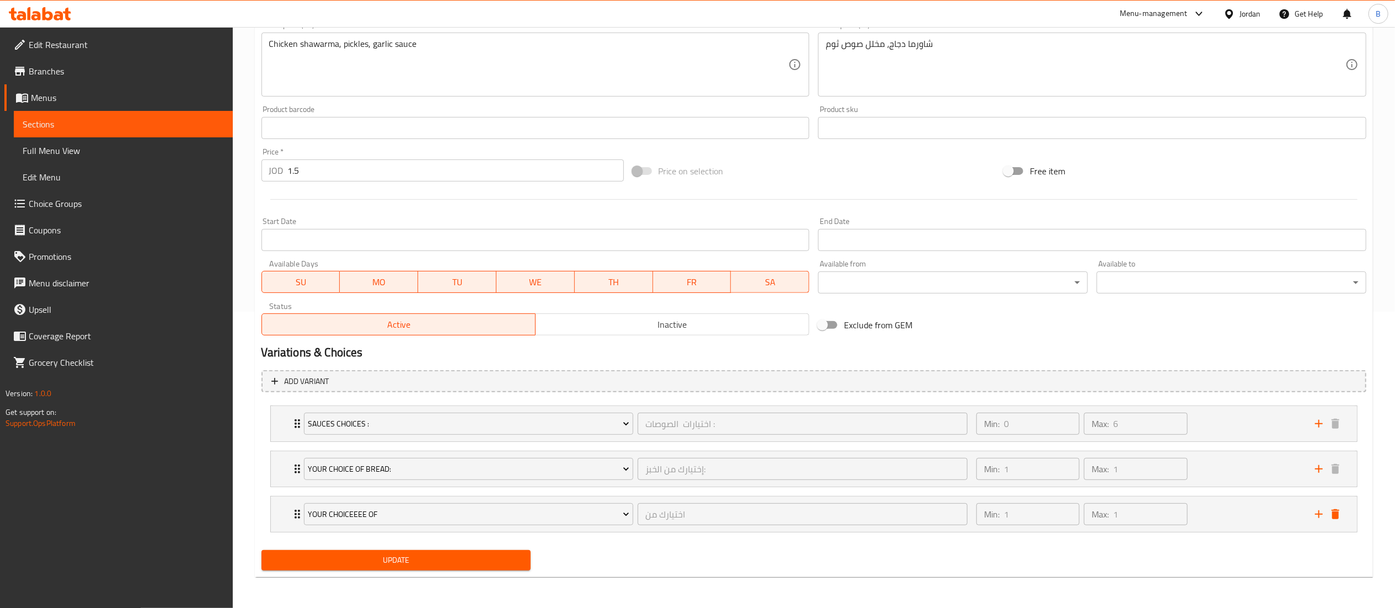
click at [382, 555] on span "Update" at bounding box center [396, 560] width 252 height 14
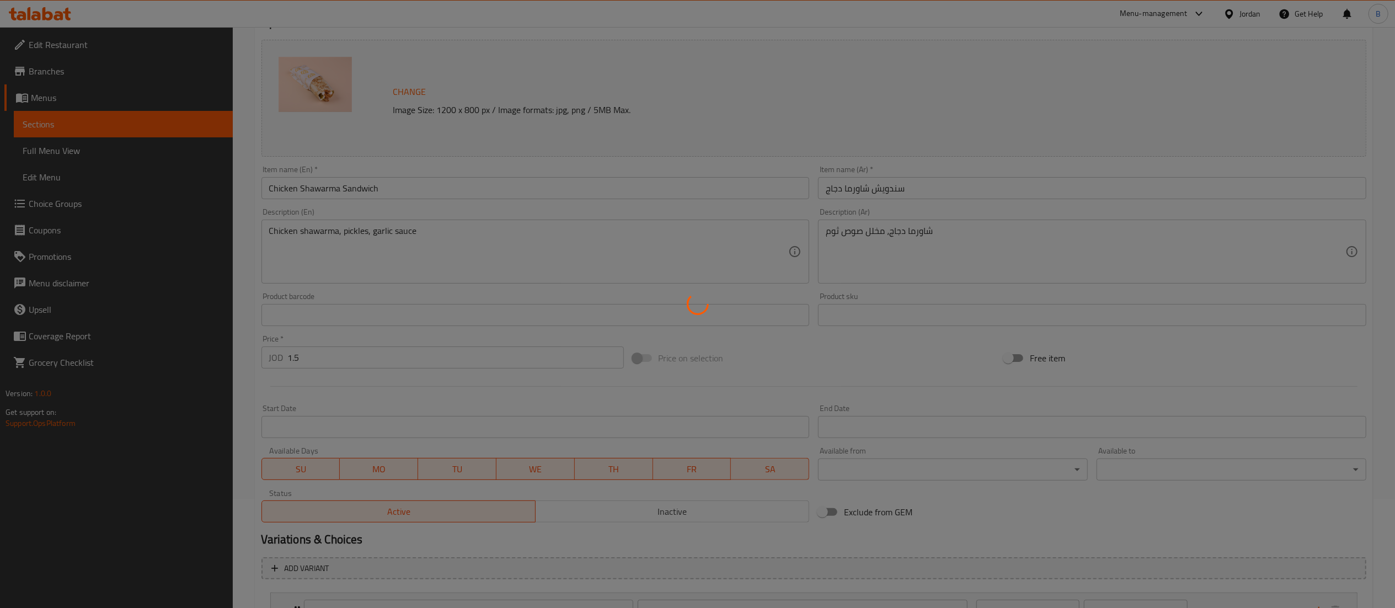
scroll to position [0, 0]
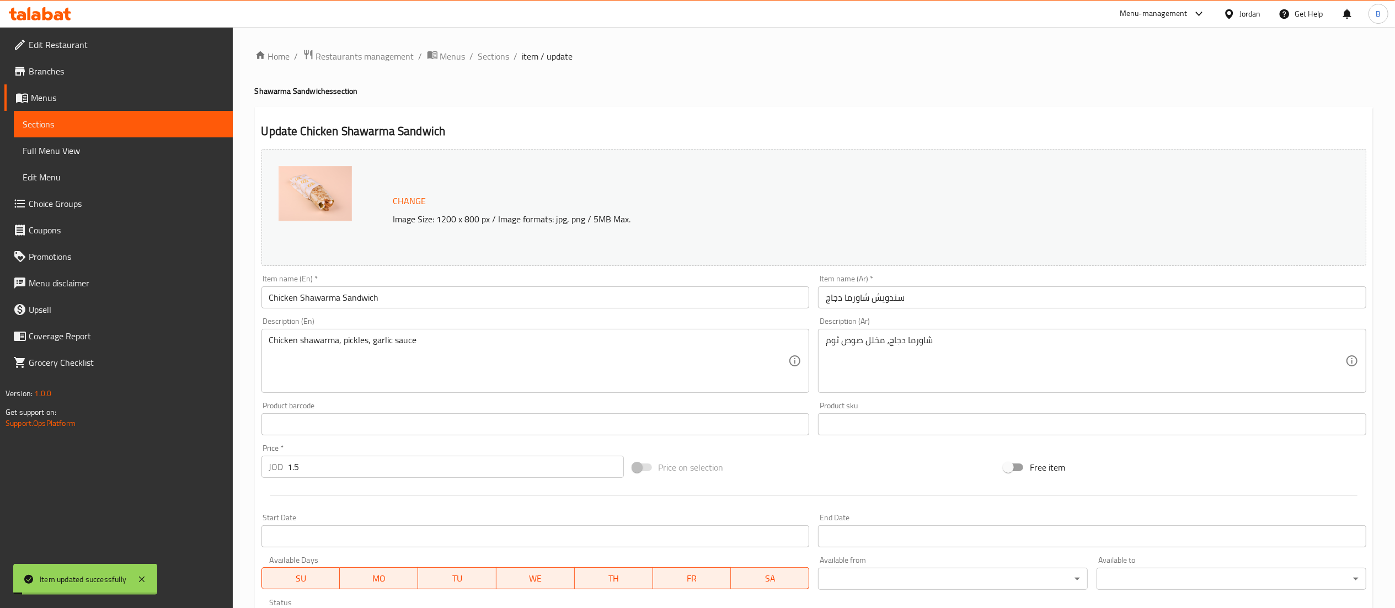
click at [493, 55] on span "Sections" at bounding box center [493, 56] width 31 height 13
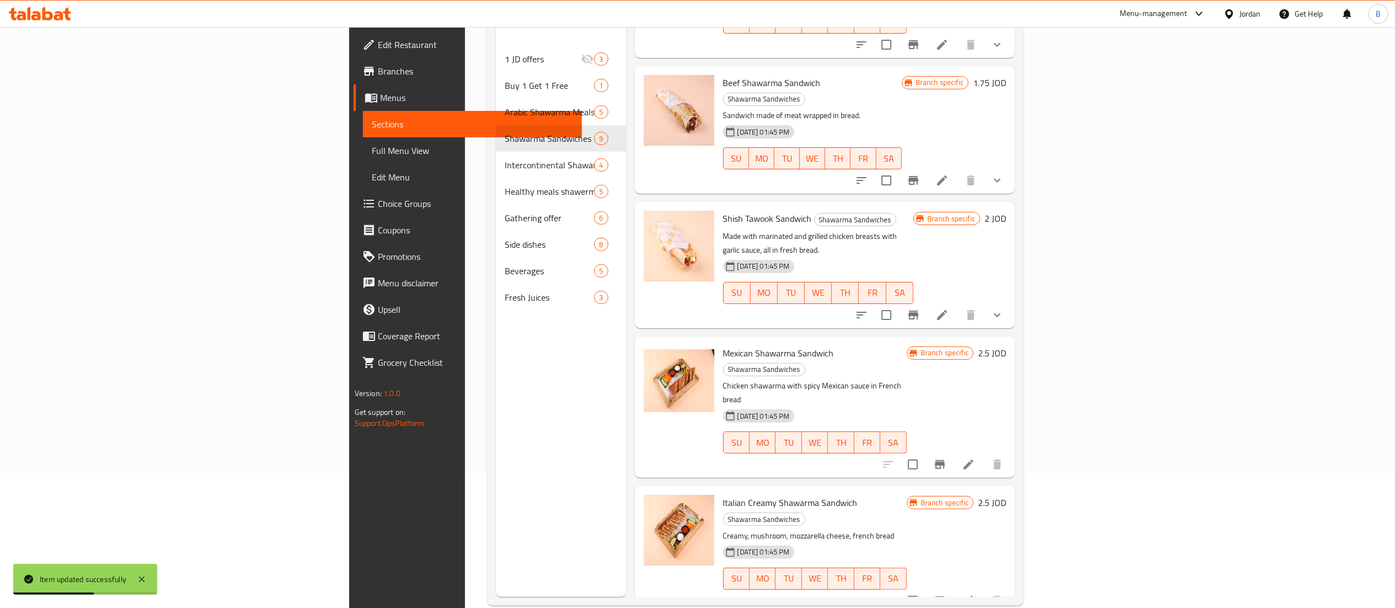
scroll to position [155, 0]
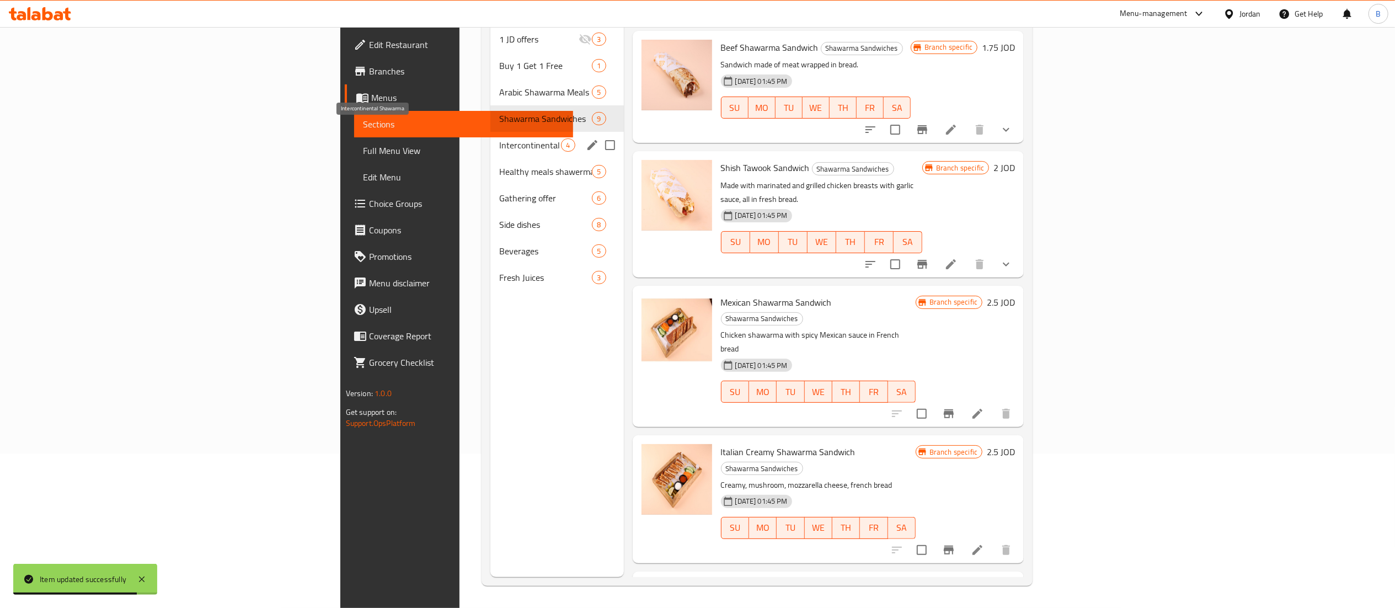
click at [499, 138] on span "Intercontinental Shawarma" at bounding box center [530, 144] width 62 height 13
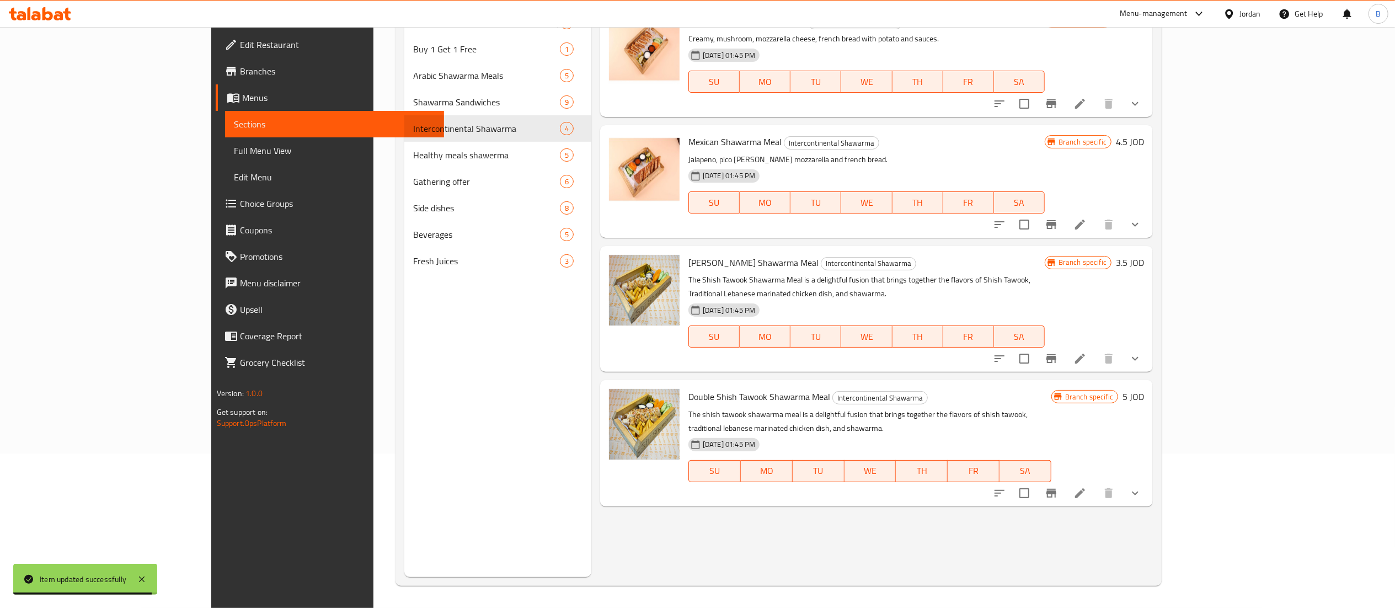
scroll to position [45, 0]
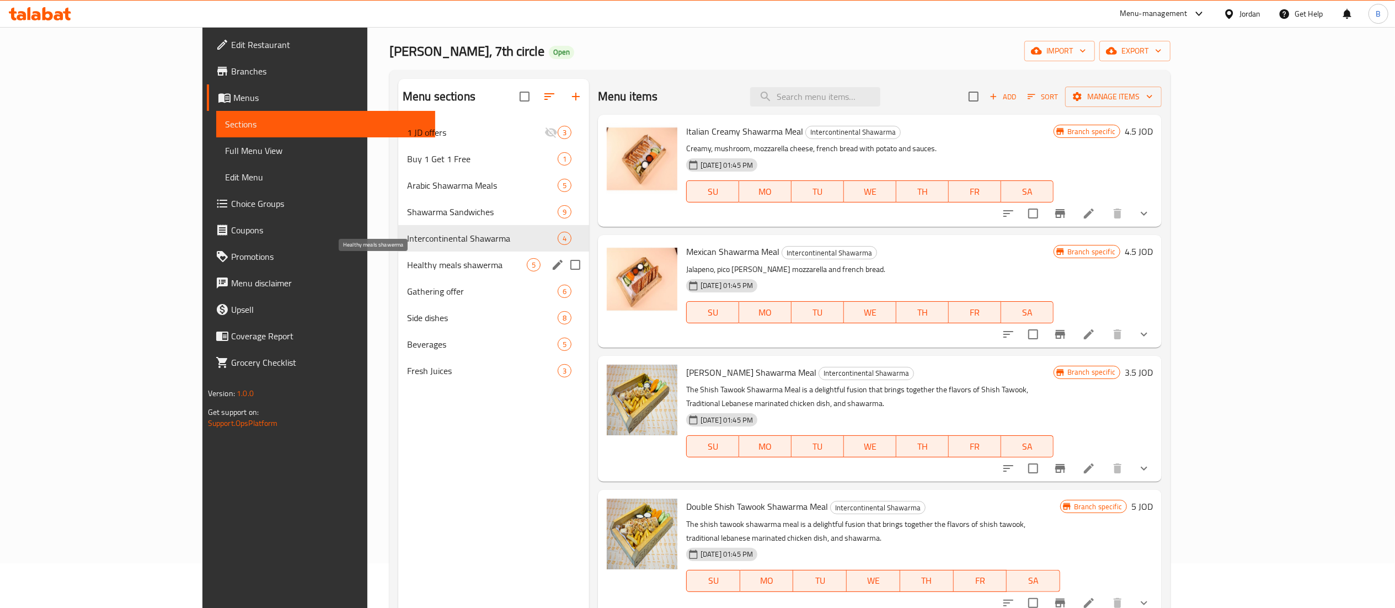
click at [407, 263] on span "Healthy meals shawerma" at bounding box center [467, 264] width 120 height 13
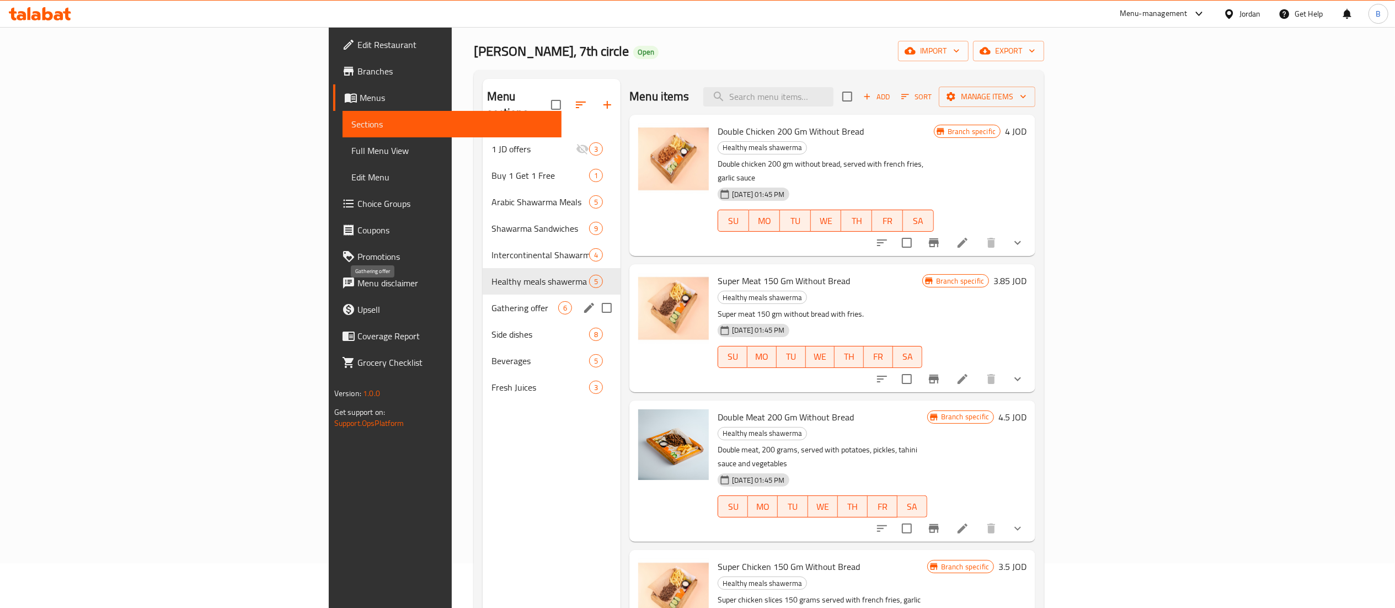
click at [492, 301] on span "Gathering offer" at bounding box center [525, 307] width 67 height 13
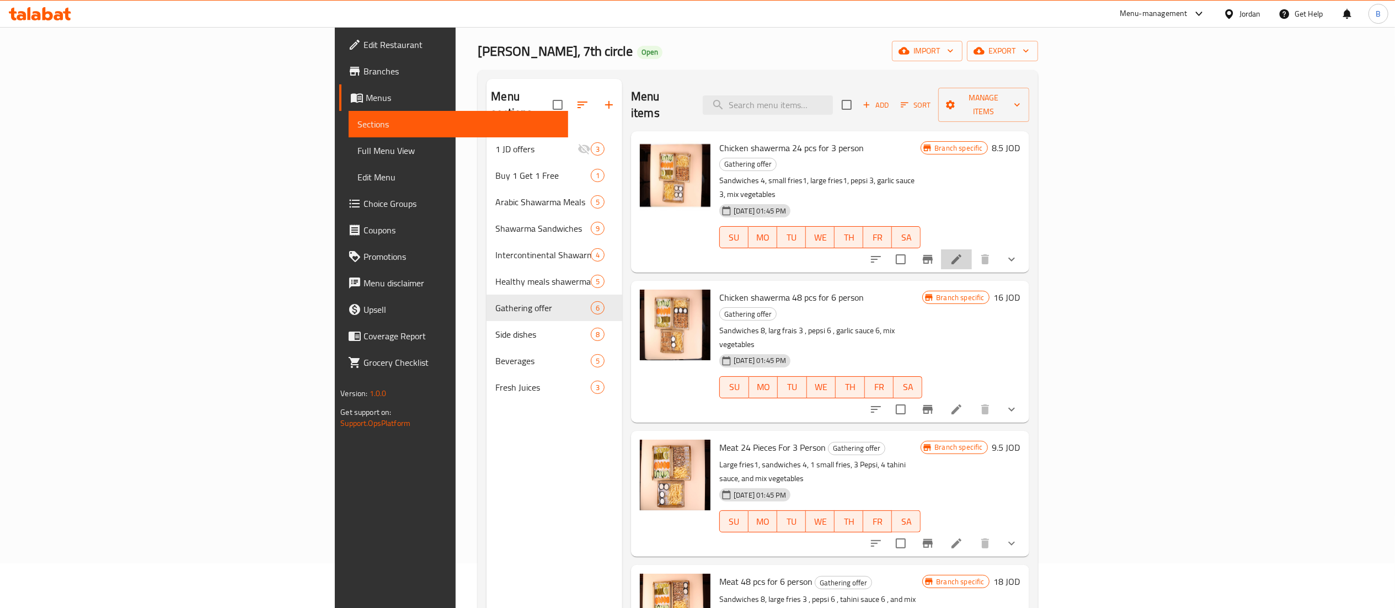
click at [972, 249] on li at bounding box center [956, 259] width 31 height 20
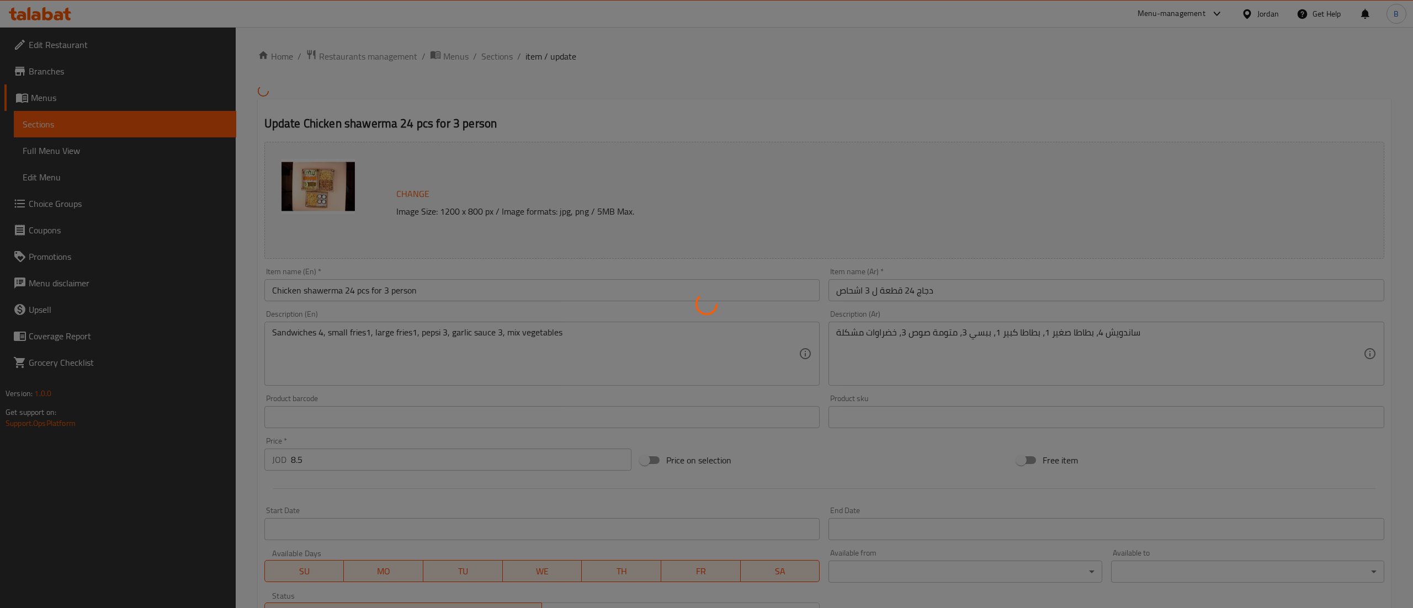
type input "الإضافات:"
type input "0"
type input "2"
type input "اختيارات الصوصات :"
type input "0"
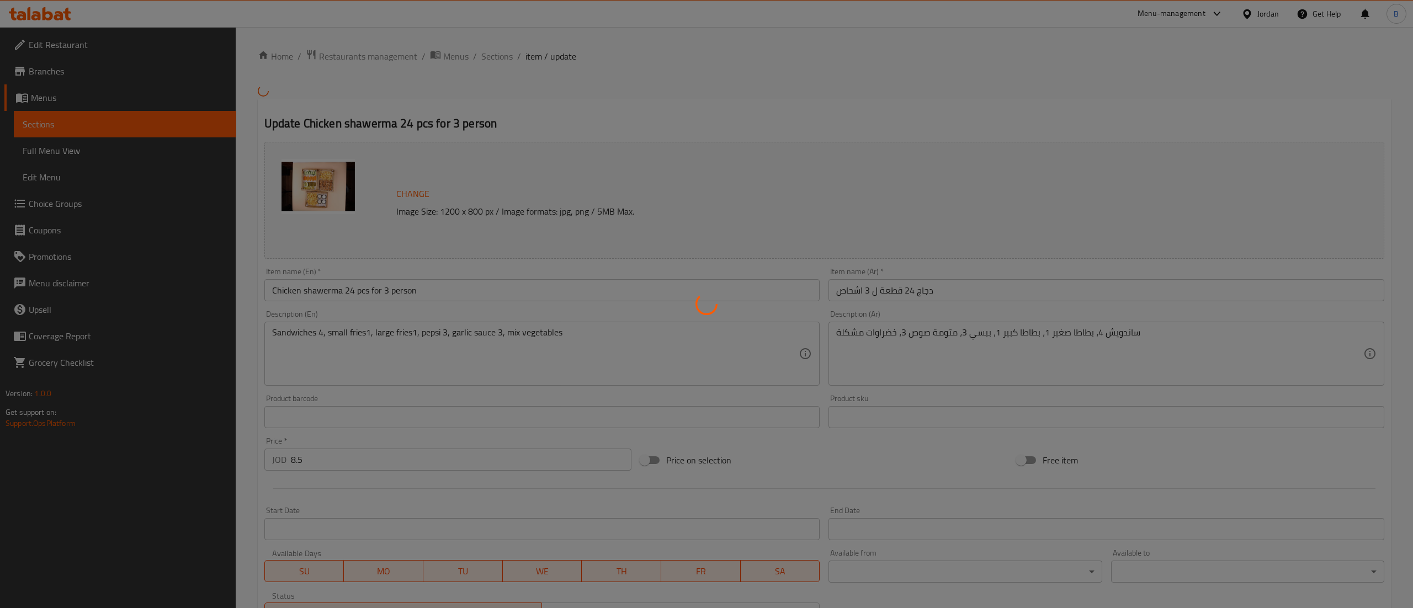
type input "6"
type input "اختيارك من"
type input "1"
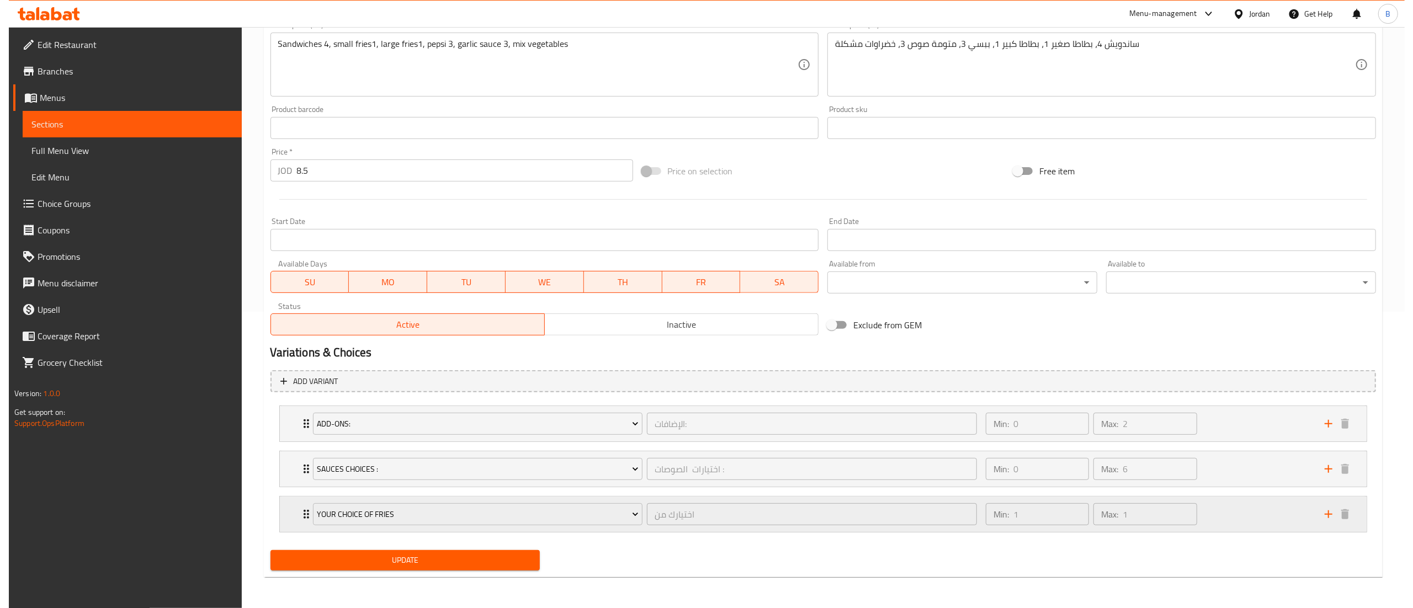
scroll to position [298, 0]
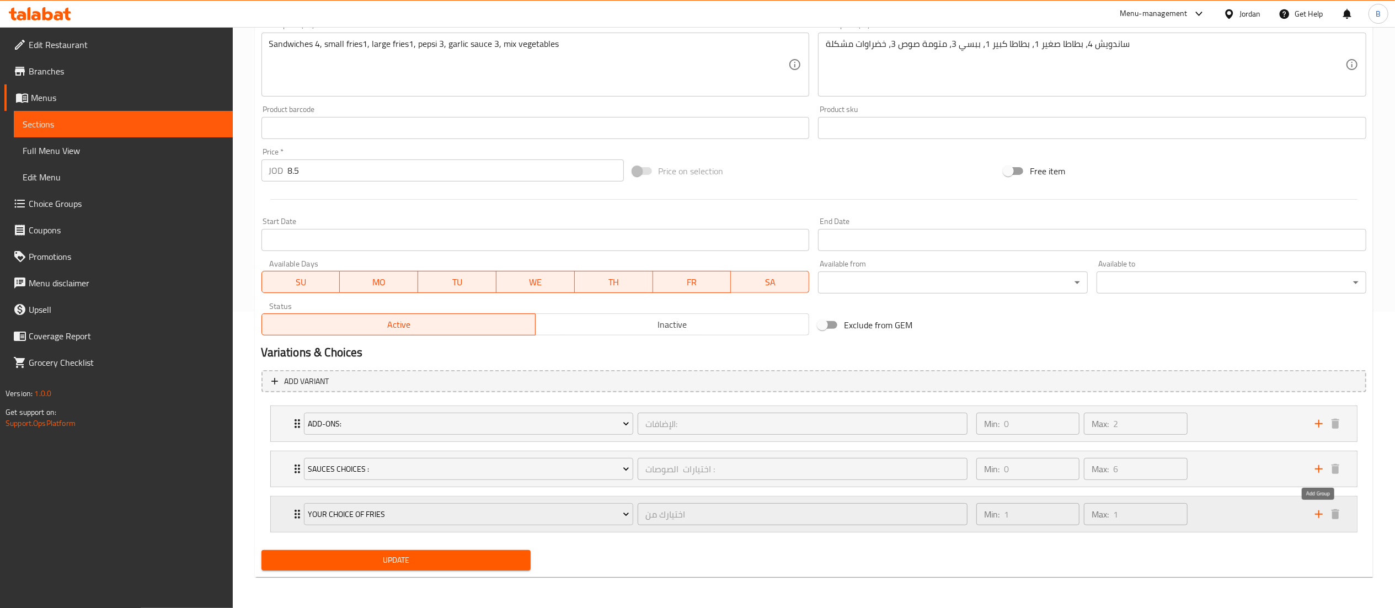
click at [1314, 513] on icon "add" at bounding box center [1319, 514] width 13 height 13
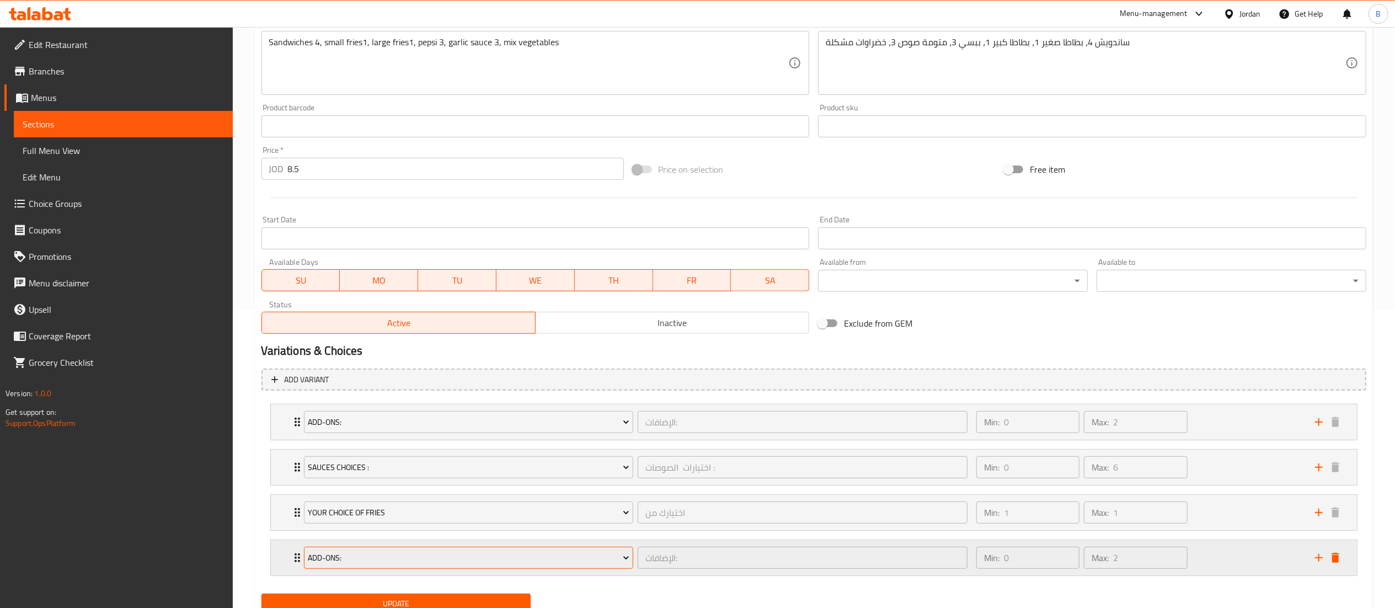
click at [473, 557] on span "Add-Ons:" at bounding box center [469, 558] width 322 height 14
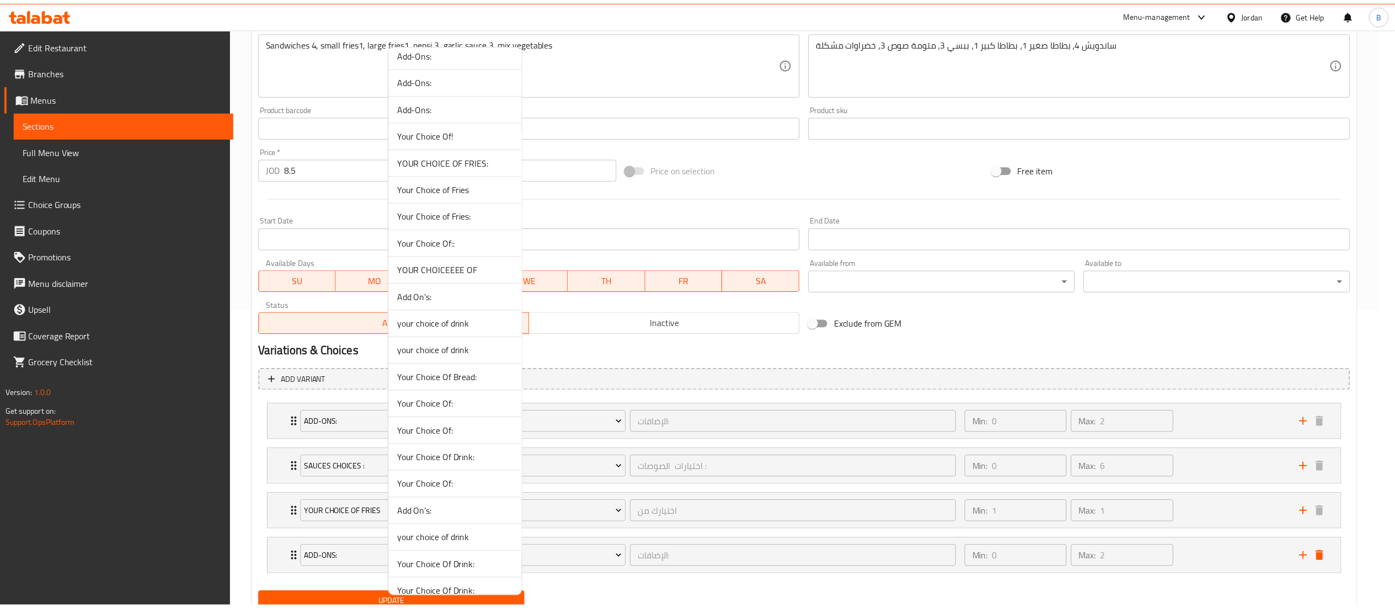
scroll to position [772, 0]
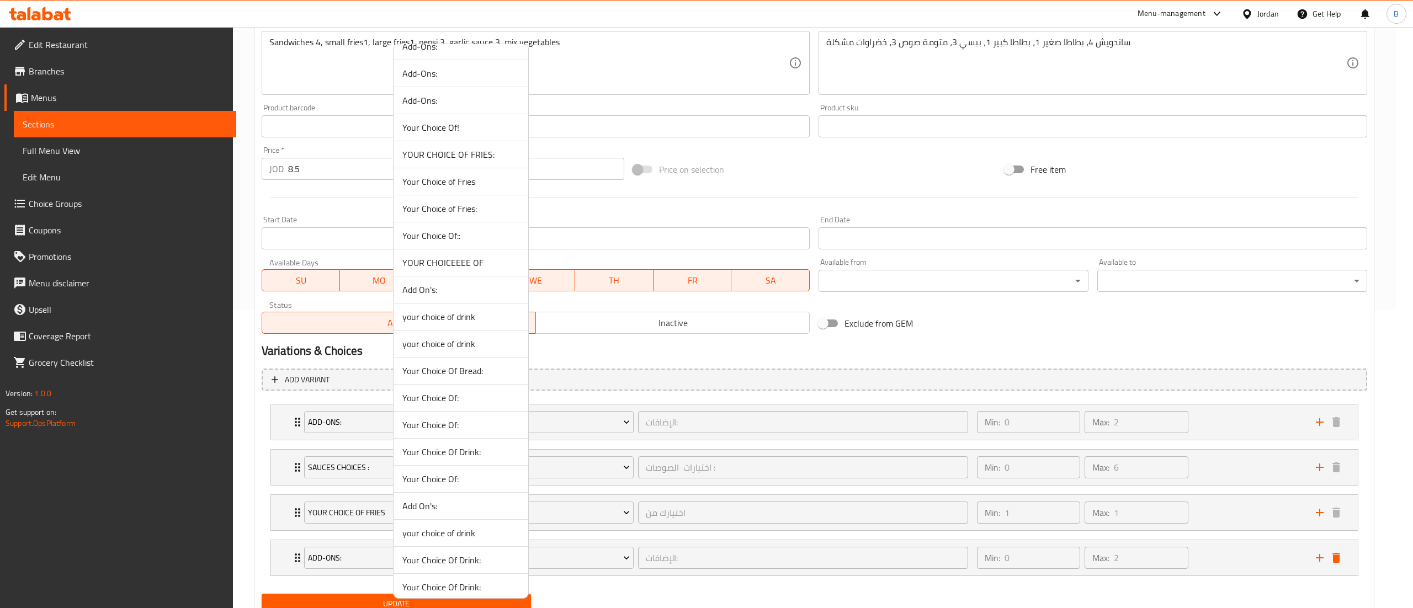
click at [468, 269] on span "YOUR CHOICEEEE OF" at bounding box center [460, 262] width 117 height 13
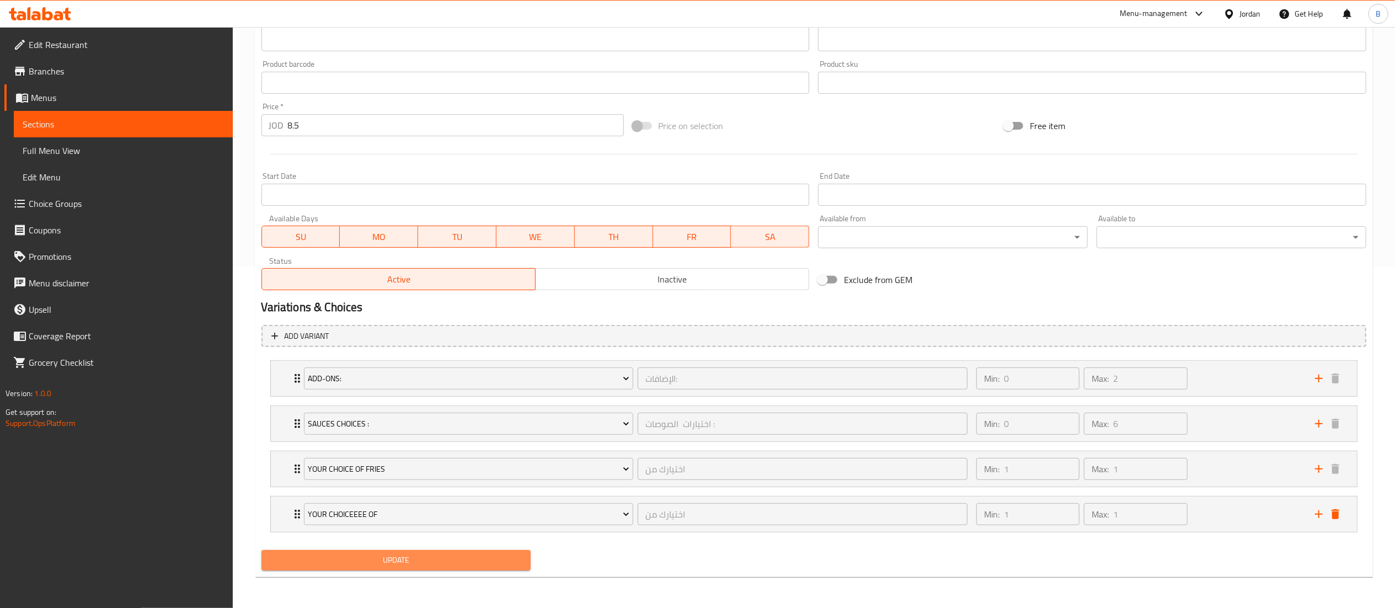
click at [390, 556] on span "Update" at bounding box center [396, 560] width 252 height 14
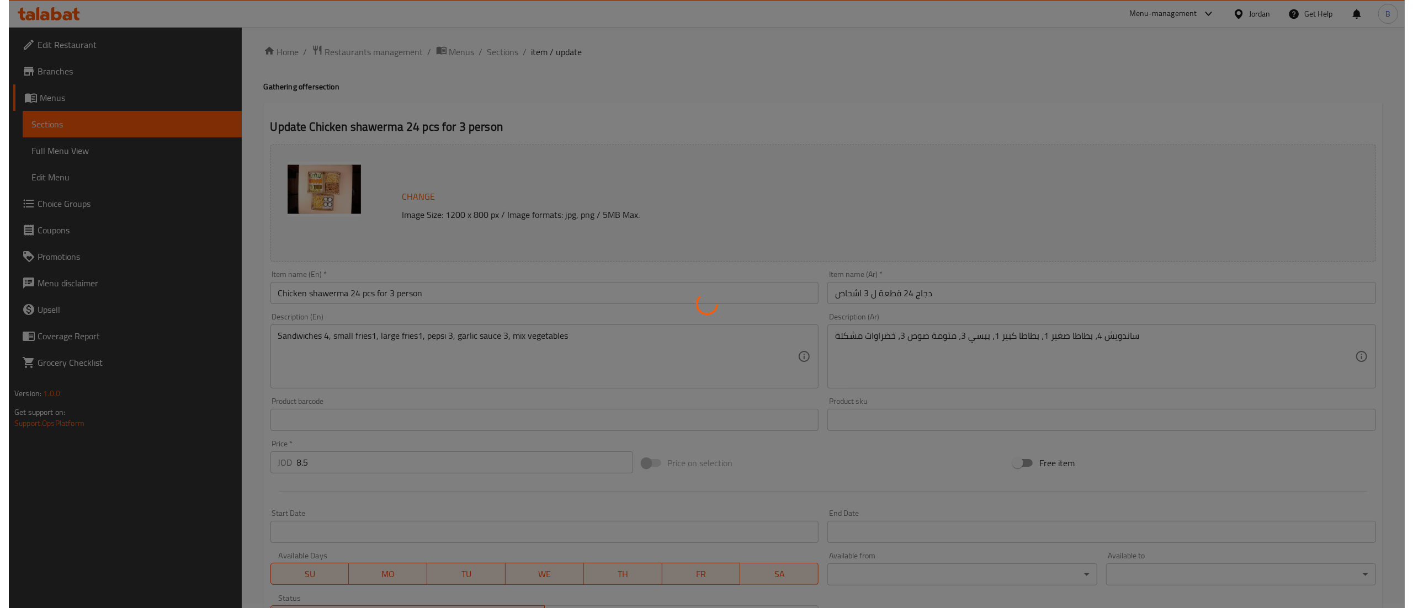
scroll to position [0, 0]
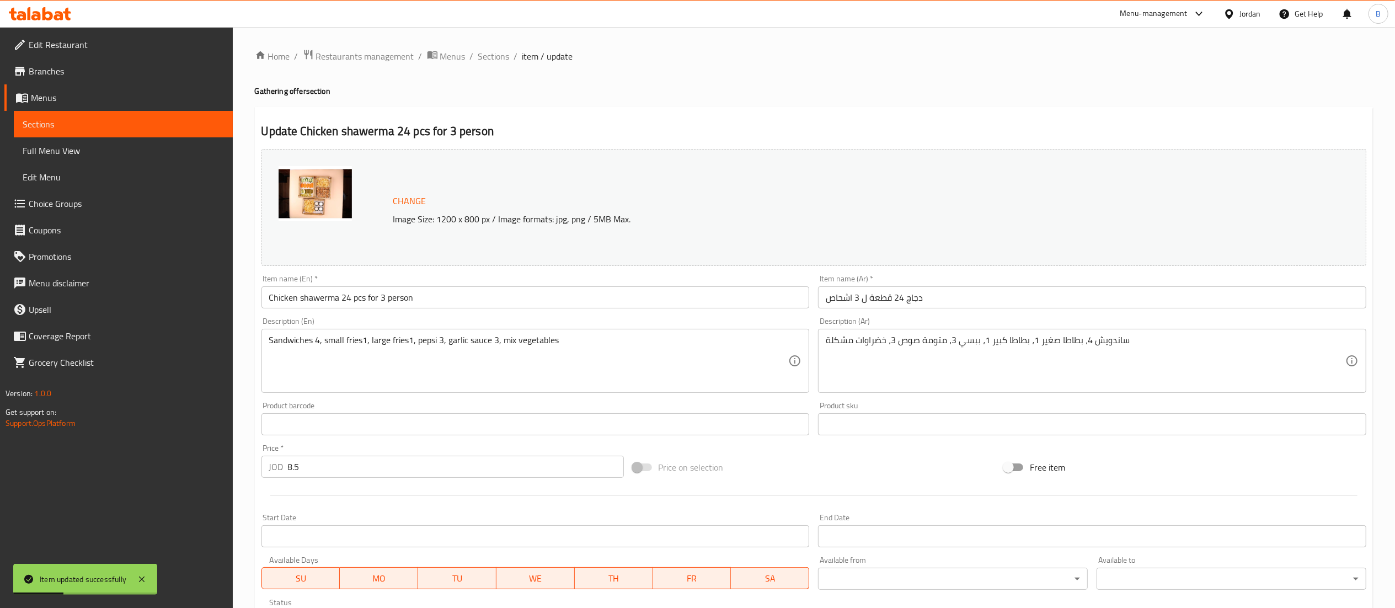
click at [491, 56] on span "Sections" at bounding box center [493, 56] width 31 height 13
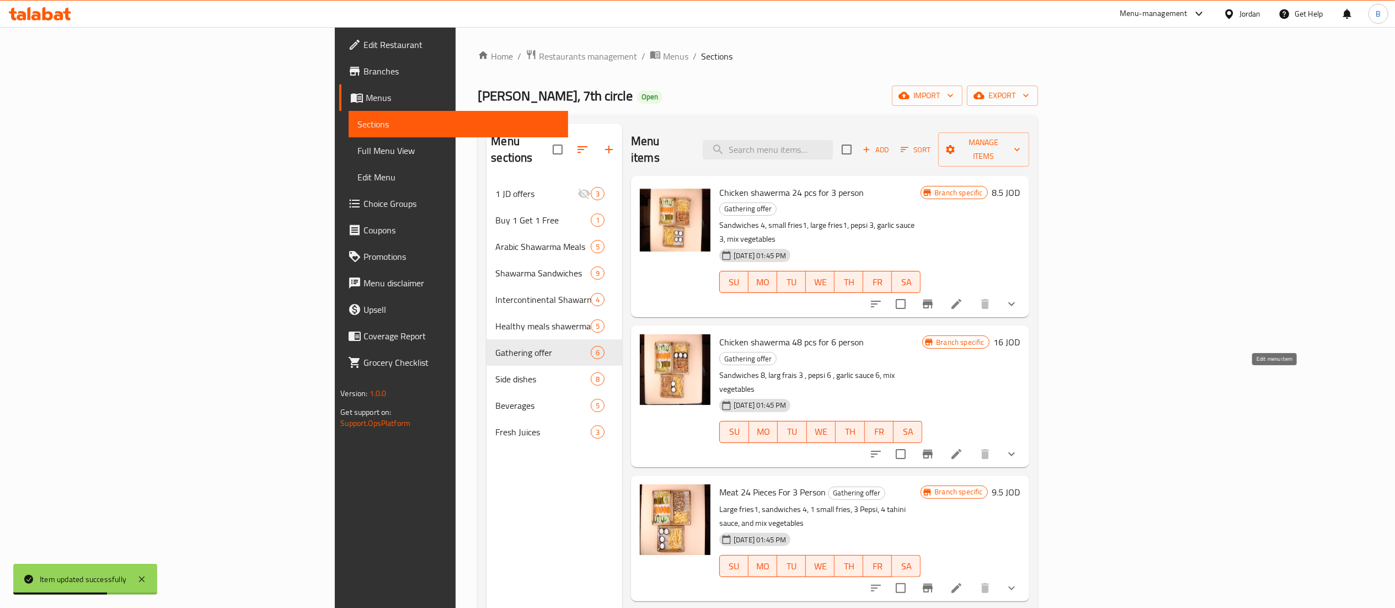
click at [963, 447] on icon at bounding box center [956, 453] width 13 height 13
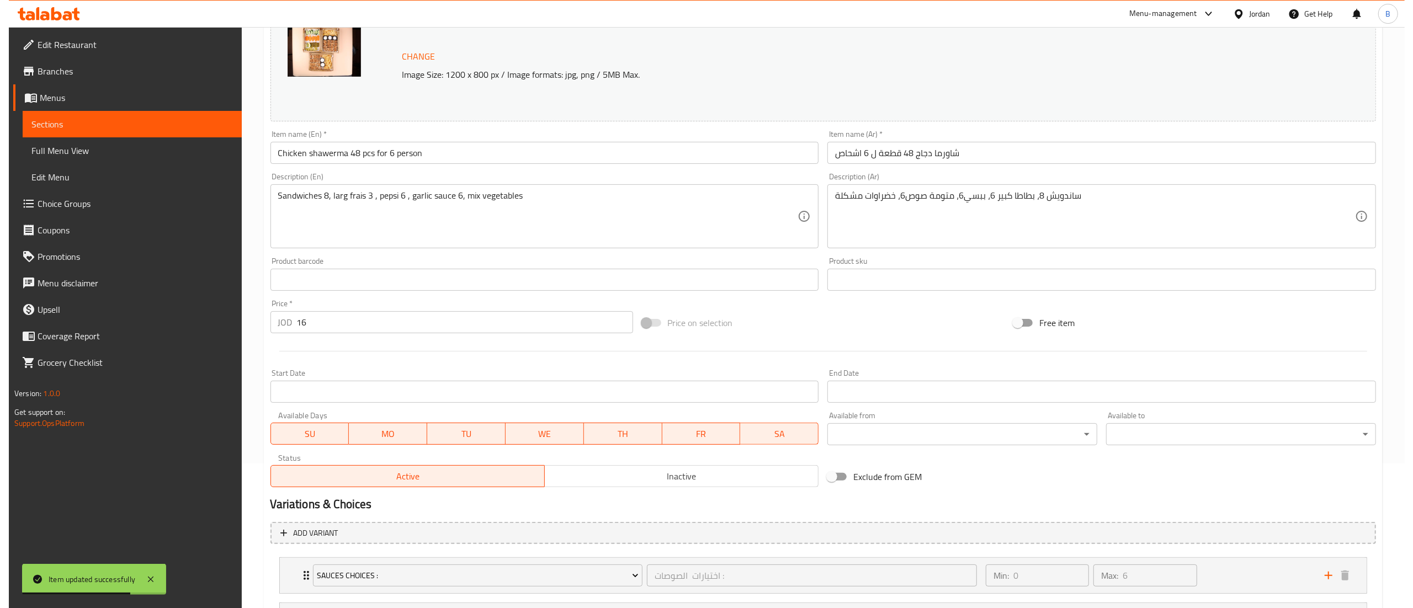
scroll to position [252, 0]
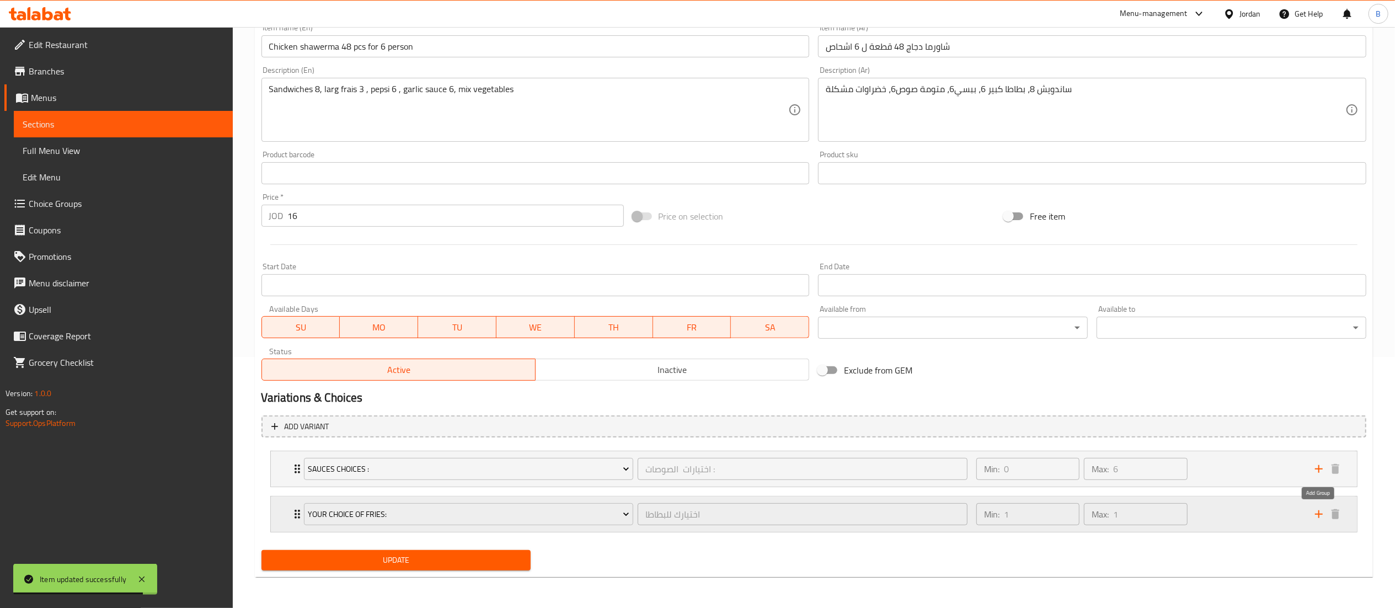
click at [1322, 514] on icon "add" at bounding box center [1319, 514] width 8 height 8
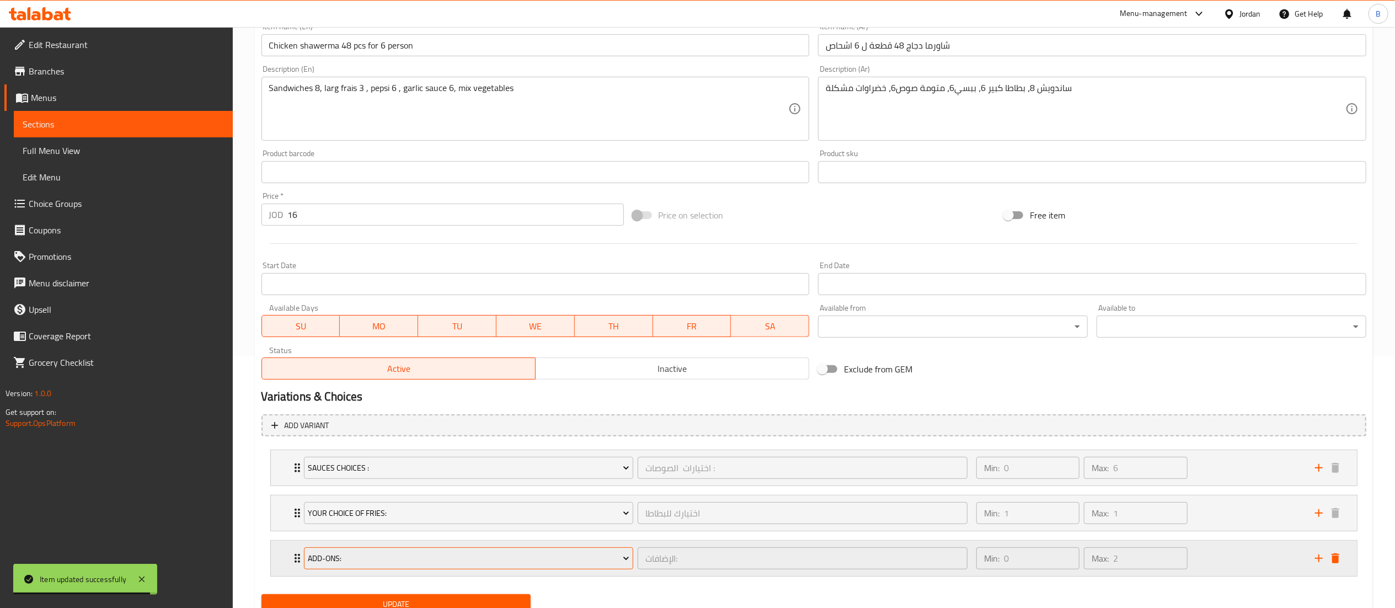
click at [553, 562] on span "Add-Ons:" at bounding box center [469, 559] width 322 height 14
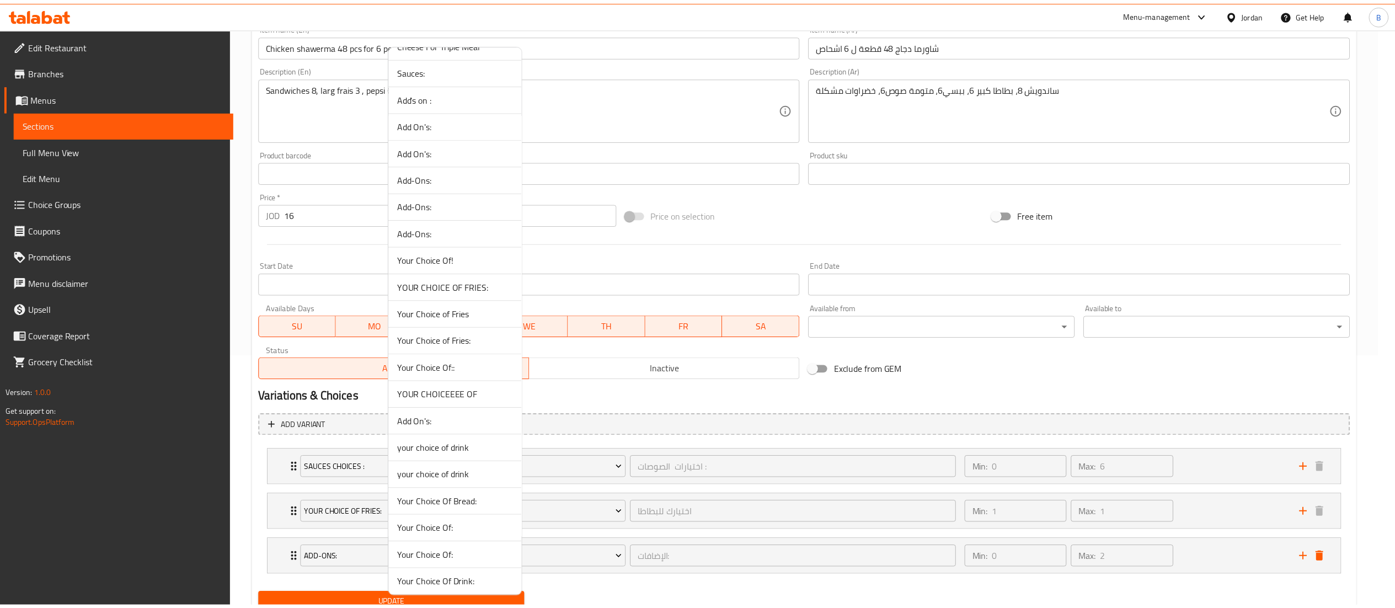
scroll to position [662, 0]
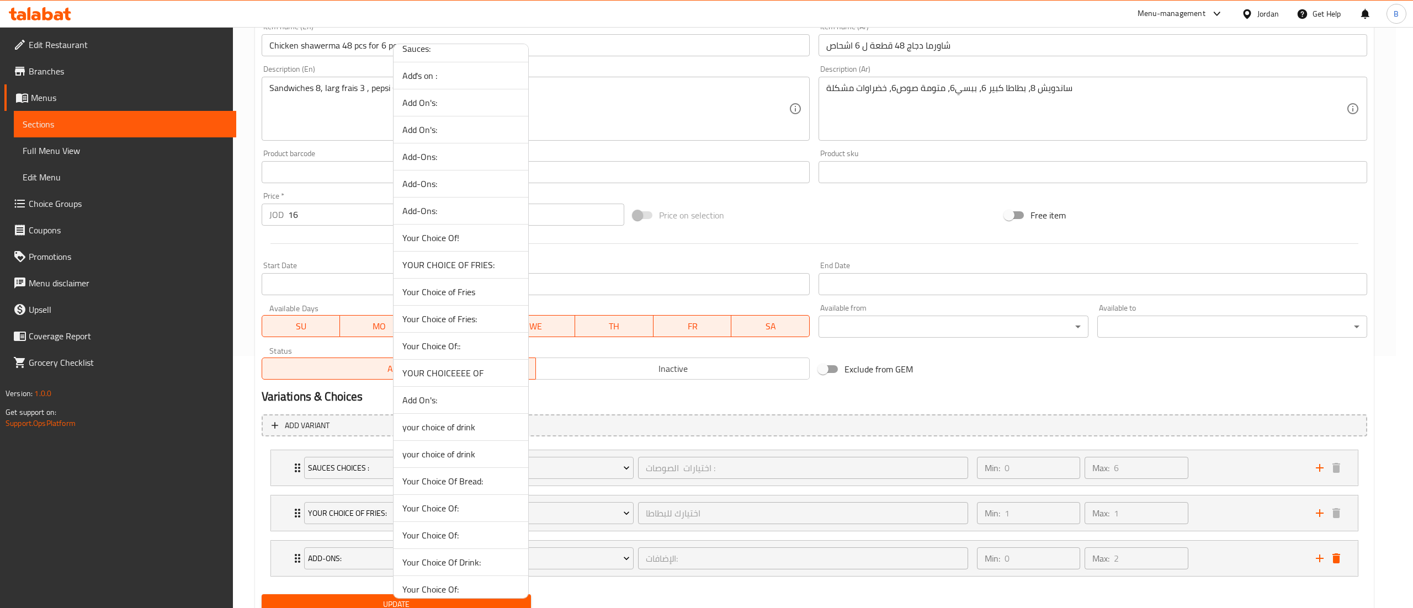
click at [482, 387] on li "YOUR CHOICEEEE OF" at bounding box center [460, 373] width 135 height 27
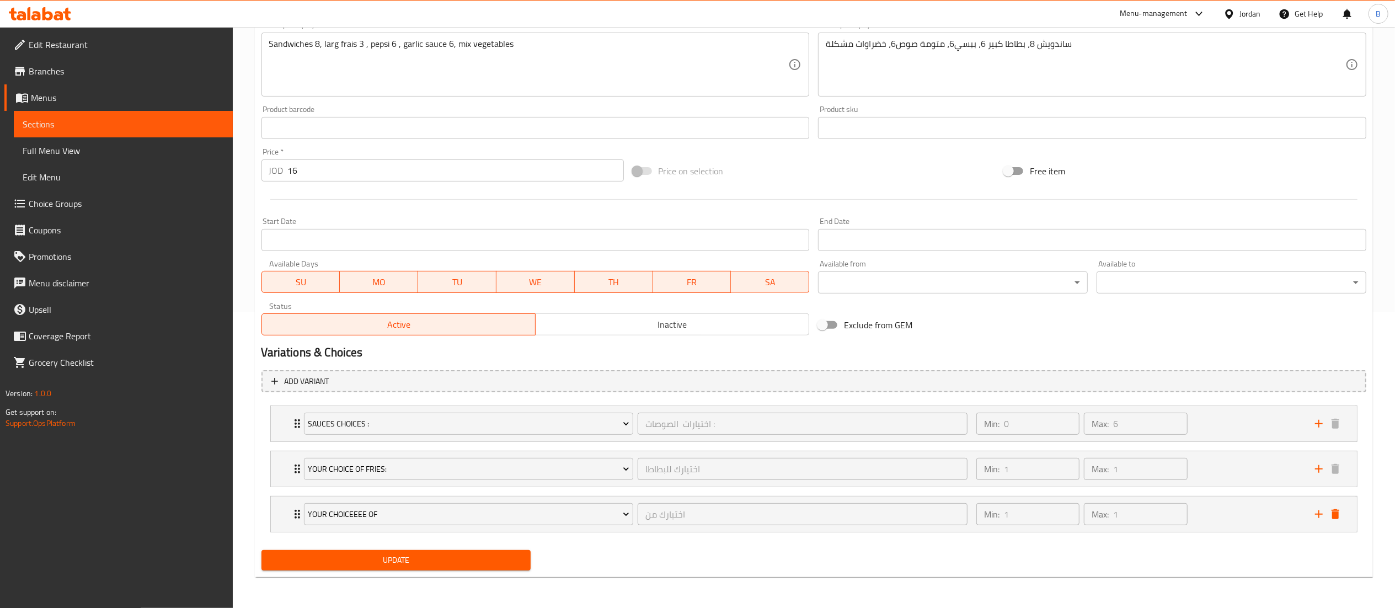
click at [407, 558] on span "Update" at bounding box center [396, 560] width 252 height 14
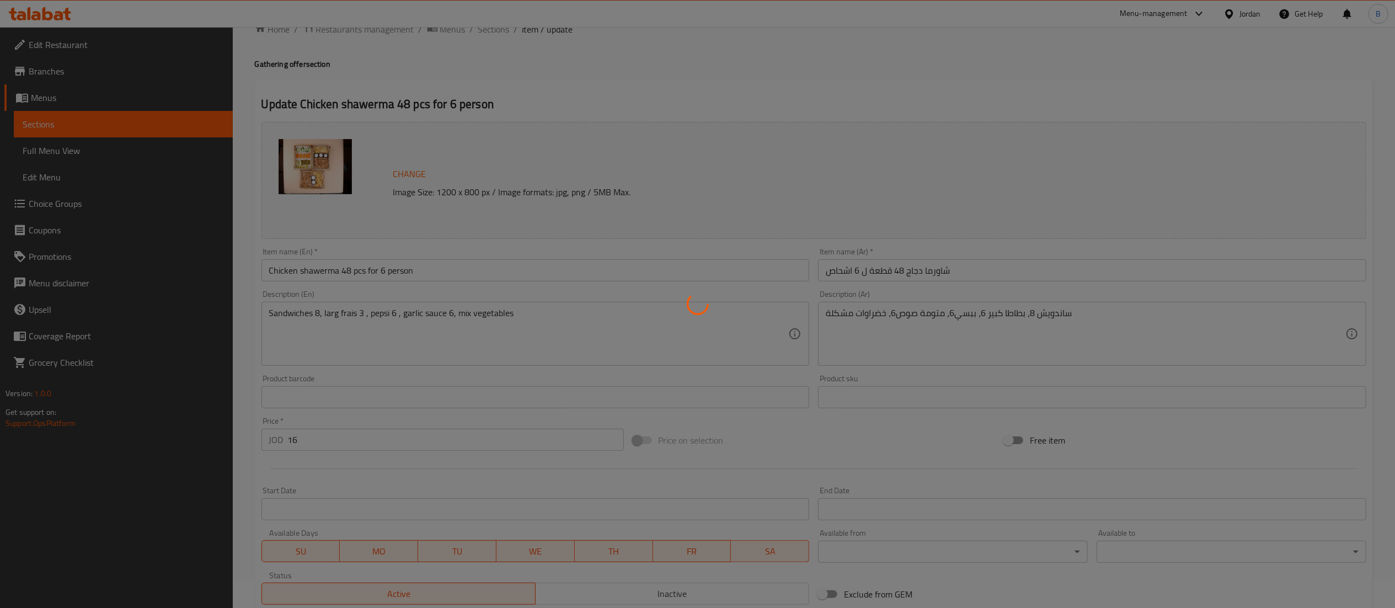
scroll to position [0, 0]
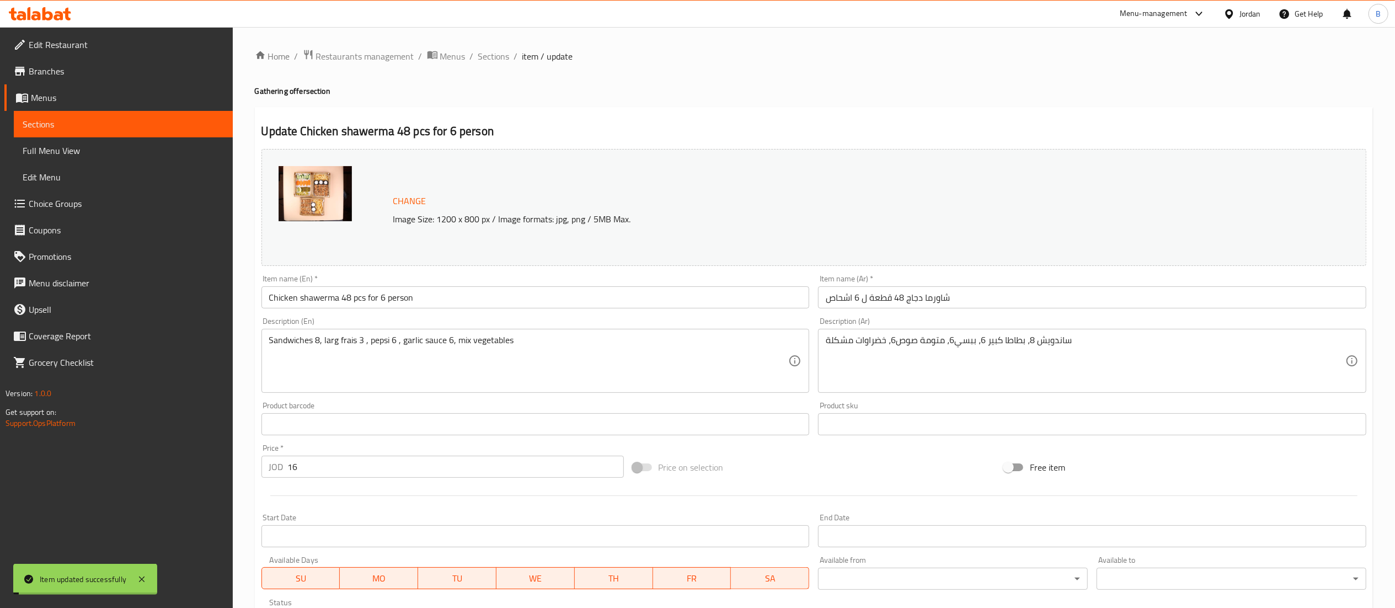
click at [486, 57] on span "Sections" at bounding box center [493, 56] width 31 height 13
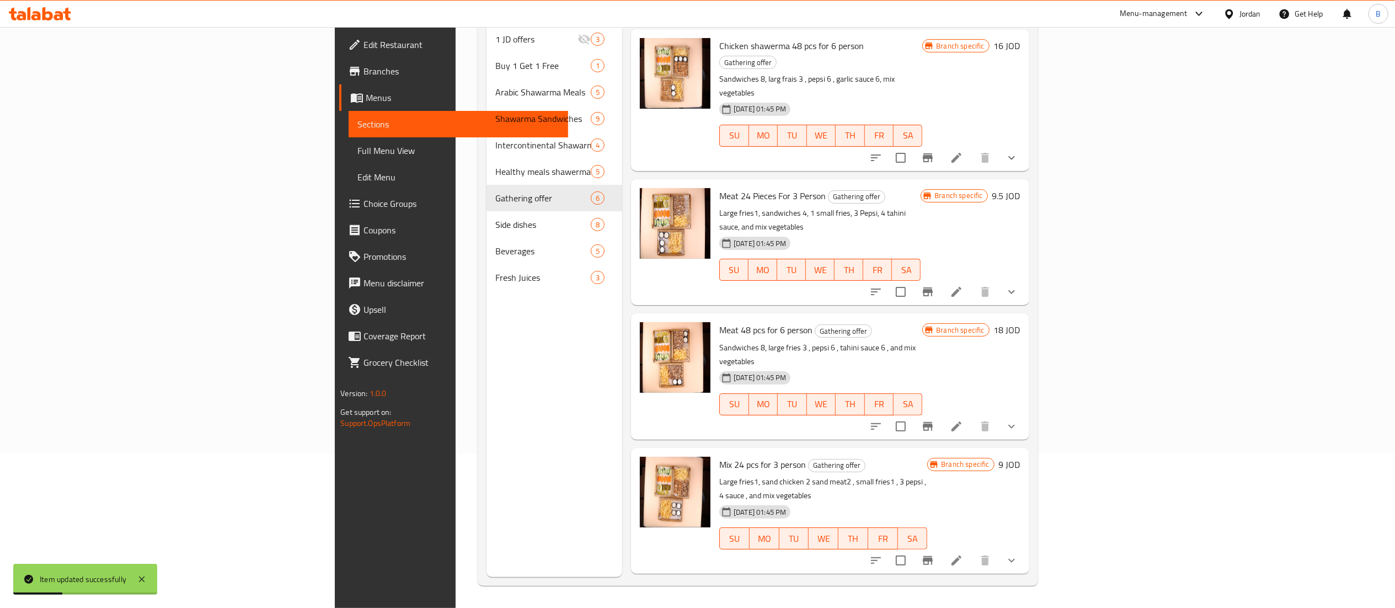
scroll to position [155, 0]
click at [972, 551] on li at bounding box center [956, 561] width 31 height 20
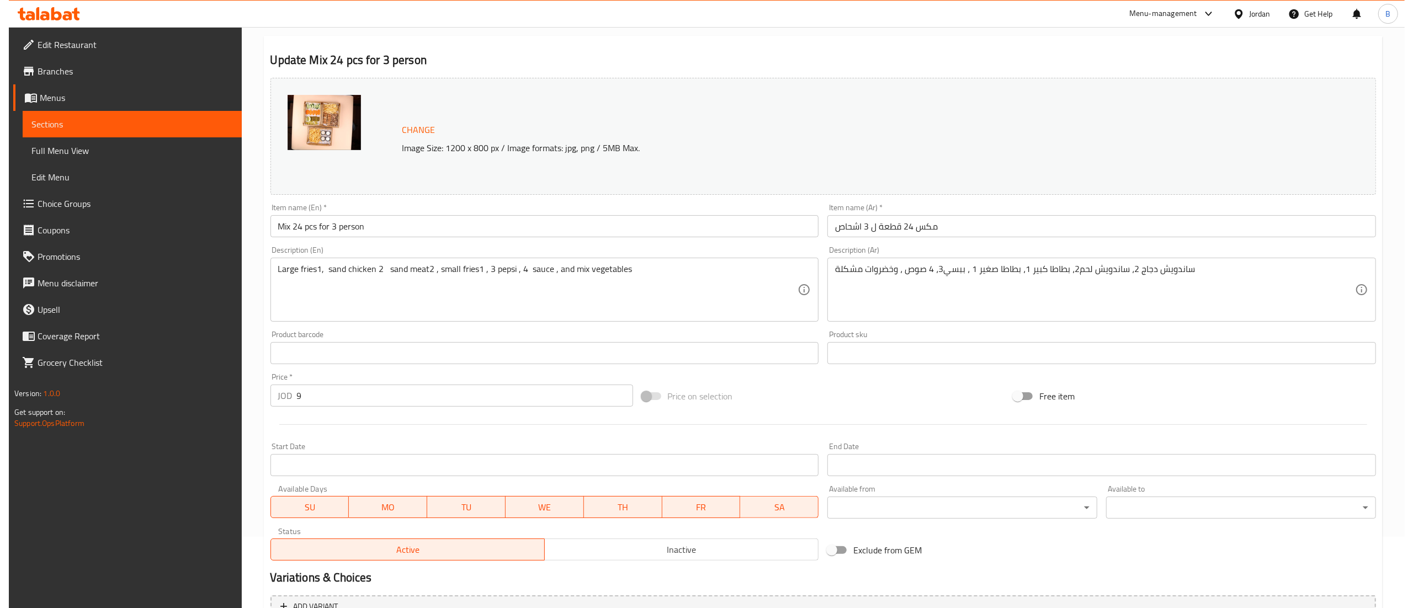
scroll to position [298, 0]
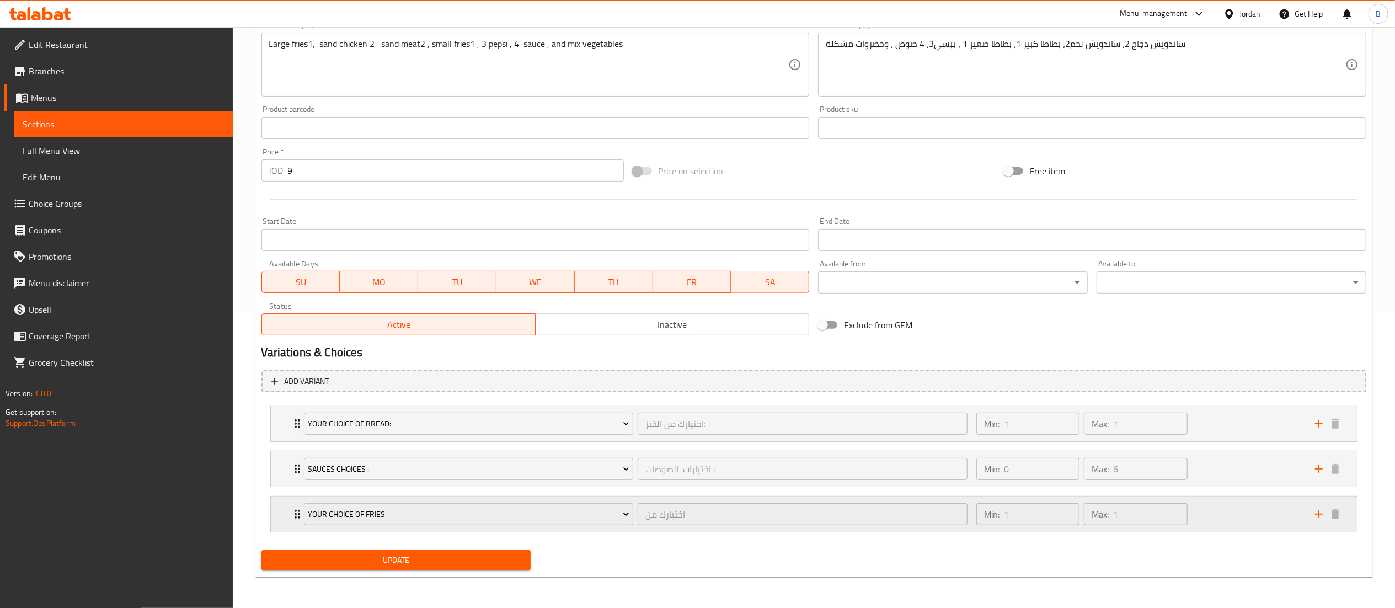
click at [1323, 509] on icon "add" at bounding box center [1319, 514] width 13 height 13
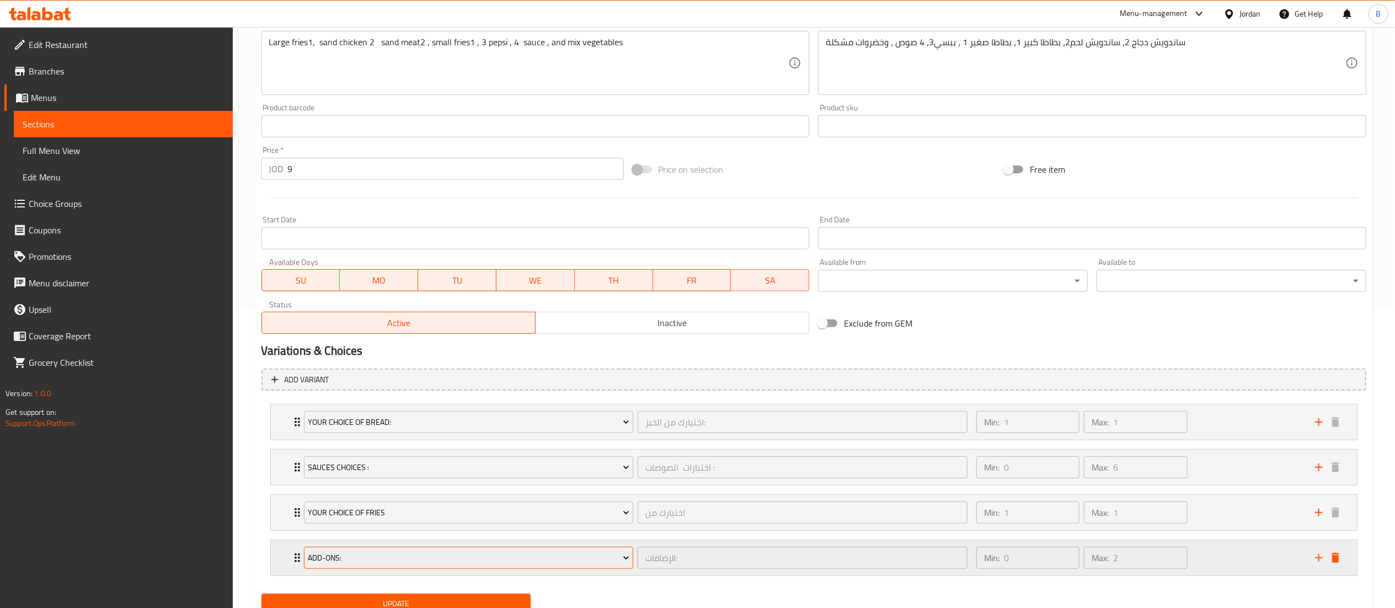
click at [415, 553] on span "Add-Ons:" at bounding box center [469, 558] width 322 height 14
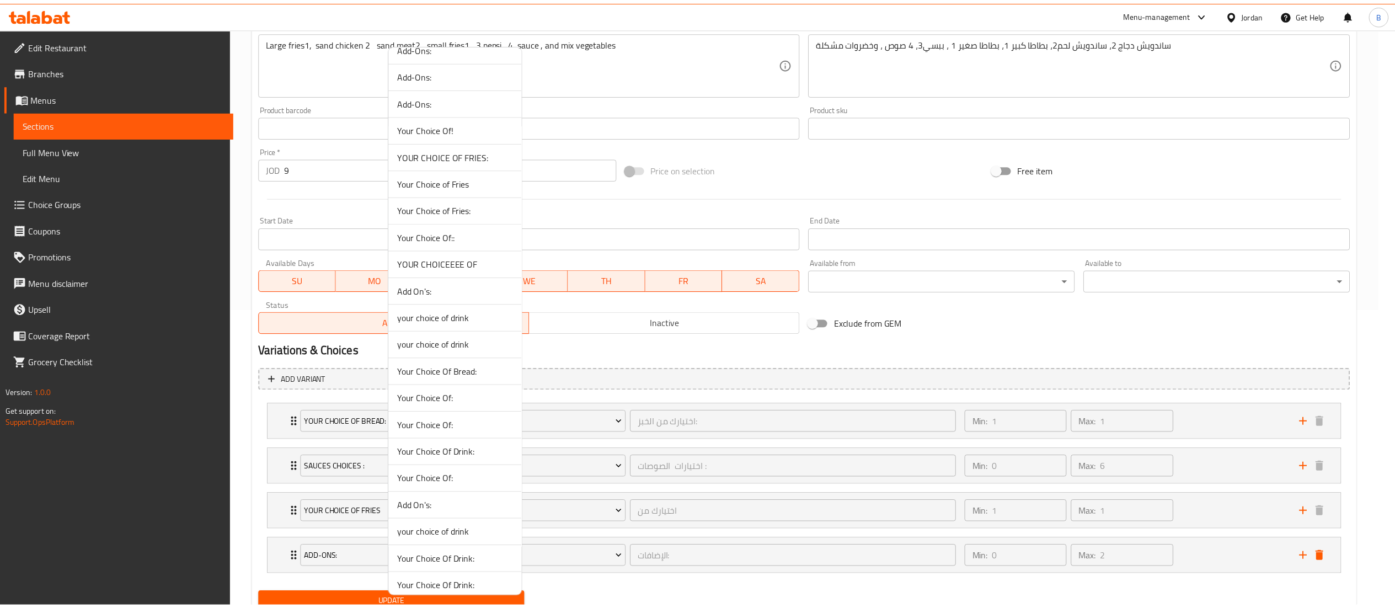
scroll to position [772, 0]
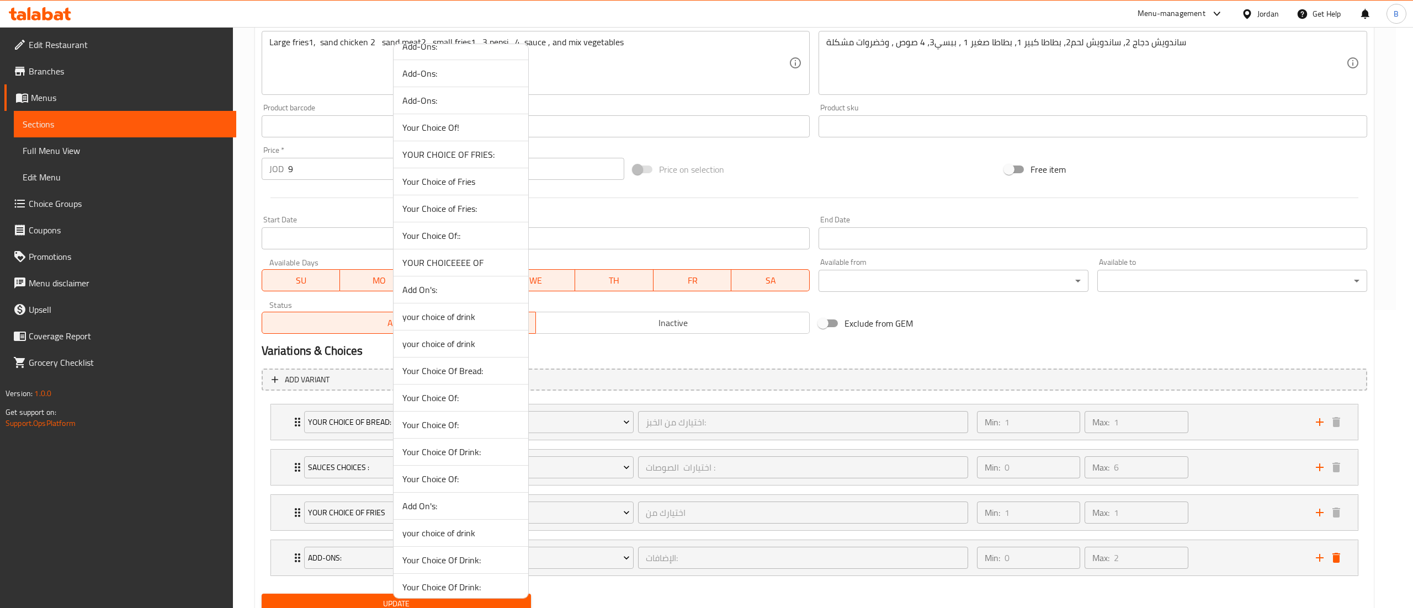
click at [457, 269] on span "YOUR CHOICEEEE OF" at bounding box center [460, 262] width 117 height 13
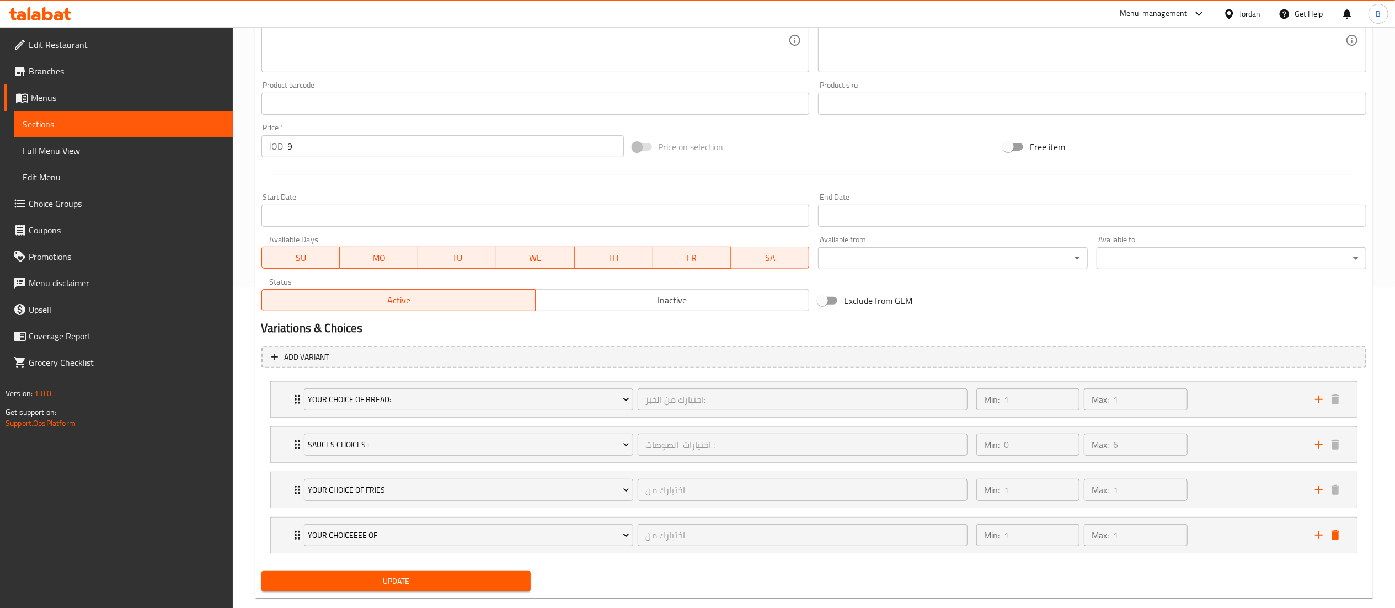
scroll to position [343, 0]
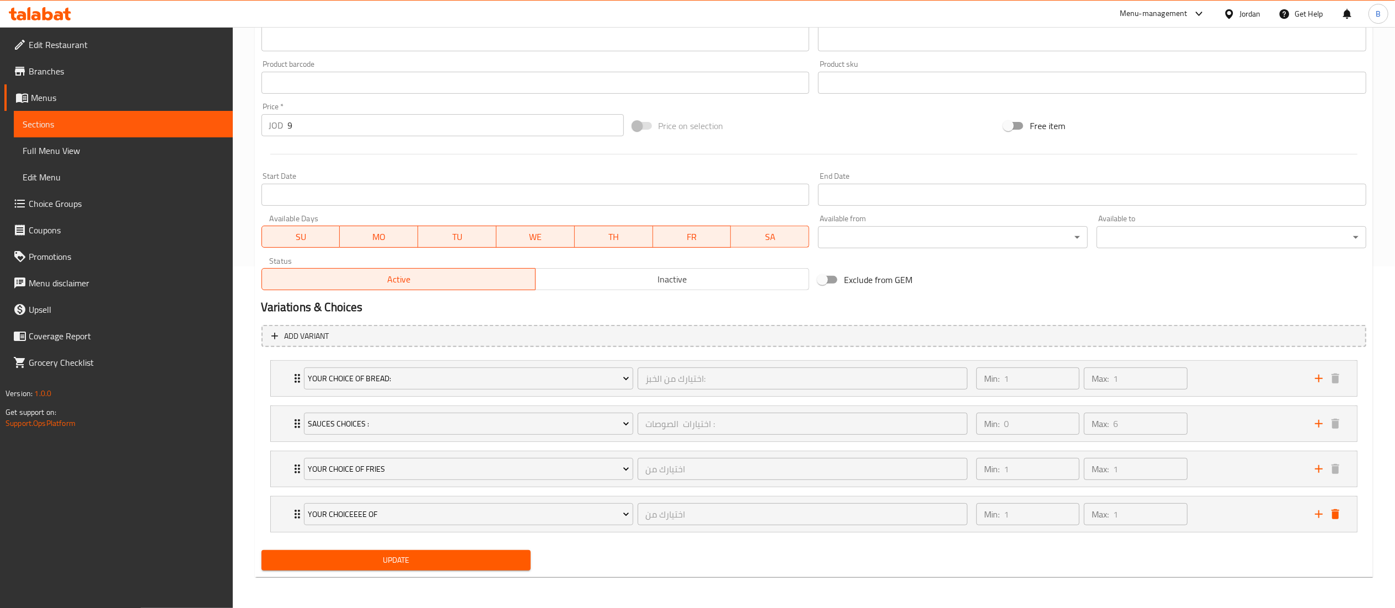
click at [413, 576] on div "Update Mix 24 pcs for 3 person Change Image Size: 1200 x 800 px / Image formats…" at bounding box center [814, 171] width 1118 height 812
click at [417, 553] on button "Update" at bounding box center [397, 560] width 270 height 20
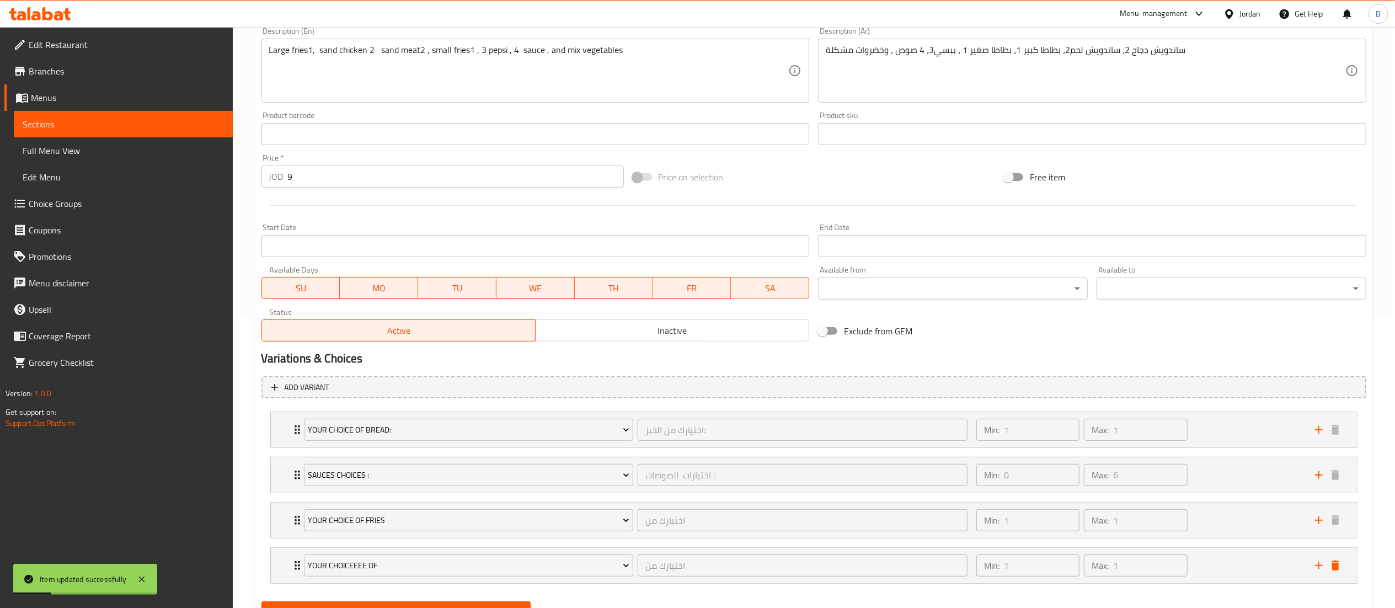
scroll to position [0, 0]
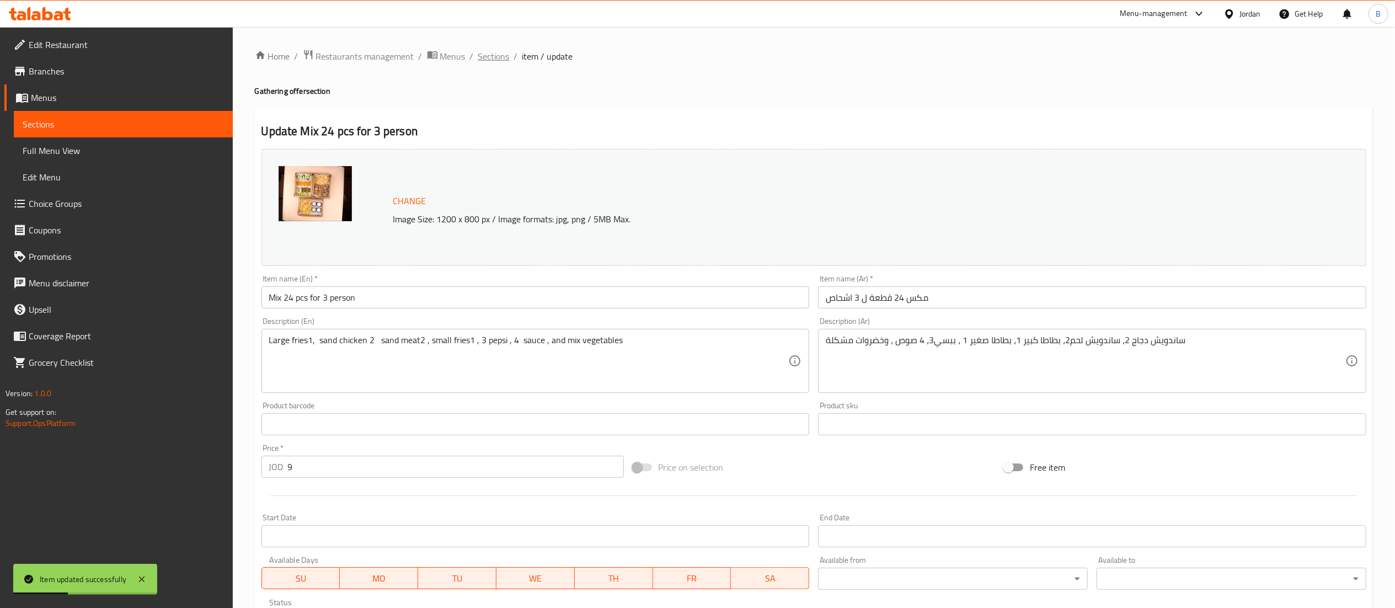
click at [493, 57] on span "Sections" at bounding box center [493, 56] width 31 height 13
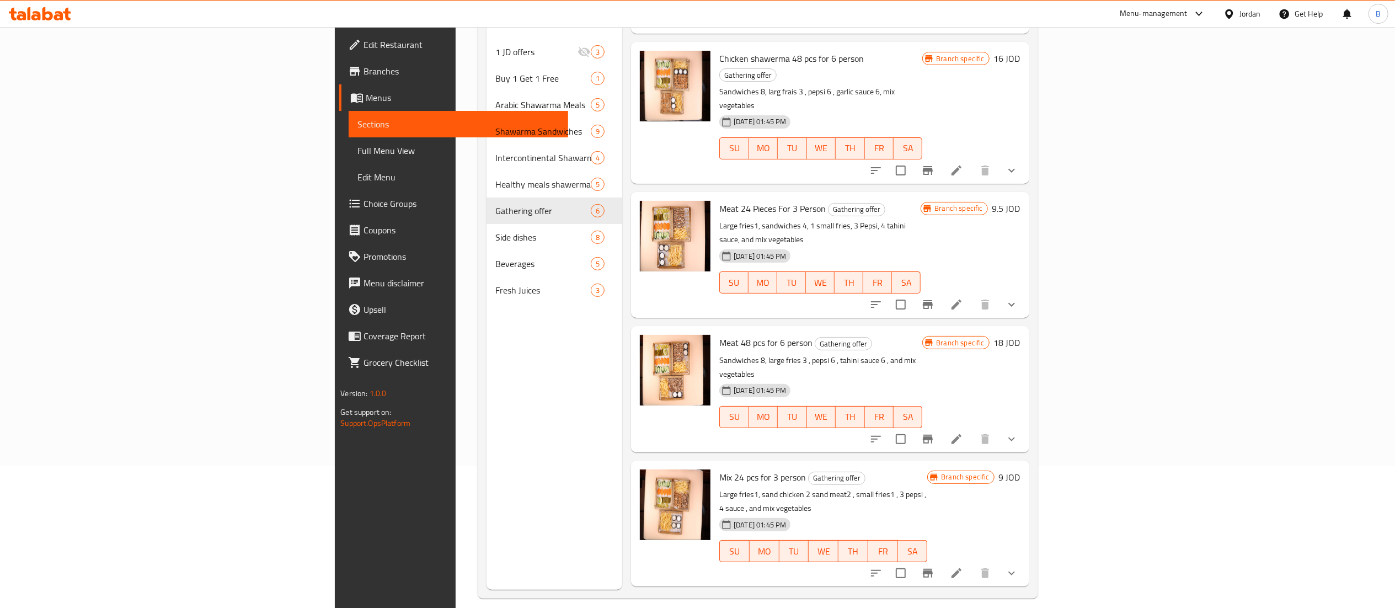
scroll to position [155, 0]
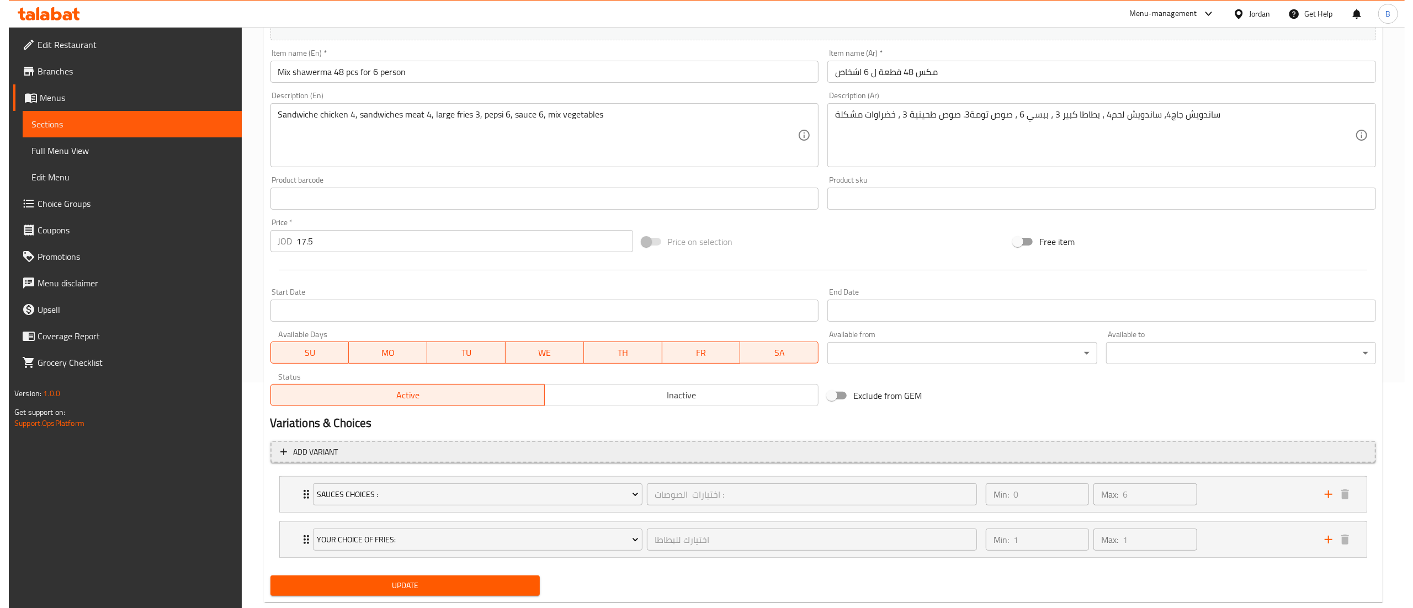
scroll to position [252, 0]
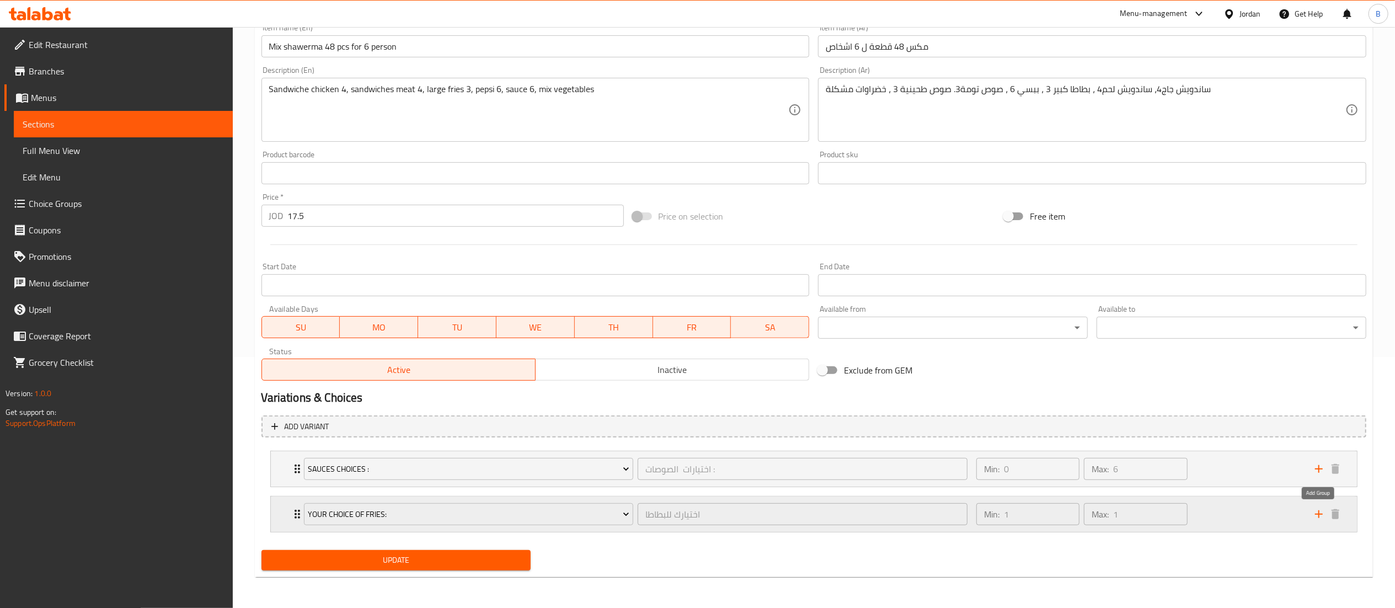
click at [1317, 518] on icon "add" at bounding box center [1319, 514] width 13 height 13
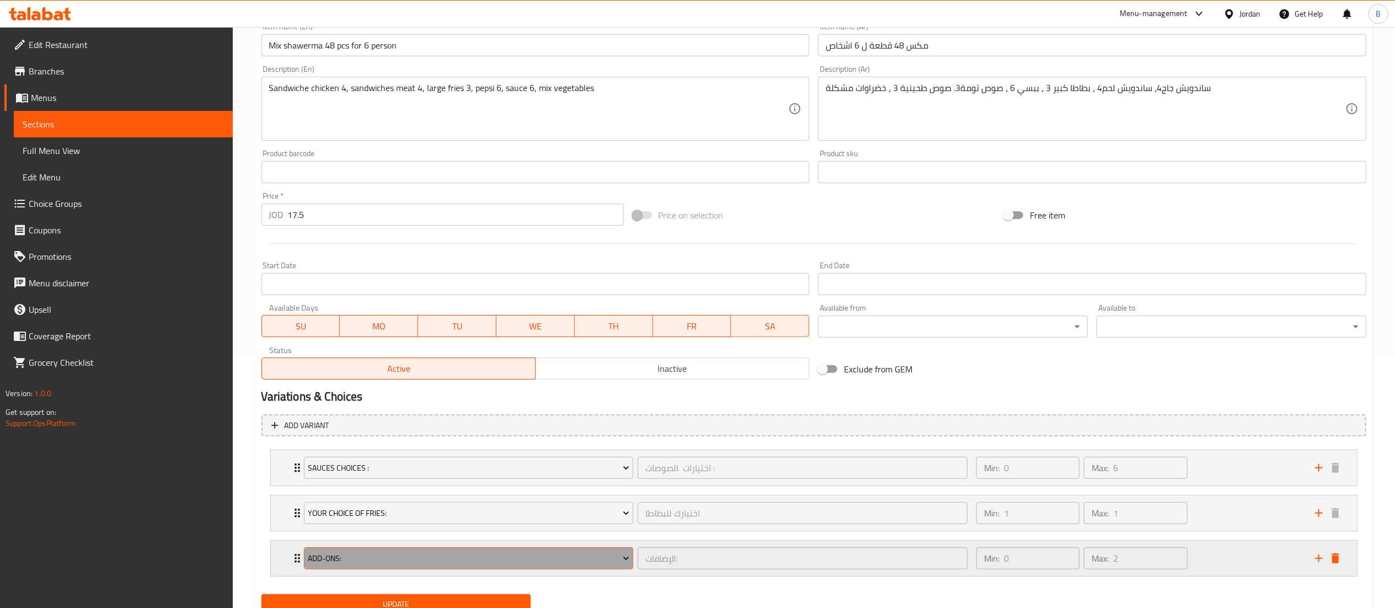
click at [393, 562] on span "Add-Ons:" at bounding box center [469, 559] width 322 height 14
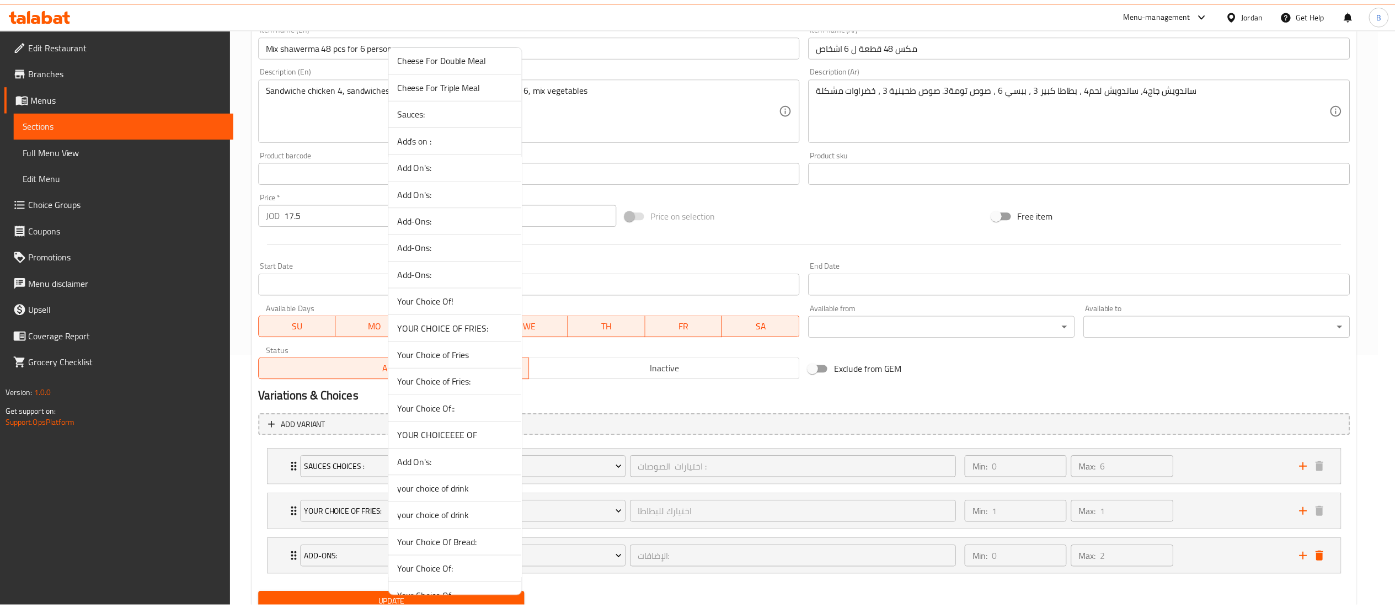
scroll to position [662, 0]
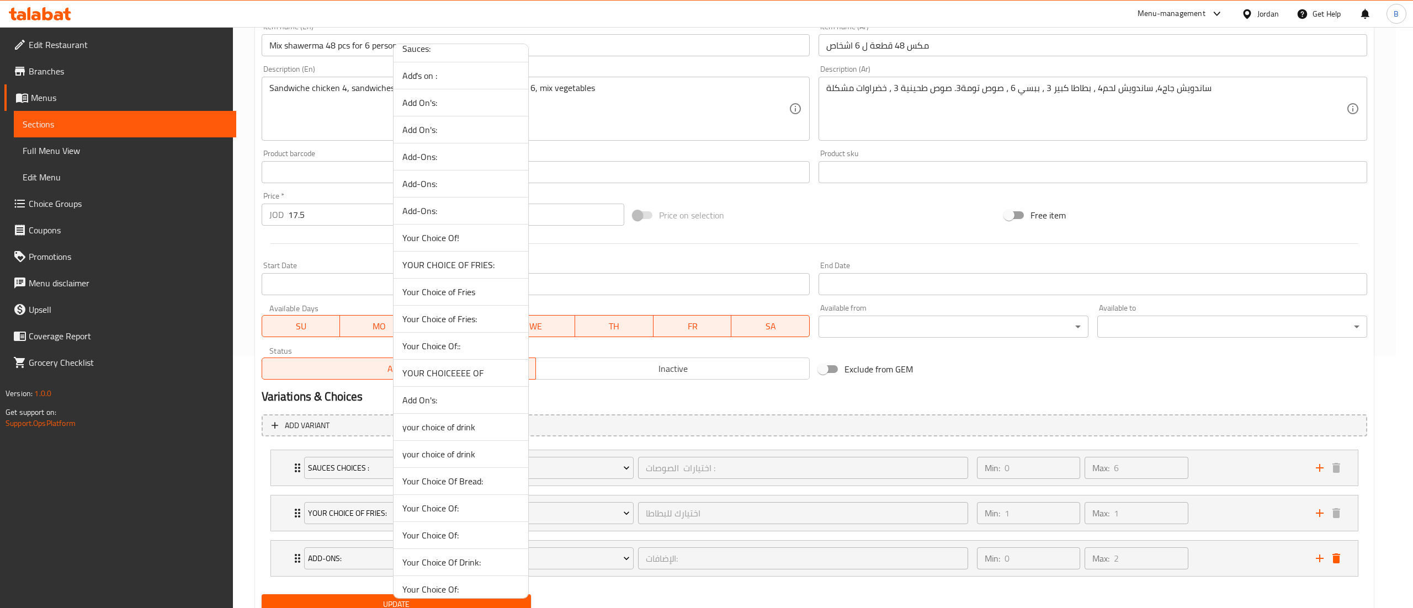
click at [470, 379] on span "YOUR CHOICEEEE OF" at bounding box center [460, 372] width 117 height 13
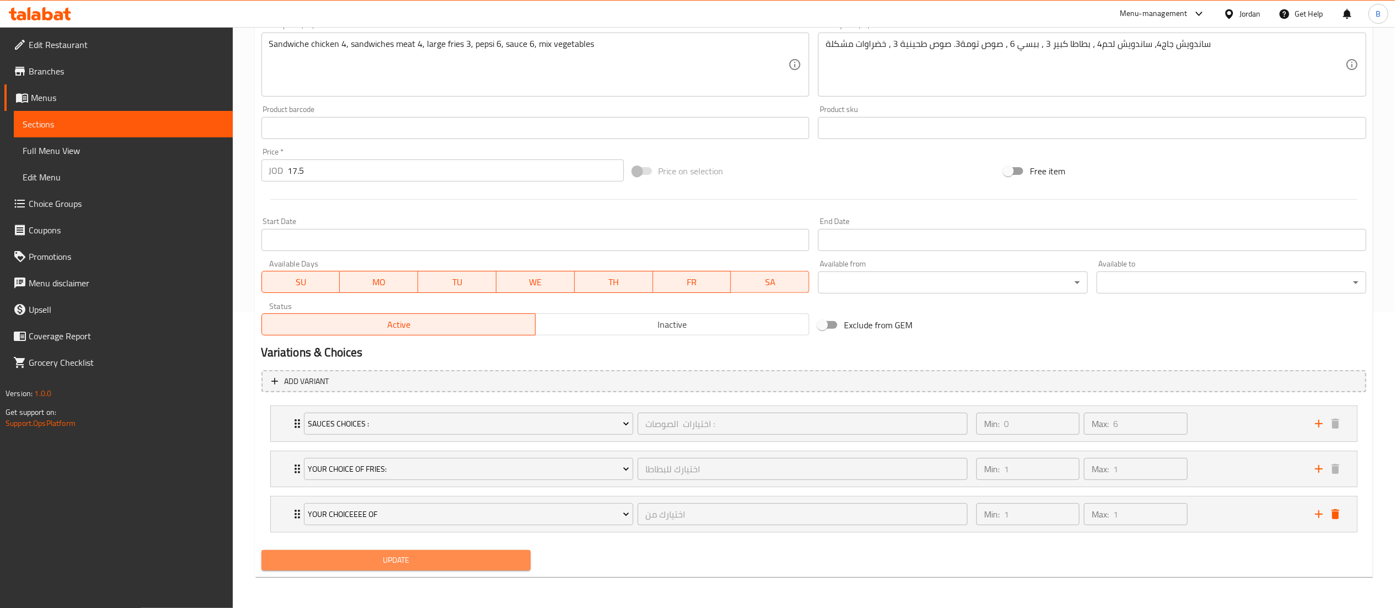
drag, startPoint x: 419, startPoint y: 564, endPoint x: 442, endPoint y: 512, distance: 56.6
click at [420, 564] on span "Update" at bounding box center [396, 560] width 252 height 14
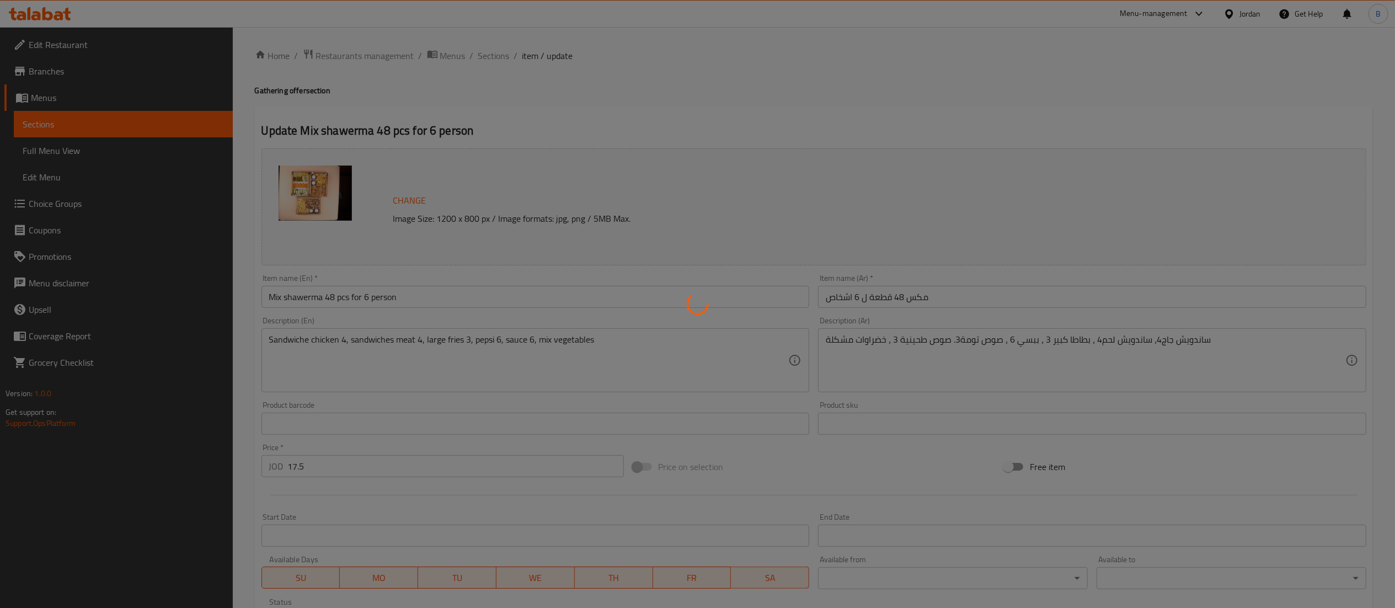
scroll to position [0, 0]
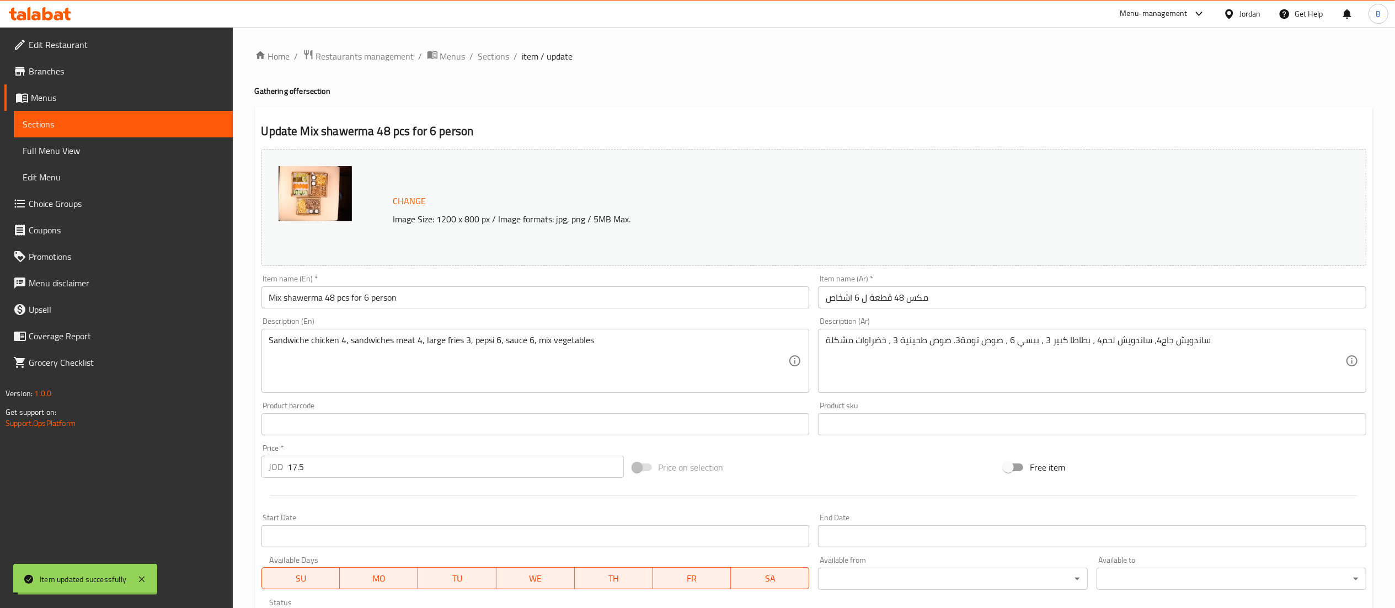
click at [502, 60] on span "Sections" at bounding box center [493, 56] width 31 height 13
